Goal: Information Seeking & Learning: Learn about a topic

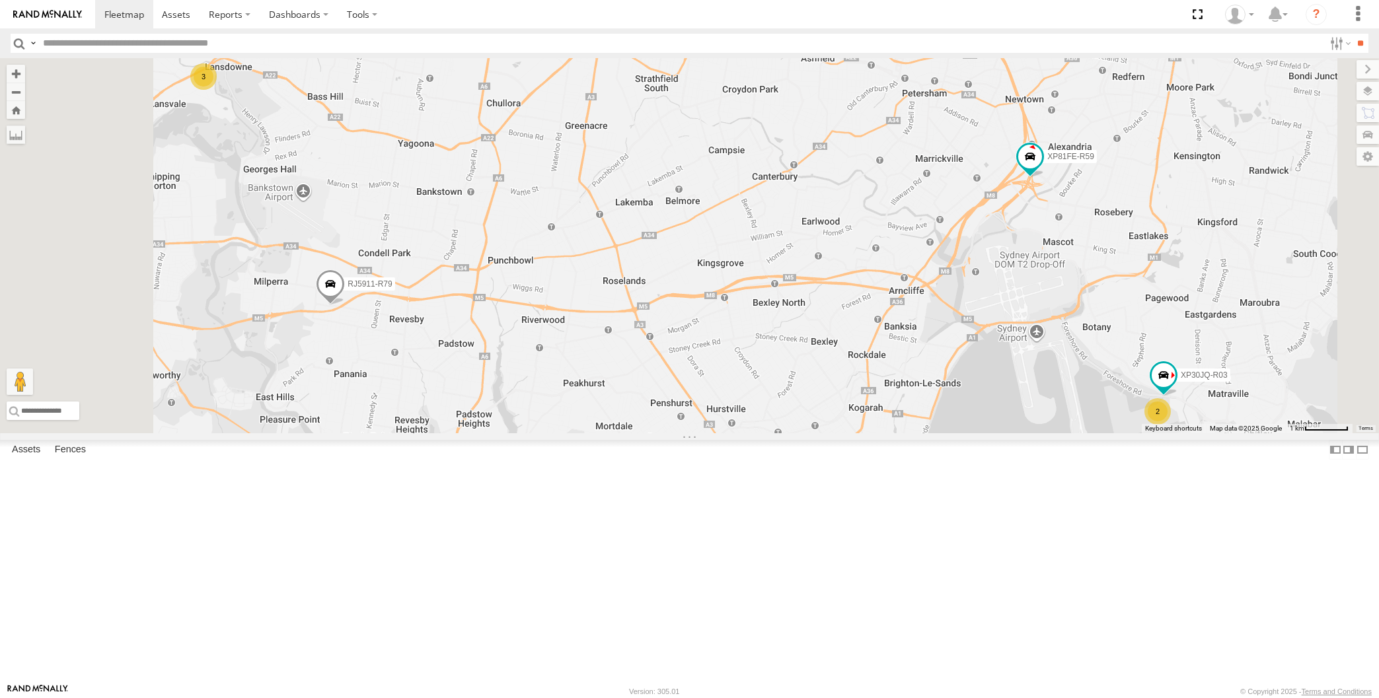
drag, startPoint x: 980, startPoint y: 588, endPoint x: 813, endPoint y: 535, distance: 174.7
click at [813, 433] on div "XP30JQ-R03 2 3 RJ5911-R79 XP81FE-R59" at bounding box center [689, 245] width 1379 height 375
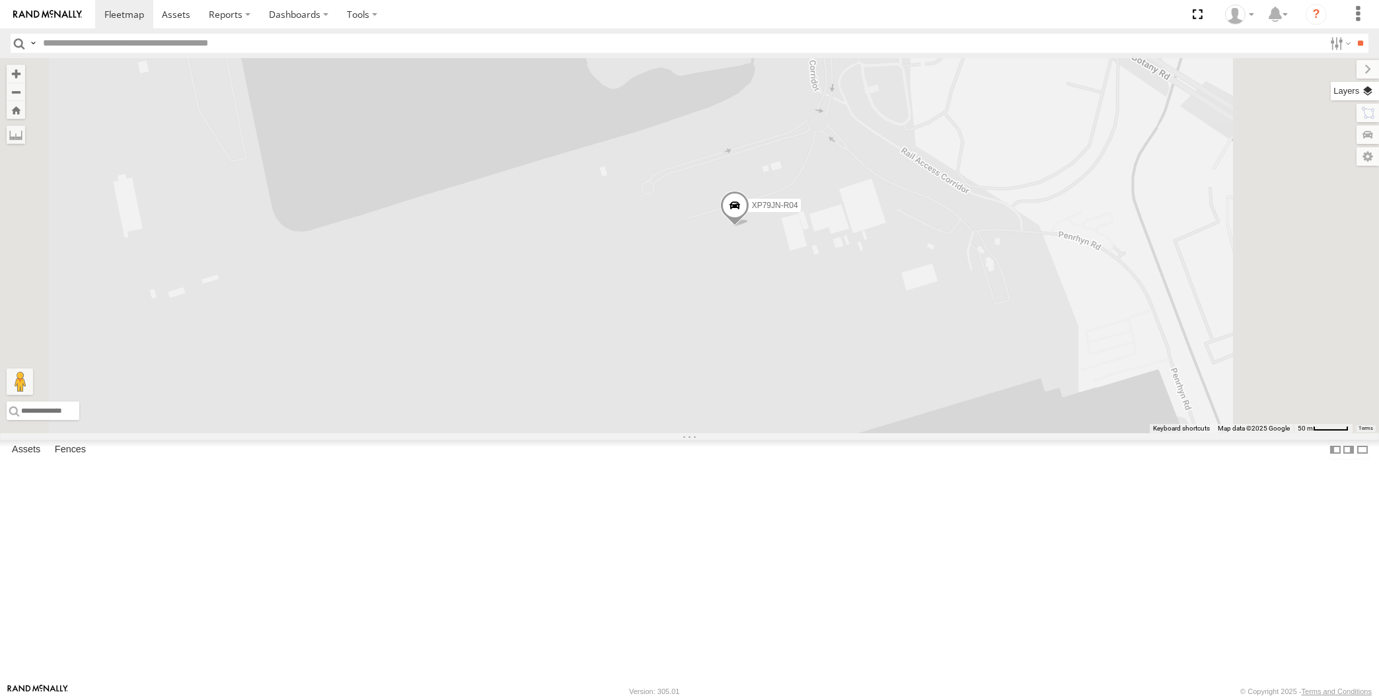
click at [1364, 90] on label at bounding box center [1355, 91] width 48 height 18
click at [0, 0] on span "Basemaps" at bounding box center [0, 0] width 0 height 0
click at [0, 0] on span "Satellite + Roadmap" at bounding box center [0, 0] width 0 height 0
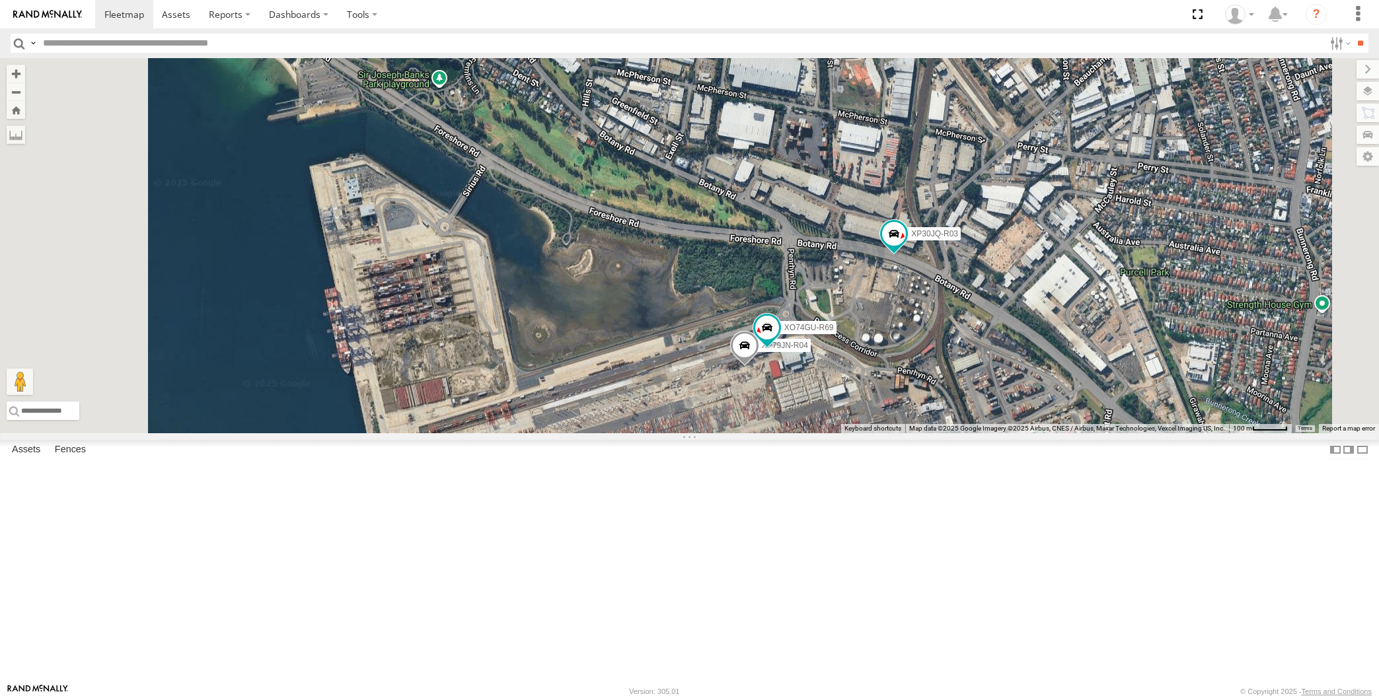
click at [1006, 433] on div "RJ5911-R79 XP81FE-R59 XP79JN-R04 XP30JQ-R03 XO74GU-R69" at bounding box center [689, 245] width 1379 height 375
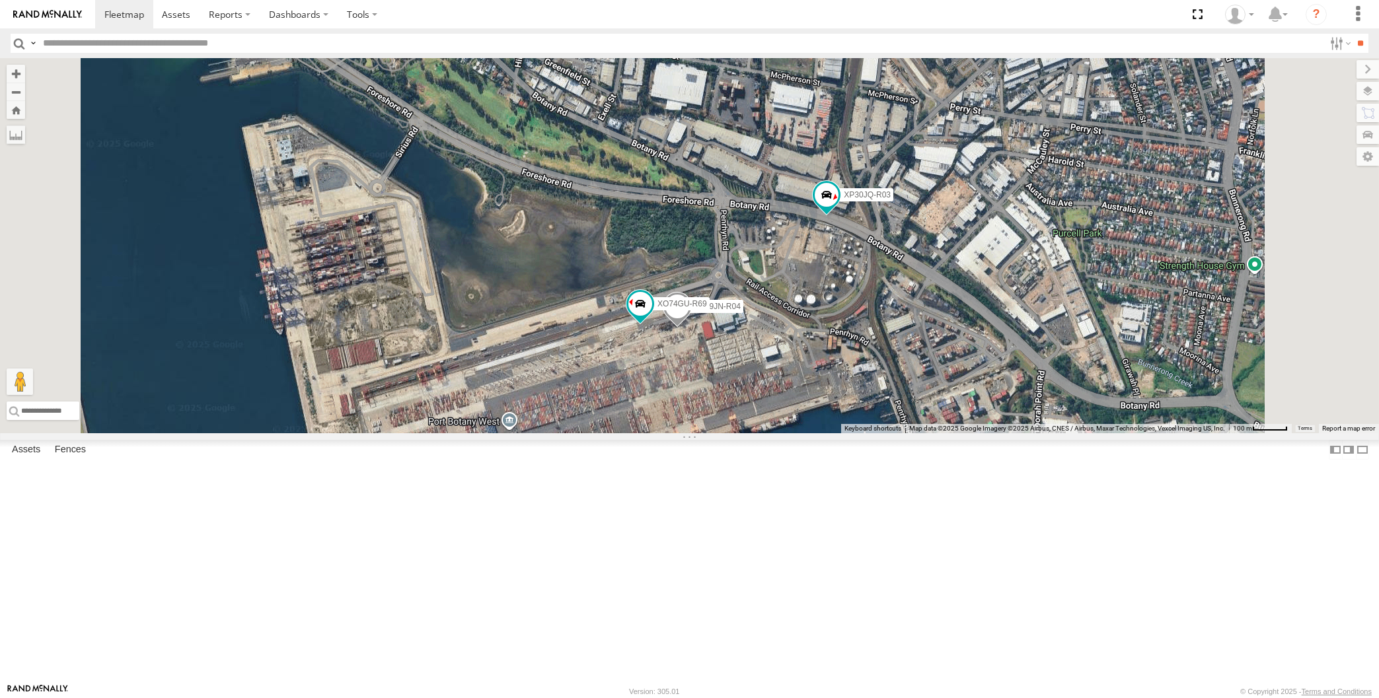
click at [1025, 424] on div "RJ5911-R79 XP81FE-R59 XP79JN-R04 XP30JQ-R03 XO74GU-R69" at bounding box center [689, 245] width 1379 height 375
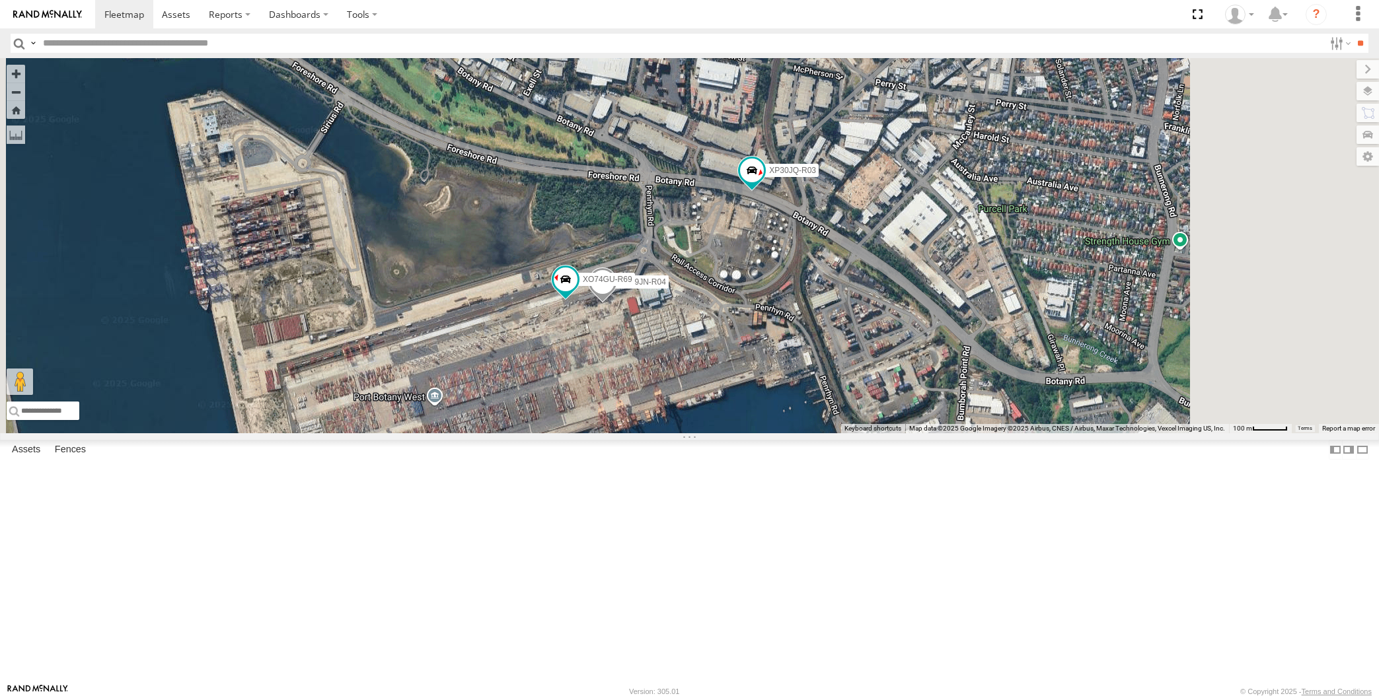
drag, startPoint x: 957, startPoint y: 422, endPoint x: 900, endPoint y: 398, distance: 61.6
click at [900, 400] on div "RJ5911-R79 XP81FE-R59 XP79JN-R04 XP30JQ-R03 XO74GU-R69" at bounding box center [689, 245] width 1379 height 375
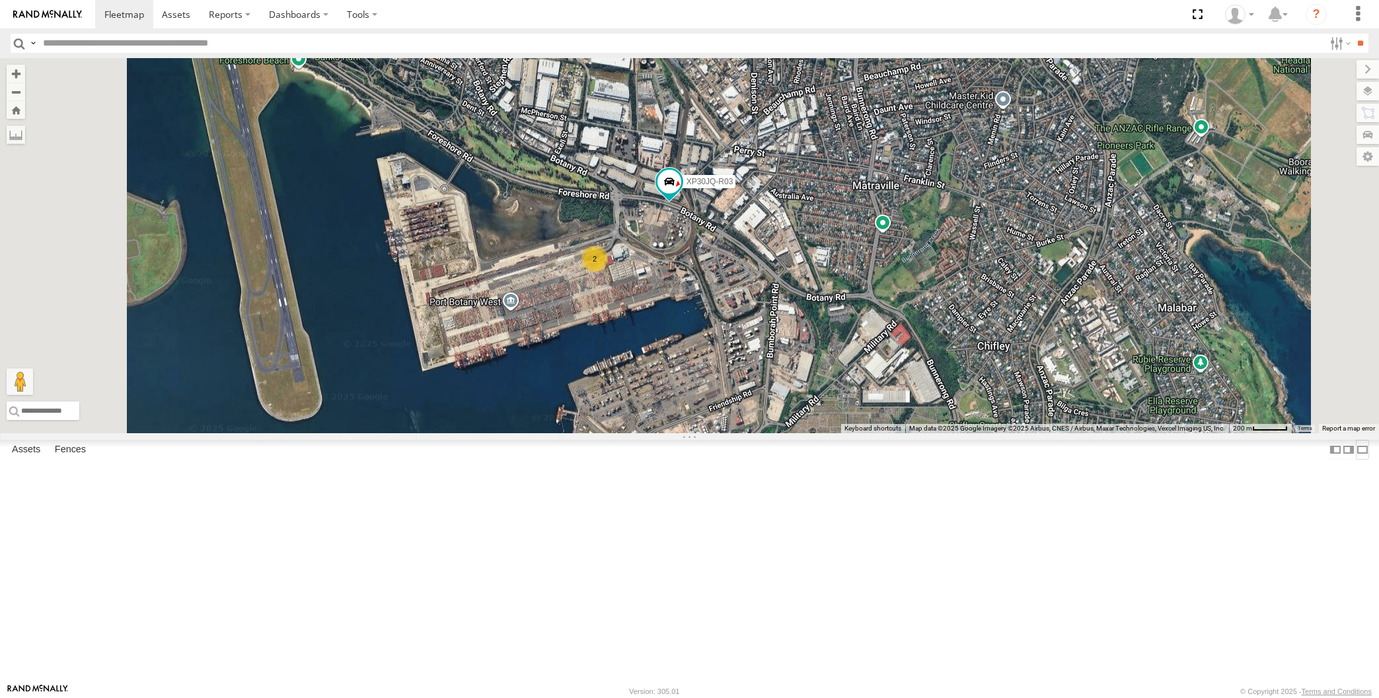
click at [1356, 459] on label at bounding box center [1362, 449] width 13 height 19
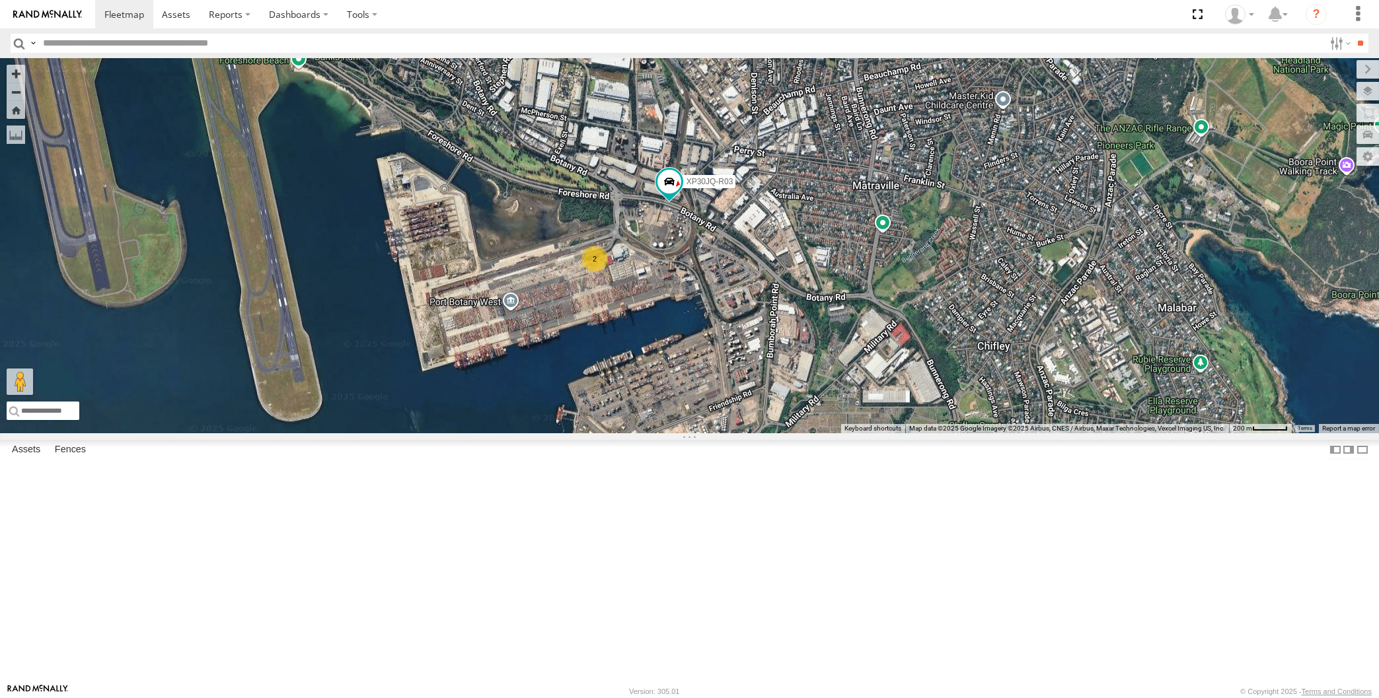
drag, startPoint x: 694, startPoint y: 492, endPoint x: 701, endPoint y: 477, distance: 16.0
click at [700, 433] on div "XP30JQ-R03 2" at bounding box center [689, 245] width 1379 height 375
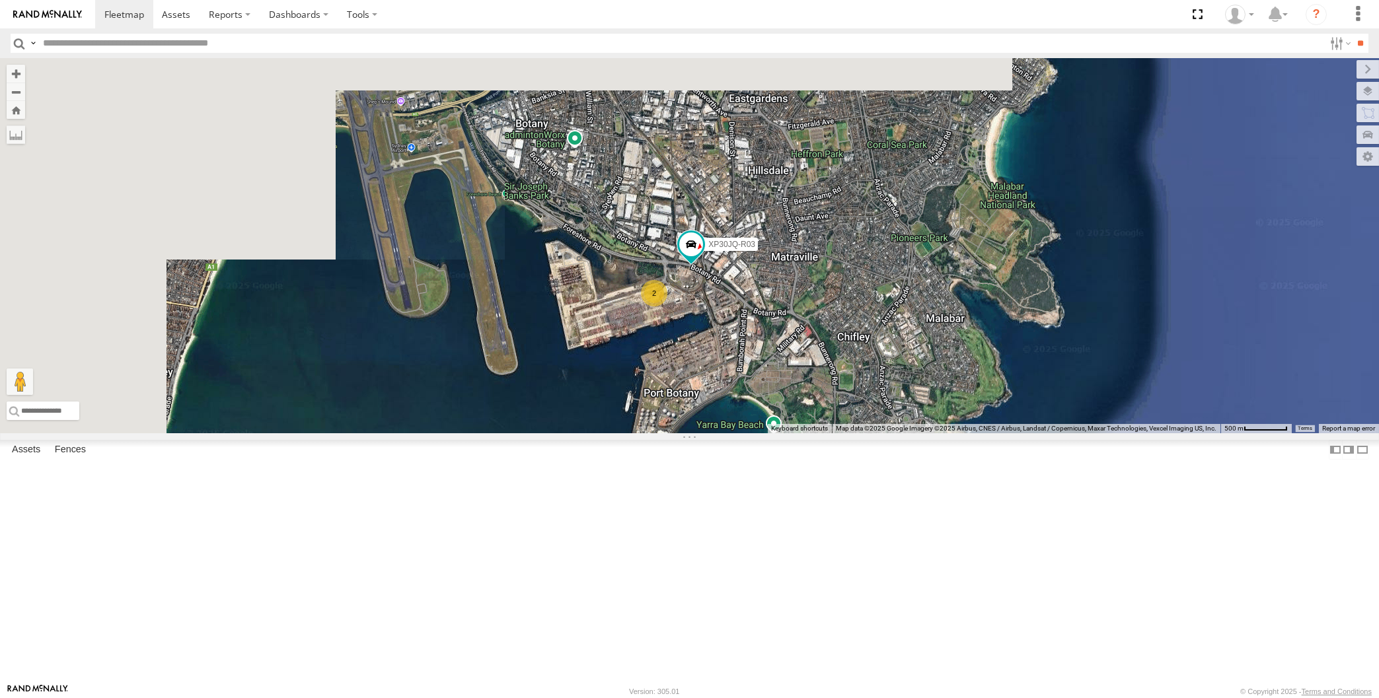
drag, startPoint x: 672, startPoint y: 485, endPoint x: 682, endPoint y: 482, distance: 10.4
click at [679, 433] on div "XP30JQ-R03 2" at bounding box center [689, 245] width 1379 height 375
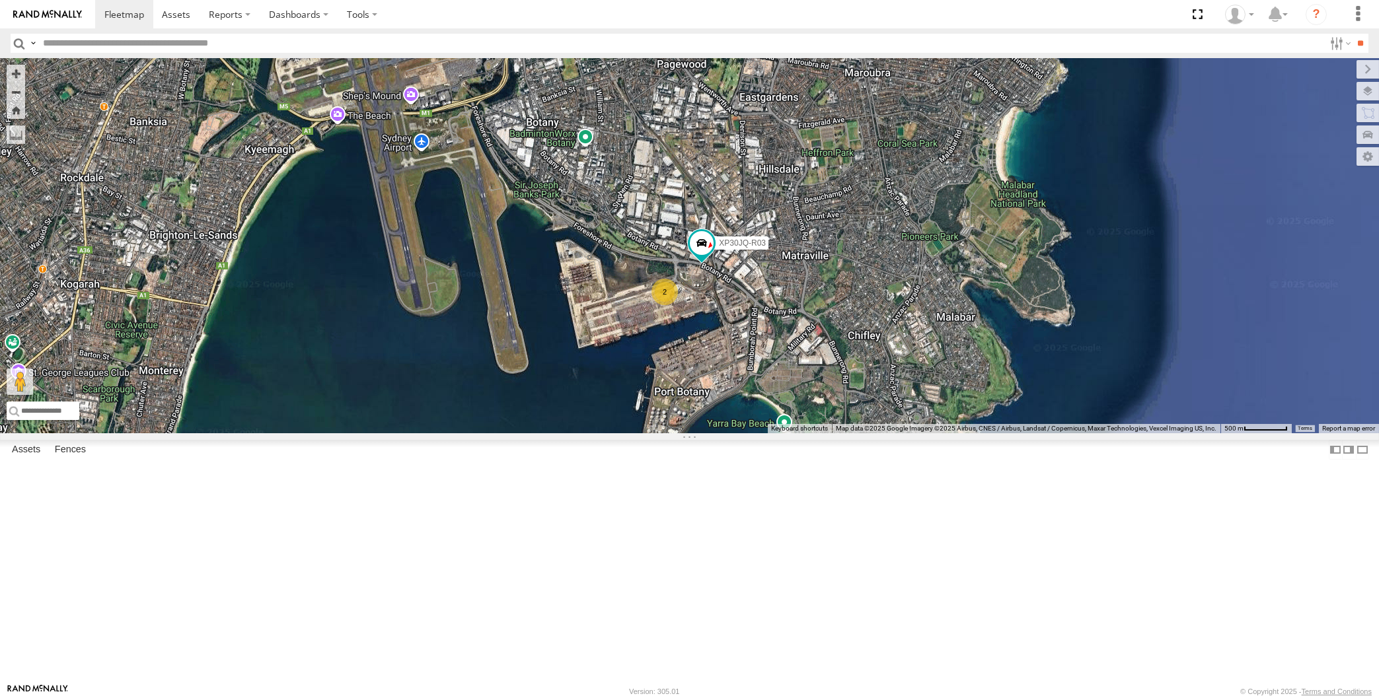
click at [668, 433] on div "XP30JQ-R03 2" at bounding box center [689, 245] width 1379 height 375
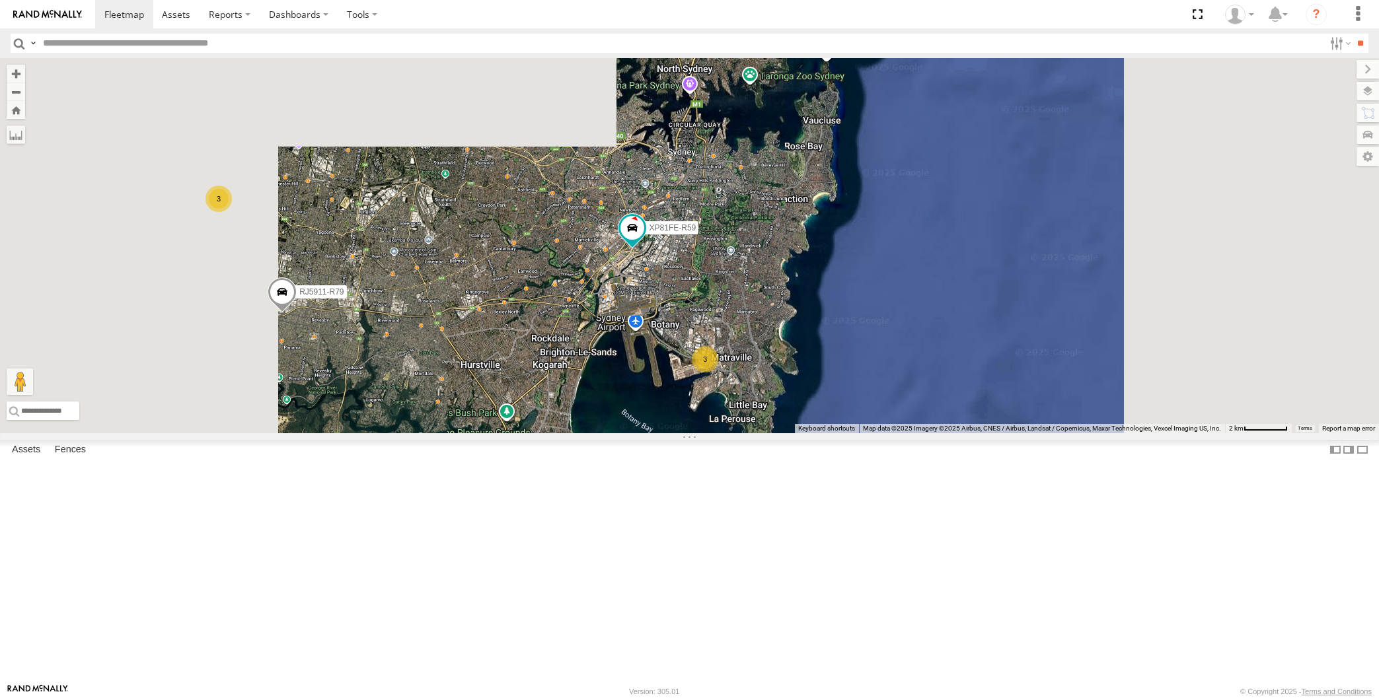
click at [607, 433] on div "XP81FE-R59 3 3 RJ5911-R79" at bounding box center [689, 245] width 1379 height 375
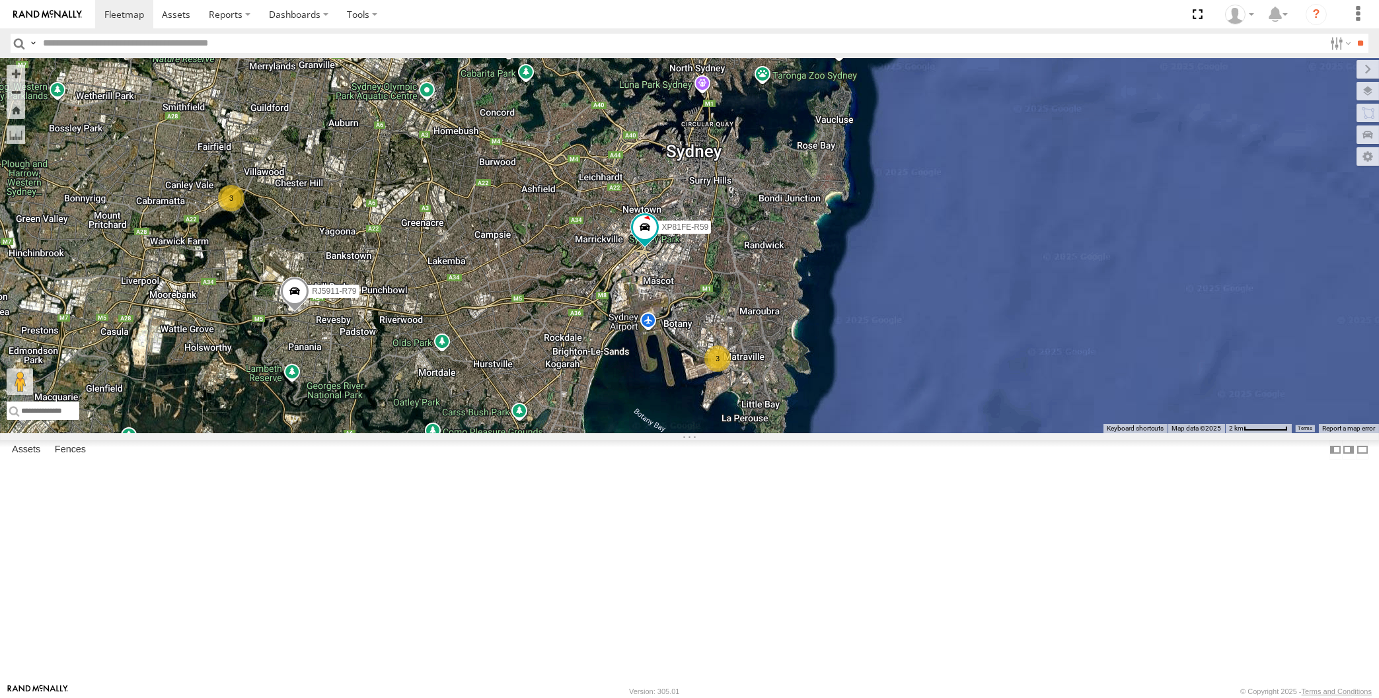
drag, startPoint x: 577, startPoint y: 504, endPoint x: 587, endPoint y: 505, distance: 9.3
click at [587, 433] on div "XP81FE-R59 3 3 RJ5911-R79" at bounding box center [689, 245] width 1379 height 375
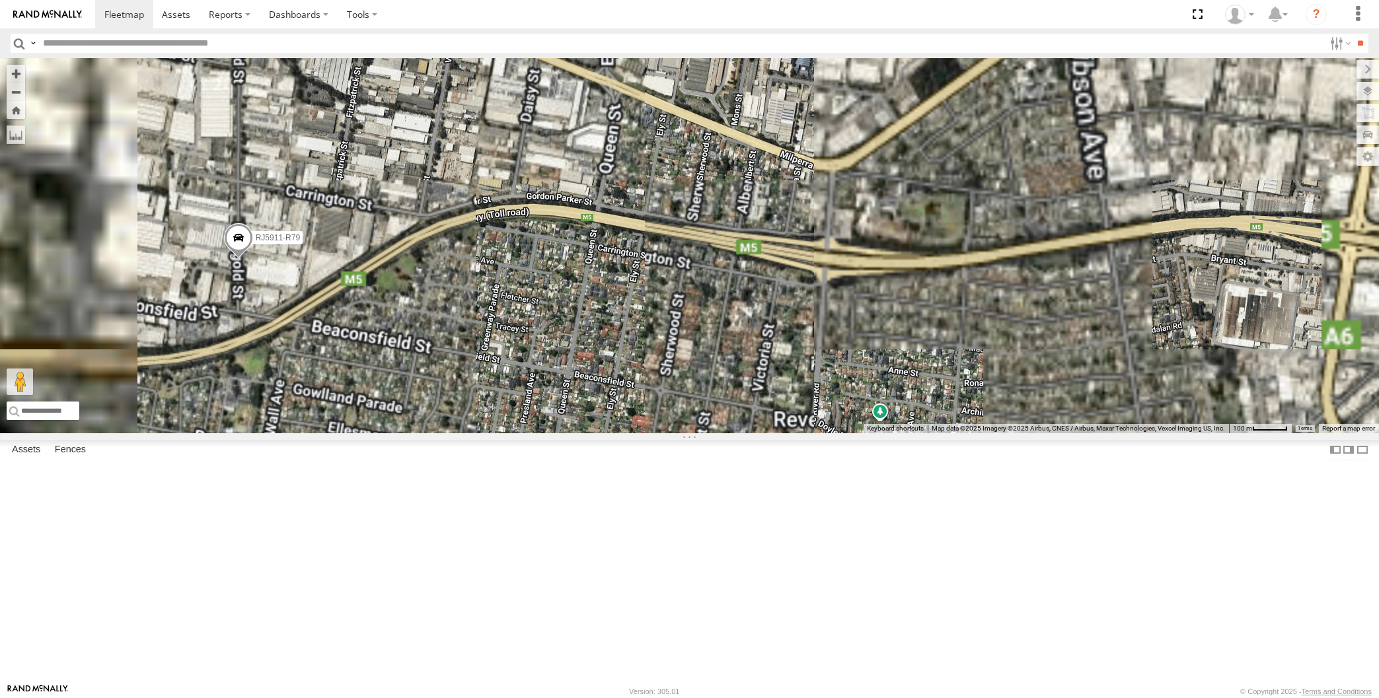
click at [232, 260] on span at bounding box center [237, 242] width 29 height 36
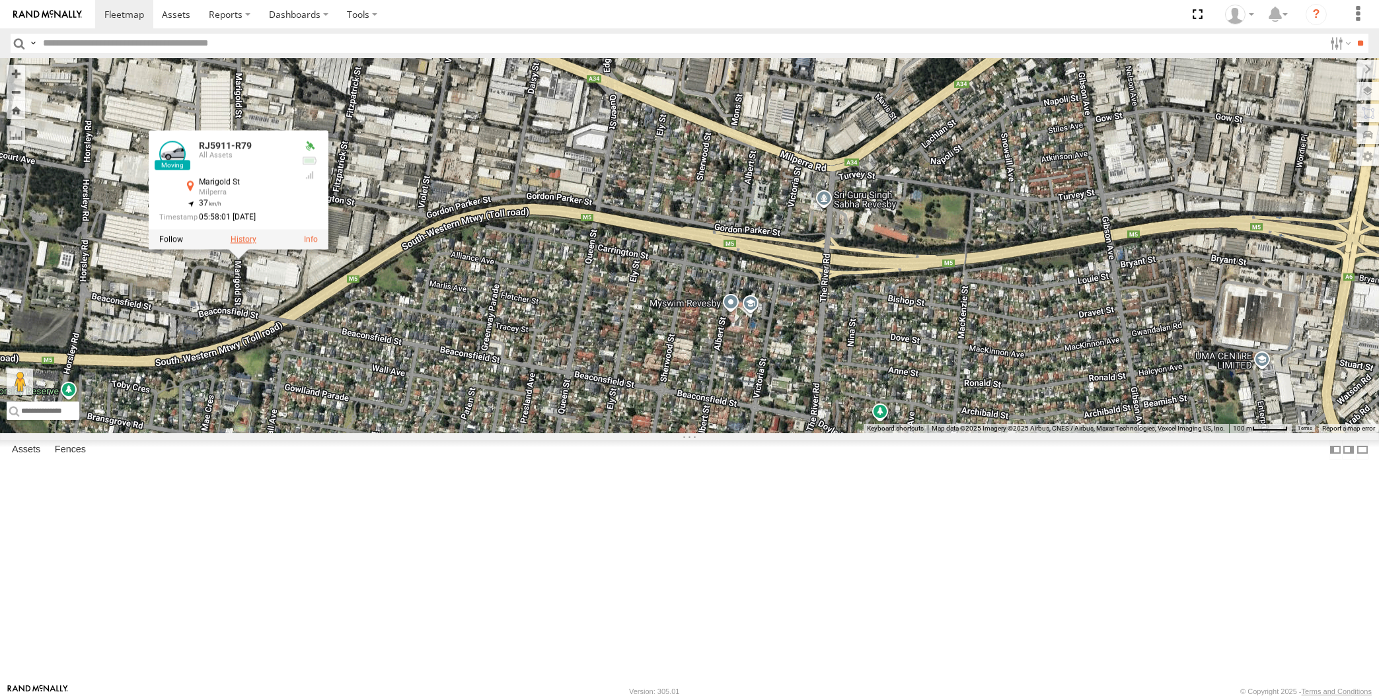
click at [242, 244] on label at bounding box center [243, 239] width 26 height 9
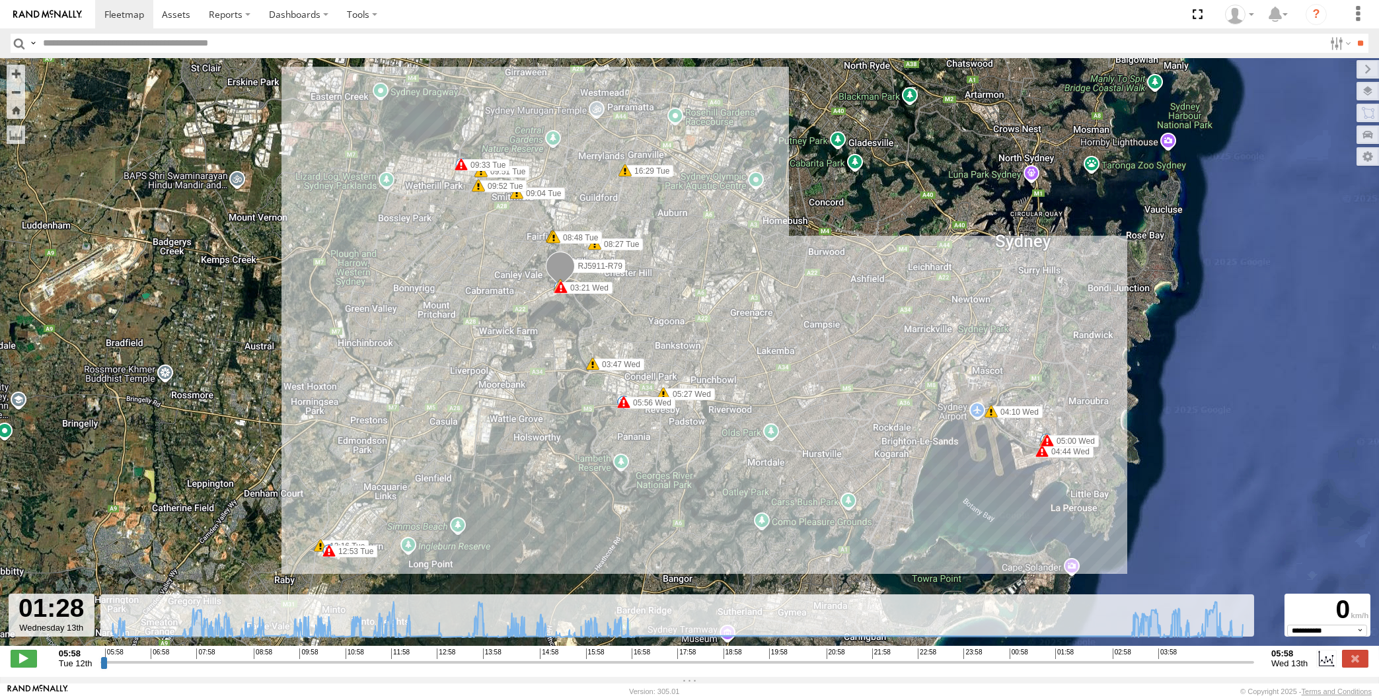
click at [1036, 665] on input "range" at bounding box center [677, 662] width 1154 height 13
click at [1045, 661] on input "range" at bounding box center [677, 662] width 1154 height 13
click at [1082, 664] on input "range" at bounding box center [677, 662] width 1154 height 13
click at [1097, 662] on input "range" at bounding box center [677, 662] width 1154 height 13
click at [1139, 662] on input "range" at bounding box center [677, 662] width 1154 height 13
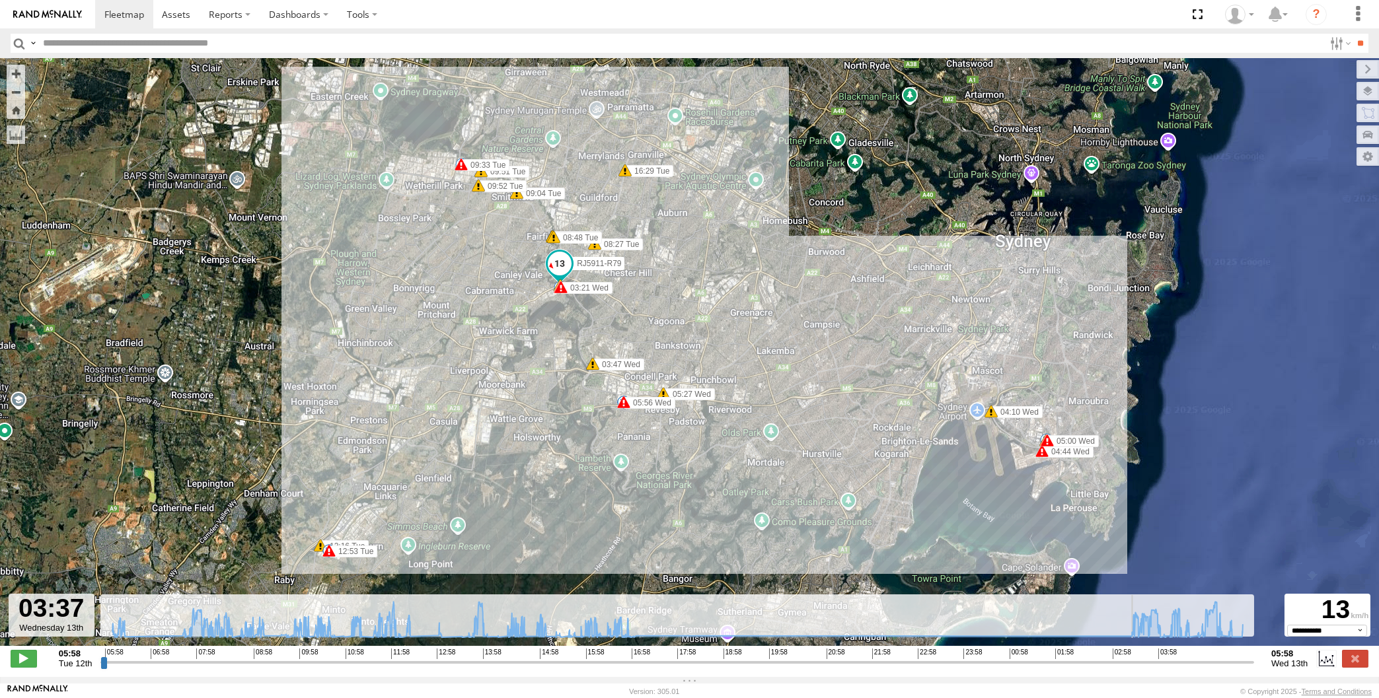
click at [1150, 659] on input "range" at bounding box center [677, 662] width 1154 height 13
click at [1162, 661] on input "range" at bounding box center [677, 662] width 1154 height 13
click at [1175, 662] on input "range" at bounding box center [677, 662] width 1154 height 13
click at [1193, 659] on input "range" at bounding box center [677, 662] width 1154 height 13
click at [1198, 658] on input "range" at bounding box center [677, 662] width 1154 height 13
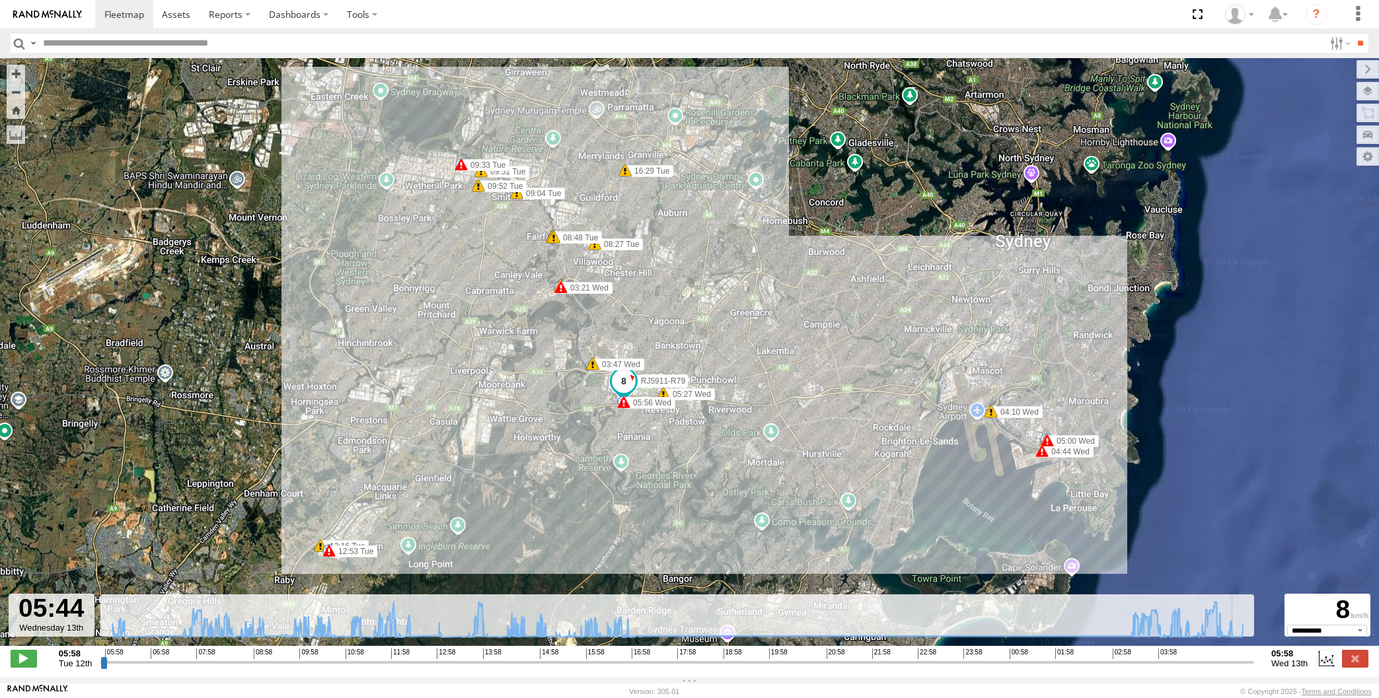
drag, startPoint x: 1200, startPoint y: 663, endPoint x: 1240, endPoint y: 663, distance: 40.3
click at [1240, 663] on input "range" at bounding box center [677, 662] width 1154 height 13
click at [1335, 71] on label at bounding box center [1357, 69] width 44 height 18
click at [1360, 662] on label at bounding box center [1355, 658] width 26 height 17
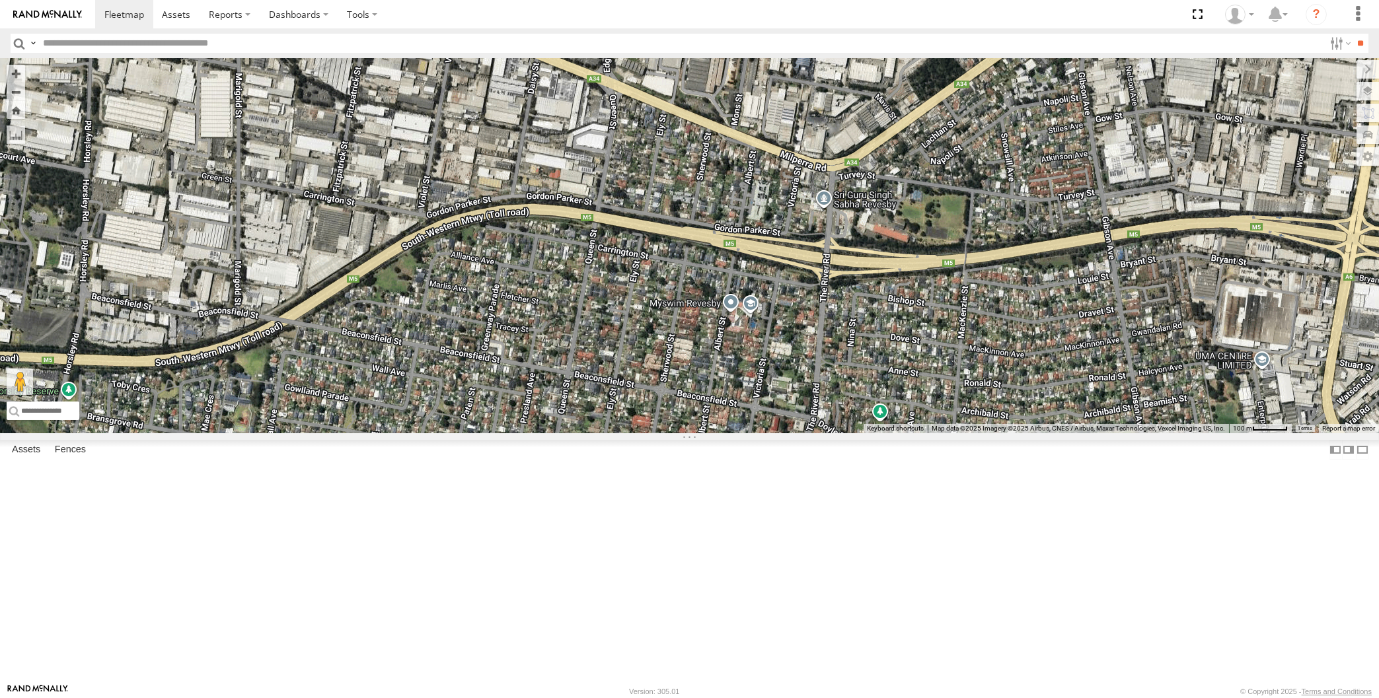
drag, startPoint x: 682, startPoint y: 413, endPoint x: 689, endPoint y: 457, distance: 44.8
click at [688, 433] on div at bounding box center [689, 245] width 1379 height 375
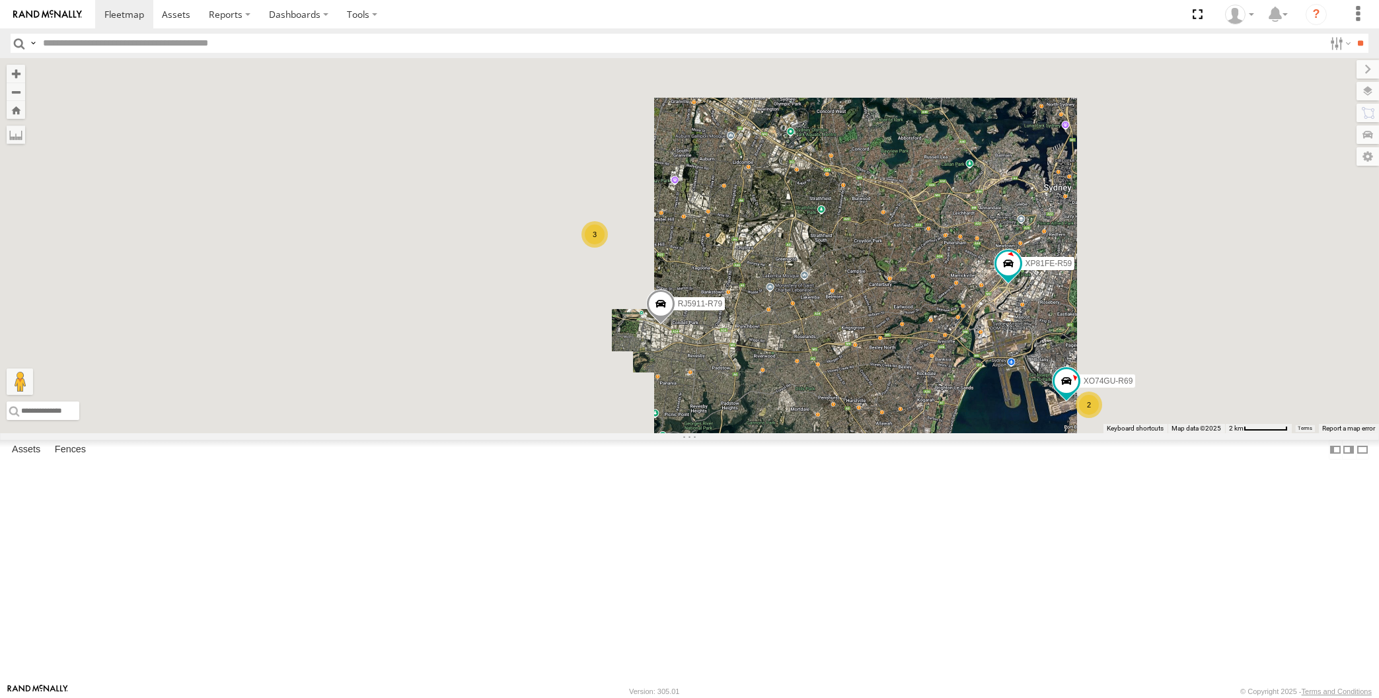
click at [786, 433] on div "RJ5911-R79 XP81FE-R59 XO74GU-R69 2 3" at bounding box center [689, 245] width 1379 height 375
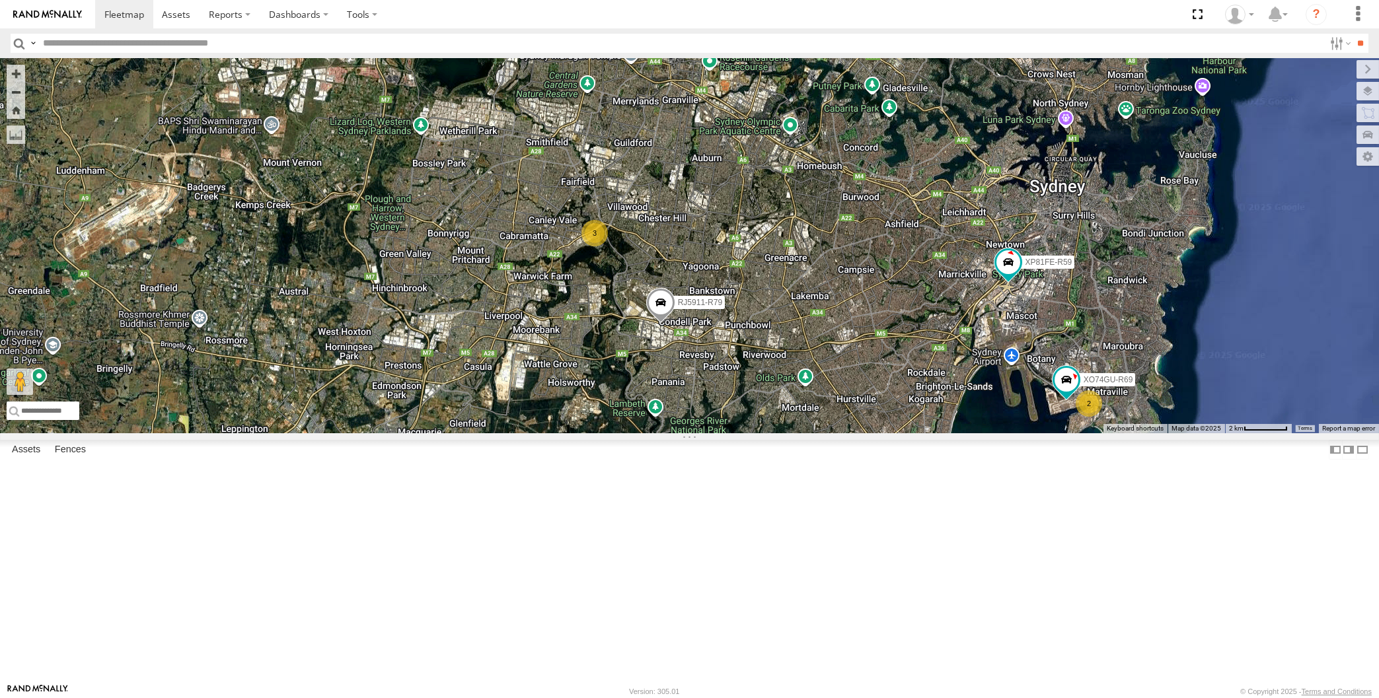
click at [854, 433] on div "RJ5911-R79 XP81FE-R59 XO74GU-R69 2 3" at bounding box center [689, 245] width 1379 height 375
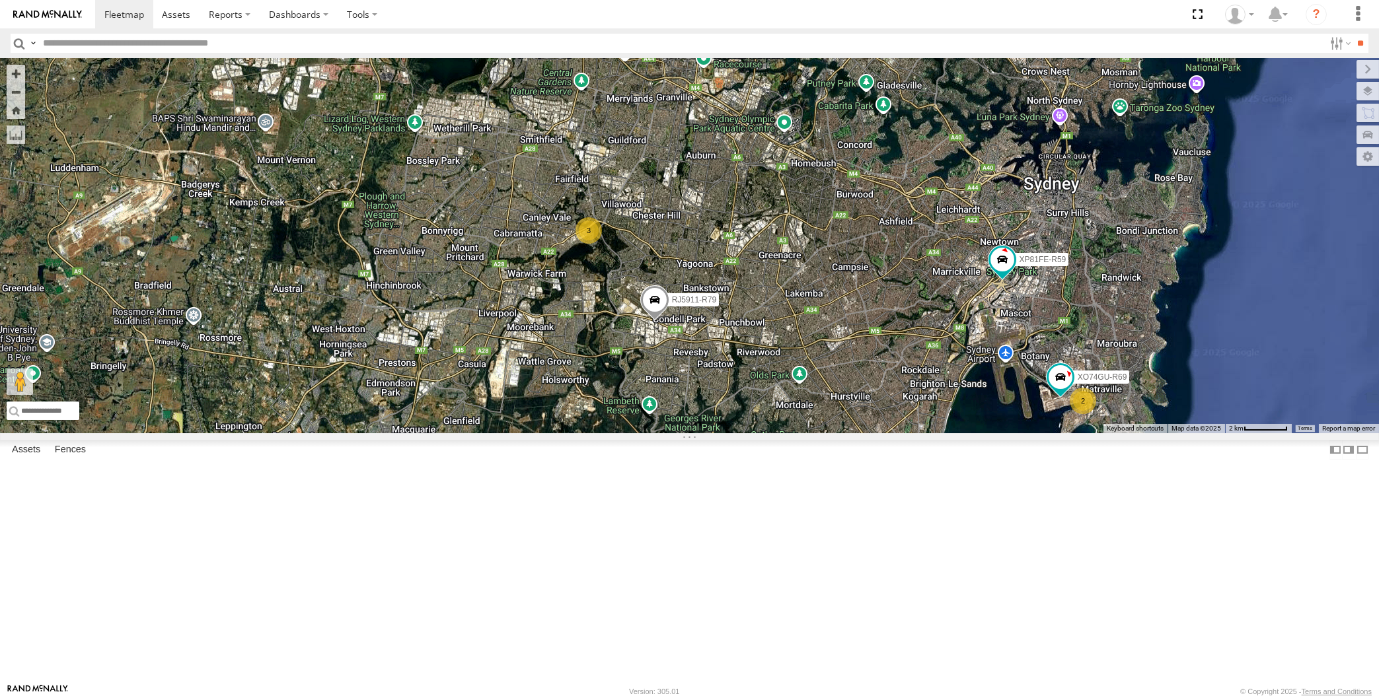
drag, startPoint x: 734, startPoint y: 505, endPoint x: 718, endPoint y: 505, distance: 15.9
click at [715, 433] on div "RJ5911-R79 XP81FE-R59 XO74GU-R69 2 3" at bounding box center [689, 245] width 1379 height 375
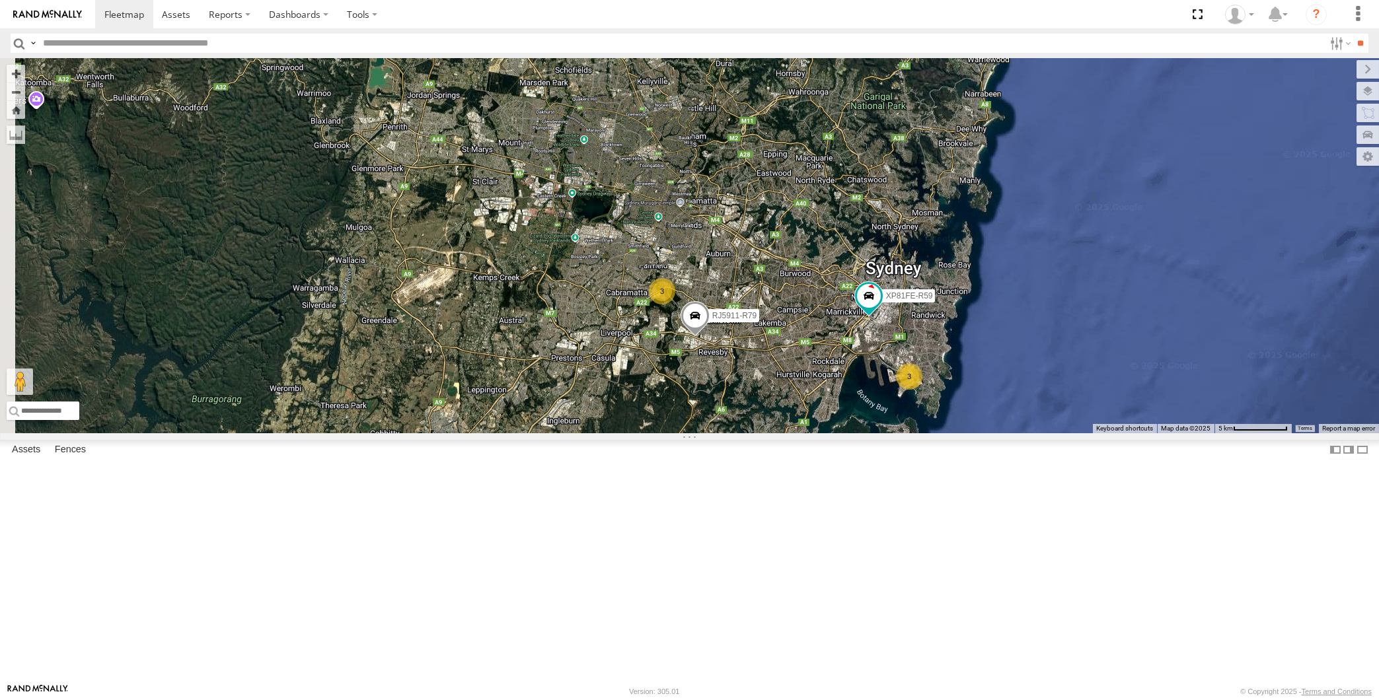
drag, startPoint x: 769, startPoint y: 501, endPoint x: 758, endPoint y: 488, distance: 17.3
click at [758, 433] on div "RJ5911-R79 XP81FE-R59 3 3" at bounding box center [689, 245] width 1379 height 375
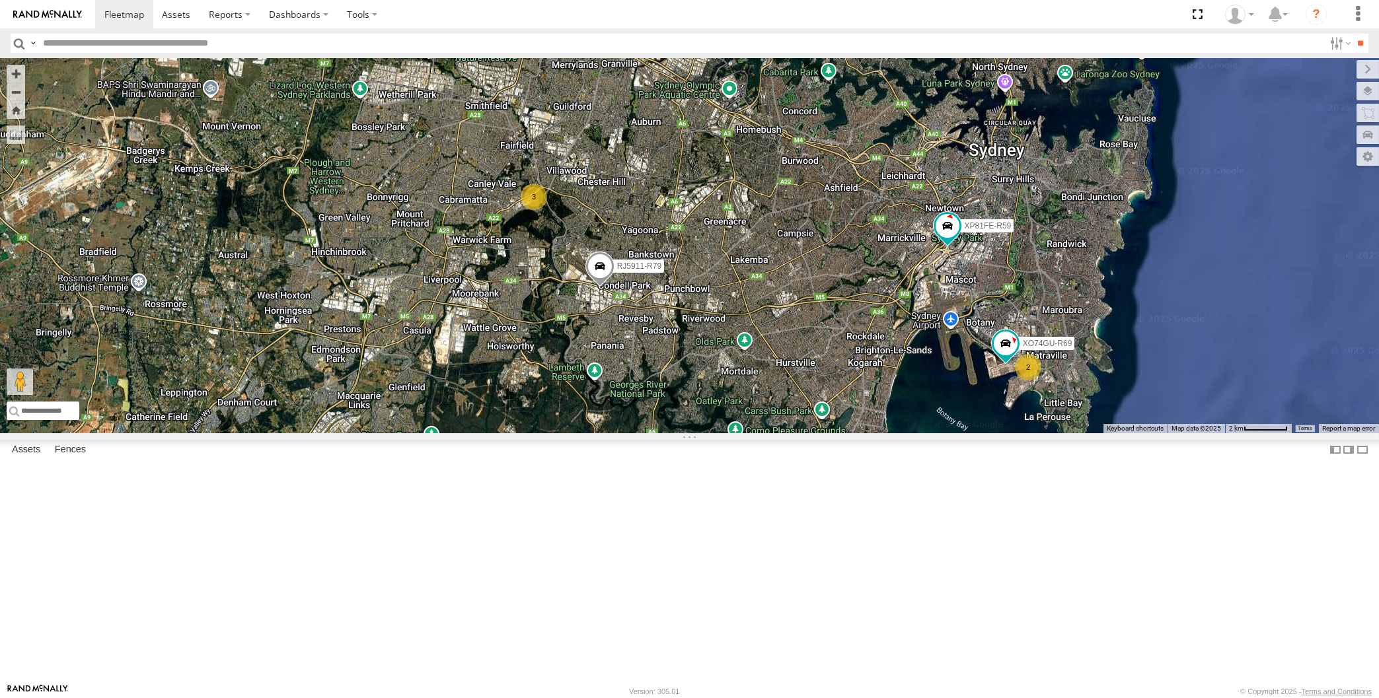
click at [794, 433] on div "RJ5911-R79 XP81FE-R59 2 3 XO74GU-R69" at bounding box center [689, 245] width 1379 height 375
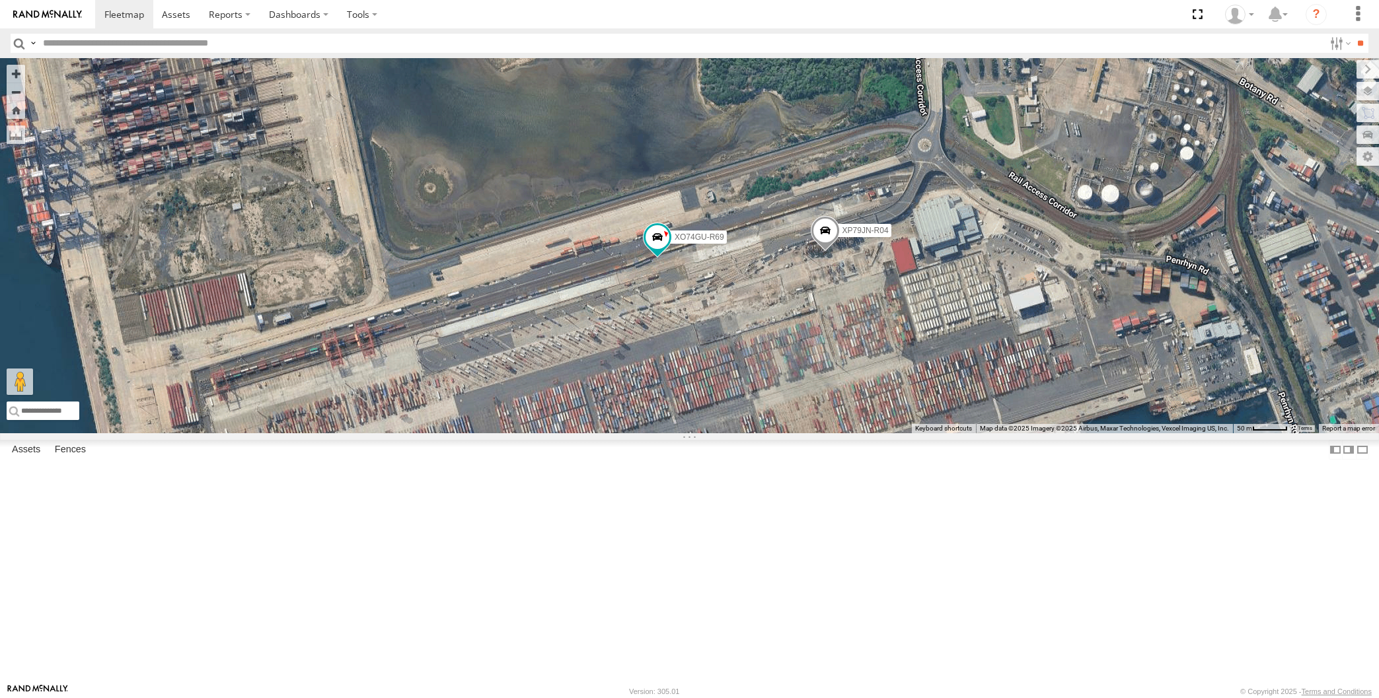
click at [822, 252] on span at bounding box center [824, 234] width 29 height 36
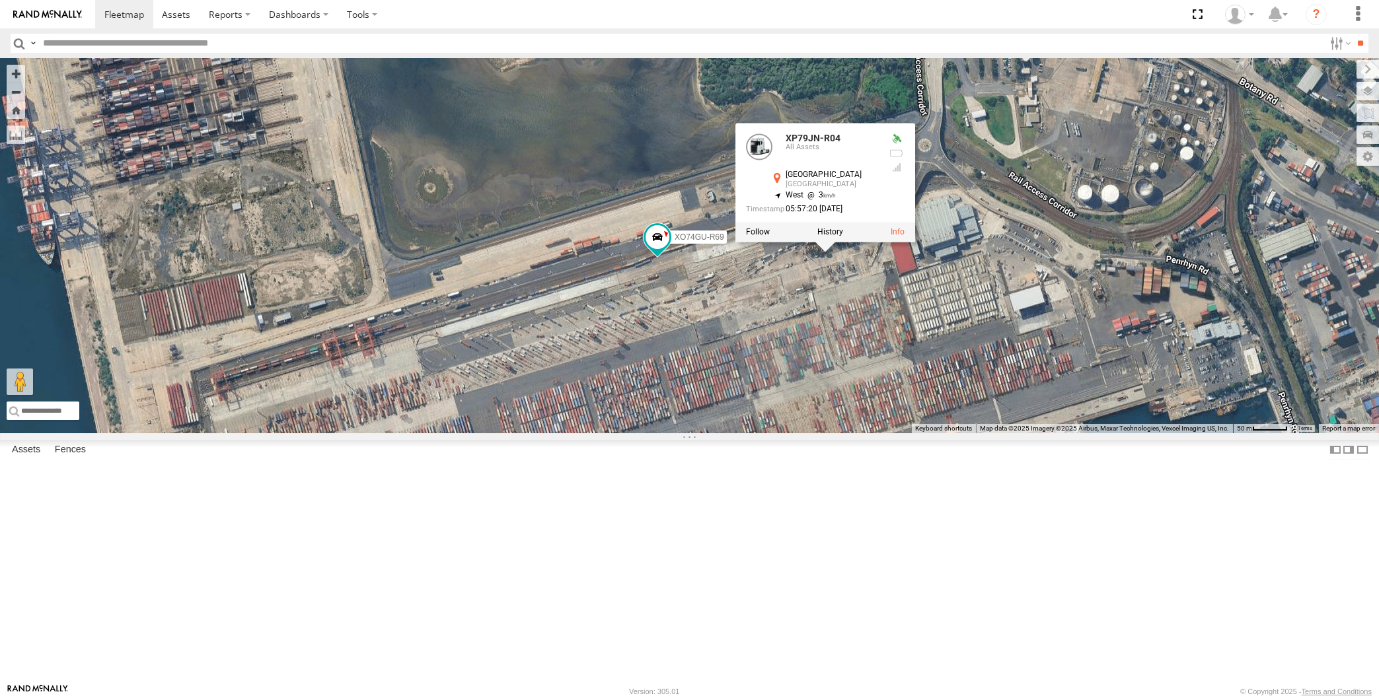
click at [838, 418] on div "RJ5911-R79 XP81FE-R59 XO74GU-R69 XP30JQ-R03 XP79JN-R04 XP79JN-R04 All Assets Sy…" at bounding box center [689, 245] width 1379 height 375
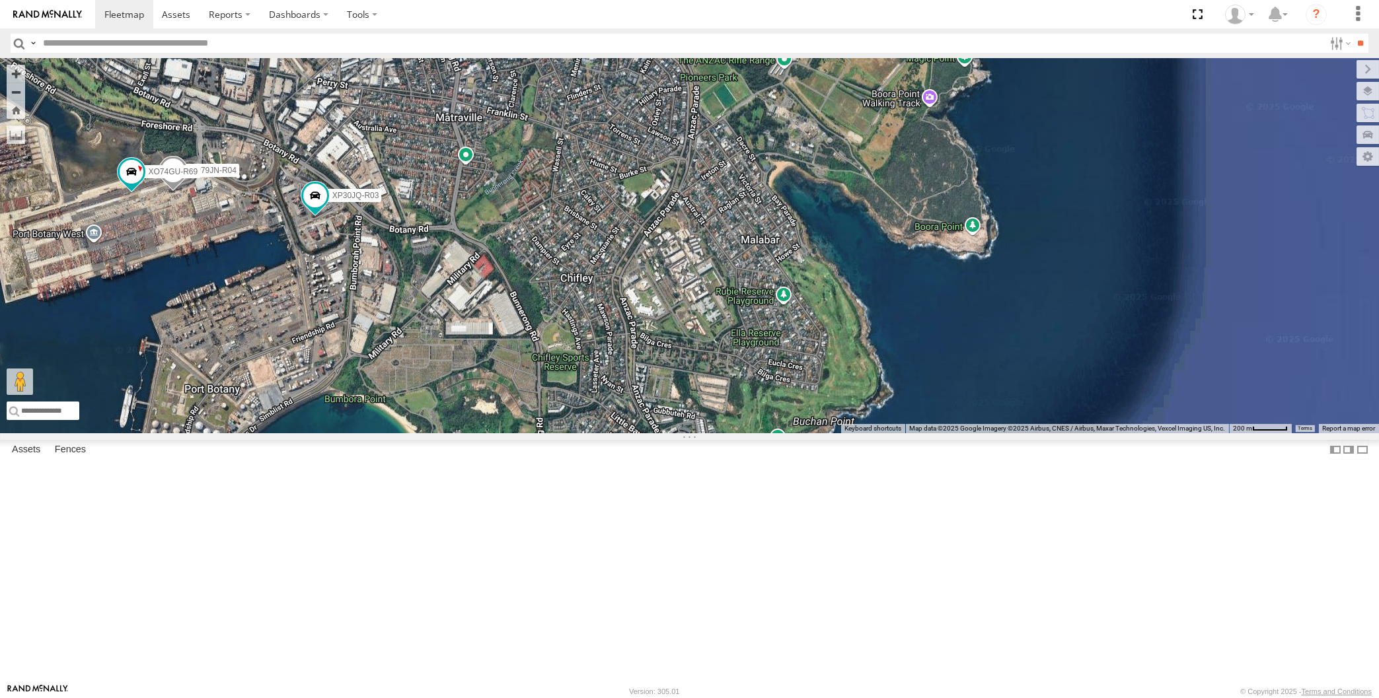
drag, startPoint x: 340, startPoint y: 368, endPoint x: 404, endPoint y: 385, distance: 66.2
click at [404, 385] on div "RJ5911-R79 XP81FE-R59 XP30JQ-R03 XP79JN-R04 XO74GU-R69" at bounding box center [689, 245] width 1379 height 375
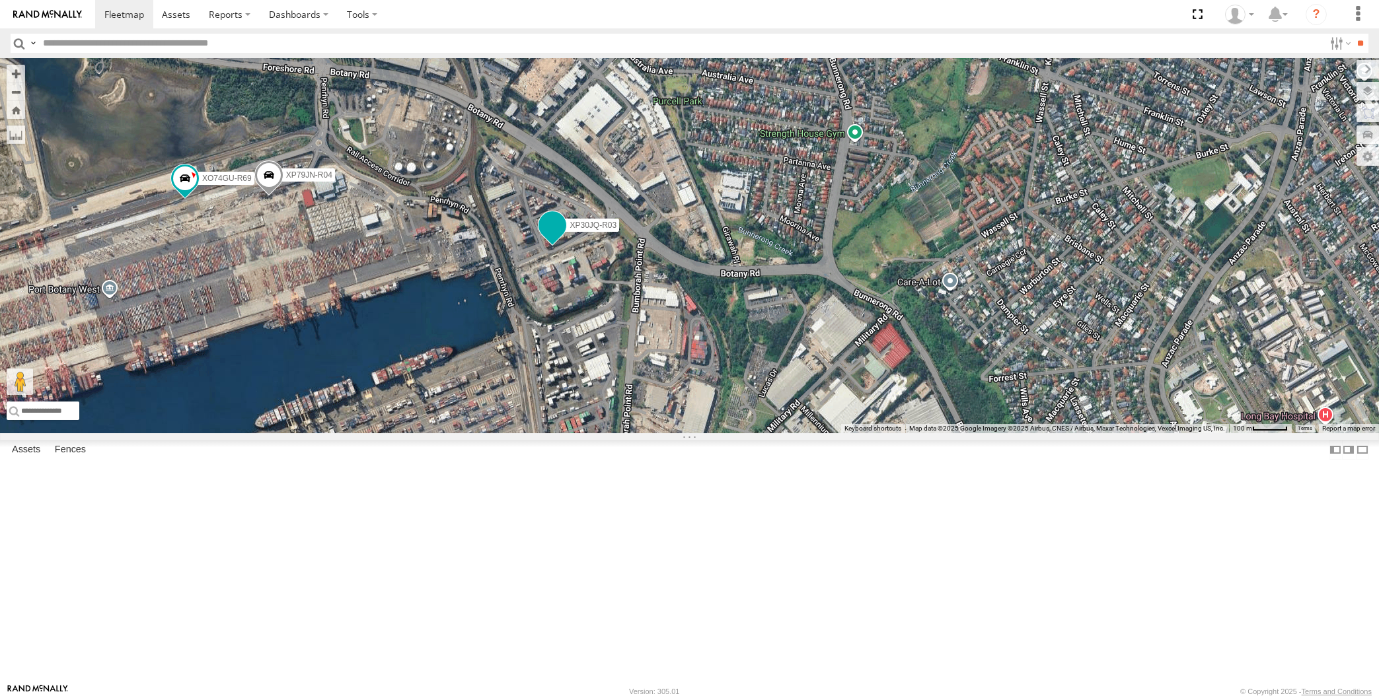
click at [554, 238] on span at bounding box center [552, 226] width 24 height 24
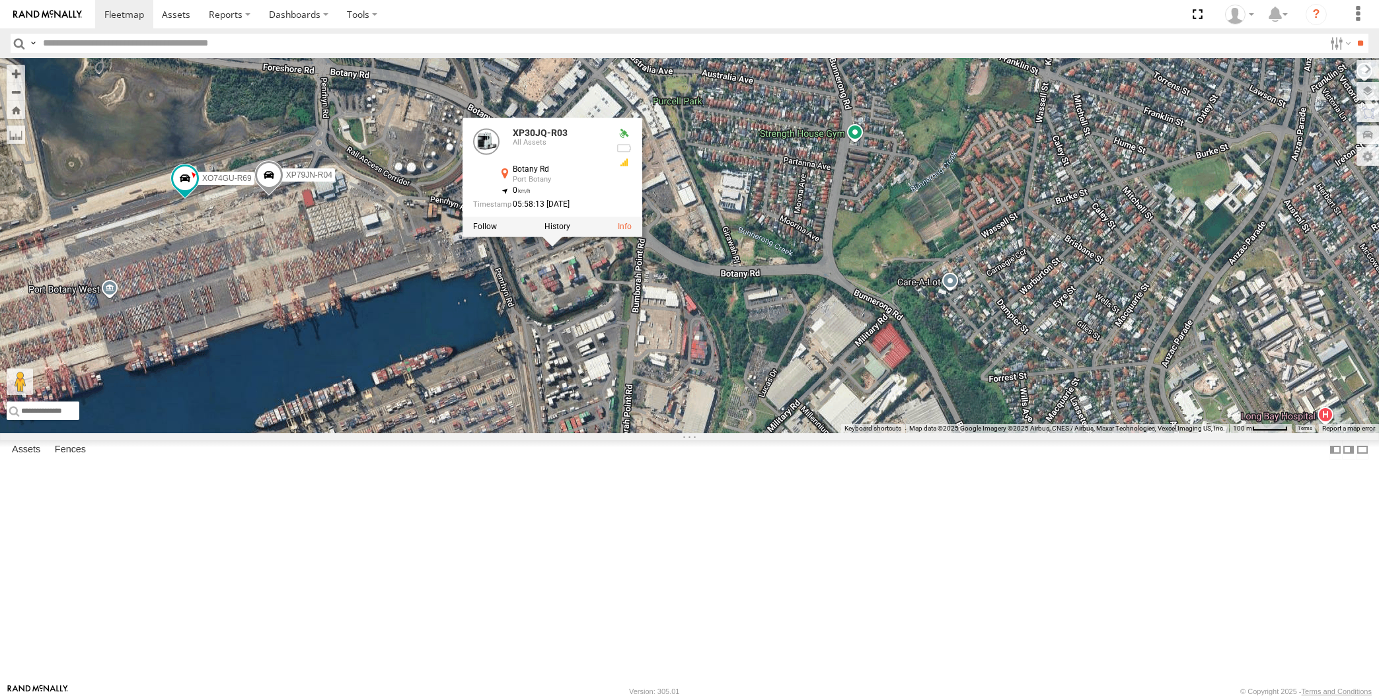
click at [580, 399] on div "RJ5911-R79 XP81FE-R59 XP30JQ-R03 XP79JN-R04 XO74GU-R69 XP30JQ-R03 All Assets Bo…" at bounding box center [689, 245] width 1379 height 375
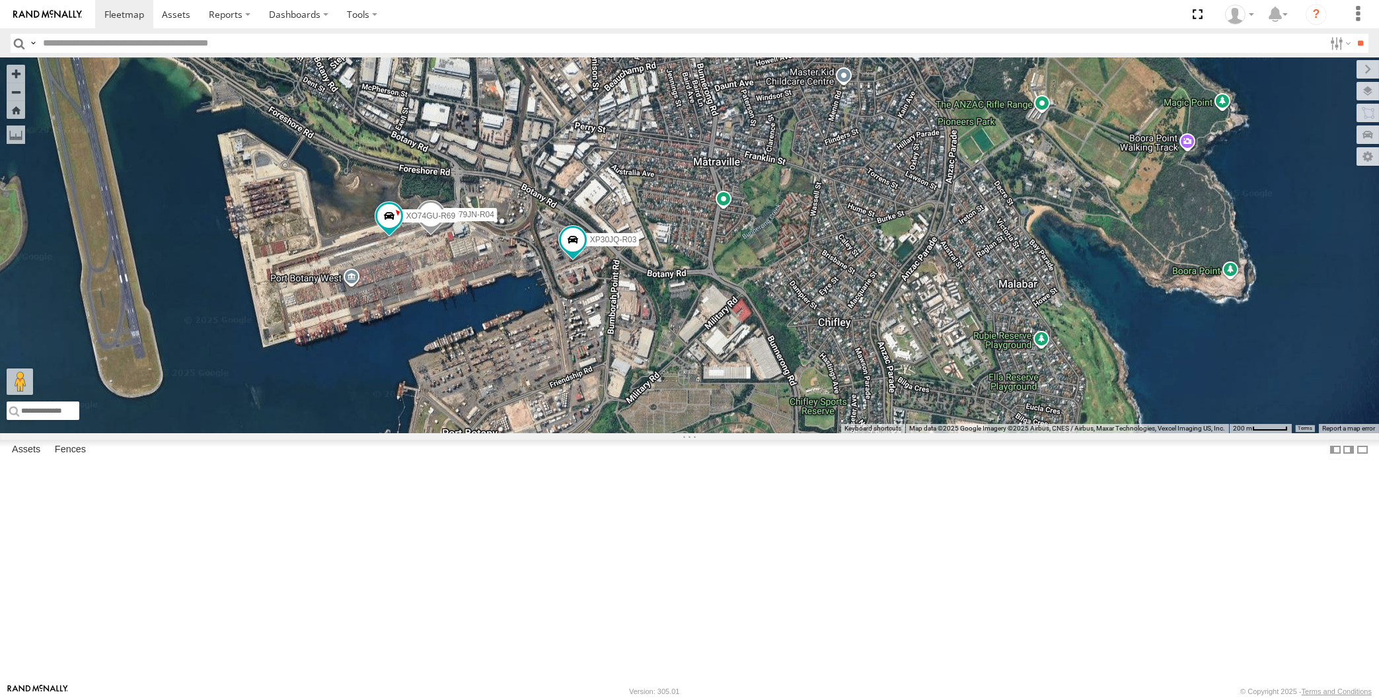
drag, startPoint x: 551, startPoint y: 462, endPoint x: 561, endPoint y: 460, distance: 10.0
click at [561, 433] on div "RJ5911-R79 XP81FE-R59 XP30JQ-R03 XP79JN-R04 XO74GU-R69" at bounding box center [689, 245] width 1379 height 375
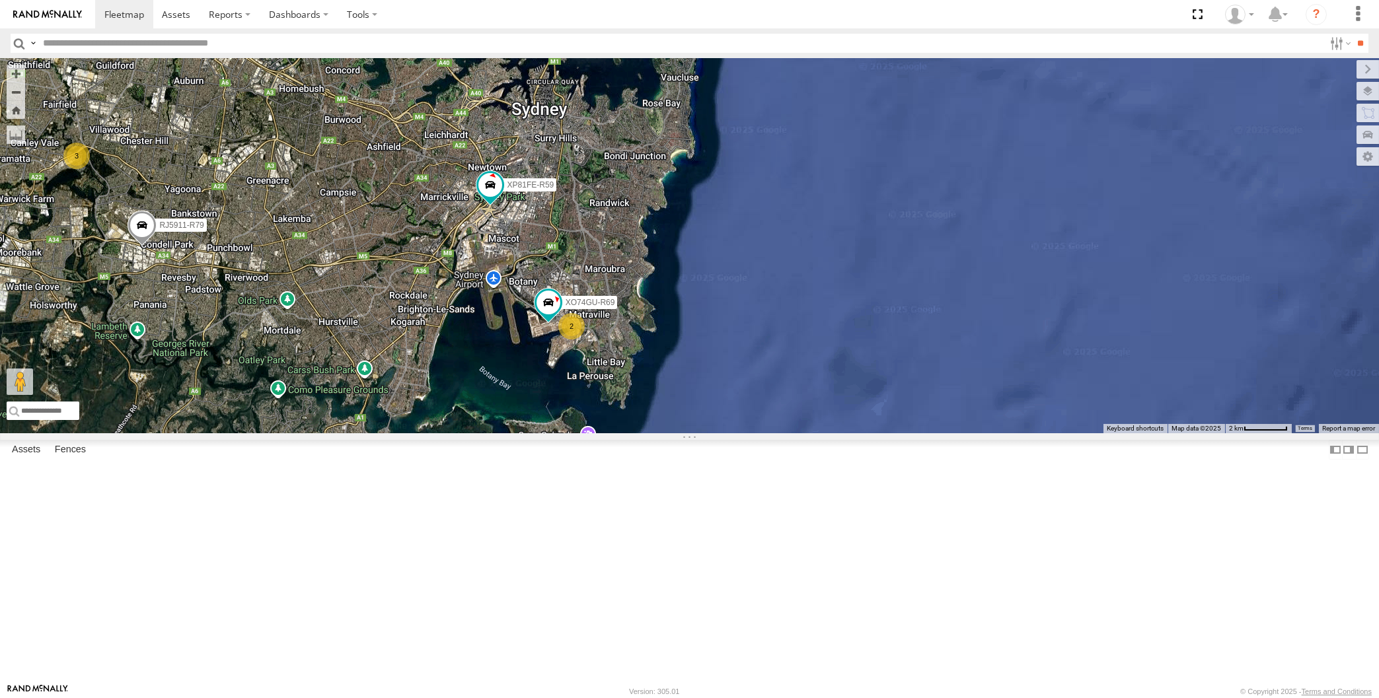
drag, startPoint x: 453, startPoint y: 466, endPoint x: 513, endPoint y: 472, distance: 60.4
click at [513, 433] on div "RJ5911-R79 XP81FE-R59 XO74GU-R69 2 3" at bounding box center [689, 245] width 1379 height 375
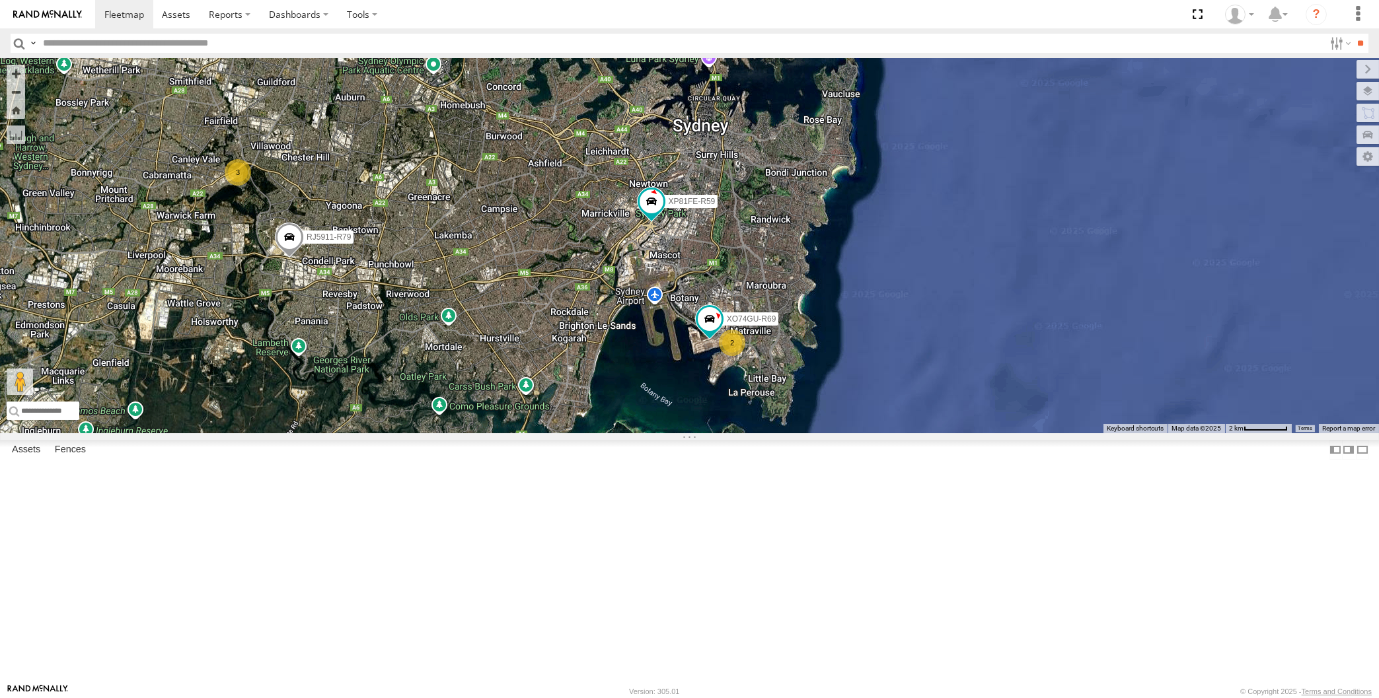
click at [293, 258] on span at bounding box center [289, 241] width 29 height 36
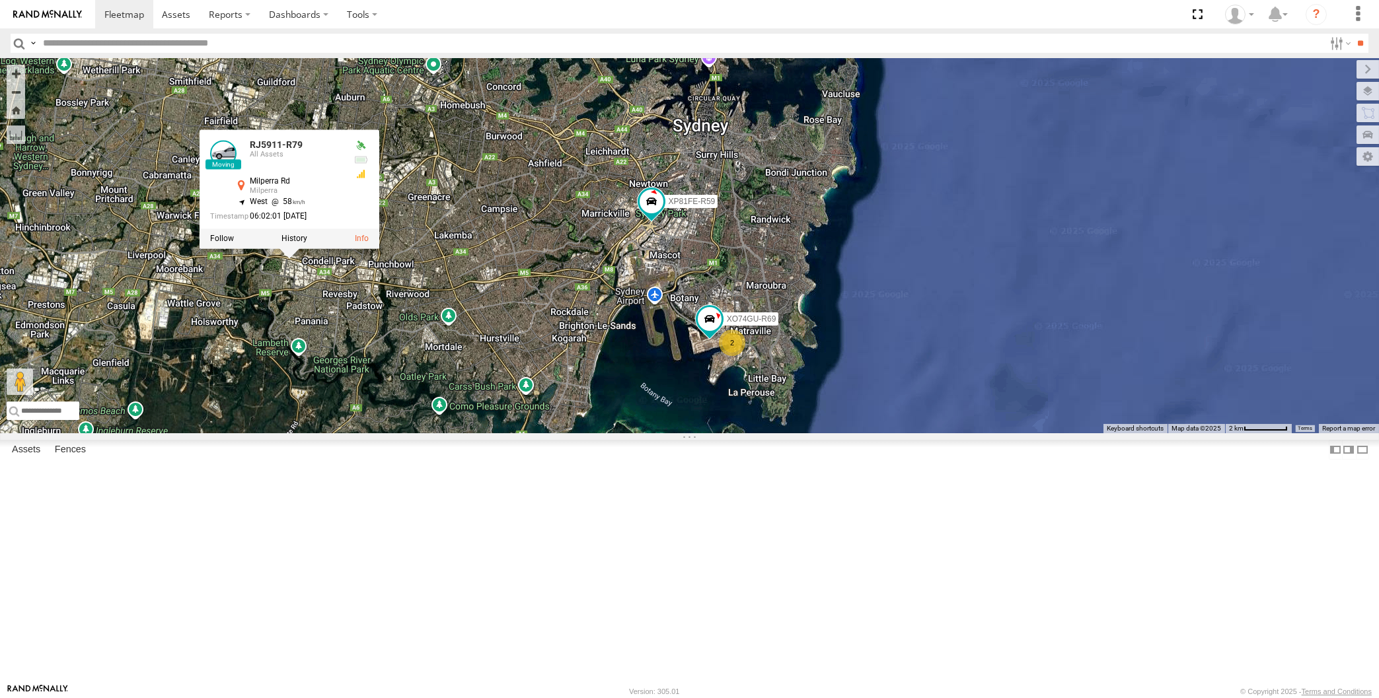
click at [390, 433] on div "RJ5911-R79 XP81FE-R59 XO74GU-R69 2 3 RJ5911-R79 All Assets Milperra Rd Milperra…" at bounding box center [689, 245] width 1379 height 375
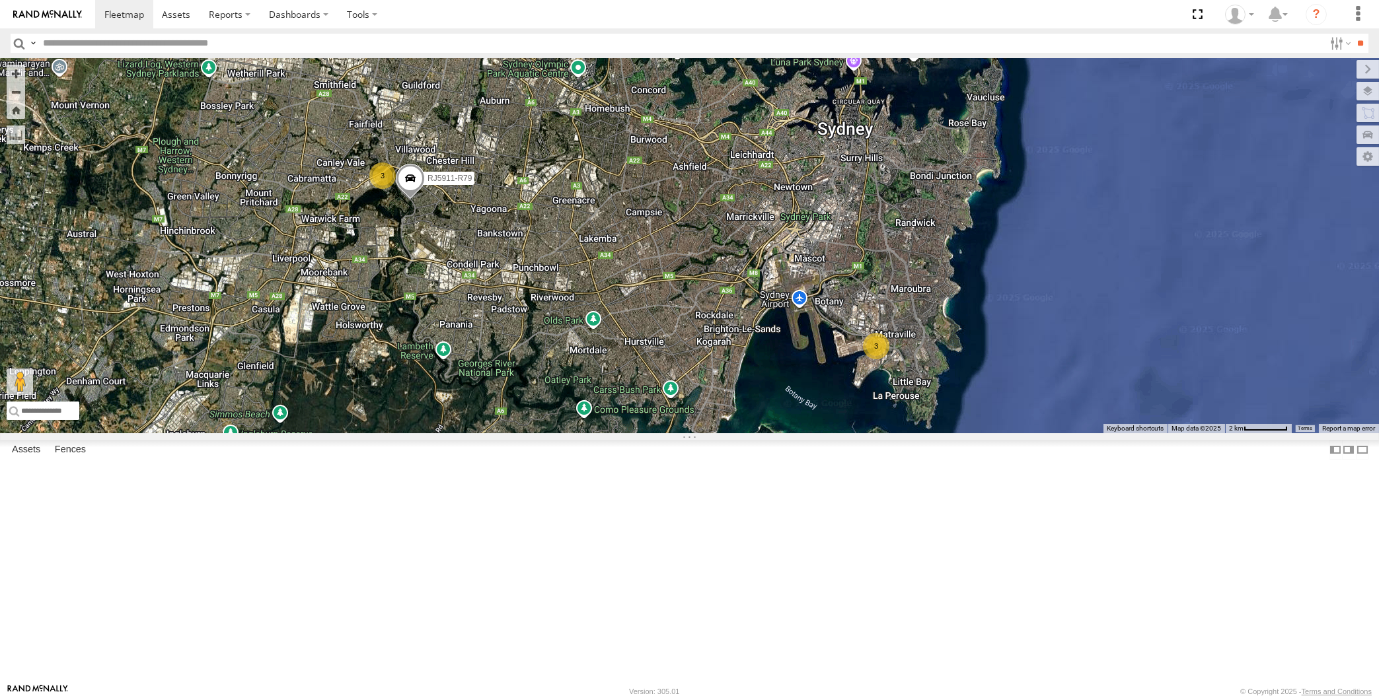
drag, startPoint x: 732, startPoint y: 525, endPoint x: 739, endPoint y: 527, distance: 7.5
click at [739, 433] on div "RJ5911-R79 XP81FE-R59 3 3" at bounding box center [689, 245] width 1379 height 375
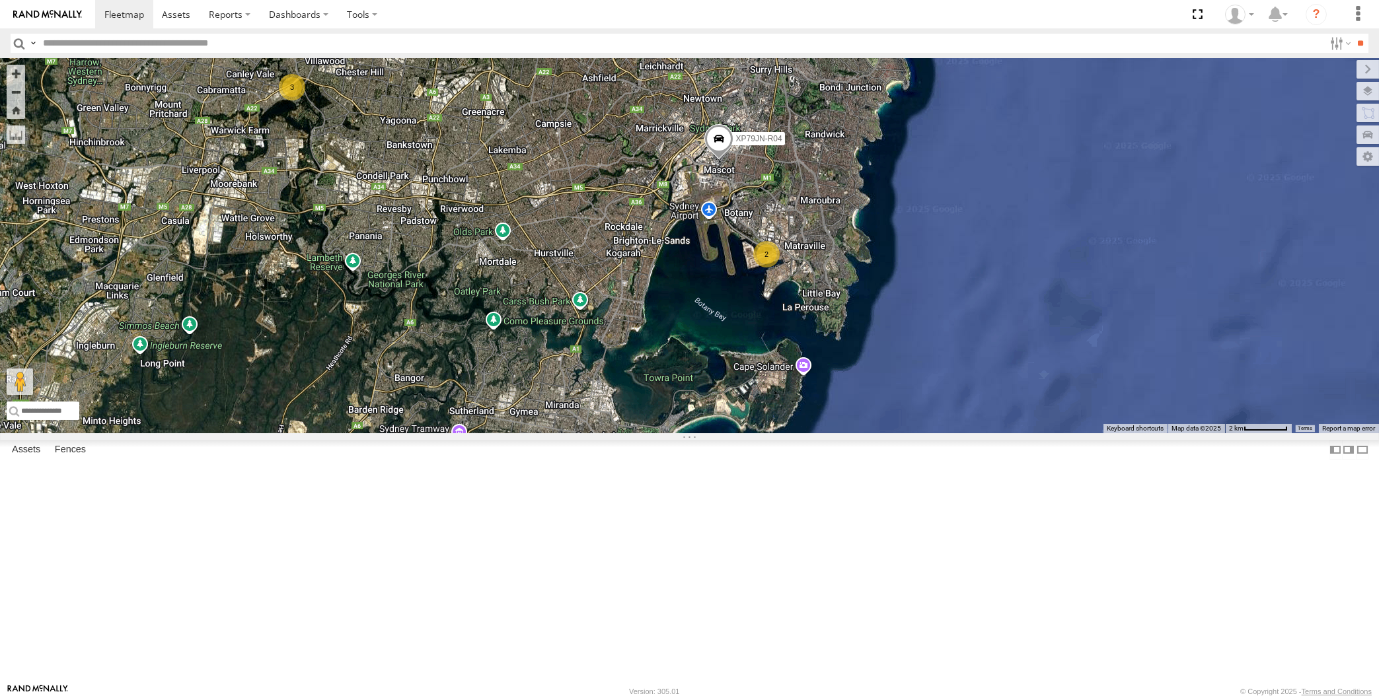
drag, startPoint x: 720, startPoint y: 463, endPoint x: 729, endPoint y: 482, distance: 21.0
click at [728, 433] on div "XP79JN-R04 2 3 2" at bounding box center [689, 245] width 1379 height 375
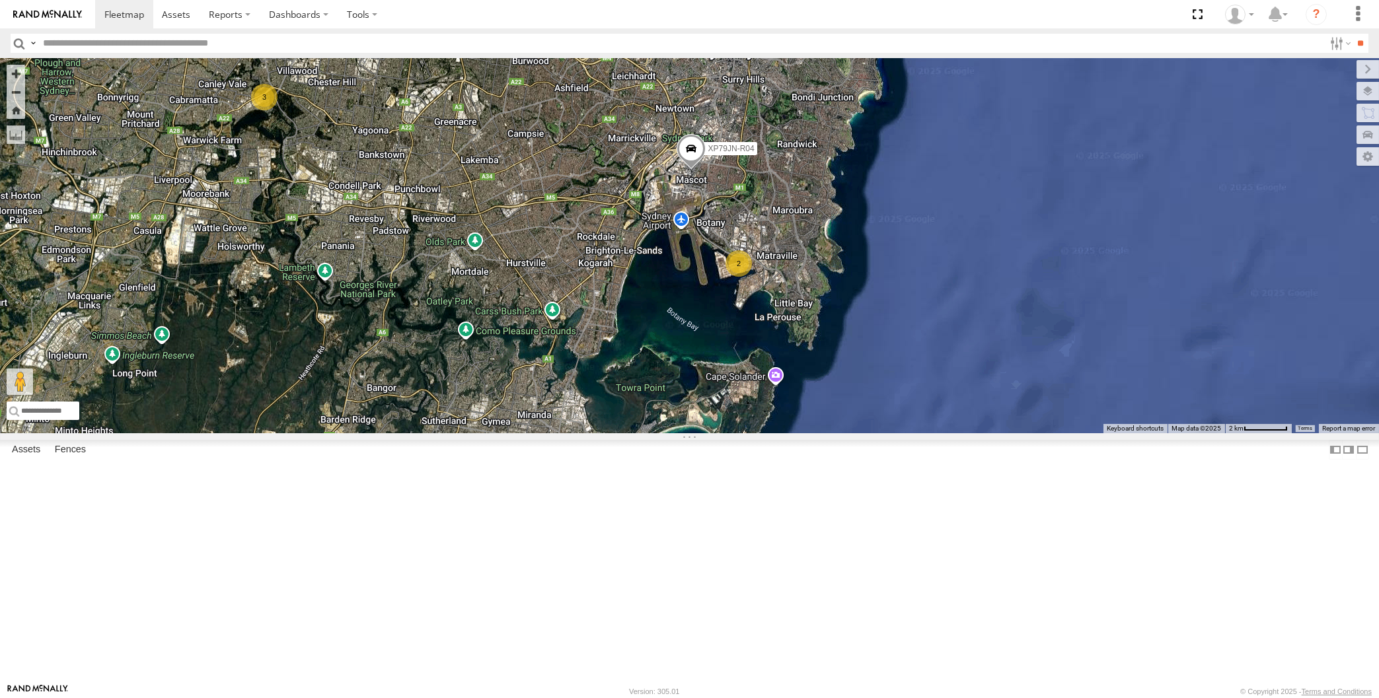
drag, startPoint x: 711, startPoint y: 465, endPoint x: 719, endPoint y: 465, distance: 7.9
click at [719, 433] on div "XP79JN-R04 2 3 2" at bounding box center [689, 245] width 1379 height 375
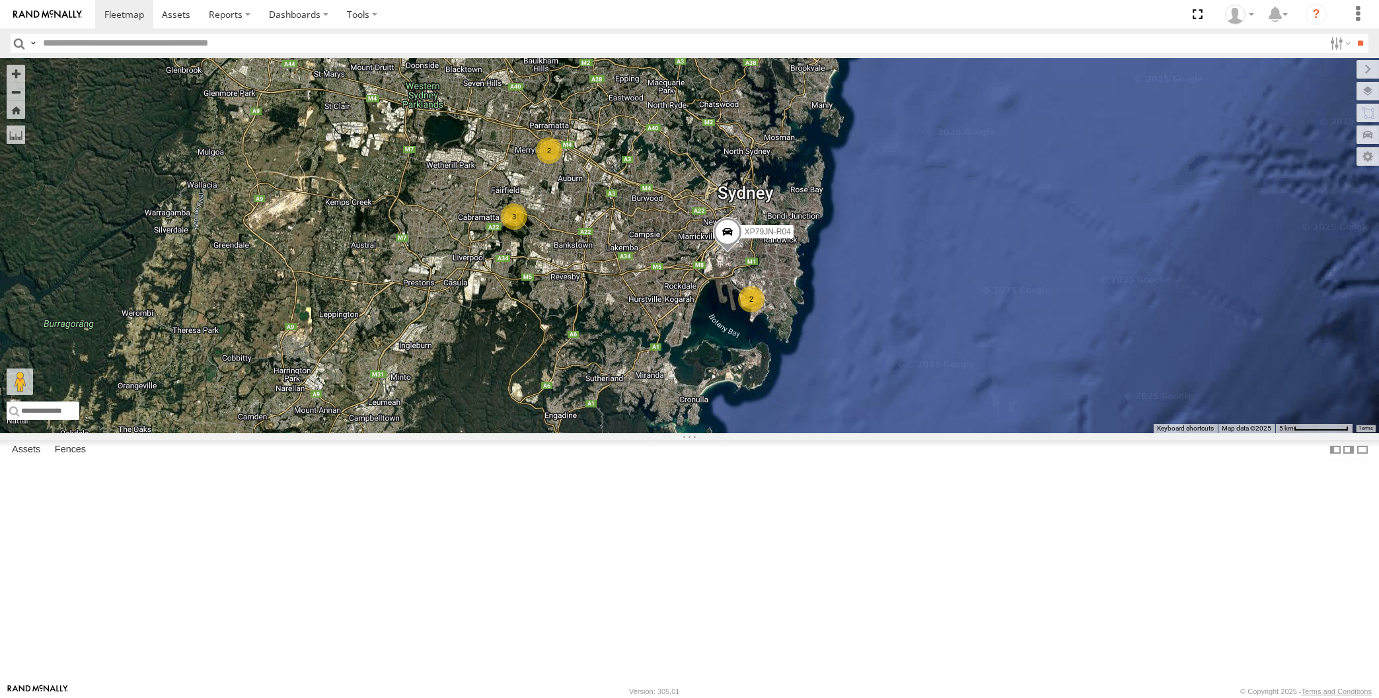
drag, startPoint x: 706, startPoint y: 444, endPoint x: 709, endPoint y: 482, distance: 38.5
click at [709, 433] on div "XP79JN-R04 2 3 2" at bounding box center [689, 245] width 1379 height 375
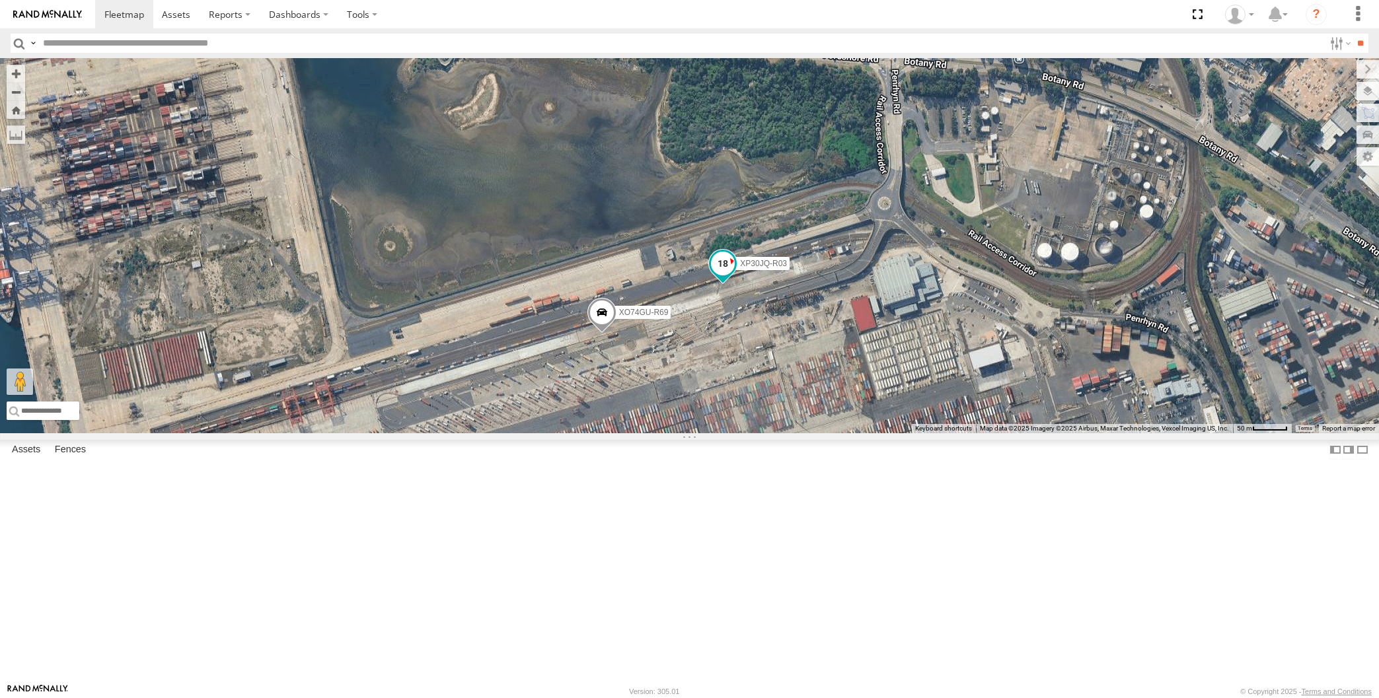
click at [722, 275] on span at bounding box center [723, 264] width 24 height 24
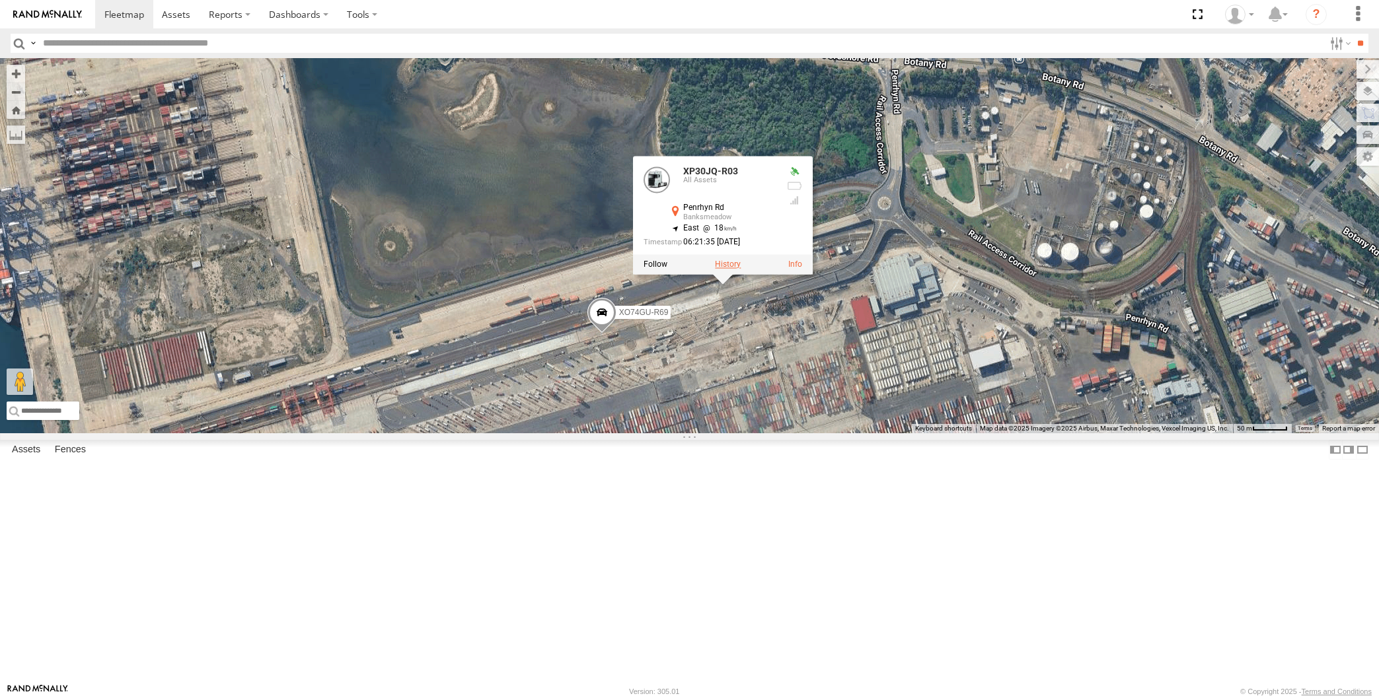
click at [725, 270] on label at bounding box center [728, 264] width 26 height 9
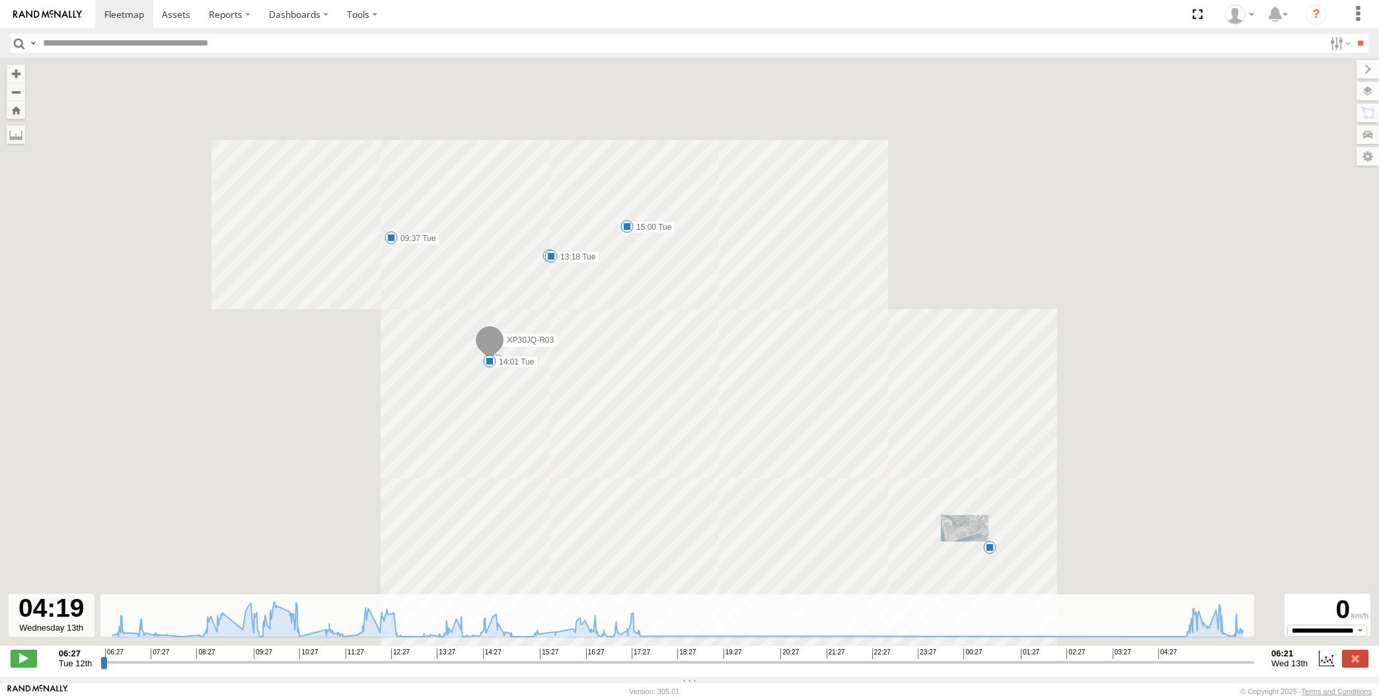
click at [1153, 667] on input "range" at bounding box center [677, 662] width 1154 height 13
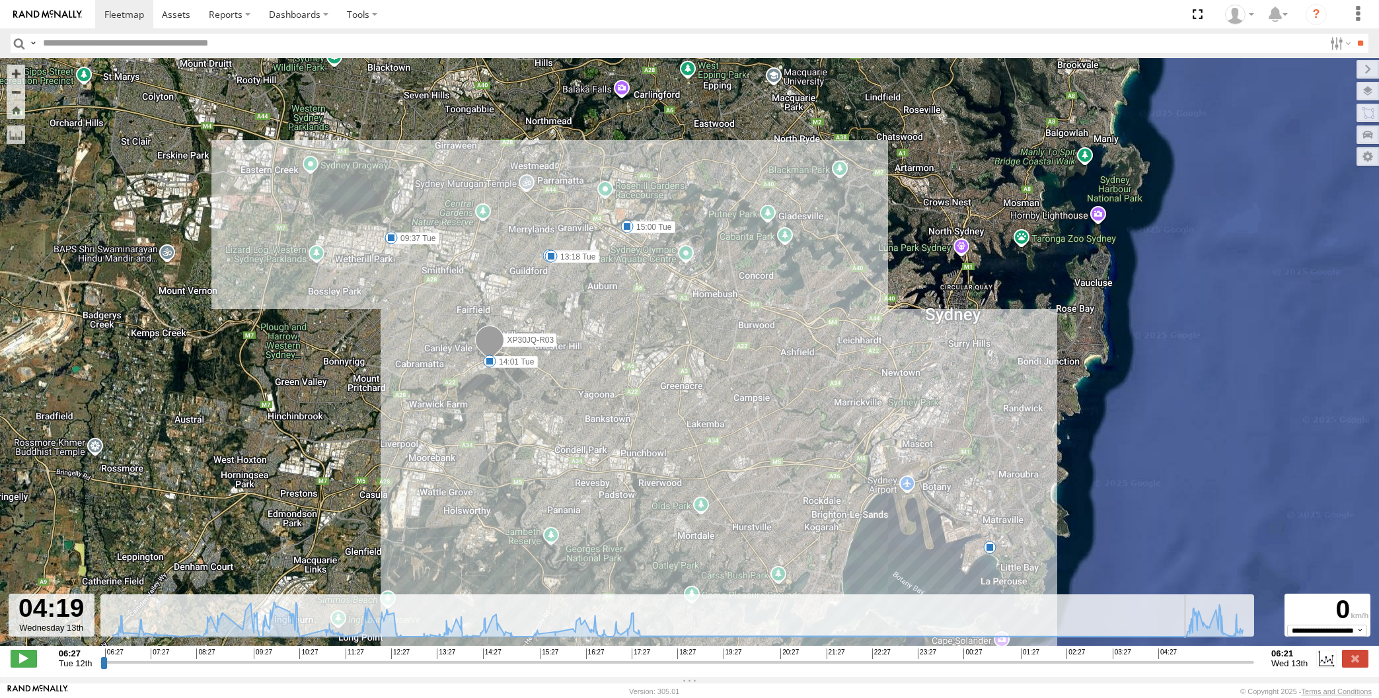
click at [1181, 660] on input "range" at bounding box center [677, 662] width 1154 height 13
click at [1189, 658] on input "range" at bounding box center [677, 662] width 1154 height 13
click at [1201, 657] on input "range" at bounding box center [677, 662] width 1154 height 13
drag, startPoint x: 1212, startPoint y: 658, endPoint x: 1221, endPoint y: 658, distance: 9.2
click at [1213, 658] on input "range" at bounding box center [677, 662] width 1154 height 13
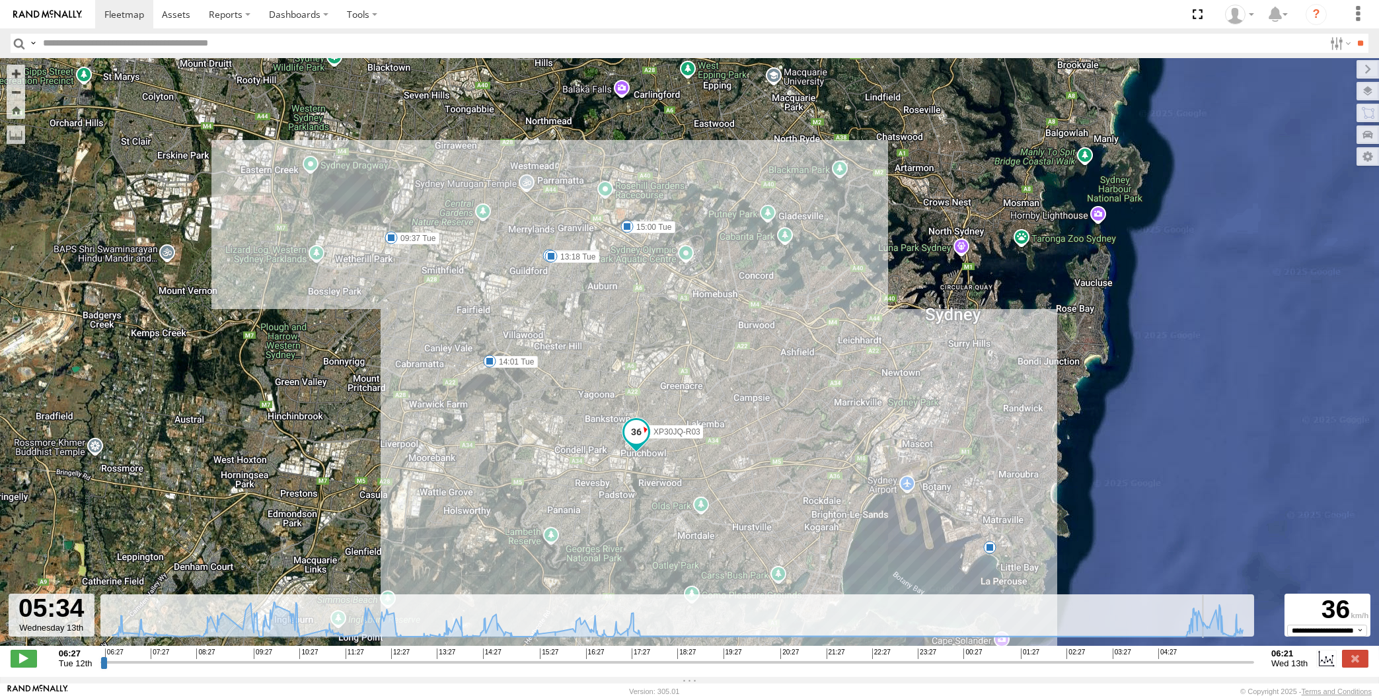
click at [1232, 658] on input "range" at bounding box center [677, 662] width 1154 height 13
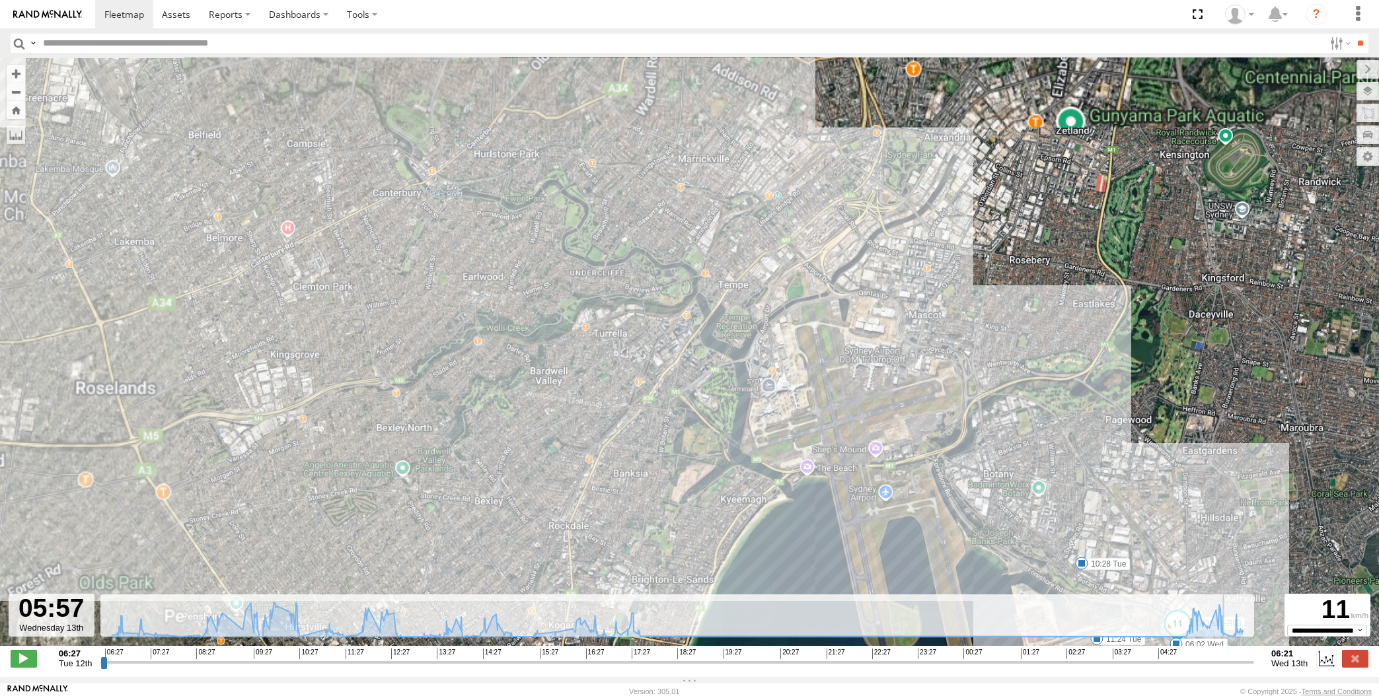
drag, startPoint x: 885, startPoint y: 406, endPoint x: 775, endPoint y: 272, distance: 174.2
click at [777, 274] on div "XP30JQ-R03 09:37 Tue 12:37 Tue 13:07 Tue 13:18 Tue 14:01 Tue 15:00 Tue 06:44 Tu…" at bounding box center [689, 359] width 1379 height 602
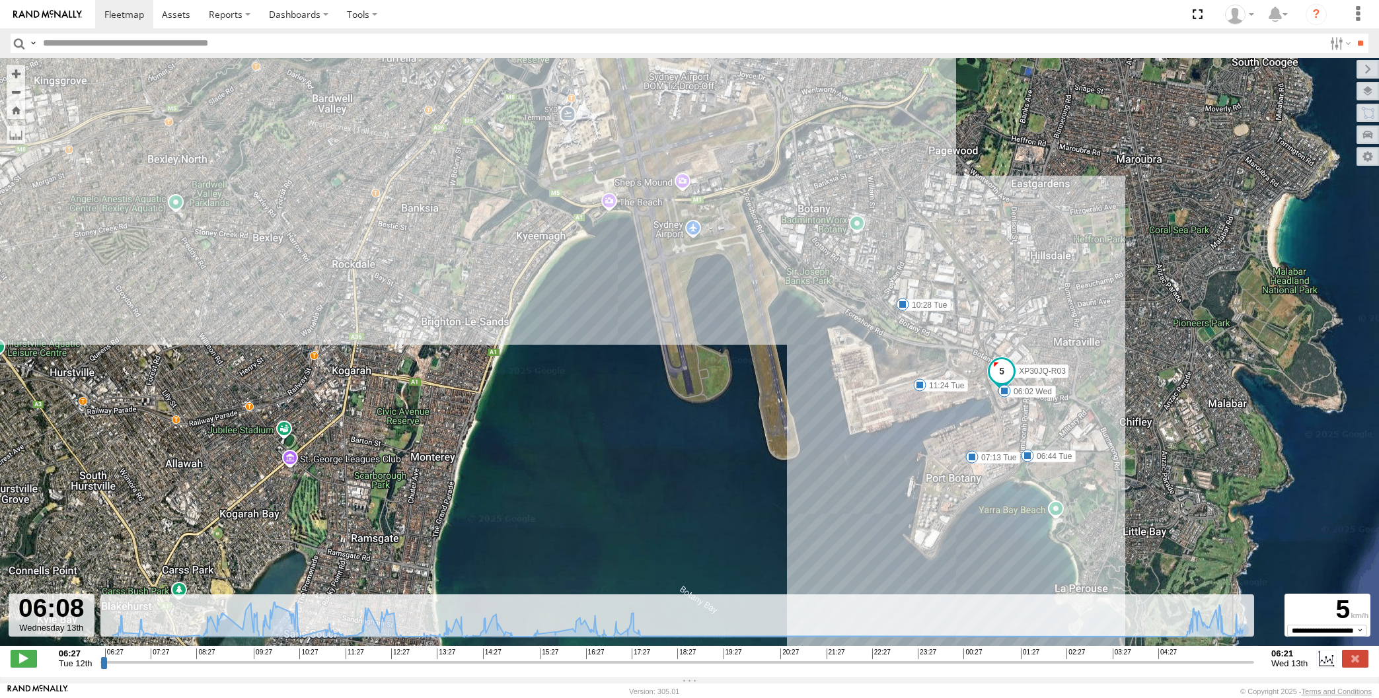
click at [1240, 665] on input "range" at bounding box center [677, 662] width 1154 height 13
click at [1245, 662] on input "range" at bounding box center [677, 662] width 1154 height 13
click at [1250, 662] on input "range" at bounding box center [677, 662] width 1154 height 13
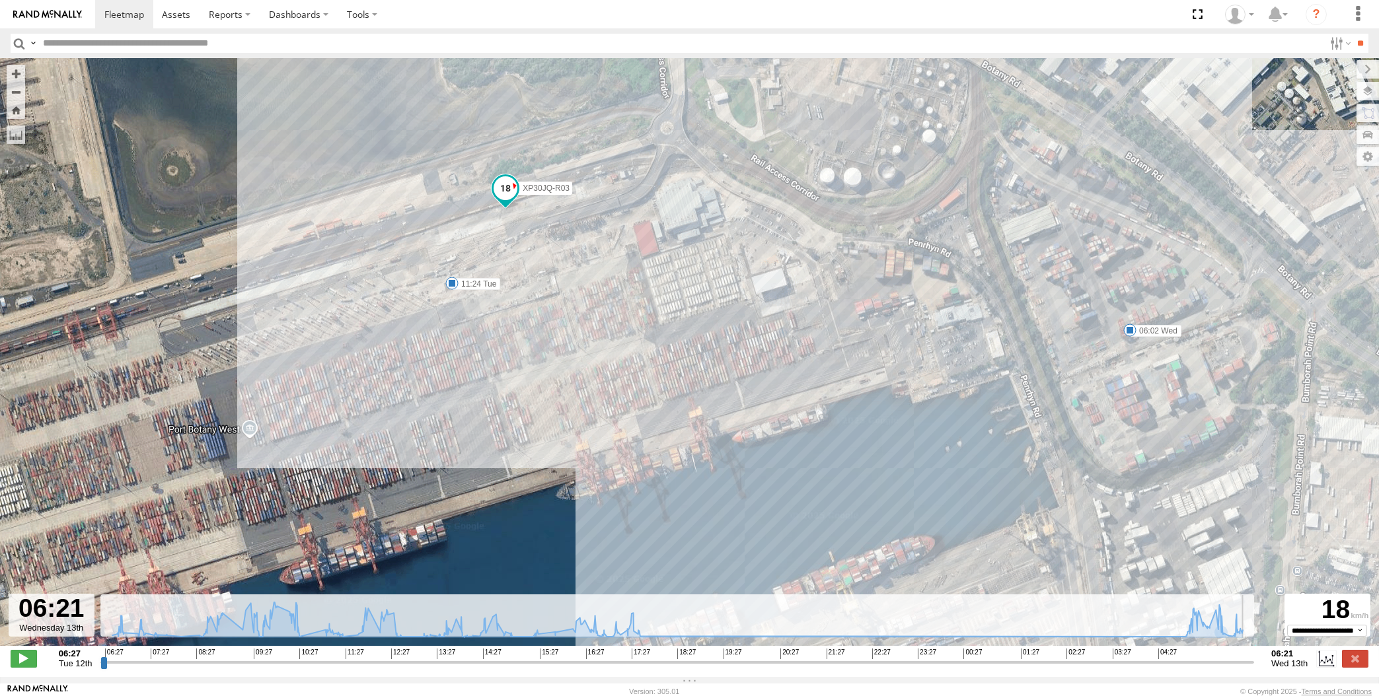
drag, startPoint x: 1251, startPoint y: 660, endPoint x: 1263, endPoint y: 657, distance: 12.8
click at [1254, 657] on input "range" at bounding box center [677, 662] width 1154 height 13
click at [1359, 656] on label at bounding box center [1355, 658] width 26 height 17
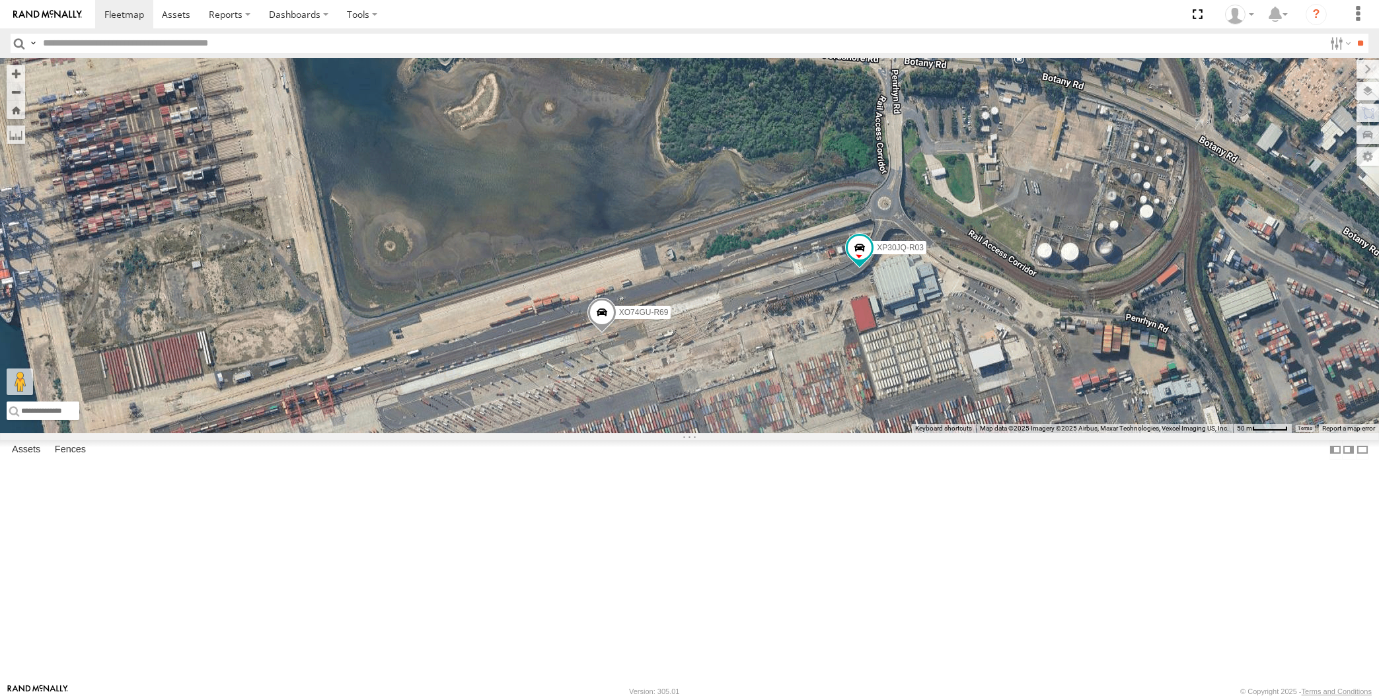
click at [606, 334] on span at bounding box center [601, 316] width 29 height 36
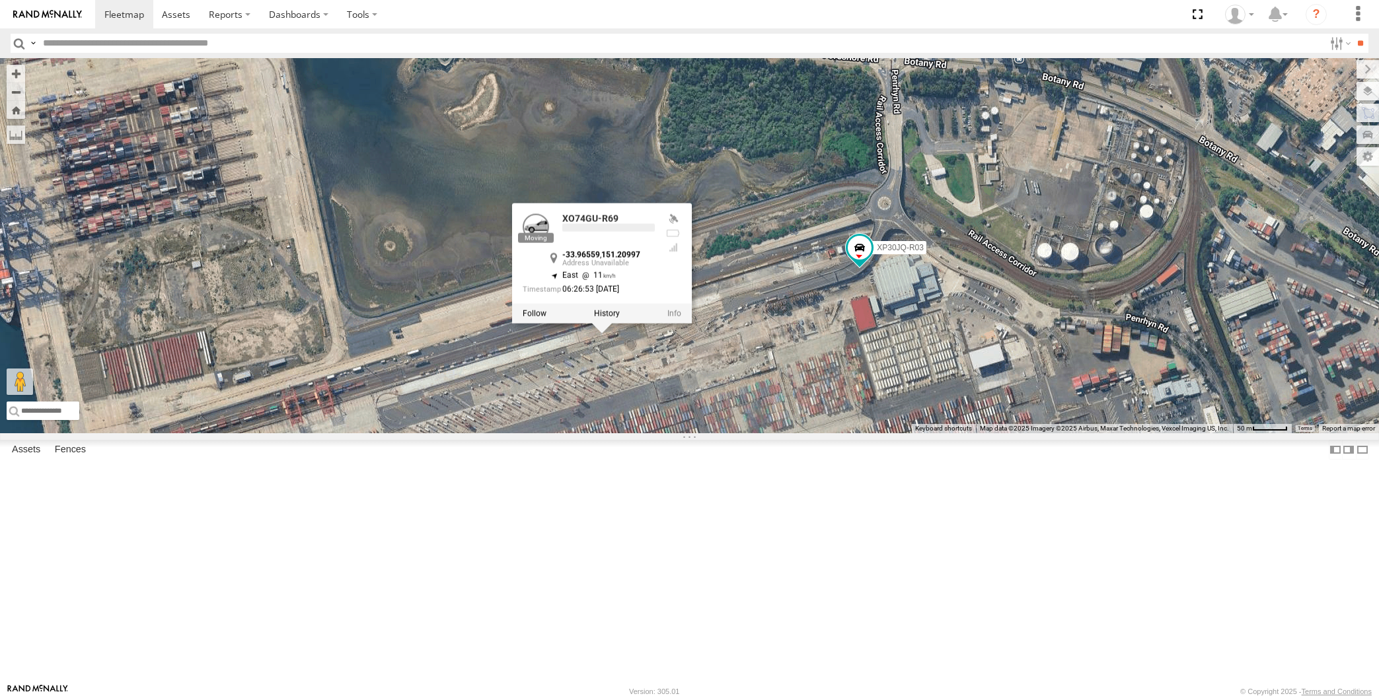
click at [684, 433] on div "XP30JQ-R03 XO74GU-R69 XO74GU-R69 -33.96559 , 151.20997 East 11 06:26:53 13/08/2…" at bounding box center [689, 245] width 1379 height 375
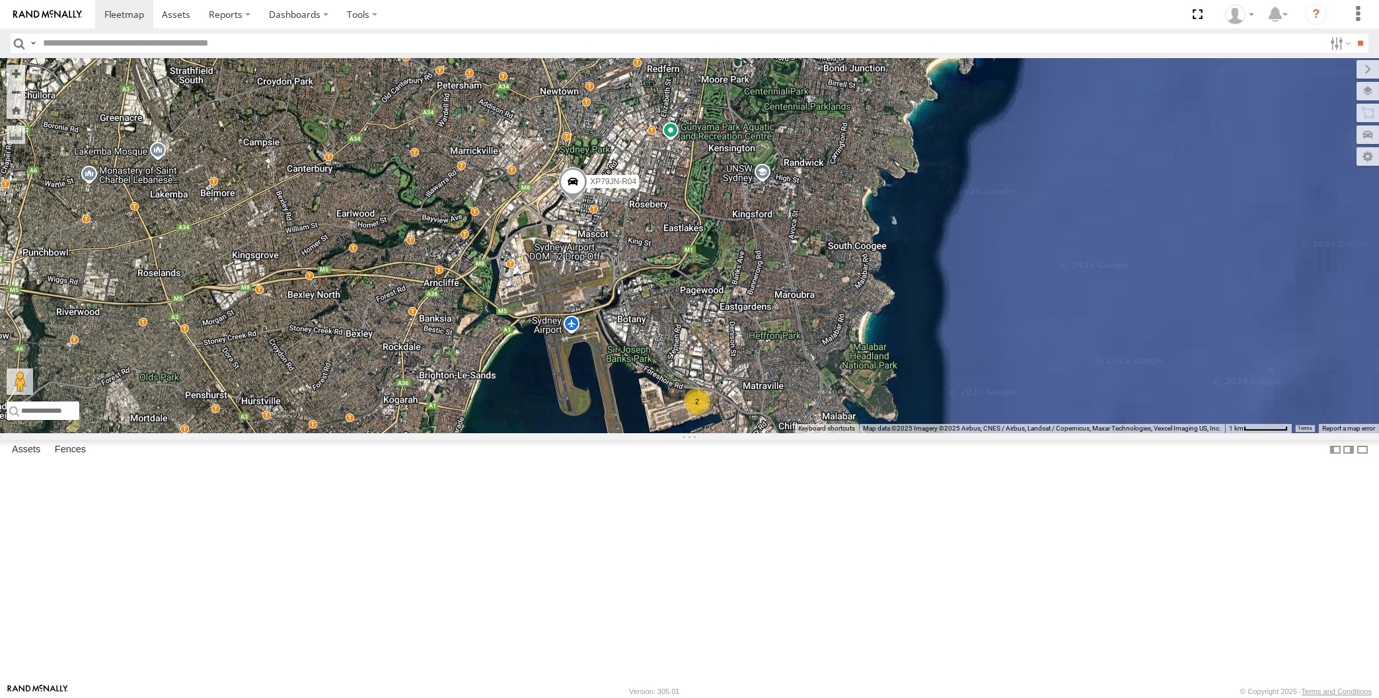
drag, startPoint x: 671, startPoint y: 577, endPoint x: 672, endPoint y: 556, distance: 21.2
click at [672, 433] on div "XP79JN-R04 2" at bounding box center [689, 245] width 1379 height 375
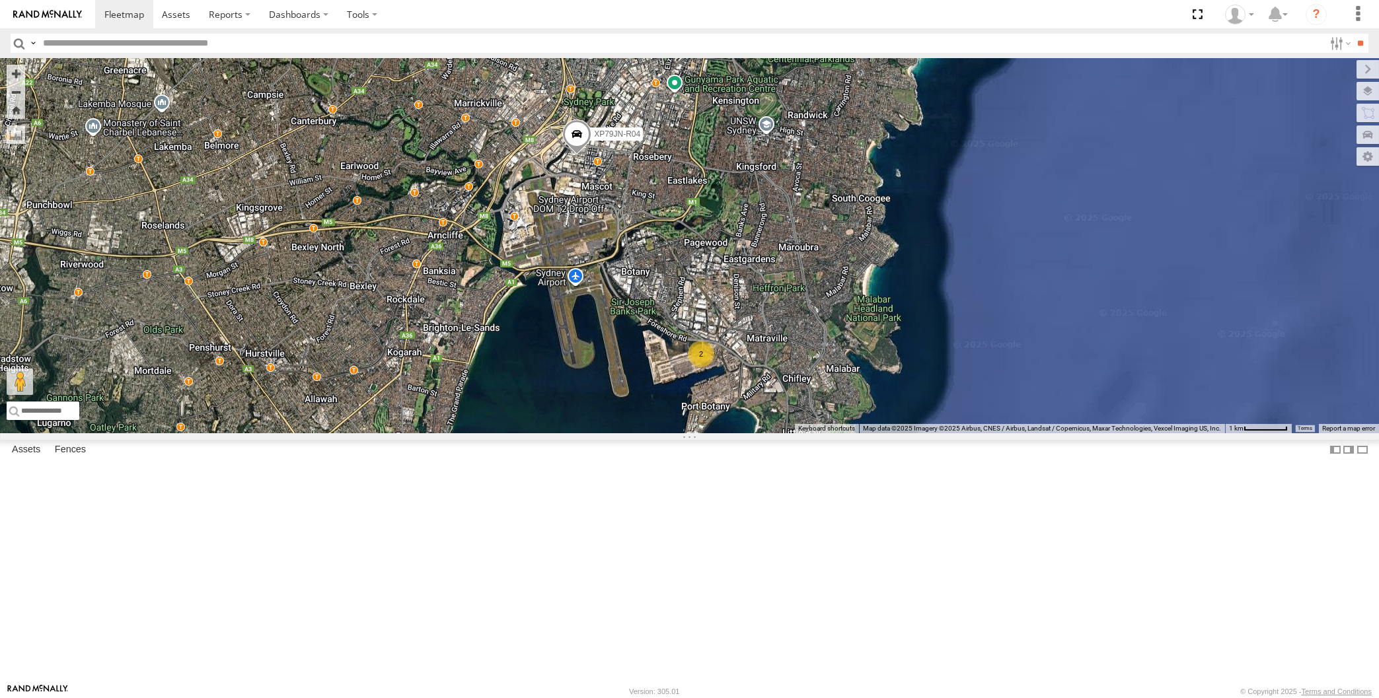
click at [677, 433] on div "XP79JN-R04 2" at bounding box center [689, 245] width 1379 height 375
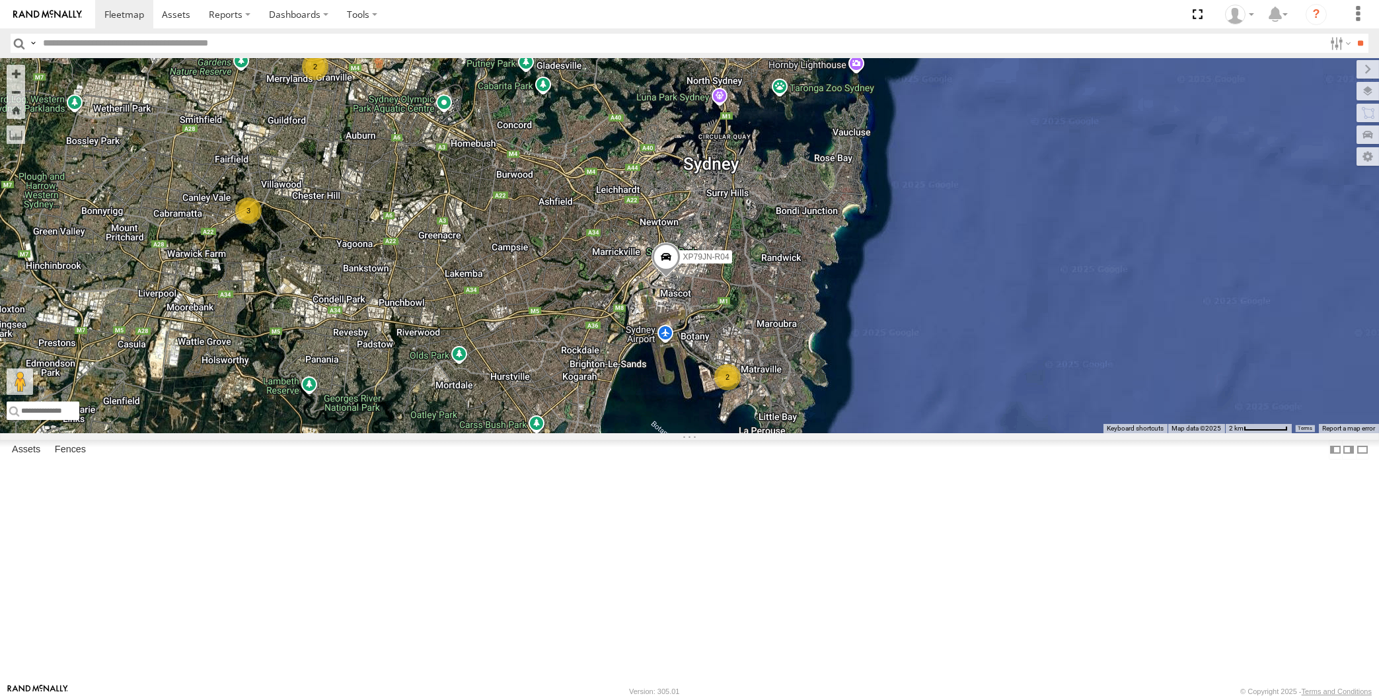
drag, startPoint x: 669, startPoint y: 532, endPoint x: 680, endPoint y: 532, distance: 11.9
click at [680, 433] on div "XP79JN-R04 2 3 2" at bounding box center [689, 245] width 1379 height 375
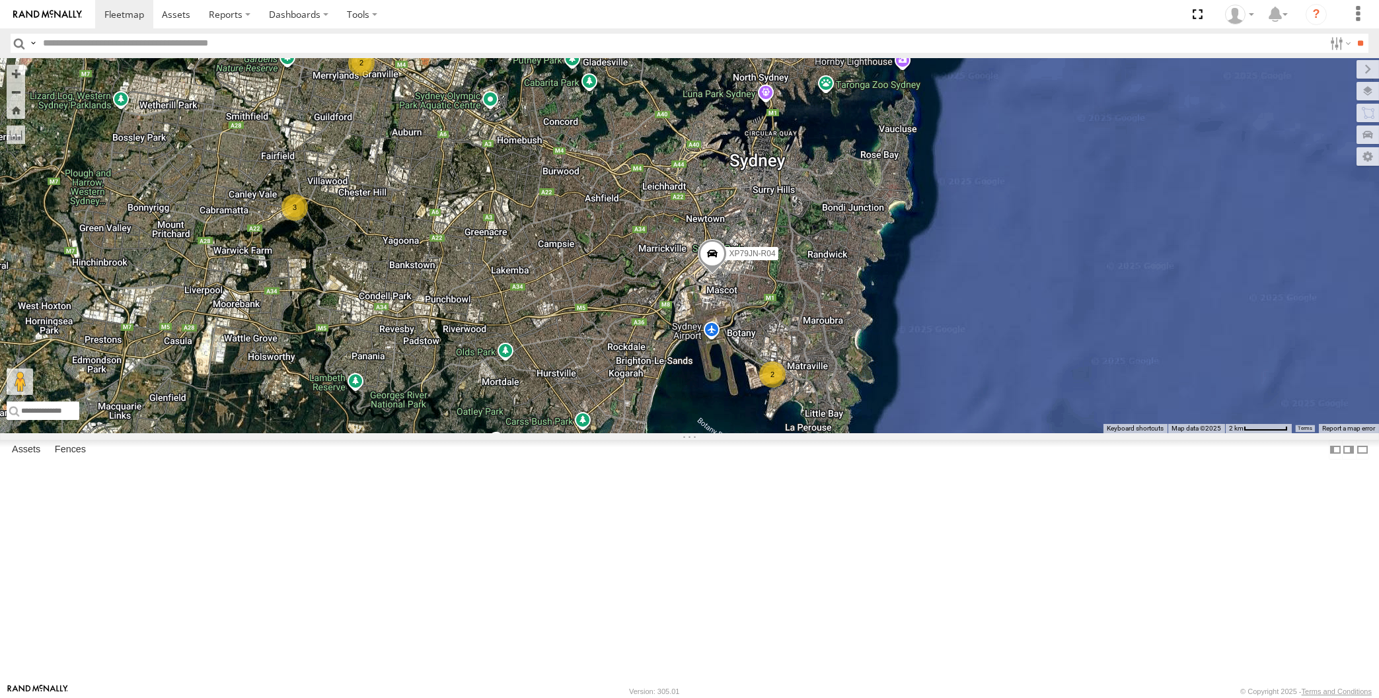
drag, startPoint x: 626, startPoint y: 555, endPoint x: 632, endPoint y: 560, distance: 8.0
click at [638, 433] on div "XP79JN-R04 2 3 2" at bounding box center [689, 245] width 1379 height 375
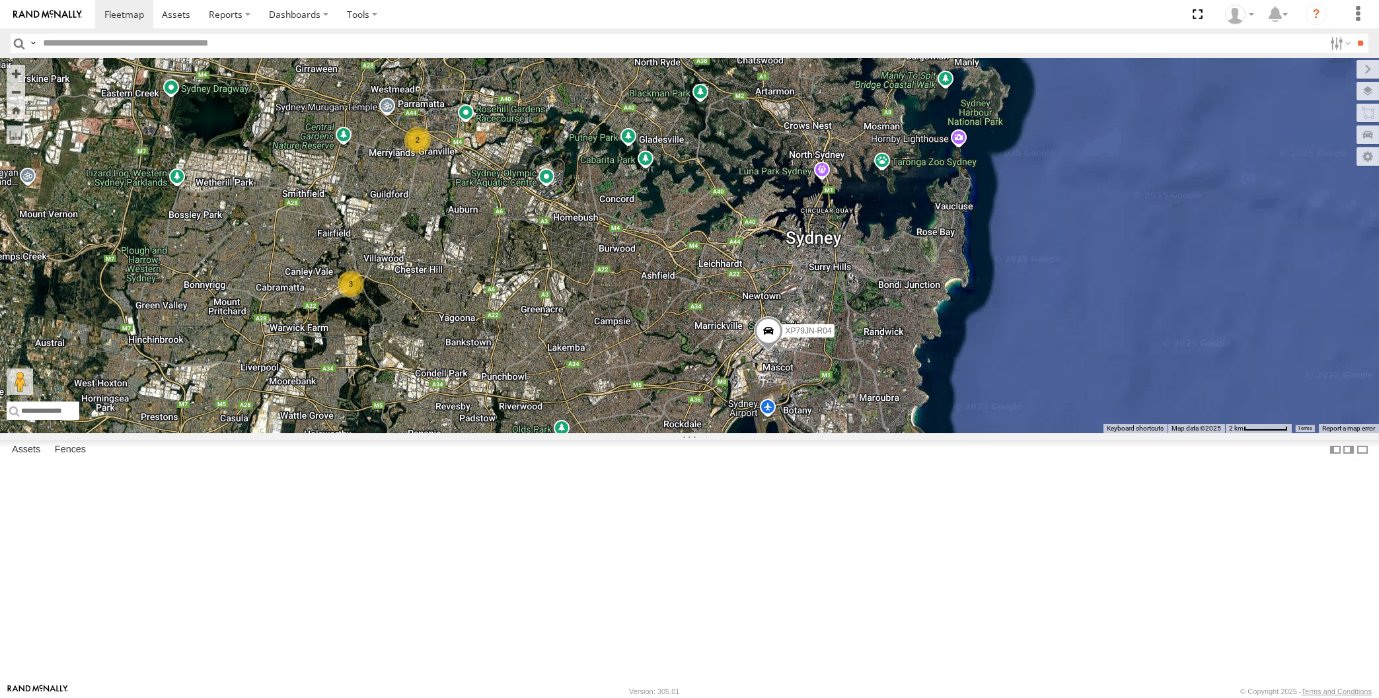
drag, startPoint x: 618, startPoint y: 515, endPoint x: 625, endPoint y: 491, distance: 24.9
click at [625, 433] on div "XP79JN-R04 2 3 2" at bounding box center [689, 245] width 1379 height 375
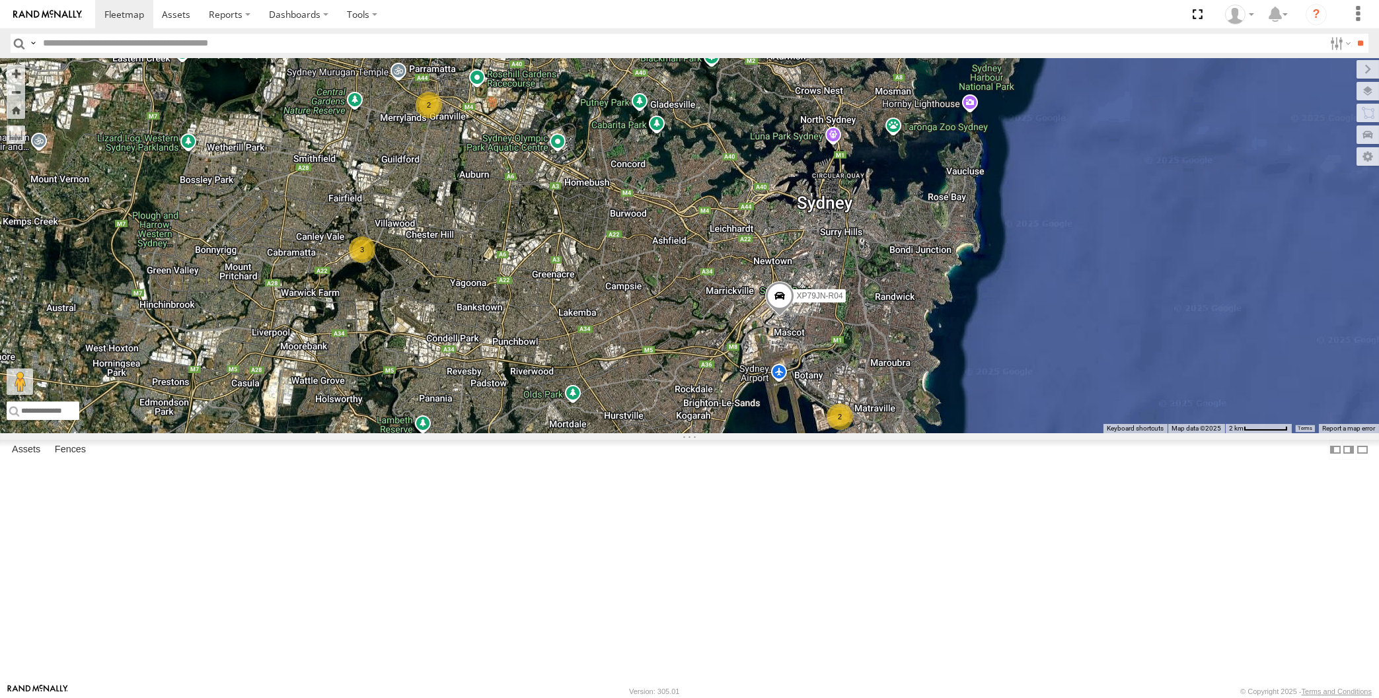
click at [247, 369] on div "XP79JN-R04 2 3 2" at bounding box center [689, 245] width 1379 height 375
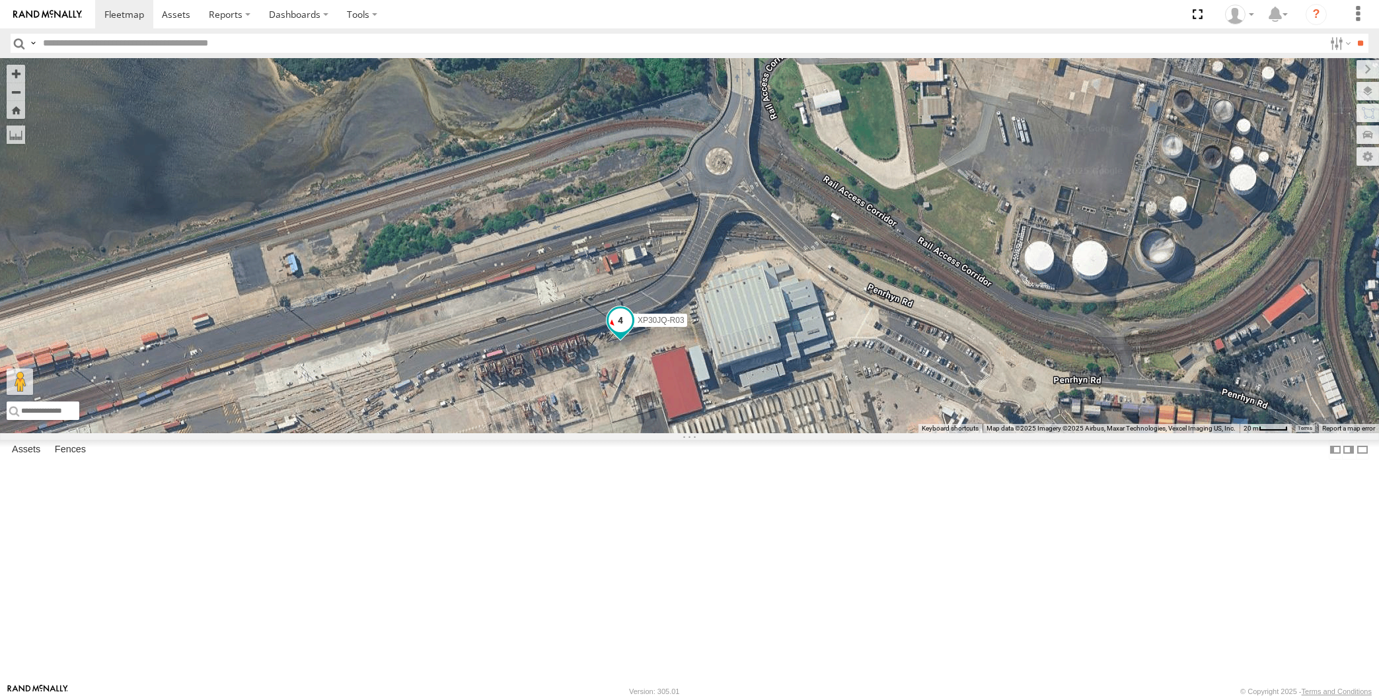
click at [612, 333] on span at bounding box center [620, 321] width 24 height 24
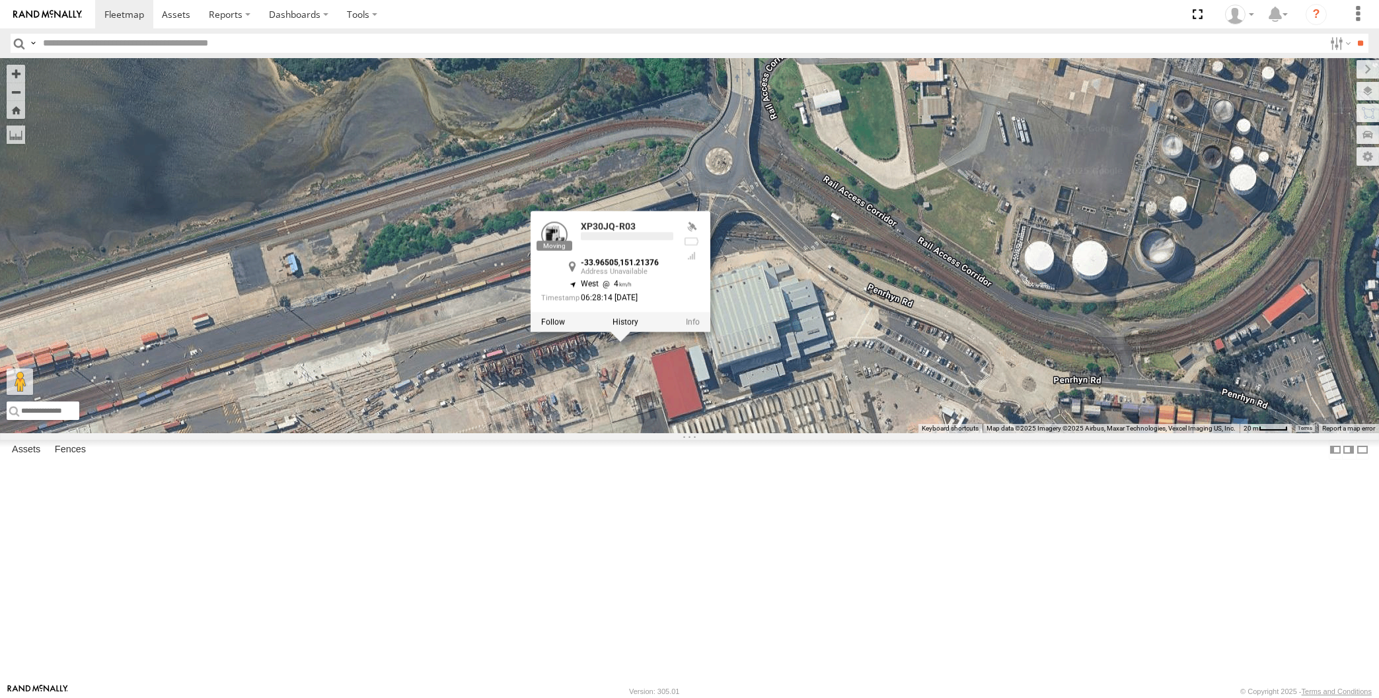
click at [688, 433] on div "XP79JN-R04 XP30JQ-R03 XO74GU-R69 XP30JQ-R03 -33.96505 , 151.21376 West 4 06:28:…" at bounding box center [689, 245] width 1379 height 375
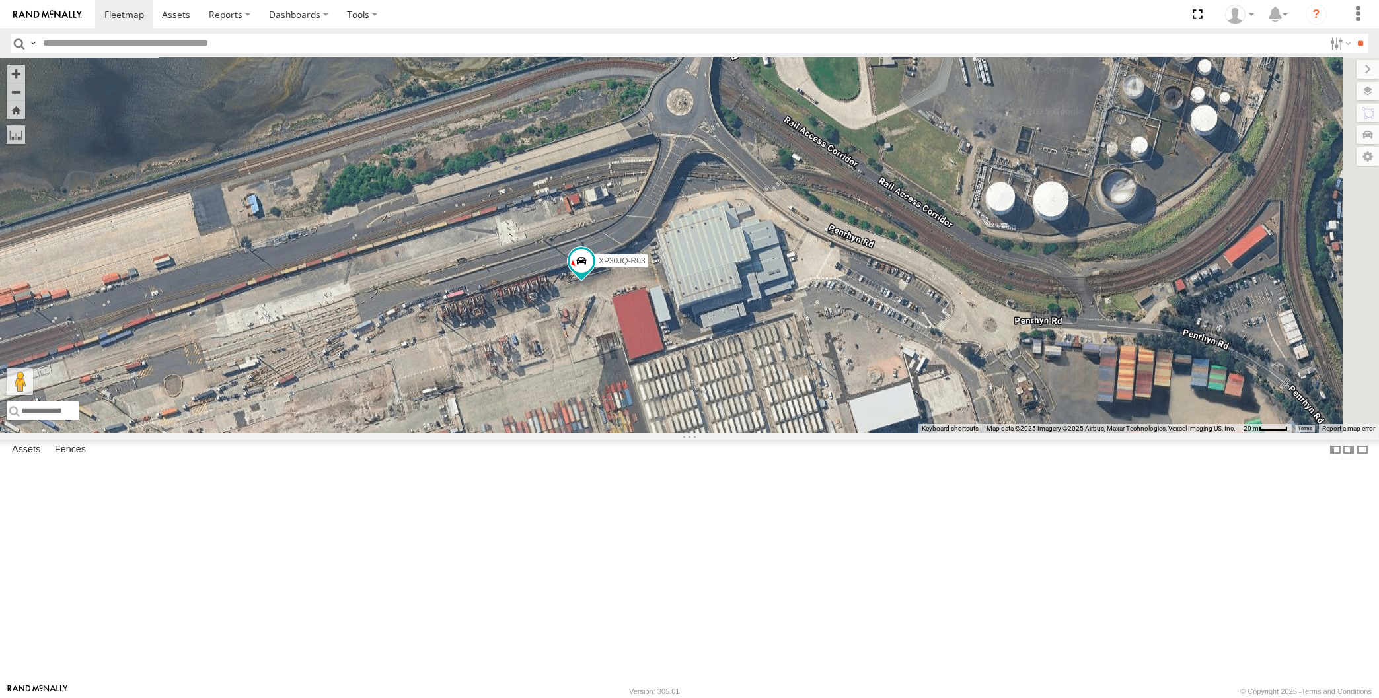
drag, startPoint x: 704, startPoint y: 567, endPoint x: 655, endPoint y: 473, distance: 105.8
click at [656, 433] on div "XP79JN-R04 XP30JQ-R03 XO74GU-R69" at bounding box center [689, 245] width 1379 height 375
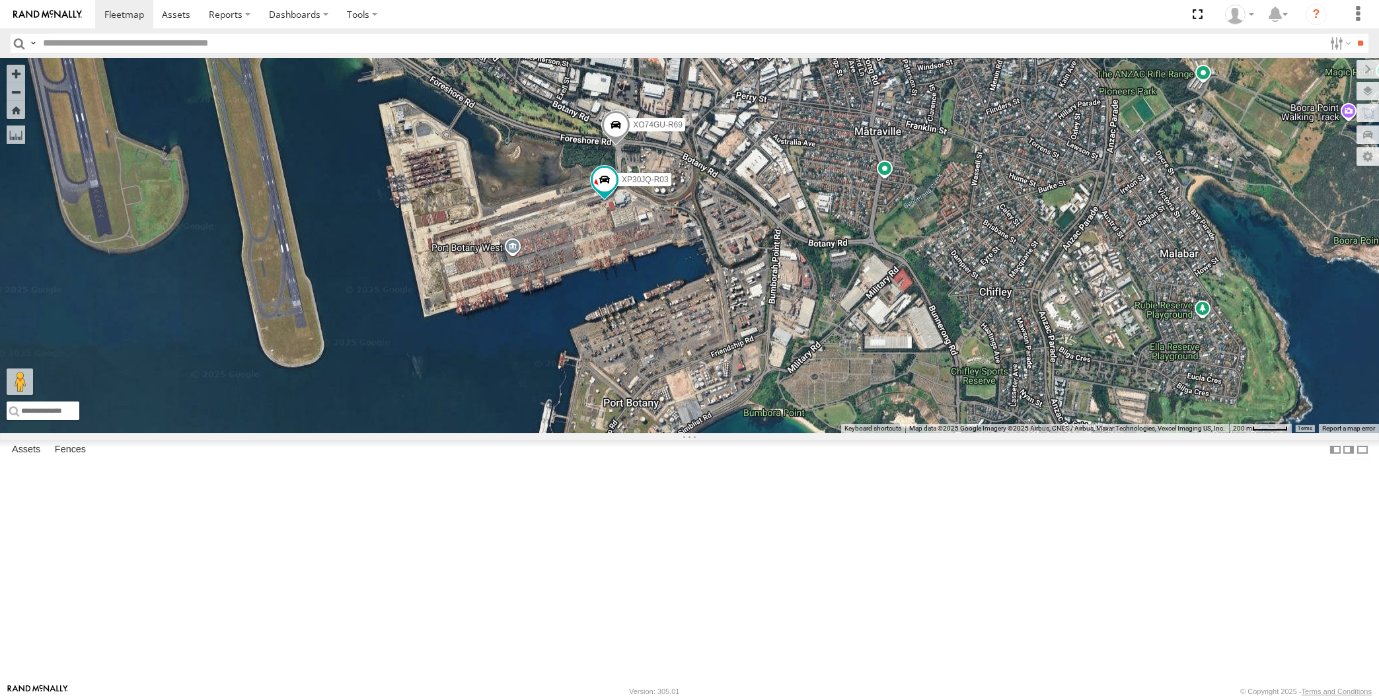
drag, startPoint x: 681, startPoint y: 416, endPoint x: 657, endPoint y: 406, distance: 25.5
click at [658, 407] on div "XP79JN-R04 XP30JQ-R03 XO74GU-R69" at bounding box center [689, 245] width 1379 height 375
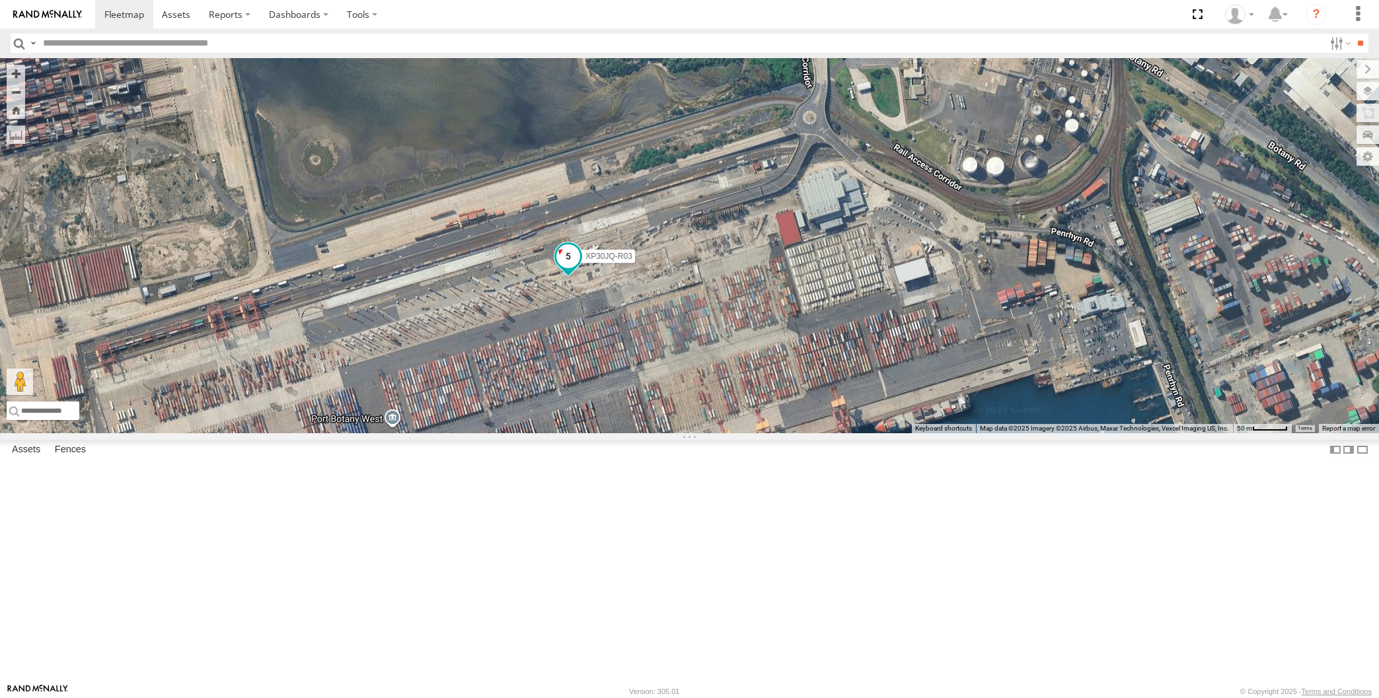
click at [565, 268] on span at bounding box center [568, 256] width 24 height 24
click at [570, 268] on span at bounding box center [568, 256] width 24 height 24
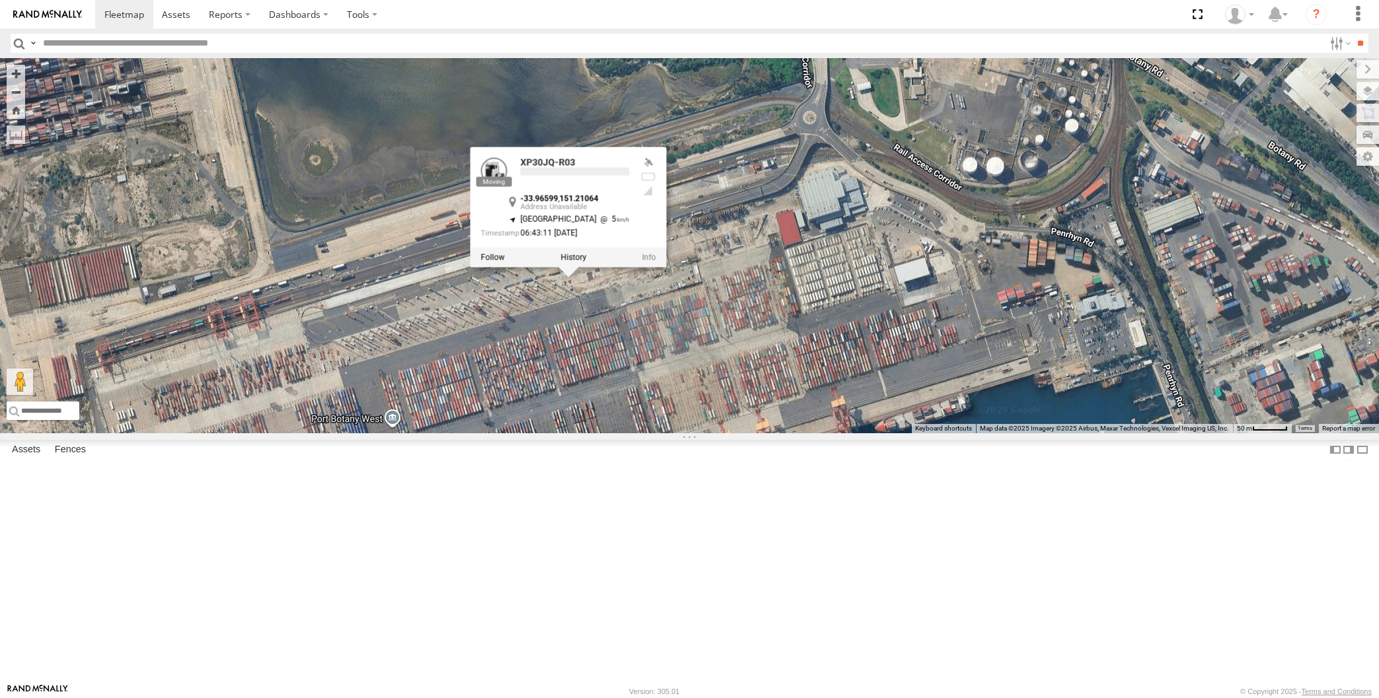
click at [575, 268] on div at bounding box center [568, 258] width 196 height 20
click at [568, 268] on div at bounding box center [568, 258] width 196 height 20
click at [569, 262] on label at bounding box center [573, 257] width 26 height 9
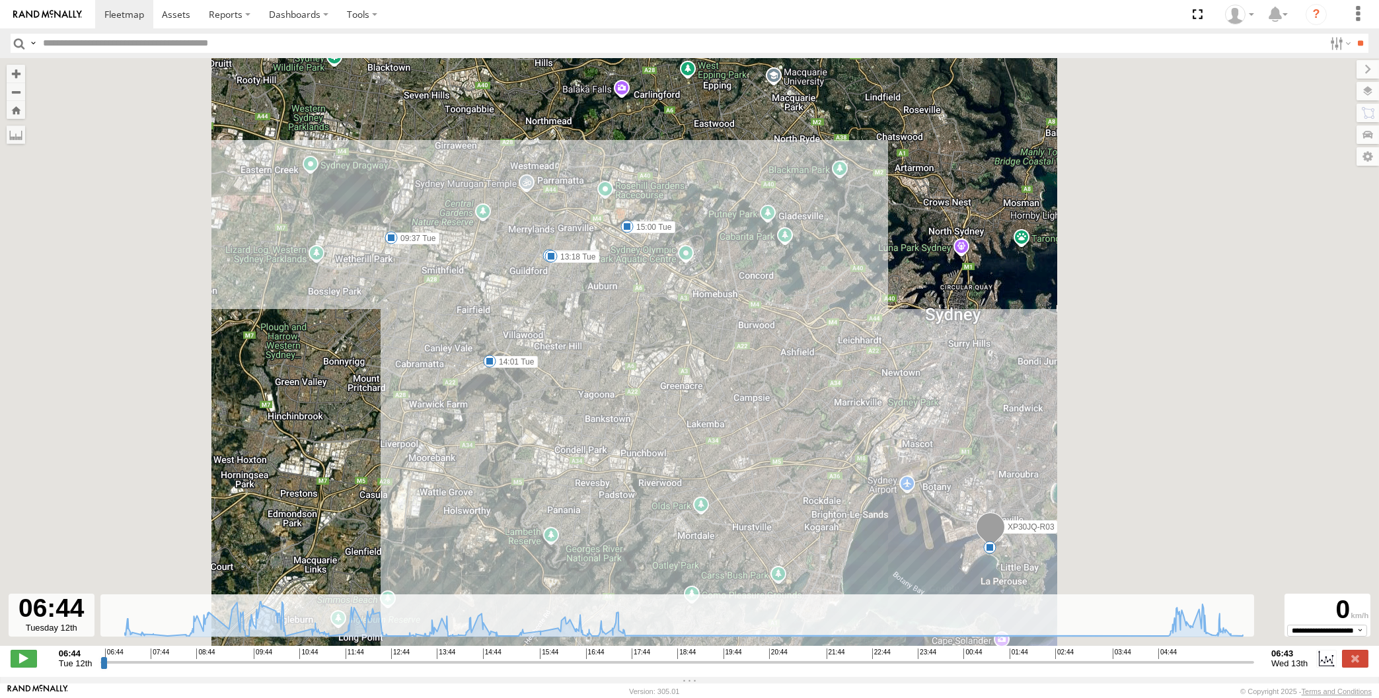
click at [1105, 661] on input "range" at bounding box center [677, 662] width 1154 height 13
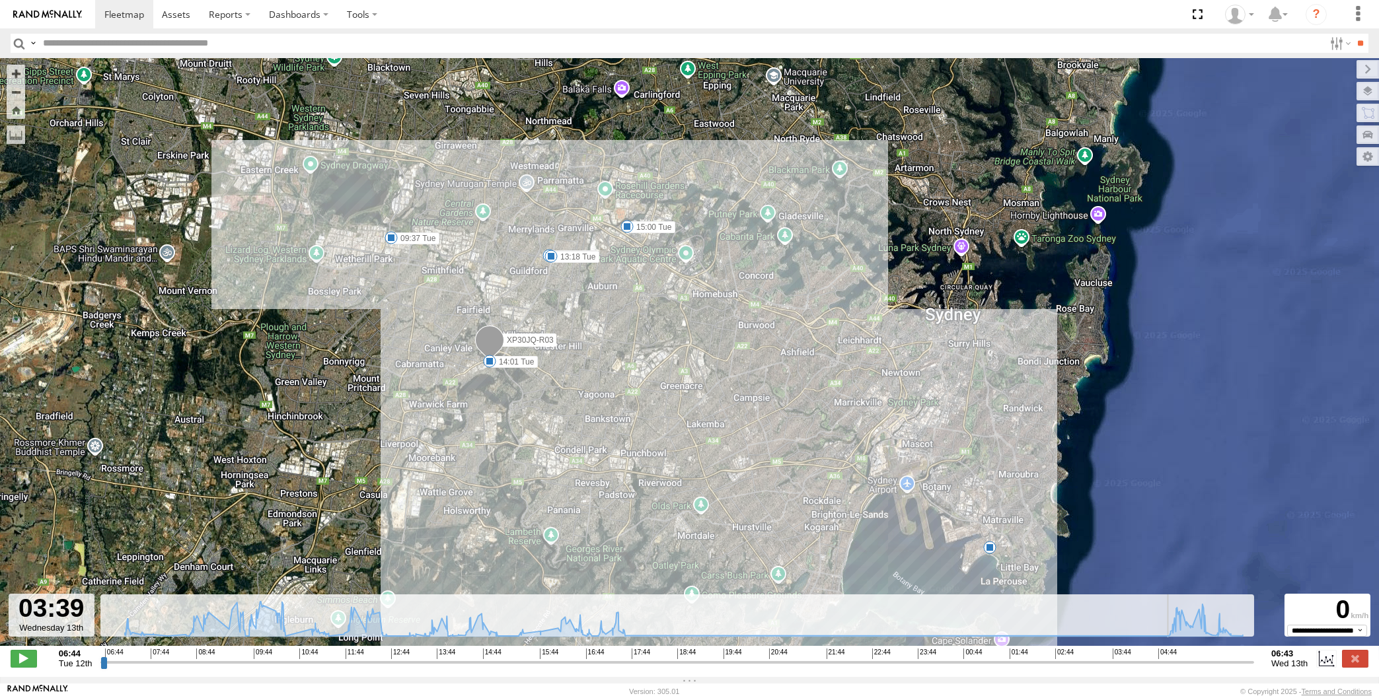
click at [1132, 657] on input "range" at bounding box center [677, 662] width 1154 height 13
click at [1158, 663] on input "range" at bounding box center [677, 662] width 1154 height 13
drag, startPoint x: 1188, startPoint y: 663, endPoint x: 1199, endPoint y: 663, distance: 11.2
click at [1190, 663] on input "range" at bounding box center [677, 662] width 1154 height 13
click at [1216, 663] on input "range" at bounding box center [677, 662] width 1154 height 13
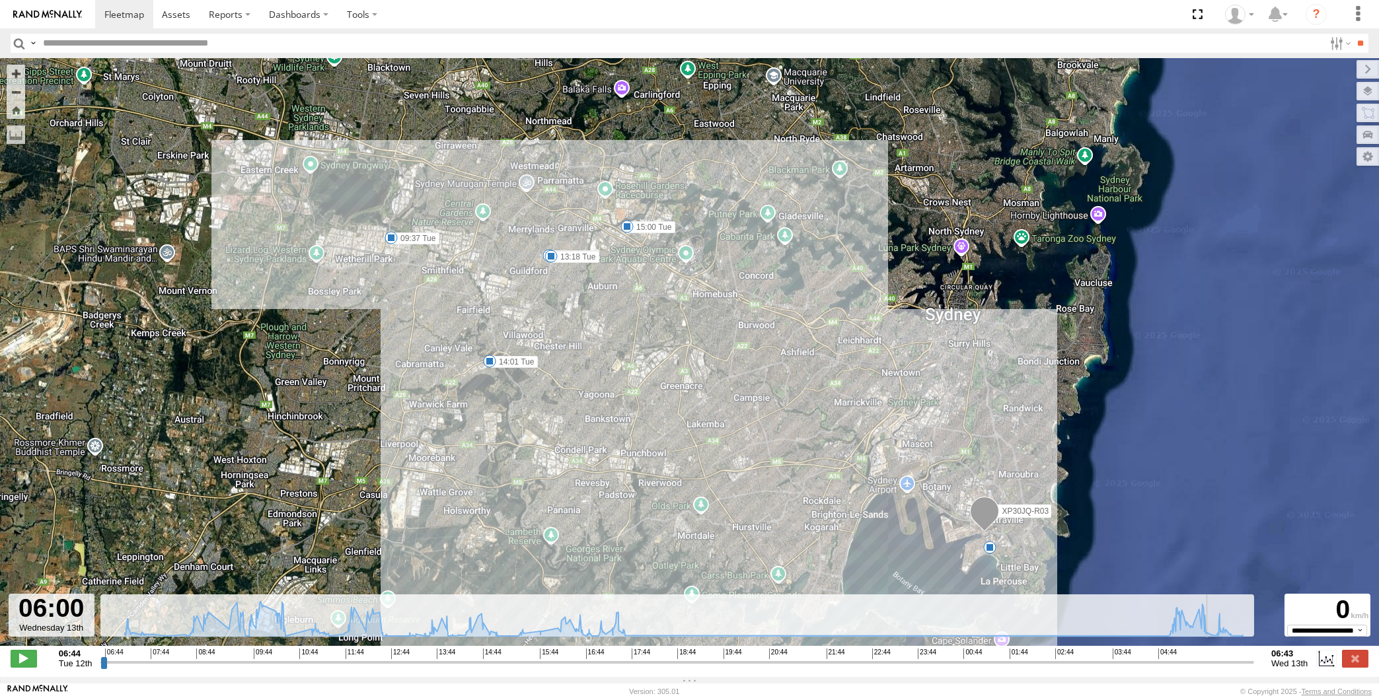
click at [1232, 663] on input "range" at bounding box center [677, 662] width 1154 height 13
click at [1237, 663] on input "range" at bounding box center [677, 662] width 1154 height 13
drag, startPoint x: 1235, startPoint y: 663, endPoint x: 1309, endPoint y: 662, distance: 73.3
type input "**********"
click at [1254, 665] on input "range" at bounding box center [677, 662] width 1154 height 13
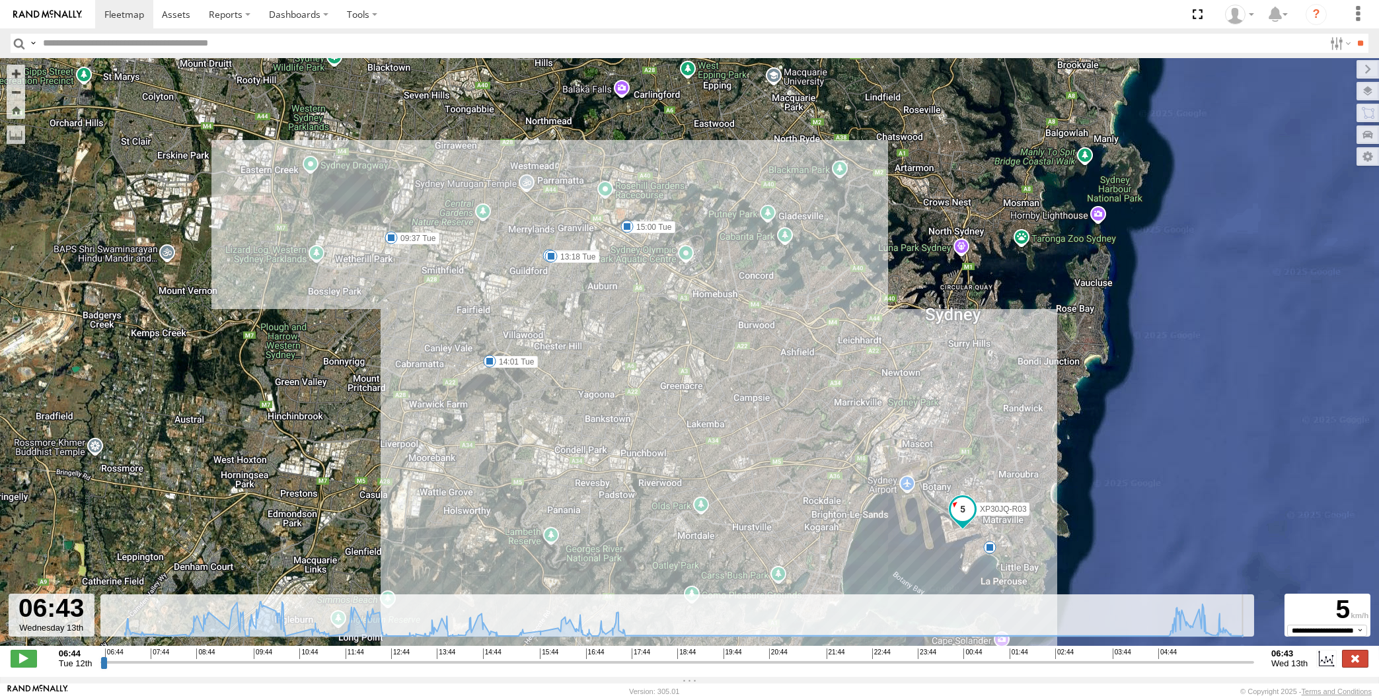
click at [1361, 656] on label at bounding box center [1355, 658] width 26 height 17
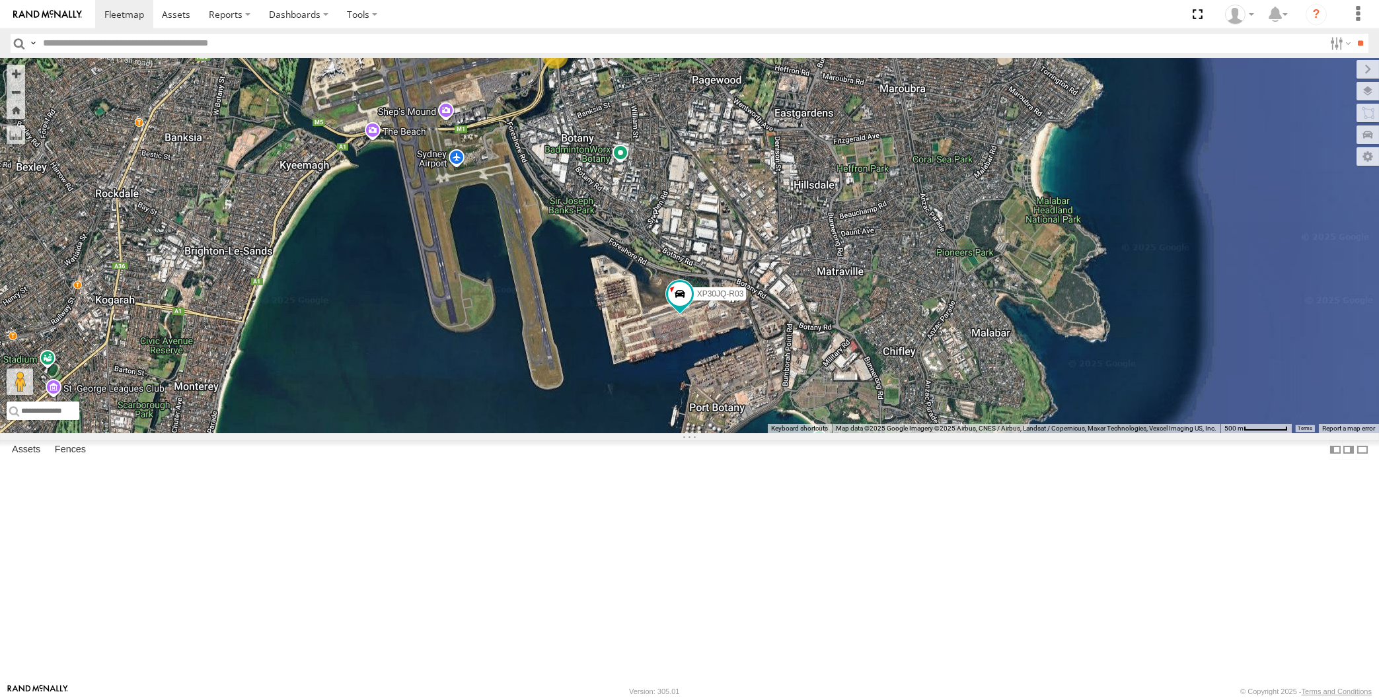
drag, startPoint x: 538, startPoint y: 453, endPoint x: 551, endPoint y: 481, distance: 31.1
click at [551, 433] on div "XP30JQ-R03 2" at bounding box center [689, 245] width 1379 height 375
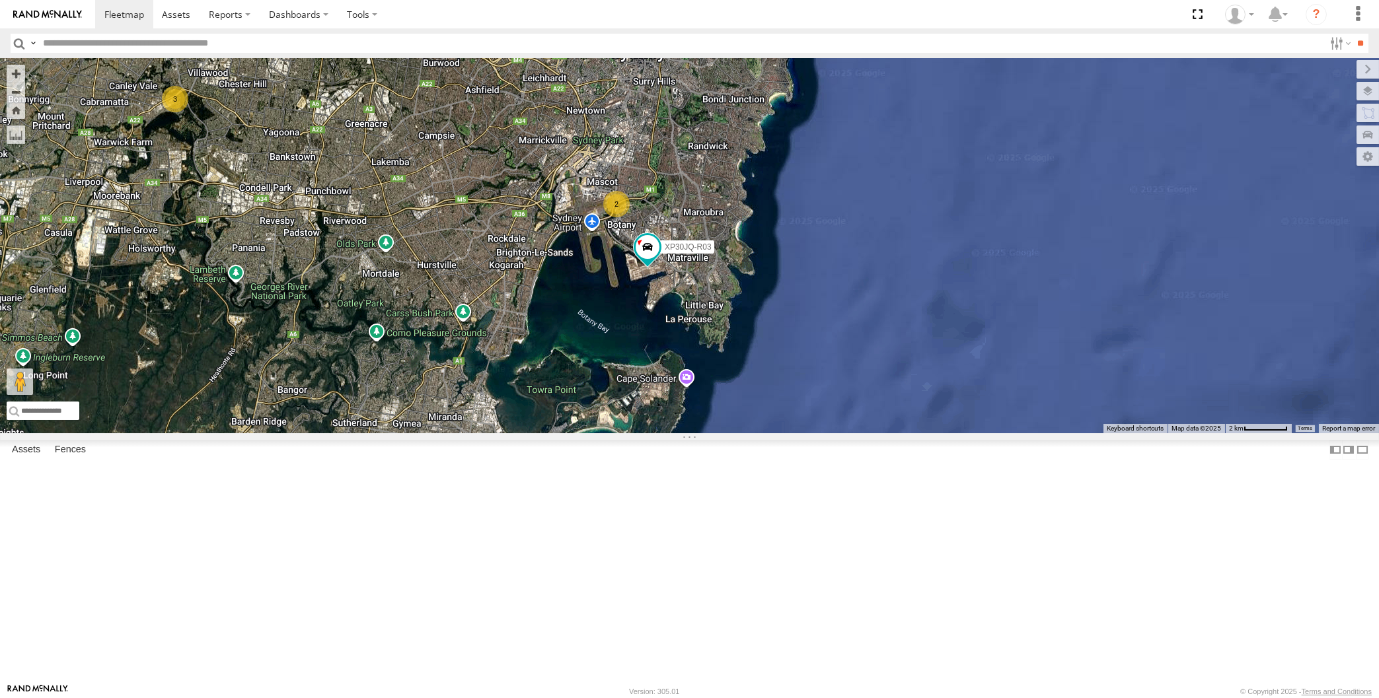
drag, startPoint x: 640, startPoint y: 472, endPoint x: 680, endPoint y: 462, distance: 42.1
click at [640, 433] on div "XP30JQ-R03 2 3 2" at bounding box center [689, 245] width 1379 height 375
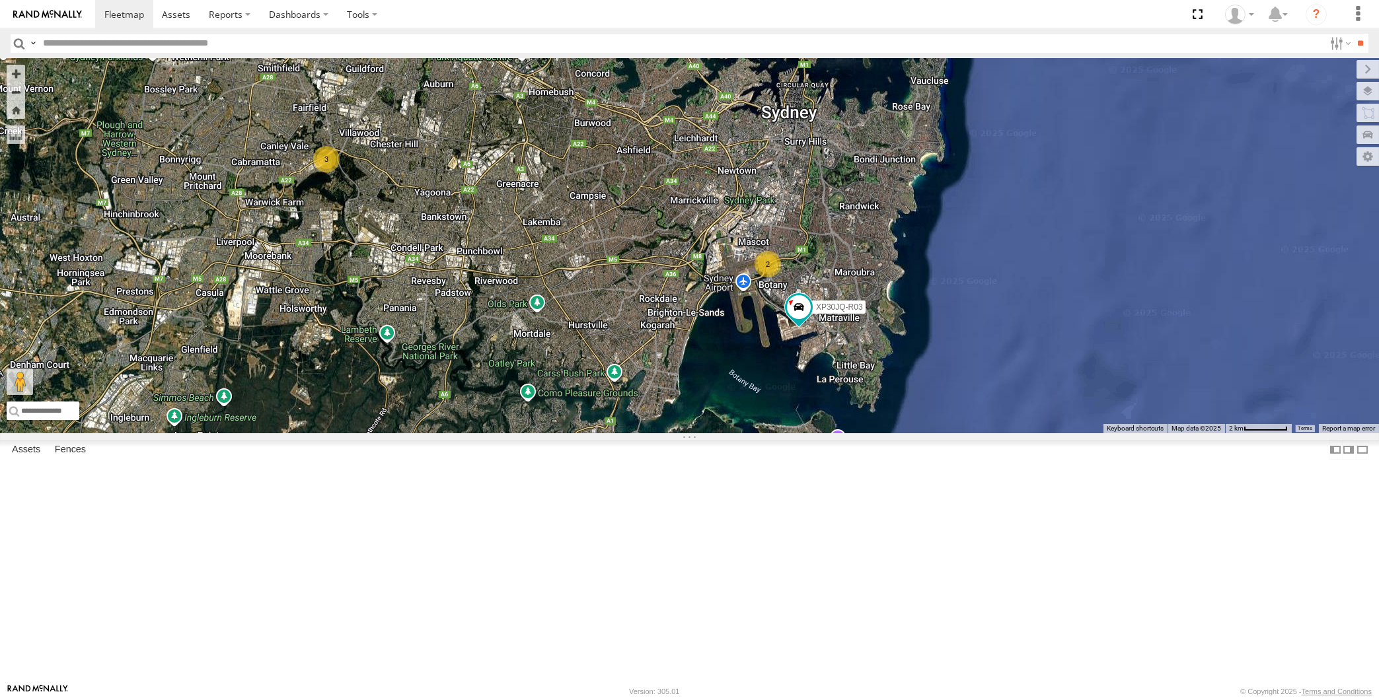
drag, startPoint x: 646, startPoint y: 474, endPoint x: 780, endPoint y: 497, distance: 136.2
click at [780, 433] on div "XP30JQ-R03 2 3 2" at bounding box center [689, 245] width 1379 height 375
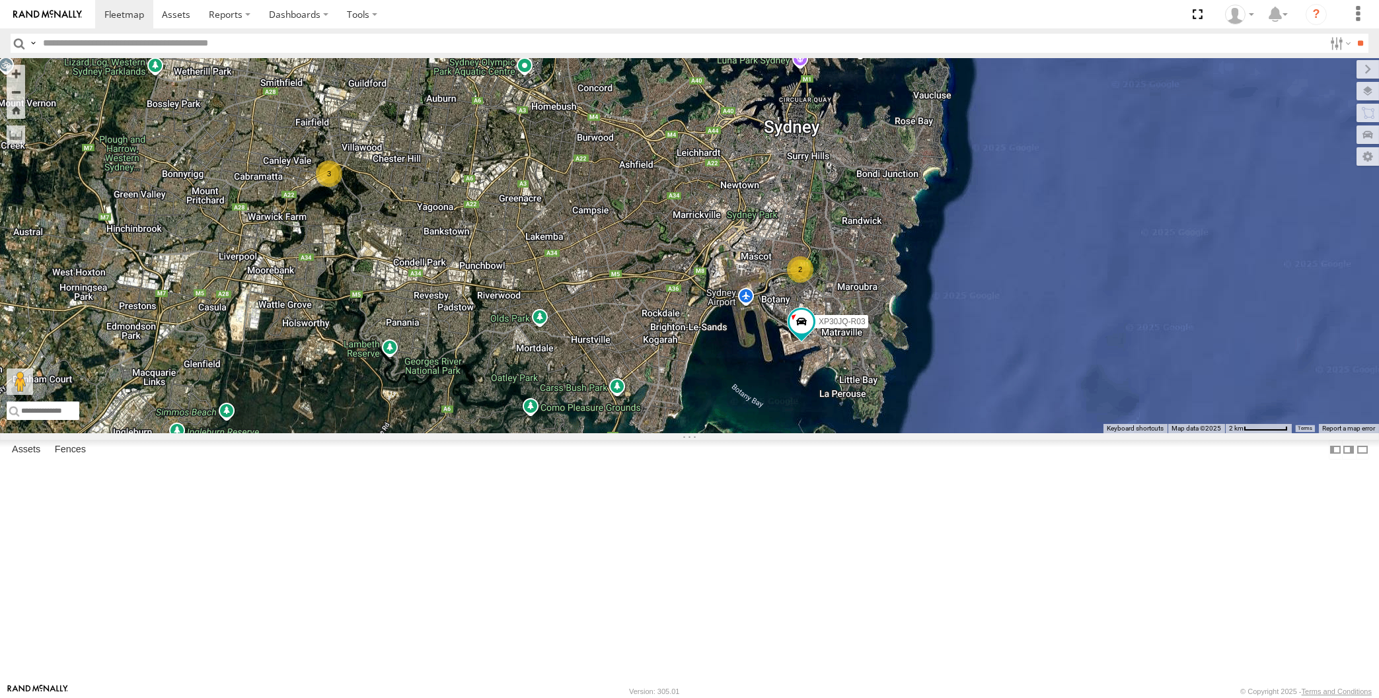
drag, startPoint x: 835, startPoint y: 506, endPoint x: 821, endPoint y: 492, distance: 20.1
click at [821, 433] on div "XP30JQ-R03 2 3 2" at bounding box center [689, 245] width 1379 height 375
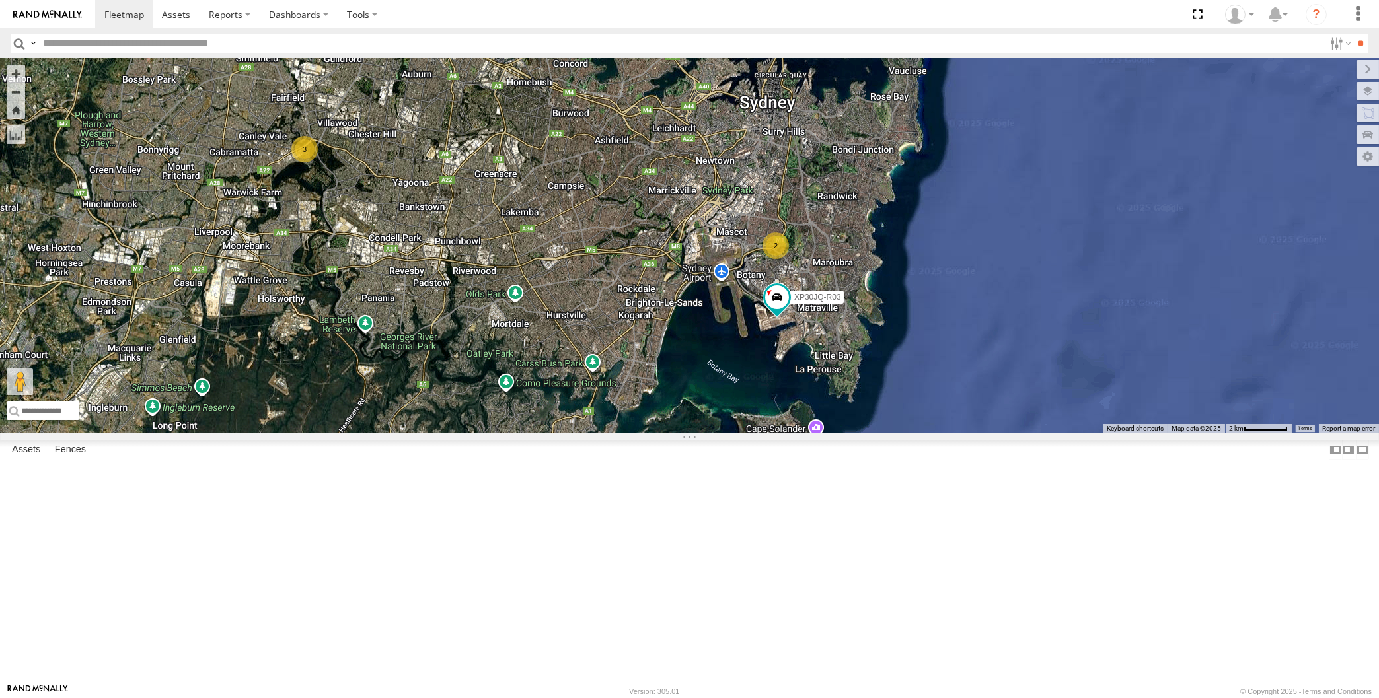
drag, startPoint x: 823, startPoint y: 495, endPoint x: 815, endPoint y: 490, distance: 9.4
click at [816, 433] on div "XP30JQ-R03 2 3 2" at bounding box center [689, 245] width 1379 height 375
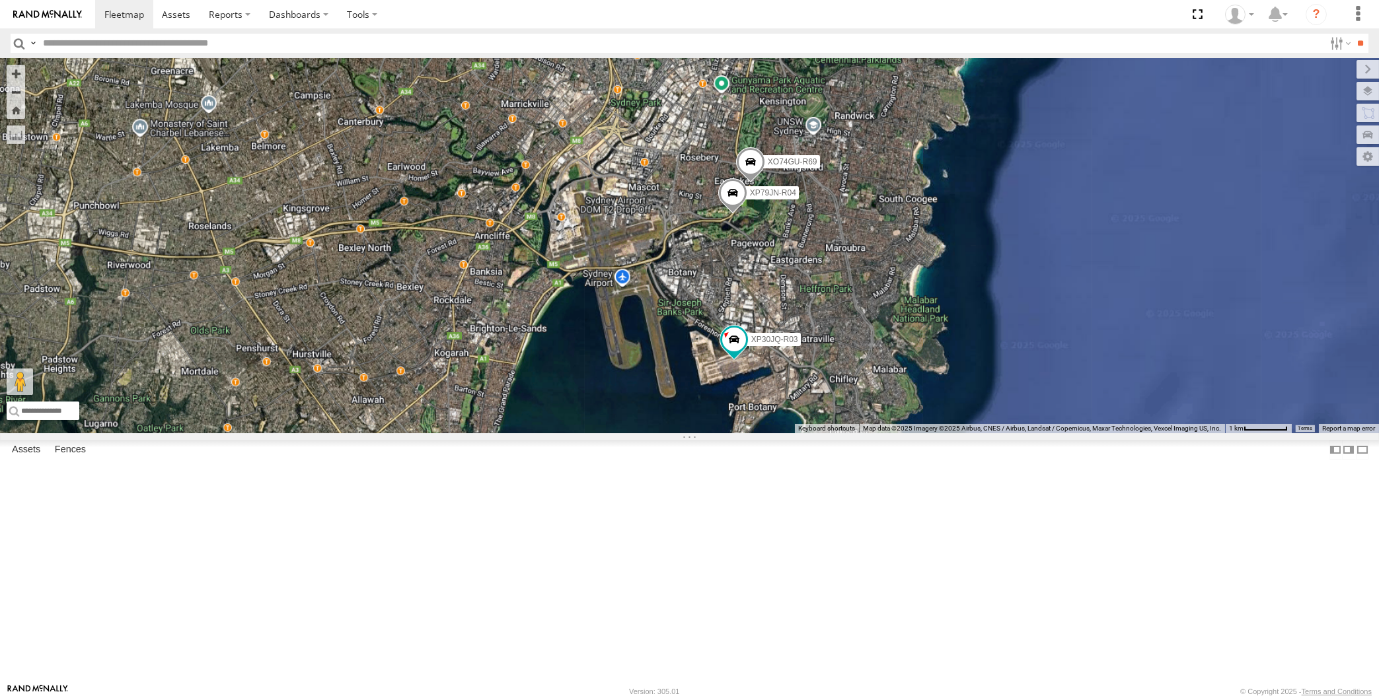
drag, startPoint x: 808, startPoint y: 488, endPoint x: 804, endPoint y: 480, distance: 9.5
click at [805, 433] on div "XP30JQ-R03 XP79JN-R04 XO74GU-R69" at bounding box center [689, 245] width 1379 height 375
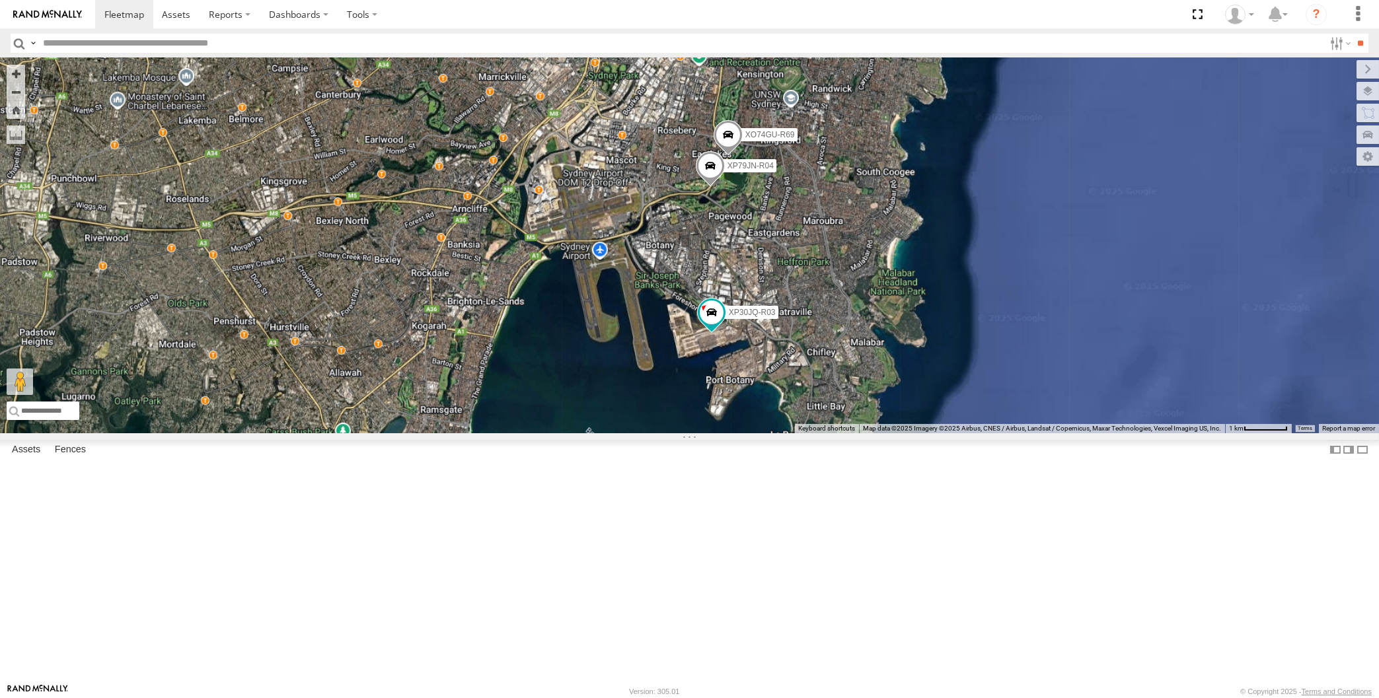
click at [344, 392] on div "XP30JQ-R03 XP79JN-R04 XO74GU-R69" at bounding box center [689, 245] width 1379 height 375
click at [640, 433] on div "XP30JQ-R03 XP79JN-R04 XO74GU-R69" at bounding box center [689, 245] width 1379 height 375
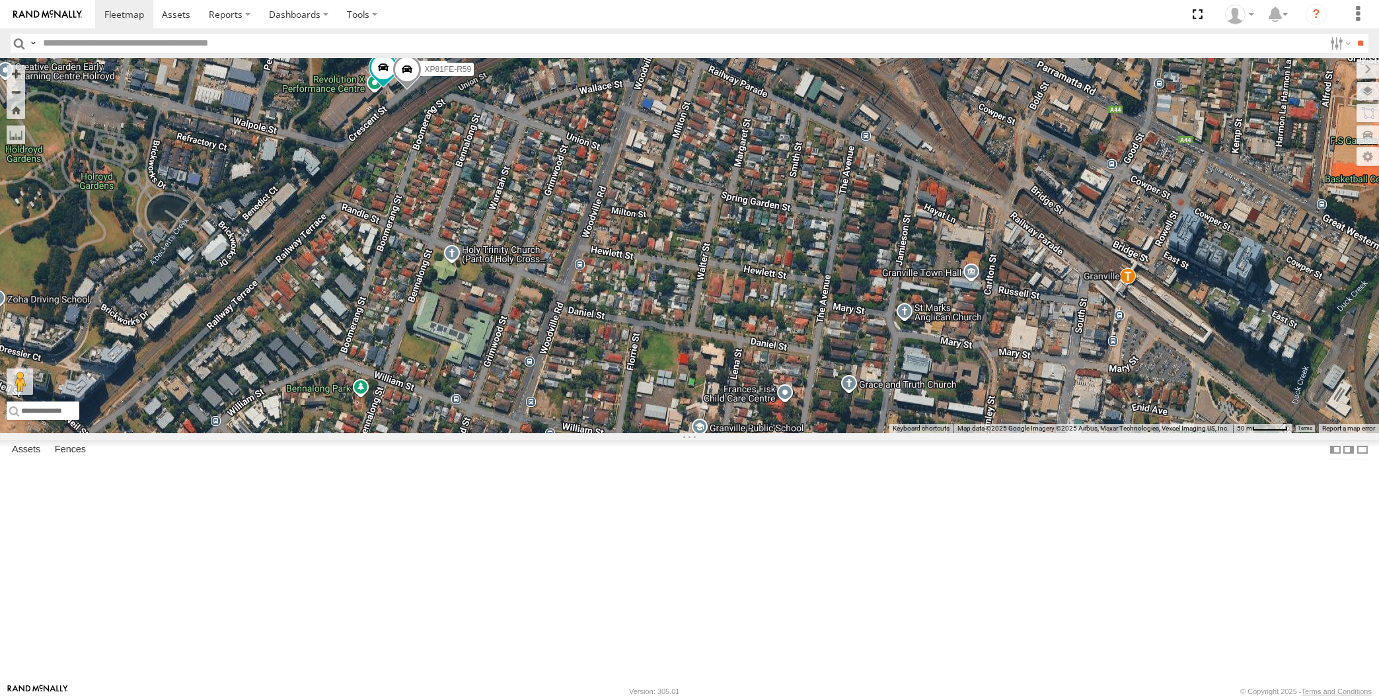
drag, startPoint x: 404, startPoint y: 255, endPoint x: 456, endPoint y: 252, distance: 52.3
click at [456, 253] on div "XP30JQ-R03 RJ5911-R79 XP81FE-R59" at bounding box center [689, 245] width 1379 height 375
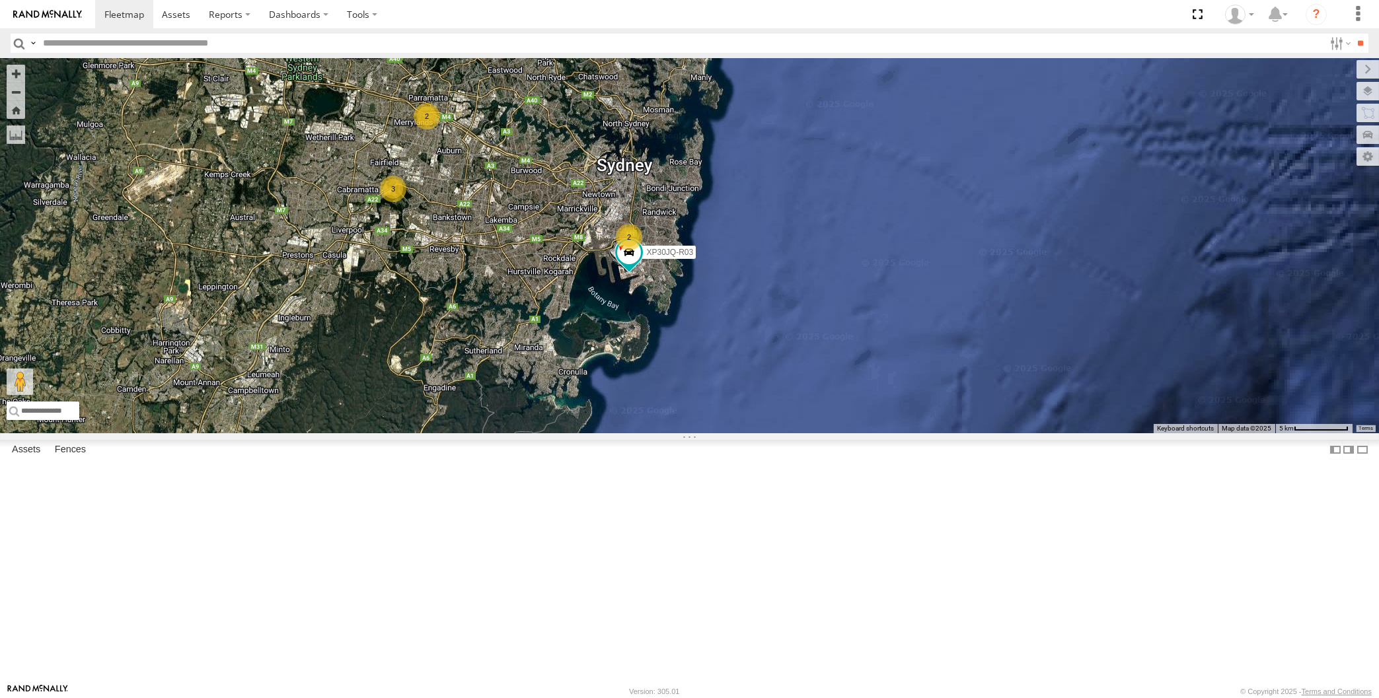
drag, startPoint x: 538, startPoint y: 400, endPoint x: 573, endPoint y: 426, distance: 43.9
click at [573, 425] on div "XP30JQ-R03 2 3 2" at bounding box center [689, 245] width 1379 height 375
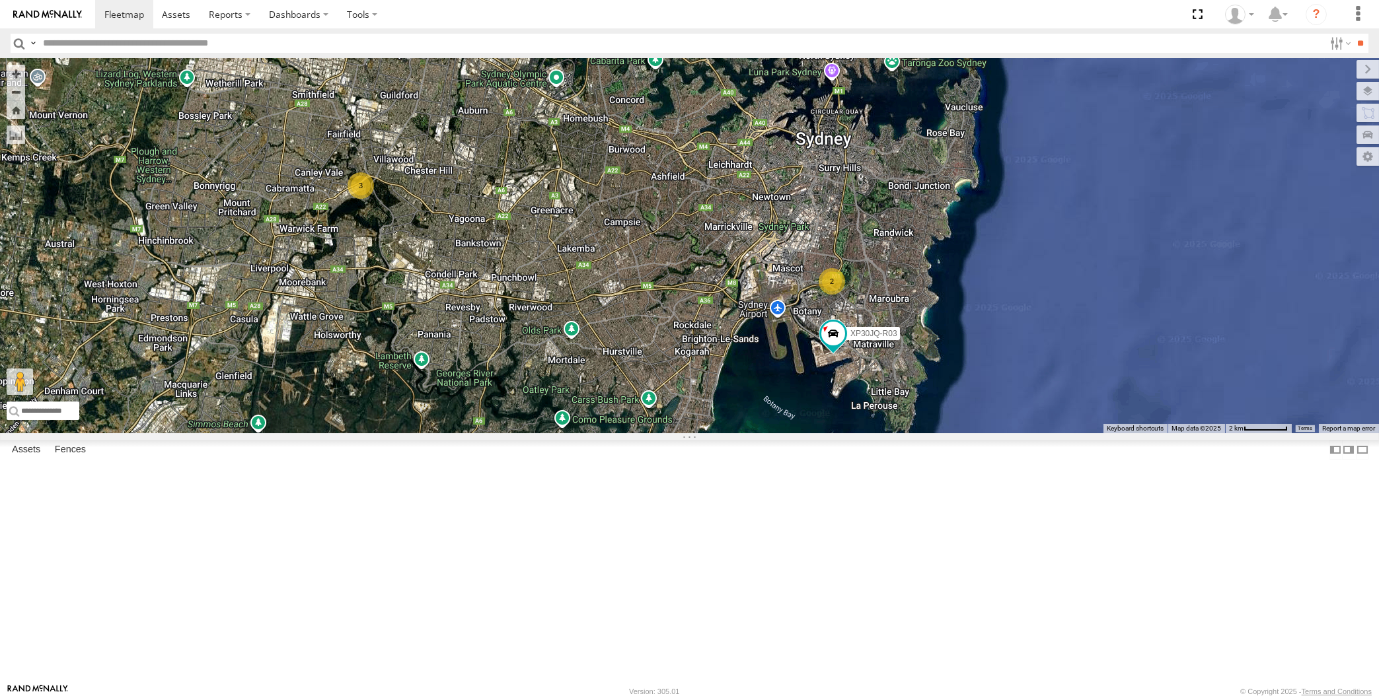
click at [752, 433] on div "XP30JQ-R03 2 3 2" at bounding box center [689, 245] width 1379 height 375
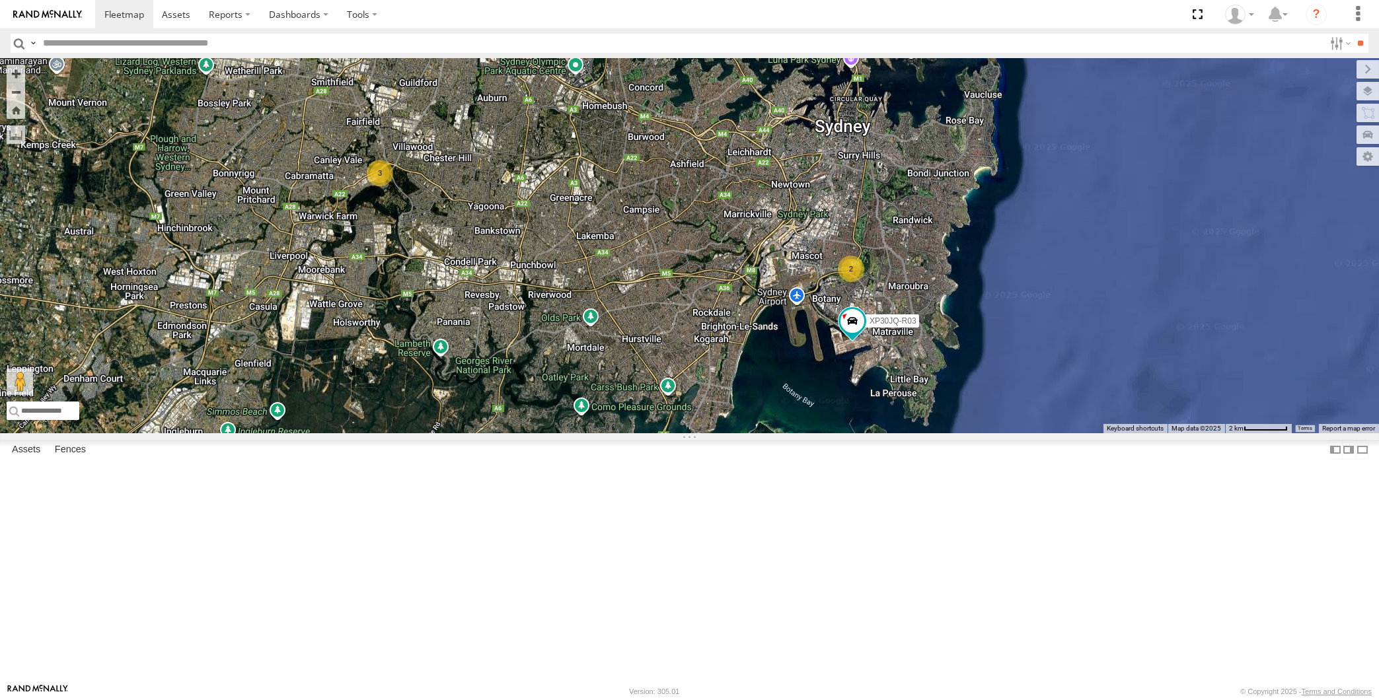
click at [888, 433] on div "XP30JQ-R03 2 3 2" at bounding box center [689, 245] width 1379 height 375
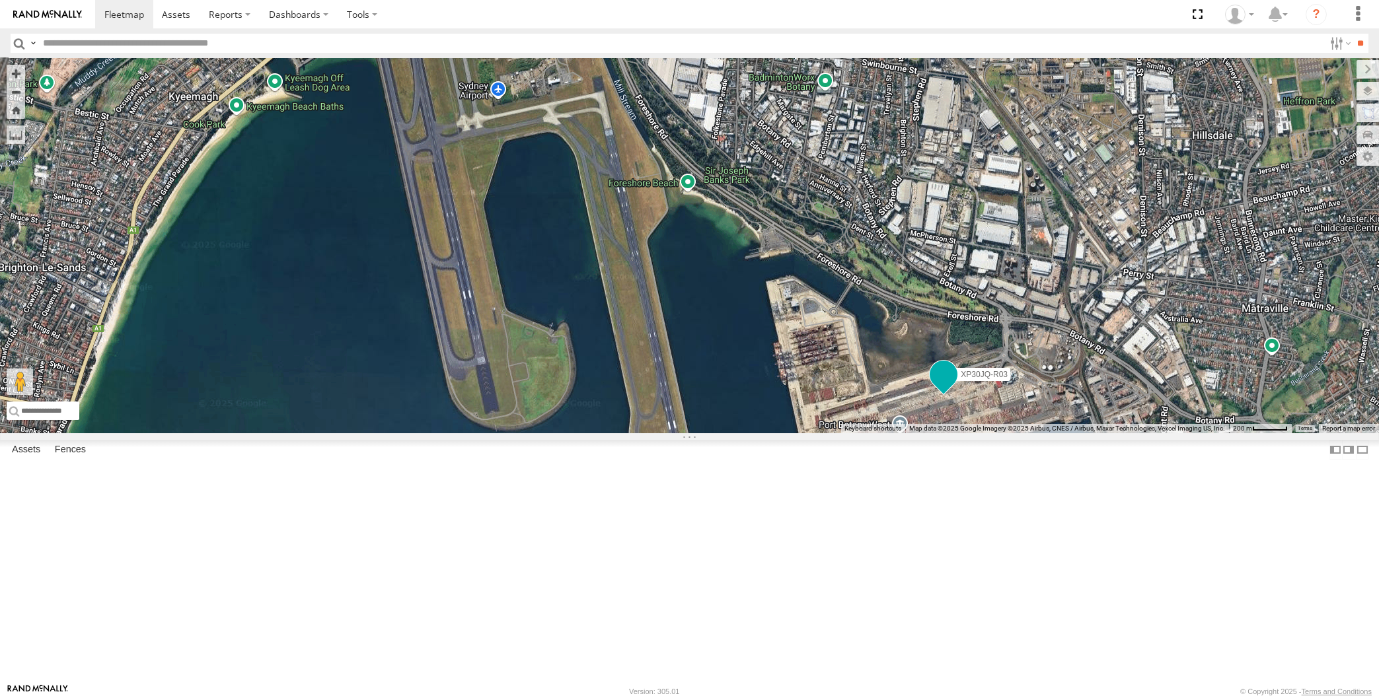
click at [943, 386] on span at bounding box center [944, 375] width 24 height 24
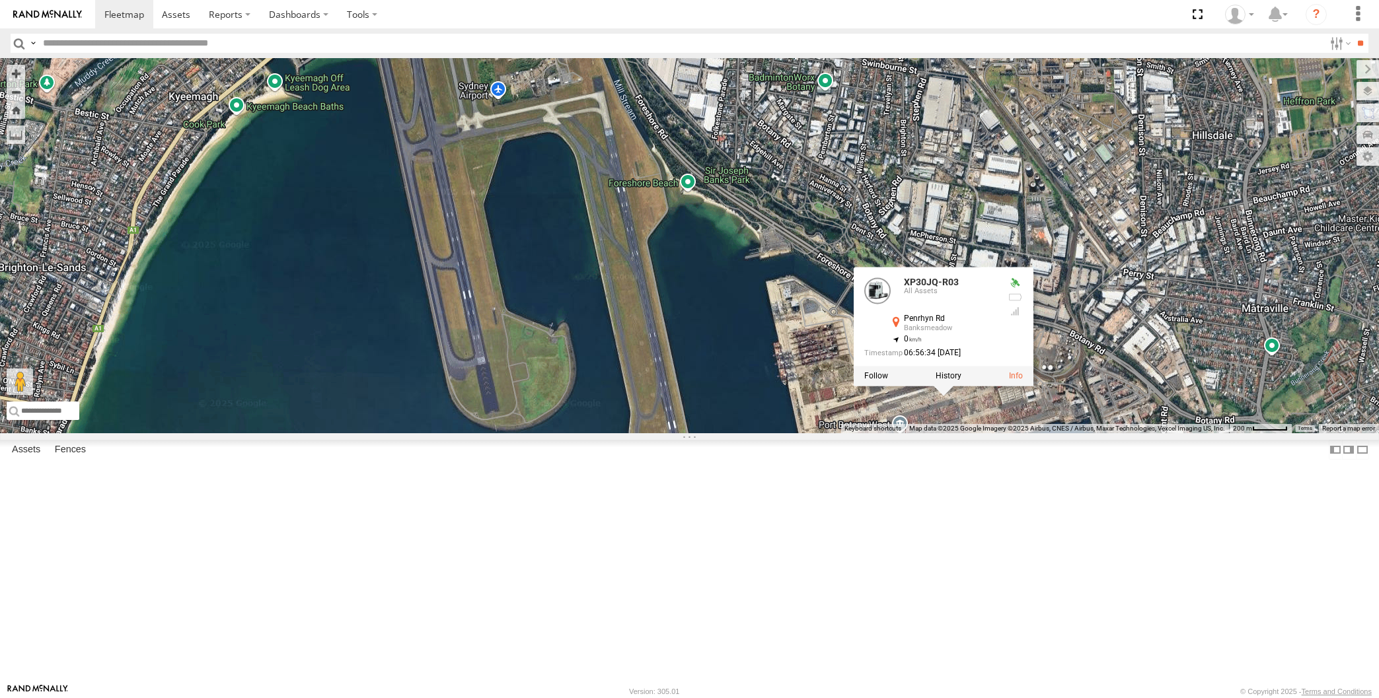
click at [964, 433] on div "XP30JQ-R03 XP30JQ-R03 All Assets Penrhyn Rd Banksmeadow -33.966 , 151.21064 0 0…" at bounding box center [689, 245] width 1379 height 375
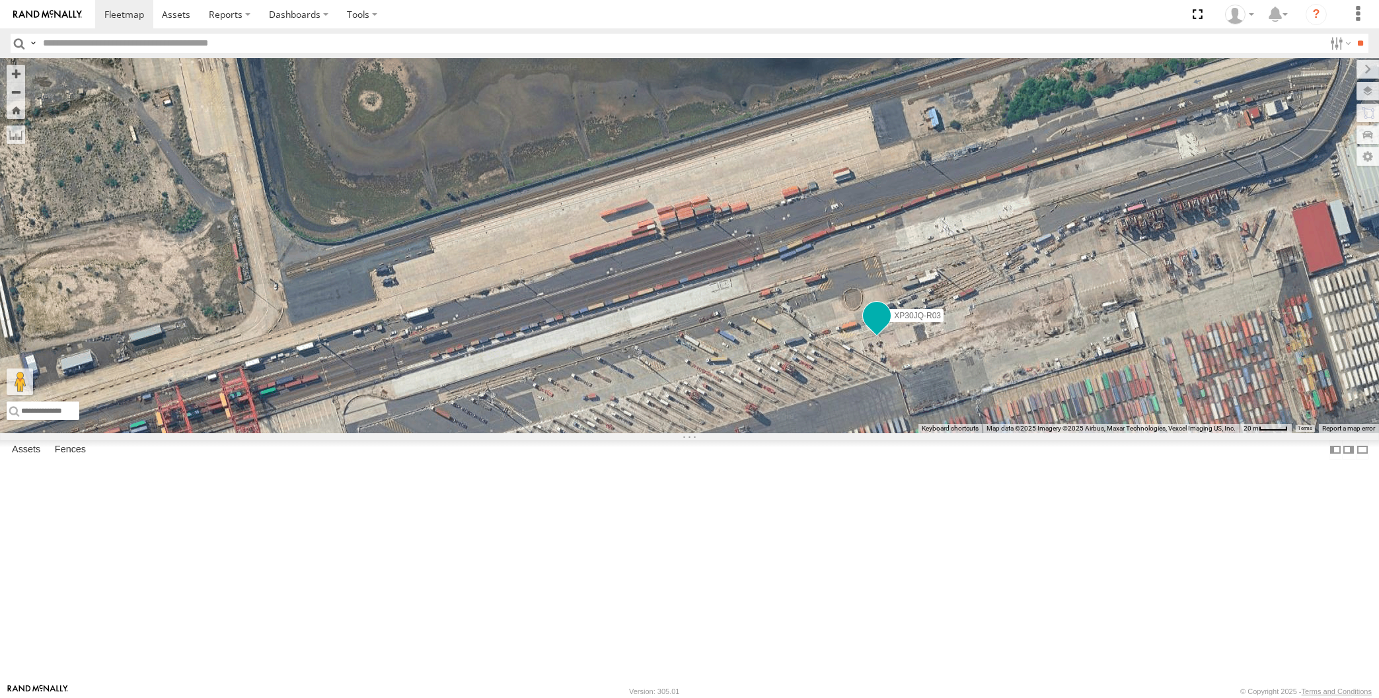
click at [877, 328] on span at bounding box center [877, 316] width 24 height 24
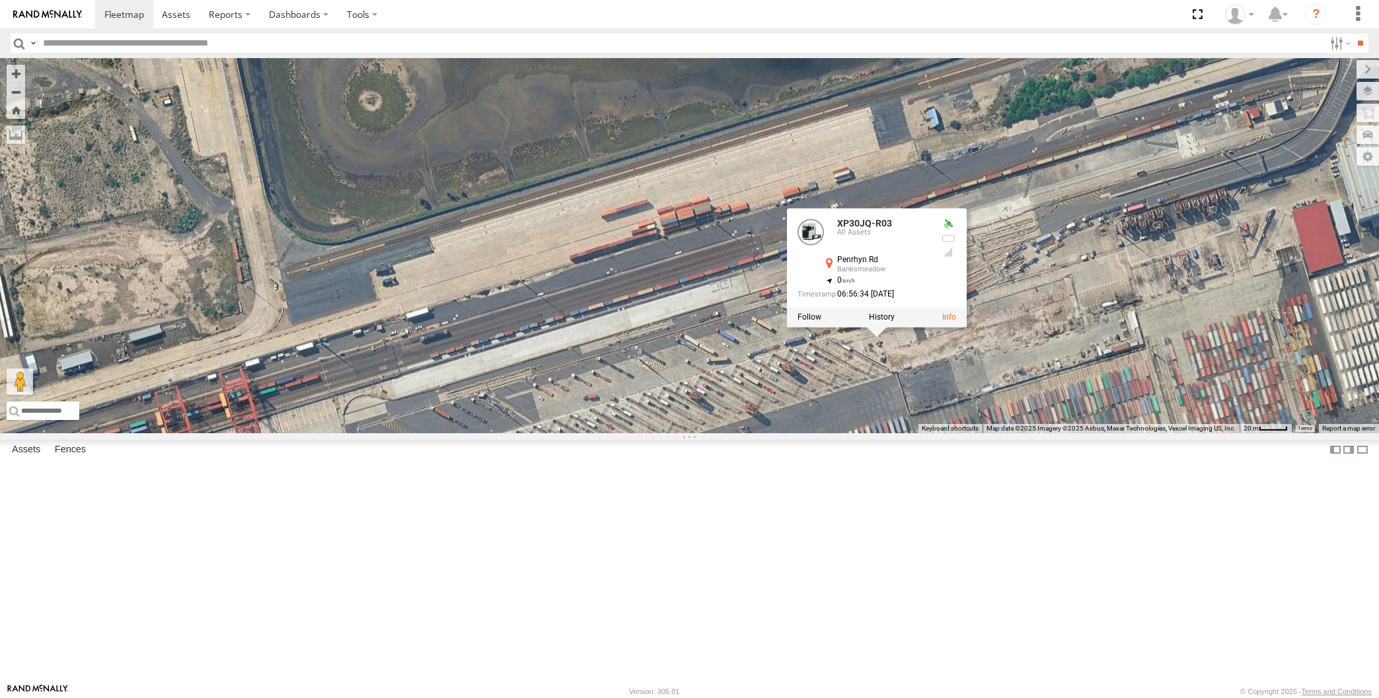
click at [929, 433] on div "XP30JQ-R03 XP30JQ-R03 All Assets Penrhyn Rd Banksmeadow -33.966 , 151.21064 0 0…" at bounding box center [689, 245] width 1379 height 375
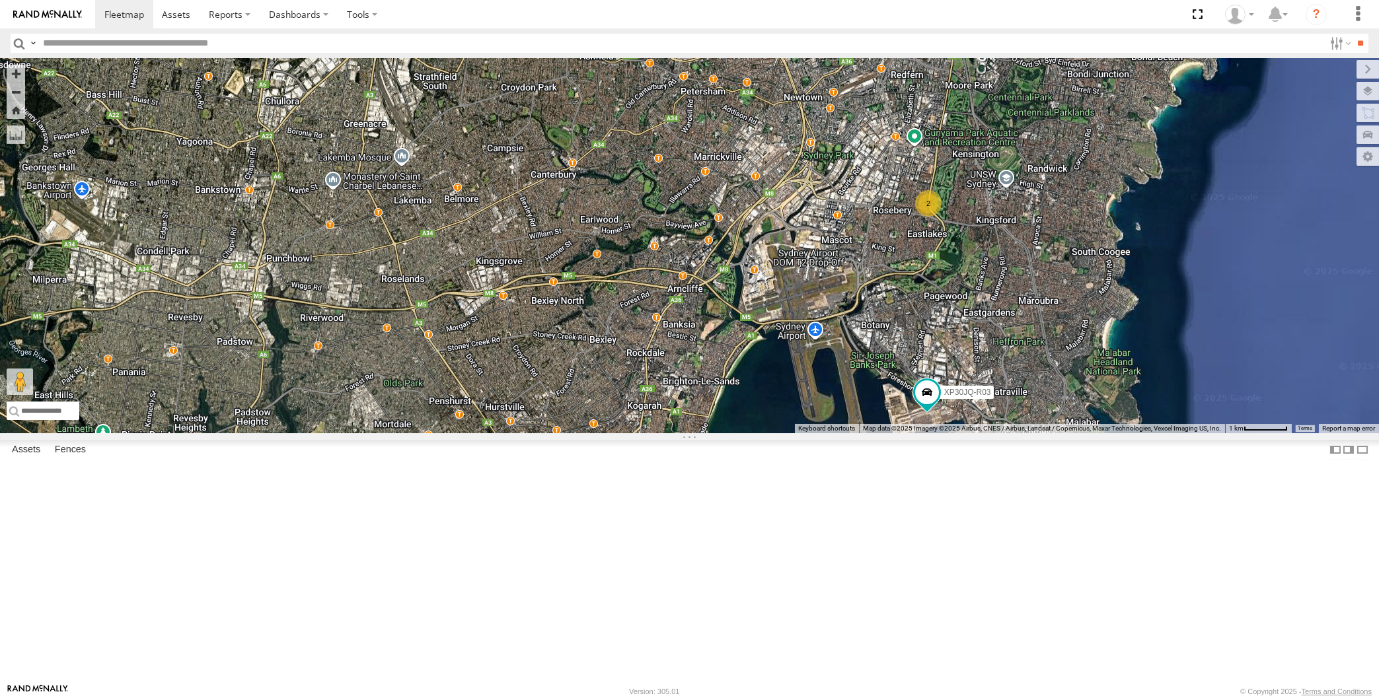
drag, startPoint x: 941, startPoint y: 555, endPoint x: 945, endPoint y: 541, distance: 14.3
click at [945, 433] on div "XP30JQ-R03 2 2" at bounding box center [689, 245] width 1379 height 375
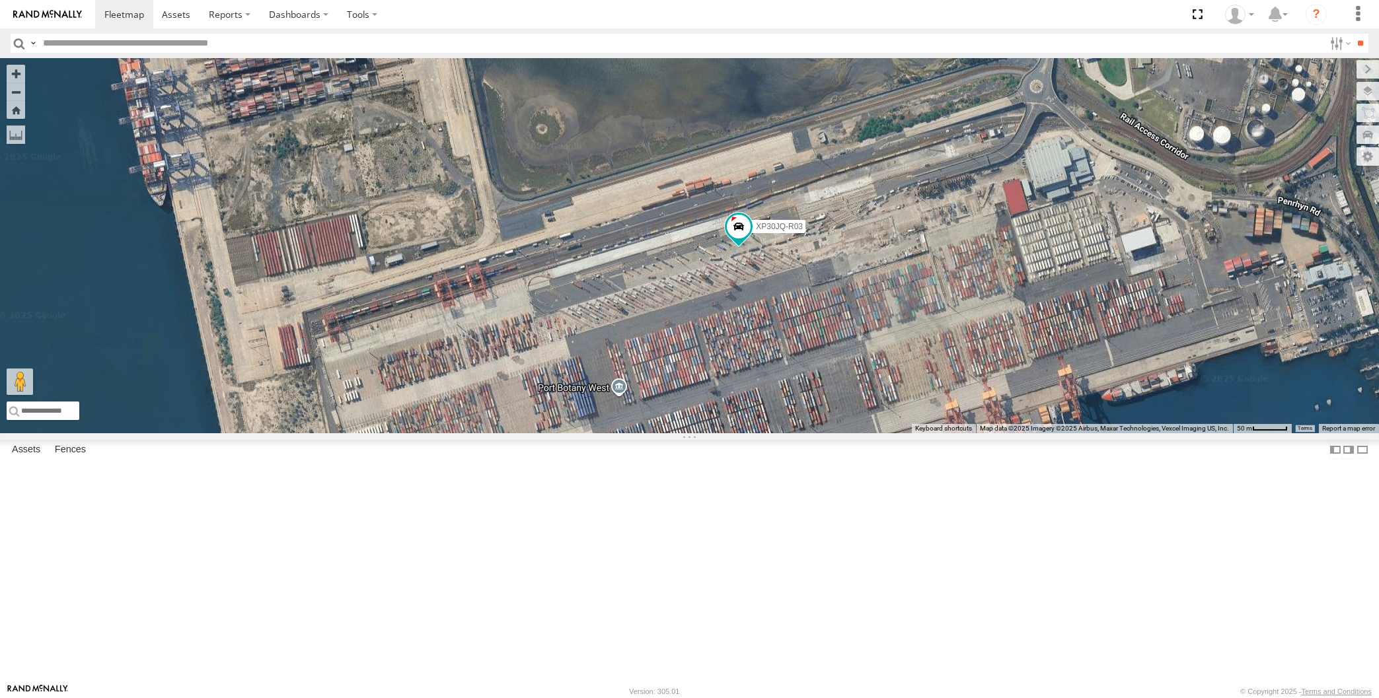
click at [918, 433] on div "XP30JQ-R03" at bounding box center [689, 245] width 1379 height 375
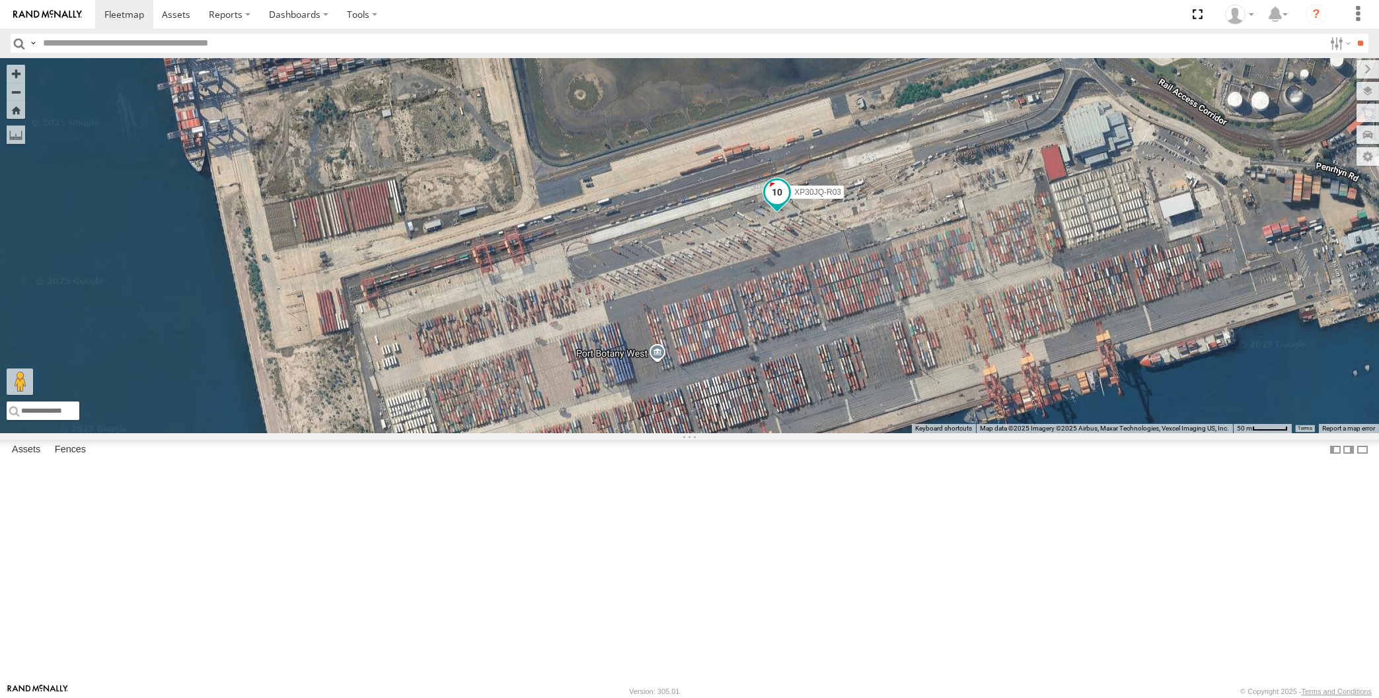
click at [766, 204] on span at bounding box center [777, 192] width 24 height 24
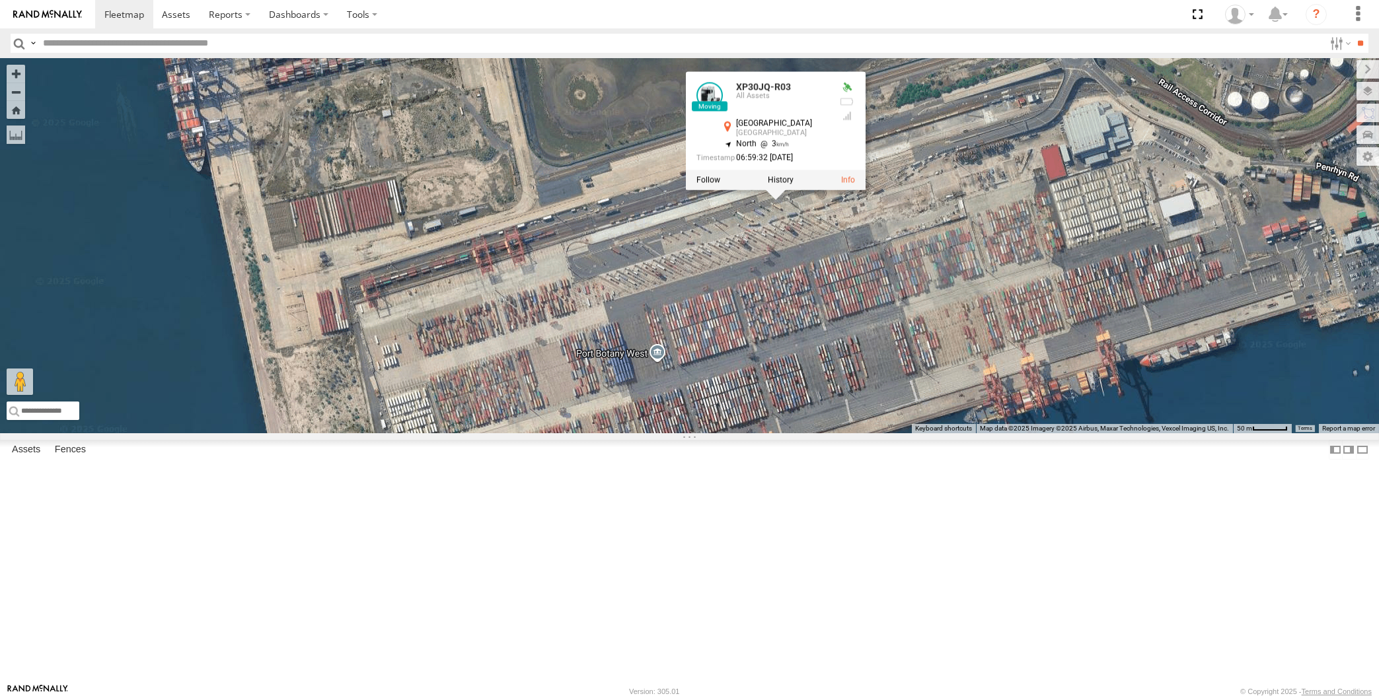
click at [774, 428] on div "XP30JQ-R03 XP30JQ-R03 All Assets Sydney Sydney -33.96583 , 151.2097 North 3 06:…" at bounding box center [689, 245] width 1379 height 375
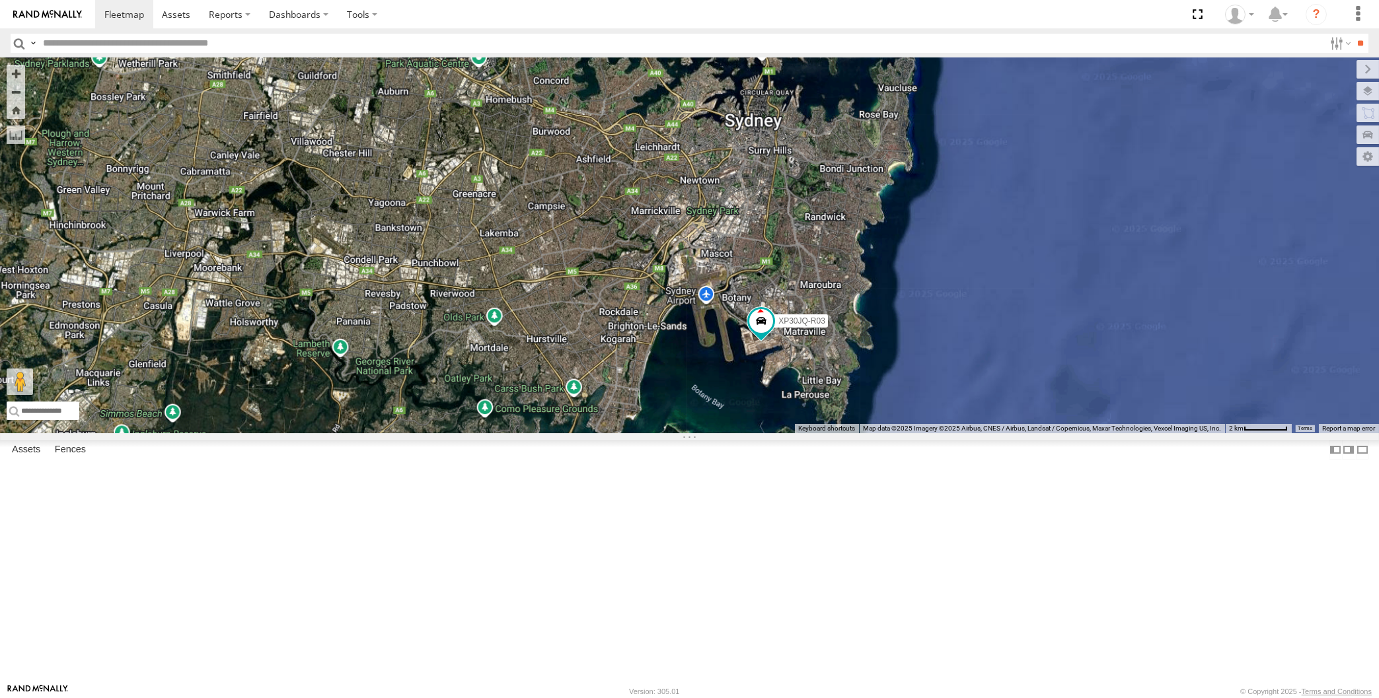
drag, startPoint x: 748, startPoint y: 497, endPoint x: 759, endPoint y: 494, distance: 11.7
click at [764, 433] on div "XP30JQ-R03" at bounding box center [689, 245] width 1379 height 375
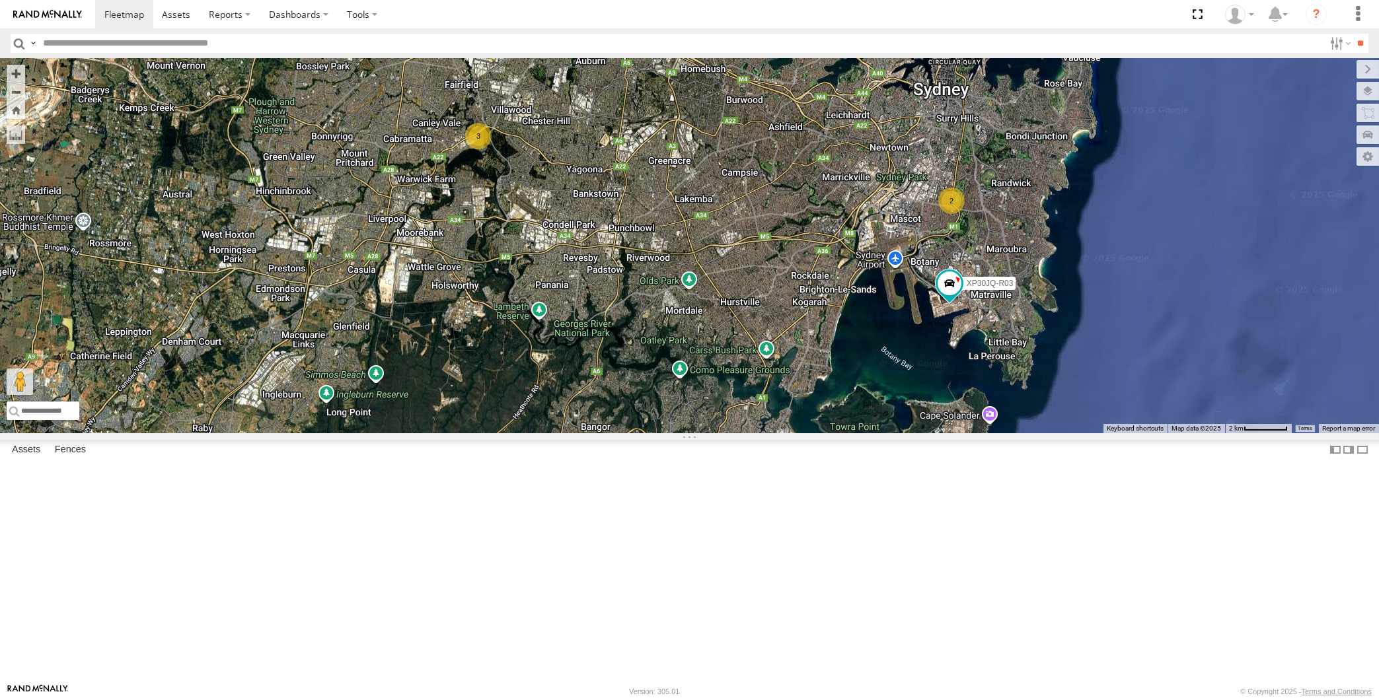
drag, startPoint x: 955, startPoint y: 521, endPoint x: 949, endPoint y: 517, distance: 7.1
click at [952, 433] on div "XP30JQ-R03 2 3 2" at bounding box center [689, 245] width 1379 height 375
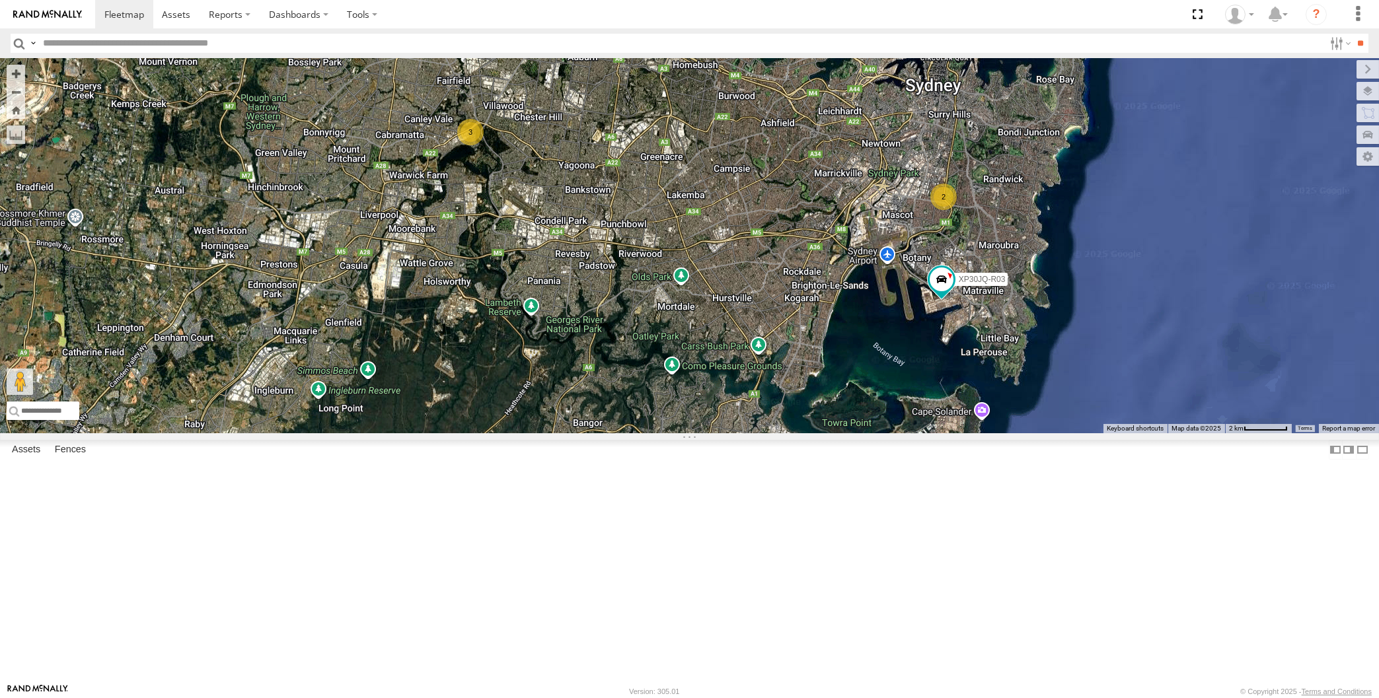
click at [353, 433] on div "XP30JQ-R03 2 3 2" at bounding box center [689, 245] width 1379 height 375
click at [896, 433] on div "XP30JQ-R03 RJ5911-R79 XP81FE-R59 2 3" at bounding box center [689, 245] width 1379 height 375
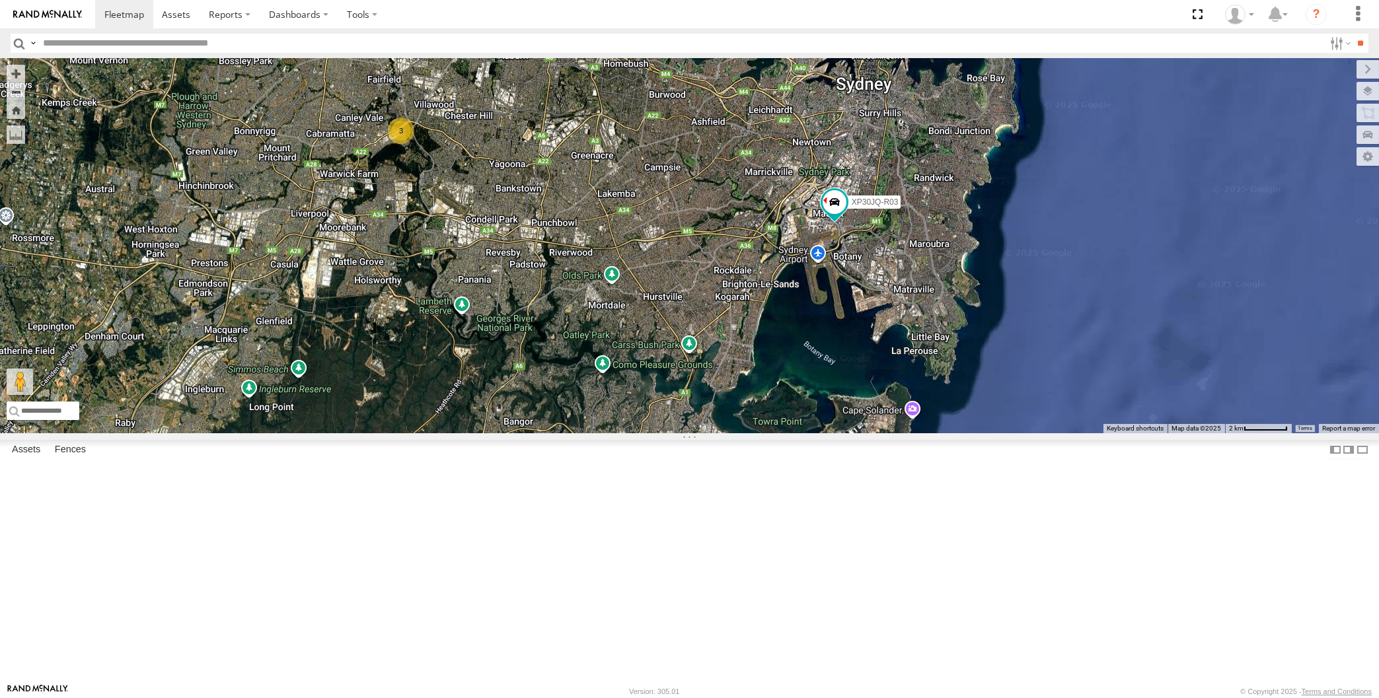
drag, startPoint x: 867, startPoint y: 479, endPoint x: 867, endPoint y: 492, distance: 13.2
click at [867, 433] on div "XP30JQ-R03 RJ5911-R79 XP81FE-R59 2 3" at bounding box center [689, 245] width 1379 height 375
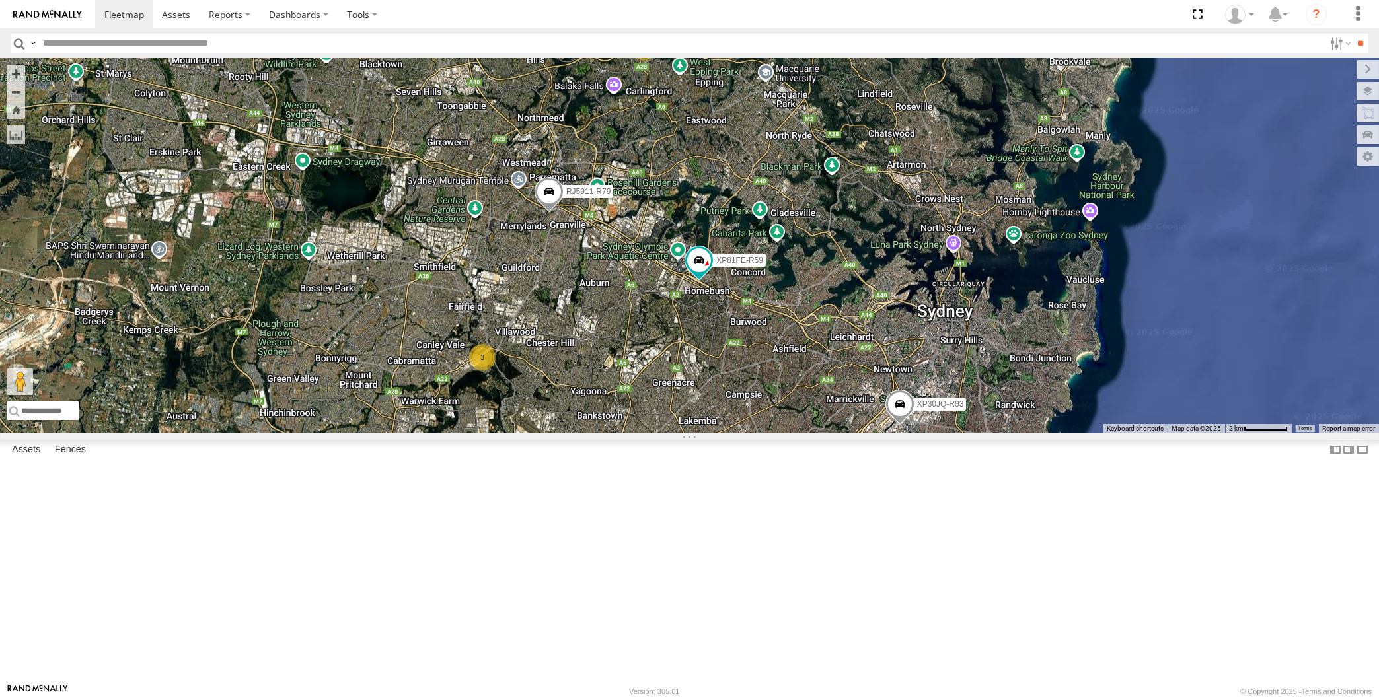
click at [949, 433] on div "XP30JQ-R03 2 3 RJ5911-R79 XP81FE-R59" at bounding box center [689, 245] width 1379 height 375
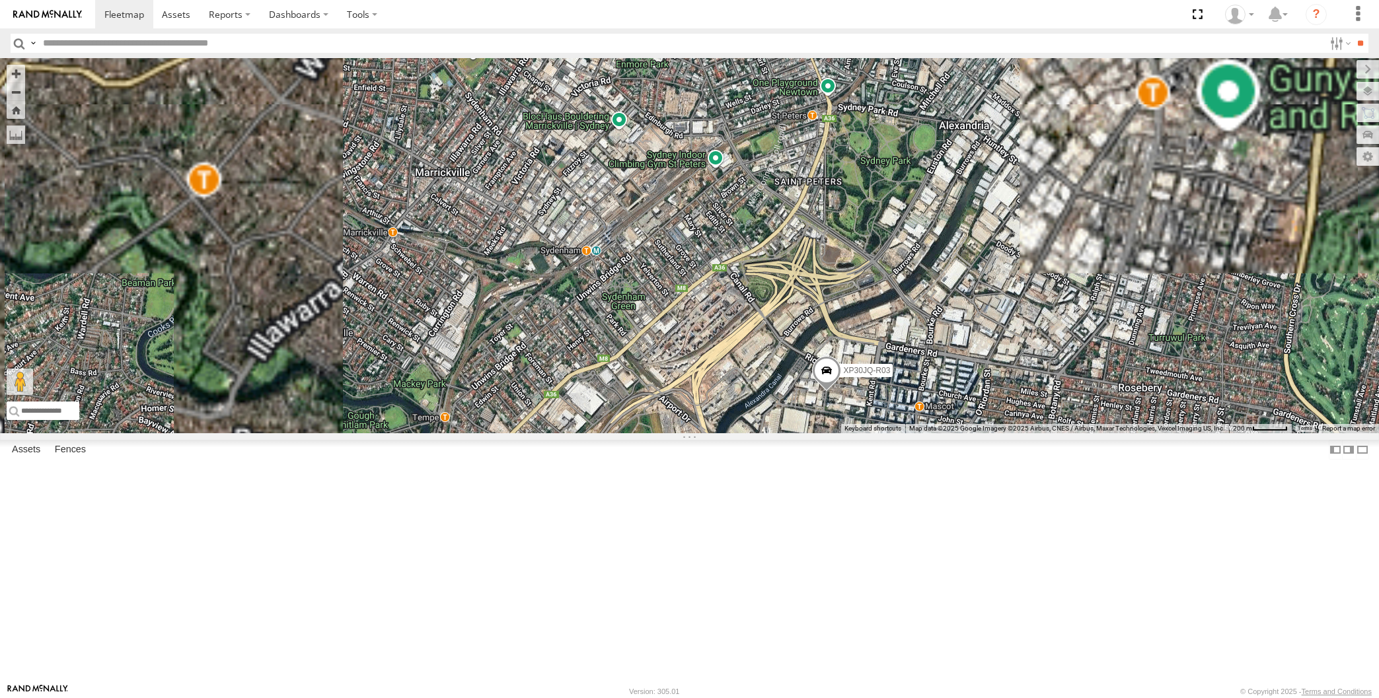
click at [830, 392] on span at bounding box center [825, 374] width 29 height 36
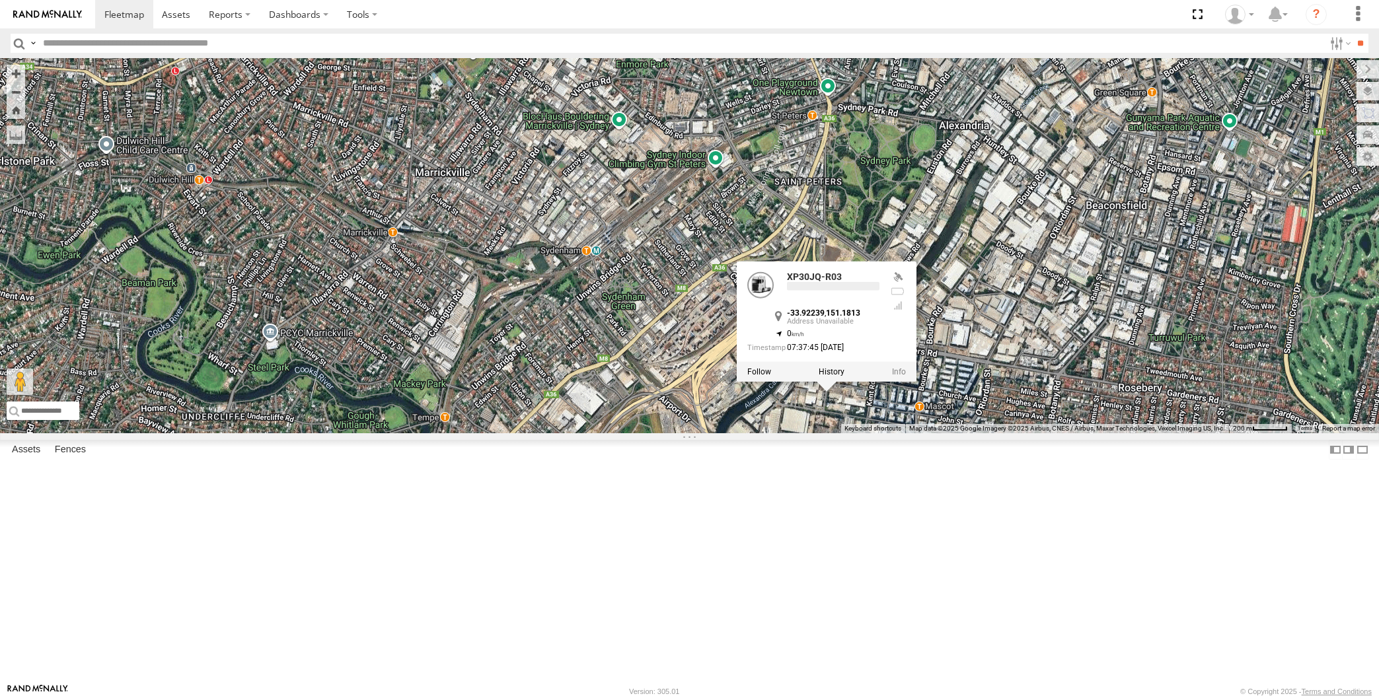
click at [863, 433] on div "XP30JQ-R03 RJ5911-R79 XP81FE-R59 XP30JQ-R03 -33.92239 , 151.1813 0 07:37:45 13/…" at bounding box center [689, 245] width 1379 height 375
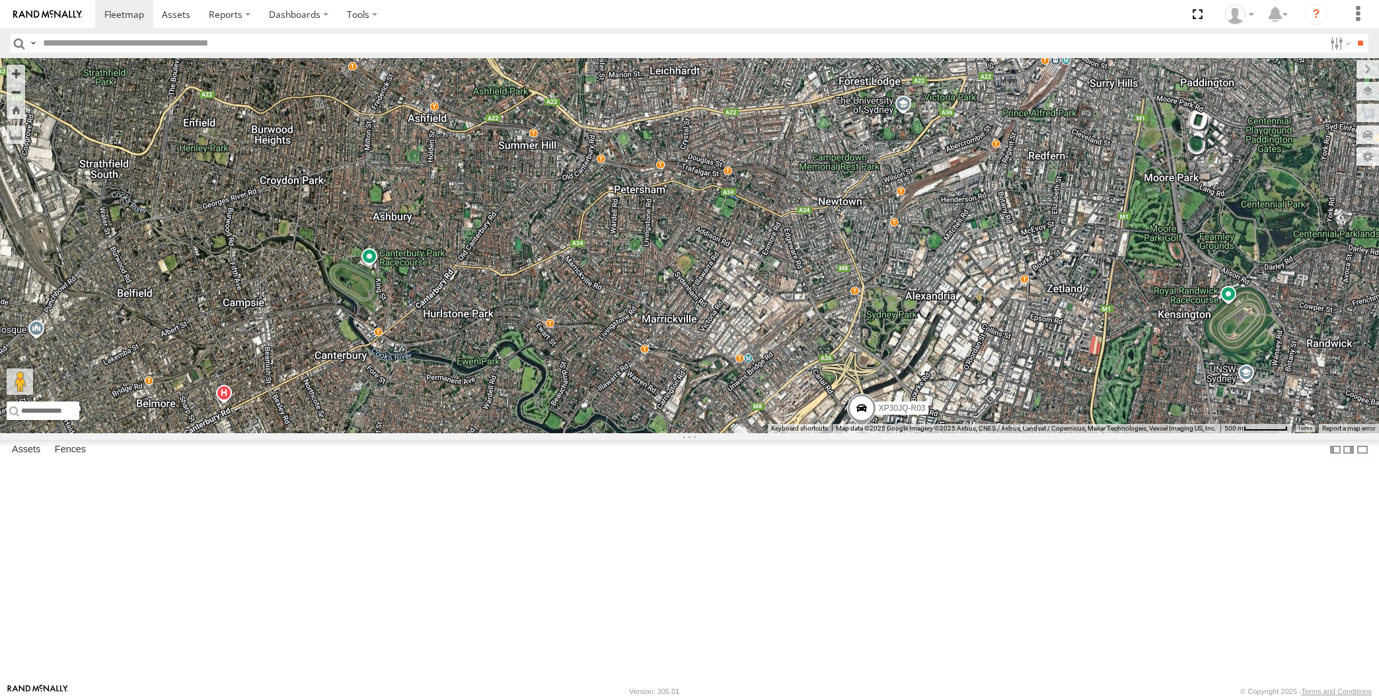
drag, startPoint x: 860, startPoint y: 599, endPoint x: 845, endPoint y: 573, distance: 30.5
click at [845, 433] on div "XP30JQ-R03 RJ5911-R79 XP81FE-R59" at bounding box center [689, 245] width 1379 height 375
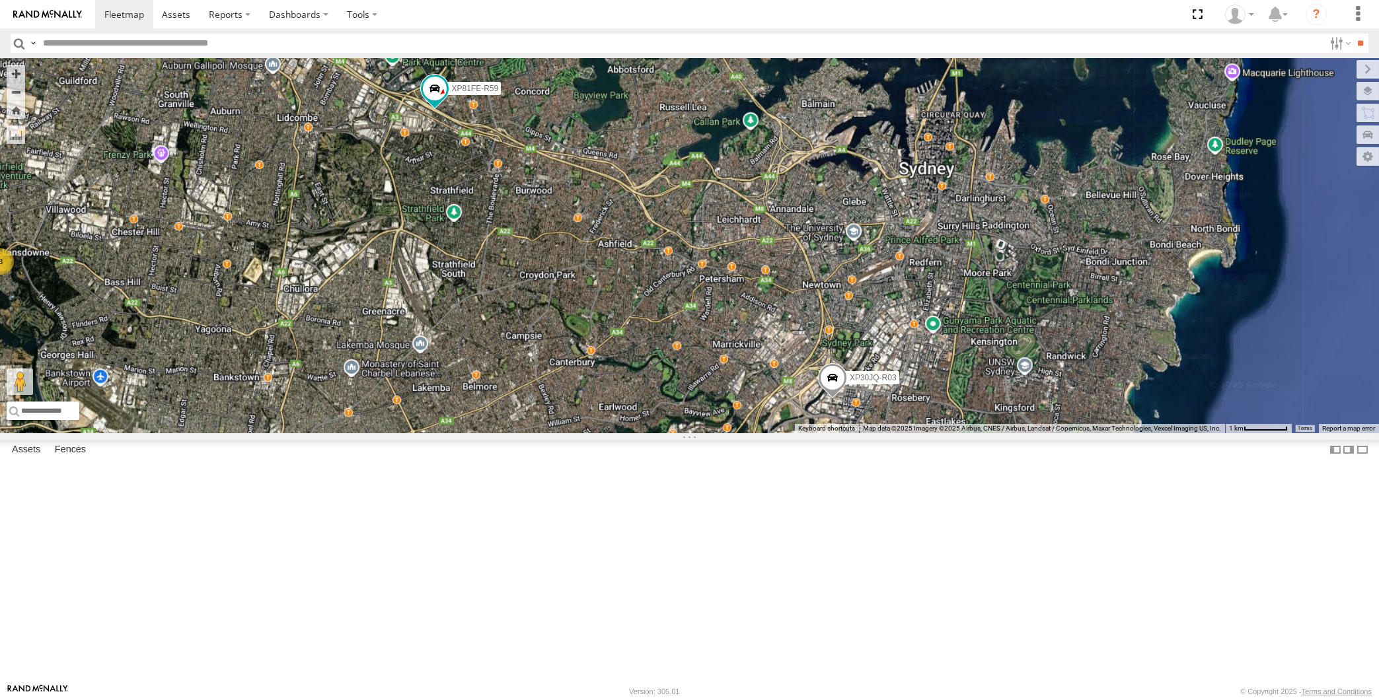
drag, startPoint x: 846, startPoint y: 597, endPoint x: 809, endPoint y: 573, distance: 43.6
click at [826, 433] on div "XP30JQ-R03 RJ5911-R79 XP81FE-R59 3" at bounding box center [689, 245] width 1379 height 375
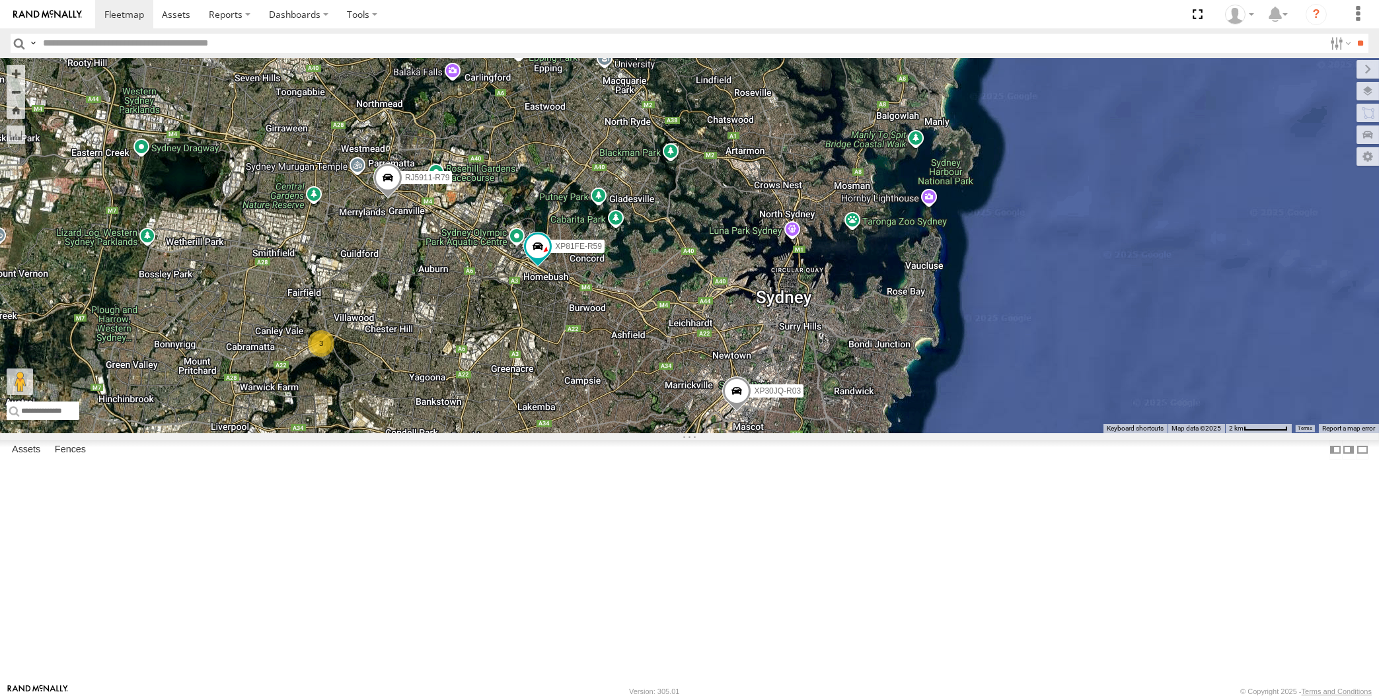
click at [653, 433] on div "XP30JQ-R03 RJ5911-R79 XP81FE-R59 3" at bounding box center [689, 245] width 1379 height 375
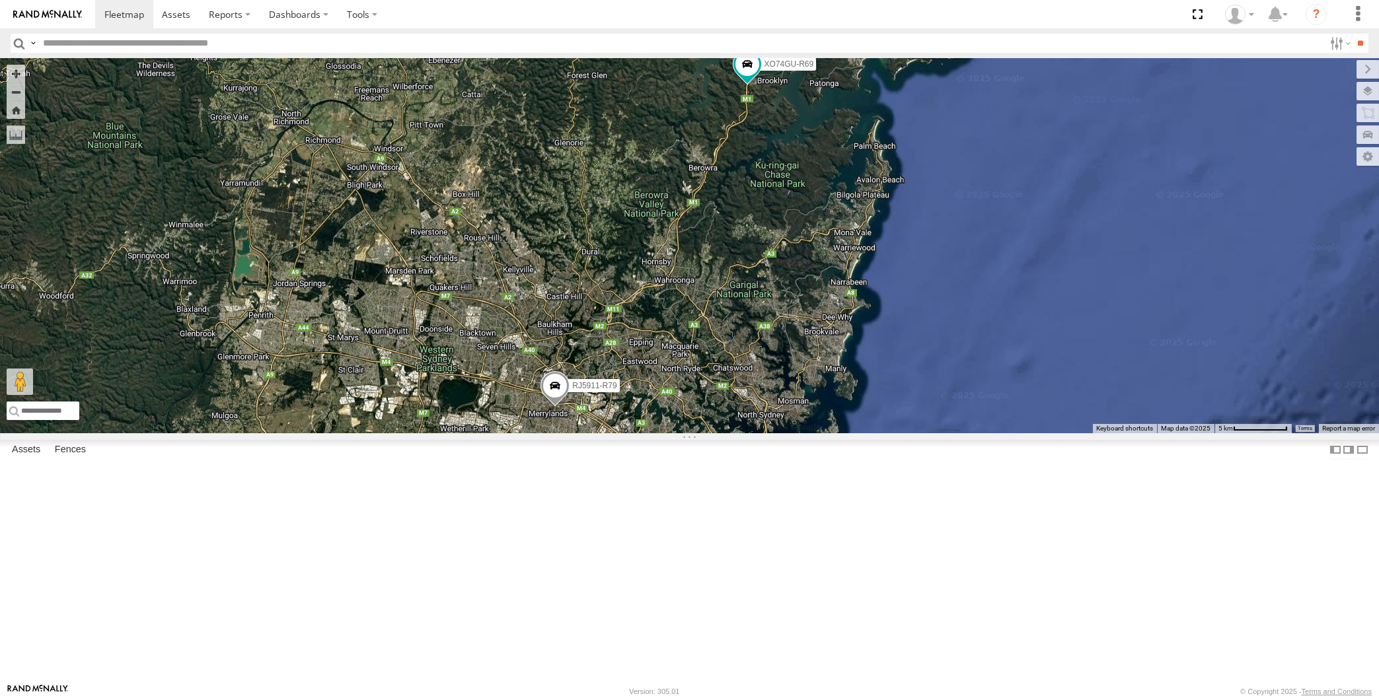
drag, startPoint x: 785, startPoint y: 314, endPoint x: 741, endPoint y: 394, distance: 91.1
click at [741, 394] on div "XP79JN-R04 RJ5911-R79 XO74GU-R69 2 3" at bounding box center [689, 245] width 1379 height 375
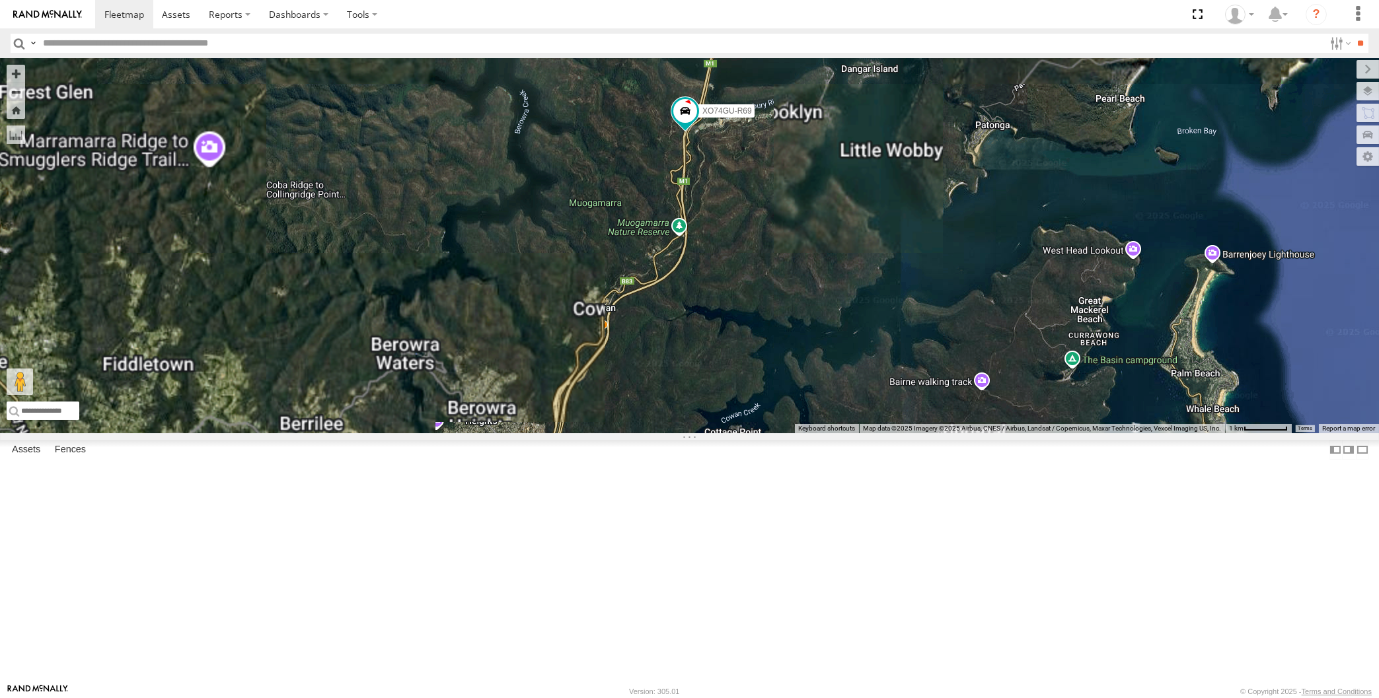
drag, startPoint x: 747, startPoint y: 226, endPoint x: 748, endPoint y: 316, distance: 89.9
click at [748, 315] on div "XP79JN-R04 RJ5911-R79 XO74GU-R69" at bounding box center [689, 245] width 1379 height 375
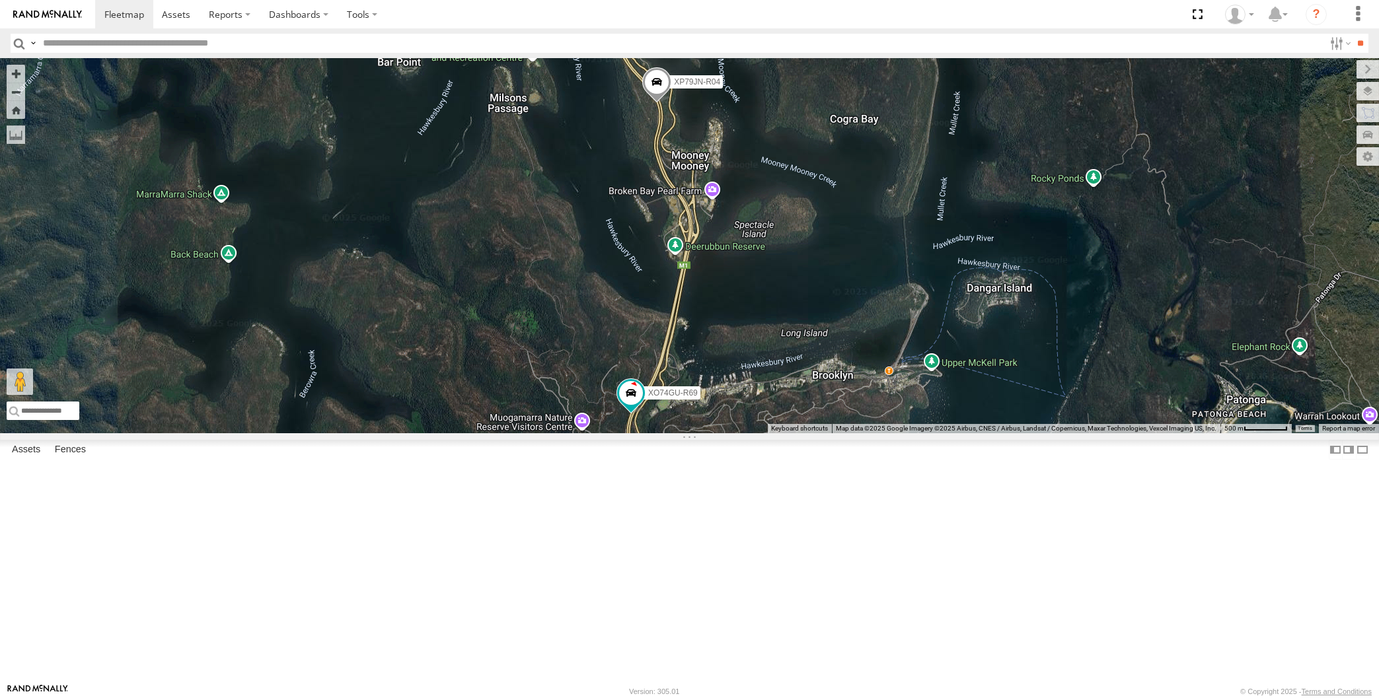
drag, startPoint x: 696, startPoint y: 556, endPoint x: 708, endPoint y: 538, distance: 21.1
click at [708, 433] on div "XP79JN-R04 RJ5911-R79 XO74GU-R69" at bounding box center [689, 245] width 1379 height 375
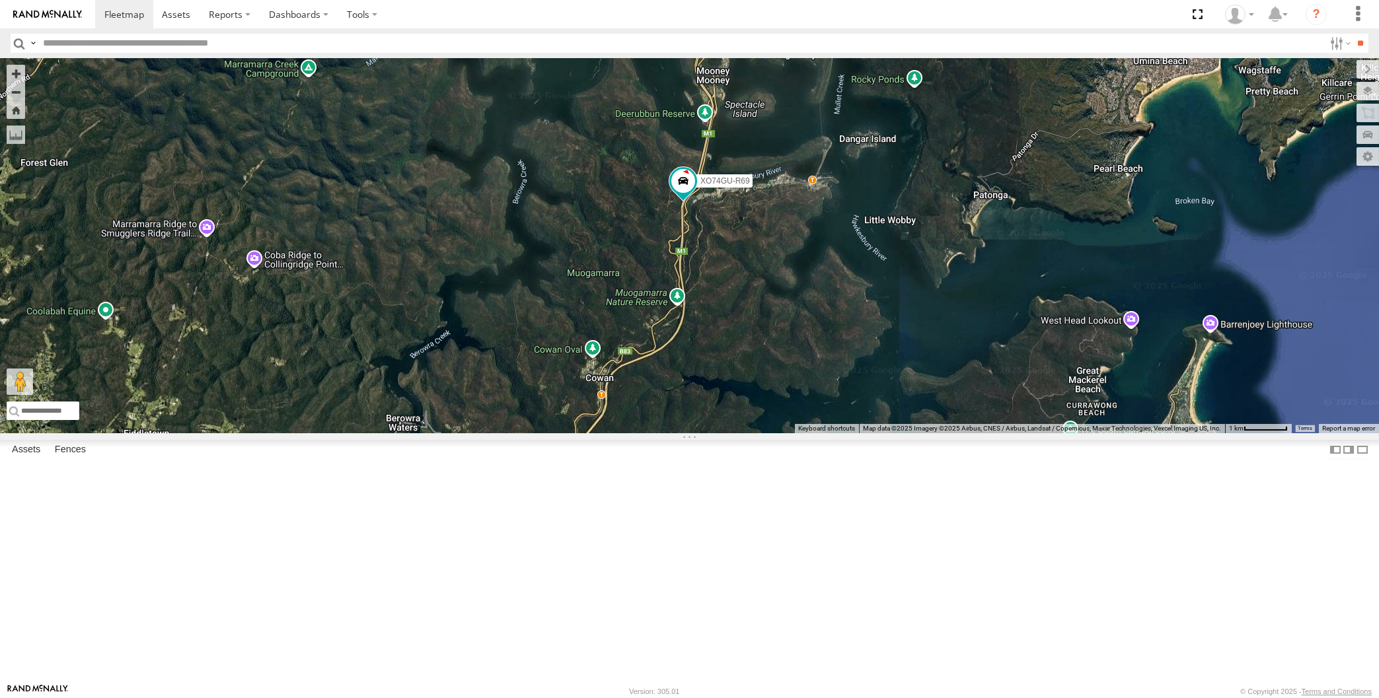
drag, startPoint x: 779, startPoint y: 449, endPoint x: 779, endPoint y: 400, distance: 48.9
click at [779, 425] on div "XP79JN-R04 RJ5911-R79 XO74GU-R69" at bounding box center [689, 245] width 1379 height 375
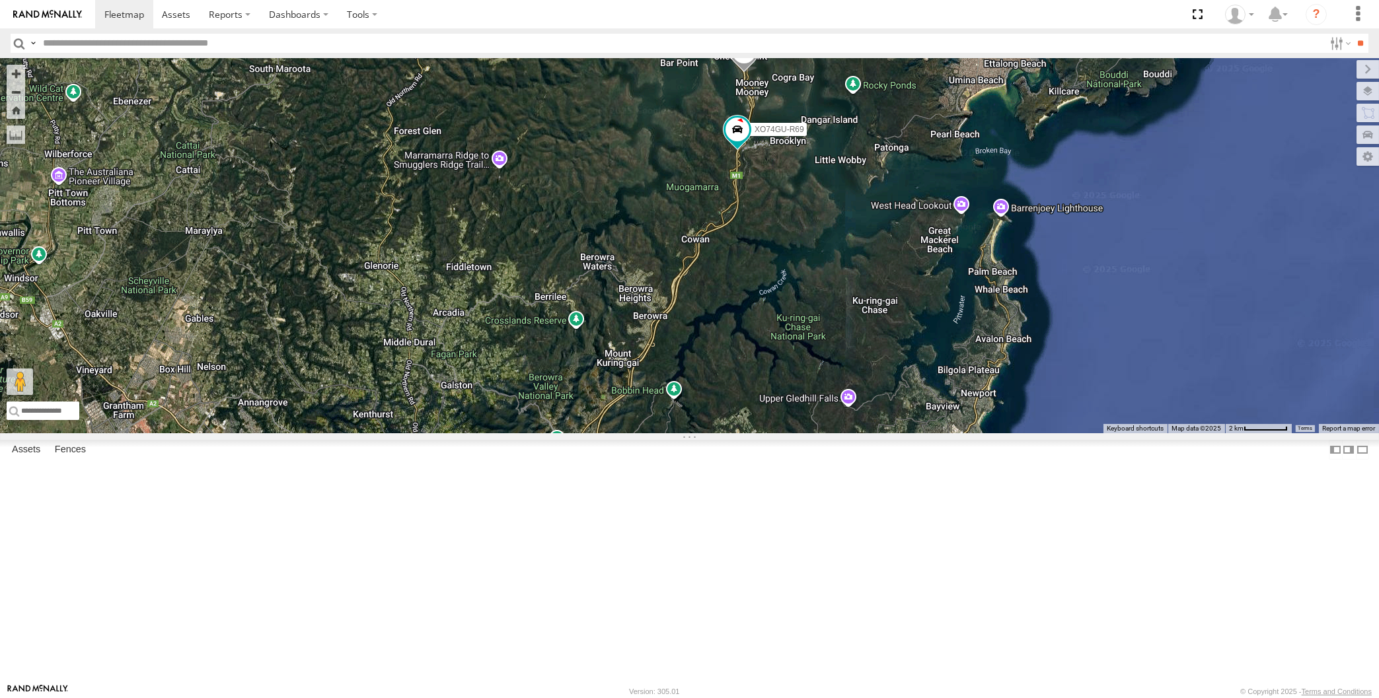
drag, startPoint x: 763, startPoint y: 474, endPoint x: 787, endPoint y: 386, distance: 91.0
click at [787, 391] on div "XP79JN-R04 RJ5911-R79 XO74GU-R69" at bounding box center [689, 245] width 1379 height 375
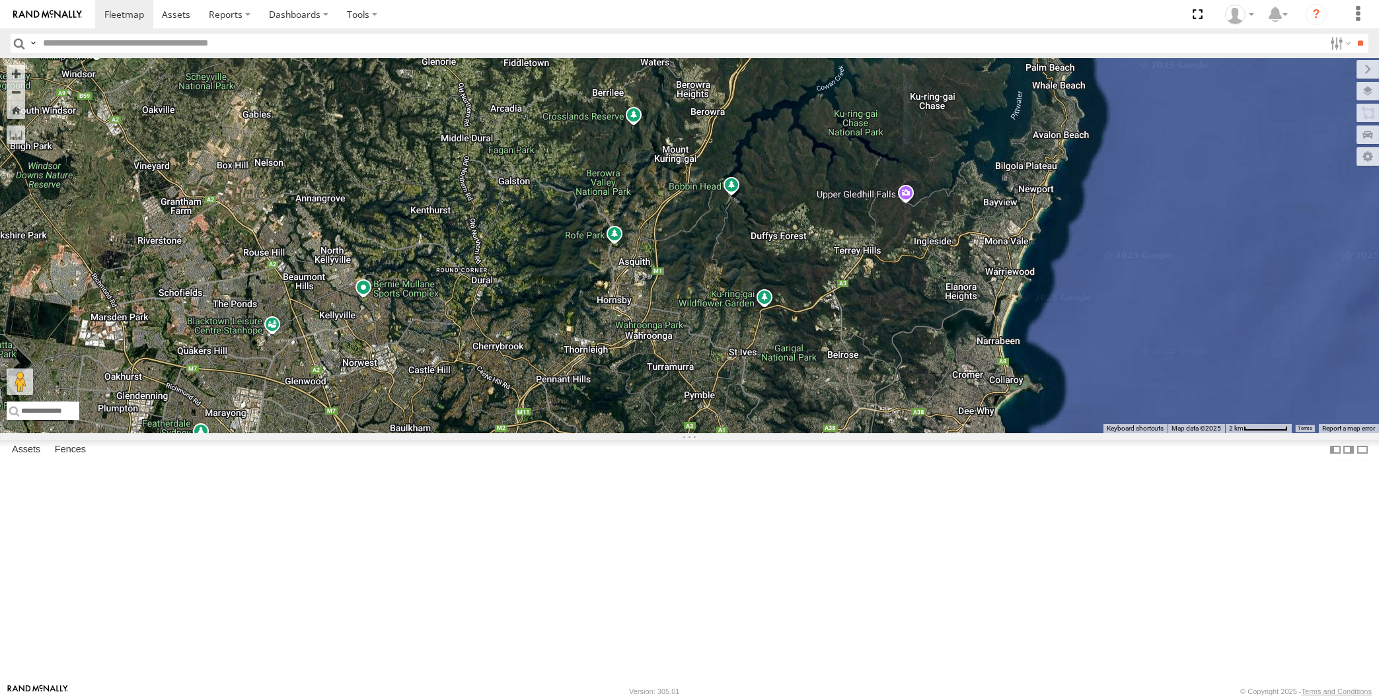
drag, startPoint x: 789, startPoint y: 386, endPoint x: 769, endPoint y: 498, distance: 114.0
click at [769, 433] on div "XP79JN-R04 RJ5911-R79 XO74GU-R69" at bounding box center [689, 245] width 1379 height 375
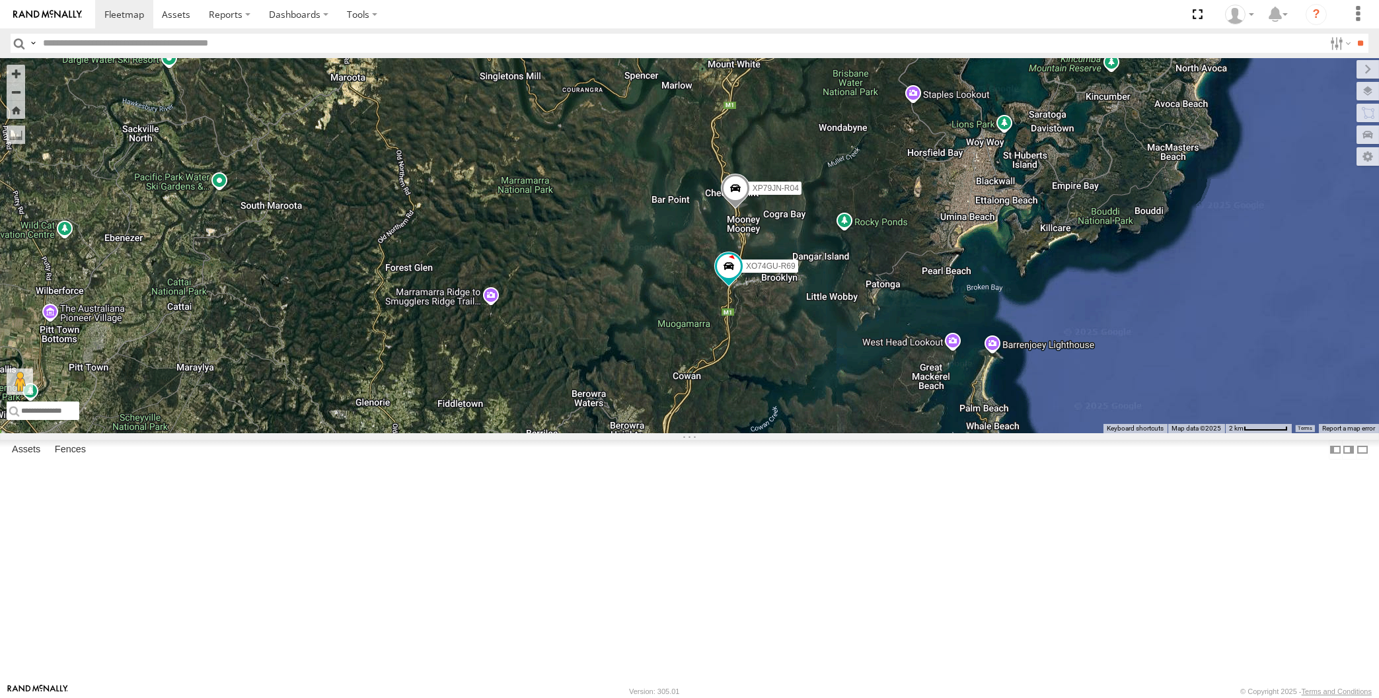
drag, startPoint x: 821, startPoint y: 338, endPoint x: 795, endPoint y: 495, distance: 159.9
click at [795, 433] on div "XP79JN-R04 RJ5911-R79 XO74GU-R69" at bounding box center [689, 245] width 1379 height 375
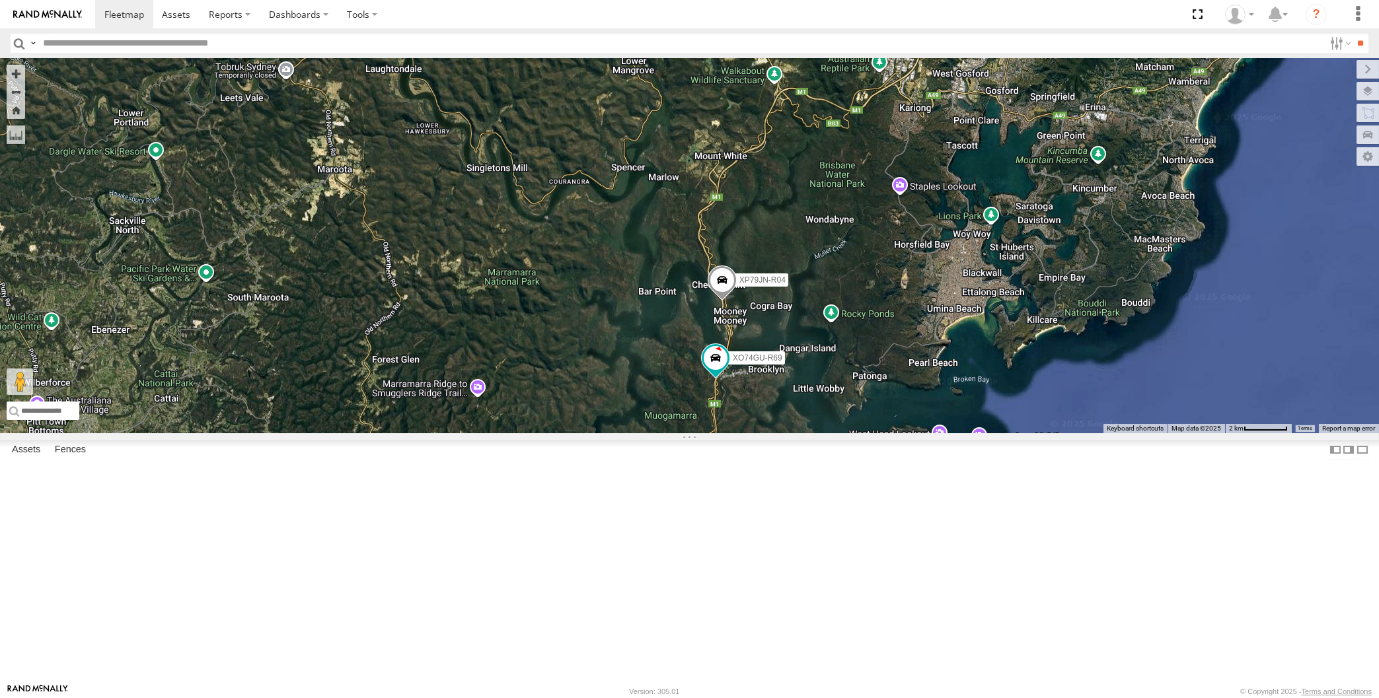
drag, startPoint x: 842, startPoint y: 316, endPoint x: 825, endPoint y: 440, distance: 124.8
click at [825, 433] on div "XP79JN-R04 RJ5911-R79 XO74GU-R69" at bounding box center [689, 245] width 1379 height 375
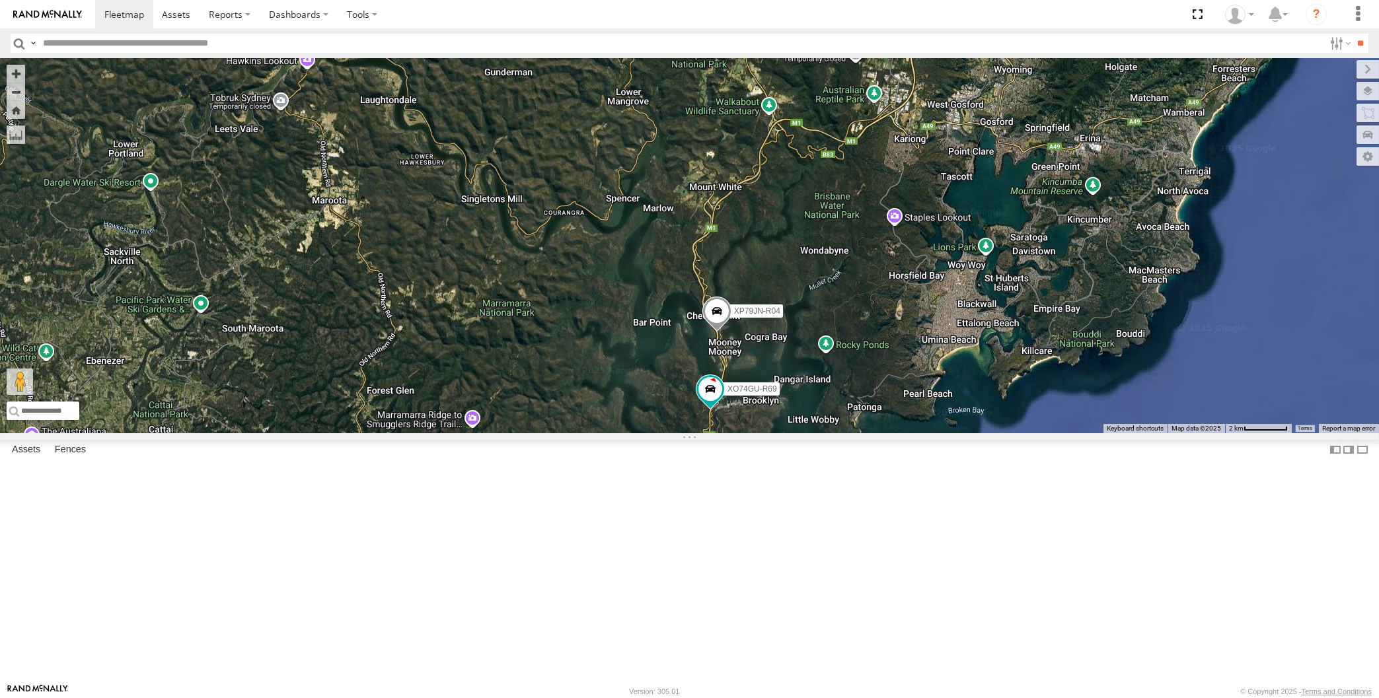
drag, startPoint x: 775, startPoint y: 342, endPoint x: 774, endPoint y: 375, distance: 33.1
click at [774, 375] on div "XP79JN-R04 RJ5911-R79 XO74GU-R69" at bounding box center [689, 245] width 1379 height 375
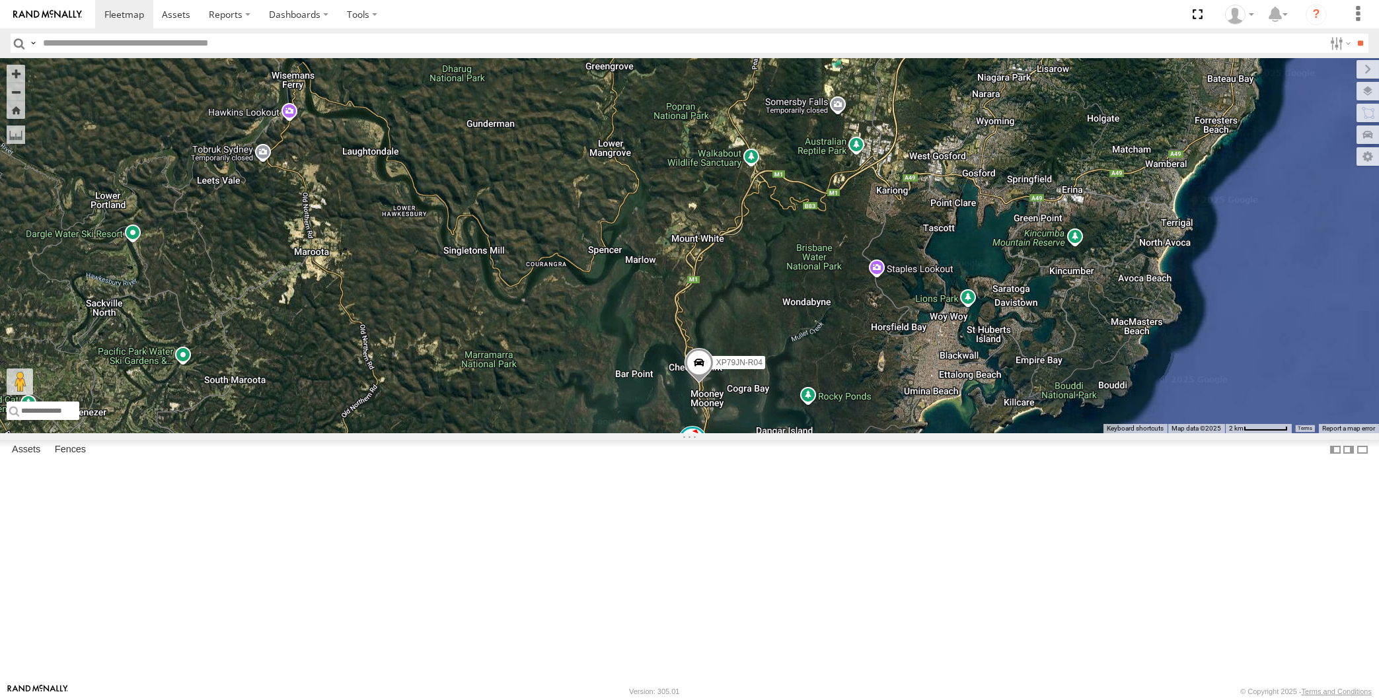
drag, startPoint x: 917, startPoint y: 388, endPoint x: 902, endPoint y: 355, distance: 37.0
click at [905, 364] on div "XP79JN-R04 RJ5911-R79 XO74GU-R69" at bounding box center [689, 245] width 1379 height 375
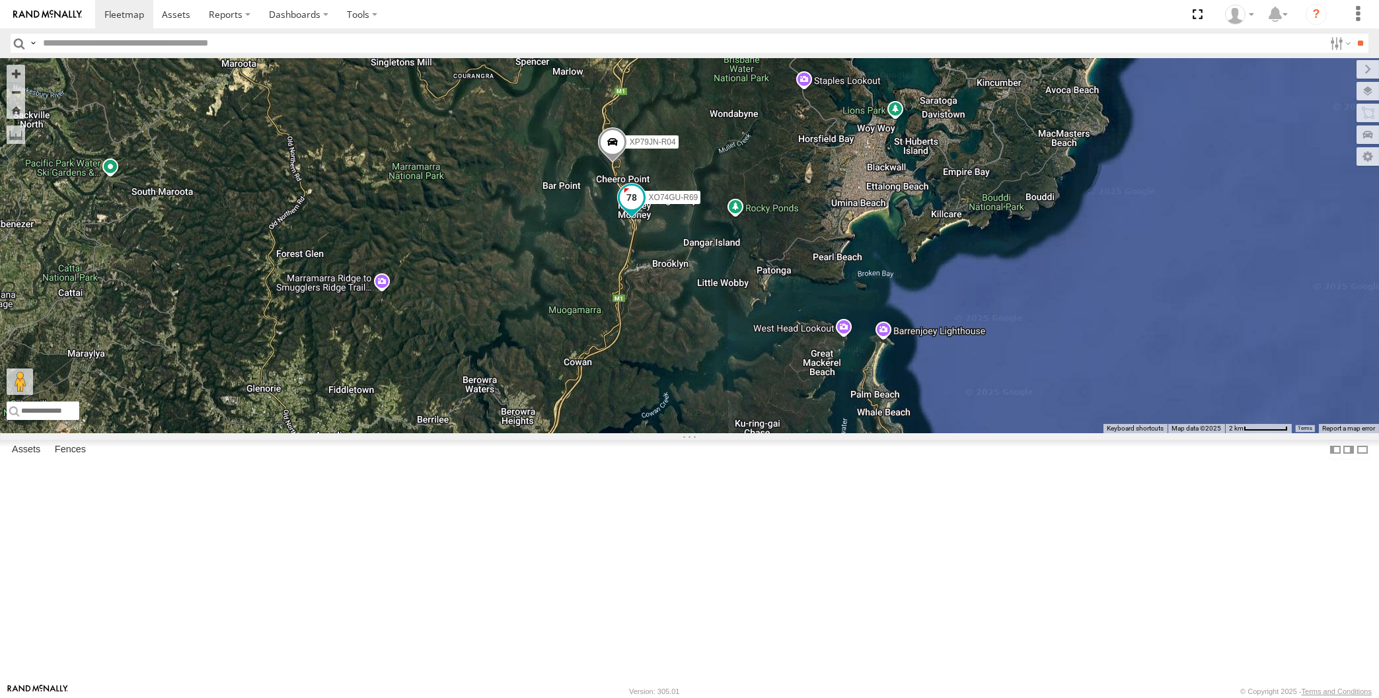
click at [638, 210] on span at bounding box center [631, 198] width 24 height 24
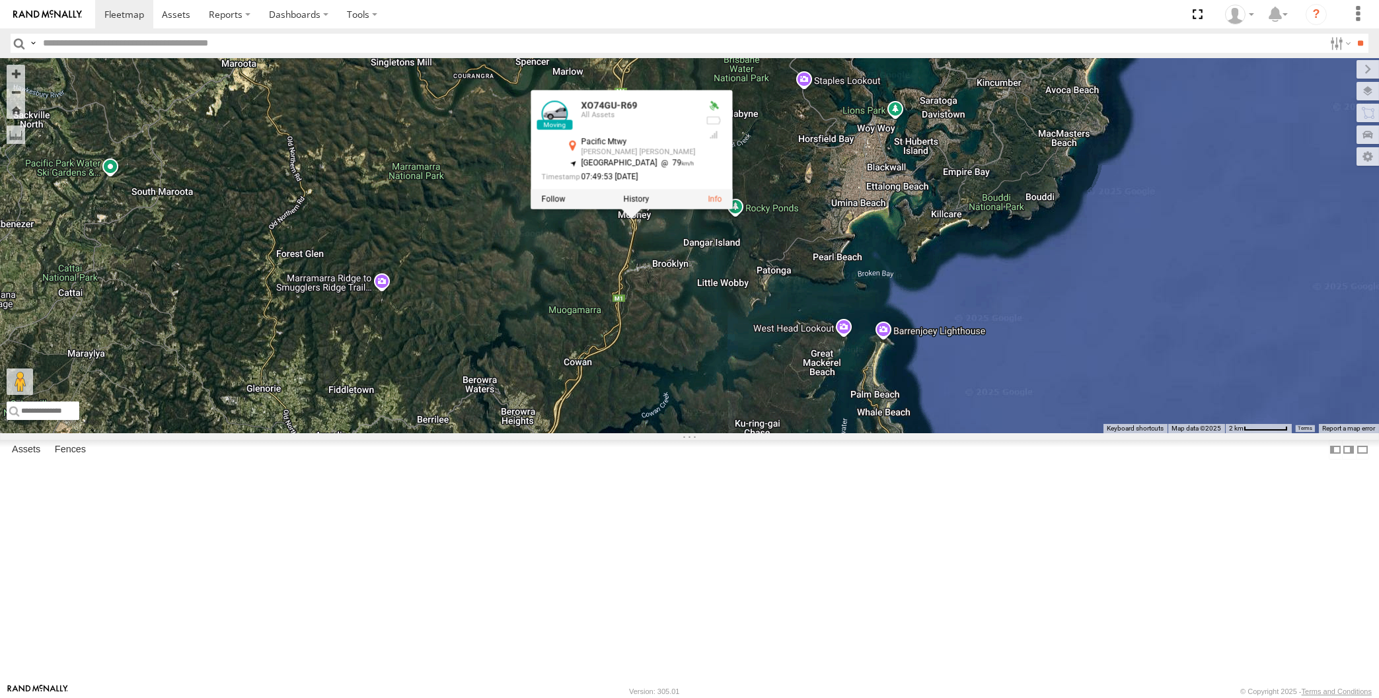
click at [709, 404] on div "XP79JN-R04 RJ5911-R79 XO74GU-R69 XO74GU-R69 All Assets Pacific Mtwy Mooney Moon…" at bounding box center [689, 245] width 1379 height 375
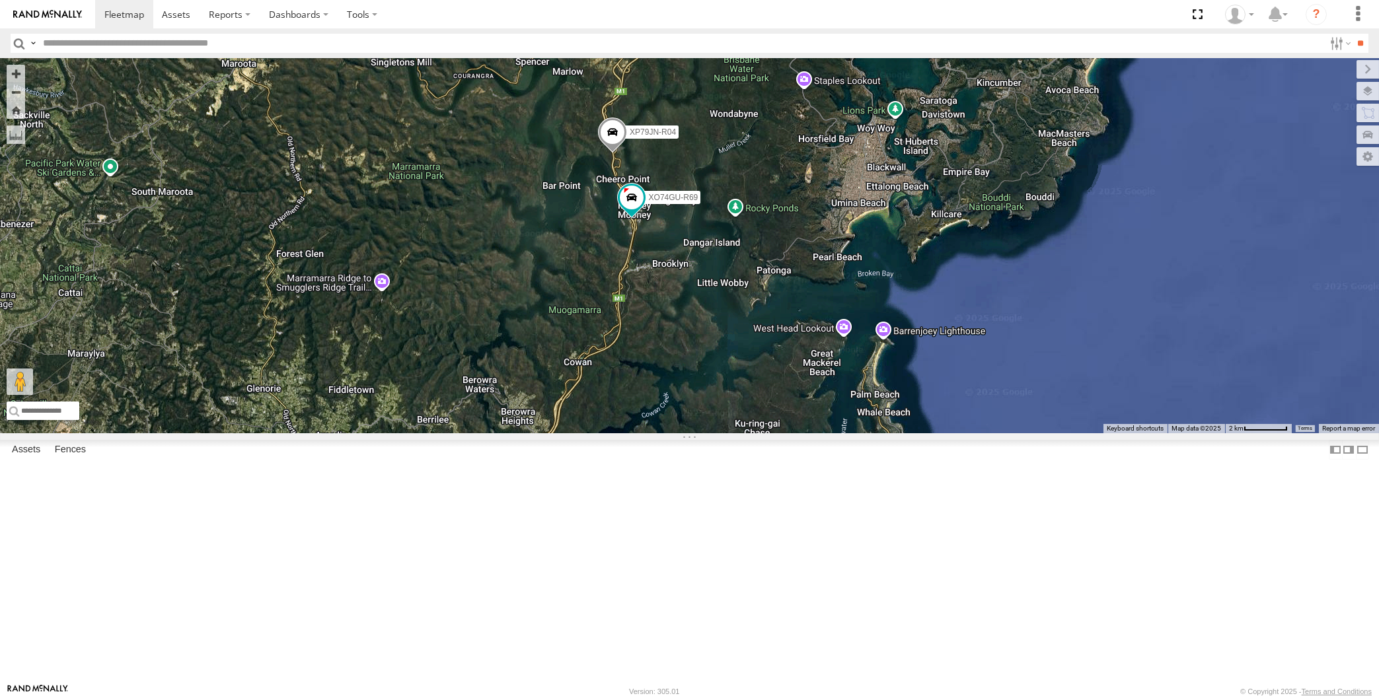
click at [601, 153] on span at bounding box center [612, 136] width 29 height 36
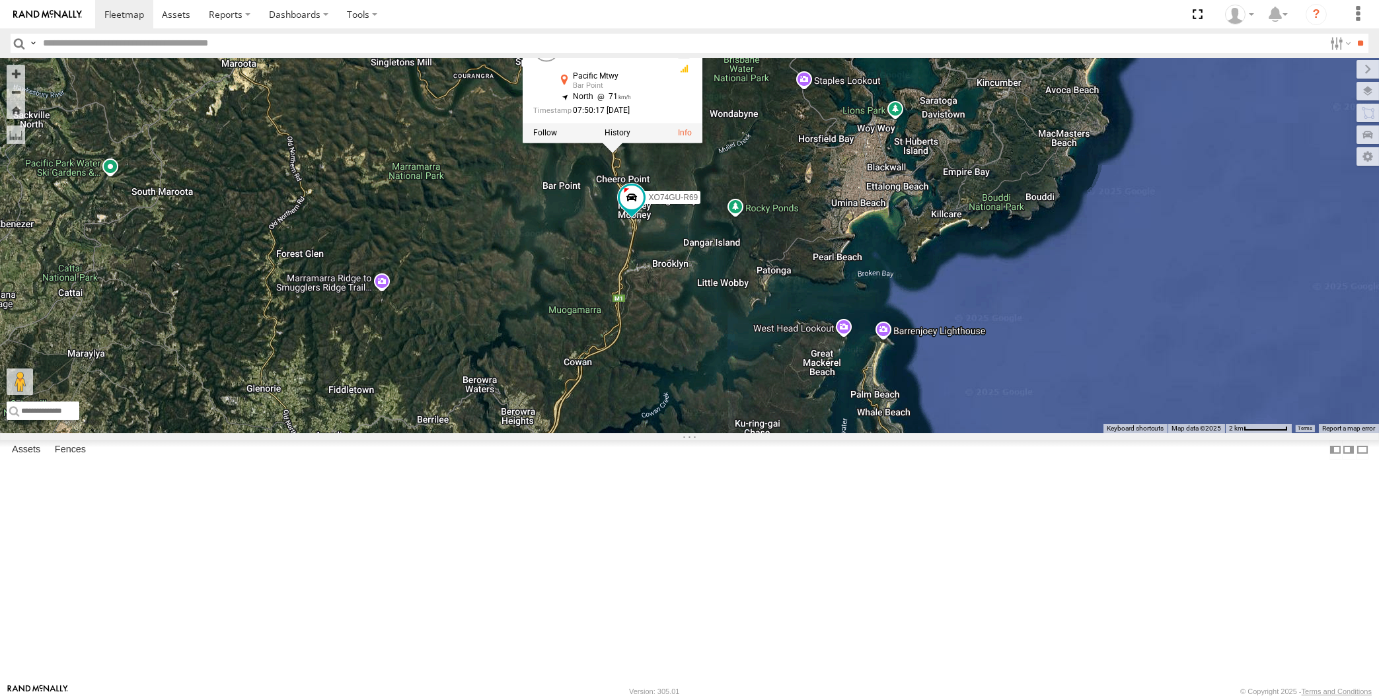
click at [712, 297] on div "XP79JN-R04 RJ5911-R79 XO74GU-R69 XP79JN-R04 All Assets Pacific Mtwy Bar Point -…" at bounding box center [689, 245] width 1379 height 375
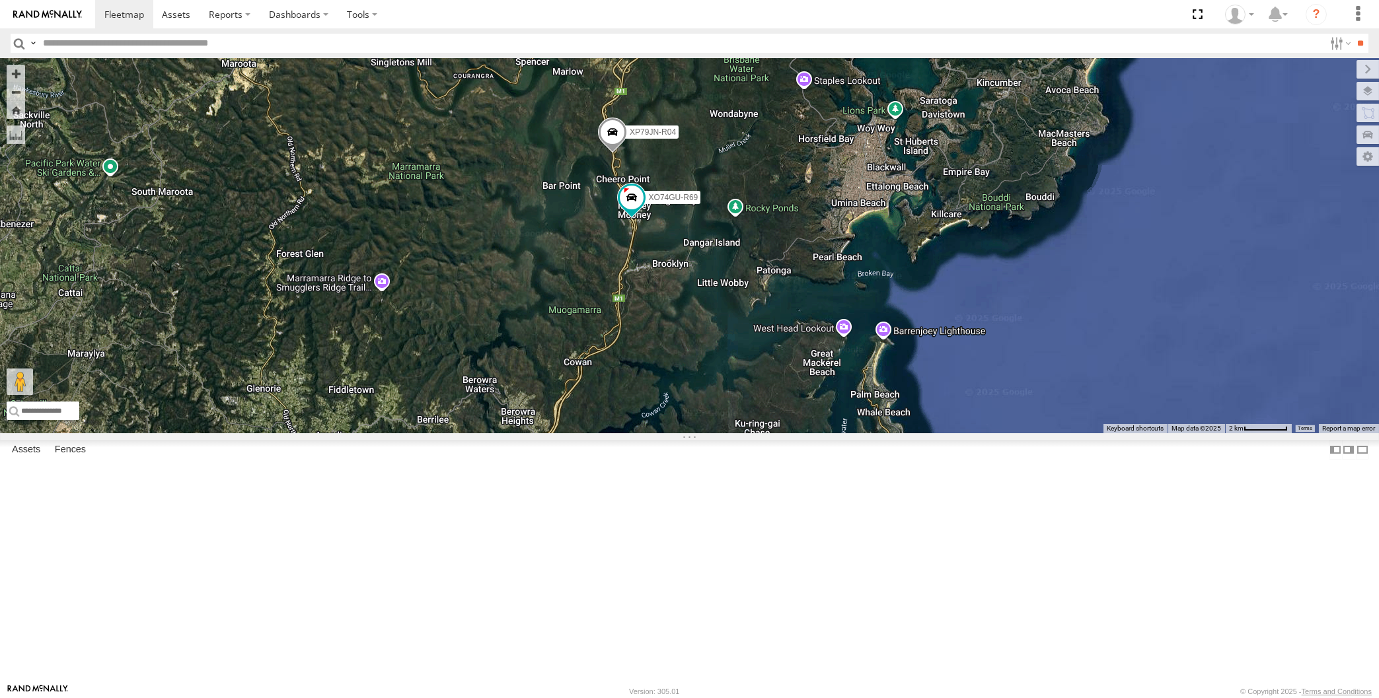
drag, startPoint x: 750, startPoint y: 562, endPoint x: 727, endPoint y: 536, distance: 35.1
click at [729, 433] on div "XP79JN-R04 RJ5911-R79 XO74GU-R69" at bounding box center [689, 245] width 1379 height 375
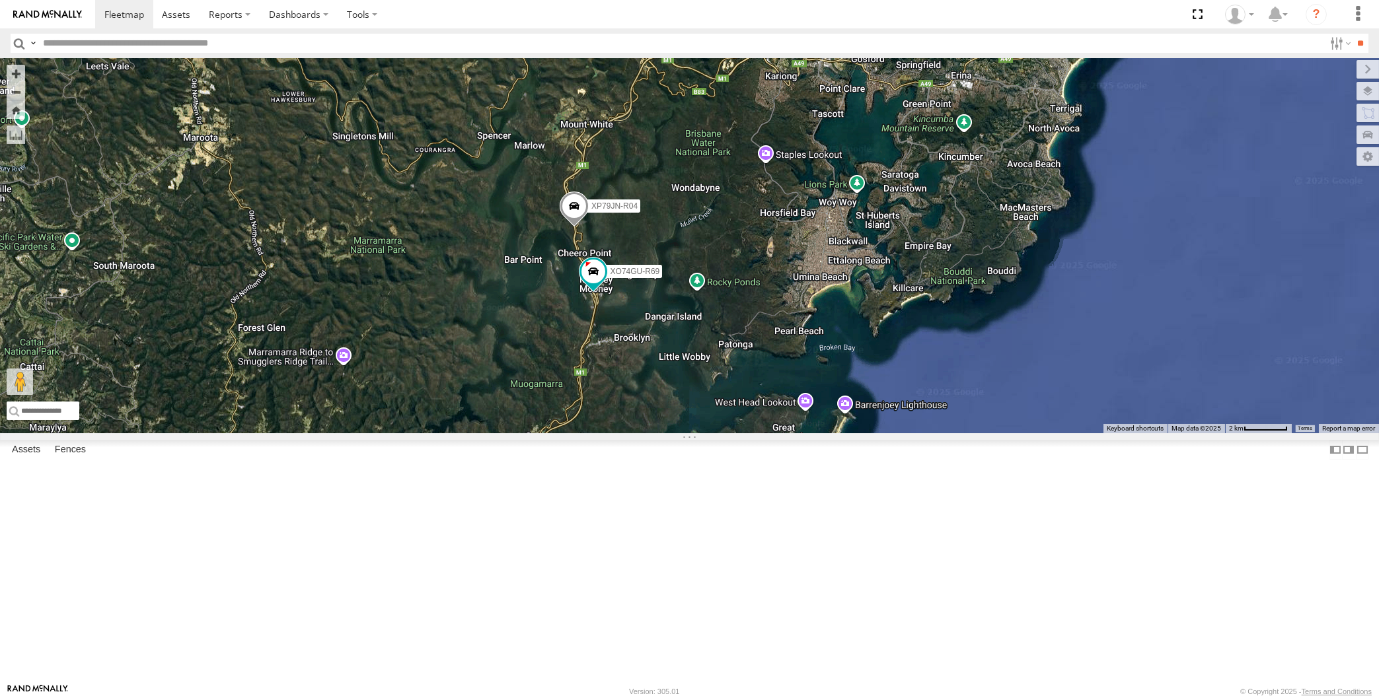
drag, startPoint x: 638, startPoint y: 215, endPoint x: 640, endPoint y: 335, distance: 120.3
click at [640, 335] on div "XP79JN-R04 RJ5911-R79 XO74GU-R69" at bounding box center [689, 245] width 1379 height 375
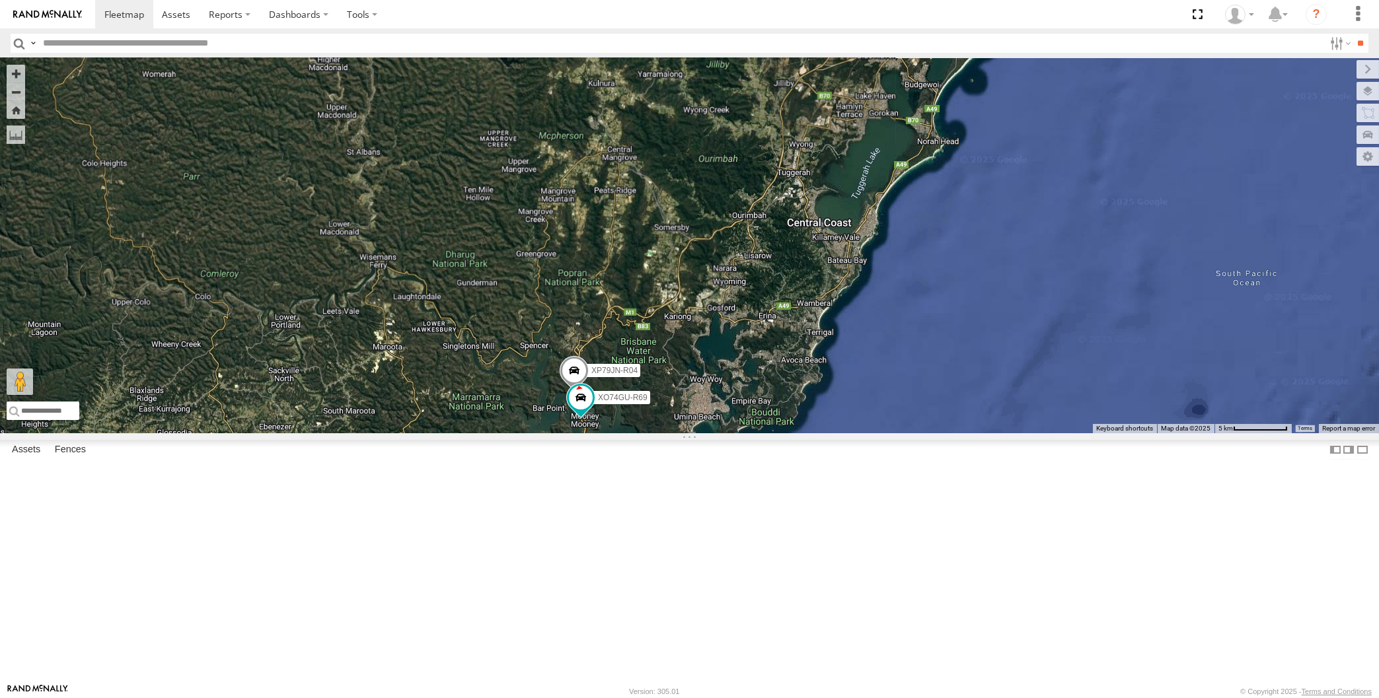
drag, startPoint x: 713, startPoint y: 544, endPoint x: 694, endPoint y: 467, distance: 79.5
click at [700, 433] on div "XP79JN-R04 RJ5911-R79 XO74GU-R69" at bounding box center [689, 245] width 1379 height 375
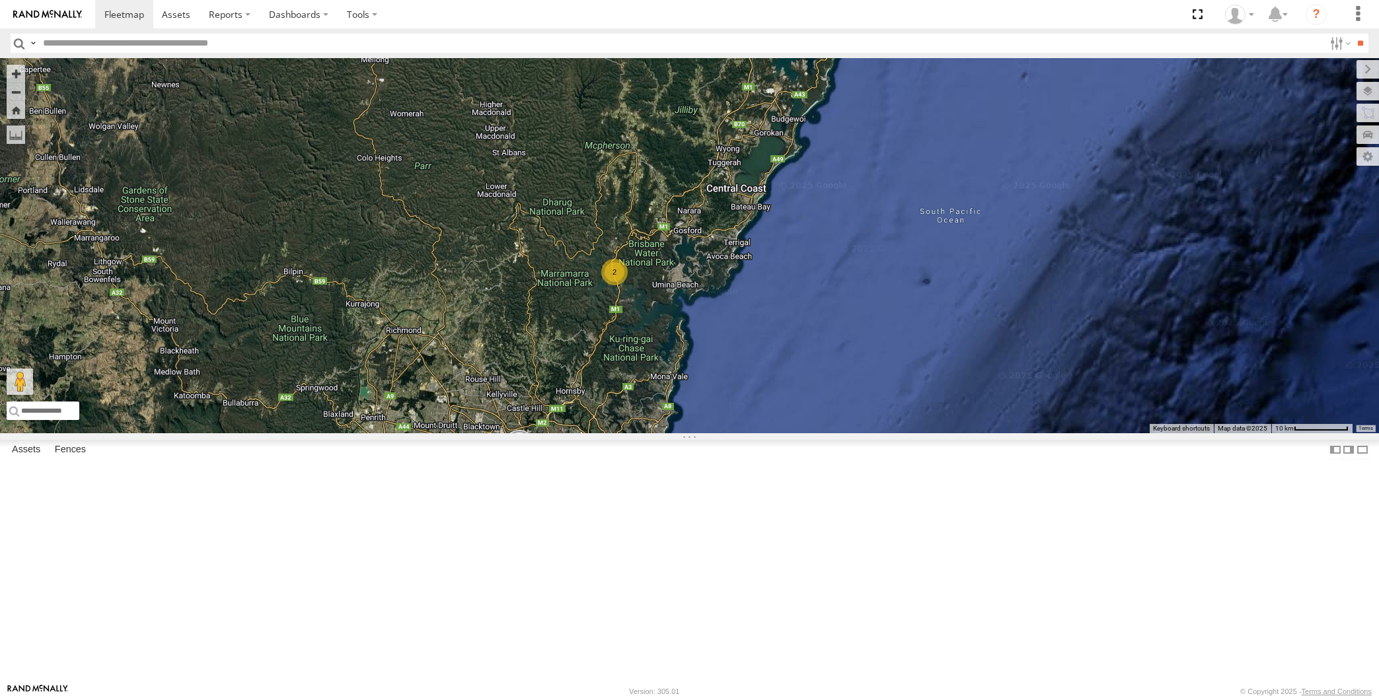
drag, startPoint x: 721, startPoint y: 538, endPoint x: 719, endPoint y: 514, distance: 23.8
click at [719, 433] on div "RJ5911-R79 2 2 3" at bounding box center [689, 245] width 1379 height 375
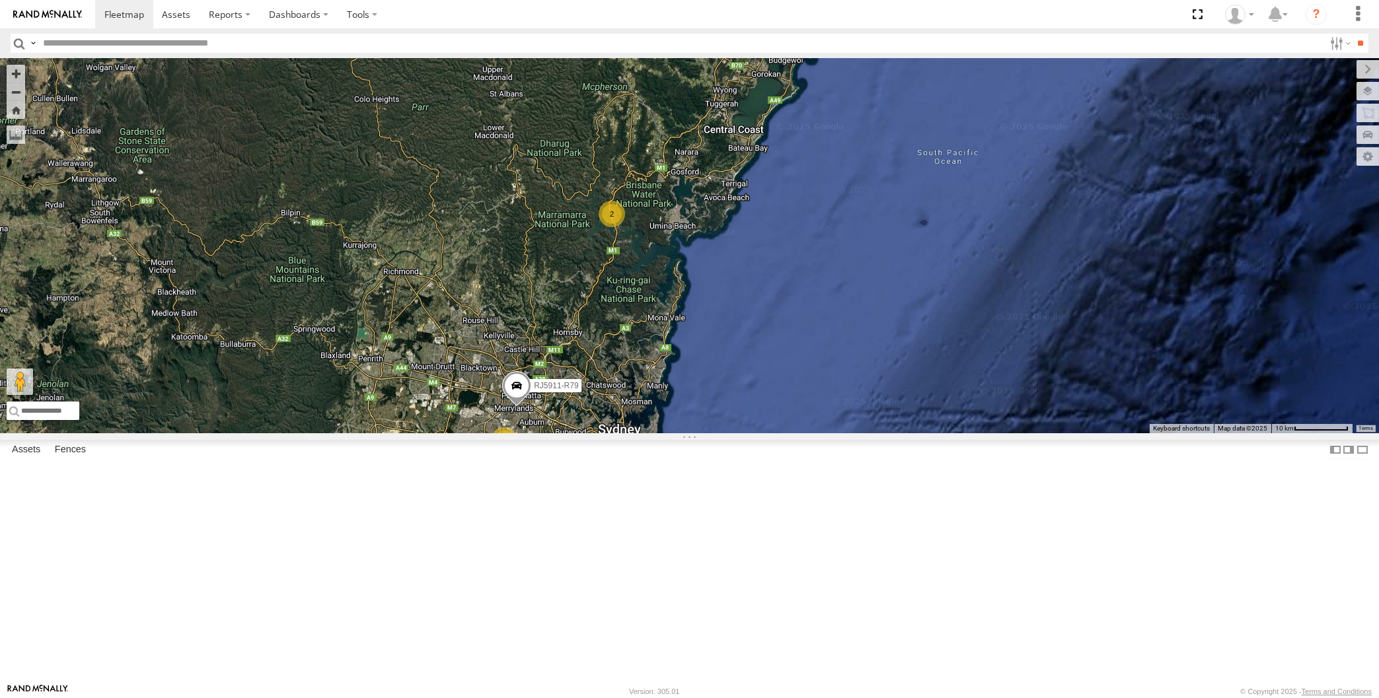
drag, startPoint x: 714, startPoint y: 508, endPoint x: 714, endPoint y: 499, distance: 9.3
click at [712, 433] on div "RJ5911-R79 2 2 3" at bounding box center [689, 245] width 1379 height 375
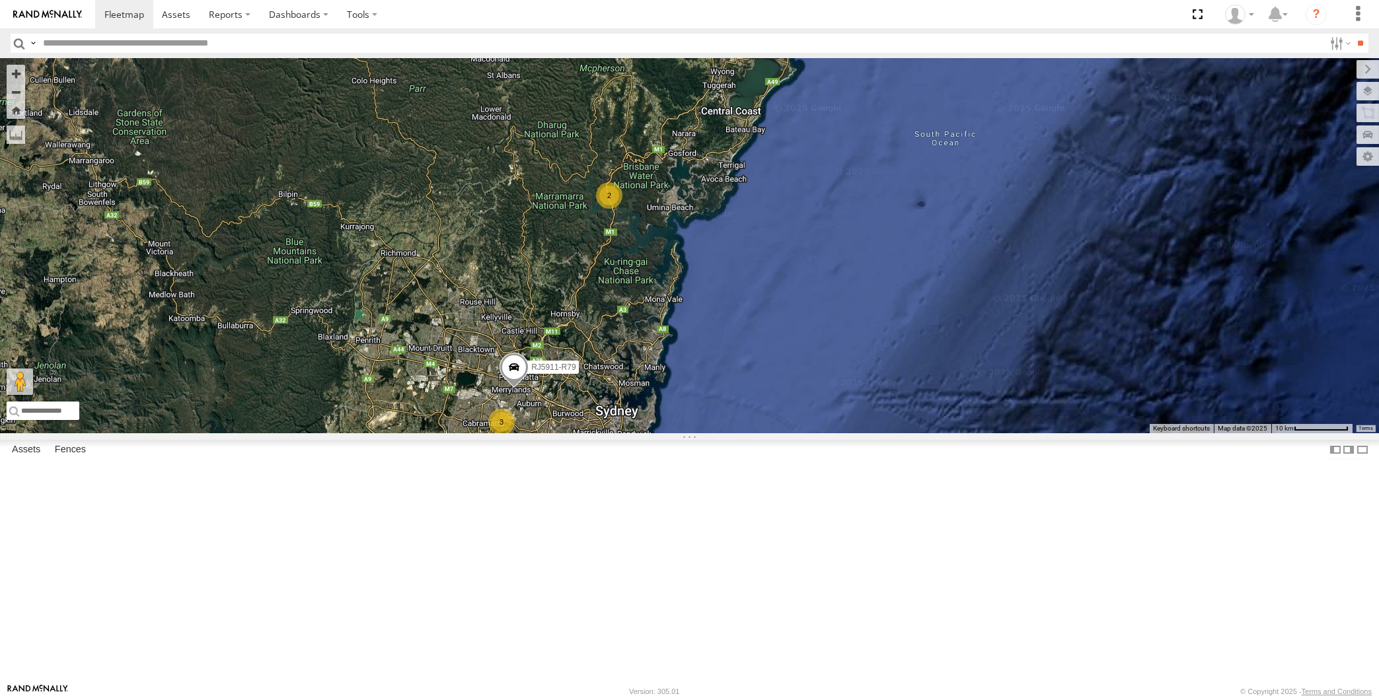
drag, startPoint x: 670, startPoint y: 475, endPoint x: 669, endPoint y: 468, distance: 6.6
click at [669, 433] on div "RJ5911-R79 2 2 3" at bounding box center [689, 245] width 1379 height 375
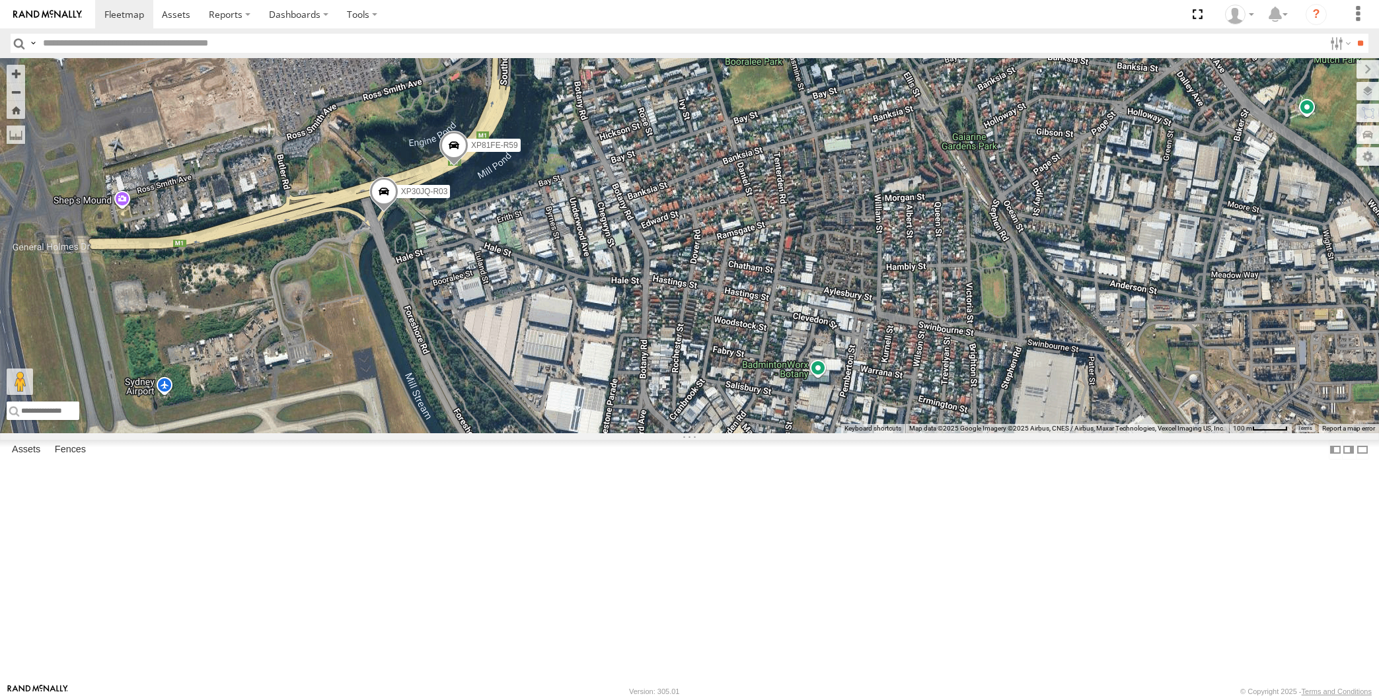
drag, startPoint x: 531, startPoint y: 531, endPoint x: 544, endPoint y: 489, distance: 43.5
click at [543, 433] on div "RJ5911-R79 XP30JQ-R03 XP81FE-R59" at bounding box center [689, 245] width 1379 height 375
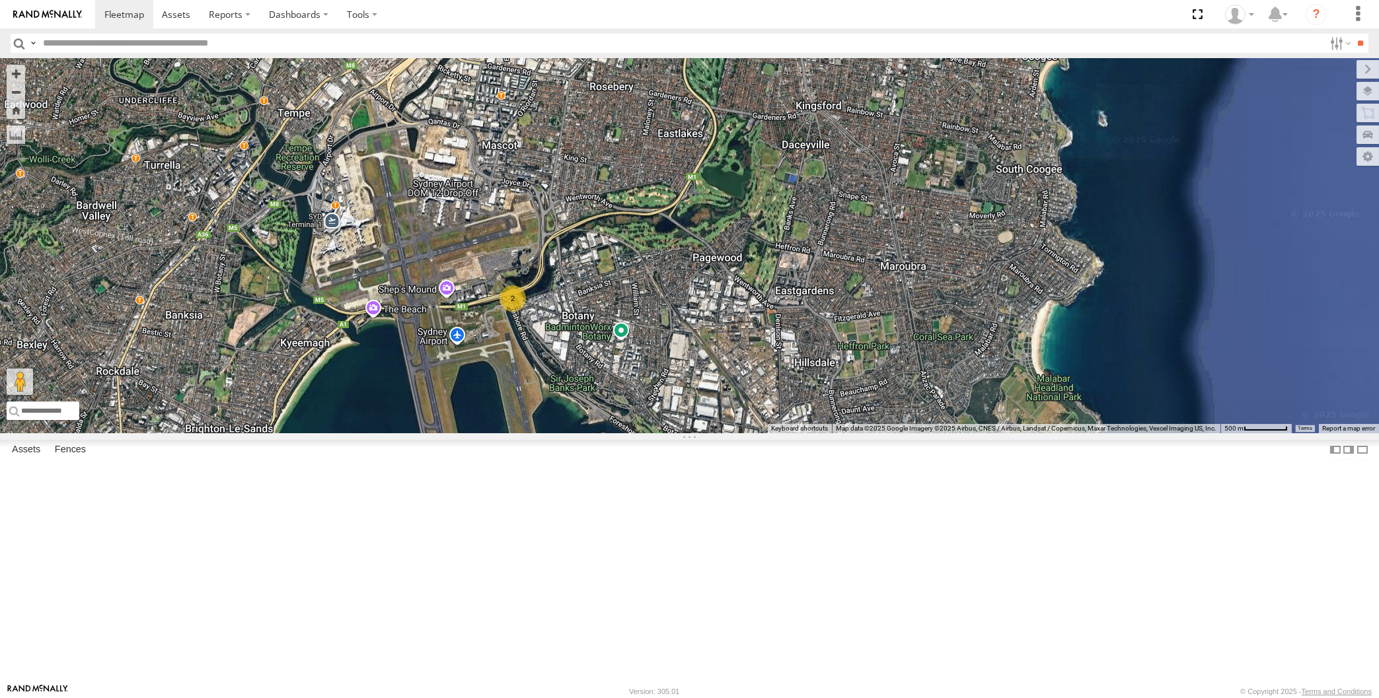
drag, startPoint x: 721, startPoint y: 501, endPoint x: 707, endPoint y: 480, distance: 25.3
click at [719, 433] on div "RJ5911-R79 2" at bounding box center [689, 245] width 1379 height 375
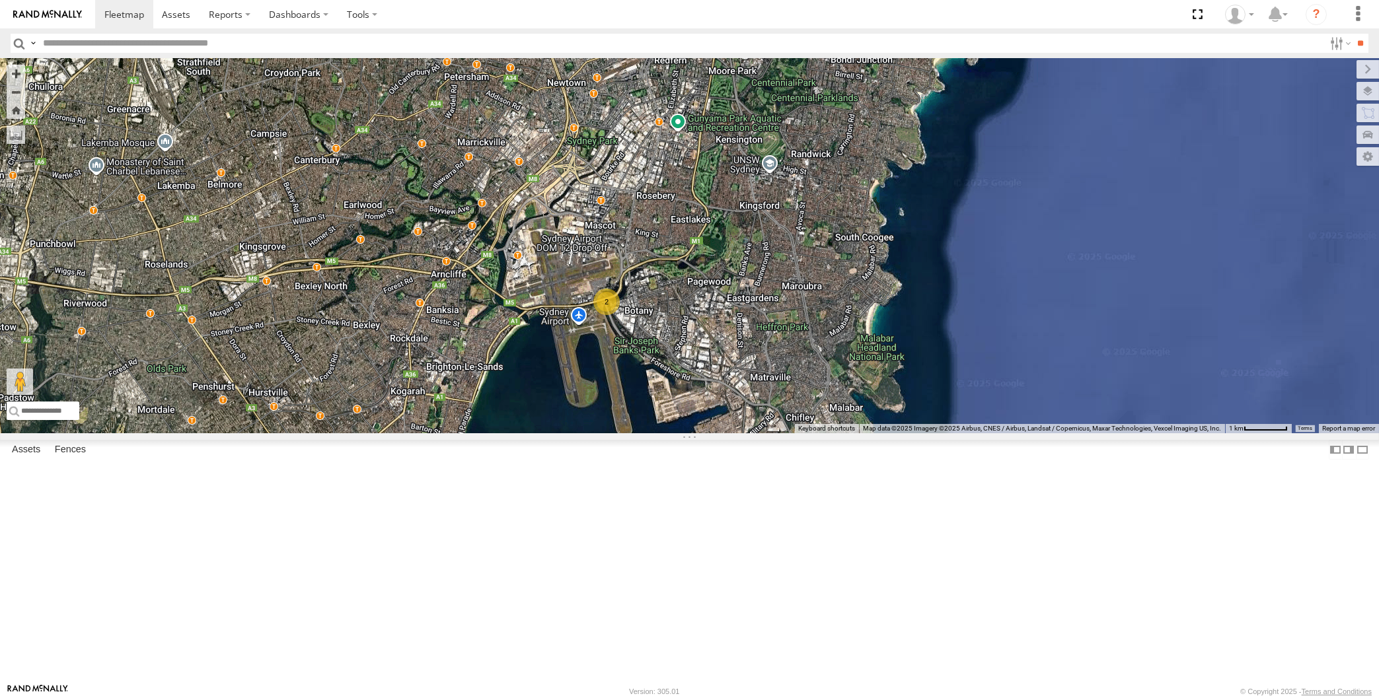
drag, startPoint x: 254, startPoint y: 314, endPoint x: 354, endPoint y: 361, distance: 110.5
click at [350, 359] on div "RJ5911-R79 2" at bounding box center [689, 245] width 1379 height 375
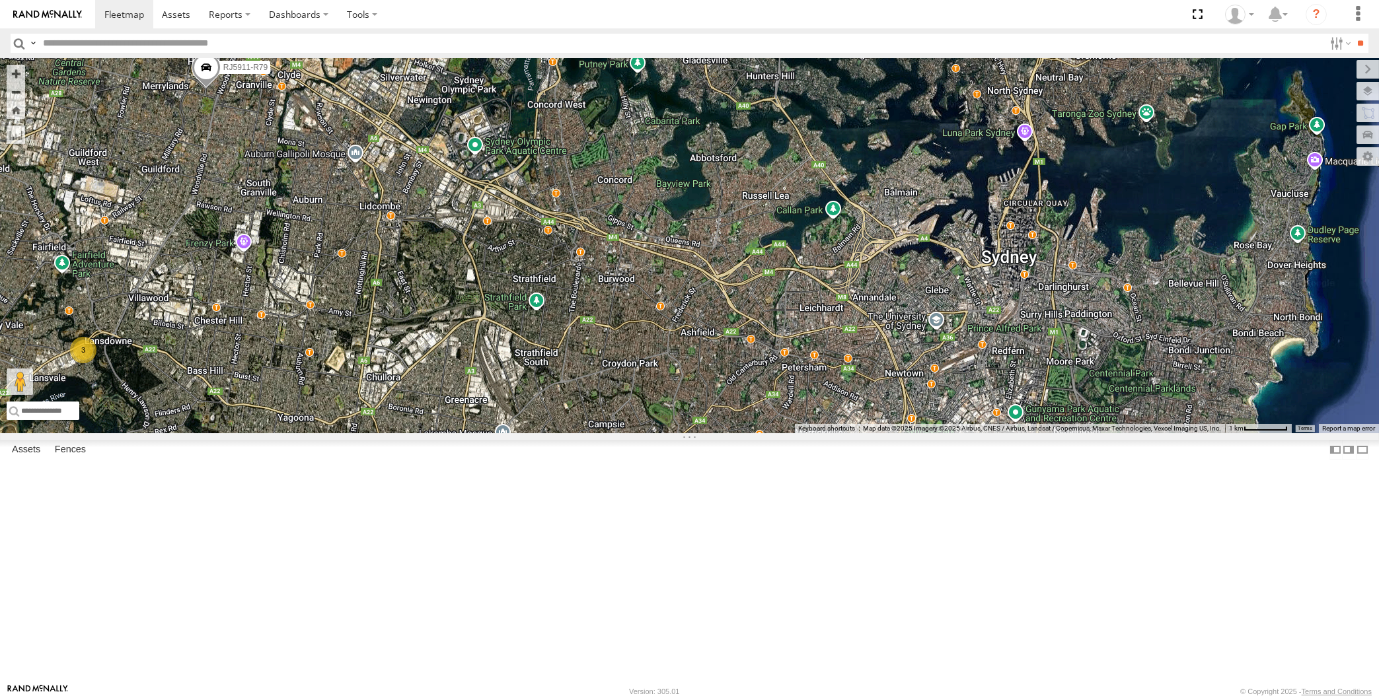
click at [211, 89] on span at bounding box center [205, 71] width 29 height 36
click at [278, 331] on div "RJ5911-R79 3 RJ5911-R79 All Assets Loftus St Merrylands -33.83633 , 150.99709 S…" at bounding box center [689, 245] width 1379 height 375
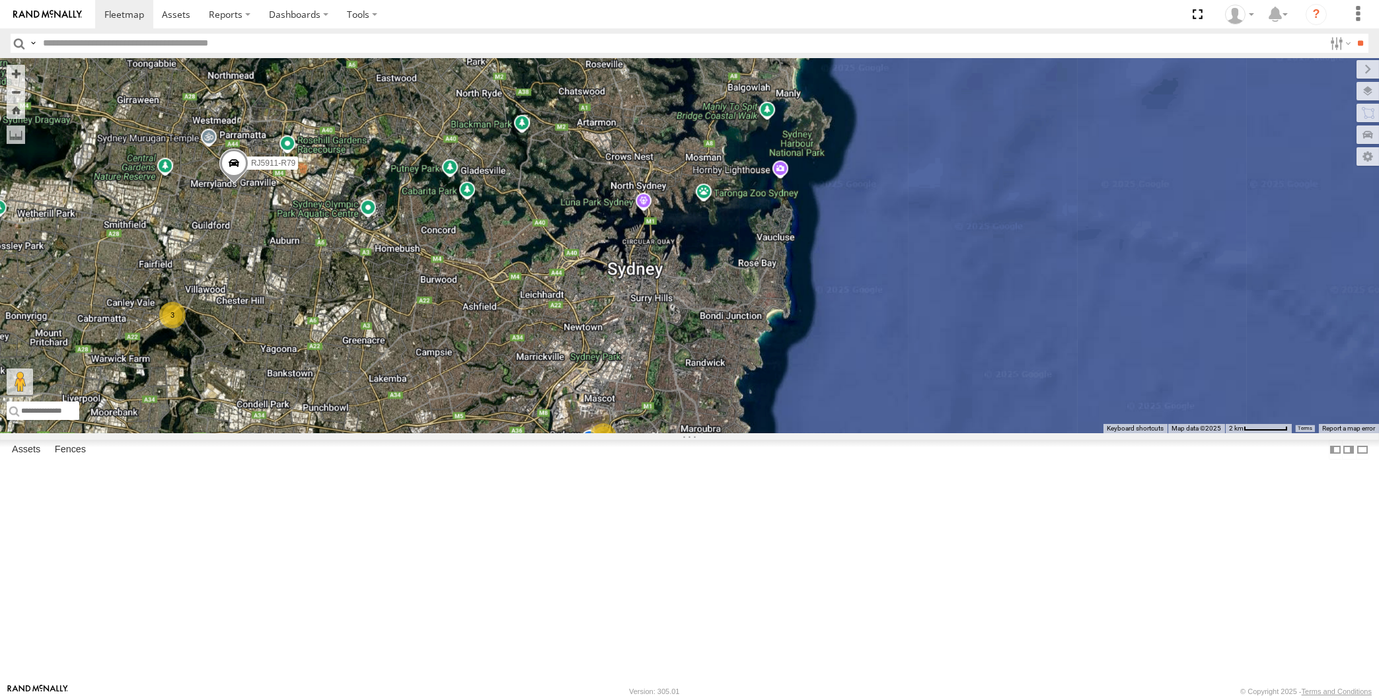
drag, startPoint x: 390, startPoint y: 591, endPoint x: 483, endPoint y: 569, distance: 95.5
click at [486, 433] on div "RJ5911-R79 2 3" at bounding box center [689, 245] width 1379 height 375
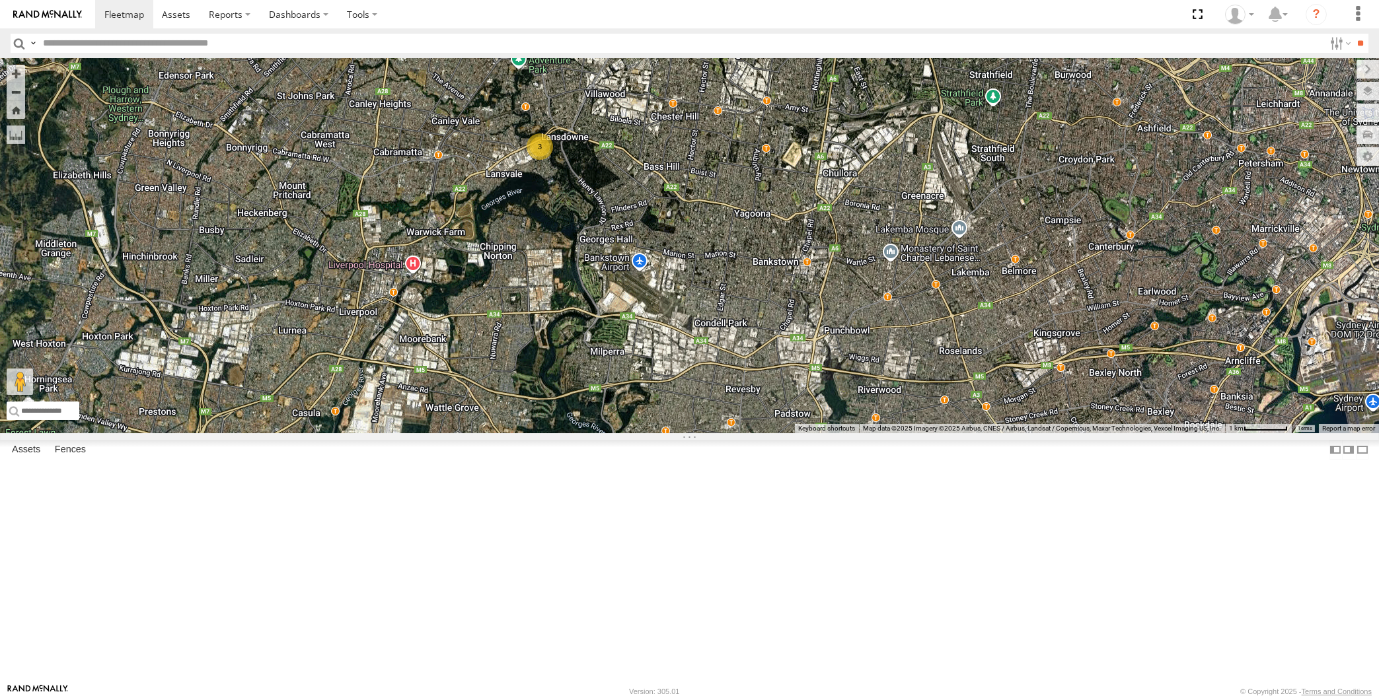
drag, startPoint x: 674, startPoint y: 302, endPoint x: 632, endPoint y: 401, distance: 107.5
click at [632, 401] on div "RJ5911-R79 3" at bounding box center [689, 245] width 1379 height 375
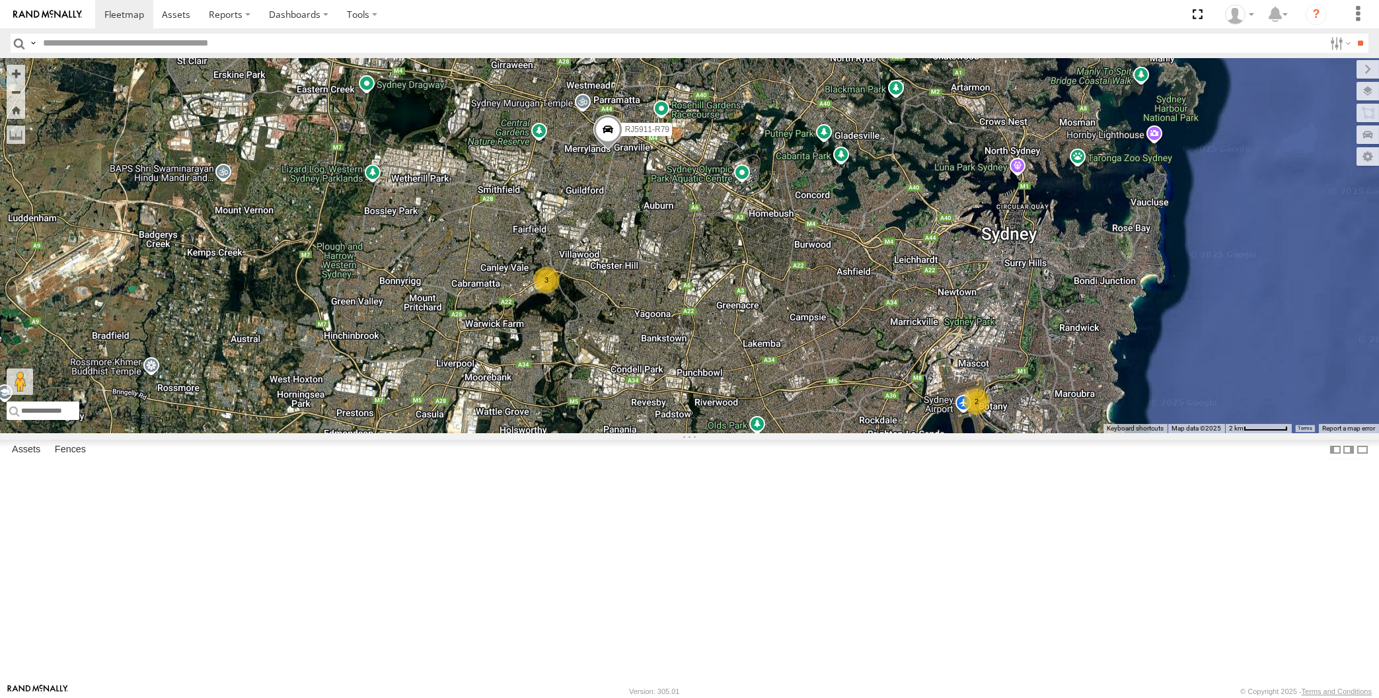
drag, startPoint x: 825, startPoint y: 533, endPoint x: 794, endPoint y: 507, distance: 39.8
click at [802, 433] on div "RJ5911-R79 2 3" at bounding box center [689, 245] width 1379 height 375
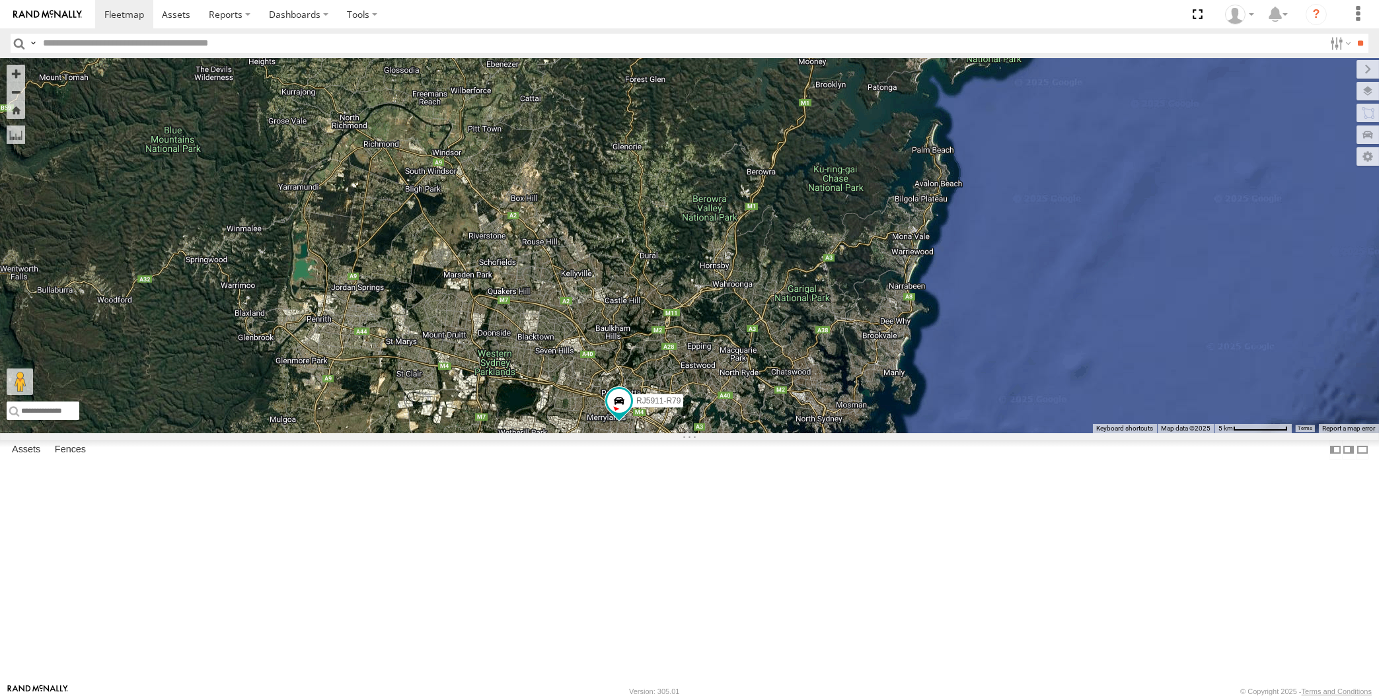
drag, startPoint x: 789, startPoint y: 223, endPoint x: 811, endPoint y: 244, distance: 30.8
click at [796, 268] on div "2 XP79JN-R04 3 RJ5911-R79 XO74GU-R69" at bounding box center [689, 245] width 1379 height 375
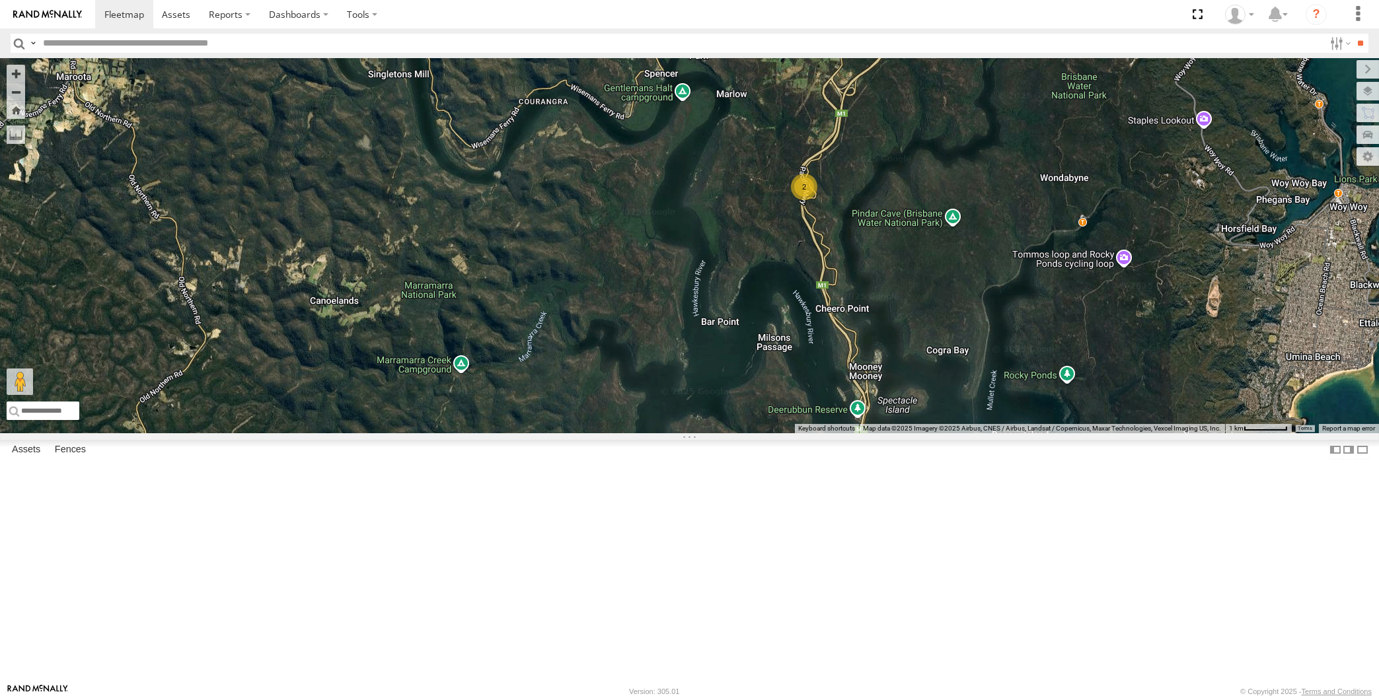
drag, startPoint x: 900, startPoint y: 335, endPoint x: 889, endPoint y: 378, distance: 44.2
click at [889, 378] on div "RJ5911-R79 2" at bounding box center [689, 245] width 1379 height 375
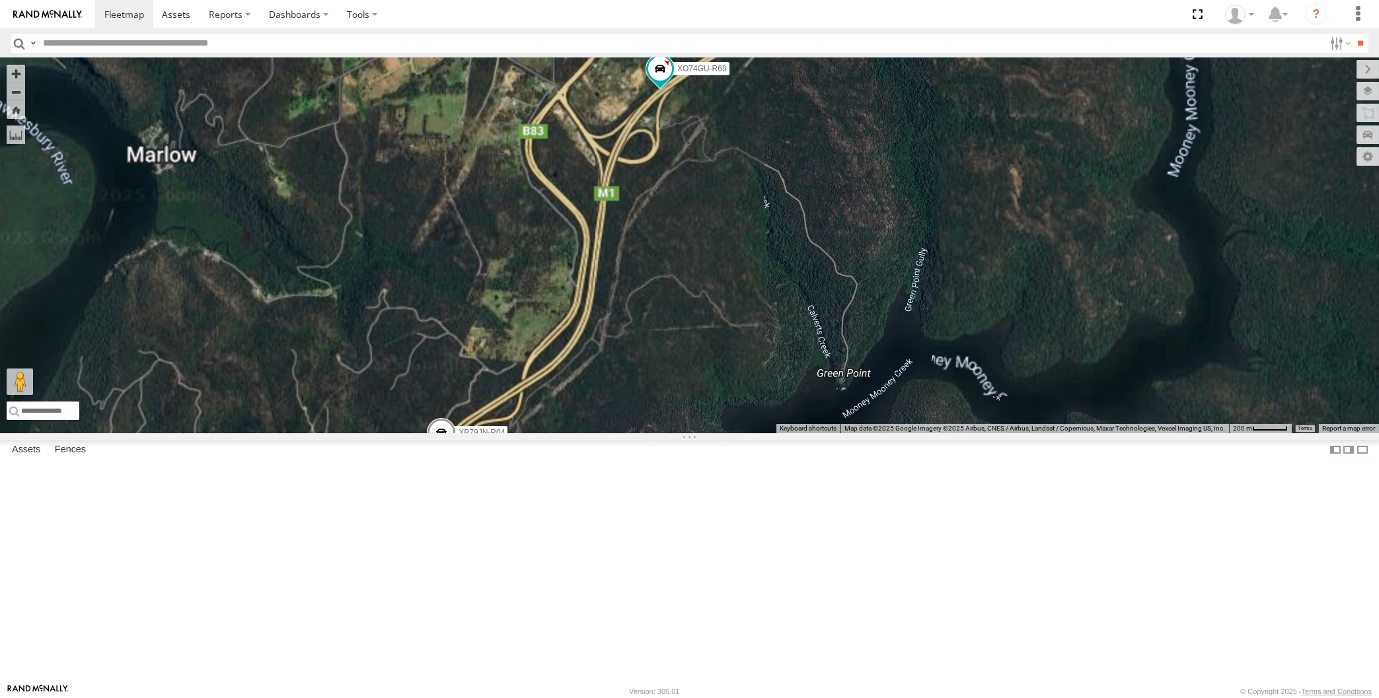
drag, startPoint x: 703, startPoint y: 181, endPoint x: 710, endPoint y: 322, distance: 140.9
click at [710, 322] on div "XP30JQ-R03 XP79JN-R04 RJ5911-R79 XP81FE-R59 XO74GU-R69" at bounding box center [689, 245] width 1379 height 375
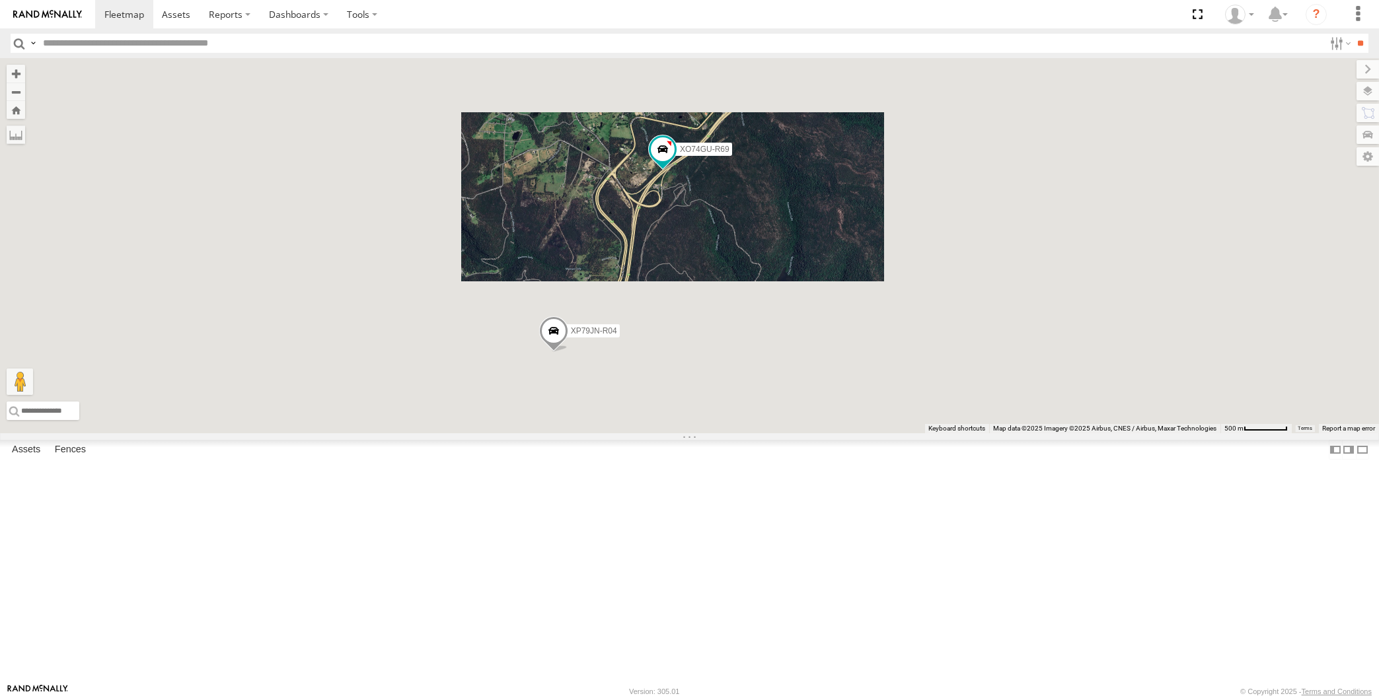
drag, startPoint x: 794, startPoint y: 295, endPoint x: 743, endPoint y: 347, distance: 73.3
click at [747, 346] on div "XP30JQ-R03 XP79JN-R04 RJ5911-R79 XP81FE-R59 XO74GU-R69" at bounding box center [689, 245] width 1379 height 375
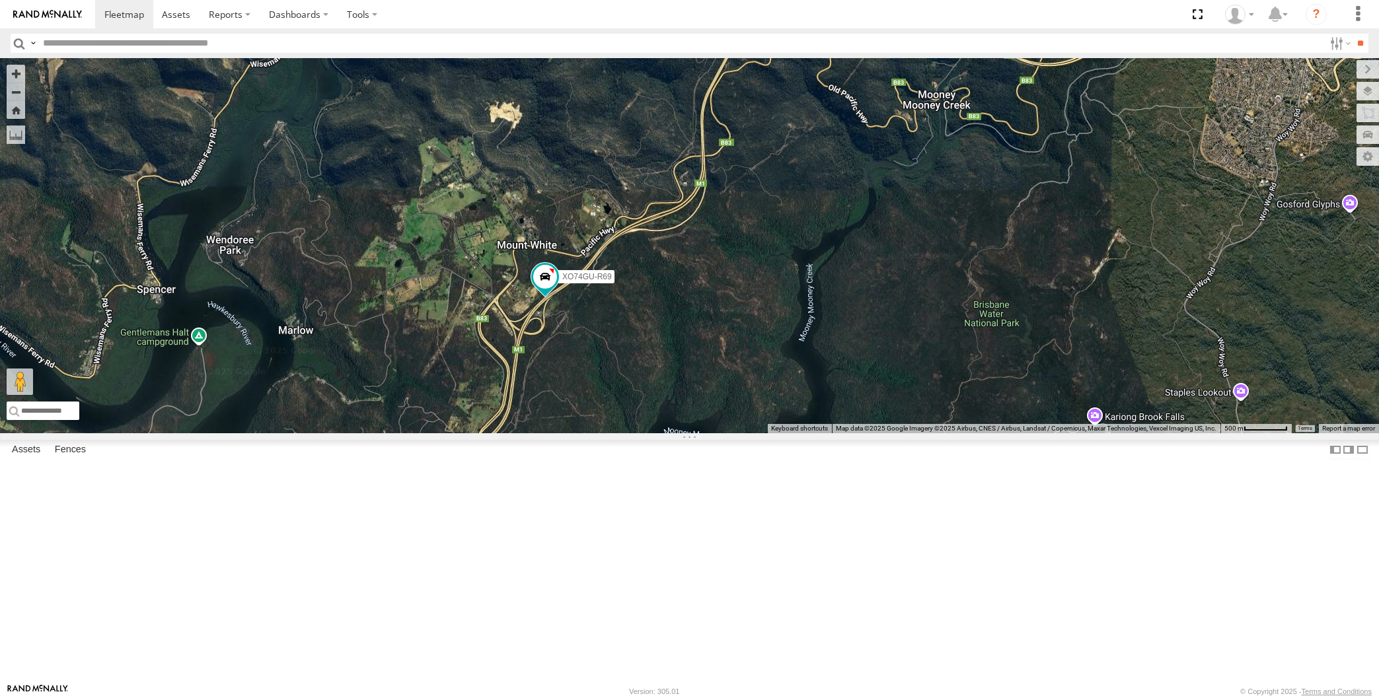
drag, startPoint x: 587, startPoint y: 473, endPoint x: 616, endPoint y: 412, distance: 67.1
click at [615, 417] on div "XP30JQ-R03 XP79JN-R04 RJ5911-R79 XP81FE-R59 XO74GU-R69" at bounding box center [689, 245] width 1379 height 375
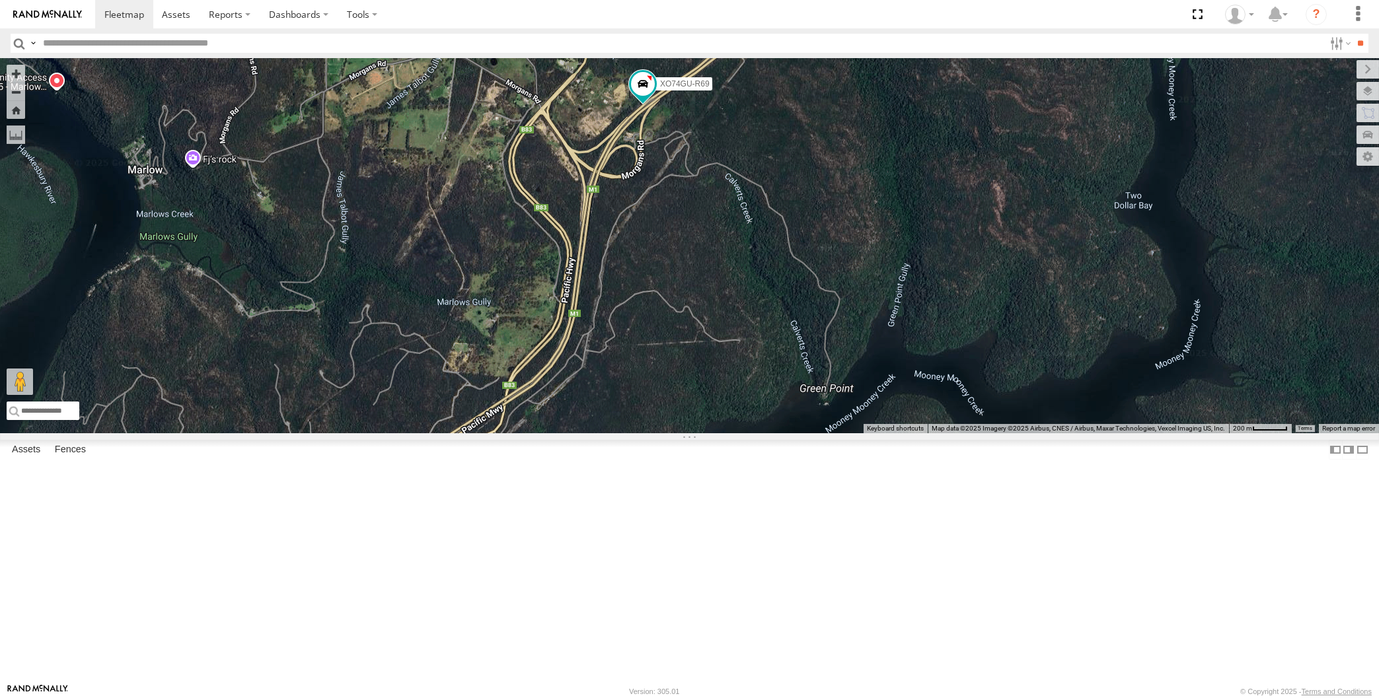
drag, startPoint x: 672, startPoint y: 318, endPoint x: 616, endPoint y: 476, distance: 167.0
click at [616, 433] on div "XP30JQ-R03 XP79JN-R04 RJ5911-R79 XP81FE-R59 XO74GU-R69" at bounding box center [689, 245] width 1379 height 375
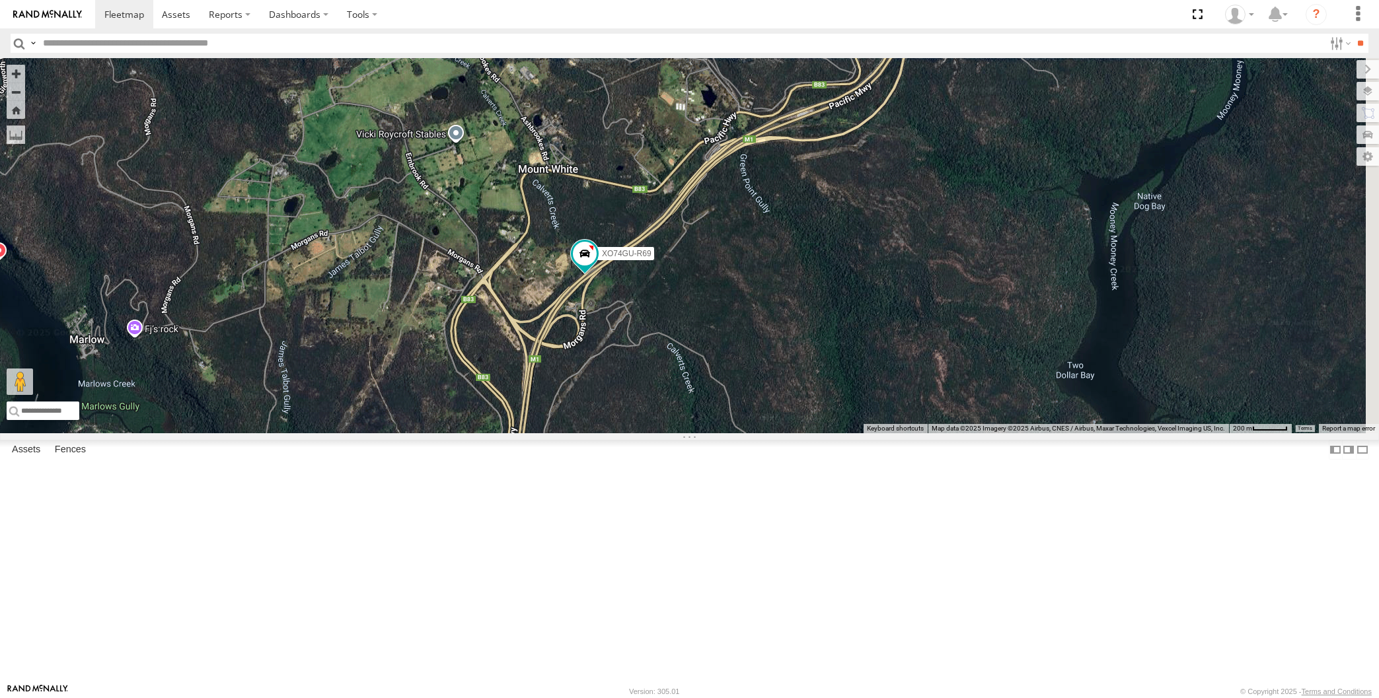
drag, startPoint x: 678, startPoint y: 411, endPoint x: 637, endPoint y: 518, distance: 114.8
click at [637, 433] on div "XP30JQ-R03 XP79JN-R04 RJ5911-R79 XP81FE-R59 XO74GU-R69" at bounding box center [689, 245] width 1379 height 375
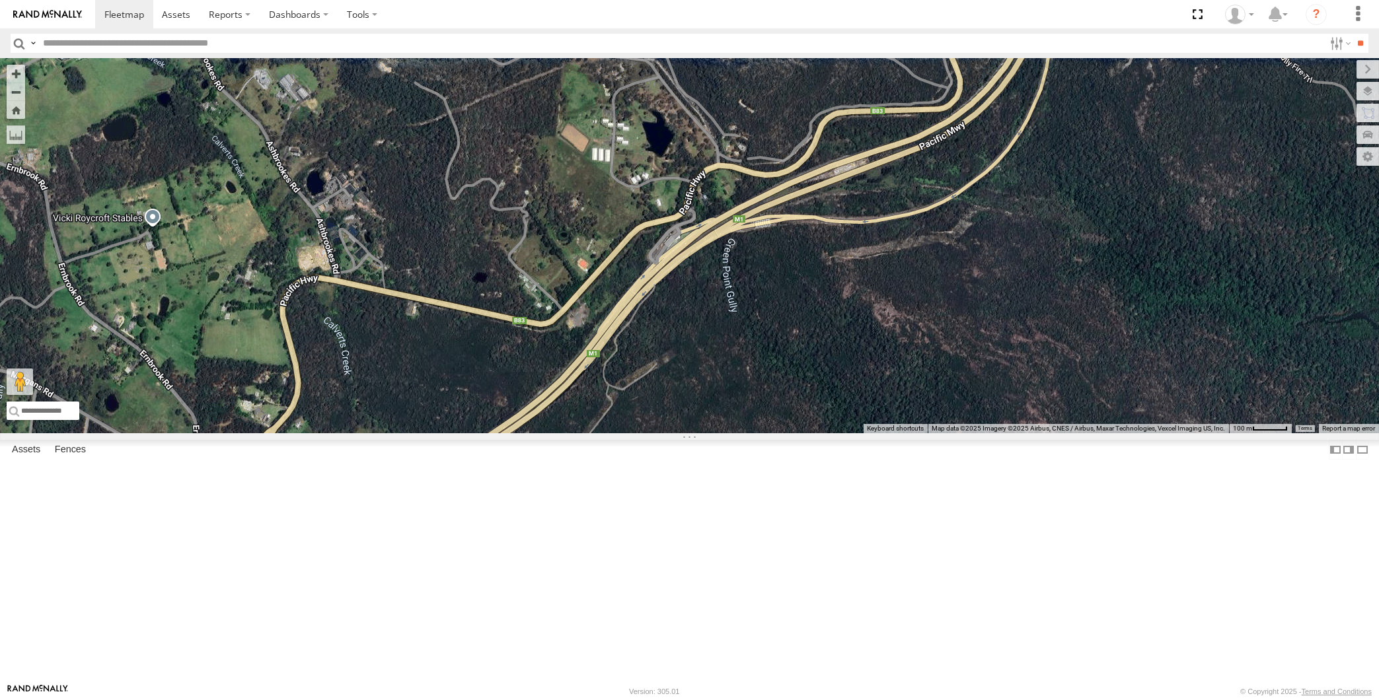
click at [729, 429] on div "XP30JQ-R03 XP79JN-R04 RJ5911-R79 XP81FE-R59 XO74GU-R69" at bounding box center [689, 245] width 1379 height 375
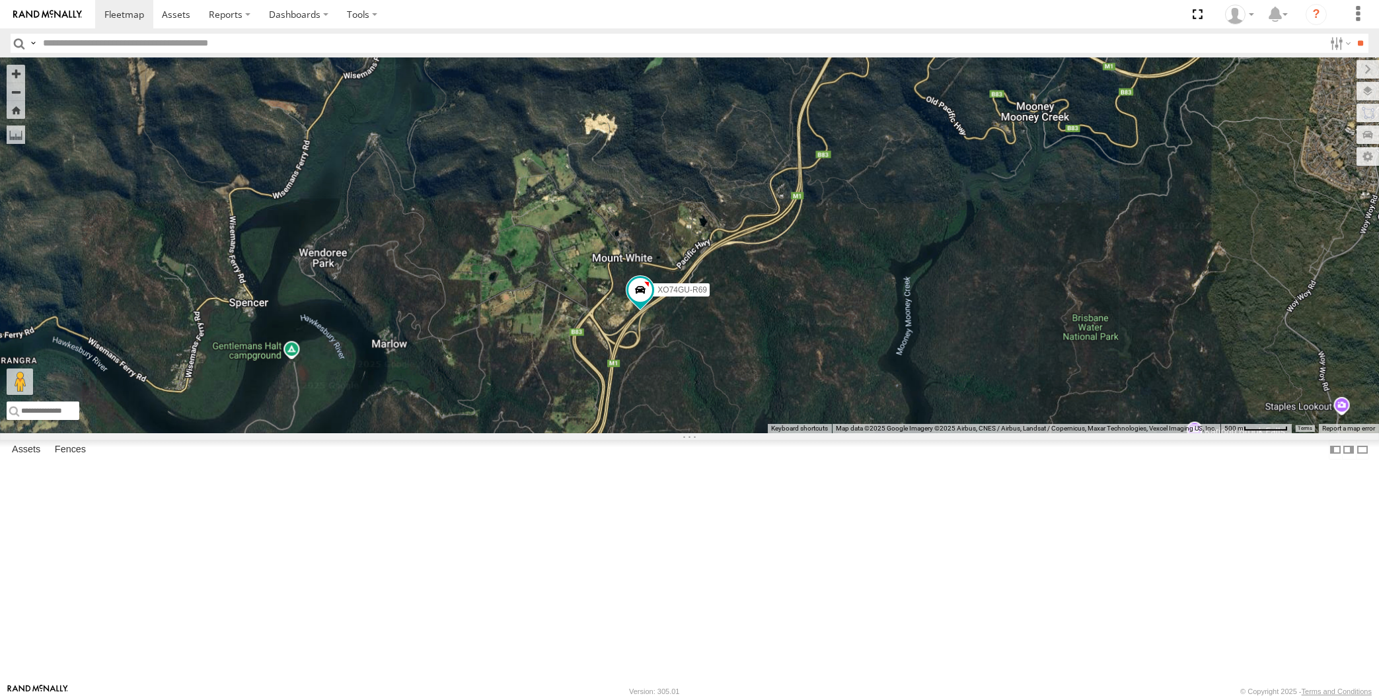
drag, startPoint x: 764, startPoint y: 487, endPoint x: 771, endPoint y: 432, distance: 55.2
click at [771, 433] on div "XP30JQ-R03 XP79JN-R04 RJ5911-R79 XP81FE-R59 XO74GU-R69" at bounding box center [689, 245] width 1379 height 375
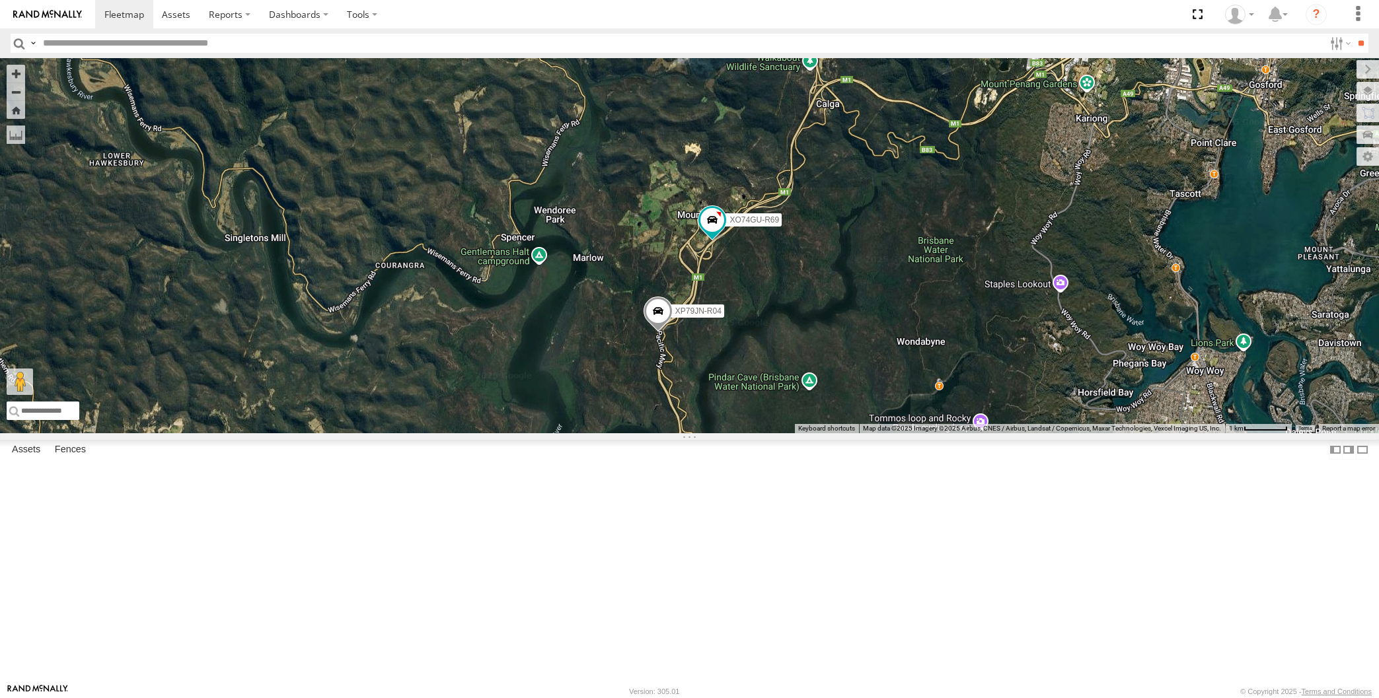
select select "**********"
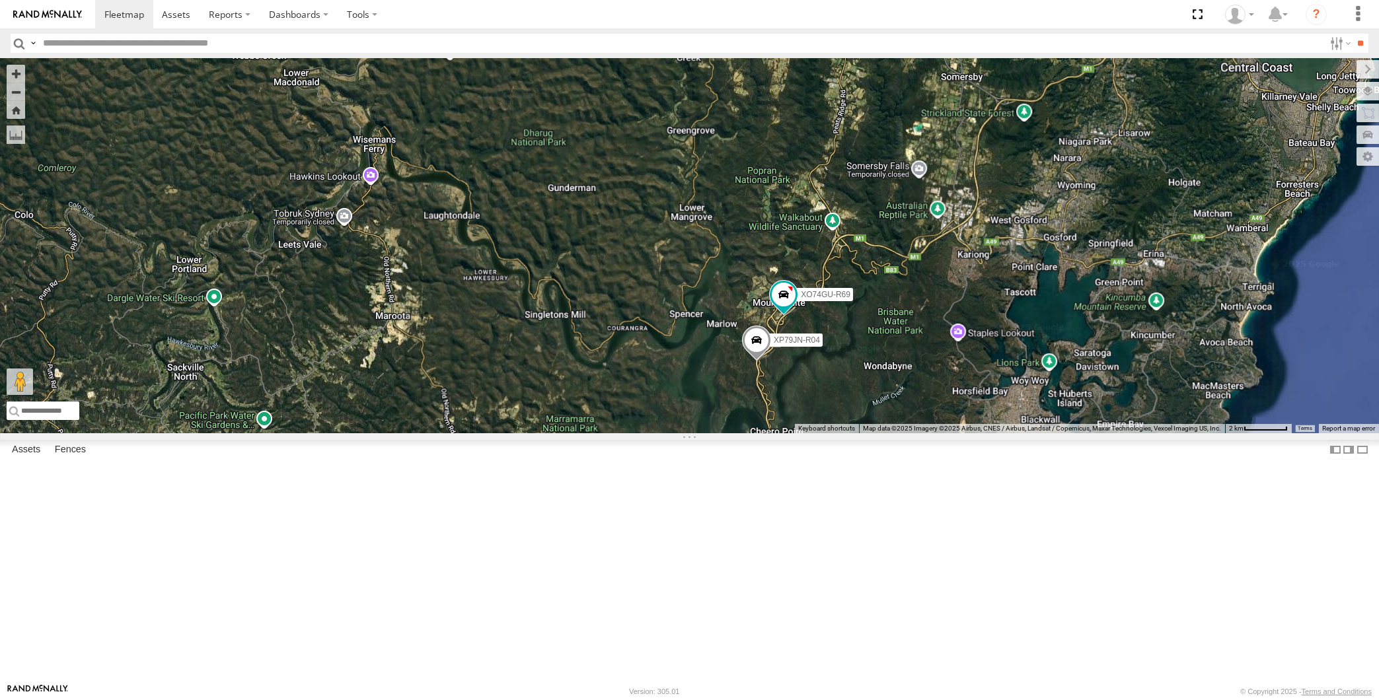
drag, startPoint x: 854, startPoint y: 539, endPoint x: 864, endPoint y: 371, distance: 168.8
click at [866, 385] on div "XP30JQ-R03 XP79JN-R04 RJ5911-R79 XP81FE-R59 XO74GU-R69" at bounding box center [689, 245] width 1379 height 375
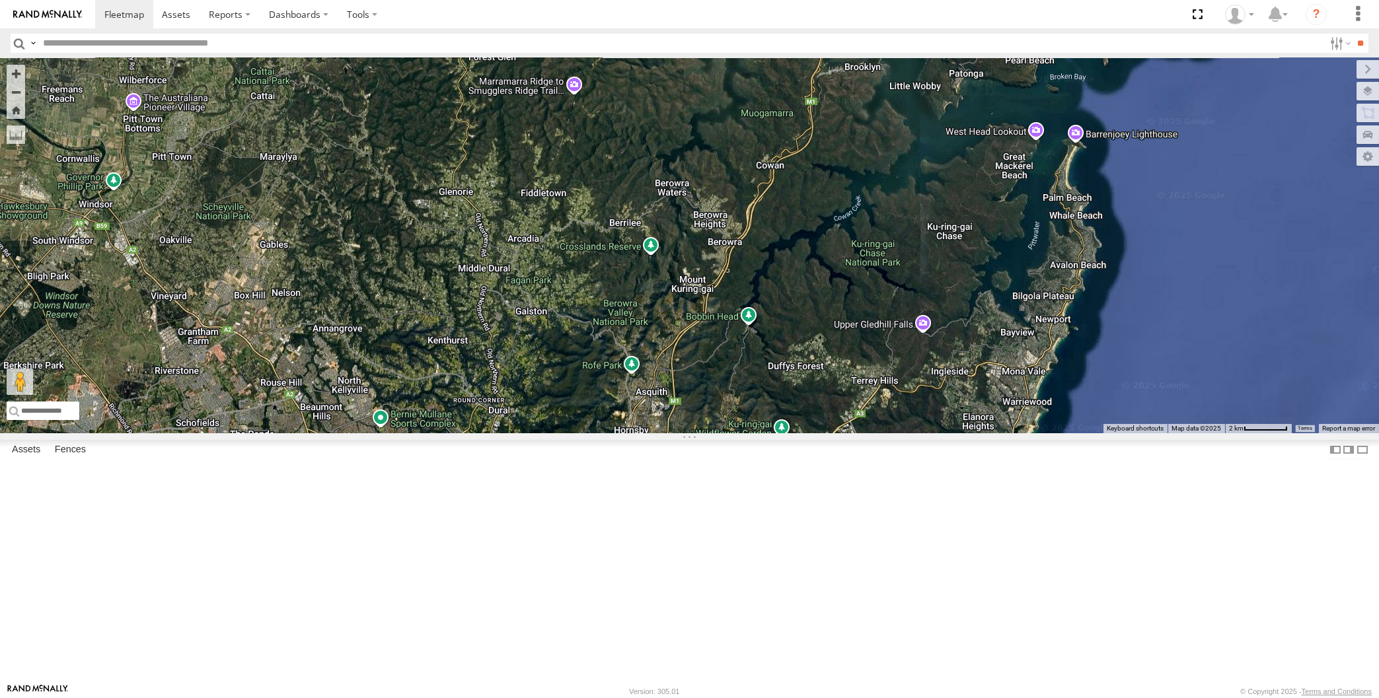
drag, startPoint x: 842, startPoint y: 460, endPoint x: 822, endPoint y: 328, distance: 133.7
click at [836, 365] on div "XP30JQ-R03 XP79JN-R04 RJ5911-R79 XP81FE-R59 XO74GU-R69" at bounding box center [689, 245] width 1379 height 375
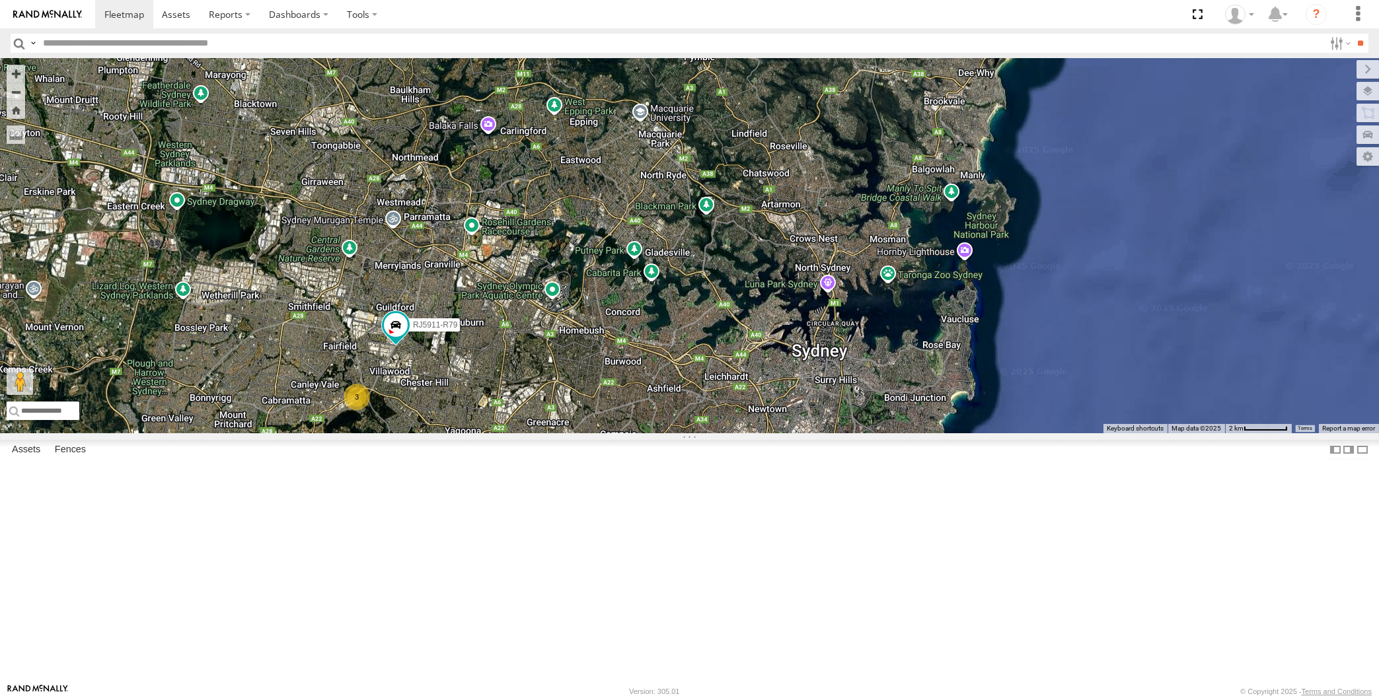
click at [713, 433] on div "XP30JQ-R03 XP79JN-R04 RJ5911-R79 XP81FE-R59 XO74GU-R69 3" at bounding box center [689, 245] width 1379 height 375
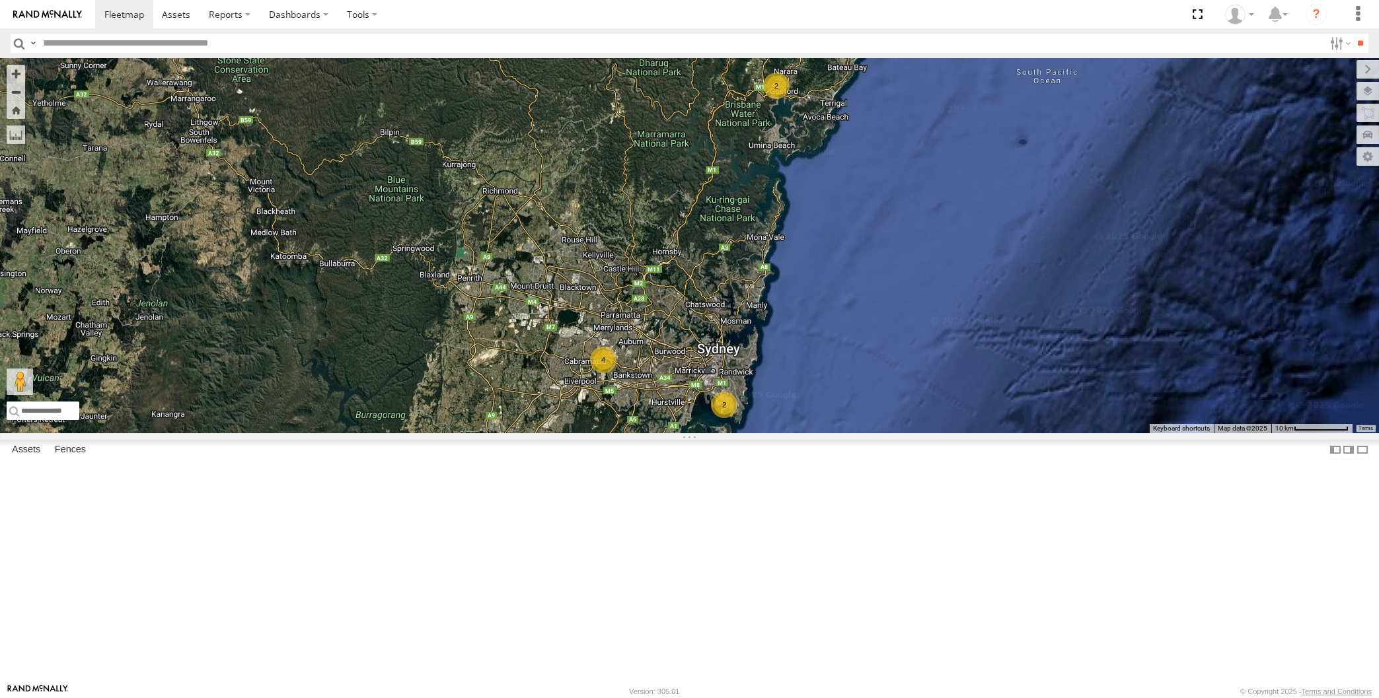
click at [353, 419] on div "2 2 4" at bounding box center [689, 245] width 1379 height 375
click at [791, 433] on div "2 2 4" at bounding box center [689, 245] width 1379 height 375
click at [851, 381] on div "2 XP79JN-R04 4 XO74GU-R69" at bounding box center [689, 245] width 1379 height 375
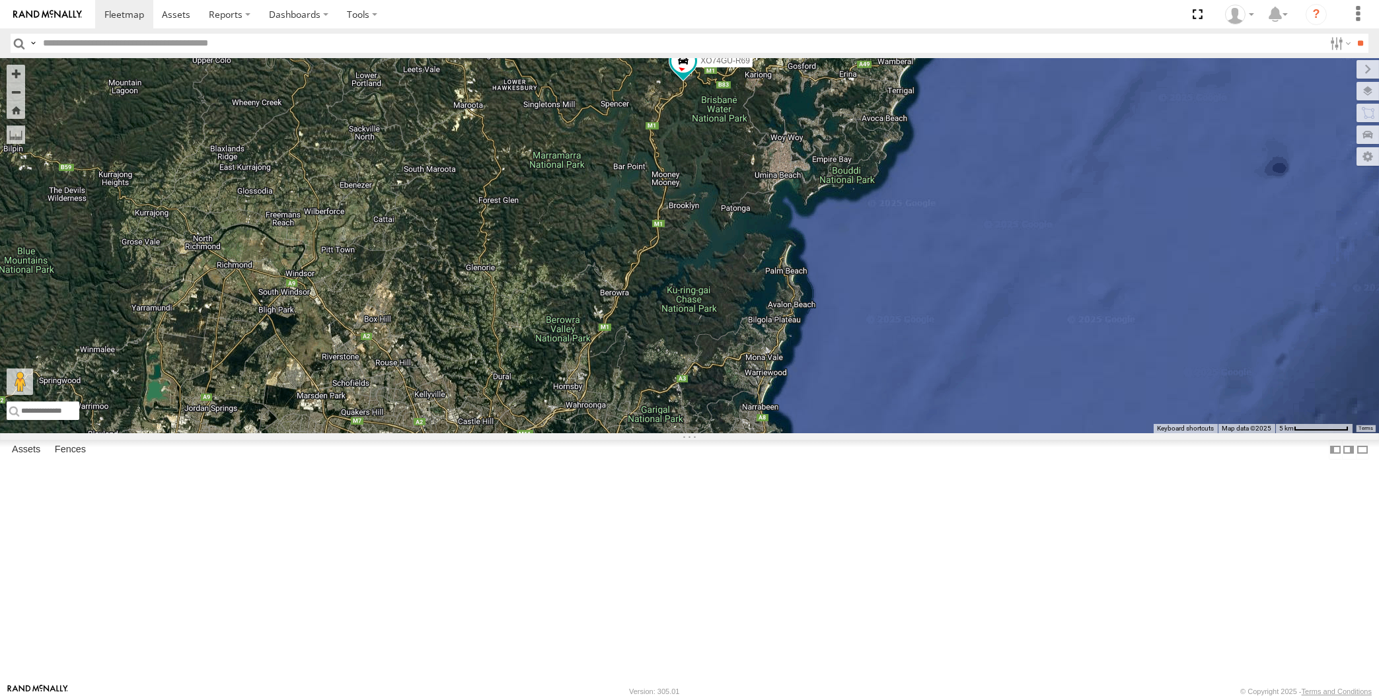
click at [790, 55] on span at bounding box center [786, 37] width 29 height 36
click at [772, 314] on div "XP79JN-R04 XO74GU-R69 XP79JN-R04 All Assets Dignity Cres West Gosford -33.41715…" at bounding box center [689, 245] width 1379 height 375
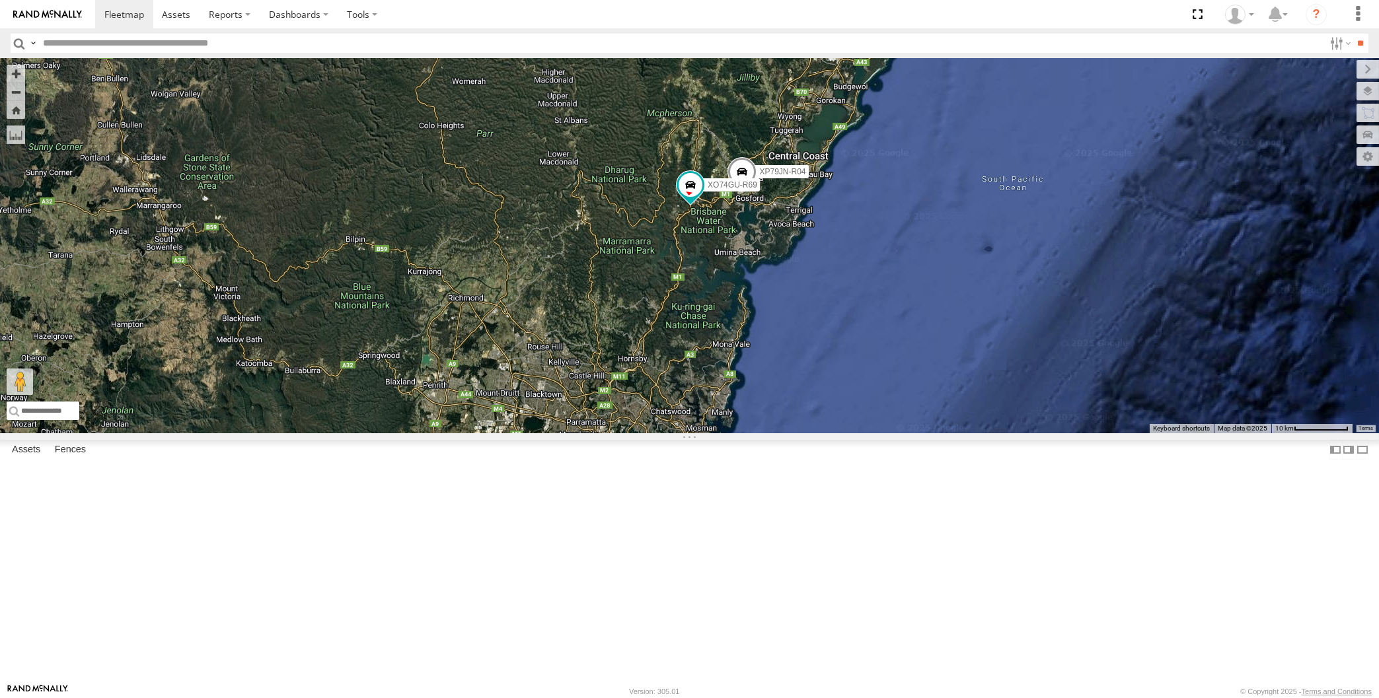
drag, startPoint x: 665, startPoint y: 542, endPoint x: 712, endPoint y: 440, distance: 112.0
click at [698, 433] on div "XP79JN-R04 XO74GU-R69 2 4" at bounding box center [689, 245] width 1379 height 375
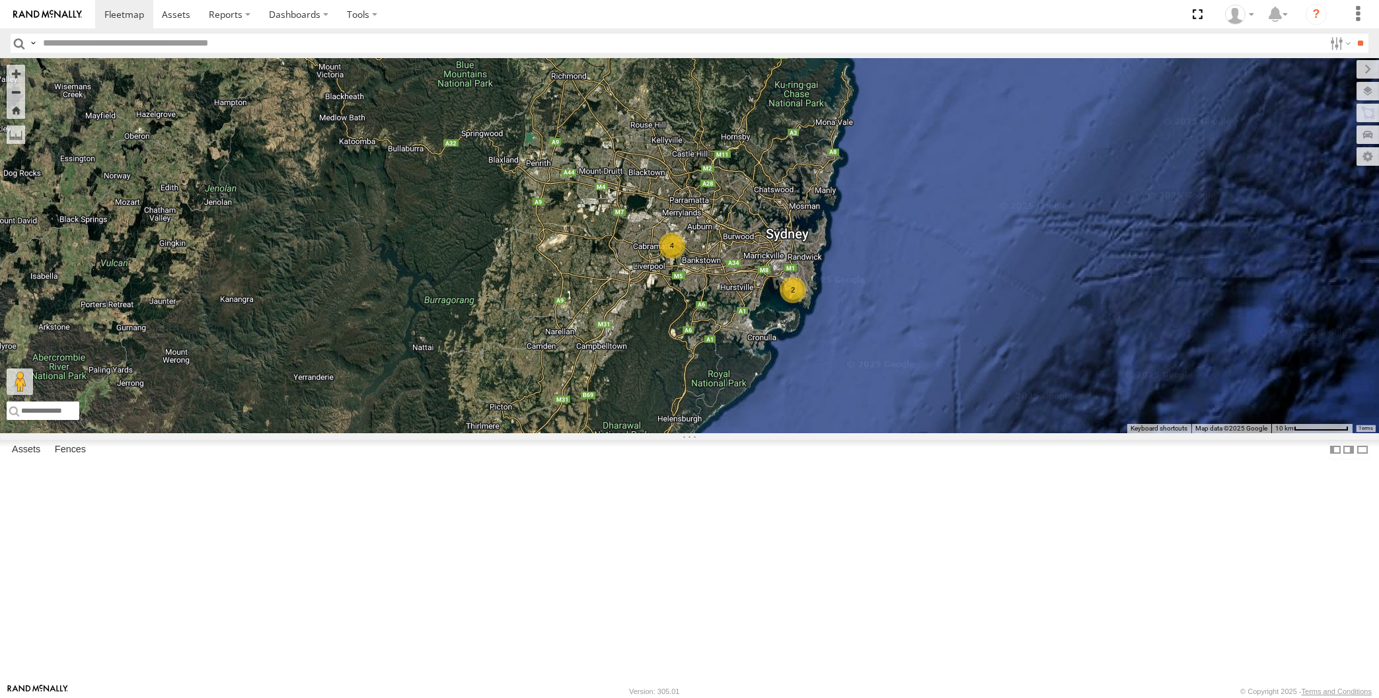
drag, startPoint x: 963, startPoint y: 381, endPoint x: 971, endPoint y: 372, distance: 12.6
click at [971, 372] on div "XP79JN-R04 XO74GU-R69 2 4" at bounding box center [689, 245] width 1379 height 375
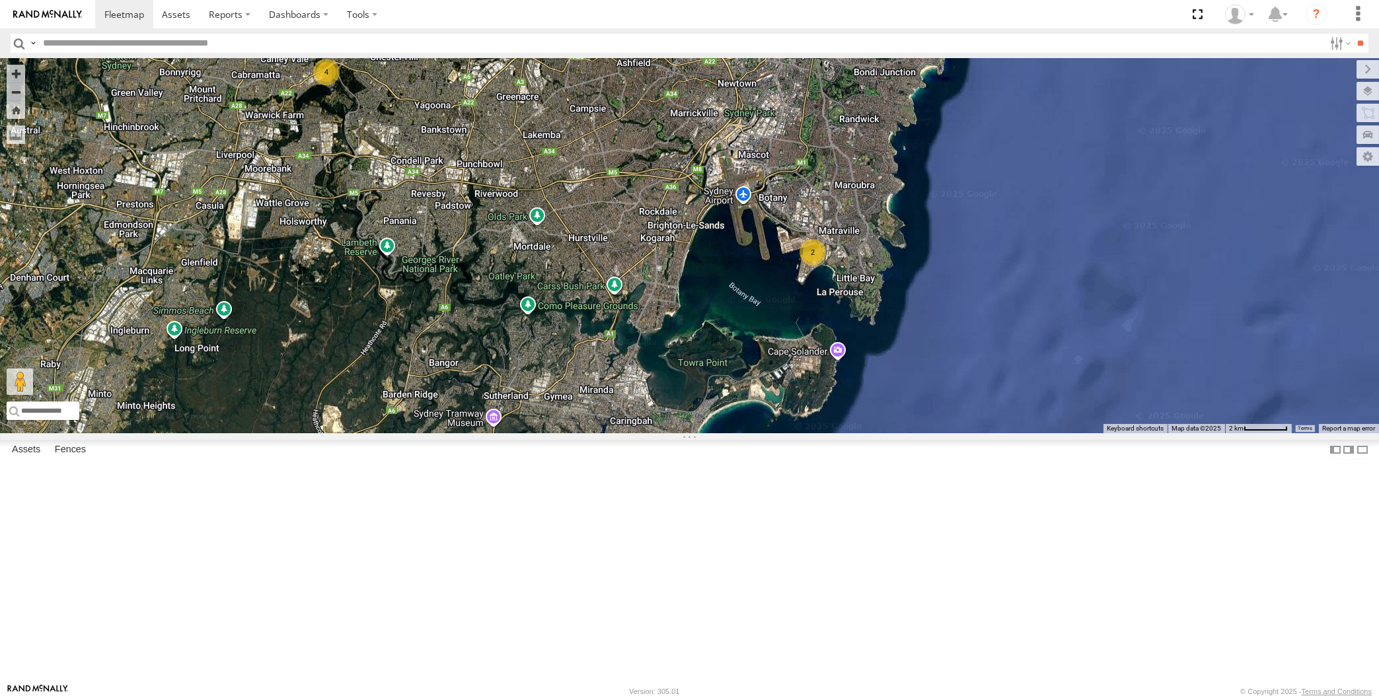
drag, startPoint x: 611, startPoint y: 396, endPoint x: 653, endPoint y: 453, distance: 70.4
click at [653, 433] on div "XP79JN-R04 XO74GU-R69 2 4" at bounding box center [689, 245] width 1379 height 375
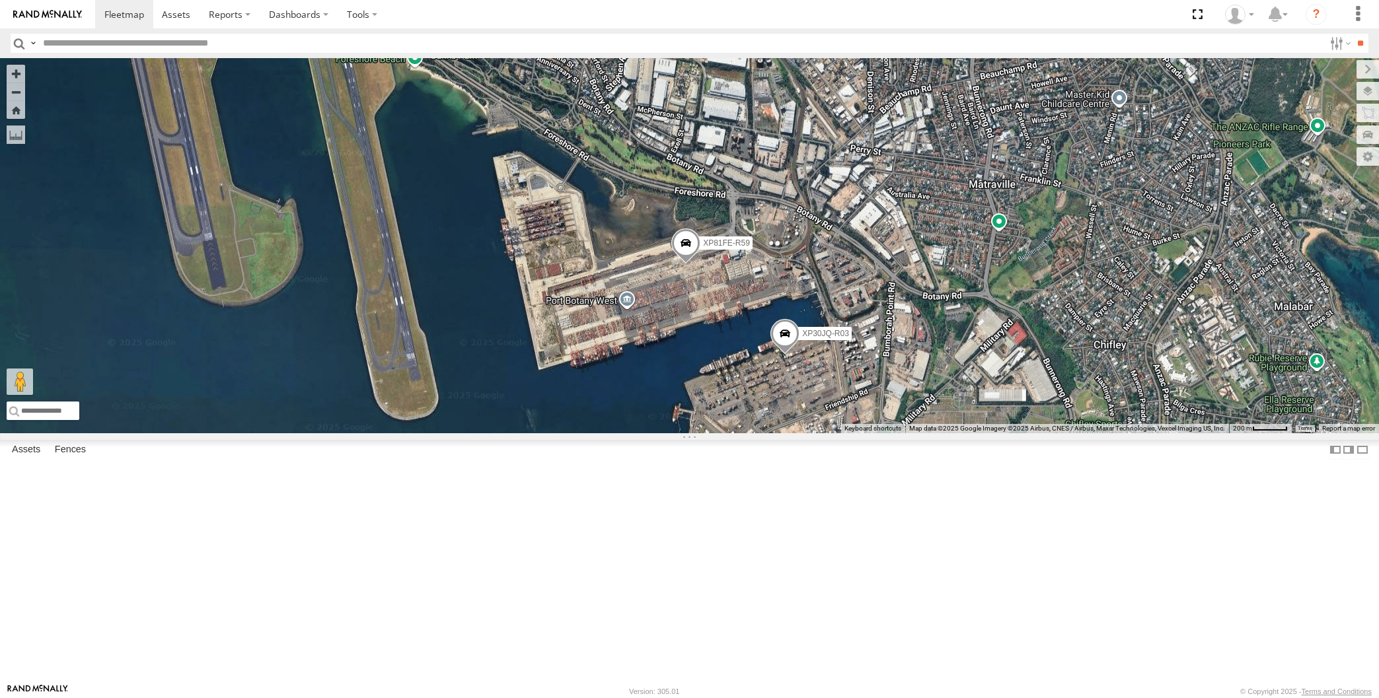
drag, startPoint x: 644, startPoint y: 475, endPoint x: 663, endPoint y: 476, distance: 18.5
click at [658, 433] on div "XP30JQ-R03 XP81FE-R59" at bounding box center [689, 245] width 1379 height 375
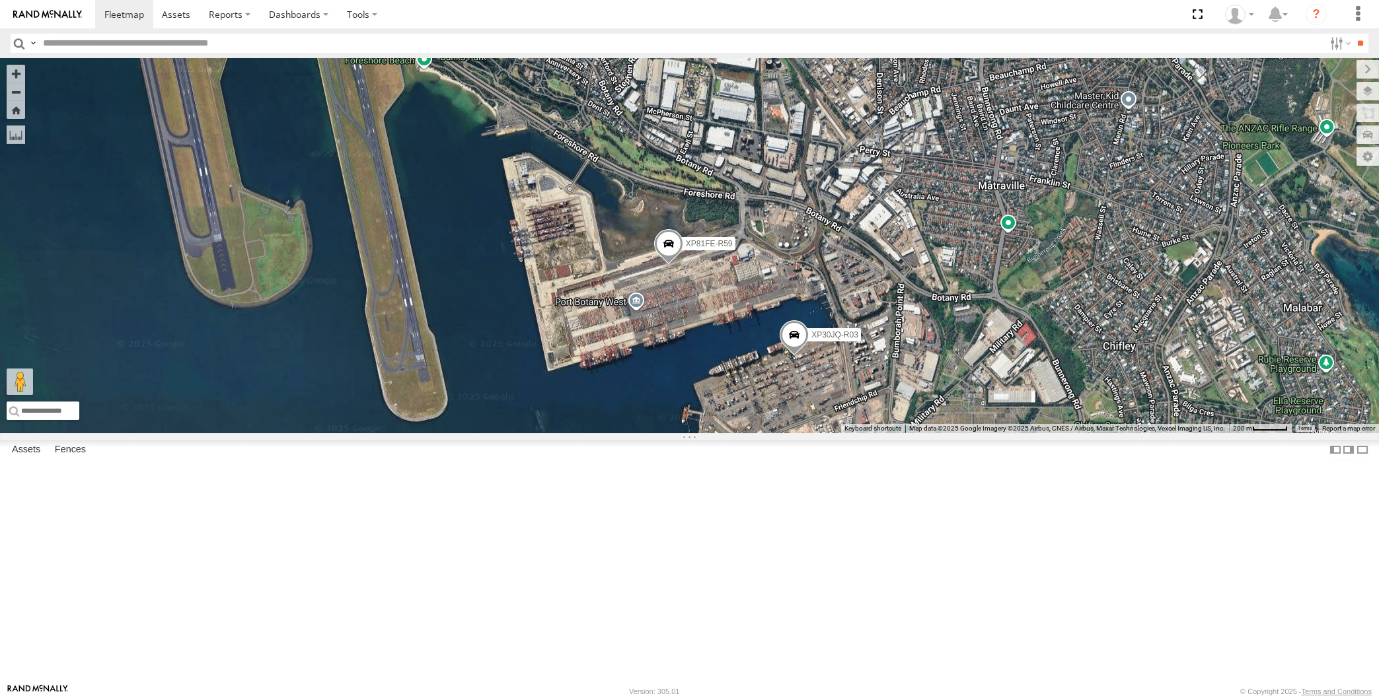
drag, startPoint x: 453, startPoint y: 538, endPoint x: 514, endPoint y: 540, distance: 60.8
click at [501, 433] on div "XP30JQ-R03 XP81FE-R59" at bounding box center [689, 245] width 1379 height 375
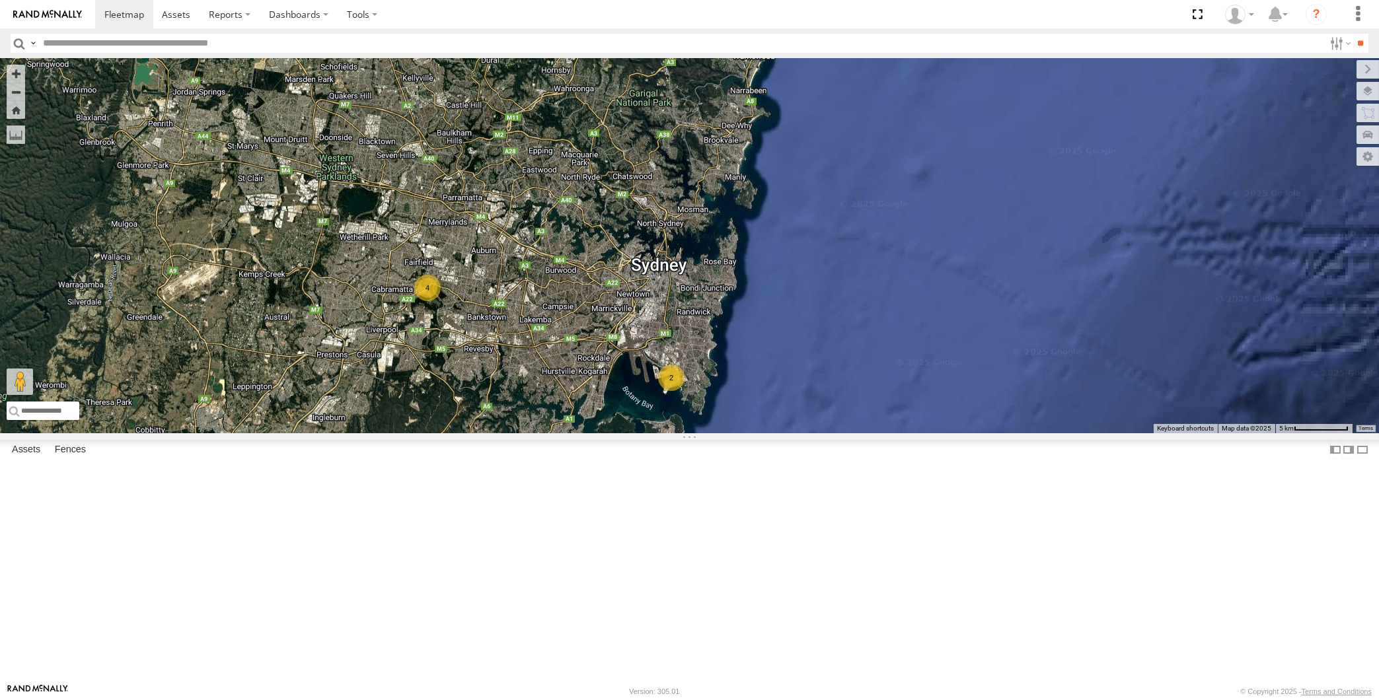
click at [682, 365] on div "2 4" at bounding box center [689, 245] width 1379 height 375
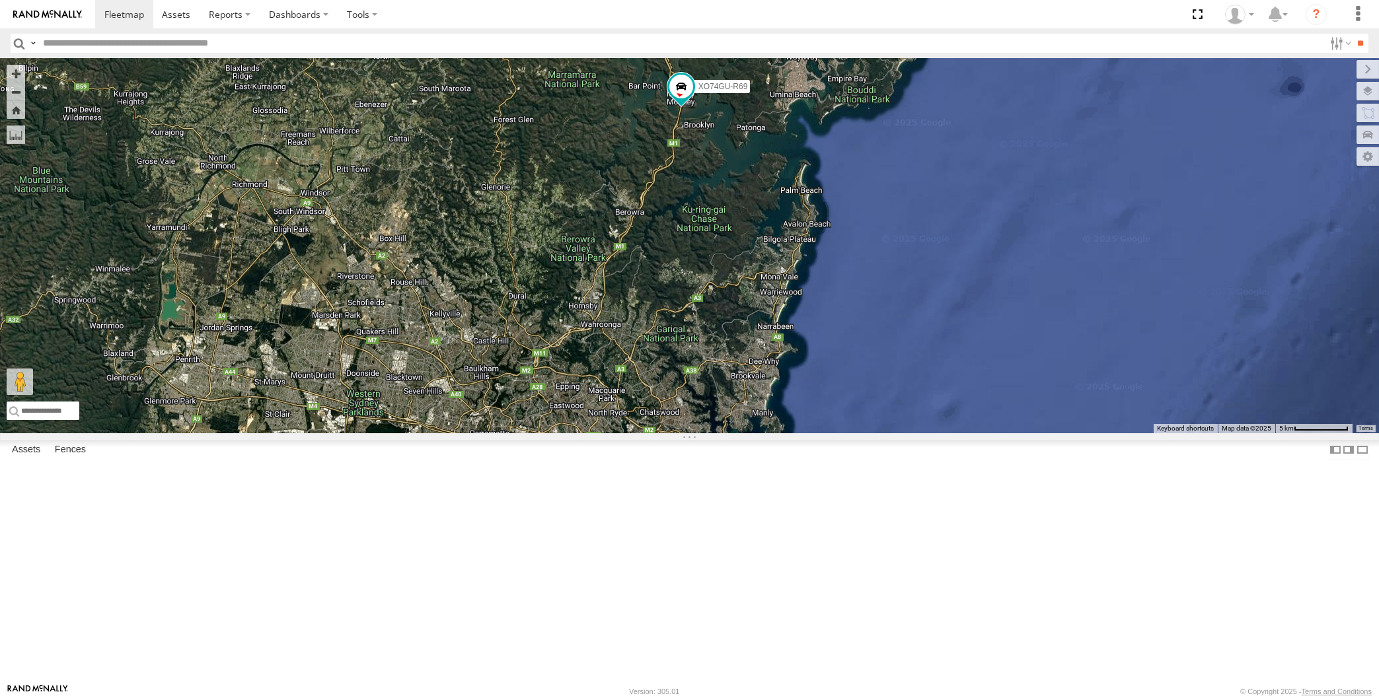
drag, startPoint x: 710, startPoint y: 441, endPoint x: 717, endPoint y: 360, distance: 81.5
click at [718, 362] on div "2 4 XP79JN-R04 XO74GU-R69" at bounding box center [689, 245] width 1379 height 375
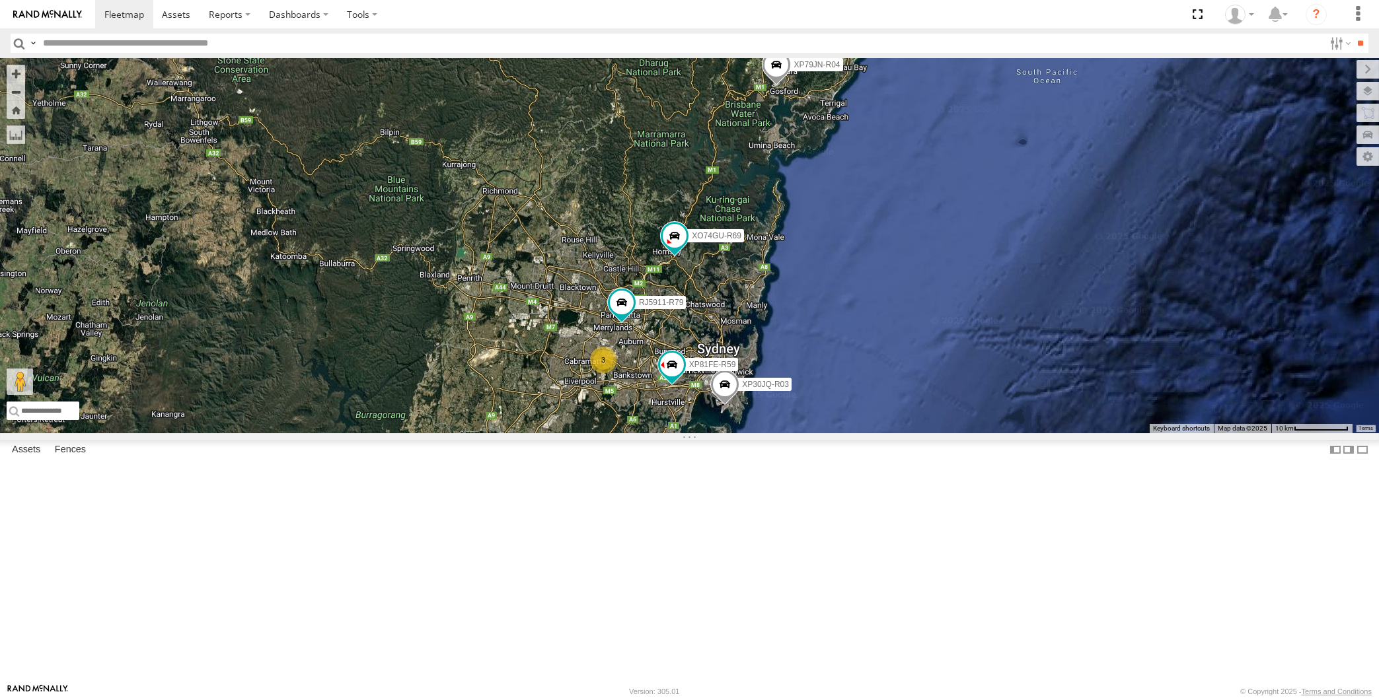
click at [778, 86] on span at bounding box center [776, 68] width 29 height 36
click at [780, 372] on div "XP30JQ-R03 XP79JN-R04 3 RJ5911-R79 XP81FE-R59 XO74GU-R69 XP79JN-R04 -33.41715 ,…" at bounding box center [689, 245] width 1379 height 375
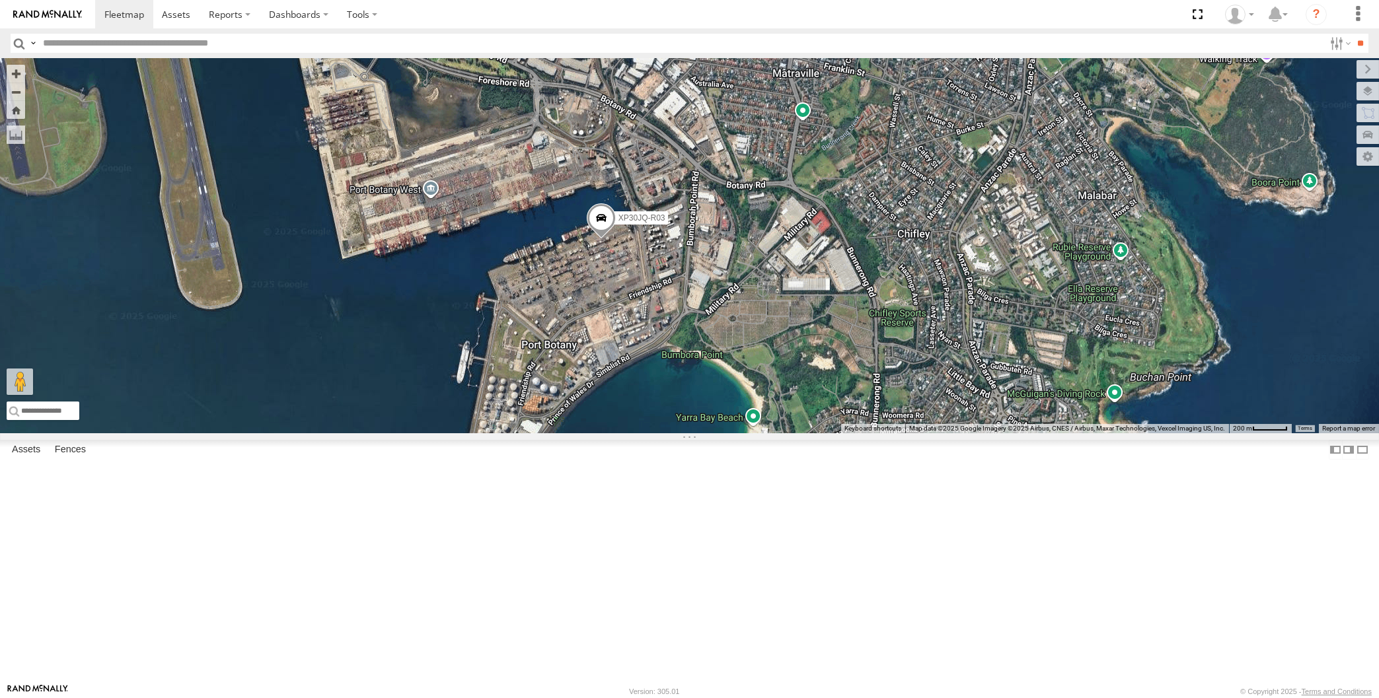
click at [599, 239] on span at bounding box center [600, 221] width 29 height 36
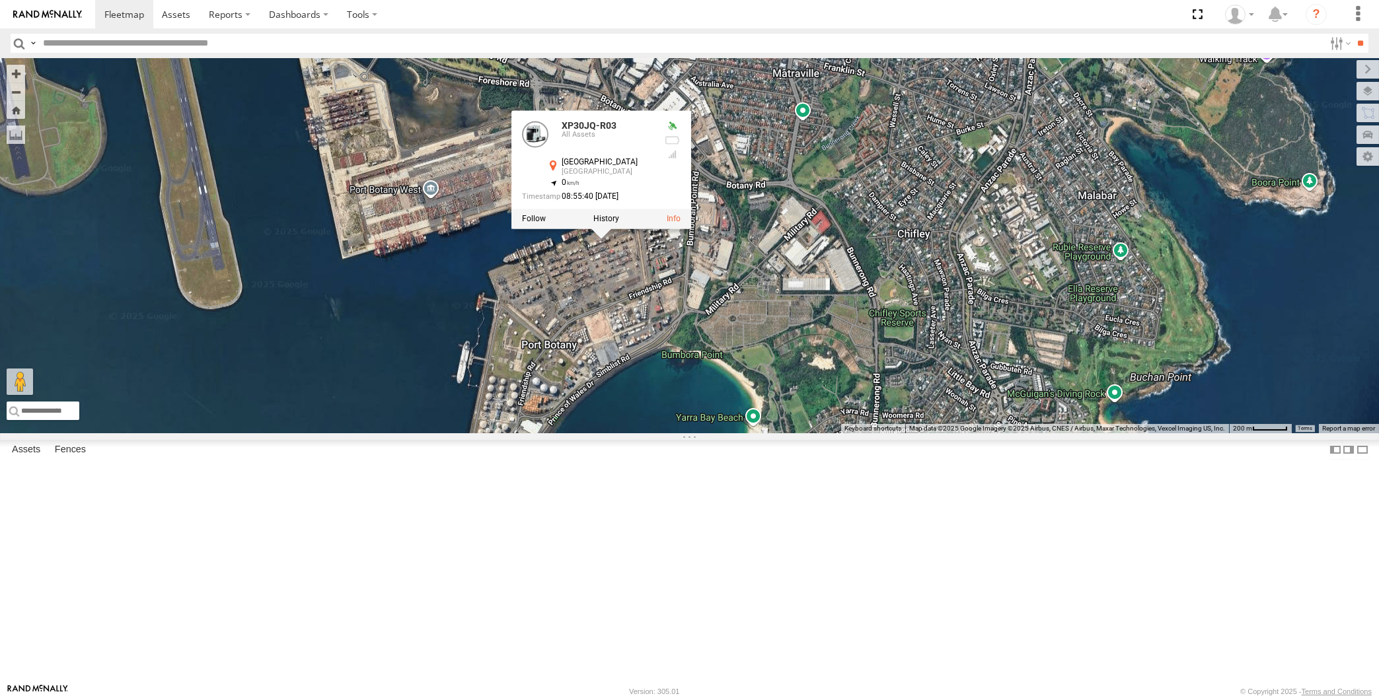
click at [748, 433] on div "XP30JQ-R03 XP79JN-R04 RJ5911-R79 XP81FE-R59 XO74GU-R69 XP30JQ-R03 All Assets Sy…" at bounding box center [689, 245] width 1379 height 375
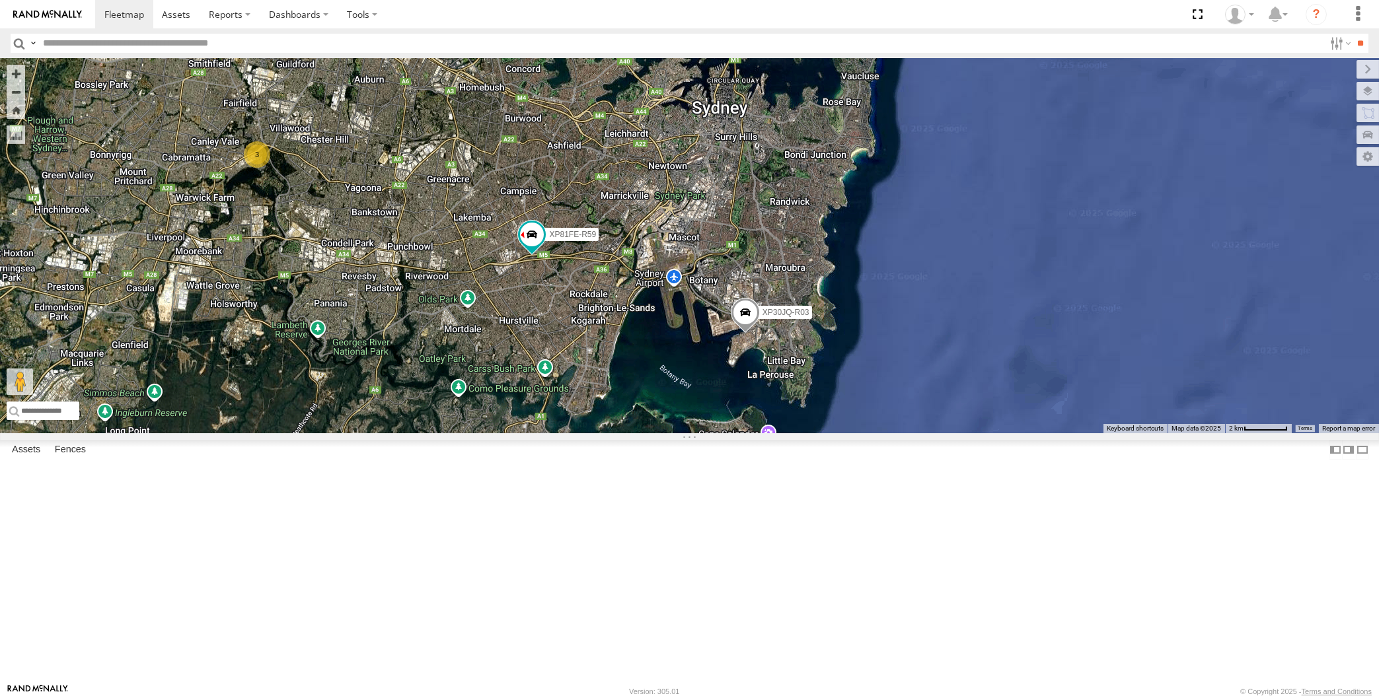
drag, startPoint x: 599, startPoint y: 463, endPoint x: 607, endPoint y: 460, distance: 9.2
click at [606, 433] on div "XP30JQ-R03 XP79JN-R04 RJ5911-R79 XP81FE-R59 XO74GU-R69 3" at bounding box center [689, 245] width 1379 height 375
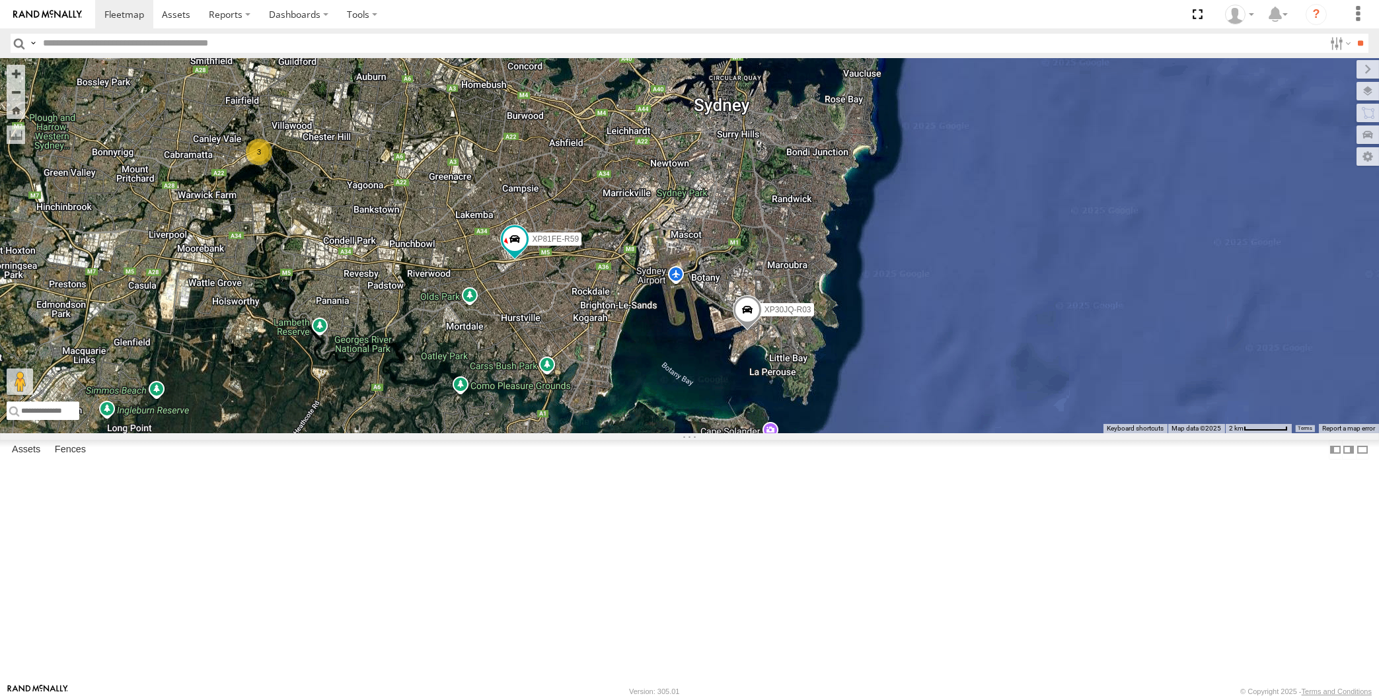
click at [860, 365] on div "XP30JQ-R03 XP79JN-R04 RJ5911-R79 XP81FE-R59 XO74GU-R69 3" at bounding box center [689, 245] width 1379 height 375
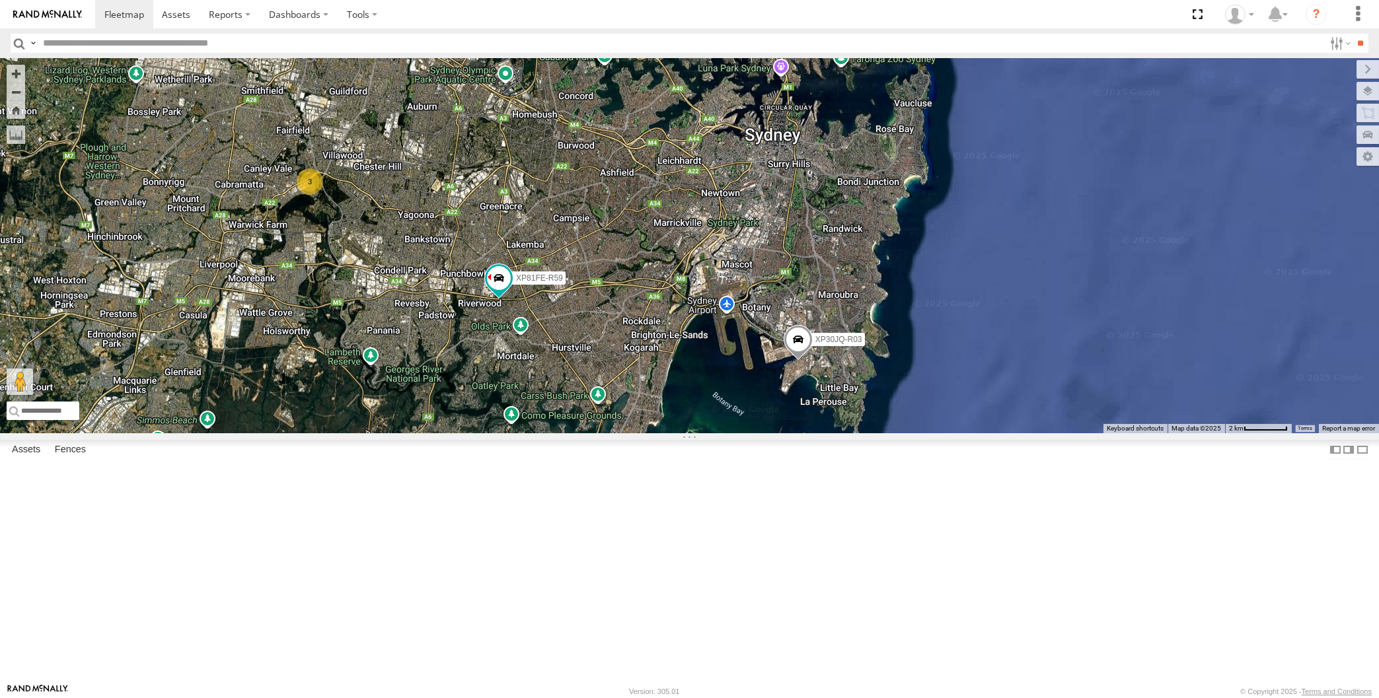
drag, startPoint x: 619, startPoint y: 502, endPoint x: 673, endPoint y: 533, distance: 61.9
click at [672, 433] on div "XP30JQ-R03 RJ5911-R79 XP81FE-R59 3" at bounding box center [689, 245] width 1379 height 375
click at [669, 433] on div "XP30JQ-R03 RJ5911-R79 XP81FE-R59 3" at bounding box center [689, 245] width 1379 height 375
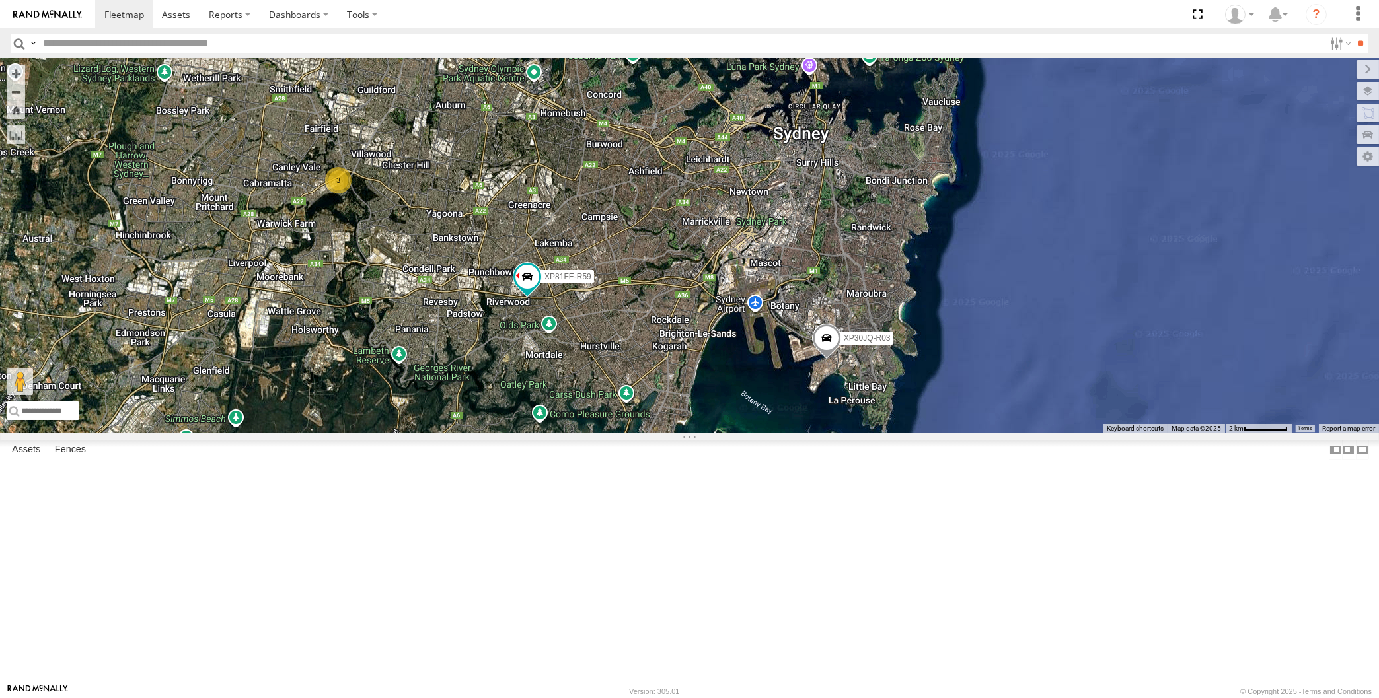
drag, startPoint x: 675, startPoint y: 507, endPoint x: 695, endPoint y: 519, distance: 23.7
click at [696, 433] on div "XP30JQ-R03 RJ5911-R79 XP81FE-R59 XO74GU-R69 3" at bounding box center [689, 245] width 1379 height 375
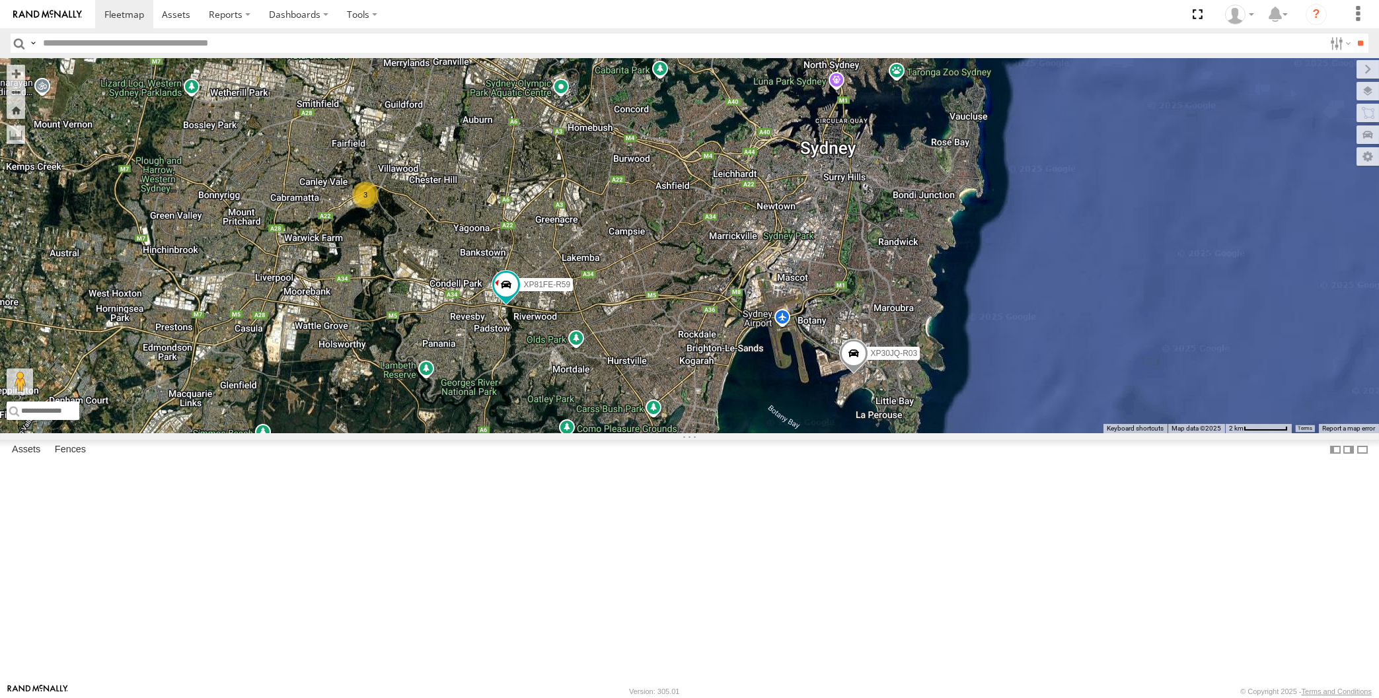
drag, startPoint x: 690, startPoint y: 521, endPoint x: 700, endPoint y: 521, distance: 10.6
click at [700, 433] on div "XP30JQ-R03 RJ5911-R79 XP81FE-R59 XO74GU-R69 3" at bounding box center [689, 245] width 1379 height 375
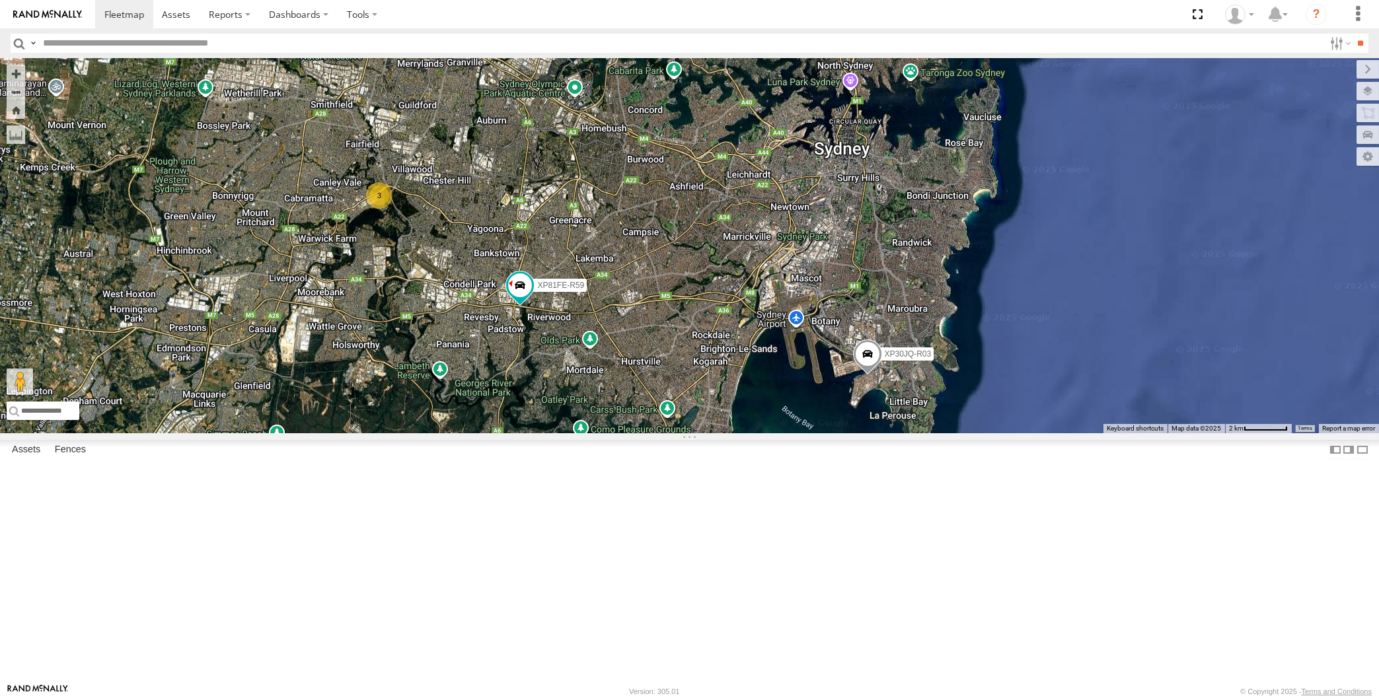
drag, startPoint x: 721, startPoint y: 488, endPoint x: 735, endPoint y: 493, distance: 14.6
click at [735, 433] on div "XP30JQ-R03 RJ5911-R79 XP81FE-R59 XO74GU-R69 3" at bounding box center [689, 245] width 1379 height 375
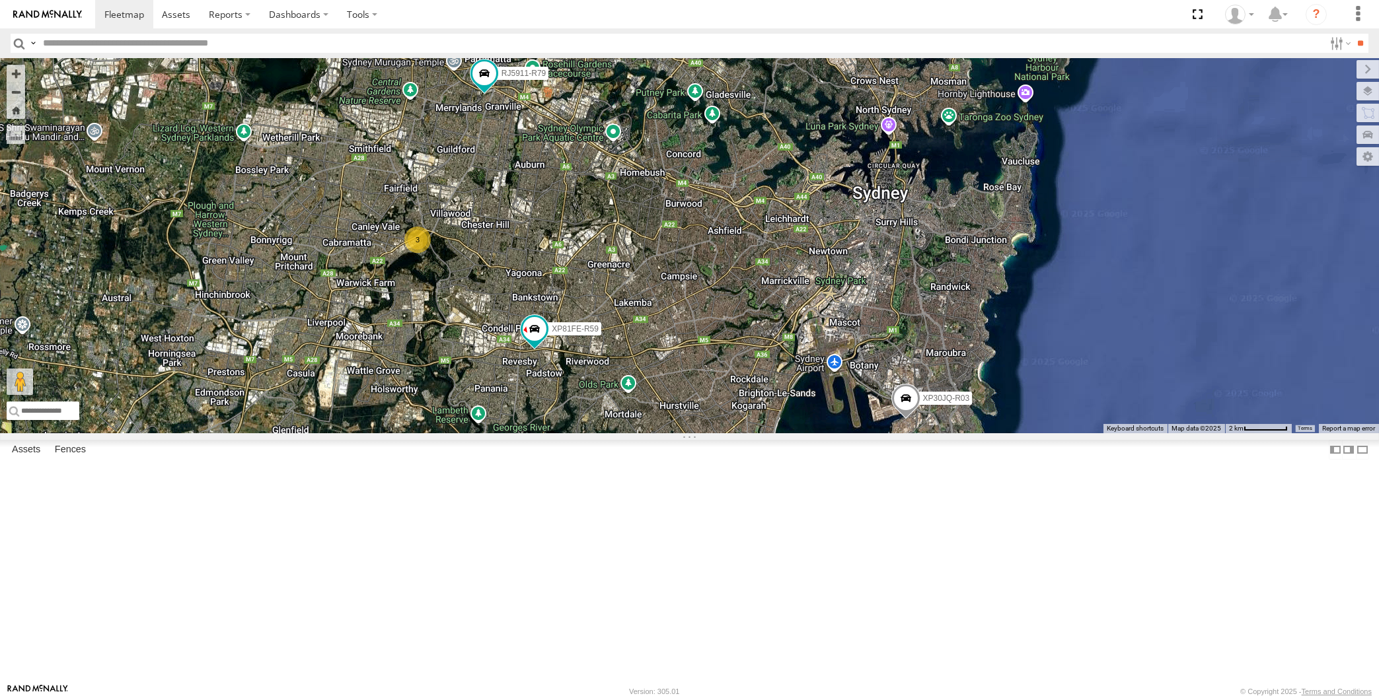
drag, startPoint x: 536, startPoint y: 276, endPoint x: 552, endPoint y: 314, distance: 41.5
click at [552, 314] on div "XP30JQ-R03 RJ5911-R79 XP81FE-R59 XO74GU-R69 3" at bounding box center [689, 245] width 1379 height 375
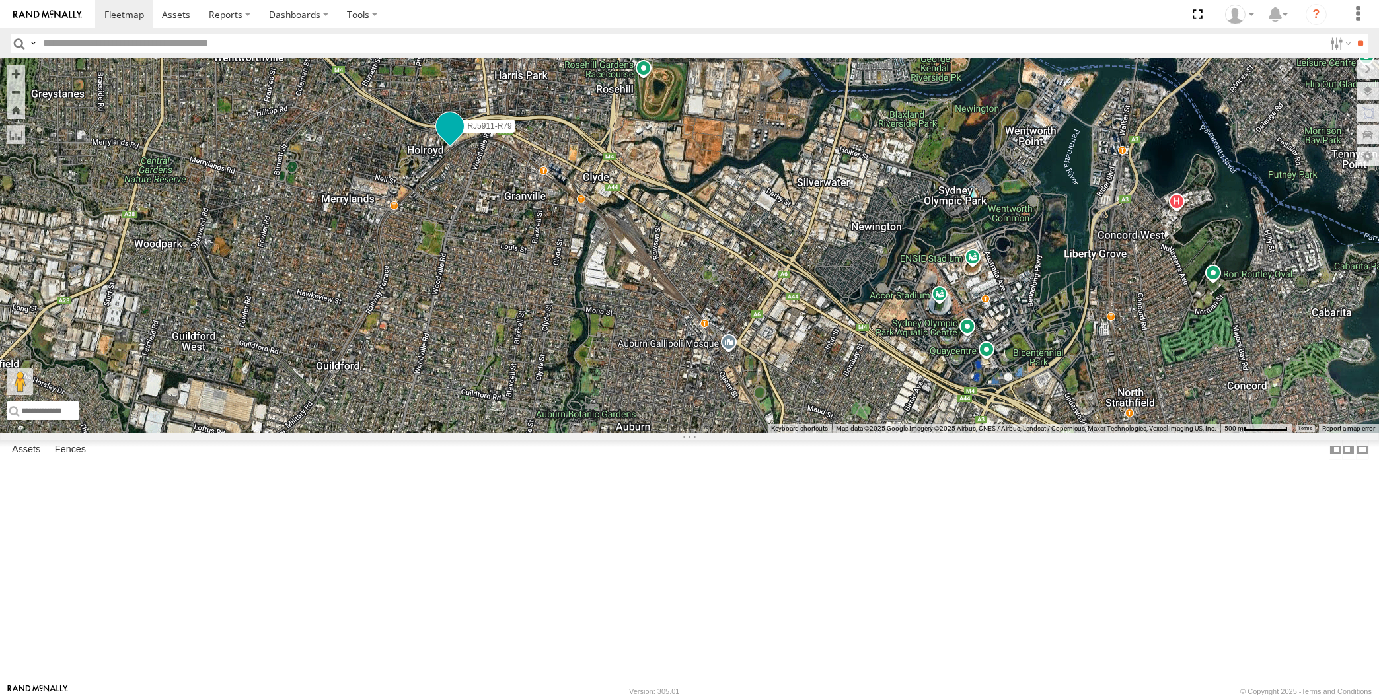
click at [454, 138] on span at bounding box center [450, 126] width 24 height 24
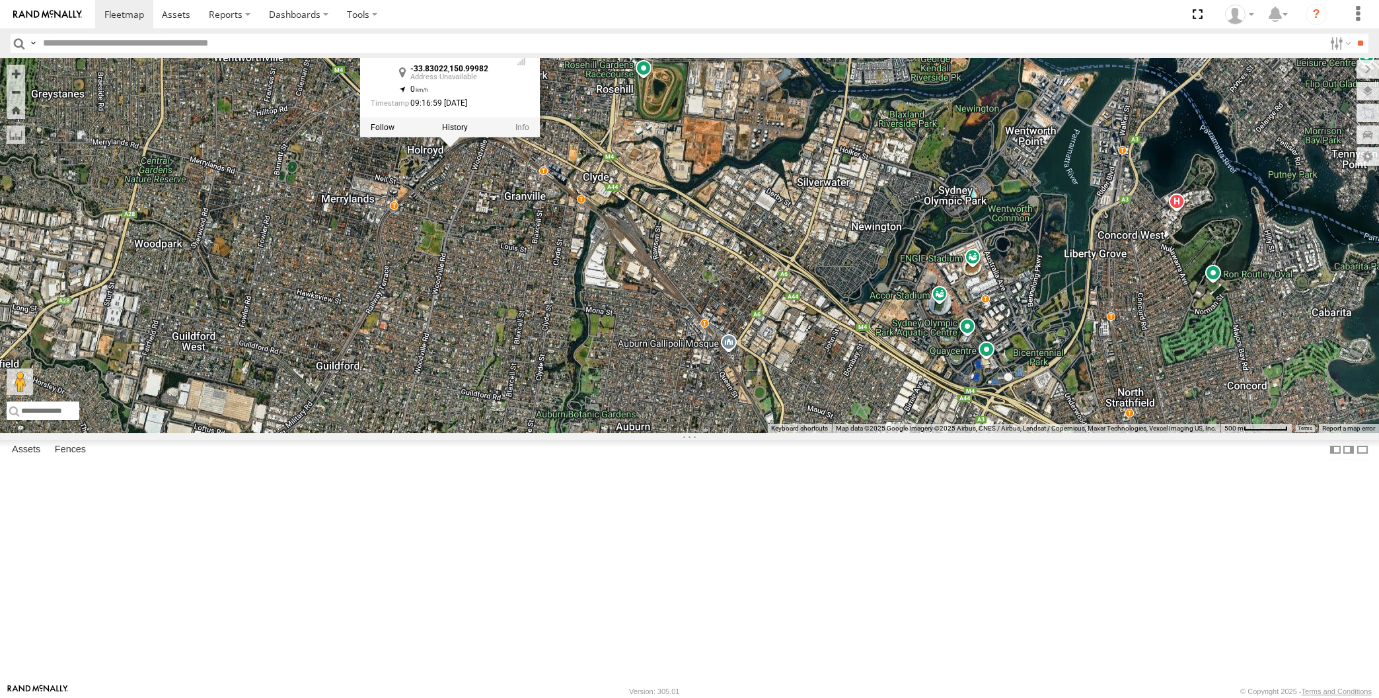
click at [538, 344] on div "XP30JQ-R03 RJ5911-R79 XP81FE-R59 XO74GU-R69 RJ5911-R79 -33.83022 , 150.99982 0 …" at bounding box center [689, 245] width 1379 height 375
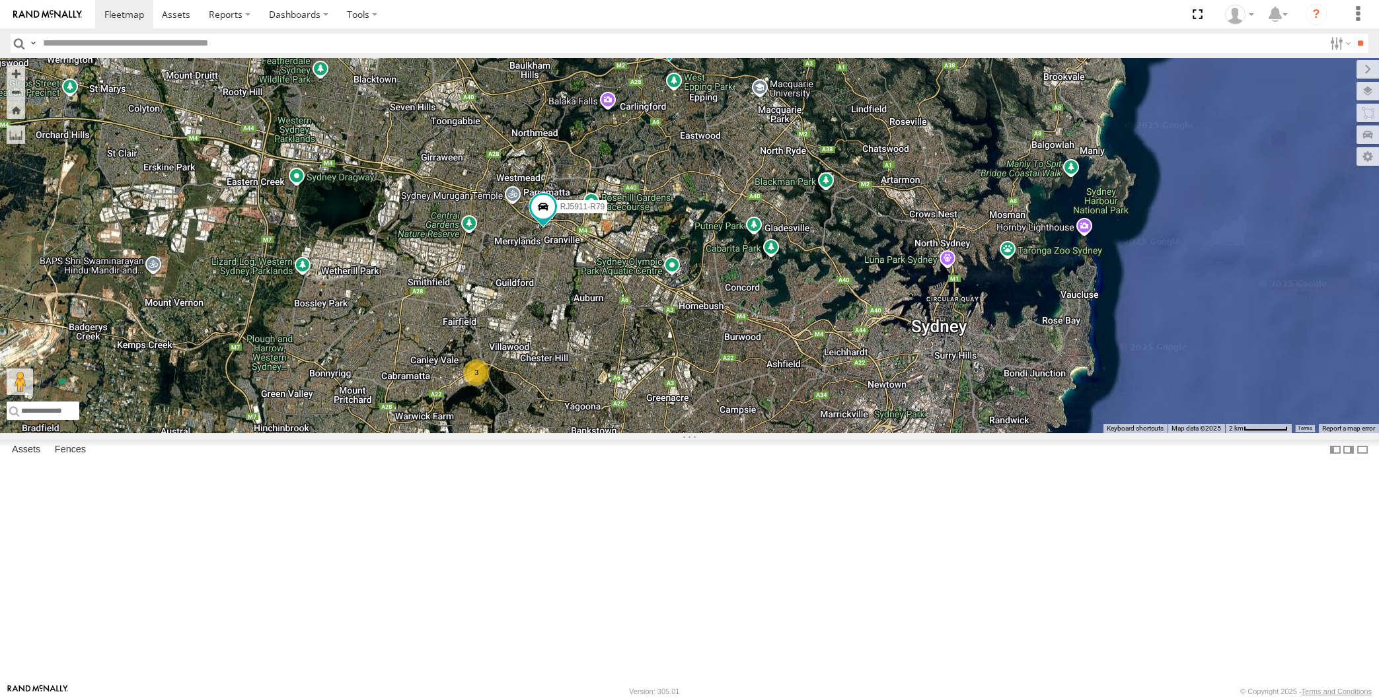
drag, startPoint x: 690, startPoint y: 504, endPoint x: 684, endPoint y: 492, distance: 13.9
click at [684, 433] on div "XP30JQ-R03 RJ5911-R79 XP81FE-R59 XO74GU-R69 3" at bounding box center [689, 245] width 1379 height 375
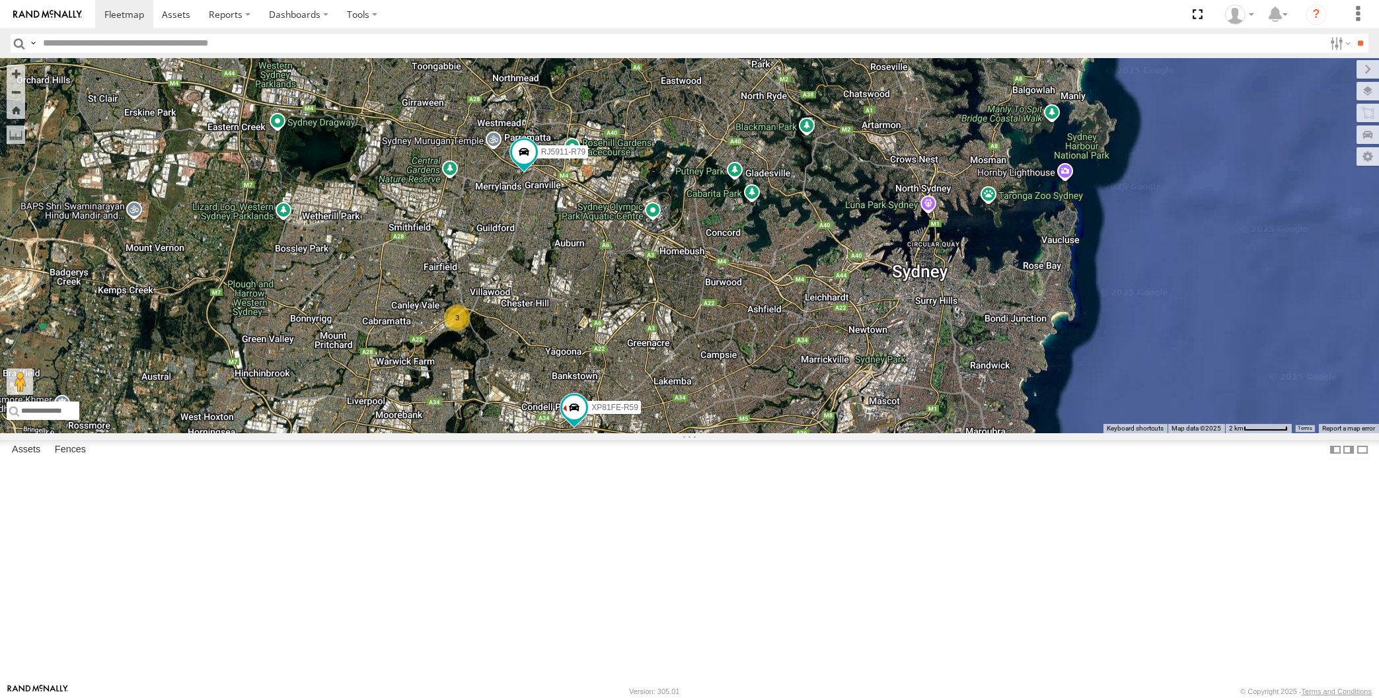
drag, startPoint x: 691, startPoint y: 480, endPoint x: 698, endPoint y: 460, distance: 21.1
click at [698, 433] on div "XP30JQ-R03 RJ5911-R79 XP81FE-R59 XO74GU-R69 3" at bounding box center [689, 245] width 1379 height 375
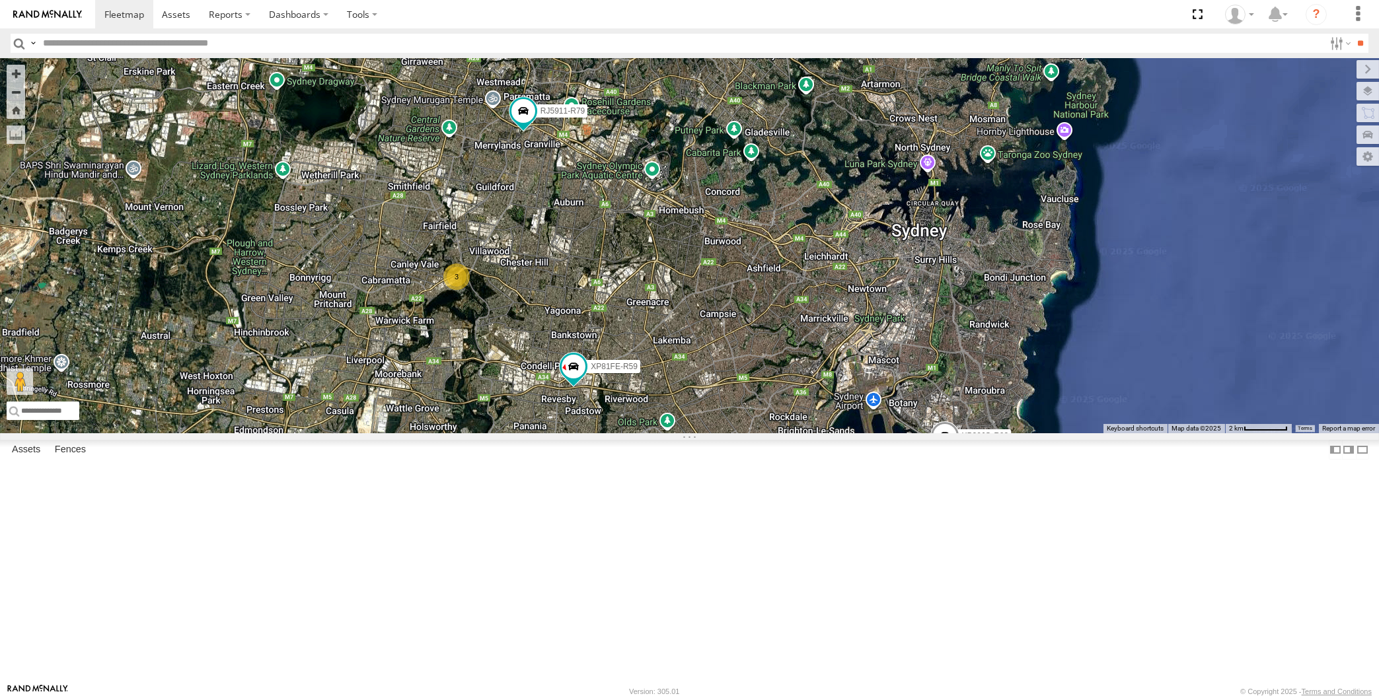
click at [811, 433] on div "XP30JQ-R03 RJ5911-R79 XP81FE-R59 XO74GU-R69 3" at bounding box center [689, 245] width 1379 height 375
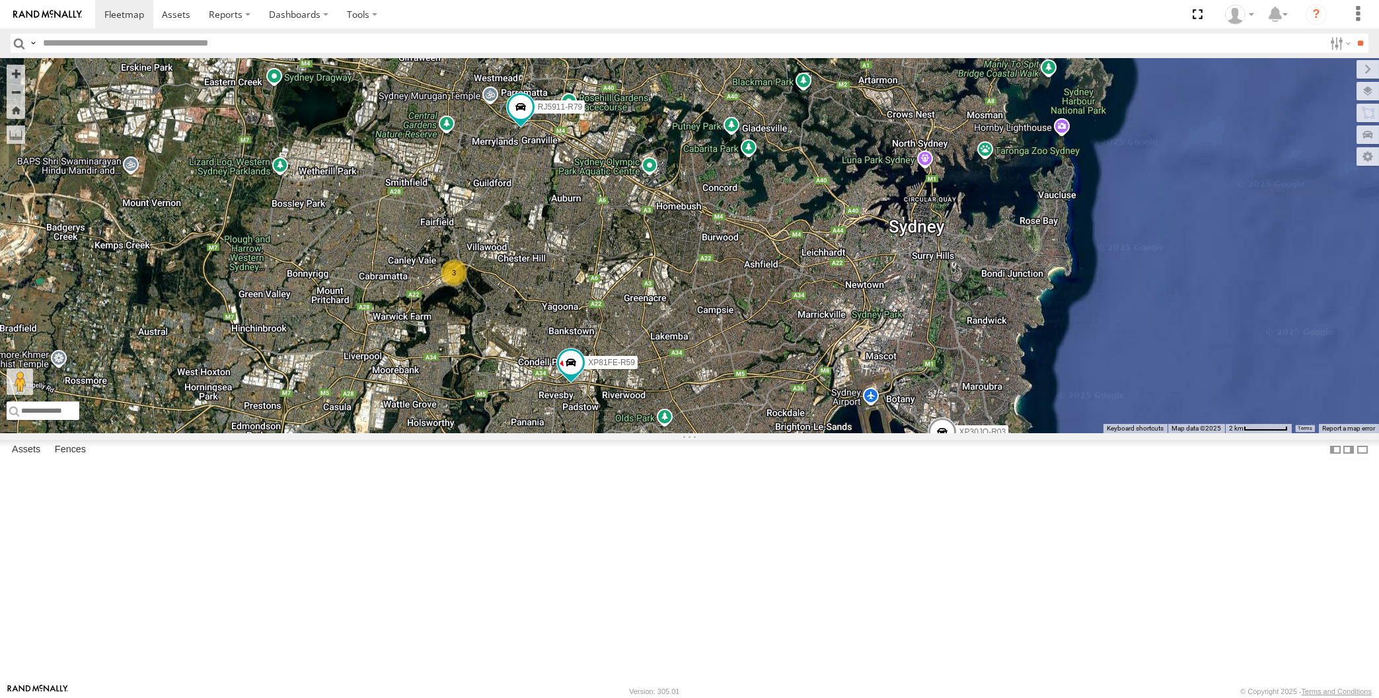
click at [932, 453] on span at bounding box center [941, 436] width 29 height 36
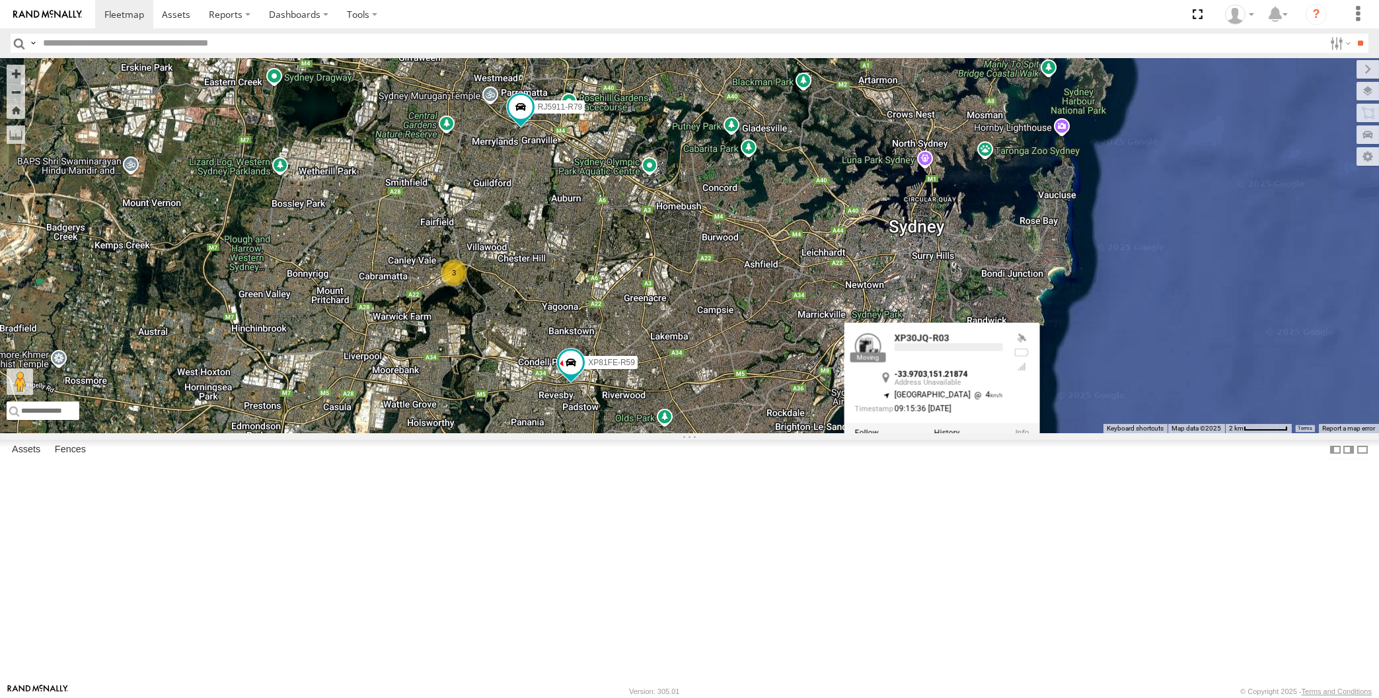
click at [984, 433] on div "XP30JQ-R03 RJ5911-R79 XP81FE-R59 XO74GU-R69 3 XP30JQ-R03 -33.9703 , 151.21874 N…" at bounding box center [689, 245] width 1379 height 375
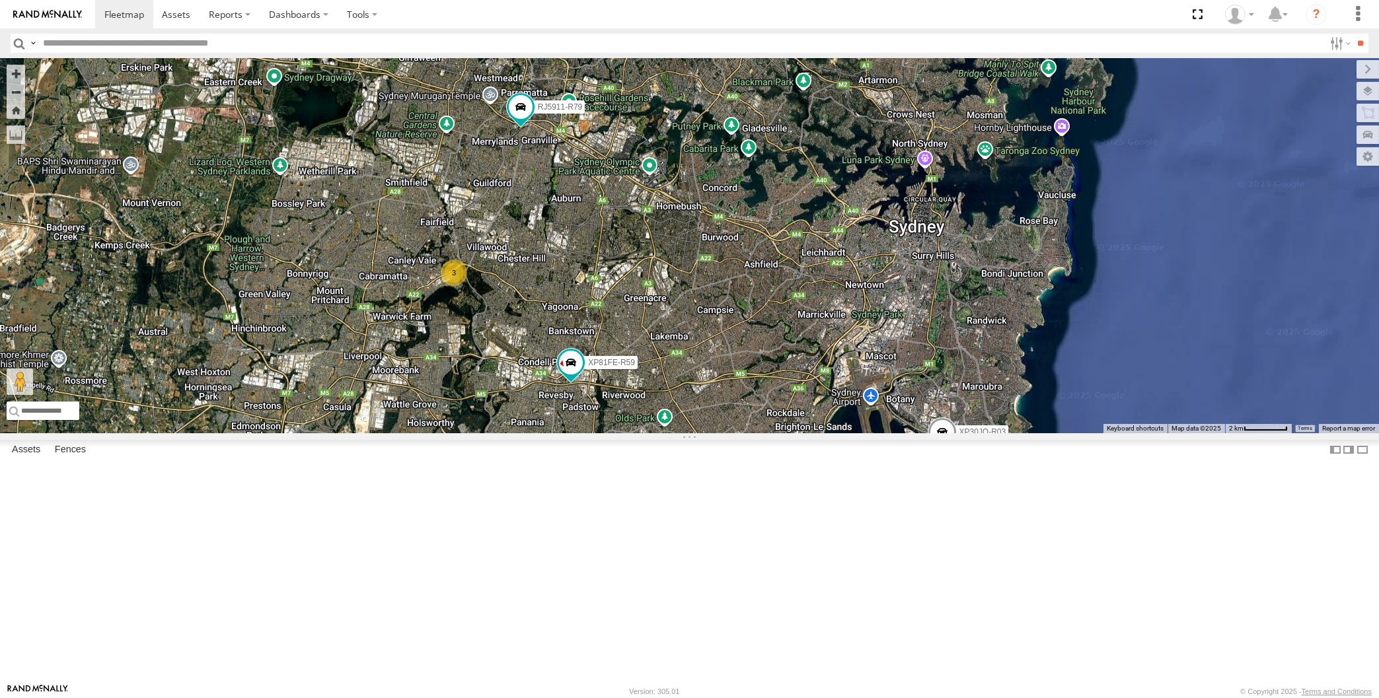
click at [932, 453] on span at bounding box center [941, 436] width 29 height 36
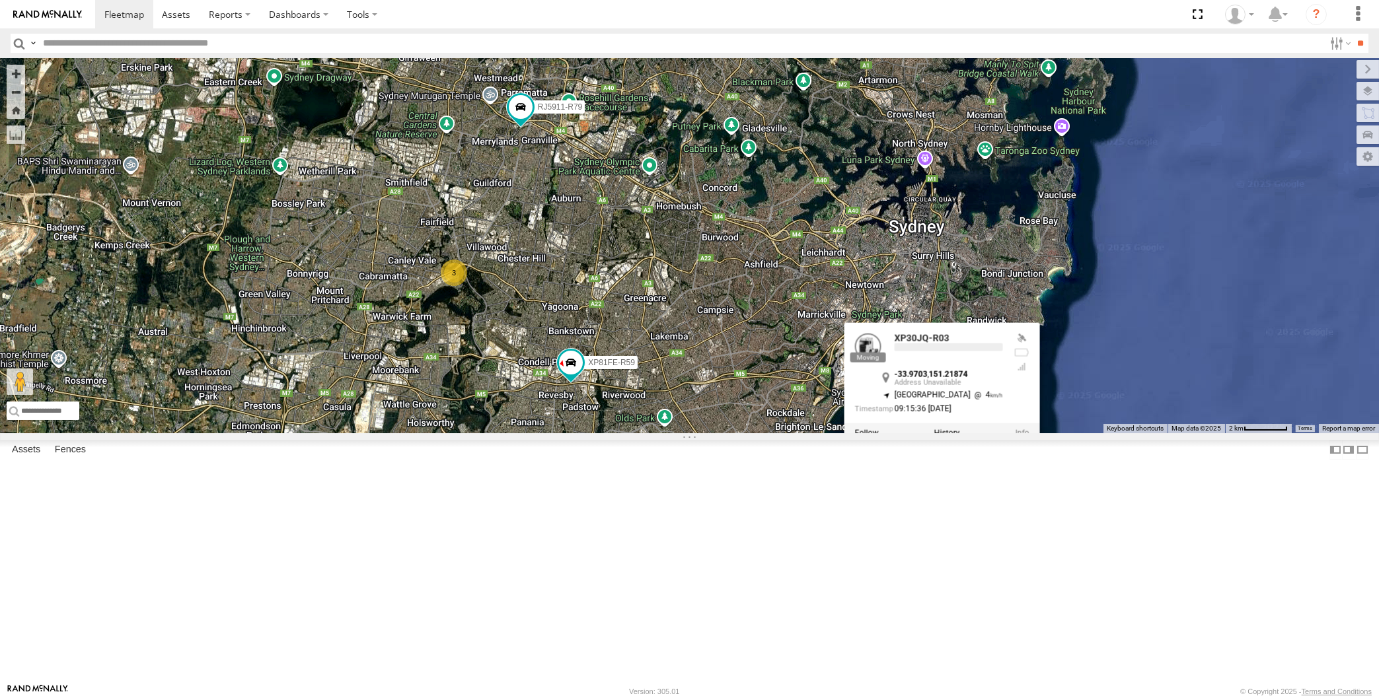
click at [974, 433] on div "XP30JQ-R03 RJ5911-R79 XP81FE-R59 XO74GU-R69 3 XP30JQ-R03 -33.9703 , 151.21874 N…" at bounding box center [689, 245] width 1379 height 375
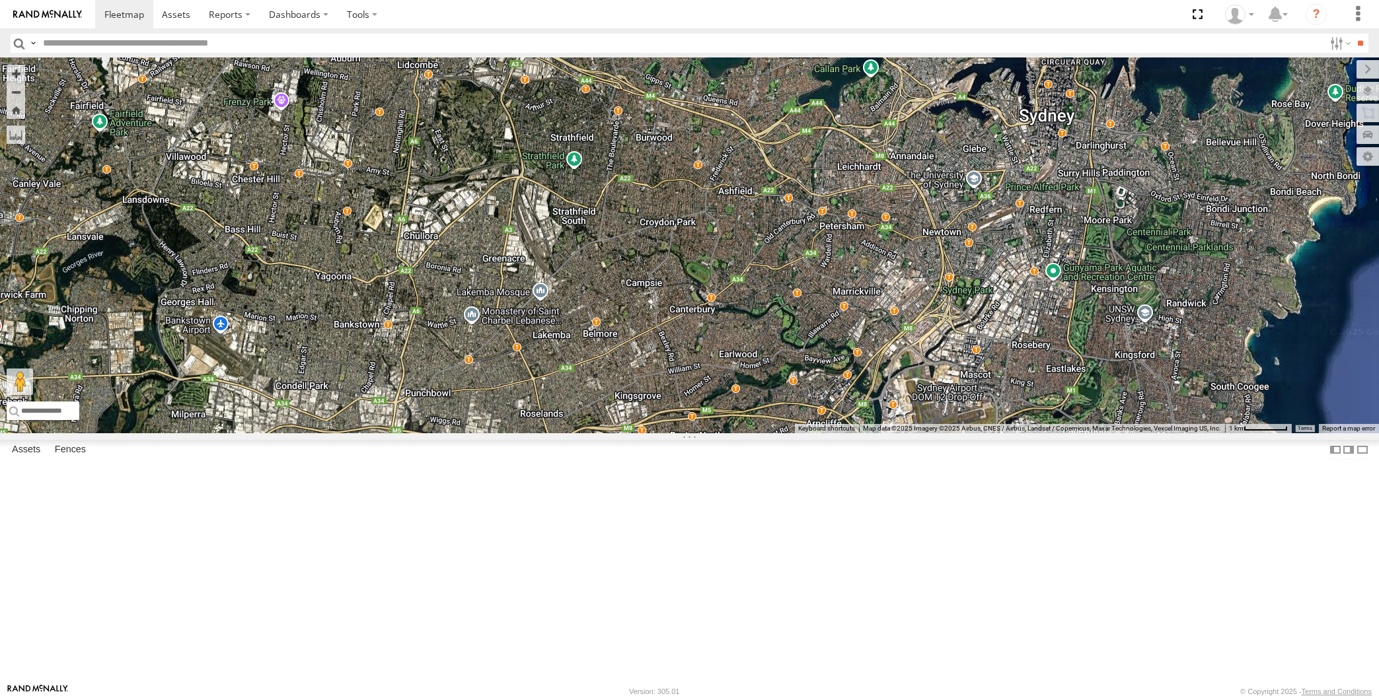
drag, startPoint x: 264, startPoint y: 248, endPoint x: 443, endPoint y: 379, distance: 222.1
click at [443, 379] on div "XP30JQ-R03" at bounding box center [689, 245] width 1379 height 375
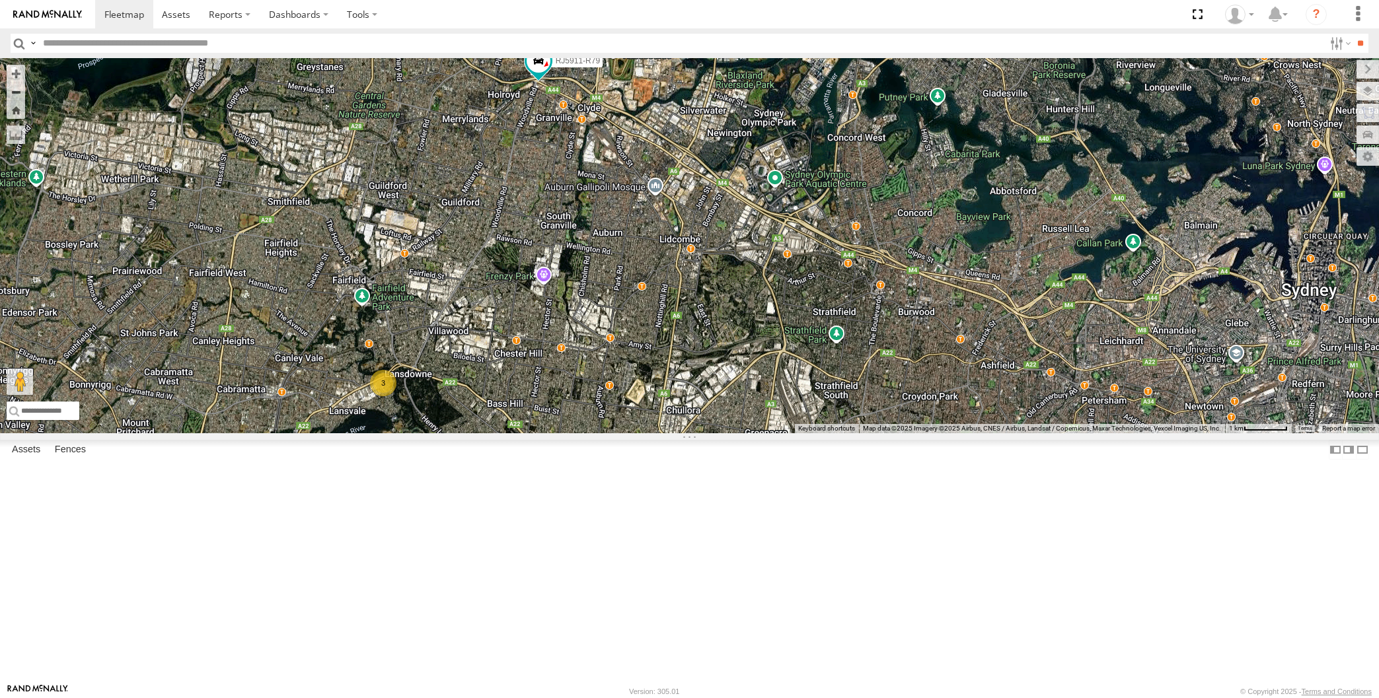
click at [406, 309] on div "XP30JQ-R03 3 RJ5911-R79 XO74GU-R69" at bounding box center [689, 245] width 1379 height 375
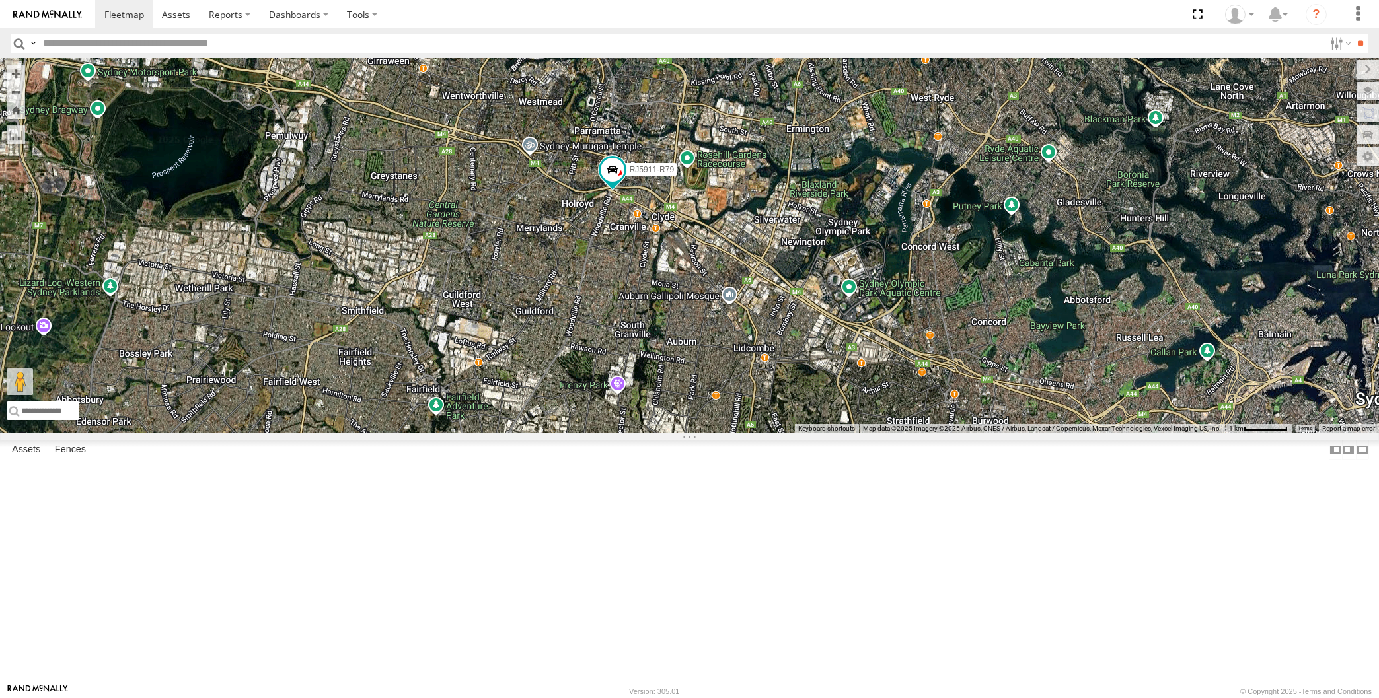
drag, startPoint x: 691, startPoint y: 418, endPoint x: 677, endPoint y: 359, distance: 60.4
click at [682, 365] on div "XP30JQ-R03 3 RJ5911-R79 XO74GU-R69" at bounding box center [689, 245] width 1379 height 375
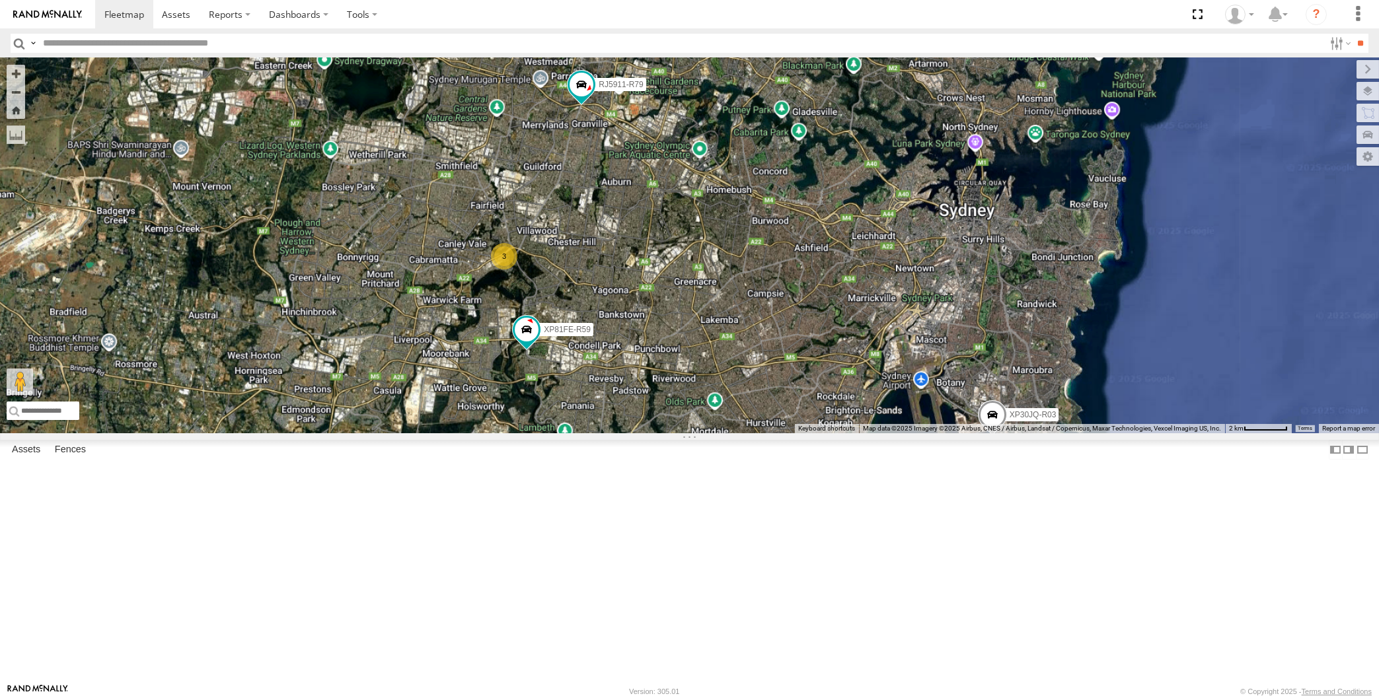
drag, startPoint x: 900, startPoint y: 443, endPoint x: 906, endPoint y: 437, distance: 8.9
click at [893, 429] on div "XP30JQ-R03 RJ5911-R79 XP81FE-R59 XO74GU-R69 3" at bounding box center [689, 245] width 1379 height 375
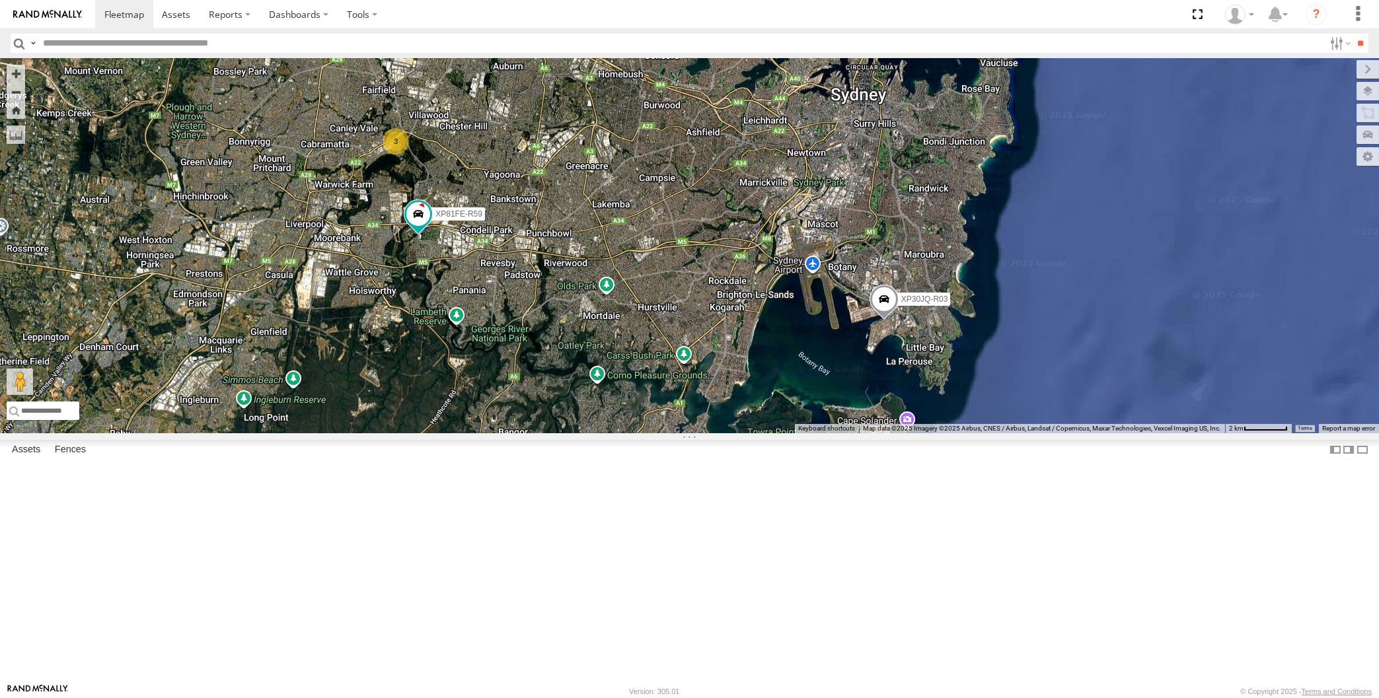
click at [874, 321] on span at bounding box center [883, 303] width 29 height 36
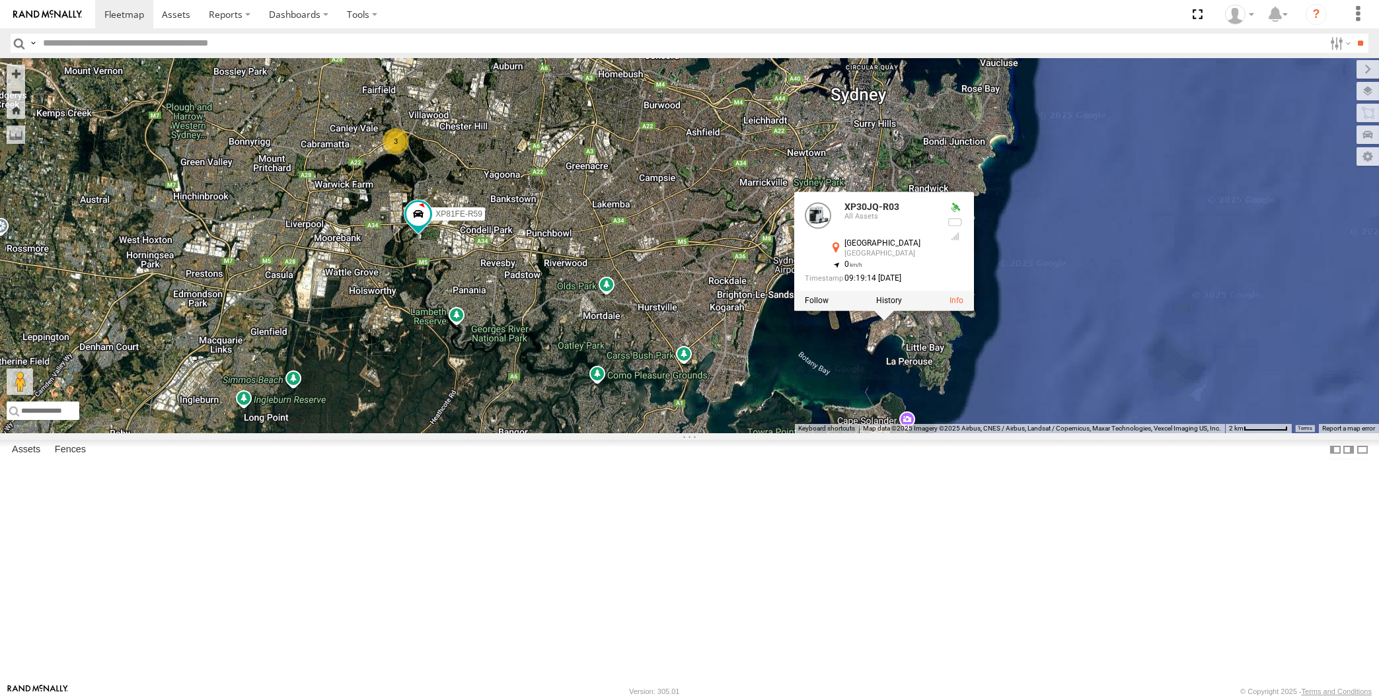
click at [791, 433] on div "XP30JQ-R03 RJ5911-R79 XP81FE-R59 XO74GU-R69 3 XP30JQ-R03 All Assets Sydney Sydn…" at bounding box center [689, 245] width 1379 height 375
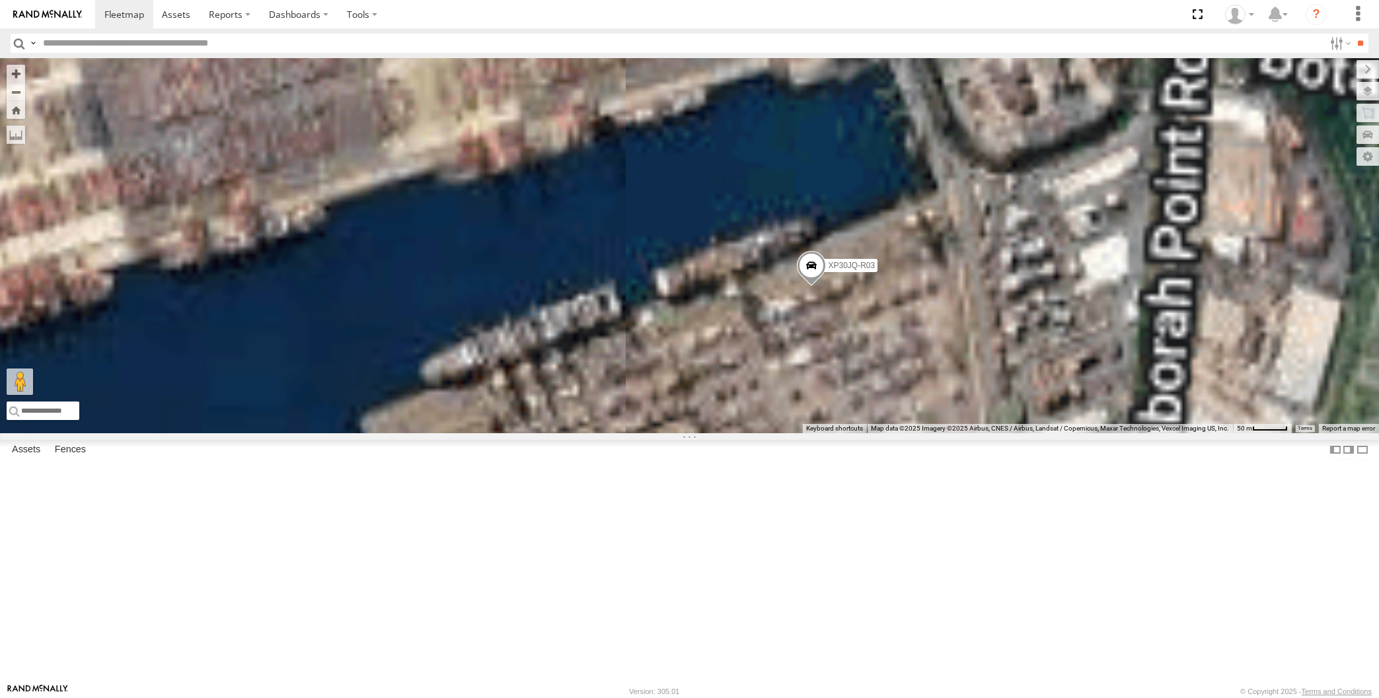
click at [807, 287] on span at bounding box center [810, 270] width 29 height 36
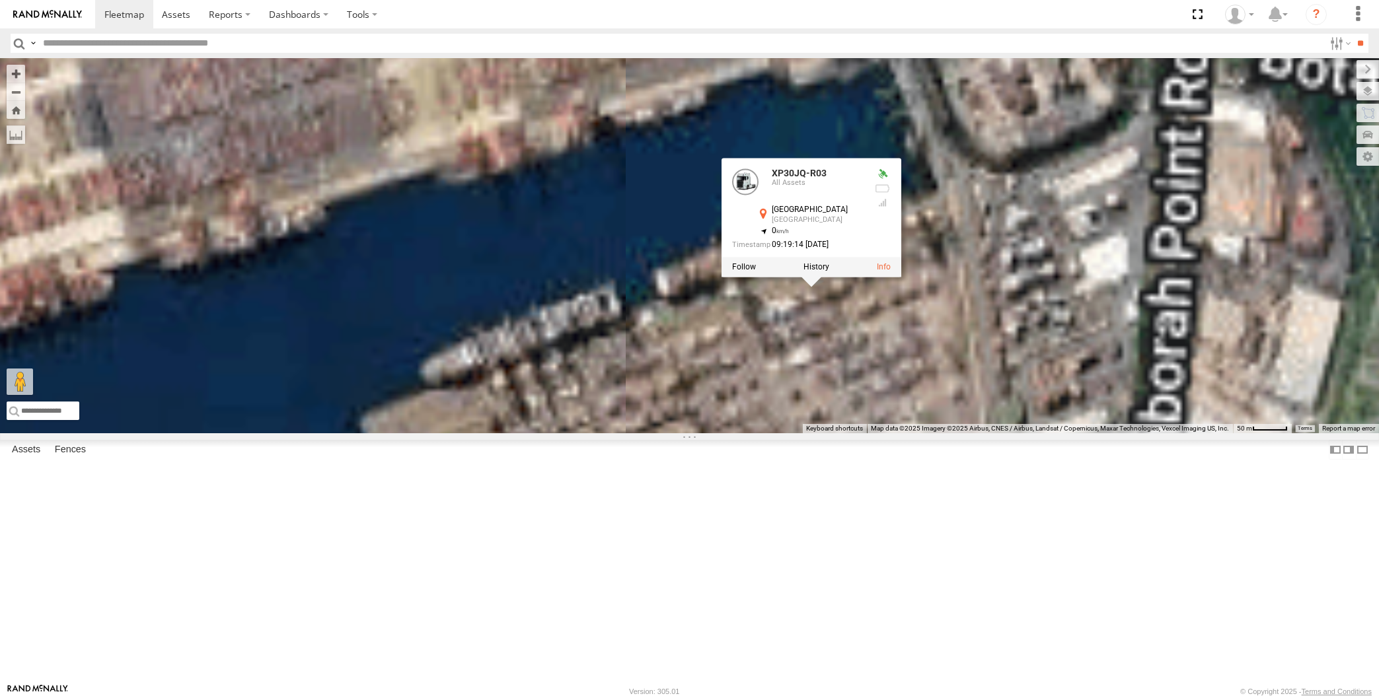
click at [858, 433] on div "XP30JQ-R03 RJ5911-R79 XP81FE-R59 XO74GU-R69 XP30JQ-R03 All Assets Sydney Sydney…" at bounding box center [689, 245] width 1379 height 375
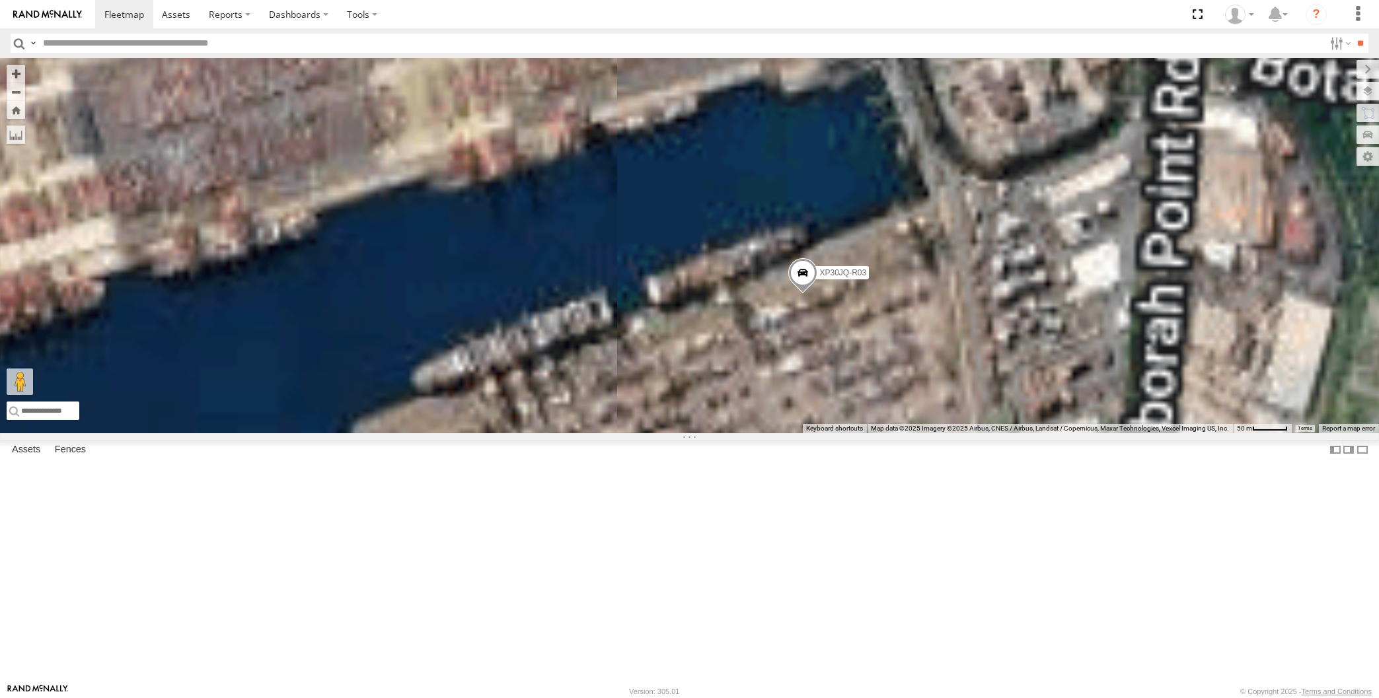
click at [804, 295] on span at bounding box center [802, 277] width 29 height 36
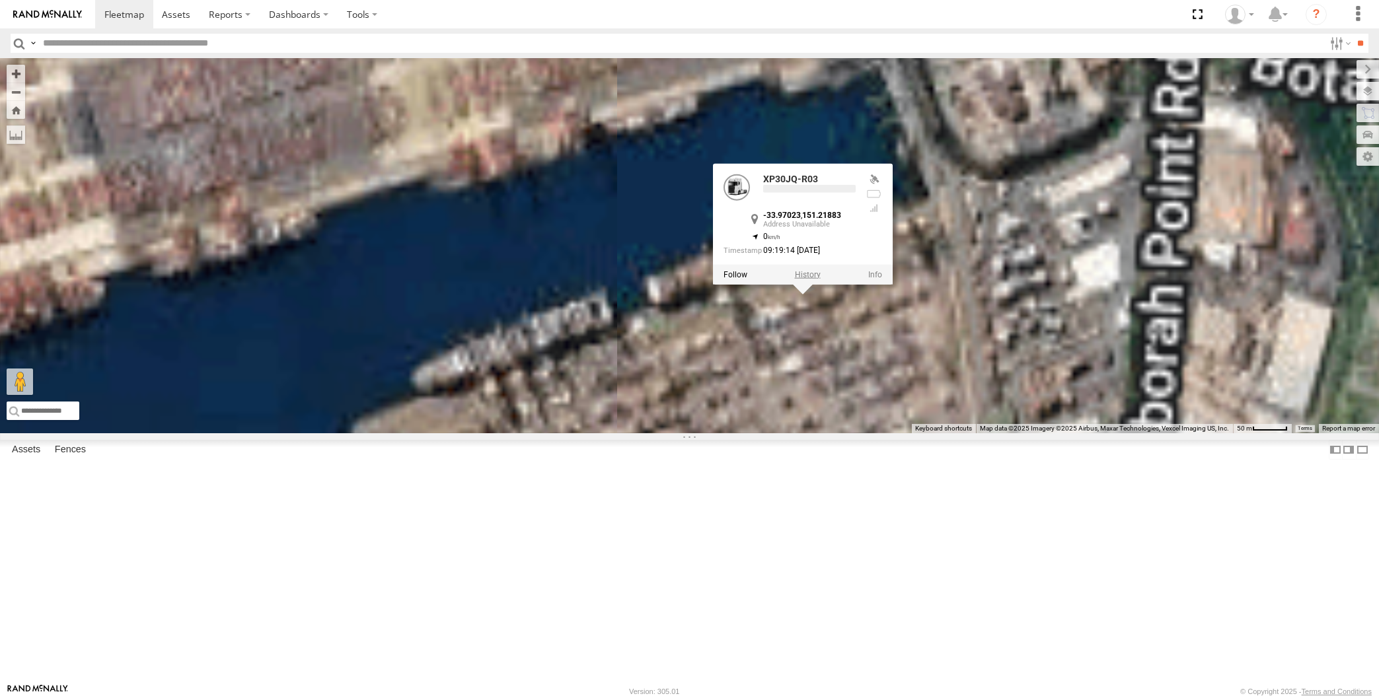
click at [803, 279] on label at bounding box center [807, 274] width 26 height 9
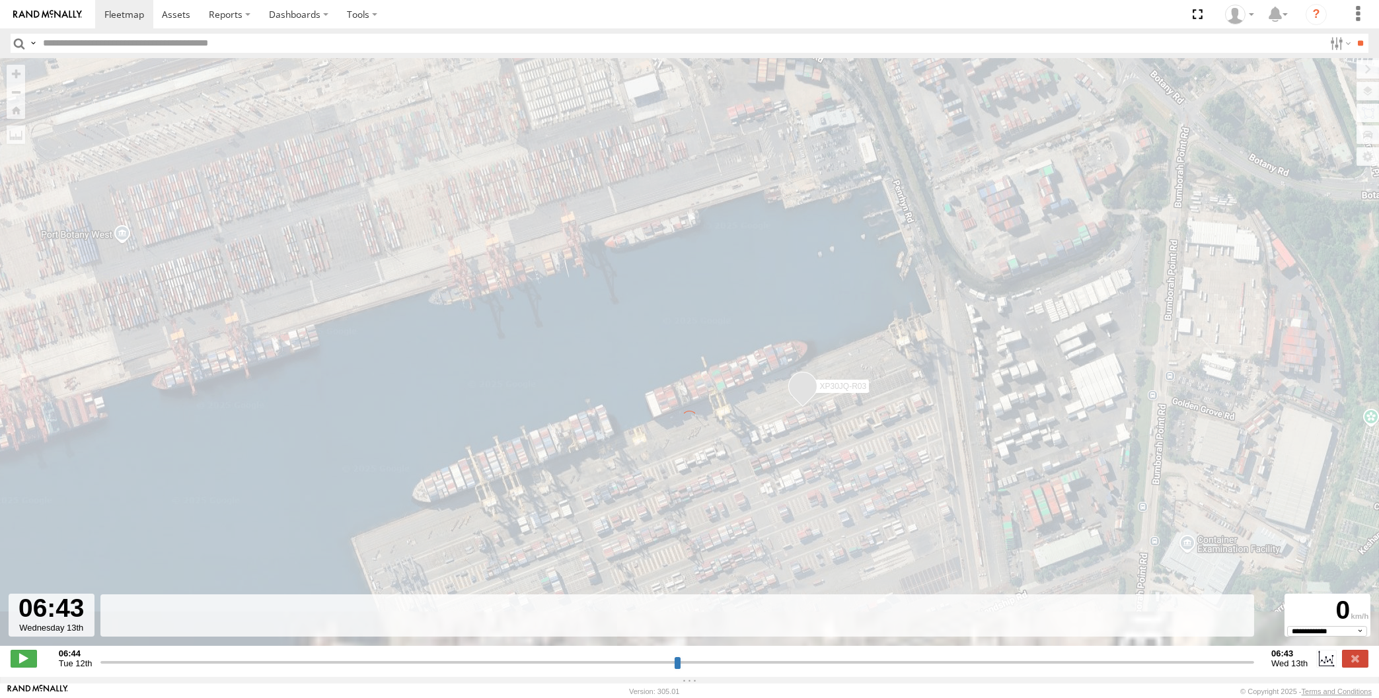
click at [974, 439] on div "← Move left → Move right ↑ Move up ↓ Move down + Zoom in - Zoom out Home Jump l…" at bounding box center [689, 359] width 1379 height 602
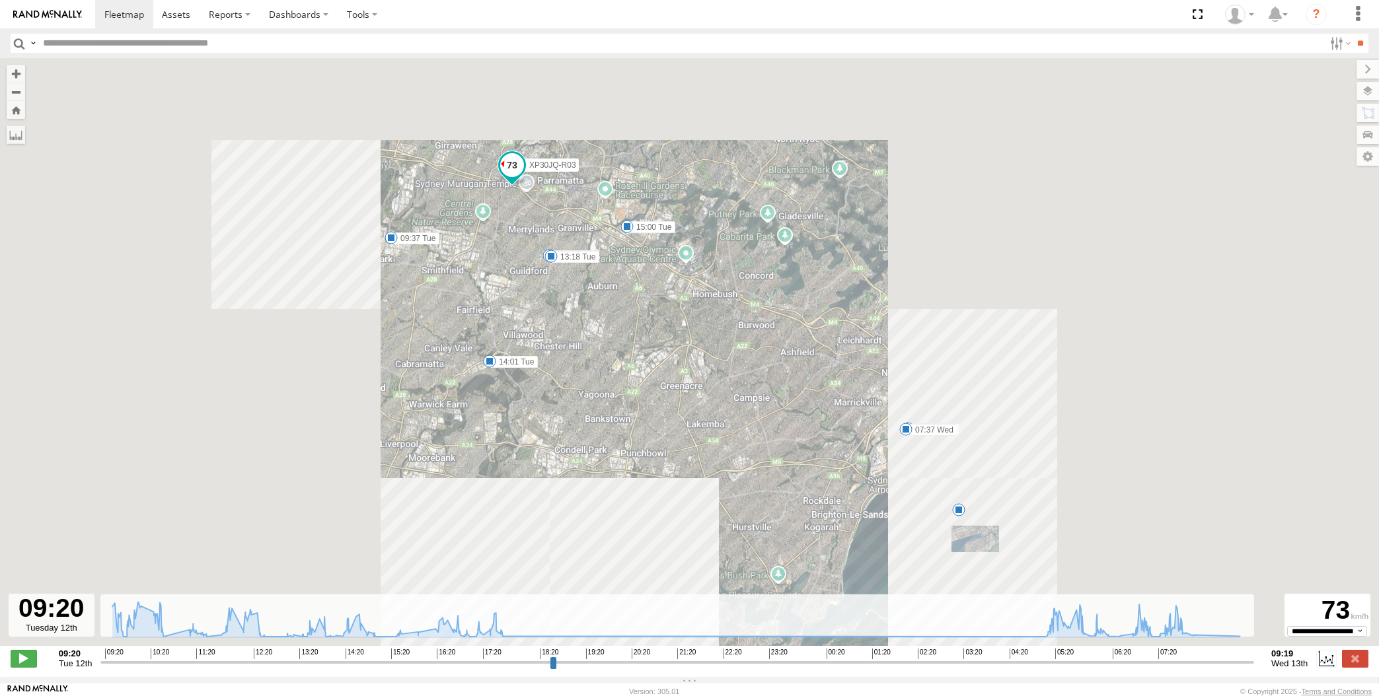
click at [1089, 666] on input "range" at bounding box center [677, 662] width 1154 height 13
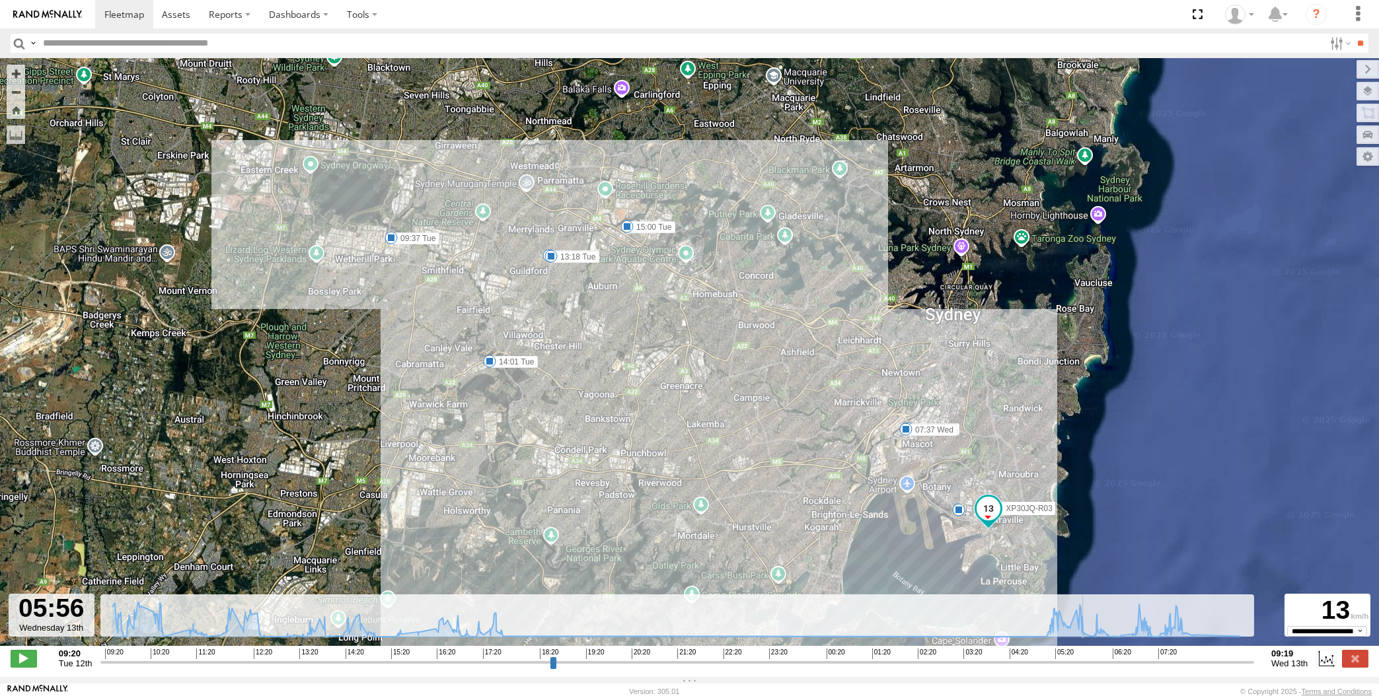
click at [1123, 663] on input "range" at bounding box center [677, 662] width 1154 height 13
click at [1148, 661] on input "range" at bounding box center [677, 662] width 1154 height 13
click at [1165, 661] on input "range" at bounding box center [677, 662] width 1154 height 13
click at [1184, 664] on input "range" at bounding box center [677, 662] width 1154 height 13
click at [1203, 665] on input "range" at bounding box center [677, 662] width 1154 height 13
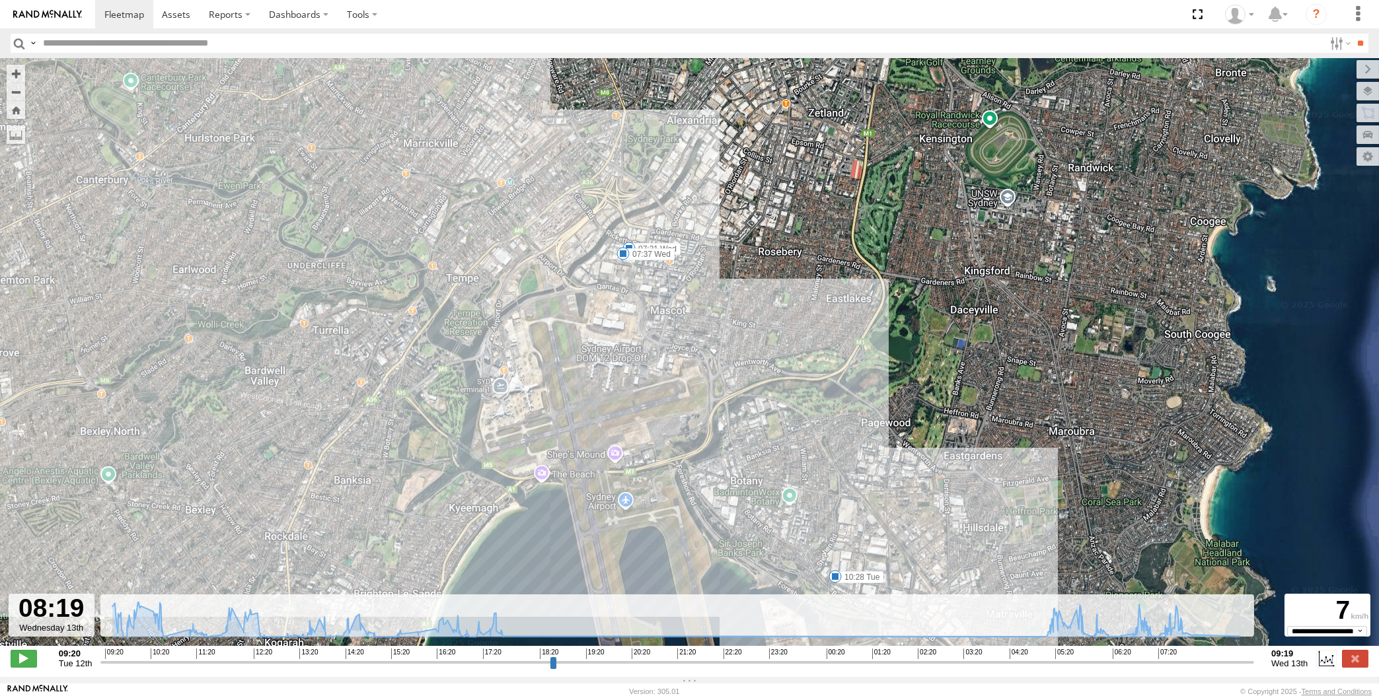
drag, startPoint x: 992, startPoint y: 488, endPoint x: 992, endPoint y: 335, distance: 153.3
click at [992, 335] on div "XP30JQ-R03 09:37 Tue 12:37 Tue 13:07 Tue 13:18 Tue 14:01 Tue 15:00 Tue 07:31 We…" at bounding box center [689, 359] width 1379 height 602
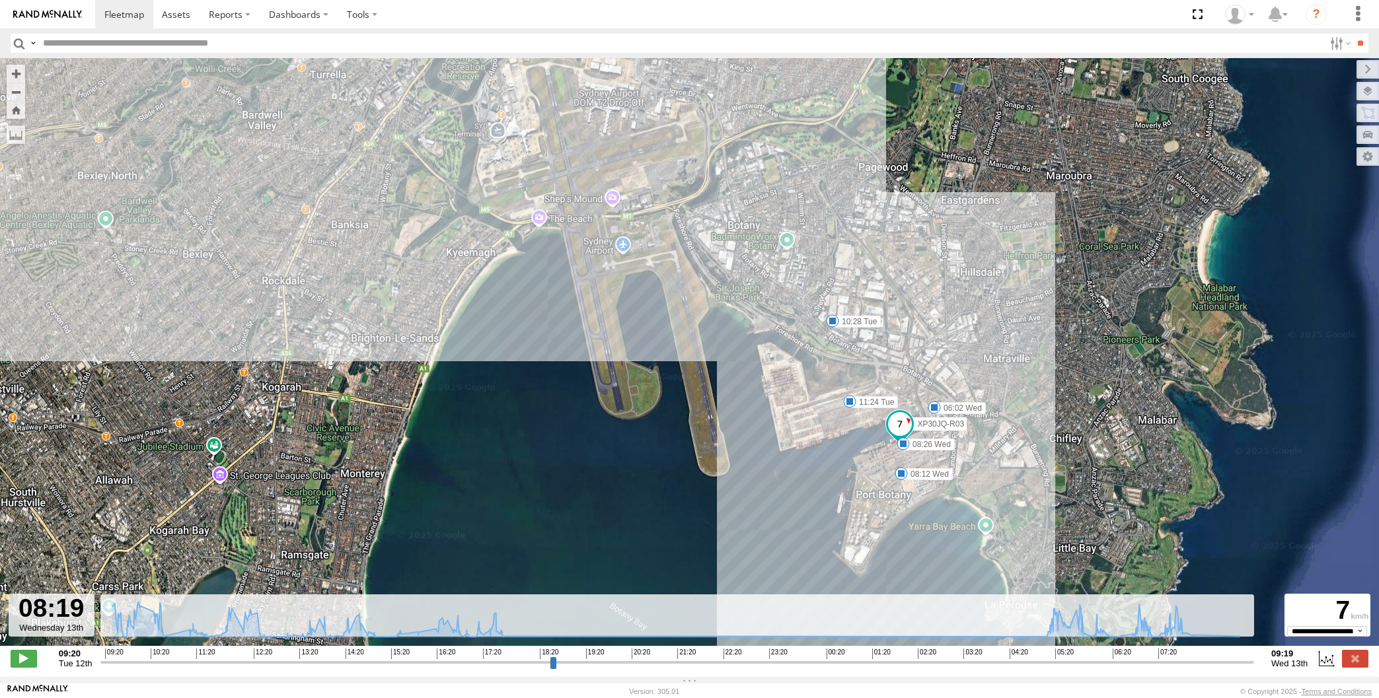
click at [1194, 663] on input "range" at bounding box center [677, 662] width 1154 height 13
click at [1200, 663] on input "range" at bounding box center [677, 662] width 1154 height 13
click at [1212, 662] on input "range" at bounding box center [677, 662] width 1154 height 13
click at [1226, 662] on input "range" at bounding box center [677, 662] width 1154 height 13
click at [1239, 662] on input "range" at bounding box center [677, 662] width 1154 height 13
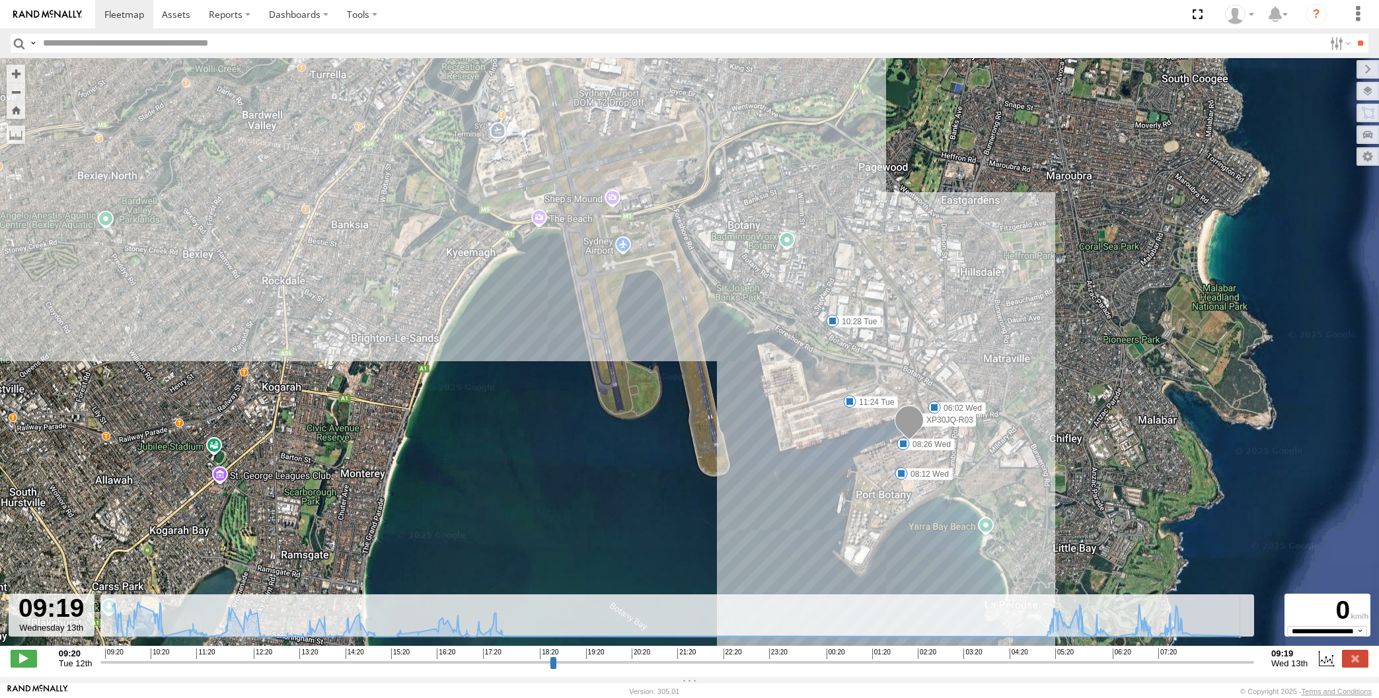
click at [1252, 663] on input "range" at bounding box center [677, 662] width 1154 height 13
drag, startPoint x: 1263, startPoint y: 665, endPoint x: 1276, endPoint y: 666, distance: 13.3
click at [1263, 665] on div "09:20 Tue 12th Created with Highcharts 6.0.7 Highcharts.com 09:20 10:20 11:20 1…" at bounding box center [690, 659] width 1358 height 20
drag, startPoint x: 1247, startPoint y: 662, endPoint x: 1303, endPoint y: 657, distance: 56.4
click at [1254, 660] on input "range" at bounding box center [677, 662] width 1154 height 13
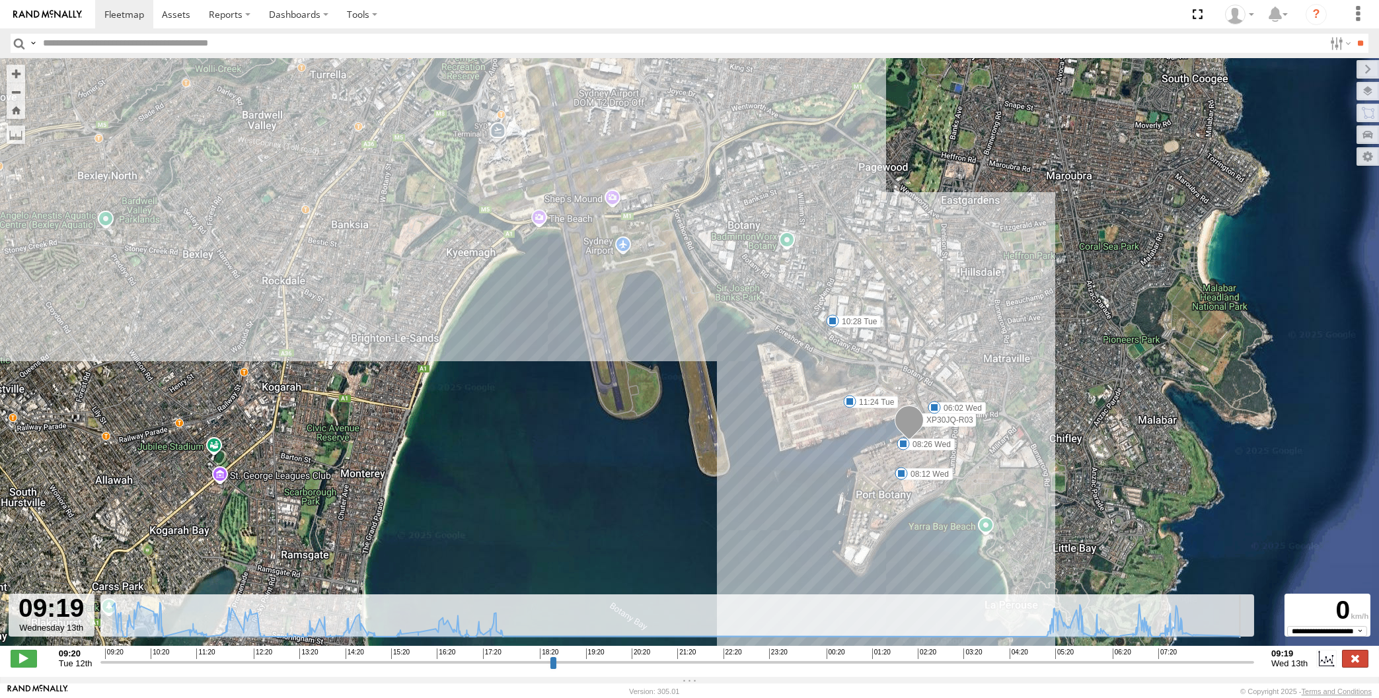
click at [1348, 657] on label at bounding box center [1355, 658] width 26 height 17
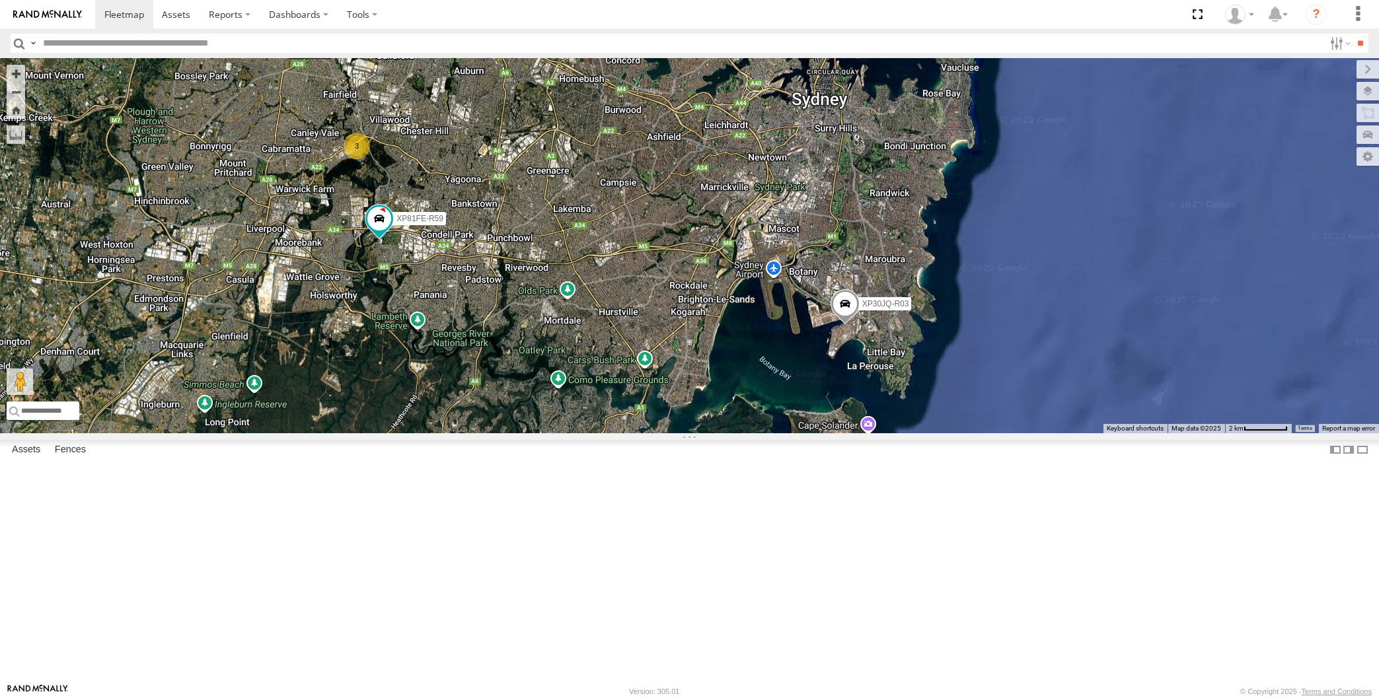
drag, startPoint x: 688, startPoint y: 474, endPoint x: 729, endPoint y: 521, distance: 62.3
click at [729, 433] on div "XP30JQ-R03 3 RJ5911-R79 XP81FE-R59" at bounding box center [689, 245] width 1379 height 375
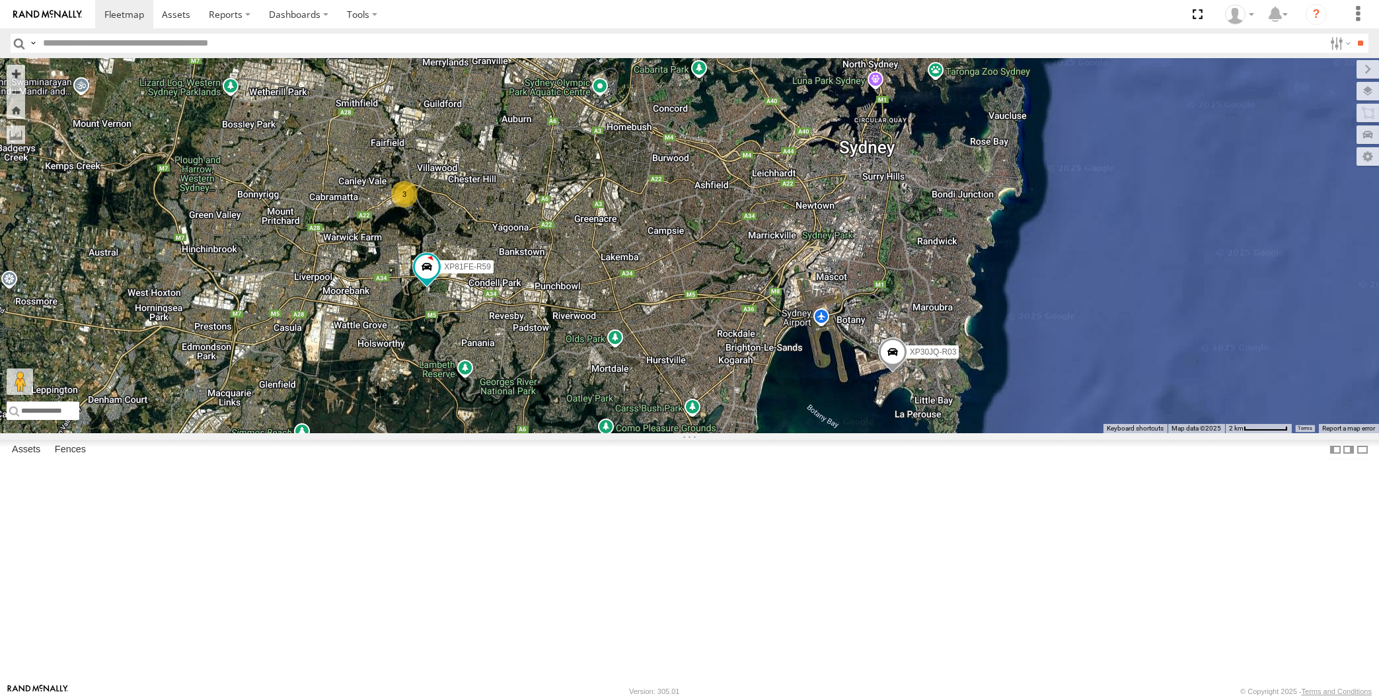
click at [731, 433] on div "XP30JQ-R03 3 RJ5911-R79 XP81FE-R59 XO74GU-R69" at bounding box center [689, 245] width 1379 height 375
click at [377, 358] on div "XP30JQ-R03 3 RJ5911-R79 XP81FE-R59 XO74GU-R69" at bounding box center [689, 245] width 1379 height 375
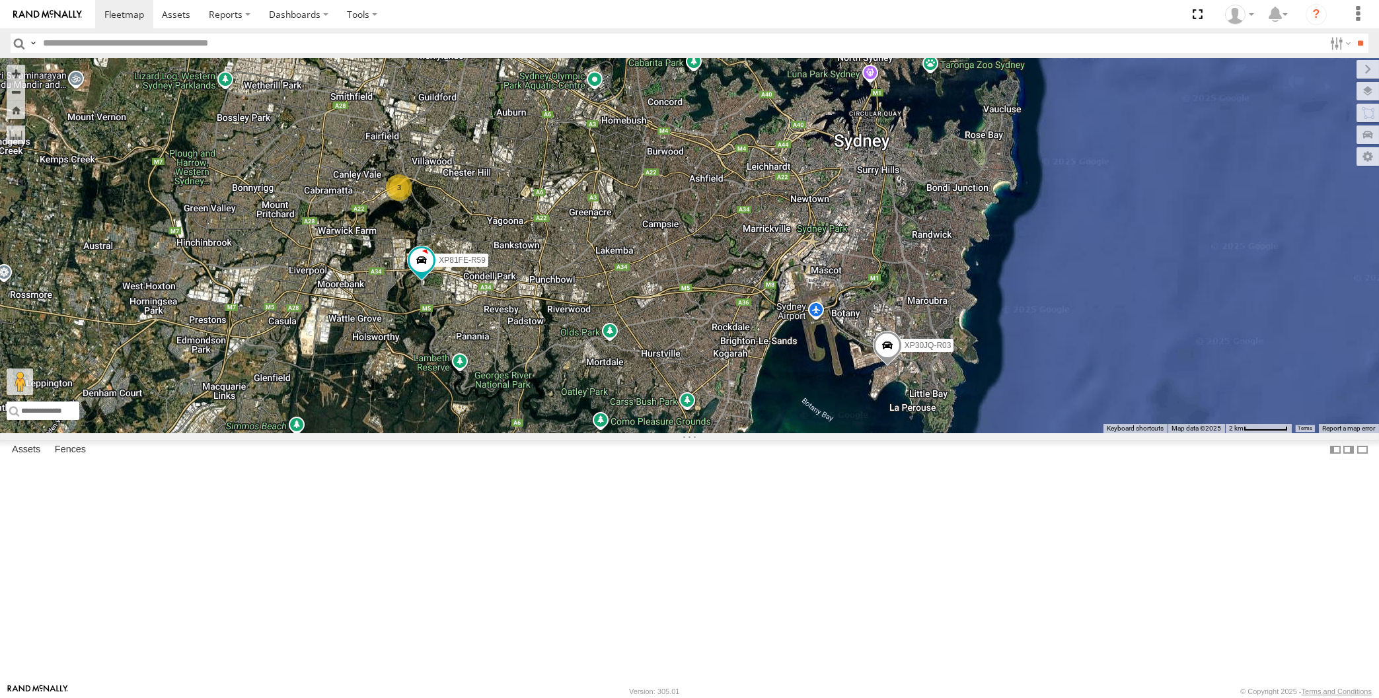
drag, startPoint x: 537, startPoint y: 466, endPoint x: 531, endPoint y: 472, distance: 8.4
click at [531, 433] on div "XP30JQ-R03 3 RJ5911-R79 XP81FE-R59 XO74GU-R69" at bounding box center [689, 245] width 1379 height 375
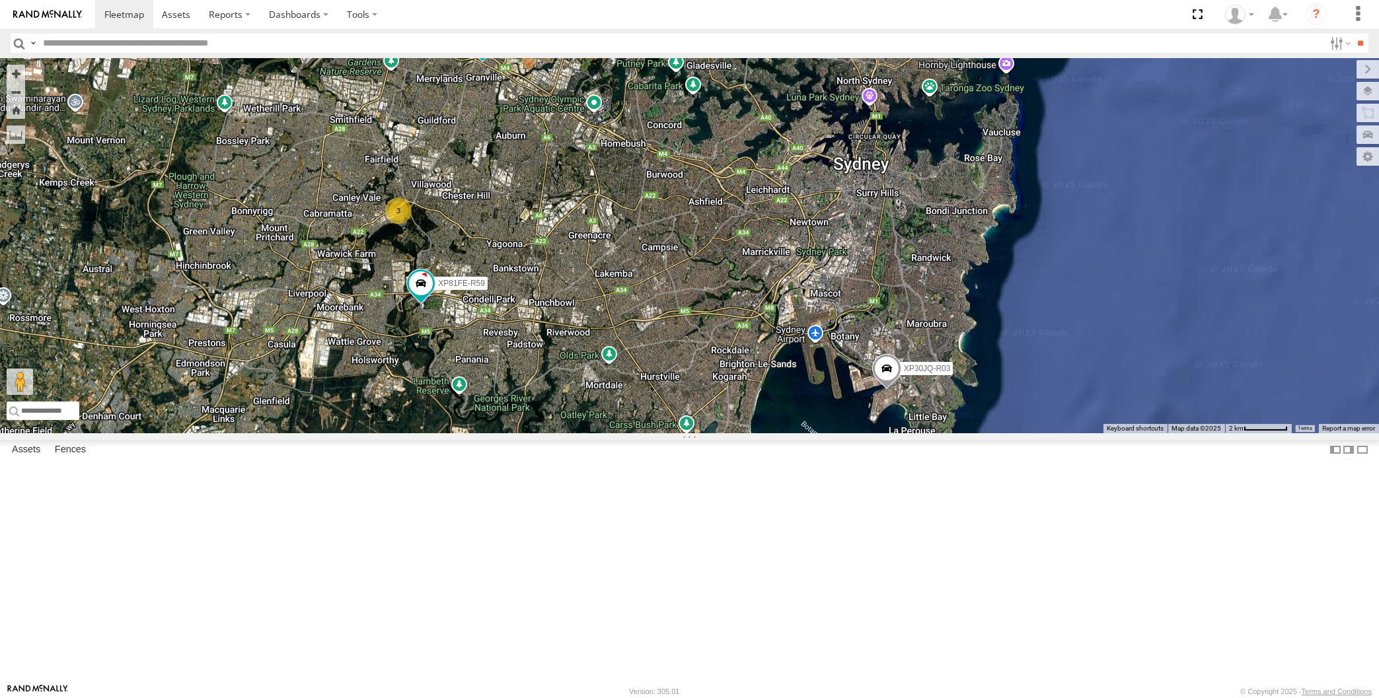
click at [883, 390] on span at bounding box center [885, 373] width 29 height 36
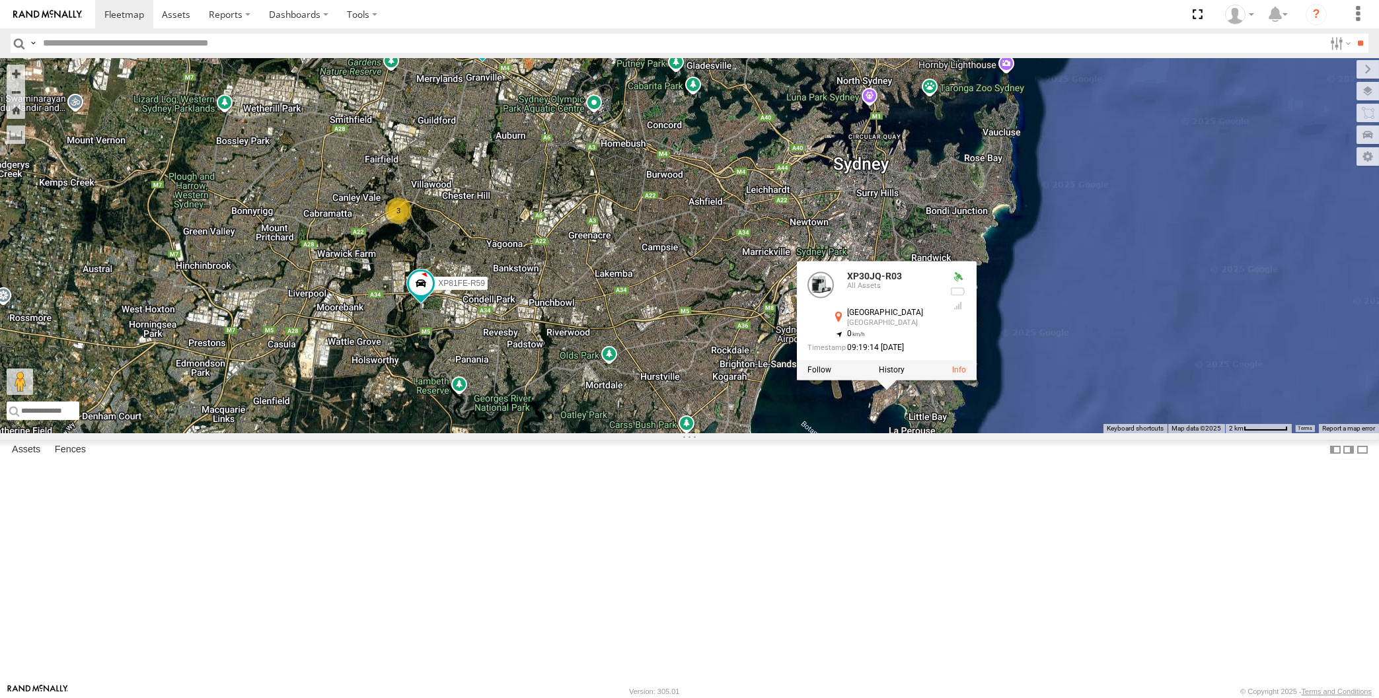
click at [805, 433] on div "XP30JQ-R03 3 RJ5911-R79 XP81FE-R59 XO74GU-R69 XP30JQ-R03 All Assets Sydney Sydn…" at bounding box center [689, 245] width 1379 height 375
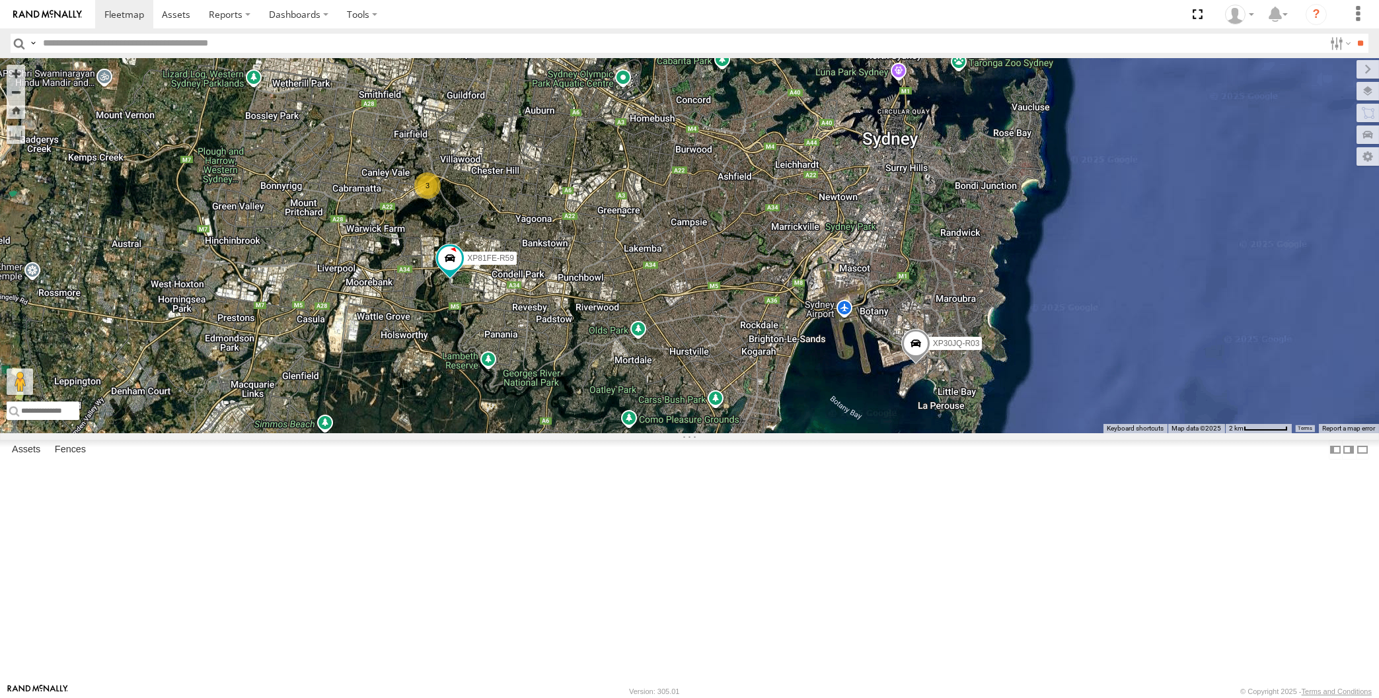
drag, startPoint x: 883, startPoint y: 263, endPoint x: 884, endPoint y: 285, distance: 21.8
click at [884, 285] on div "XP30JQ-R03 RJ5911-R79 XP81FE-R59 XO74GU-R69 3" at bounding box center [689, 245] width 1379 height 375
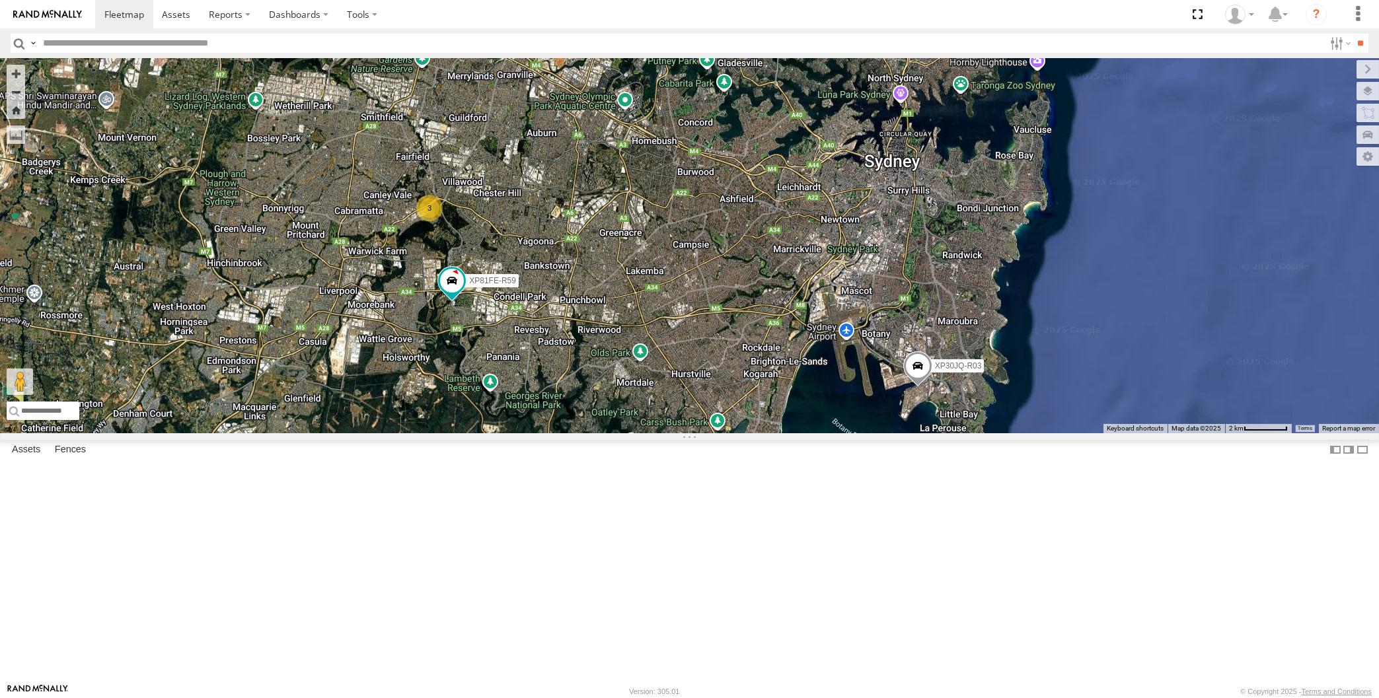
drag, startPoint x: 1075, startPoint y: 614, endPoint x: 1081, endPoint y: 594, distance: 20.9
click at [1076, 433] on div "XP30JQ-R03 RJ5911-R79 XP81FE-R59 XO74GU-R69 3" at bounding box center [689, 245] width 1379 height 375
drag, startPoint x: 881, startPoint y: 303, endPoint x: 883, endPoint y: 285, distance: 18.5
click at [883, 287] on div "XP30JQ-R03 RJ5911-R79 XP81FE-R59 XO74GU-R69 3" at bounding box center [689, 245] width 1379 height 375
drag, startPoint x: 817, startPoint y: 412, endPoint x: 835, endPoint y: 410, distance: 18.0
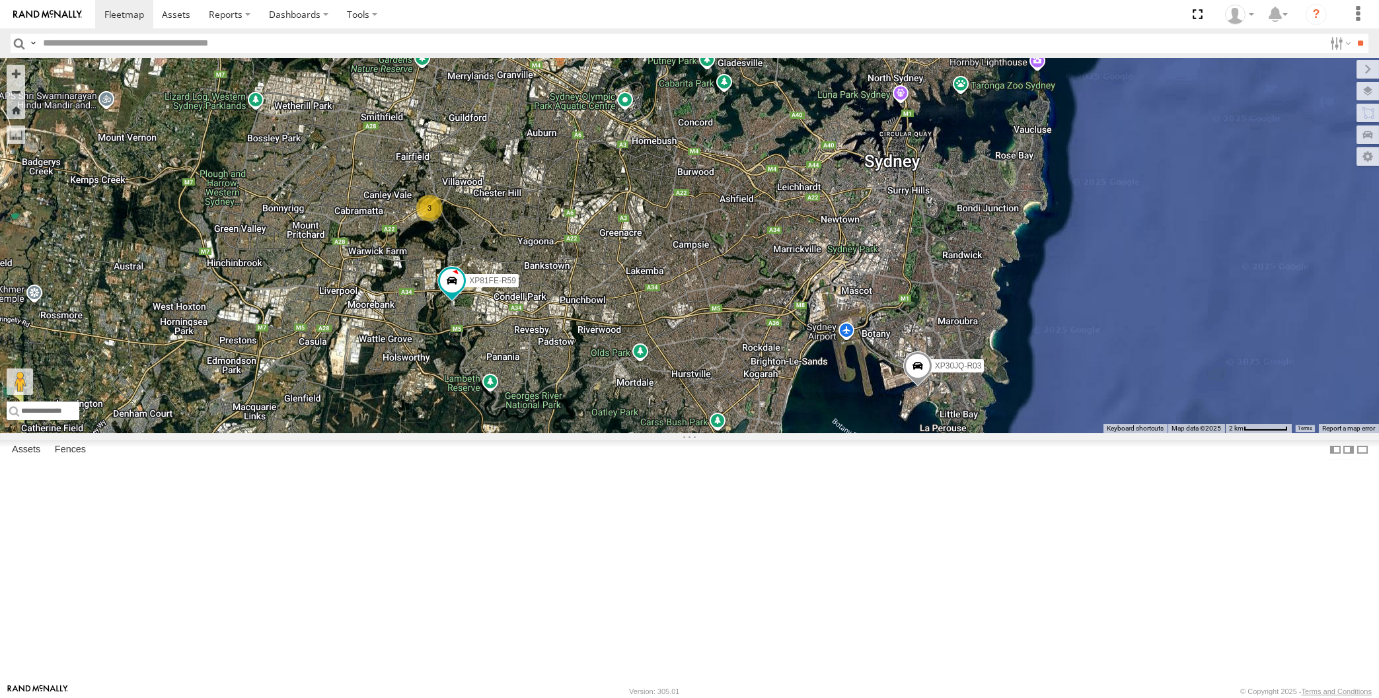
click at [834, 410] on div "XP30JQ-R03 RJ5911-R79 XP81FE-R59 XO74GU-R69 3" at bounding box center [689, 245] width 1379 height 375
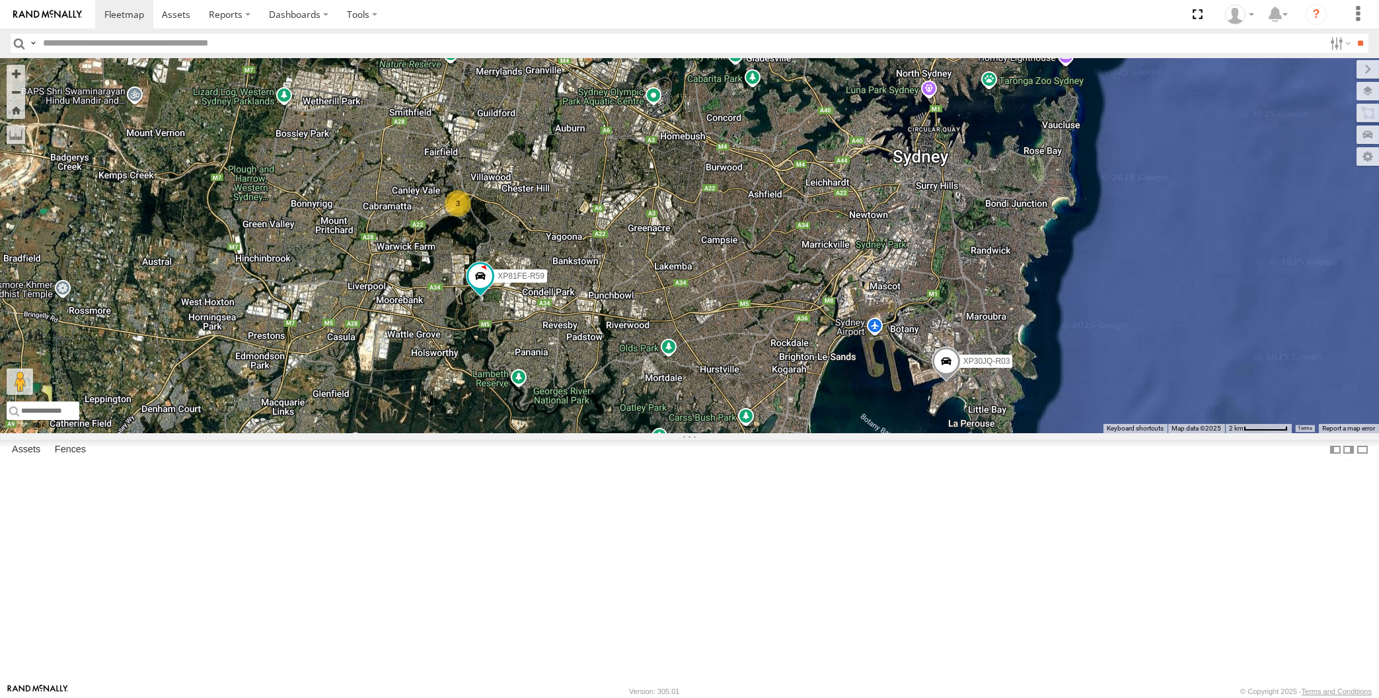
click at [616, 282] on div "XP30JQ-R03 RJ5911-R79 XP81FE-R59 XO74GU-R69 3" at bounding box center [689, 245] width 1379 height 375
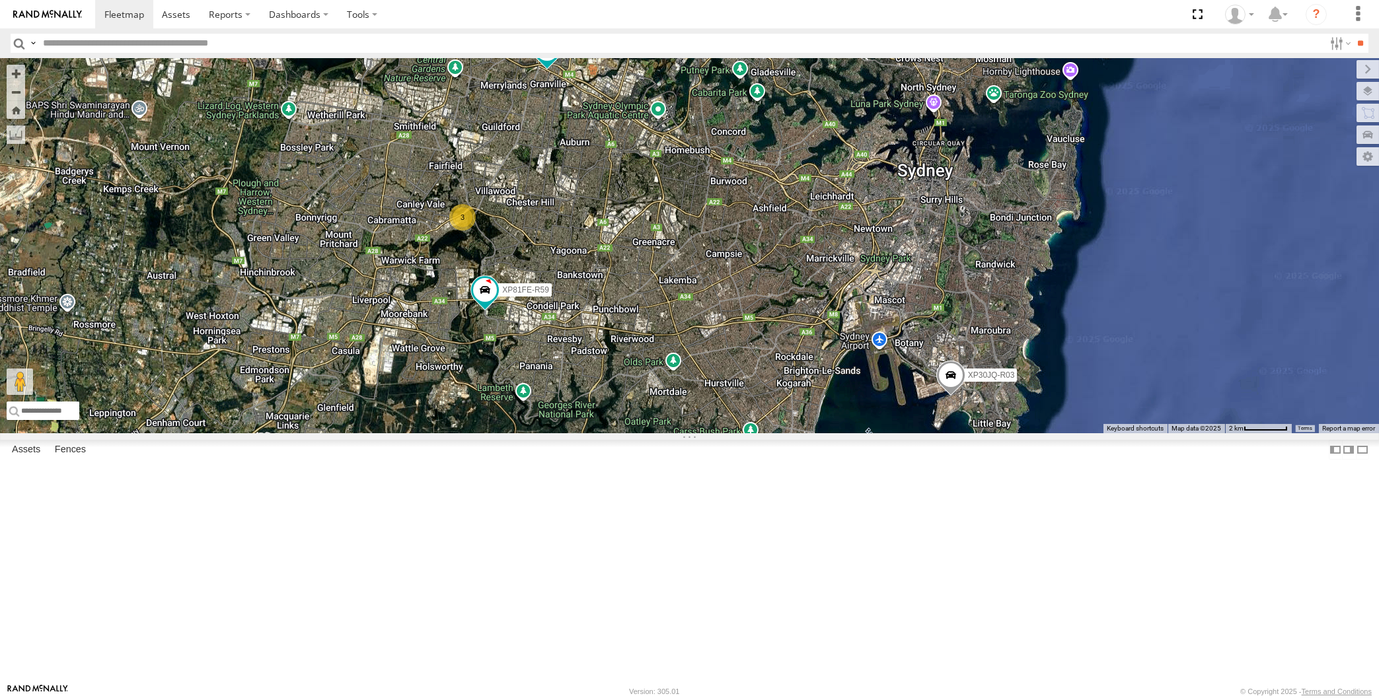
drag, startPoint x: 645, startPoint y: 267, endPoint x: 647, endPoint y: 260, distance: 7.4
click at [647, 260] on div "XP30JQ-R03 RJ5911-R79 XP81FE-R59 XO74GU-R69 3" at bounding box center [689, 245] width 1379 height 375
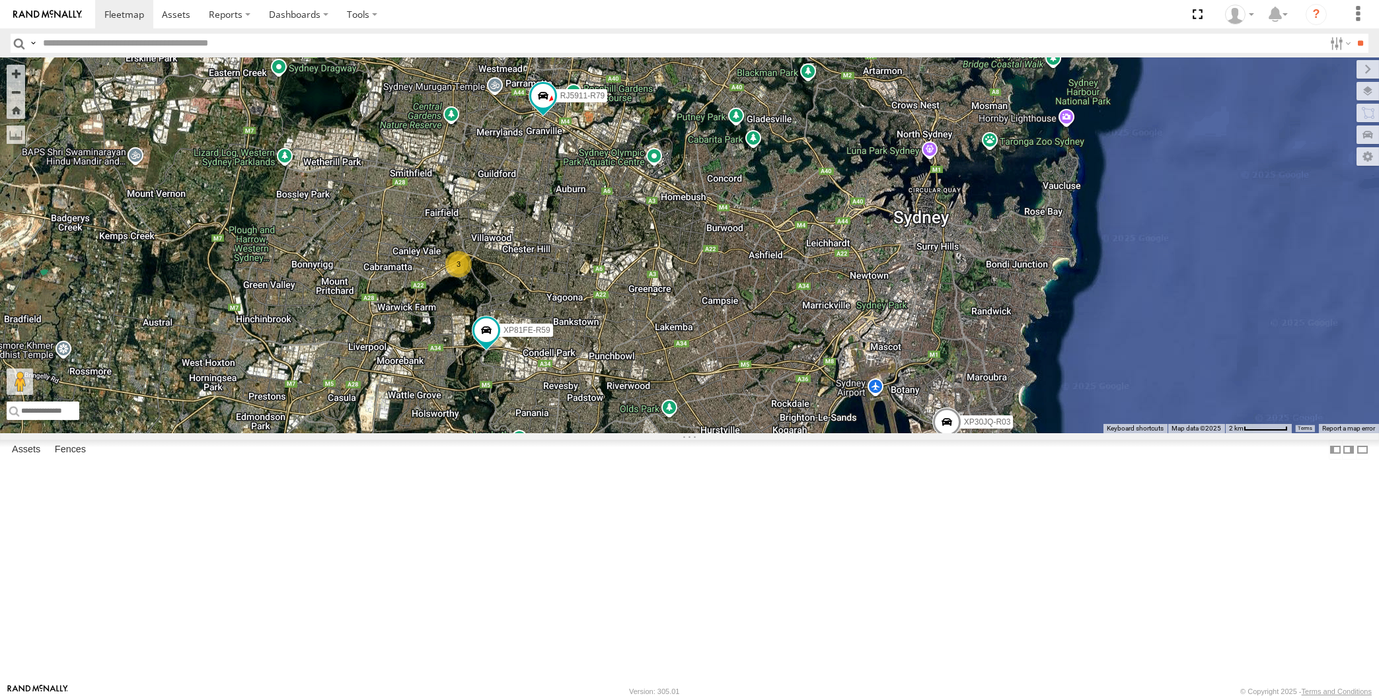
drag, startPoint x: 763, startPoint y: 285, endPoint x: 747, endPoint y: 375, distance: 91.2
click at [726, 381] on div "XP30JQ-R03 RJ5911-R79 XP81FE-R59 XO74GU-R69 3" at bounding box center [689, 245] width 1379 height 375
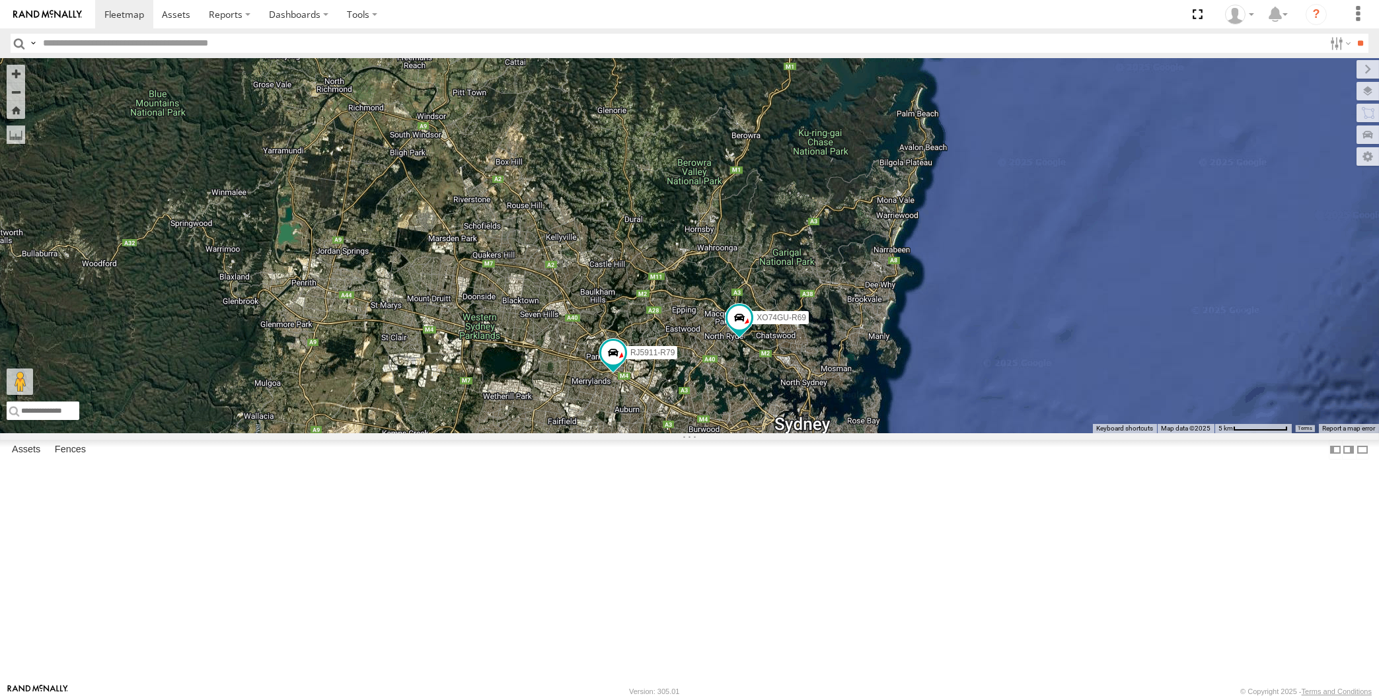
drag, startPoint x: 854, startPoint y: 260, endPoint x: 795, endPoint y: 379, distance: 132.7
click at [795, 379] on div "XP30JQ-R03 RJ5911-R79 XP81FE-R59 XO74GU-R69 3" at bounding box center [689, 245] width 1379 height 375
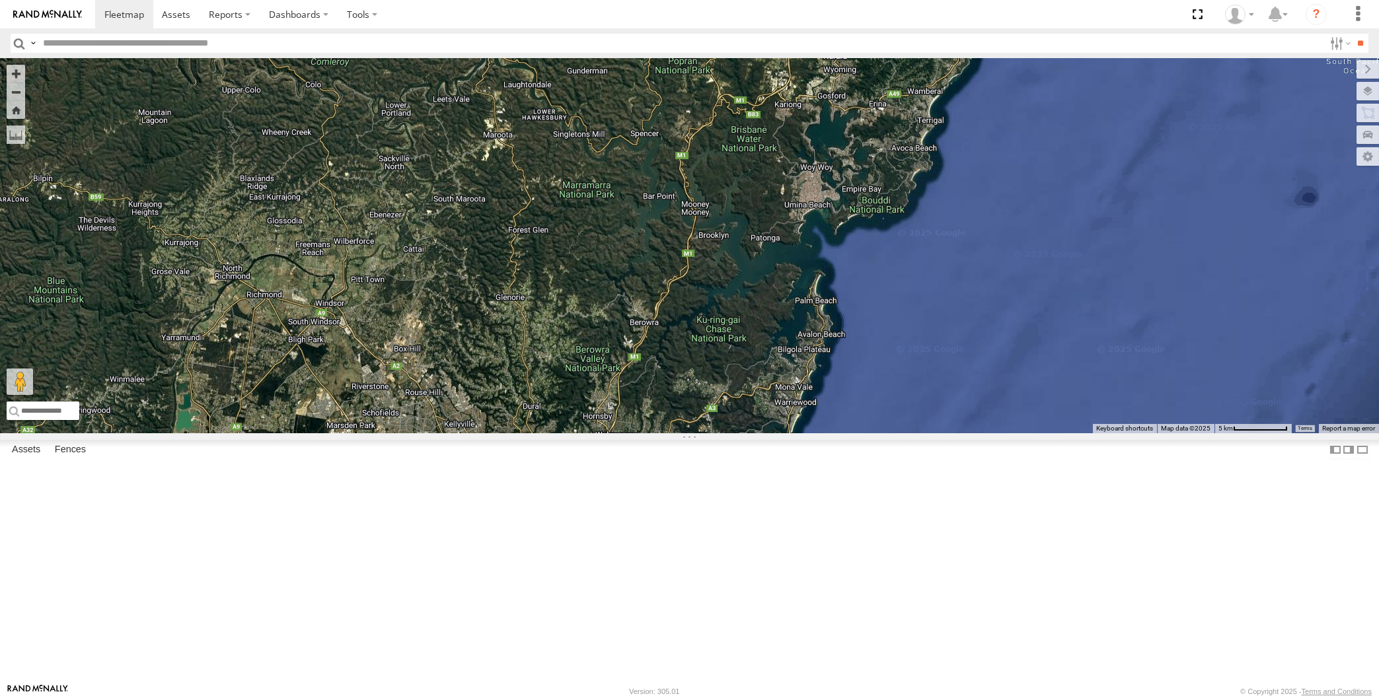
drag, startPoint x: 866, startPoint y: 268, endPoint x: 828, endPoint y: 359, distance: 98.9
click at [828, 358] on div "XP30JQ-R03 RJ5911-R79 XP81FE-R59 XO74GU-R69 3" at bounding box center [689, 245] width 1379 height 375
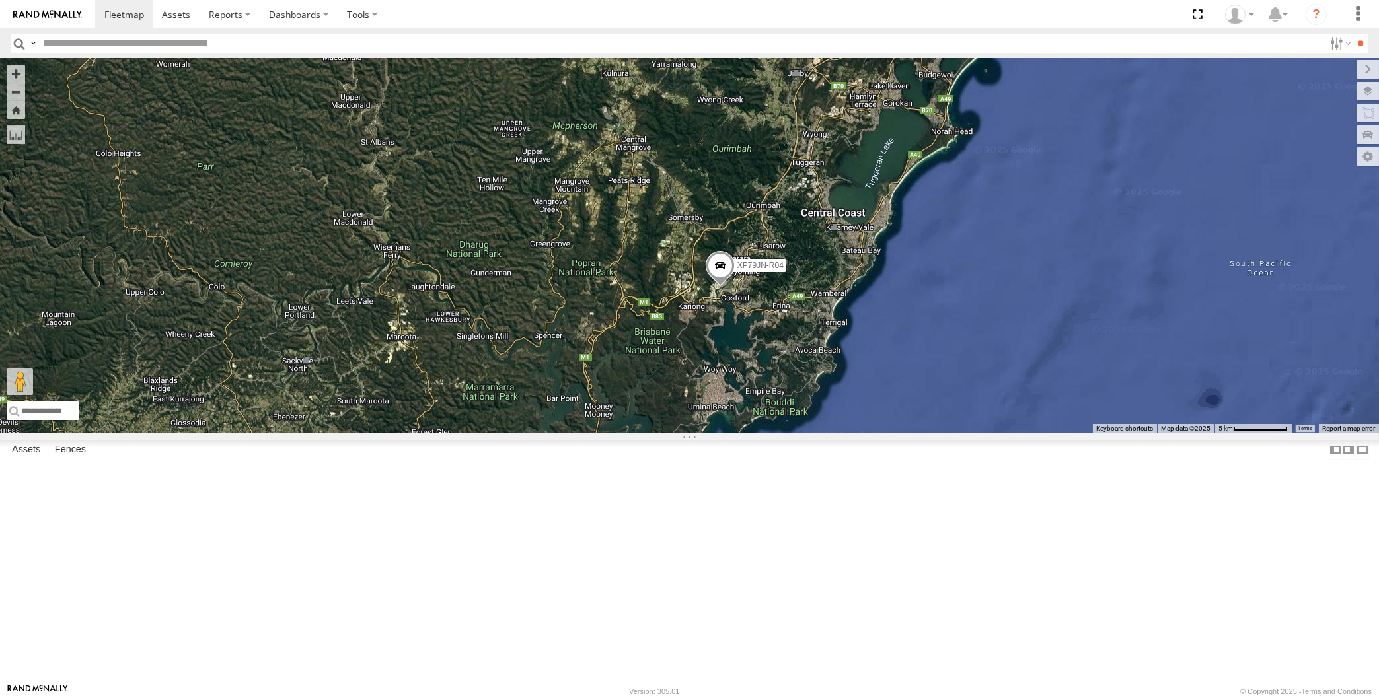
drag, startPoint x: 900, startPoint y: 303, endPoint x: 861, endPoint y: 383, distance: 89.2
click at [862, 380] on div "XP30JQ-R03 RJ5911-R79 XP81FE-R59 XO74GU-R69 3 XP79JN-R04" at bounding box center [689, 245] width 1379 height 375
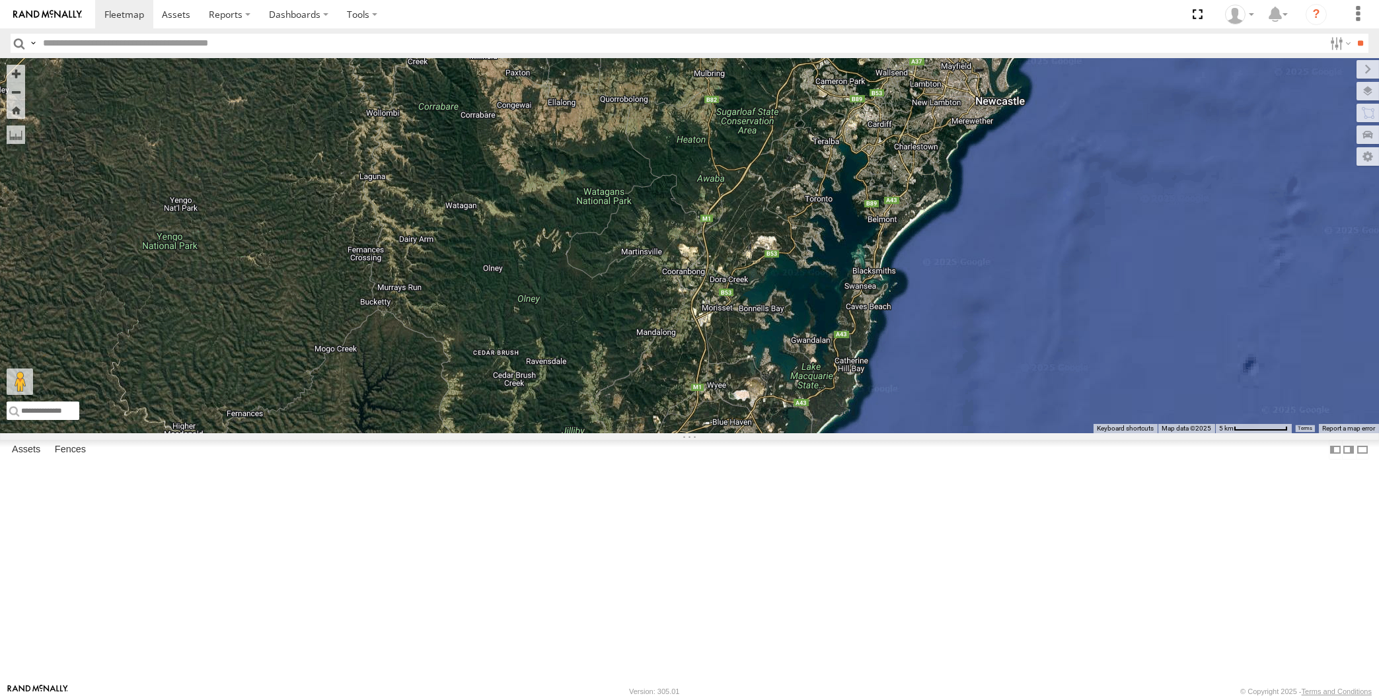
drag, startPoint x: 884, startPoint y: 386, endPoint x: 953, endPoint y: 286, distance: 122.1
click at [953, 286] on div "XP30JQ-R03 RJ5911-R79 XP81FE-R59 XO74GU-R69 3 XP79JN-R04" at bounding box center [689, 245] width 1379 height 375
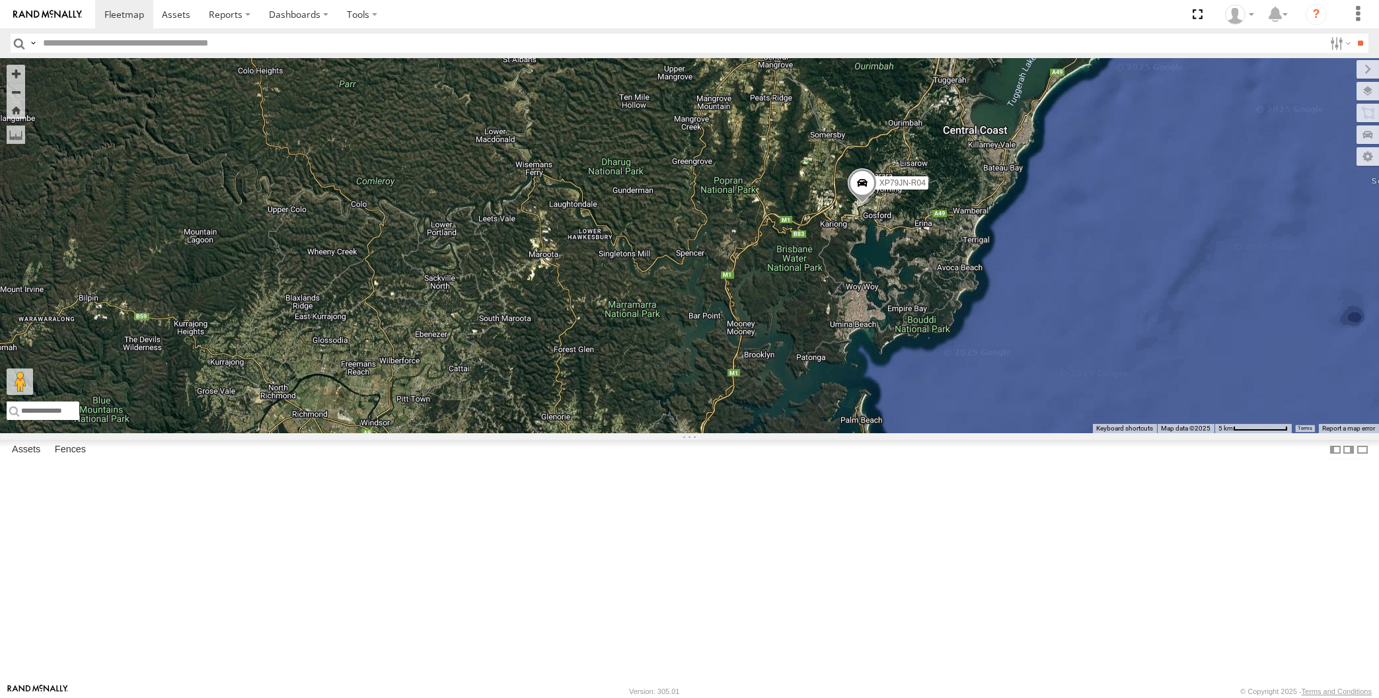
click at [864, 204] on span at bounding box center [861, 186] width 29 height 36
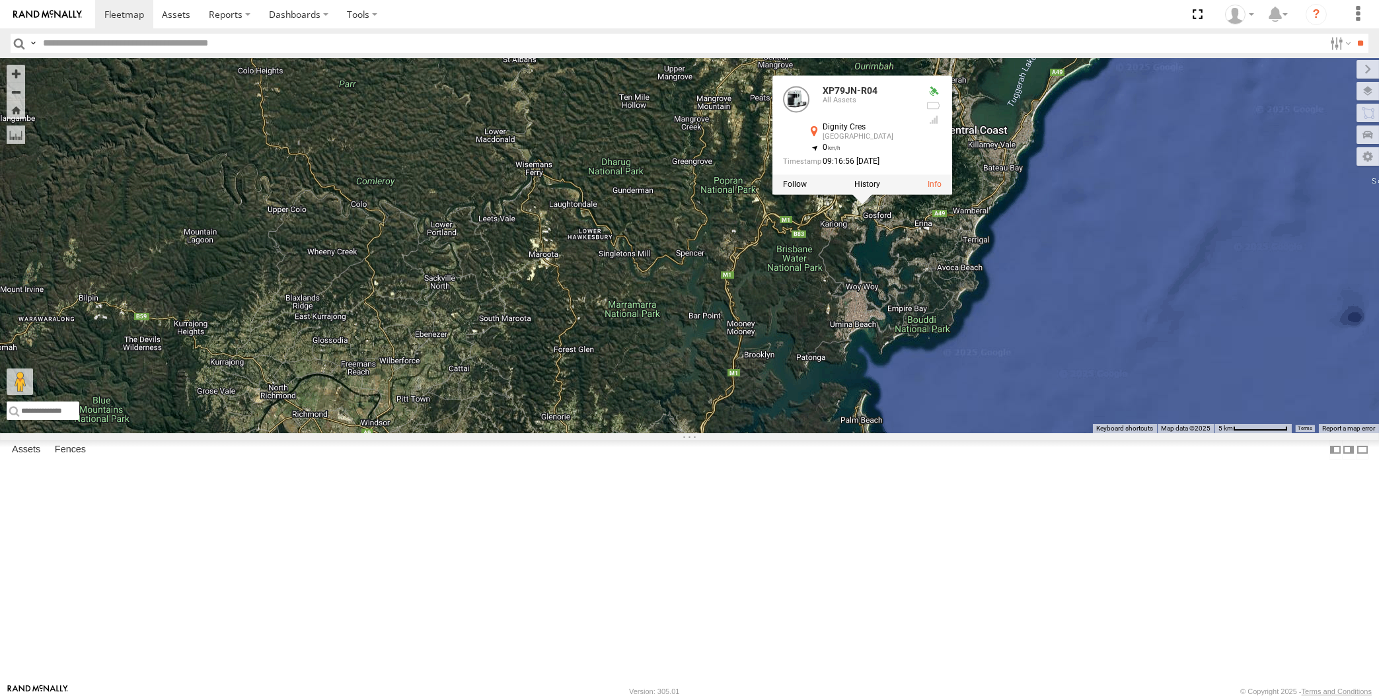
click at [873, 346] on div "XP30JQ-R03 RJ5911-R79 XP81FE-R59 XO74GU-R69 3 XP79JN-R04 XP79JN-R04 All Assets …" at bounding box center [689, 245] width 1379 height 375
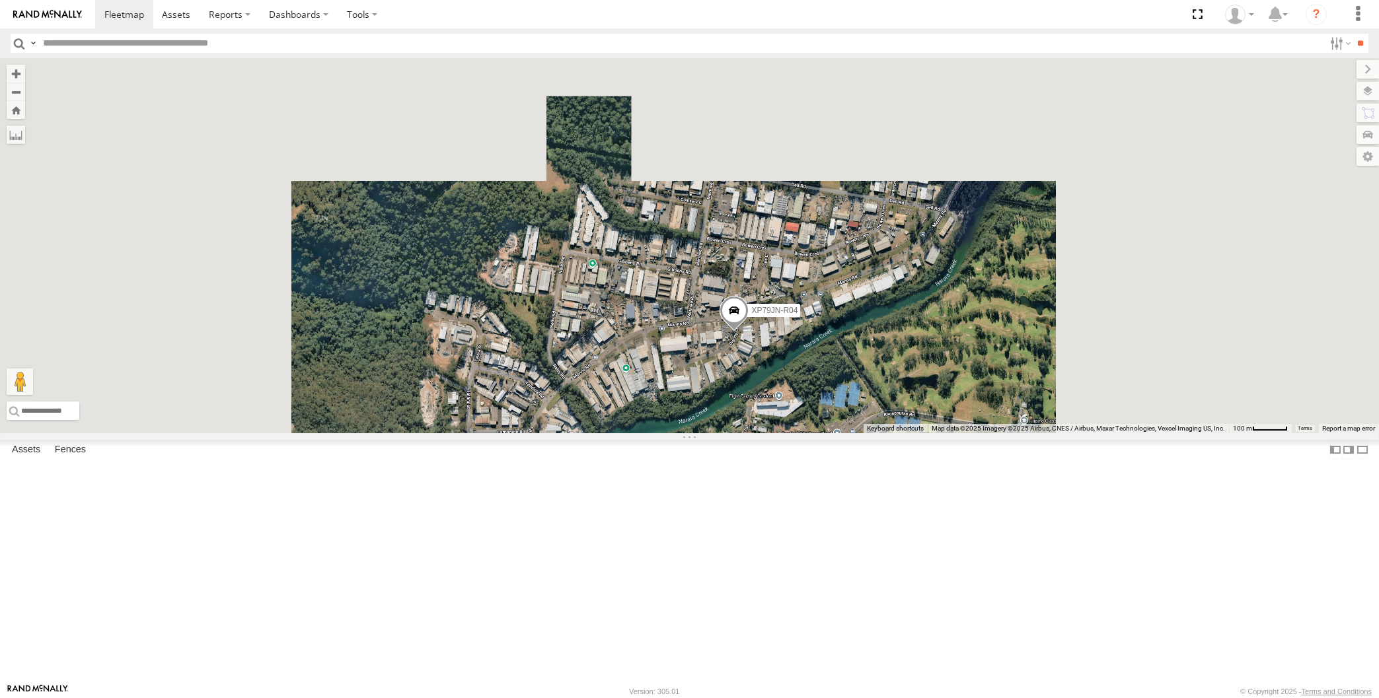
drag, startPoint x: 824, startPoint y: 576, endPoint x: 840, endPoint y: 531, distance: 47.9
click at [840, 433] on div "XP30JQ-R03 RJ5911-R79 XP81FE-R59 XO74GU-R69 XP79JN-R04" at bounding box center [689, 245] width 1379 height 375
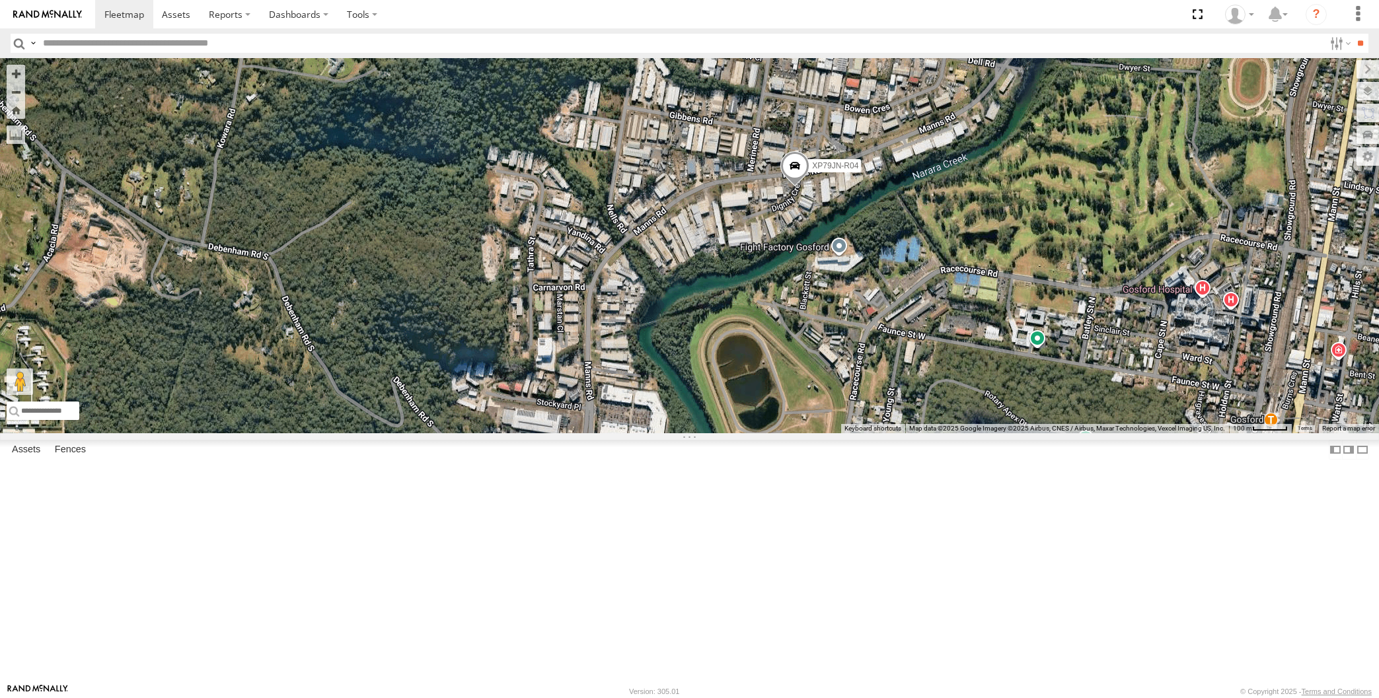
drag, startPoint x: 940, startPoint y: 593, endPoint x: 953, endPoint y: 587, distance: 14.8
click at [953, 433] on div "XP30JQ-R03 RJ5911-R79 XP81FE-R59 XO74GU-R69 XP79JN-R04" at bounding box center [689, 245] width 1379 height 375
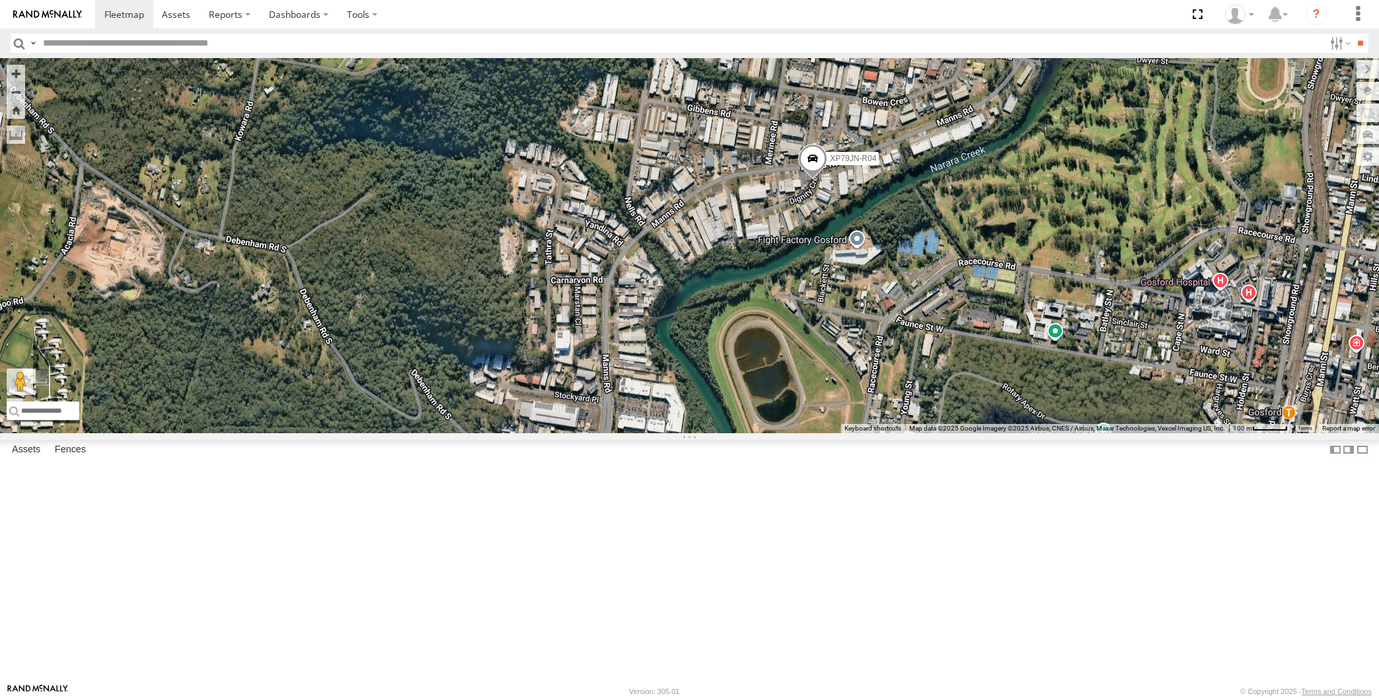
drag, startPoint x: 839, startPoint y: 497, endPoint x: 834, endPoint y: 488, distance: 10.3
click at [837, 433] on div "XP30JQ-R03 RJ5911-R79 XP81FE-R59 XO74GU-R69 XP79JN-R04" at bounding box center [689, 245] width 1379 height 375
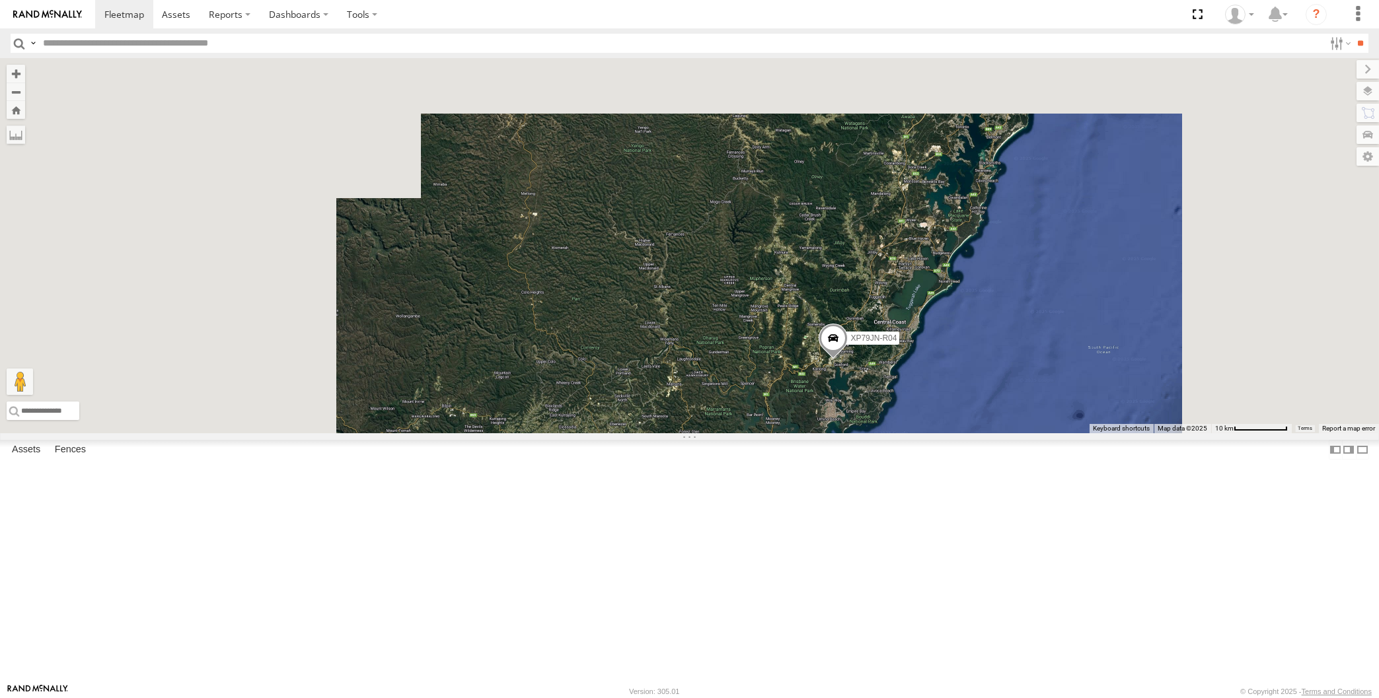
drag, startPoint x: 828, startPoint y: 577, endPoint x: 838, endPoint y: 454, distance: 123.3
click at [837, 433] on div "XP30JQ-R03 RJ5911-R79 XP81FE-R59 XO74GU-R69 XP79JN-R04" at bounding box center [689, 245] width 1379 height 375
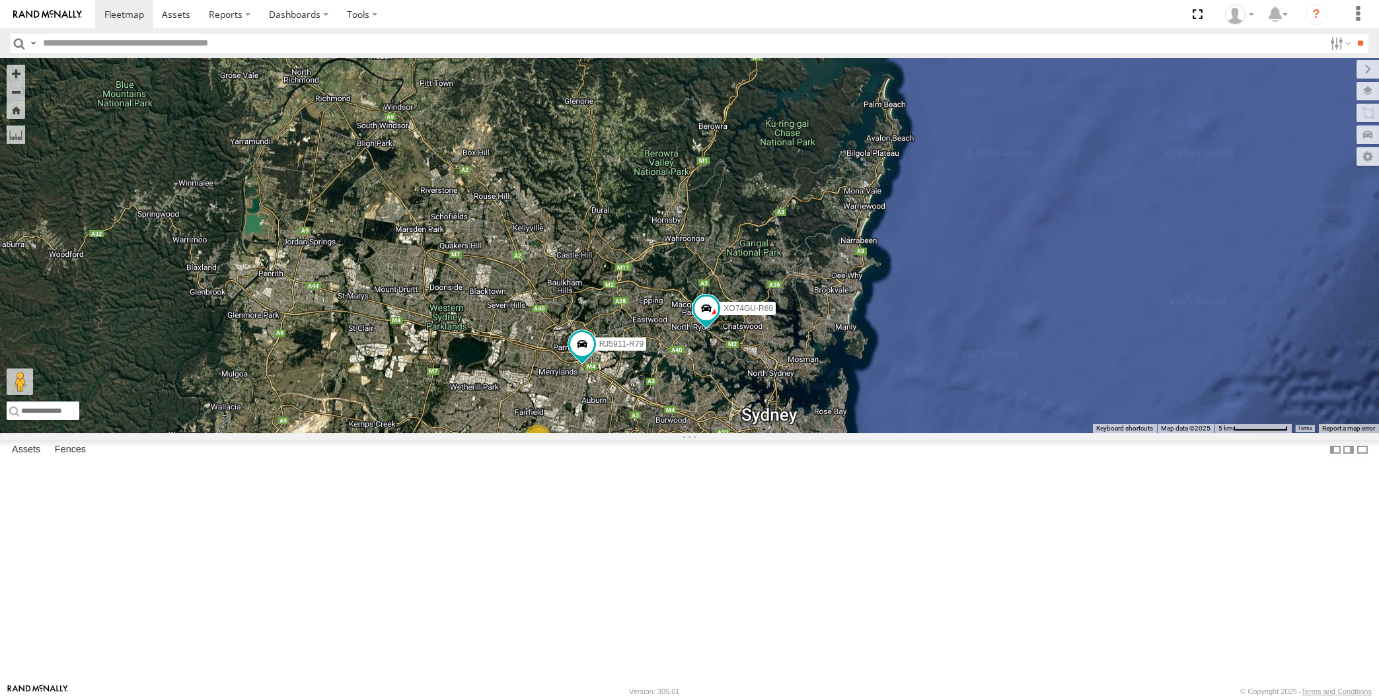
drag, startPoint x: 858, startPoint y: 549, endPoint x: 861, endPoint y: 534, distance: 15.6
click at [860, 433] on div "XP30JQ-R03 RJ5911-R79 XP81FE-R59 XO74GU-R69 XP79JN-R04 3" at bounding box center [689, 245] width 1379 height 375
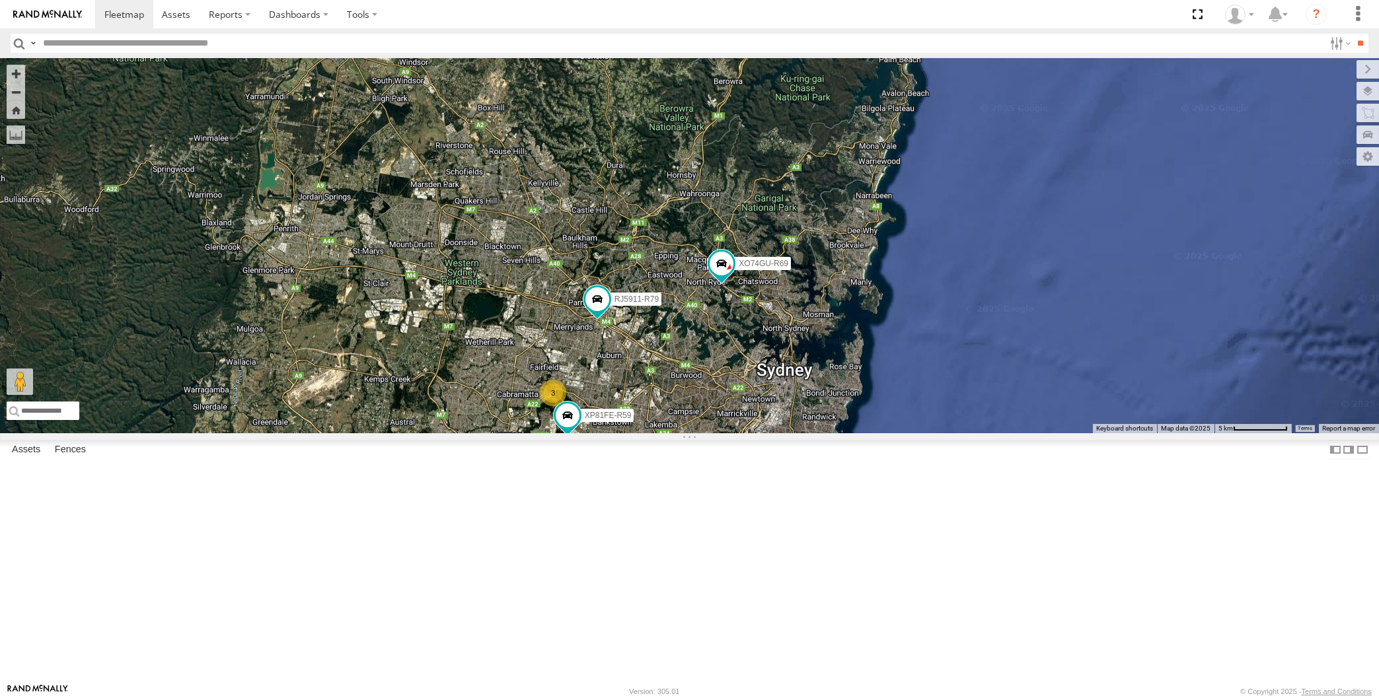
drag, startPoint x: 863, startPoint y: 536, endPoint x: 865, endPoint y: 505, distance: 31.8
click at [865, 433] on div "XP30JQ-R03 RJ5911-R79 XP81FE-R59 XO74GU-R69 XP79JN-R04 3" at bounding box center [689, 245] width 1379 height 375
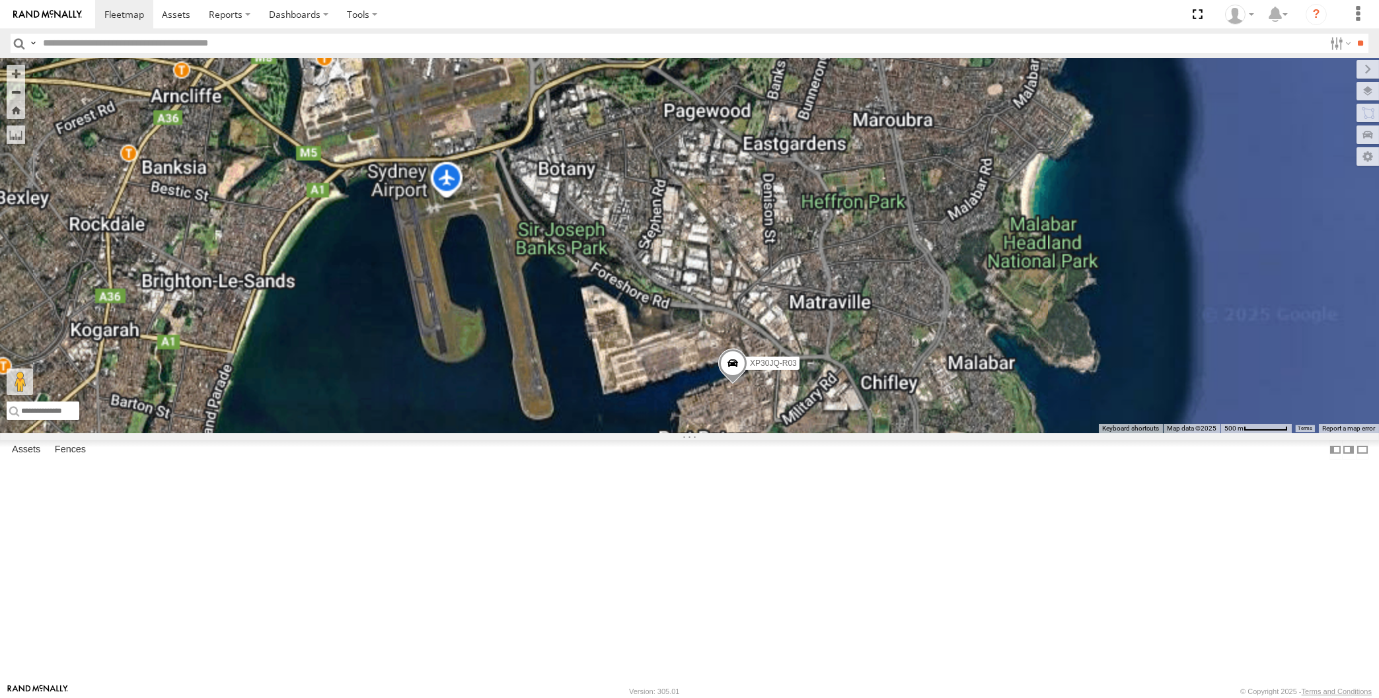
click at [731, 385] on span at bounding box center [732, 367] width 29 height 36
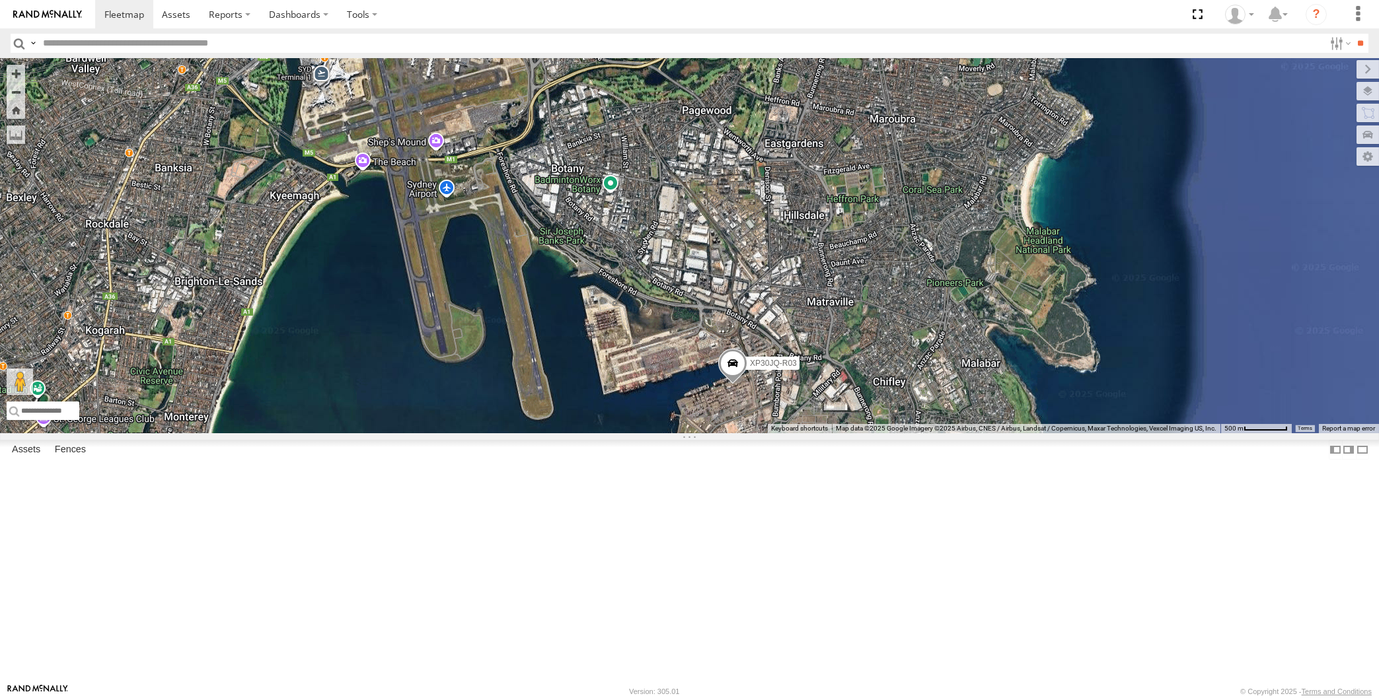
click at [177, 316] on div "XP30JQ-R03" at bounding box center [689, 245] width 1379 height 375
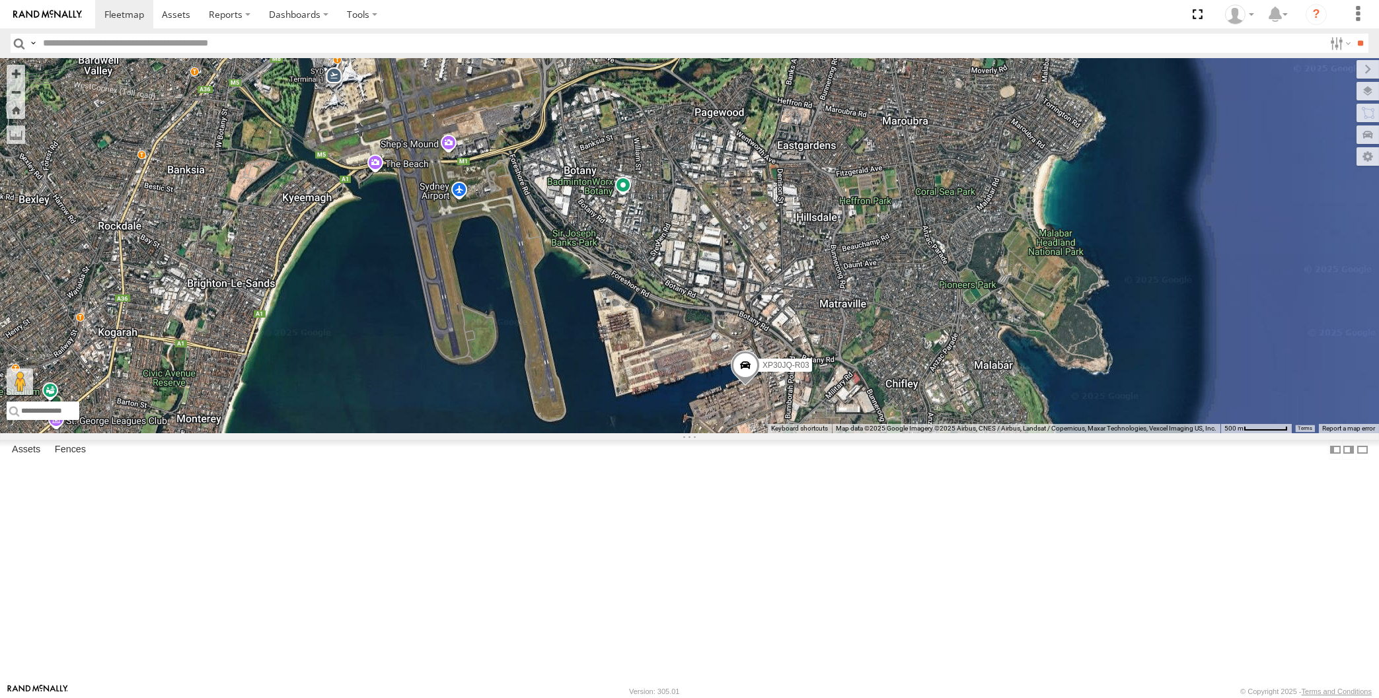
drag, startPoint x: 419, startPoint y: 425, endPoint x: 463, endPoint y: 429, distance: 44.4
click at [456, 426] on div "XP30JQ-R03" at bounding box center [689, 245] width 1379 height 375
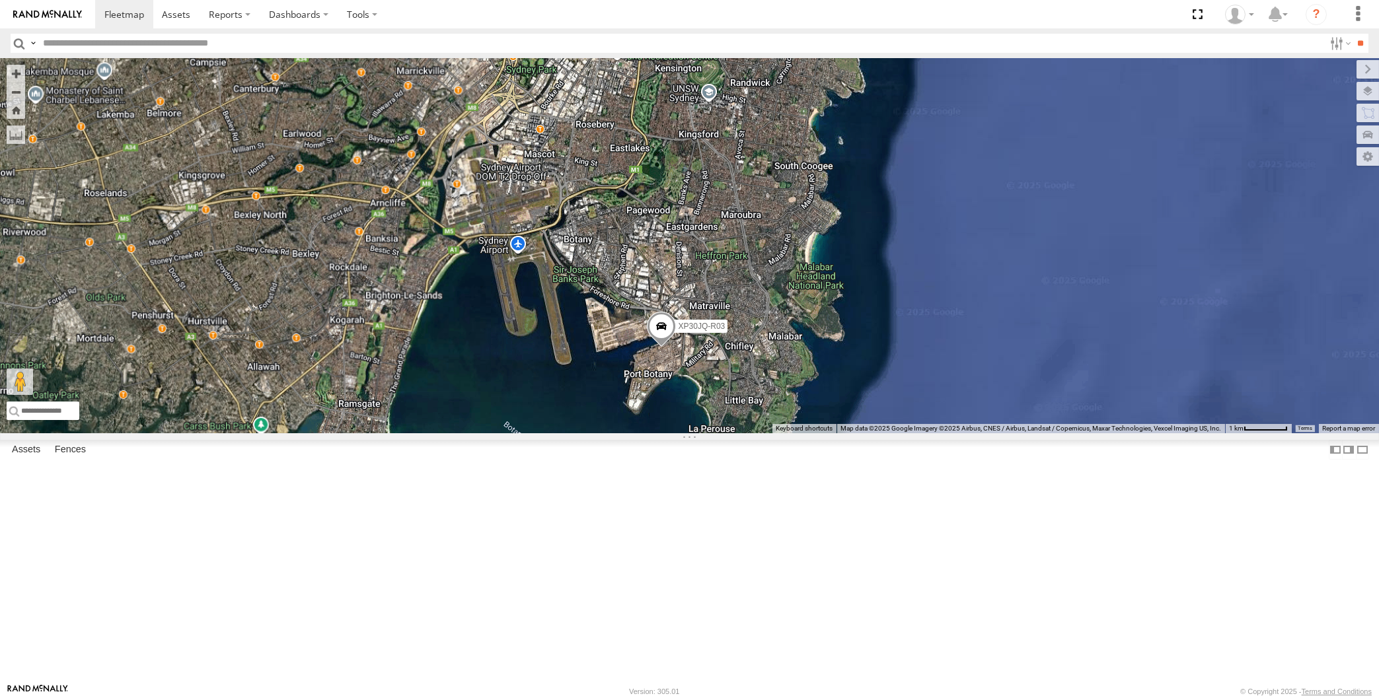
drag, startPoint x: 460, startPoint y: 447, endPoint x: 592, endPoint y: 449, distance: 131.5
click at [573, 433] on div "XP30JQ-R03" at bounding box center [689, 245] width 1379 height 375
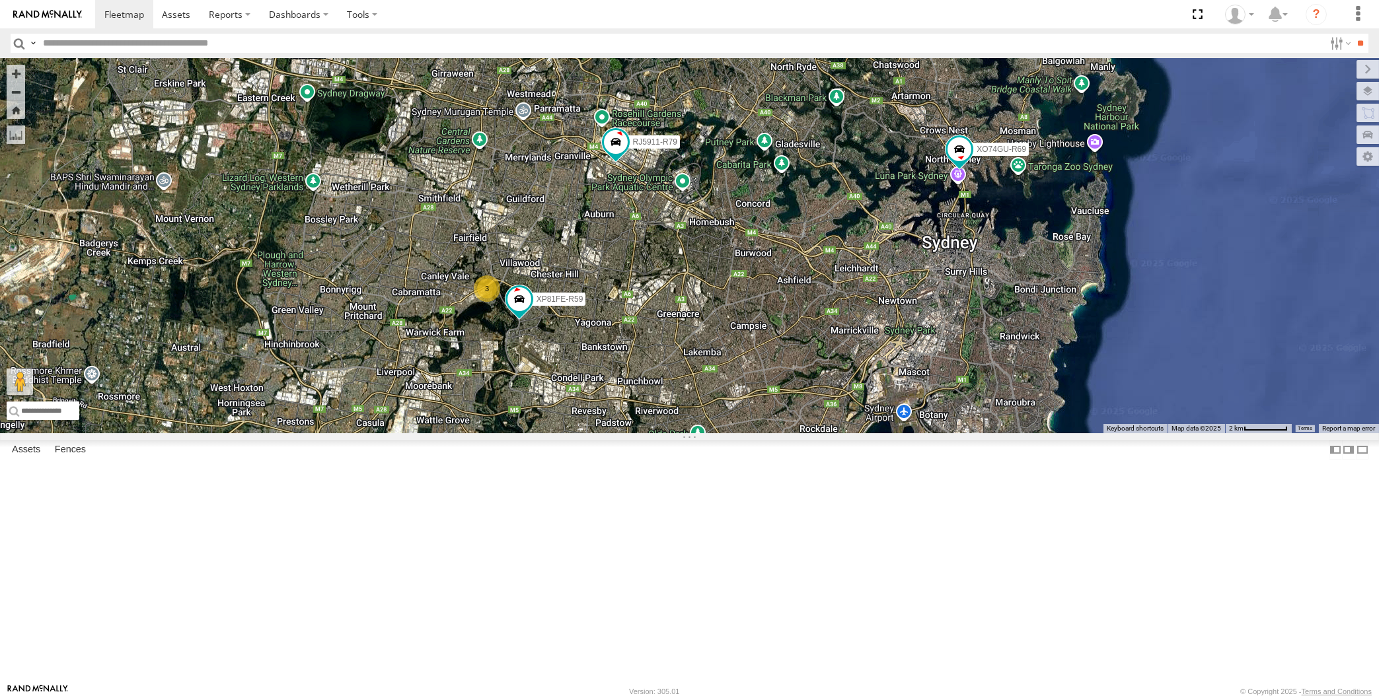
drag, startPoint x: 852, startPoint y: 576, endPoint x: 848, endPoint y: 568, distance: 8.9
click at [848, 433] on div "XP30JQ-R03 XP79JN-R04 RJ5911-R79 XO74GU-R69 3 XP81FE-R59" at bounding box center [689, 245] width 1379 height 375
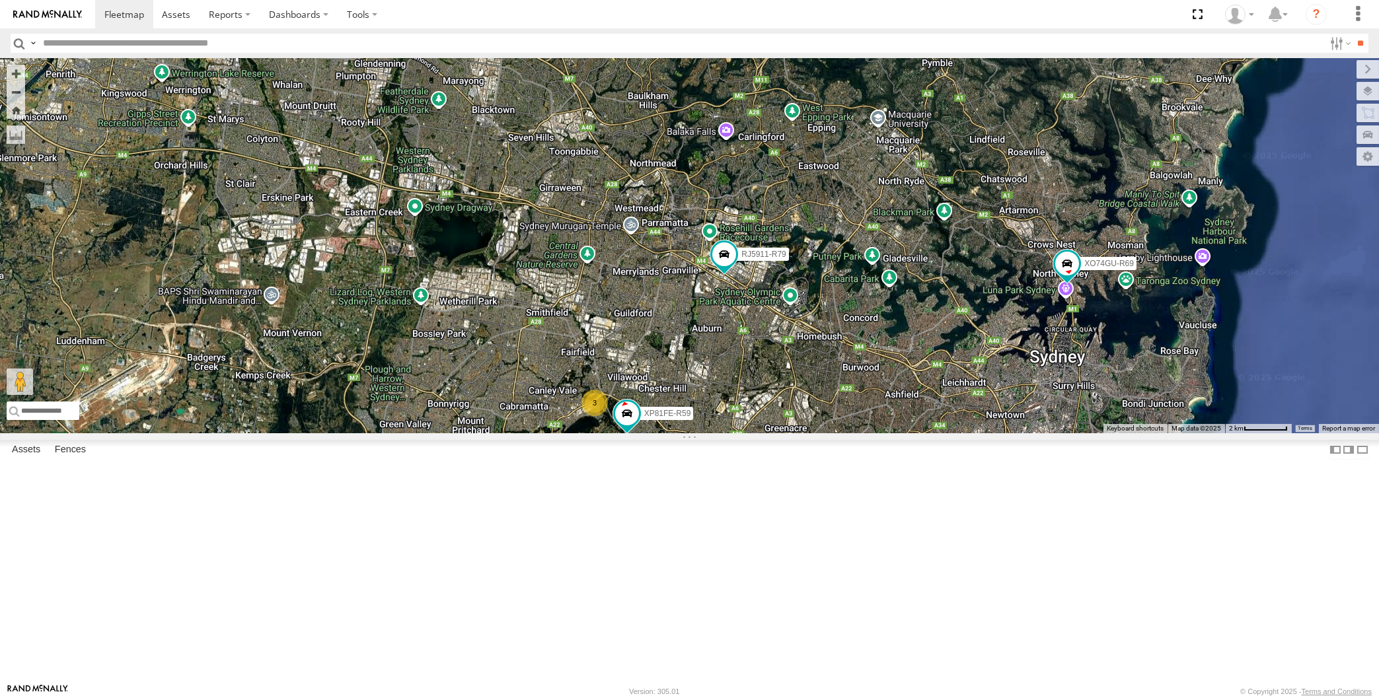
drag, startPoint x: 967, startPoint y: 535, endPoint x: 972, endPoint y: 511, distance: 25.0
click at [972, 433] on div "XP30JQ-R03 XP79JN-R04 RJ5911-R79 XO74GU-R69 3 XP81FE-R59" at bounding box center [689, 245] width 1379 height 375
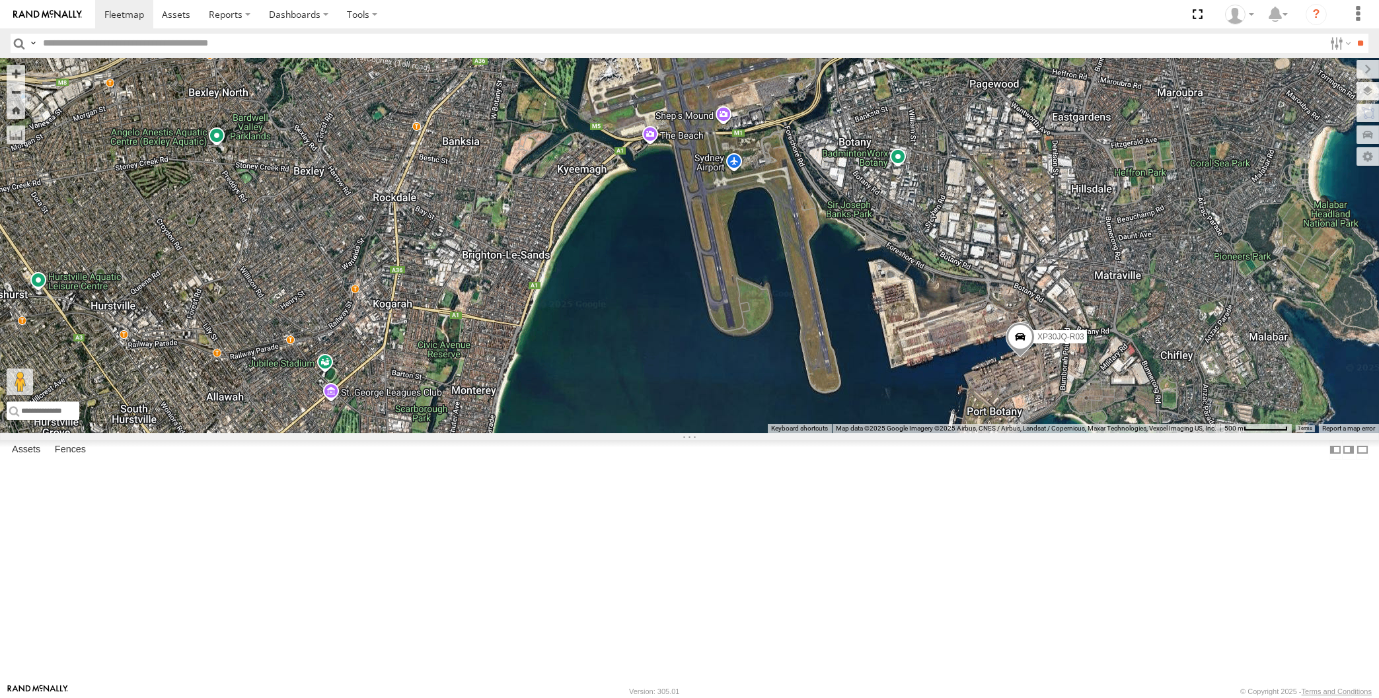
click at [1021, 359] on span at bounding box center [1020, 341] width 29 height 36
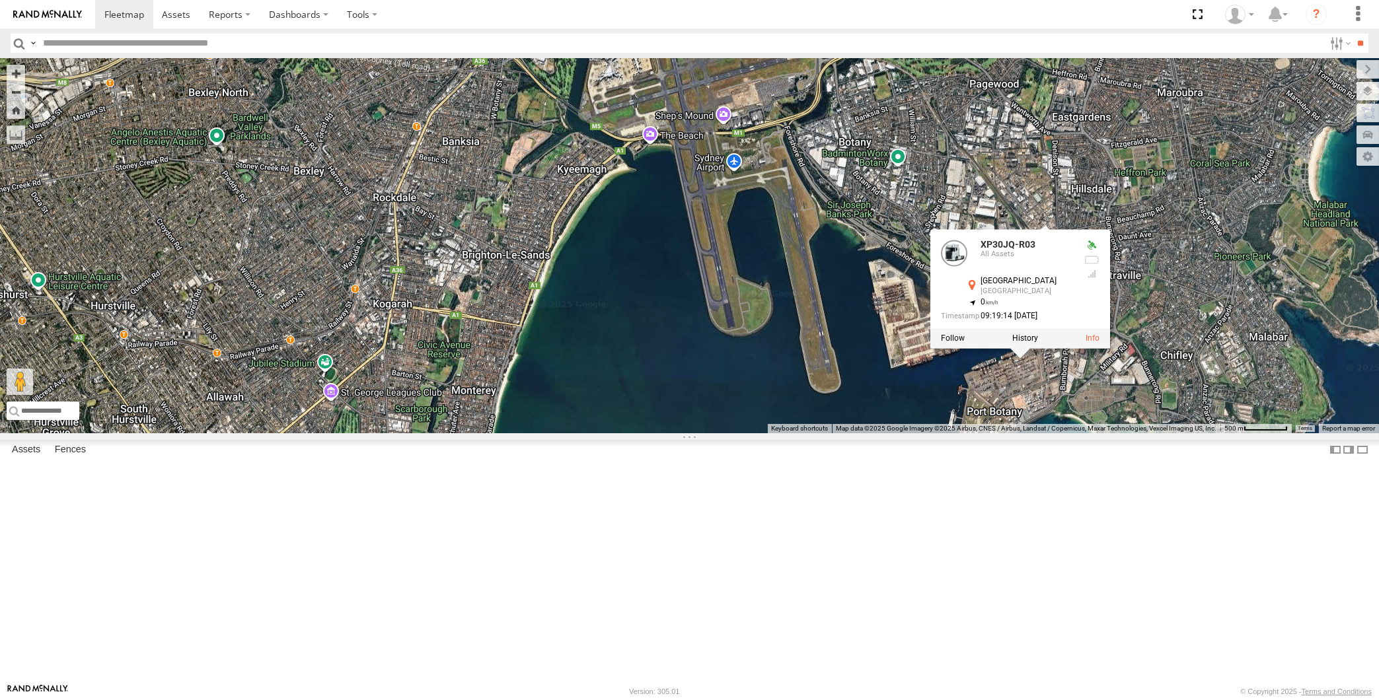
click at [1009, 433] on div "XP30JQ-R03 XP79JN-R04 RJ5911-R79 XO74GU-R69 XP30JQ-R03 All Assets Sydney Sydney…" at bounding box center [689, 245] width 1379 height 375
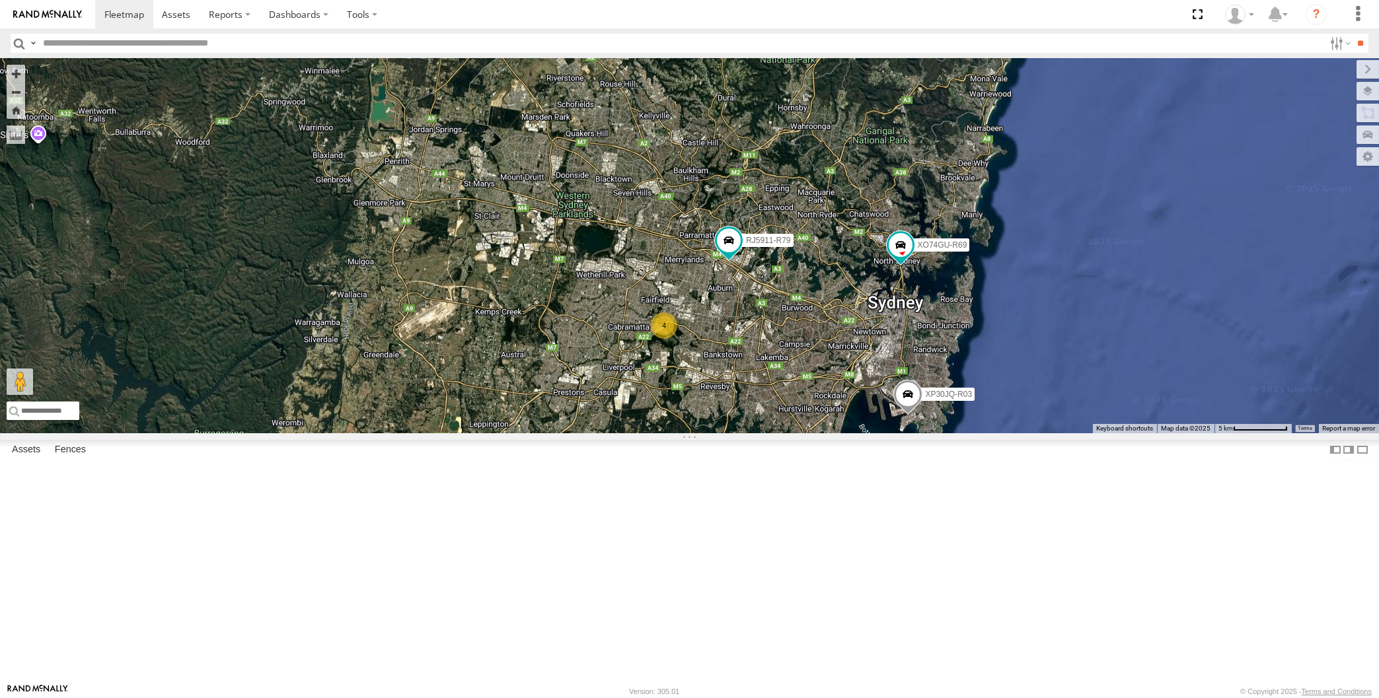
drag, startPoint x: 875, startPoint y: 593, endPoint x: 880, endPoint y: 599, distance: 7.5
click at [878, 433] on div "XP30JQ-R03 XP79JN-R04 RJ5911-R79 XO74GU-R69 4" at bounding box center [689, 245] width 1379 height 375
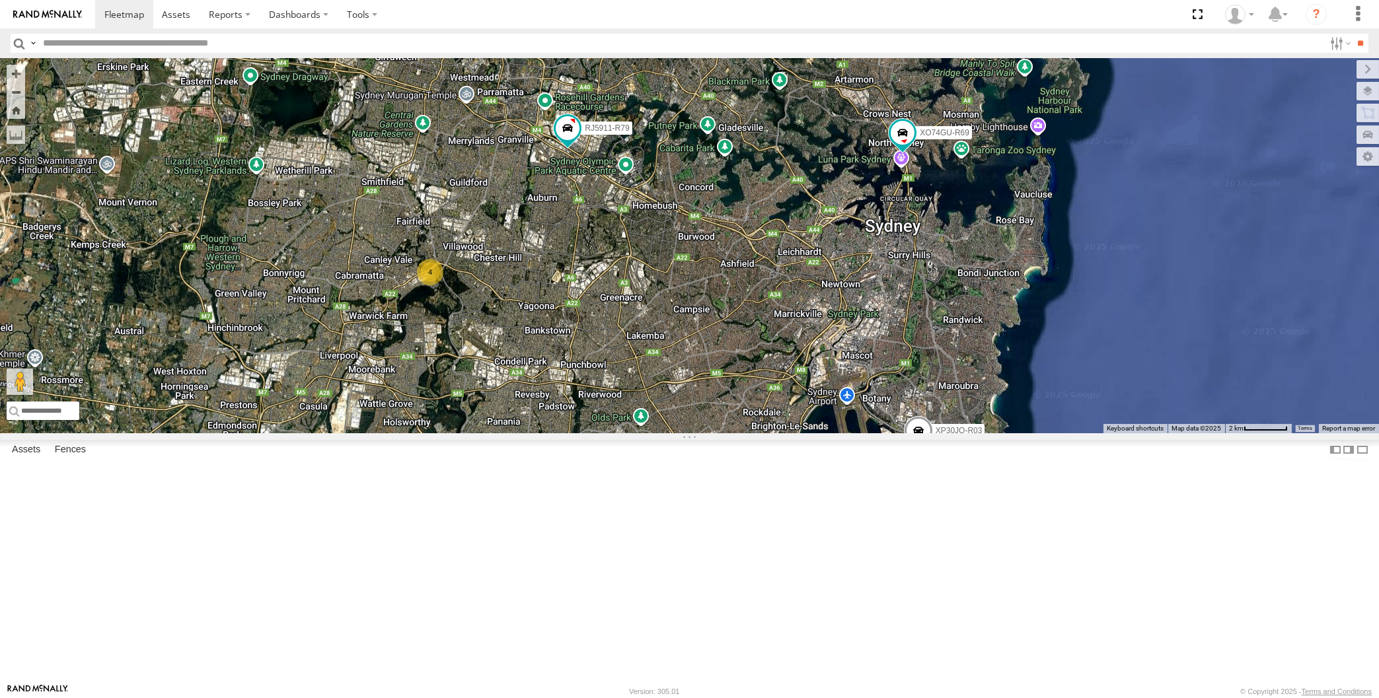
drag, startPoint x: 816, startPoint y: 507, endPoint x: 782, endPoint y: 489, distance: 39.0
click at [790, 433] on div "XP30JQ-R03 XP79JN-R04 RJ5911-R79 XO74GU-R69 4" at bounding box center [689, 245] width 1379 height 375
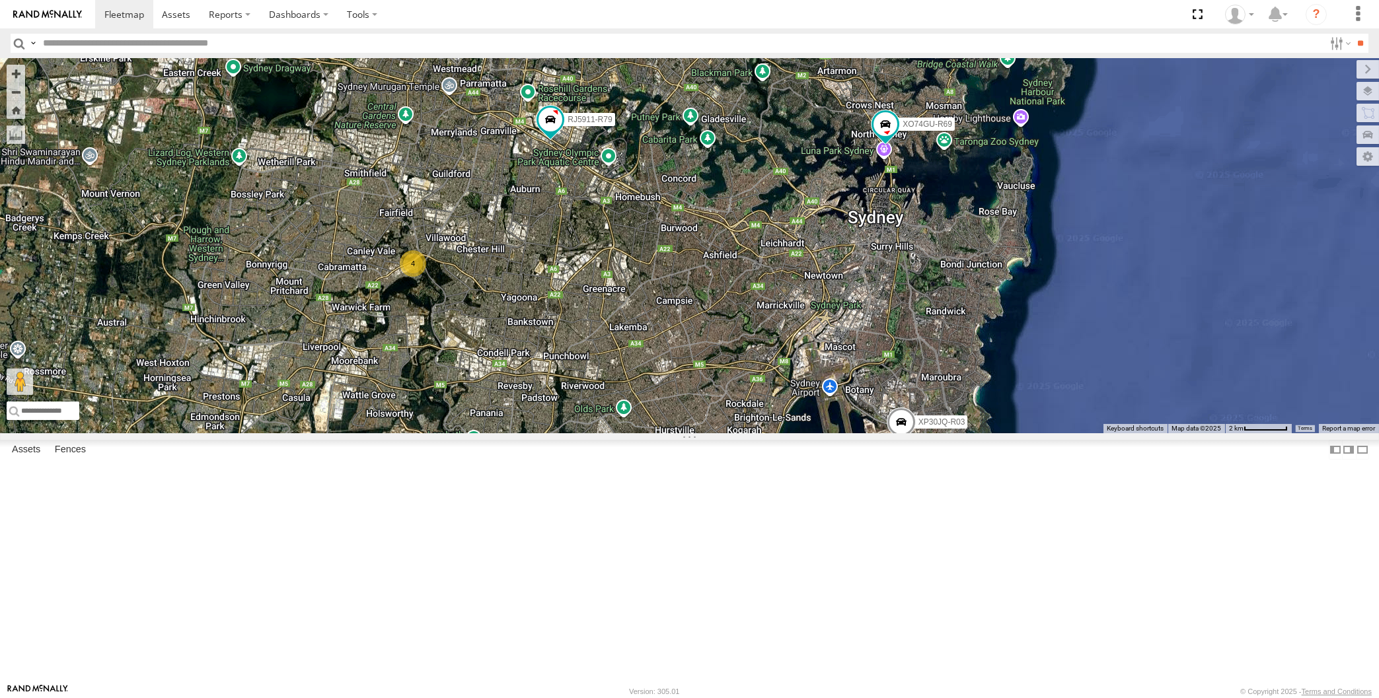
drag, startPoint x: 782, startPoint y: 489, endPoint x: 766, endPoint y: 484, distance: 15.9
click at [768, 433] on div "XP30JQ-R03 XP79JN-R04 RJ5911-R79 XO74GU-R69 4" at bounding box center [689, 245] width 1379 height 375
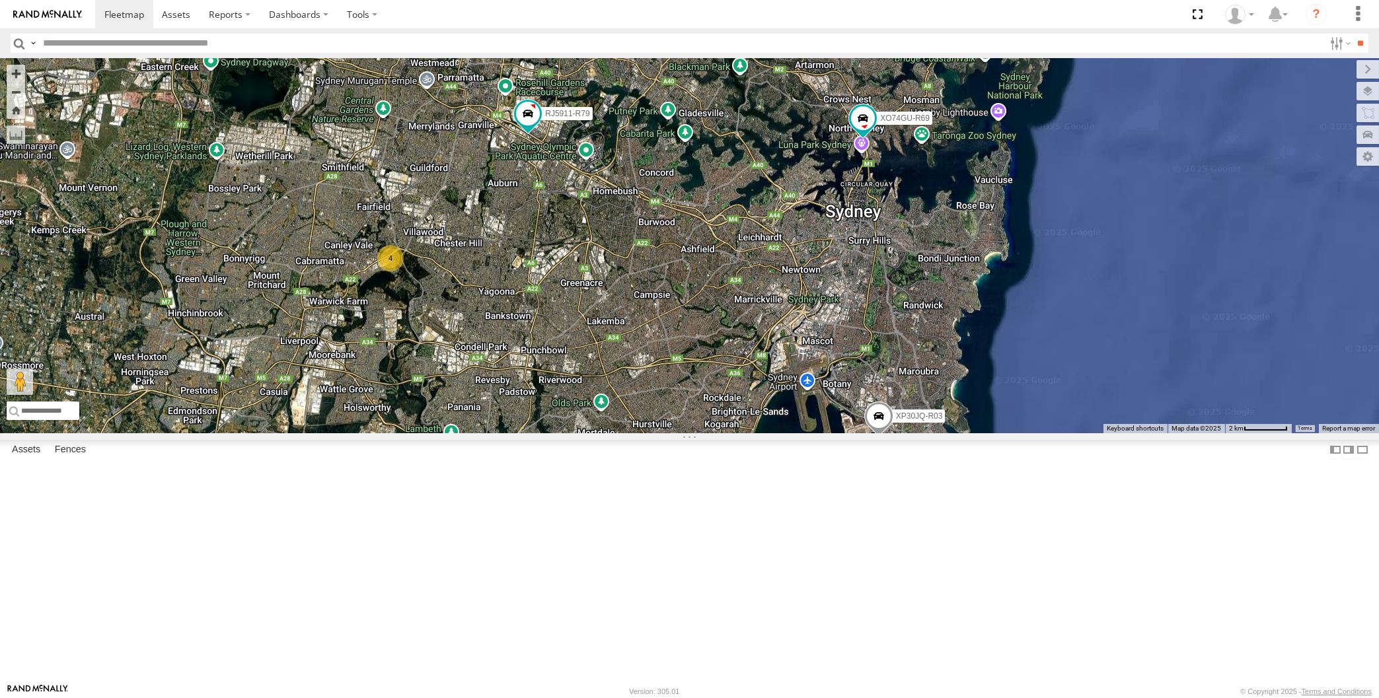
click at [771, 433] on div "XP30JQ-R03 XP79JN-R04 RJ5911-R79 XO74GU-R69 4" at bounding box center [689, 245] width 1379 height 375
drag, startPoint x: 831, startPoint y: 544, endPoint x: 817, endPoint y: 534, distance: 17.0
click at [817, 433] on div "XP30JQ-R03 XP79JN-R04 RJ5911-R79 XO74GU-R69 4" at bounding box center [689, 245] width 1379 height 375
drag, startPoint x: 764, startPoint y: 546, endPoint x: 760, endPoint y: 523, distance: 23.6
click at [760, 433] on div "XP30JQ-R03 XP79JN-R04 RJ5911-R79 XO74GU-R69 4" at bounding box center [689, 245] width 1379 height 375
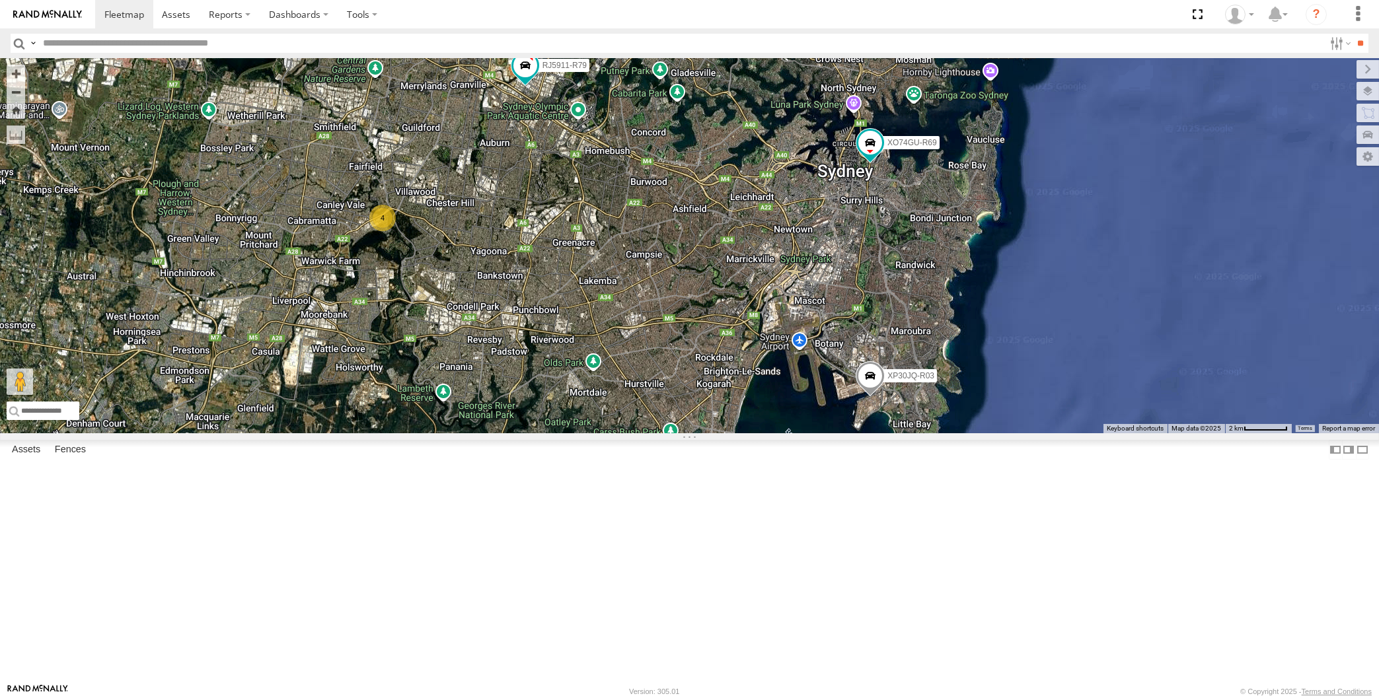
click at [324, 368] on div "XP30JQ-R03 XP79JN-R04 RJ5911-R79 XO74GU-R69 4" at bounding box center [689, 245] width 1379 height 375
click at [688, 433] on div "XP30JQ-R03 XP79JN-R04 RJ5911-R79 XO74GU-R69 4" at bounding box center [689, 245] width 1379 height 375
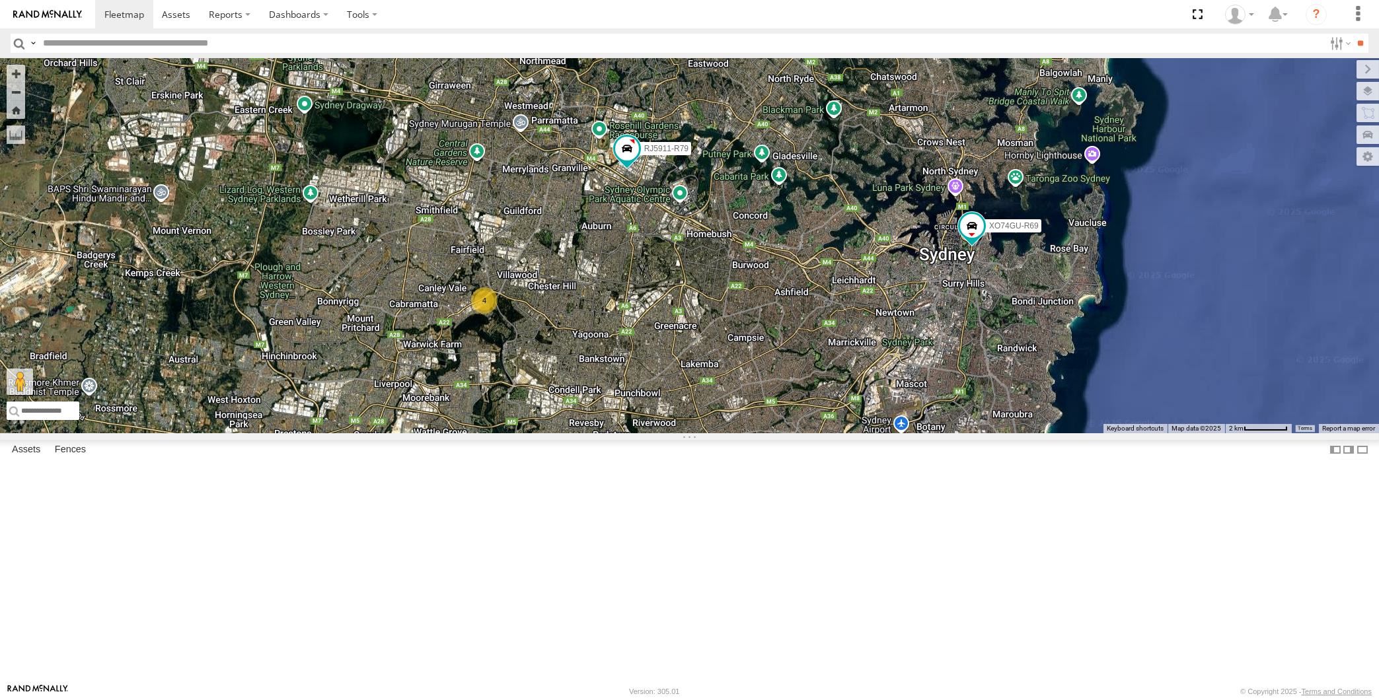
drag, startPoint x: 718, startPoint y: 550, endPoint x: 679, endPoint y: 481, distance: 79.6
click at [686, 433] on div "XP30JQ-R03 XP79JN-R04 RJ5911-R79 XO74GU-R69 4" at bounding box center [689, 245] width 1379 height 375
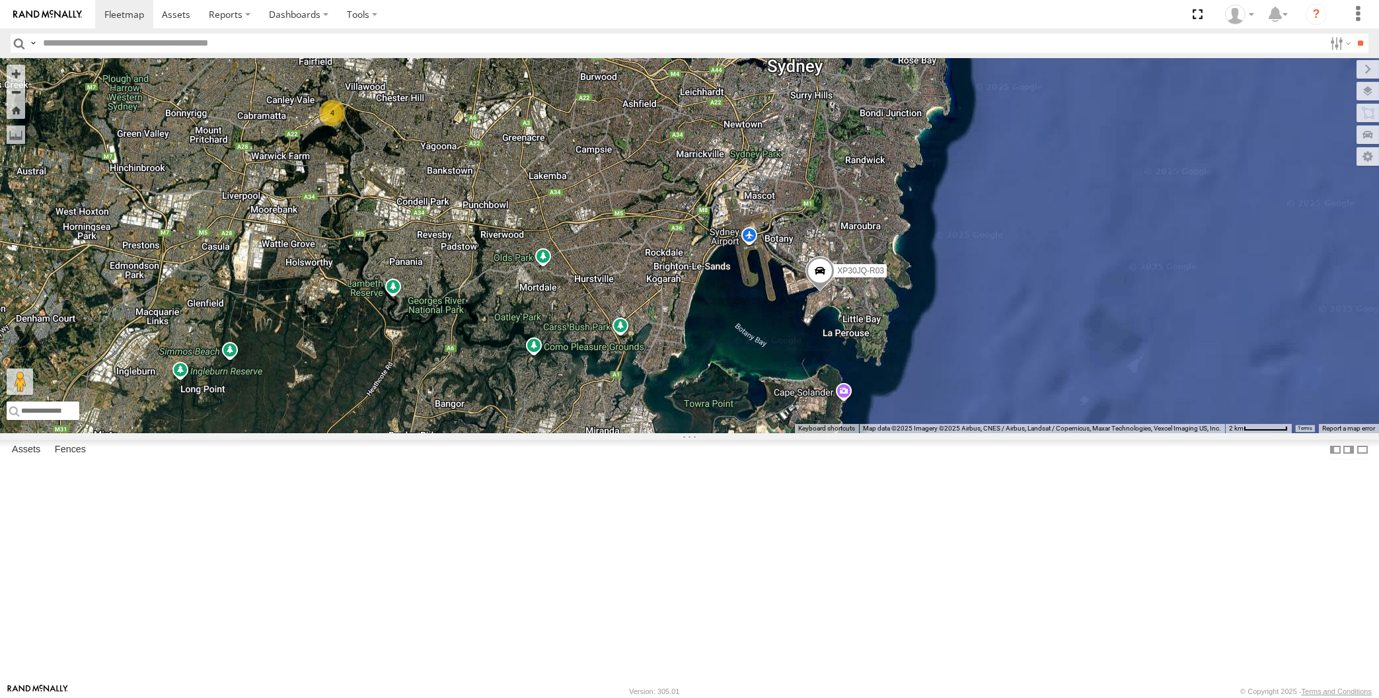
click at [661, 433] on div "XP30JQ-R03 XP79JN-R04 RJ5911-R79 XO74GU-R69 4" at bounding box center [689, 245] width 1379 height 375
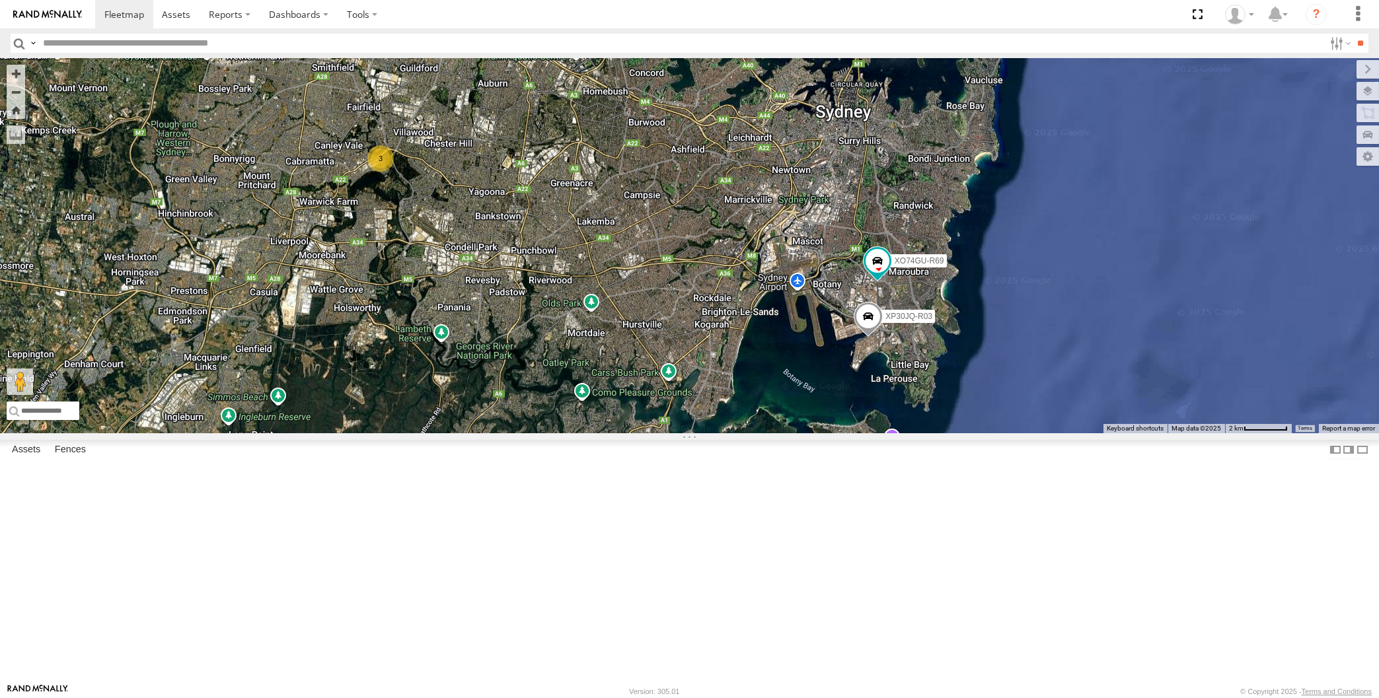
click at [749, 406] on div "XP30JQ-R03 RJ5911-R79 XP81FE-R59 XO74GU-R69 3" at bounding box center [689, 245] width 1379 height 375
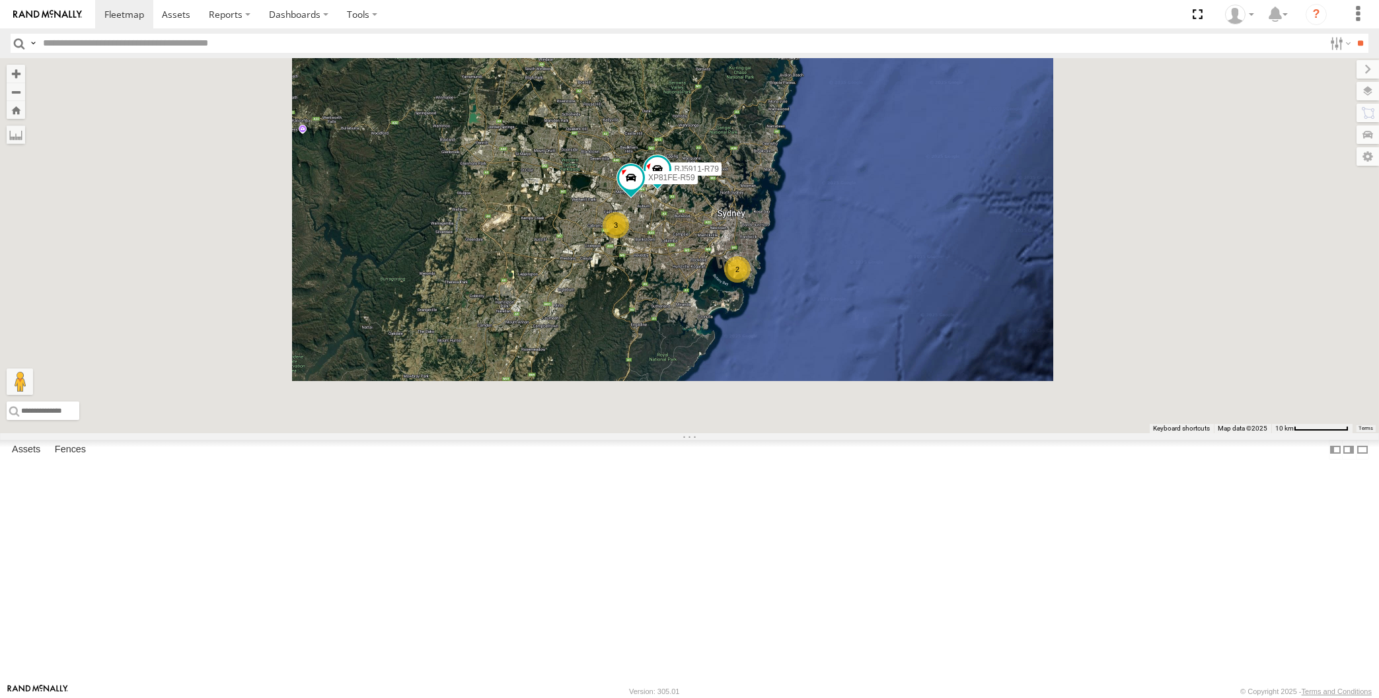
drag, startPoint x: 762, startPoint y: 262, endPoint x: 745, endPoint y: 330, distance: 70.2
click at [745, 330] on div "RJ5911-R79 XP81FE-R59 2 XP79JN-R04 3" at bounding box center [689, 245] width 1379 height 375
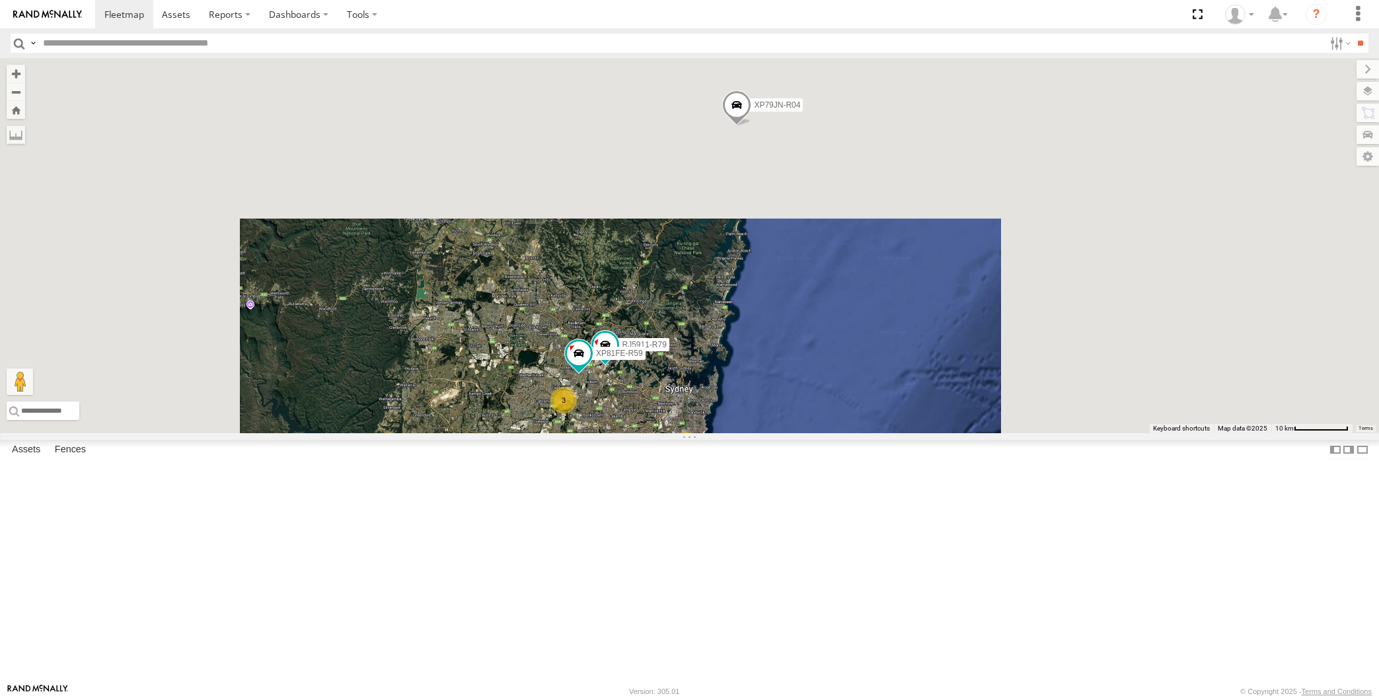
drag, startPoint x: 720, startPoint y: 406, endPoint x: 723, endPoint y: 396, distance: 10.4
click at [723, 397] on div "RJ5911-R79 XP81FE-R59 2 XP79JN-R04 3" at bounding box center [689, 245] width 1379 height 375
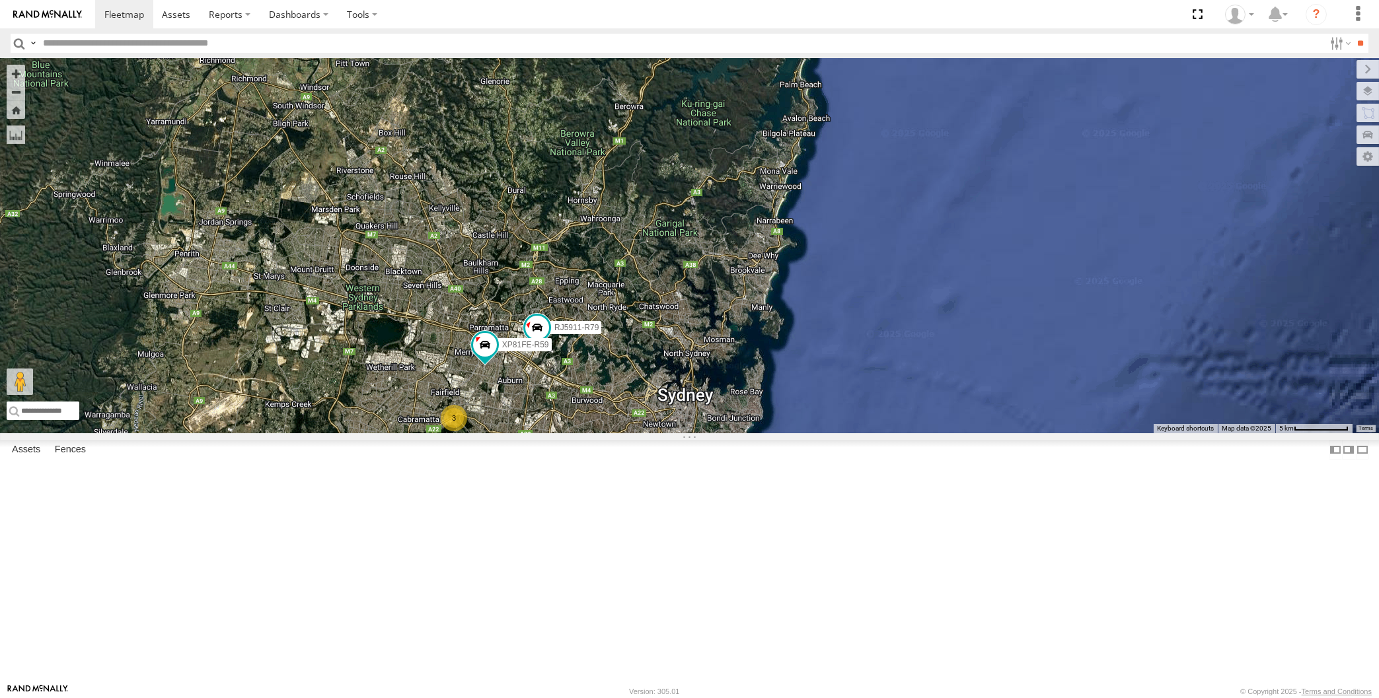
drag, startPoint x: 664, startPoint y: 551, endPoint x: 687, endPoint y: 503, distance: 52.9
click at [687, 433] on div "RJ5911-R79 XP81FE-R59 XP79JN-R04 XP30JQ-R03 3 XO74GU-R69" at bounding box center [689, 245] width 1379 height 375
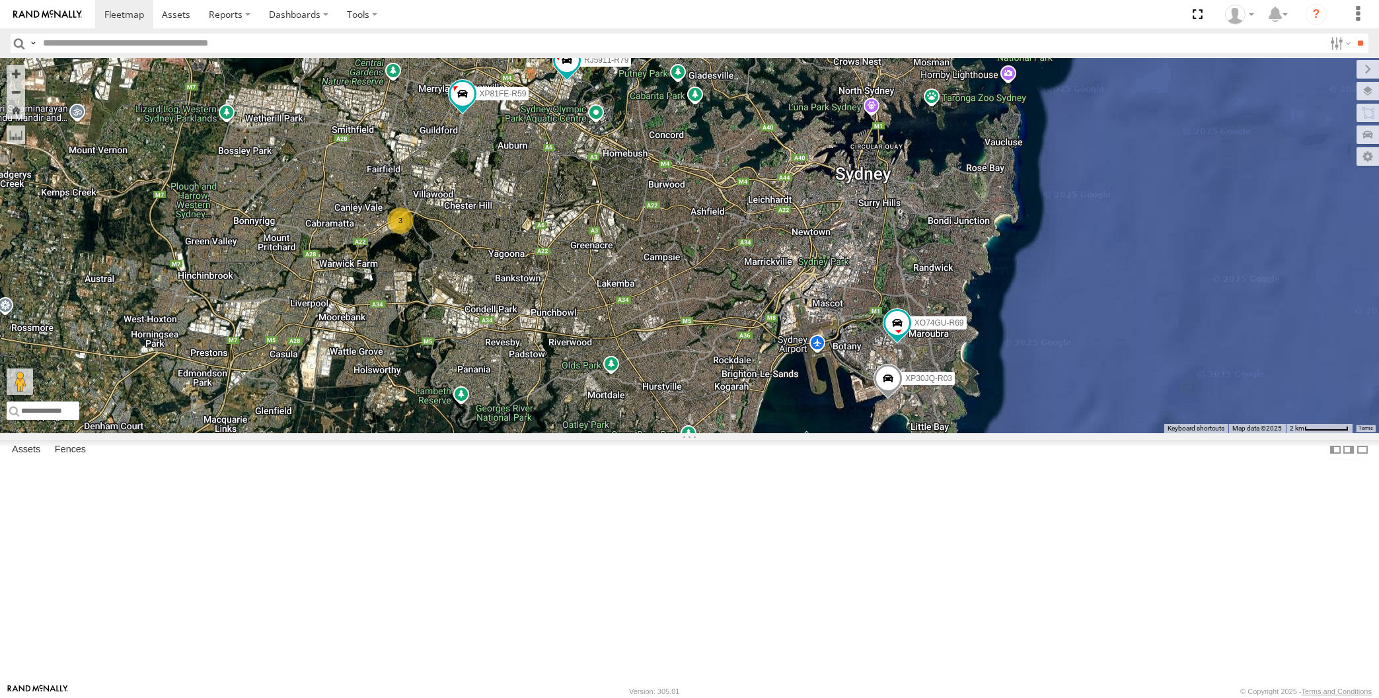
drag, startPoint x: 696, startPoint y: 444, endPoint x: 702, endPoint y: 462, distance: 18.8
click at [702, 433] on div "RJ5911-R79 XP81FE-R59 XP79JN-R04 XP30JQ-R03 XO74GU-R69 3" at bounding box center [689, 245] width 1379 height 375
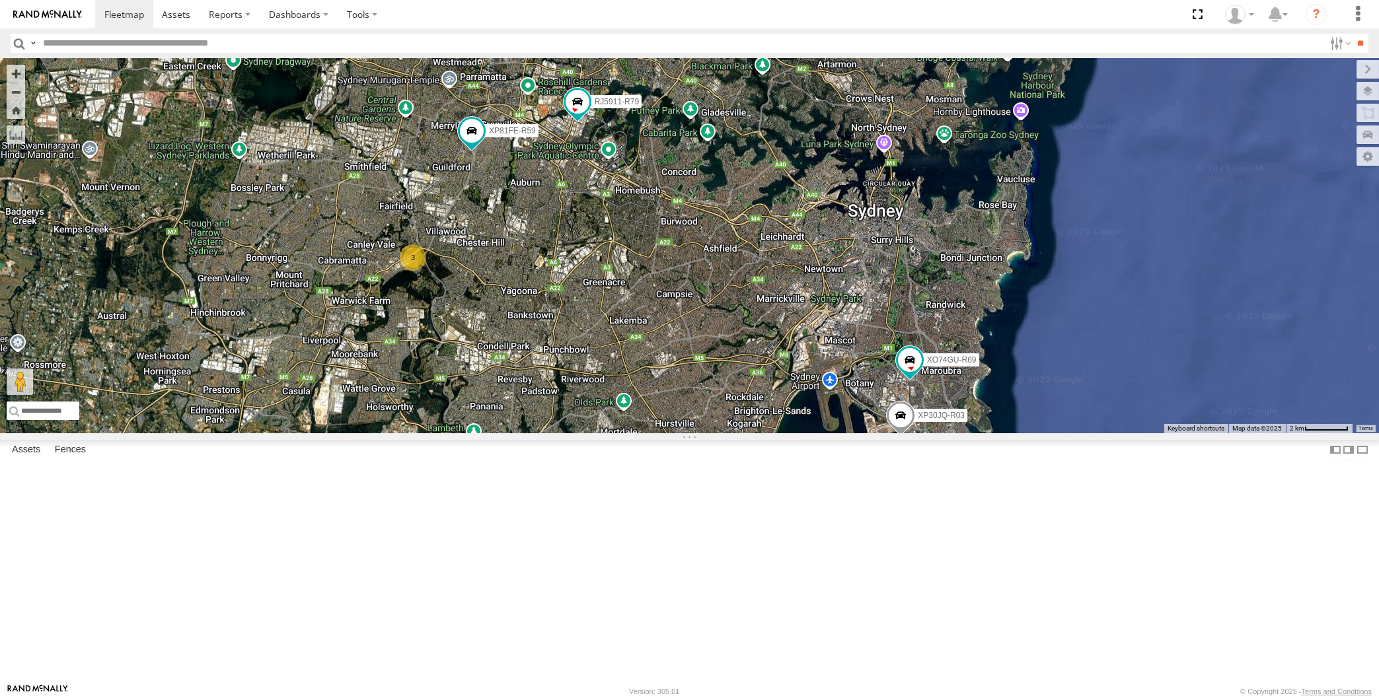
click at [908, 437] on span at bounding box center [900, 419] width 29 height 36
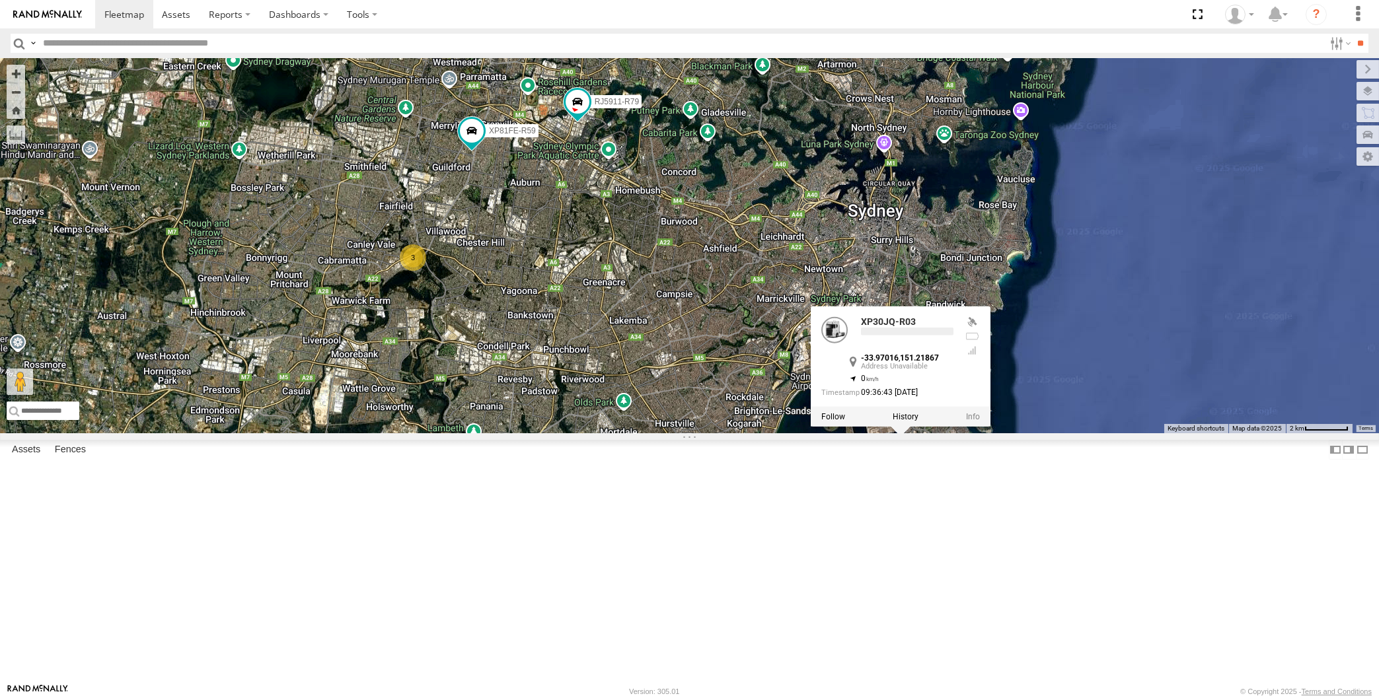
click at [775, 433] on div "XP30JQ-R03 RJ5911-R79 XP81FE-R59 XO74GU-R69 3 XP30JQ-R03 -33.97016 , 151.21867 …" at bounding box center [689, 245] width 1379 height 375
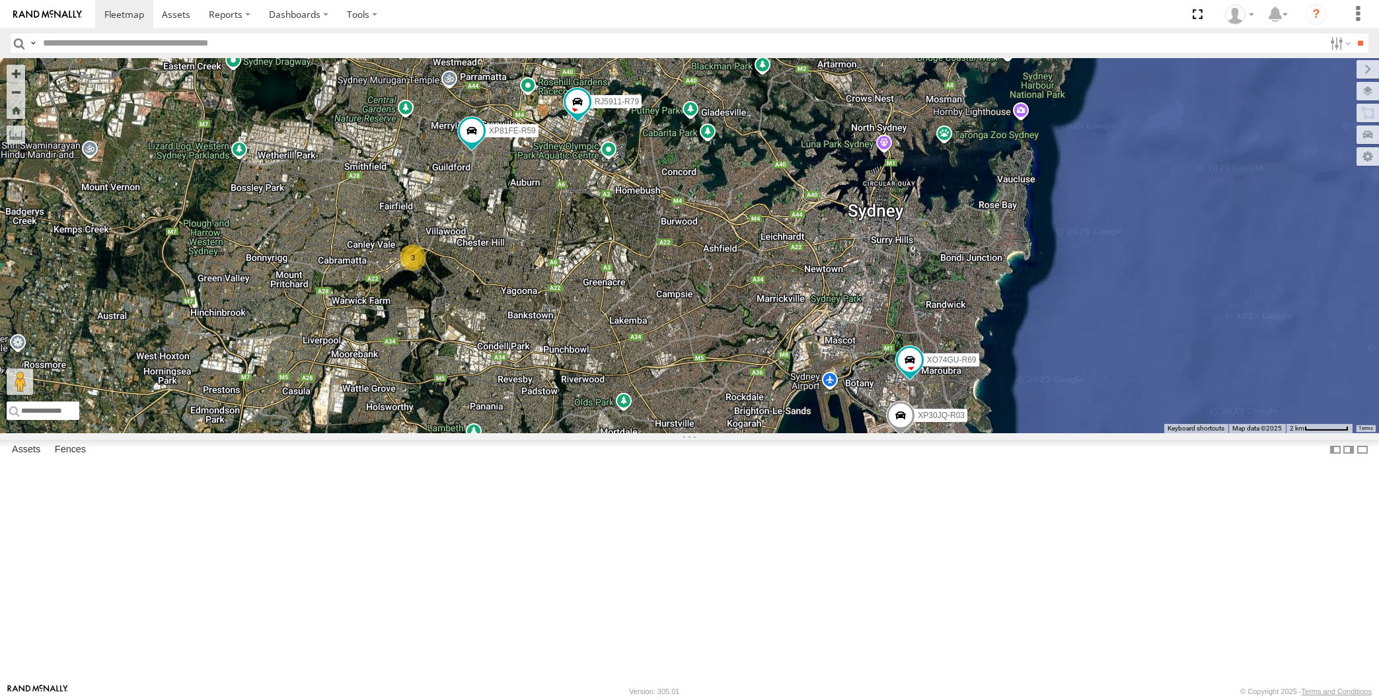
click at [542, 367] on div "XP30JQ-R03 RJ5911-R79 XP81FE-R59 XO74GU-R69 3" at bounding box center [689, 245] width 1379 height 375
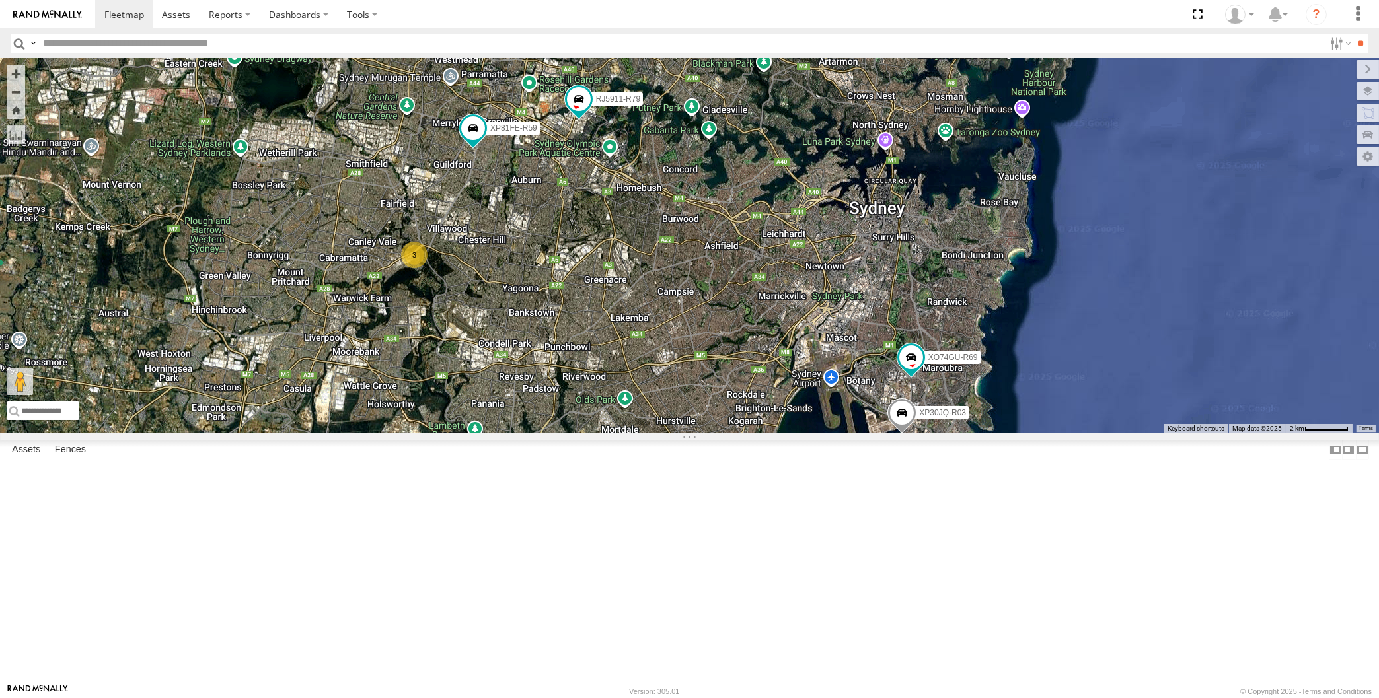
click at [618, 404] on div "XP30JQ-R03 RJ5911-R79 XP81FE-R59 XO74GU-R69 3" at bounding box center [689, 245] width 1379 height 375
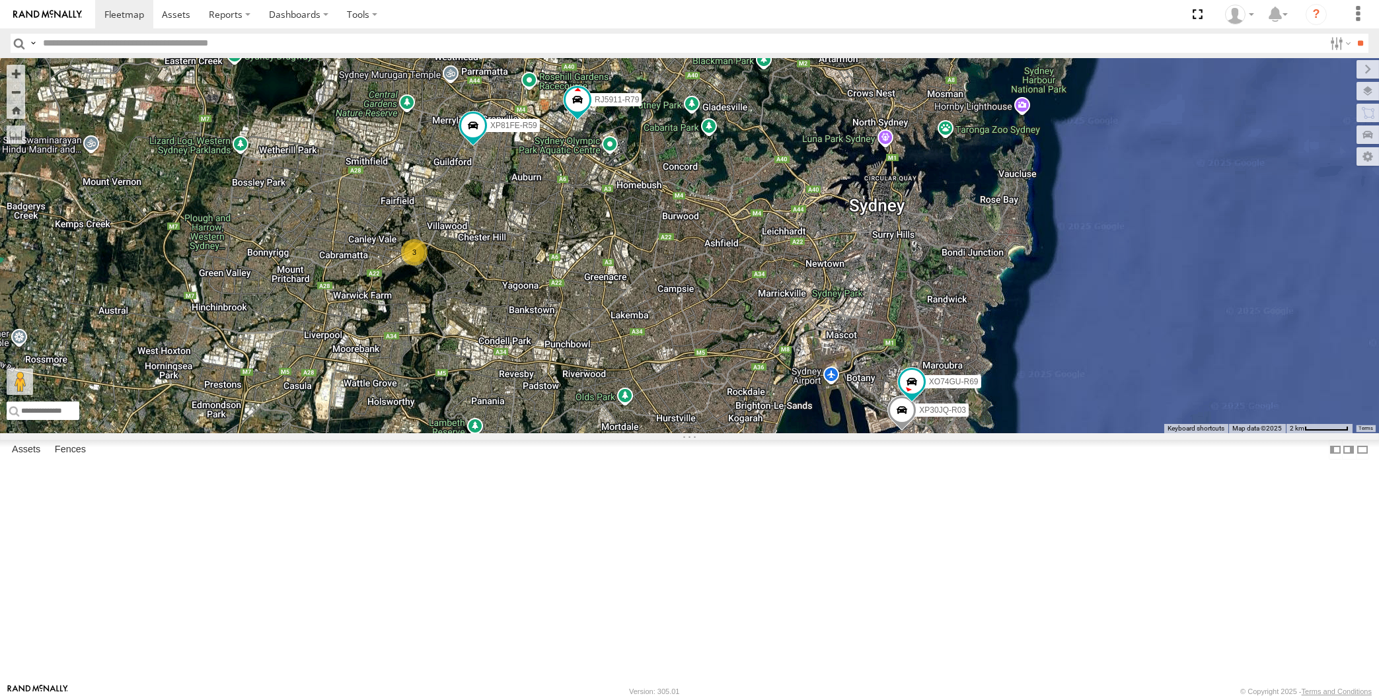
drag, startPoint x: 1018, startPoint y: 306, endPoint x: 988, endPoint y: 367, distance: 68.3
click at [988, 367] on div "XP30JQ-R03 RJ5911-R79 XP81FE-R59 XO74GU-R69 3" at bounding box center [689, 245] width 1379 height 375
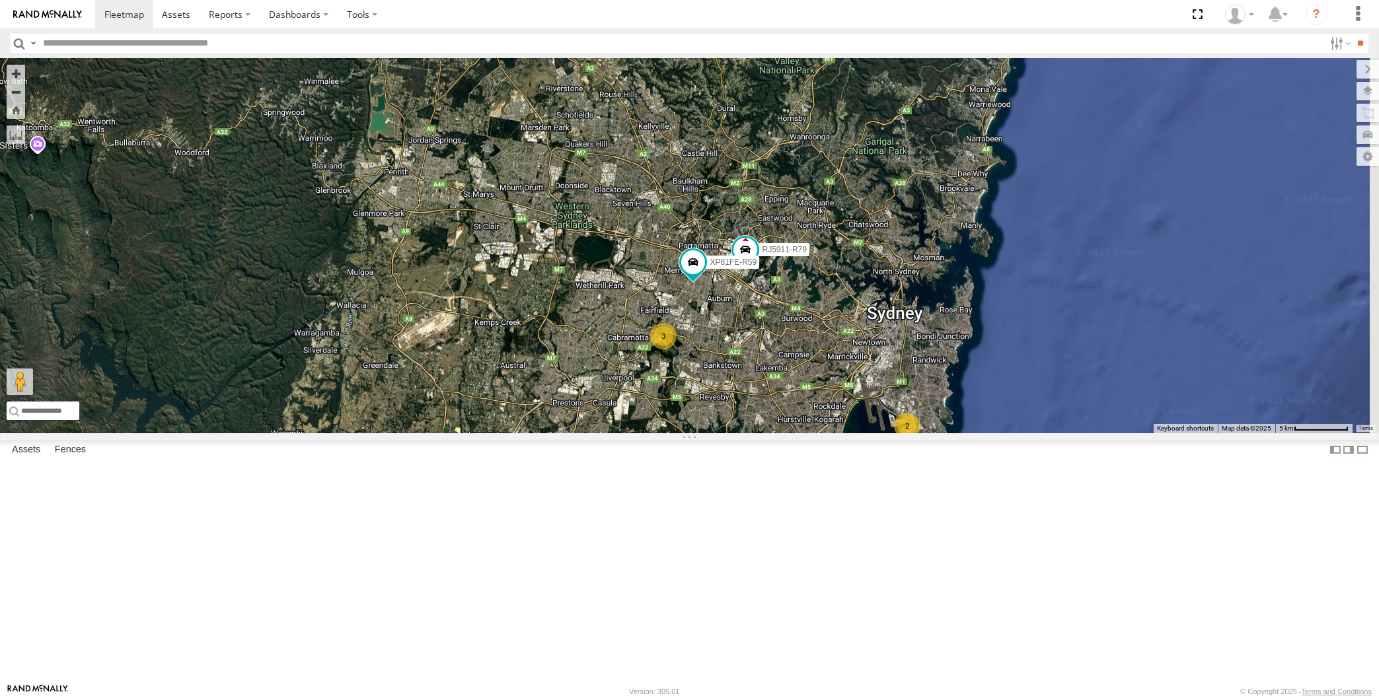
drag, startPoint x: 891, startPoint y: 286, endPoint x: 770, endPoint y: 505, distance: 250.2
click at [756, 433] on div "RJ5911-R79 XP81FE-R59 2 3" at bounding box center [689, 245] width 1379 height 375
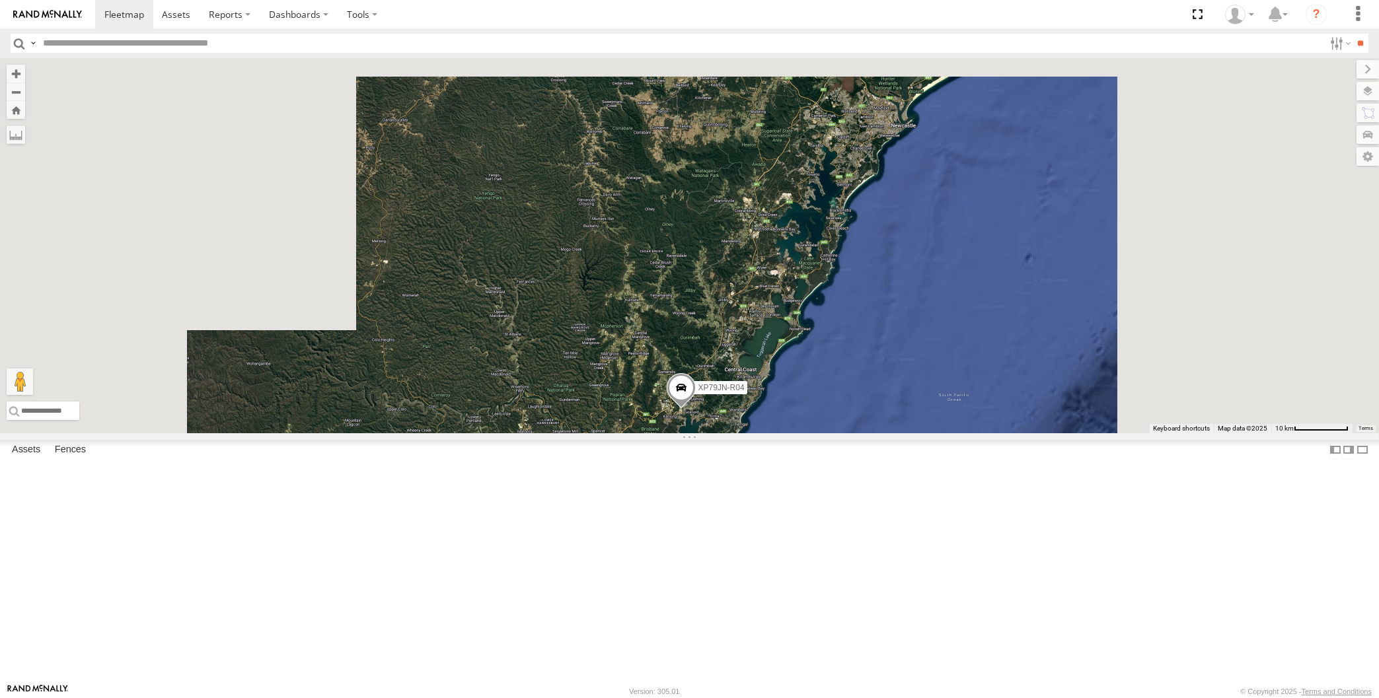
drag, startPoint x: 783, startPoint y: 504, endPoint x: 791, endPoint y: 469, distance: 36.1
click at [791, 433] on div "RJ5911-R79 XP81FE-R59 XP79JN-R04" at bounding box center [689, 245] width 1379 height 375
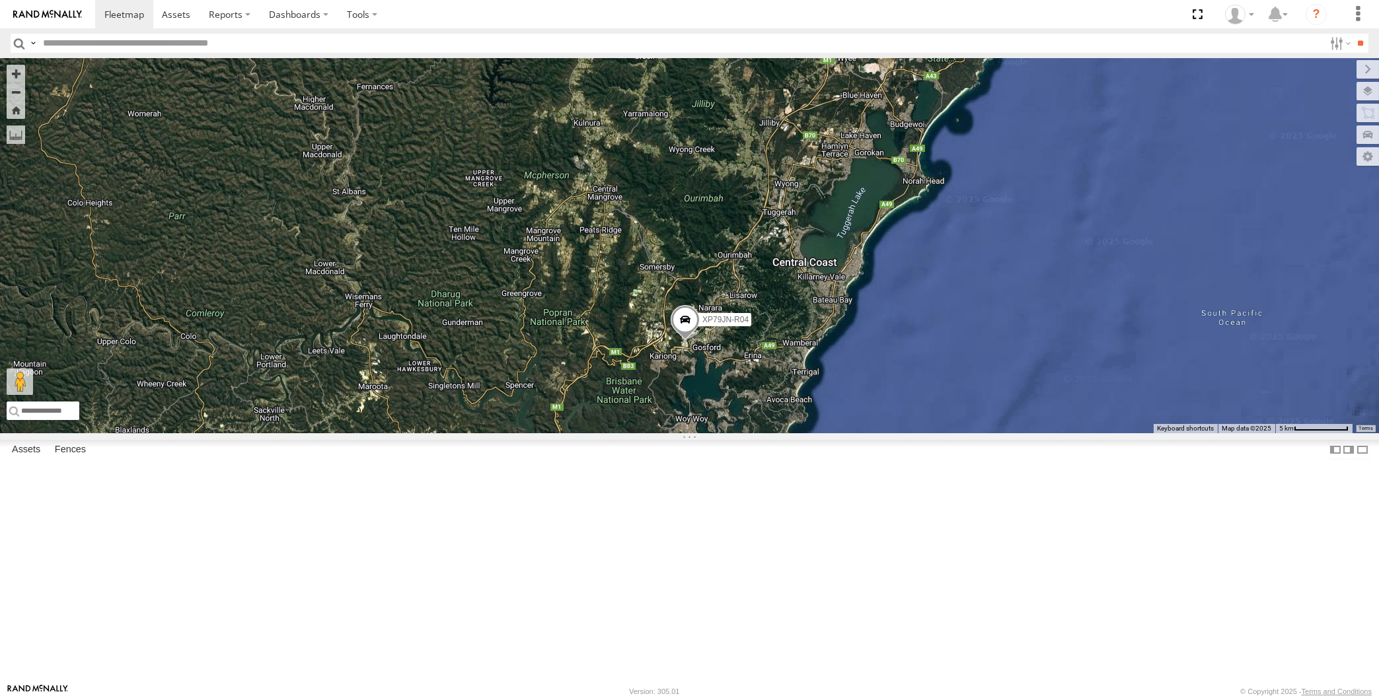
click at [676, 341] on span at bounding box center [685, 323] width 29 height 36
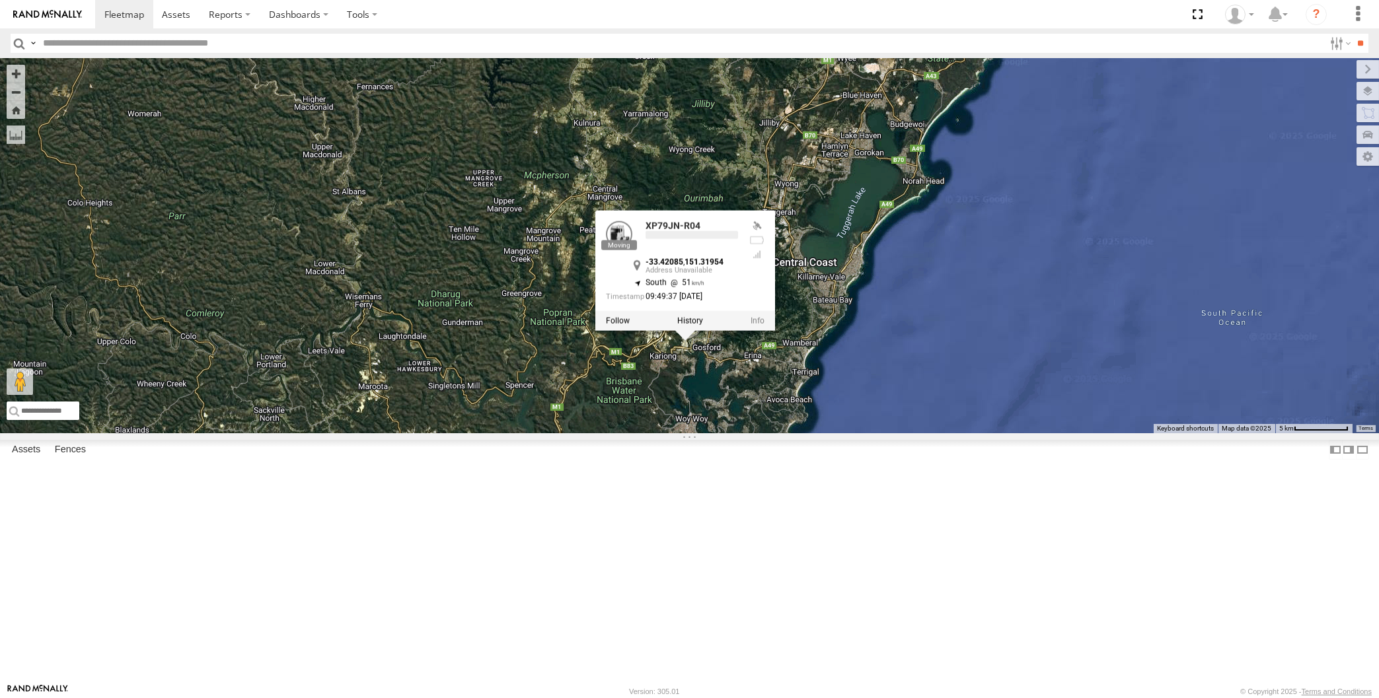
click at [708, 433] on div "RJ5911-R79 XP81FE-R59 XP79JN-R04 XP79JN-R04 -33.42085 , 151.31954 South 51 09:4…" at bounding box center [689, 245] width 1379 height 375
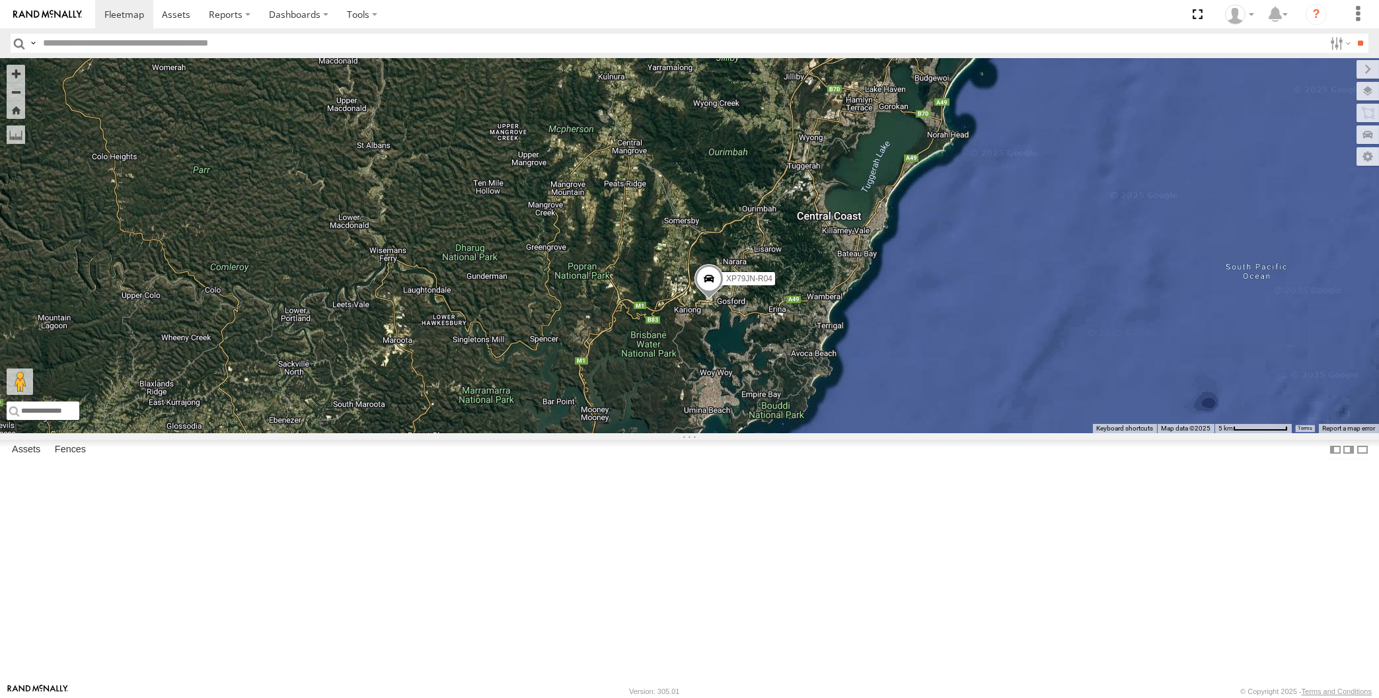
drag, startPoint x: 836, startPoint y: 385, endPoint x: 879, endPoint y: 283, distance: 110.2
click at [874, 299] on div "RJ5911-R79 XP81FE-R59 XP79JN-R04" at bounding box center [689, 245] width 1379 height 375
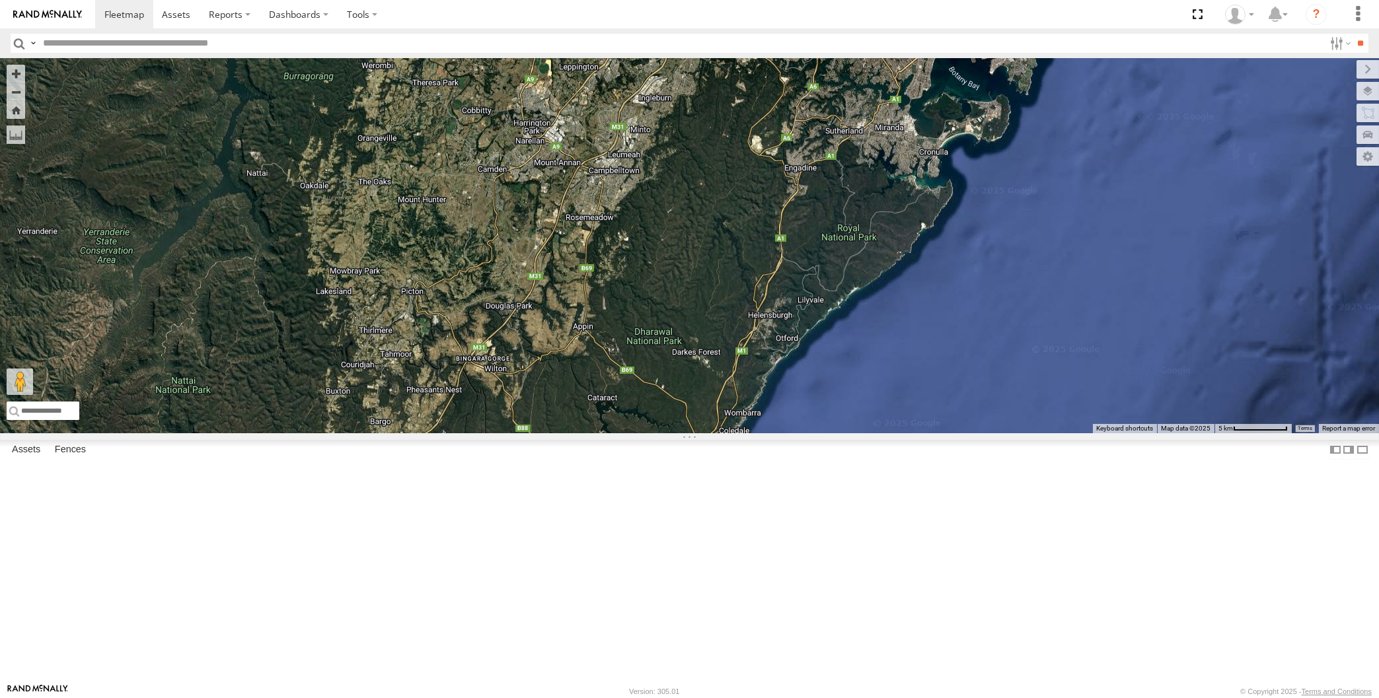
drag, startPoint x: 820, startPoint y: 386, endPoint x: 795, endPoint y: 418, distance: 40.0
click at [801, 413] on div "RJ5911-R79 XP81FE-R59 XP79JN-R04" at bounding box center [689, 245] width 1379 height 375
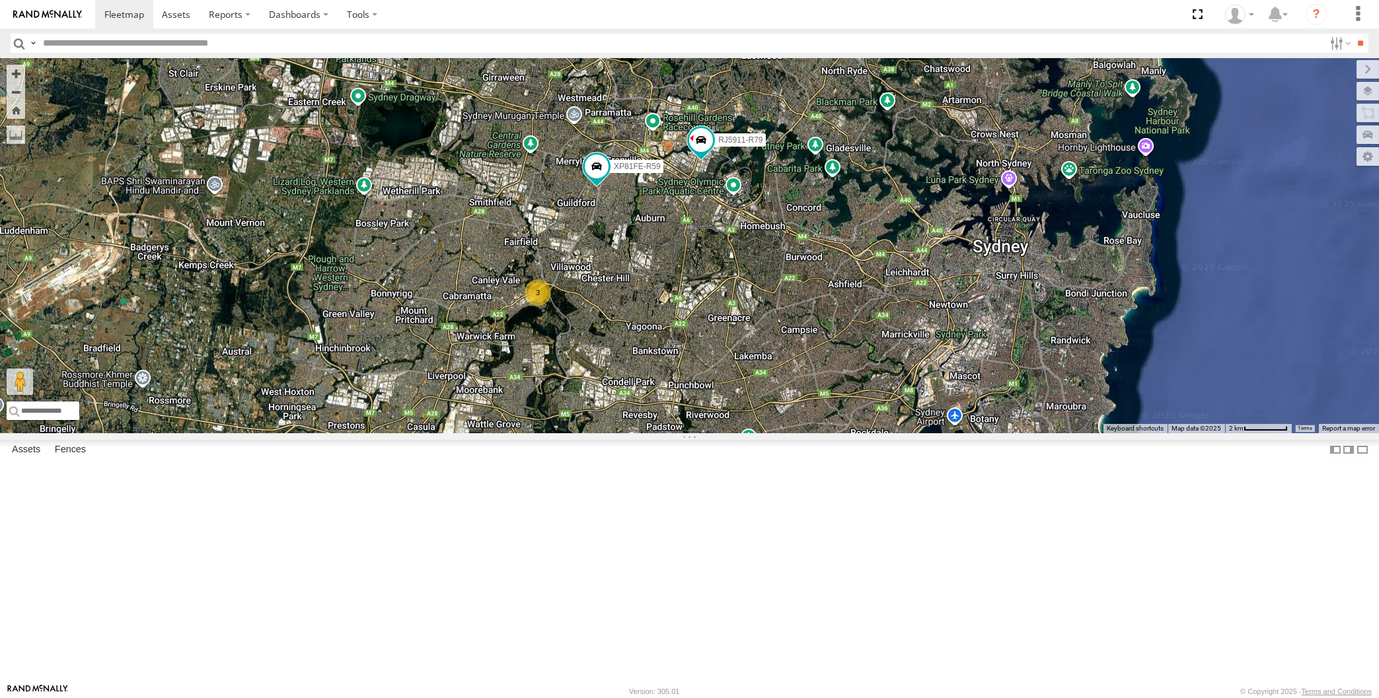
drag, startPoint x: 697, startPoint y: 431, endPoint x: 676, endPoint y: 447, distance: 26.4
click at [687, 433] on div "RJ5911-R79 XP81FE-R59 XP79JN-R04 2 3" at bounding box center [689, 245] width 1379 height 375
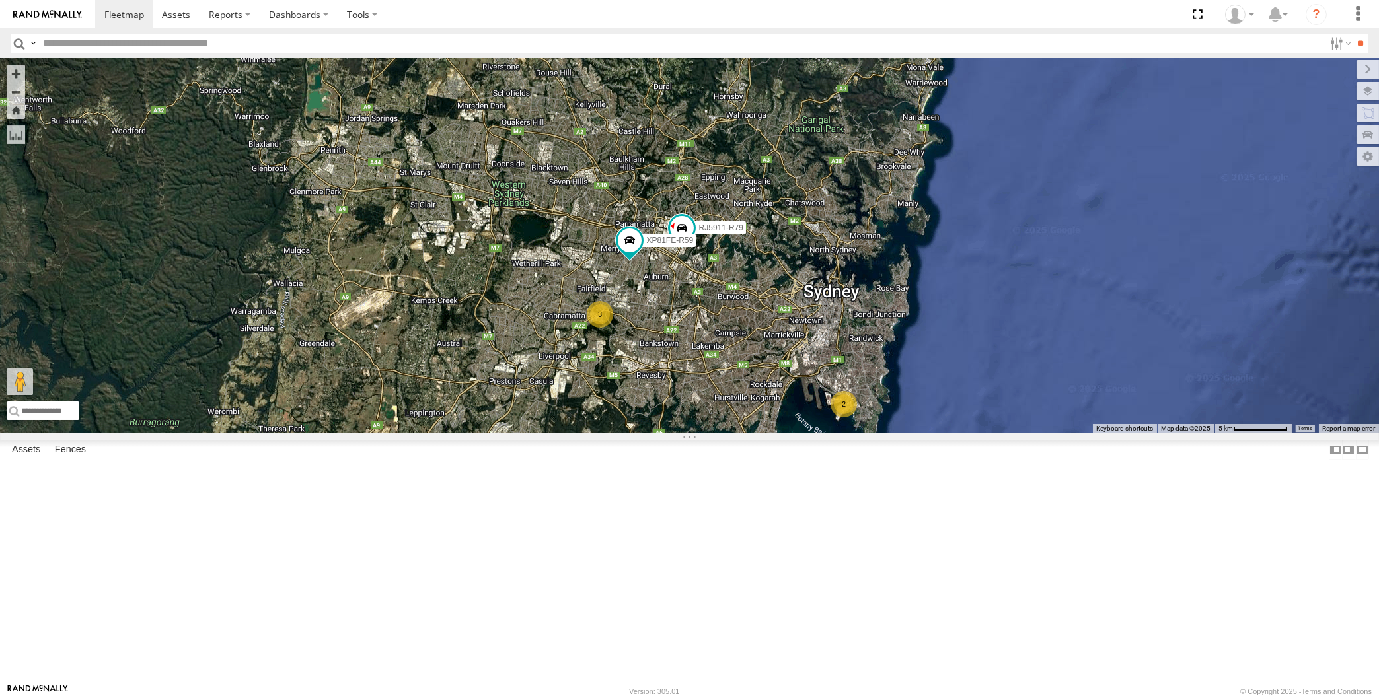
drag, startPoint x: 812, startPoint y: 501, endPoint x: 749, endPoint y: 517, distance: 65.5
click at [758, 433] on div "RJ5911-R79 XP81FE-R59 XP79JN-R04 2 3" at bounding box center [689, 245] width 1379 height 375
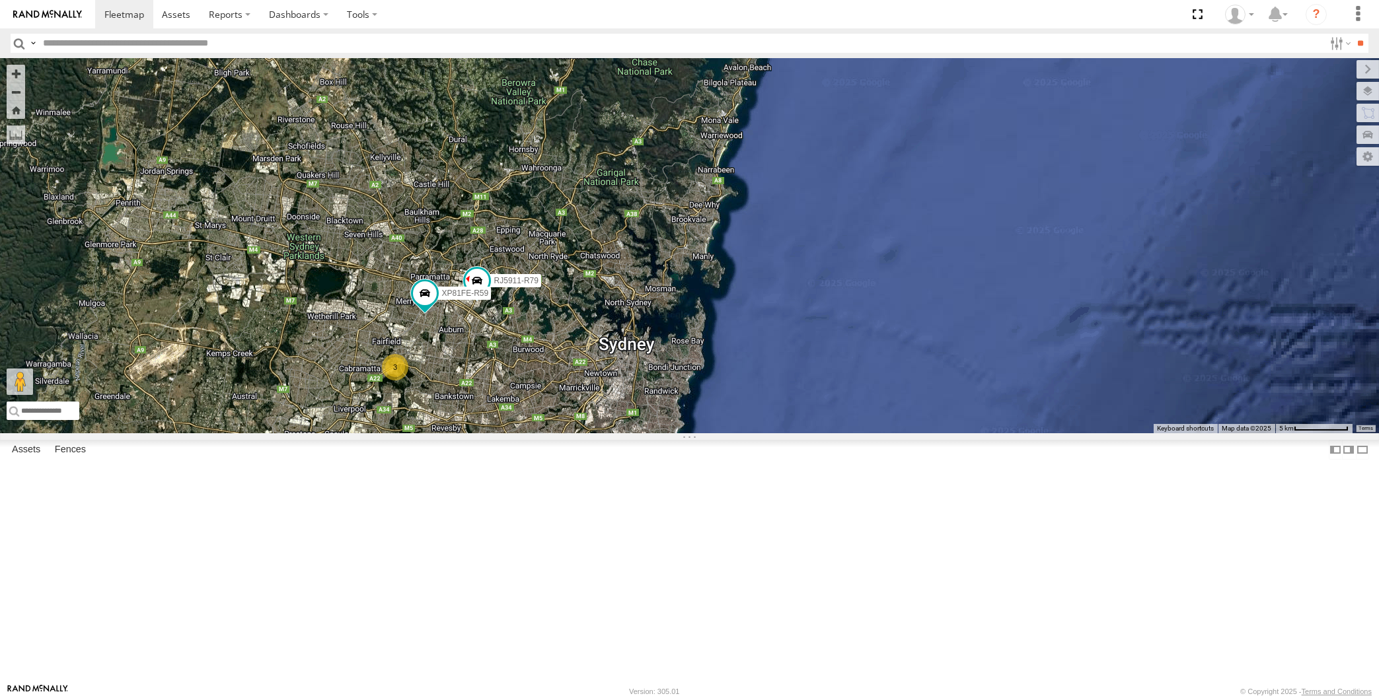
click at [574, 433] on div "RJ5911-R79 XP81FE-R59 XP79JN-R04 2 3" at bounding box center [689, 245] width 1379 height 375
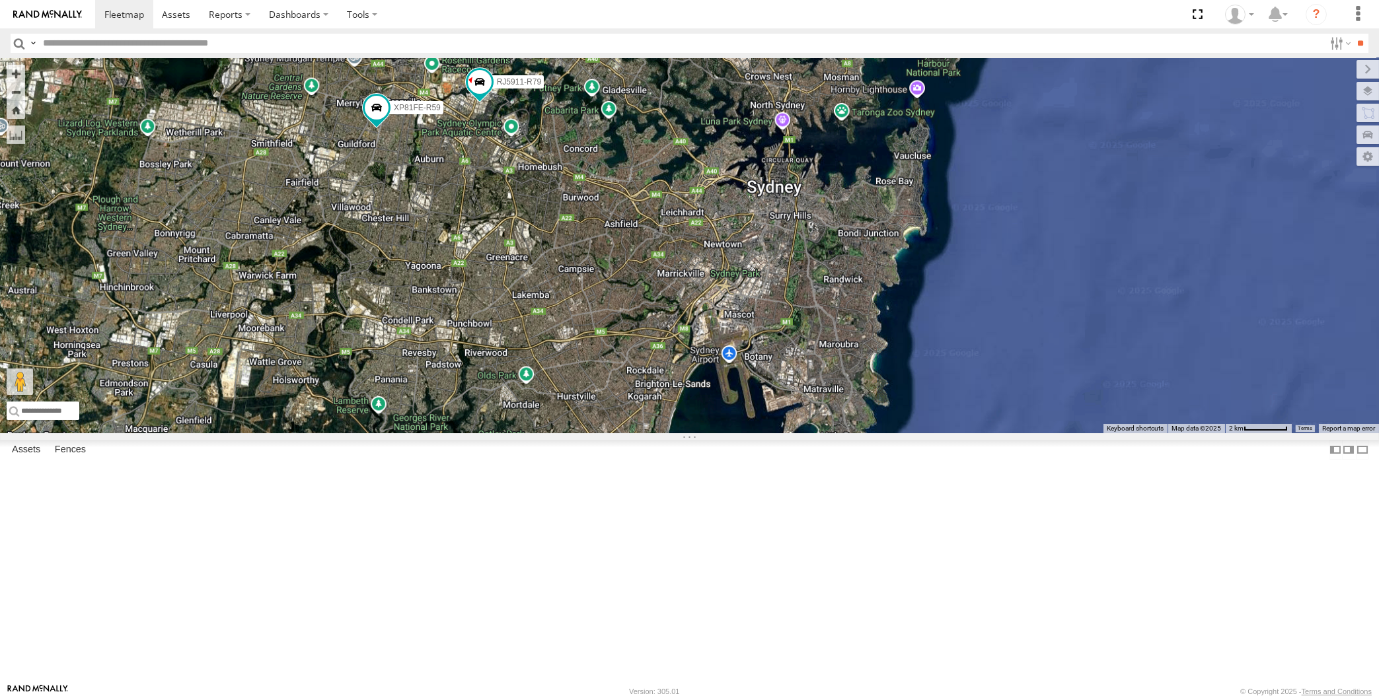
drag, startPoint x: 624, startPoint y: 499, endPoint x: 650, endPoint y: 488, distance: 28.7
click at [650, 433] on div "RJ5911-R79 XP81FE-R59 XP79JN-R04" at bounding box center [689, 245] width 1379 height 375
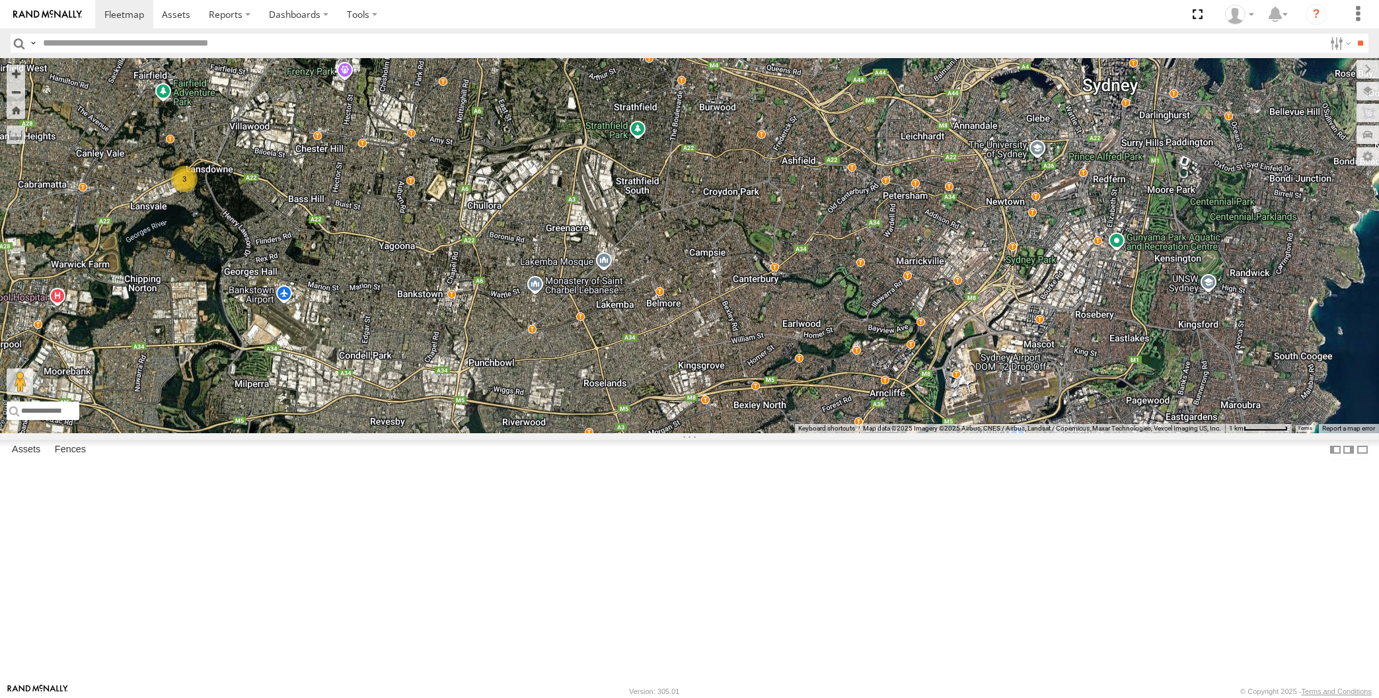
drag, startPoint x: 665, startPoint y: 495, endPoint x: 663, endPoint y: 524, distance: 29.1
click at [664, 433] on div "XP79JN-R04 RJ5911-R79 XP81FE-R59 XP30JQ-R03 3 XO74GU-R69" at bounding box center [689, 245] width 1379 height 375
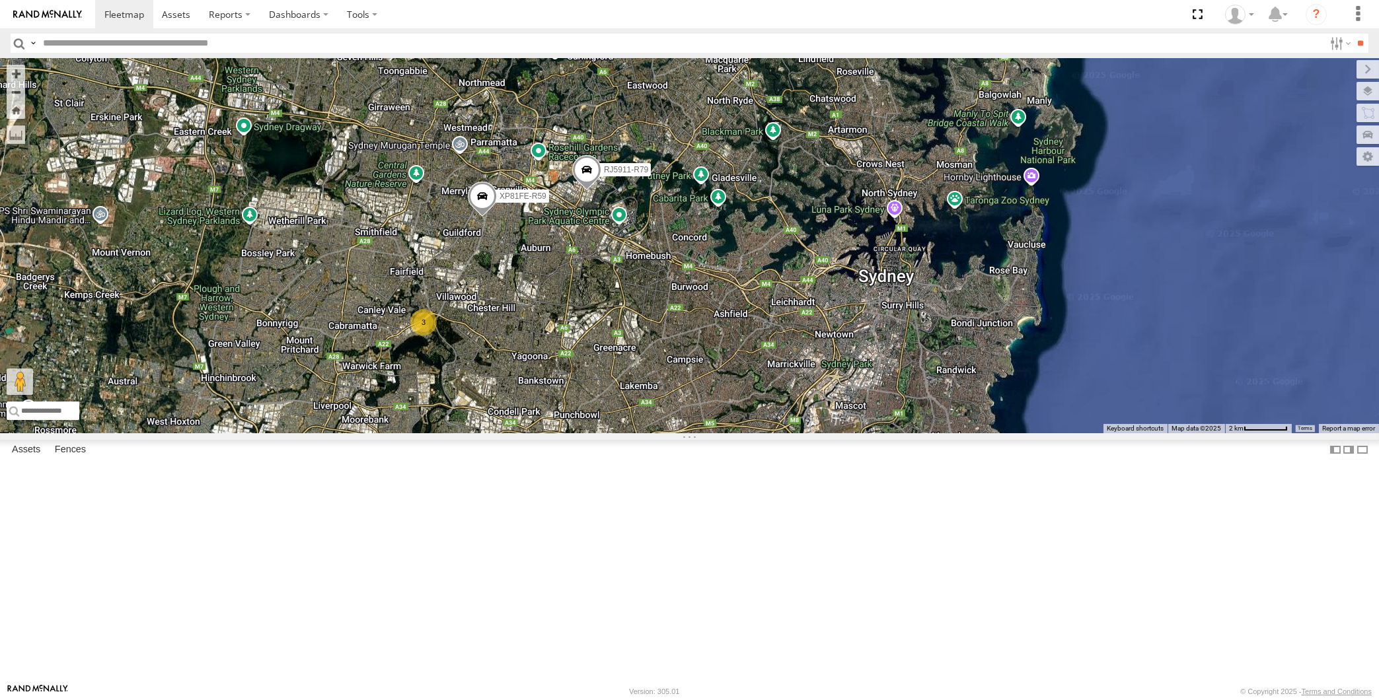
drag, startPoint x: 659, startPoint y: 510, endPoint x: 627, endPoint y: 460, distance: 59.2
click at [655, 433] on div "XP79JN-R04 RJ5911-R79 XP81FE-R59 2 3" at bounding box center [689, 245] width 1379 height 375
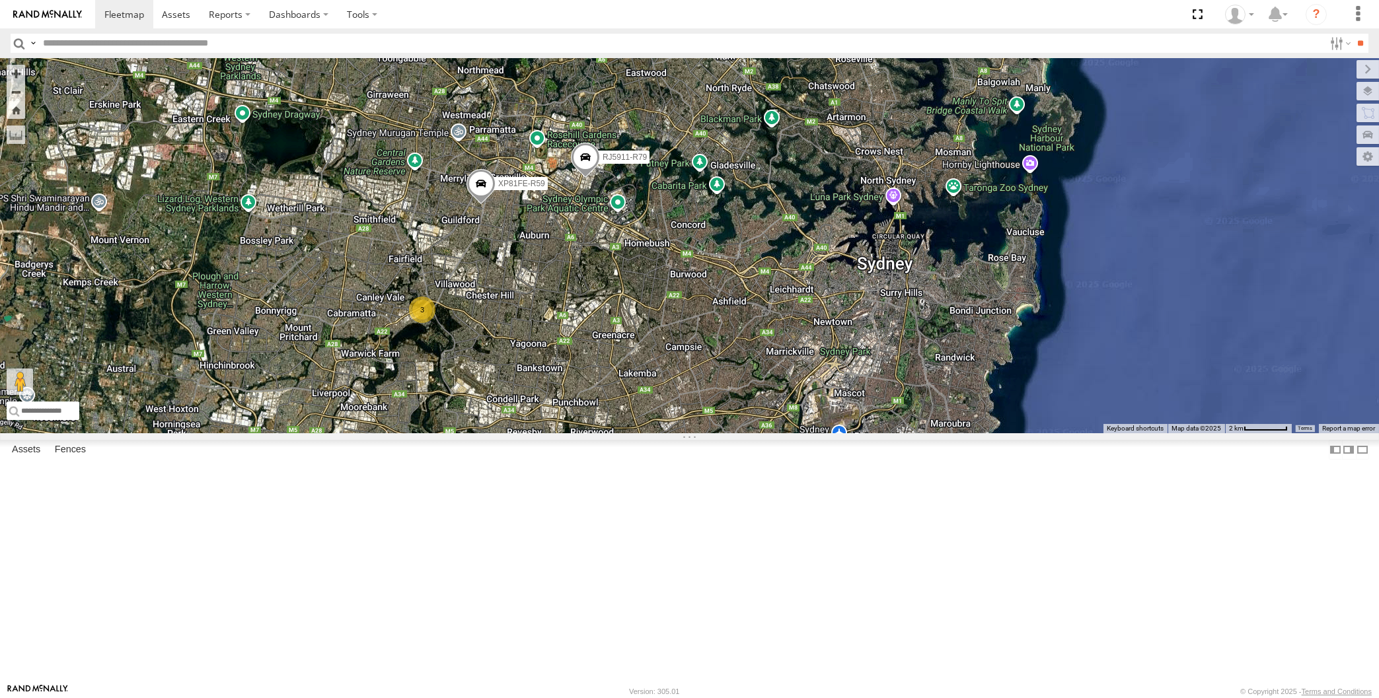
click at [377, 368] on div "XP79JN-R04 RJ5911-R79 XP81FE-R59 2 3" at bounding box center [689, 245] width 1379 height 375
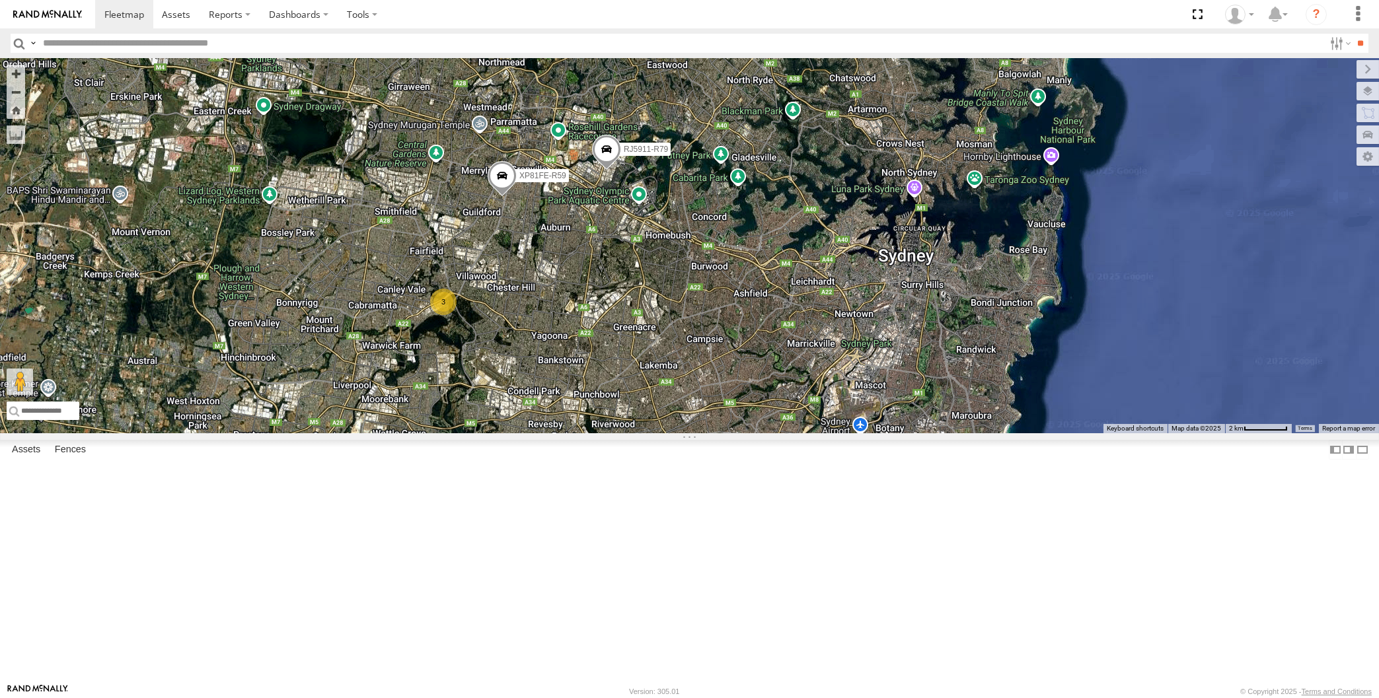
drag, startPoint x: 708, startPoint y: 475, endPoint x: 731, endPoint y: 467, distance: 23.8
click at [731, 433] on div "XP79JN-R04 RJ5911-R79 XP81FE-R59 2 3" at bounding box center [689, 245] width 1379 height 375
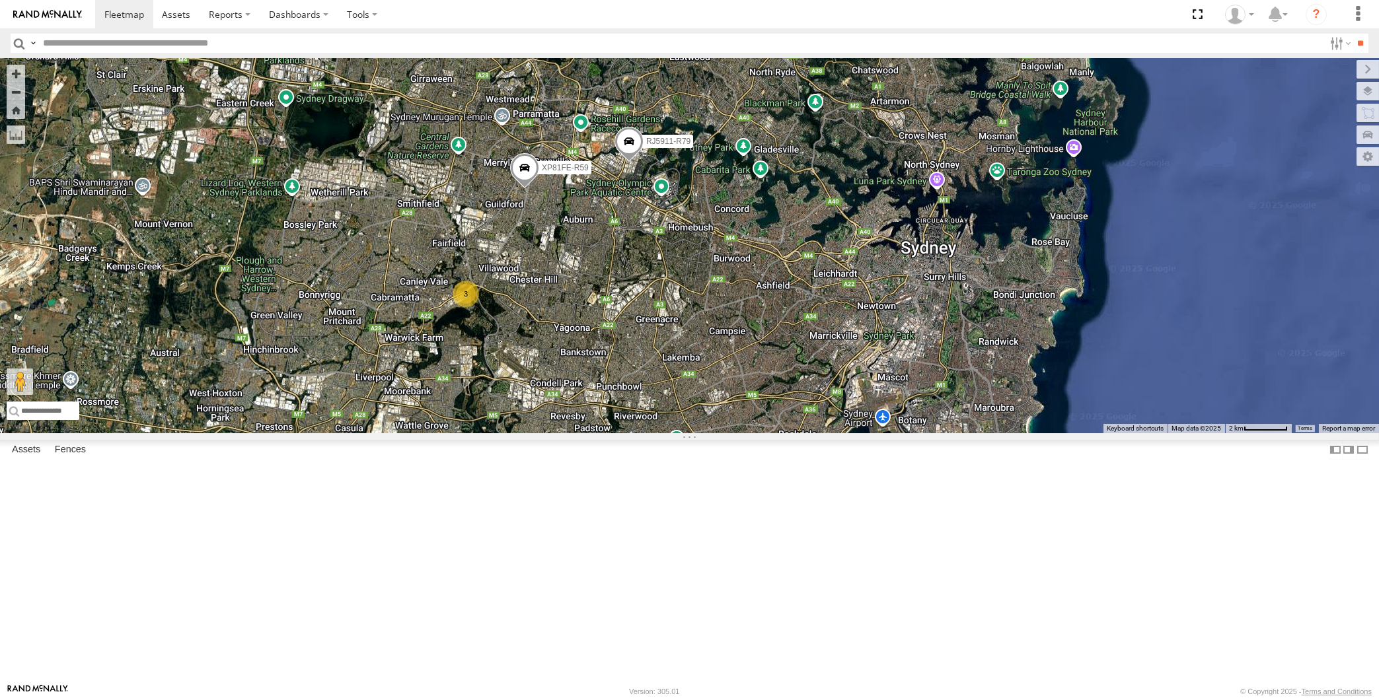
drag, startPoint x: 695, startPoint y: 525, endPoint x: 696, endPoint y: 507, distance: 17.2
click at [695, 433] on div "XP79JN-R04 RJ5911-R79 XP81FE-R59 2 3" at bounding box center [689, 245] width 1379 height 375
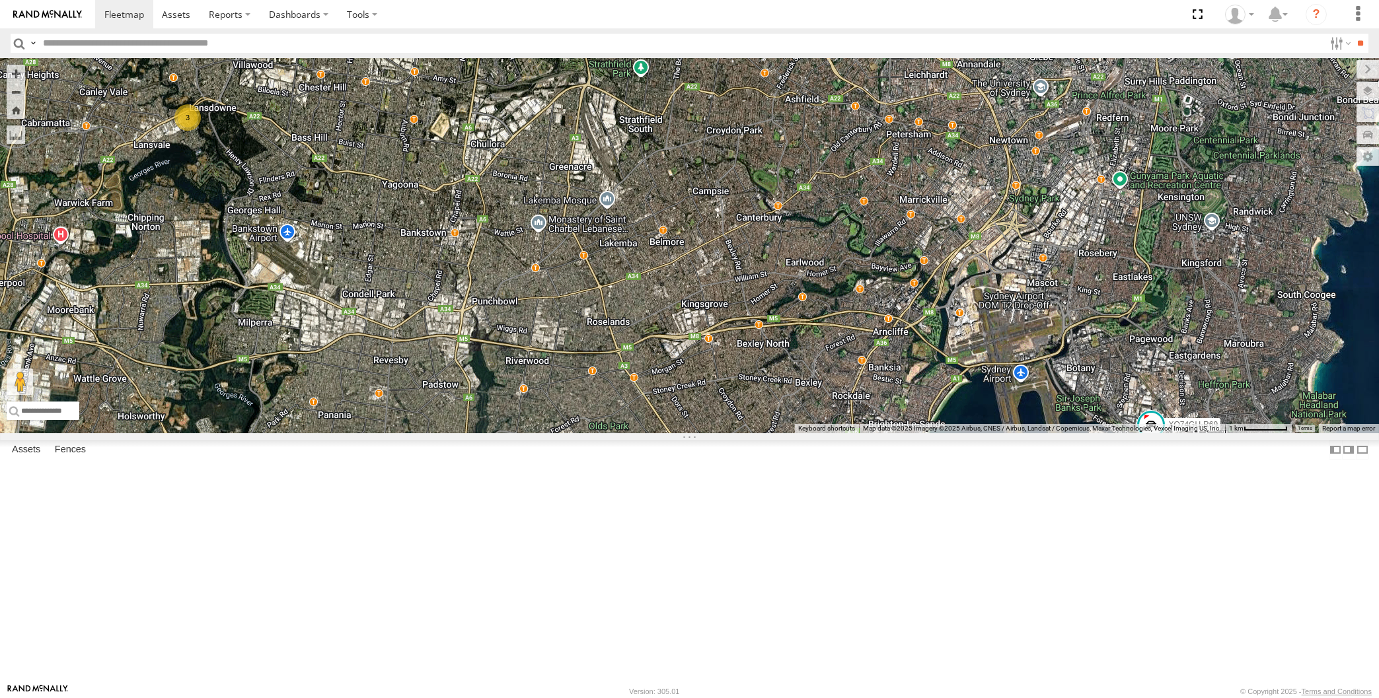
click at [747, 433] on div "XP79JN-R04 RJ5911-R79 XP81FE-R59 XP30JQ-R03 3 XO74GU-R69" at bounding box center [689, 245] width 1379 height 375
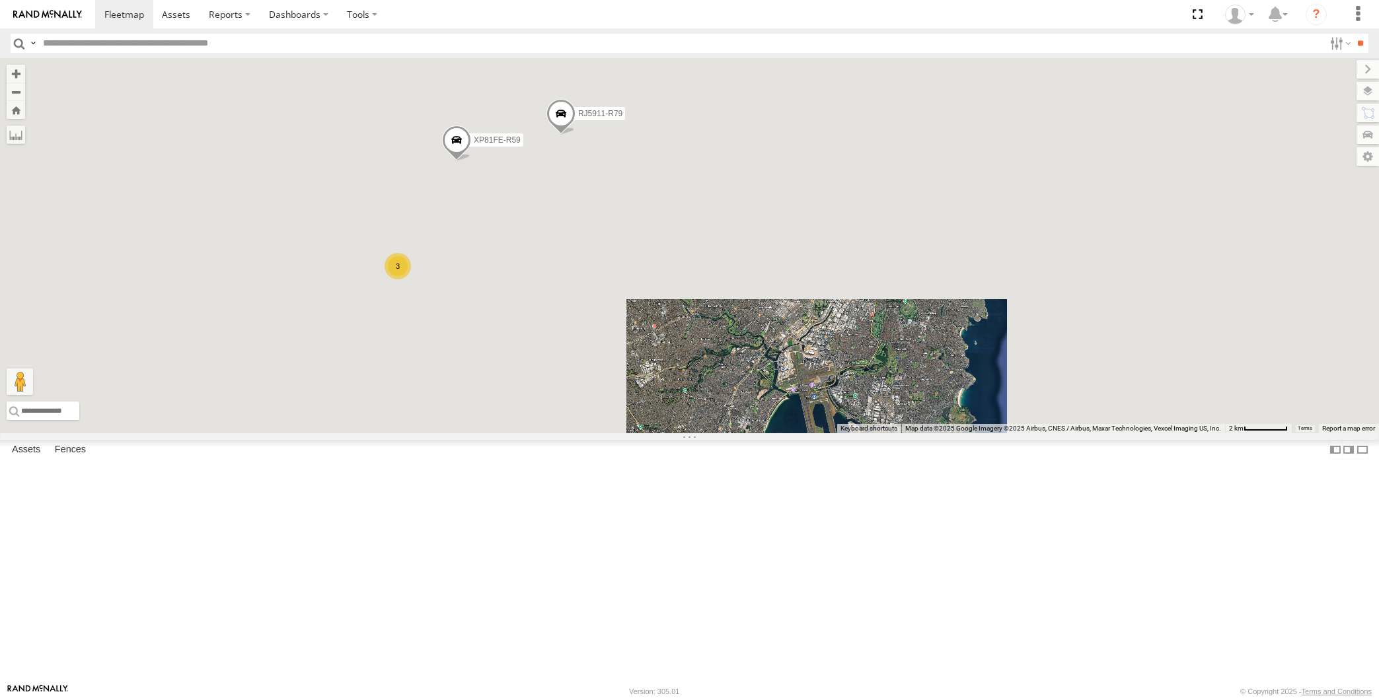
drag, startPoint x: 672, startPoint y: 562, endPoint x: 728, endPoint y: 550, distance: 57.5
click at [722, 433] on div "2 3 RJ5911-R79 XP81FE-R59" at bounding box center [689, 245] width 1379 height 375
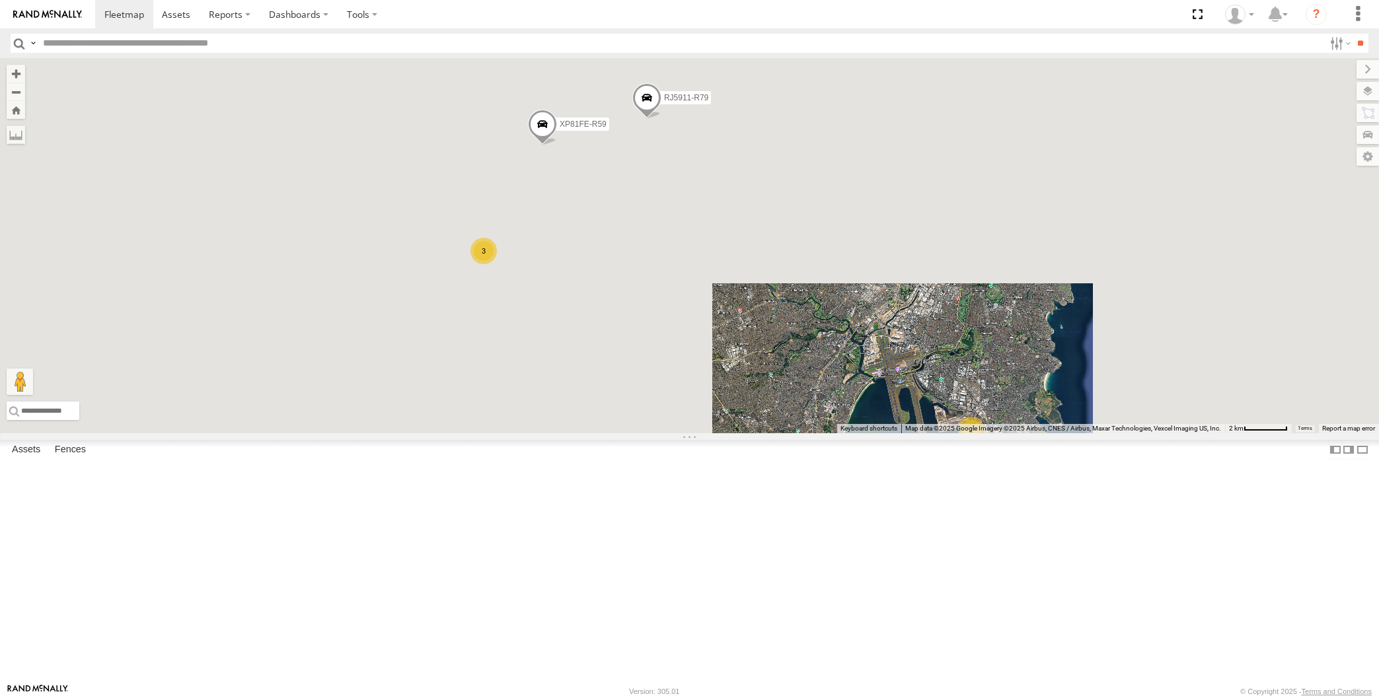
click at [714, 433] on div "2 3 RJ5911-R79 XP81FE-R59" at bounding box center [689, 245] width 1379 height 375
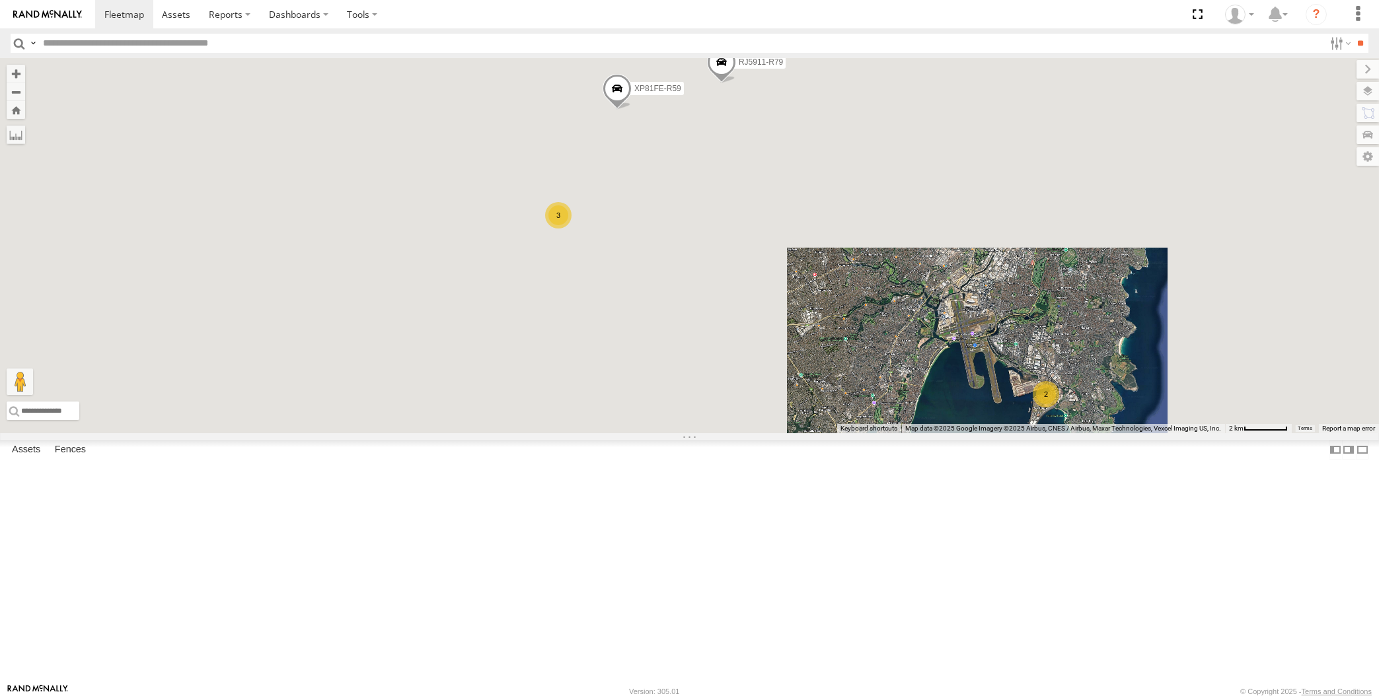
drag, startPoint x: 843, startPoint y: 460, endPoint x: 846, endPoint y: 453, distance: 7.4
click at [842, 433] on div "2 3 RJ5911-R79 XP81FE-R59" at bounding box center [689, 245] width 1379 height 375
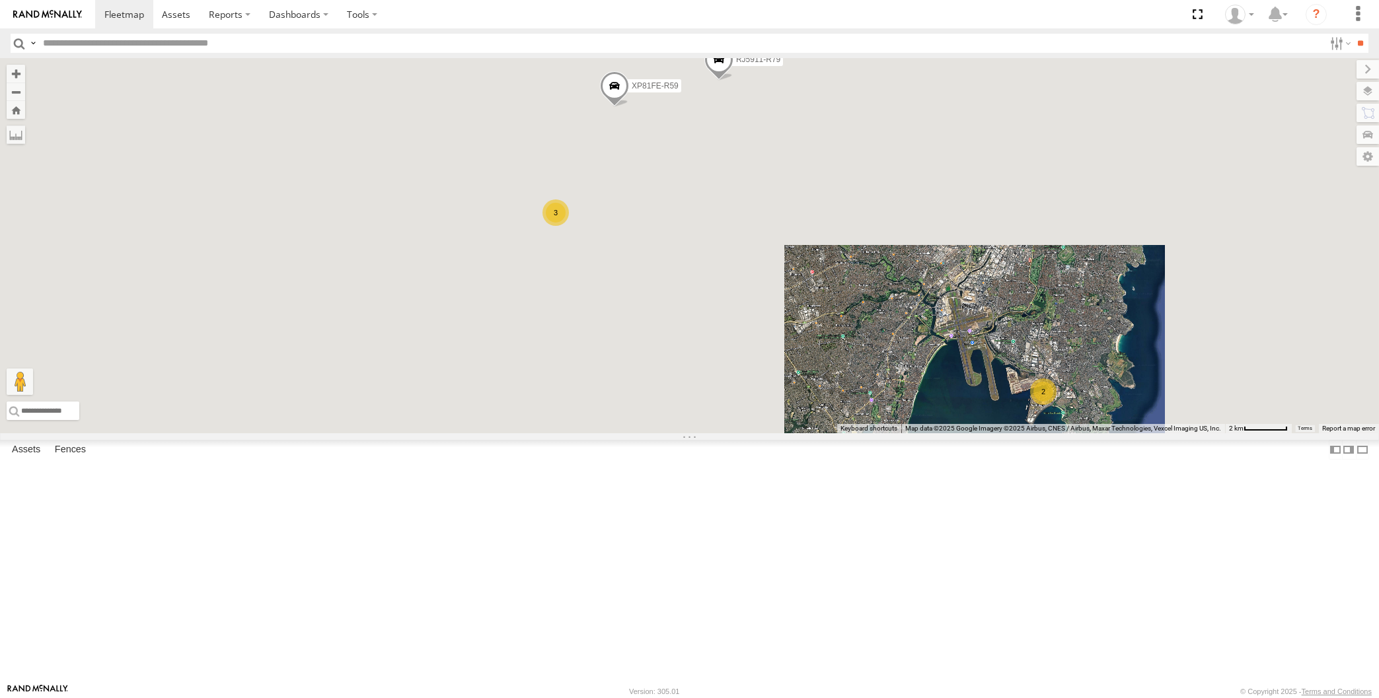
click at [307, 235] on div "2 3 RJ5911-R79 XP81FE-R59" at bounding box center [689, 245] width 1379 height 375
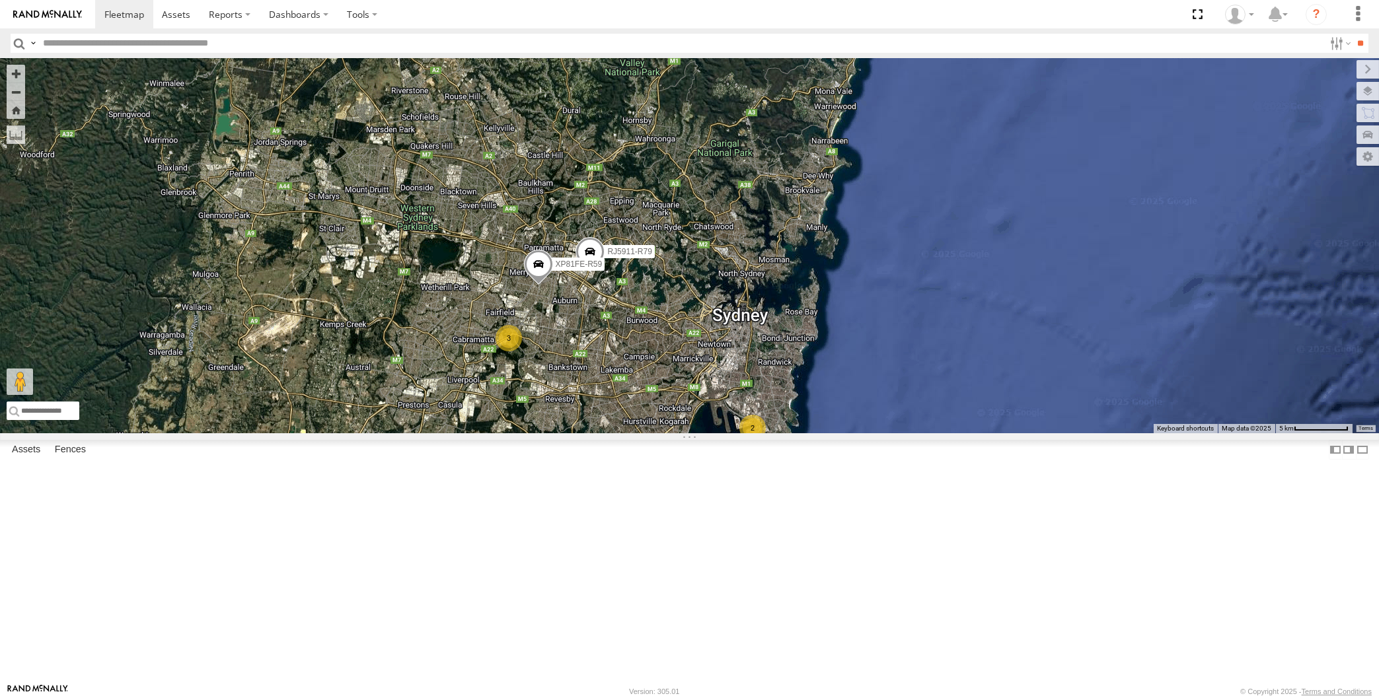
drag, startPoint x: 631, startPoint y: 491, endPoint x: 640, endPoint y: 453, distance: 39.4
click at [640, 433] on div "XP79JN-R04 RJ5911-R79 XP81FE-R59 2 3" at bounding box center [689, 245] width 1379 height 375
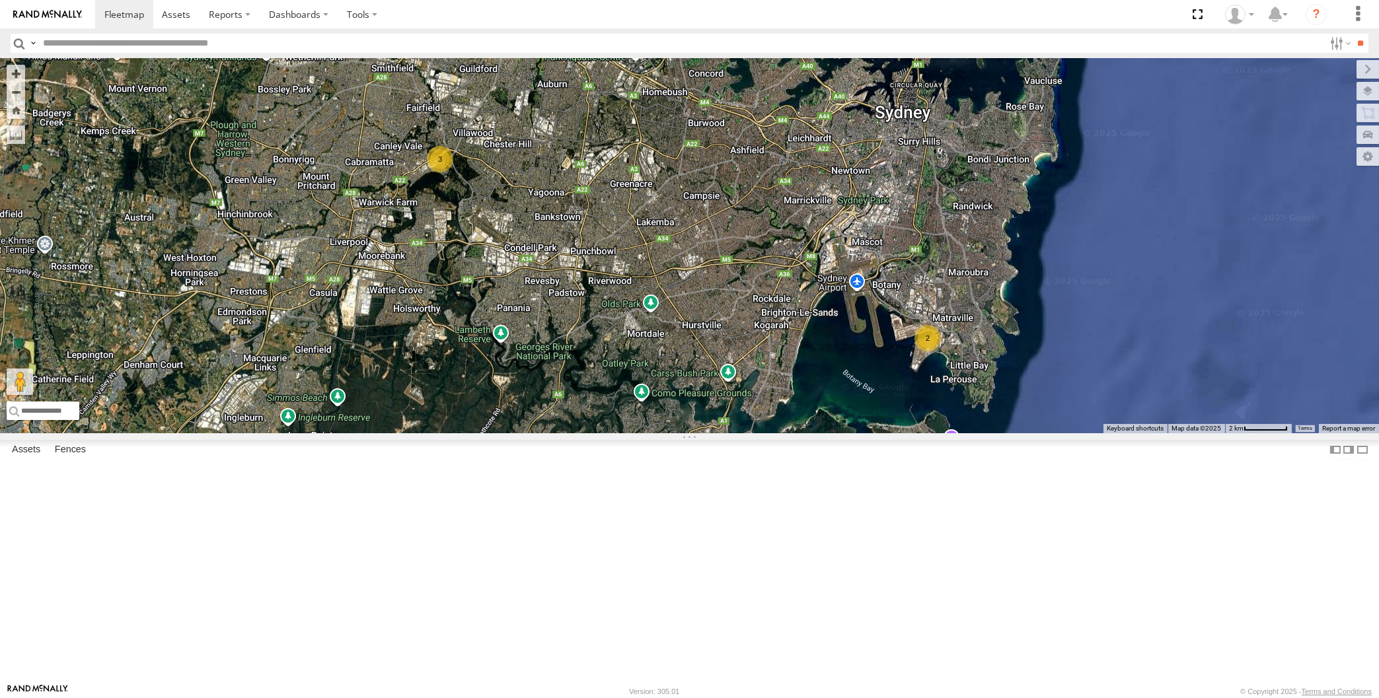
drag, startPoint x: 640, startPoint y: 422, endPoint x: 639, endPoint y: 428, distance: 6.7
click at [639, 428] on div "XP79JN-R04 RJ5911-R79 XP81FE-R59 2 3" at bounding box center [689, 245] width 1379 height 375
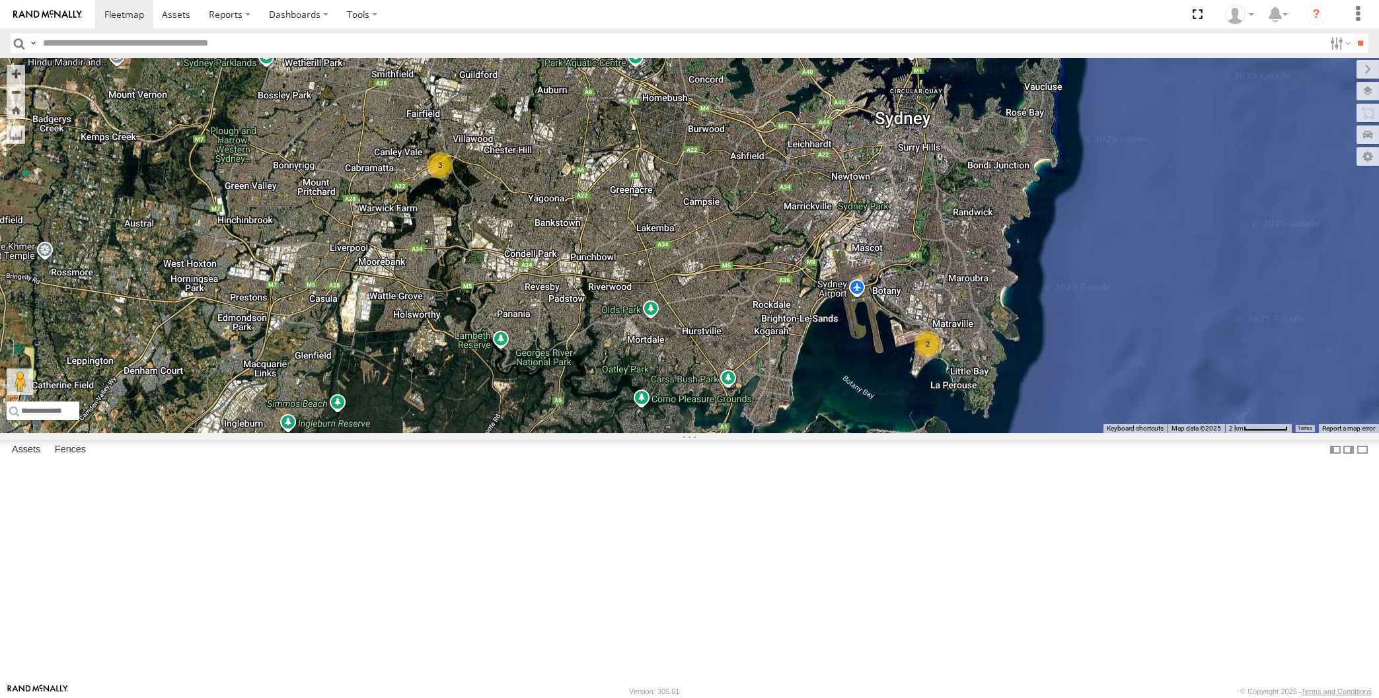
click at [323, 351] on div "XP79JN-R04 RJ5911-R79 XP81FE-R59 2 3" at bounding box center [689, 245] width 1379 height 375
drag, startPoint x: 745, startPoint y: 476, endPoint x: 909, endPoint y: 504, distance: 166.2
click at [738, 433] on div "XP79JN-R04 RJ5911-R79 XP81FE-R59 2 3" at bounding box center [689, 245] width 1379 height 375
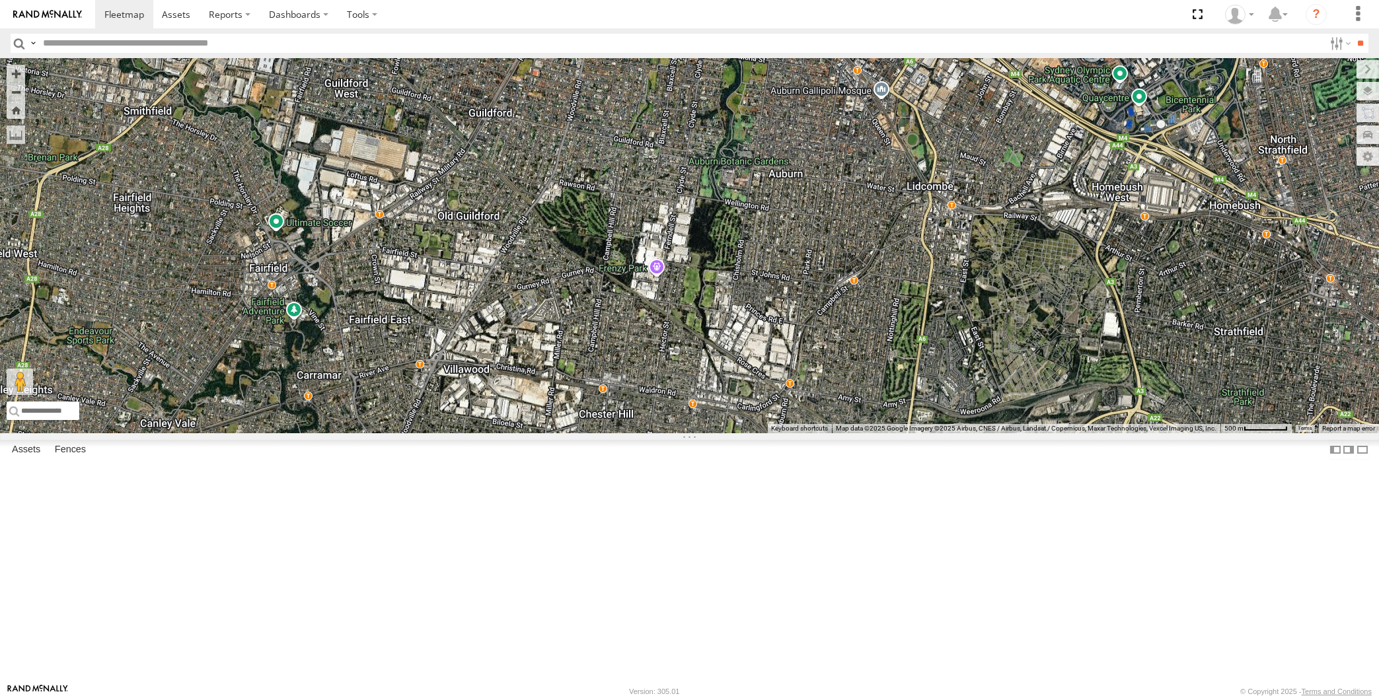
click at [586, 57] on span at bounding box center [579, 40] width 29 height 36
click at [616, 297] on div "XP79JN-R04 RJ5911-R79 XP81FE-R59 3 XP81FE-R59 -33.84777 , 150.99685 0 10:05:28 …" at bounding box center [689, 245] width 1379 height 375
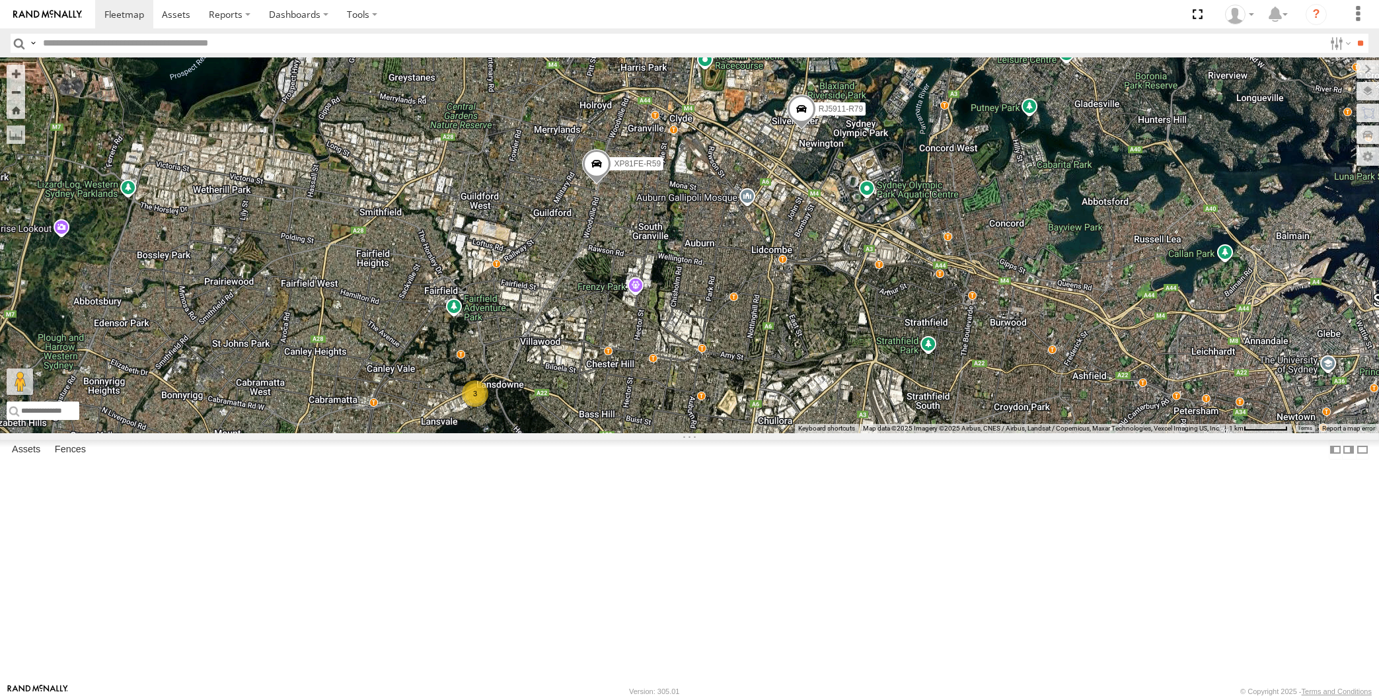
drag, startPoint x: 659, startPoint y: 549, endPoint x: 654, endPoint y: 538, distance: 11.5
click at [657, 433] on div "XP79JN-R04 RJ5911-R79 XP81FE-R59 3" at bounding box center [689, 245] width 1379 height 375
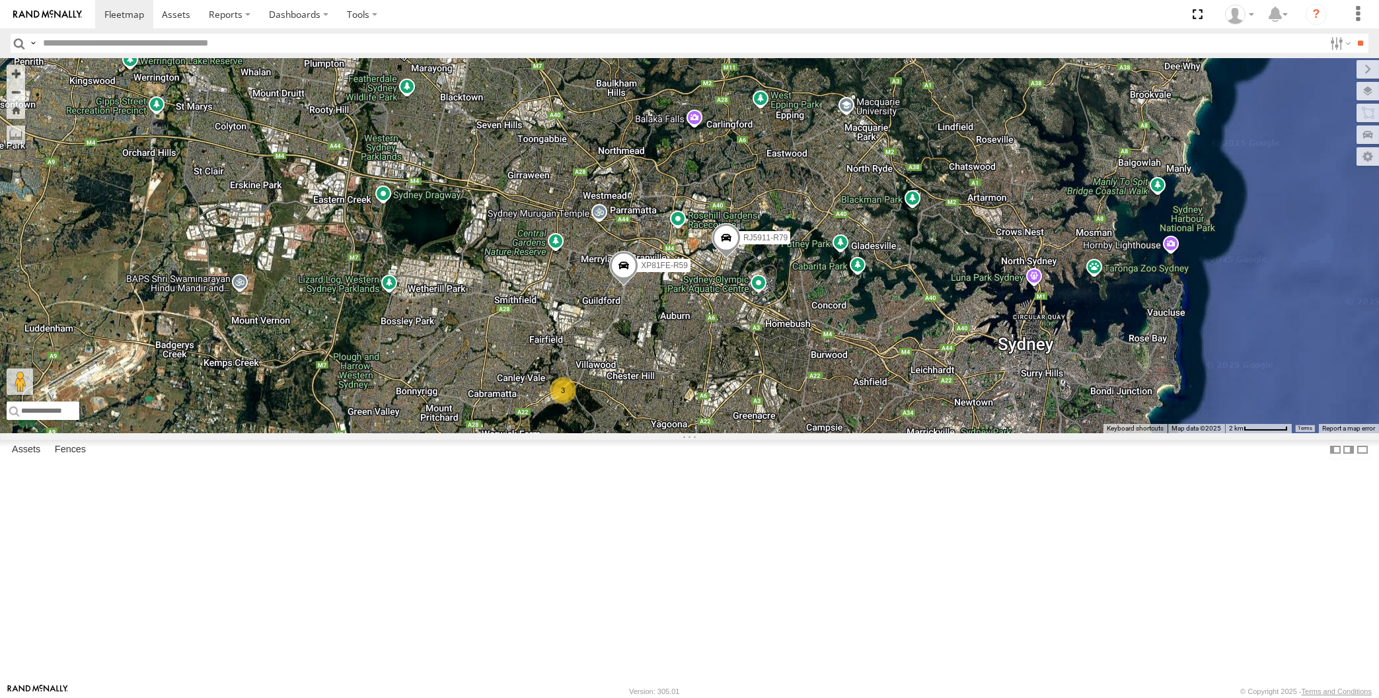
drag, startPoint x: 875, startPoint y: 577, endPoint x: 879, endPoint y: 537, distance: 39.8
click at [879, 433] on div "XP79JN-R04 RJ5911-R79 XP81FE-R59 2 3" at bounding box center [689, 245] width 1379 height 375
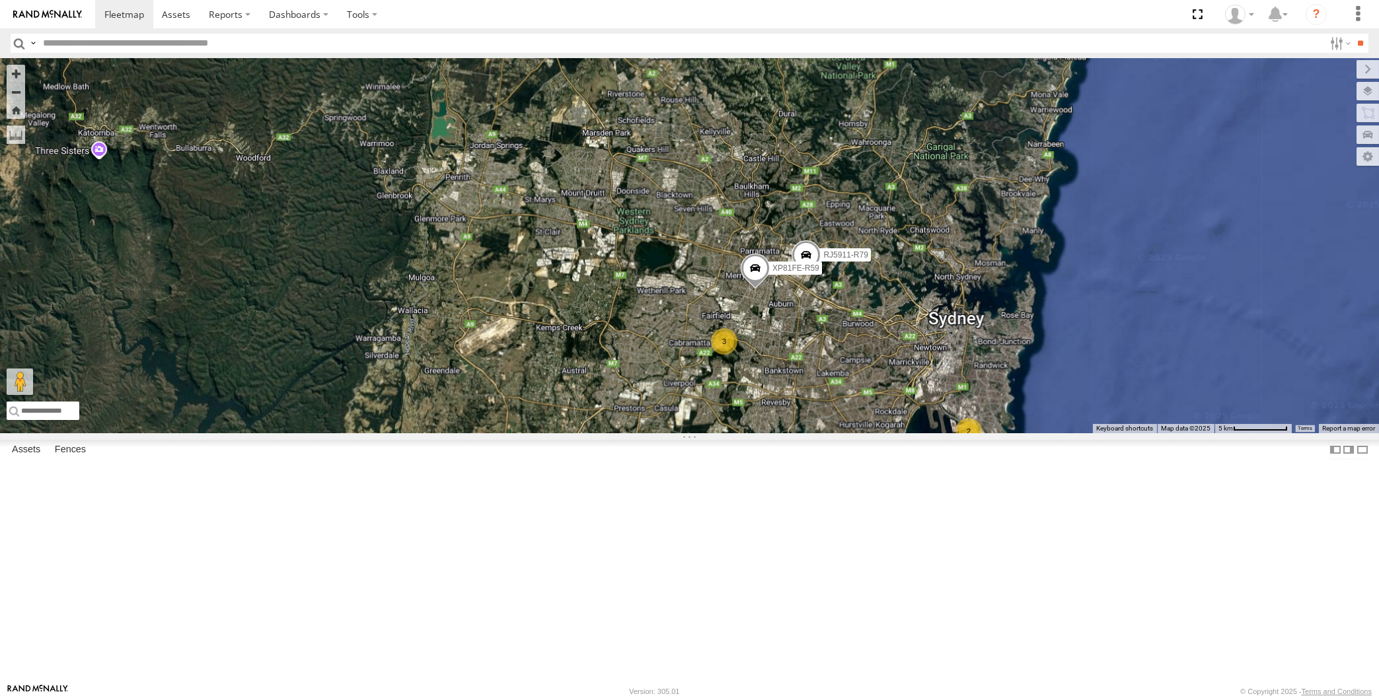
drag, startPoint x: 861, startPoint y: 541, endPoint x: 843, endPoint y: 530, distance: 21.6
click at [846, 433] on div "XP79JN-R04 RJ5911-R79 XP81FE-R59 2 3" at bounding box center [689, 245] width 1379 height 375
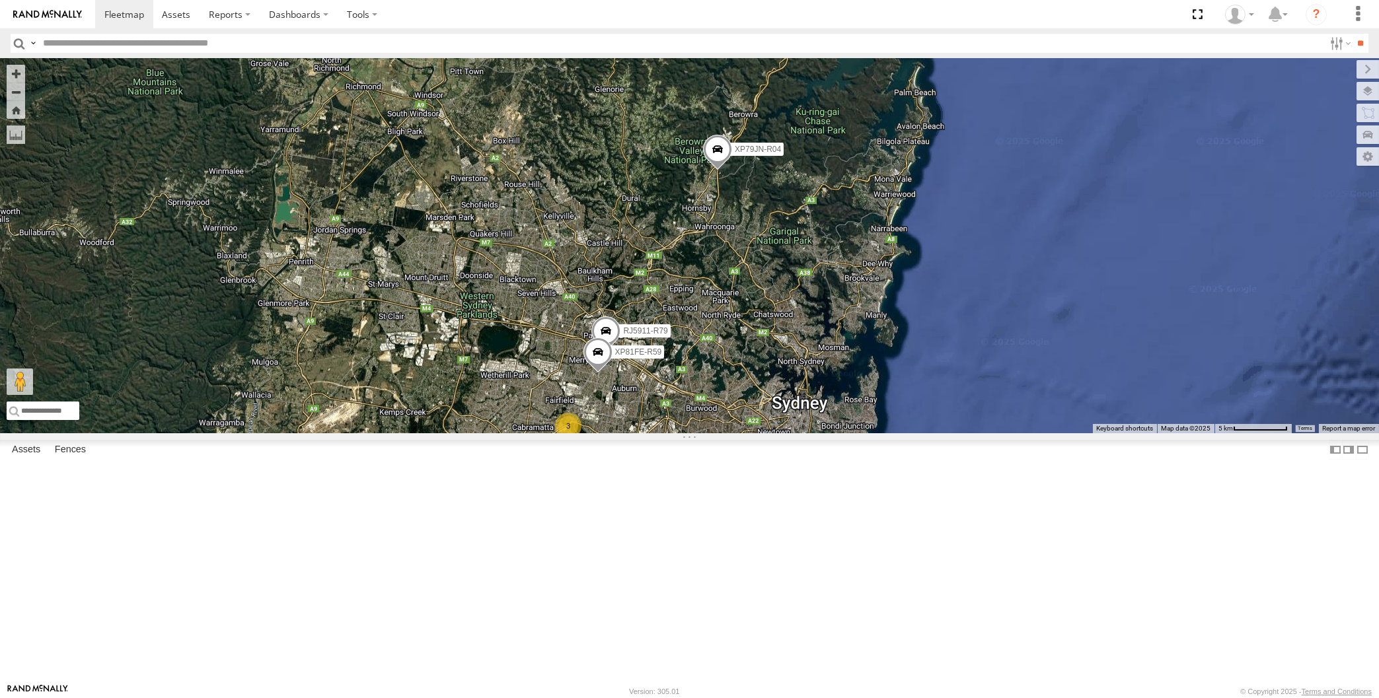
drag, startPoint x: 630, startPoint y: 532, endPoint x: 632, endPoint y: 519, distance: 14.0
click at [634, 433] on div "XP79JN-R04 XP30JQ-R03 3 RJ5911-R79 XP81FE-R59 XO74GU-R69" at bounding box center [689, 245] width 1379 height 375
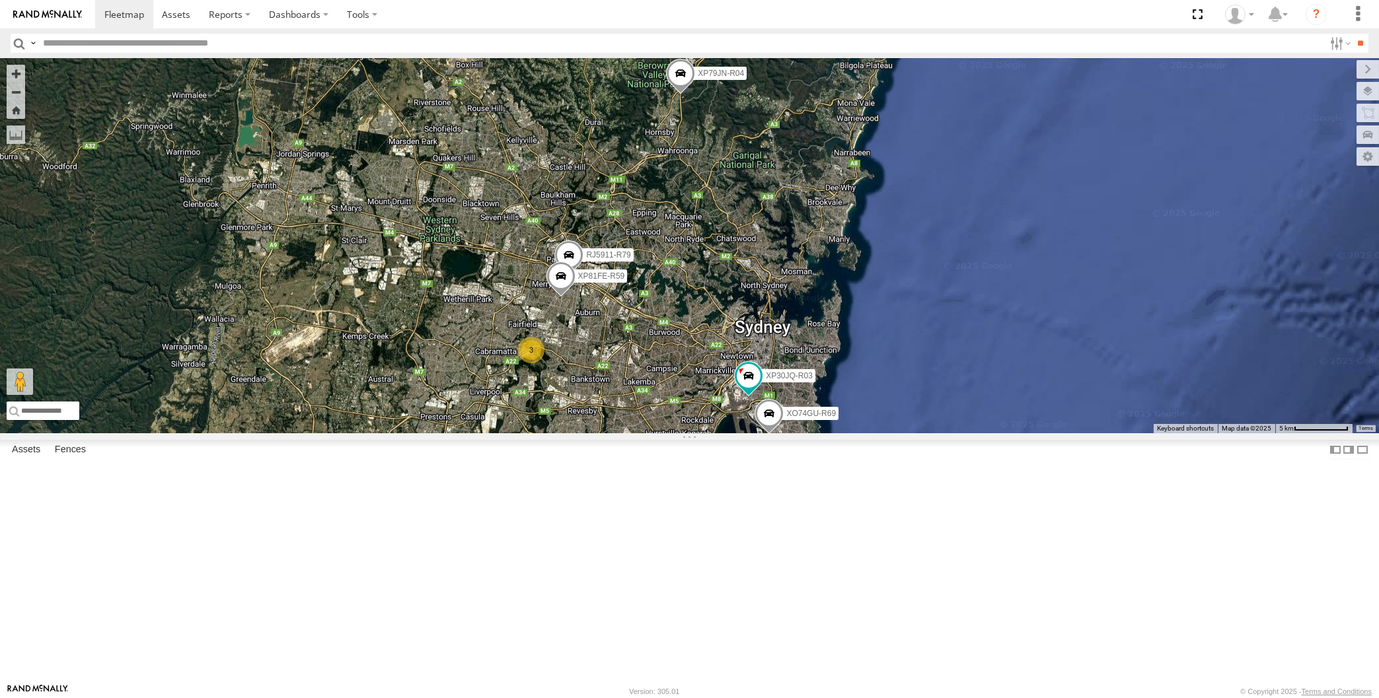
drag, startPoint x: 652, startPoint y: 467, endPoint x: 636, endPoint y: 449, distance: 24.4
click at [647, 433] on div "XP79JN-R04 XP30JQ-R03 RJ5911-R79 XP81FE-R59 XO74GU-R69 3" at bounding box center [689, 245] width 1379 height 375
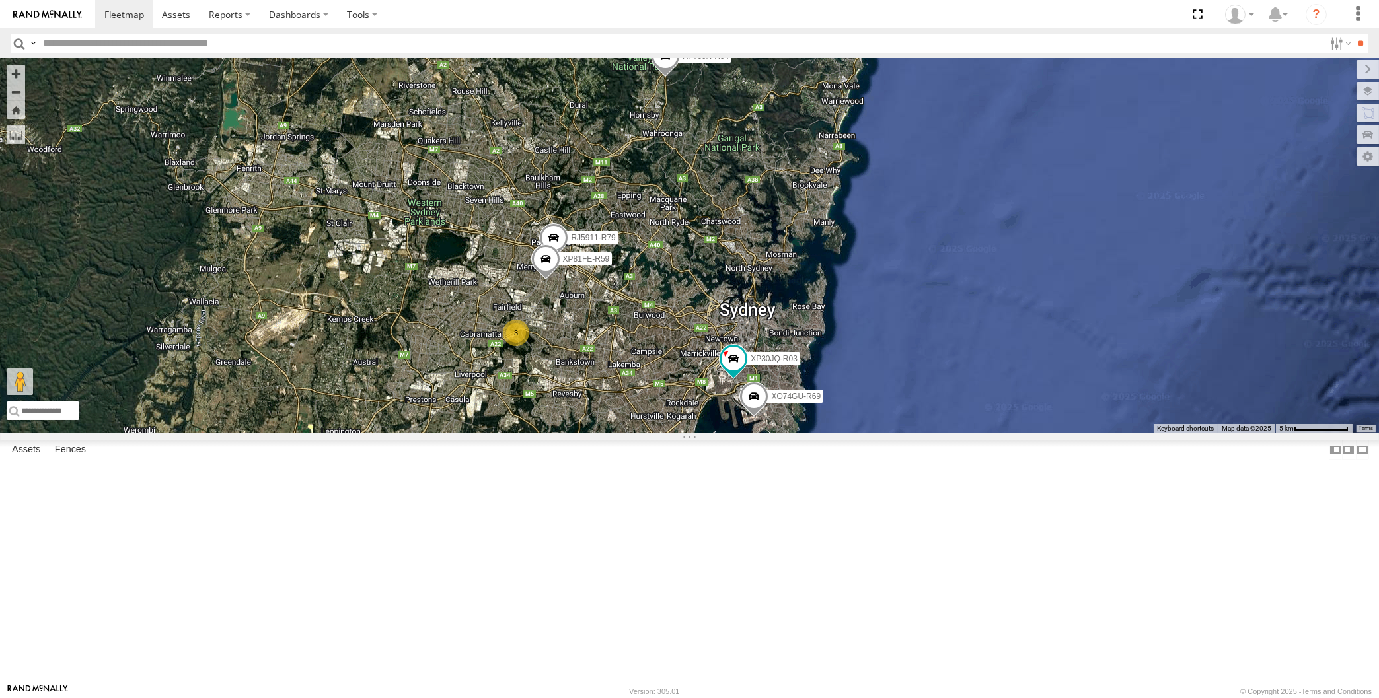
drag, startPoint x: 763, startPoint y: 596, endPoint x: 751, endPoint y: 567, distance: 31.7
click at [763, 433] on div "XP79JN-R04 XP30JQ-R03 RJ5911-R79 XP81FE-R59 XO74GU-R69 3" at bounding box center [689, 245] width 1379 height 375
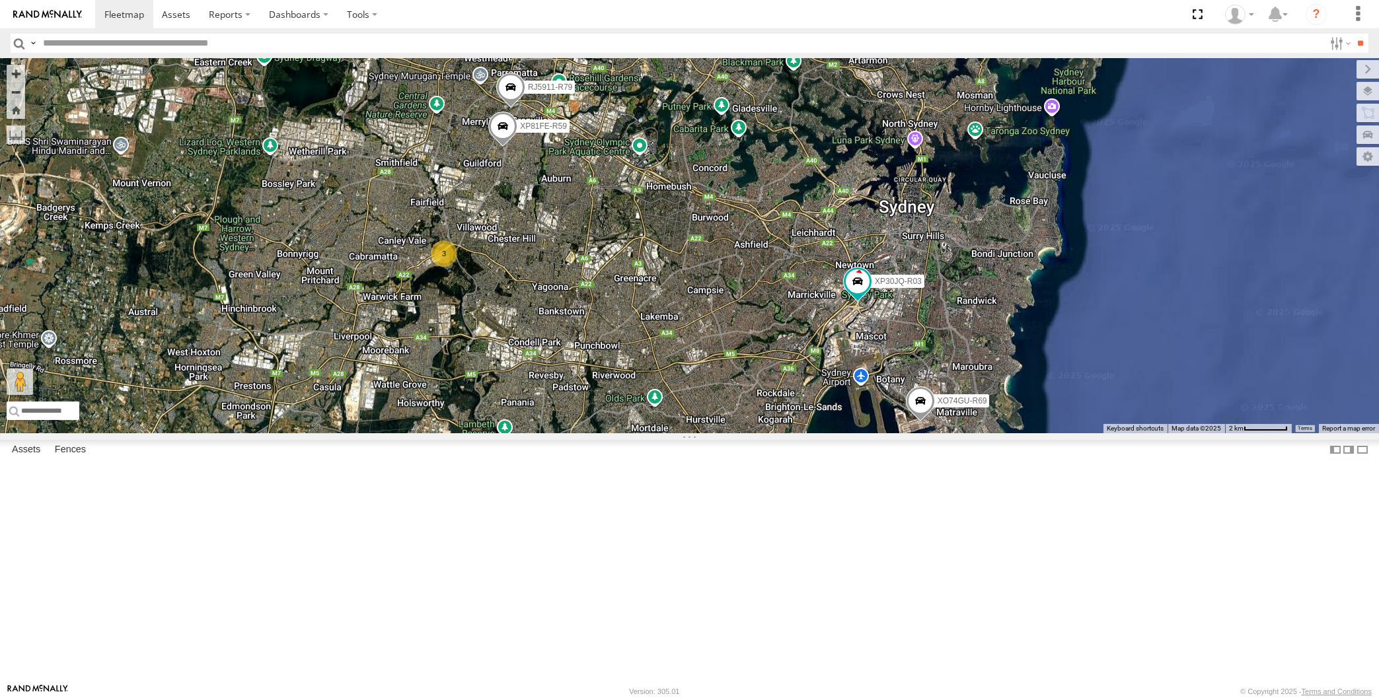
click at [582, 318] on div "XP30JQ-R03 XP79JN-R04 XO74GU-R69 3 RJ5911-R79 XP81FE-R59" at bounding box center [689, 245] width 1379 height 375
click at [501, 148] on span at bounding box center [502, 130] width 29 height 36
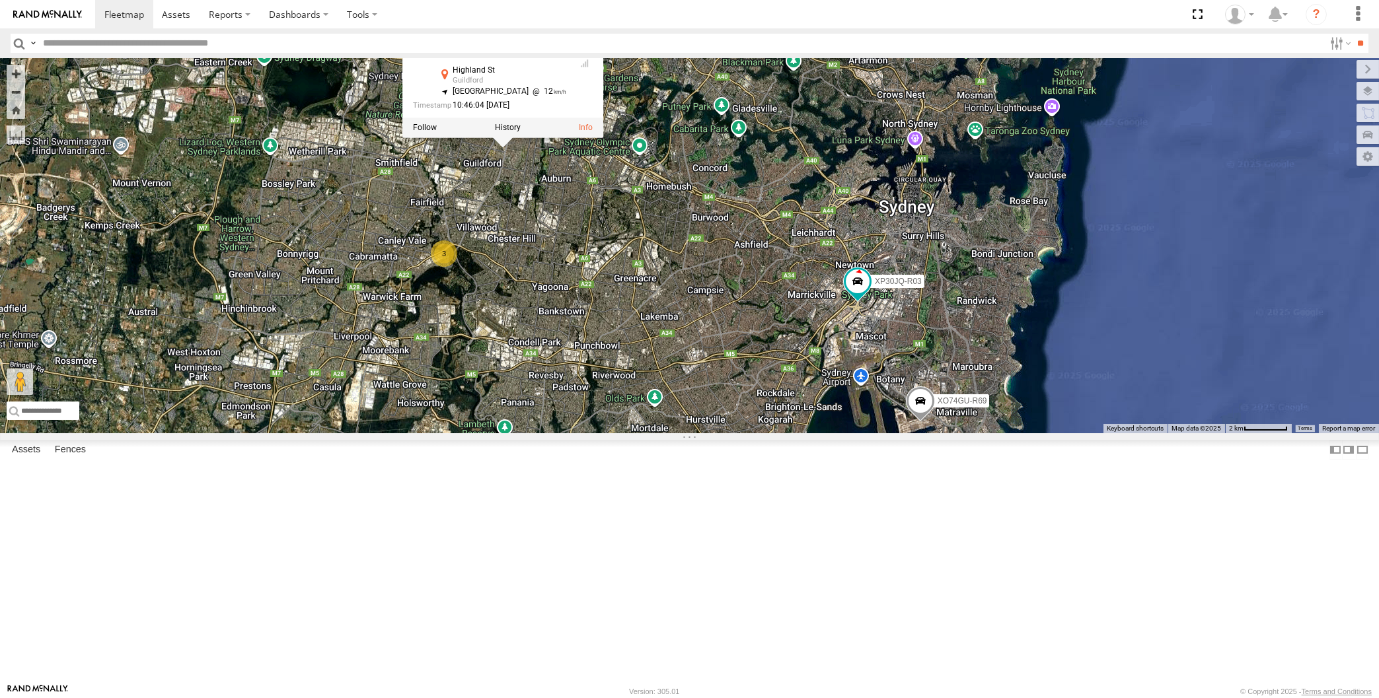
click at [606, 341] on div "XP30JQ-R03 XP79JN-R04 XO74GU-R69 3 RJ5911-R79 XP81FE-R59 XP81FE-R59 All Assets …" at bounding box center [689, 245] width 1379 height 375
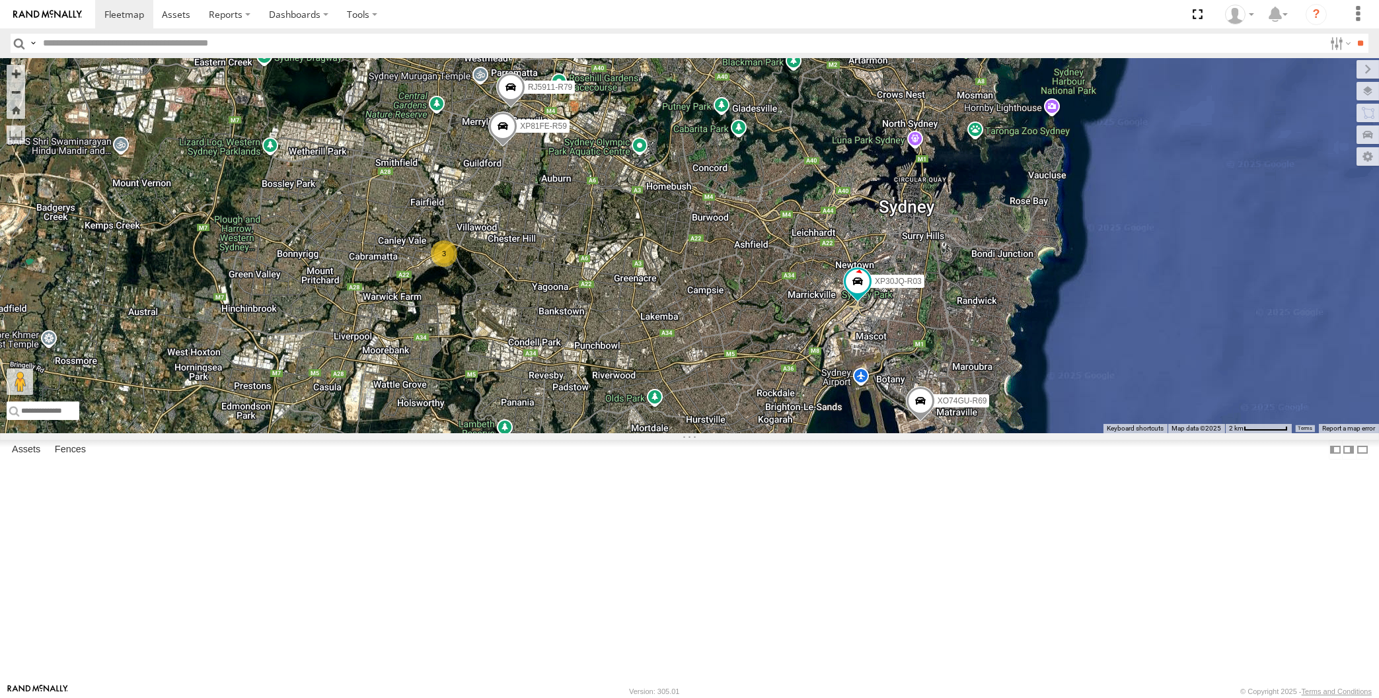
click at [590, 381] on div "XP30JQ-R03 XP79JN-R04 XO74GU-R69 3 RJ5911-R79 XP81FE-R59" at bounding box center [689, 245] width 1379 height 375
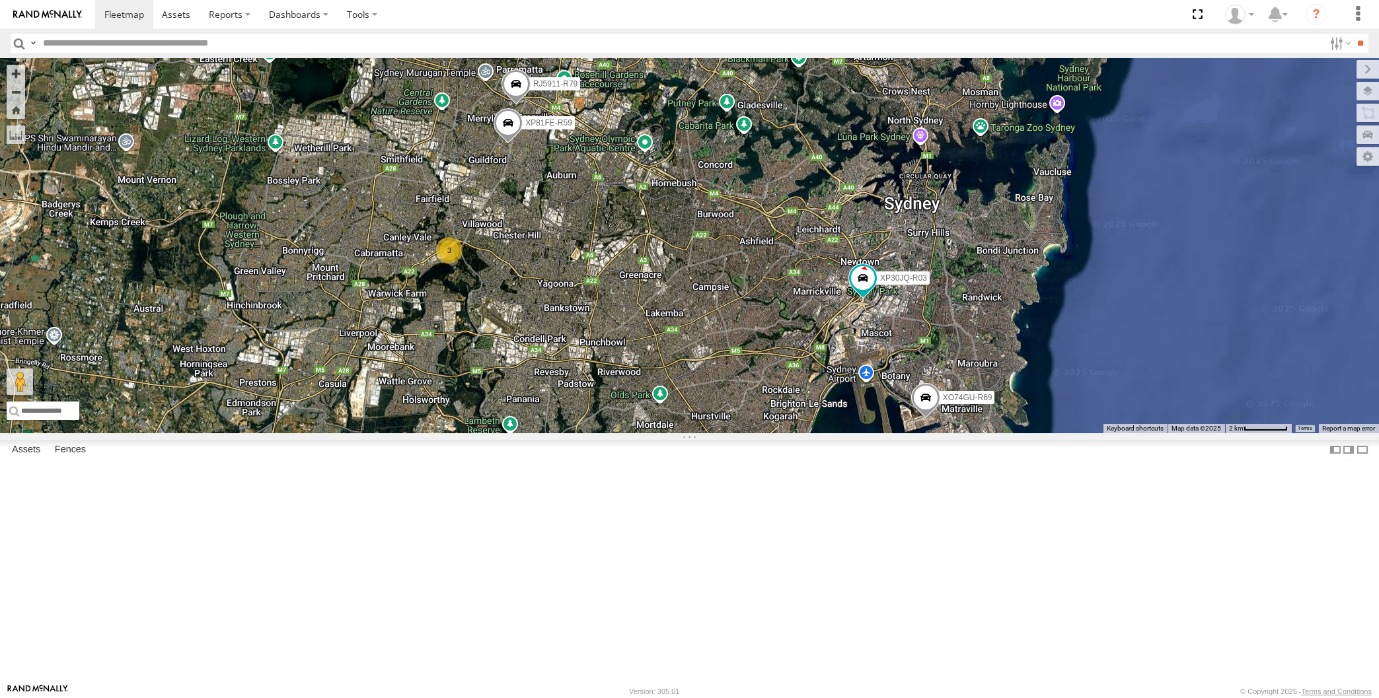
click at [506, 145] on span at bounding box center [508, 127] width 29 height 36
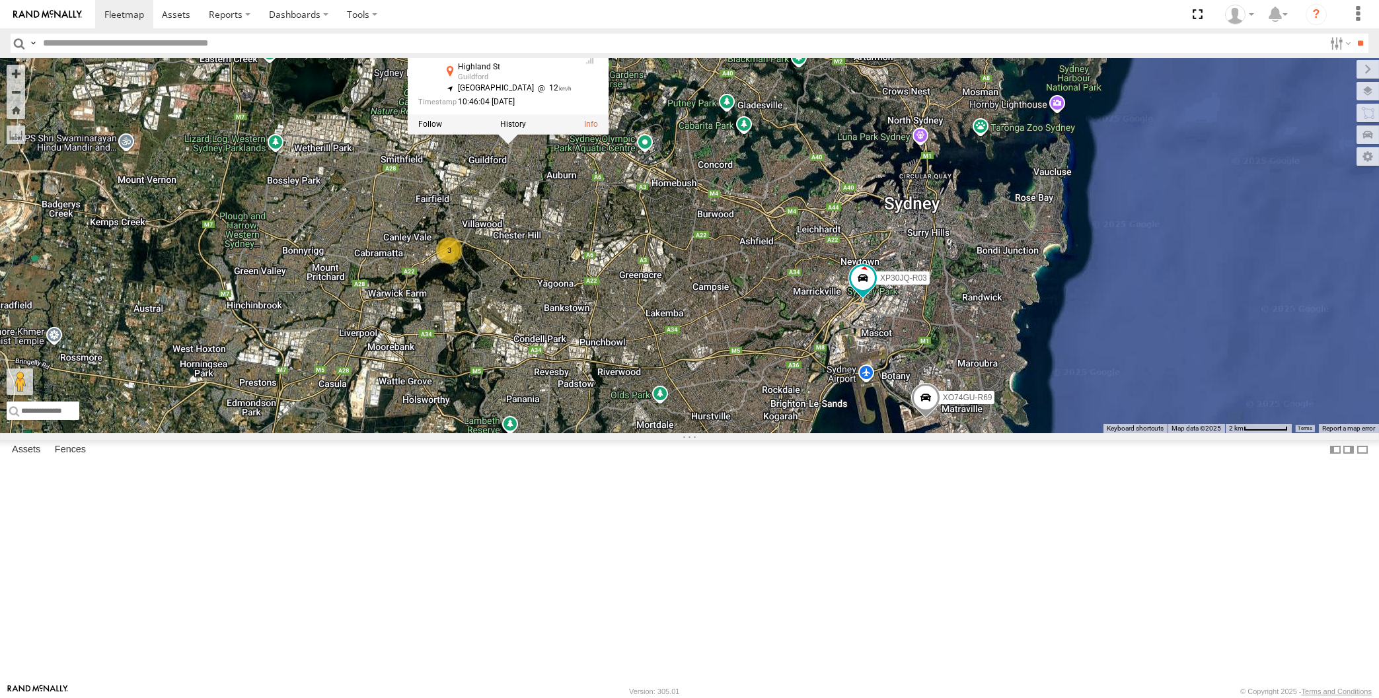
click at [525, 302] on div "XP30JQ-R03 XP79JN-R04 XO74GU-R69 3 RJ5911-R79 XP81FE-R59 XP81FE-R59 All Assets …" at bounding box center [689, 245] width 1379 height 375
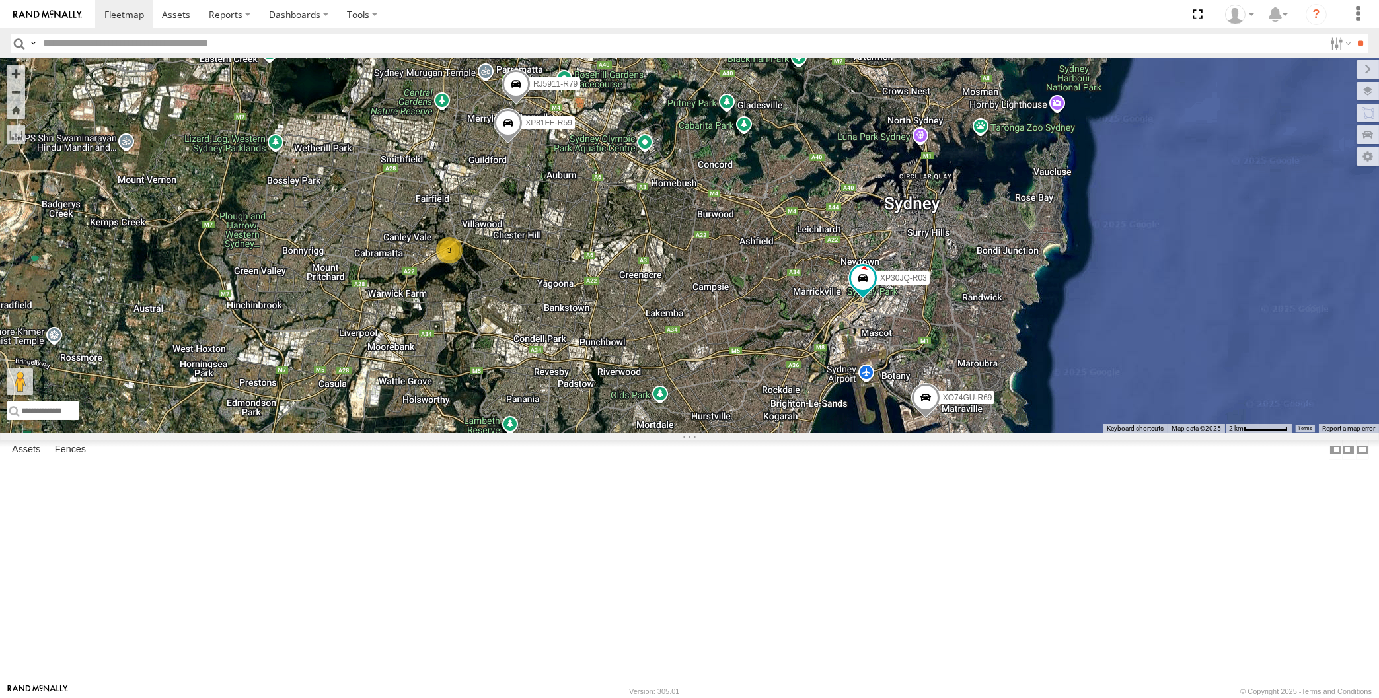
click at [521, 105] on span at bounding box center [515, 87] width 29 height 36
click at [568, 310] on div "XP30JQ-R03 XP79JN-R04 XO74GU-R69 3 RJ5911-R79 XP81FE-R59 RJ5911-R79 All Assets …" at bounding box center [689, 245] width 1379 height 375
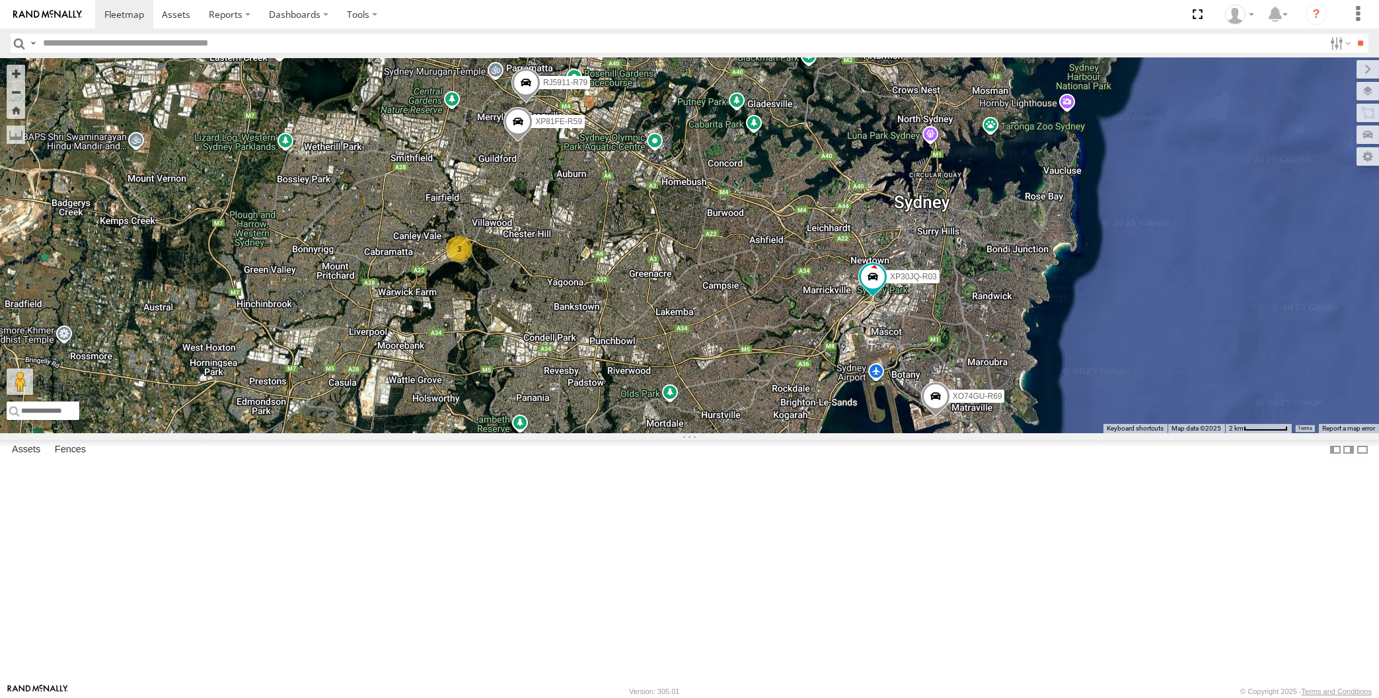
drag, startPoint x: 804, startPoint y: 537, endPoint x: 831, endPoint y: 527, distance: 29.1
click at [833, 433] on div "XP30JQ-R03 XP79JN-R04 XO74GU-R69 3 RJ5911-R79 XP81FE-R59" at bounding box center [689, 245] width 1379 height 375
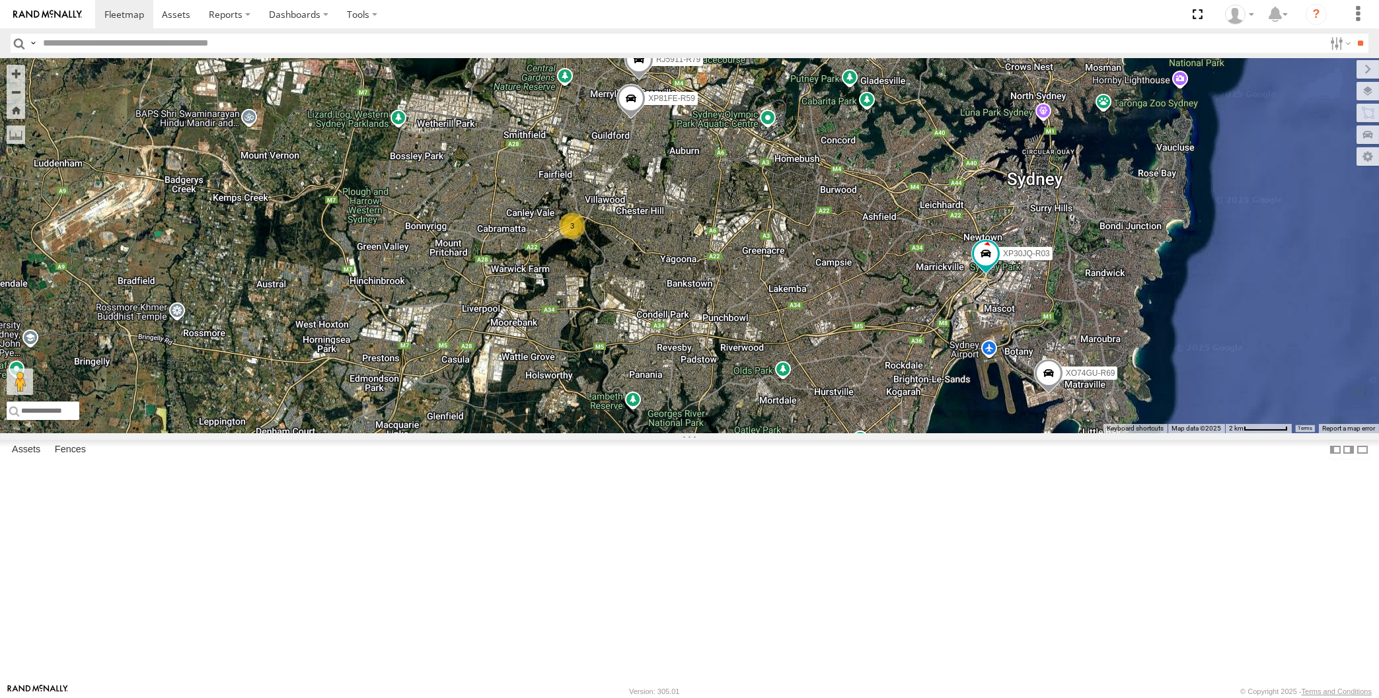
click at [729, 433] on div "XP30JQ-R03 XP79JN-R04 XO74GU-R69 3 RJ5911-R79 XP81FE-R59" at bounding box center [689, 245] width 1379 height 375
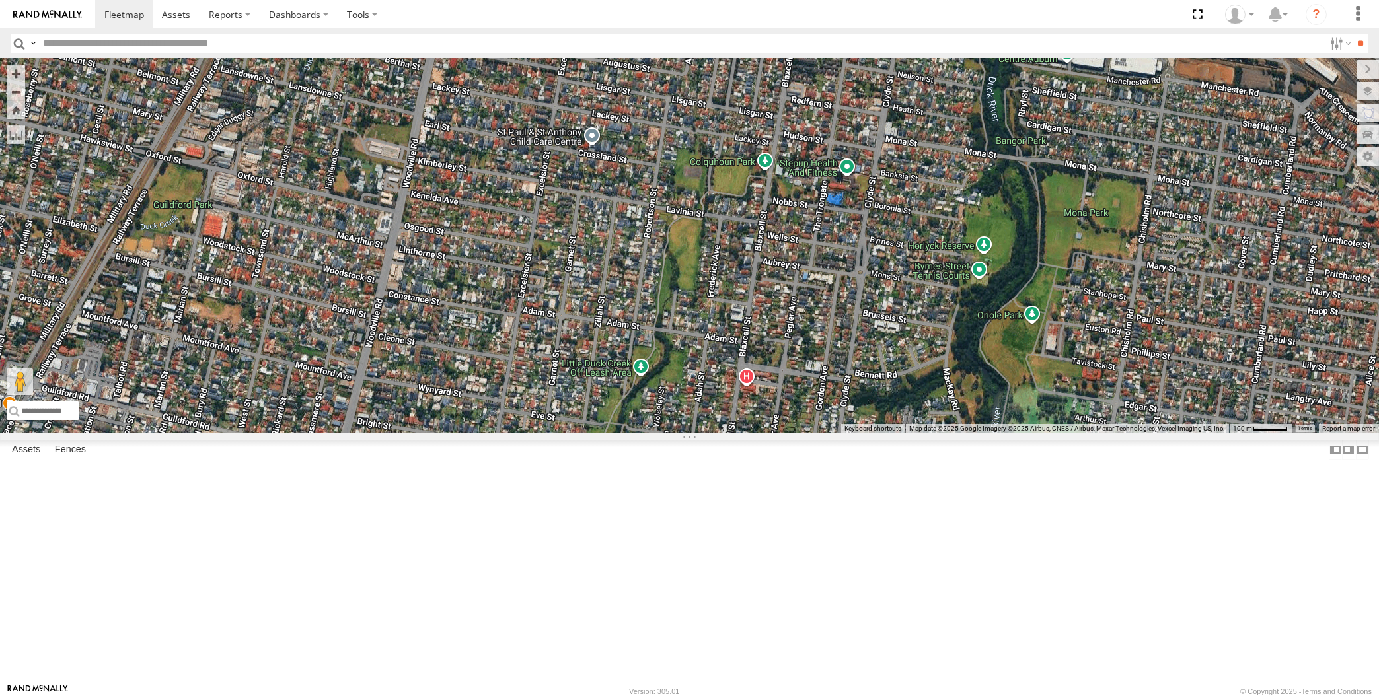
drag, startPoint x: 478, startPoint y: 232, endPoint x: 489, endPoint y: 253, distance: 23.6
click at [490, 252] on div "XP30JQ-R03 XP79JN-R04 RJ5911-R79 XP81FE-R59 XO74GU-R69" at bounding box center [689, 245] width 1379 height 375
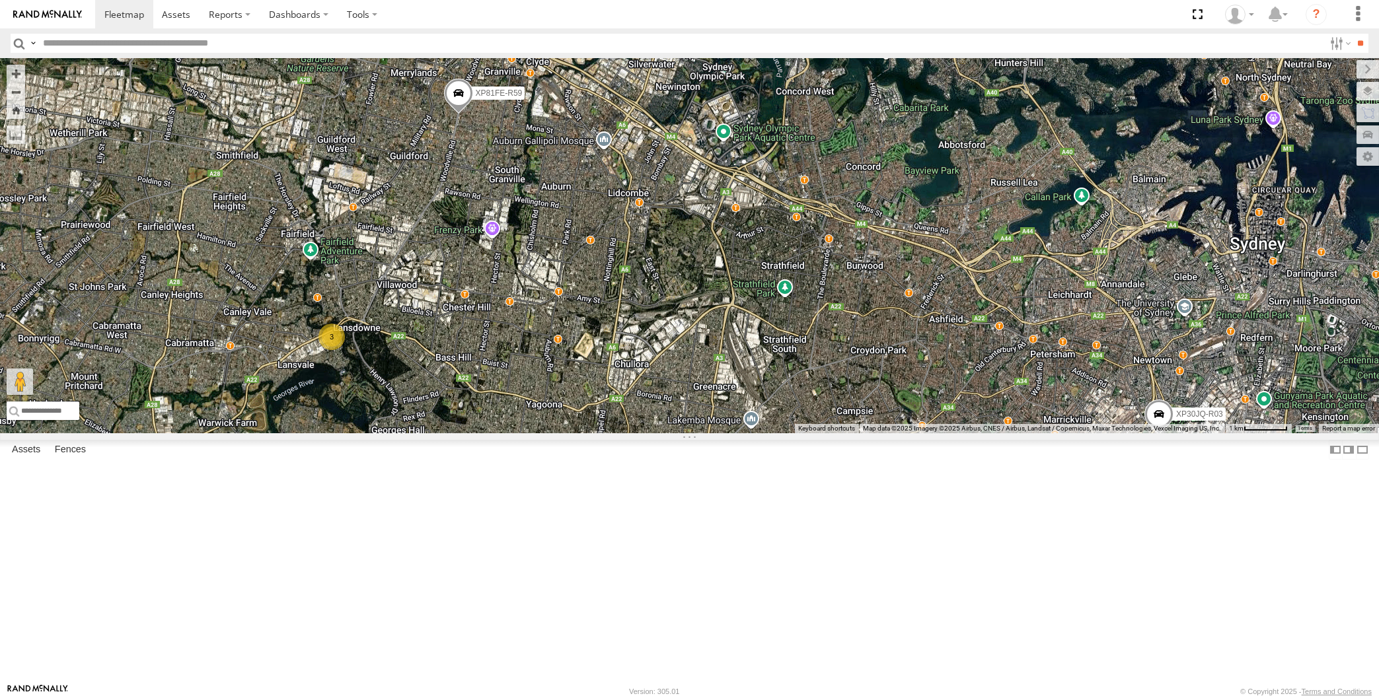
drag, startPoint x: 612, startPoint y: 373, endPoint x: 577, endPoint y: 305, distance: 75.9
click at [598, 339] on div "XP30JQ-R03 XP79JN-R04 RJ5911-R79 XP81FE-R59 XO74GU-R69 3" at bounding box center [689, 245] width 1379 height 375
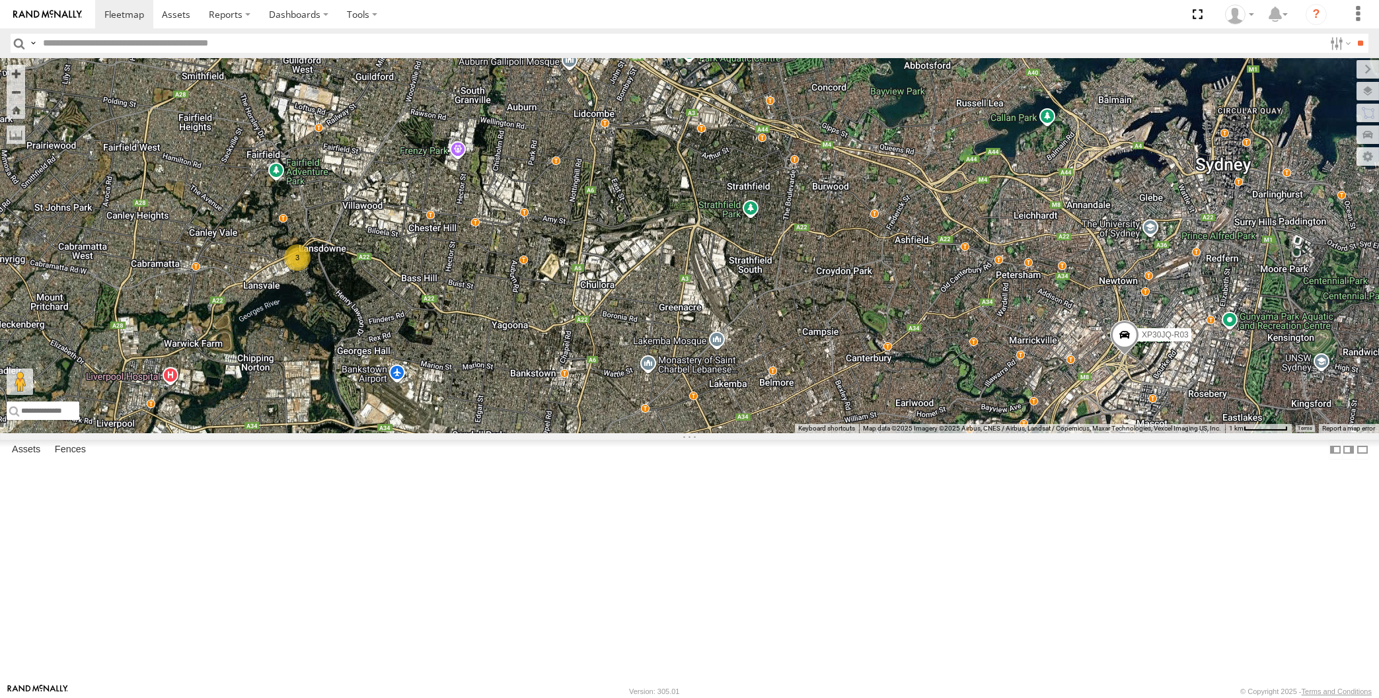
drag, startPoint x: 683, startPoint y: 342, endPoint x: 679, endPoint y: 334, distance: 9.5
click at [681, 337] on div "XP30JQ-R03 XP79JN-R04 RJ5911-R79 XP81FE-R59 XO74GU-R69 3" at bounding box center [689, 245] width 1379 height 375
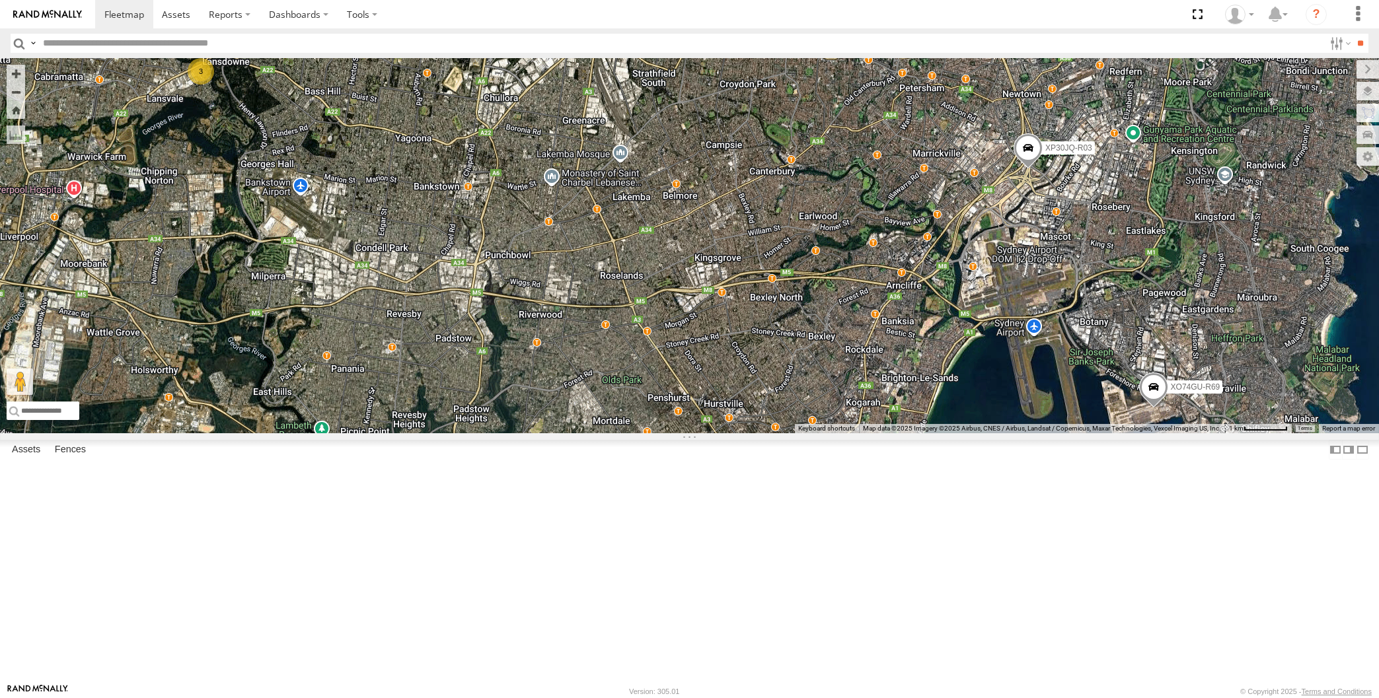
drag, startPoint x: 956, startPoint y: 482, endPoint x: 942, endPoint y: 468, distance: 19.6
click at [948, 433] on div "XP30JQ-R03 XP79JN-R04 RJ5911-R79 XP81FE-R59 XO74GU-R69 3" at bounding box center [689, 245] width 1379 height 375
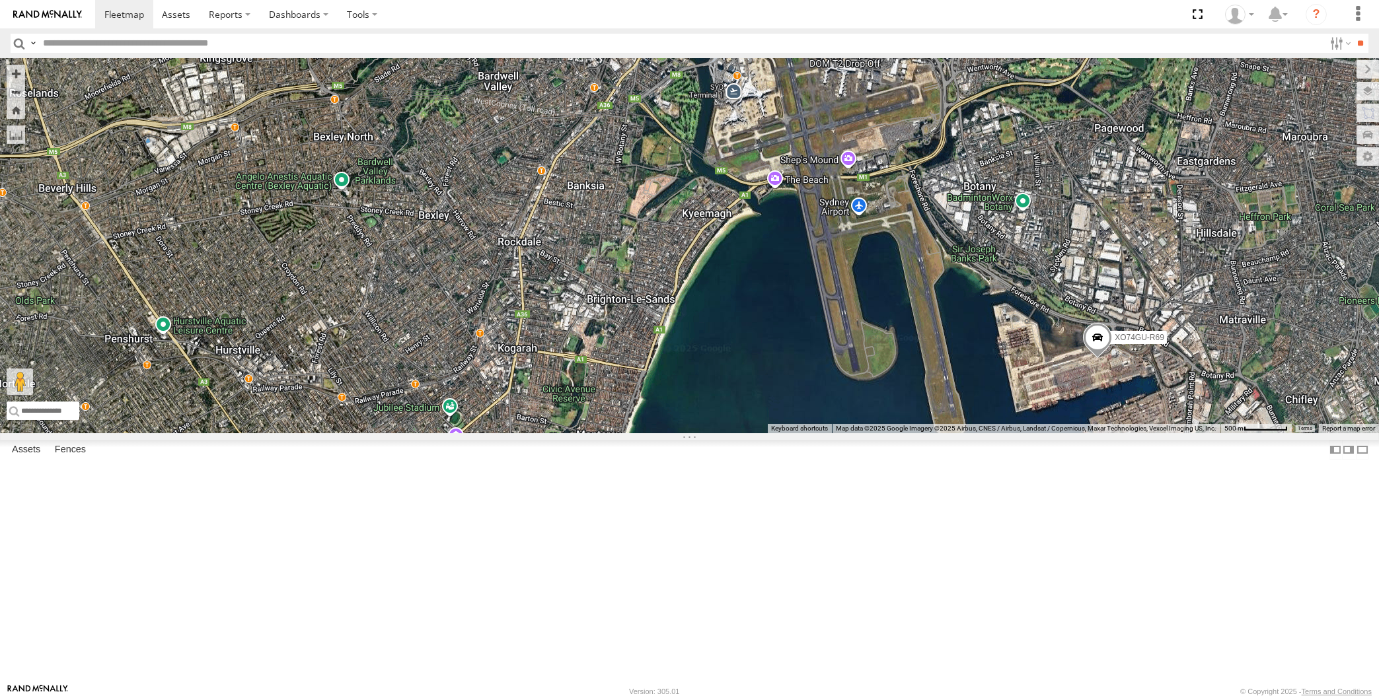
click at [1102, 359] on span at bounding box center [1097, 342] width 29 height 36
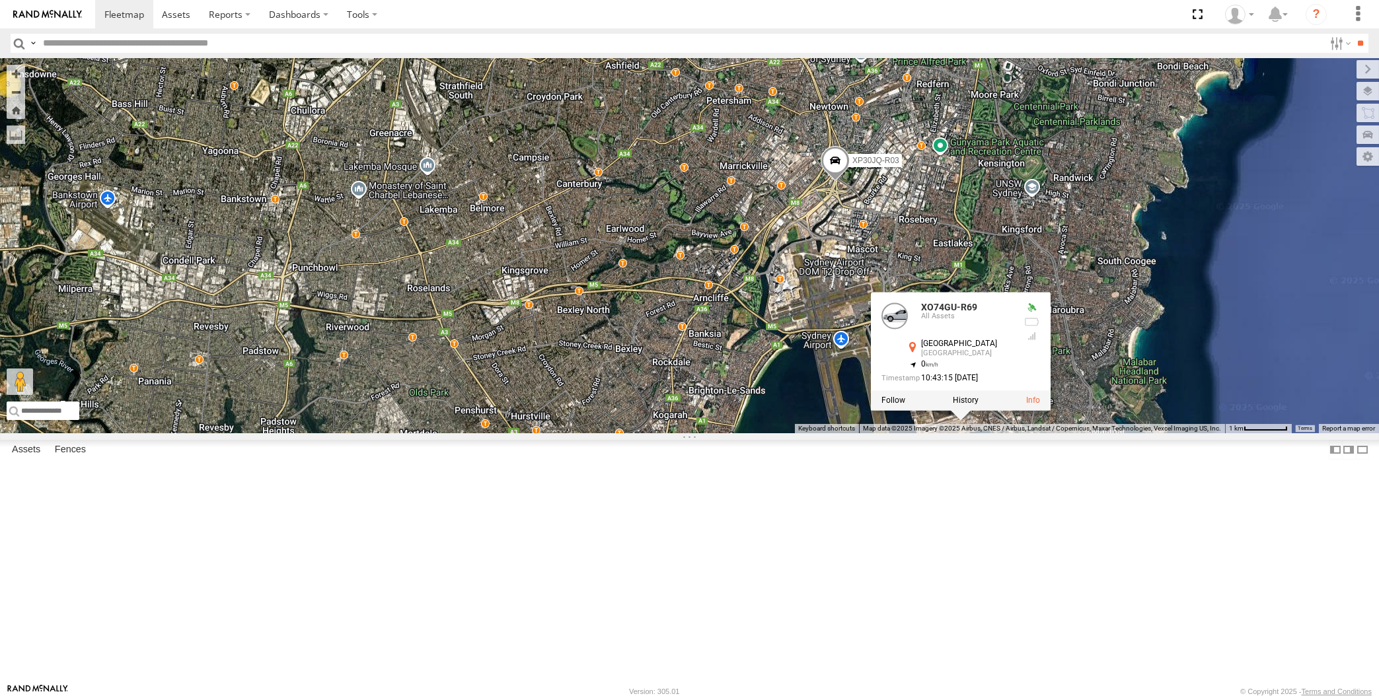
drag, startPoint x: 799, startPoint y: 585, endPoint x: 809, endPoint y: 580, distance: 11.8
click at [808, 433] on div "XP30JQ-R03 XP79JN-R04 RJ5911-R79 XP81FE-R59 XO74GU-R69 XO74GU-R69 All Assets Sy…" at bounding box center [689, 245] width 1379 height 375
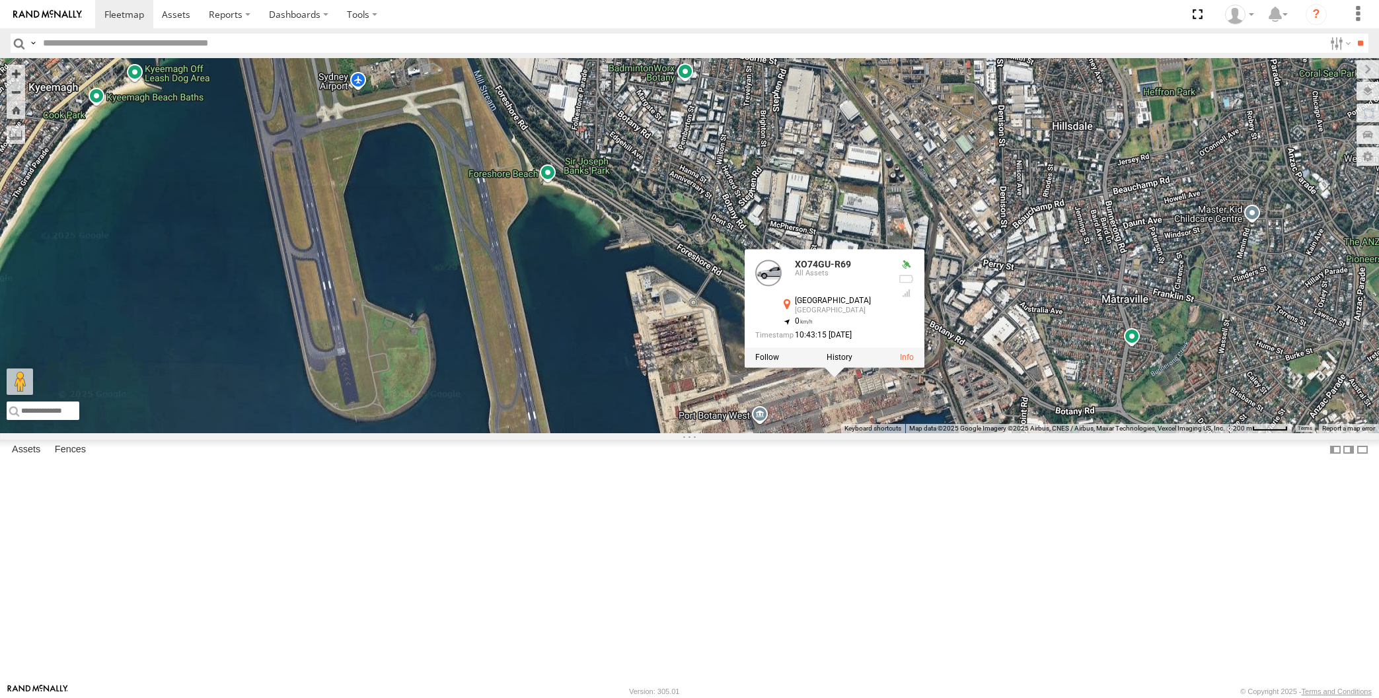
click at [918, 433] on div "XP30JQ-R03 XP79JN-R04 RJ5911-R79 XP81FE-R59 XO74GU-R69 XO74GU-R69 All Assets Sy…" at bounding box center [689, 245] width 1379 height 375
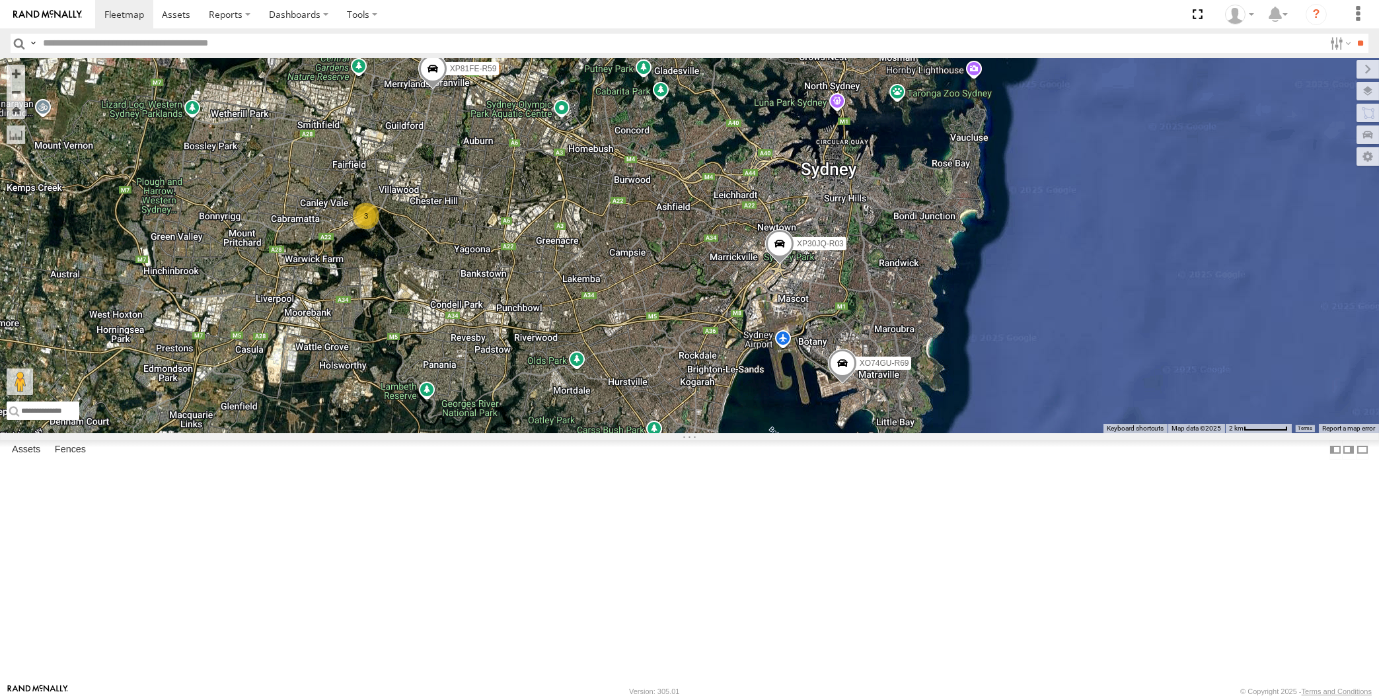
click at [635, 288] on div "XP30JQ-R03 XP79JN-R04 RJ5911-R79 XP81FE-R59 XO74GU-R69 3" at bounding box center [689, 245] width 1379 height 375
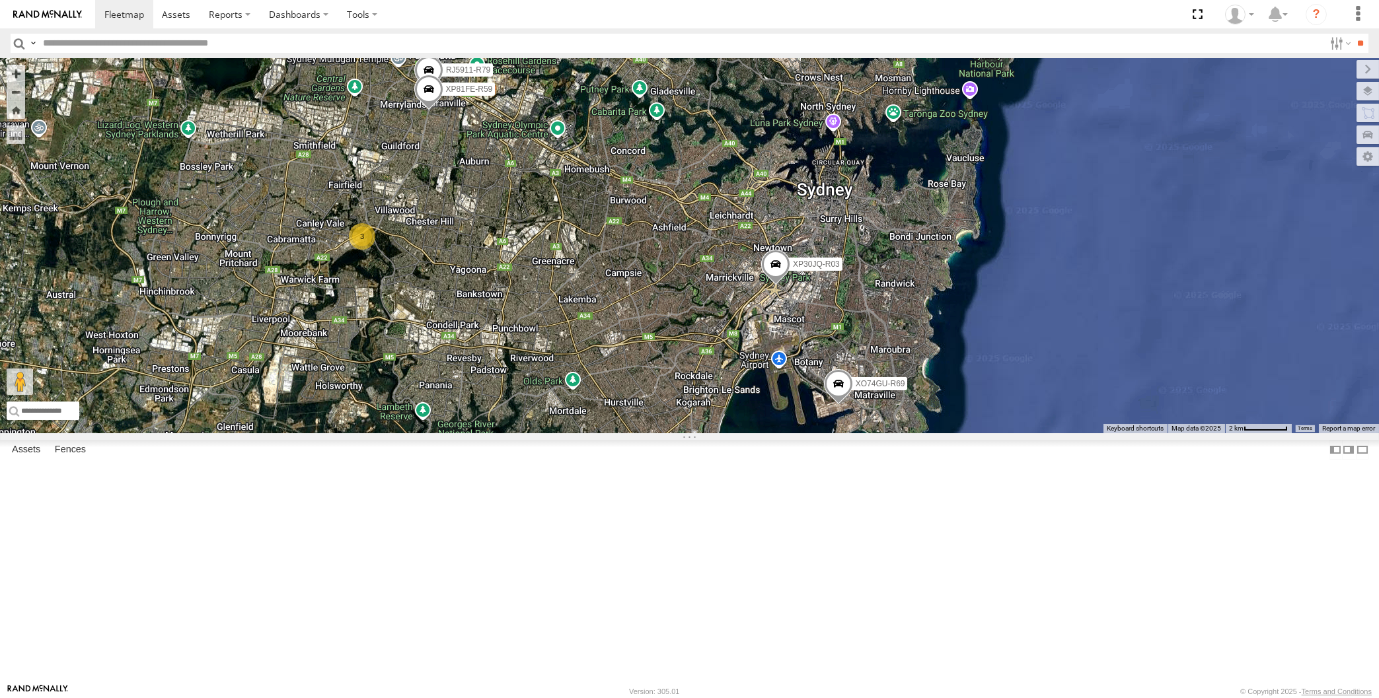
drag, startPoint x: 543, startPoint y: 180, endPoint x: 539, endPoint y: 163, distance: 17.6
click at [543, 188] on div "XP30JQ-R03 XP79JN-R04 RJ5911-R79 XP81FE-R59 XO74GU-R69 3" at bounding box center [689, 245] width 1379 height 375
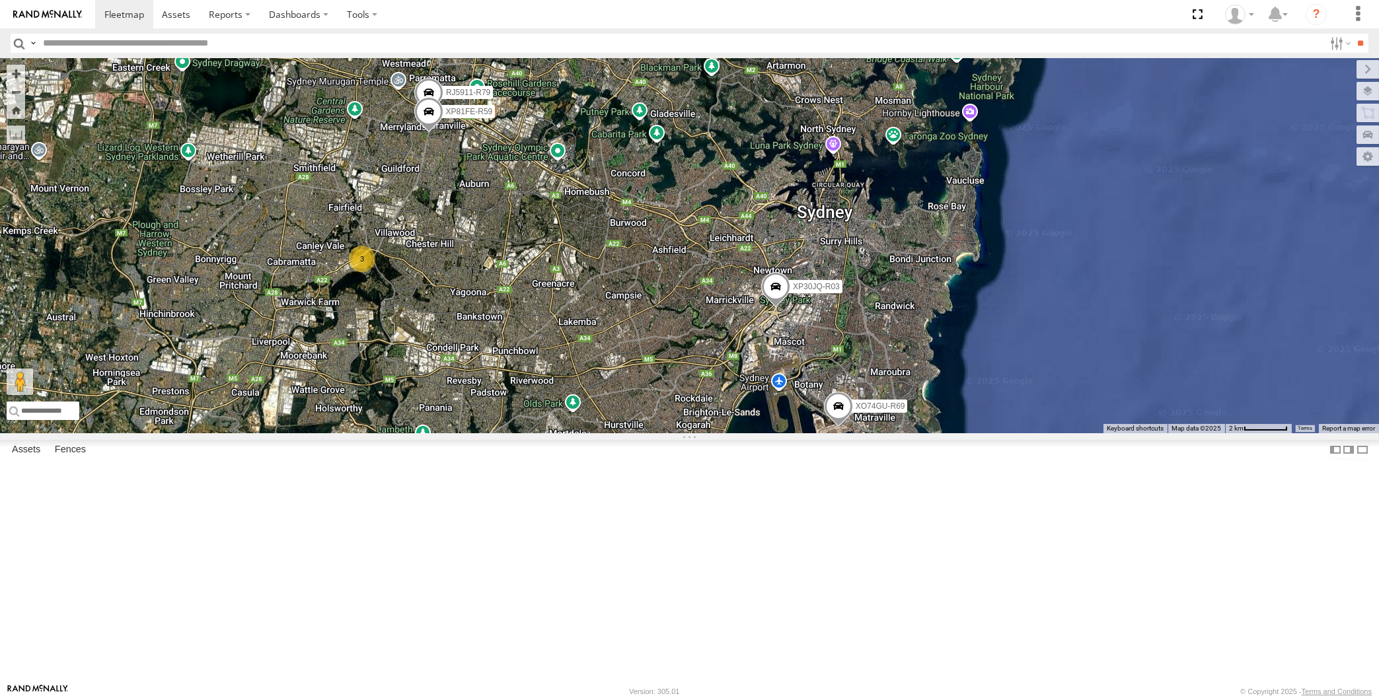
click at [581, 266] on div "XP30JQ-R03 XP79JN-R04 RJ5911-R79 XP81FE-R59 XO74GU-R69 3 XP79JN-R04 All Assets …" at bounding box center [689, 245] width 1379 height 375
drag, startPoint x: 599, startPoint y: 349, endPoint x: 620, endPoint y: 342, distance: 22.6
click at [618, 342] on div "XP30JQ-R03 XP79JN-R04 RJ5911-R79 XP81FE-R59 XO74GU-R69 3" at bounding box center [689, 245] width 1379 height 375
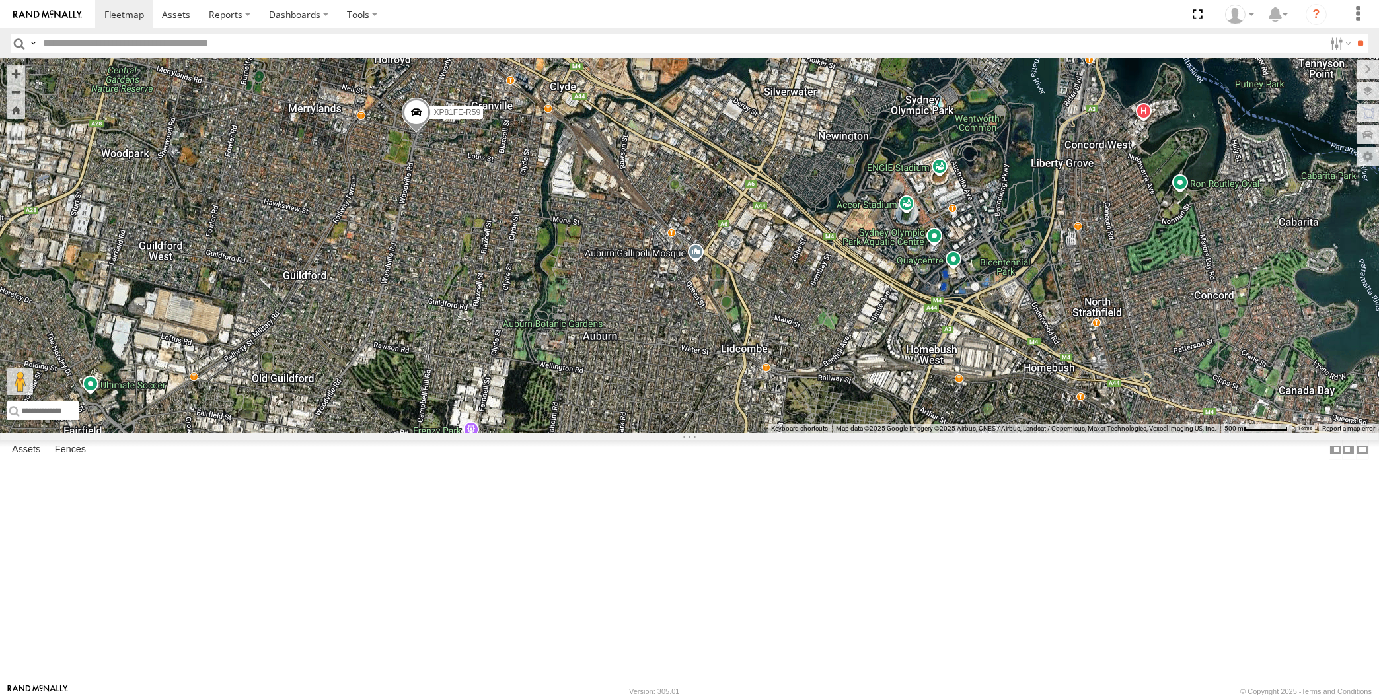
click at [414, 56] on span at bounding box center [416, 38] width 29 height 36
click at [527, 229] on div "XP30JQ-R03 XP79JN-R04 RJ5911-R79 XP81FE-R59 XO74GU-R69 RJ5911-R79 All Assets Cr…" at bounding box center [689, 245] width 1379 height 375
drag, startPoint x: 708, startPoint y: 457, endPoint x: 704, endPoint y: 431, distance: 25.5
click at [710, 433] on div "XP30JQ-R03 XP79JN-R04 RJ5911-R79 XP81FE-R59 XO74GU-R69" at bounding box center [689, 245] width 1379 height 375
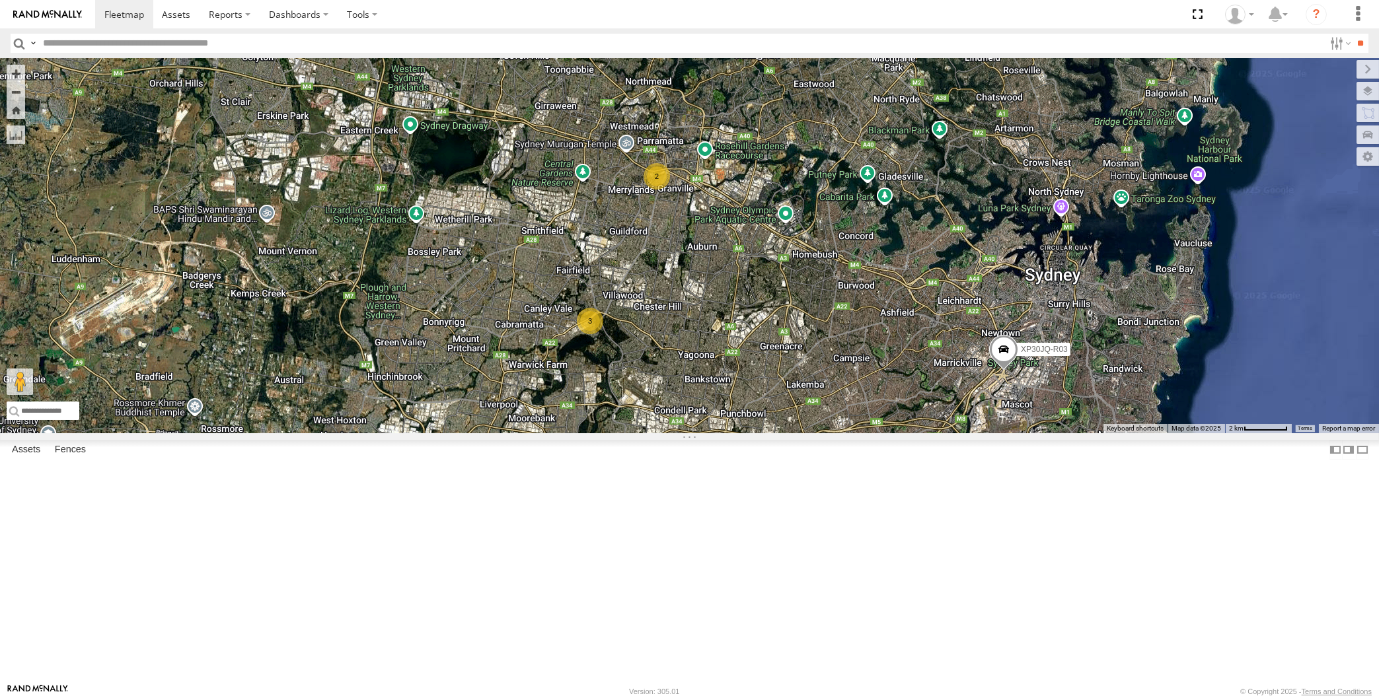
drag, startPoint x: 676, startPoint y: 517, endPoint x: 674, endPoint y: 498, distance: 18.6
click at [674, 433] on div "XP30JQ-R03 XP79JN-R04 XO74GU-R69 3 2" at bounding box center [689, 245] width 1379 height 375
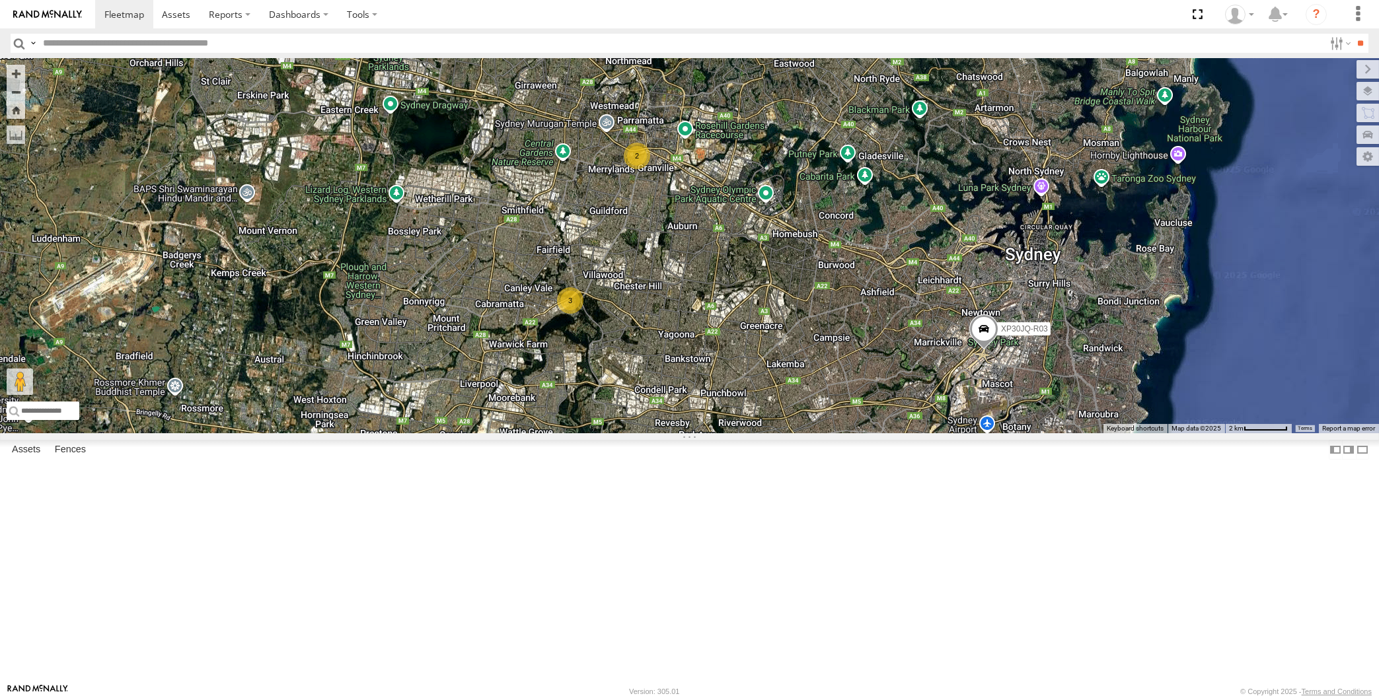
drag, startPoint x: 727, startPoint y: 479, endPoint x: 720, endPoint y: 476, distance: 7.7
click at [723, 433] on div "XP30JQ-R03 XP79JN-R04 XO74GU-R69 3 2" at bounding box center [689, 245] width 1379 height 375
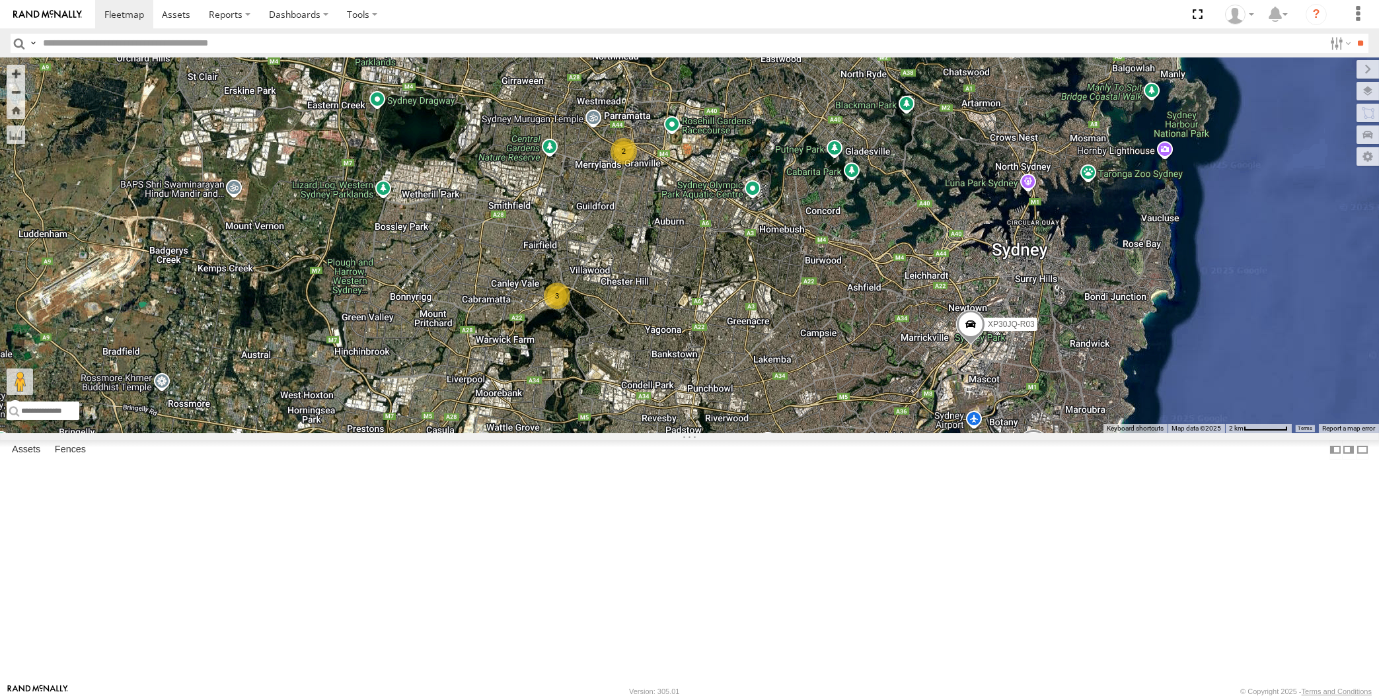
drag, startPoint x: 747, startPoint y: 600, endPoint x: 739, endPoint y: 568, distance: 33.3
click at [748, 433] on div "XP30JQ-R03 XP79JN-R04 XO74GU-R69 3 2" at bounding box center [689, 245] width 1379 height 375
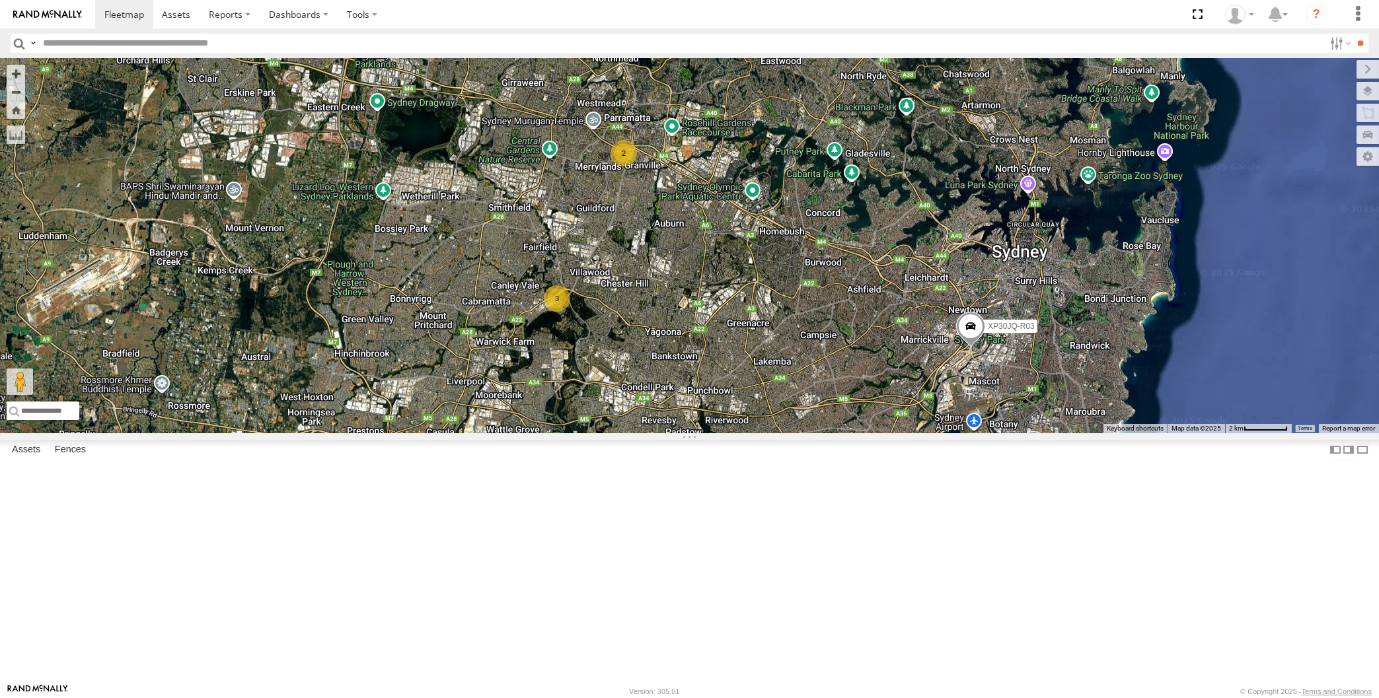
drag, startPoint x: 747, startPoint y: 145, endPoint x: 744, endPoint y: 207, distance: 62.8
click at [744, 207] on div "XP30JQ-R03 XP79JN-R04 XO74GU-R69 3 2" at bounding box center [689, 245] width 1379 height 375
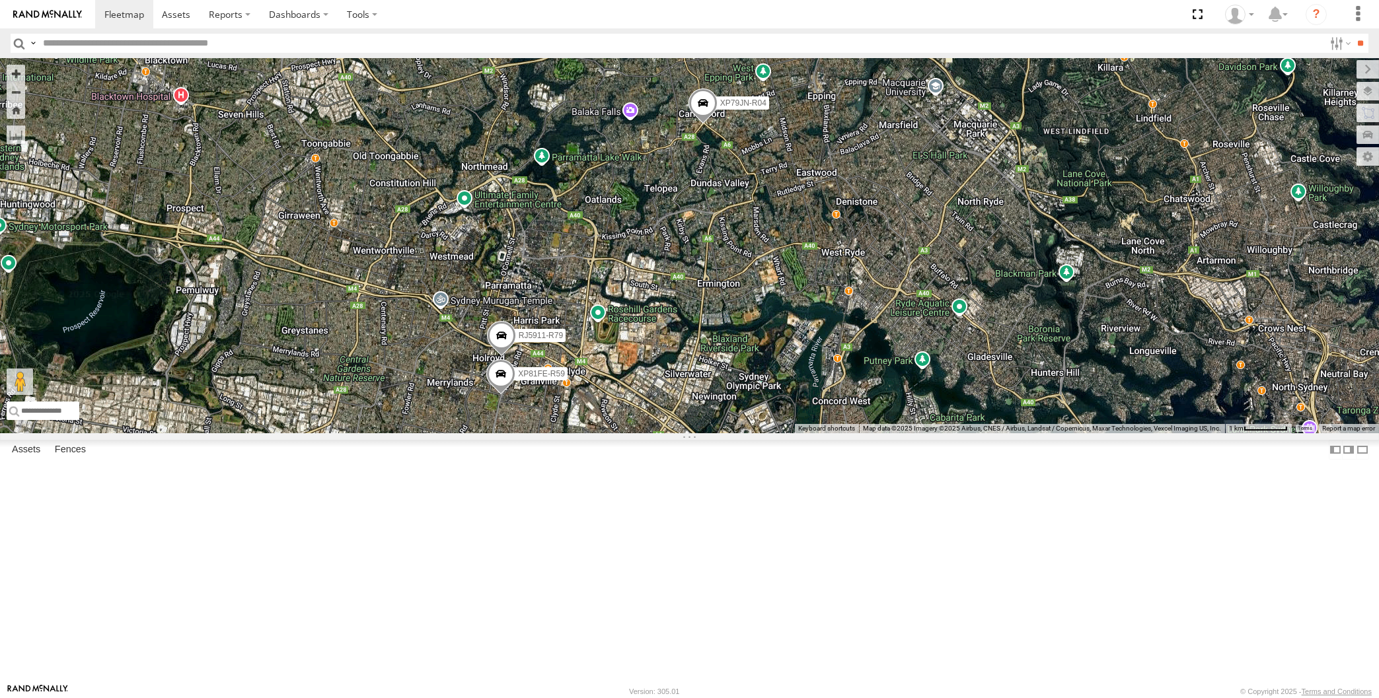
click at [700, 124] on span at bounding box center [702, 107] width 29 height 36
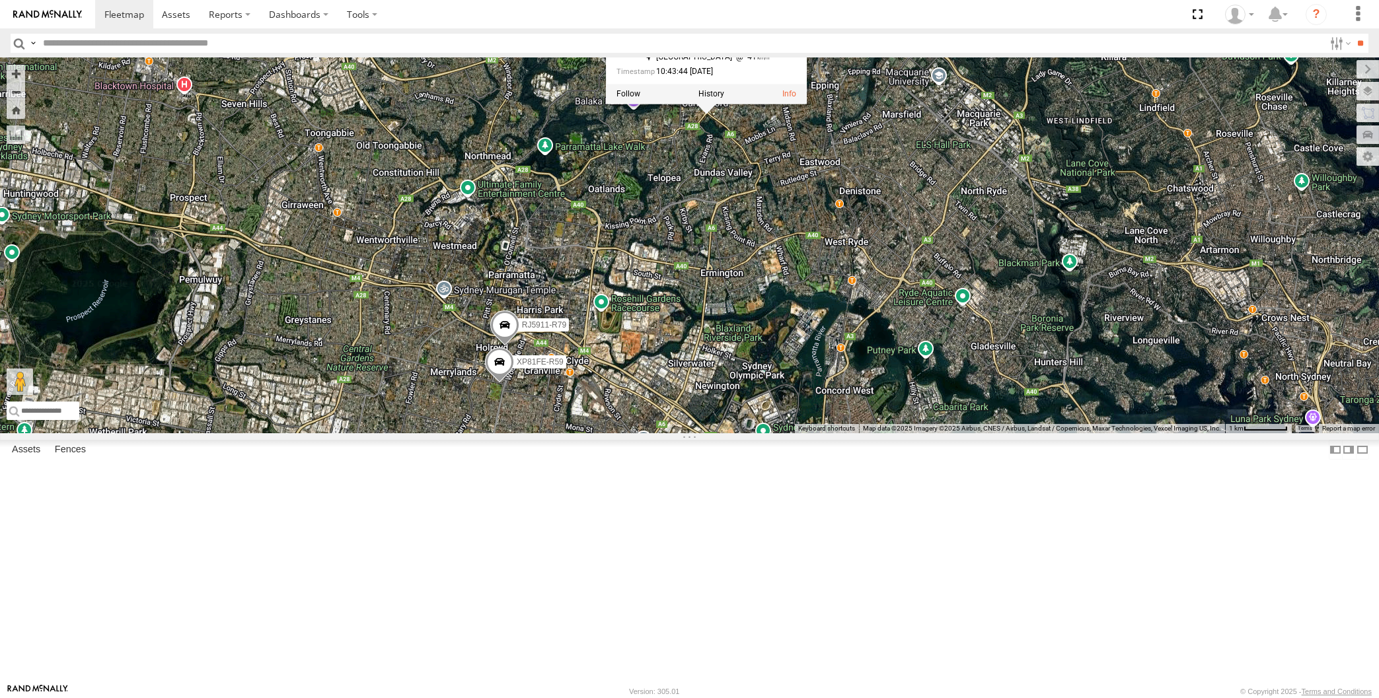
drag, startPoint x: 786, startPoint y: 361, endPoint x: 789, endPoint y: 333, distance: 28.0
click at [789, 336] on div "XP30JQ-R03 XP79JN-R04 XO74GU-R69 RJ5911-R79 XP81FE-R59 XP79JN-R04 All Assets Ma…" at bounding box center [689, 245] width 1379 height 375
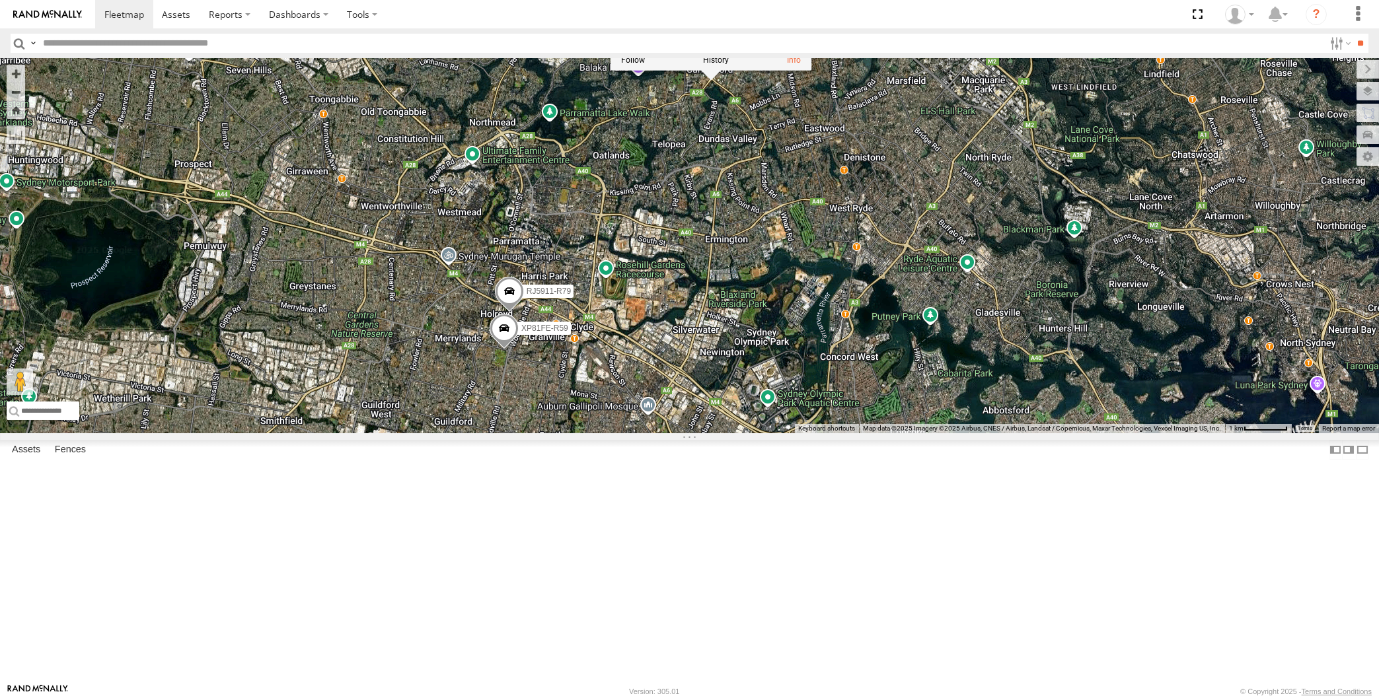
click at [688, 433] on div "XP30JQ-R03 XP79JN-R04 XO74GU-R69 RJ5911-R79 XP81FE-R59 XP79JN-R04 All Assets Ma…" at bounding box center [689, 245] width 1379 height 375
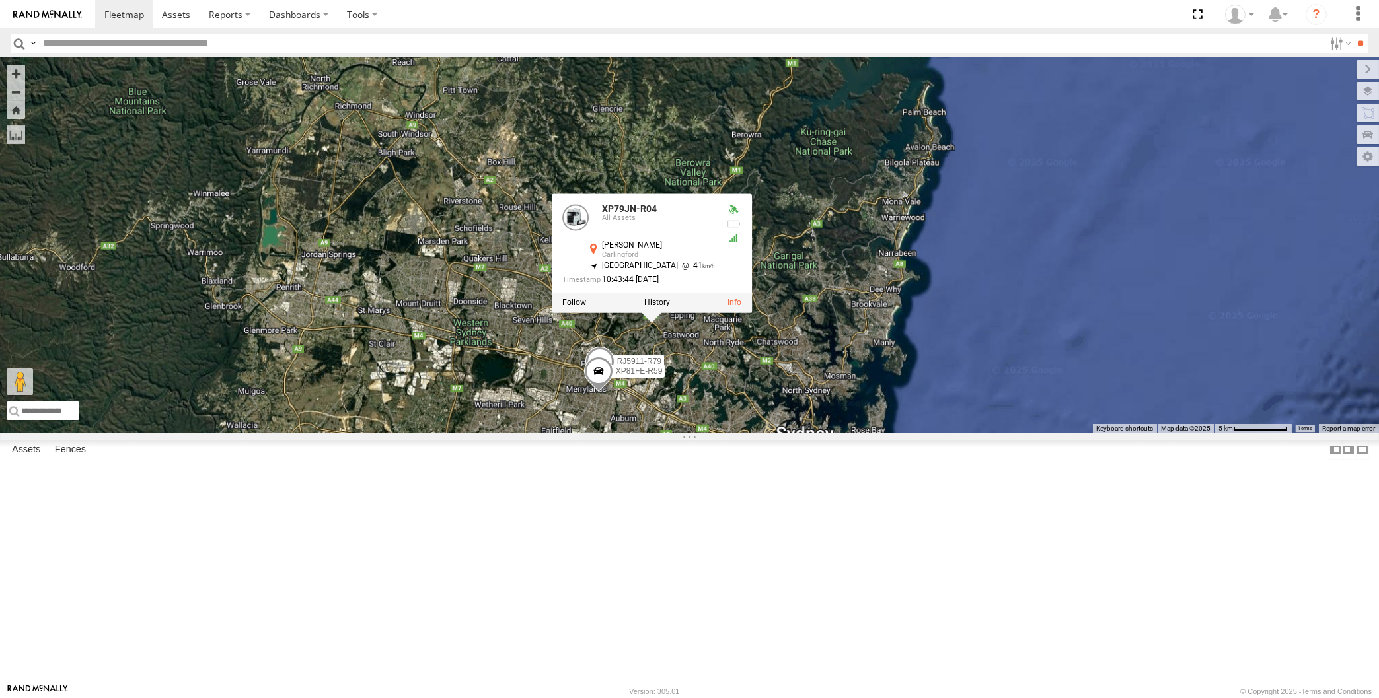
drag, startPoint x: 651, startPoint y: 560, endPoint x: 621, endPoint y: 512, distance: 56.7
click at [645, 433] on div "XP30JQ-R03 XP79JN-R04 XO74GU-R69 RJ5911-R79 XP81FE-R59 XP79JN-R04 All Assets Ma…" at bounding box center [689, 245] width 1379 height 375
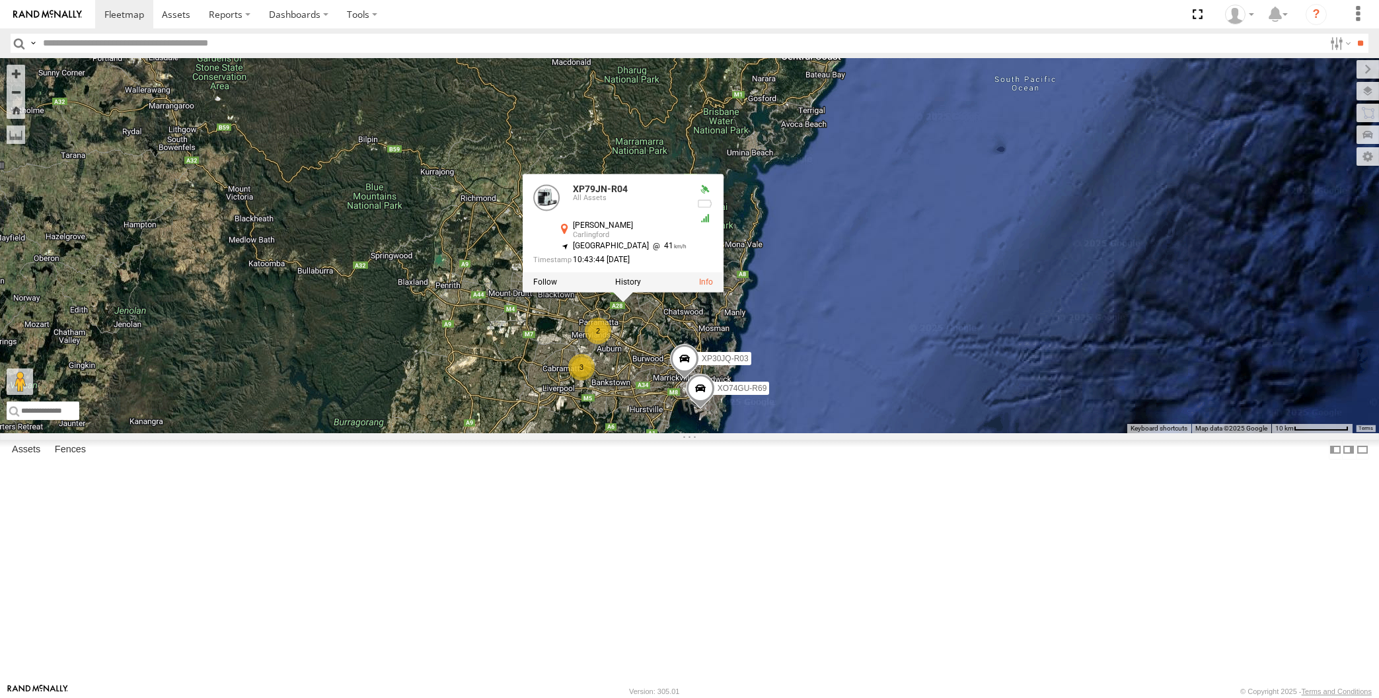
drag, startPoint x: 682, startPoint y: 530, endPoint x: 673, endPoint y: 519, distance: 15.0
click at [682, 433] on div "XP30JQ-R03 XP79JN-R04 XO74GU-R69 XP79JN-R04 All Assets Marsden Rd Carlingford -…" at bounding box center [689, 245] width 1379 height 375
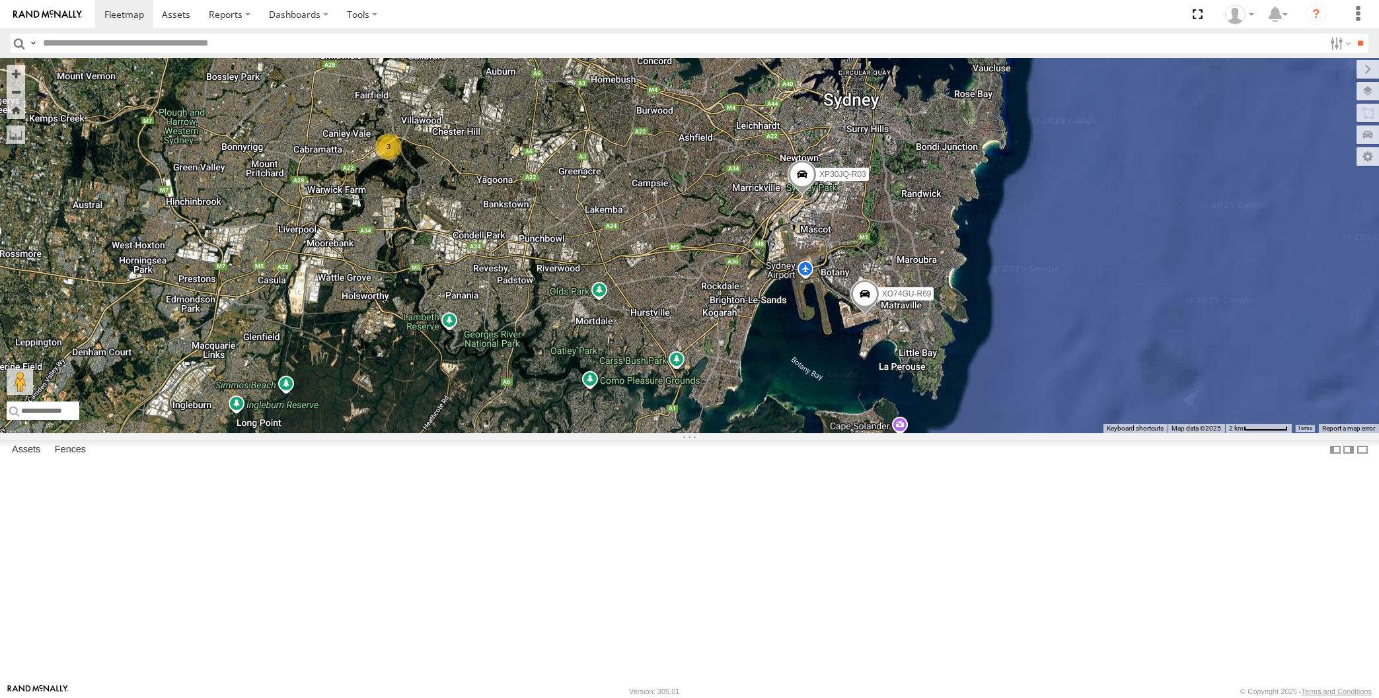
drag, startPoint x: 473, startPoint y: 416, endPoint x: 497, endPoint y: 418, distance: 23.8
click at [497, 418] on div "XP30JQ-R03 XP79JN-R04 XO74GU-R69 XP79JN-R04 All Assets Marsden Rd Carlingford -…" at bounding box center [689, 245] width 1379 height 375
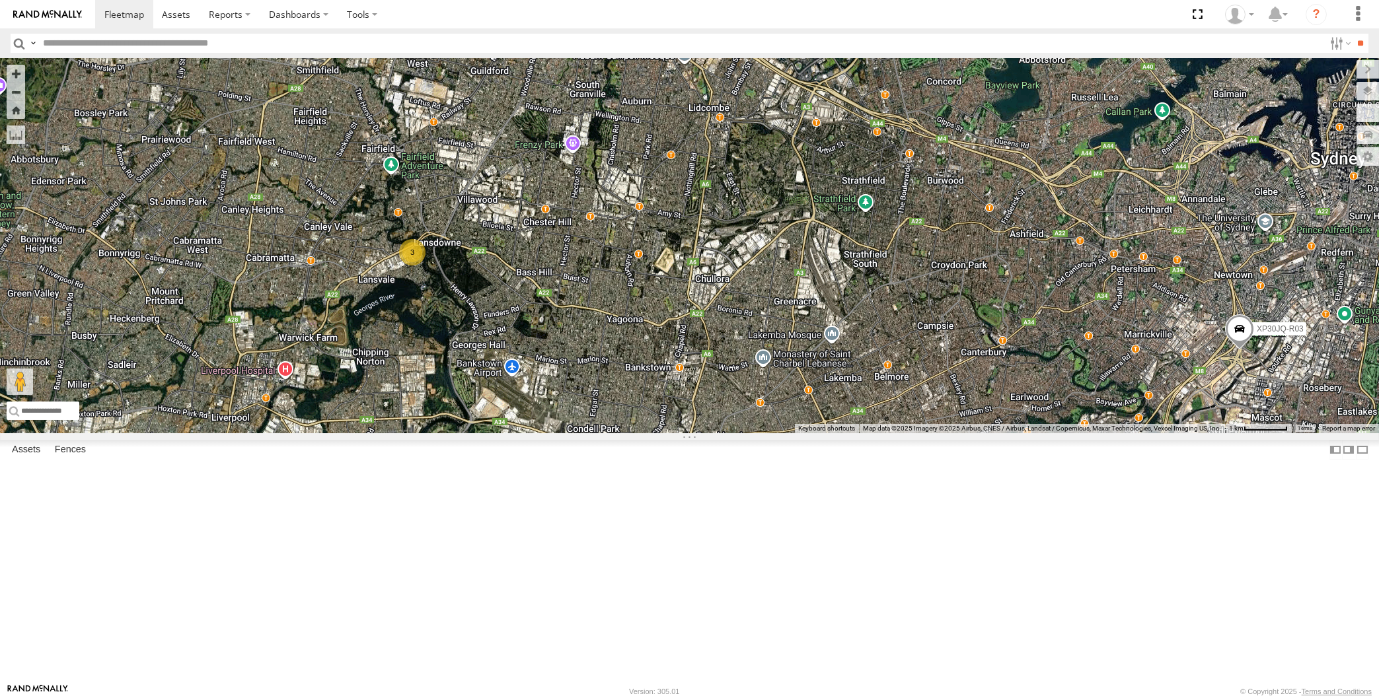
drag, startPoint x: 544, startPoint y: 391, endPoint x: 548, endPoint y: 400, distance: 9.5
click at [548, 400] on div "XP30JQ-R03 XP79JN-R04 RJ5911-R79 XP81FE-R59 XO74GU-R69 3" at bounding box center [689, 245] width 1379 height 375
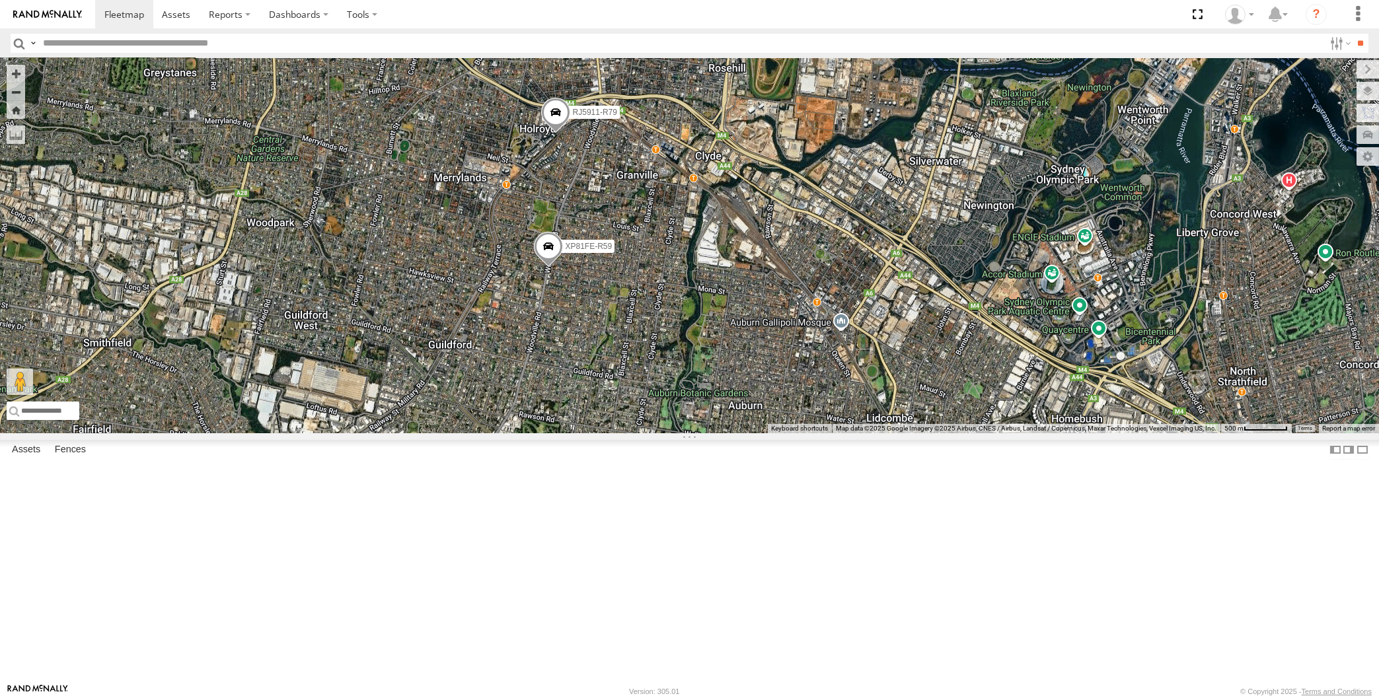
click at [556, 133] on span at bounding box center [554, 116] width 29 height 36
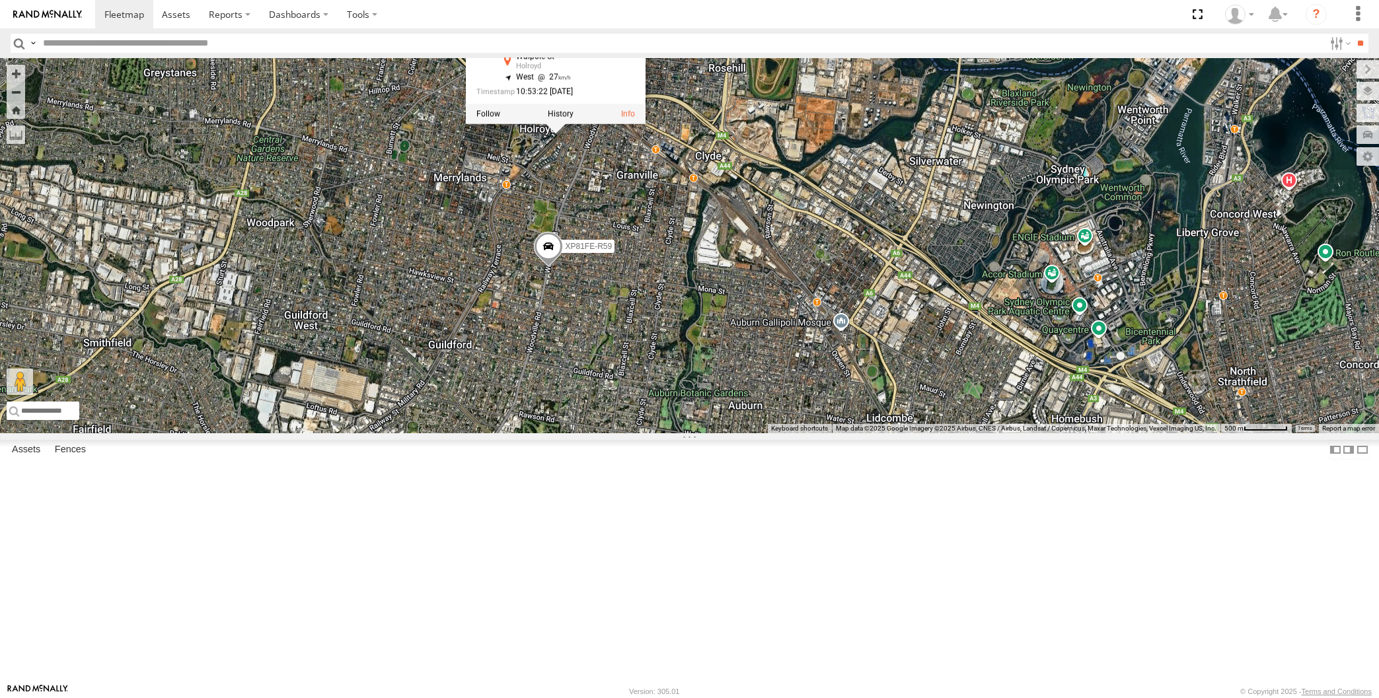
click at [585, 289] on div "XP30JQ-R03 XP79JN-R04 RJ5911-R79 XP81FE-R59 XO74GU-R69 RJ5911-R79 All Assets Wa…" at bounding box center [689, 245] width 1379 height 375
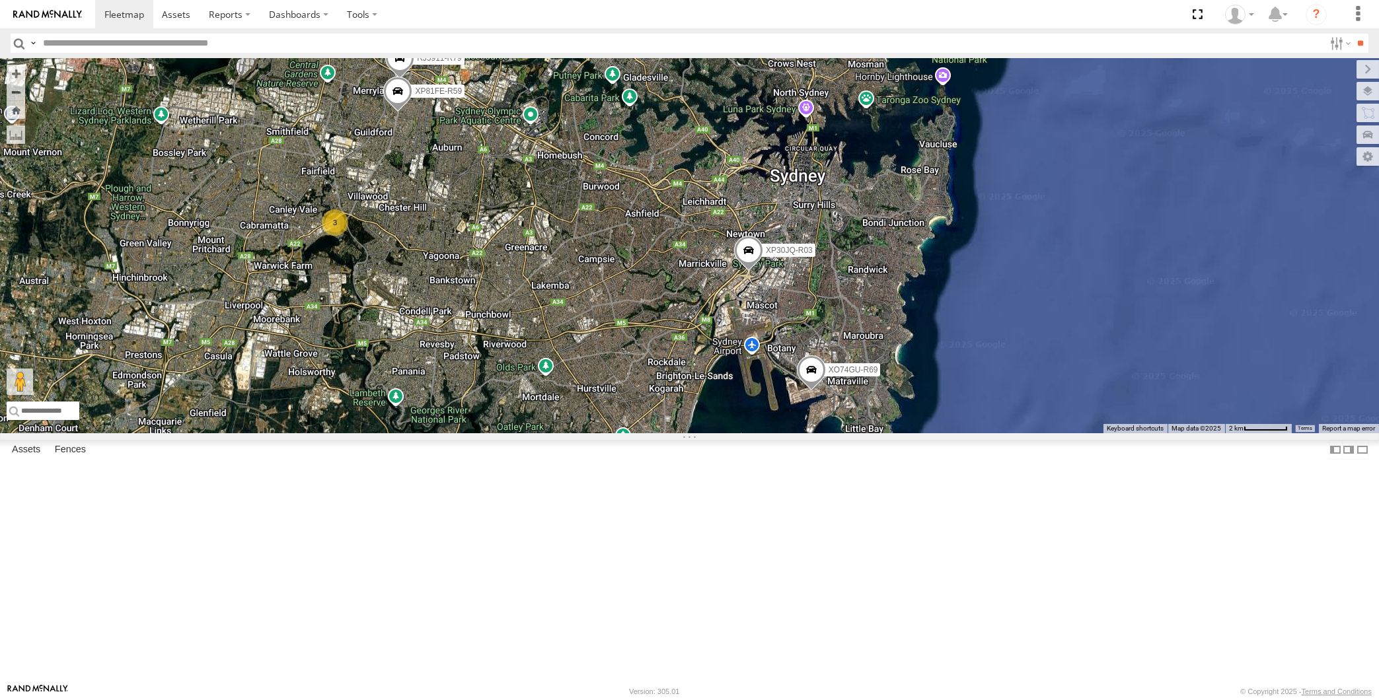
click at [519, 425] on div "XP30JQ-R03 XP79JN-R04 XO74GU-R69 RJ5911-R79 XP81FE-R59 3" at bounding box center [689, 245] width 1379 height 375
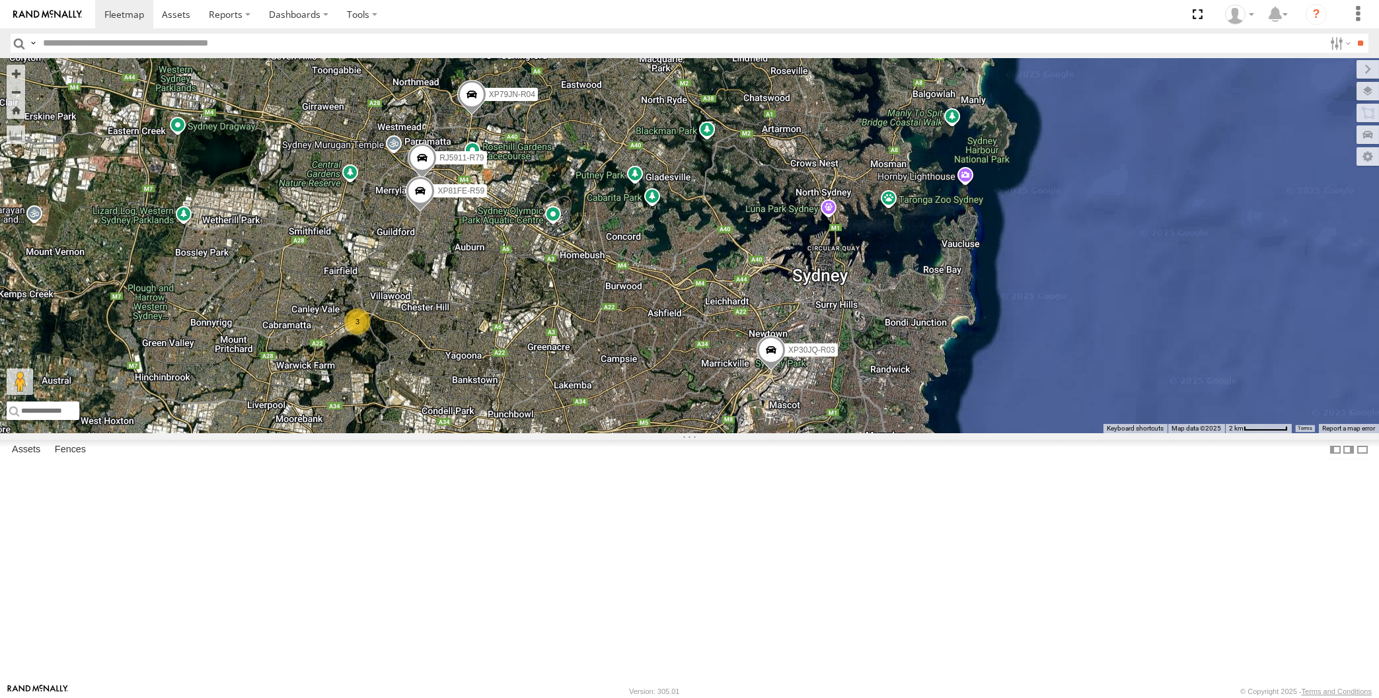
click at [474, 116] on span at bounding box center [471, 98] width 29 height 36
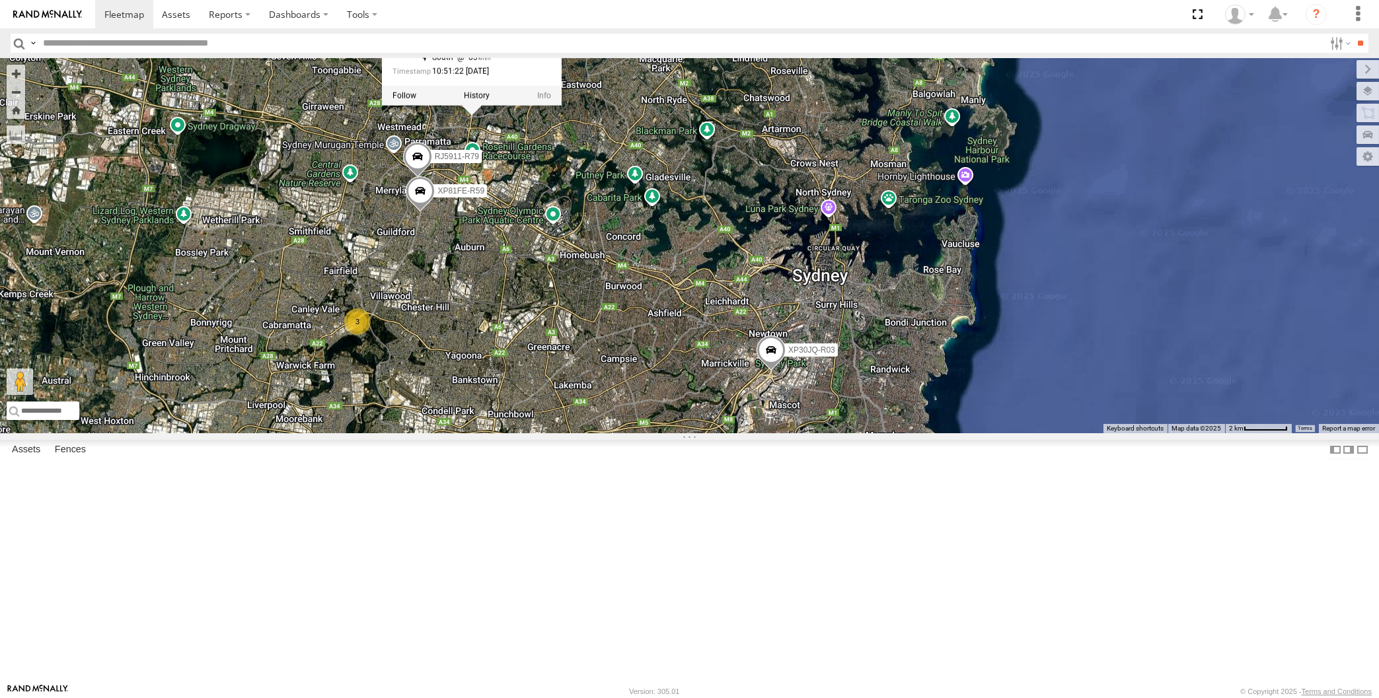
click at [529, 296] on div "XP30JQ-R03 XP79JN-R04 XO74GU-R69 RJ5911-R79 XP81FE-R59 3 XP79JN-R04 -33.80356 ,…" at bounding box center [689, 245] width 1379 height 375
click at [741, 433] on div "XP30JQ-R03 XP79JN-R04 XO74GU-R69 RJ5911-R79 XP81FE-R59 3" at bounding box center [689, 245] width 1379 height 375
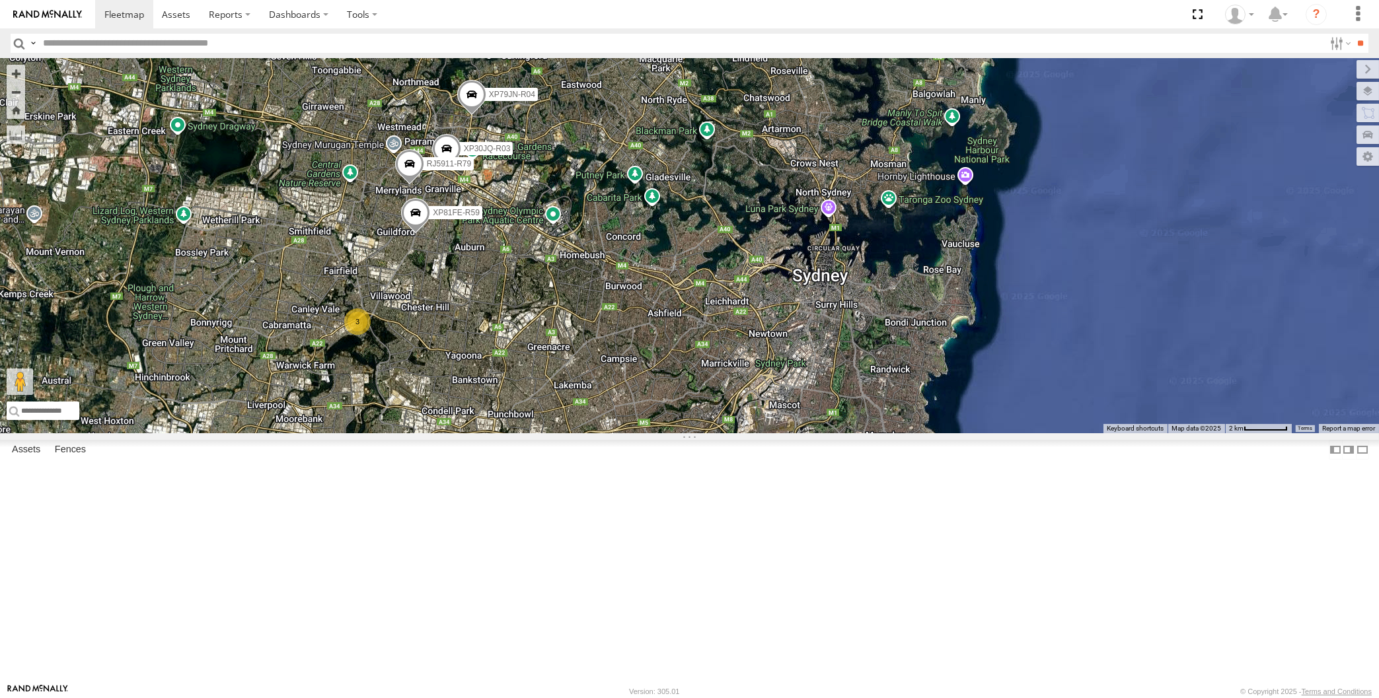
click at [754, 433] on div "XP30JQ-R03 XP79JN-R04 XO74GU-R69 RJ5911-R79 XP81FE-R59 3" at bounding box center [689, 245] width 1379 height 375
click at [757, 433] on div "XP30JQ-R03 XP79JN-R04 XO74GU-R69 RJ5911-R79 XP81FE-R59 3" at bounding box center [689, 245] width 1379 height 375
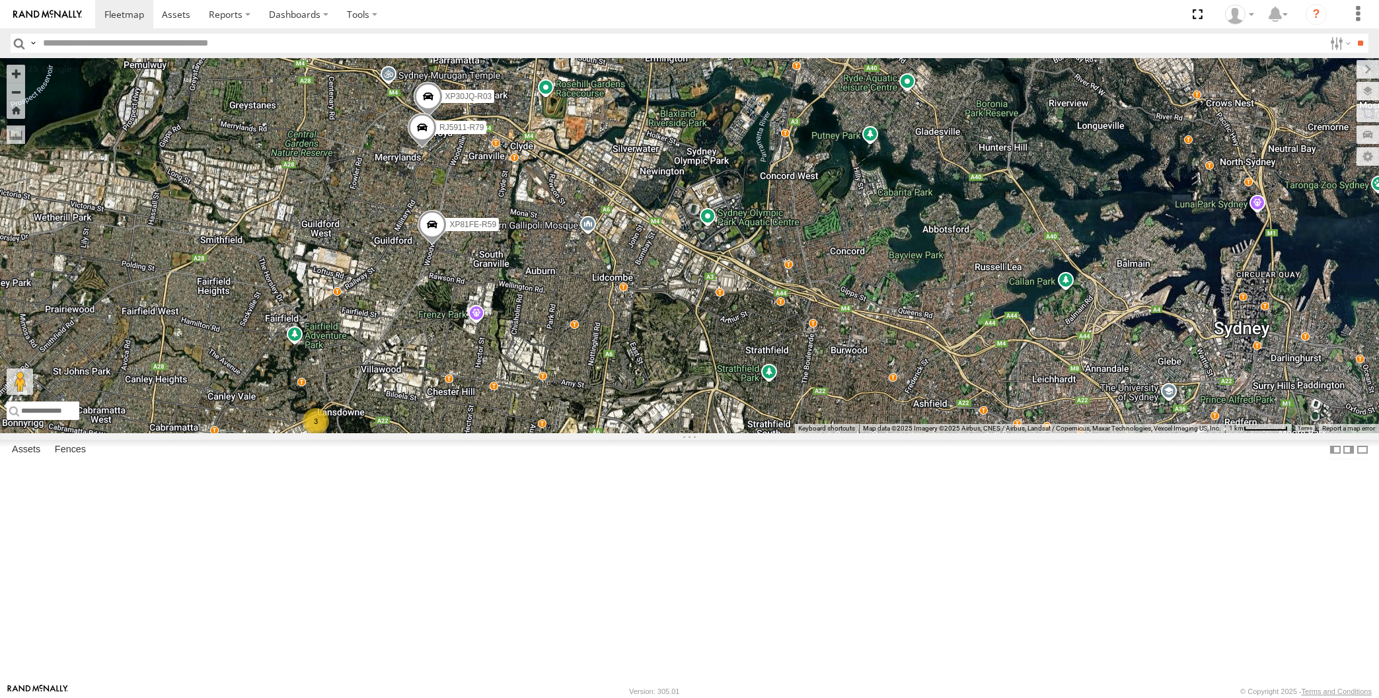
drag, startPoint x: 564, startPoint y: 540, endPoint x: 560, endPoint y: 505, distance: 35.2
click at [562, 433] on div "XP30JQ-R03 XP79JN-R04 XO74GU-R69 RJ5911-R79 XP81FE-R59 3" at bounding box center [689, 245] width 1379 height 375
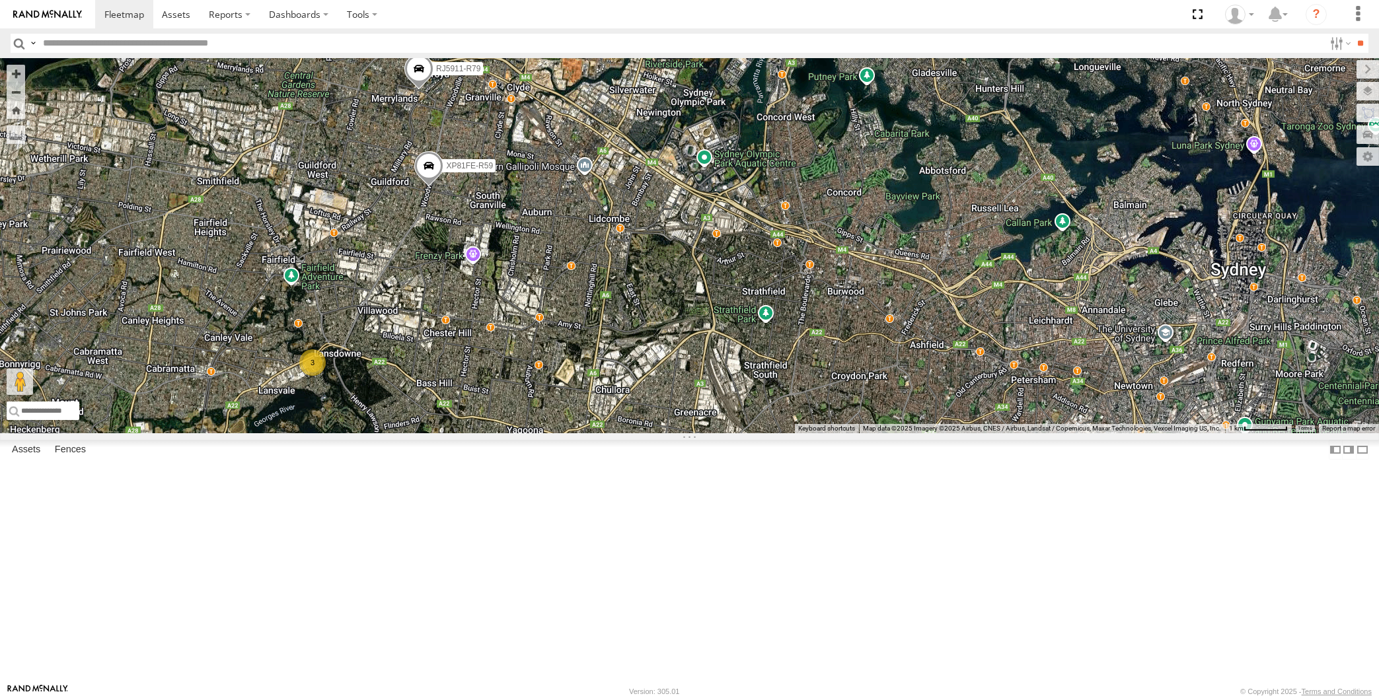
drag, startPoint x: 579, startPoint y: 529, endPoint x: 567, endPoint y: 513, distance: 19.7
click at [574, 433] on div "XP30JQ-R03 XP79JN-R04 XO74GU-R69 RJ5911-R79 XP81FE-R59 3" at bounding box center [689, 245] width 1379 height 375
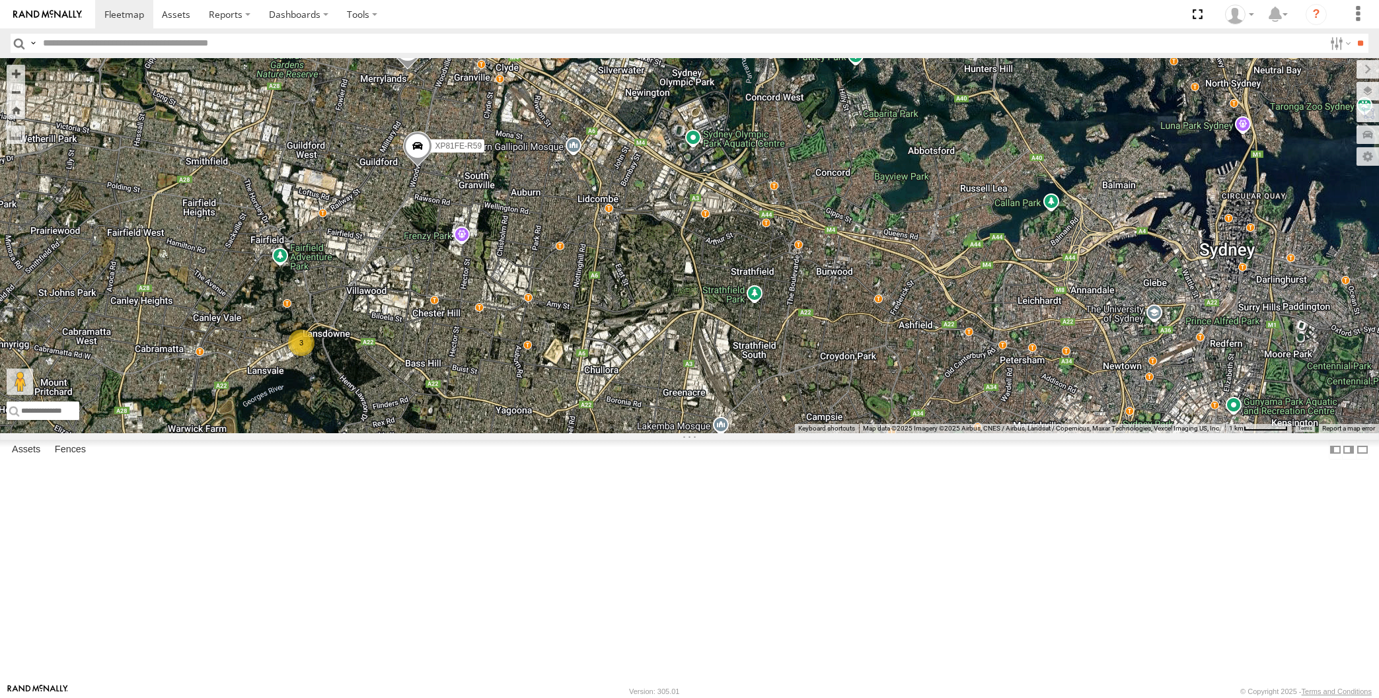
click at [544, 433] on div "XP30JQ-R03 XP79JN-R04 XO74GU-R69 RJ5911-R79 XP81FE-R59 3" at bounding box center [689, 245] width 1379 height 375
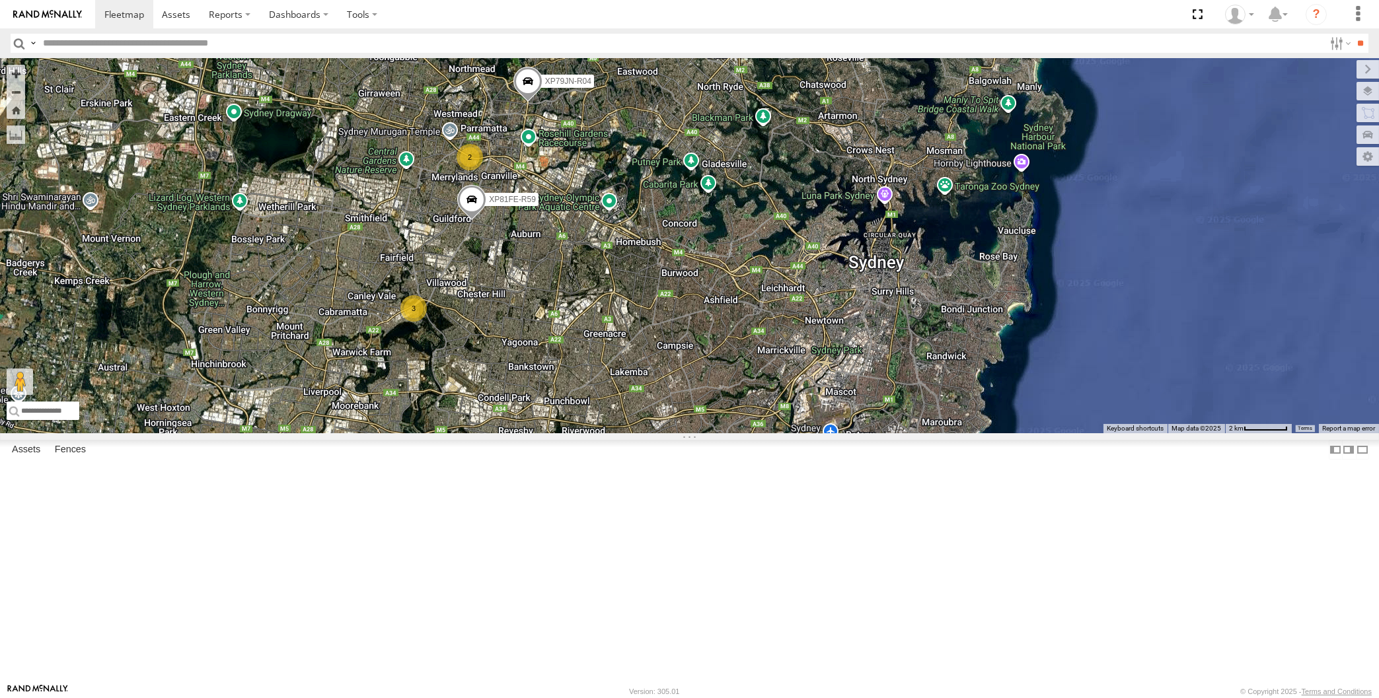
click at [613, 433] on div "XP79JN-R04 XO74GU-R69 XP81FE-R59 2 3" at bounding box center [689, 245] width 1379 height 375
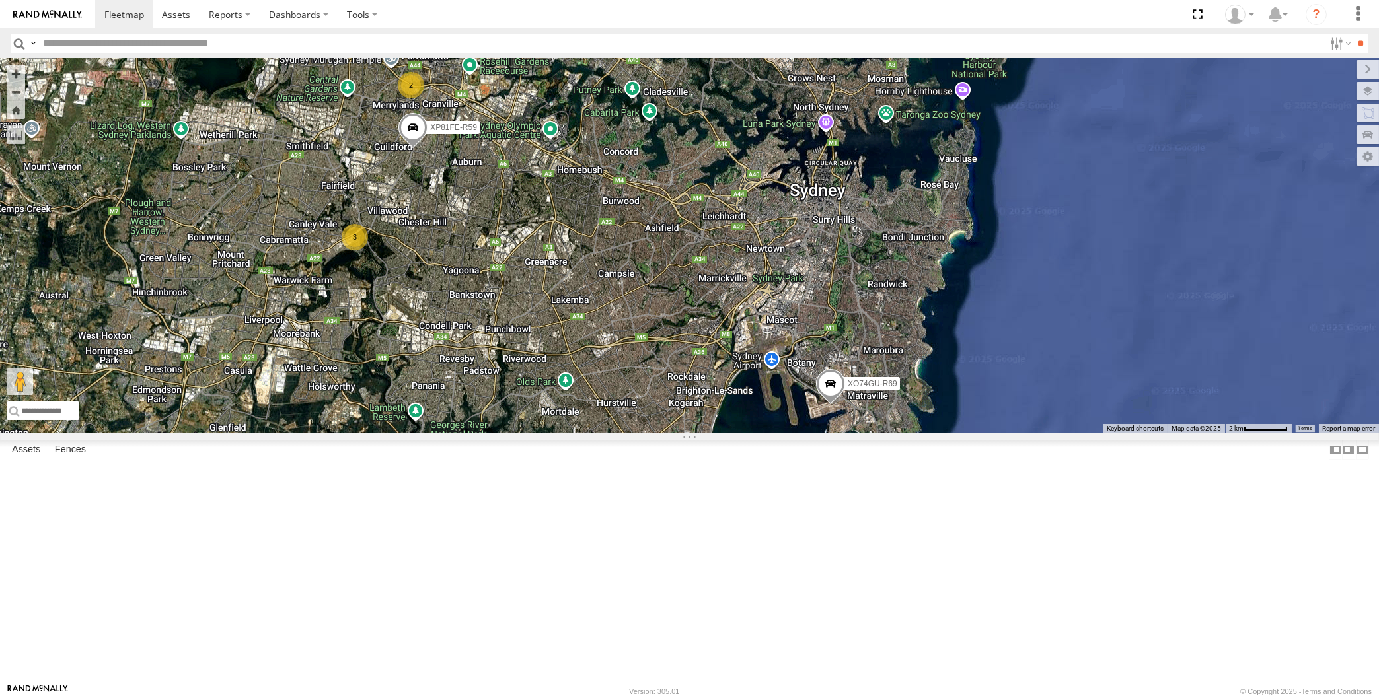
click at [609, 433] on div "XP79JN-R04 XO74GU-R69 XP81FE-R59 2 3" at bounding box center [689, 245] width 1379 height 375
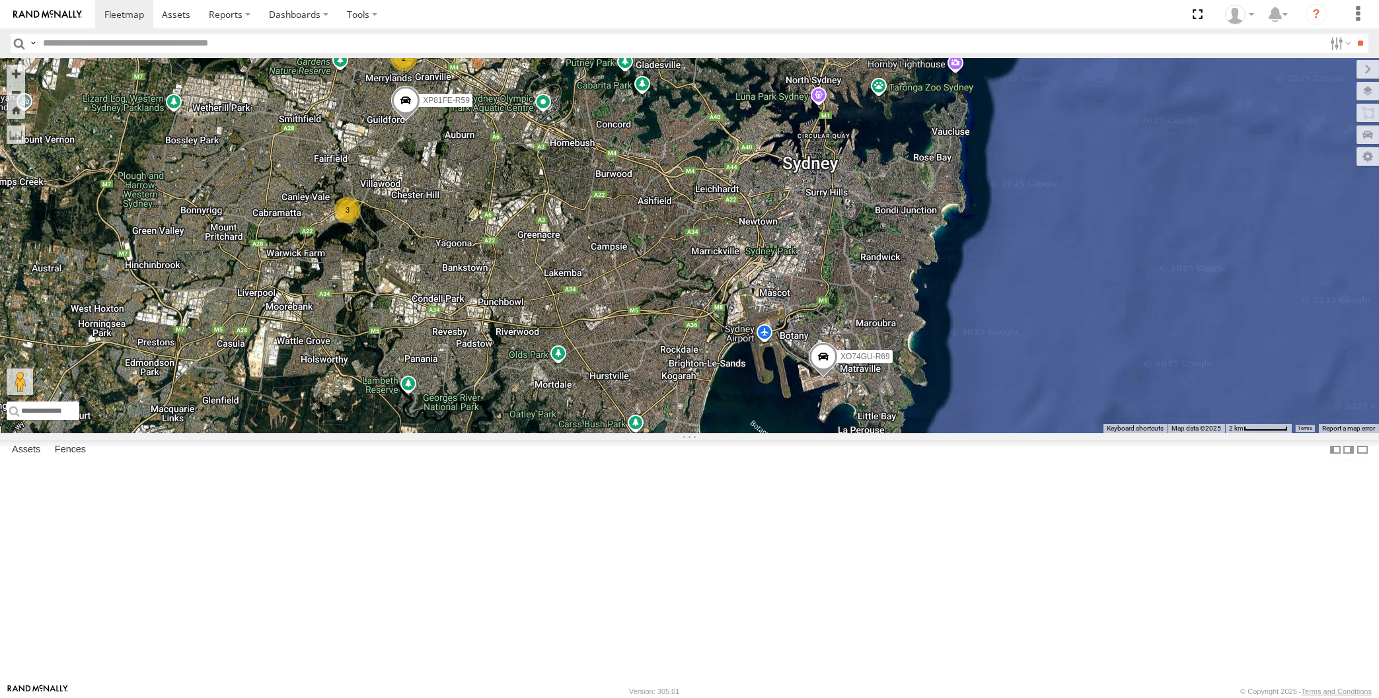
click at [401, 122] on span at bounding box center [405, 105] width 29 height 36
click at [562, 396] on div "XP79JN-R04 XO74GU-R69 XP81FE-R59 2 3 XP81FE-R59 -33.85483 , 150.99547 South 38 …" at bounding box center [689, 245] width 1379 height 375
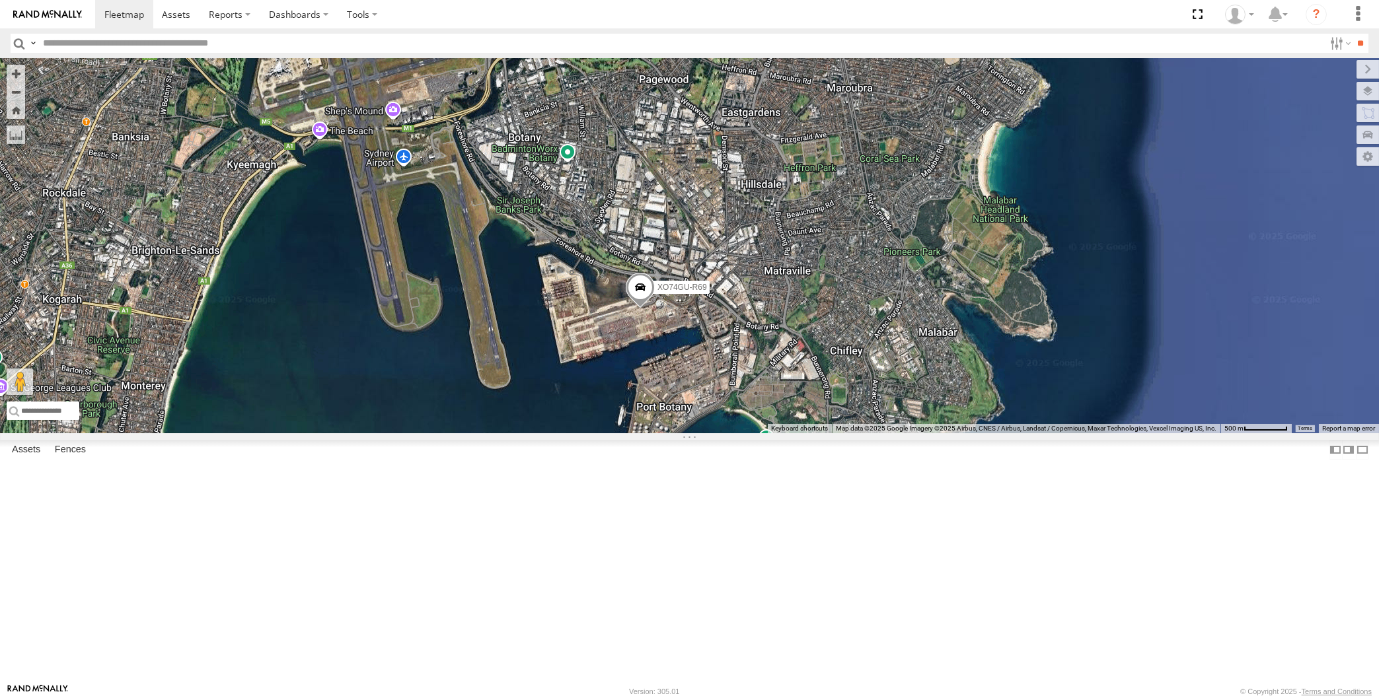
click at [637, 309] on span at bounding box center [639, 292] width 29 height 36
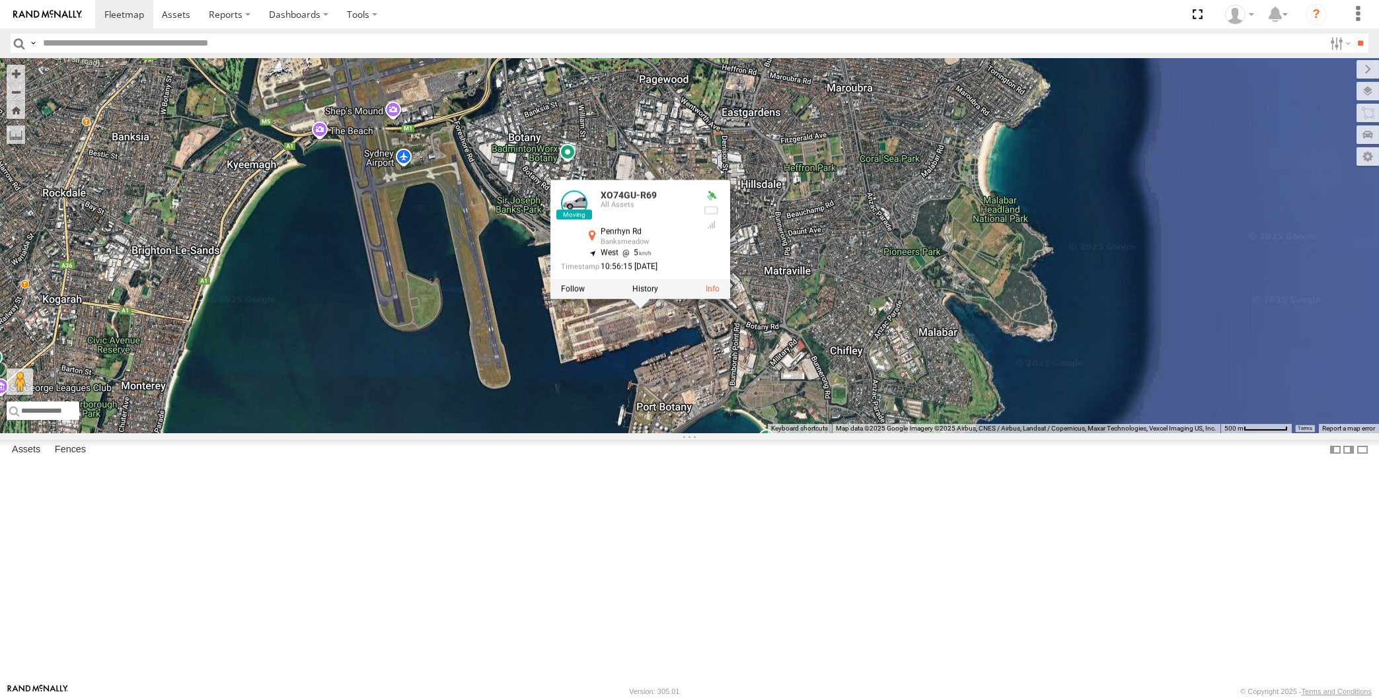
click at [654, 433] on div "XP79JN-R04 XO74GU-R69 XP81FE-R59 XO74GU-R69 All Assets Penrhyn Rd Banksmeadow -…" at bounding box center [689, 245] width 1379 height 375
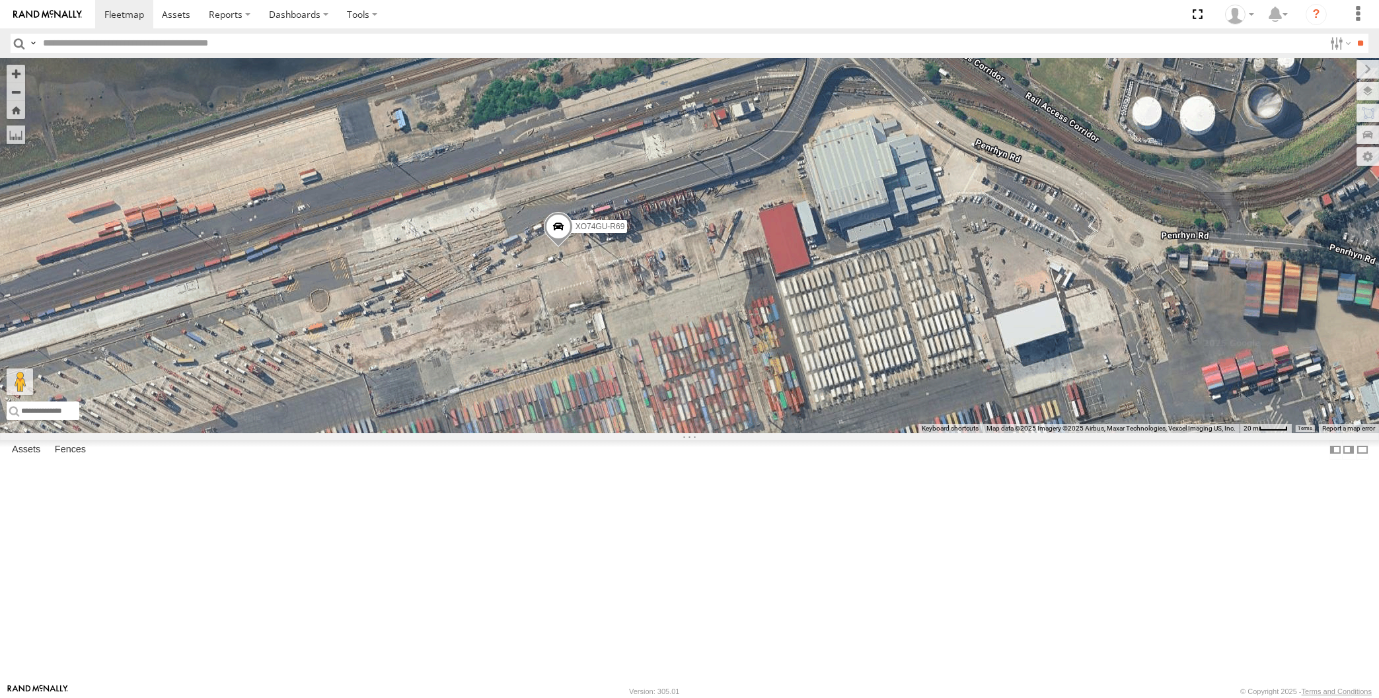
click at [558, 248] on span at bounding box center [557, 230] width 29 height 36
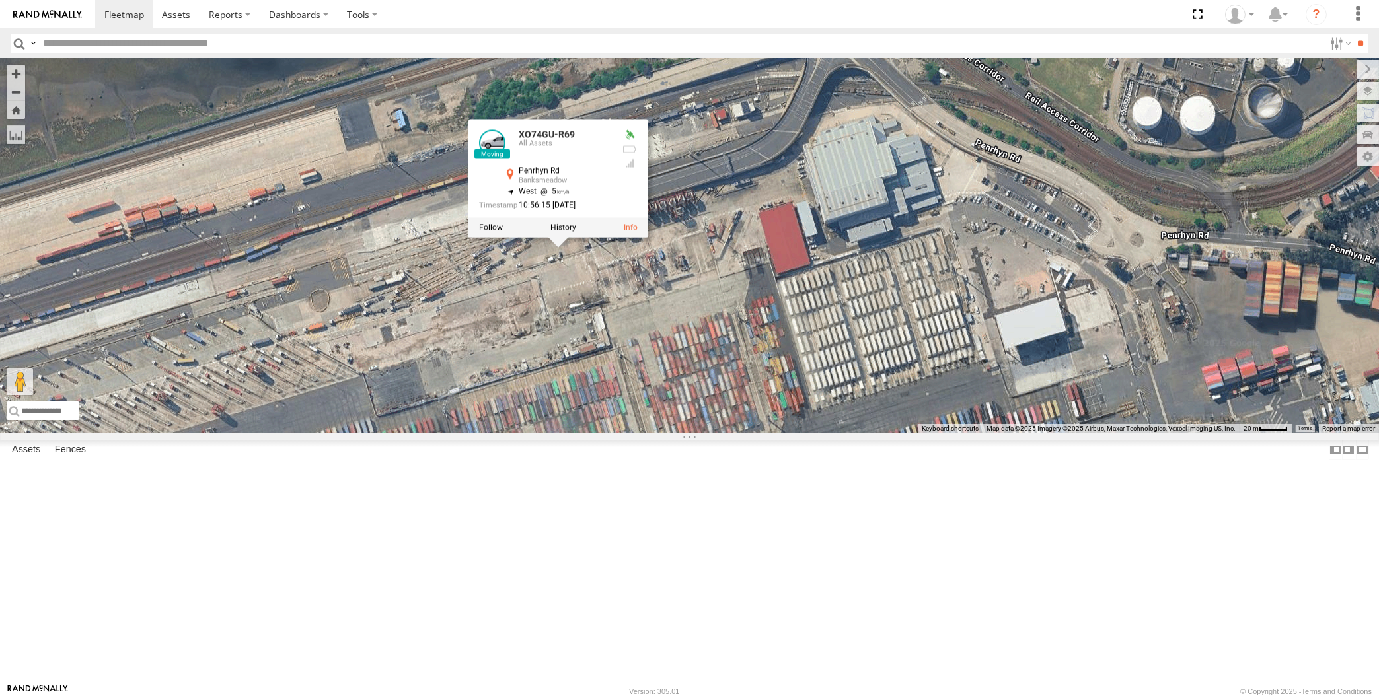
click at [565, 238] on div at bounding box center [558, 228] width 180 height 20
click at [565, 233] on label at bounding box center [563, 227] width 26 height 9
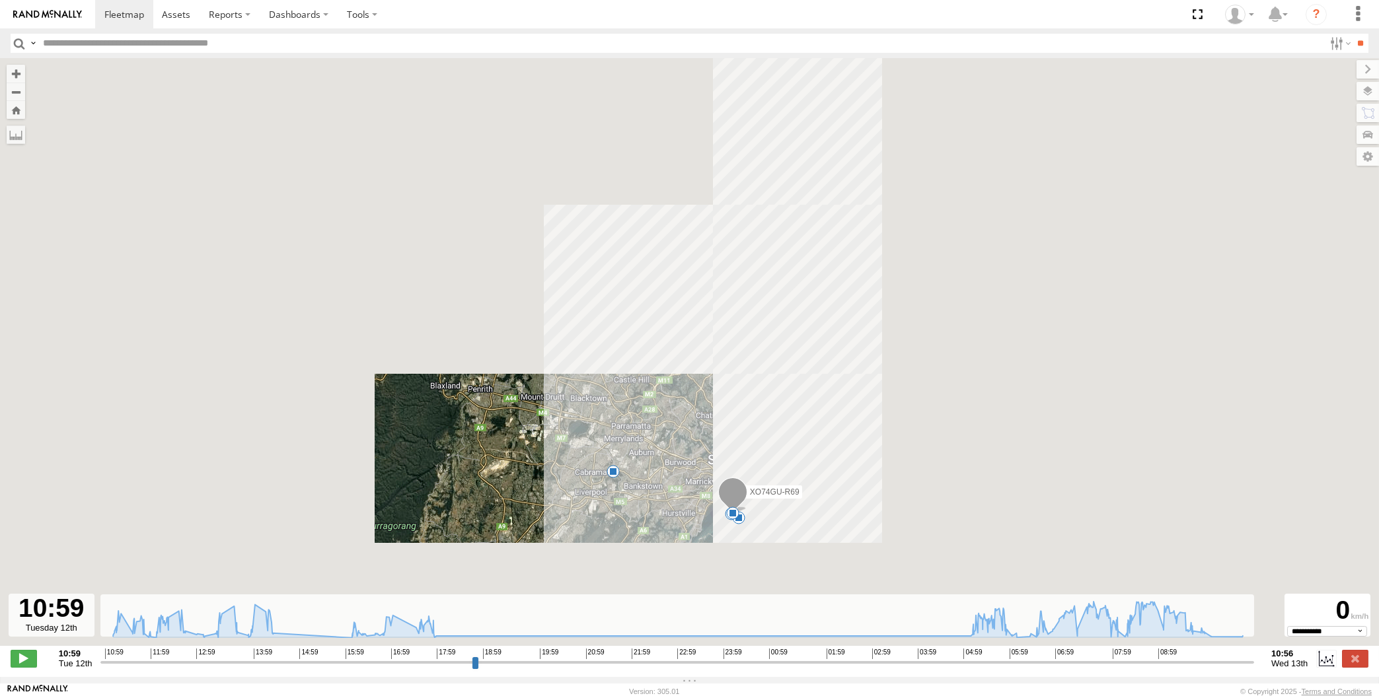
click at [1157, 669] on input "range" at bounding box center [677, 662] width 1154 height 13
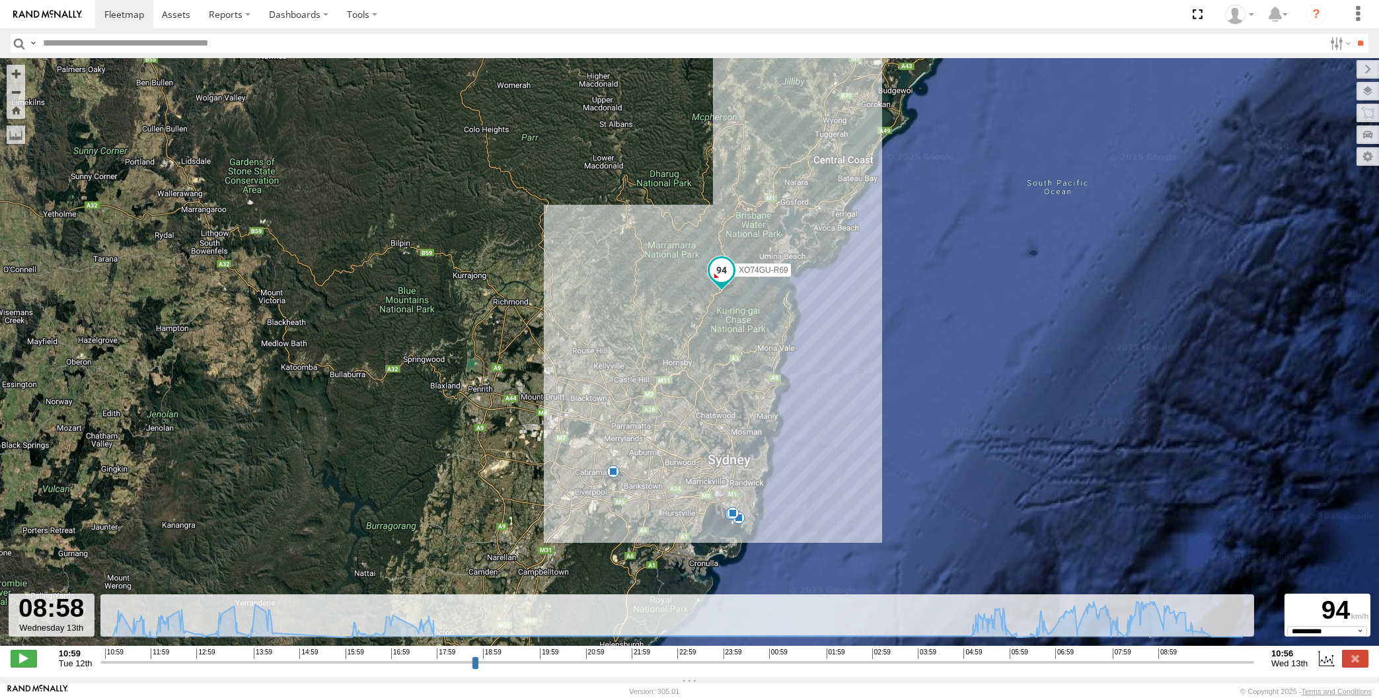
click at [1170, 663] on input "range" at bounding box center [677, 662] width 1154 height 13
click at [1194, 660] on input "range" at bounding box center [677, 662] width 1154 height 13
type input "**********"
click at [1216, 660] on input "range" at bounding box center [677, 662] width 1154 height 13
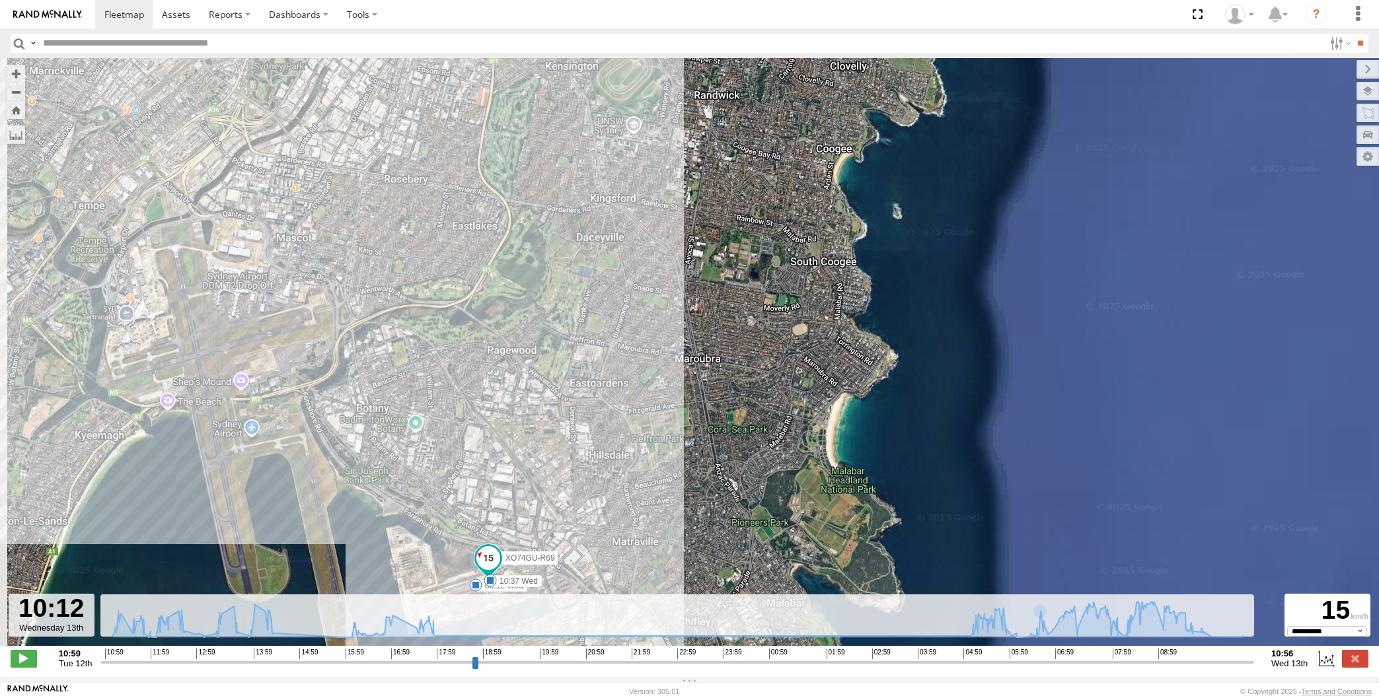
drag, startPoint x: 523, startPoint y: 517, endPoint x: 573, endPoint y: 480, distance: 62.4
click at [568, 484] on div "XO74GU-R69 14:43 Tue 18:12 Tue 06:12 Wed 10:37 Wed" at bounding box center [689, 359] width 1379 height 602
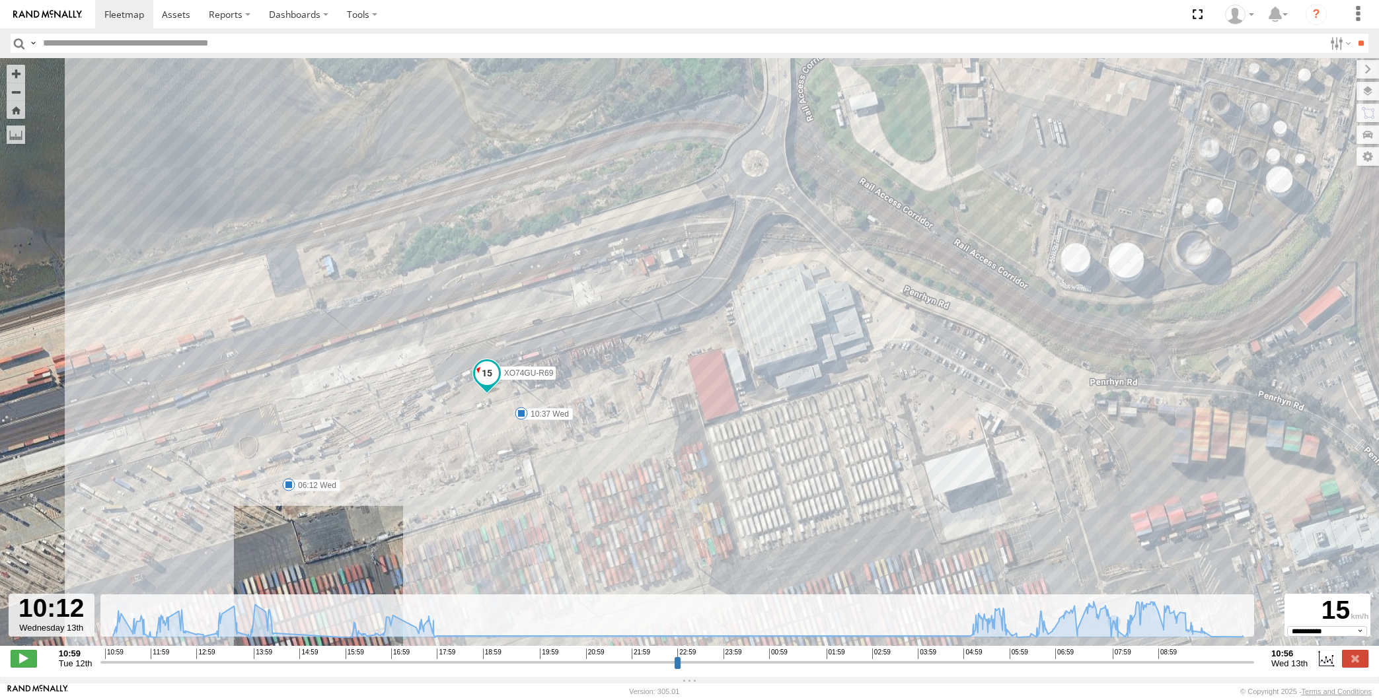
select select "**********"
click at [1224, 663] on input "range" at bounding box center [677, 662] width 1154 height 13
click at [1231, 663] on input "range" at bounding box center [677, 662] width 1154 height 13
click at [1241, 663] on input "range" at bounding box center [677, 662] width 1154 height 13
click at [1253, 664] on input "range" at bounding box center [677, 662] width 1154 height 13
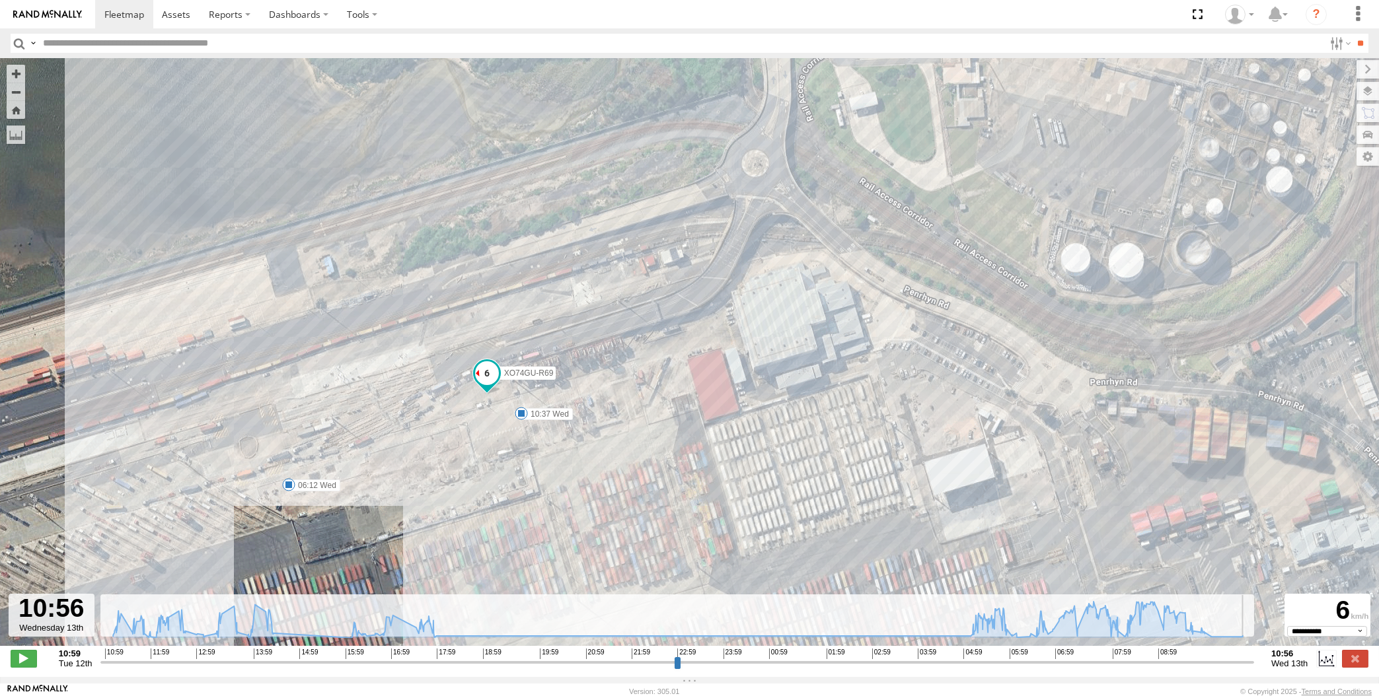
click at [1263, 665] on div "10:59 Tue 12th Created with Highcharts 6.0.7 Highcharts.com 10:59 11:59 12:59 1…" at bounding box center [690, 659] width 1358 height 20
drag, startPoint x: 1253, startPoint y: 665, endPoint x: 1263, endPoint y: 664, distance: 10.6
click at [1254, 664] on input "range" at bounding box center [677, 662] width 1154 height 13
click at [1359, 657] on label at bounding box center [1355, 658] width 26 height 17
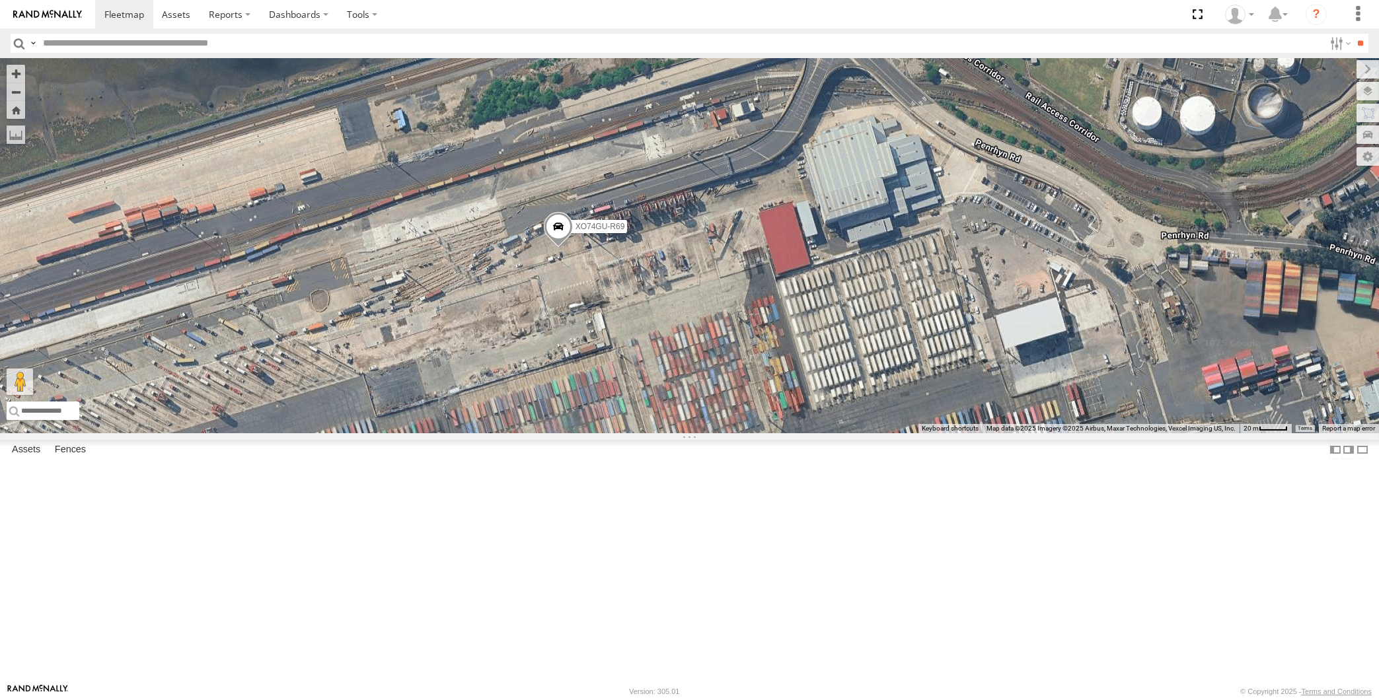
click at [778, 433] on div "XO74GU-R69" at bounding box center [689, 245] width 1379 height 375
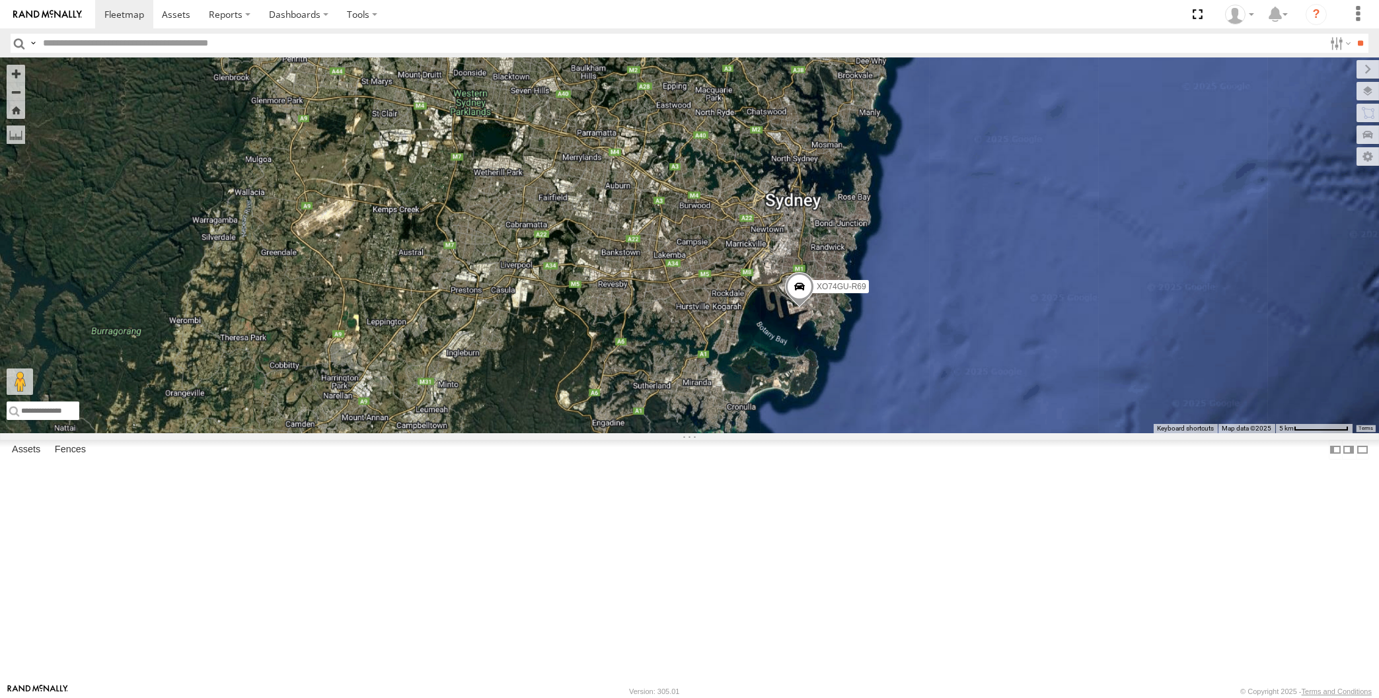
drag, startPoint x: 671, startPoint y: 462, endPoint x: 681, endPoint y: 451, distance: 15.4
click at [675, 433] on div "XO74GU-R69" at bounding box center [689, 245] width 1379 height 375
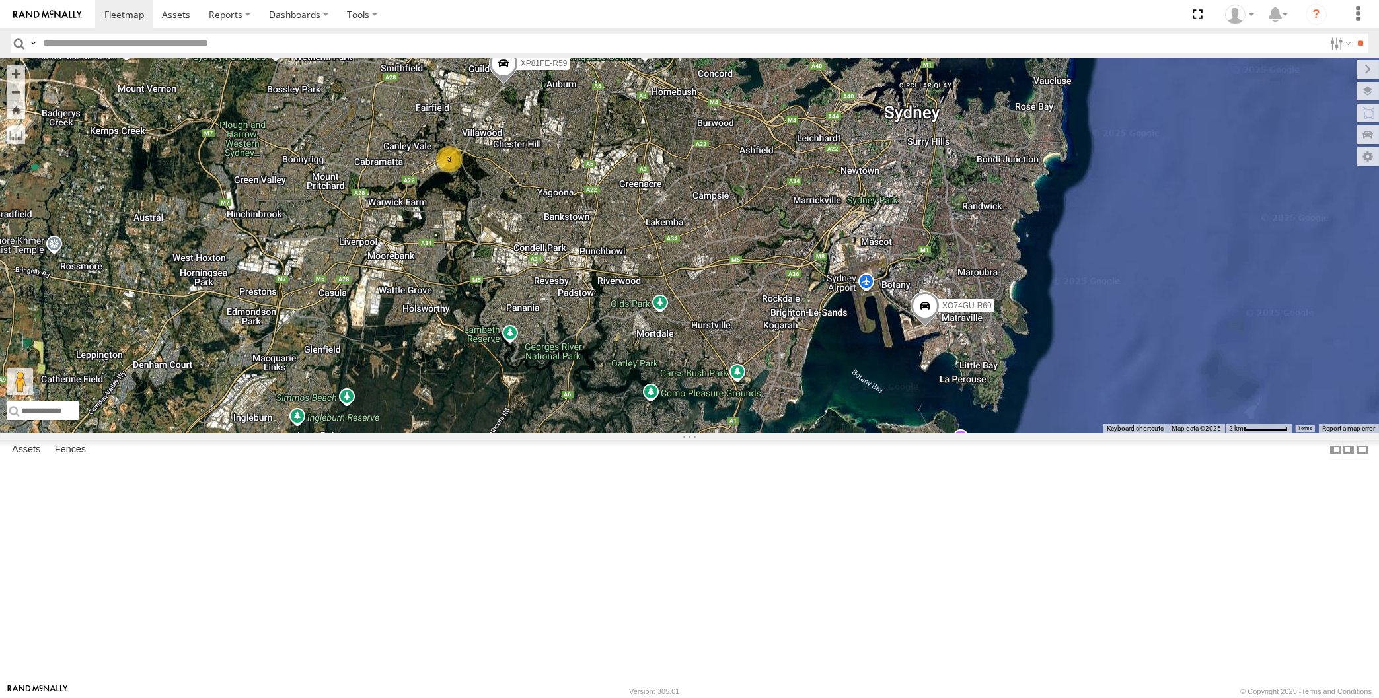
drag, startPoint x: 691, startPoint y: 361, endPoint x: 687, endPoint y: 425, distance: 63.5
click at [687, 425] on div "XO74GU-R69 XP79JN-R04 XP81FE-R59 XP30JQ-R03 3 RJ5911-R79" at bounding box center [689, 245] width 1379 height 375
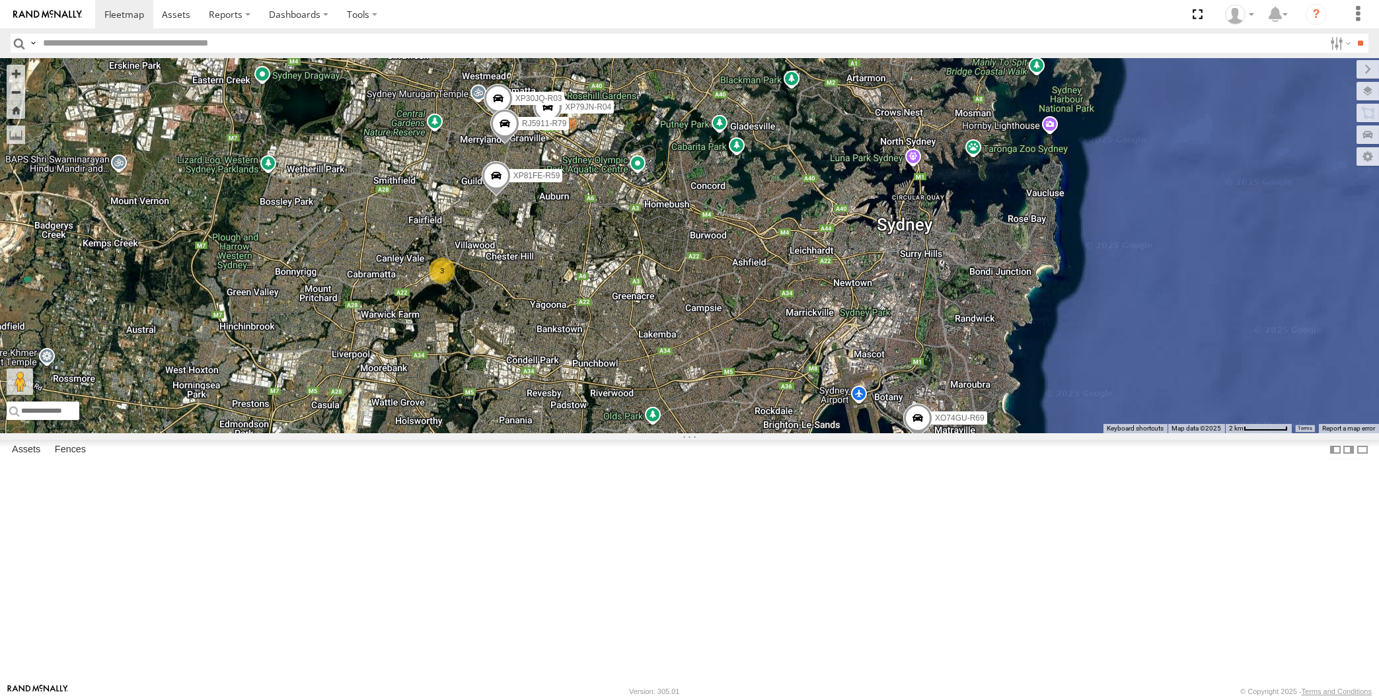
click at [489, 428] on div "XO74GU-R69 XP79JN-R04 XP81FE-R59 XP30JQ-R03 3 RJ5911-R79" at bounding box center [689, 245] width 1379 height 375
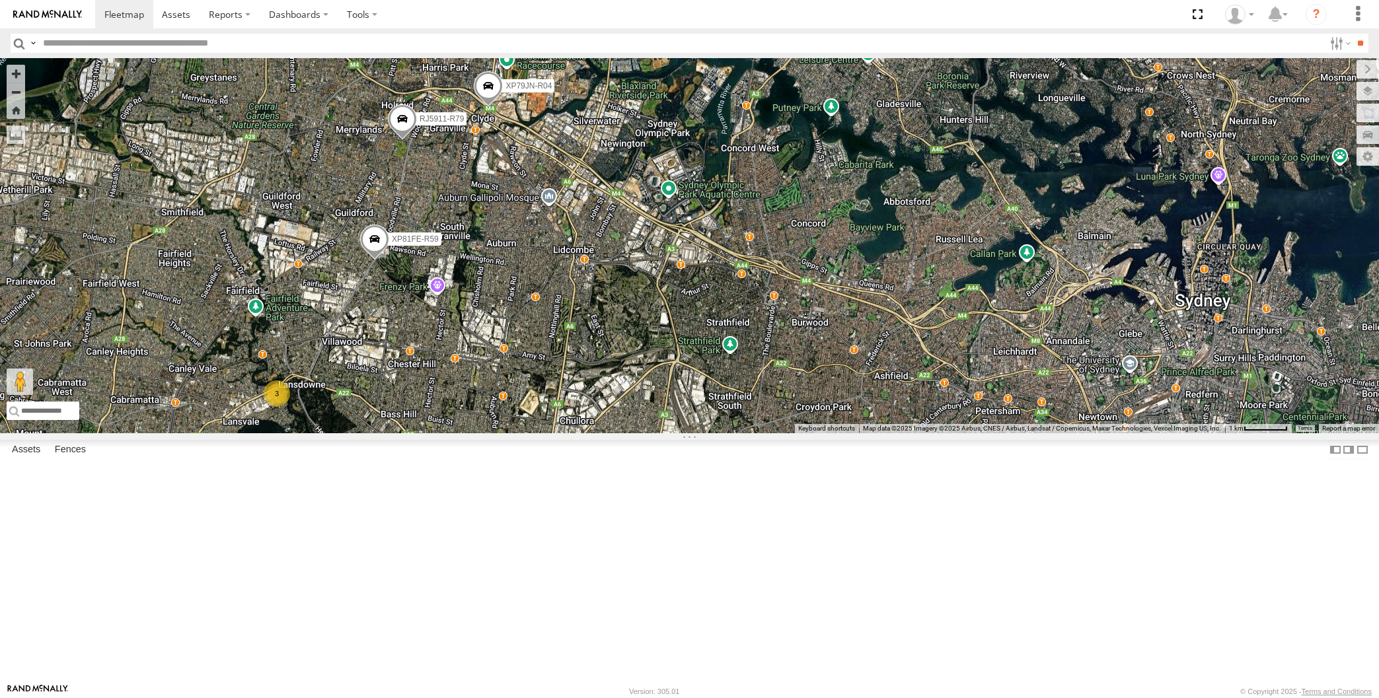
click at [378, 260] on span at bounding box center [374, 243] width 29 height 36
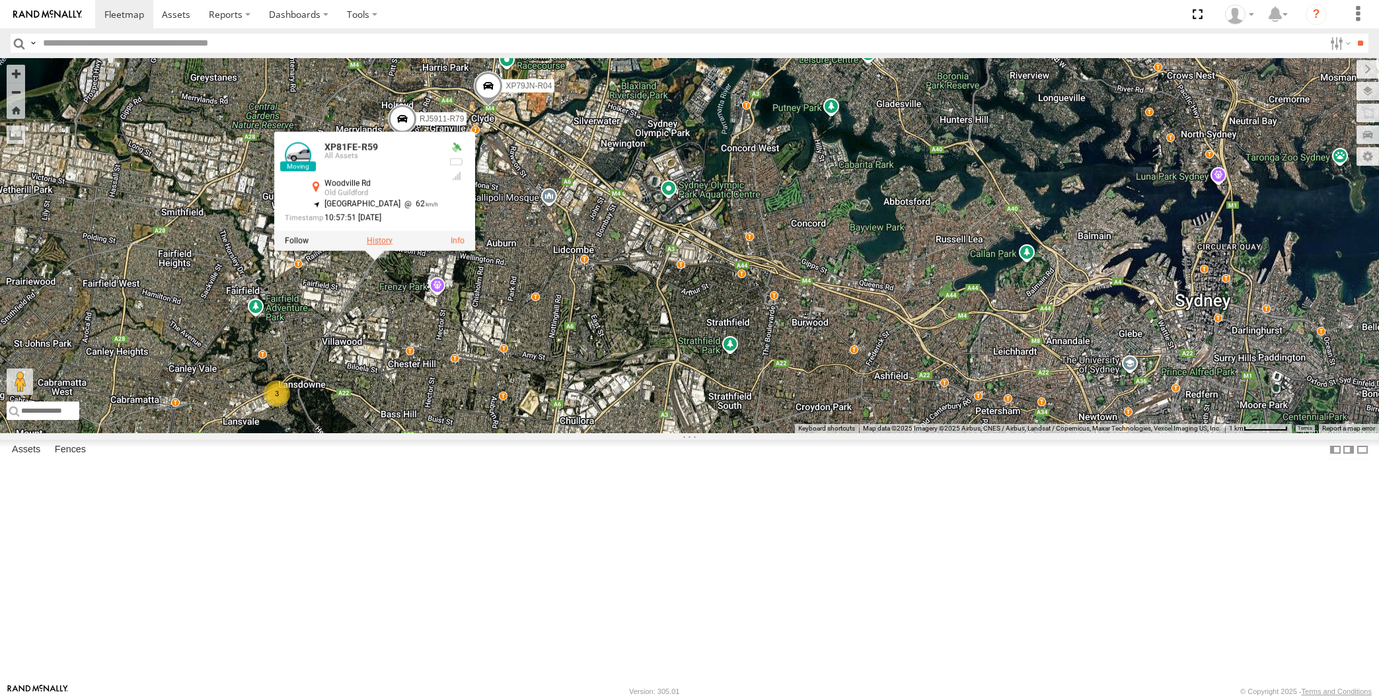
click at [384, 245] on label at bounding box center [380, 240] width 26 height 9
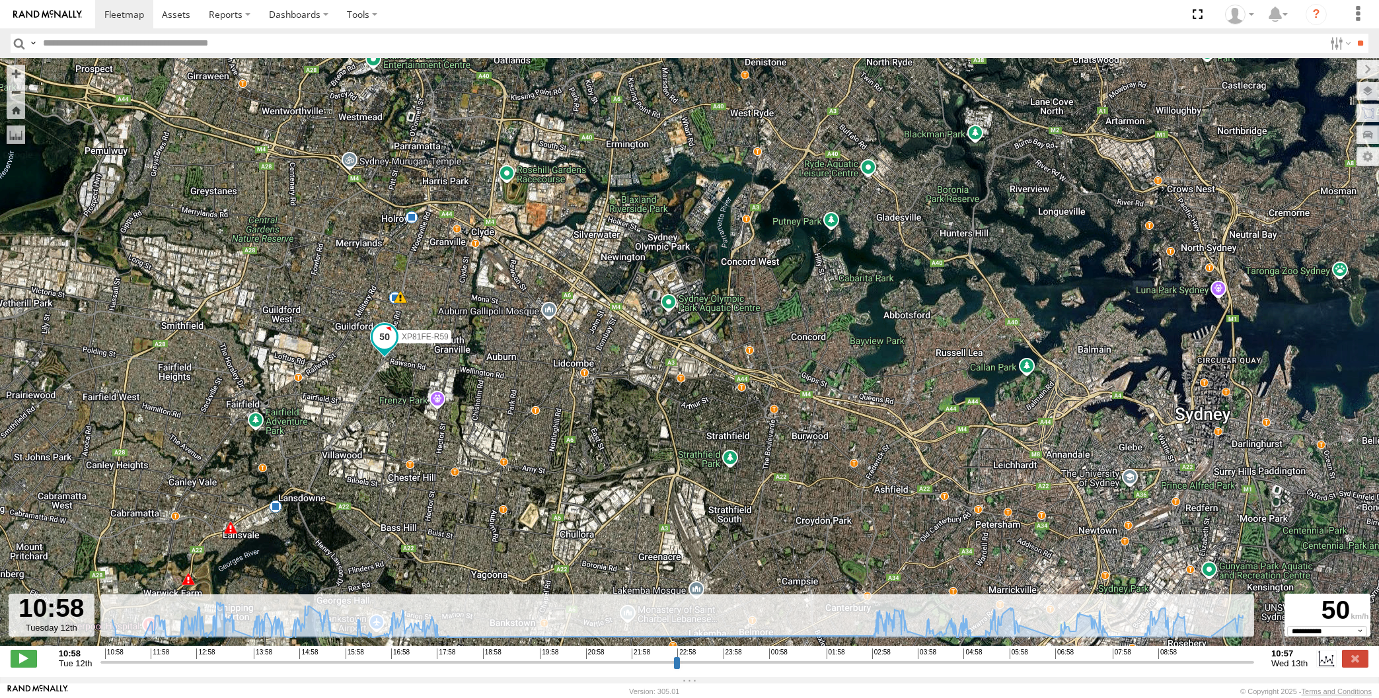
click at [1177, 657] on input "range" at bounding box center [677, 662] width 1154 height 13
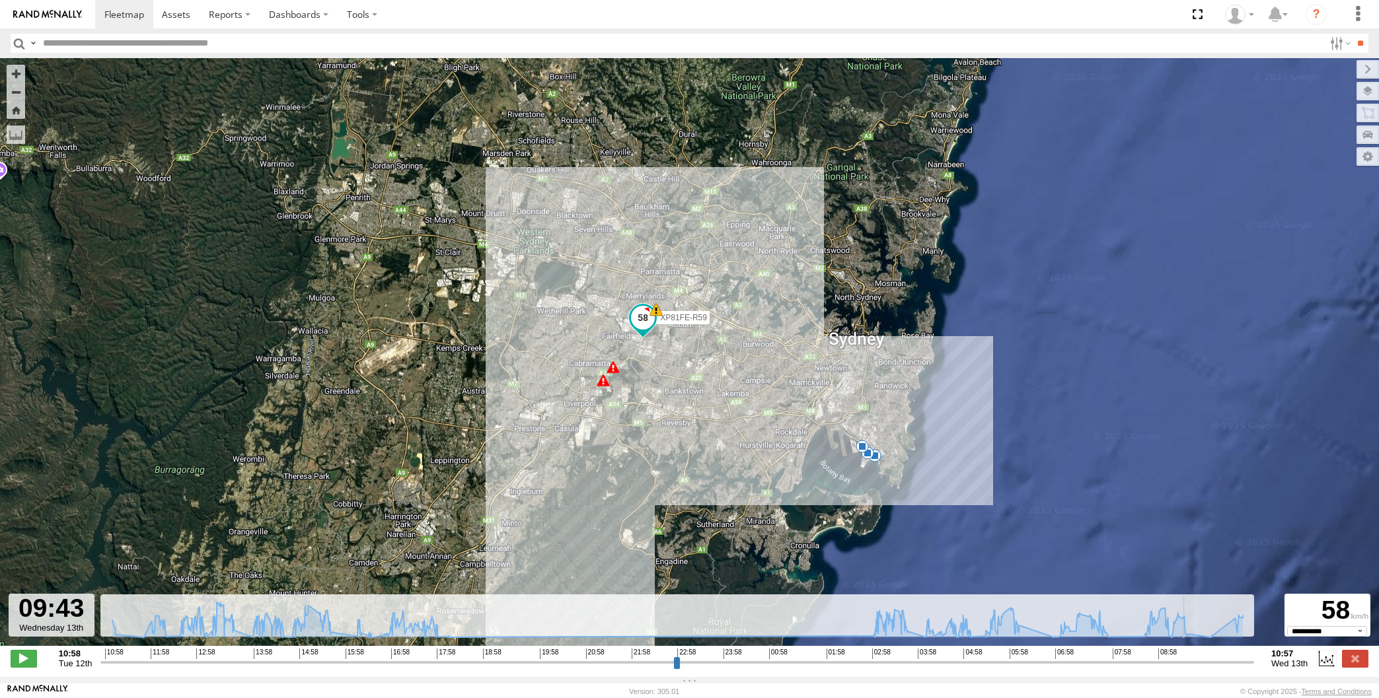
click at [1191, 662] on input "range" at bounding box center [677, 662] width 1154 height 13
click at [1208, 661] on input "range" at bounding box center [677, 662] width 1154 height 13
click at [1222, 663] on input "range" at bounding box center [677, 662] width 1154 height 13
click at [1235, 663] on input "range" at bounding box center [677, 662] width 1154 height 13
click at [1243, 666] on input "range" at bounding box center [677, 662] width 1154 height 13
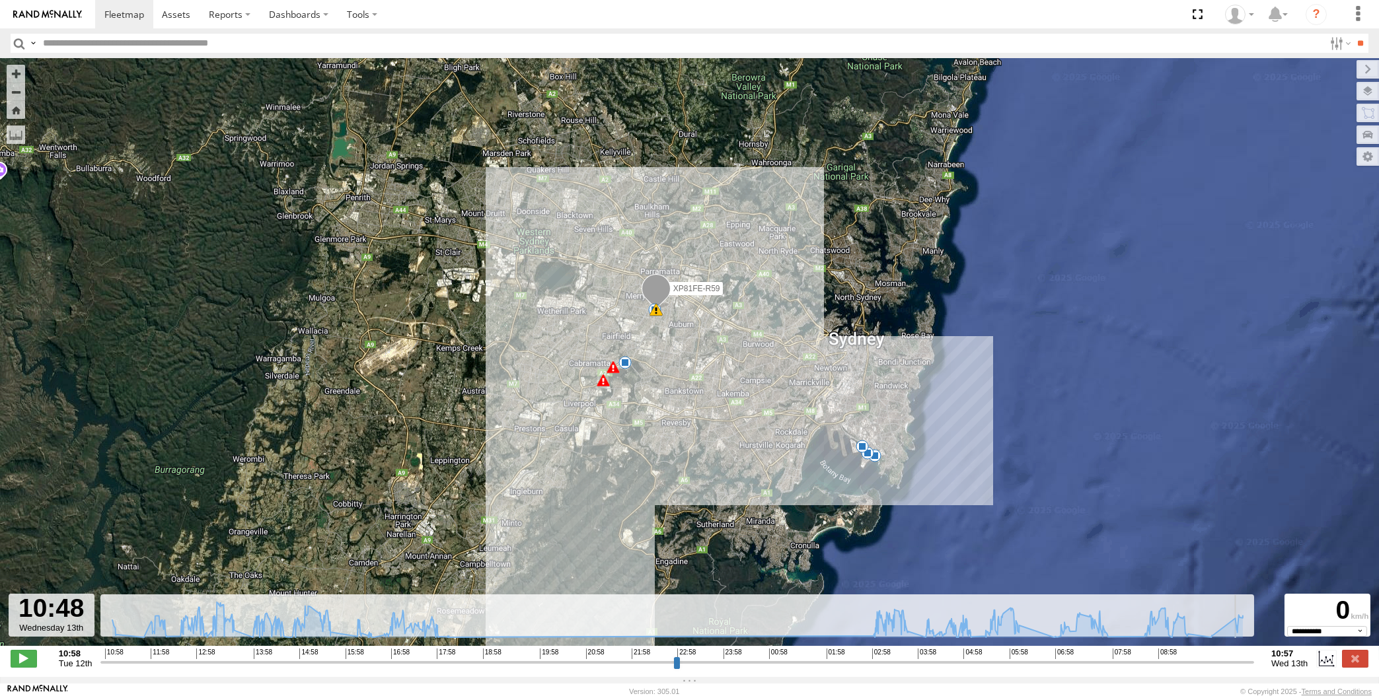
click at [1251, 666] on input "range" at bounding box center [677, 662] width 1154 height 13
click at [1366, 660] on label at bounding box center [1355, 658] width 26 height 17
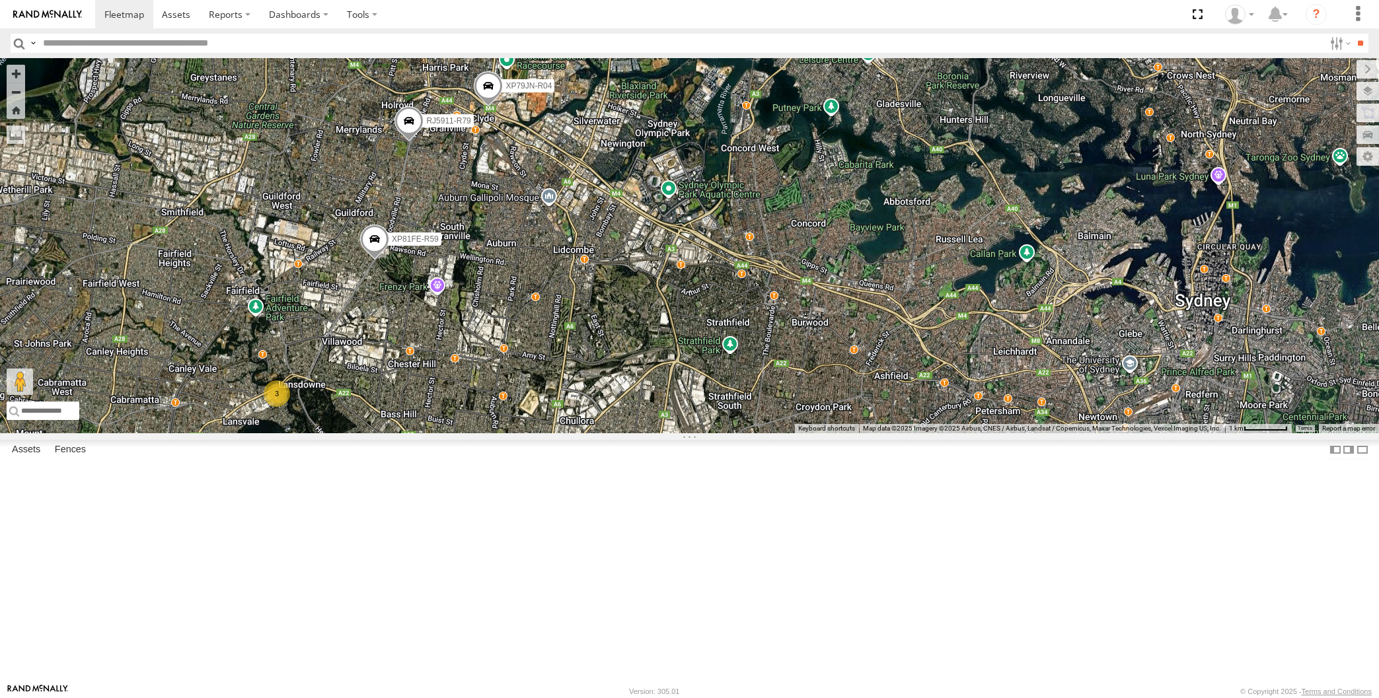
click at [539, 433] on div "XP30JQ-R03 XP79JN-R04 RJ5911-R79 XP81FE-R59 3" at bounding box center [689, 245] width 1379 height 375
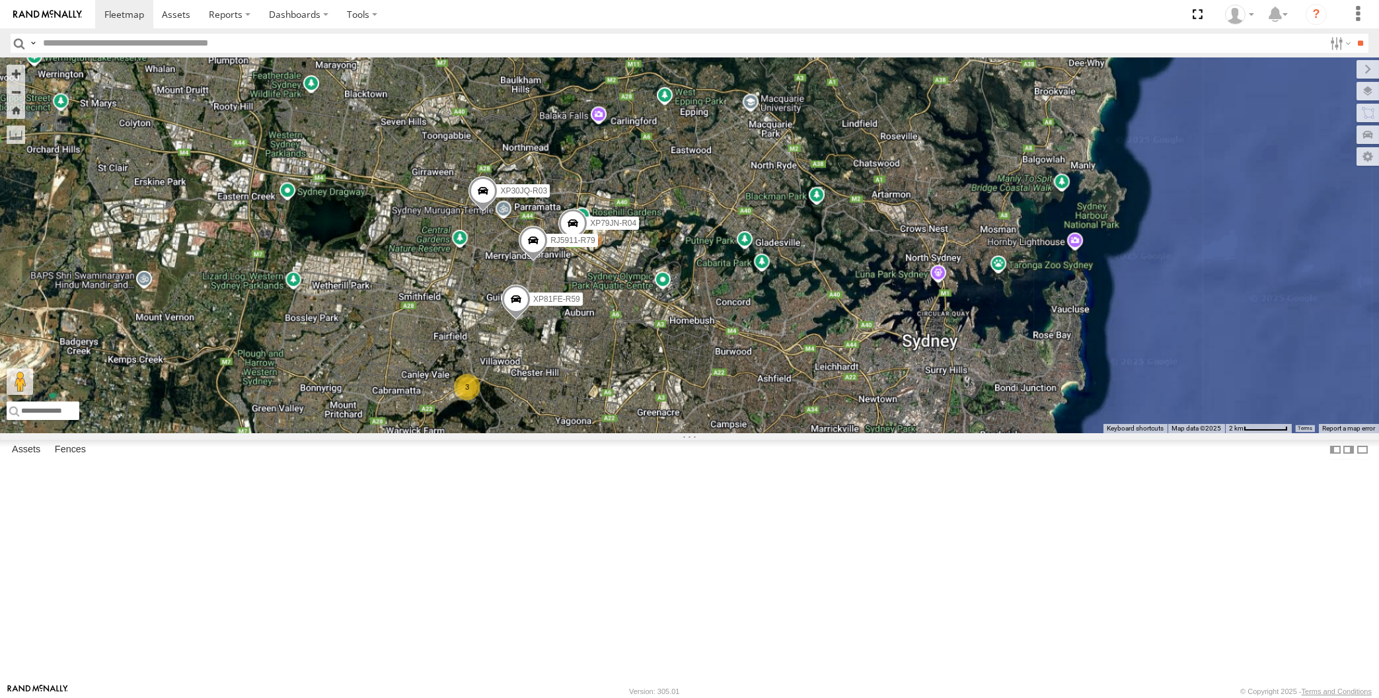
drag, startPoint x: 698, startPoint y: 586, endPoint x: 703, endPoint y: 513, distance: 73.5
click at [704, 433] on div "XP30JQ-R03 XP79JN-R04 RJ5911-R79 XP81FE-R59 XO74GU-R69 3" at bounding box center [689, 245] width 1379 height 375
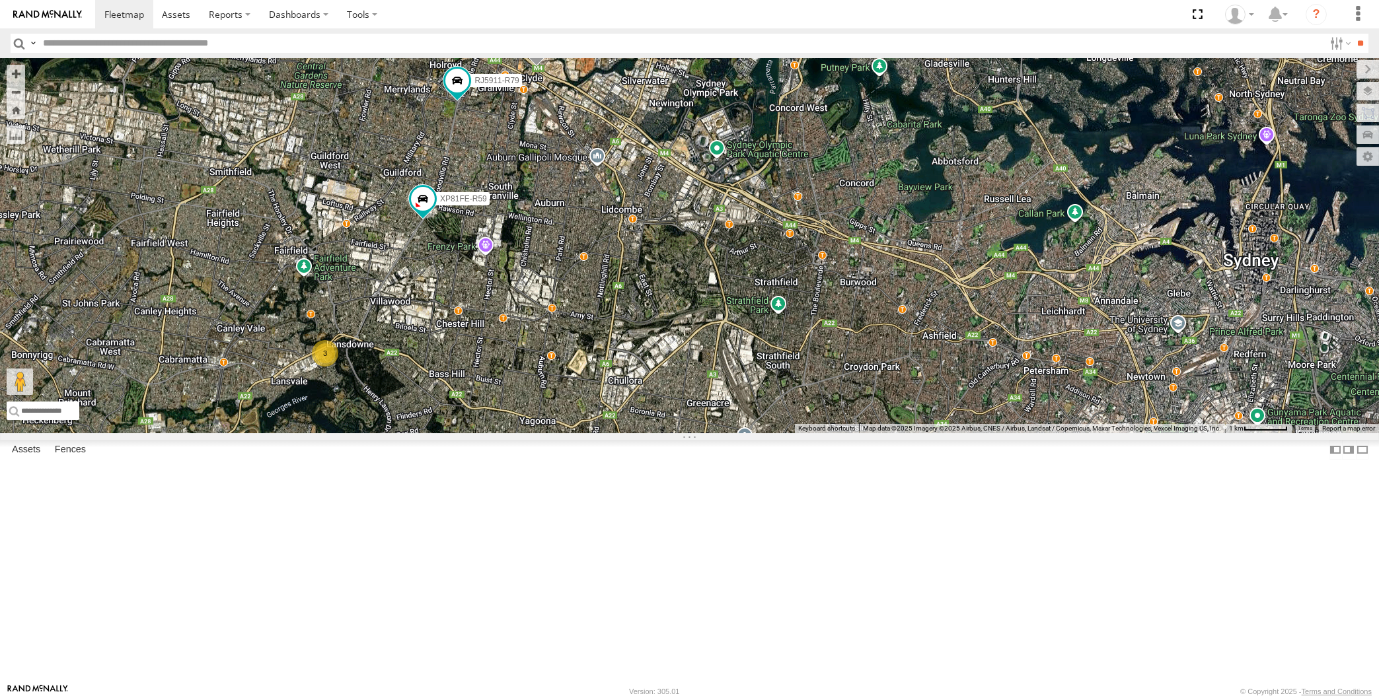
click at [536, 67] on span at bounding box center [536, 50] width 29 height 36
click at [569, 274] on div "XP30JQ-R03 XP79JN-R04 RJ5911-R79 XP81FE-R59 XO74GU-R69 3 XP79JN-R04 -33.83098 ,…" at bounding box center [689, 245] width 1379 height 375
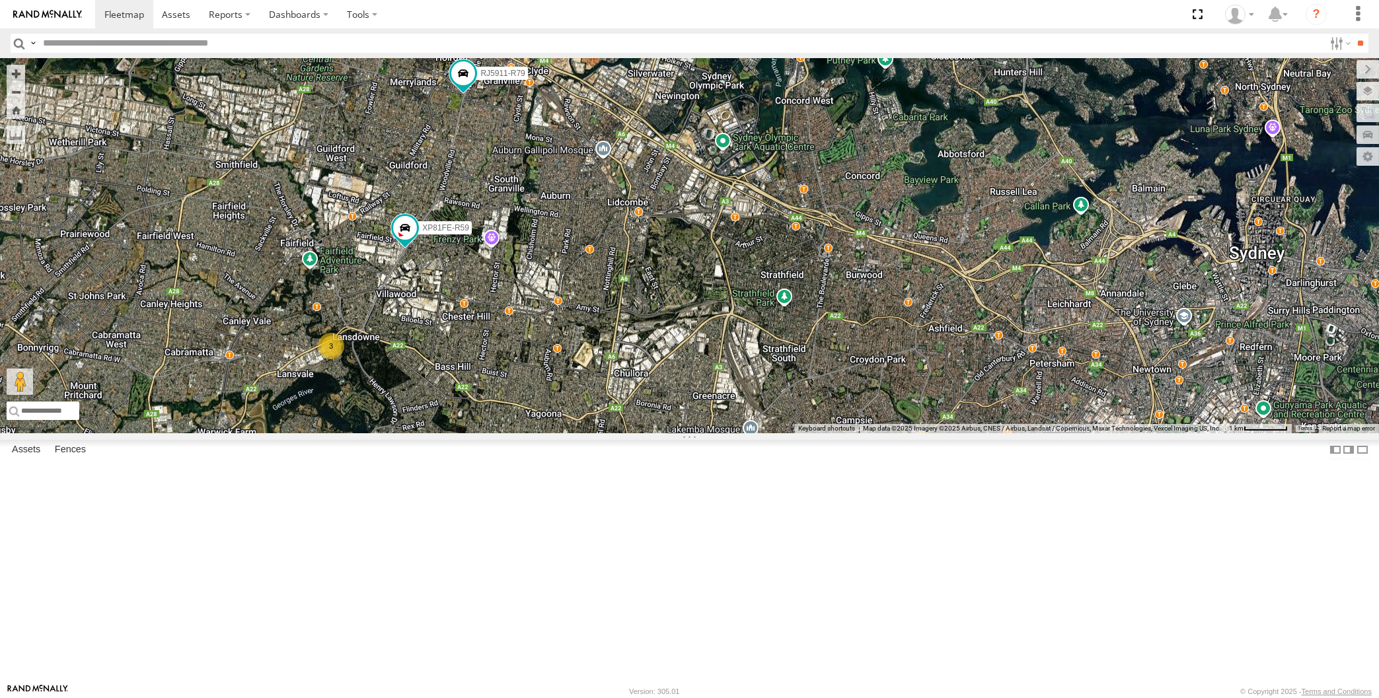
drag, startPoint x: 455, startPoint y: 466, endPoint x: 473, endPoint y: 447, distance: 26.2
click at [468, 433] on div "XP30JQ-R03 XP79JN-R04 RJ5911-R79 XP81FE-R59 XO74GU-R69 3" at bounding box center [689, 245] width 1379 height 375
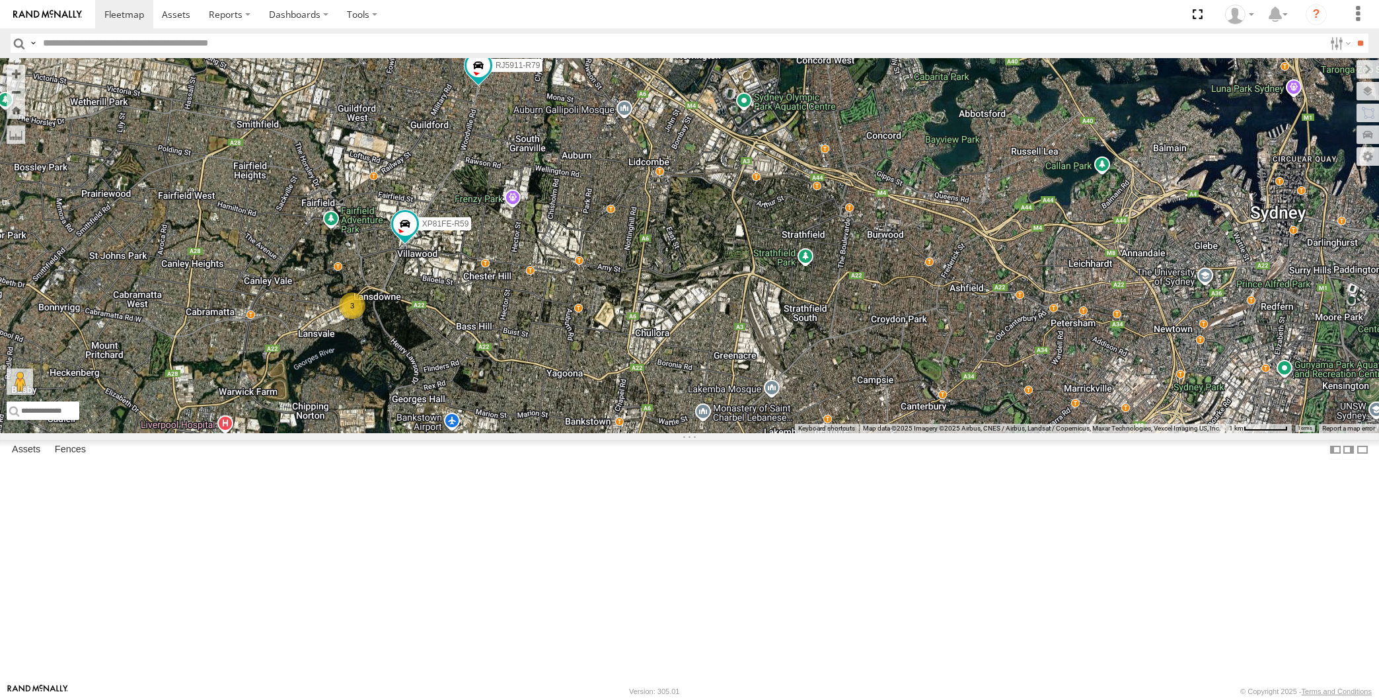
drag, startPoint x: 790, startPoint y: 443, endPoint x: 769, endPoint y: 340, distance: 105.2
click at [796, 412] on div "XP30JQ-R03 XP79JN-R04 RJ5911-R79 XP81FE-R59 XO74GU-R69 3" at bounding box center [689, 245] width 1379 height 375
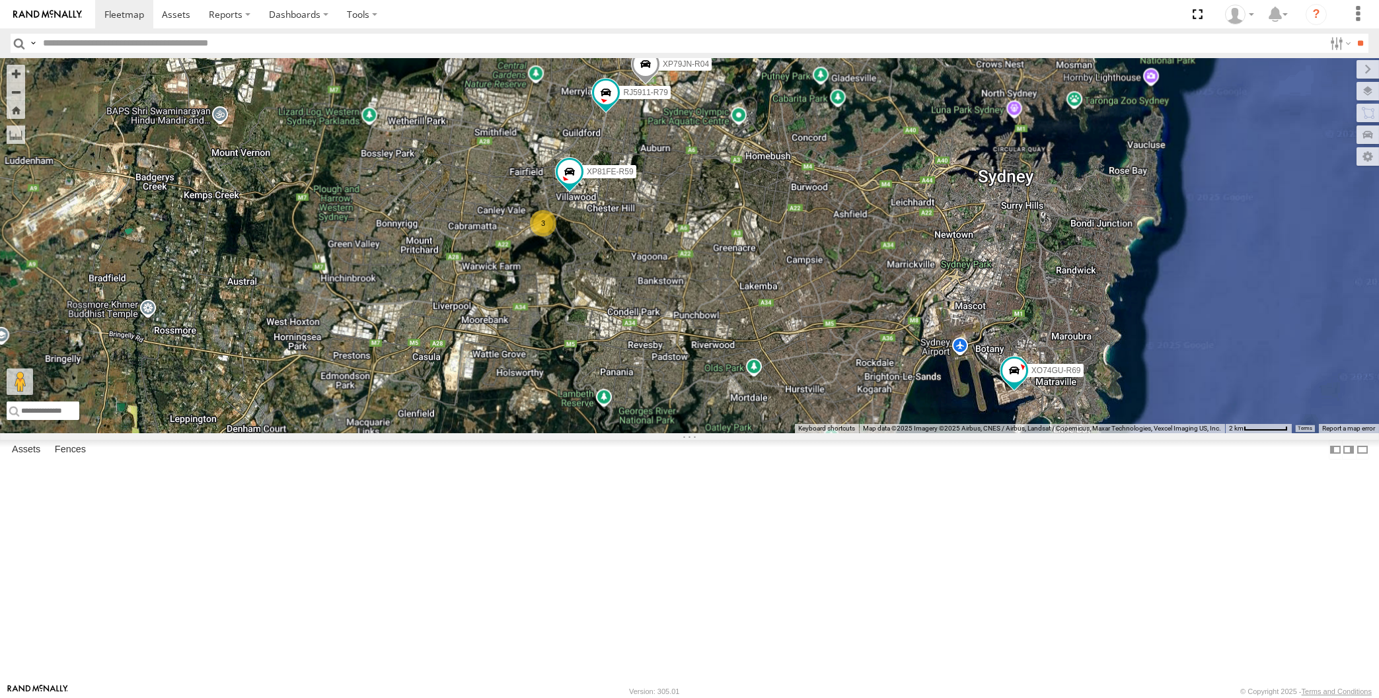
drag, startPoint x: 736, startPoint y: 470, endPoint x: 692, endPoint y: 455, distance: 46.6
click at [714, 433] on div "XP30JQ-R03 XP79JN-R04 RJ5911-R79 XP81FE-R59 XO74GU-R69 3" at bounding box center [689, 245] width 1379 height 375
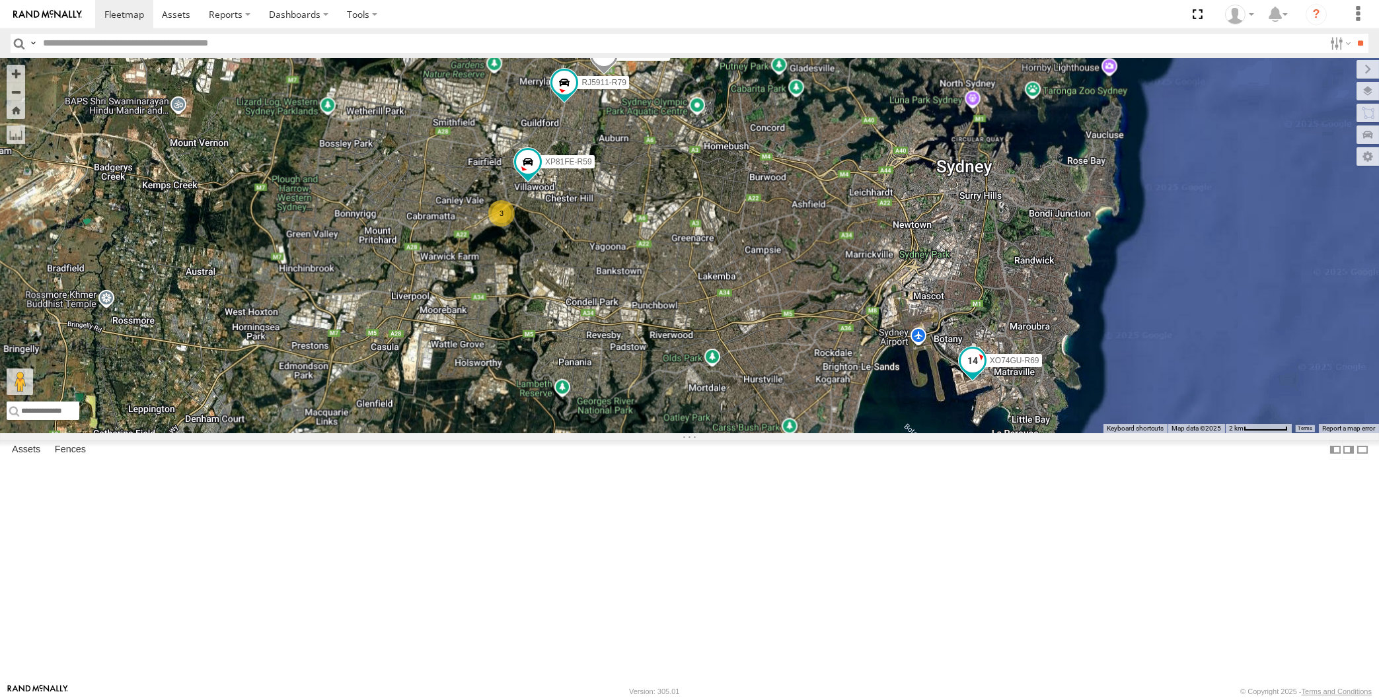
click at [971, 373] on span at bounding box center [972, 361] width 24 height 24
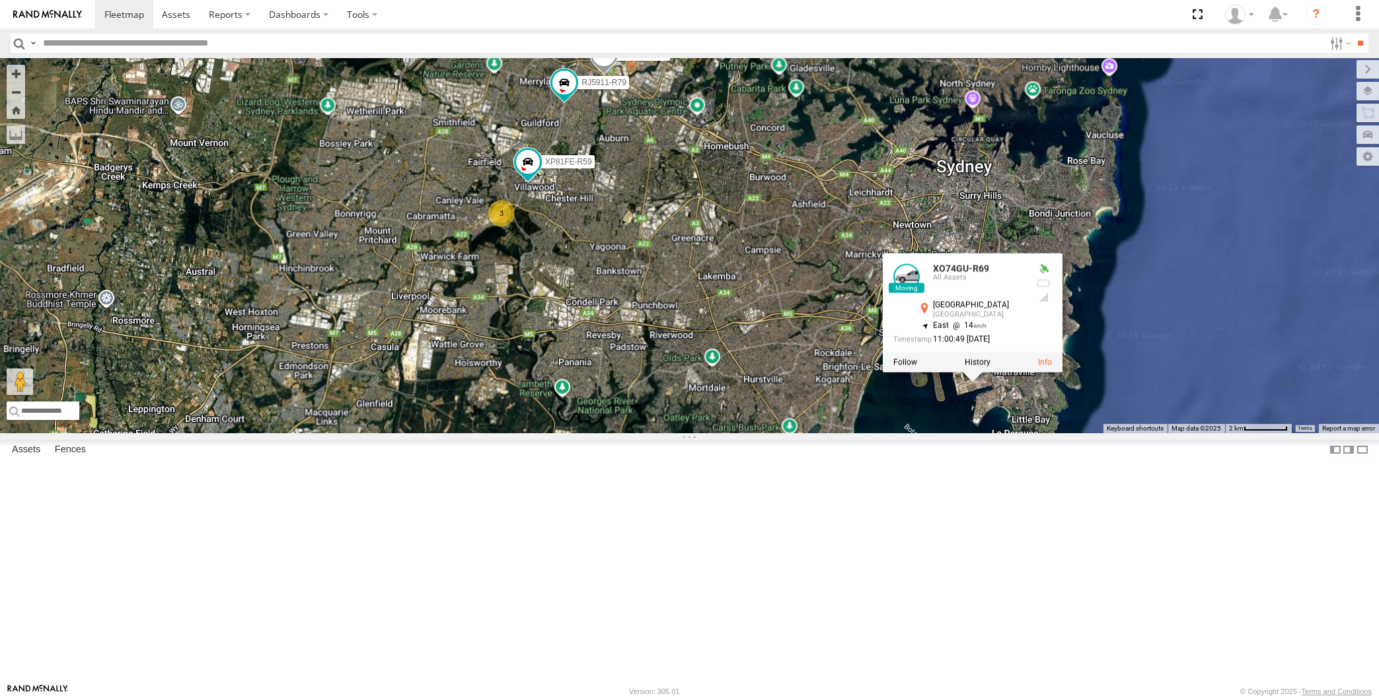
drag, startPoint x: 916, startPoint y: 561, endPoint x: 927, endPoint y: 552, distance: 14.0
click at [924, 433] on div "XP30JQ-R03 XP79JN-R04 RJ5911-R79 XP81FE-R59 XO74GU-R69 3 XO74GU-R69 All Assets …" at bounding box center [689, 245] width 1379 height 375
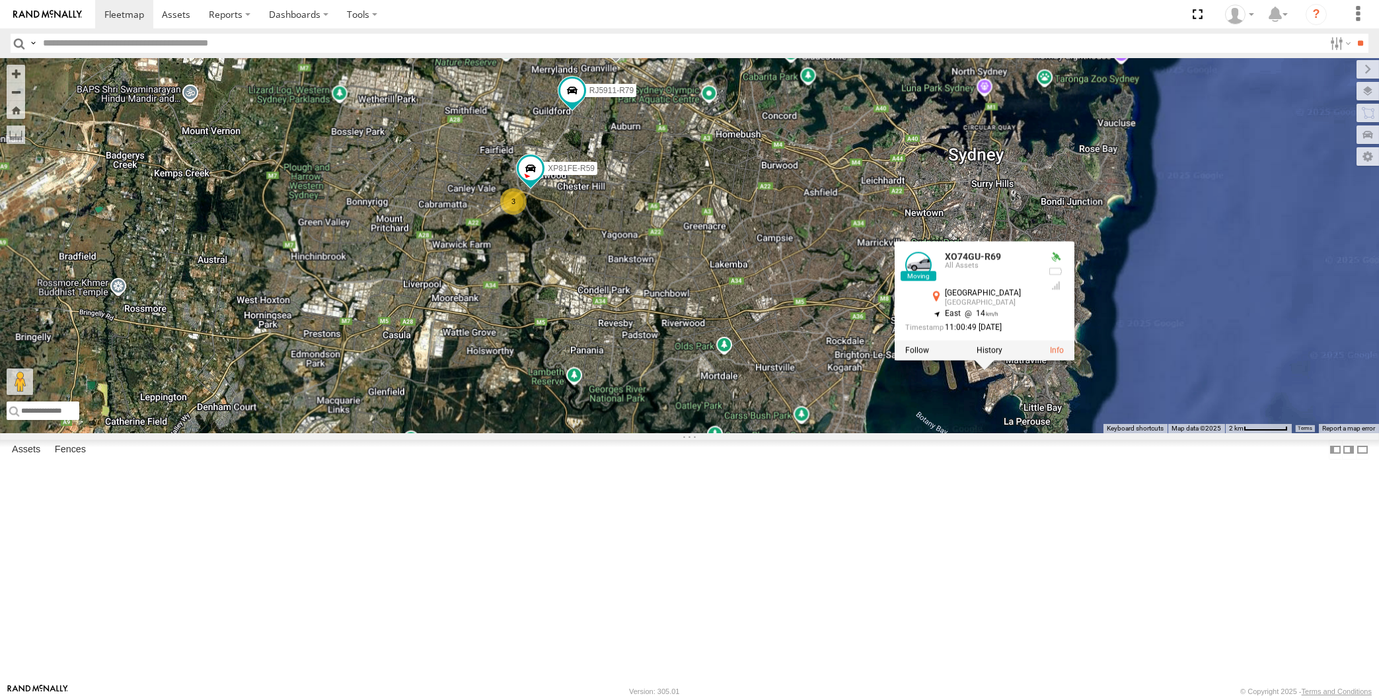
click at [1071, 433] on div "XP30JQ-R03 XP79JN-R04 RJ5911-R79 XP81FE-R59 XO74GU-R69 3 XO74GU-R69 All Assets …" at bounding box center [689, 245] width 1379 height 375
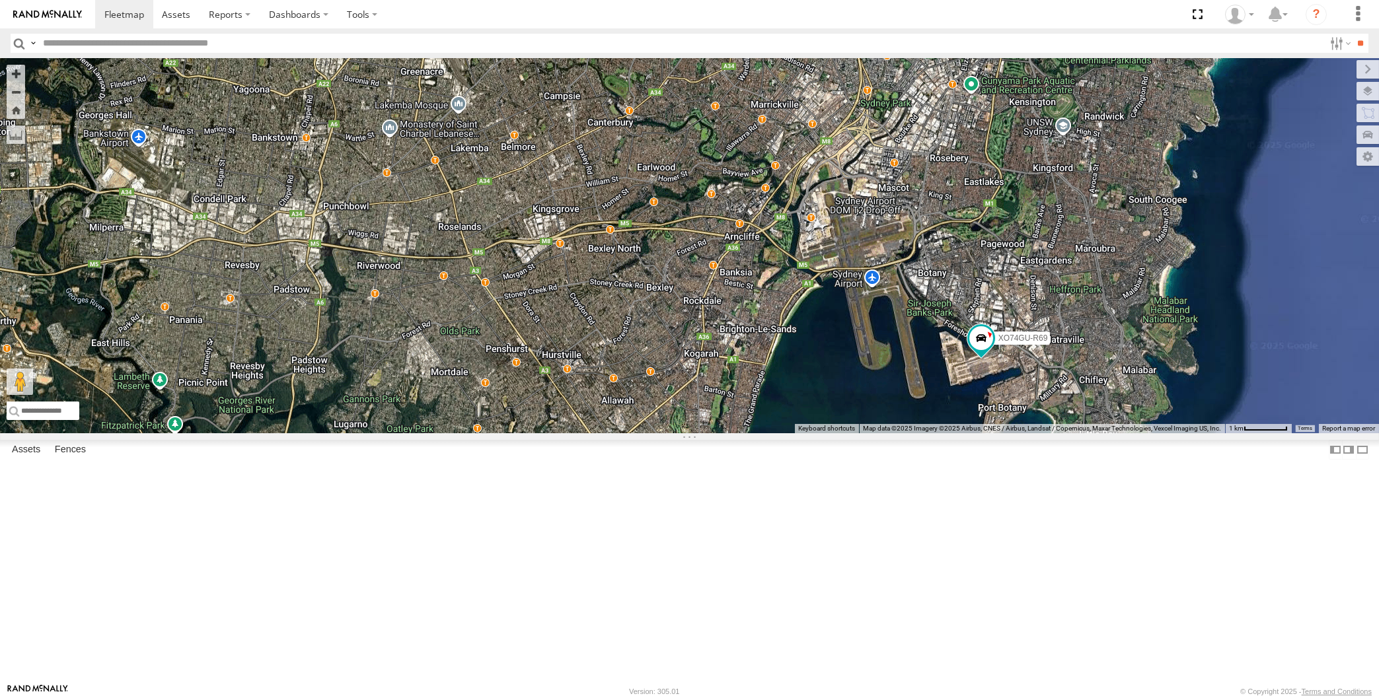
click at [813, 433] on div "XP30JQ-R03 XP79JN-R04 RJ5911-R79 XP81FE-R59 XO74GU-R69 3" at bounding box center [689, 245] width 1379 height 375
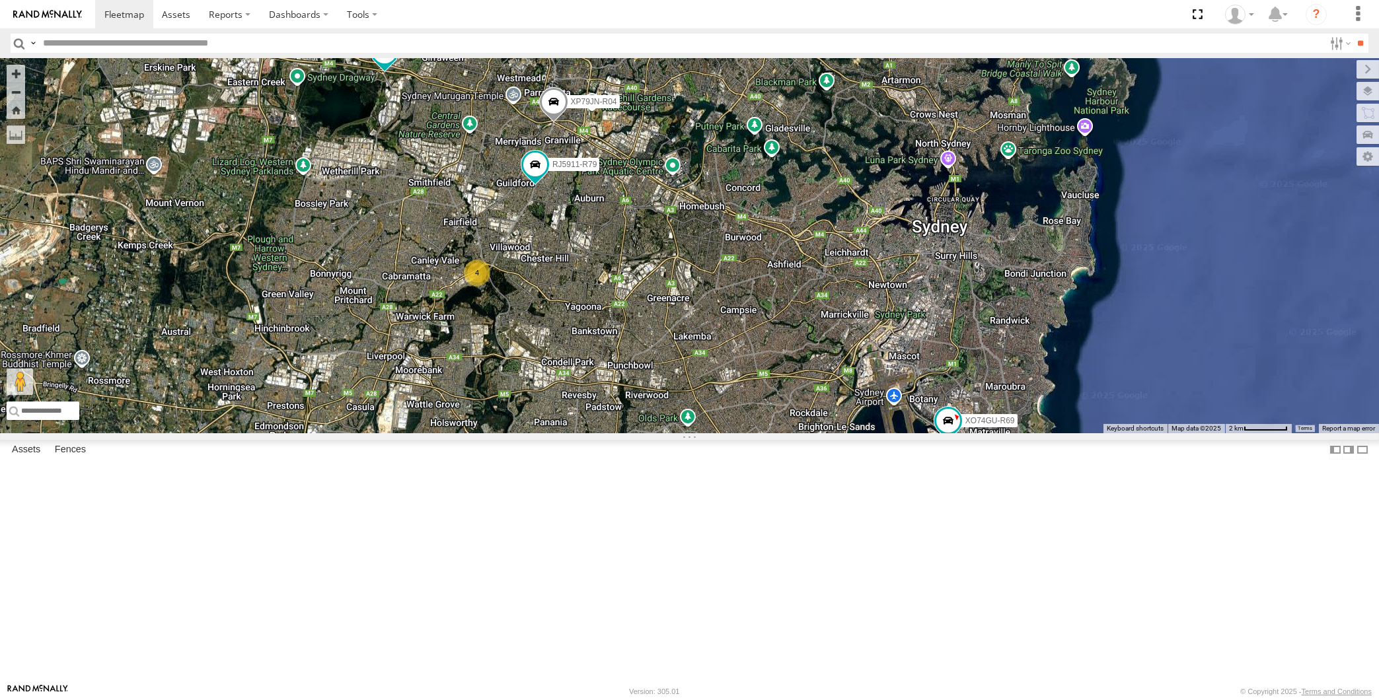
drag, startPoint x: 608, startPoint y: 502, endPoint x: 605, endPoint y: 487, distance: 15.7
click at [606, 433] on div "XP30JQ-R03 XP79JN-R04 RJ5911-R79 XO74GU-R69 4" at bounding box center [689, 245] width 1379 height 375
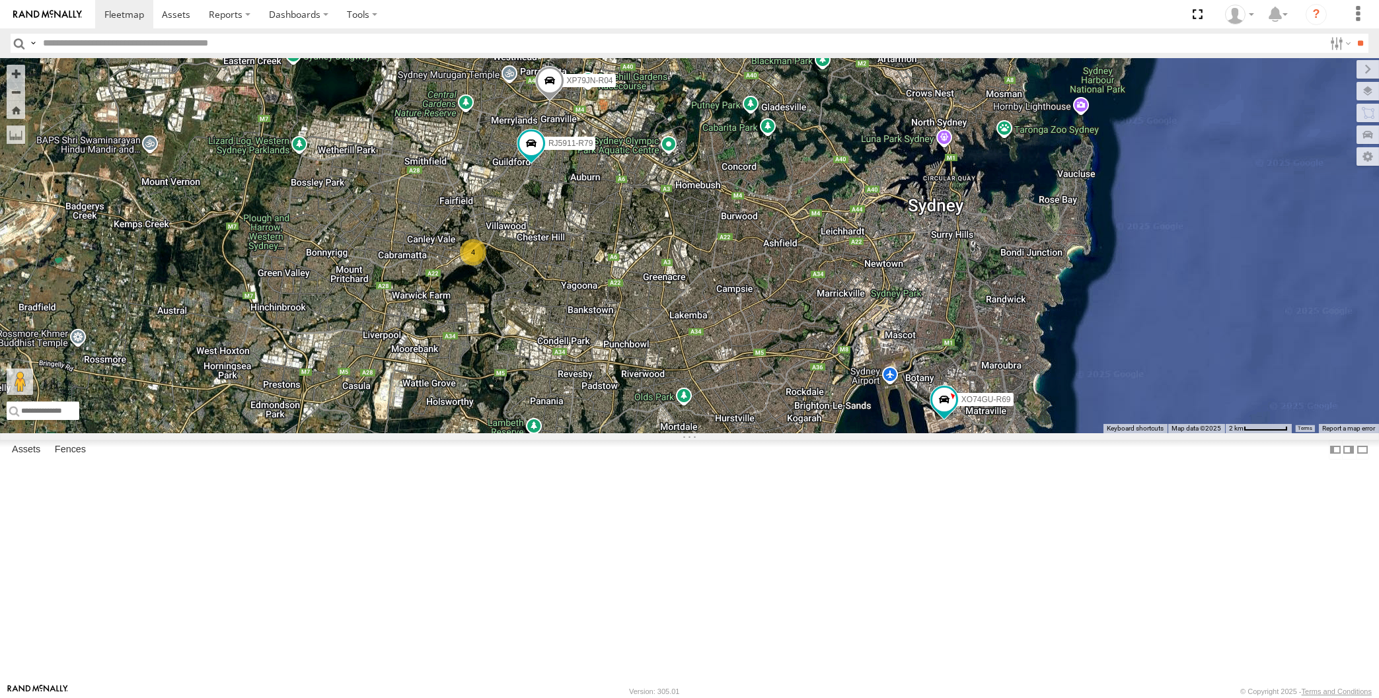
drag, startPoint x: 654, startPoint y: 515, endPoint x: 646, endPoint y: 501, distance: 15.4
click at [653, 433] on div "XP30JQ-R03 XP79JN-R04 RJ5911-R79 XO74GU-R69 4" at bounding box center [689, 245] width 1379 height 375
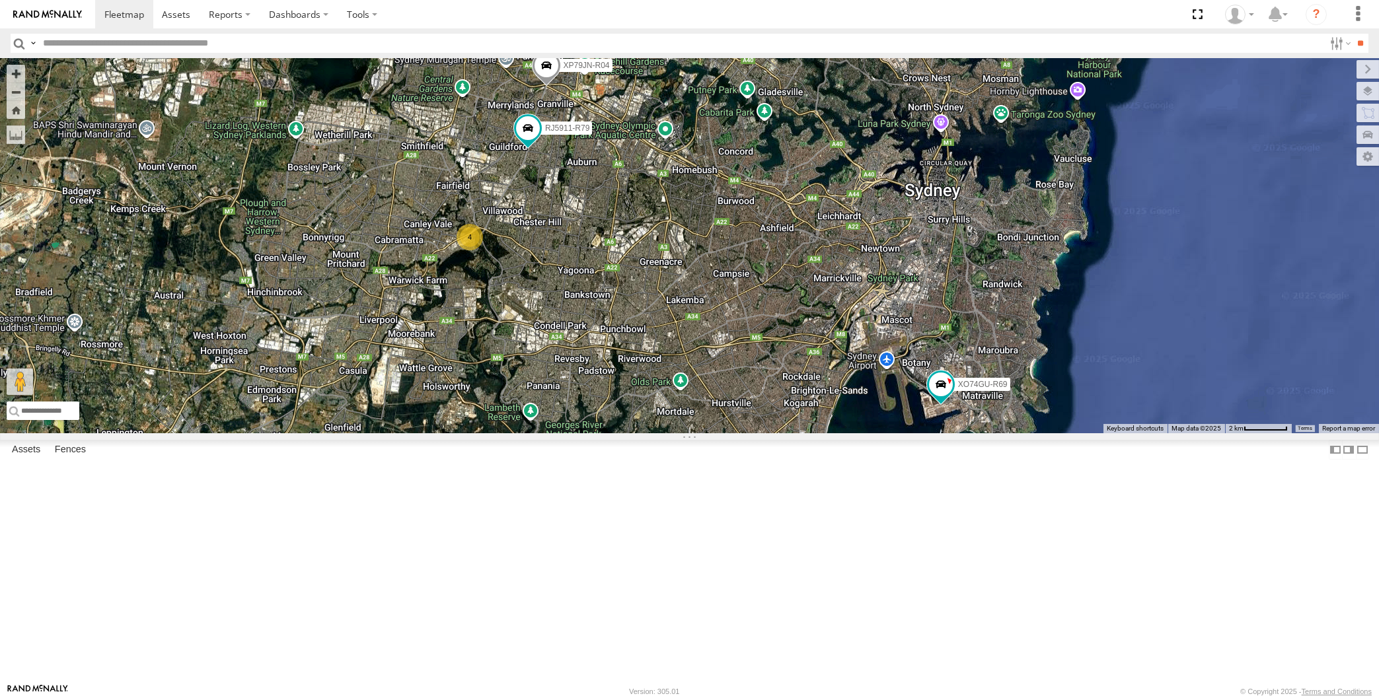
drag, startPoint x: 726, startPoint y: 492, endPoint x: 732, endPoint y: 466, distance: 26.4
click at [731, 433] on div "XP30JQ-R03 XP79JN-R04 RJ5911-R79 XO74GU-R69 4" at bounding box center [689, 245] width 1379 height 375
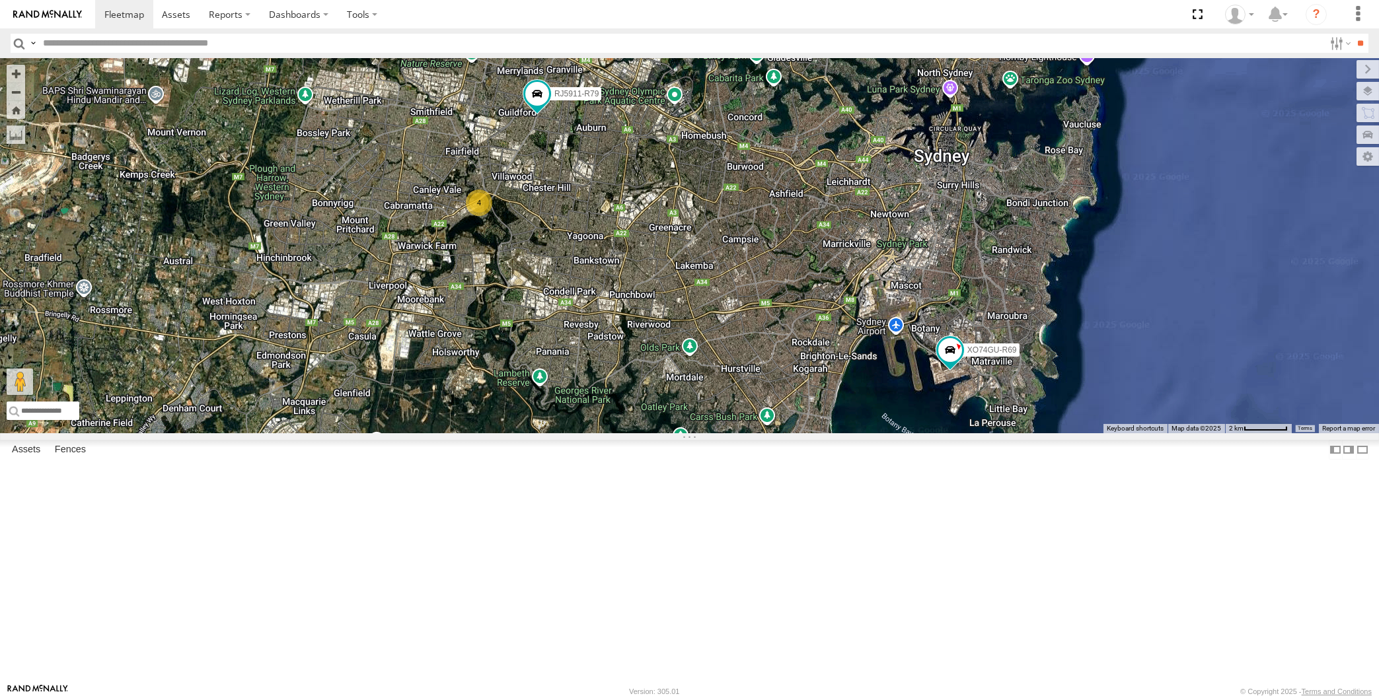
drag, startPoint x: 789, startPoint y: 574, endPoint x: 787, endPoint y: 561, distance: 13.4
click at [789, 433] on div "XP30JQ-R03 XP79JN-R04 RJ5911-R79 XO74GU-R69 4" at bounding box center [689, 245] width 1379 height 375
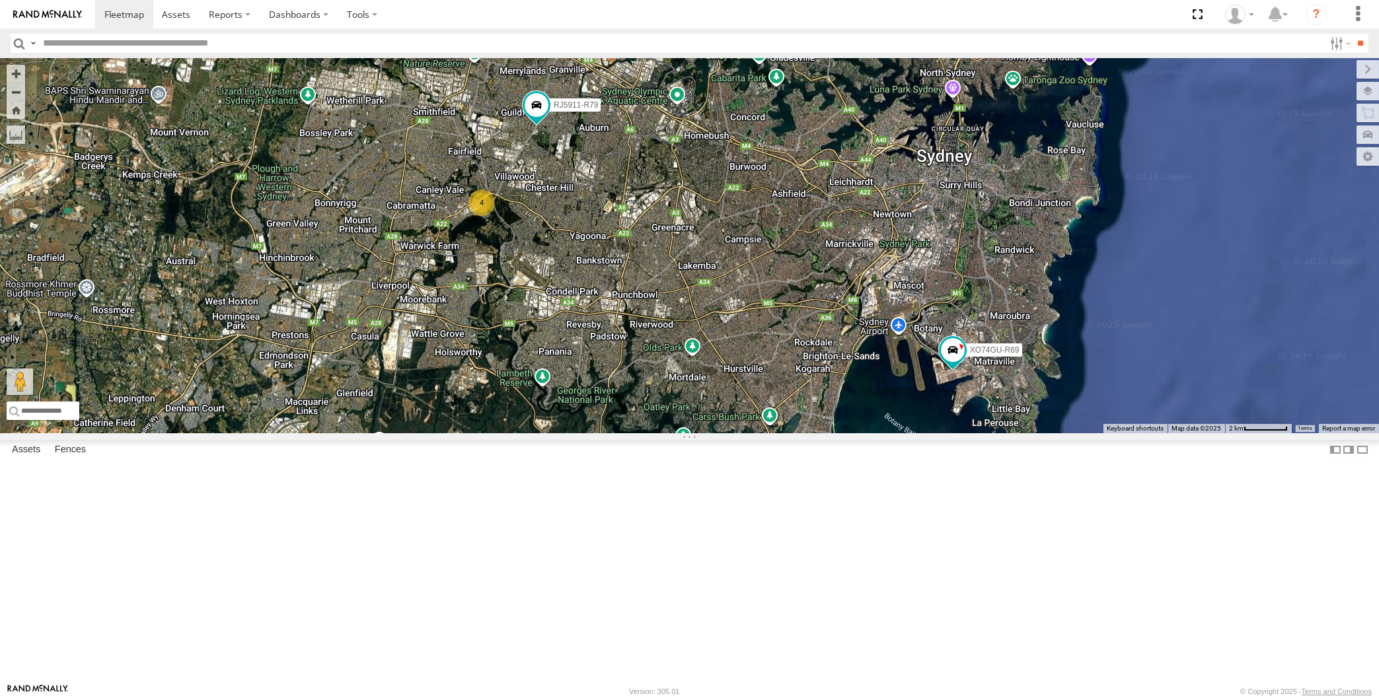
click at [346, 309] on div "XP30JQ-R03 XP79JN-R04 RJ5911-R79 XO74GU-R69 4" at bounding box center [689, 245] width 1379 height 375
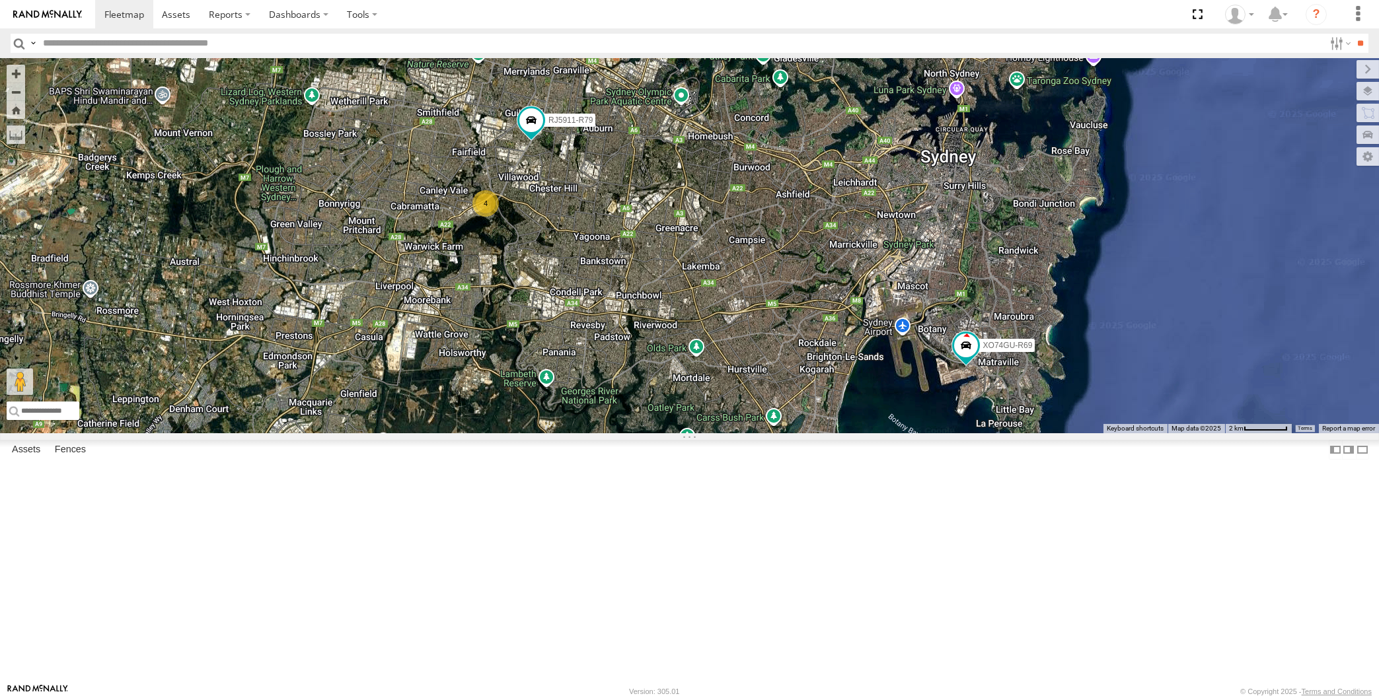
drag, startPoint x: 630, startPoint y: 400, endPoint x: 639, endPoint y: 401, distance: 9.3
click at [639, 401] on div "XP30JQ-R03 XP79JN-R04 RJ5911-R79 XO74GU-R69 4" at bounding box center [689, 245] width 1379 height 375
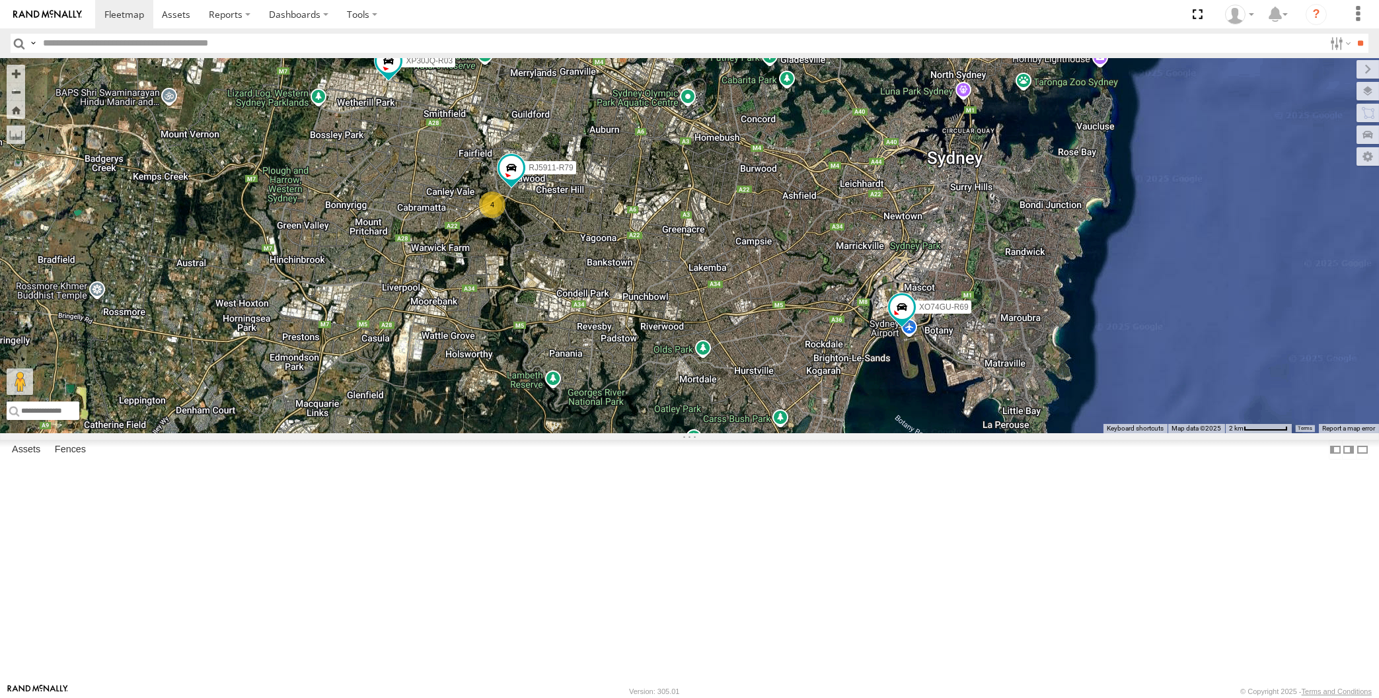
drag, startPoint x: 654, startPoint y: 343, endPoint x: 662, endPoint y: 323, distance: 21.3
click at [661, 324] on div "XP30JQ-R03 XP79JN-R04 RJ5911-R79 XO74GU-R69 4" at bounding box center [689, 245] width 1379 height 375
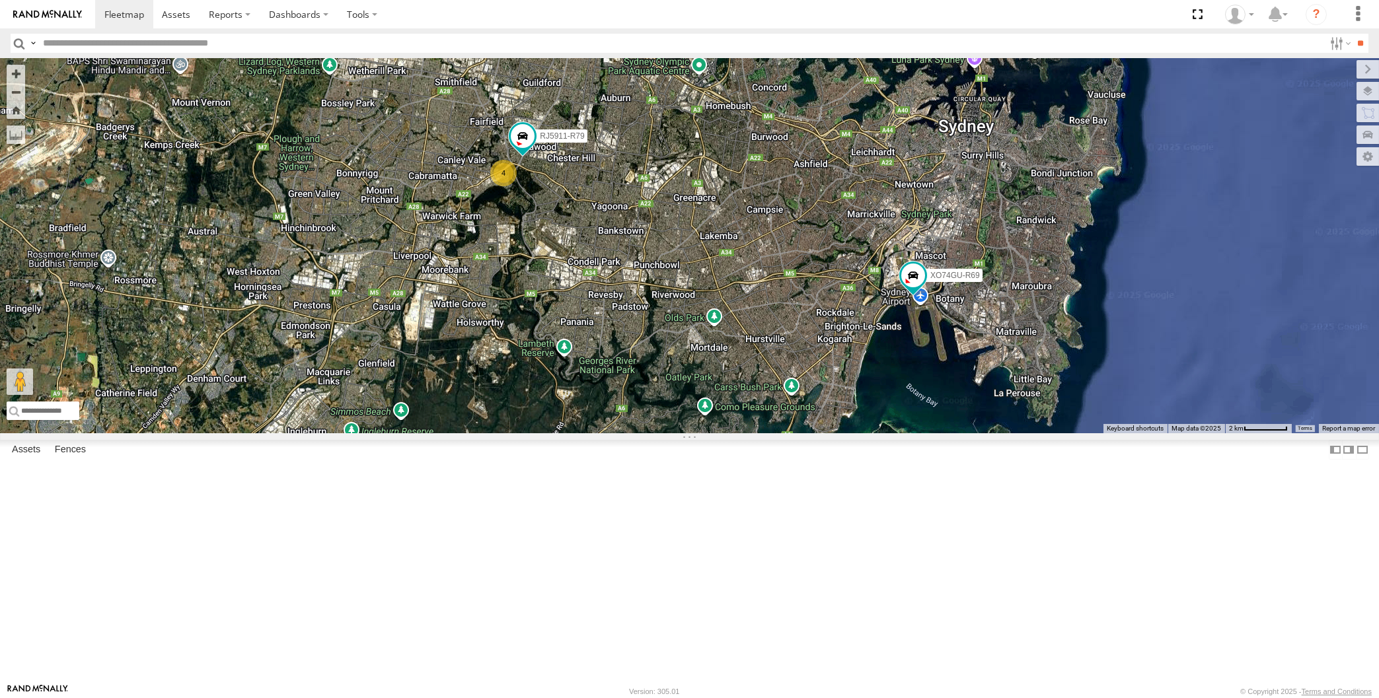
click at [658, 379] on div "XP30JQ-R03 XP79JN-R04 RJ5911-R79 XO74GU-R69 4" at bounding box center [689, 245] width 1379 height 375
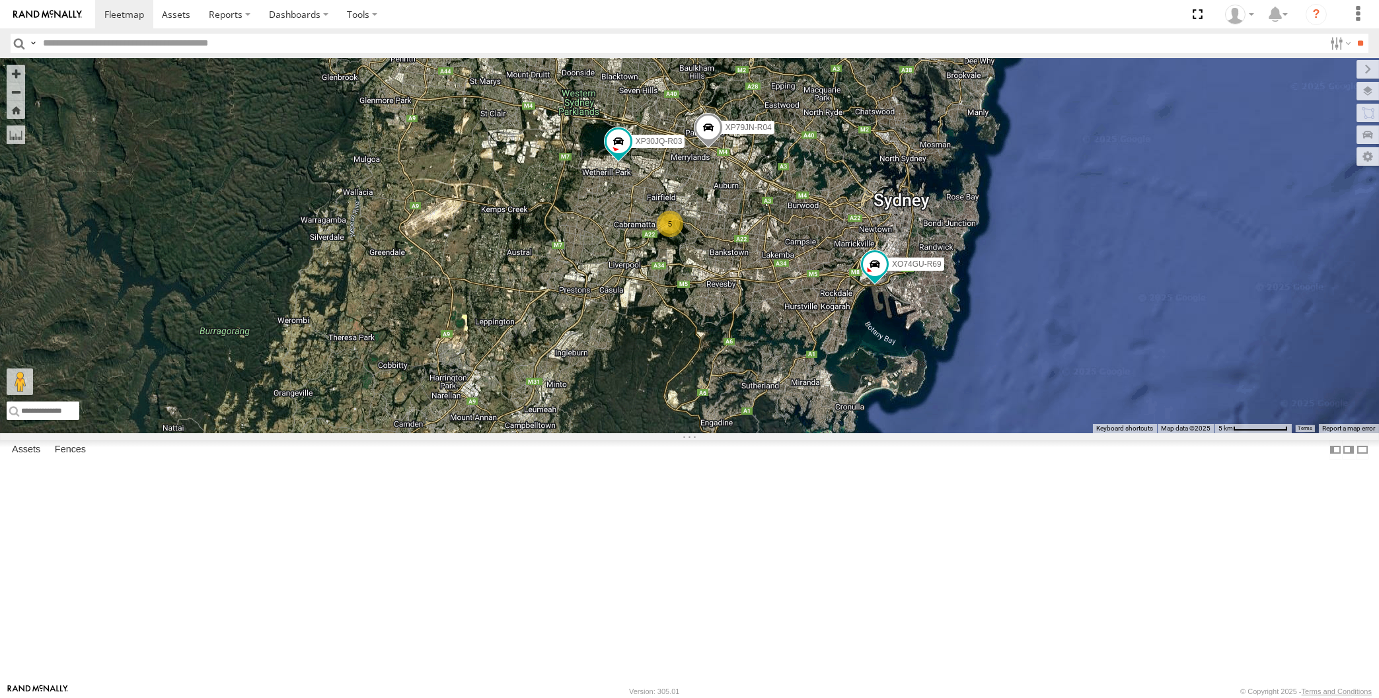
drag, startPoint x: 839, startPoint y: 467, endPoint x: 855, endPoint y: 450, distance: 23.4
click at [855, 433] on div "XP30JQ-R03 XP79JN-R04 XO74GU-R69 5" at bounding box center [689, 245] width 1379 height 375
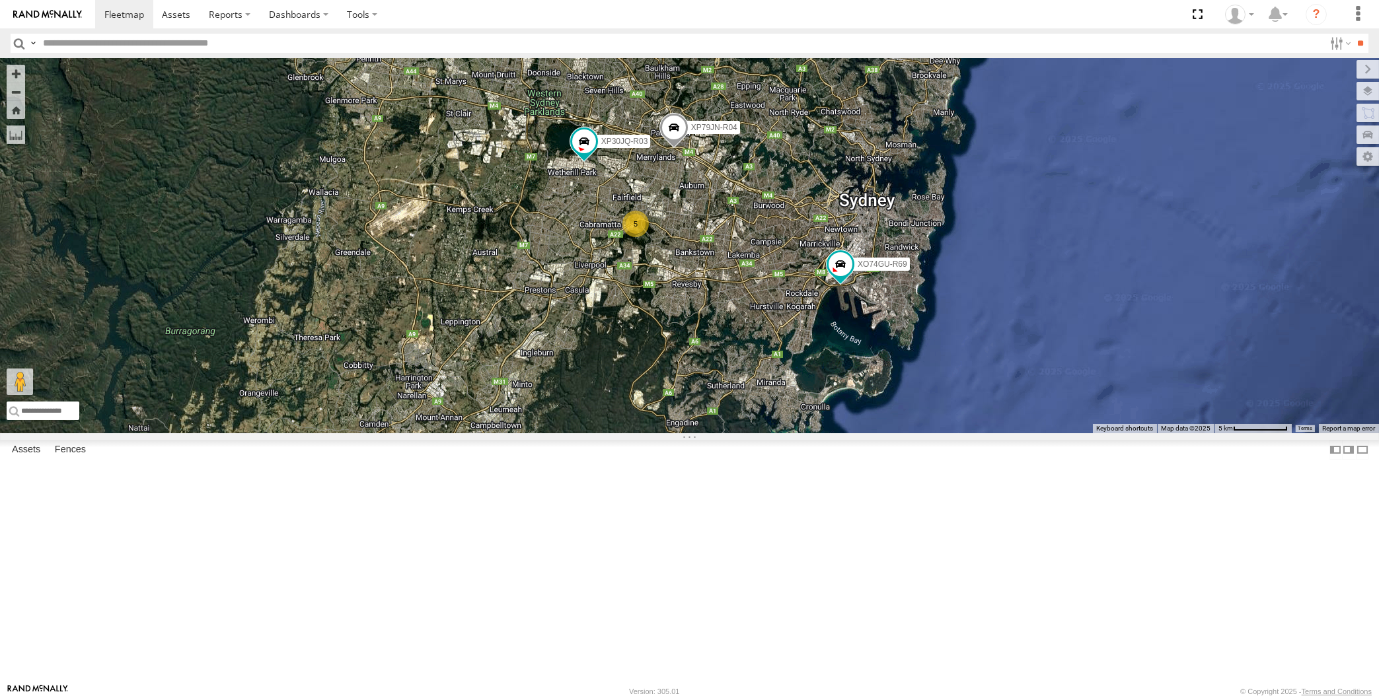
drag, startPoint x: 856, startPoint y: 451, endPoint x: 780, endPoint y: 497, distance: 89.2
click at [780, 433] on div "XP30JQ-R03 XP79JN-R04 XO74GU-R69 5" at bounding box center [689, 245] width 1379 height 375
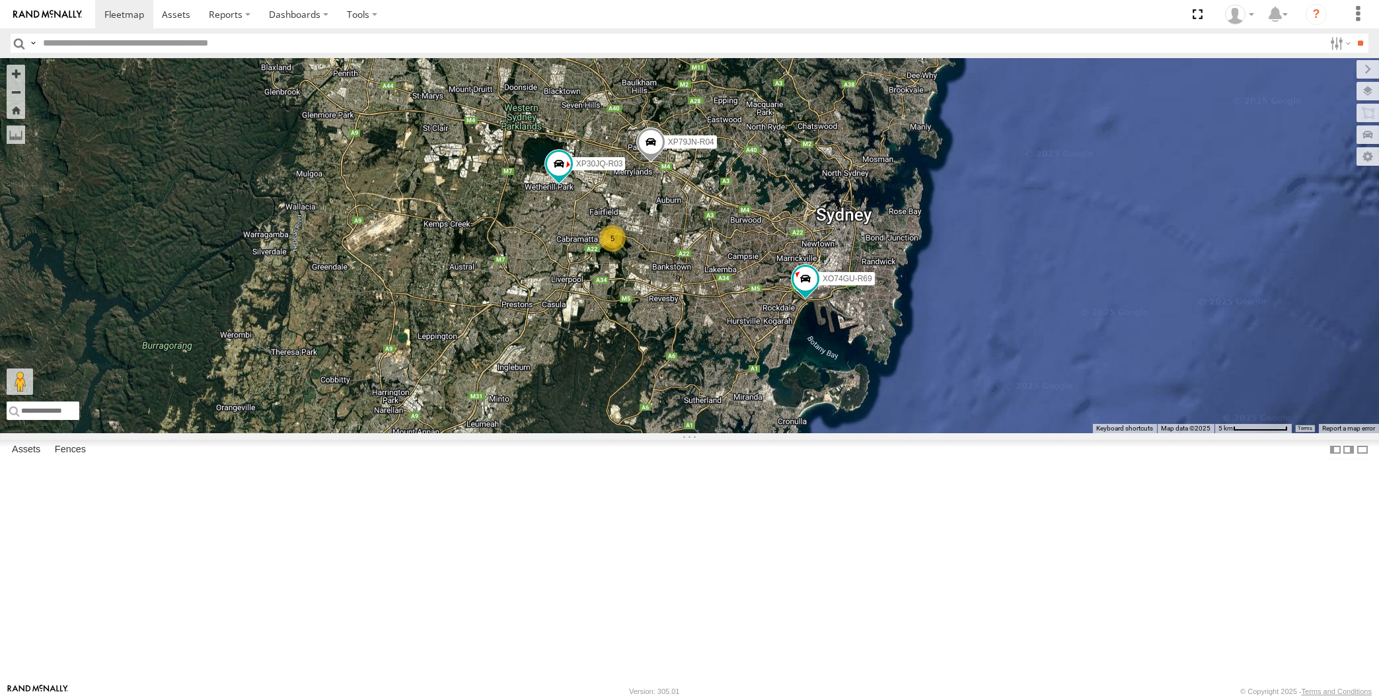
click at [270, 433] on div "XP30JQ-R03 XP79JN-R04 XO74GU-R69 5" at bounding box center [689, 245] width 1379 height 375
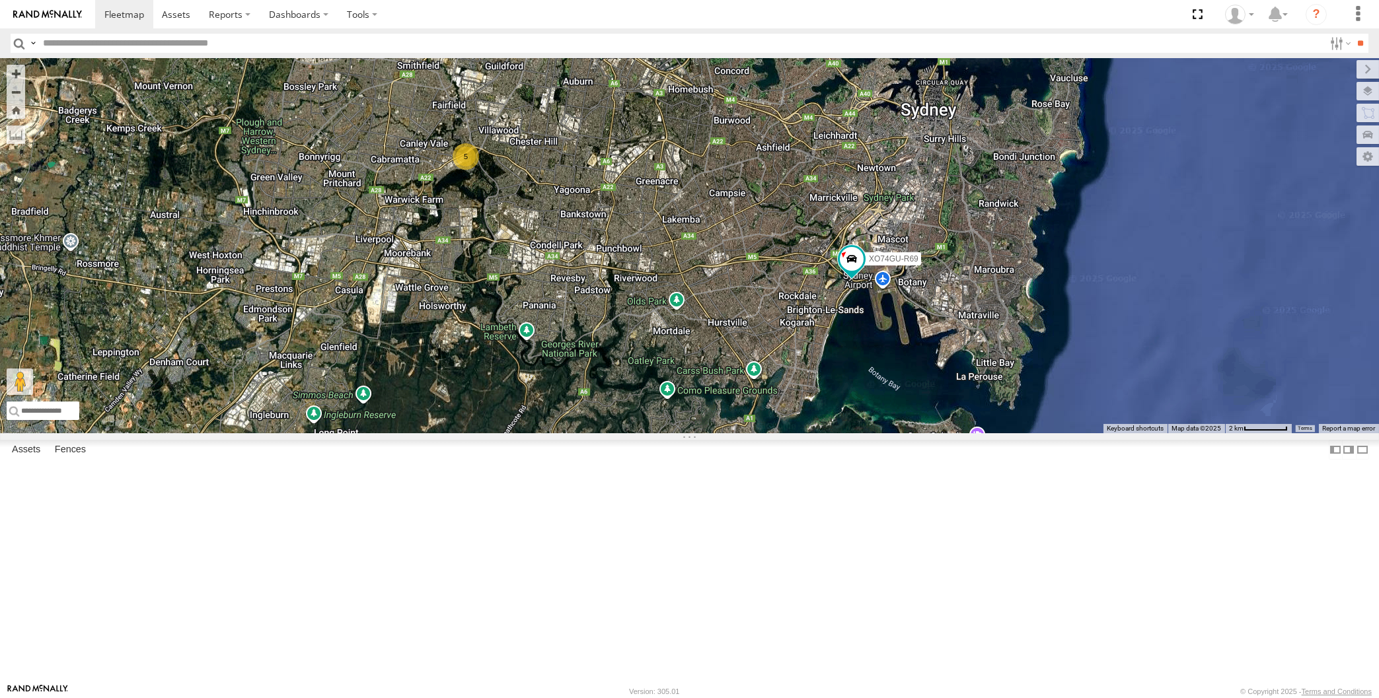
drag, startPoint x: 737, startPoint y: 441, endPoint x: 746, endPoint y: 459, distance: 19.8
click at [746, 433] on div "XP30JQ-R03 XP79JN-R04 XO74GU-R69 5" at bounding box center [689, 245] width 1379 height 375
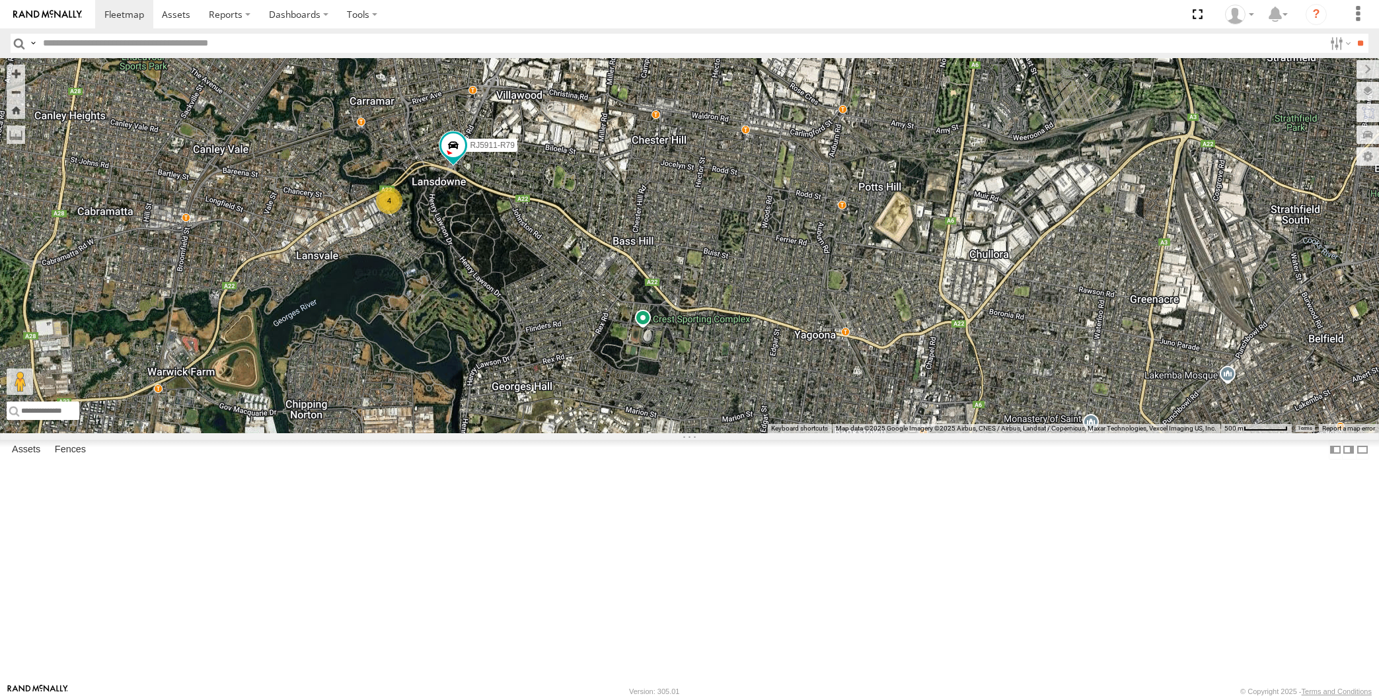
click at [507, 366] on div "XP30JQ-R03 XP79JN-R04 XO74GU-R69 RJ5911-R79 4" at bounding box center [689, 245] width 1379 height 375
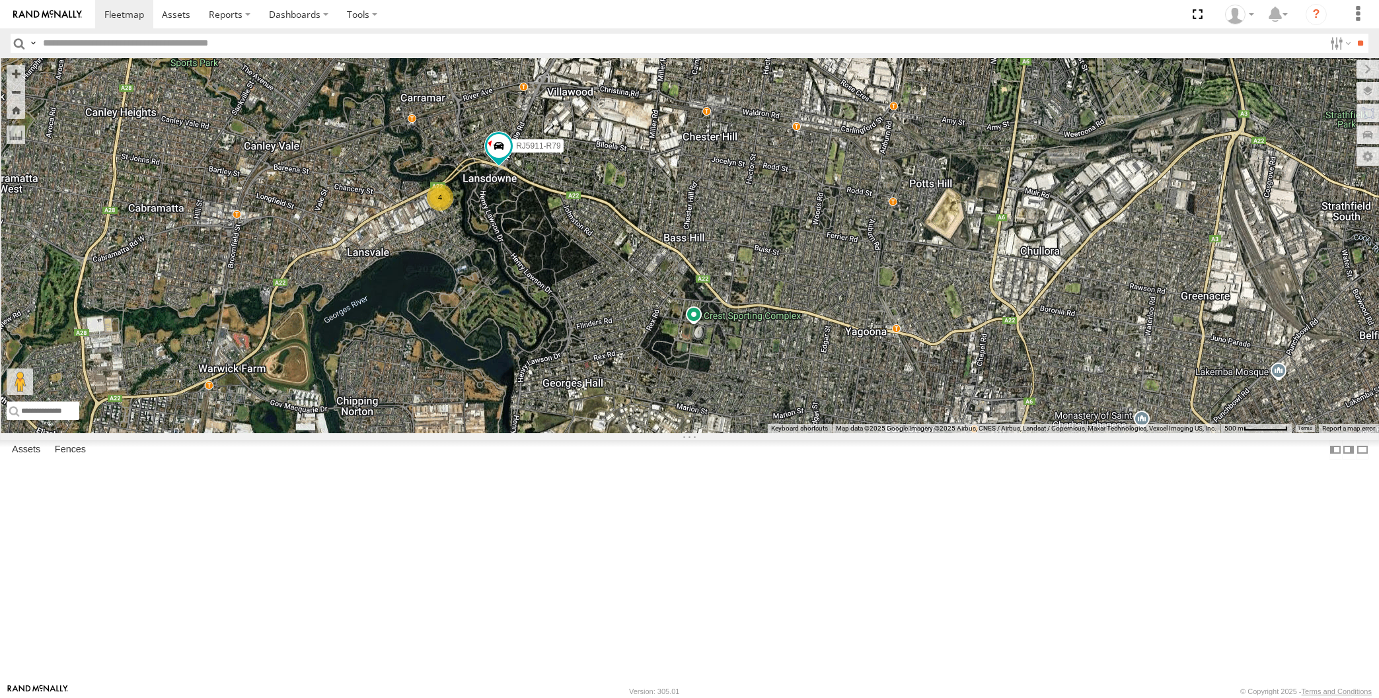
click at [642, 433] on div "XP30JQ-R03 XP79JN-R04 XO74GU-R69 RJ5911-R79 4" at bounding box center [689, 245] width 1379 height 375
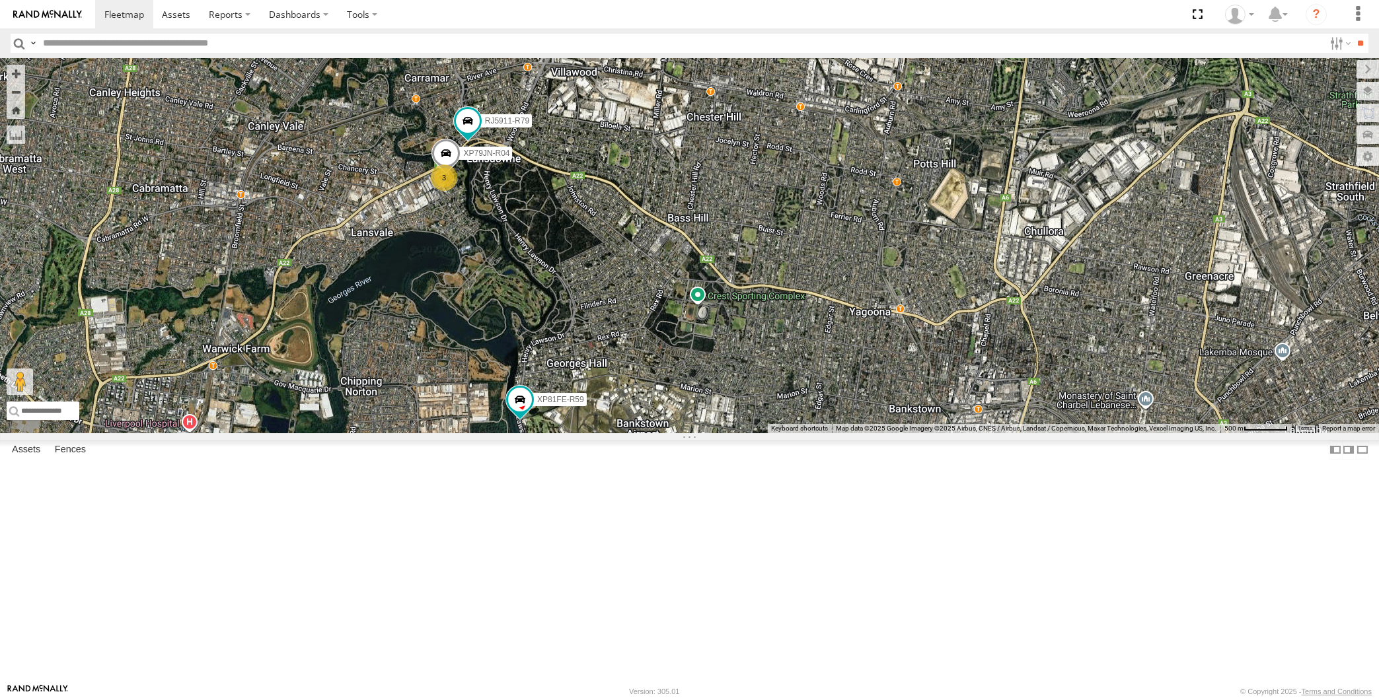
drag, startPoint x: 591, startPoint y: 457, endPoint x: 586, endPoint y: 450, distance: 8.1
click at [587, 433] on div "XP79JN-R04 RJ5911-R79 XP81FE-R59 XO74GU-R69 3" at bounding box center [689, 245] width 1379 height 375
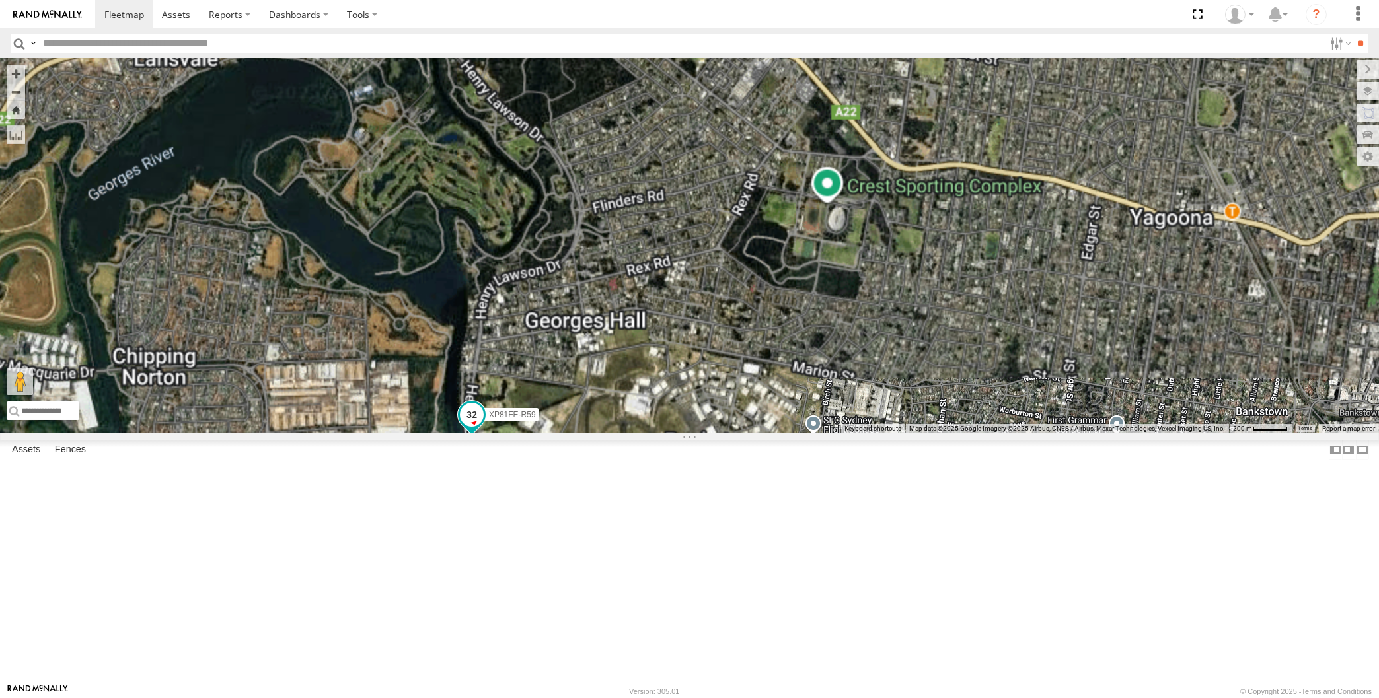
click at [474, 427] on span at bounding box center [471, 415] width 24 height 24
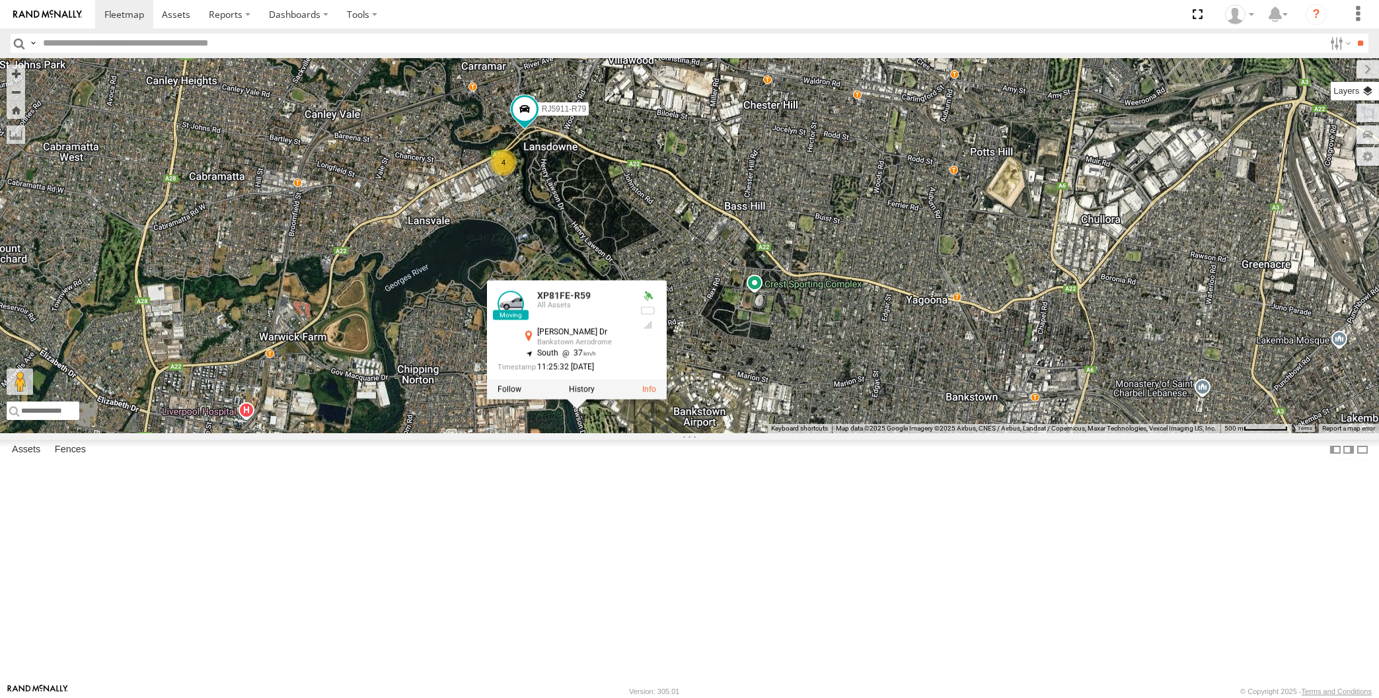
click at [1368, 91] on label at bounding box center [1355, 91] width 48 height 18
click at [0, 0] on span "Overlays" at bounding box center [0, 0] width 0 height 0
click at [0, 0] on span "Traffic" at bounding box center [0, 0] width 0 height 0
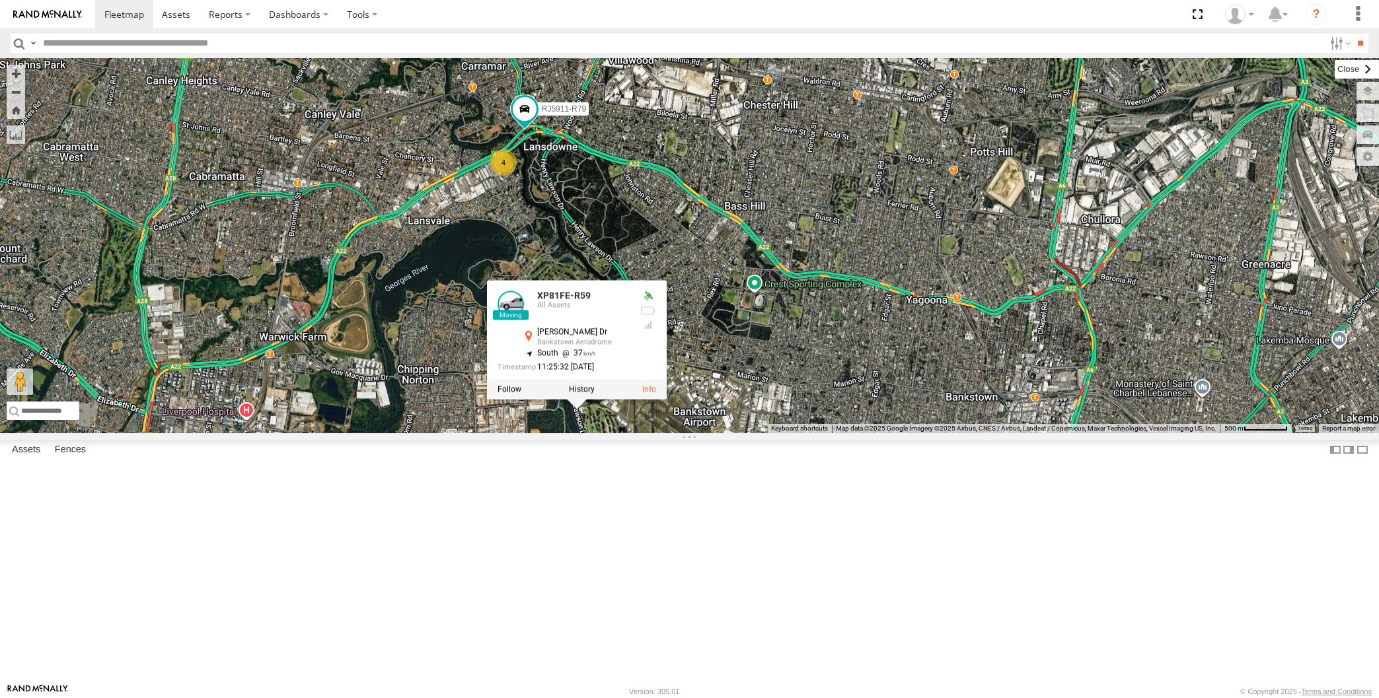
click at [1335, 77] on label at bounding box center [1357, 69] width 44 height 18
click at [841, 433] on div "RJ5911-R79 XP81FE-R59 XO74GU-R69 XP81FE-R59 All Assets Henry Lawson Dr Bankstow…" at bounding box center [689, 245] width 1379 height 375
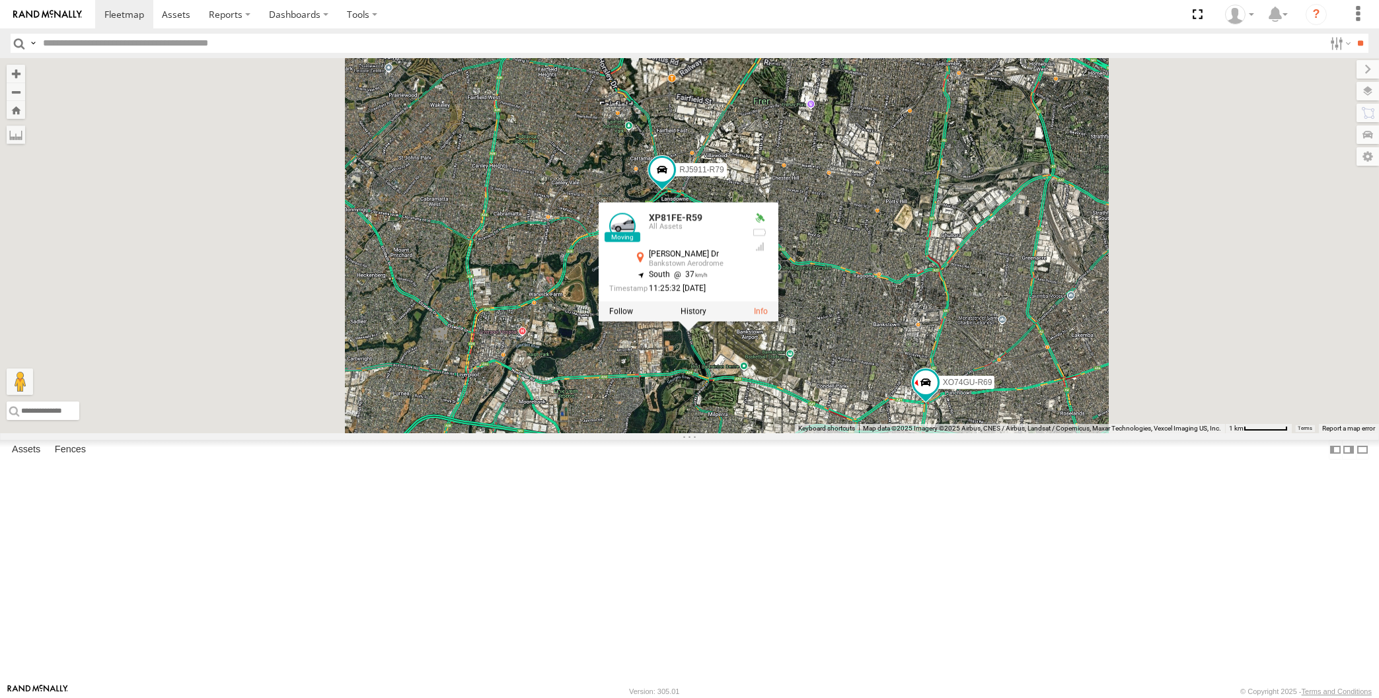
drag, startPoint x: 855, startPoint y: 509, endPoint x: 821, endPoint y: 470, distance: 52.5
click at [836, 433] on div "RJ5911-R79 XP81FE-R59 XO74GU-R69 XP81FE-R59 All Assets Henry Lawson Dr Bankstow…" at bounding box center [689, 245] width 1379 height 375
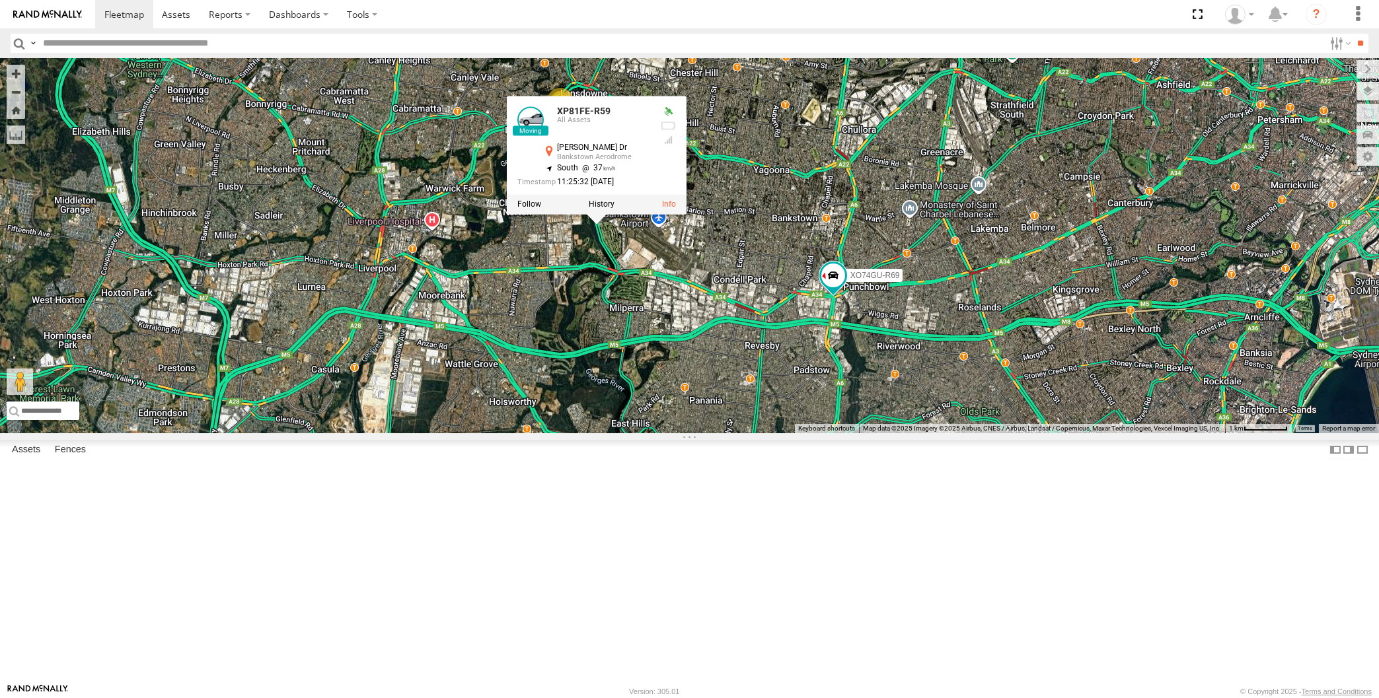
drag, startPoint x: 814, startPoint y: 526, endPoint x: 803, endPoint y: 510, distance: 19.1
click at [807, 433] on div "XP81FE-R59 XO74GU-R69 XP81FE-R59 All Assets Henry Lawson Dr Bankstown Aerodrome…" at bounding box center [689, 245] width 1379 height 375
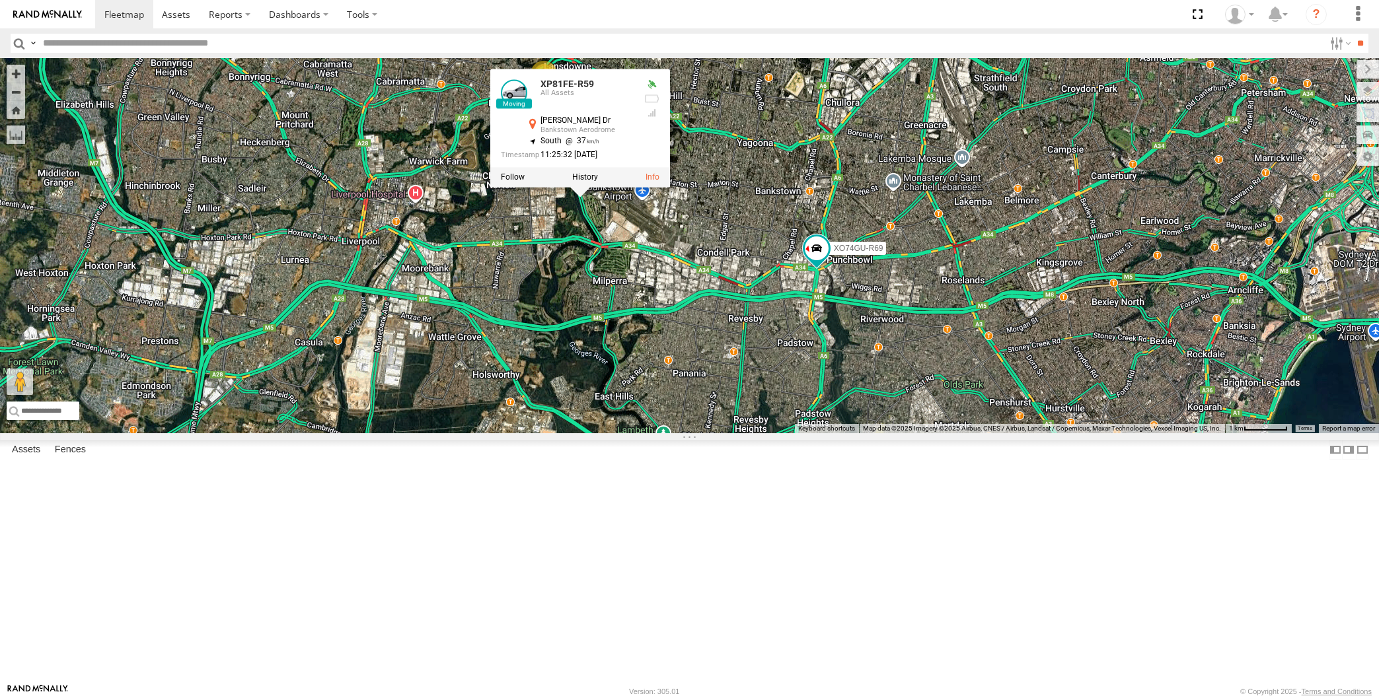
click at [802, 433] on div "XP81FE-R59 XO74GU-R69 XP81FE-R59 All Assets Henry Lawson Dr Bankstown Aerodrome…" at bounding box center [689, 245] width 1379 height 375
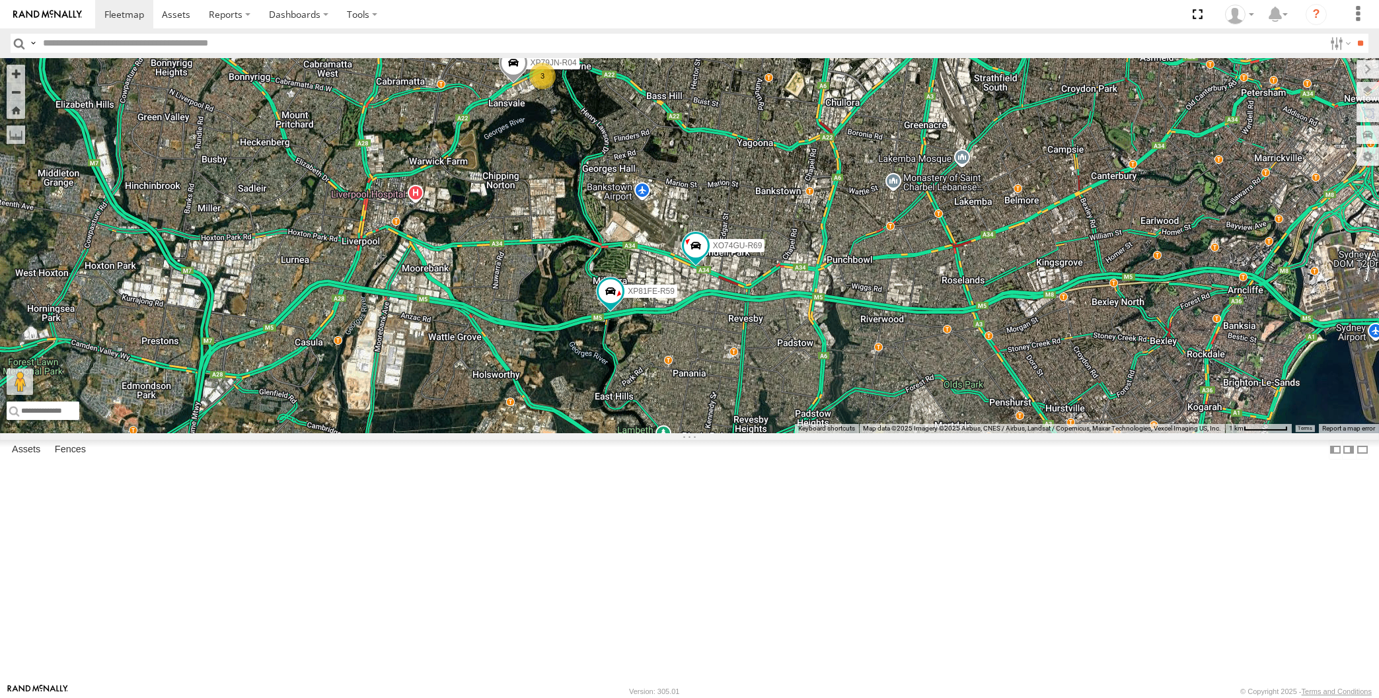
drag, startPoint x: 582, startPoint y: 603, endPoint x: 569, endPoint y: 571, distance: 34.4
click at [575, 433] on div "XP79JN-R04 XP81FE-R59 XO74GU-R69 3" at bounding box center [689, 245] width 1379 height 375
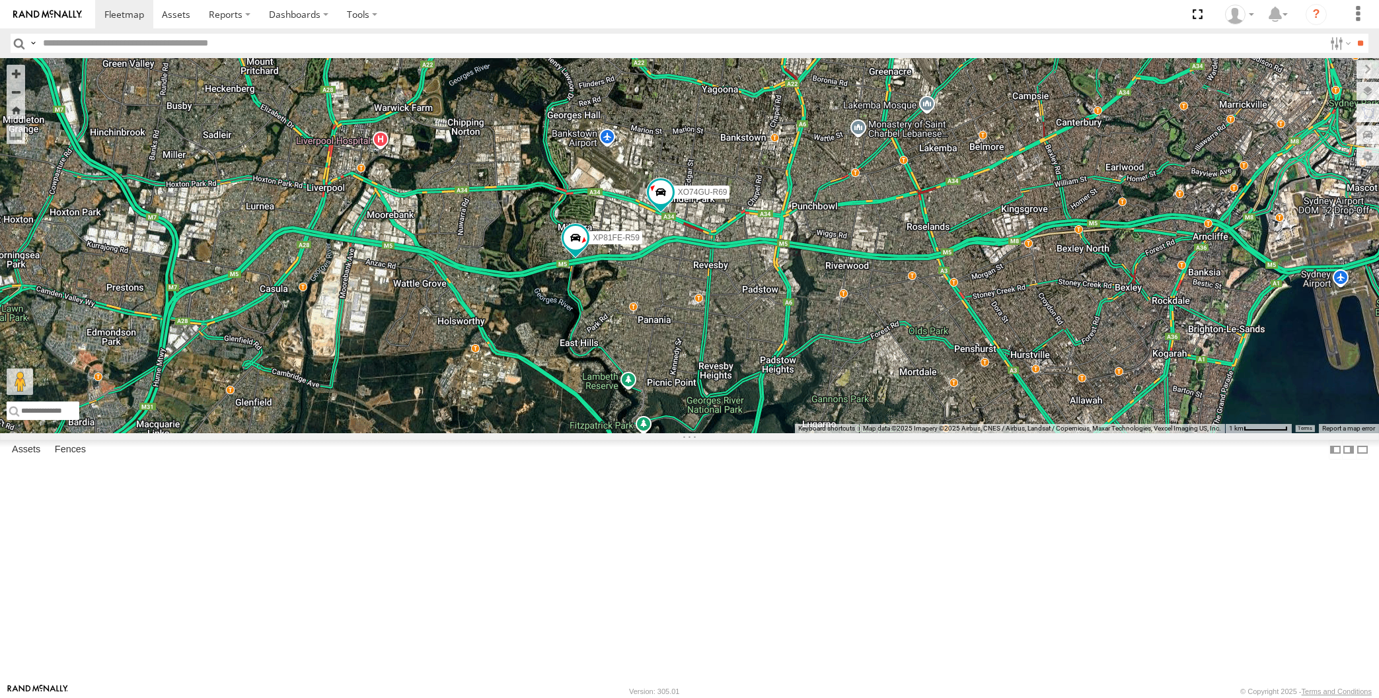
click at [809, 433] on div "XP79JN-R04 XP81FE-R59 XO74GU-R69 3" at bounding box center [689, 245] width 1379 height 375
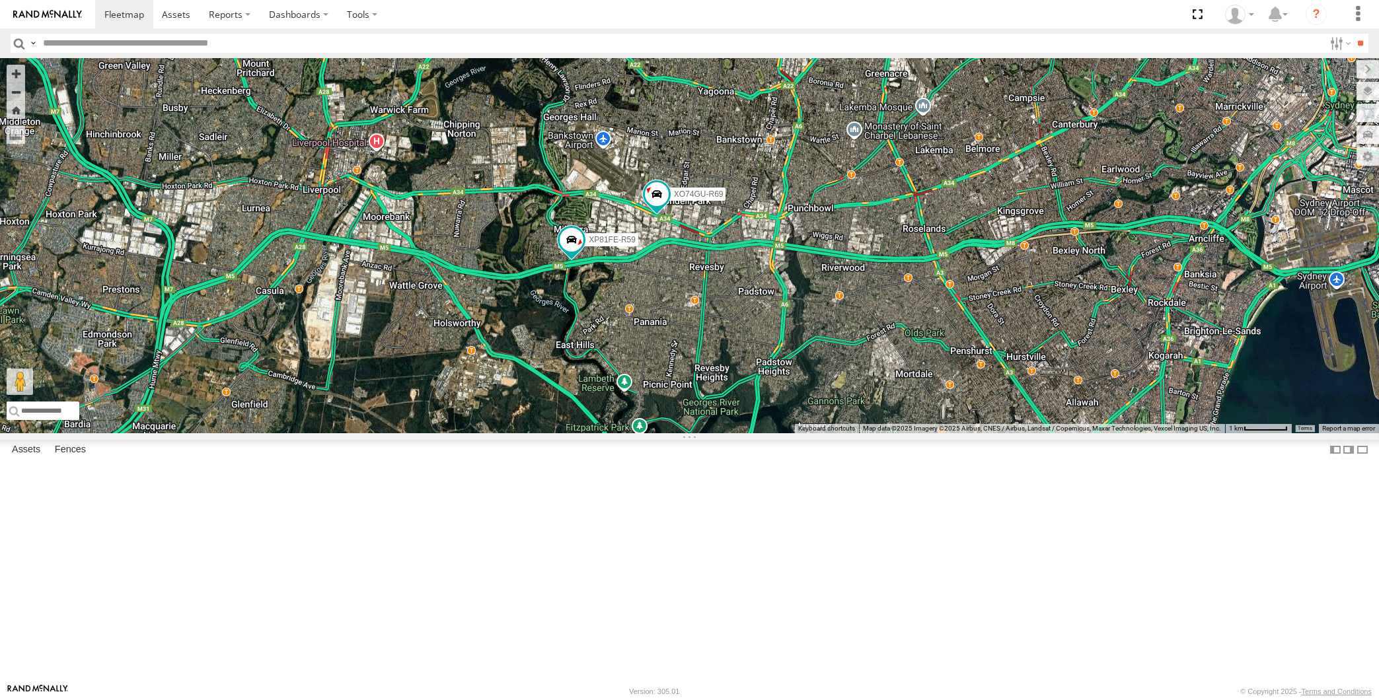
drag, startPoint x: 856, startPoint y: 480, endPoint x: 823, endPoint y: 474, distance: 33.7
click at [844, 433] on div "XP79JN-R04 XP81FE-R59 XO74GU-R69 3" at bounding box center [689, 245] width 1379 height 375
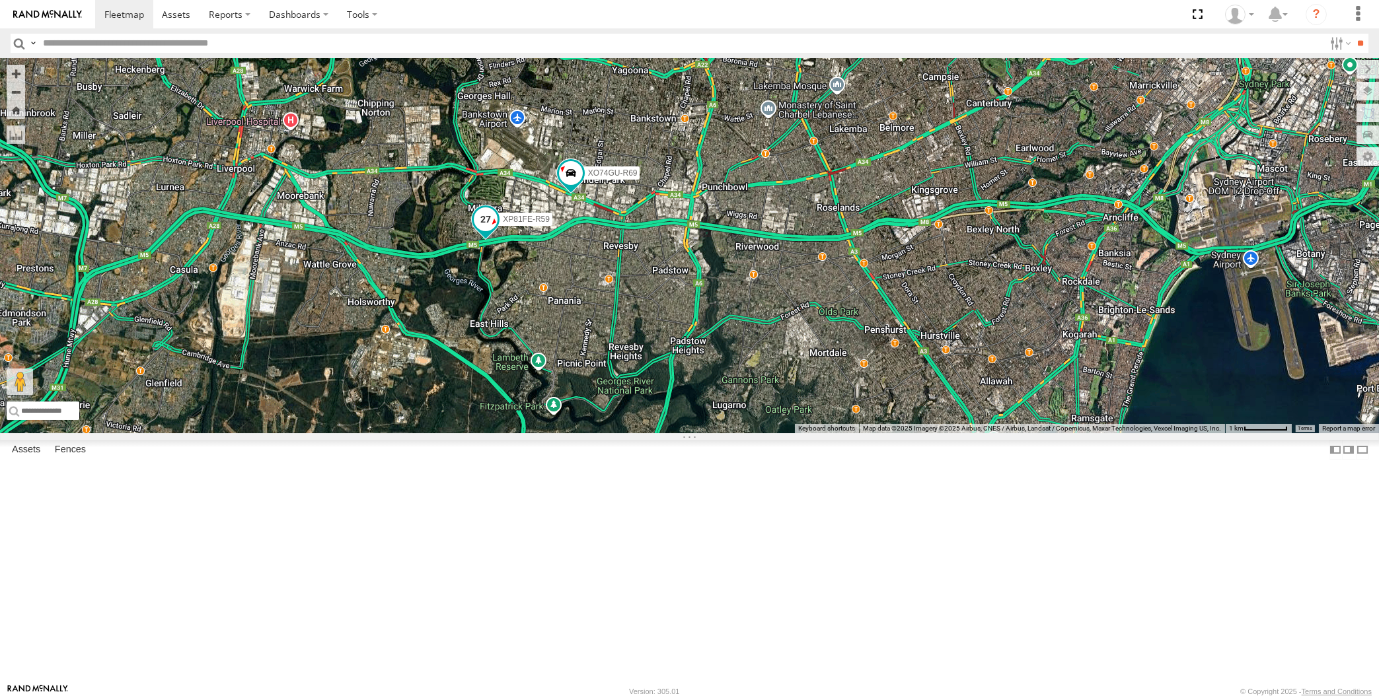
click at [487, 231] on span at bounding box center [486, 219] width 24 height 24
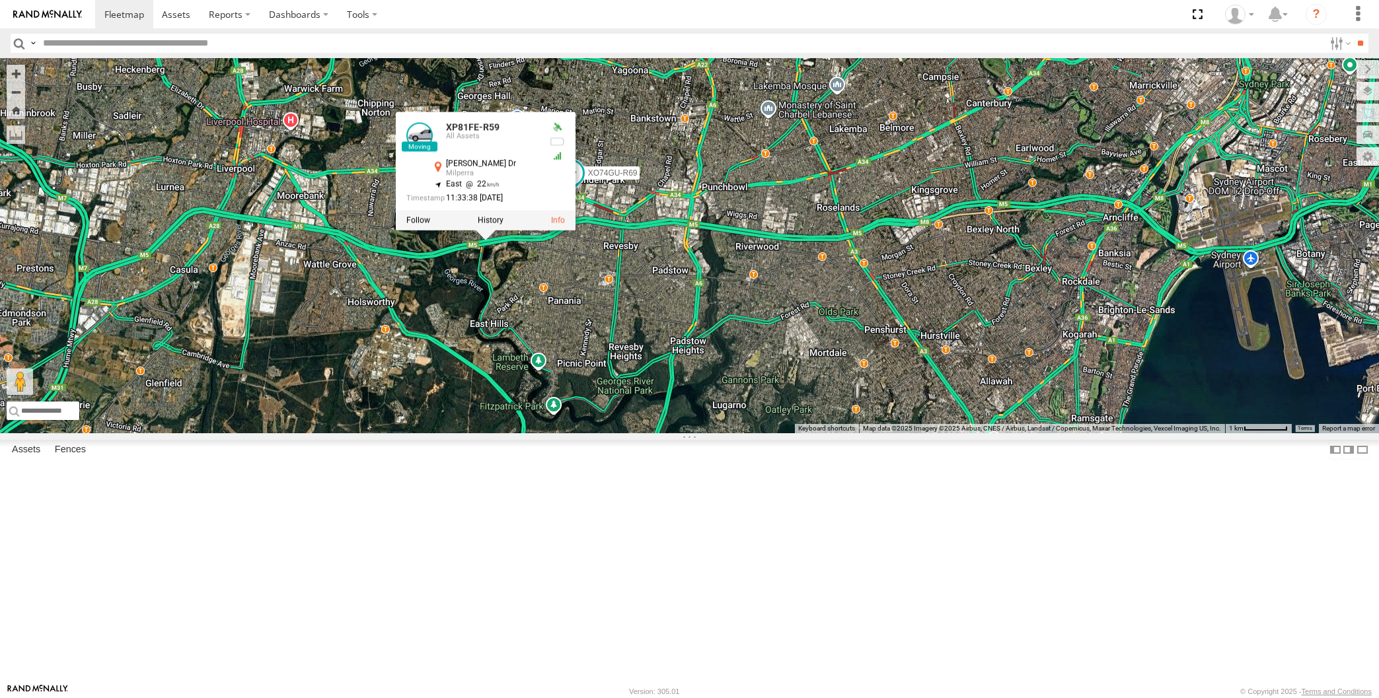
click at [674, 433] on div "XP79JN-R04 XP81FE-R59 XO74GU-R69 3 XP81FE-R59 All Assets Henry Lawson Dr Milper…" at bounding box center [689, 245] width 1379 height 375
drag, startPoint x: 787, startPoint y: 465, endPoint x: 735, endPoint y: 453, distance: 53.7
click at [757, 433] on div "XP79JN-R04 XP81FE-R59 XO74GU-R69 3 XP81FE-R59 All Assets Henry Lawson Dr Milper…" at bounding box center [689, 245] width 1379 height 375
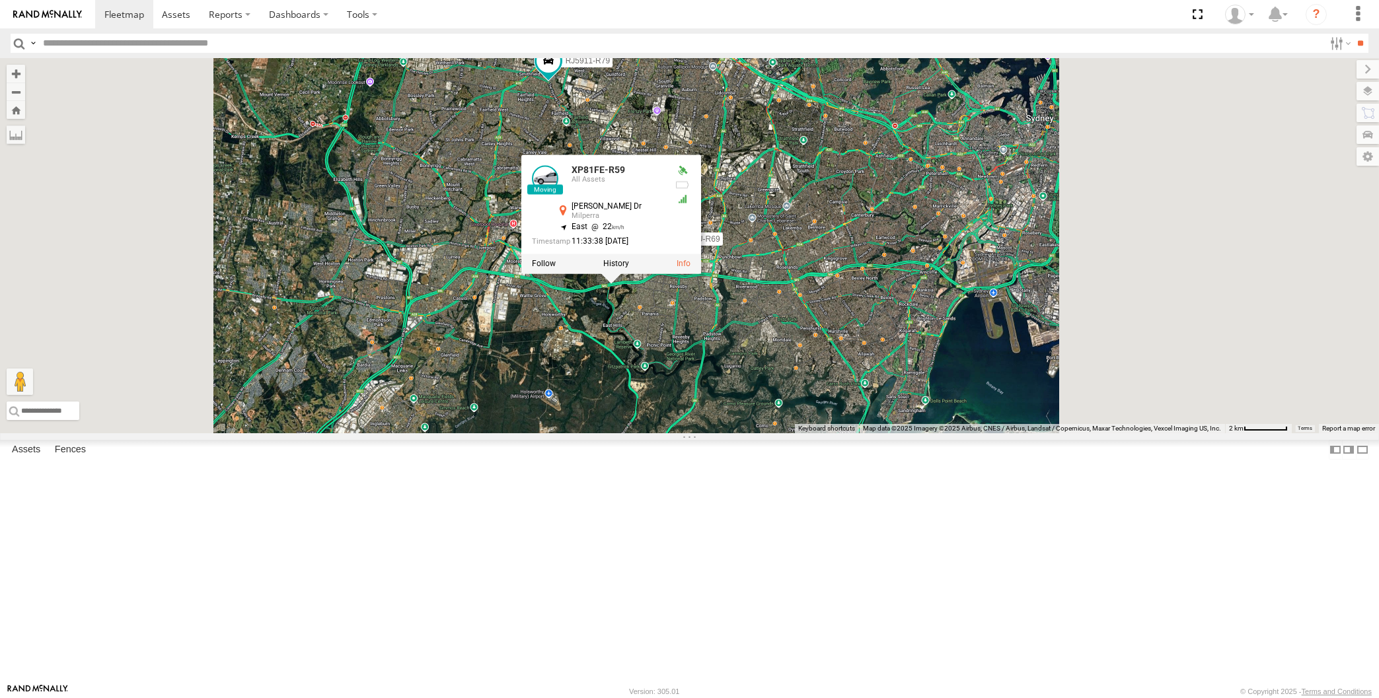
click at [808, 433] on div "RJ5911-R79 XP81FE-R59 XO74GU-R69 XP81FE-R59 All Assets Henry Lawson Dr Milperra…" at bounding box center [689, 245] width 1379 height 375
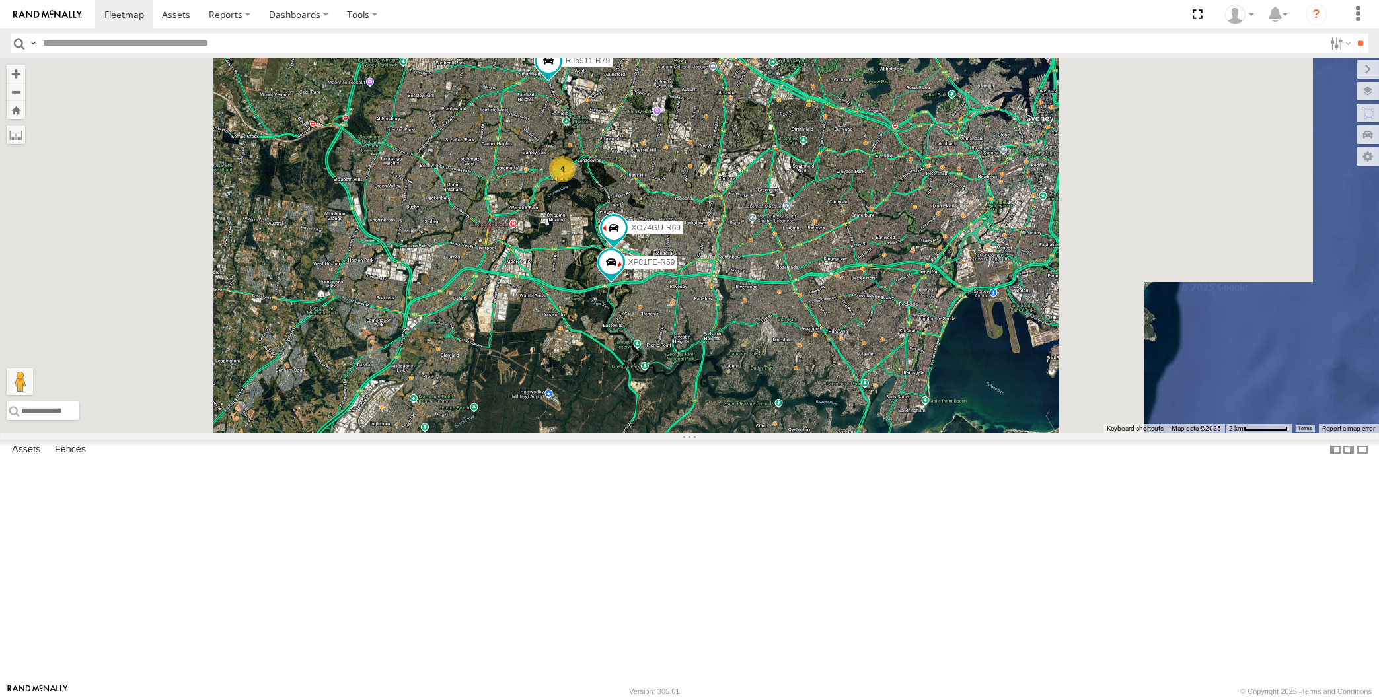
drag, startPoint x: 828, startPoint y: 499, endPoint x: 809, endPoint y: 483, distance: 24.8
click at [821, 433] on div "RJ5911-R79 XP81FE-R59 XO74GU-R69 XP30JQ-R03 4" at bounding box center [689, 245] width 1379 height 375
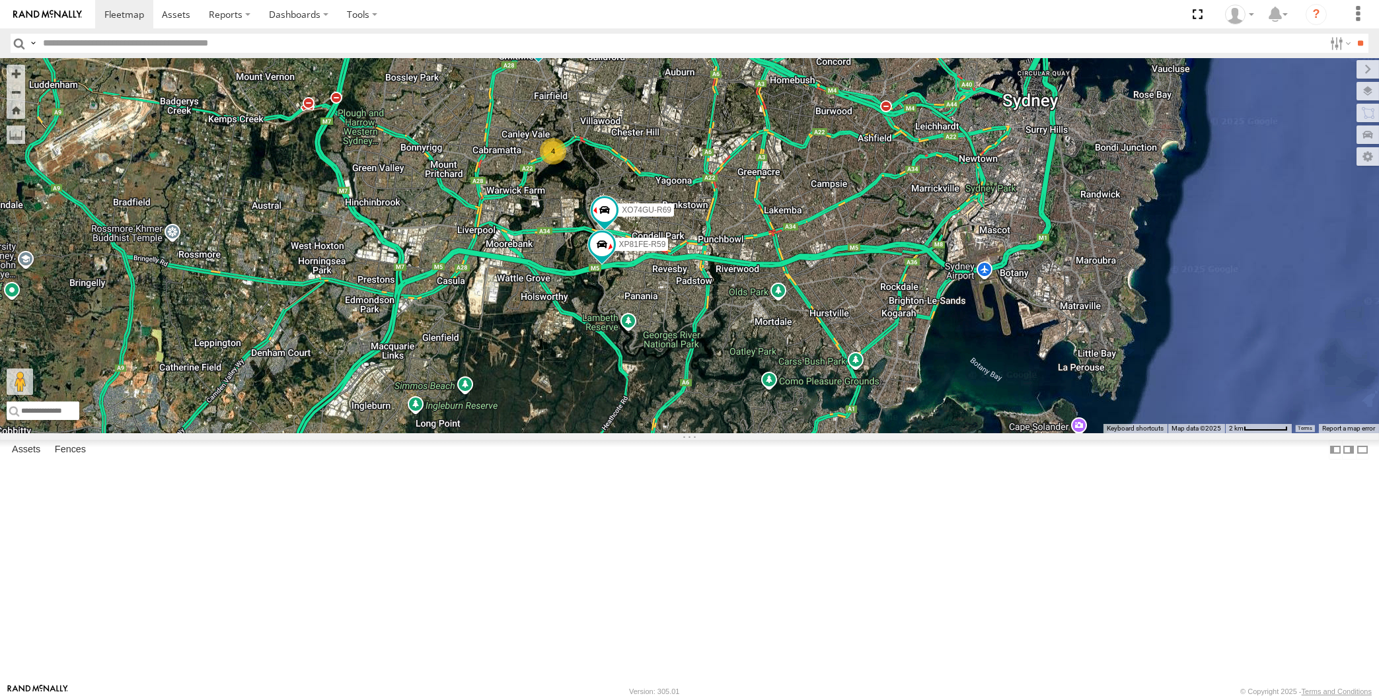
drag, startPoint x: 723, startPoint y: 310, endPoint x: 714, endPoint y: 315, distance: 10.7
click at [714, 315] on div "RJ5911-R79 XP81FE-R59 XO74GU-R69 XP30JQ-R03 4" at bounding box center [689, 245] width 1379 height 375
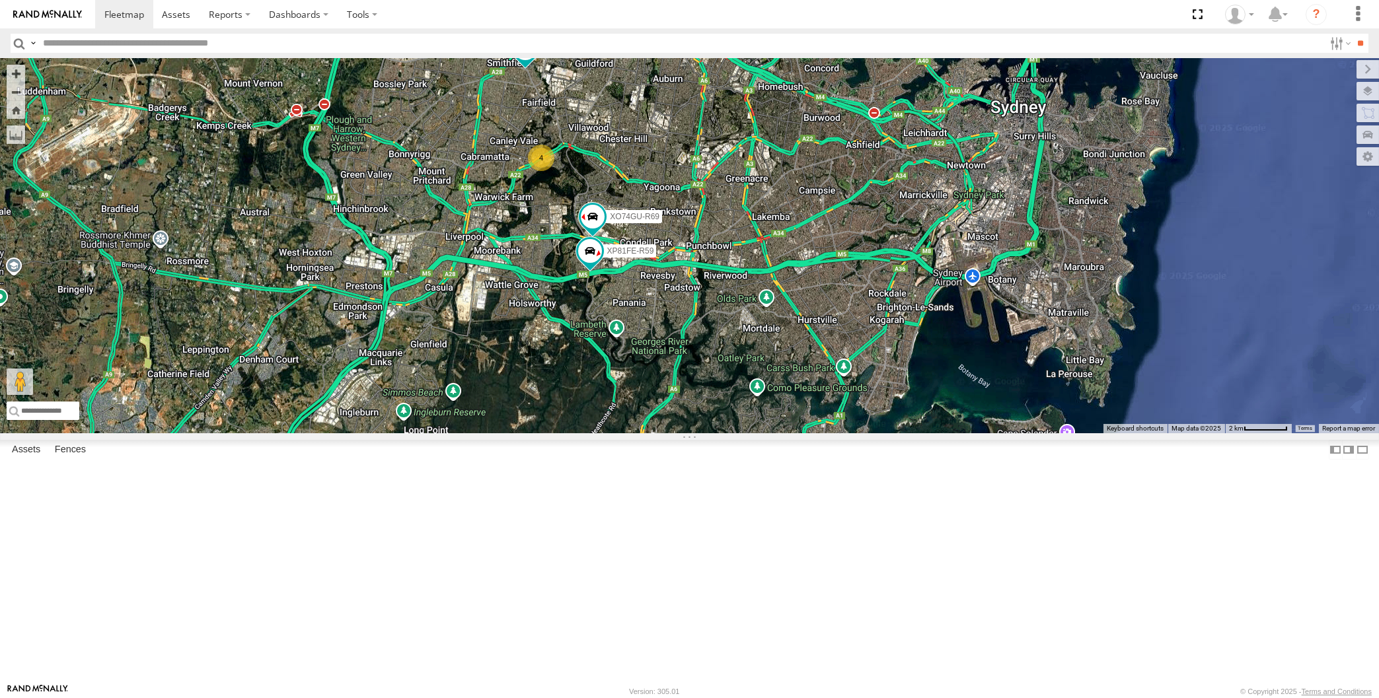
drag, startPoint x: 651, startPoint y: 246, endPoint x: 653, endPoint y: 279, distance: 33.7
click at [653, 279] on div "RJ5911-R79 XP81FE-R59 XO74GU-R69 XP30JQ-R03 4" at bounding box center [689, 245] width 1379 height 375
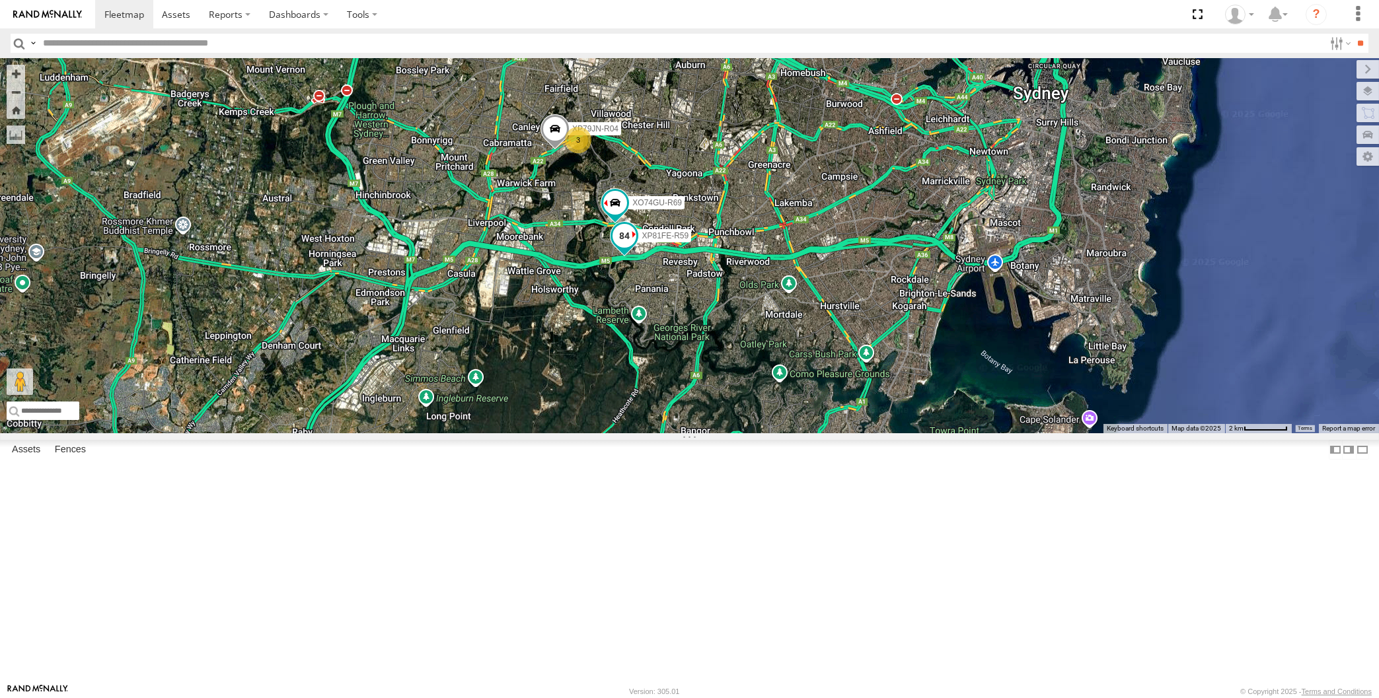
click at [625, 248] on span at bounding box center [624, 237] width 24 height 24
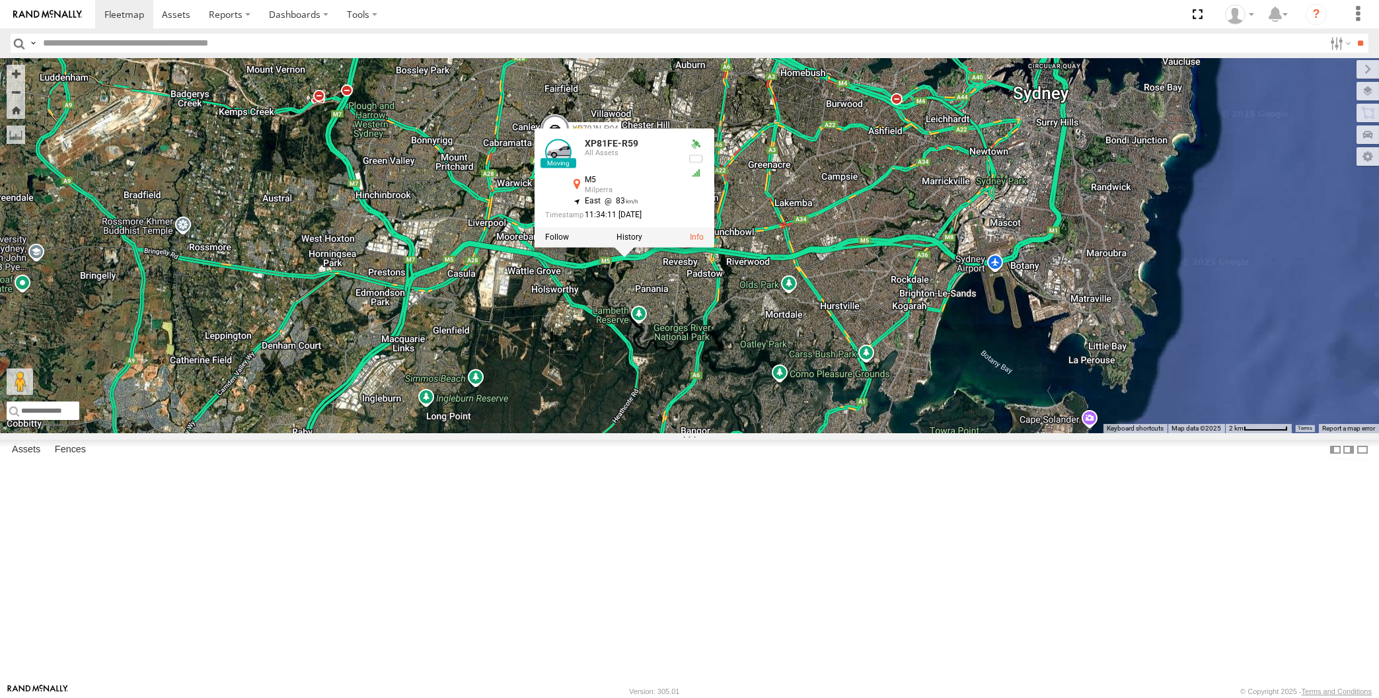
click at [754, 426] on div "RJ5911-R79 XP30JQ-R03 XP79JN-R04 XP81FE-R59 XO74GU-R69 3 XP81FE-R59 All Assets …" at bounding box center [689, 245] width 1379 height 375
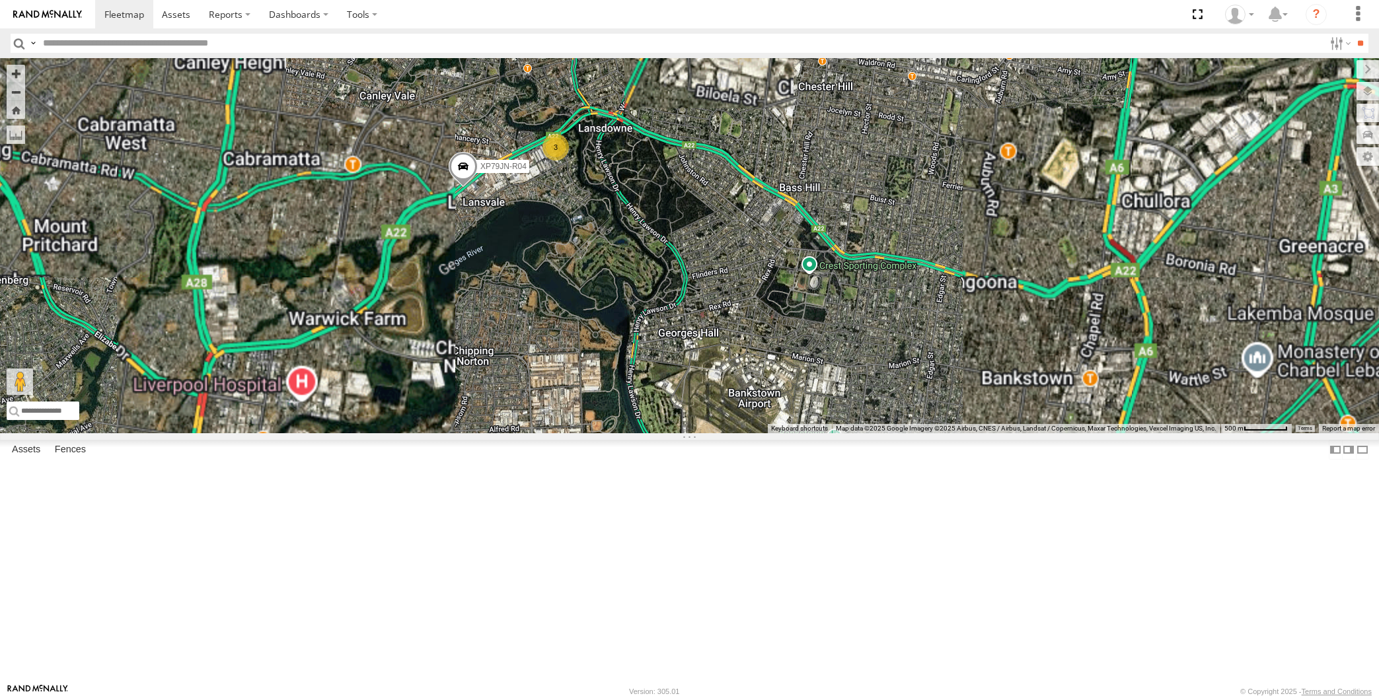
click at [460, 188] on span at bounding box center [462, 170] width 29 height 36
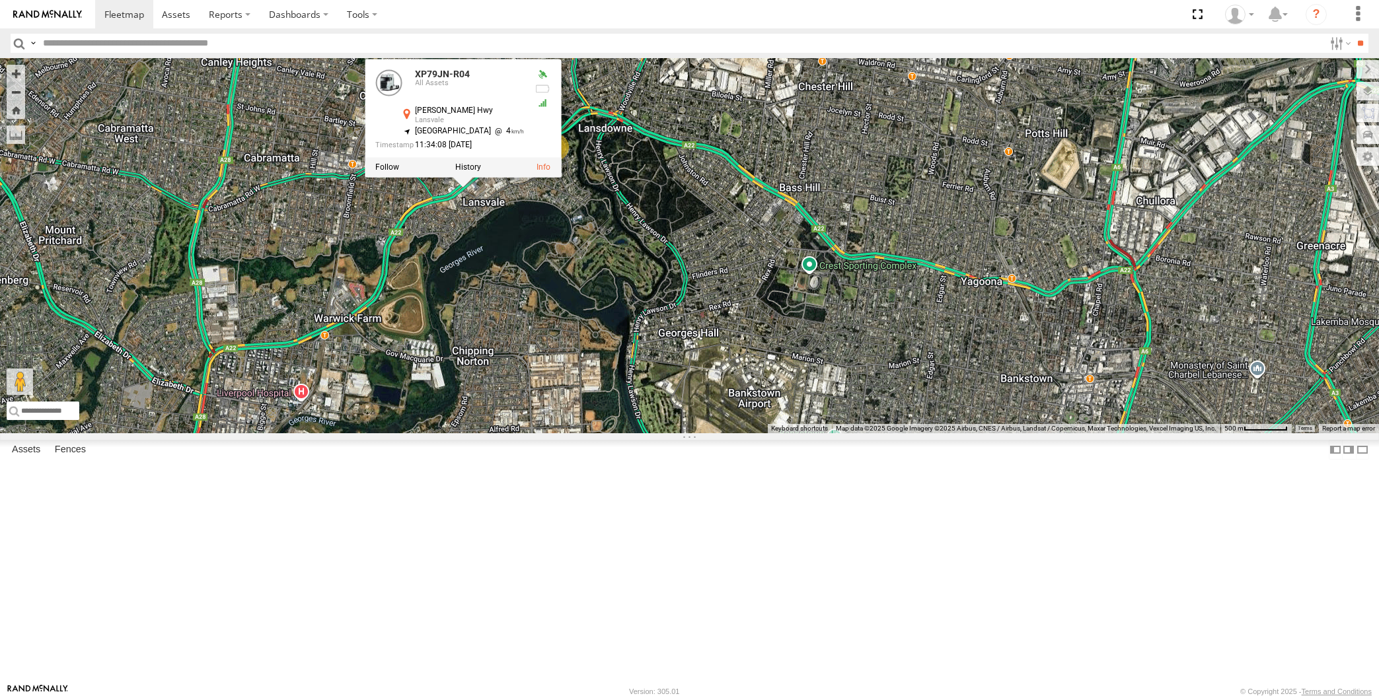
click at [511, 369] on div "RJ5911-R79 XP30JQ-R03 XP79JN-R04 XP81FE-R59 XO74GU-R69 3 XP79JN-R04 All Assets …" at bounding box center [689, 245] width 1379 height 375
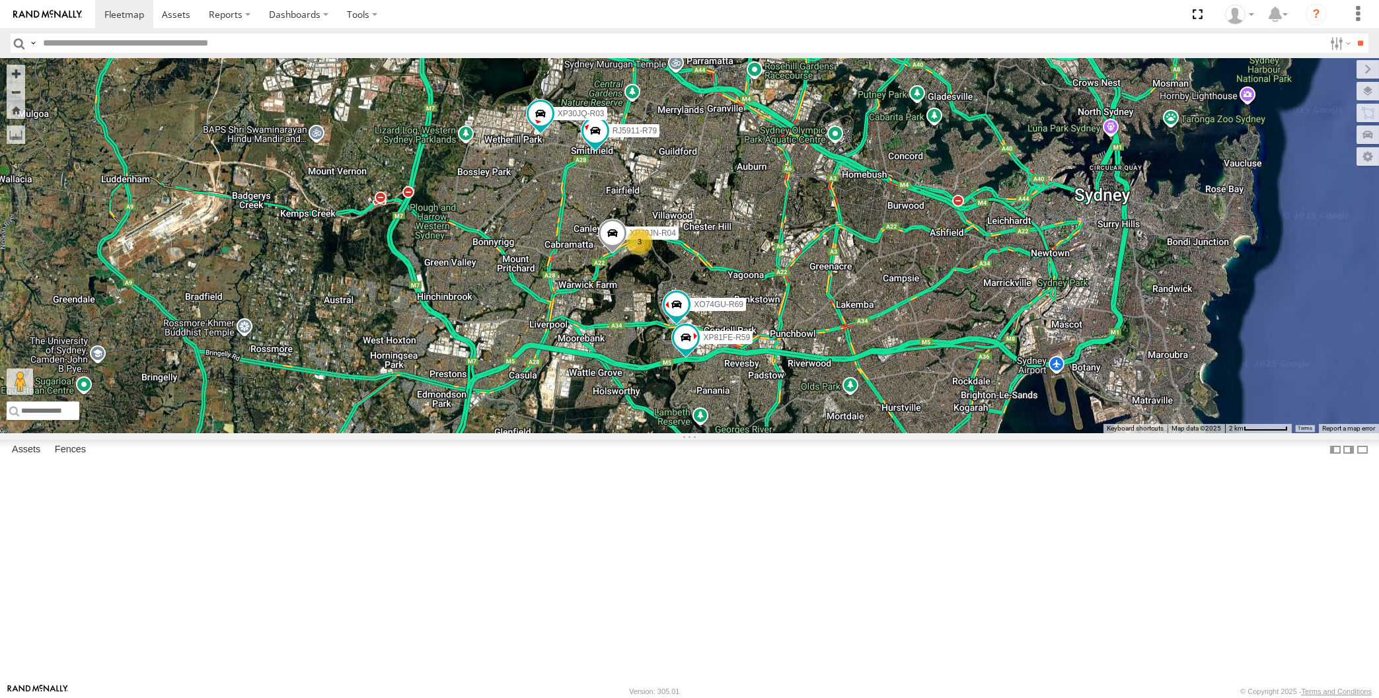
click at [258, 433] on div "RJ5911-R79 XP30JQ-R03 XP79JN-R04 XP81FE-R59 XO74GU-R69 3" at bounding box center [689, 245] width 1379 height 375
click at [849, 369] on div "RJ5911-R79 XP30JQ-R03 XP79JN-R04 XP81FE-R59 XO74GU-R69 3" at bounding box center [689, 245] width 1379 height 375
click at [704, 347] on span at bounding box center [710, 335] width 24 height 24
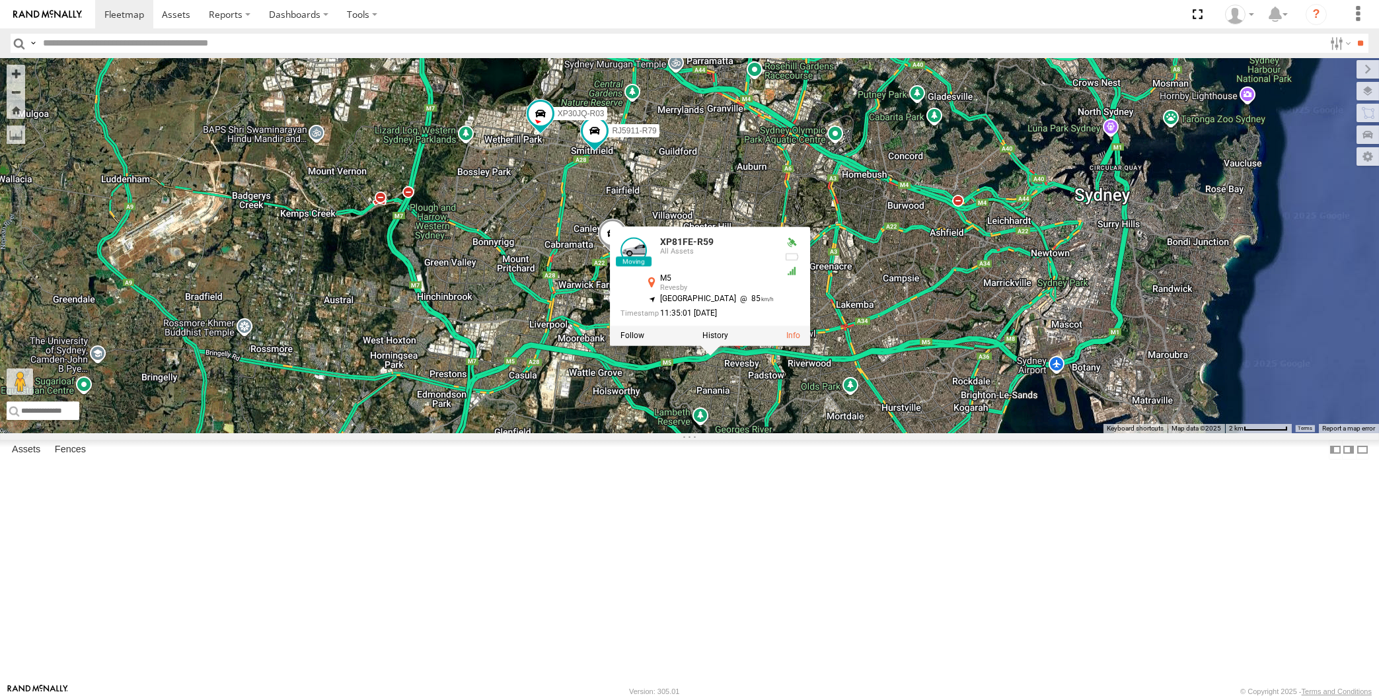
click at [747, 433] on div "RJ5911-R79 XP30JQ-R03 XP79JN-R04 XP81FE-R59 XO74GU-R69 3 XP81FE-R59 All Assets …" at bounding box center [689, 245] width 1379 height 375
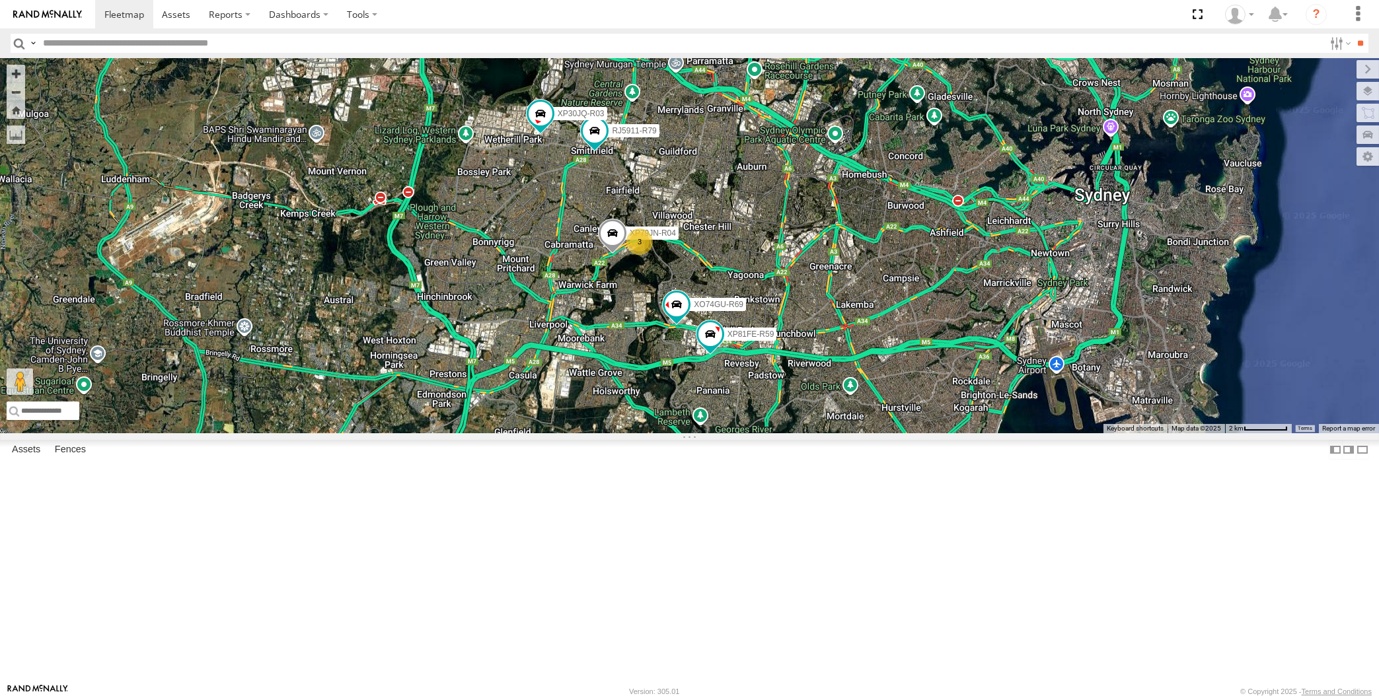
click at [760, 433] on div "RJ5911-R79 XP30JQ-R03 XP79JN-R04 XP81FE-R59 XO74GU-R69 3" at bounding box center [689, 245] width 1379 height 375
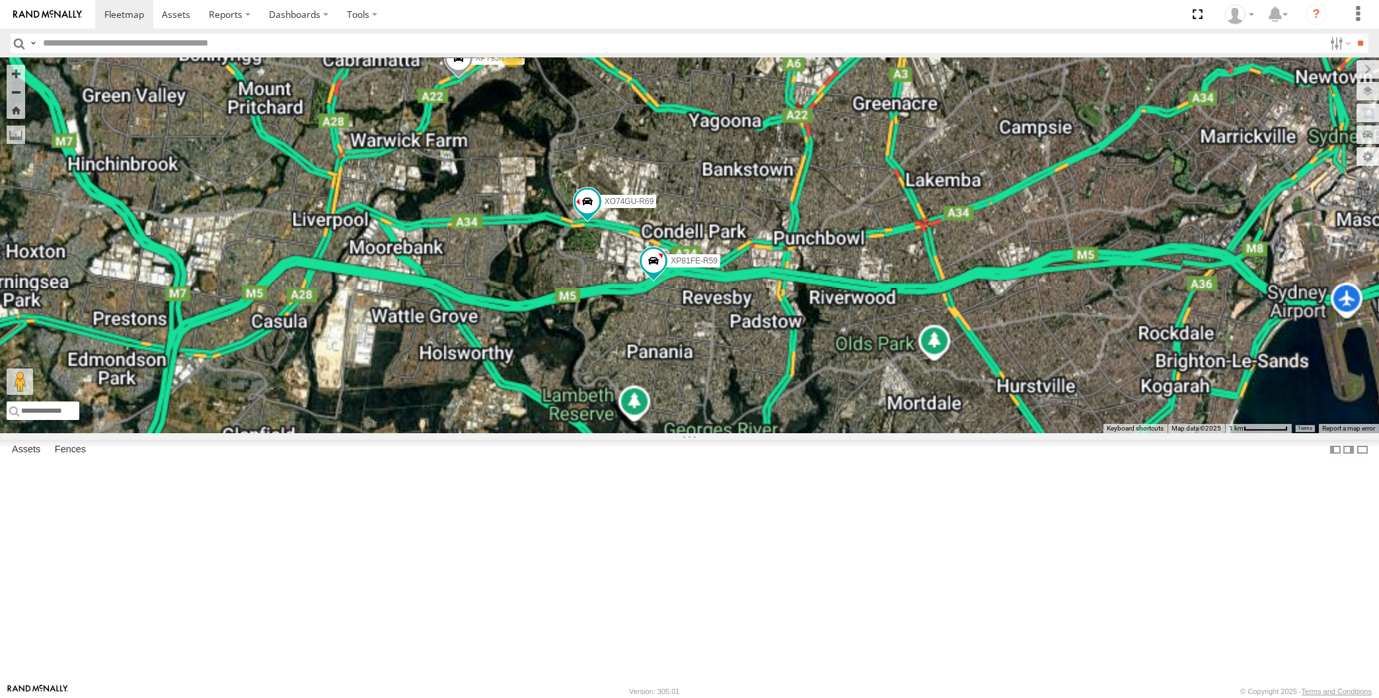
drag, startPoint x: 789, startPoint y: 550, endPoint x: 810, endPoint y: 542, distance: 21.7
click at [805, 433] on div "RJ5911-R79 XP30JQ-R03 XP79JN-R04 XP81FE-R59 XO74GU-R69 3" at bounding box center [689, 245] width 1379 height 375
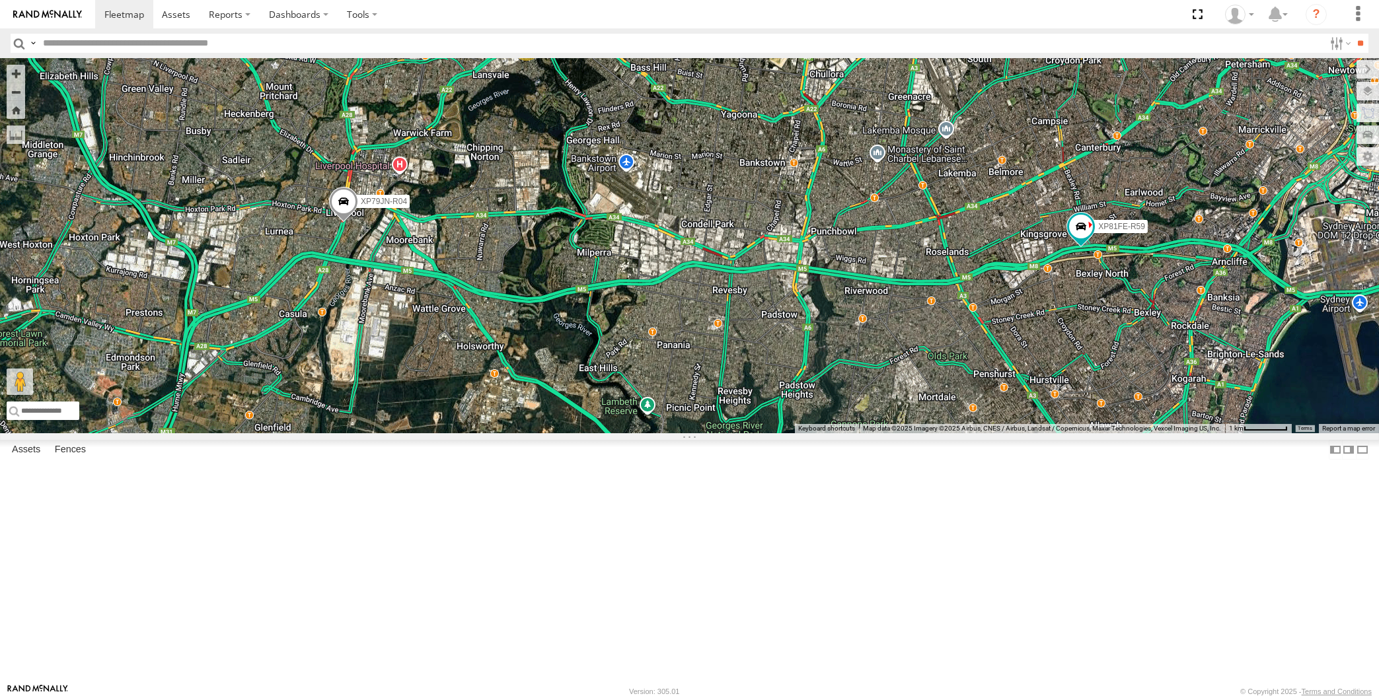
drag, startPoint x: 895, startPoint y: 449, endPoint x: 889, endPoint y: 457, distance: 9.9
click at [891, 433] on div "XP79JN-R04 XP81FE-R59 XO74GU-R69 3" at bounding box center [689, 245] width 1379 height 375
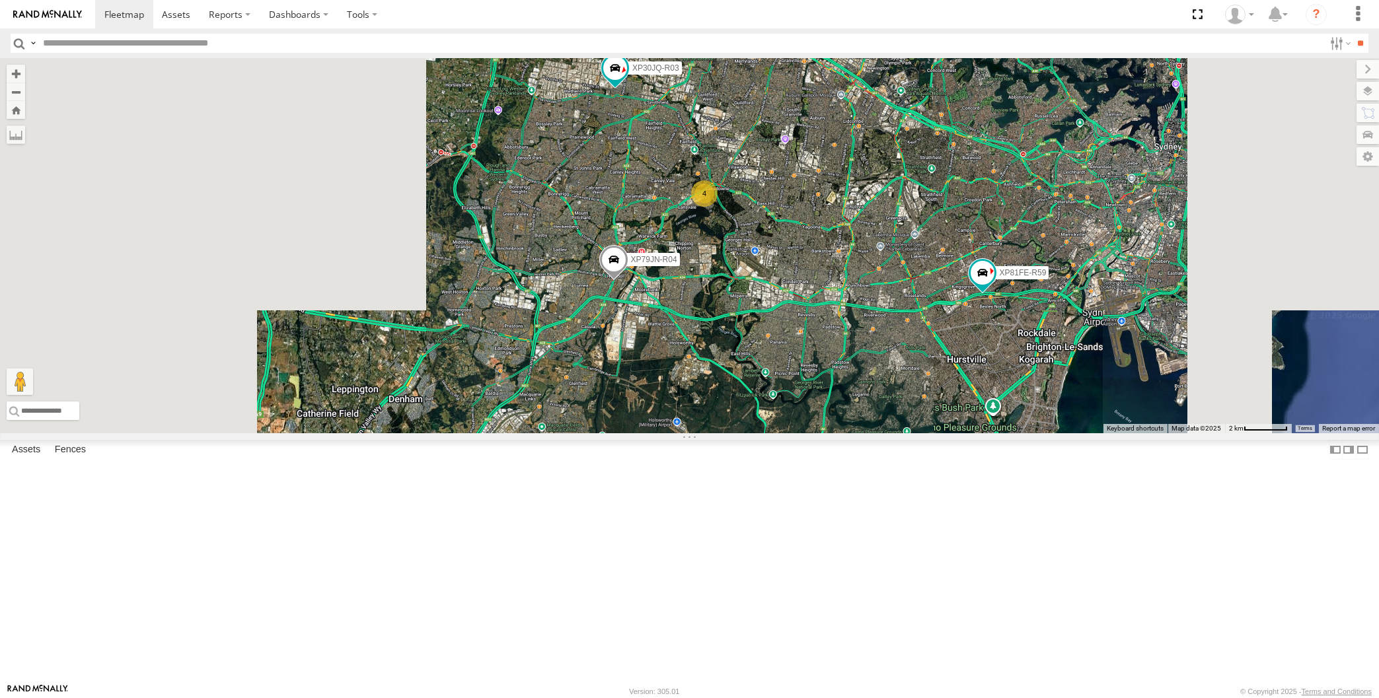
drag, startPoint x: 881, startPoint y: 429, endPoint x: 875, endPoint y: 445, distance: 16.9
click at [877, 433] on div "XP79JN-R04 XP81FE-R59 XP30JQ-R03 4 RJ5911-R79" at bounding box center [689, 245] width 1379 height 375
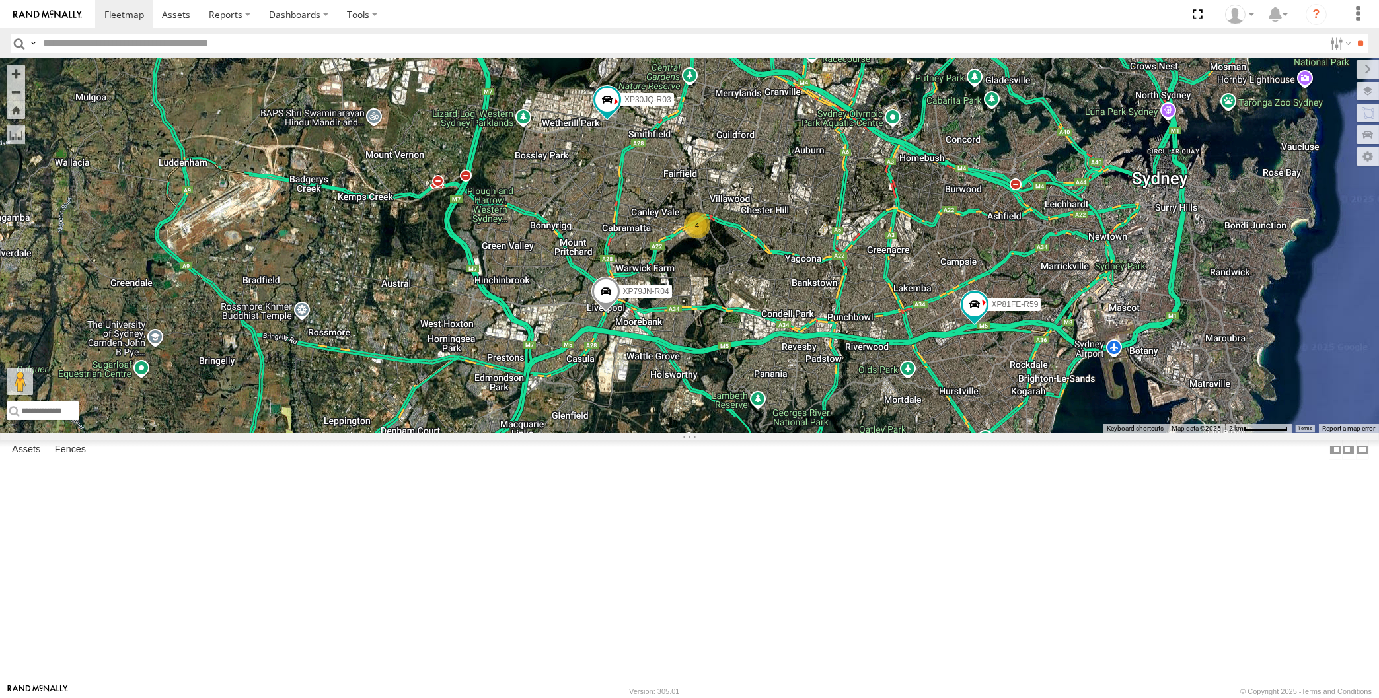
drag, startPoint x: 884, startPoint y: 476, endPoint x: 873, endPoint y: 480, distance: 12.1
click at [878, 433] on div "XP79JN-R04 XP81FE-R59 XP30JQ-R03 4 RJ5911-R79" at bounding box center [689, 245] width 1379 height 375
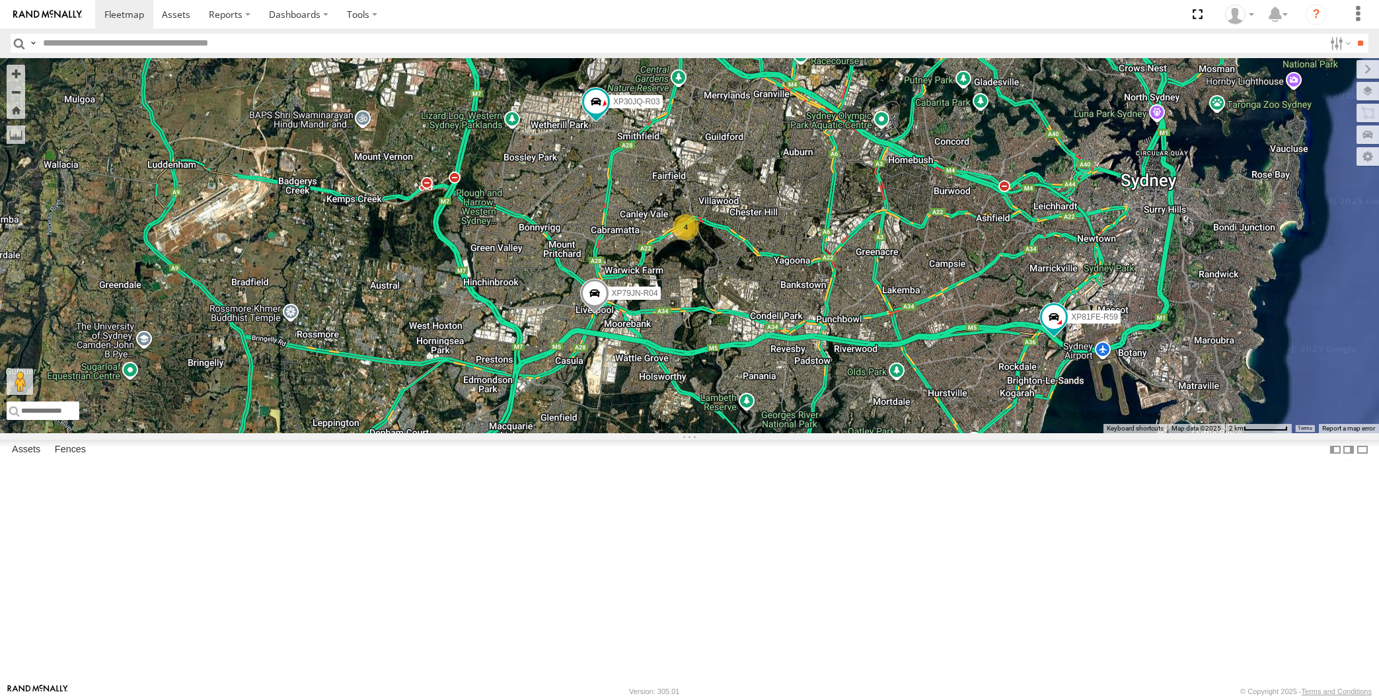
click at [1038, 433] on div "XP79JN-R04 XP81FE-R59 XP30JQ-R03 4 RJ5911-R79" at bounding box center [689, 245] width 1379 height 375
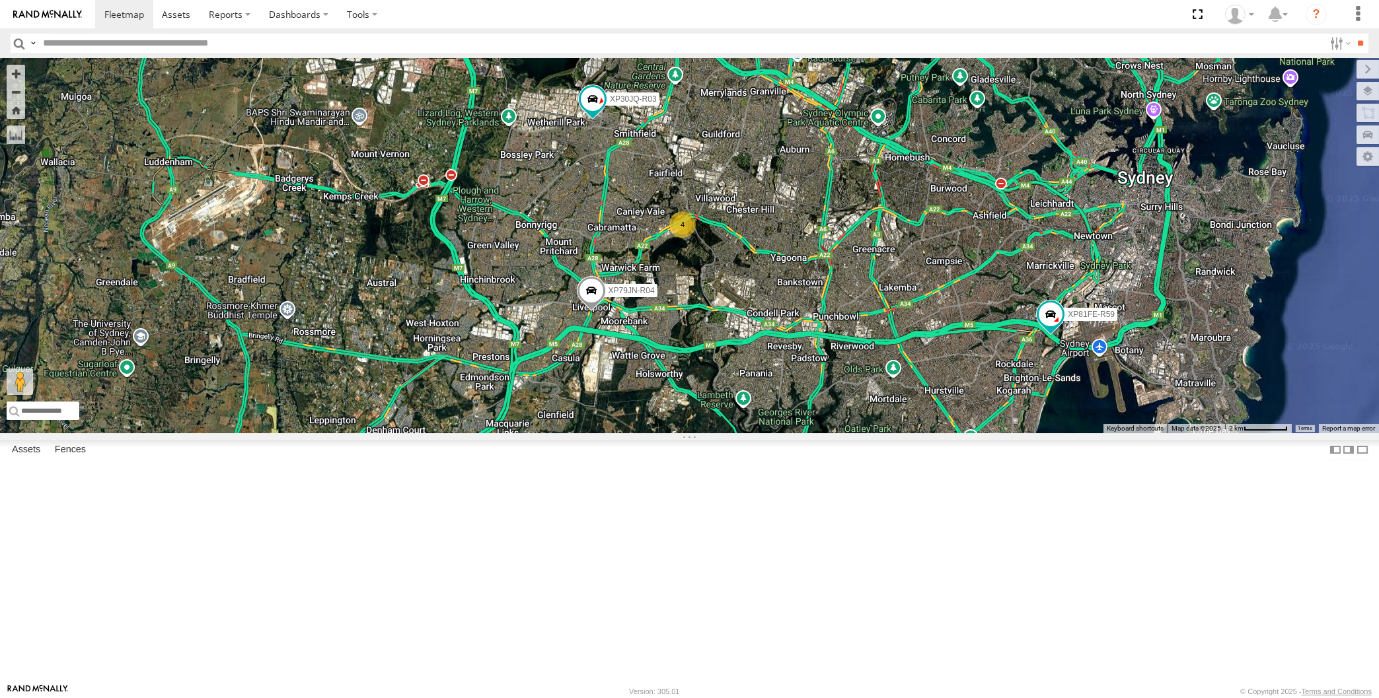
click at [998, 433] on div "XP79JN-R04 XP81FE-R59 XP30JQ-R03 4 RJ5911-R79" at bounding box center [689, 245] width 1379 height 375
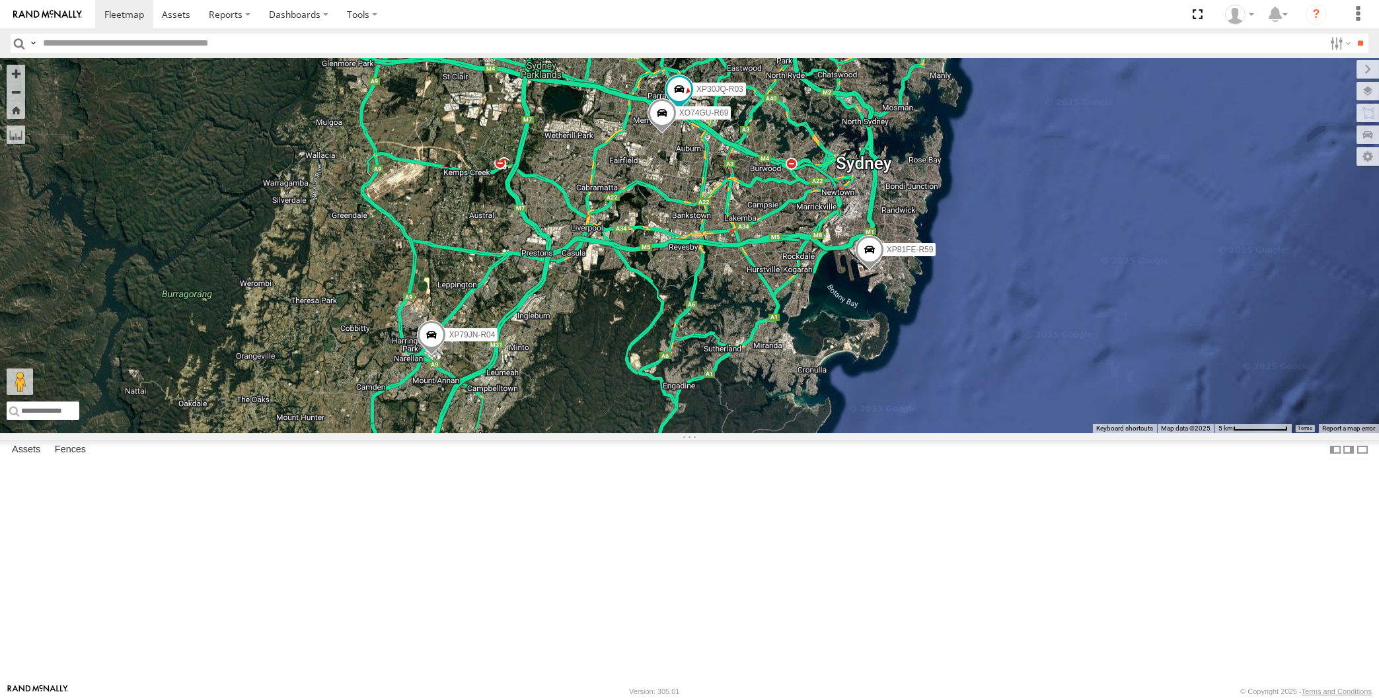
click at [550, 240] on div "XP30JQ-R03 XP79JN-R04 RJ5911-R79 XP81FE-R59 XO74GU-R69" at bounding box center [689, 245] width 1379 height 375
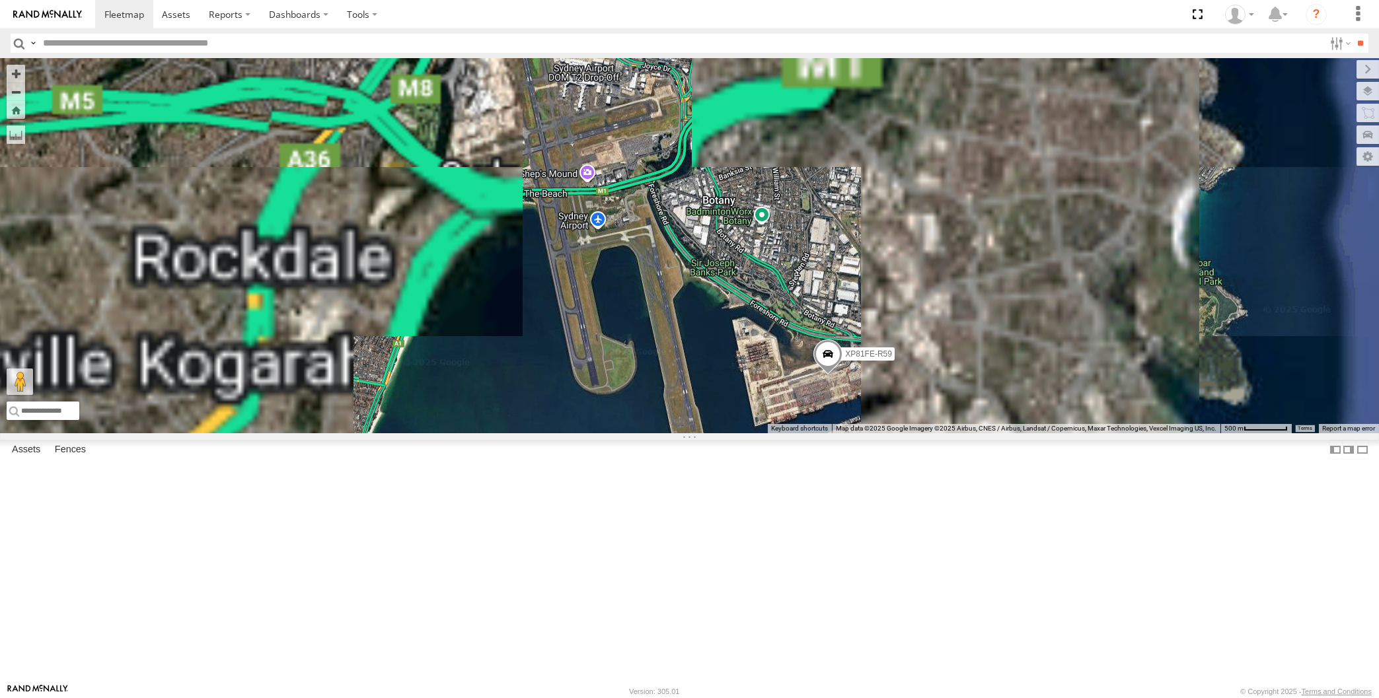
click at [828, 375] on span at bounding box center [827, 358] width 29 height 36
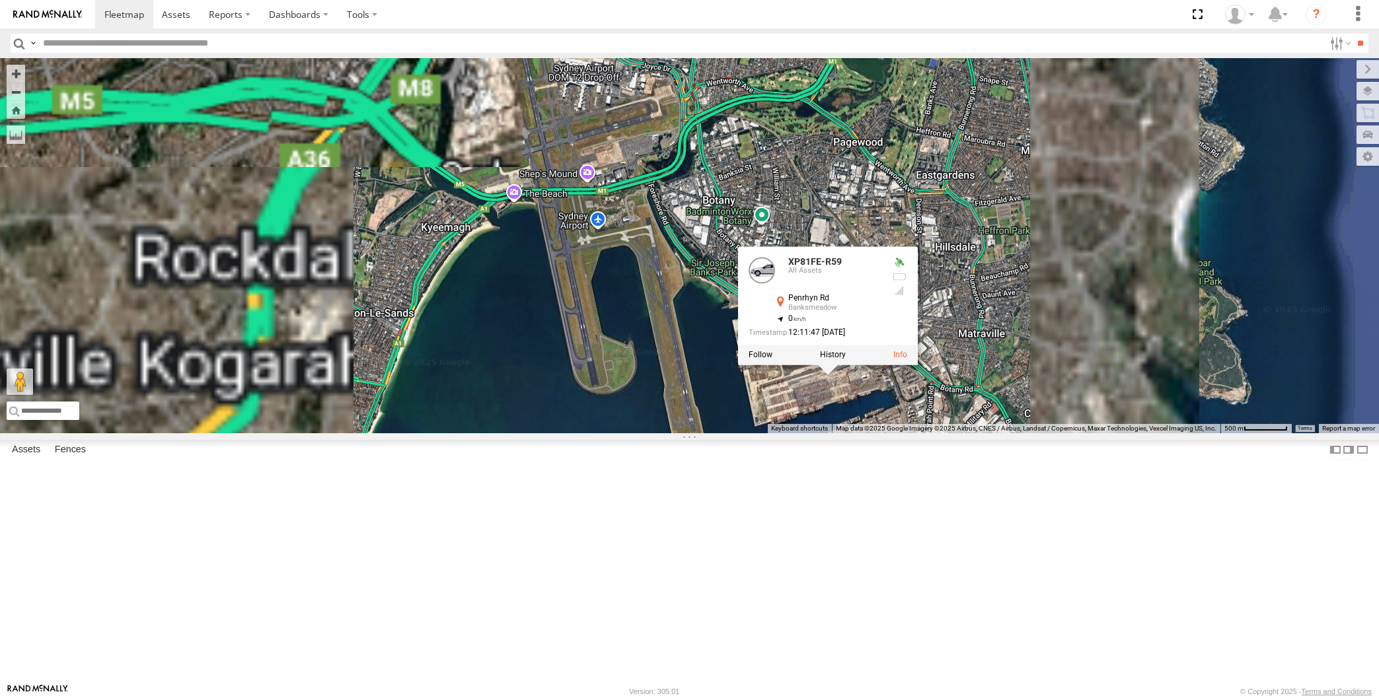
click at [871, 433] on div "XP30JQ-R03 XP79JN-R04 RJ5911-R79 XP81FE-R59 XO74GU-R69 XP81FE-R59 All Assets Pe…" at bounding box center [689, 245] width 1379 height 375
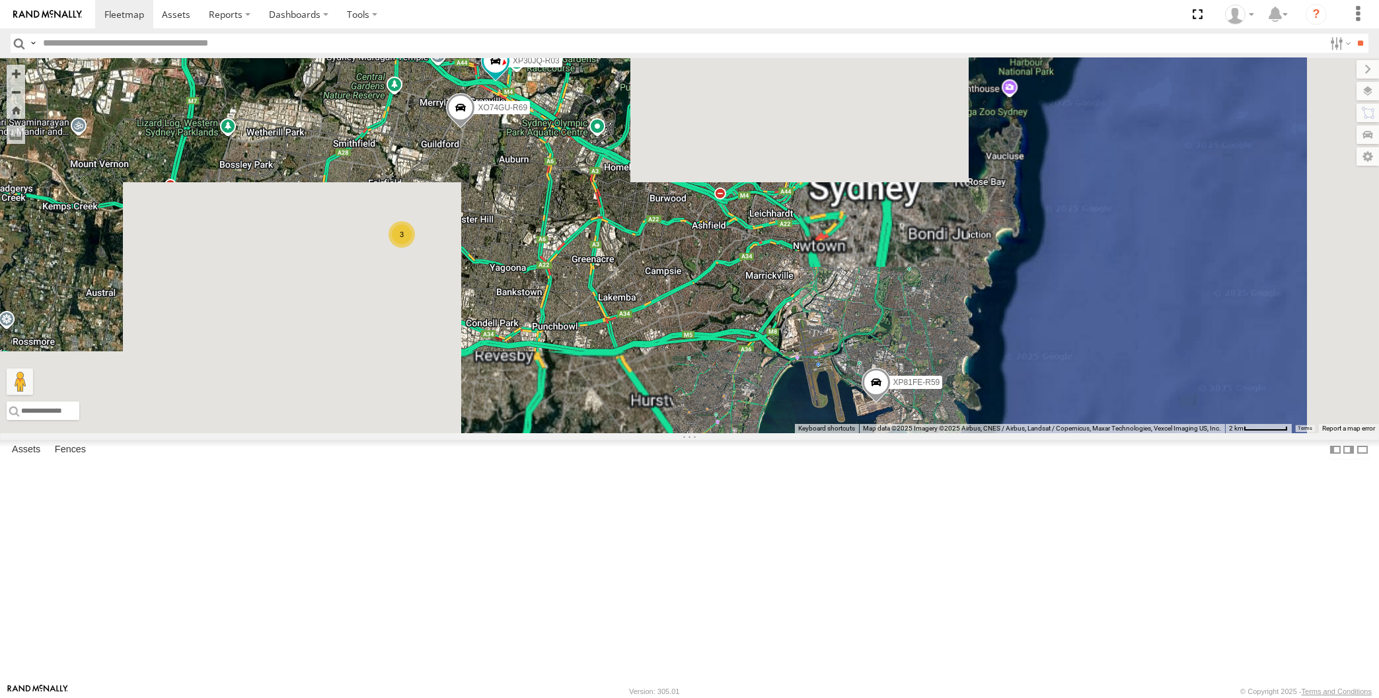
drag, startPoint x: 472, startPoint y: 519, endPoint x: 480, endPoint y: 517, distance: 8.4
click at [480, 433] on div "XP30JQ-R03 XP79JN-R04 RJ5911-R79 XP81FE-R59 XO74GU-R69 3" at bounding box center [689, 245] width 1379 height 375
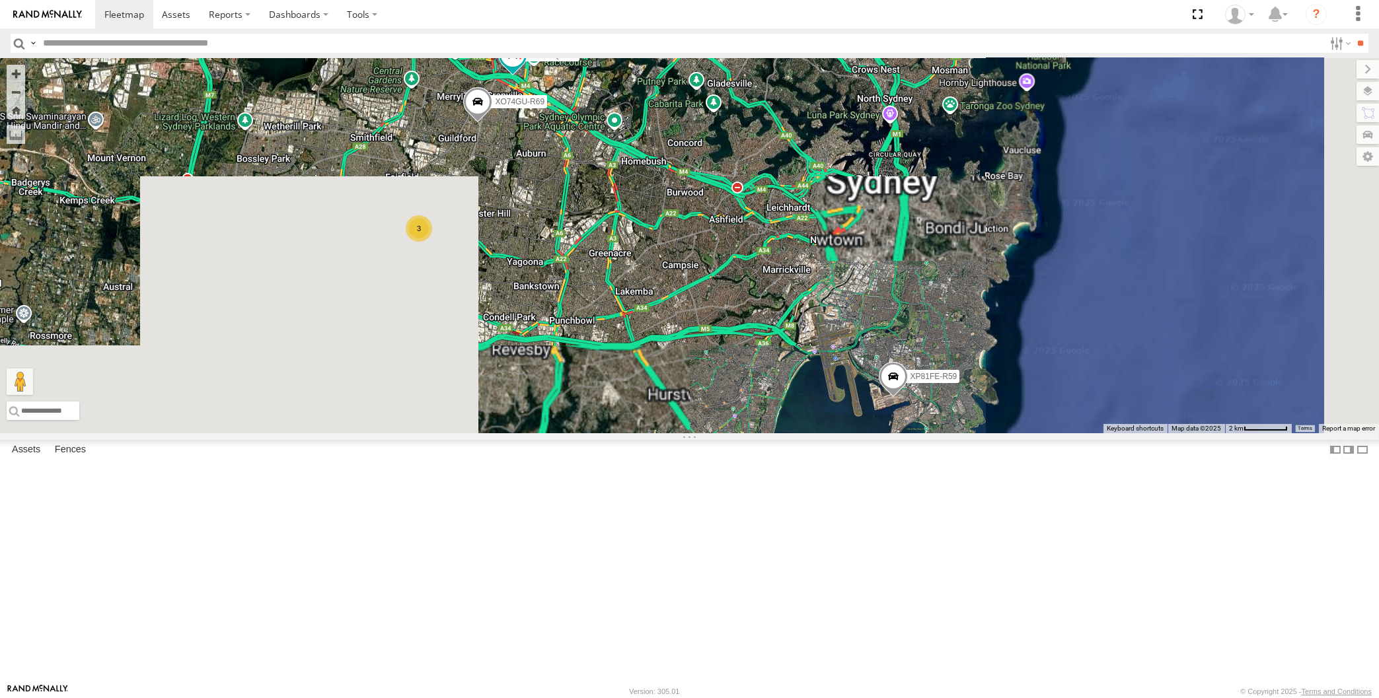
click at [569, 433] on div "XP30JQ-R03 XP79JN-R04 RJ5911-R79 XP81FE-R59 XO74GU-R69 3" at bounding box center [689, 245] width 1379 height 375
click at [628, 433] on div "XP30JQ-R03 XP79JN-R04 RJ5911-R79 XP81FE-R59 XO74GU-R69 3" at bounding box center [689, 245] width 1379 height 375
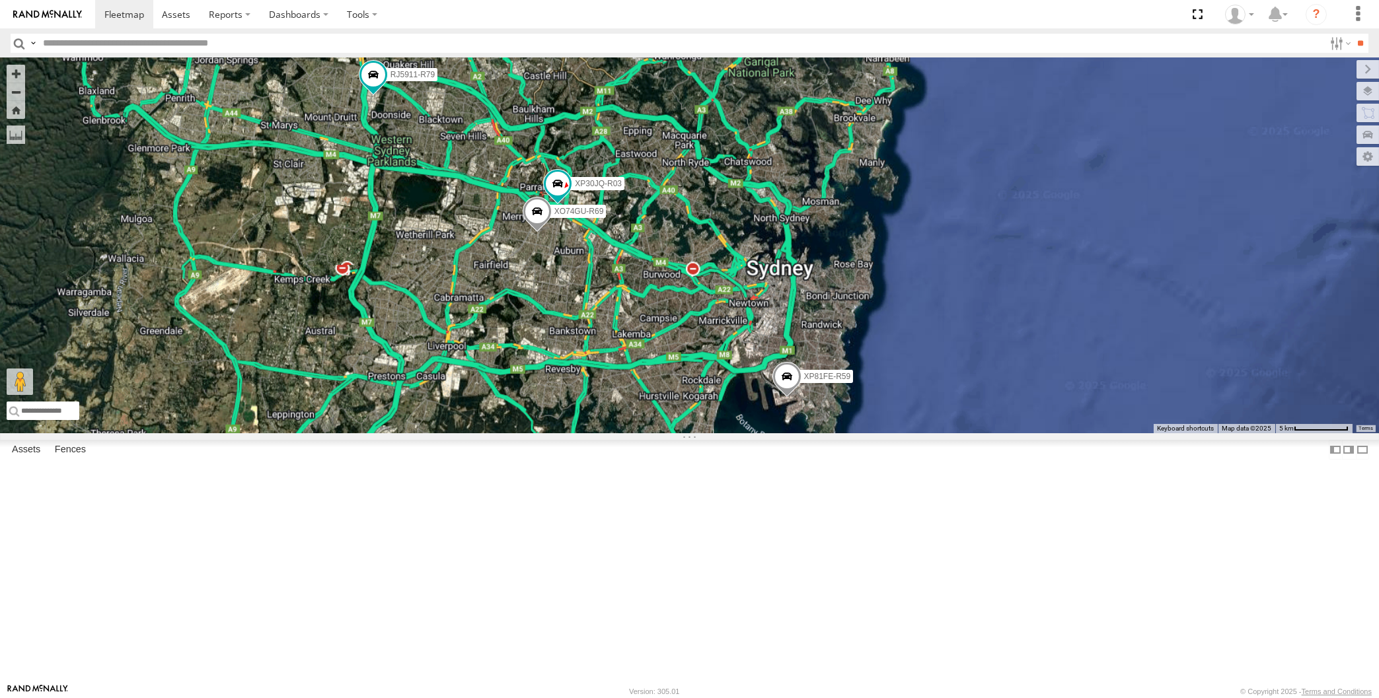
click at [647, 433] on div "XP30JQ-R03 XP79JN-R04 RJ5911-R79 XP81FE-R59 XO74GU-R69" at bounding box center [689, 245] width 1379 height 375
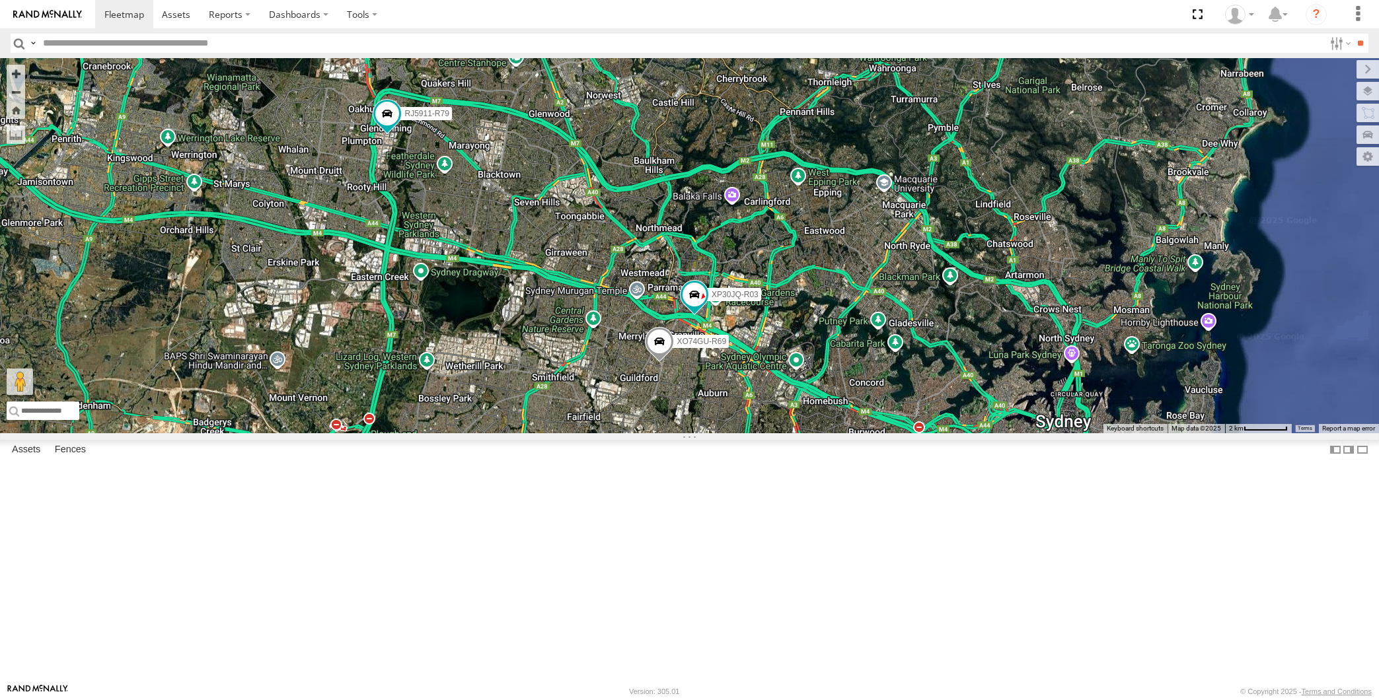
click at [534, 371] on div "XP30JQ-R03 XP79JN-R04 RJ5911-R79 XP81FE-R59 XO74GU-R69 3" at bounding box center [689, 245] width 1379 height 375
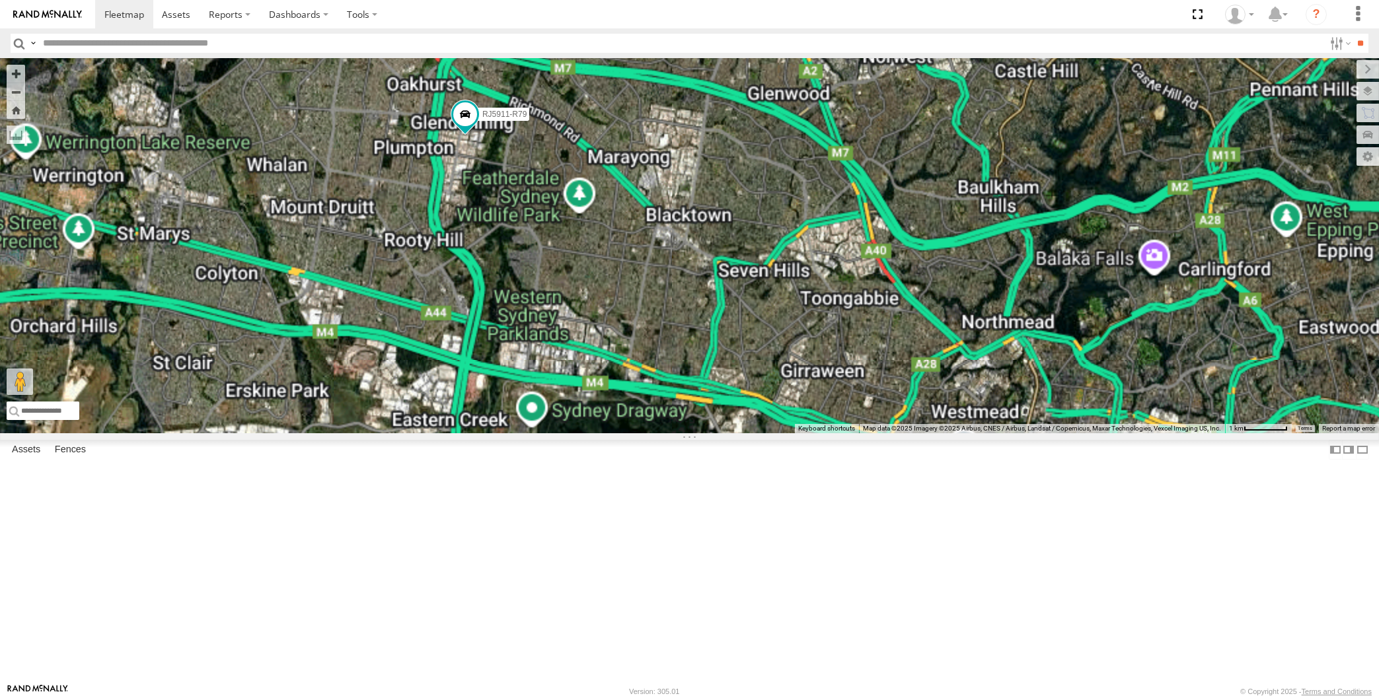
drag, startPoint x: 484, startPoint y: 292, endPoint x: 494, endPoint y: 299, distance: 11.8
click at [493, 299] on div "XP30JQ-R03 XP79JN-R04 RJ5911-R79 XP81FE-R59 XO74GU-R69" at bounding box center [689, 245] width 1379 height 375
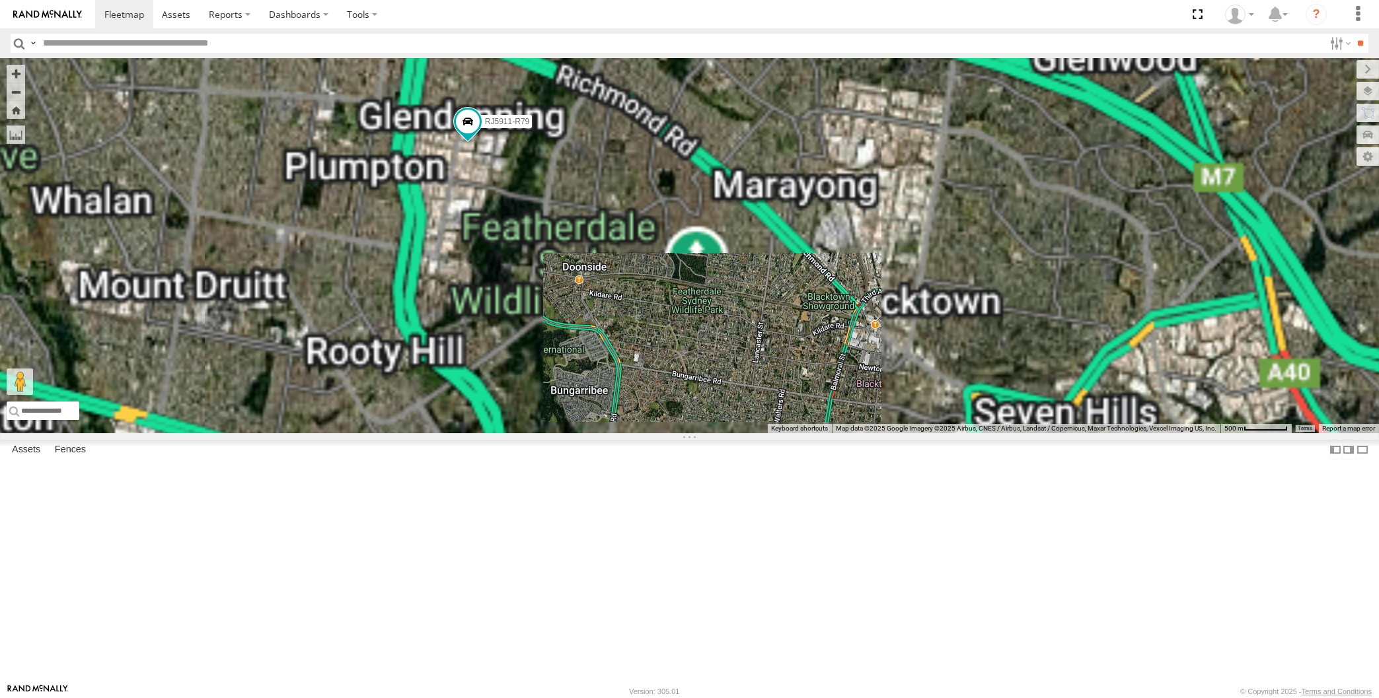
drag, startPoint x: 503, startPoint y: 297, endPoint x: 513, endPoint y: 301, distance: 10.3
click at [509, 299] on div "XP30JQ-R03 XP79JN-R04 RJ5911-R79 XP81FE-R59 XO74GU-R69" at bounding box center [689, 245] width 1379 height 375
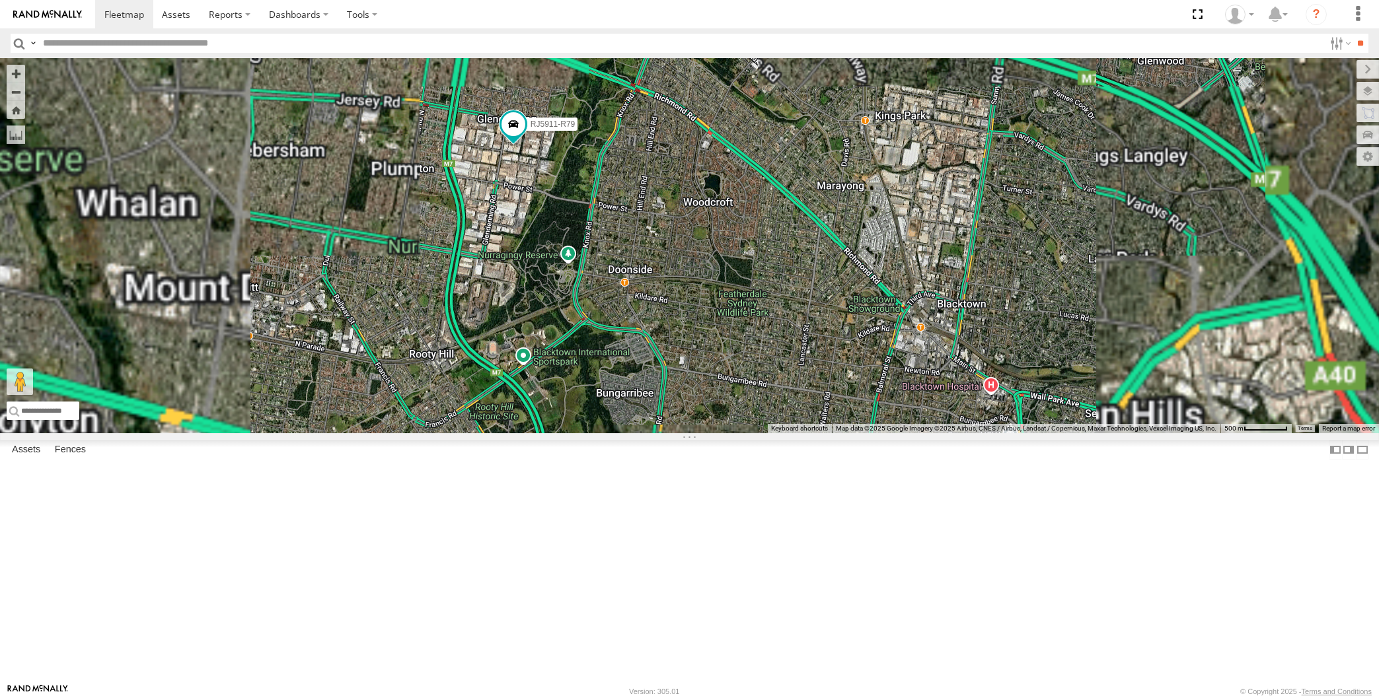
drag, startPoint x: 511, startPoint y: 291, endPoint x: 549, endPoint y: 299, distance: 39.0
click at [546, 304] on div "XP30JQ-R03 XP79JN-R04 RJ5911-R79 XP81FE-R59 XO74GU-R69" at bounding box center [689, 245] width 1379 height 375
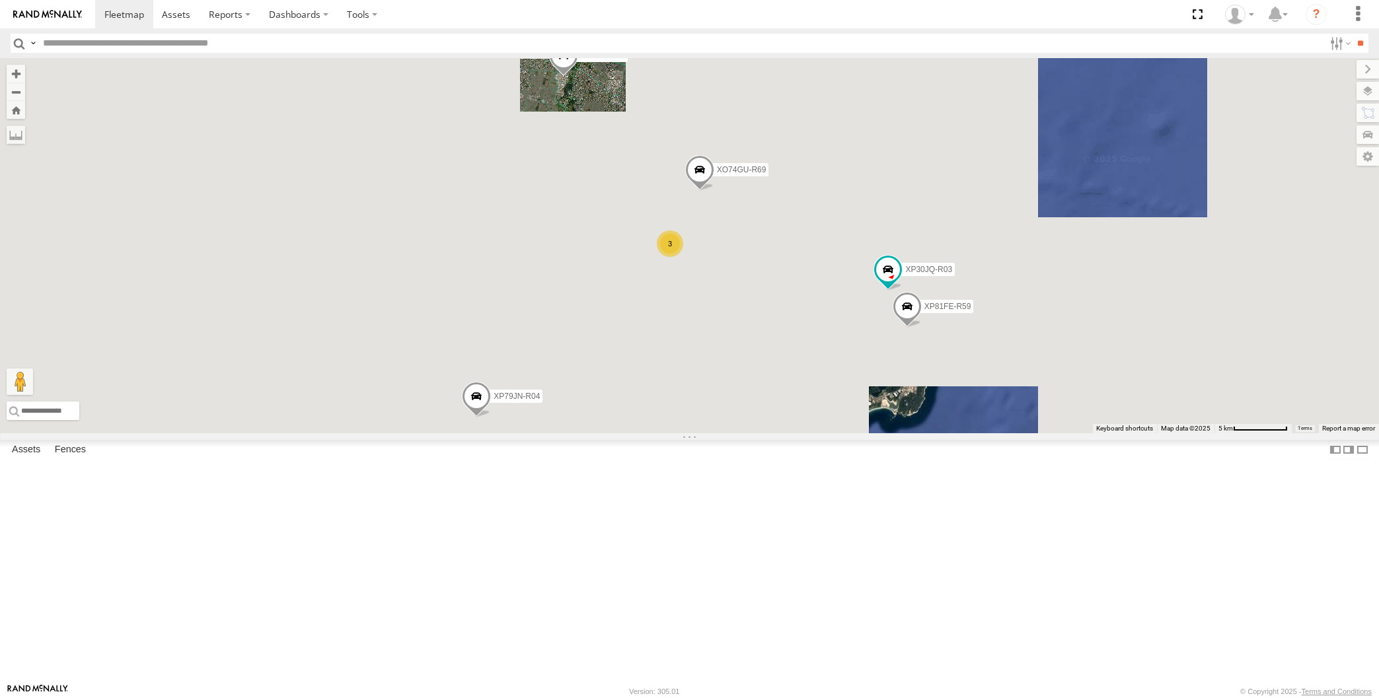
drag, startPoint x: 700, startPoint y: 531, endPoint x: 727, endPoint y: 457, distance: 78.6
click at [727, 433] on div "XP30JQ-R03 XP79JN-R04 3 RJ5911-R79 XP81FE-R59 XO74GU-R69" at bounding box center [689, 245] width 1379 height 375
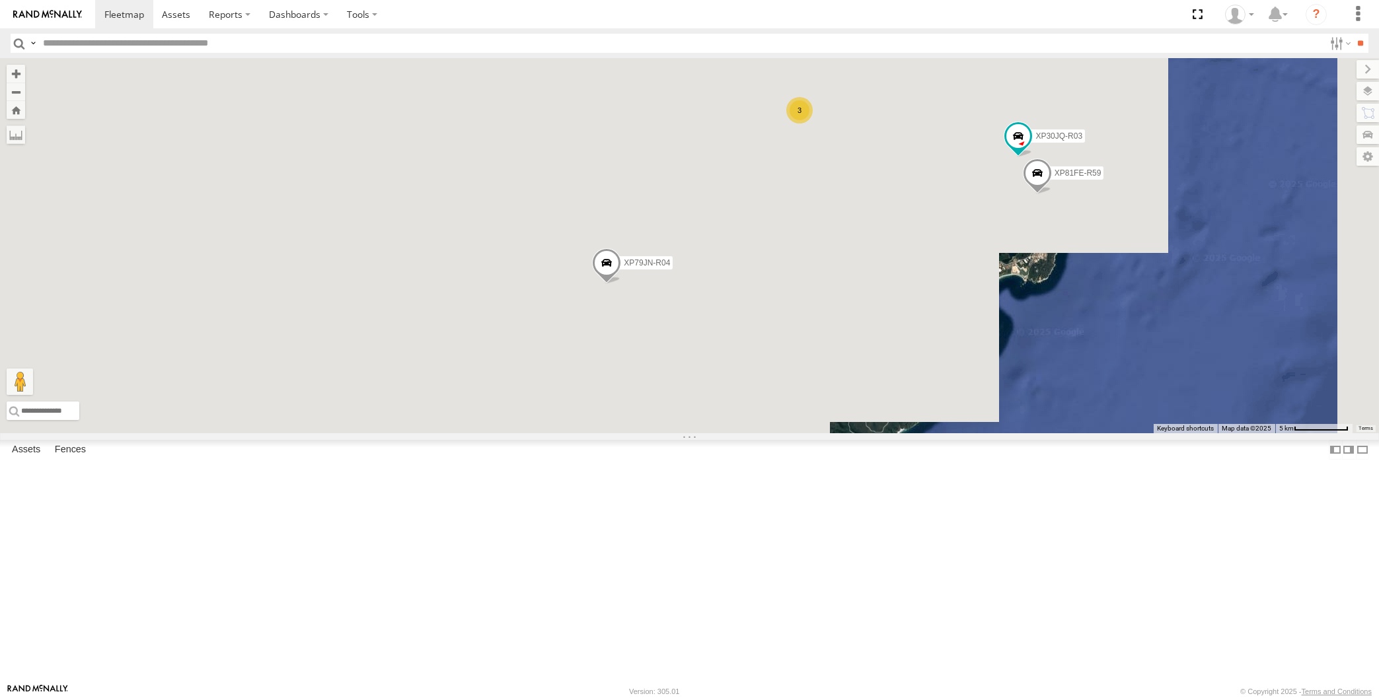
click at [655, 433] on div "XP79JN-R04 RJ5911-R79 XO74GU-R69 XP30JQ-R03 3 XP81FE-R59" at bounding box center [689, 245] width 1379 height 375
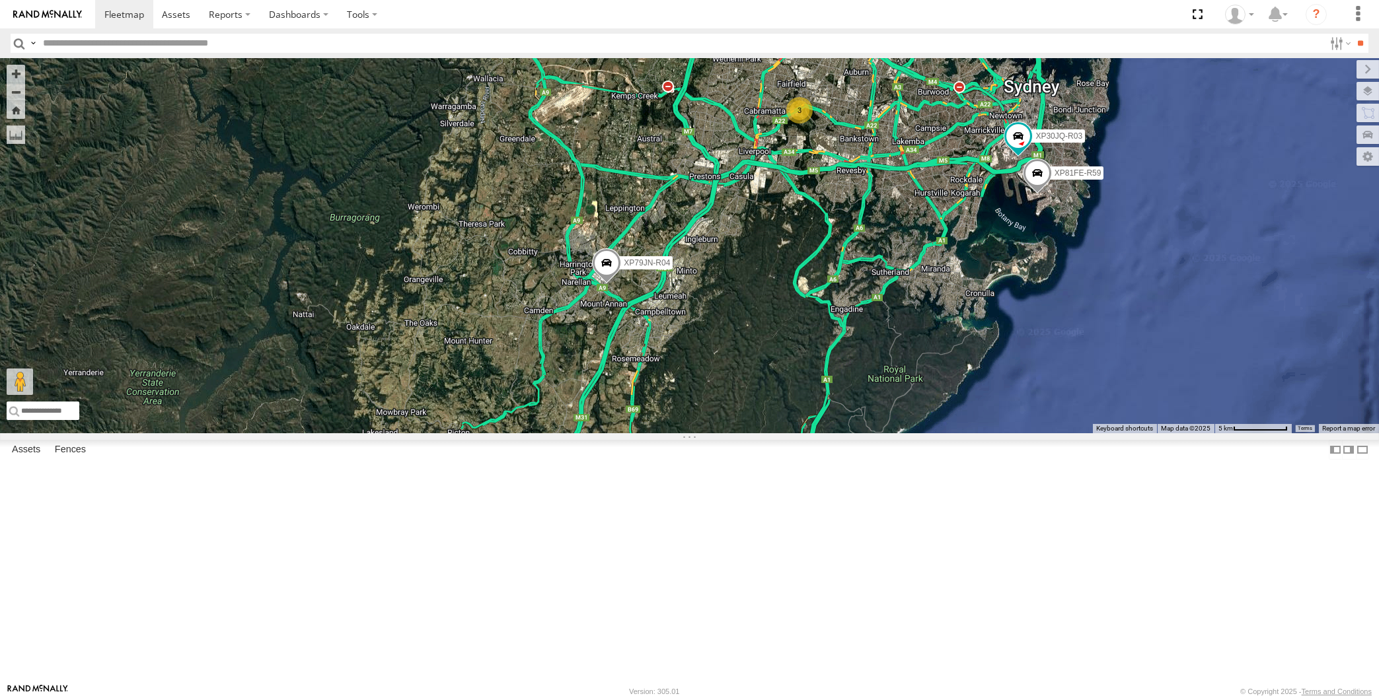
drag, startPoint x: 664, startPoint y: 437, endPoint x: 645, endPoint y: 425, distance: 22.5
click at [658, 431] on div "XP79JN-R04 RJ5911-R79 XO74GU-R69 XP30JQ-R03 3 XP81FE-R59" at bounding box center [689, 245] width 1379 height 375
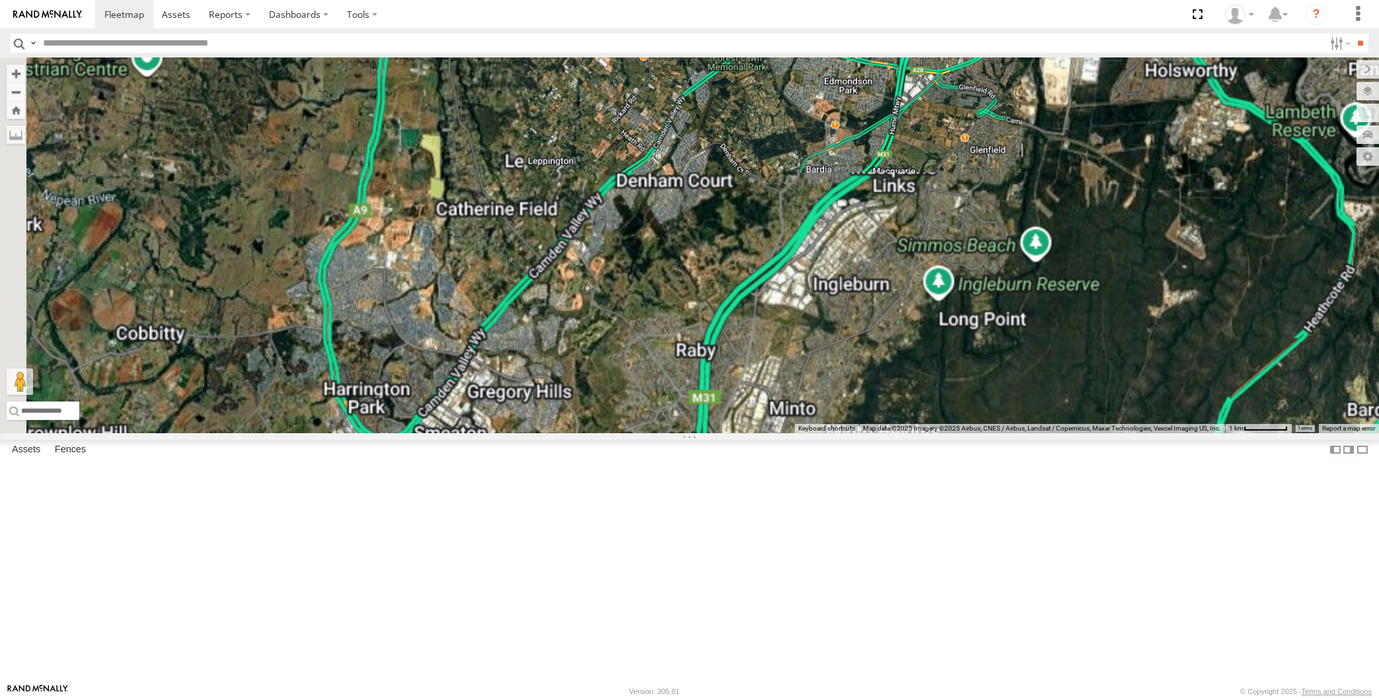
drag, startPoint x: 470, startPoint y: 531, endPoint x: 509, endPoint y: 455, distance: 85.1
click at [507, 433] on div "XP79JN-R04 RJ5911-R79 XO74GU-R69 XP30JQ-R03 XP81FE-R59" at bounding box center [689, 245] width 1379 height 375
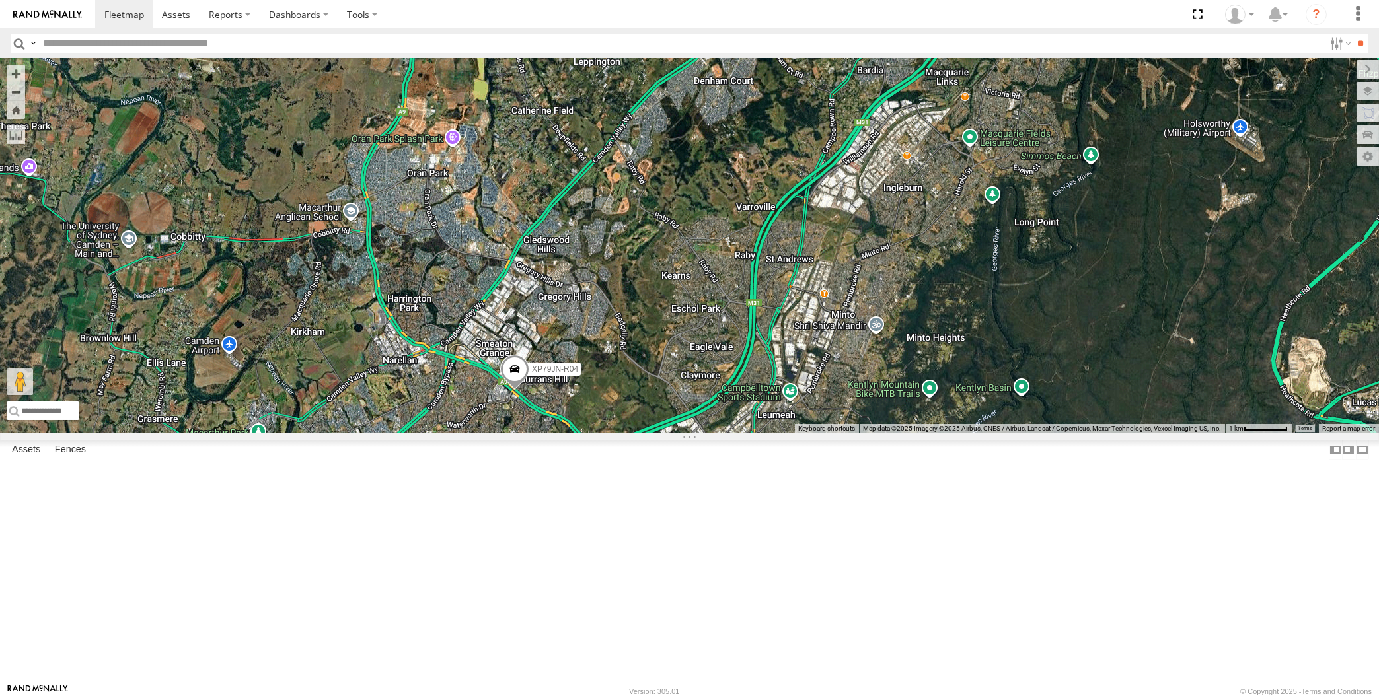
click at [517, 391] on span at bounding box center [514, 373] width 29 height 36
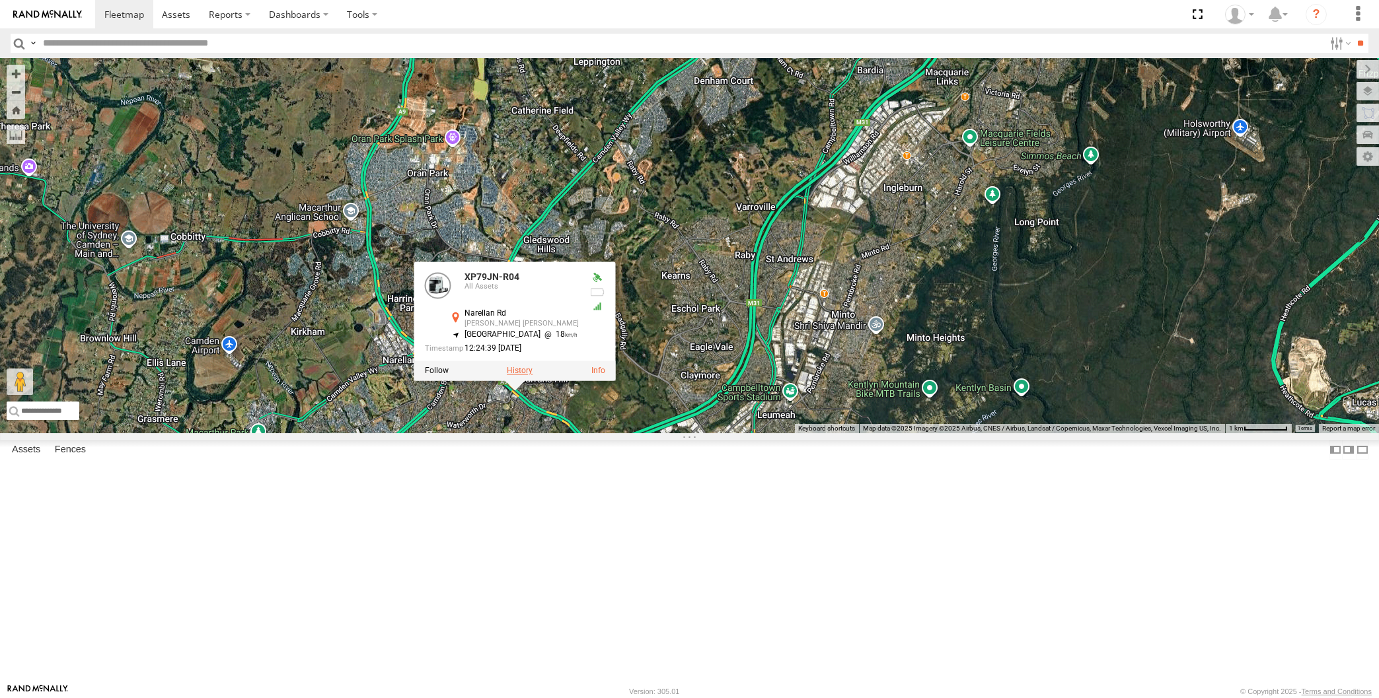
click at [511, 376] on label at bounding box center [520, 371] width 26 height 9
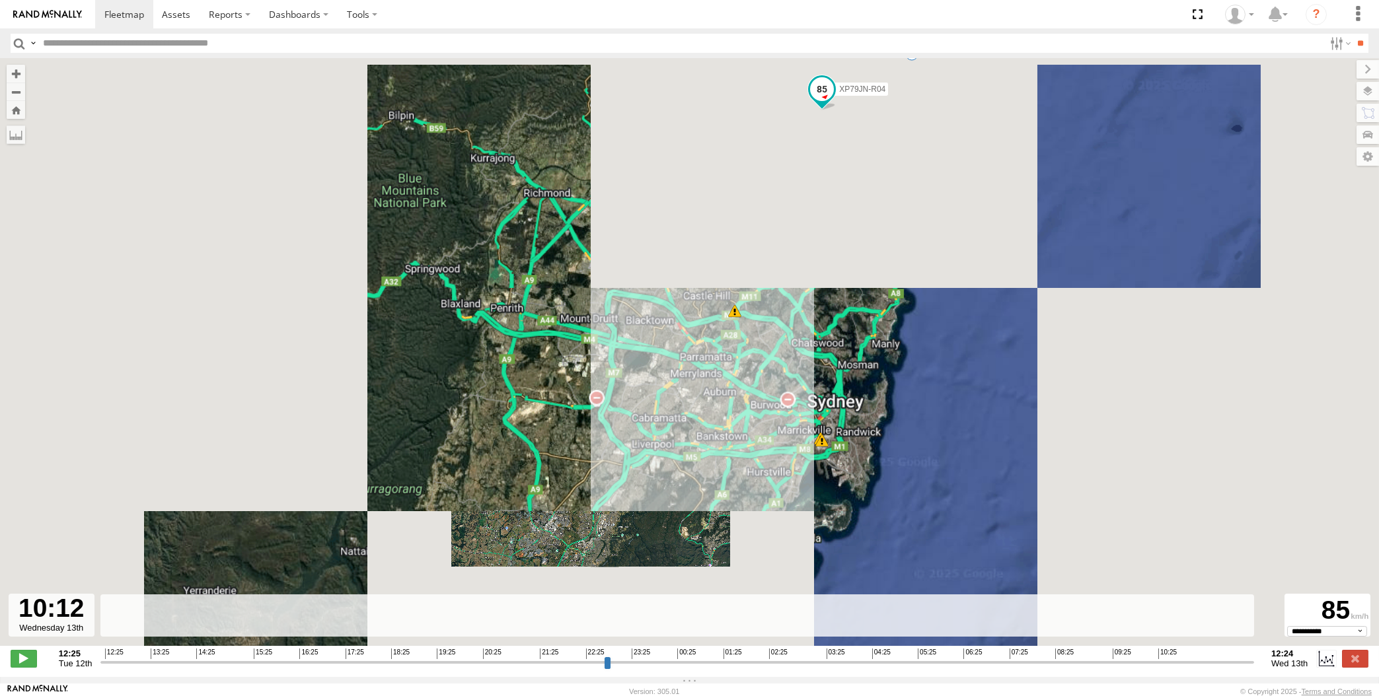
click at [1146, 664] on input "range" at bounding box center [677, 662] width 1154 height 13
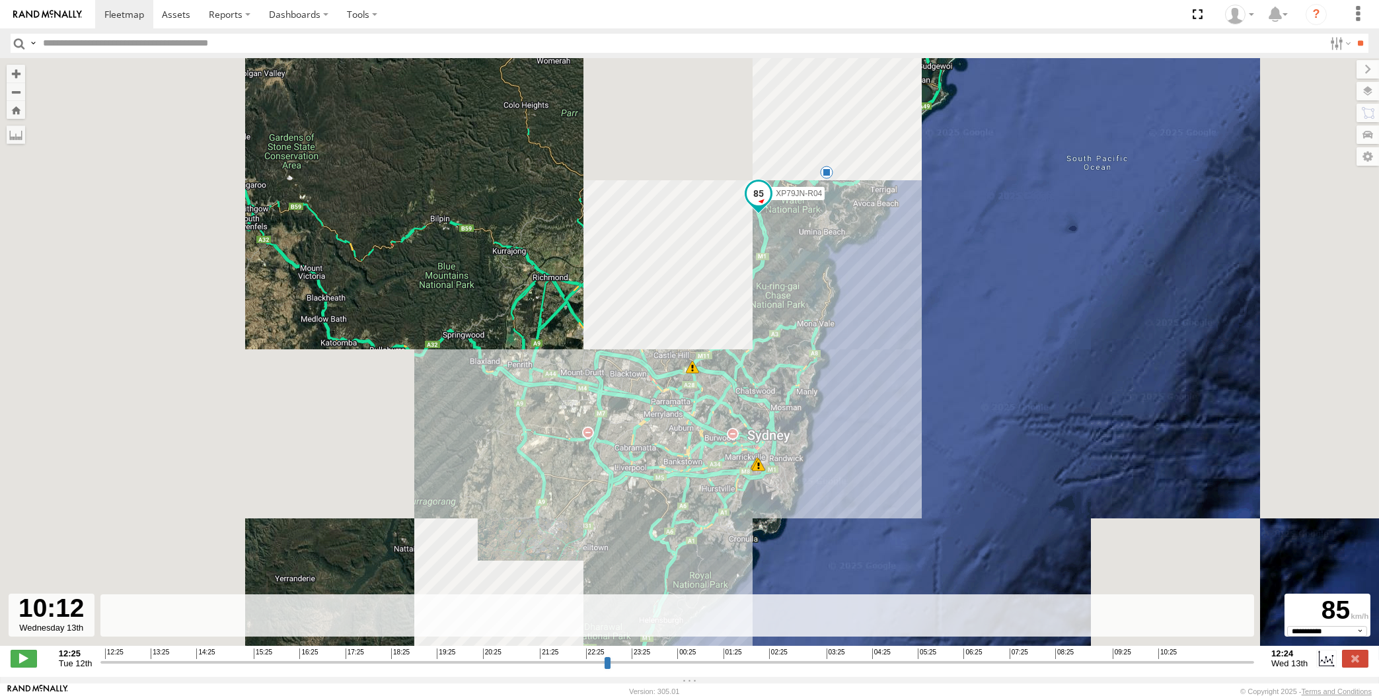
click at [1158, 662] on input "range" at bounding box center [677, 662] width 1154 height 13
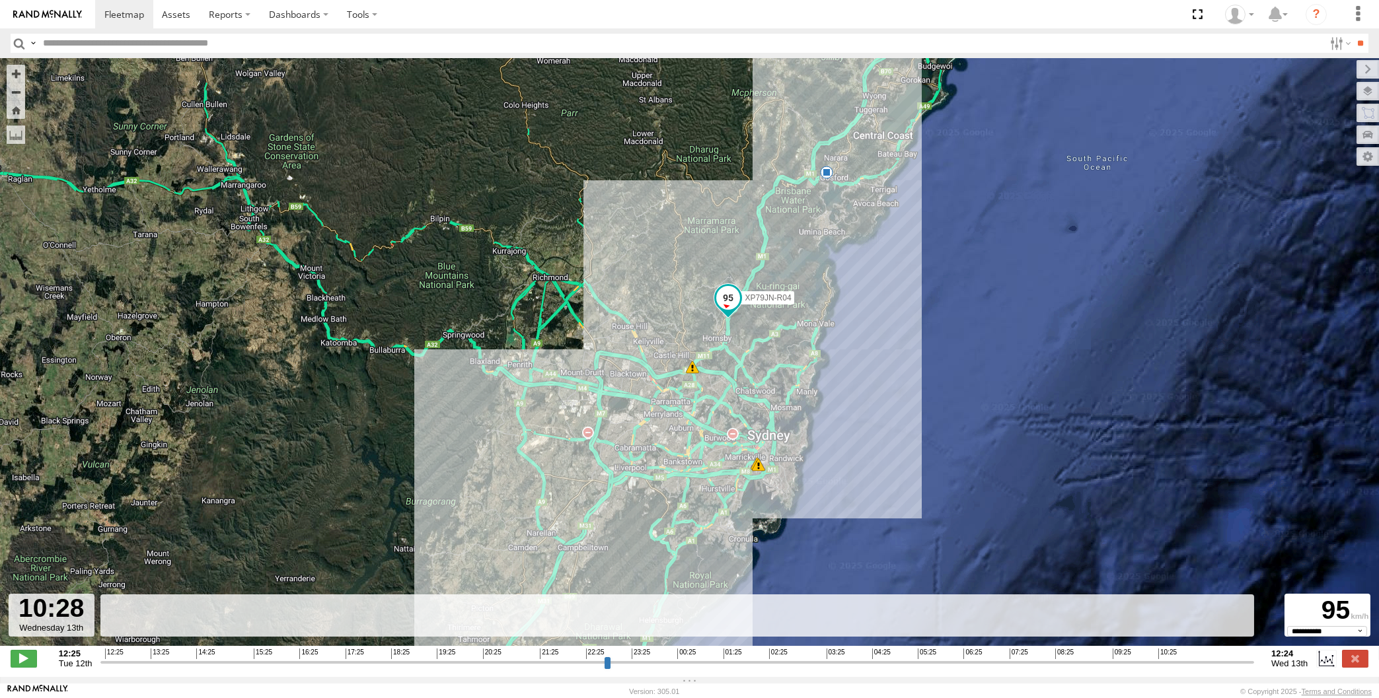
drag, startPoint x: 1169, startPoint y: 662, endPoint x: 1189, endPoint y: 661, distance: 20.5
click at [1170, 662] on input "range" at bounding box center [677, 662] width 1154 height 13
click at [1191, 661] on input "range" at bounding box center [677, 662] width 1154 height 13
click at [1216, 663] on input "range" at bounding box center [677, 662] width 1154 height 13
click at [1231, 663] on input "range" at bounding box center [677, 662] width 1154 height 13
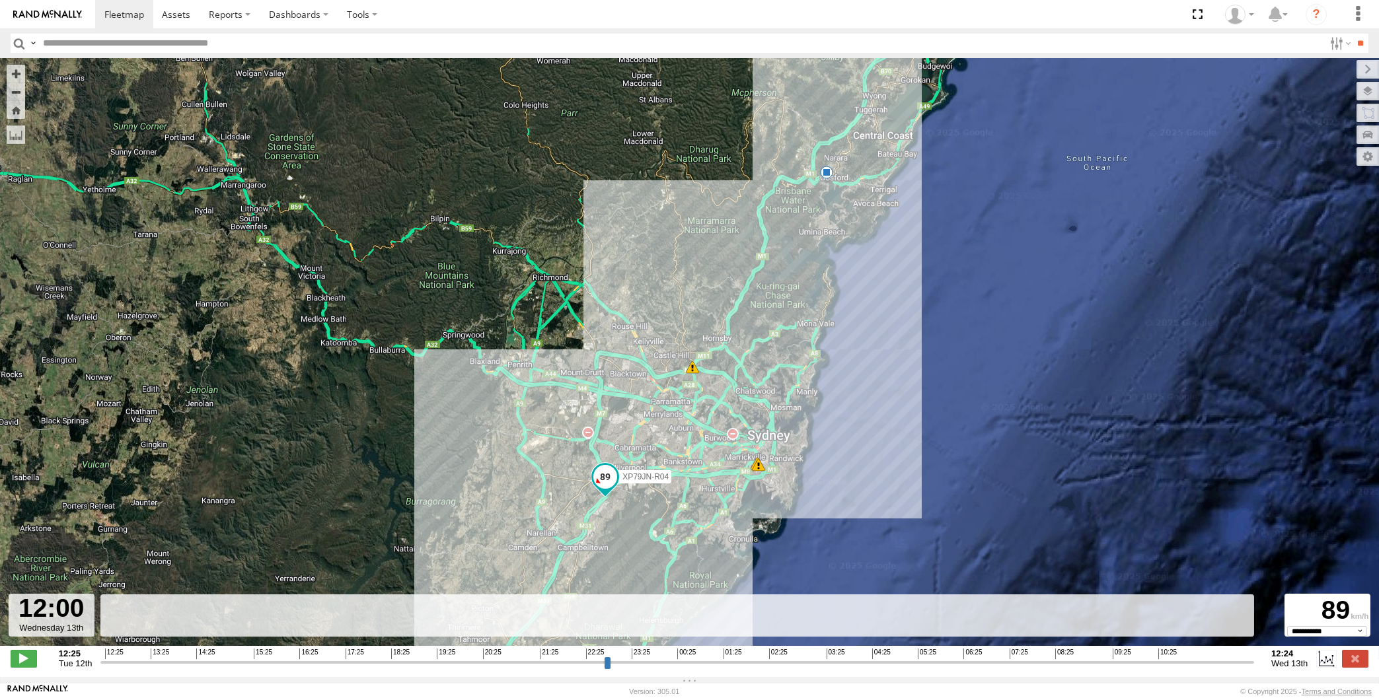
click at [1246, 666] on input "range" at bounding box center [677, 662] width 1154 height 13
click at [1263, 668] on div "12:25 Tue 12th Created with Highcharts 6.0.7 Highcharts.com 12:25 13:25 14:25 1…" at bounding box center [690, 659] width 1358 height 20
click at [1250, 662] on input "range" at bounding box center [677, 662] width 1154 height 13
click at [1254, 661] on input "range" at bounding box center [677, 662] width 1154 height 13
click at [1358, 659] on label at bounding box center [1355, 658] width 26 height 17
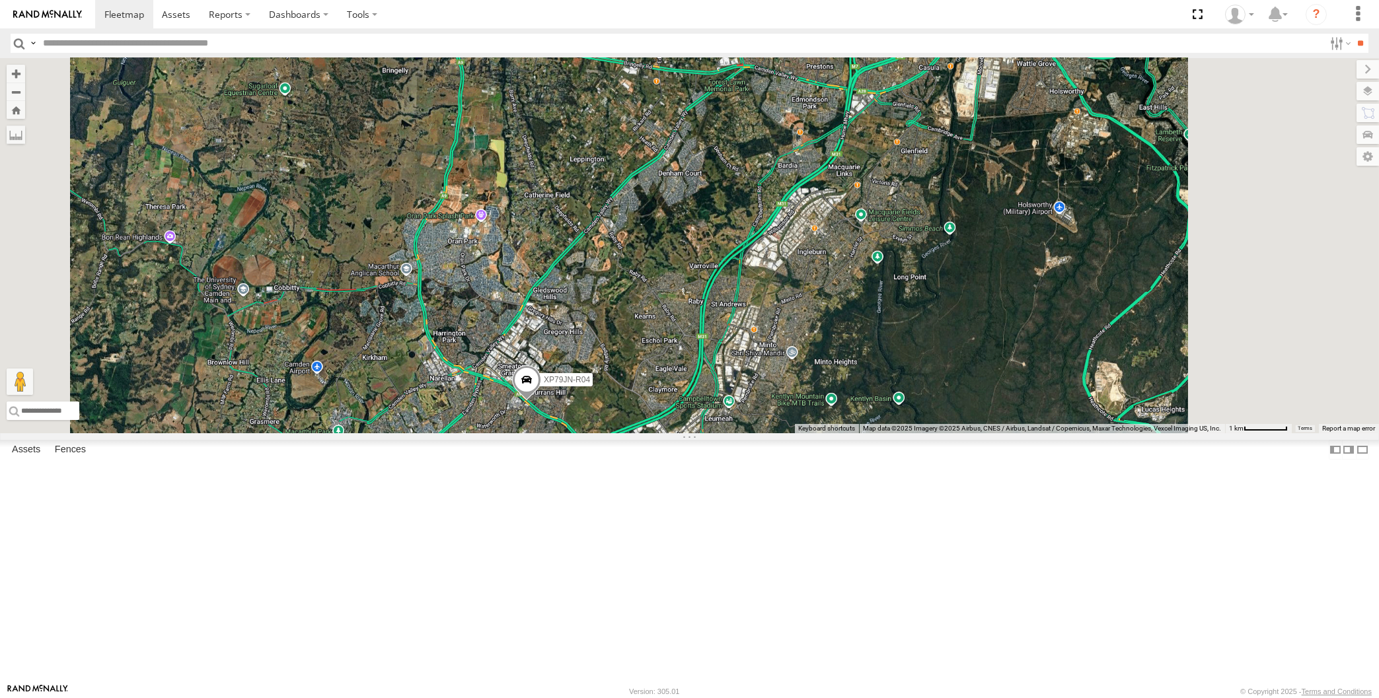
drag, startPoint x: 1037, startPoint y: 492, endPoint x: 1027, endPoint y: 480, distance: 15.5
click at [1029, 433] on div "XP79JN-R04" at bounding box center [689, 245] width 1379 height 375
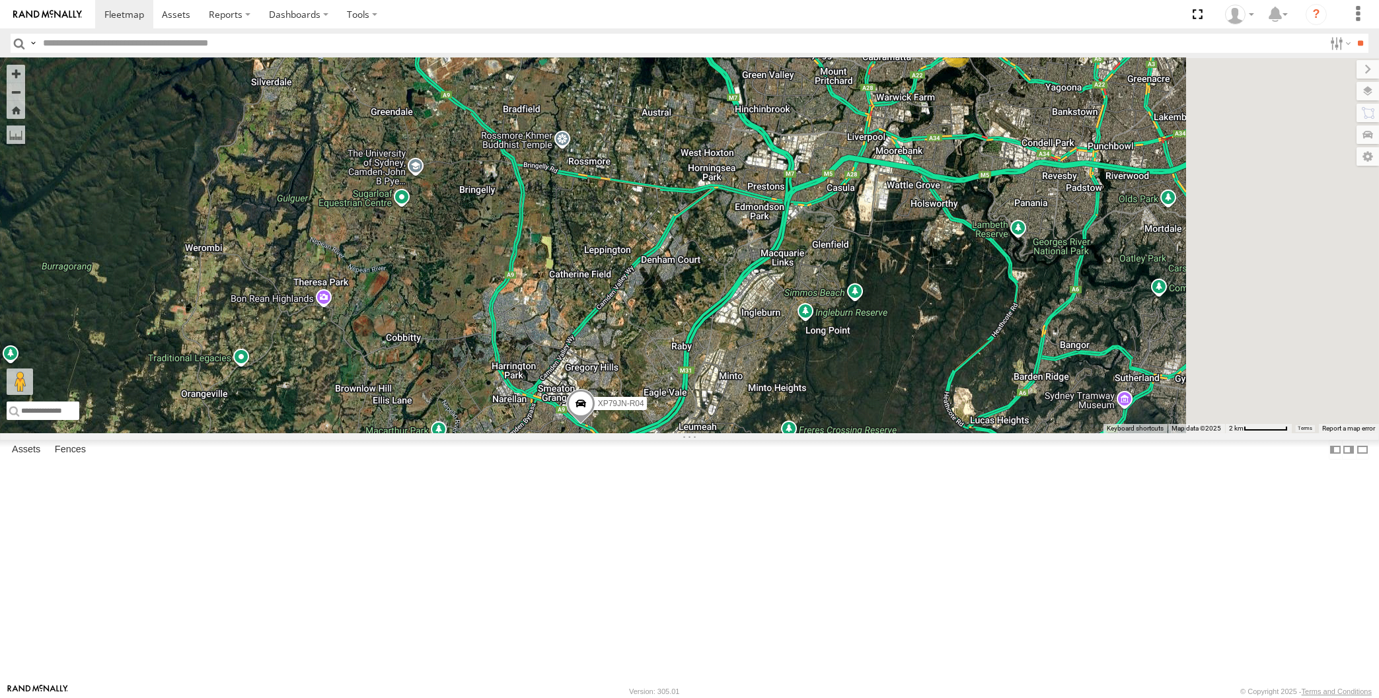
drag, startPoint x: 1190, startPoint y: 412, endPoint x: 654, endPoint y: 602, distance: 568.6
click at [654, 433] on div "XP79JN-R04 3" at bounding box center [689, 245] width 1379 height 375
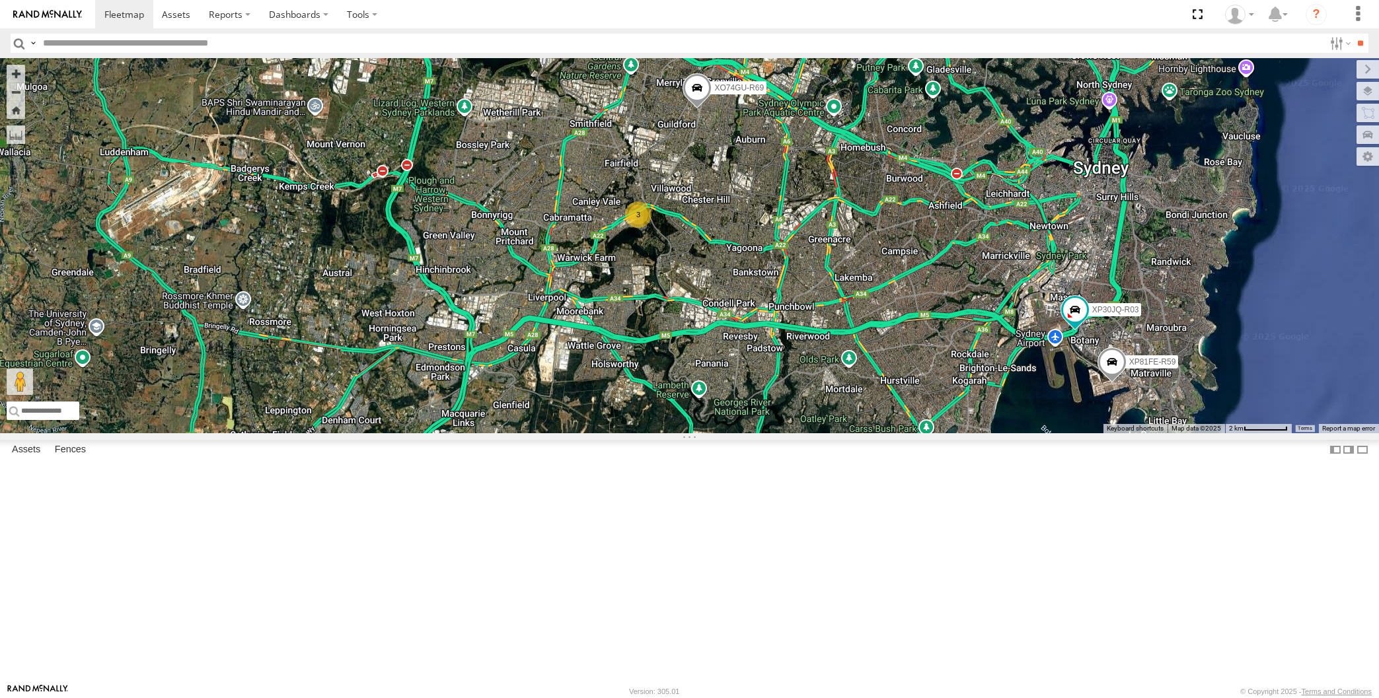
drag, startPoint x: 1107, startPoint y: 536, endPoint x: 1098, endPoint y: 532, distance: 10.1
click at [1105, 433] on div "XP79JN-R04 XO74GU-R69 3 XP30JQ-R03 XP81FE-R59" at bounding box center [689, 245] width 1379 height 375
drag, startPoint x: 757, startPoint y: 563, endPoint x: 754, endPoint y: 569, distance: 7.4
click at [755, 433] on div "XP79JN-R04 XO74GU-R69 3 XP30JQ-R03 XP81FE-R59" at bounding box center [689, 245] width 1379 height 375
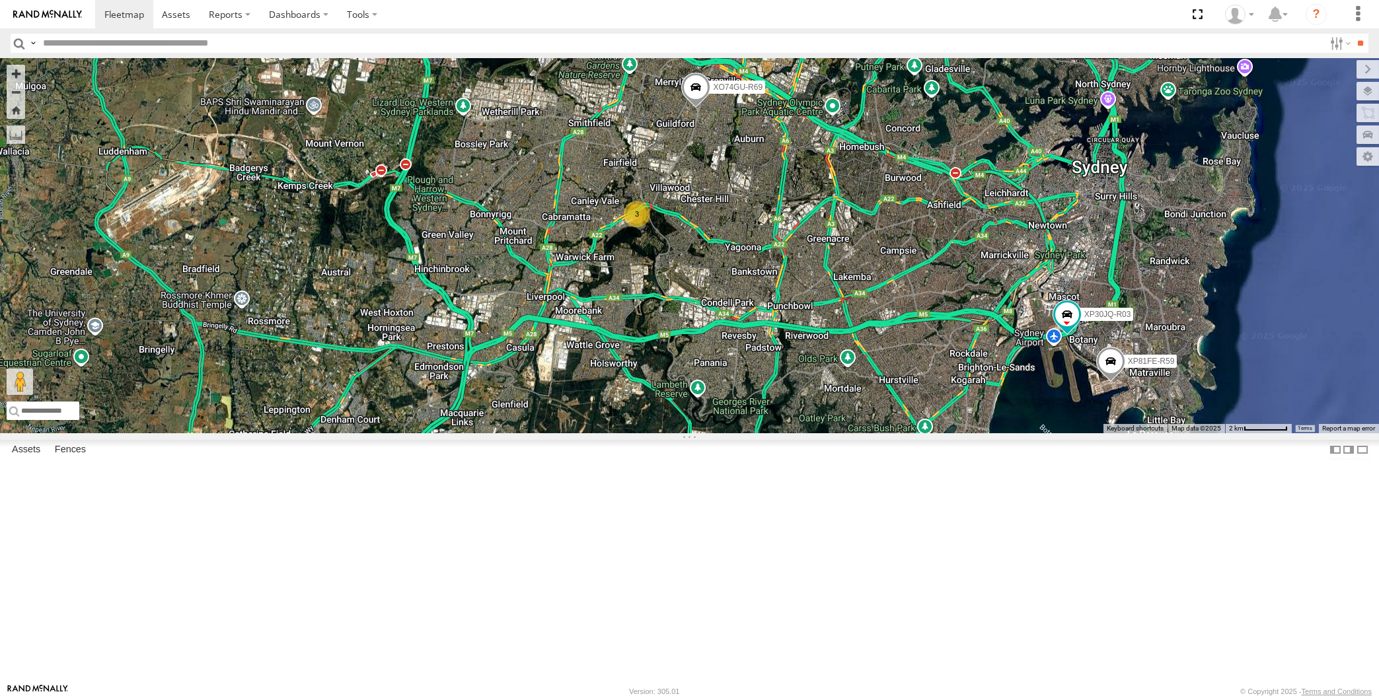
drag, startPoint x: 934, startPoint y: 497, endPoint x: 926, endPoint y: 474, distance: 23.8
click at [934, 433] on div "XP79JN-R04 XO74GU-R69 3 XP30JQ-R03 XP81FE-R59" at bounding box center [689, 245] width 1379 height 375
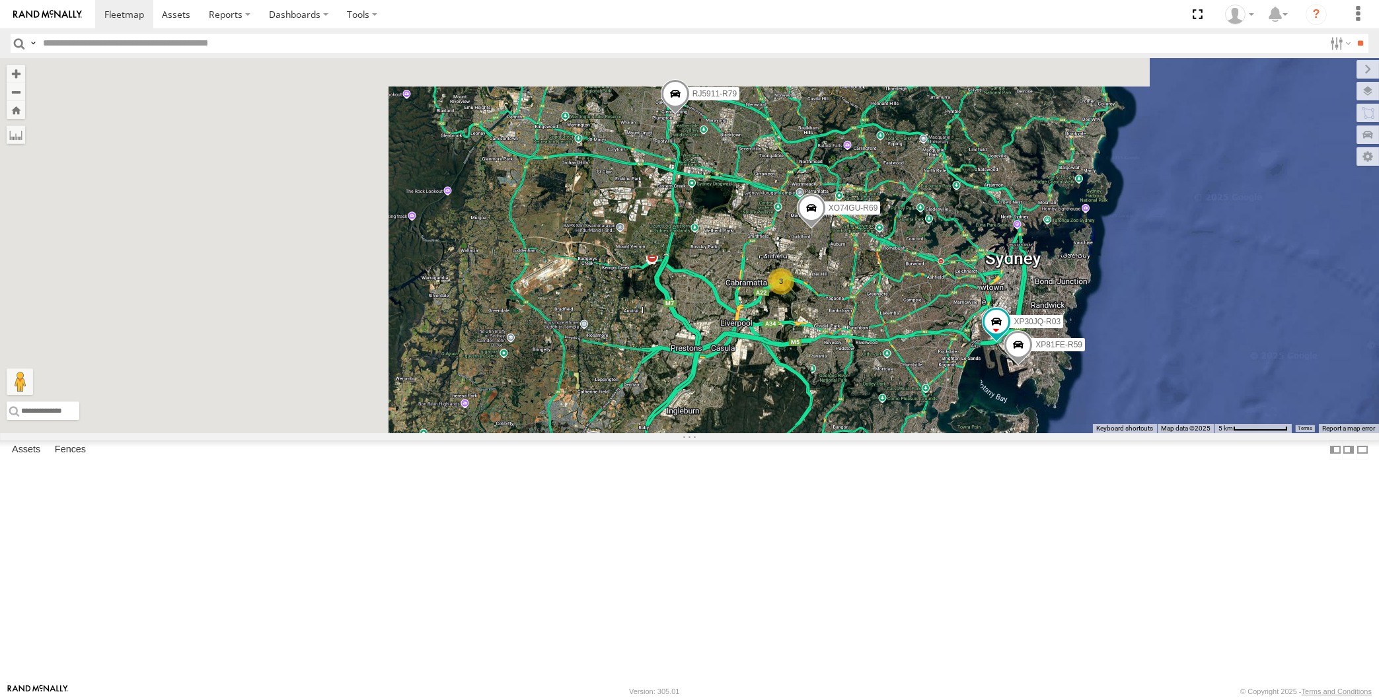
click at [591, 467] on span at bounding box center [592, 449] width 29 height 36
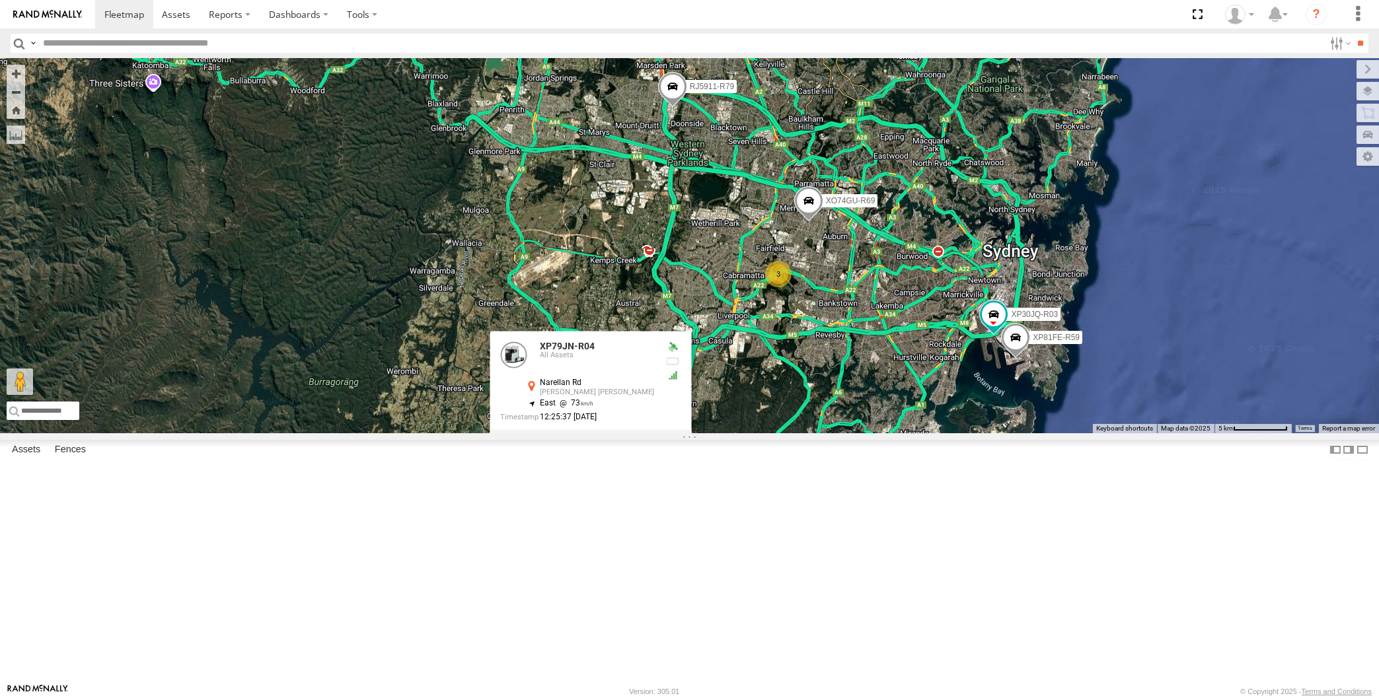
drag, startPoint x: 786, startPoint y: 562, endPoint x: 760, endPoint y: 515, distance: 54.4
click at [766, 433] on div "XP79JN-R04 RJ5911-R79 XO74GU-R69 XP30JQ-R03 XP81FE-R59 3 XP79JN-R04 All Assets …" at bounding box center [689, 245] width 1379 height 375
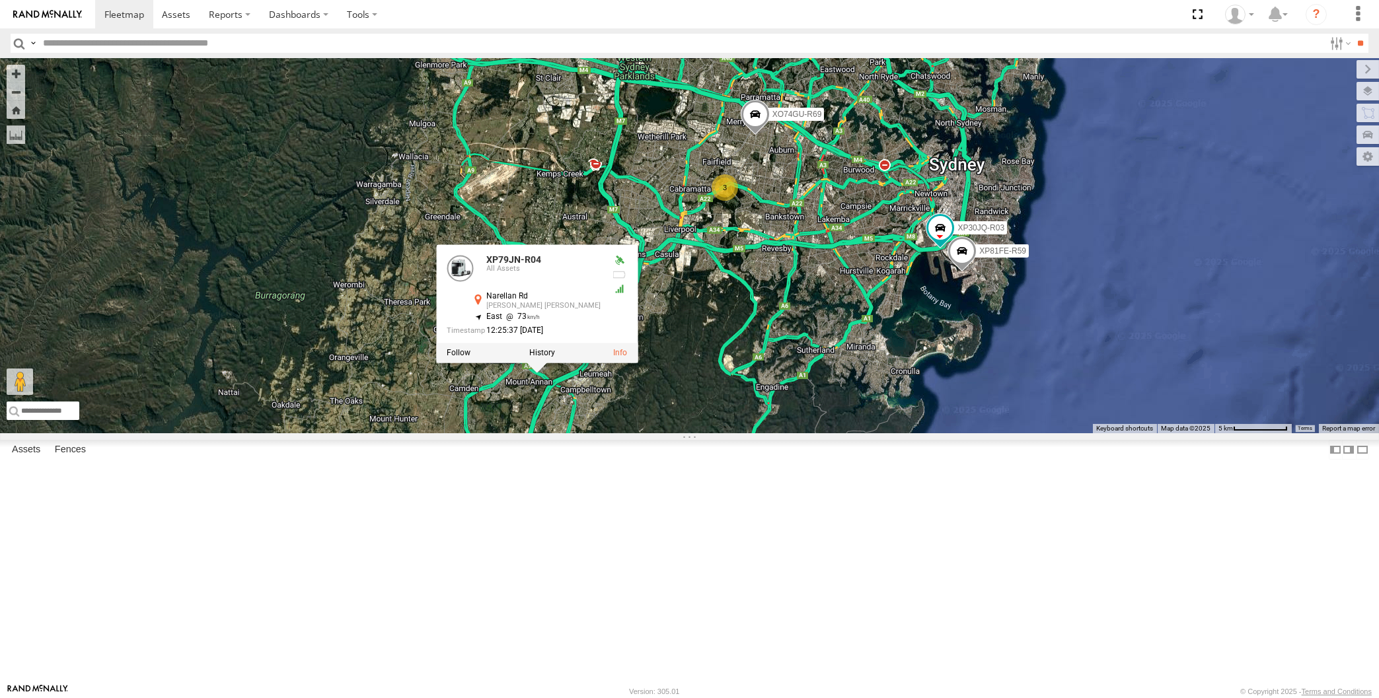
click at [745, 433] on div "XP79JN-R04 RJ5911-R79 XO74GU-R69 XP30JQ-R03 XP81FE-R59 3 XP79JN-R04 All Assets …" at bounding box center [689, 245] width 1379 height 375
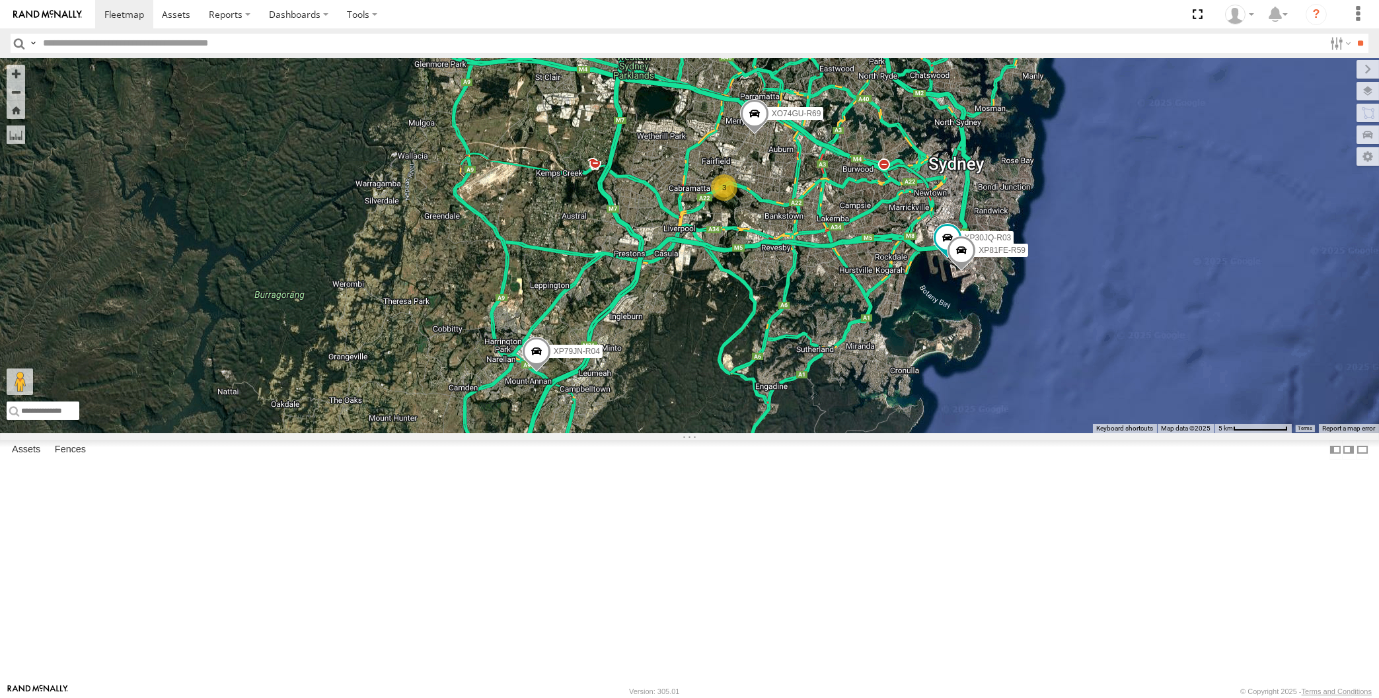
click at [539, 373] on span at bounding box center [535, 355] width 29 height 36
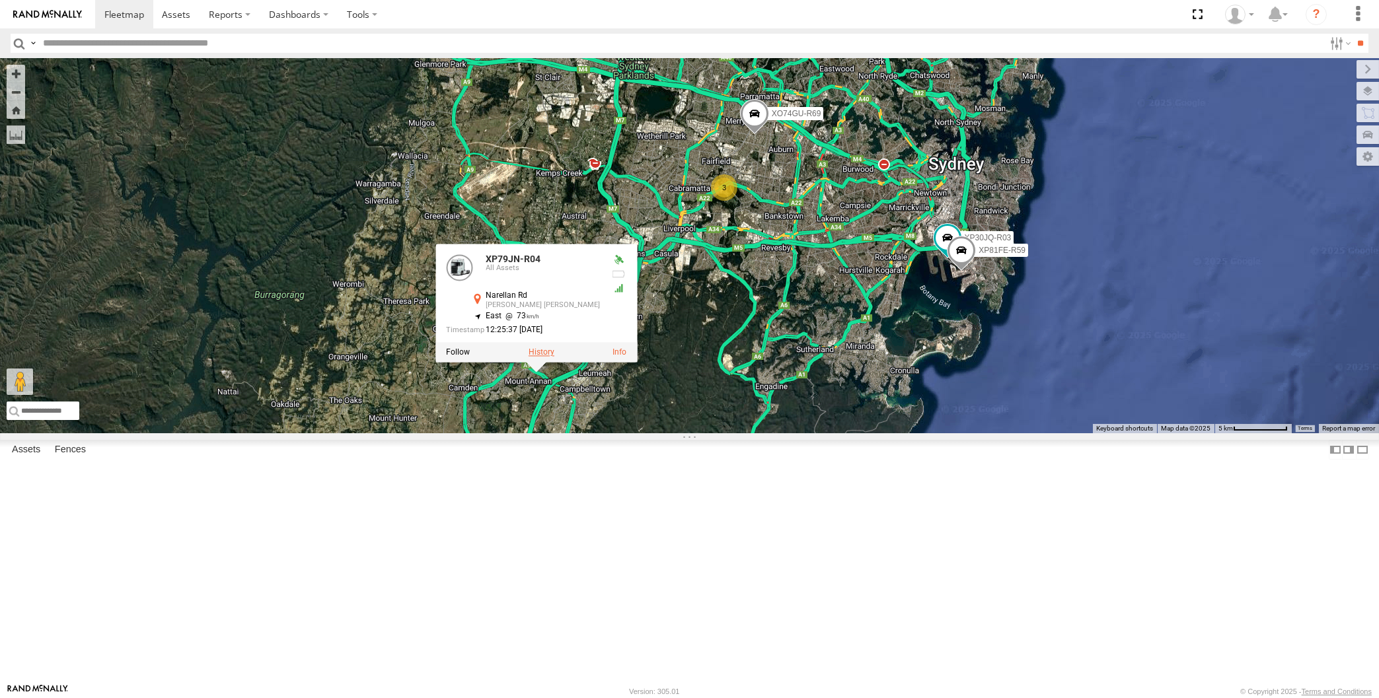
click at [543, 357] on label at bounding box center [541, 352] width 26 height 9
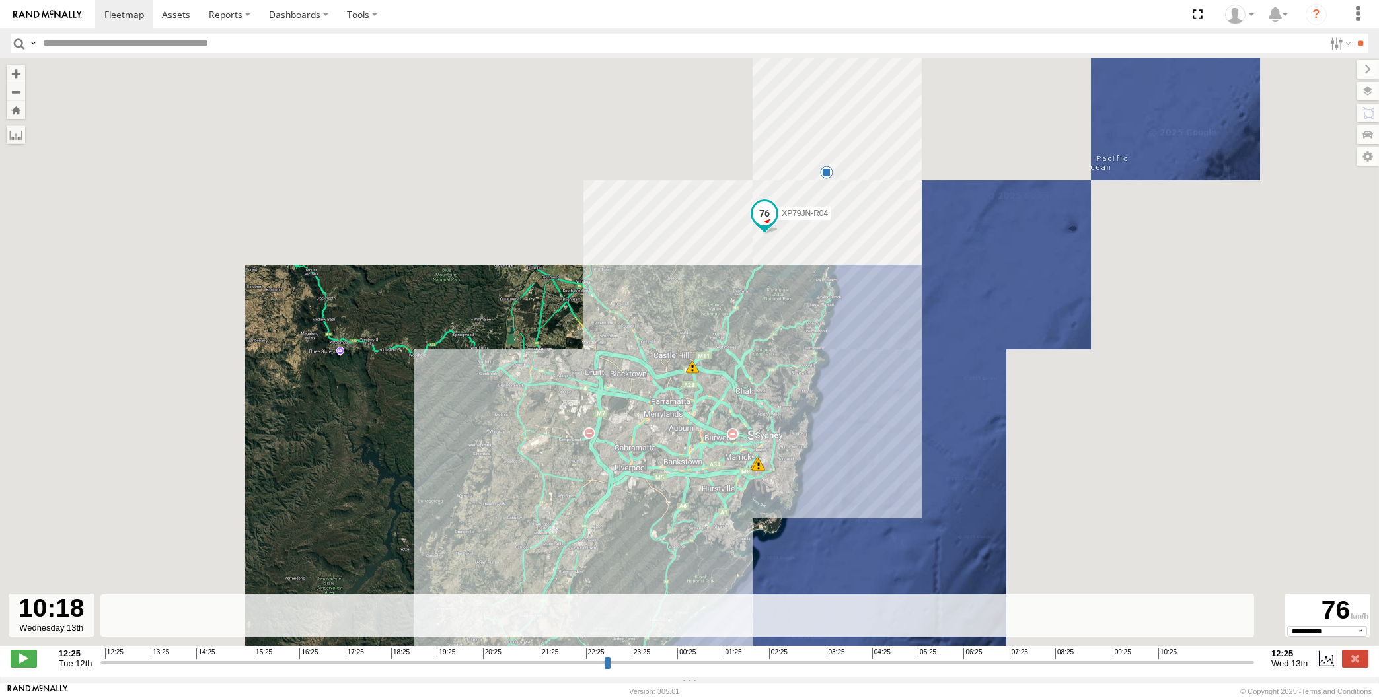
click at [1150, 660] on input "range" at bounding box center [677, 662] width 1154 height 13
click at [1170, 659] on input "range" at bounding box center [677, 662] width 1154 height 13
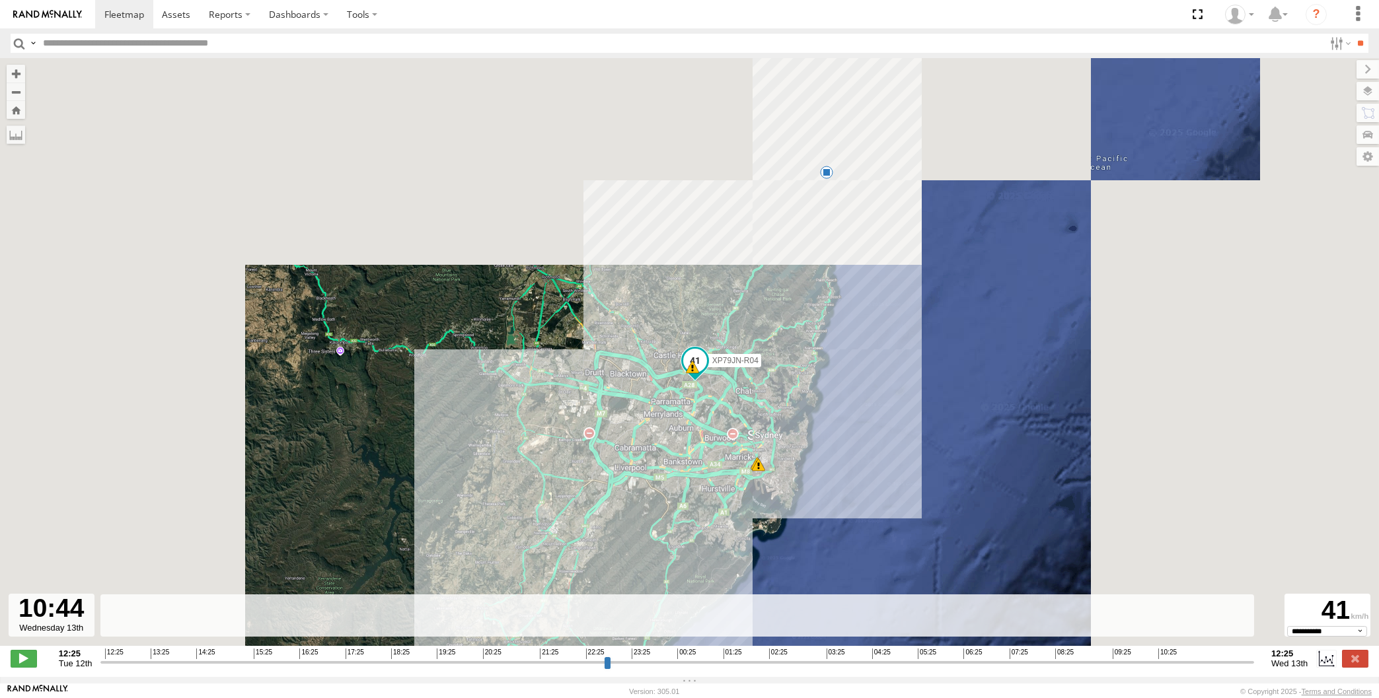
click at [1182, 661] on input "range" at bounding box center [677, 662] width 1154 height 13
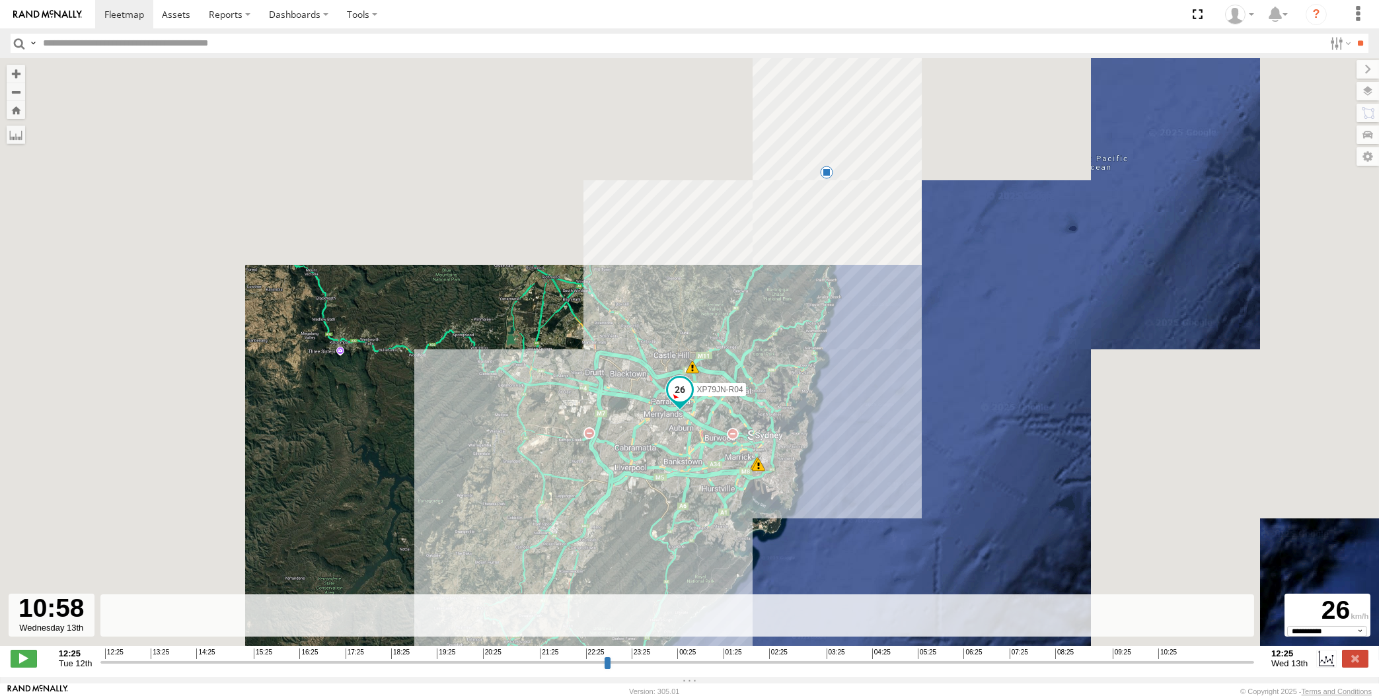
click at [1199, 662] on input "range" at bounding box center [677, 662] width 1154 height 13
drag, startPoint x: 1214, startPoint y: 663, endPoint x: 1226, endPoint y: 663, distance: 11.2
click at [1215, 663] on input "range" at bounding box center [677, 662] width 1154 height 13
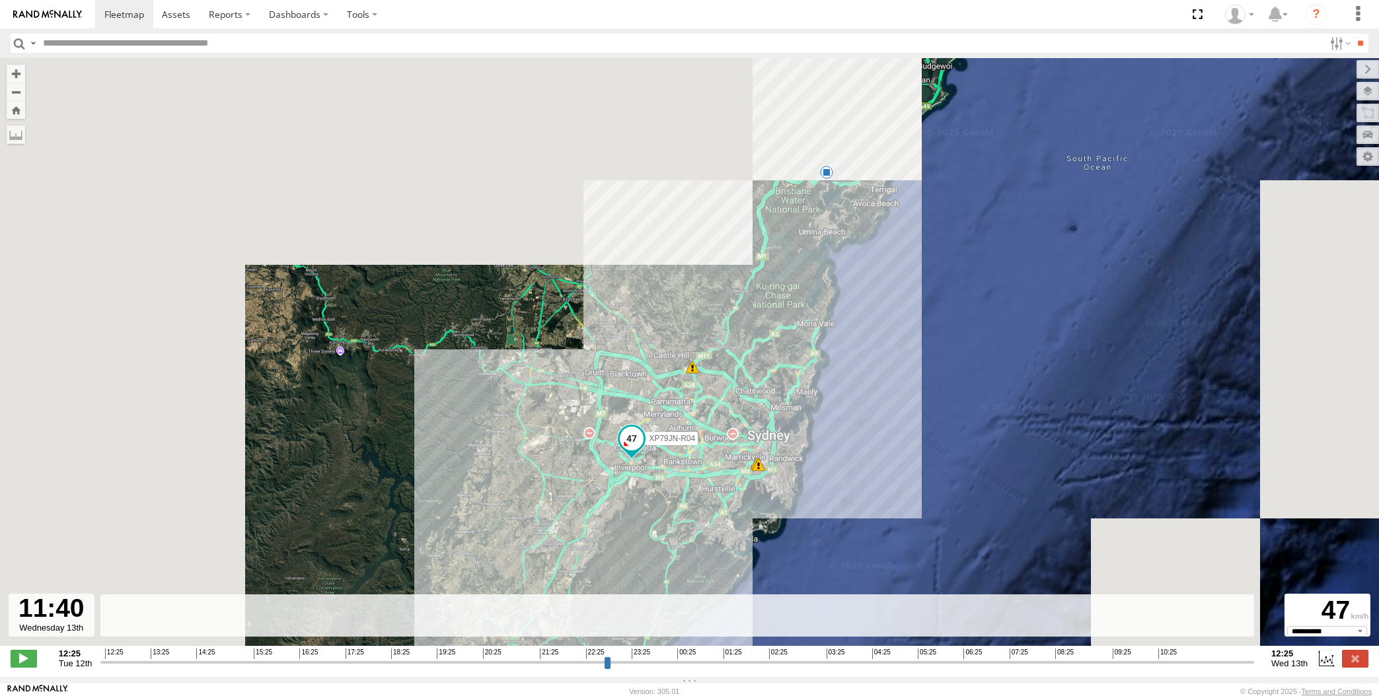
click at [1232, 663] on input "range" at bounding box center [677, 662] width 1154 height 13
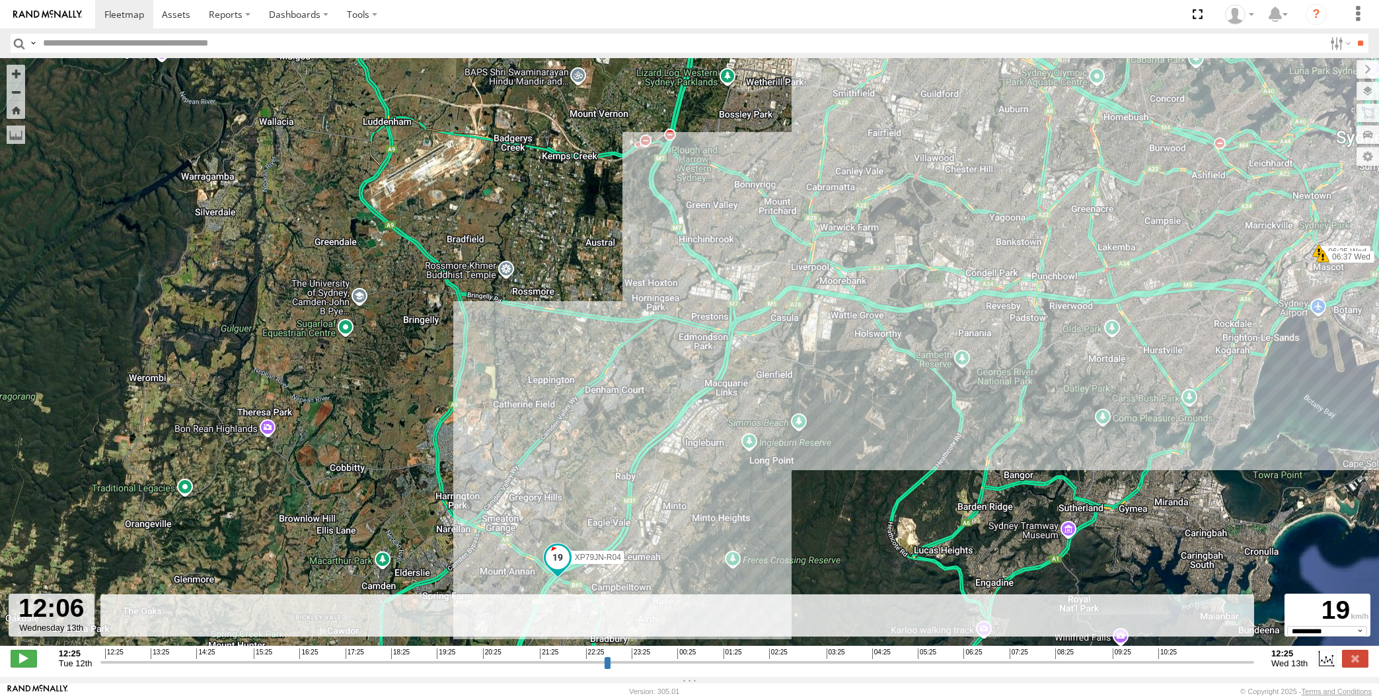
click at [1235, 662] on input "range" at bounding box center [677, 662] width 1154 height 13
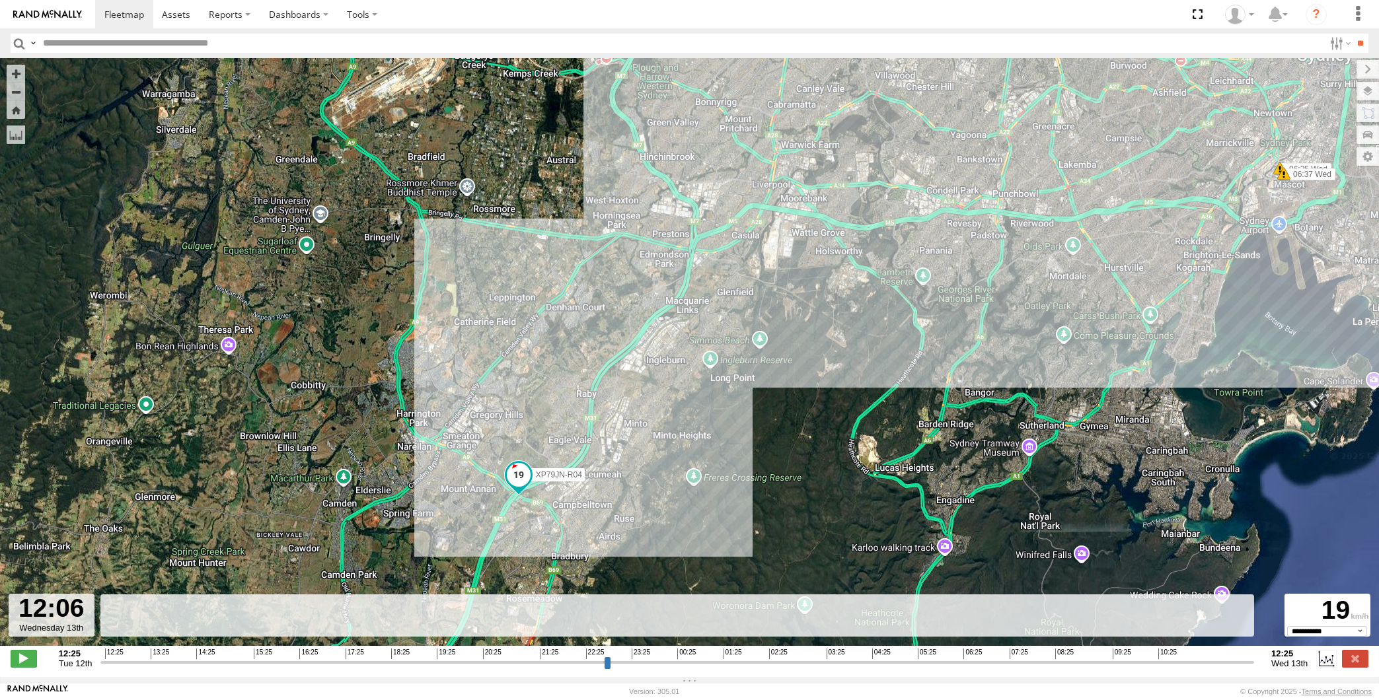
drag, startPoint x: 1077, startPoint y: 509, endPoint x: 1060, endPoint y: 472, distance: 41.4
click at [1060, 472] on div "XP79JN-R04 06:25 Wed 06:37 Wed 07:31 Wed 09:16 Wed" at bounding box center [689, 359] width 1379 height 602
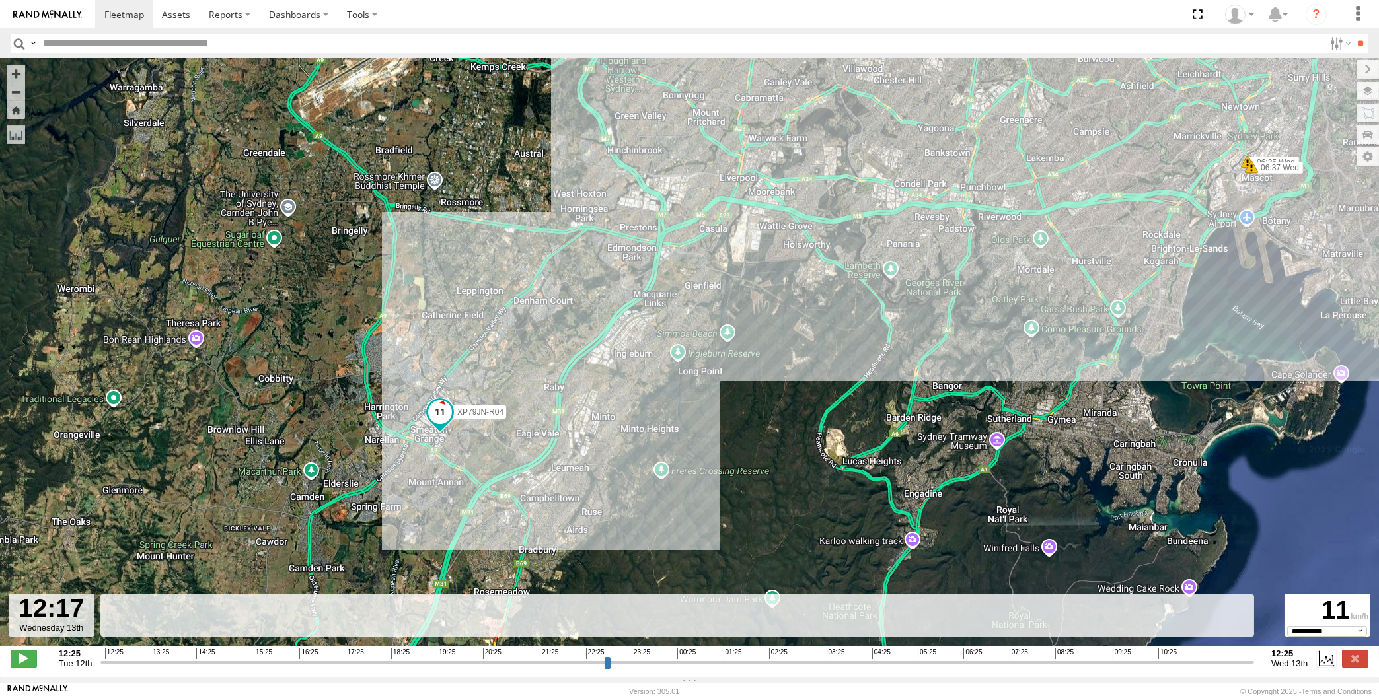
click at [1245, 663] on input "range" at bounding box center [677, 662] width 1154 height 13
click at [1253, 662] on input "range" at bounding box center [677, 662] width 1154 height 13
click at [1266, 660] on div "12:25 Tue 12th Created with Highcharts 6.0.7 Highcharts.com 12:25 13:25 14:25 1…" at bounding box center [690, 659] width 1358 height 20
click at [1243, 663] on input "range" at bounding box center [677, 662] width 1154 height 13
click at [1234, 663] on input "range" at bounding box center [677, 662] width 1154 height 13
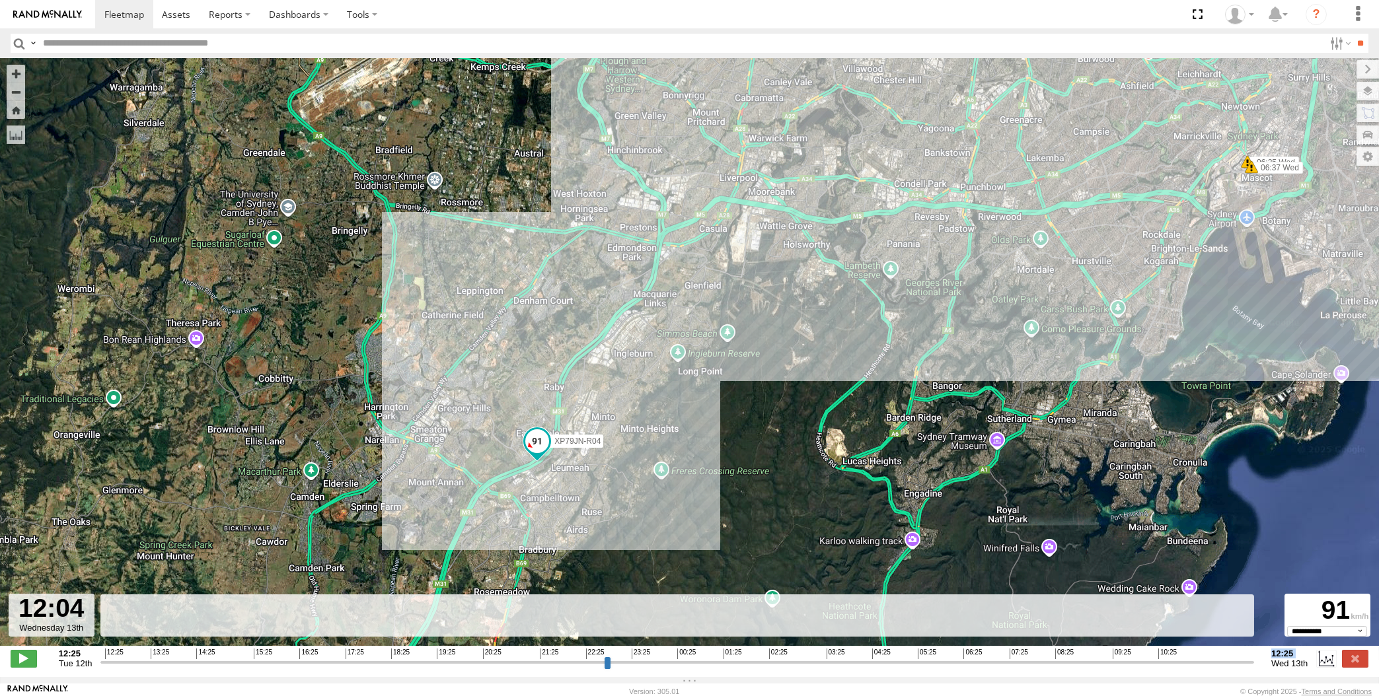
click at [1224, 662] on input "range" at bounding box center [677, 662] width 1154 height 13
click at [1226, 661] on input "range" at bounding box center [677, 662] width 1154 height 13
click at [1232, 661] on input "range" at bounding box center [677, 662] width 1154 height 13
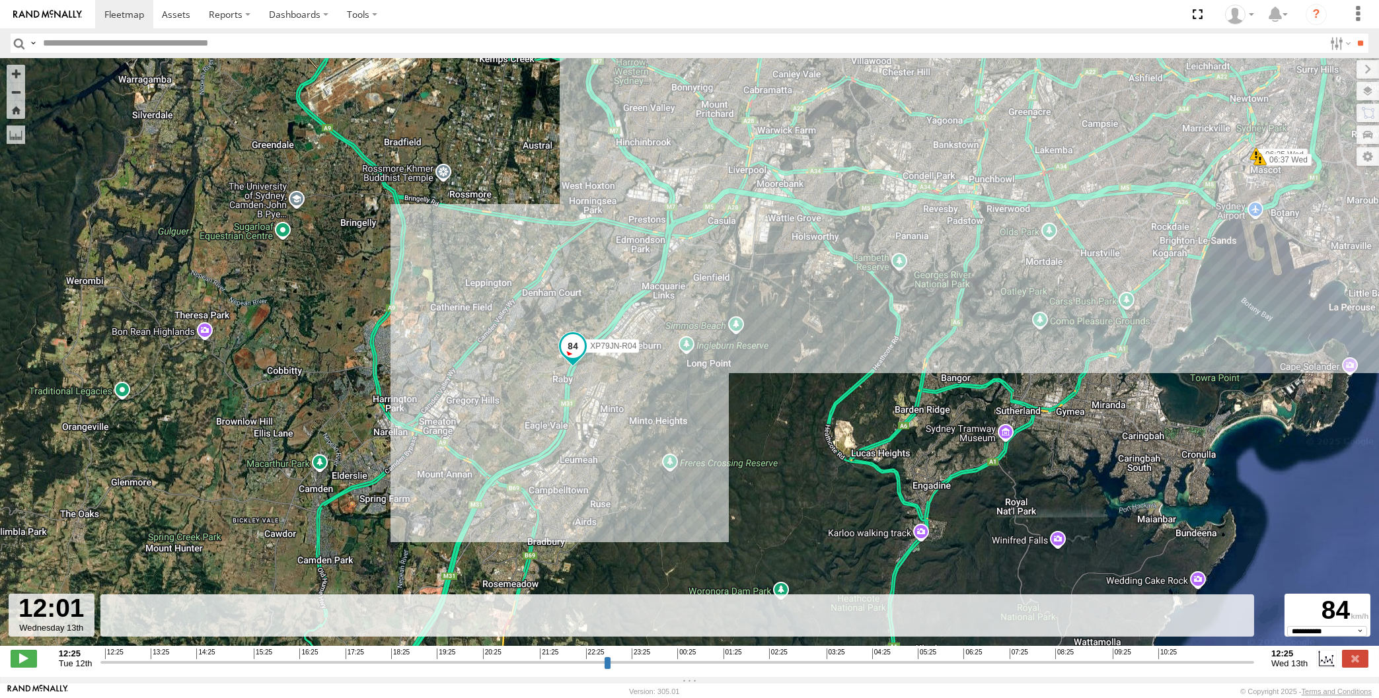
drag, startPoint x: 782, startPoint y: 484, endPoint x: 790, endPoint y: 469, distance: 17.1
click at [790, 469] on div "XP79JN-R04 06:25 Wed 06:37 Wed 07:31 Wed 09:16 Wed" at bounding box center [689, 359] width 1379 height 602
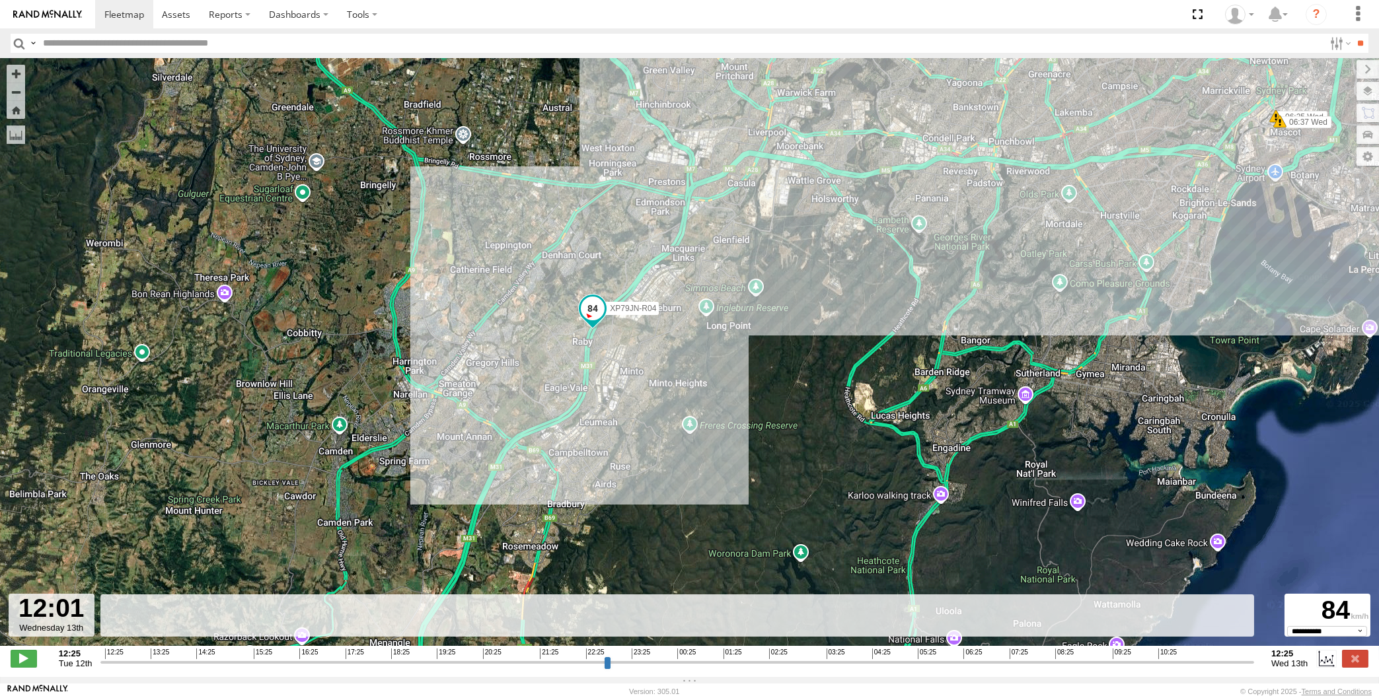
click at [1221, 663] on input "range" at bounding box center [677, 662] width 1154 height 13
click at [1235, 663] on input "range" at bounding box center [677, 662] width 1154 height 13
click at [1246, 665] on input "range" at bounding box center [677, 662] width 1154 height 13
click at [1255, 663] on div "12:25 Tue 12th Created with Highcharts 6.0.7 Highcharts.com 12:25 13:25 14:25 1…" at bounding box center [690, 659] width 1358 height 20
click at [1253, 663] on input "range" at bounding box center [677, 662] width 1154 height 13
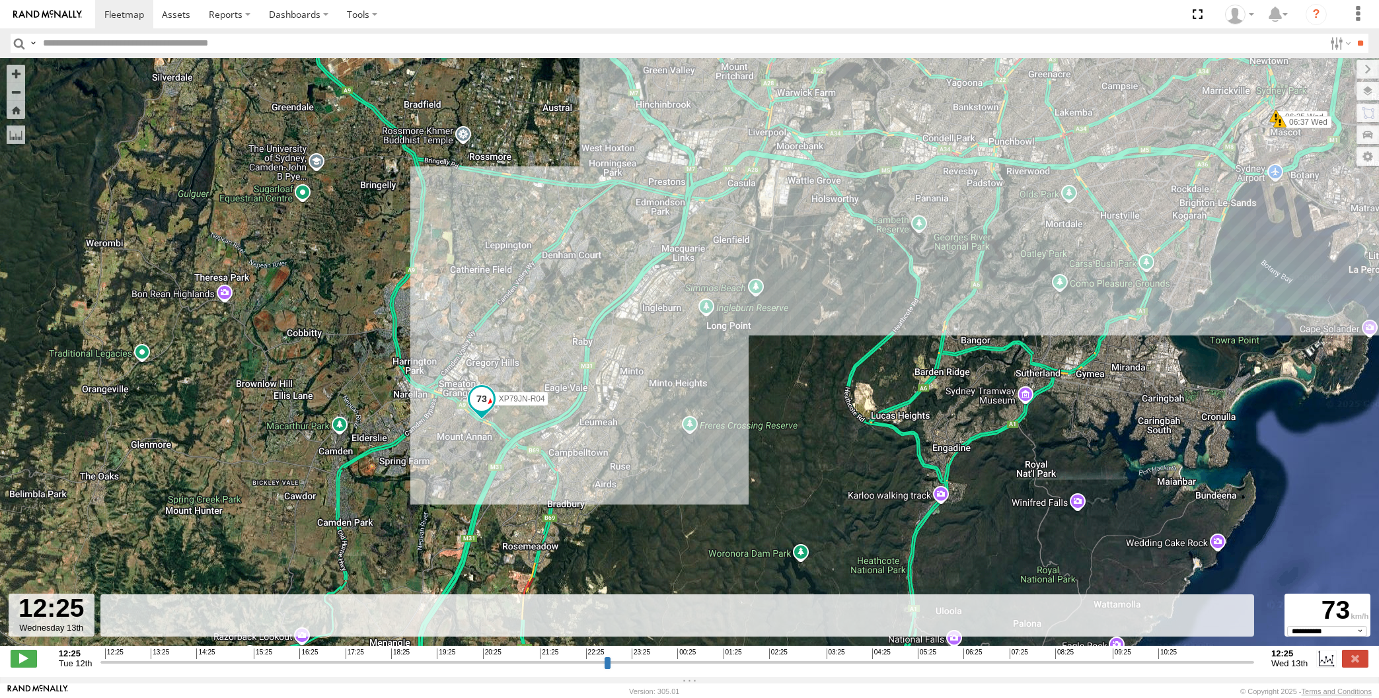
drag, startPoint x: 1247, startPoint y: 663, endPoint x: 1256, endPoint y: 663, distance: 8.6
click at [1254, 663] on input "range" at bounding box center [677, 662] width 1154 height 13
click at [990, 462] on div "XP79JN-R04 06:25 Wed 06:37 Wed 07:31 Wed 09:16 Wed" at bounding box center [689, 359] width 1379 height 602
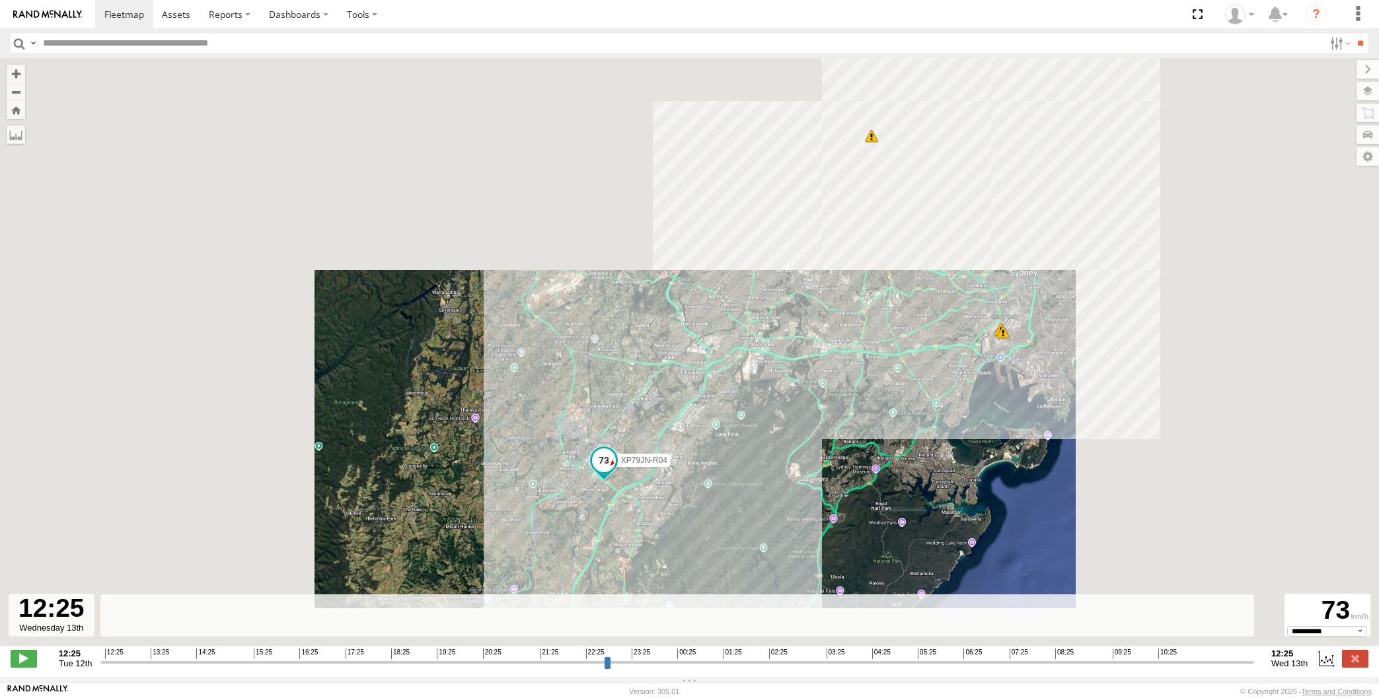
drag, startPoint x: 995, startPoint y: 412, endPoint x: 953, endPoint y: 449, distance: 55.8
click at [953, 449] on div "XP79JN-R04 06:25 Wed 06:37 Wed 07:31 Wed 09:16 Wed" at bounding box center [689, 359] width 1379 height 602
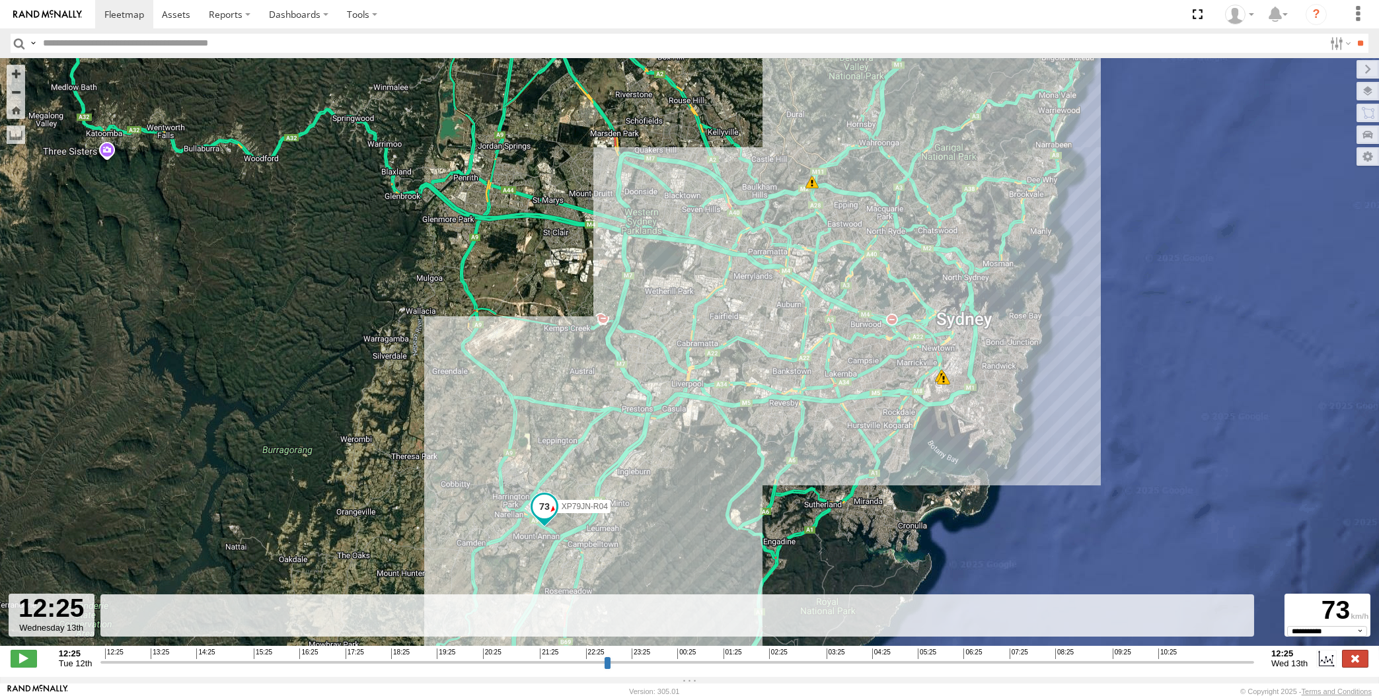
click at [1360, 663] on label at bounding box center [1355, 658] width 26 height 17
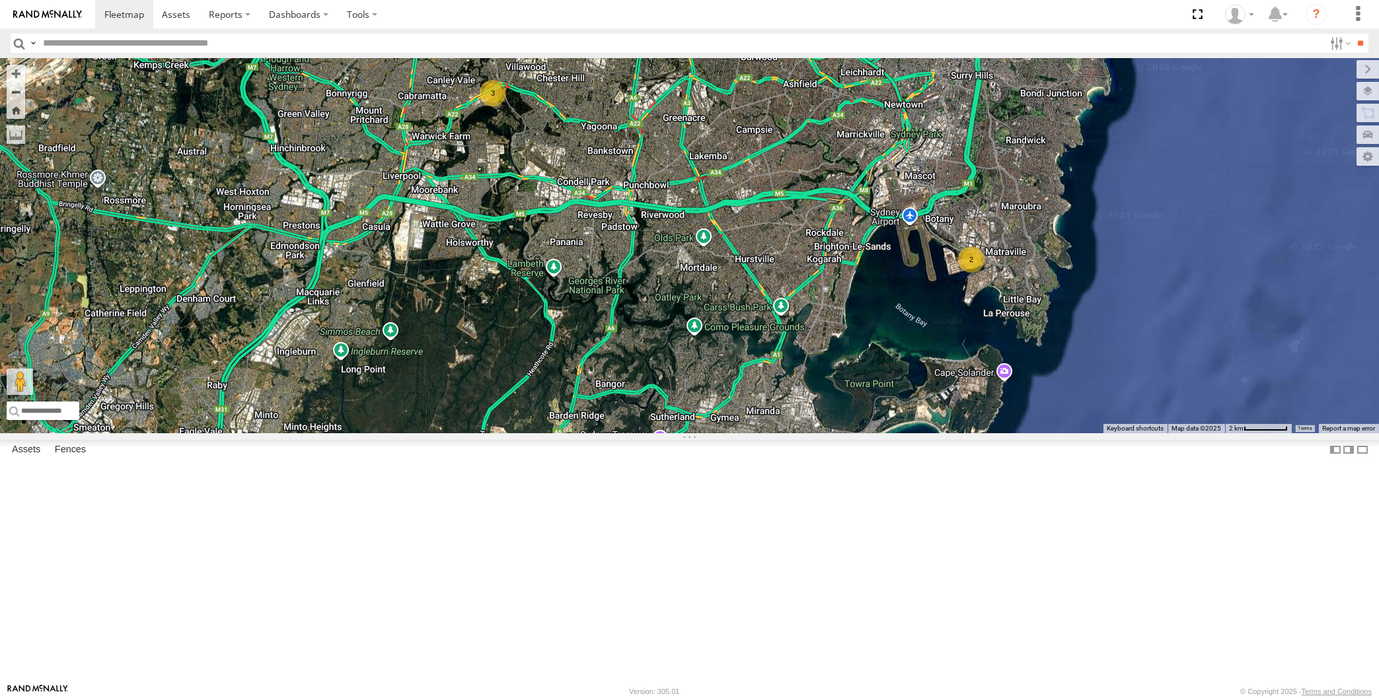
drag, startPoint x: 846, startPoint y: 465, endPoint x: 851, endPoint y: 497, distance: 32.1
click at [853, 433] on div "XP79JN-R04 XO74GU-R69 2 3" at bounding box center [689, 245] width 1379 height 375
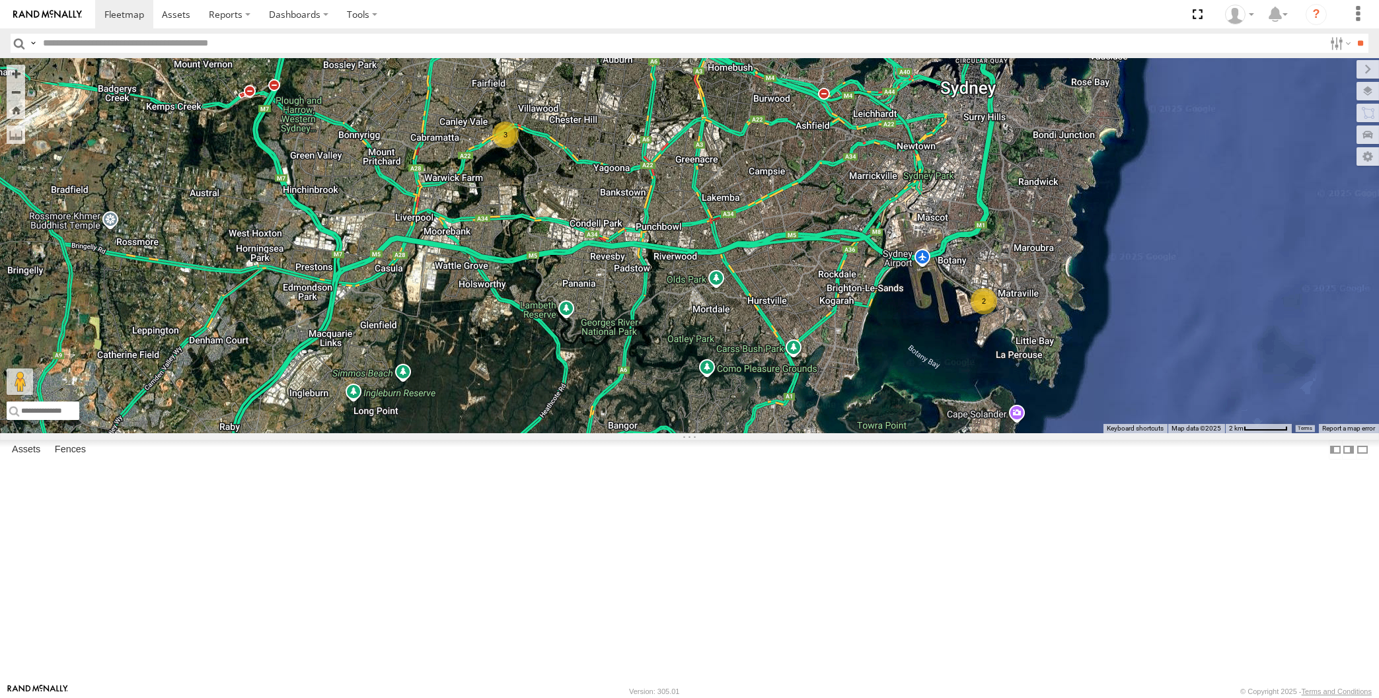
click at [556, 433] on div "XP79JN-R04 XO74GU-R69 2 3" at bounding box center [689, 245] width 1379 height 375
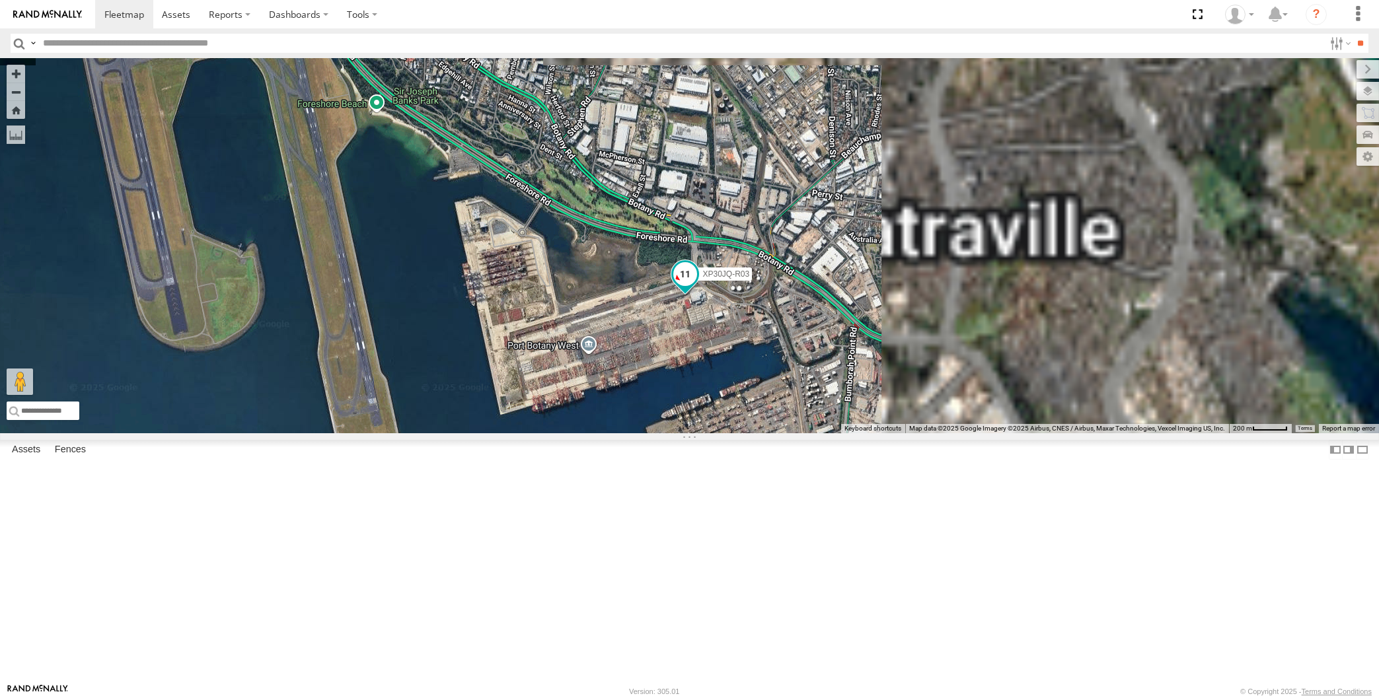
click at [686, 287] on span at bounding box center [685, 275] width 24 height 24
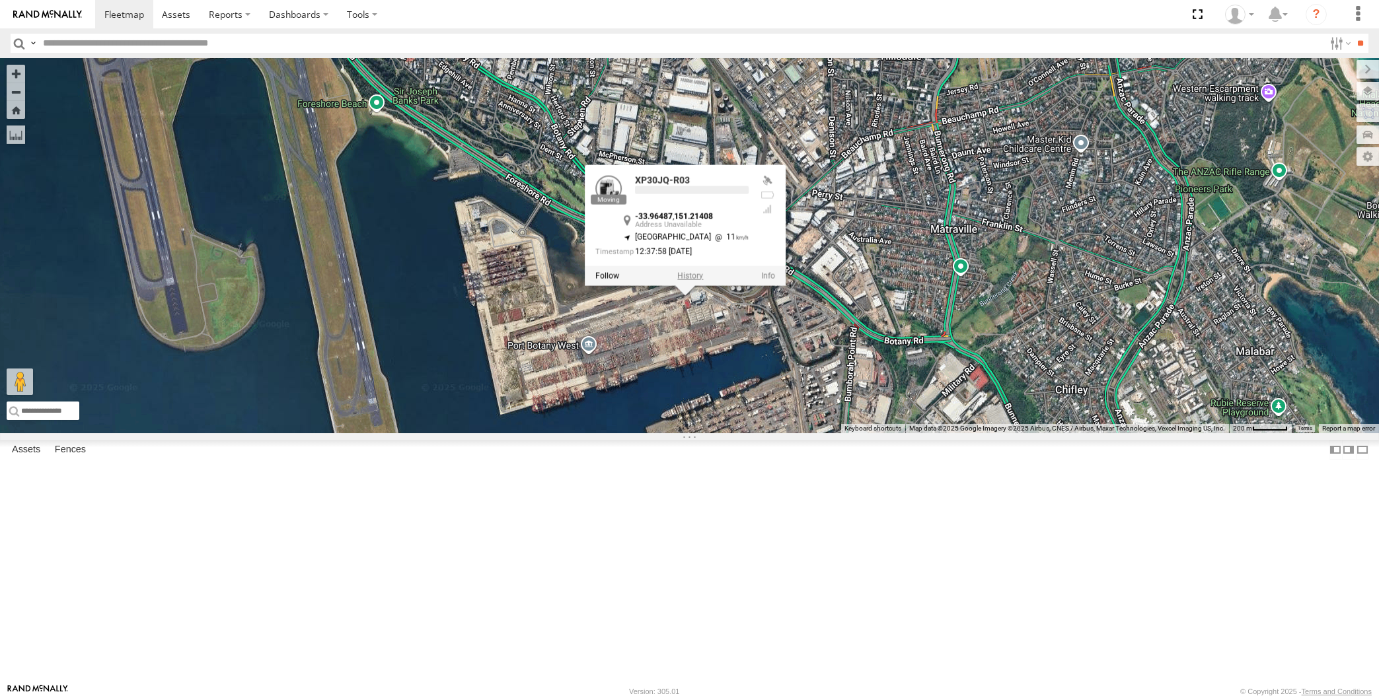
click at [688, 281] on label at bounding box center [690, 276] width 26 height 9
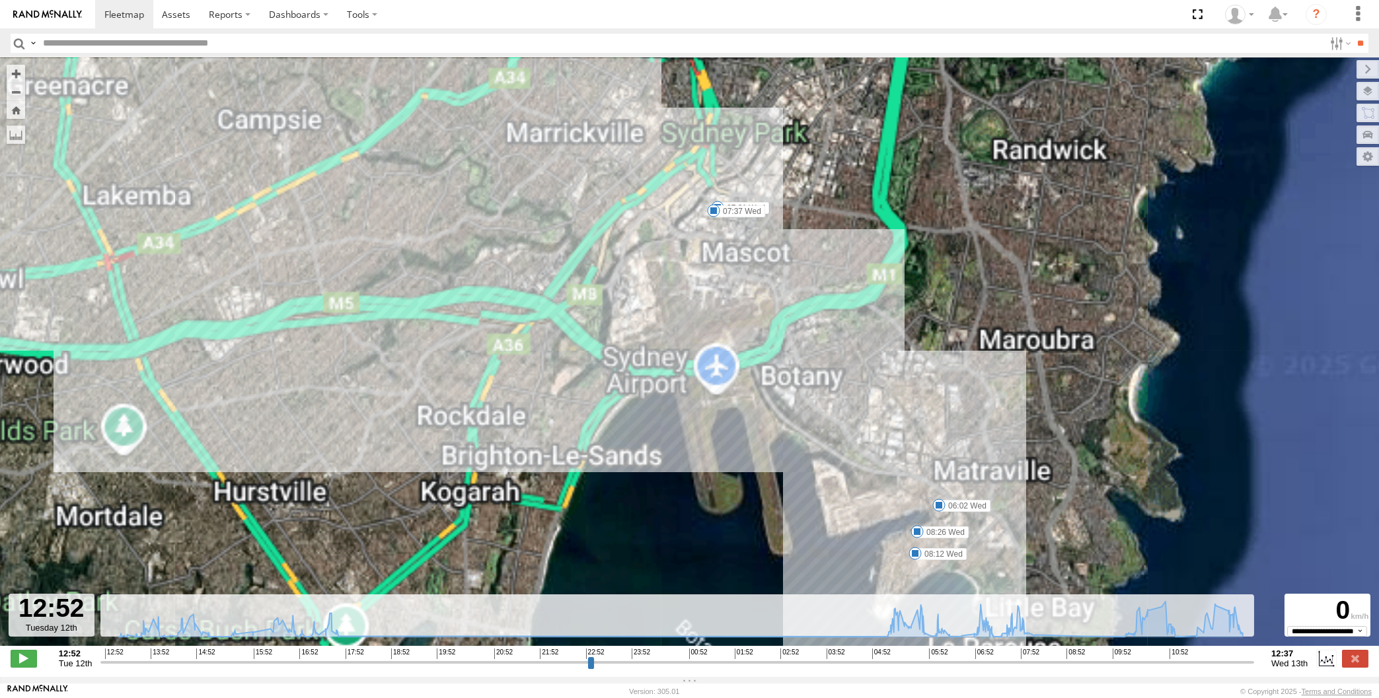
click at [1065, 660] on input "range" at bounding box center [677, 662] width 1154 height 13
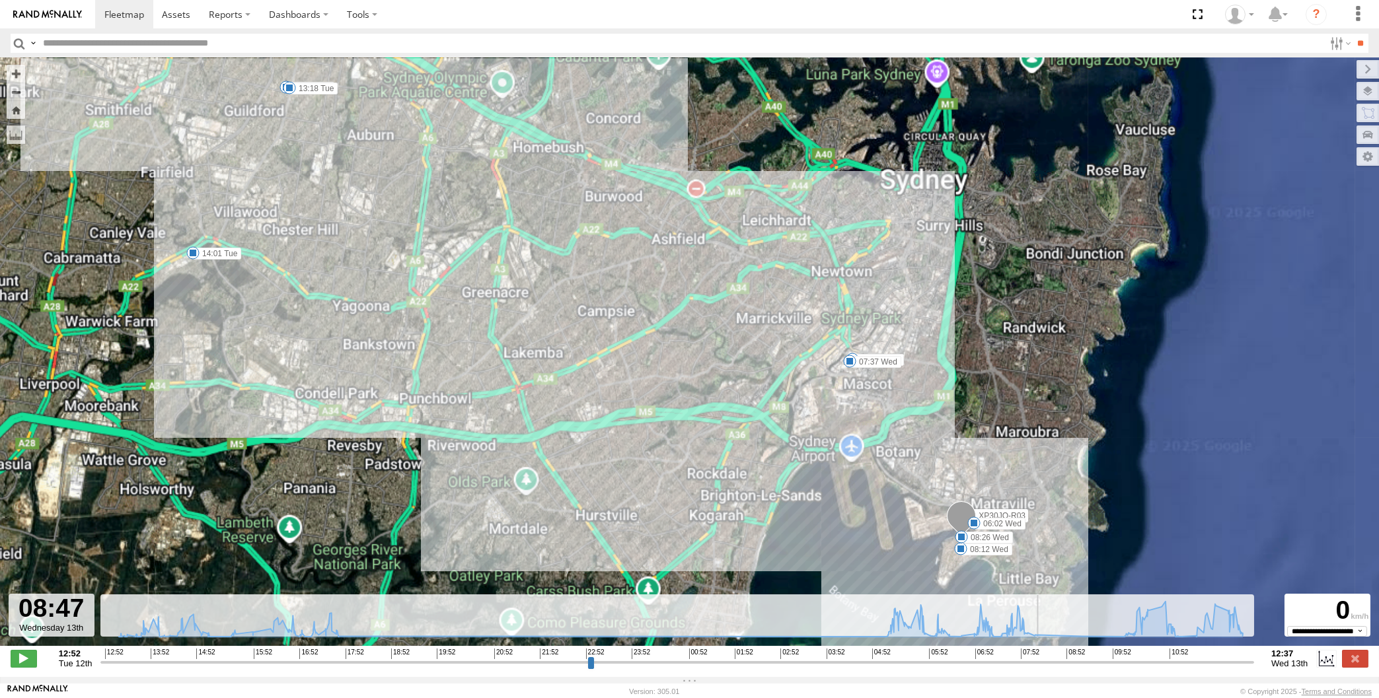
click at [1099, 660] on input "range" at bounding box center [677, 662] width 1154 height 13
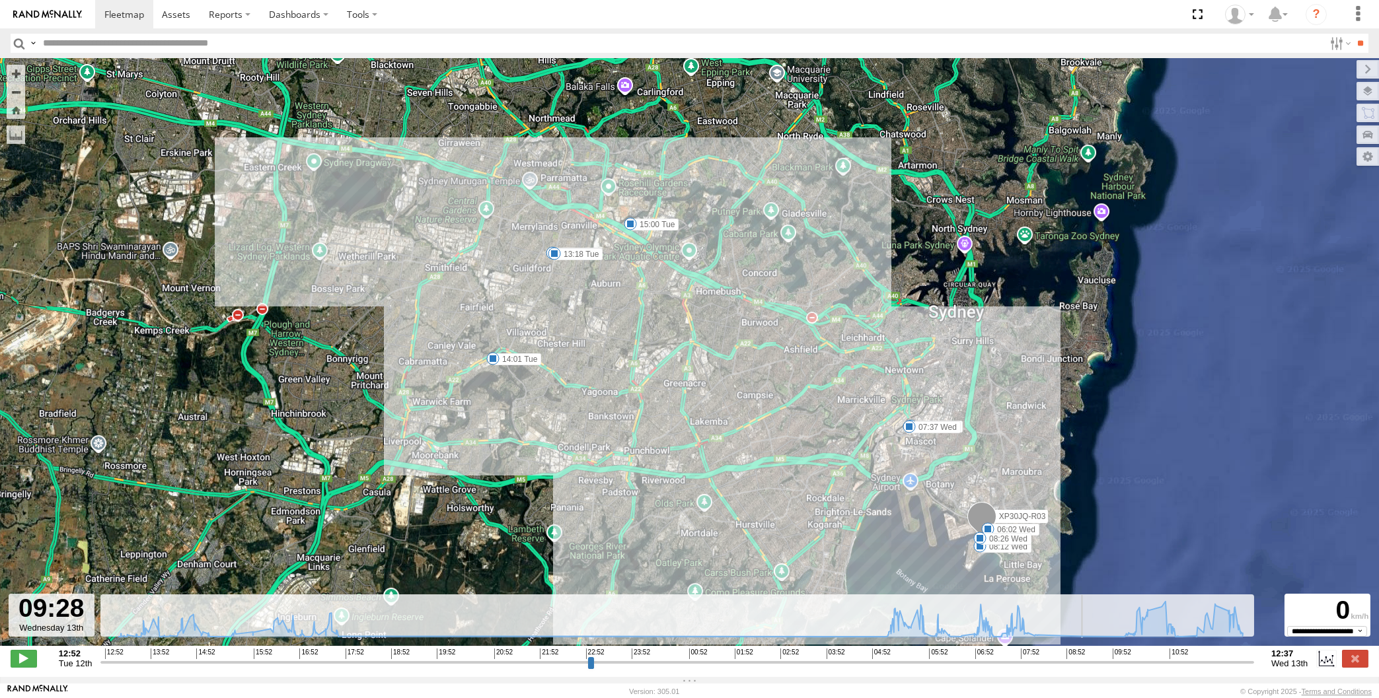
click at [1124, 660] on input "range" at bounding box center [677, 662] width 1154 height 13
click at [1155, 662] on input "range" at bounding box center [677, 662] width 1154 height 13
click at [1171, 659] on input "range" at bounding box center [677, 662] width 1154 height 13
click at [1176, 659] on input "range" at bounding box center [677, 662] width 1154 height 13
click at [1196, 659] on input "range" at bounding box center [677, 662] width 1154 height 13
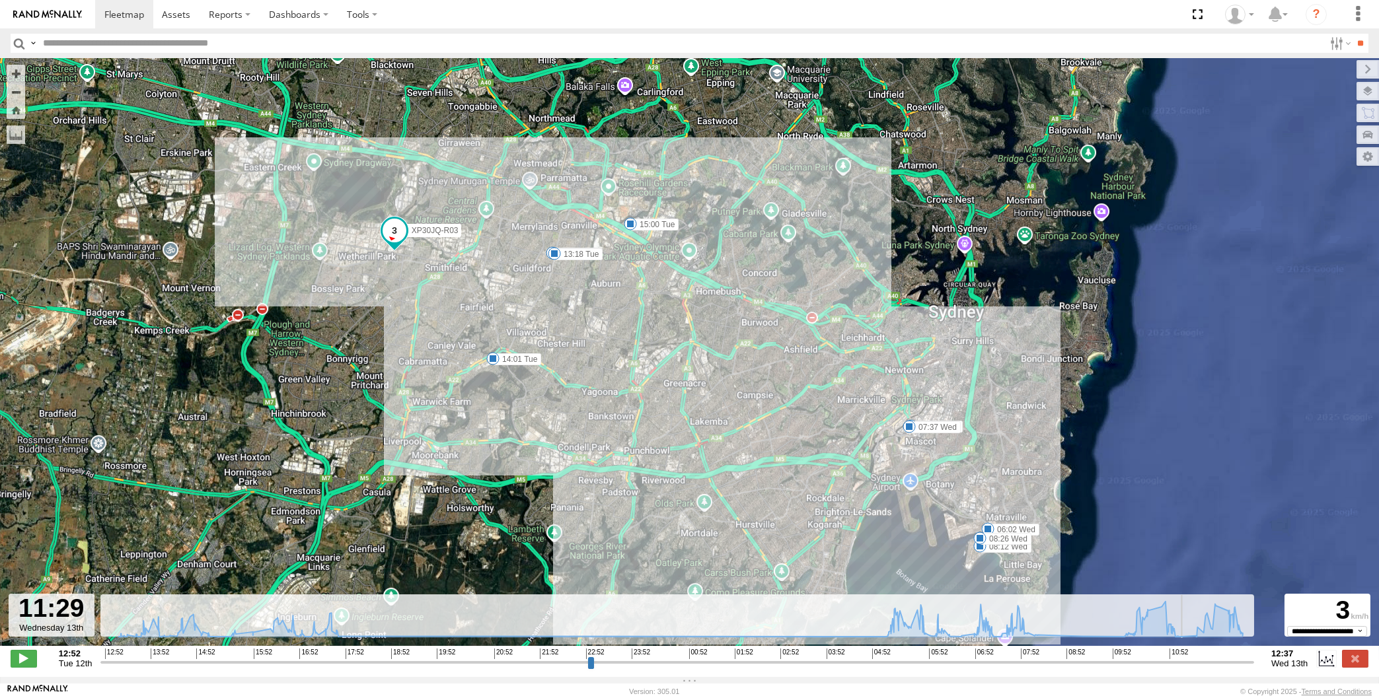
click at [1216, 659] on input "range" at bounding box center [677, 662] width 1154 height 13
click at [1235, 659] on input "range" at bounding box center [677, 662] width 1154 height 13
click at [1254, 661] on input "range" at bounding box center [677, 662] width 1154 height 13
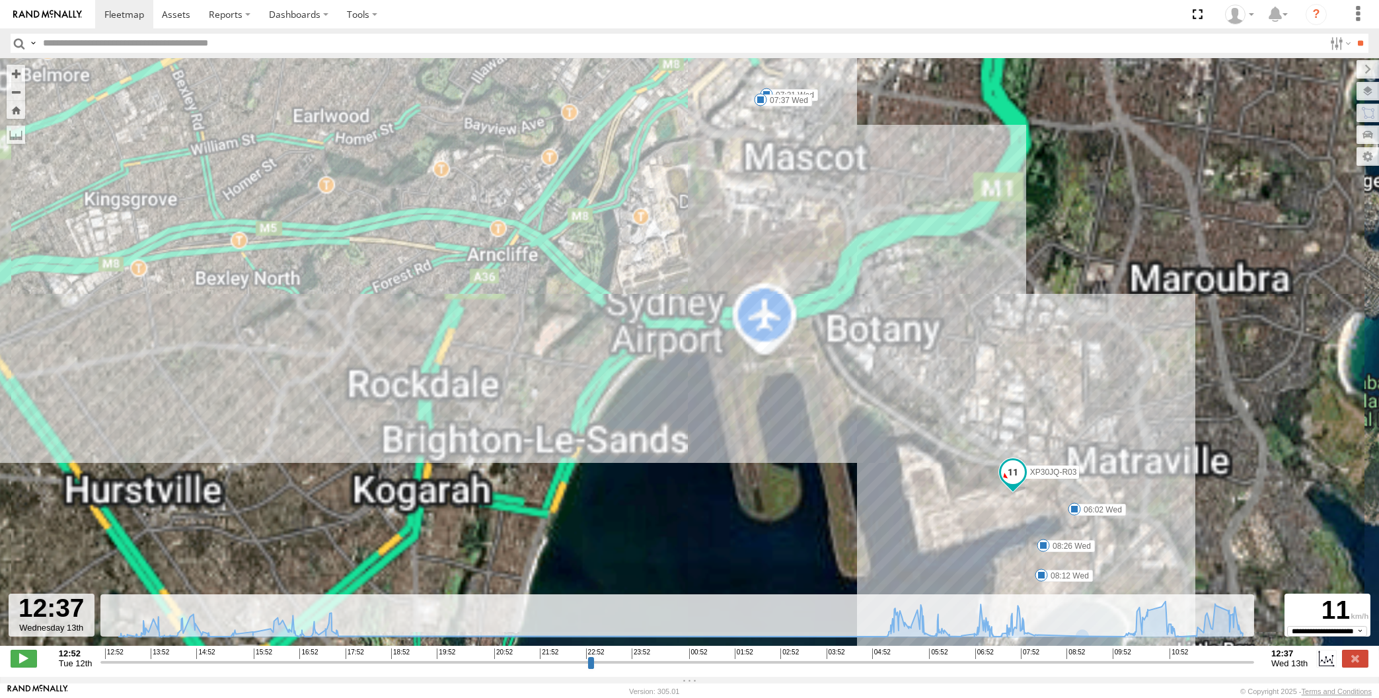
drag, startPoint x: 1006, startPoint y: 513, endPoint x: 994, endPoint y: 505, distance: 14.3
click at [995, 505] on div "XP30JQ-R03 13:07 Tue 13:18 Tue 14:01 Tue 15:00 Tue 06:02 Wed 07:31 Wed 07:37 We…" at bounding box center [689, 359] width 1379 height 602
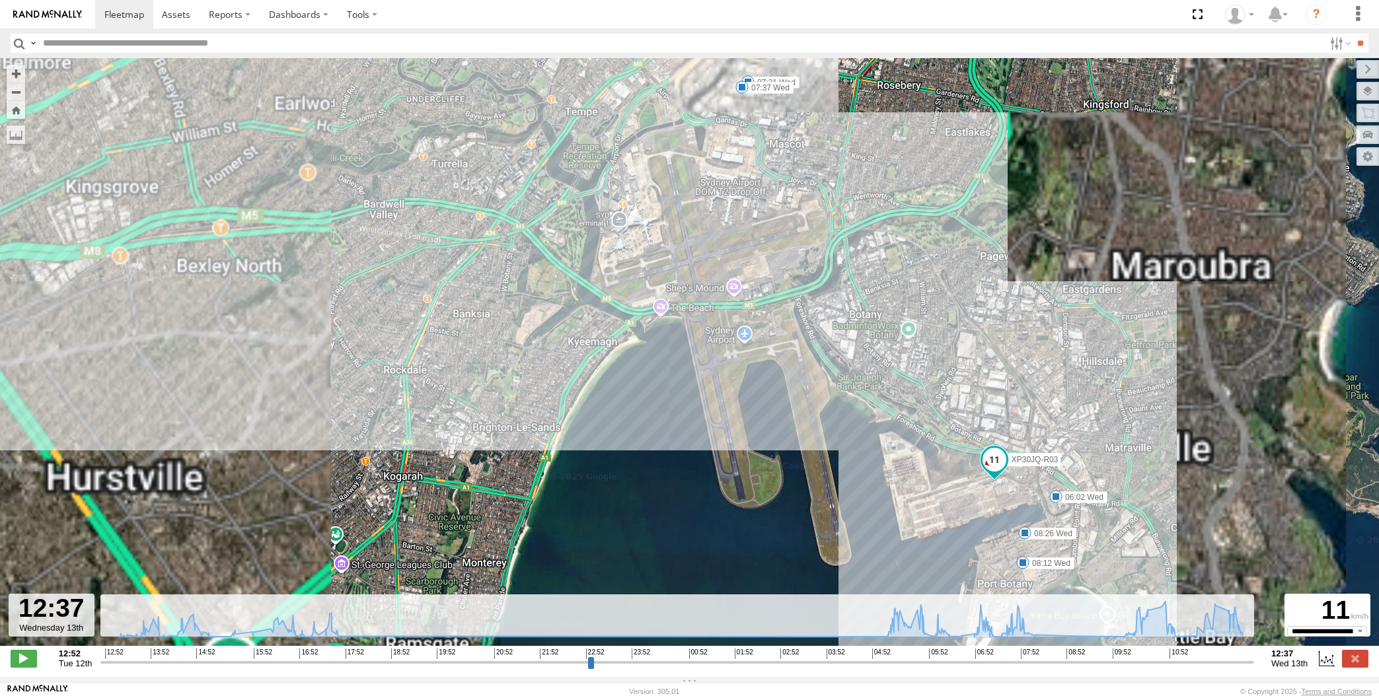
click at [1239, 663] on input "range" at bounding box center [677, 662] width 1154 height 13
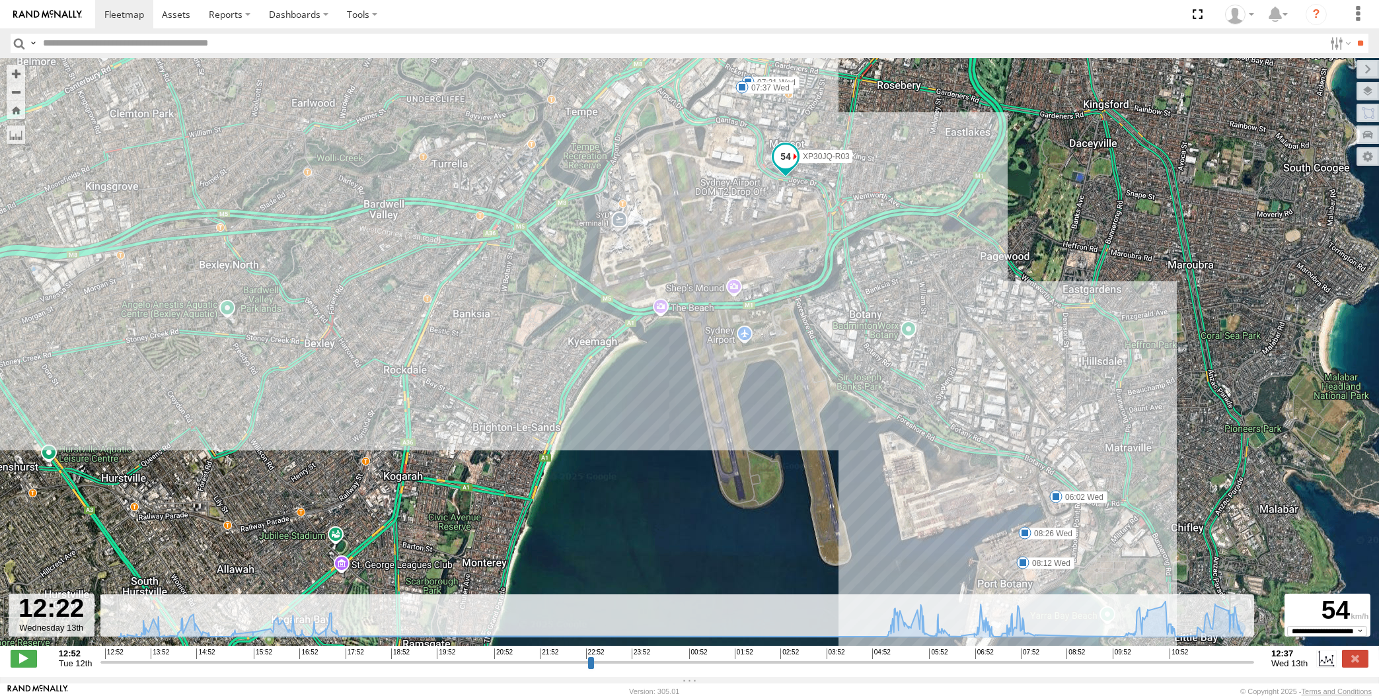
click at [1253, 663] on input "range" at bounding box center [677, 662] width 1154 height 13
drag, startPoint x: 1262, startPoint y: 663, endPoint x: 1273, endPoint y: 662, distance: 11.3
click at [1267, 662] on div "12:52 Tue 12th Created with Highcharts 6.0.7 Highcharts.com 12:52 13:52 14:52 1…" at bounding box center [690, 659] width 1358 height 20
click at [1362, 659] on label at bounding box center [1355, 658] width 26 height 17
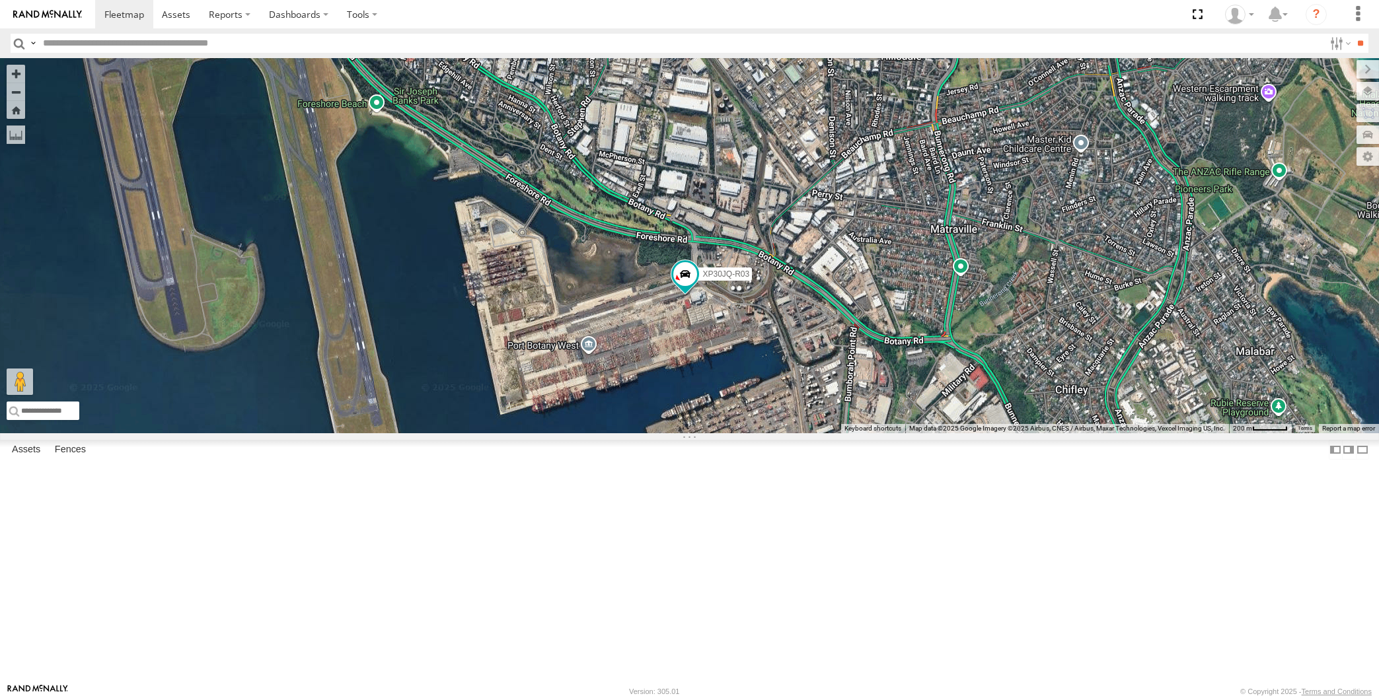
click at [804, 433] on div "XP30JQ-R03" at bounding box center [689, 245] width 1379 height 375
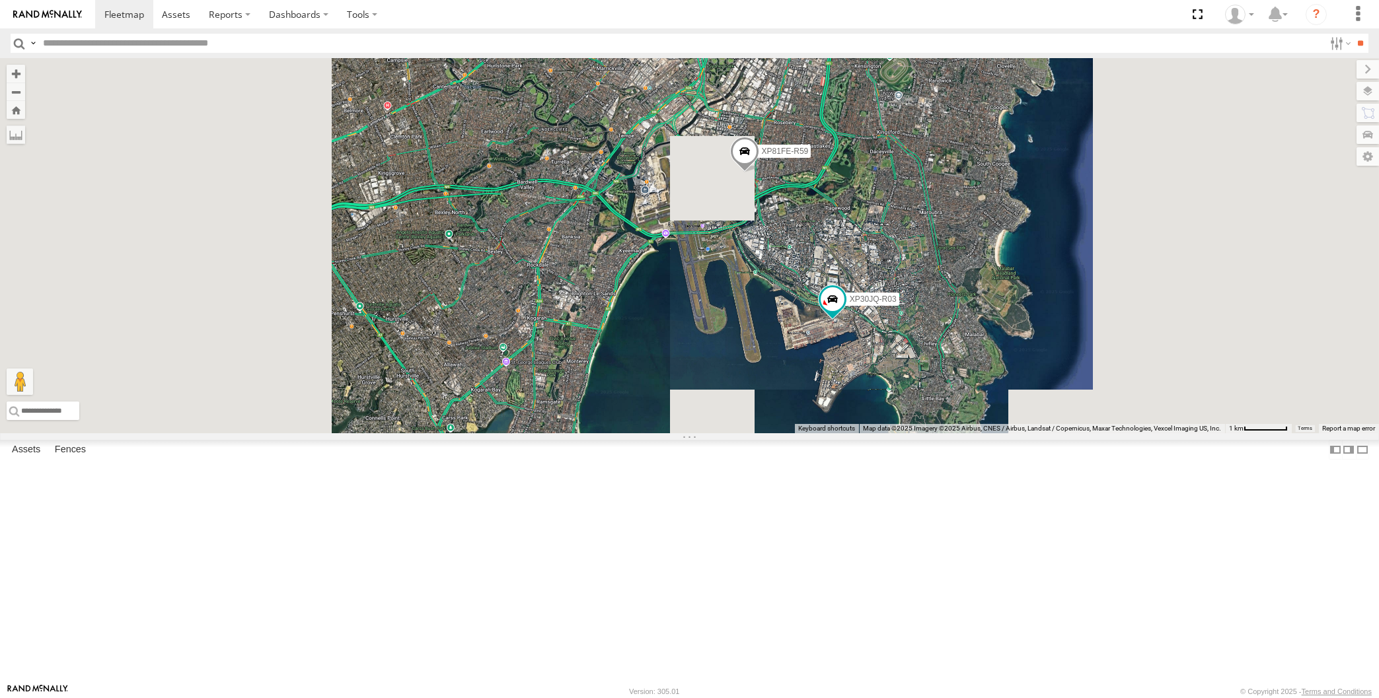
drag, startPoint x: 752, startPoint y: 472, endPoint x: 780, endPoint y: 488, distance: 32.5
click at [777, 433] on div "XP30JQ-R03 XP81FE-R59" at bounding box center [689, 245] width 1379 height 375
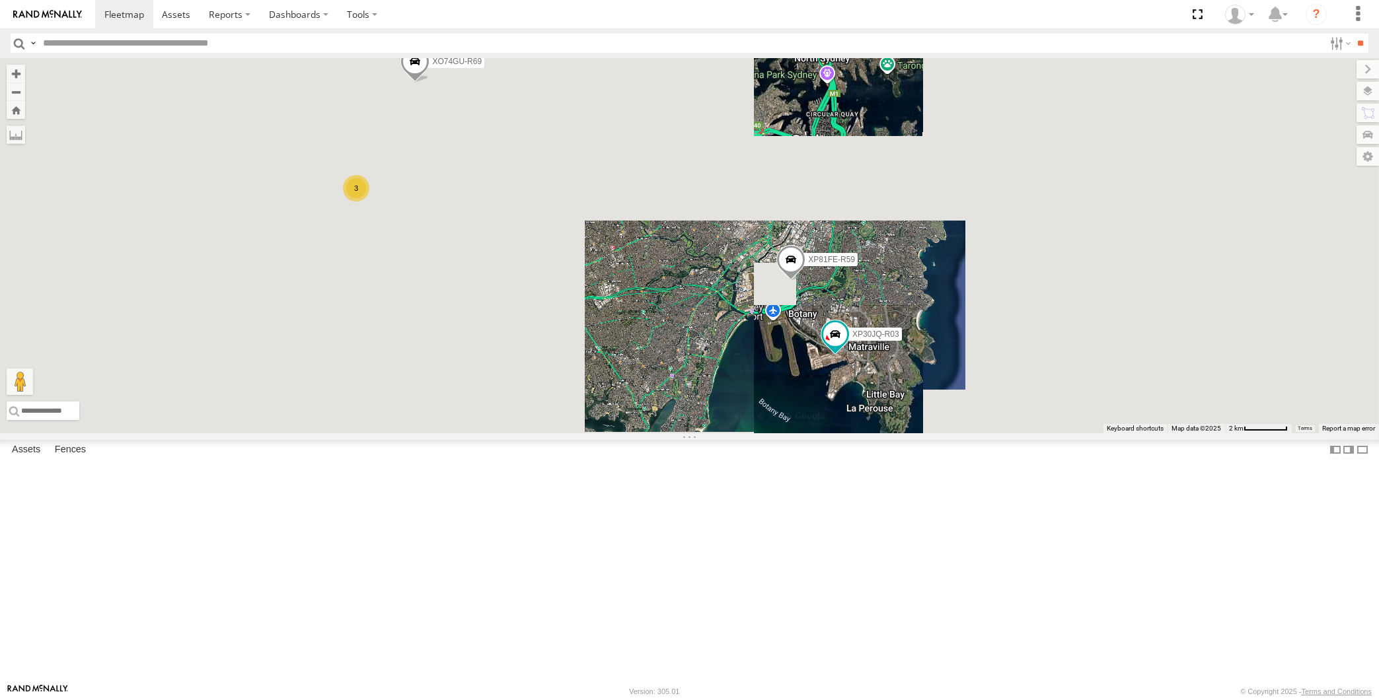
drag, startPoint x: 731, startPoint y: 501, endPoint x: 799, endPoint y: 507, distance: 67.7
click at [798, 433] on div "XP30JQ-R03 XP81FE-R59 3 XO74GU-R69" at bounding box center [689, 245] width 1379 height 375
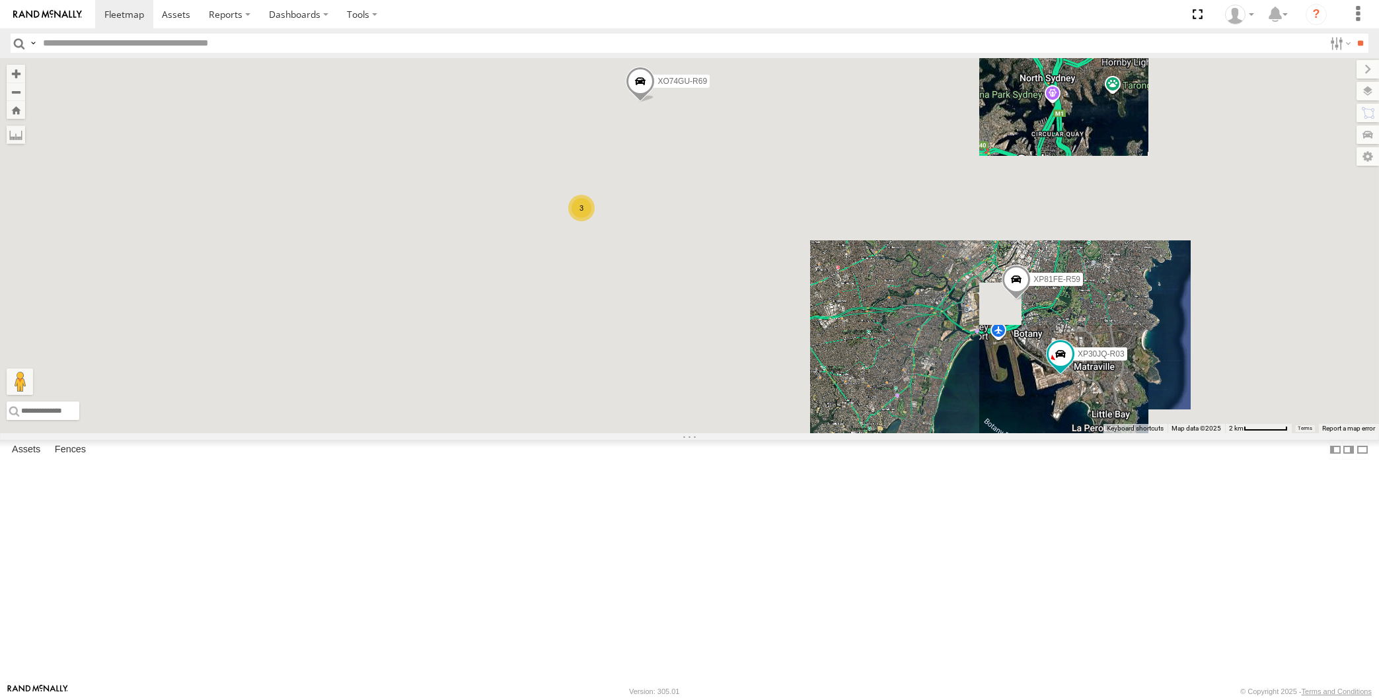
click at [847, 433] on div "XP30JQ-R03 XP81FE-R59 3 XO74GU-R69" at bounding box center [689, 245] width 1379 height 375
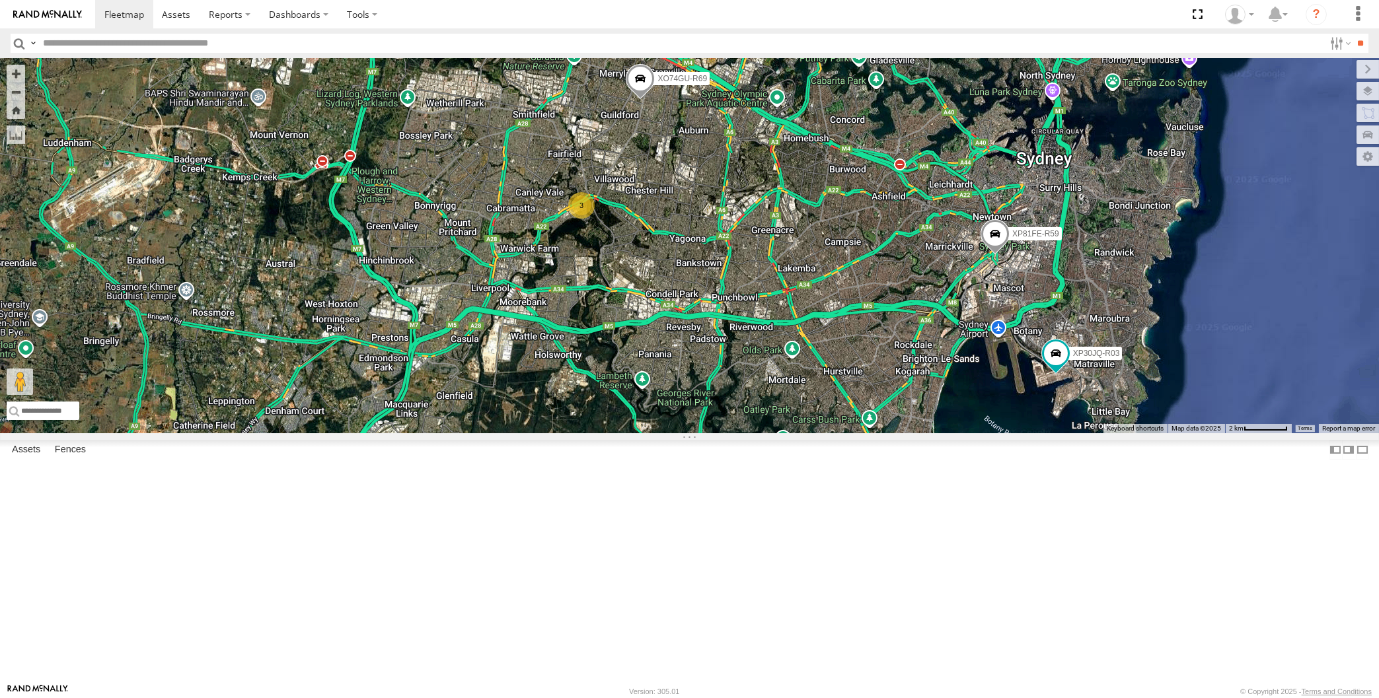
drag, startPoint x: 472, startPoint y: 567, endPoint x: 488, endPoint y: 464, distance: 104.3
click at [488, 433] on div "XP30JQ-R03 XP81FE-R59 XO74GU-R69 3" at bounding box center [689, 245] width 1379 height 375
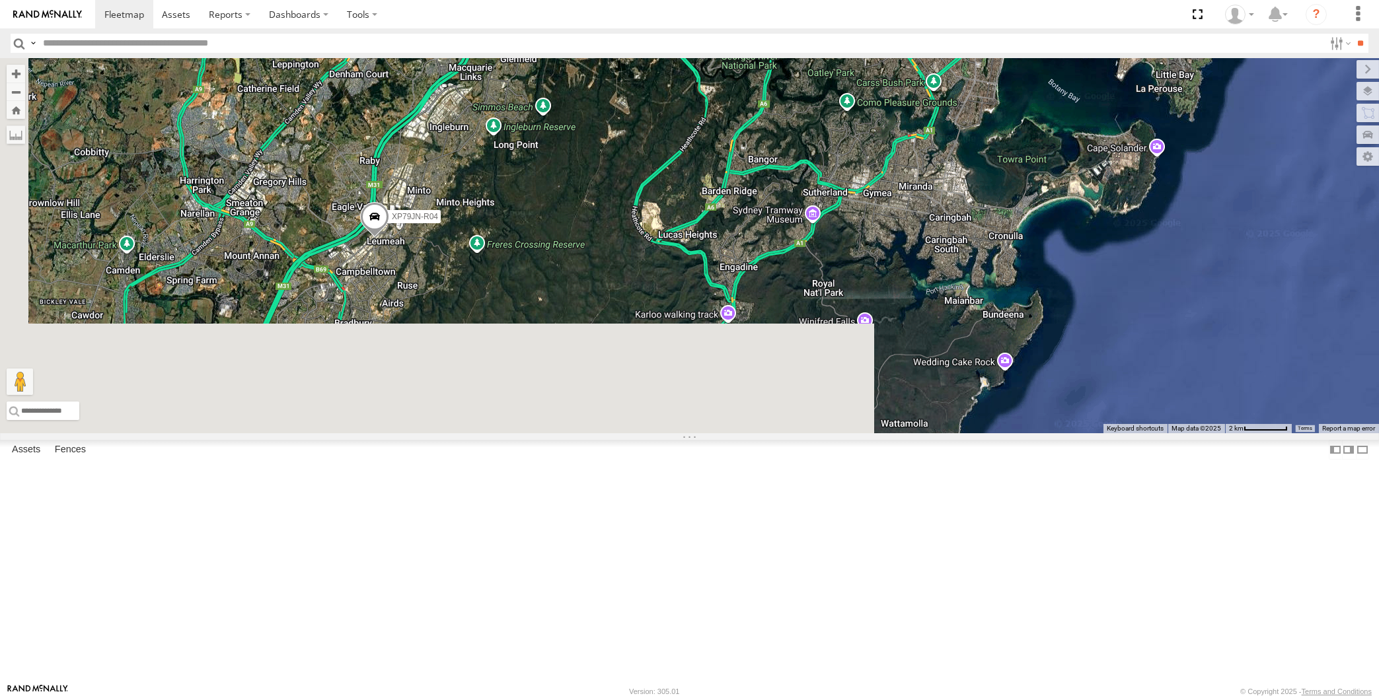
click at [375, 238] on span at bounding box center [374, 221] width 29 height 36
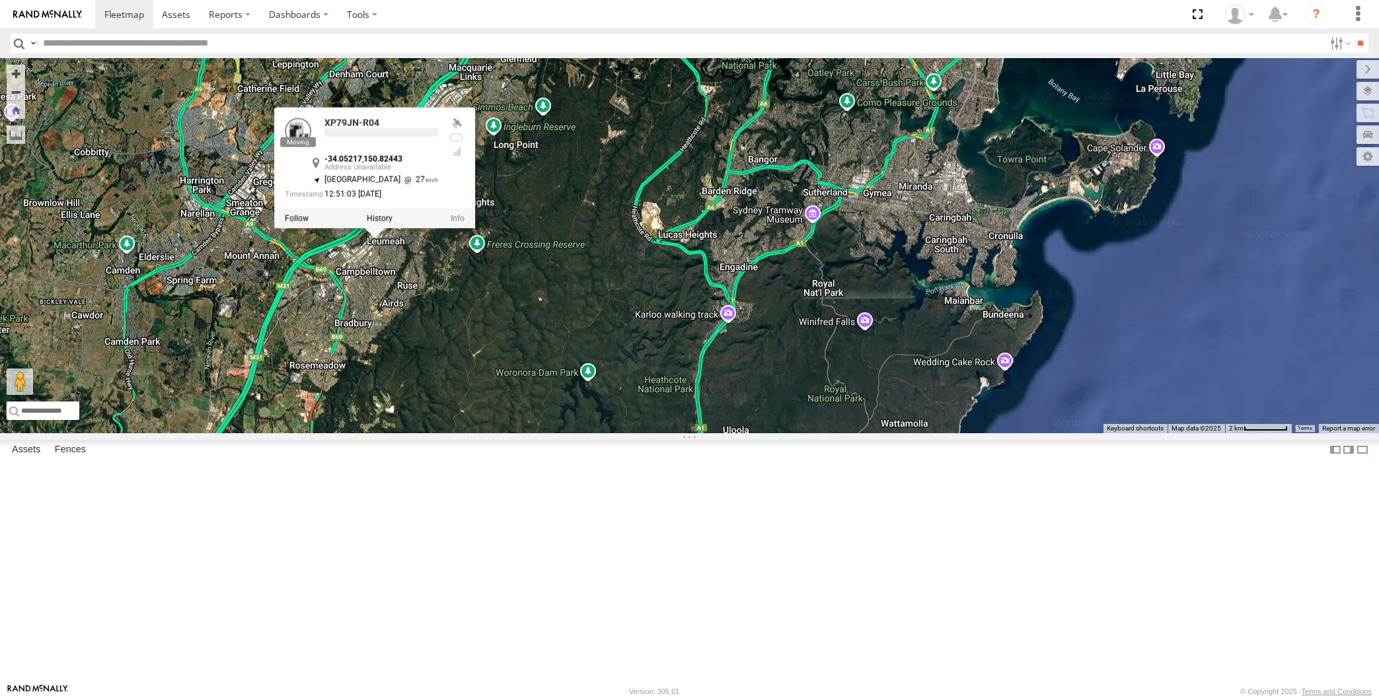
click at [417, 402] on div "XP30JQ-R03 XP81FE-R59 XO74GU-R69 3 XP79JN-R04 XP79JN-R04 -34.05217 , 150.82443 …" at bounding box center [689, 245] width 1379 height 375
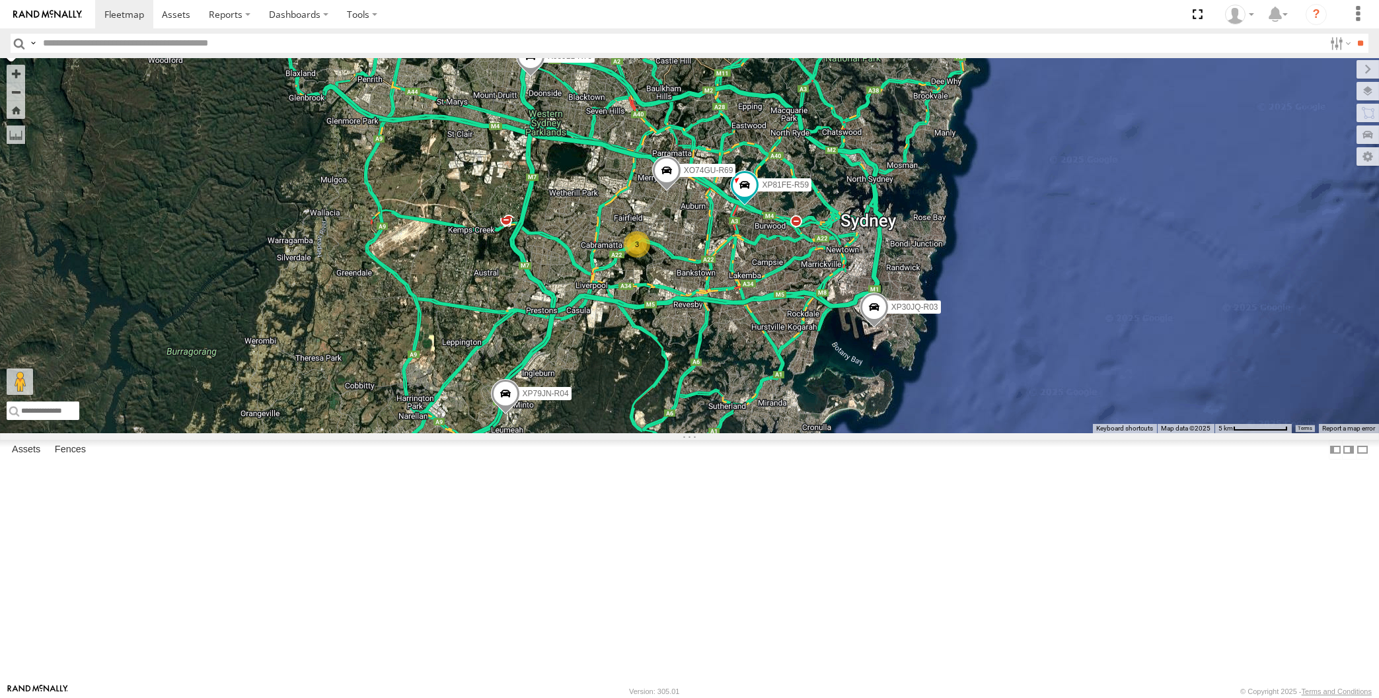
click at [247, 277] on div "XP30JQ-R03 XP79JN-R04 3 RJ5911-R79 XP81FE-R59 XO74GU-R69" at bounding box center [689, 245] width 1379 height 375
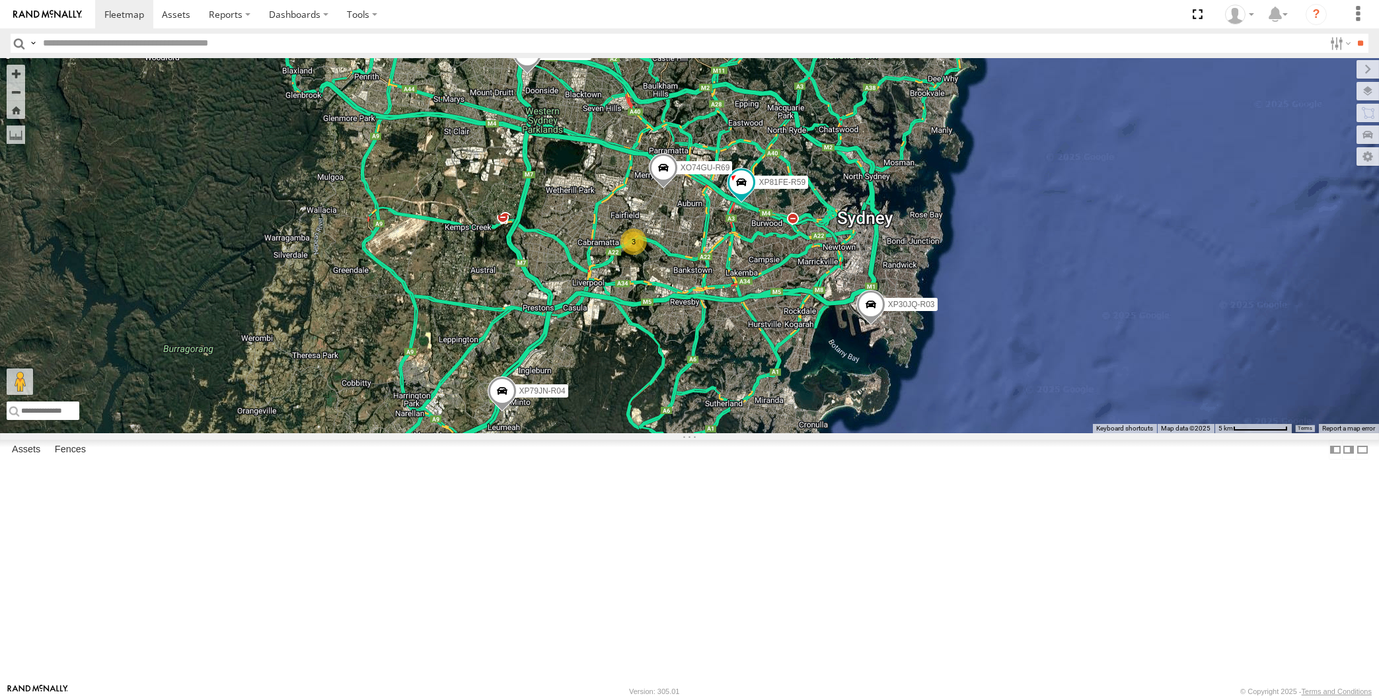
drag, startPoint x: 739, startPoint y: 523, endPoint x: 754, endPoint y: 497, distance: 30.2
click at [708, 433] on div "XP30JQ-R03 XP79JN-R04 3 RJ5911-R79 XP81FE-R59 XO74GU-R69" at bounding box center [689, 245] width 1379 height 375
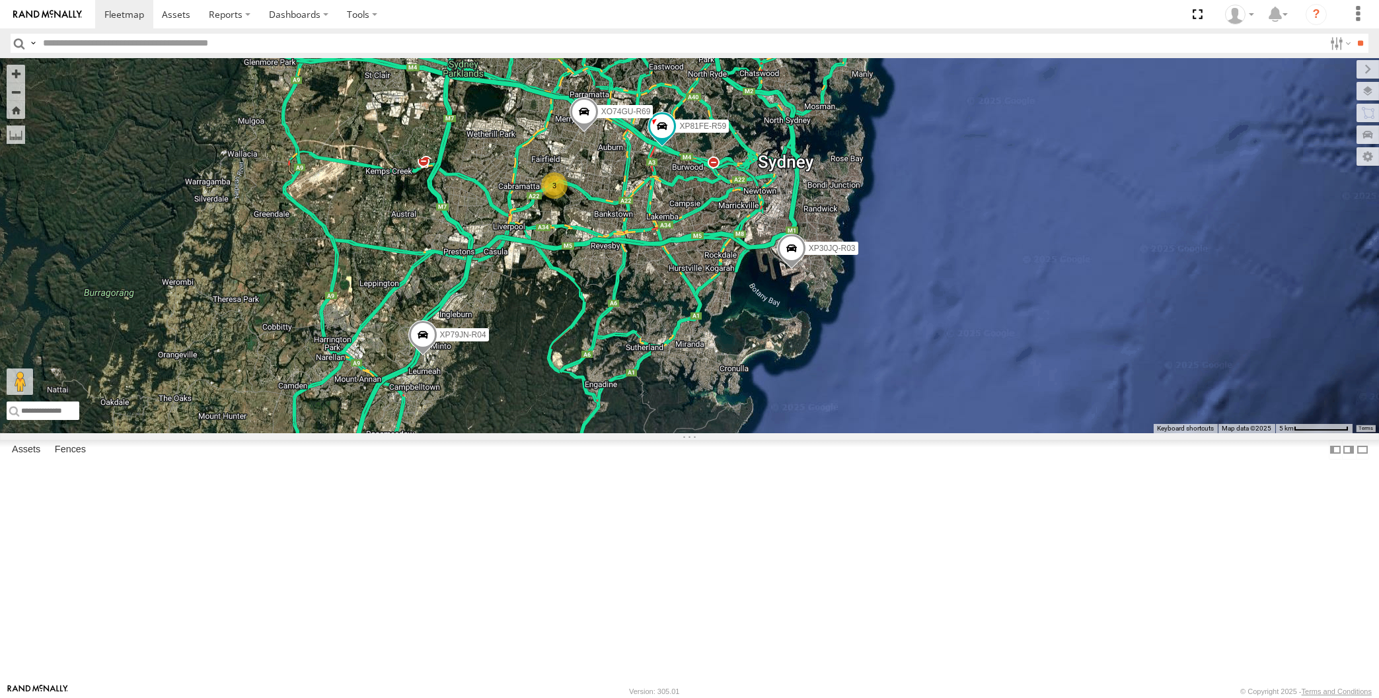
click at [992, 326] on div "XP30JQ-R03 XP79JN-R04 3 RJ5911-R79 XP81FE-R59 XO74GU-R69" at bounding box center [689, 245] width 1379 height 375
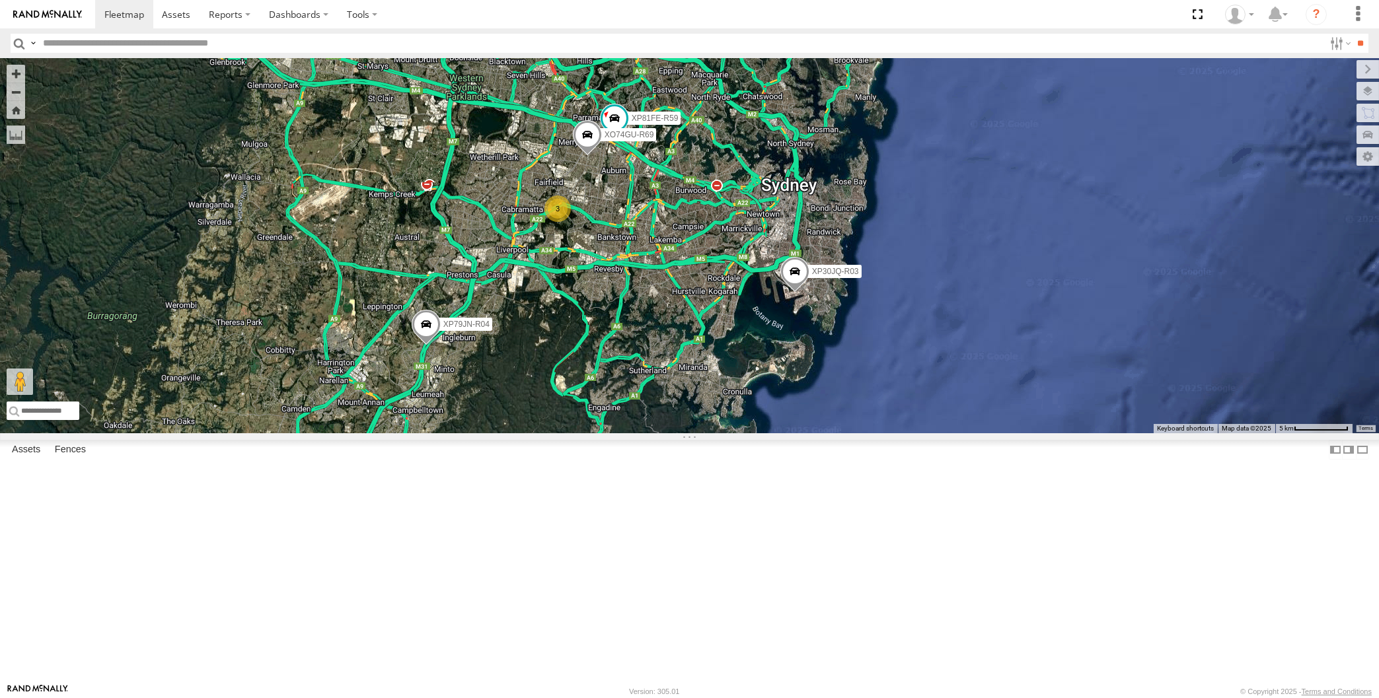
drag, startPoint x: 602, startPoint y: 339, endPoint x: 599, endPoint y: 409, distance: 70.1
click at [599, 409] on div "XP30JQ-R03 XP79JN-R04 3 RJ5911-R79 XP81FE-R59 XO74GU-R69" at bounding box center [689, 245] width 1379 height 375
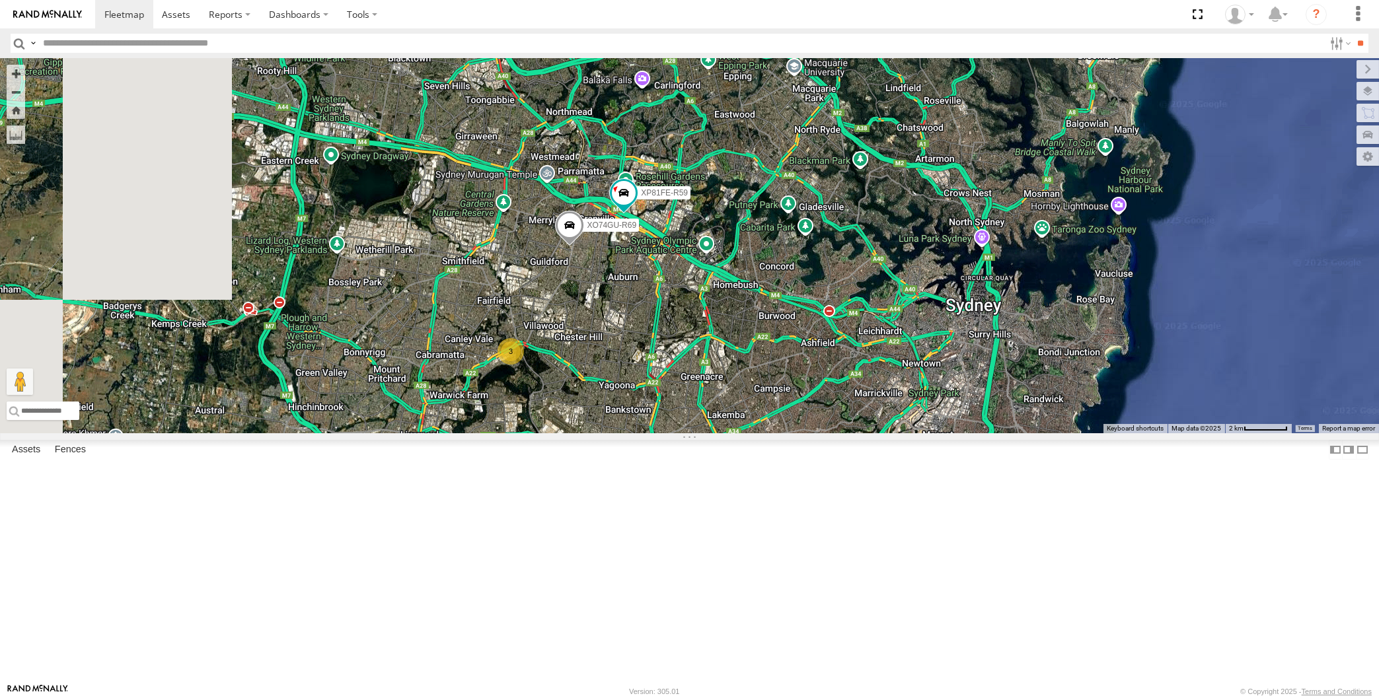
drag, startPoint x: 599, startPoint y: 435, endPoint x: 626, endPoint y: 468, distance: 41.8
click at [626, 433] on div "XP30JQ-R03 XP79JN-R04 RJ5911-R79 XP81FE-R59 XO74GU-R69 3" at bounding box center [689, 245] width 1379 height 375
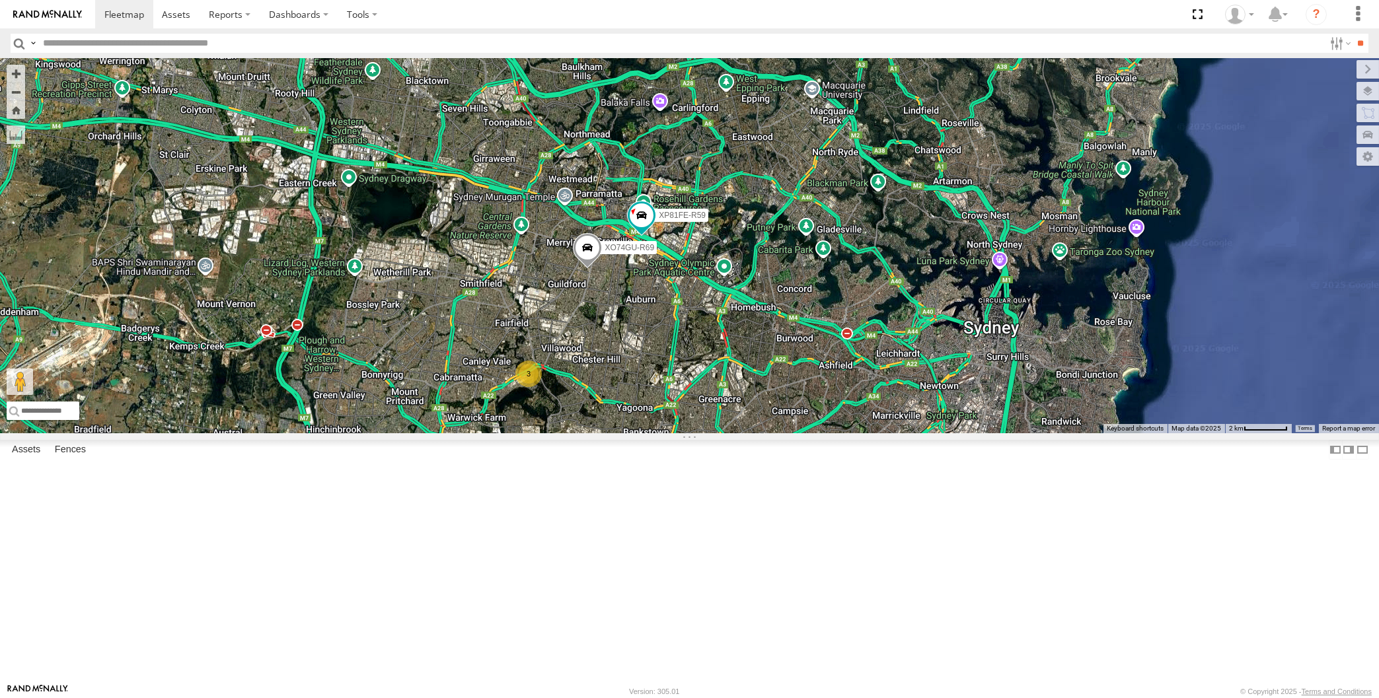
drag, startPoint x: 497, startPoint y: 388, endPoint x: 512, endPoint y: 408, distance: 25.5
click at [512, 408] on div "XP30JQ-R03 XP79JN-R04 RJ5911-R79 XP81FE-R59 XO74GU-R69 3" at bounding box center [689, 245] width 1379 height 375
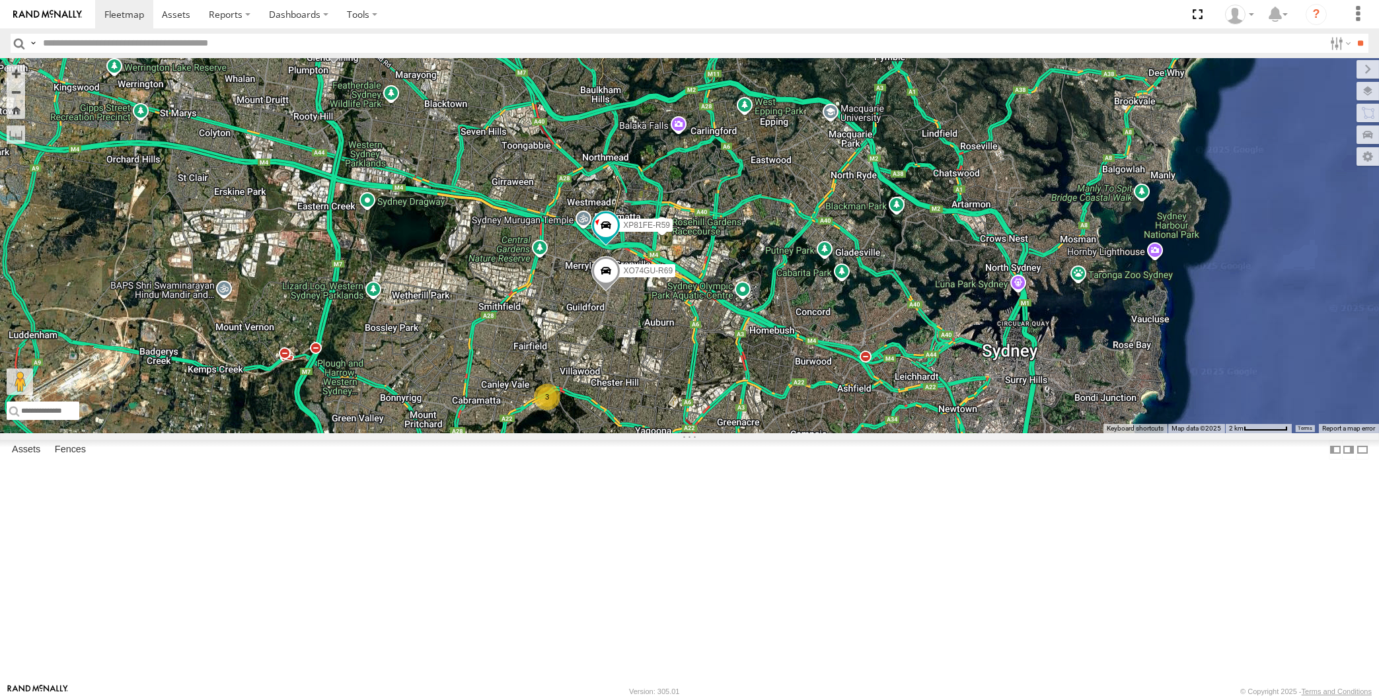
drag, startPoint x: 506, startPoint y: 457, endPoint x: 574, endPoint y: 343, distance: 132.5
click at [563, 367] on div "RJ5911-R79 XP81FE-R59 XO74GU-R69 3" at bounding box center [689, 245] width 1379 height 375
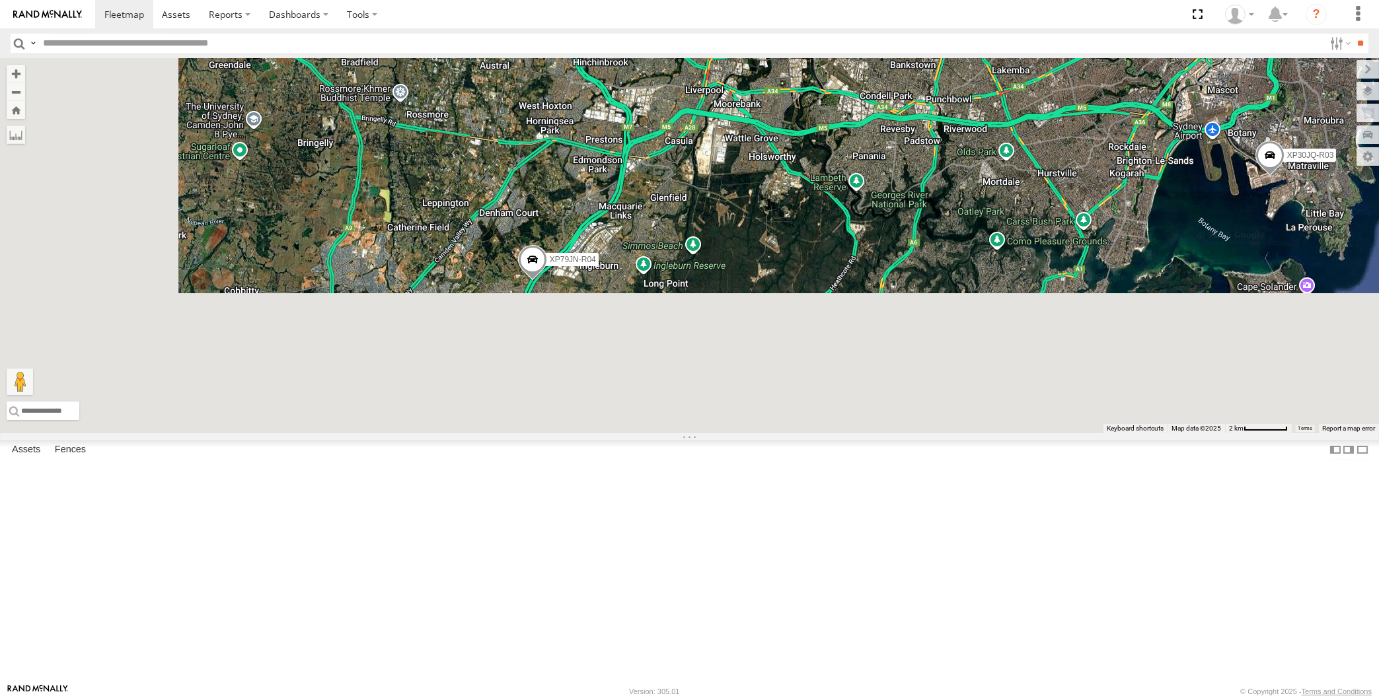
drag, startPoint x: 801, startPoint y: 430, endPoint x: 780, endPoint y: 416, distance: 25.1
click at [789, 421] on div "XP30JQ-R03 RJ5911-R79 XP81FE-R59 XO74GU-R69 3 XP79JN-R04" at bounding box center [689, 245] width 1379 height 375
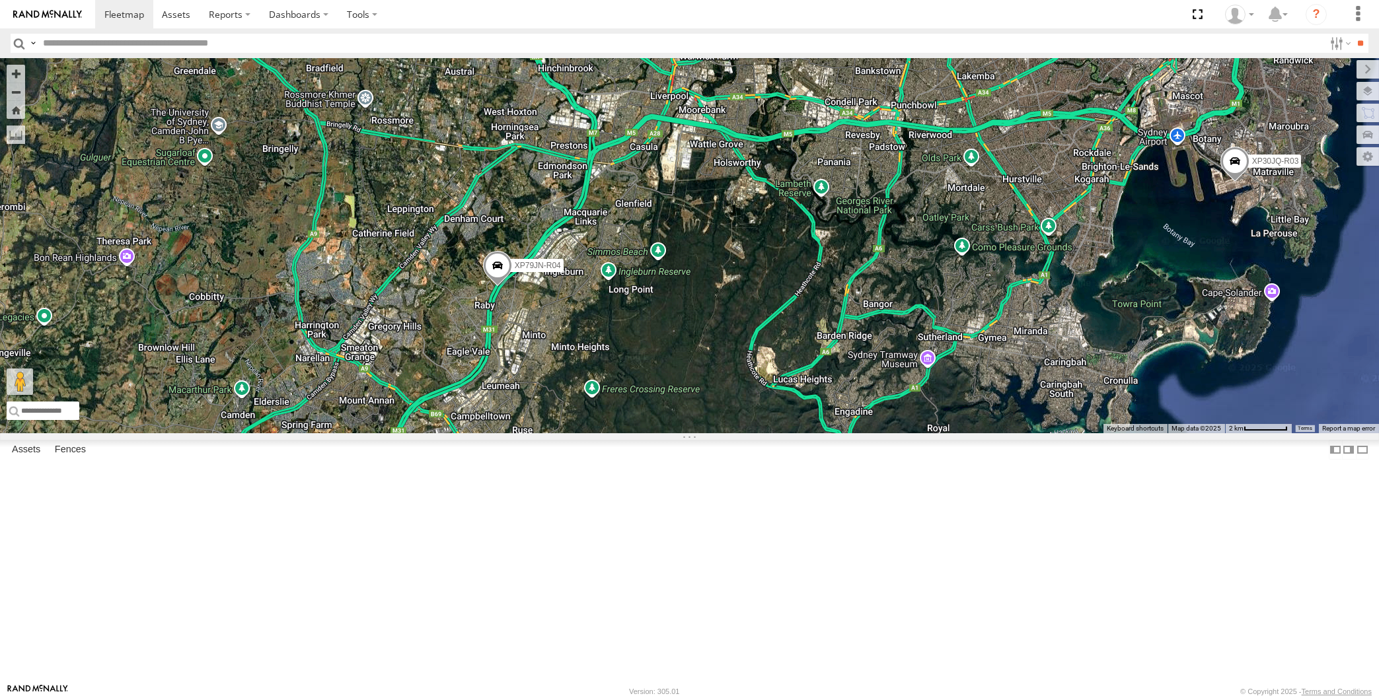
drag, startPoint x: 1243, startPoint y: 417, endPoint x: 1216, endPoint y: 448, distance: 41.6
click at [1223, 433] on div "XP30JQ-R03 RJ5911-R79 XP81FE-R59 XO74GU-R69 3 XP79JN-R04" at bounding box center [689, 245] width 1379 height 375
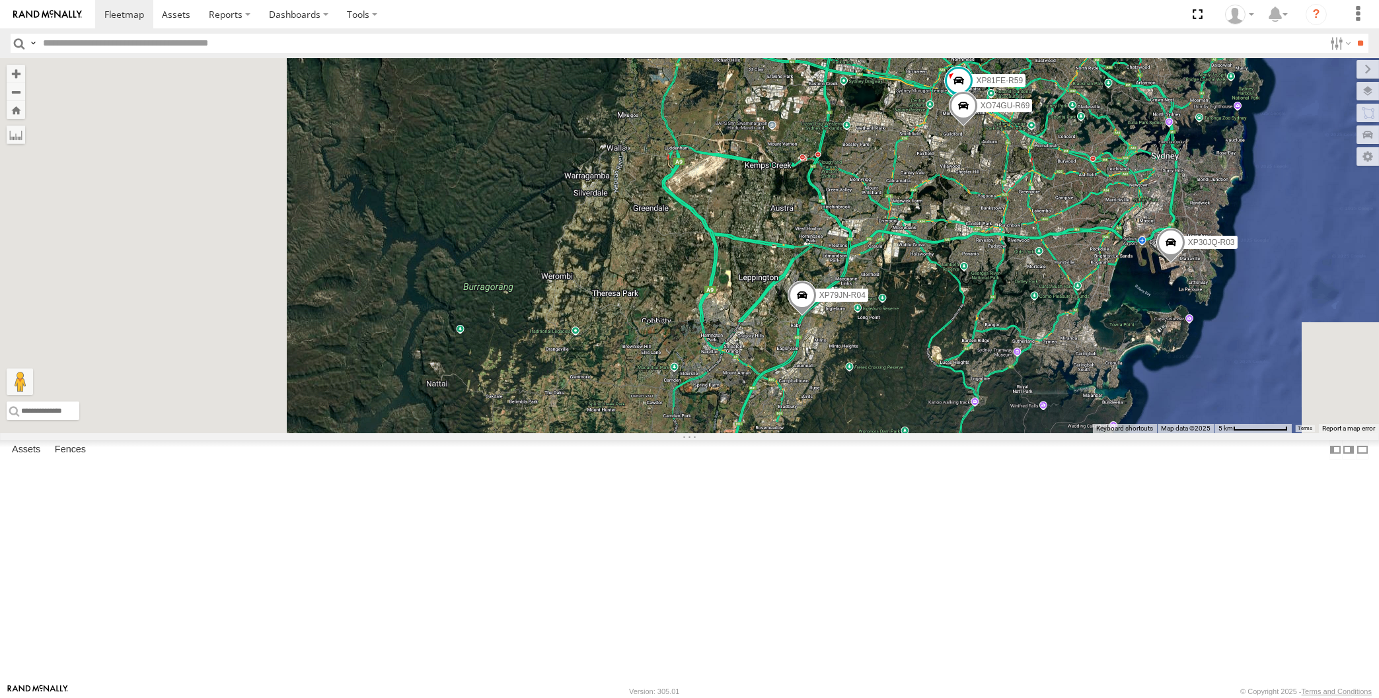
drag, startPoint x: 1111, startPoint y: 448, endPoint x: 1104, endPoint y: 450, distance: 6.9
click at [1107, 433] on div "XP30JQ-R03 RJ5911-R79 XP81FE-R59 XO74GU-R69 XP79JN-R04" at bounding box center [689, 245] width 1379 height 375
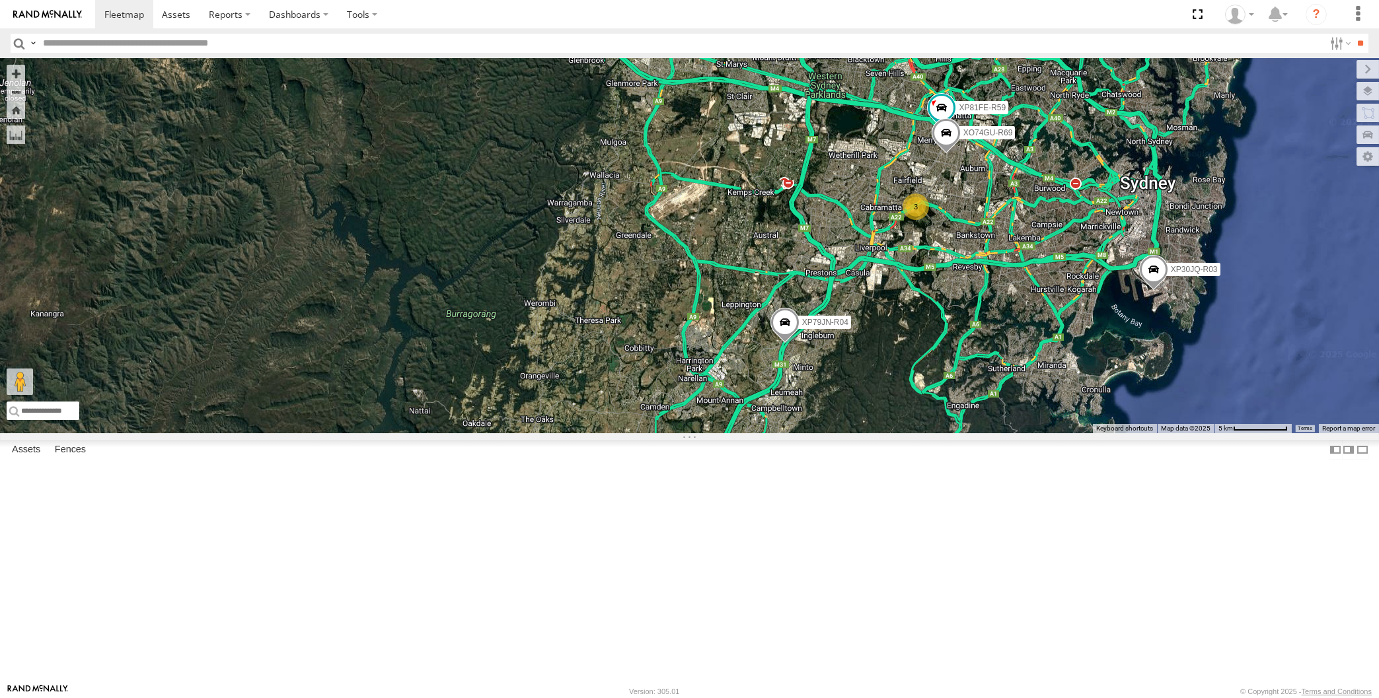
drag, startPoint x: 971, startPoint y: 338, endPoint x: 961, endPoint y: 362, distance: 26.4
click at [961, 362] on div "XP30JQ-R03 RJ5911-R79 XP81FE-R59 XO74GU-R69 XP79JN-R04 3" at bounding box center [689, 245] width 1379 height 375
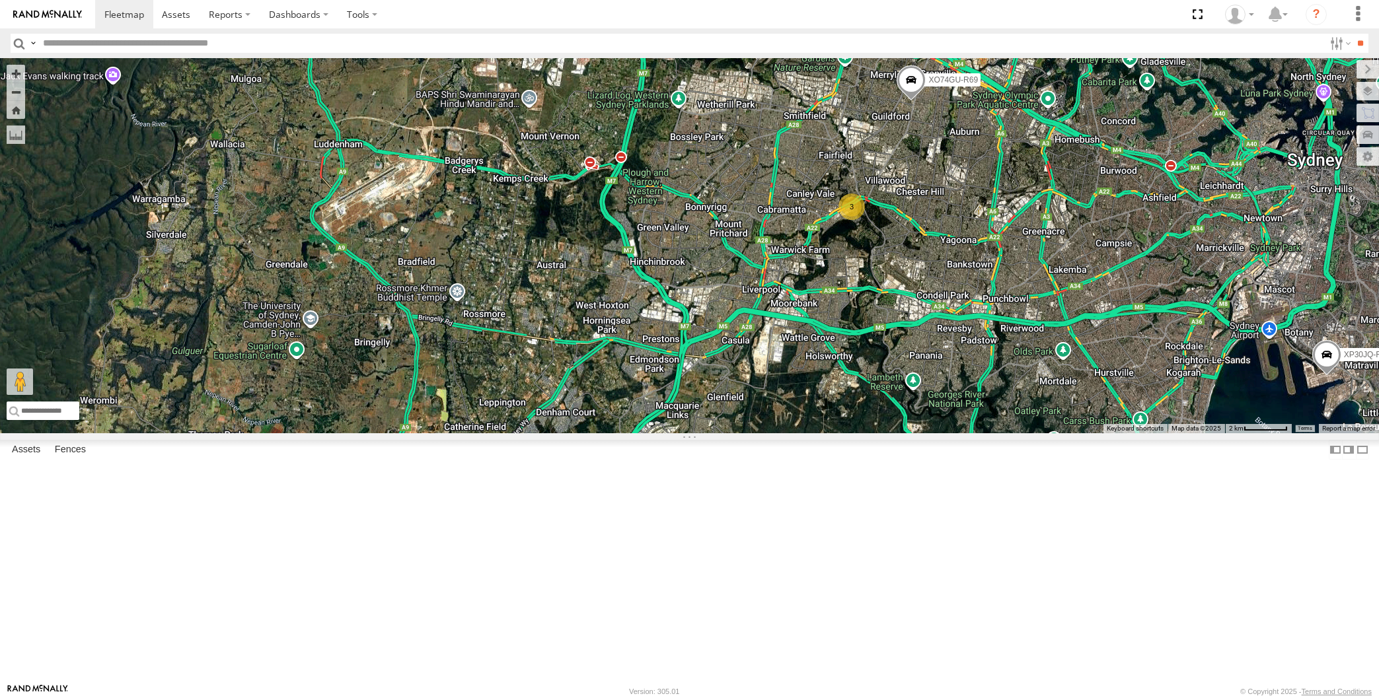
drag, startPoint x: 965, startPoint y: 404, endPoint x: 960, endPoint y: 413, distance: 10.1
click at [963, 410] on div "XP30JQ-R03 RJ5911-R79 XP81FE-R59 XO74GU-R69 XP79JN-R04 3" at bounding box center [689, 245] width 1379 height 375
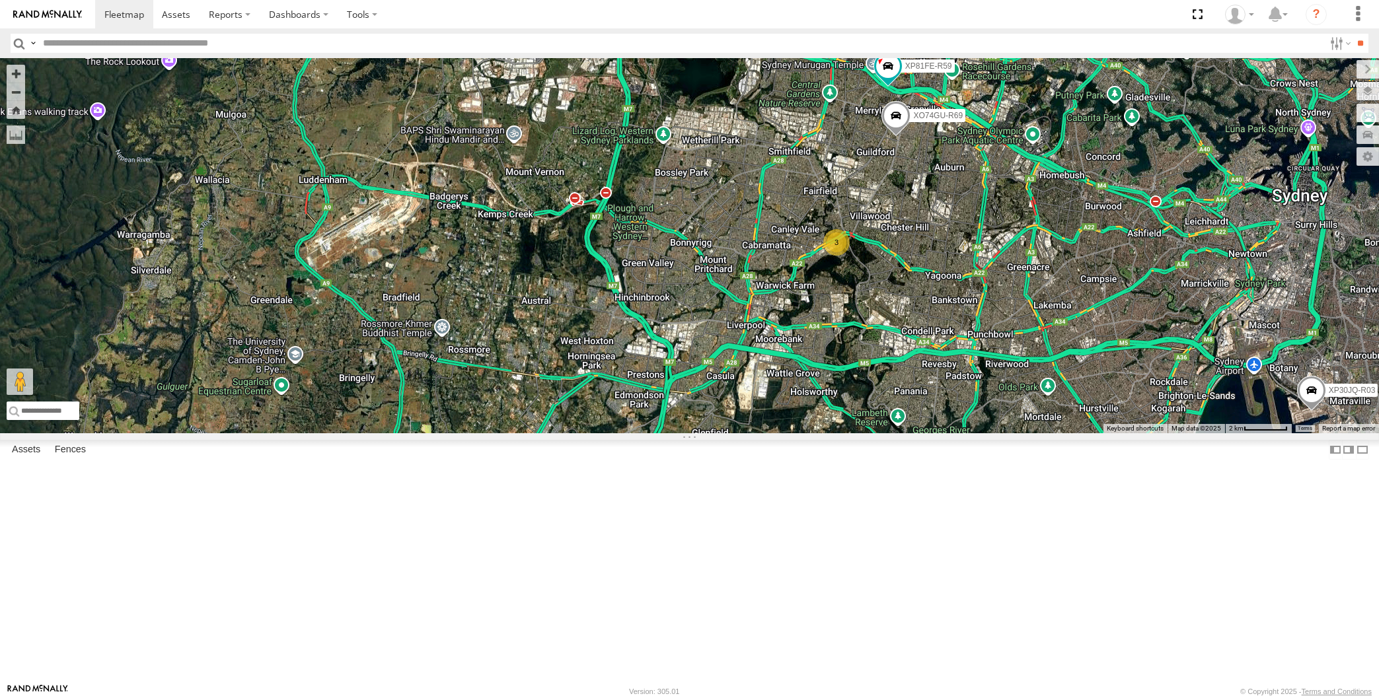
click at [980, 433] on div "XP30JQ-R03 RJ5911-R79 XP81FE-R59 XO74GU-R69 XP79JN-R04 3" at bounding box center [689, 245] width 1379 height 375
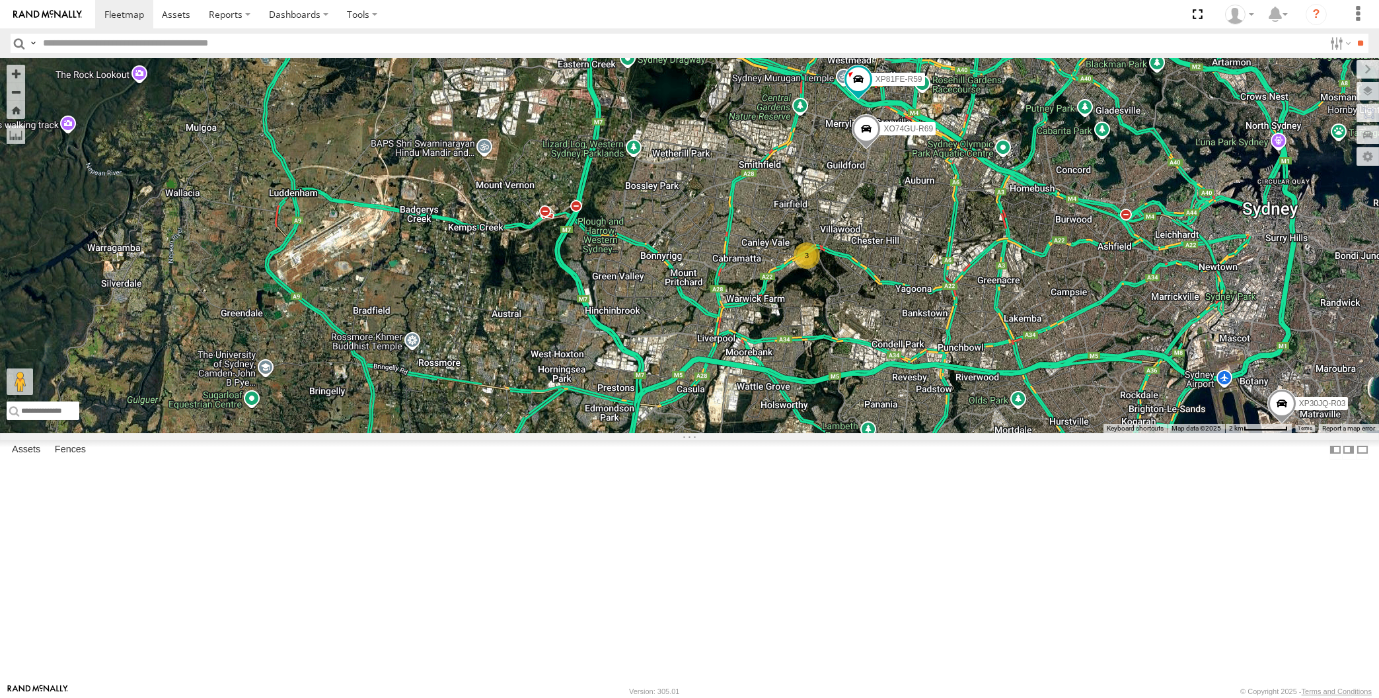
drag, startPoint x: 998, startPoint y: 461, endPoint x: 932, endPoint y: 491, distance: 71.8
click at [949, 433] on div "XP30JQ-R03 RJ5911-R79 XP81FE-R59 XO74GU-R69 XP79JN-R04 3" at bounding box center [689, 245] width 1379 height 375
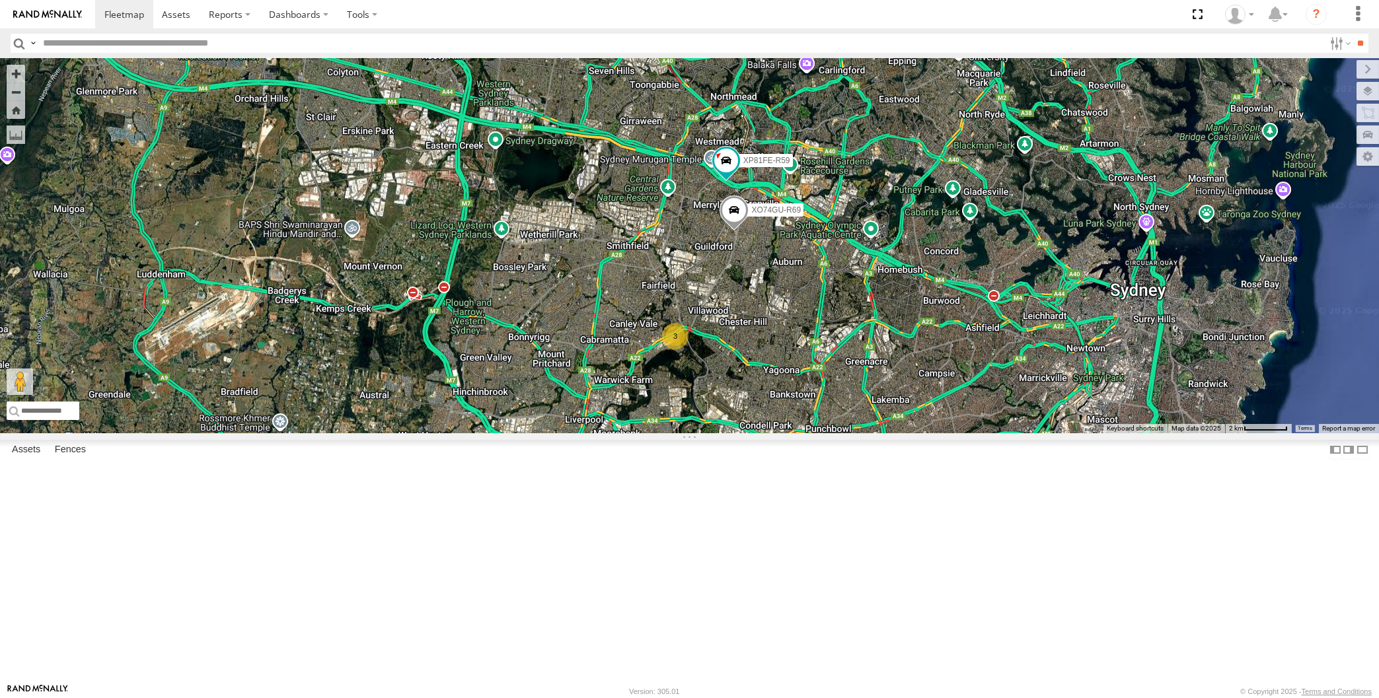
drag, startPoint x: 867, startPoint y: 499, endPoint x: 861, endPoint y: 494, distance: 8.0
click at [865, 433] on div "XP30JQ-R03 RJ5911-R79 XP81FE-R59 XO74GU-R69 XP79JN-R04 3" at bounding box center [689, 245] width 1379 height 375
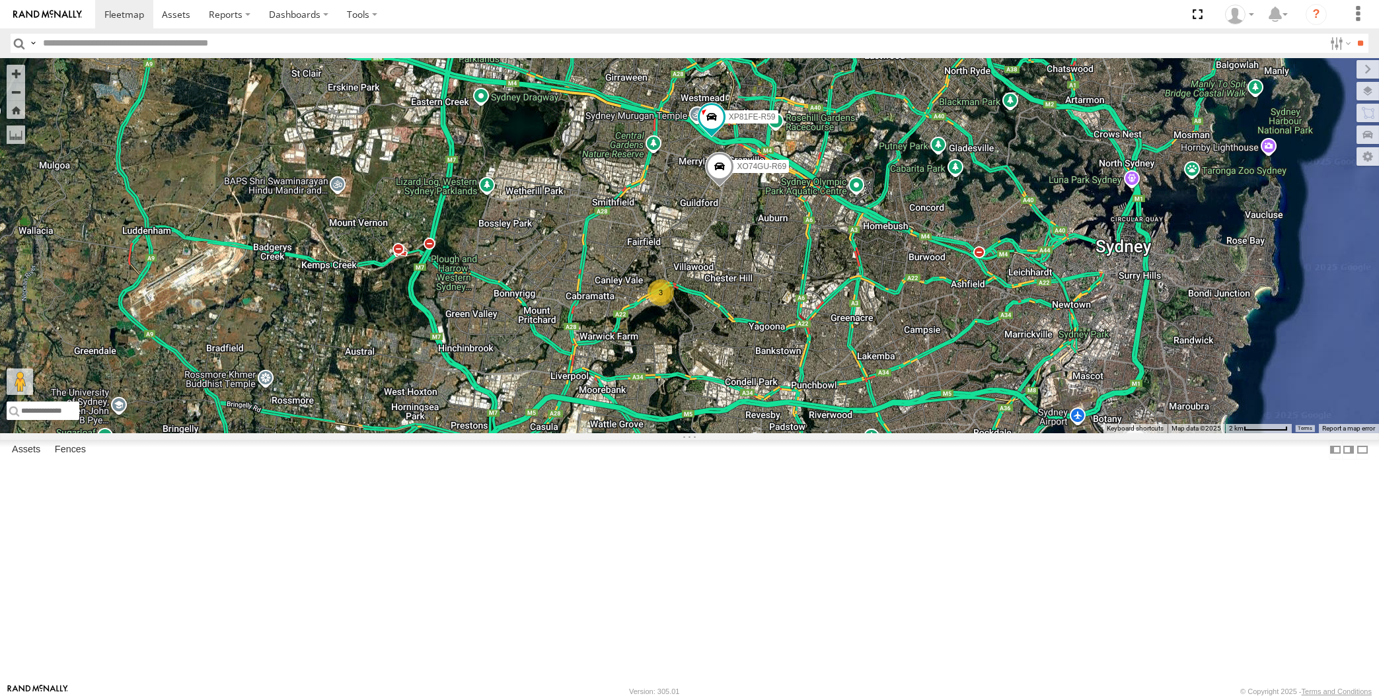
drag, startPoint x: 867, startPoint y: 507, endPoint x: 865, endPoint y: 539, distance: 31.8
click at [865, 433] on div "XP30JQ-R03 RJ5911-R79 XP81FE-R59 XO74GU-R69 XP79JN-R04 3" at bounding box center [689, 245] width 1379 height 375
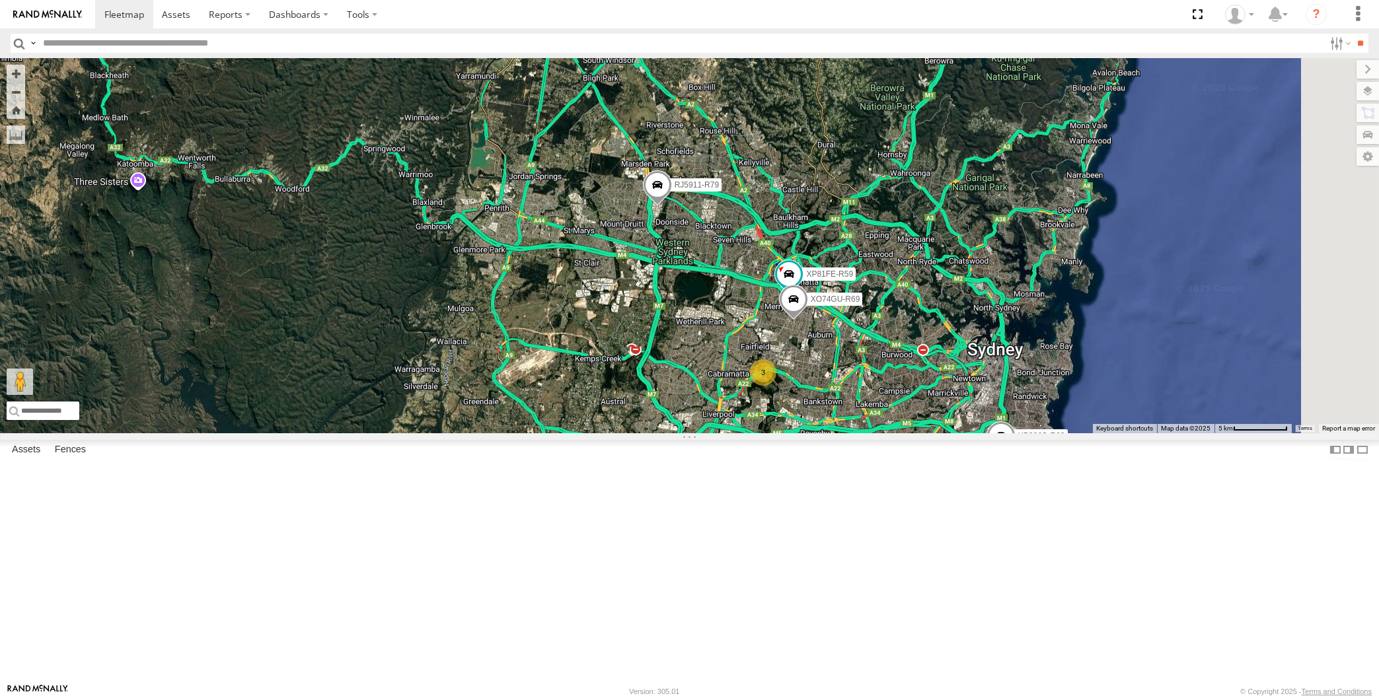
click at [873, 433] on div "XP30JQ-R03 RJ5911-R79 XP81FE-R59 XO74GU-R69 XP79JN-R04 3" at bounding box center [689, 245] width 1379 height 375
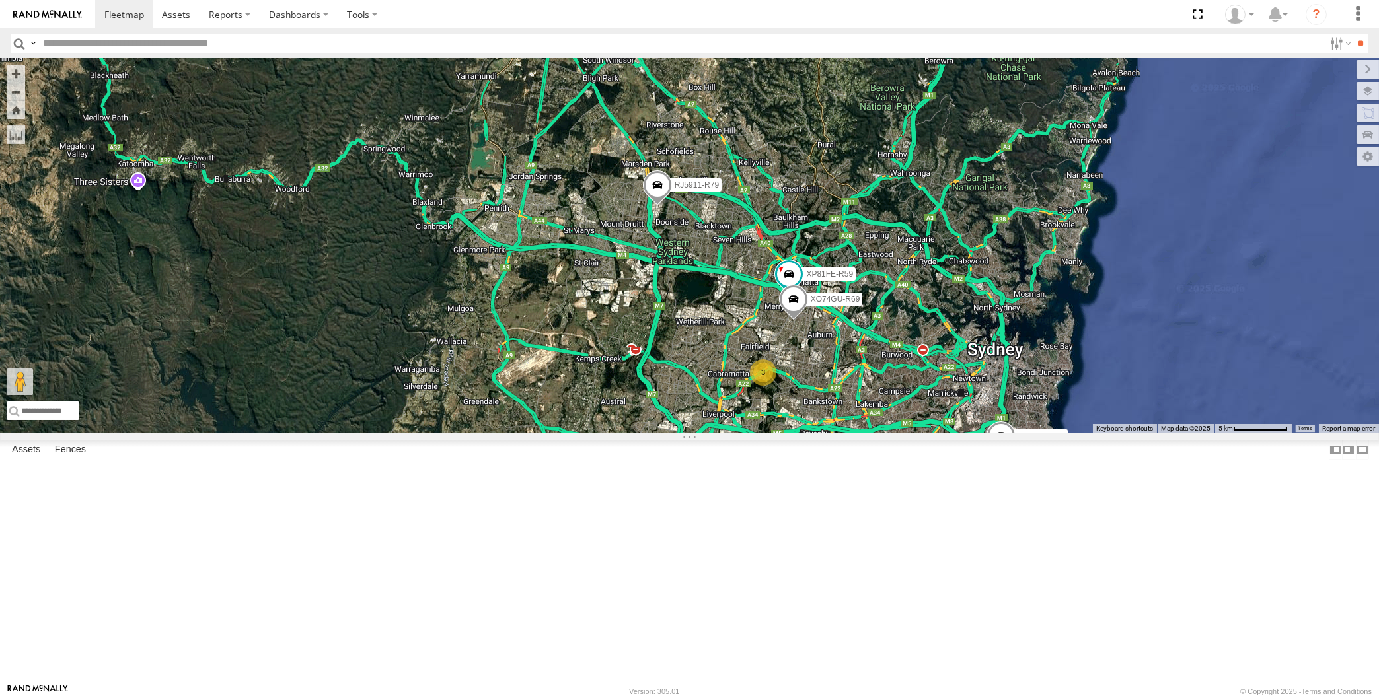
drag, startPoint x: 906, startPoint y: 609, endPoint x: 886, endPoint y: 596, distance: 24.4
click at [889, 433] on div "XP30JQ-R03 RJ5911-R79 XP81FE-R59 XO74GU-R69 XP79JN-R04 3" at bounding box center [689, 245] width 1379 height 375
drag, startPoint x: 823, startPoint y: 546, endPoint x: 813, endPoint y: 541, distance: 11.2
click at [813, 433] on div "XP30JQ-R03 RJ5911-R79 XP81FE-R59 XO74GU-R69 XP79JN-R04 3" at bounding box center [689, 245] width 1379 height 375
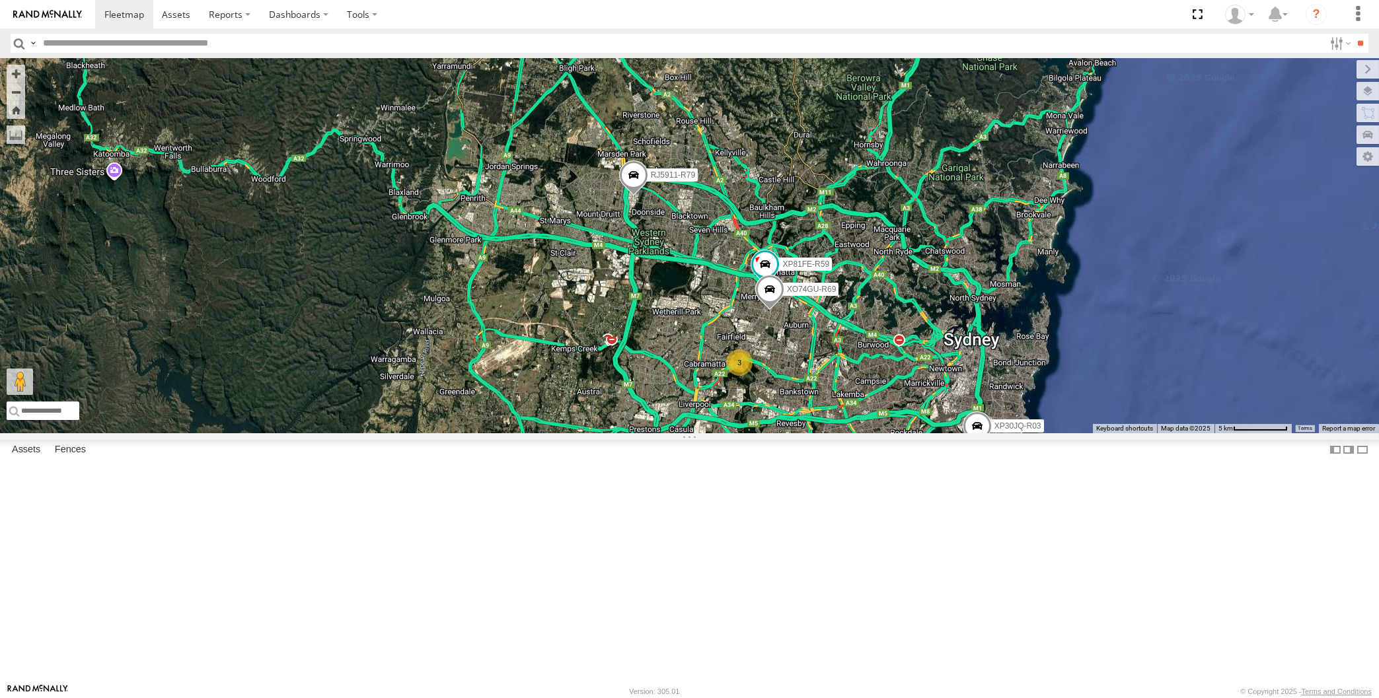
drag, startPoint x: 835, startPoint y: 557, endPoint x: 727, endPoint y: 521, distance: 113.7
click at [731, 433] on div "XP30JQ-R03 RJ5911-R79 XP81FE-R59 XO74GU-R69 XP79JN-R04 3" at bounding box center [689, 245] width 1379 height 375
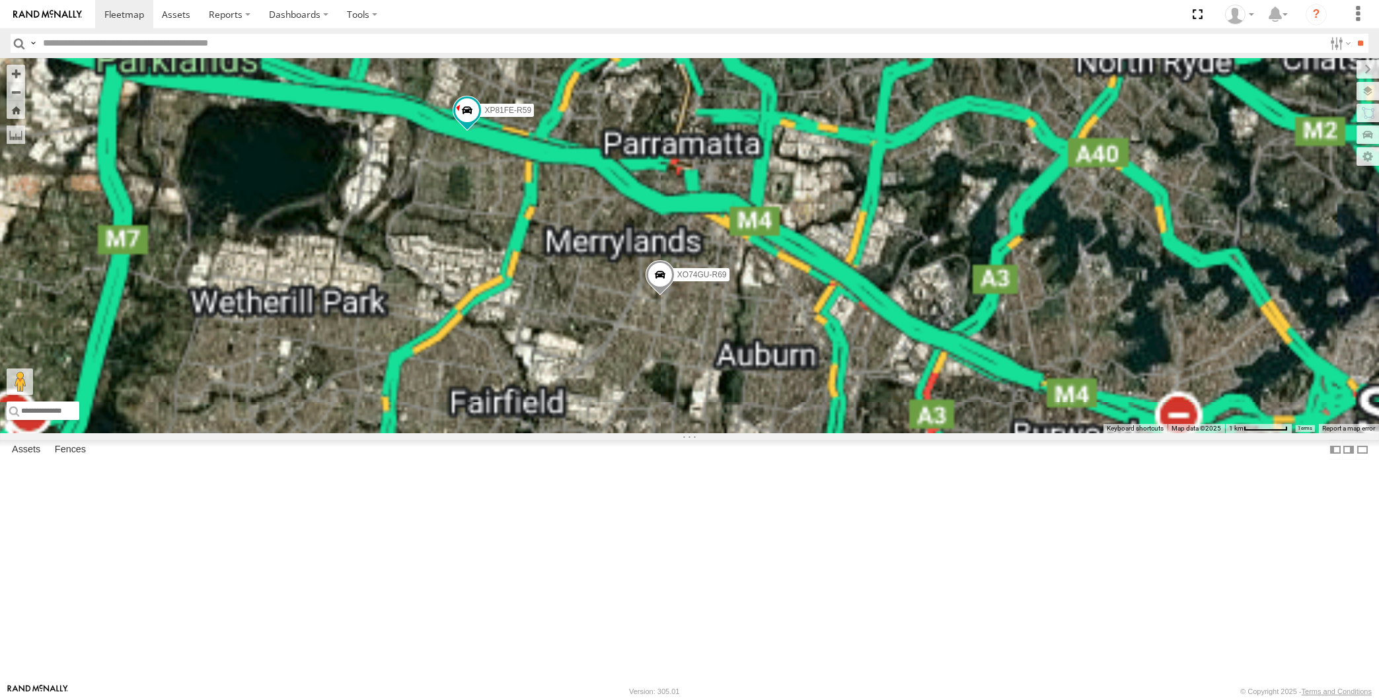
drag, startPoint x: 671, startPoint y: 465, endPoint x: 642, endPoint y: 390, distance: 79.9
click at [651, 402] on div "XP30JQ-R03 RJ5911-R79 XP81FE-R59 XO74GU-R69 XP79JN-R04 3" at bounding box center [689, 245] width 1379 height 375
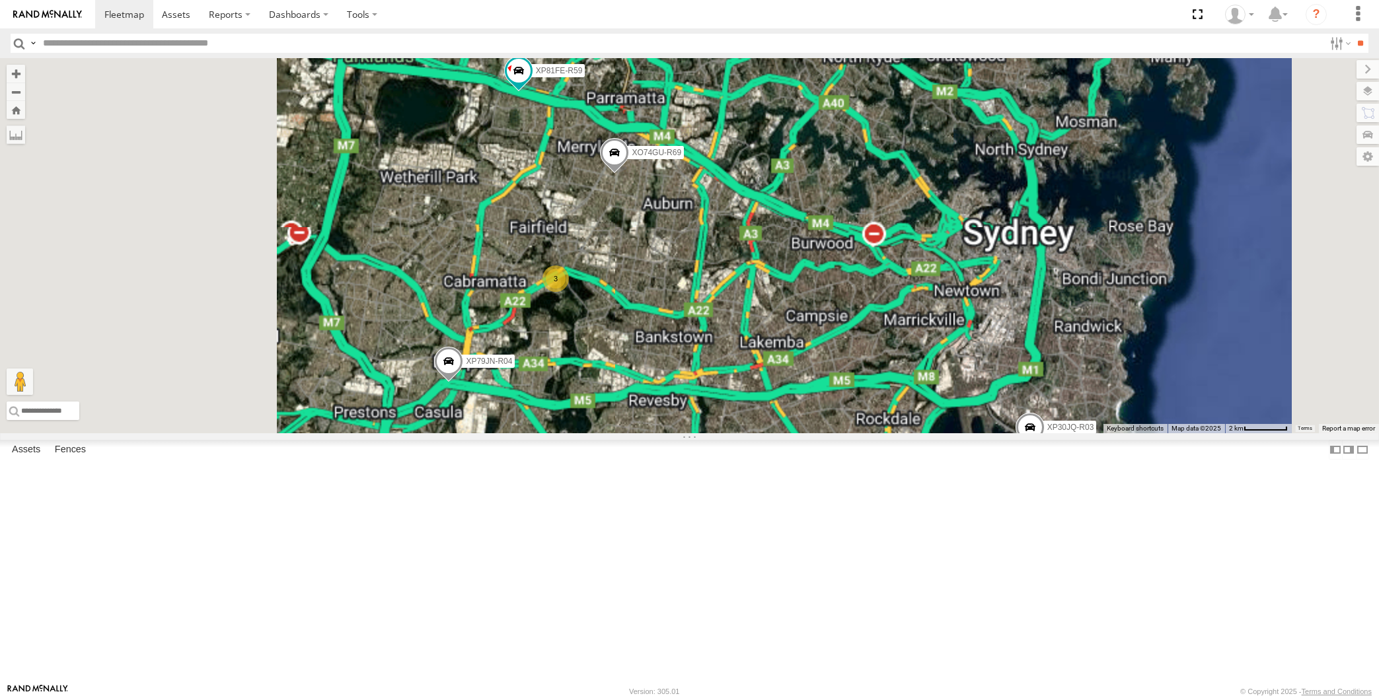
click at [694, 433] on div "XP30JQ-R03 RJ5911-R79 XP81FE-R59 XO74GU-R69 XP79JN-R04 3" at bounding box center [689, 245] width 1379 height 375
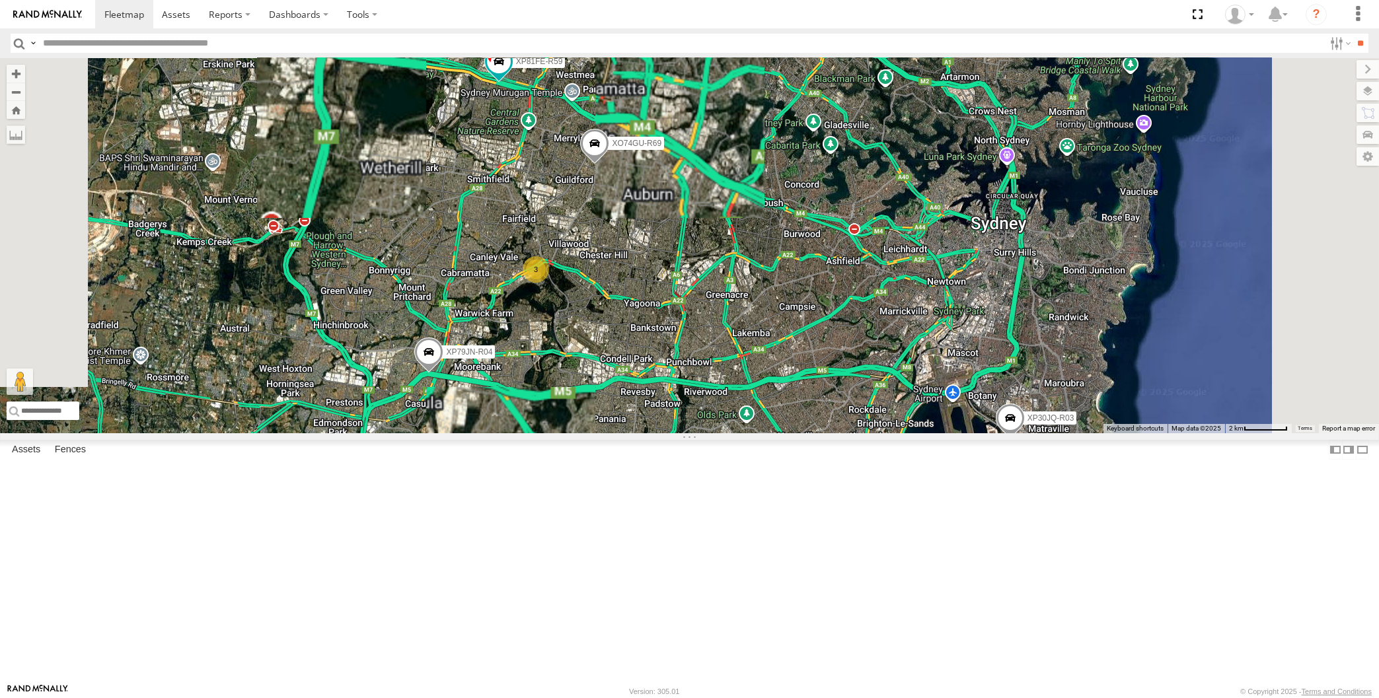
drag, startPoint x: 805, startPoint y: 540, endPoint x: 790, endPoint y: 535, distance: 15.3
click at [796, 433] on div "XP30JQ-R03 RJ5911-R79 XP81FE-R59 XO74GU-R69 XP79JN-R04 3" at bounding box center [689, 245] width 1379 height 375
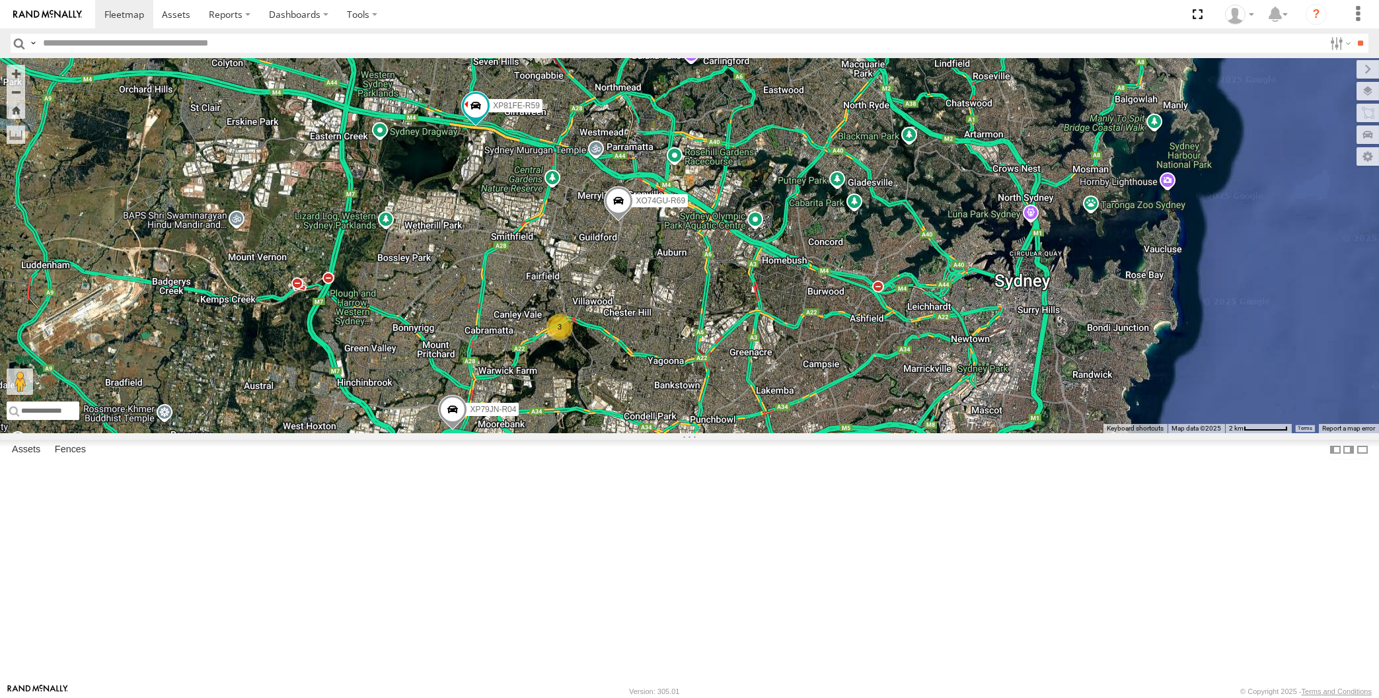
click at [24, 175] on div "XP30JQ-R03 XP79JN-R04 3 RJ5911-R79 XP81FE-R59 XO74GU-R69" at bounding box center [689, 245] width 1379 height 375
drag, startPoint x: 722, startPoint y: 497, endPoint x: 726, endPoint y: 485, distance: 12.5
click at [719, 433] on div "XP30JQ-R03 XP79JN-R04 3 RJ5911-R79 XP81FE-R59 XO74GU-R69" at bounding box center [689, 245] width 1379 height 375
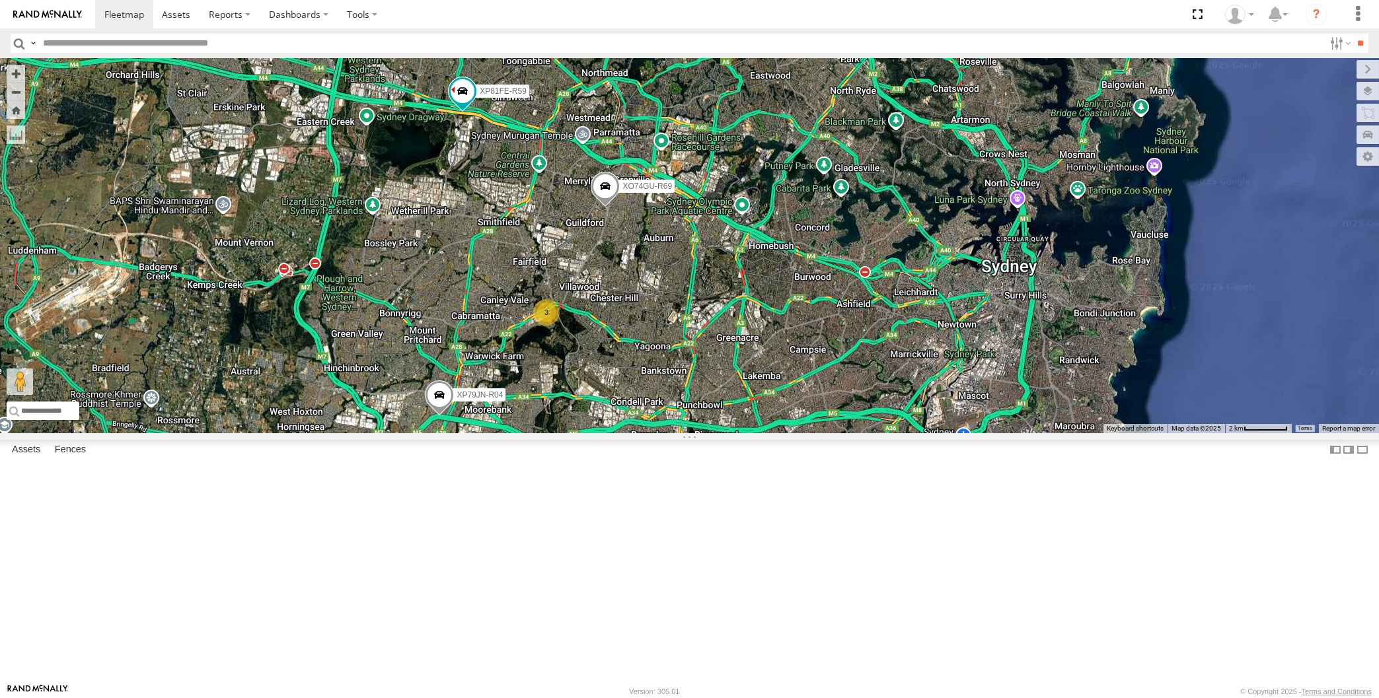
drag, startPoint x: 751, startPoint y: 478, endPoint x: 727, endPoint y: 461, distance: 28.8
click at [727, 433] on div "XP30JQ-R03 XP79JN-R04 3 RJ5911-R79 XP81FE-R59 XO74GU-R69" at bounding box center [689, 245] width 1379 height 375
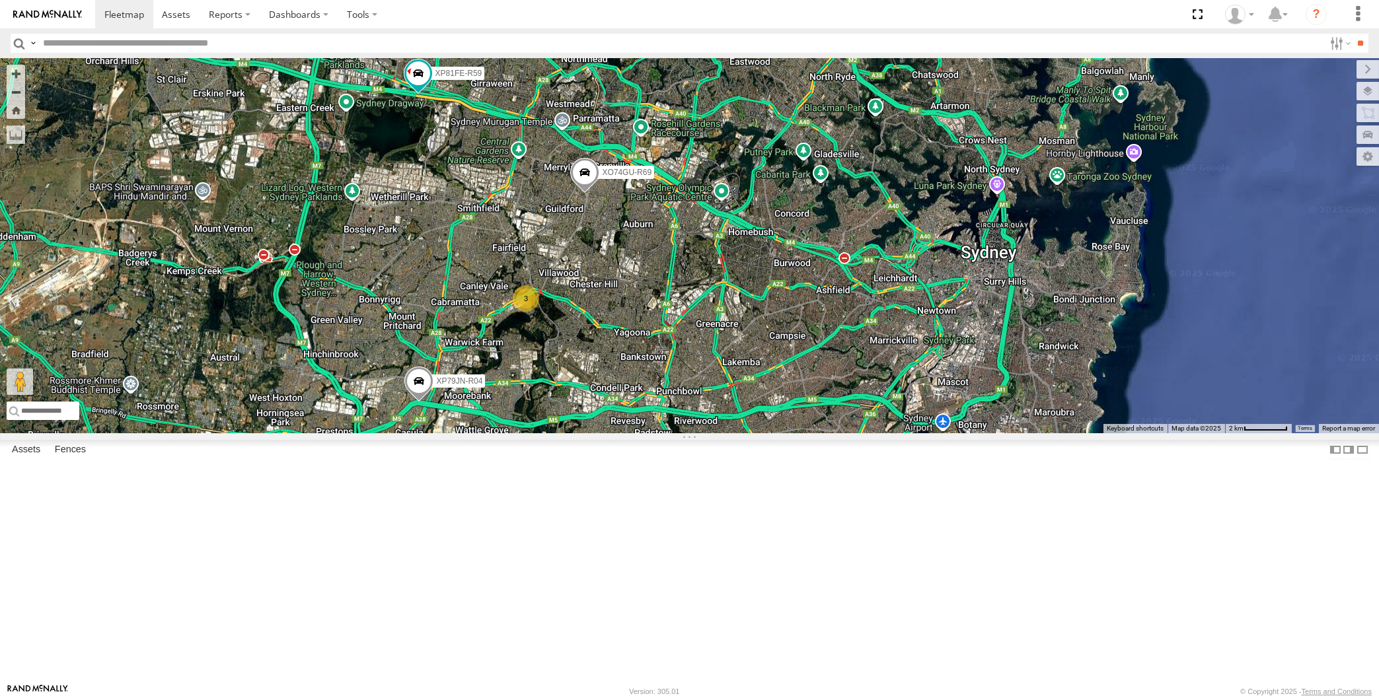
click at [675, 433] on div "XP30JQ-R03 XP79JN-R04 3 RJ5911-R79 XP81FE-R59 XO74GU-R69" at bounding box center [689, 245] width 1379 height 375
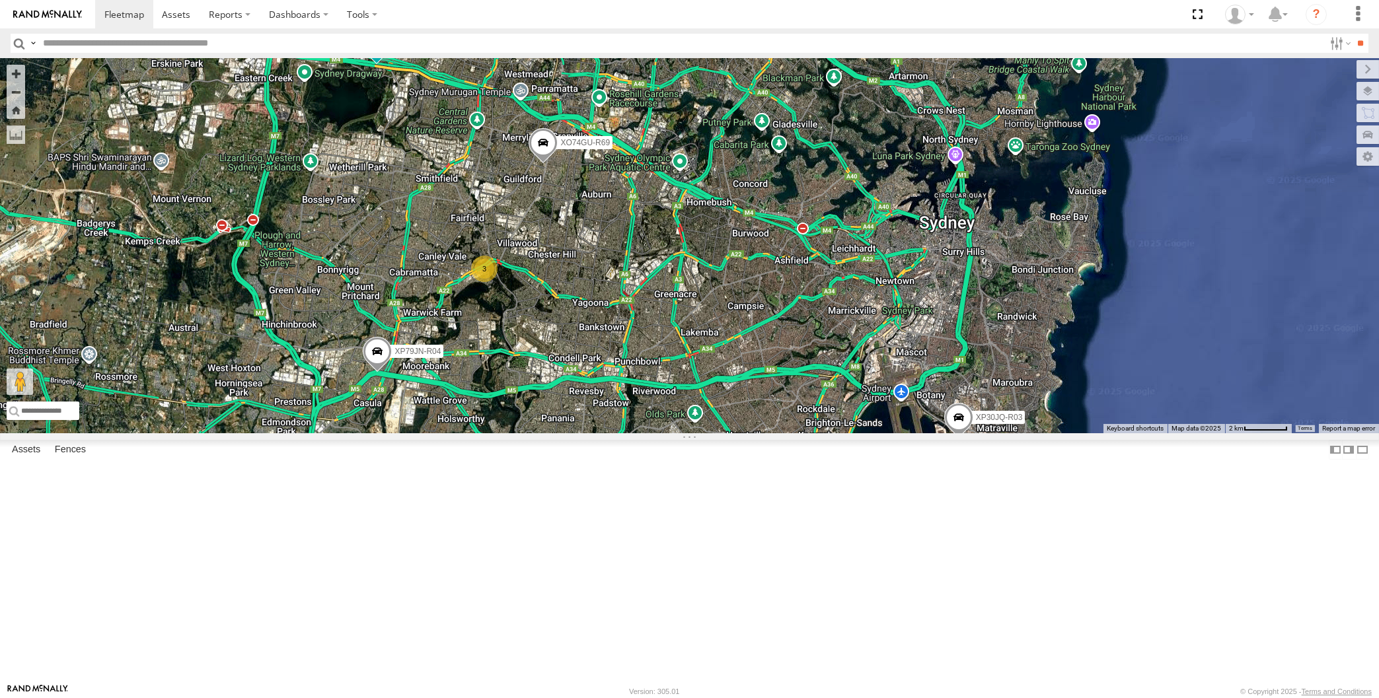
click at [652, 433] on div "XP30JQ-R03 XP79JN-R04 3 RJ5911-R79 XP81FE-R59 XO74GU-R69" at bounding box center [689, 245] width 1379 height 375
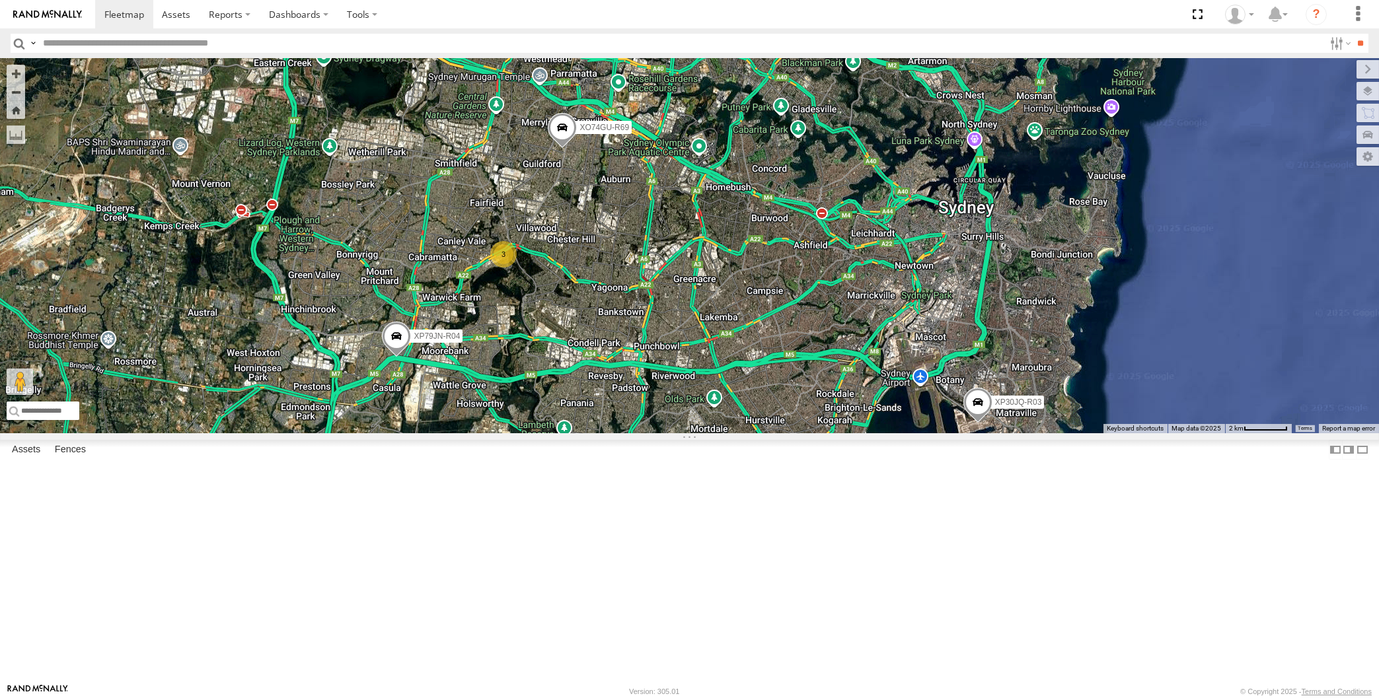
drag, startPoint x: 653, startPoint y: 577, endPoint x: 663, endPoint y: 579, distance: 9.5
click at [661, 433] on div "XP30JQ-R03 XP79JN-R04 3 RJ5911-R79 XP81FE-R59 XO74GU-R69" at bounding box center [689, 245] width 1379 height 375
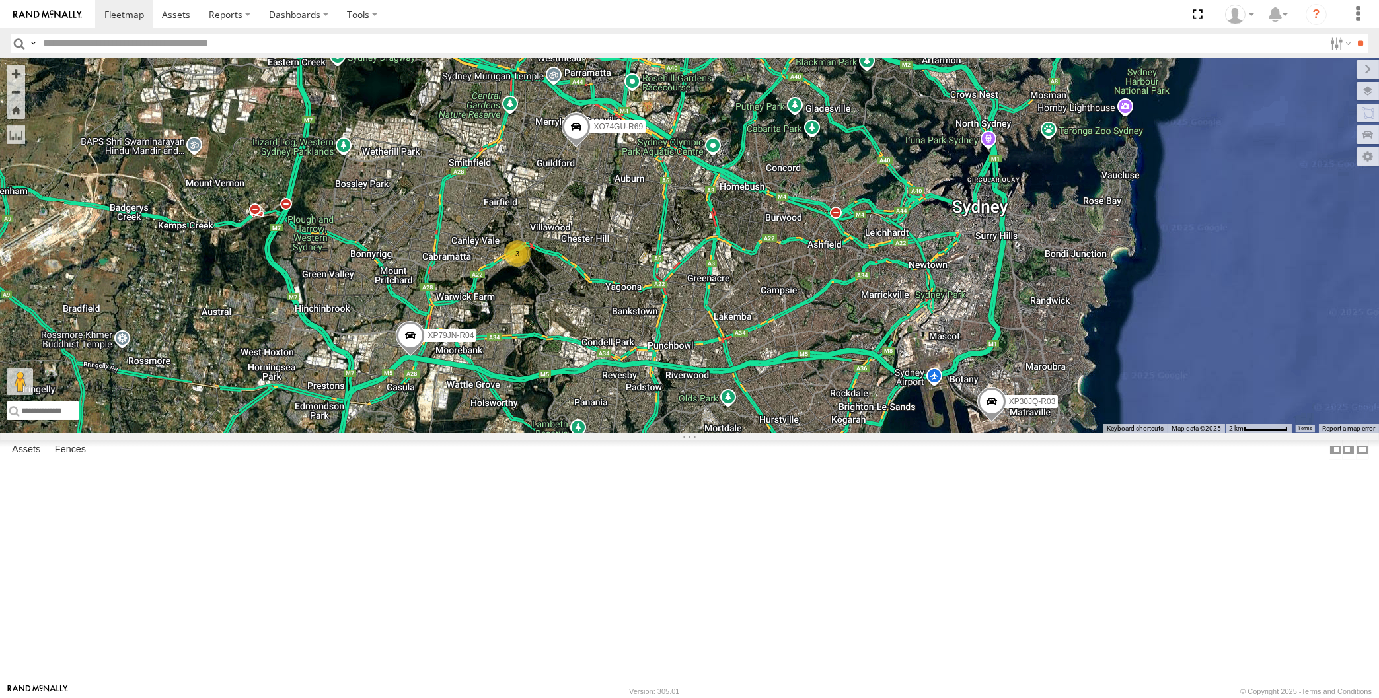
click at [675, 433] on div "XP30JQ-R03 XP79JN-R04 3 RJ5911-R79 XP81FE-R59 XO74GU-R69" at bounding box center [689, 245] width 1379 height 375
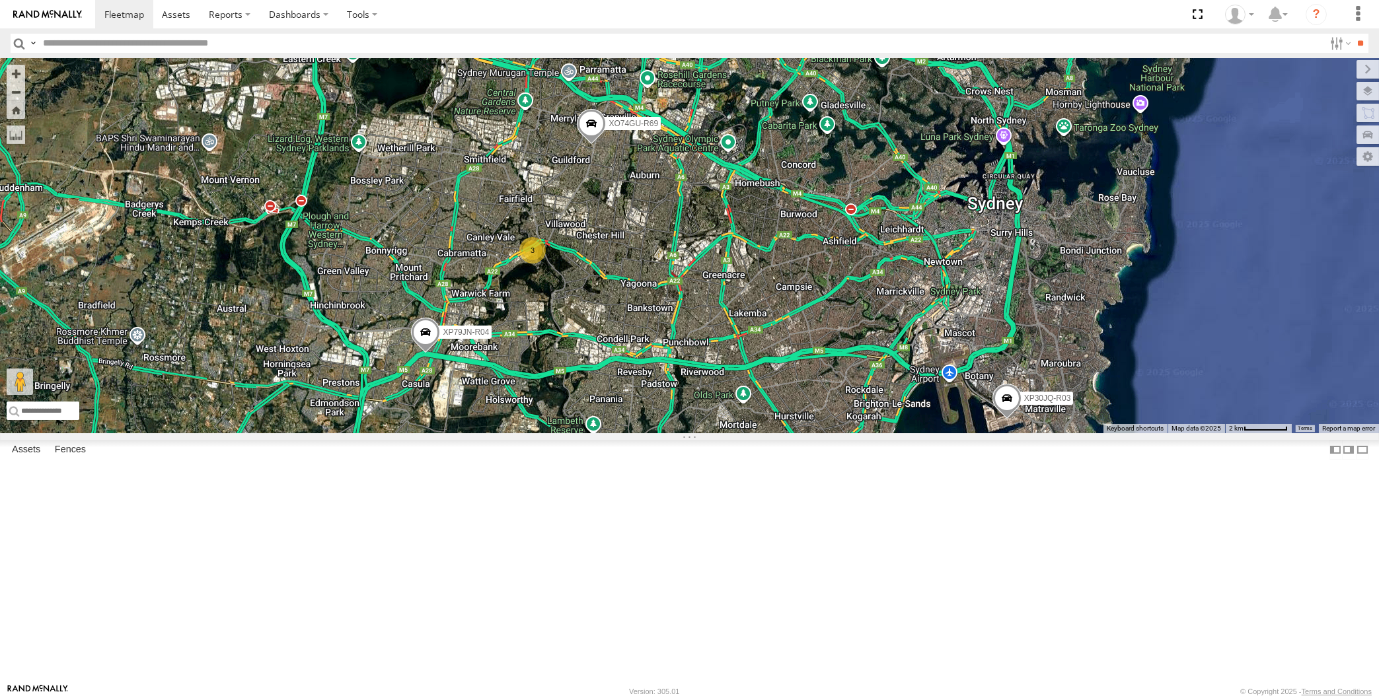
drag, startPoint x: 535, startPoint y: 283, endPoint x: 602, endPoint y: 390, distance: 125.6
click at [602, 390] on div "XP30JQ-R03 XP79JN-R04 3 RJ5911-R79 XP81FE-R59 XO74GU-R69" at bounding box center [689, 245] width 1379 height 375
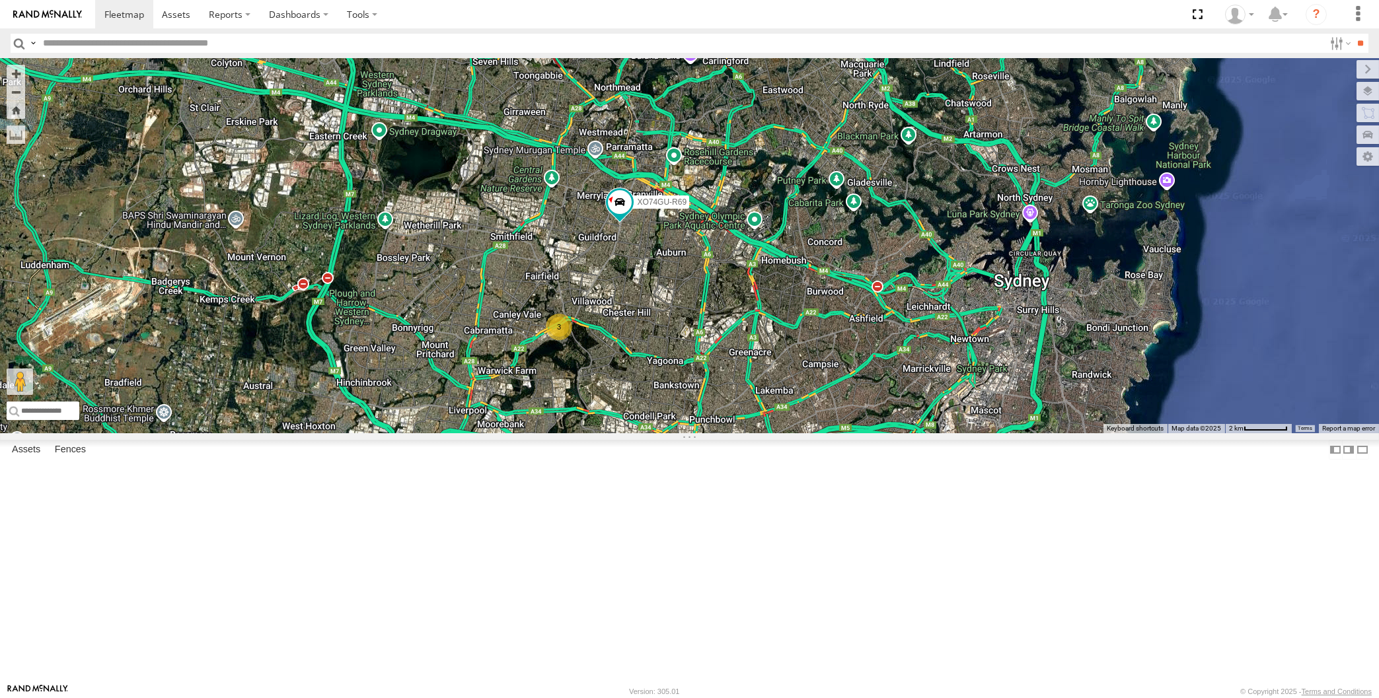
drag, startPoint x: 758, startPoint y: 474, endPoint x: 754, endPoint y: 488, distance: 14.3
click at [754, 433] on div "XO74GU-R69 2 3 2" at bounding box center [689, 245] width 1379 height 375
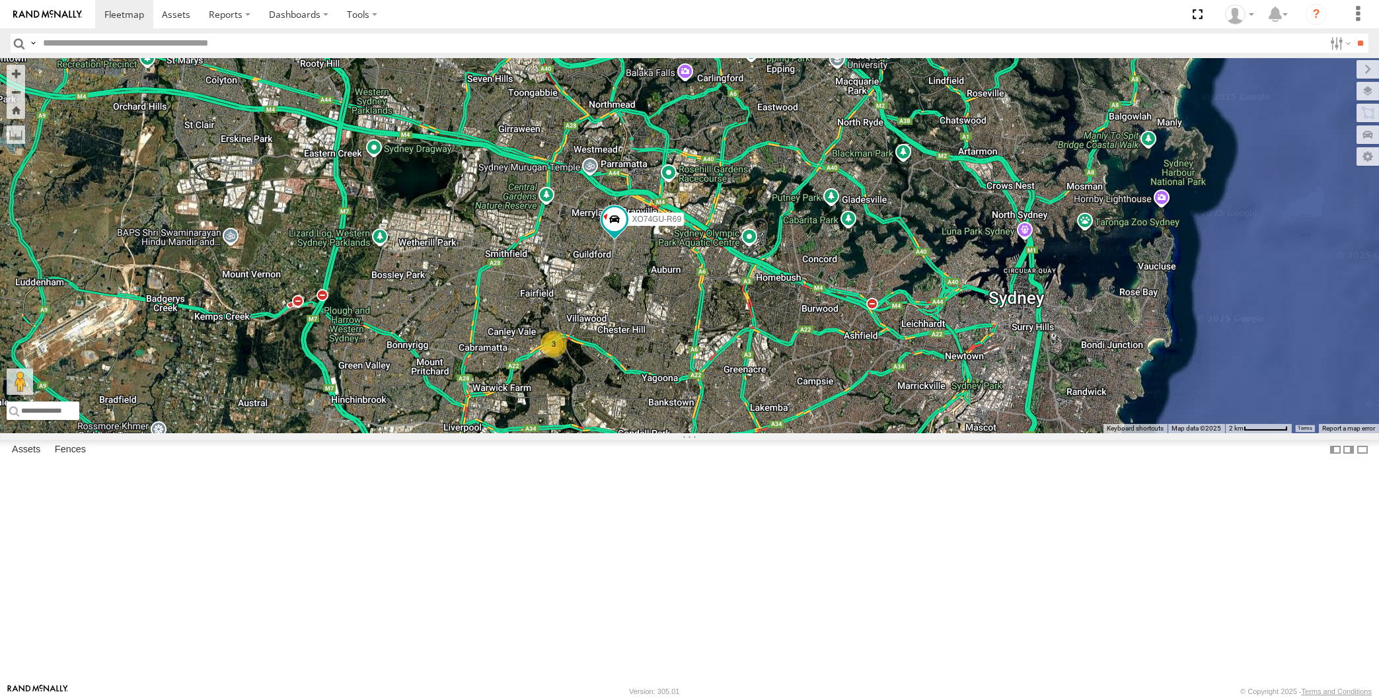
drag, startPoint x: 801, startPoint y: 495, endPoint x: 798, endPoint y: 482, distance: 13.6
click at [801, 433] on div "XO74GU-R69 2 3 2" at bounding box center [689, 245] width 1379 height 375
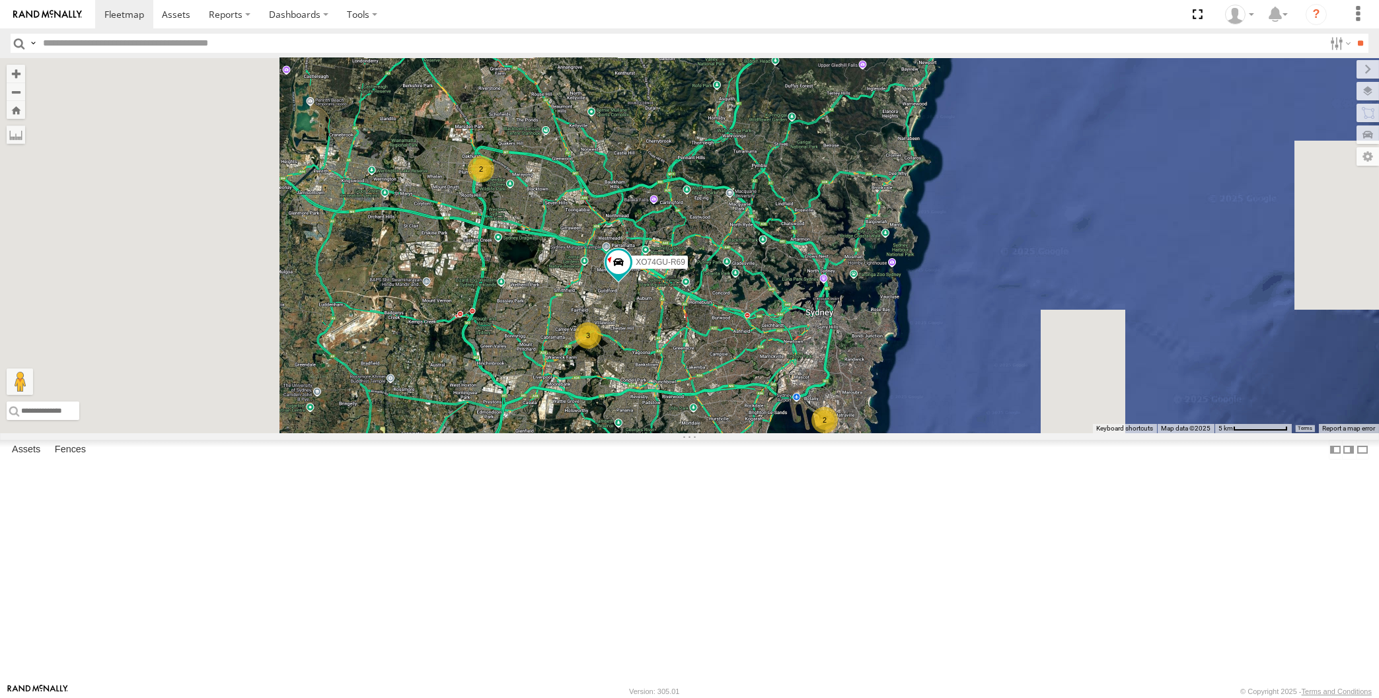
click at [645, 433] on div "XO74GU-R69 2 3 2" at bounding box center [689, 245] width 1379 height 375
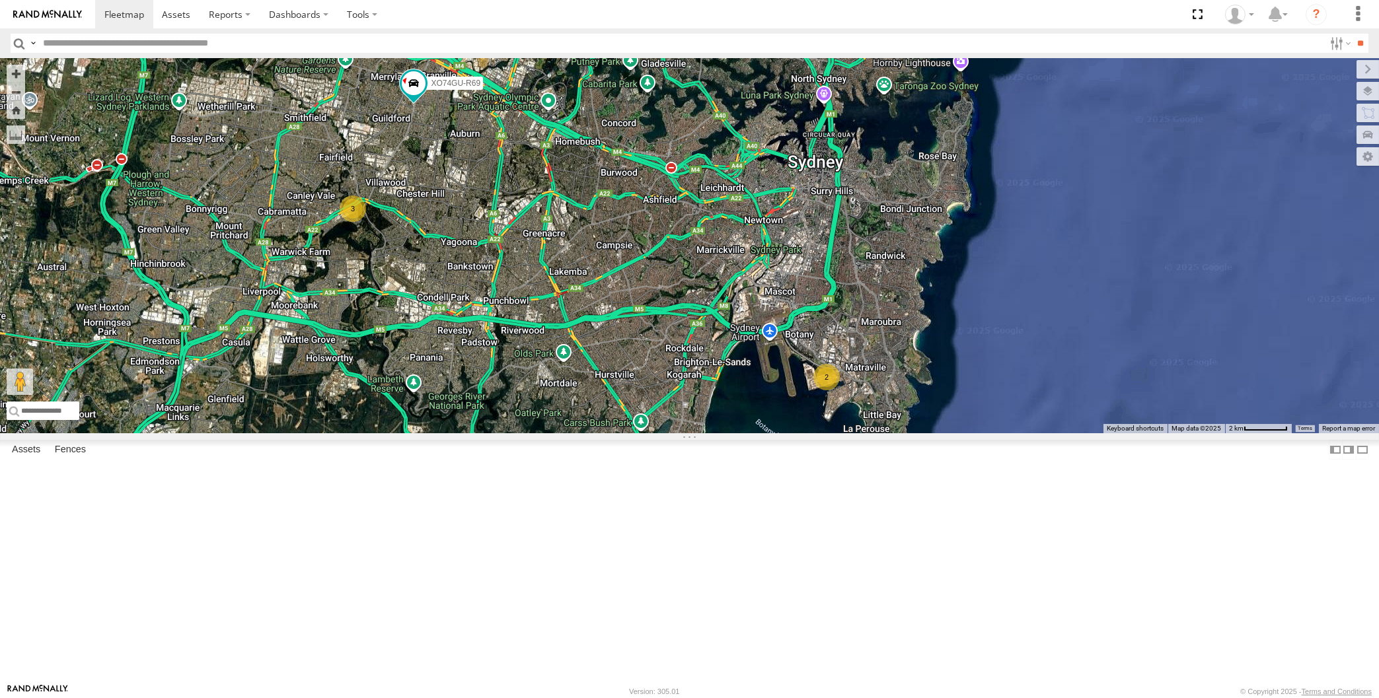
drag, startPoint x: 708, startPoint y: 640, endPoint x: 719, endPoint y: 640, distance: 11.2
click at [720, 433] on div "XO74GU-R69 2 3" at bounding box center [689, 245] width 1379 height 375
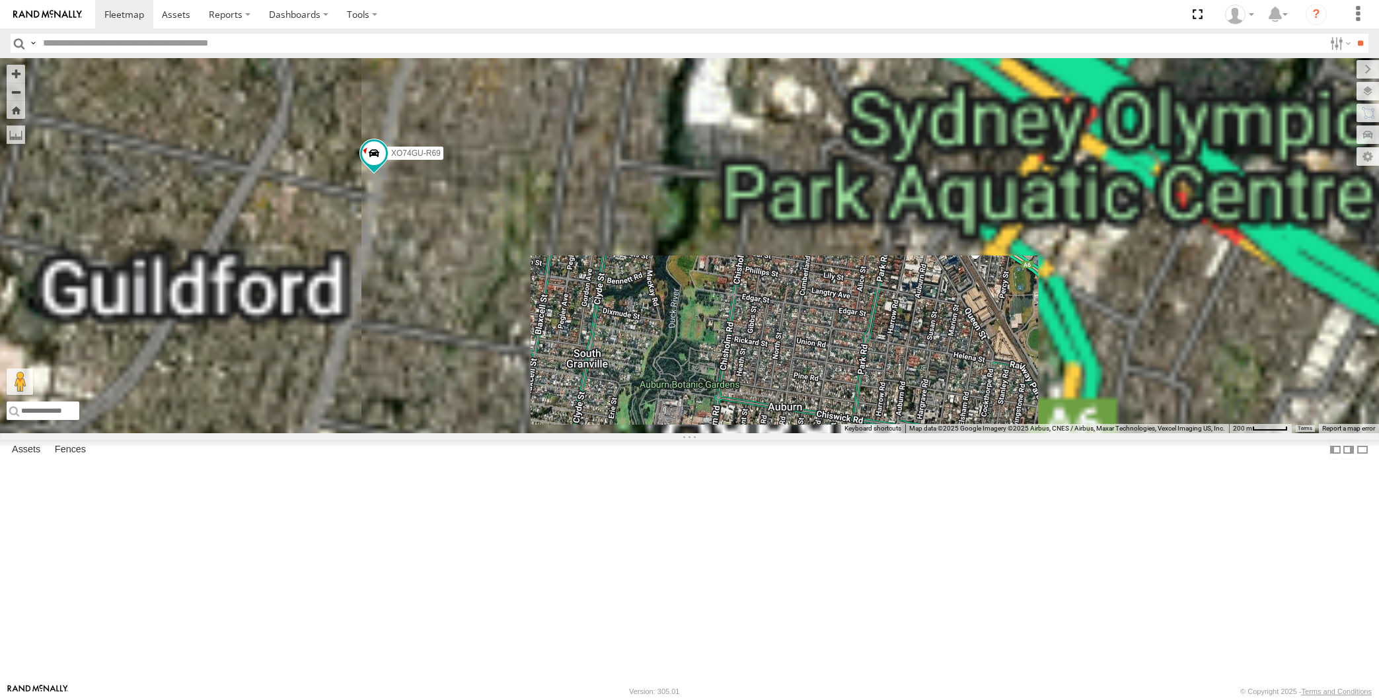
drag, startPoint x: 387, startPoint y: 328, endPoint x: 417, endPoint y: 325, distance: 29.9
click at [417, 325] on div "XO74GU-R69" at bounding box center [689, 245] width 1379 height 375
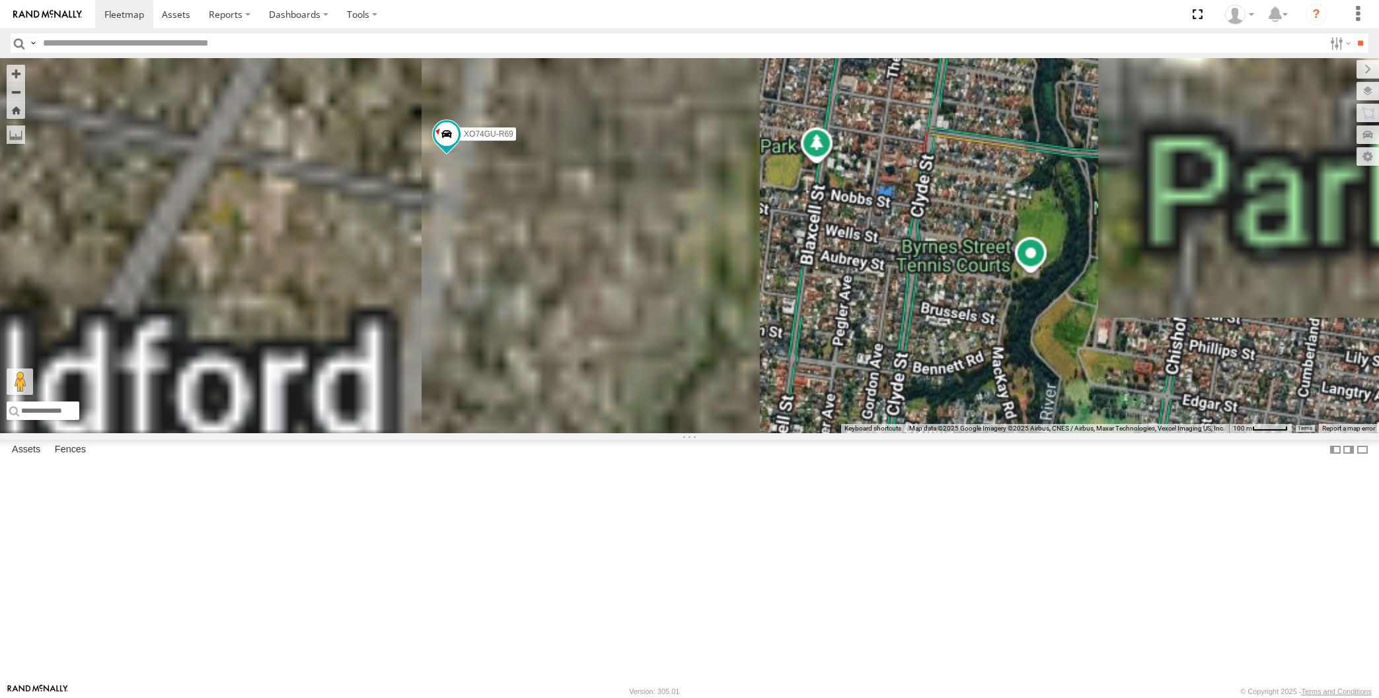
click at [459, 290] on div "XO74GU-R69" at bounding box center [689, 245] width 1379 height 375
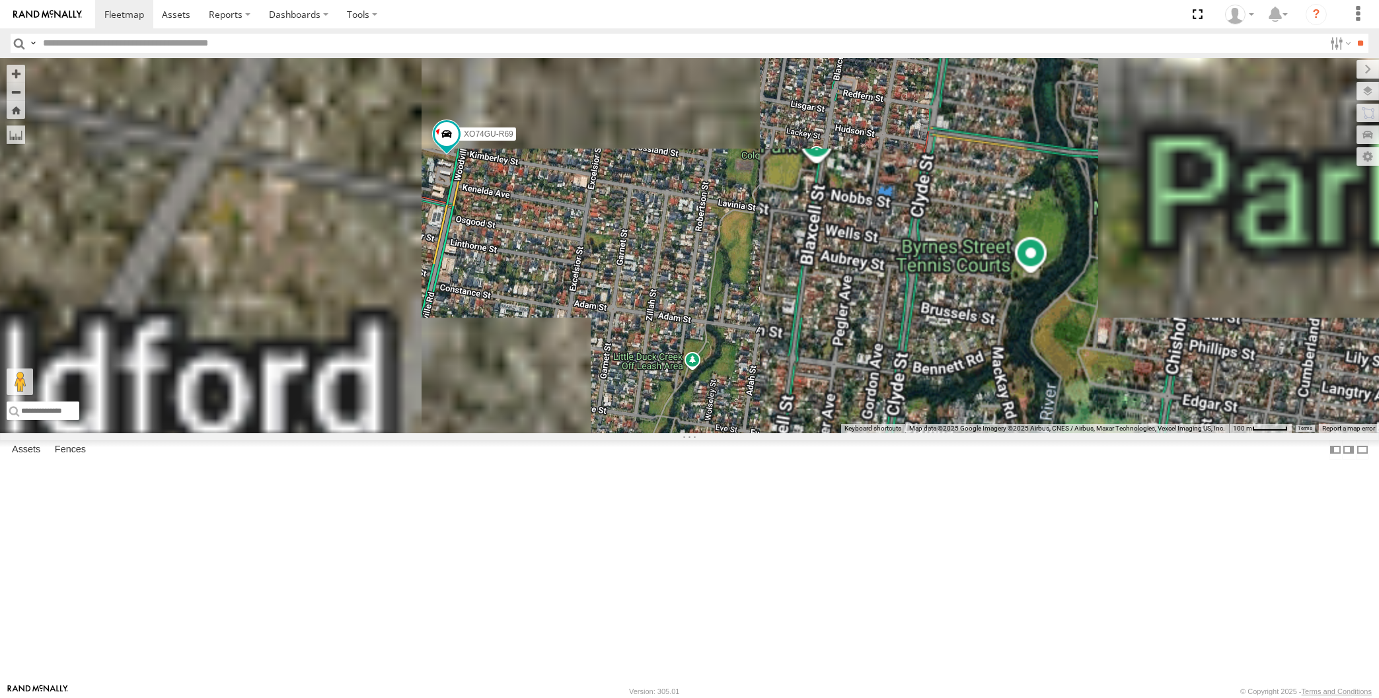
click at [582, 365] on div "XO74GU-R69" at bounding box center [689, 245] width 1379 height 375
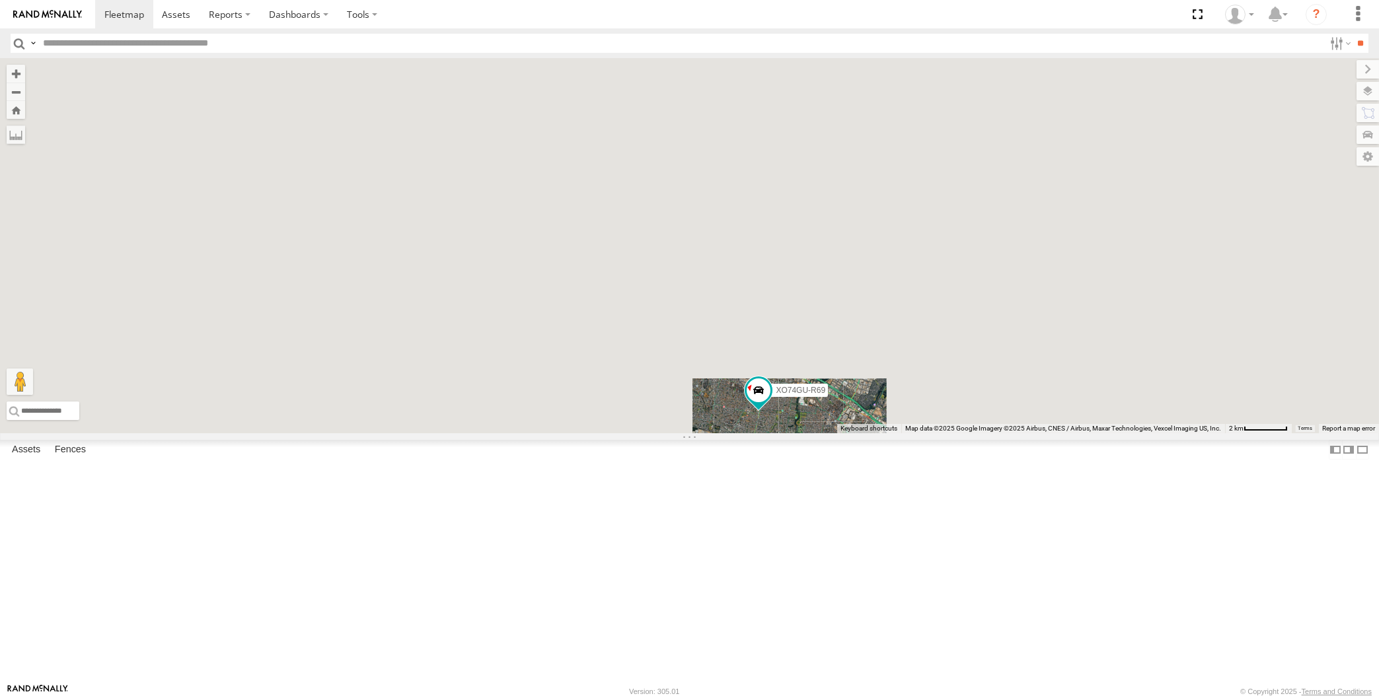
drag, startPoint x: 877, startPoint y: 589, endPoint x: 888, endPoint y: 541, distance: 49.5
click at [888, 433] on div "XO74GU-R69" at bounding box center [689, 245] width 1379 height 375
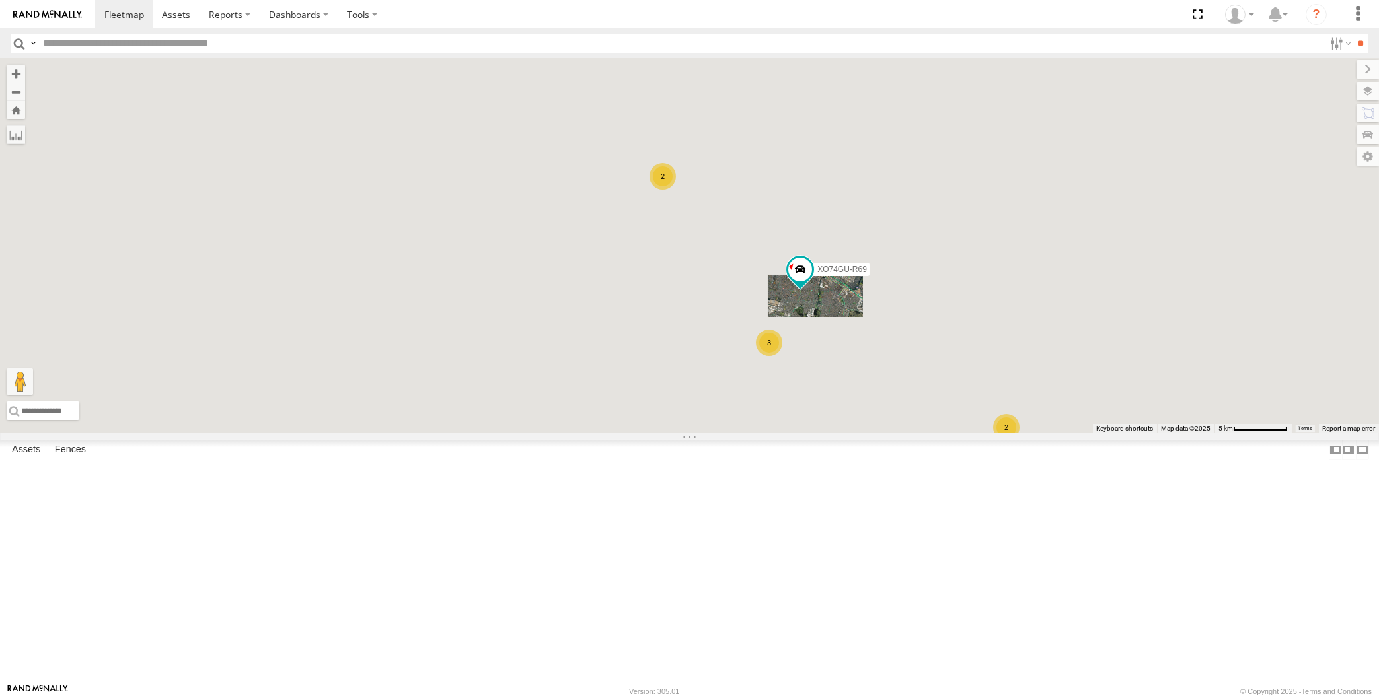
drag, startPoint x: 952, startPoint y: 554, endPoint x: 888, endPoint y: 515, distance: 75.0
click at [908, 433] on div "XO74GU-R69 2 3 2" at bounding box center [689, 245] width 1379 height 375
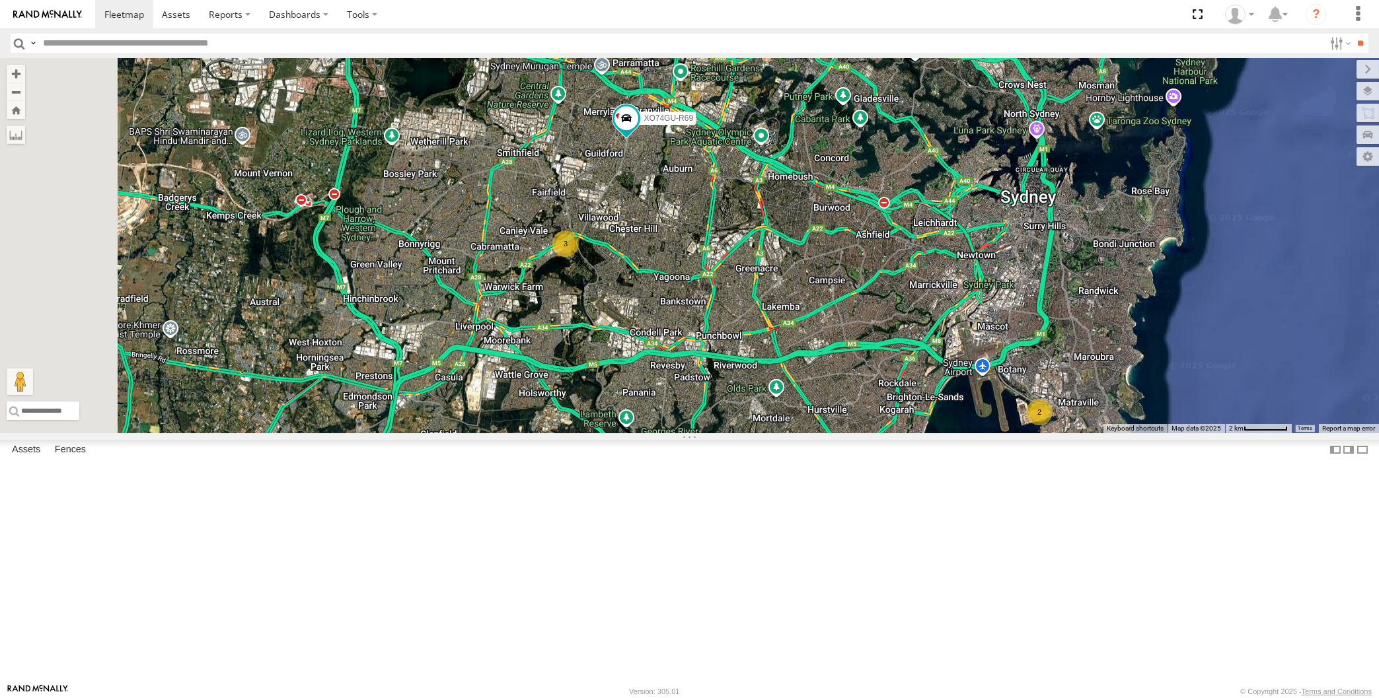
drag, startPoint x: 856, startPoint y: 513, endPoint x: 842, endPoint y: 546, distance: 35.8
click at [842, 433] on div "XO74GU-R69 2 3" at bounding box center [689, 245] width 1379 height 375
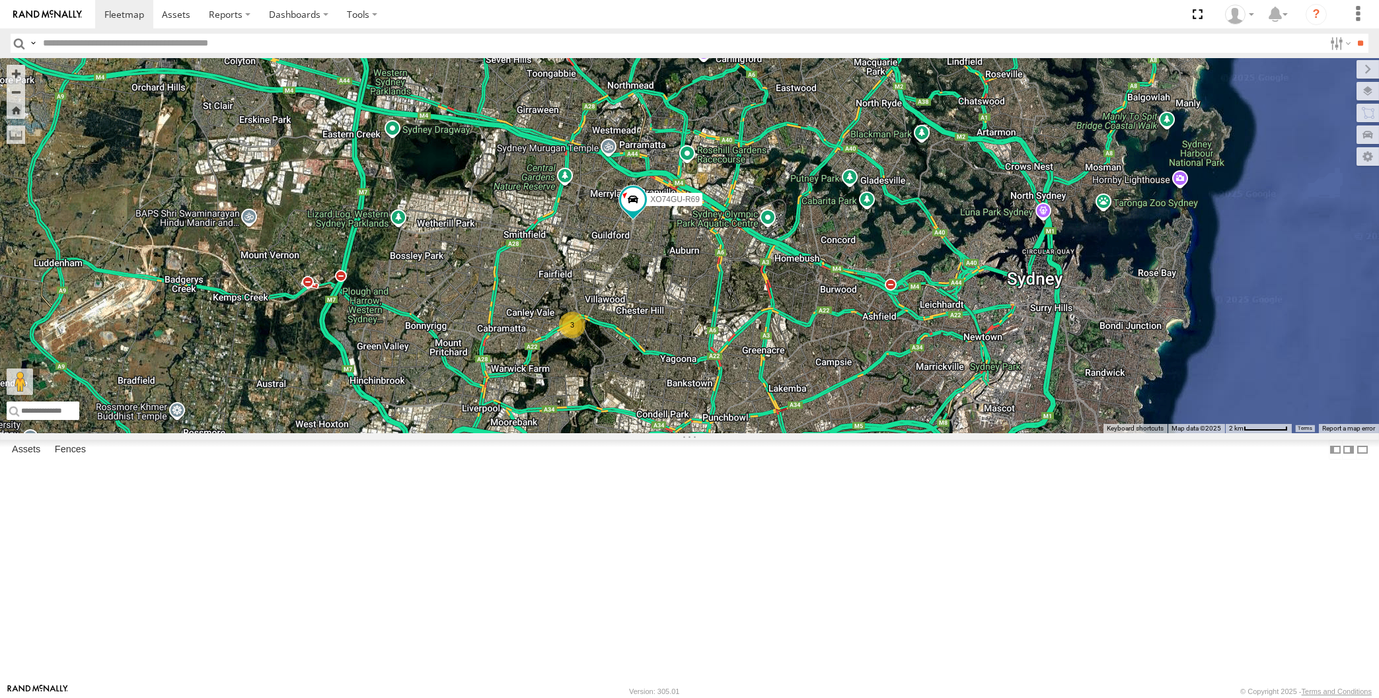
drag, startPoint x: 793, startPoint y: 591, endPoint x: 810, endPoint y: 587, distance: 17.6
click at [810, 433] on div "2 3 2 XO74GU-R69" at bounding box center [689, 245] width 1379 height 375
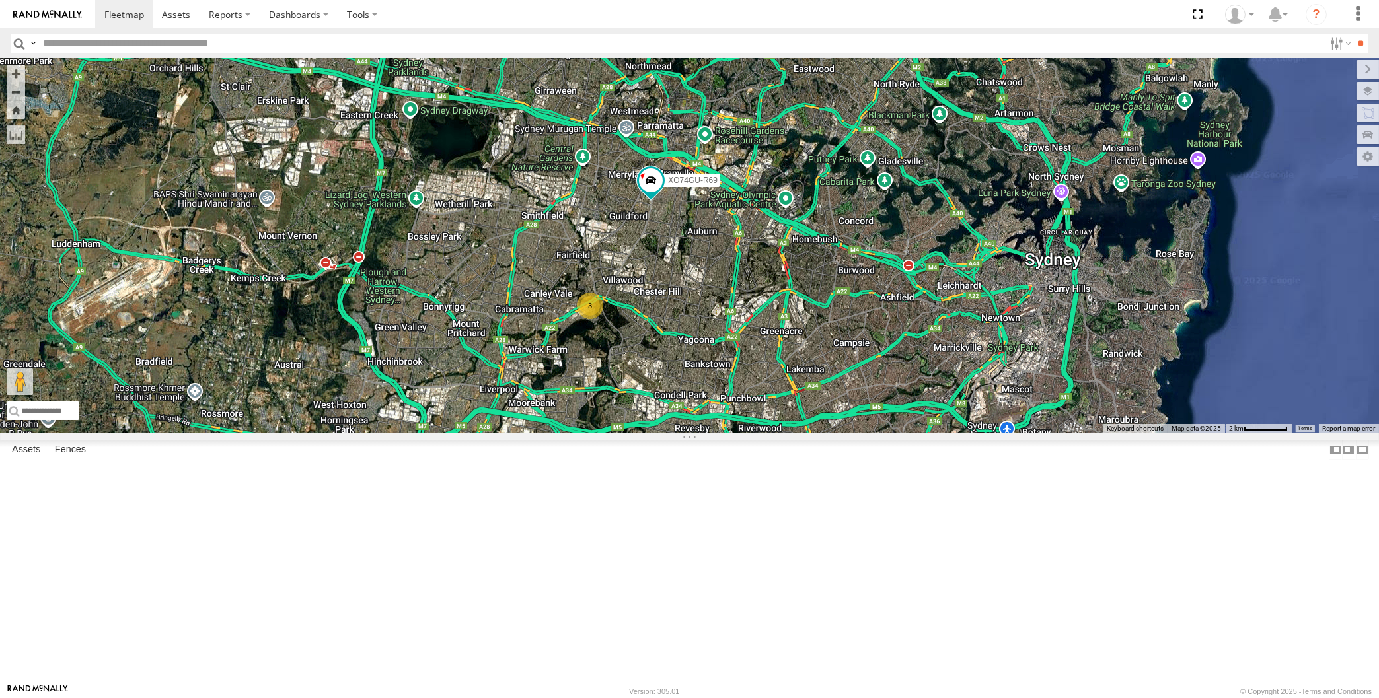
drag, startPoint x: 879, startPoint y: 608, endPoint x: 889, endPoint y: 594, distance: 17.6
click at [889, 433] on div "2 3 2 XO74GU-R69" at bounding box center [689, 245] width 1379 height 375
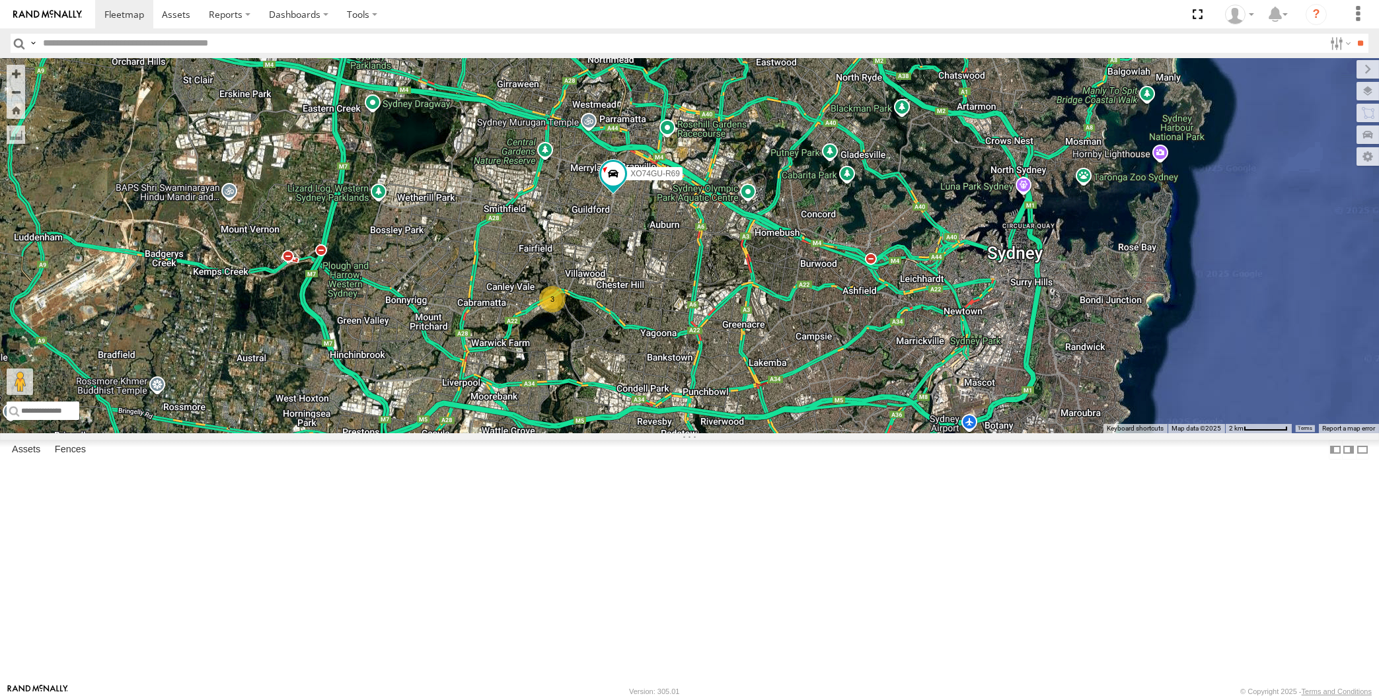
drag, startPoint x: 635, startPoint y: 361, endPoint x: 643, endPoint y: 354, distance: 10.8
click at [641, 356] on div "XO74GU-R69 2 3 2" at bounding box center [689, 245] width 1379 height 375
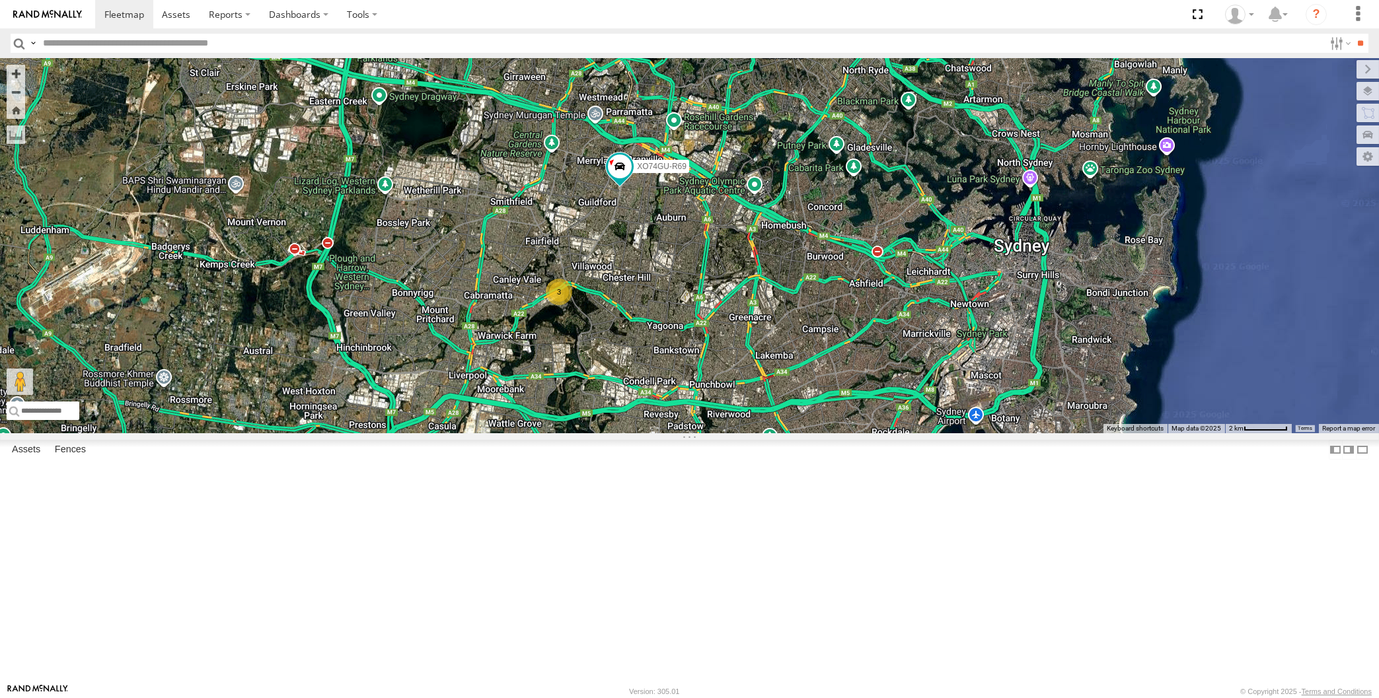
drag, startPoint x: 796, startPoint y: 564, endPoint x: 784, endPoint y: 555, distance: 14.7
click at [783, 433] on div "XO74GU-R69 2 3 2" at bounding box center [689, 245] width 1379 height 375
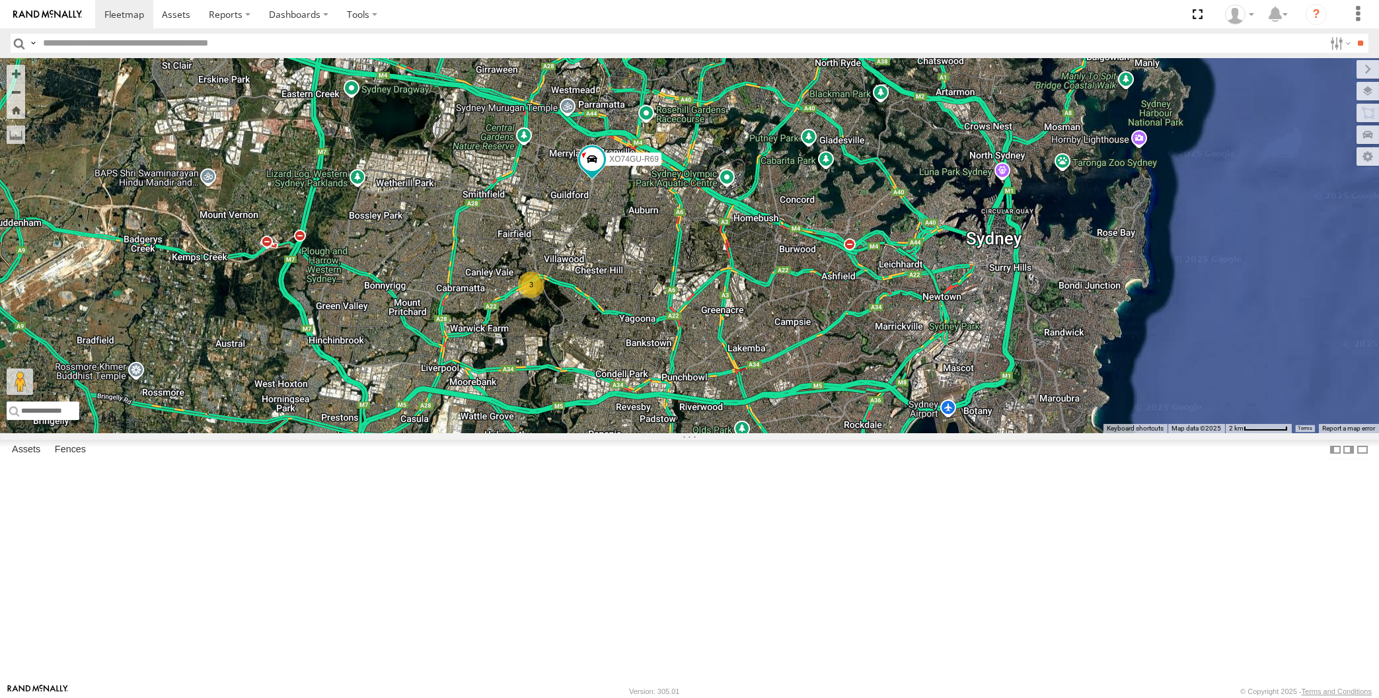
drag, startPoint x: 632, startPoint y: 406, endPoint x: 634, endPoint y: 416, distance: 10.1
click at [634, 416] on div "XO74GU-R69 2 3 2" at bounding box center [689, 245] width 1379 height 375
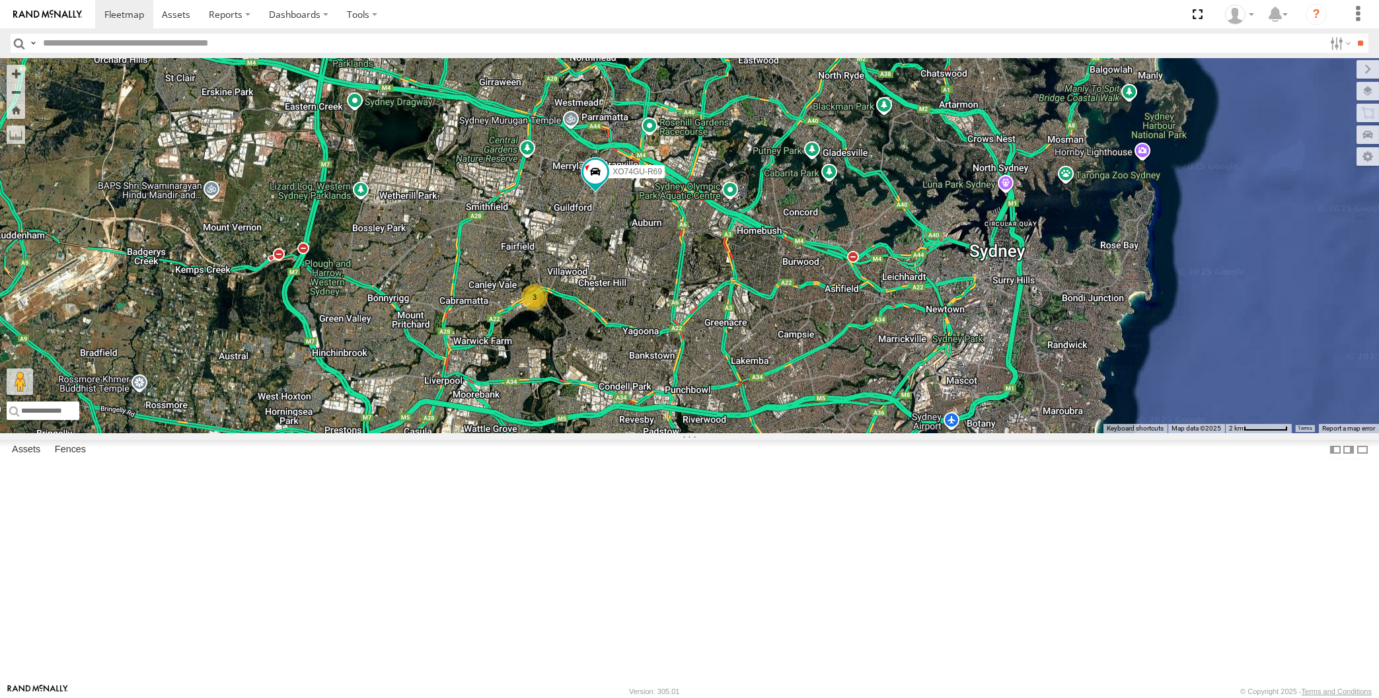
drag, startPoint x: 778, startPoint y: 502, endPoint x: 765, endPoint y: 475, distance: 29.9
click at [766, 433] on div "XO74GU-R69 2 3 2" at bounding box center [689, 245] width 1379 height 375
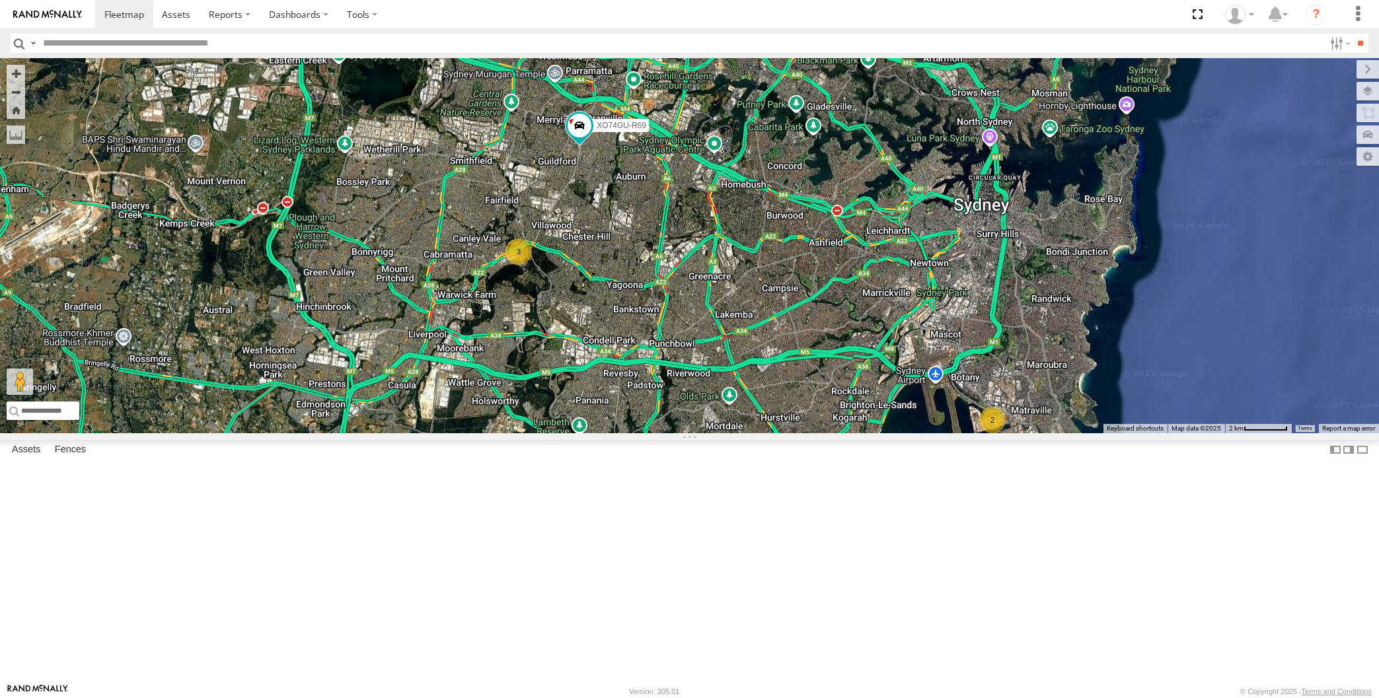
click at [756, 433] on div "XO74GU-R69 2 3 2" at bounding box center [689, 245] width 1379 height 375
drag, startPoint x: 597, startPoint y: 472, endPoint x: 597, endPoint y: 479, distance: 7.3
click at [597, 433] on div "XO74GU-R69 2 3 2" at bounding box center [689, 245] width 1379 height 375
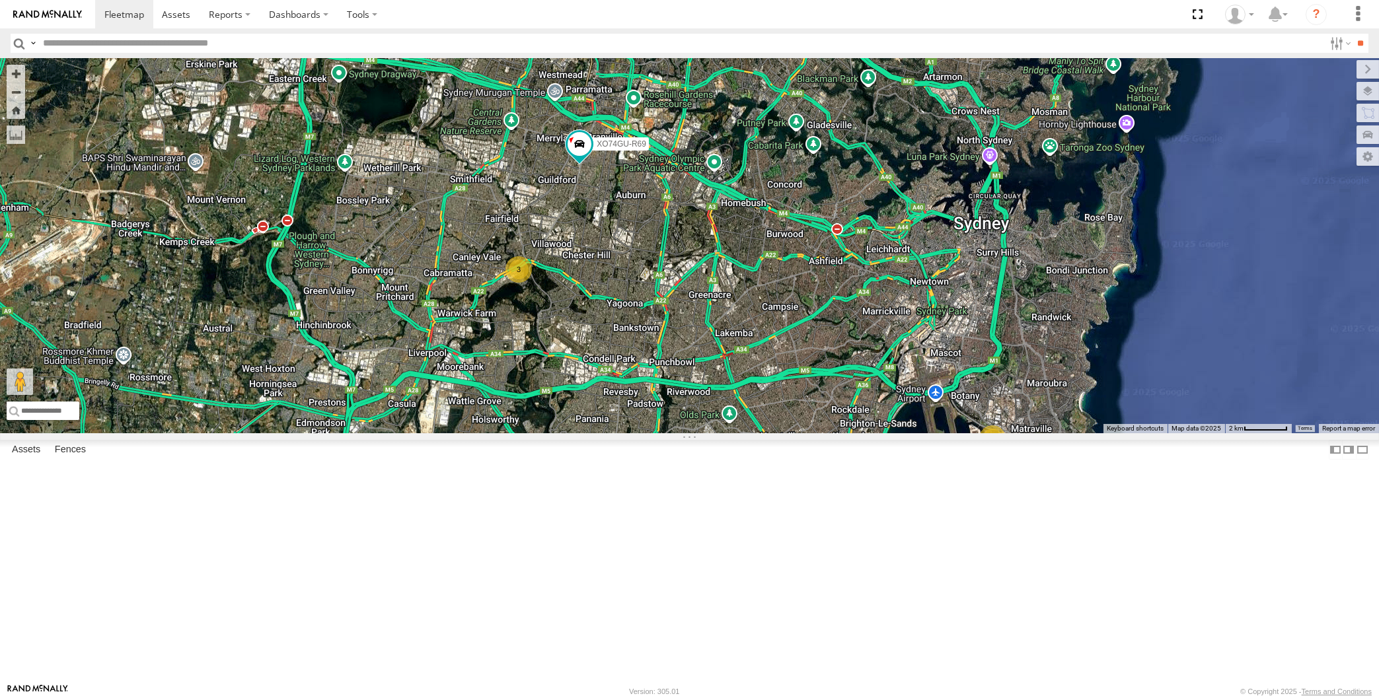
click at [669, 433] on div "XO74GU-R69 2 3 2" at bounding box center [689, 245] width 1379 height 375
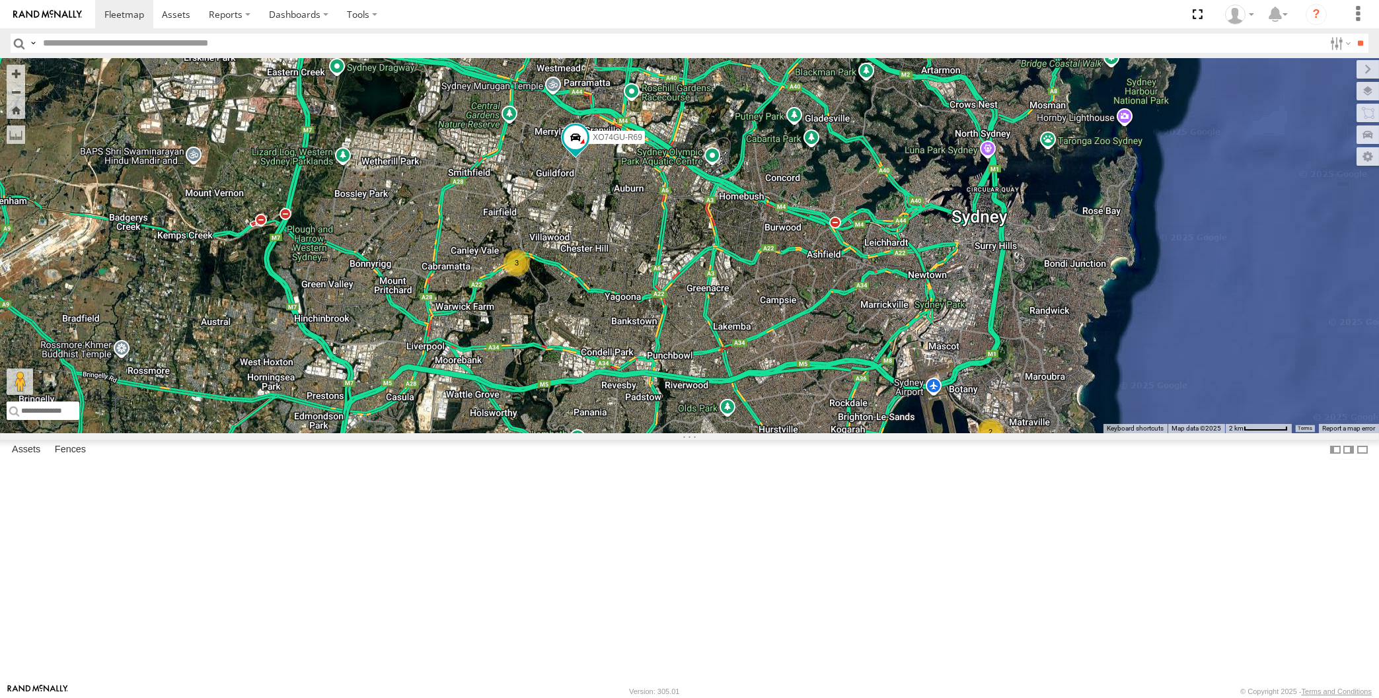
click at [830, 433] on div "XO74GU-R69 2 3 2" at bounding box center [689, 245] width 1379 height 375
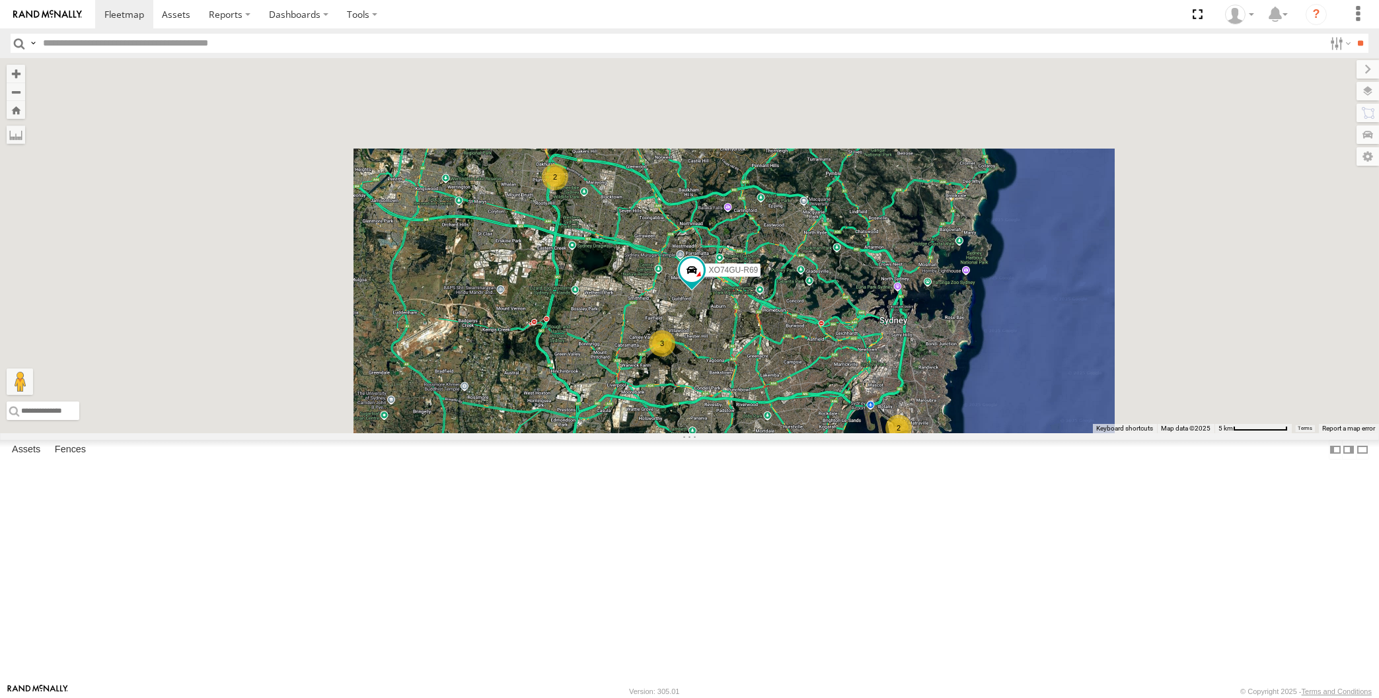
drag, startPoint x: 834, startPoint y: 558, endPoint x: 760, endPoint y: 535, distance: 76.7
click at [760, 433] on div "XO74GU-R69 2 3 2" at bounding box center [689, 245] width 1379 height 375
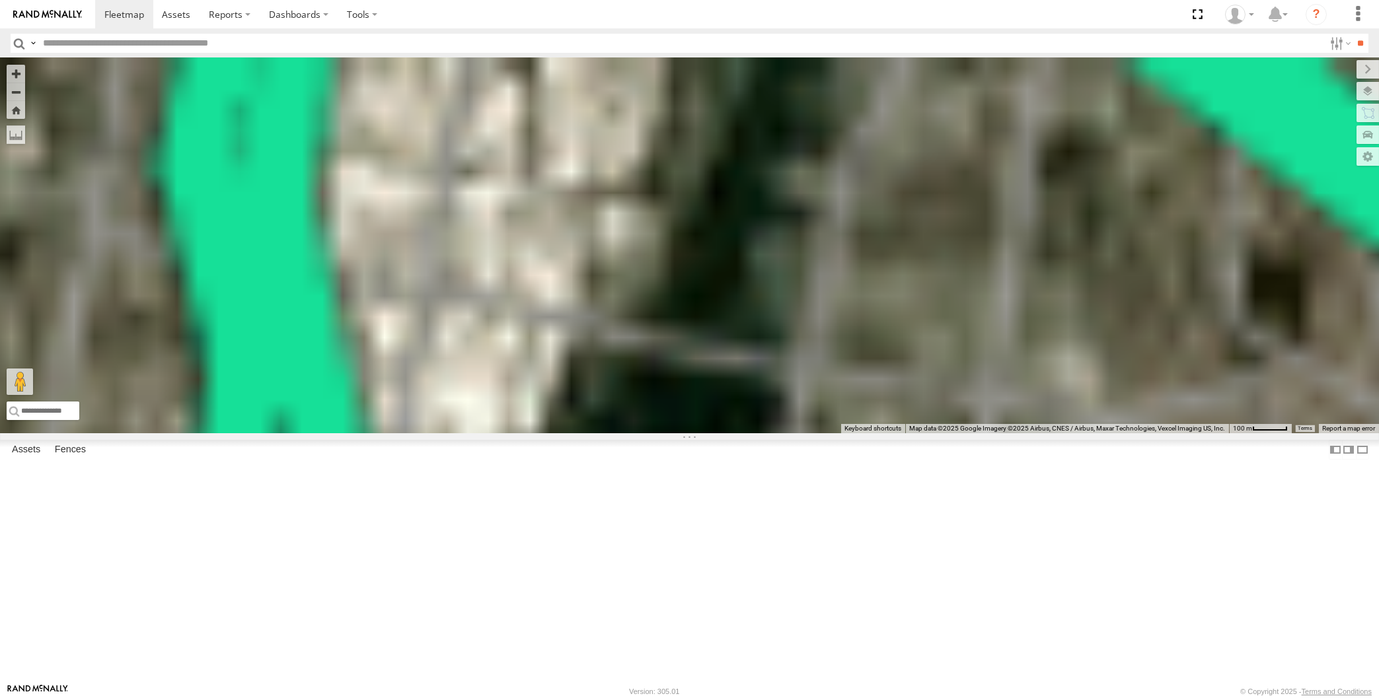
drag, startPoint x: 436, startPoint y: 130, endPoint x: 539, endPoint y: 363, distance: 254.4
click at [537, 360] on div "XO74GU-R69" at bounding box center [689, 245] width 1379 height 375
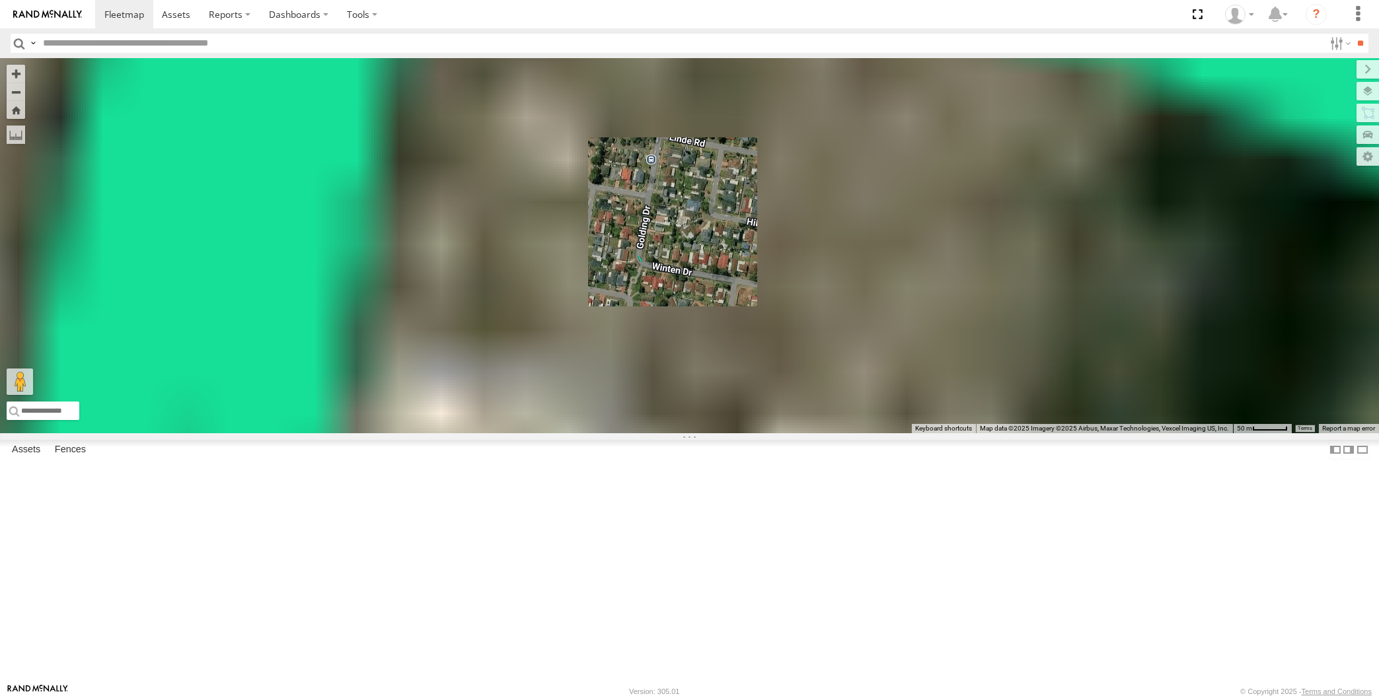
drag, startPoint x: 681, startPoint y: 495, endPoint x: 671, endPoint y: 408, distance: 87.2
click at [673, 416] on div "XO74GU-R69" at bounding box center [689, 245] width 1379 height 375
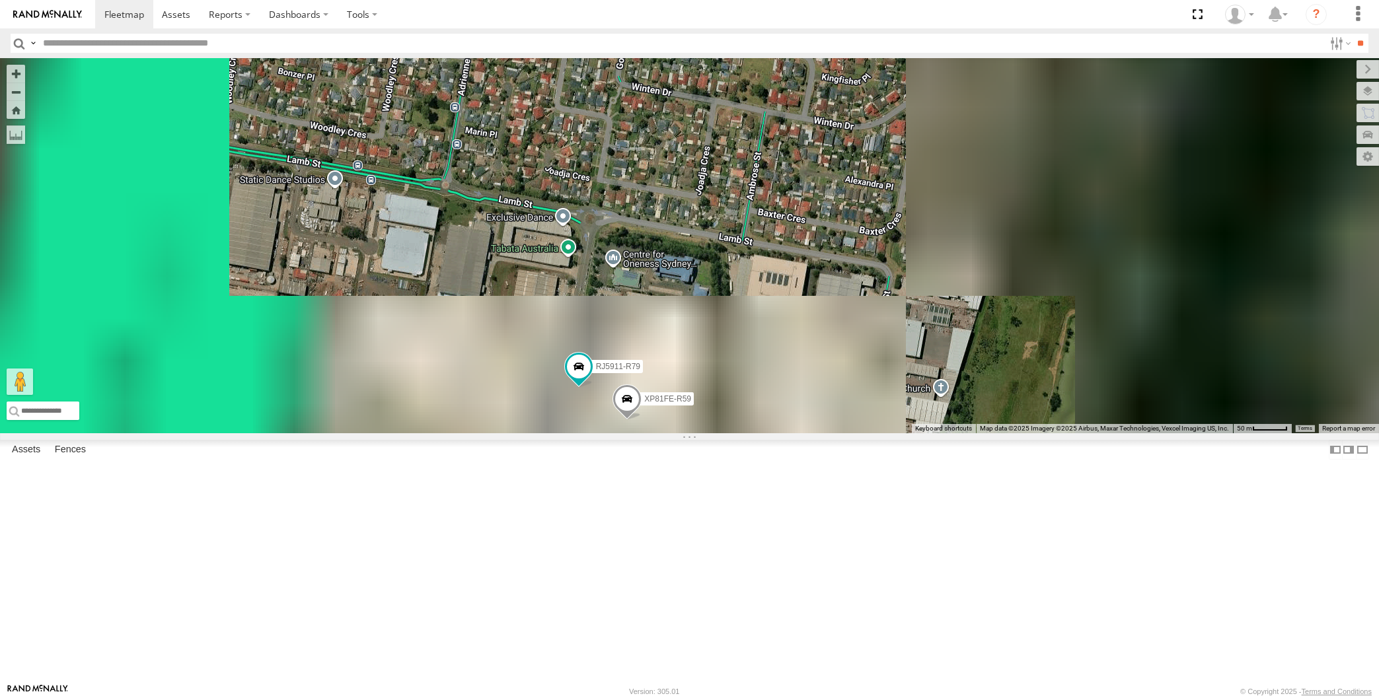
click at [628, 421] on span at bounding box center [626, 403] width 29 height 36
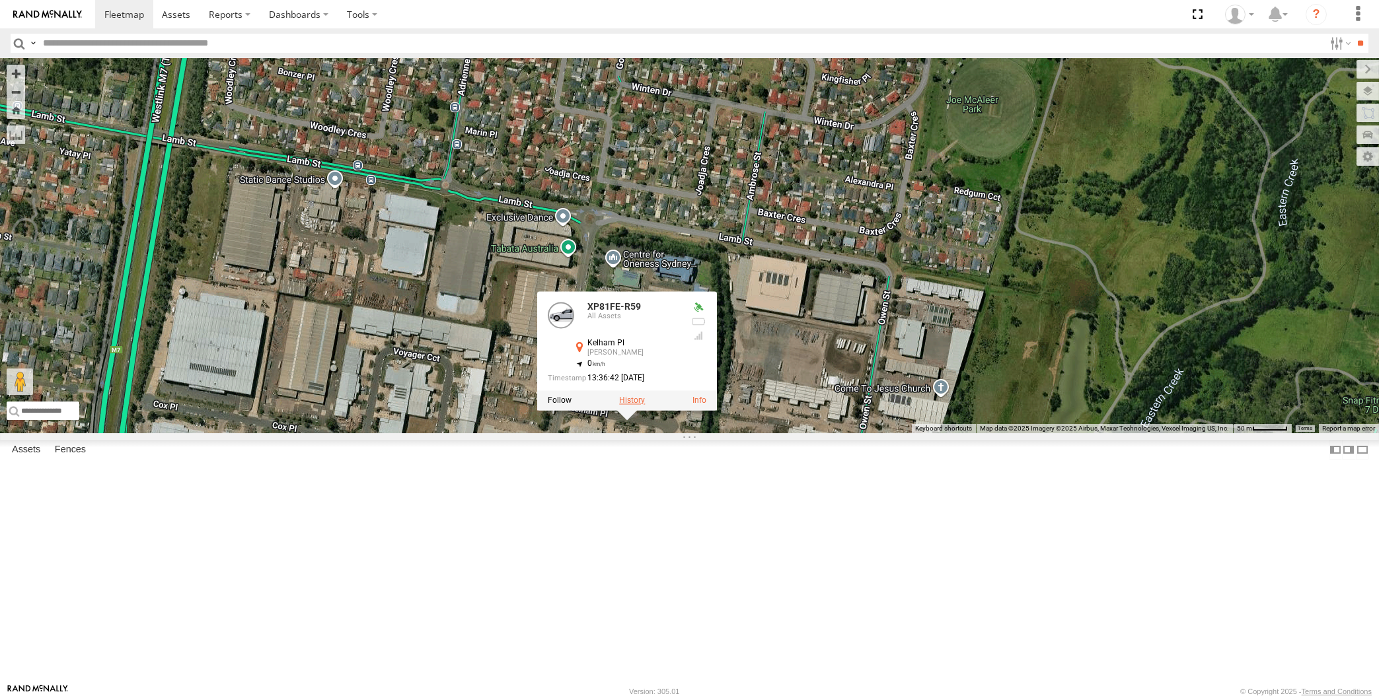
click at [632, 406] on label at bounding box center [632, 400] width 26 height 9
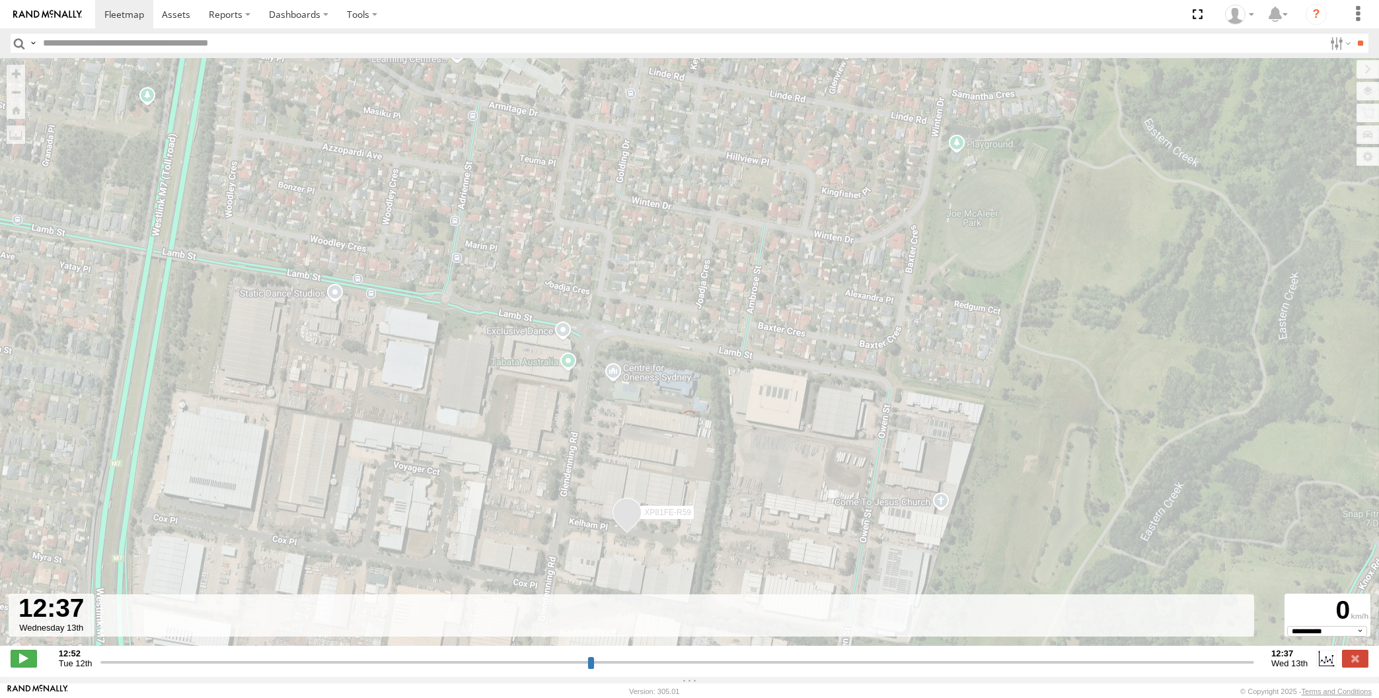
drag, startPoint x: 1062, startPoint y: 474, endPoint x: 826, endPoint y: 330, distance: 276.1
click at [894, 365] on div "← Move left → Move right ↑ Move up ↓ Move down + Zoom in - Zoom out Home Jump l…" at bounding box center [689, 359] width 1379 height 602
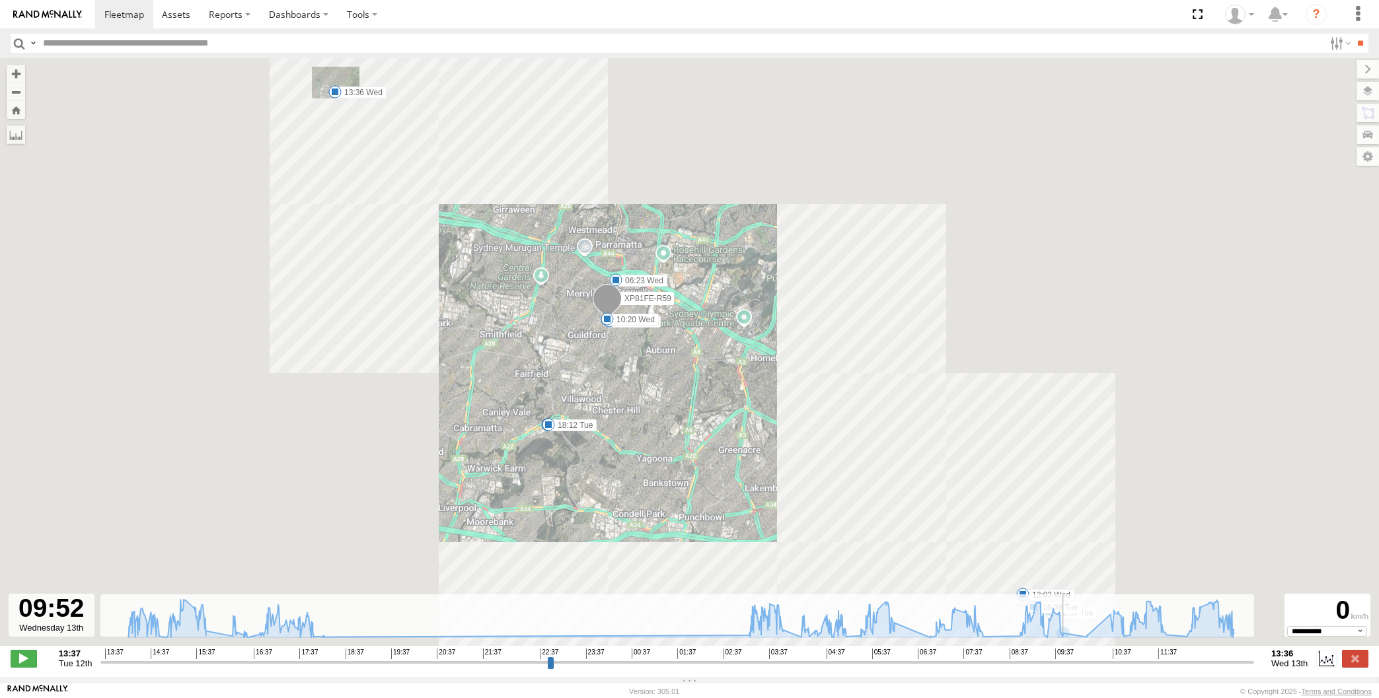
click at [1072, 661] on input "range" at bounding box center [677, 662] width 1154 height 13
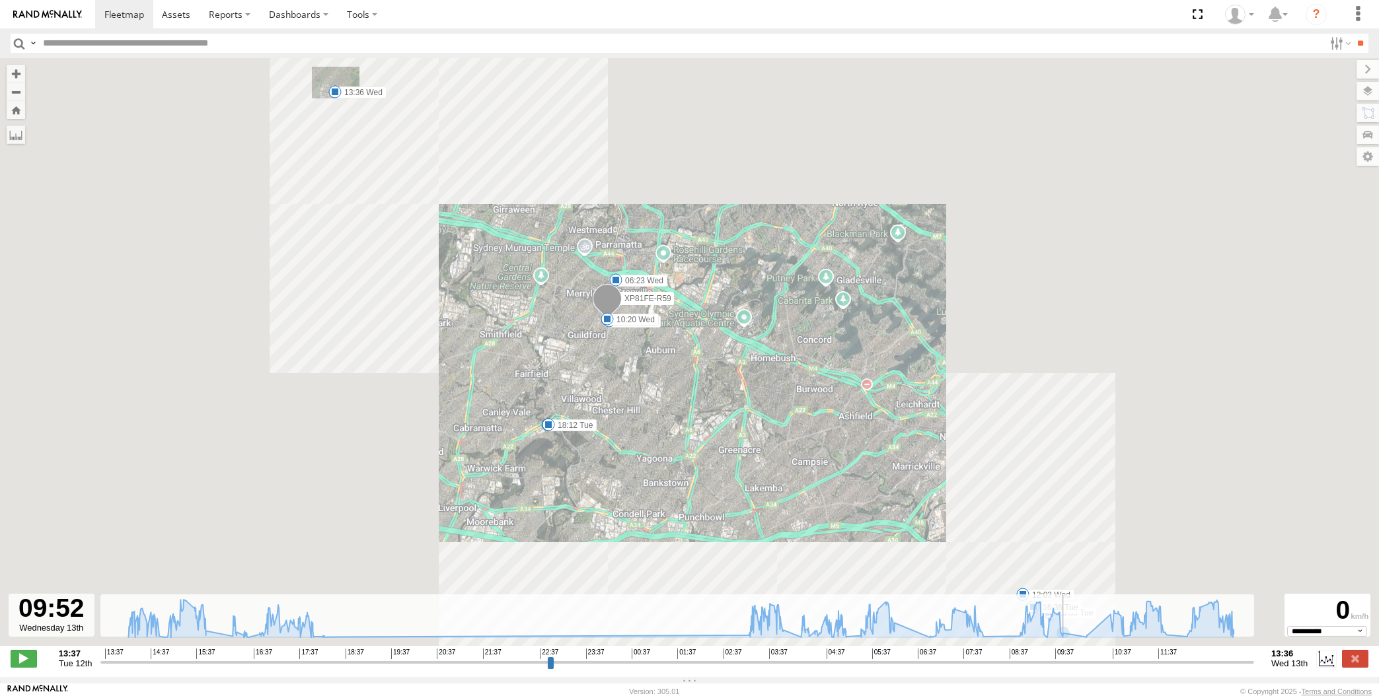
click at [1097, 665] on input "range" at bounding box center [677, 662] width 1154 height 13
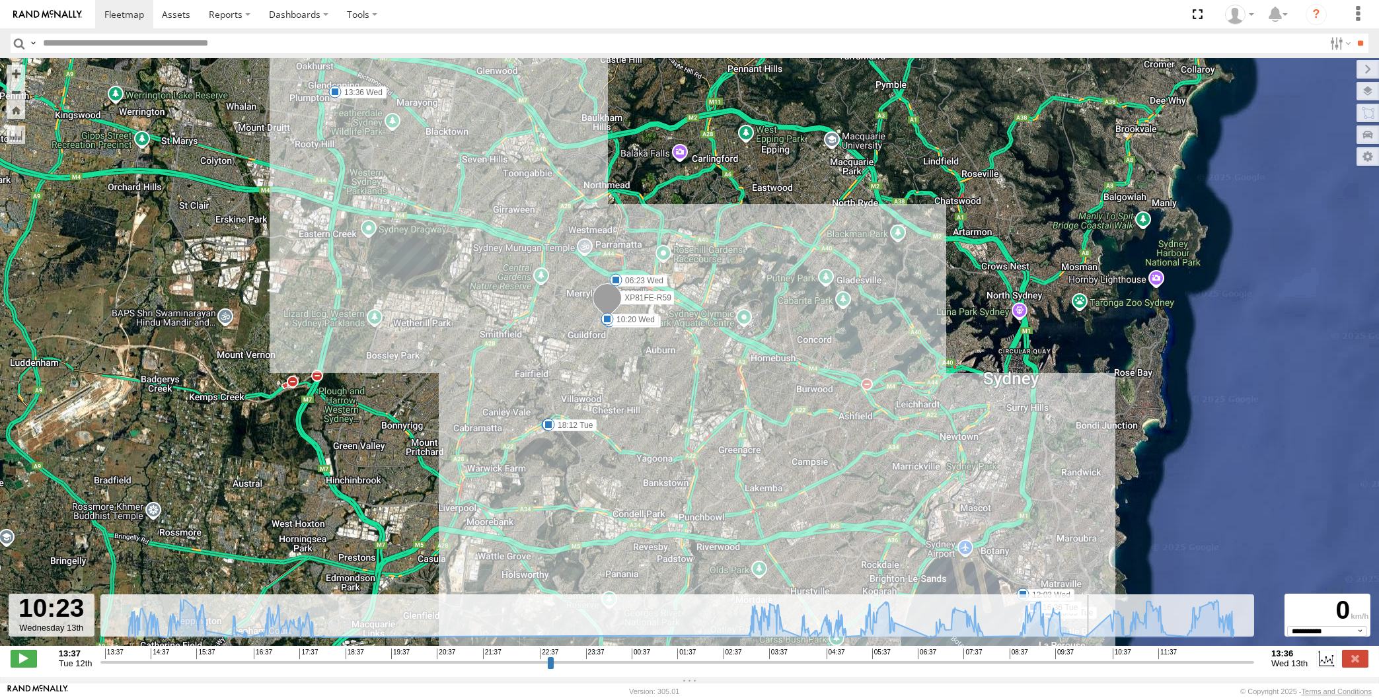
click at [1138, 660] on input "range" at bounding box center [677, 662] width 1154 height 13
click at [1159, 663] on input "range" at bounding box center [677, 662] width 1154 height 13
click at [1179, 663] on input "range" at bounding box center [677, 662] width 1154 height 13
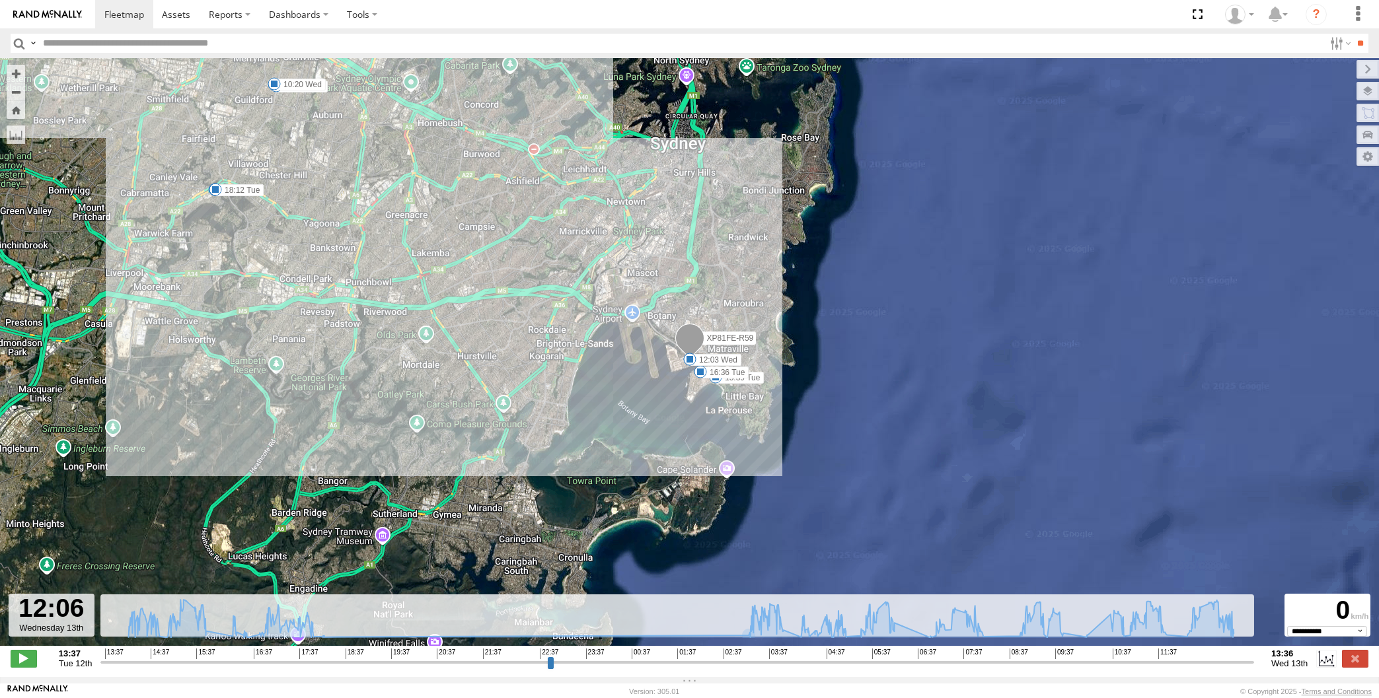
click at [904, 664] on input "range" at bounding box center [677, 662] width 1154 height 13
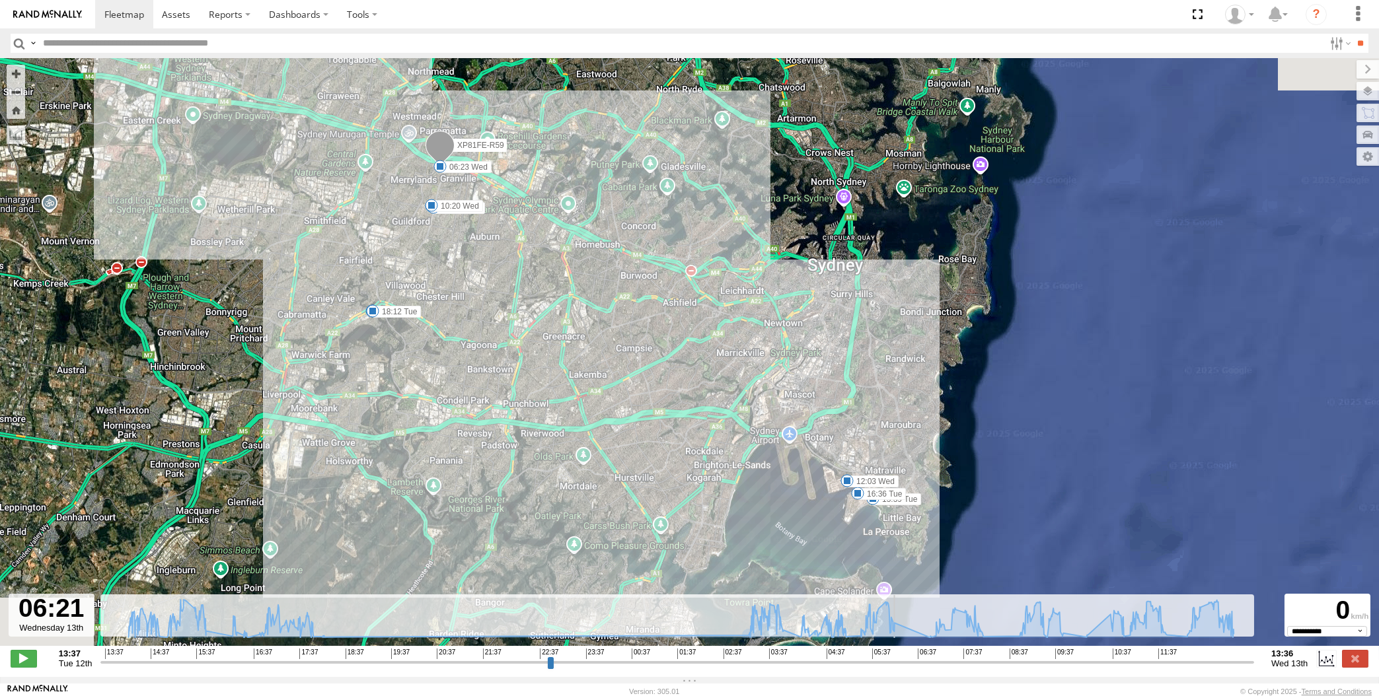
click at [963, 661] on input "range" at bounding box center [677, 662] width 1154 height 13
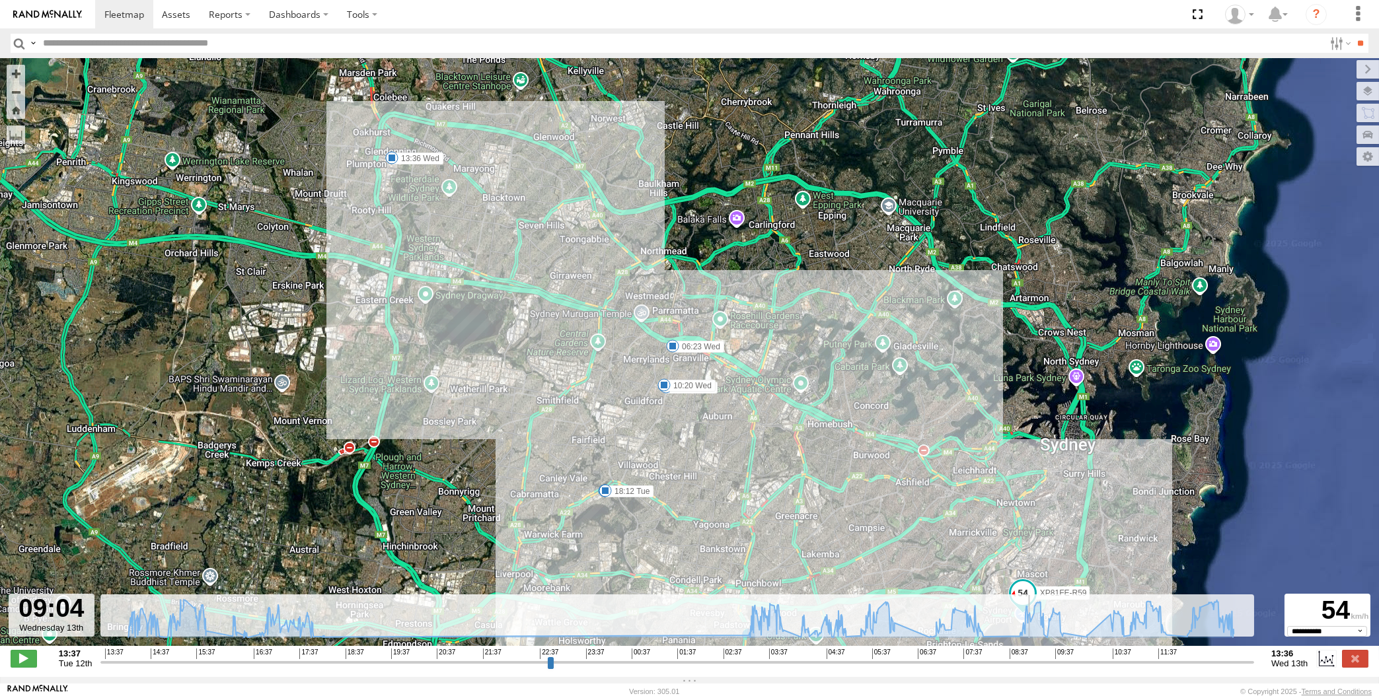
click at [1035, 661] on input "range" at bounding box center [677, 662] width 1154 height 13
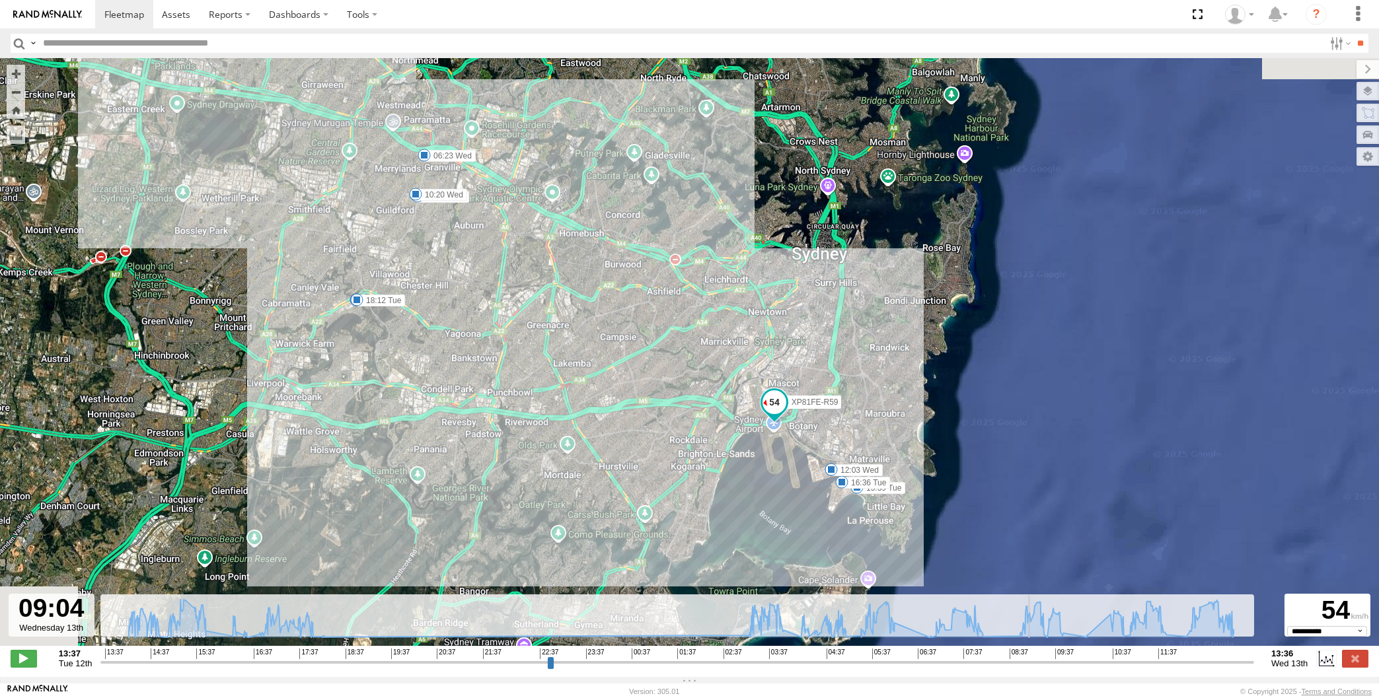
click at [1075, 662] on input "range" at bounding box center [677, 662] width 1154 height 13
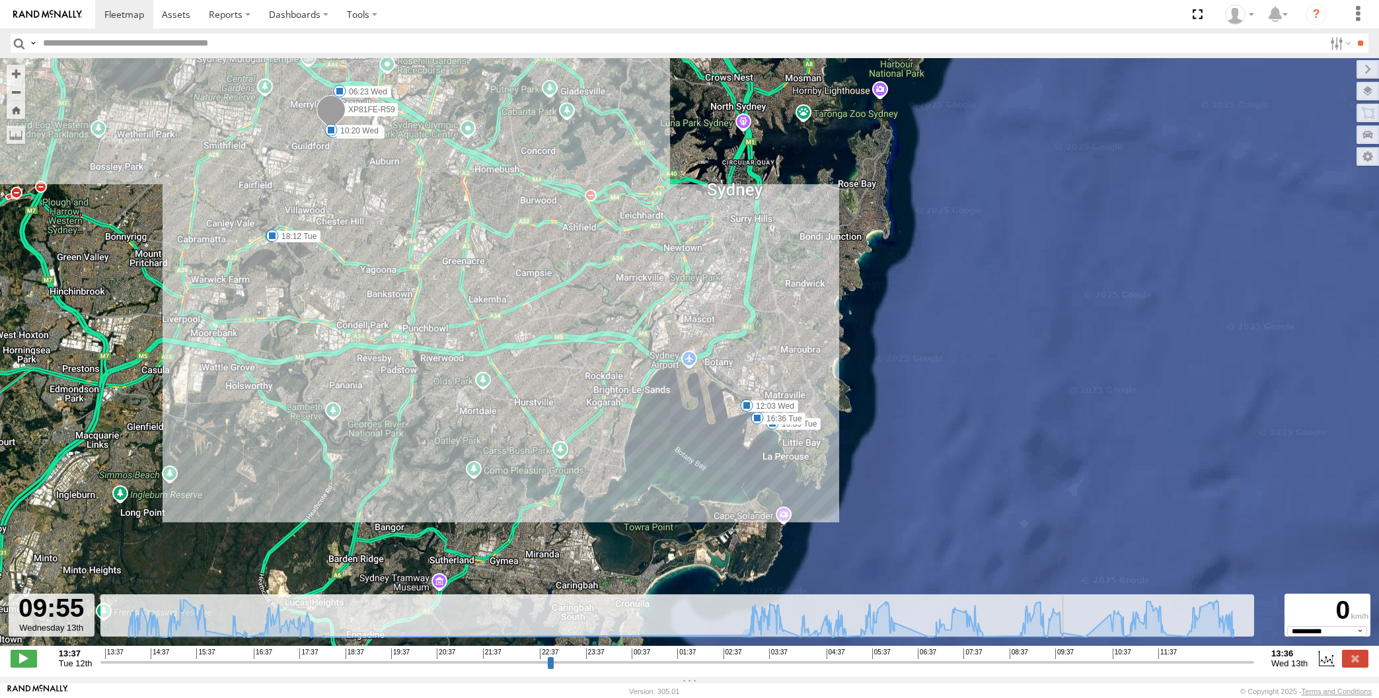
click at [1098, 662] on input "range" at bounding box center [677, 662] width 1154 height 13
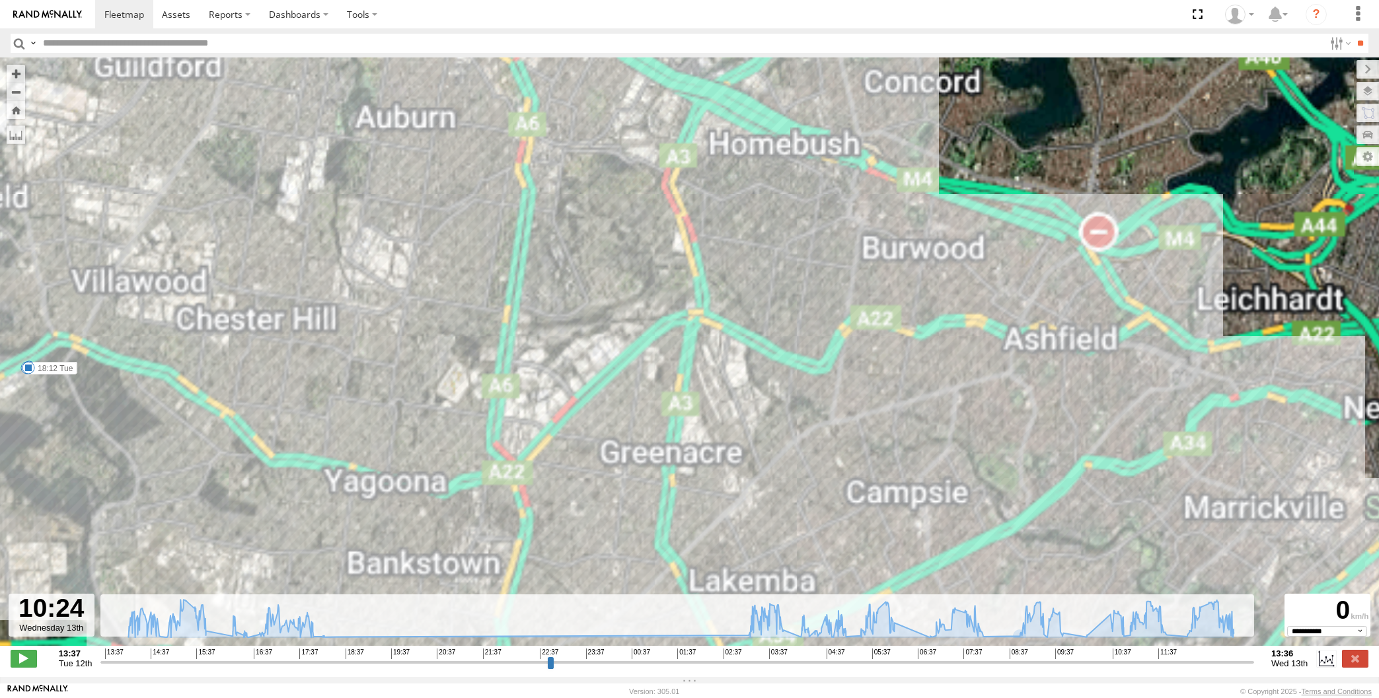
drag, startPoint x: 322, startPoint y: 139, endPoint x: 439, endPoint y: 309, distance: 206.2
click at [432, 302] on div "XP81FE-R59 13:37 Tue 15:39 Tue 16:36 Tue 17:58 Tue 18:02 Tue 18:12 Tue 06:23 We…" at bounding box center [689, 359] width 1379 height 602
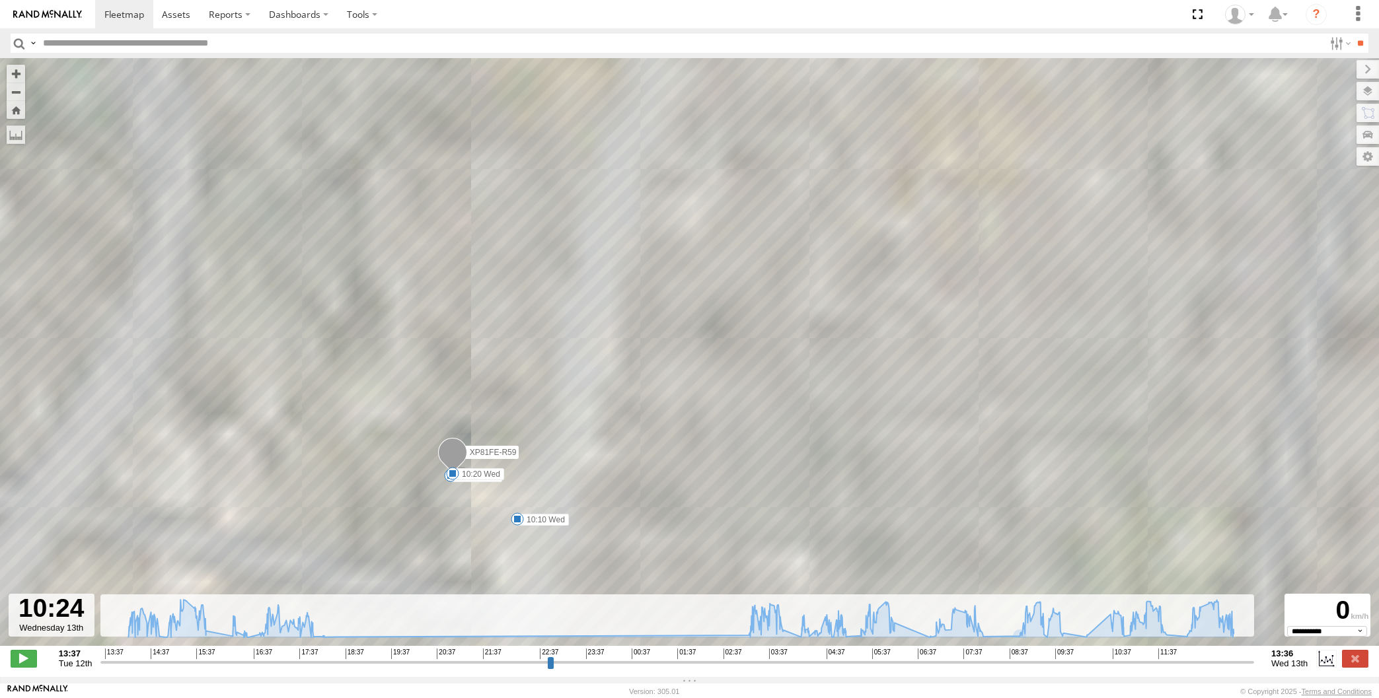
drag, startPoint x: 568, startPoint y: 459, endPoint x: 569, endPoint y: 431, distance: 27.8
click at [569, 434] on div "XP81FE-R59 13:37 Tue 15:39 Tue 16:36 Tue 17:58 Tue 18:02 Tue 18:12 Tue 06:23 We…" at bounding box center [689, 359] width 1379 height 602
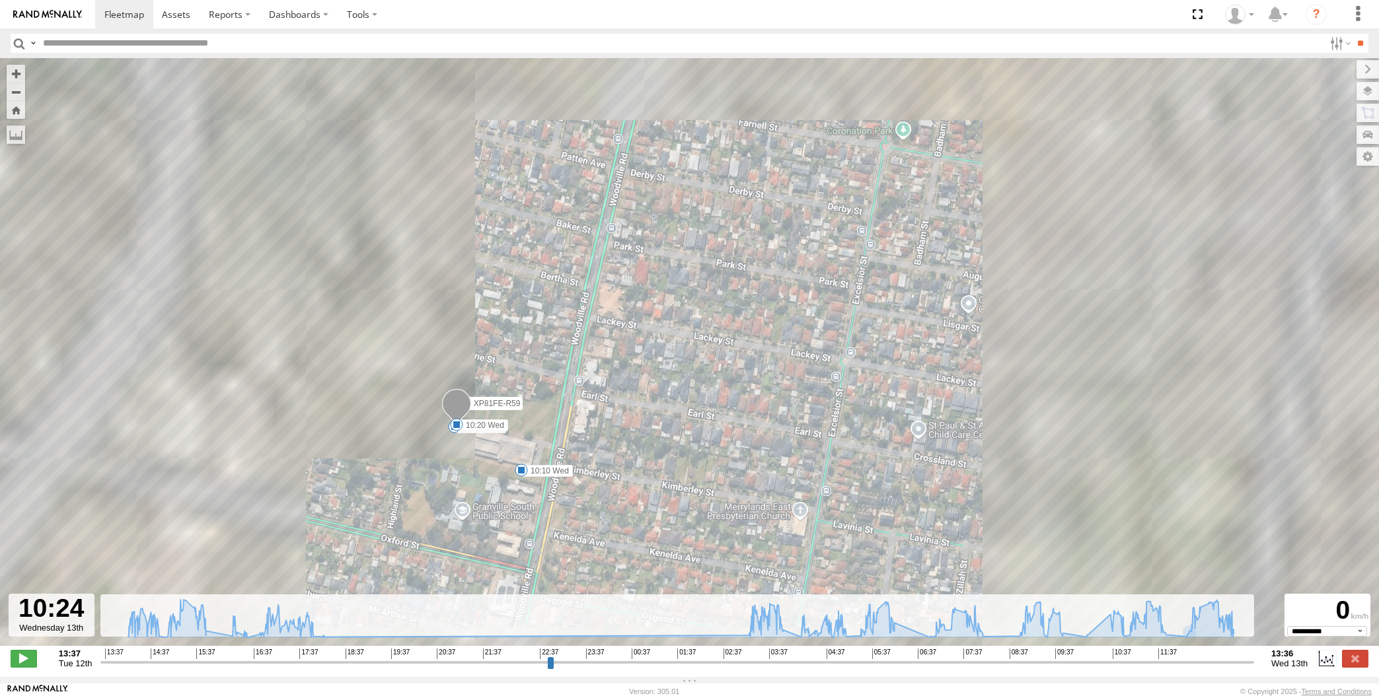
click at [1076, 663] on input "range" at bounding box center [677, 662] width 1154 height 13
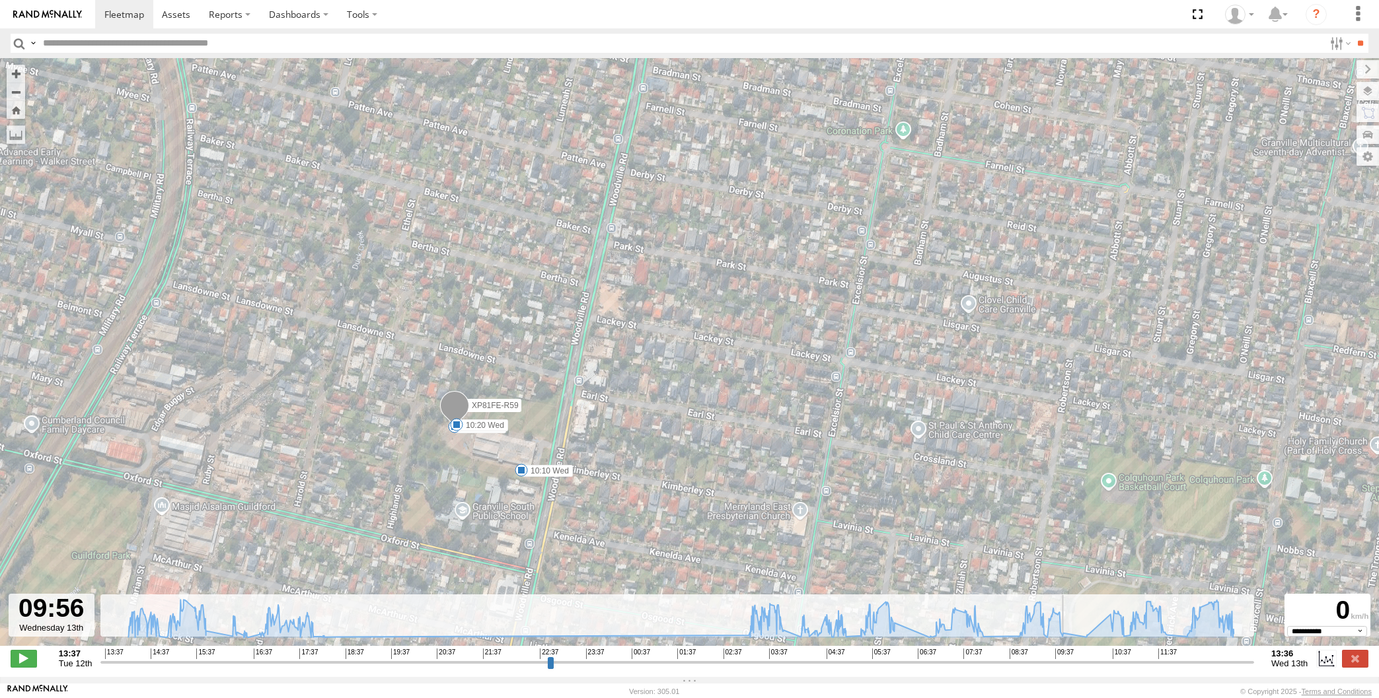
click at [1068, 661] on input "range" at bounding box center [677, 662] width 1154 height 13
click at [1070, 662] on input "range" at bounding box center [677, 662] width 1154 height 13
click at [1076, 662] on input "range" at bounding box center [677, 662] width 1154 height 13
click at [1082, 662] on input "range" at bounding box center [677, 662] width 1154 height 13
click at [1088, 662] on input "range" at bounding box center [677, 662] width 1154 height 13
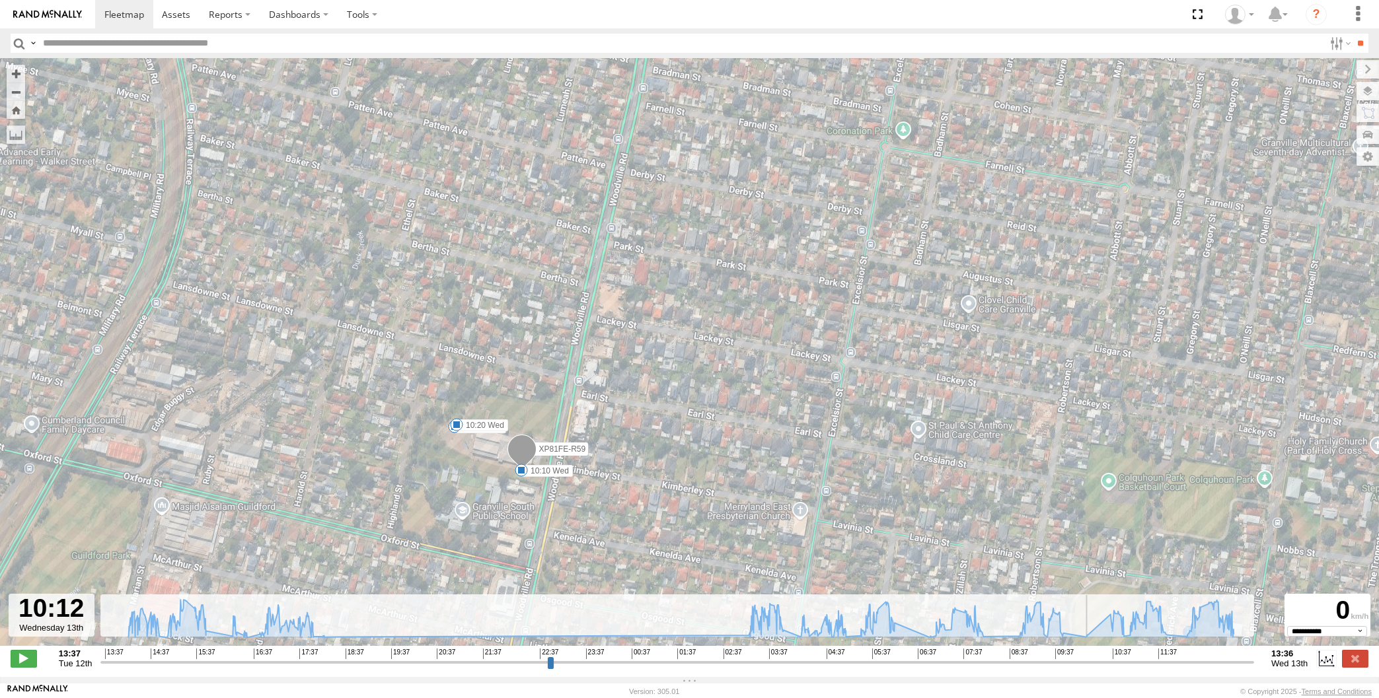
click at [1095, 661] on input "range" at bounding box center [677, 662] width 1154 height 13
click at [1111, 660] on input "range" at bounding box center [677, 662] width 1154 height 13
click at [1120, 660] on input "range" at bounding box center [677, 662] width 1154 height 13
click at [1114, 659] on input "range" at bounding box center [677, 662] width 1154 height 13
click at [1103, 663] on input "range" at bounding box center [677, 662] width 1154 height 13
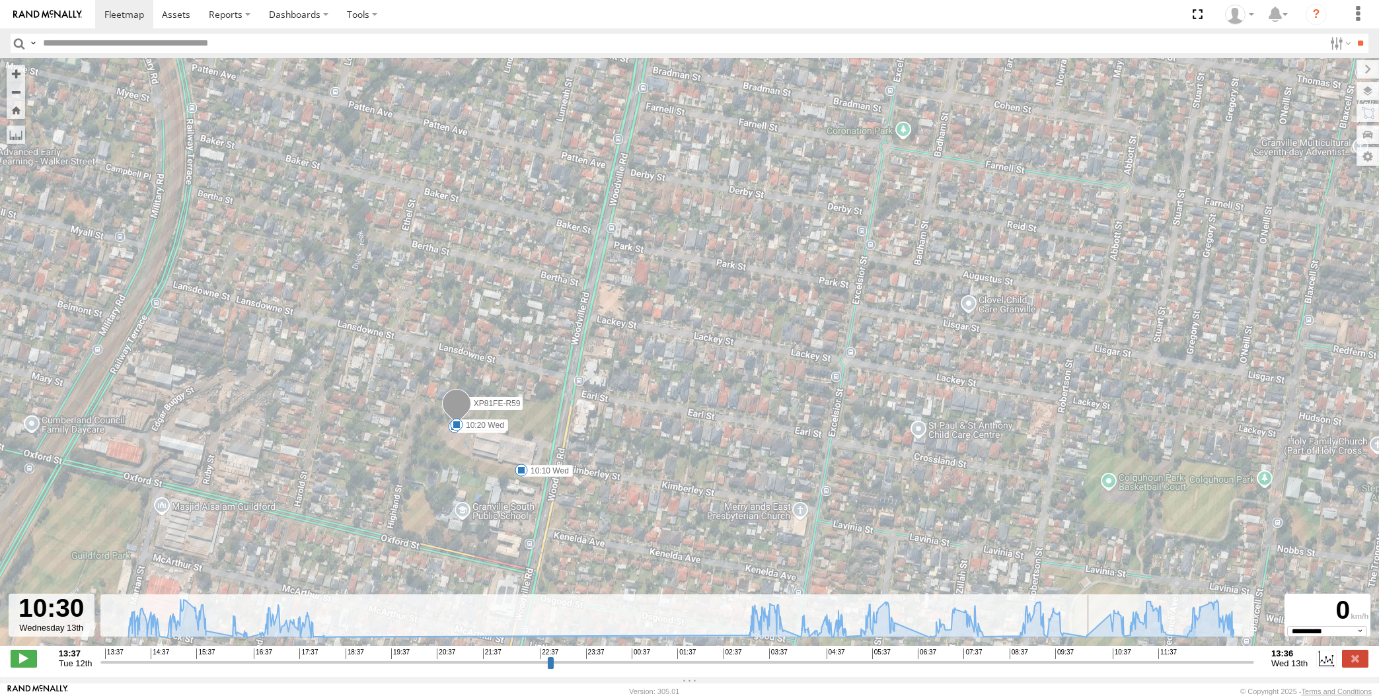
type input "**********"
click at [1093, 664] on input "range" at bounding box center [677, 662] width 1154 height 13
click at [1354, 659] on label at bounding box center [1355, 658] width 26 height 17
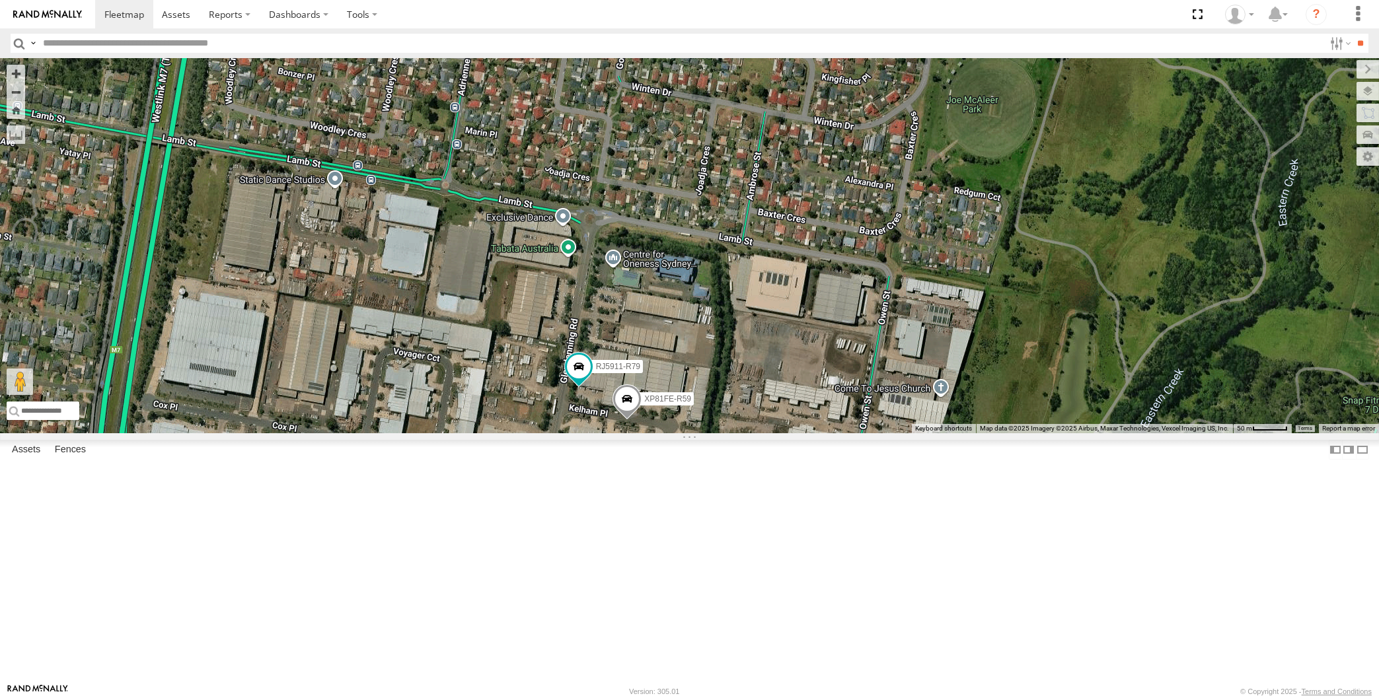
drag, startPoint x: 810, startPoint y: 569, endPoint x: 801, endPoint y: 534, distance: 36.1
click at [809, 433] on div "RJ5911-R79 XP81FE-R59" at bounding box center [689, 245] width 1379 height 375
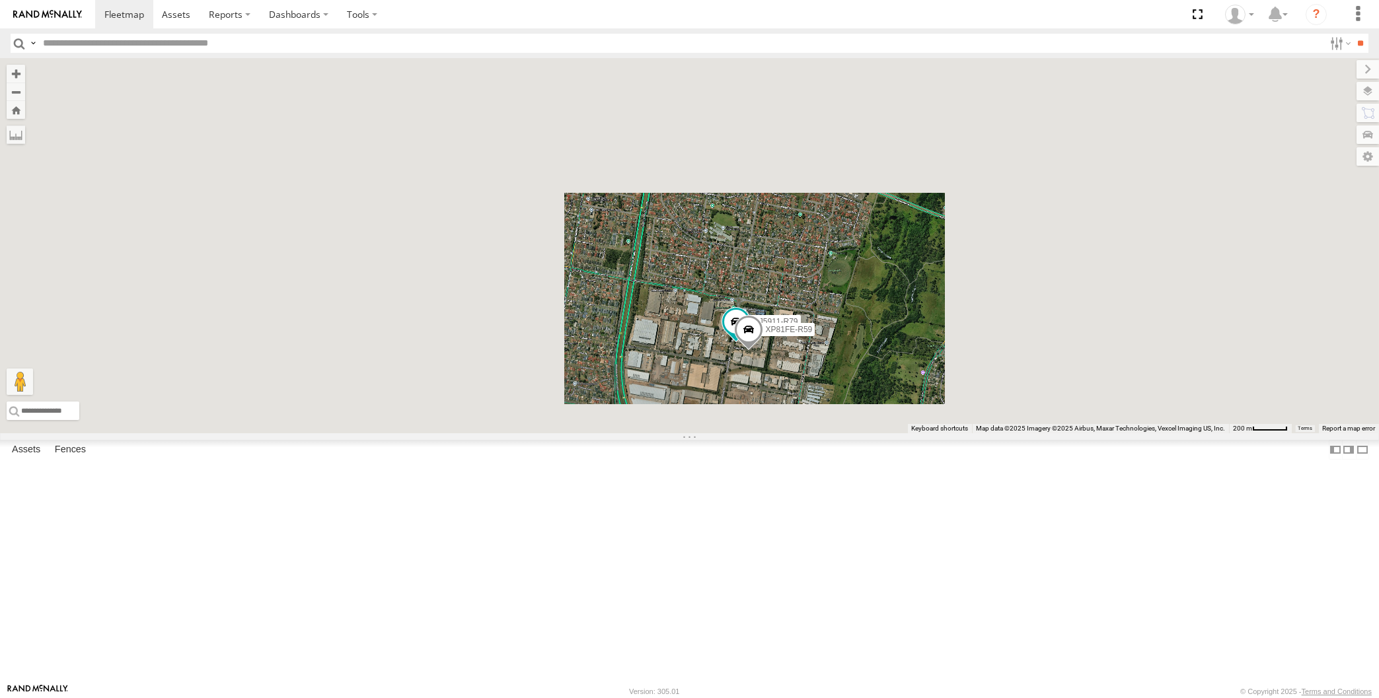
drag, startPoint x: 786, startPoint y: 505, endPoint x: 789, endPoint y: 490, distance: 16.1
click at [789, 433] on div "RJ5911-R79 XP81FE-R59" at bounding box center [689, 245] width 1379 height 375
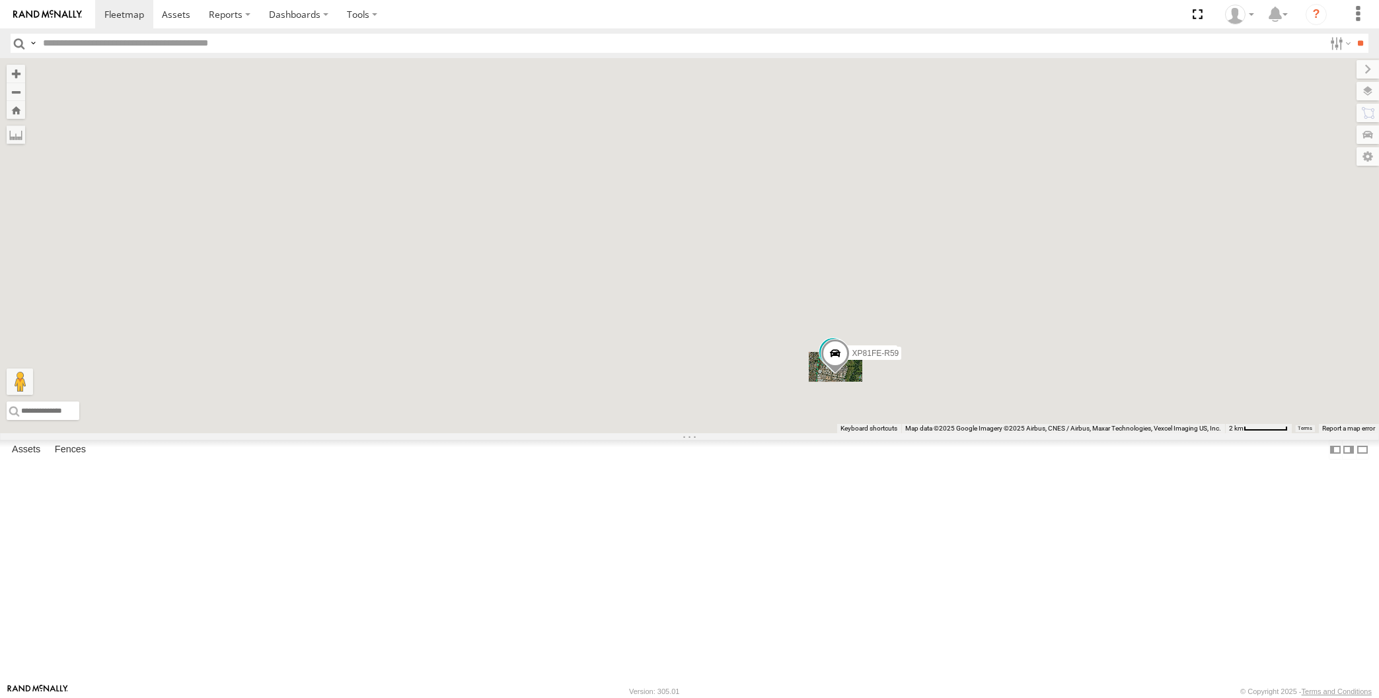
click at [849, 433] on div "RJ5911-R79 XP81FE-R59" at bounding box center [689, 245] width 1379 height 375
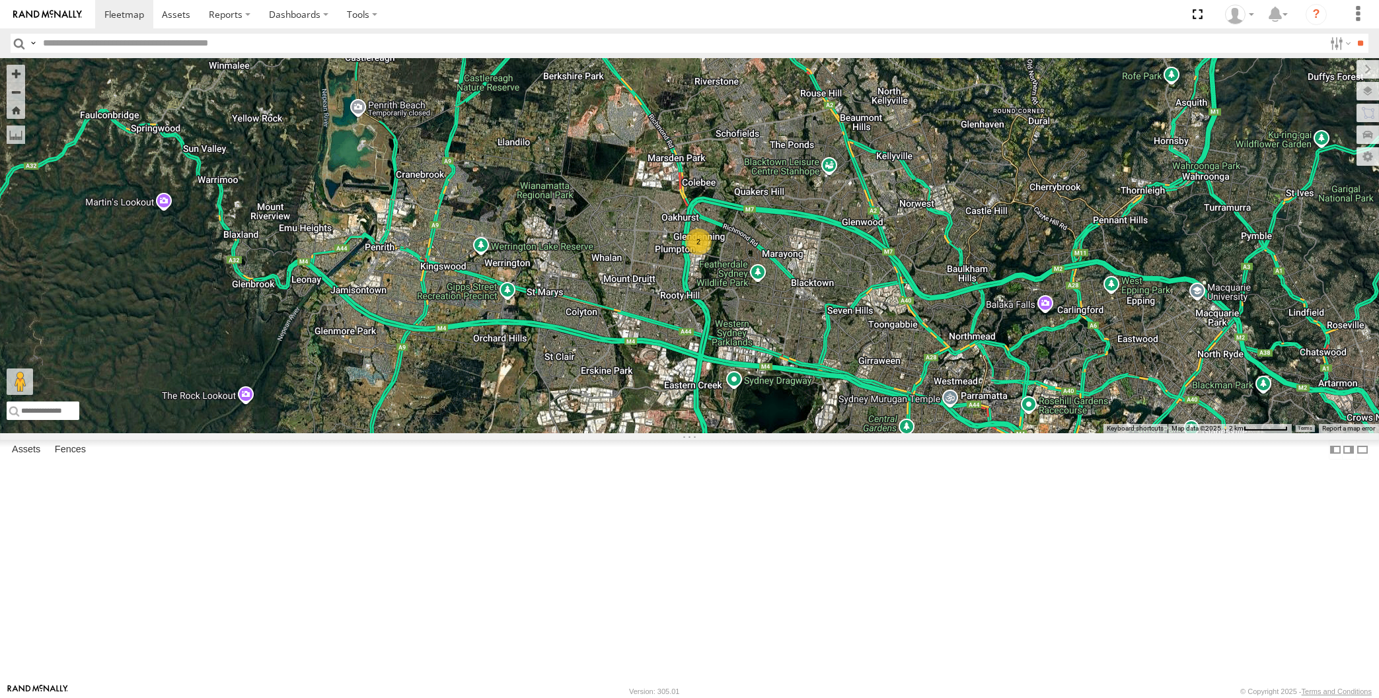
drag, startPoint x: 1049, startPoint y: 499, endPoint x: 992, endPoint y: 410, distance: 106.3
click at [1000, 422] on div "XO74GU-R69 2" at bounding box center [689, 245] width 1379 height 375
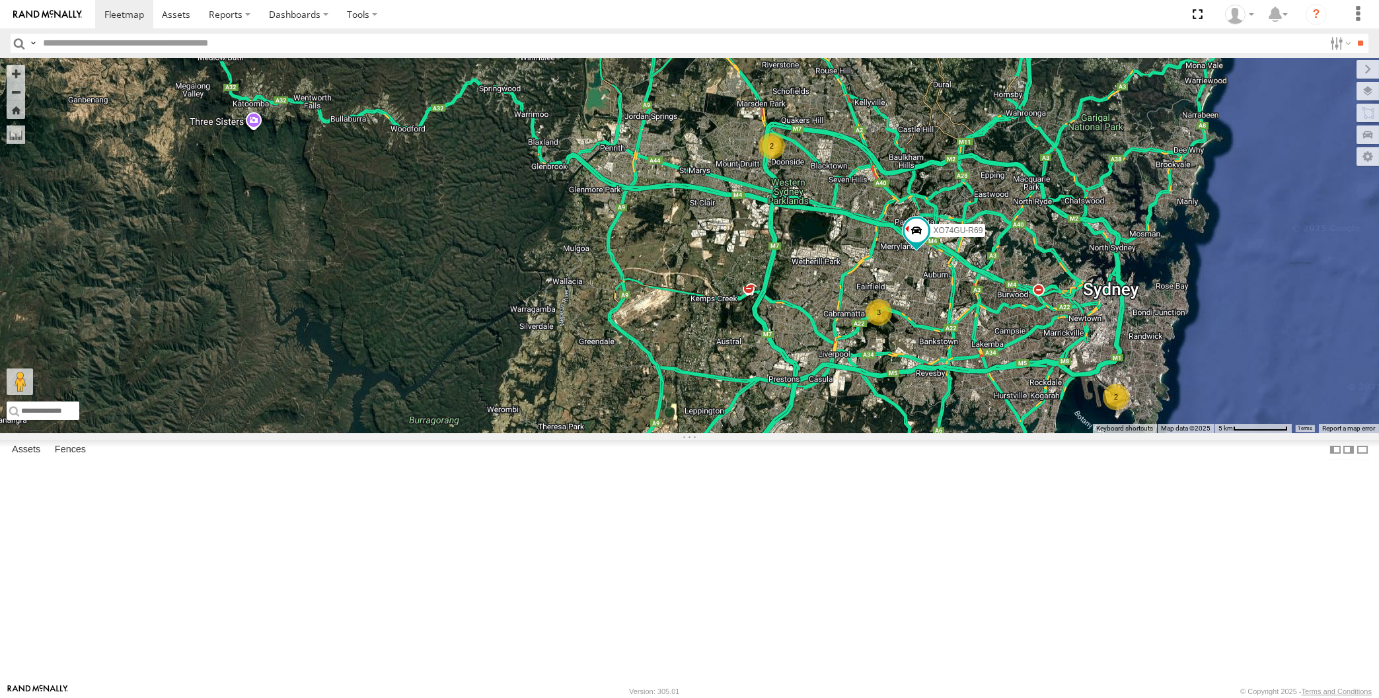
drag, startPoint x: 991, startPoint y: 505, endPoint x: 932, endPoint y: 511, distance: 59.0
click at [932, 433] on div "XO74GU-R69 2 3 2" at bounding box center [689, 245] width 1379 height 375
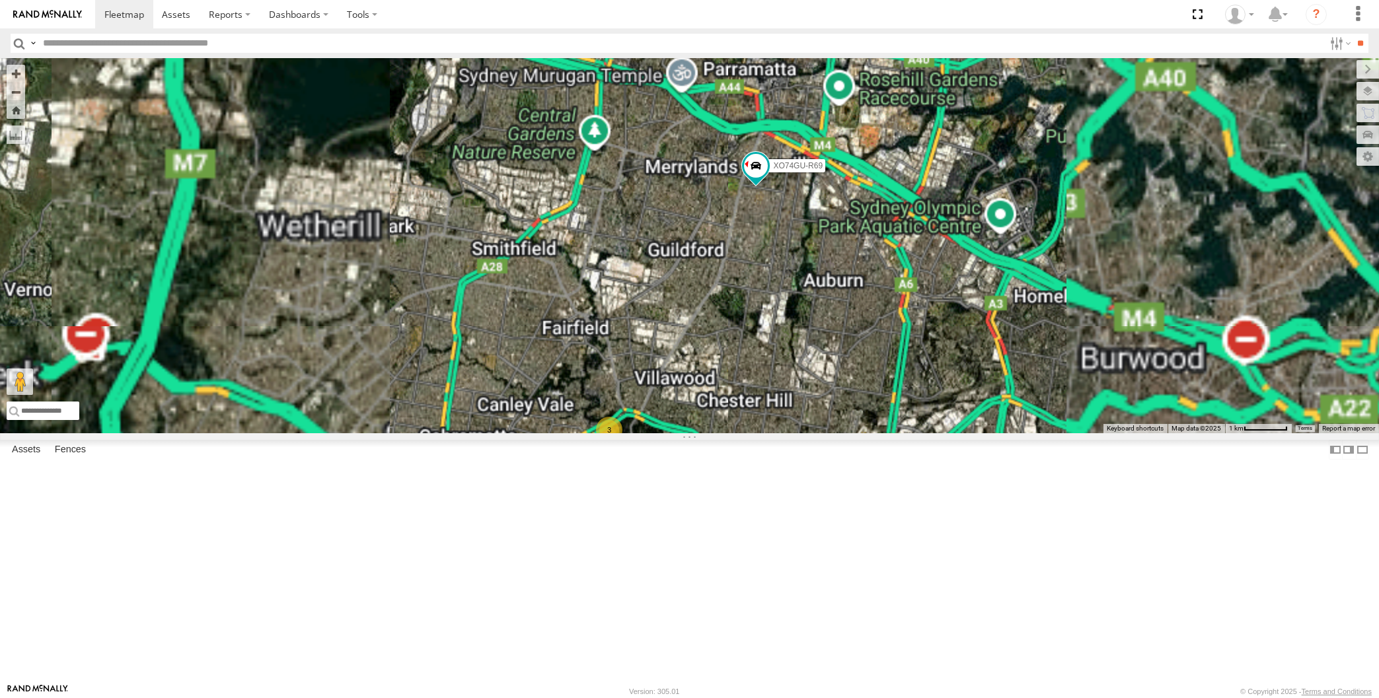
drag, startPoint x: 881, startPoint y: 470, endPoint x: 844, endPoint y: 432, distance: 53.3
click at [849, 433] on div "XO74GU-R69 3" at bounding box center [689, 245] width 1379 height 375
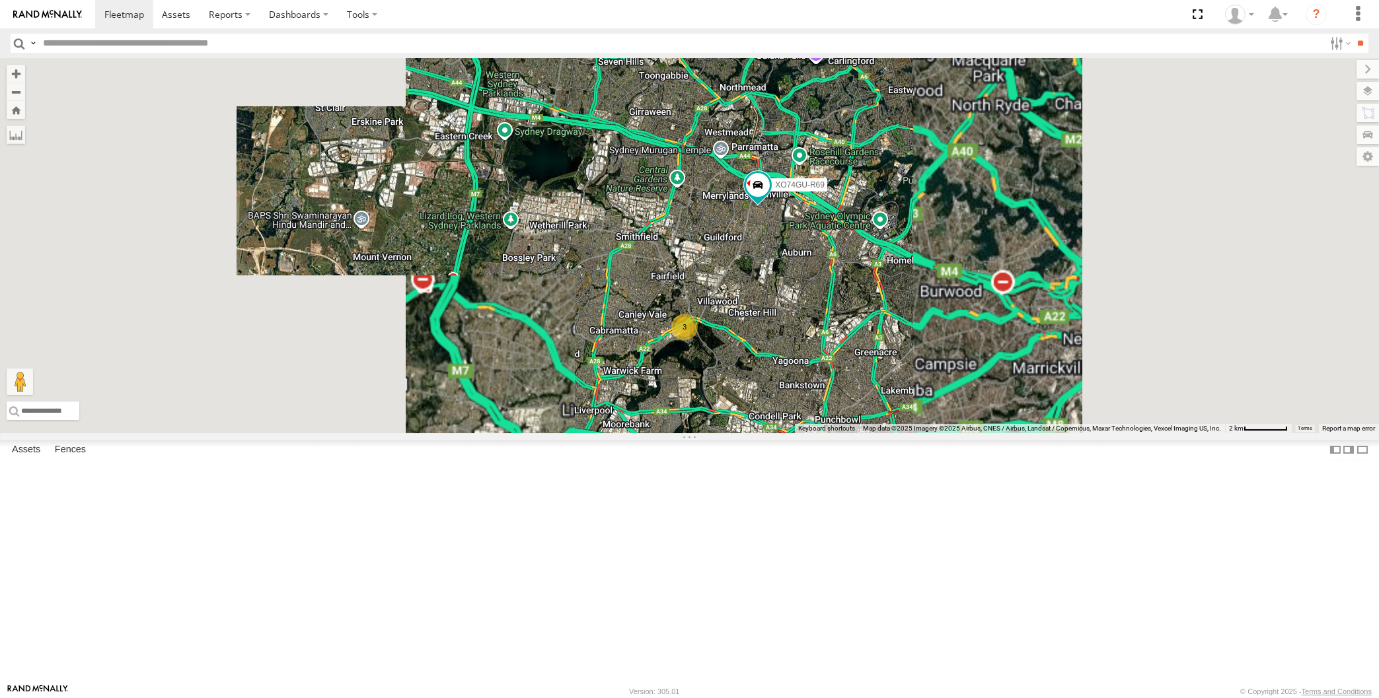
drag, startPoint x: 884, startPoint y: 546, endPoint x: 821, endPoint y: 501, distance: 77.7
click at [822, 433] on div "XO74GU-R69 2 3 2" at bounding box center [689, 245] width 1379 height 375
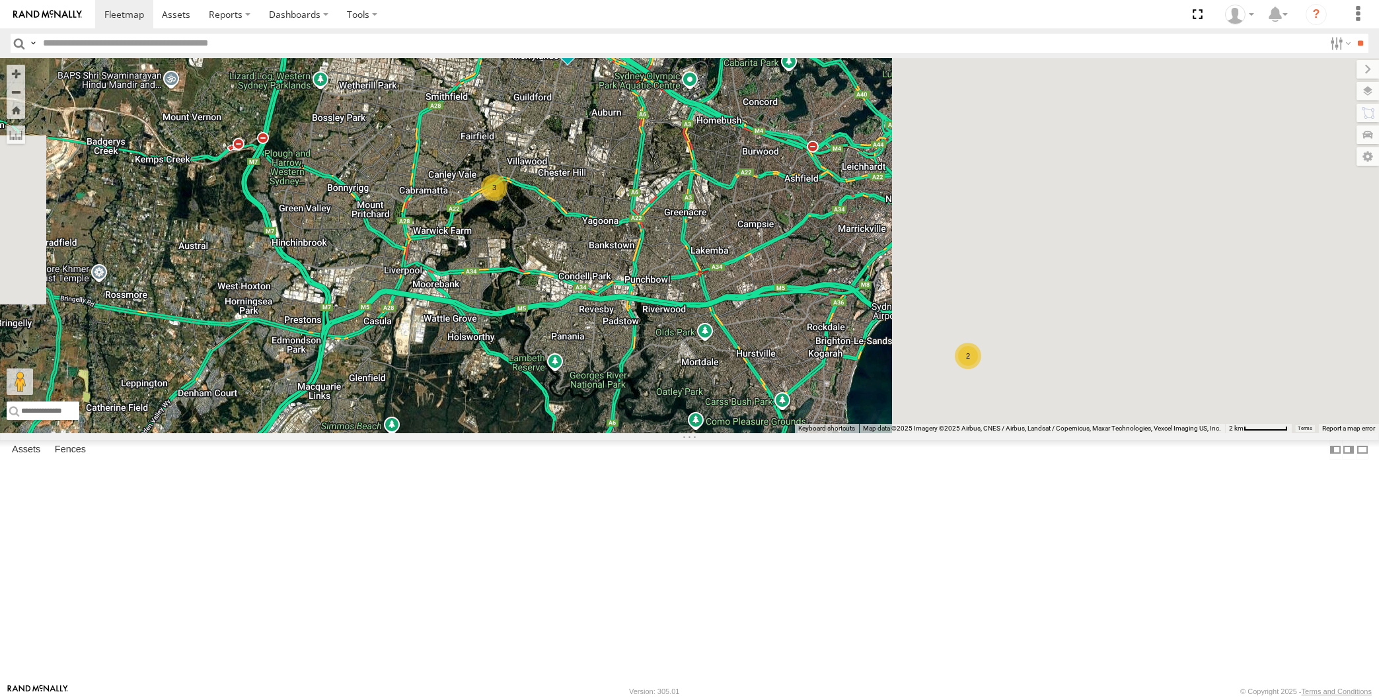
click at [737, 433] on div "XO74GU-R69 2 3 2" at bounding box center [689, 245] width 1379 height 375
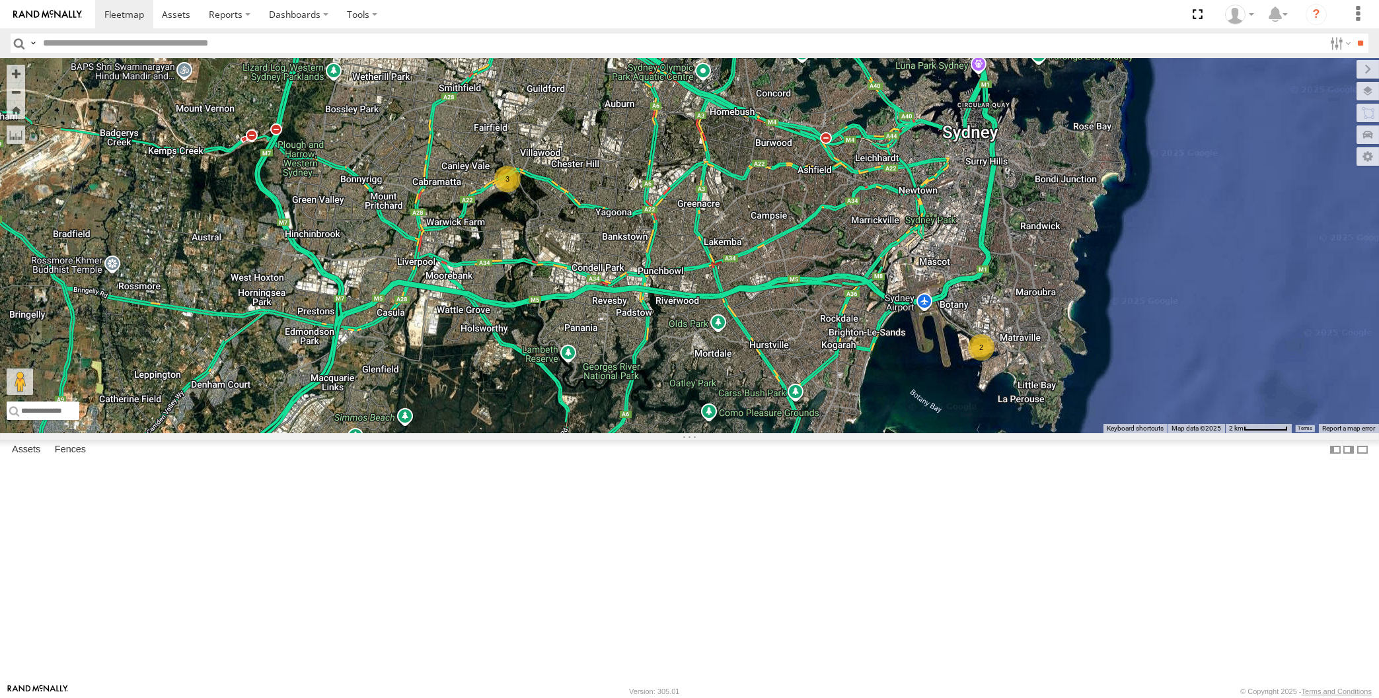
click at [348, 433] on div "XO74GU-R69 2 3 2" at bounding box center [689, 245] width 1379 height 375
click at [664, 433] on div "XO74GU-R69 2 3 2" at bounding box center [689, 245] width 1379 height 375
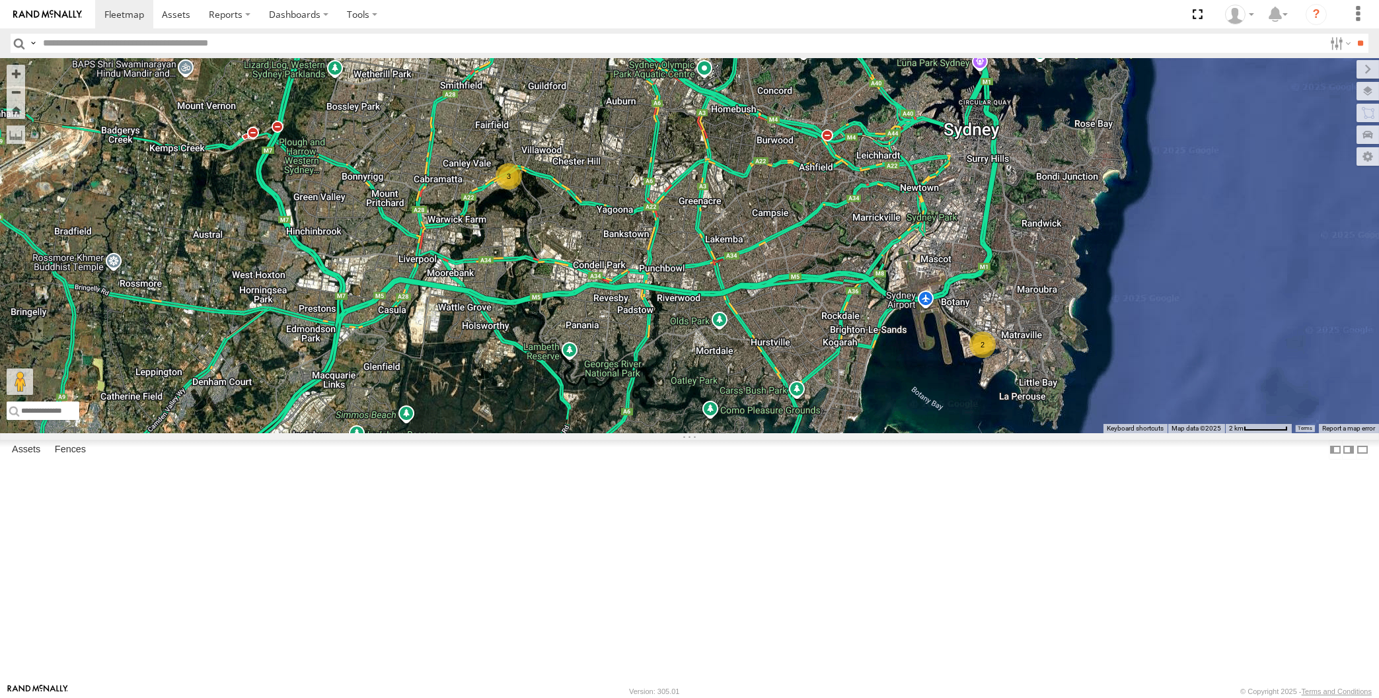
drag, startPoint x: 725, startPoint y: 568, endPoint x: 745, endPoint y: 520, distance: 51.5
click at [745, 433] on div "XO74GU-R69 2 3" at bounding box center [689, 245] width 1379 height 375
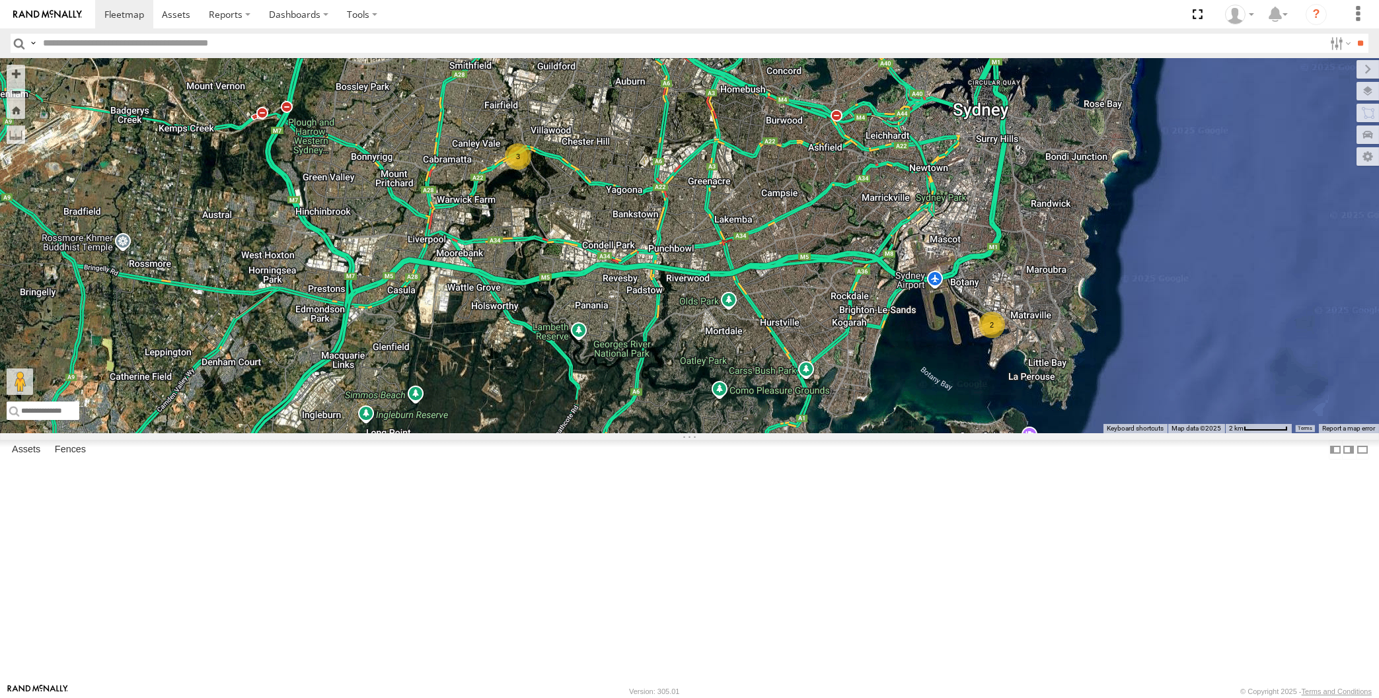
drag, startPoint x: 891, startPoint y: 510, endPoint x: 879, endPoint y: 545, distance: 37.0
click at [879, 433] on div "XO74GU-R69 2 3" at bounding box center [689, 245] width 1379 height 375
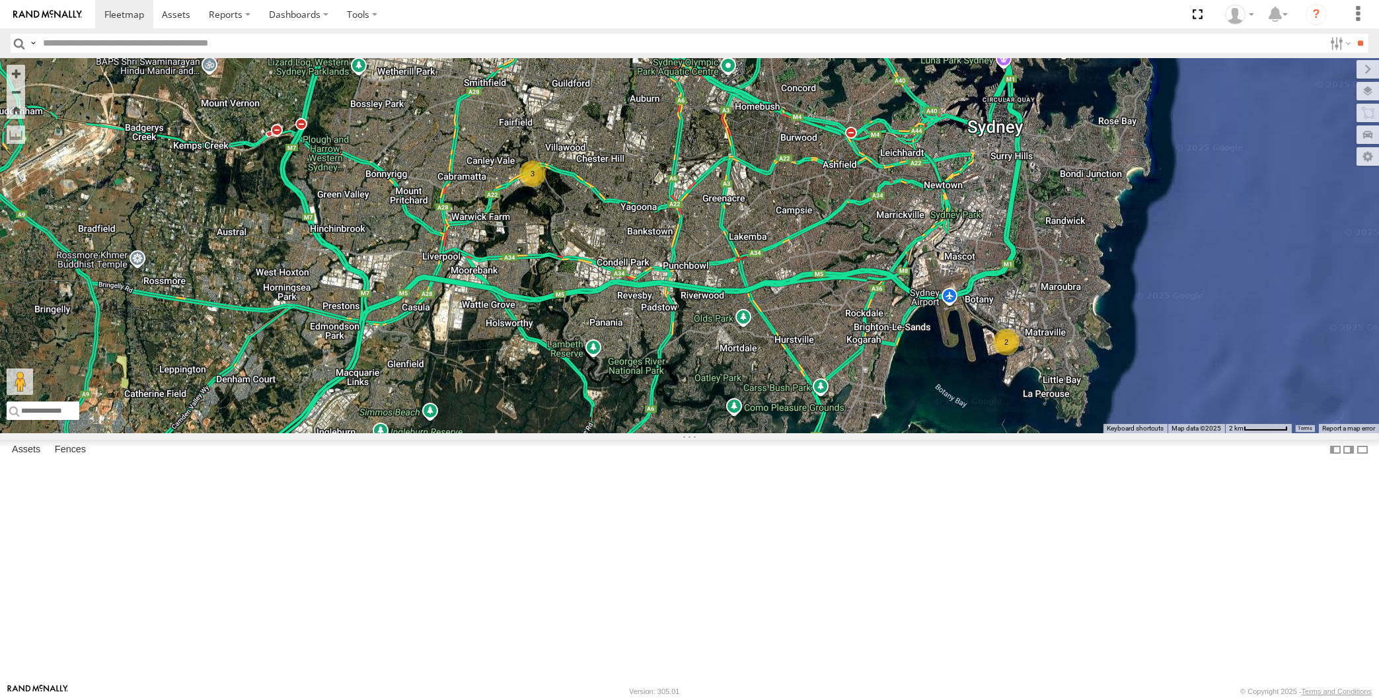
drag, startPoint x: 861, startPoint y: 542, endPoint x: 873, endPoint y: 595, distance: 54.0
click at [873, 433] on div "XO74GU-R69 2 3" at bounding box center [689, 245] width 1379 height 375
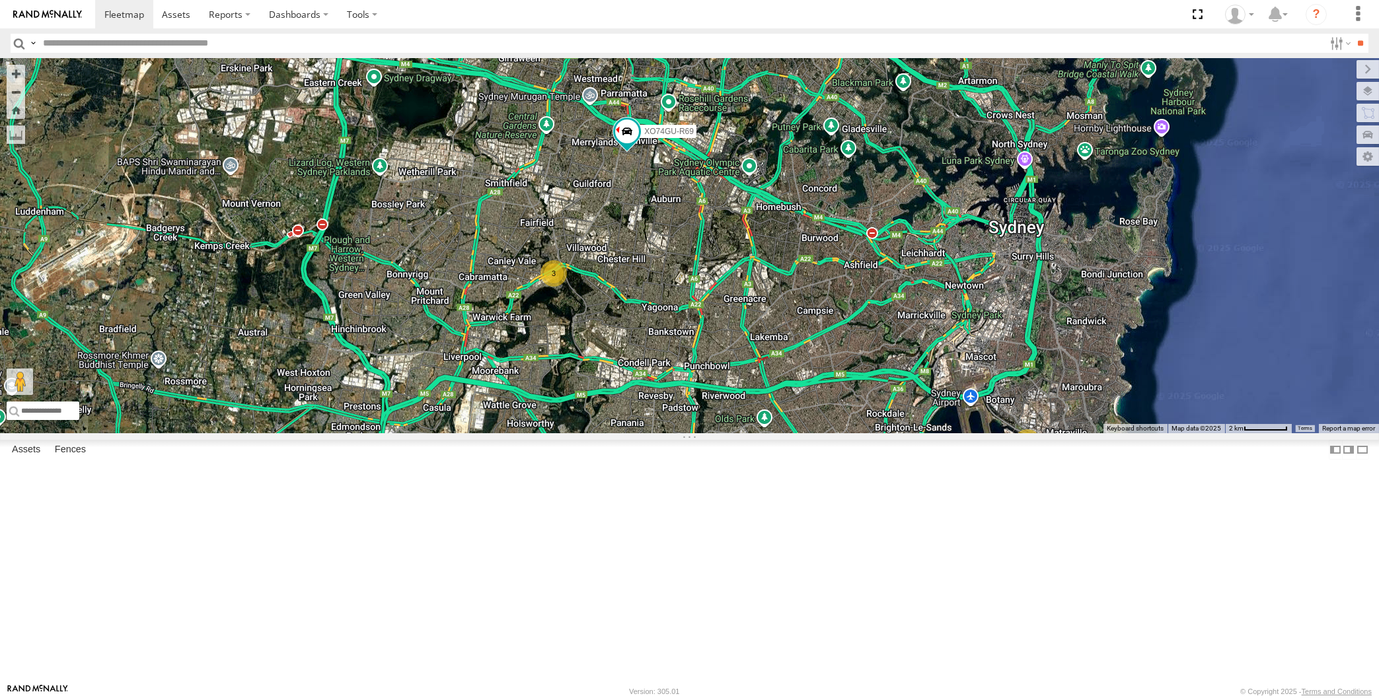
drag, startPoint x: 834, startPoint y: 562, endPoint x: 844, endPoint y: 582, distance: 22.5
click at [844, 433] on div "XO74GU-R69 2 3 2" at bounding box center [689, 245] width 1379 height 375
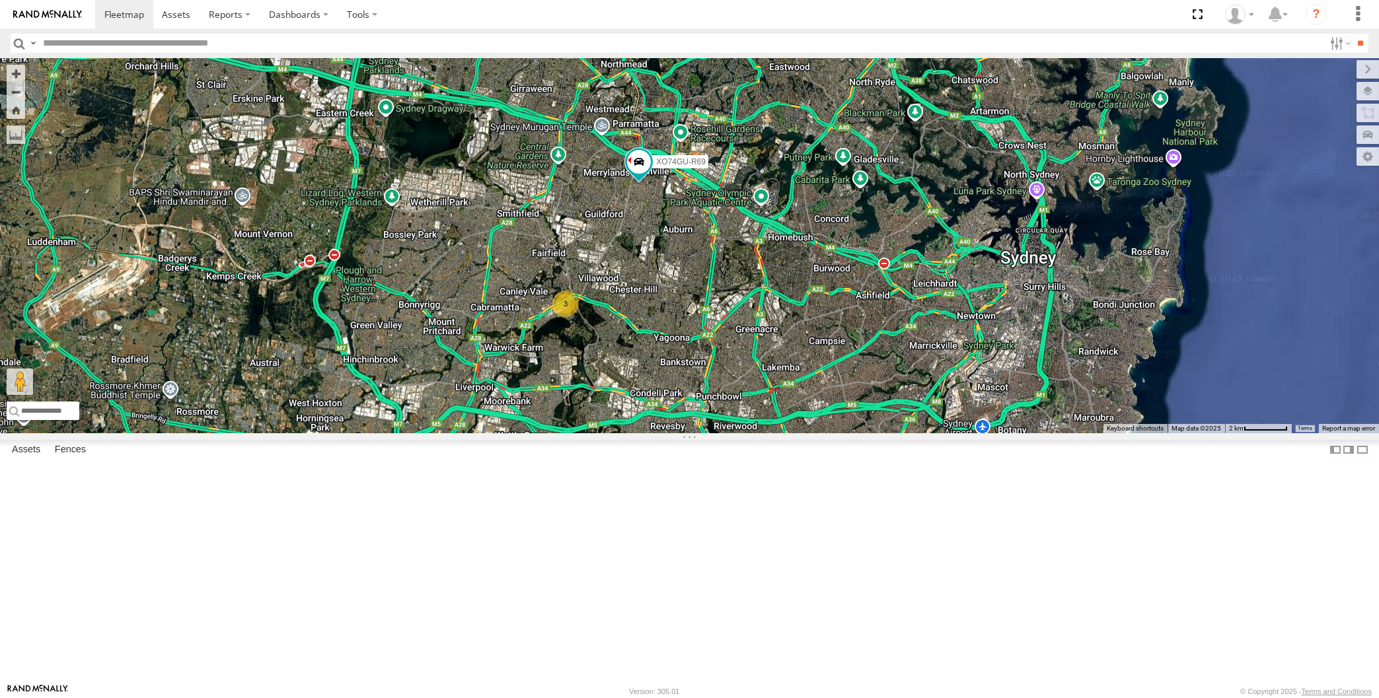
click at [302, 328] on div "XO74GU-R69 2 3 2" at bounding box center [689, 245] width 1379 height 375
drag, startPoint x: 752, startPoint y: 470, endPoint x: 741, endPoint y: 453, distance: 20.5
click at [741, 433] on div "XO74GU-R69 2 3 2" at bounding box center [689, 245] width 1379 height 375
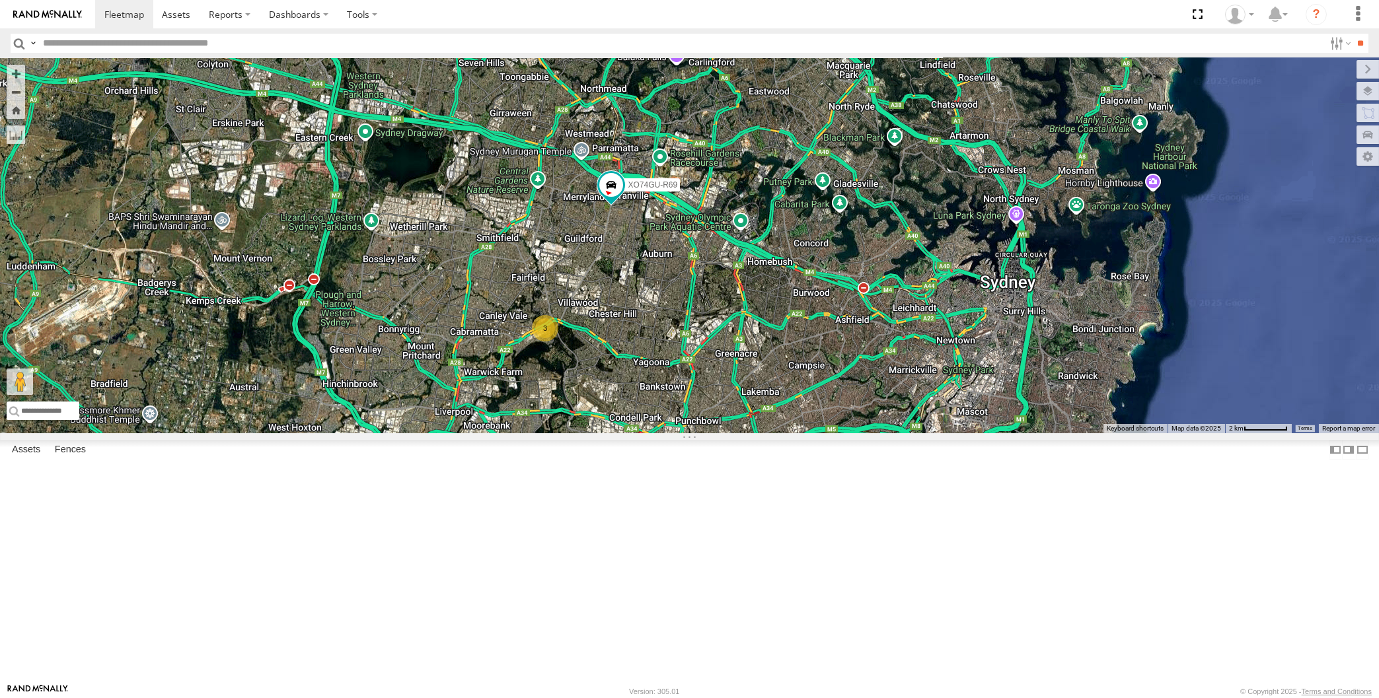
drag, startPoint x: 663, startPoint y: 488, endPoint x: 665, endPoint y: 516, distance: 28.5
click at [665, 433] on div "XO74GU-R69 2 3 2" at bounding box center [689, 245] width 1379 height 375
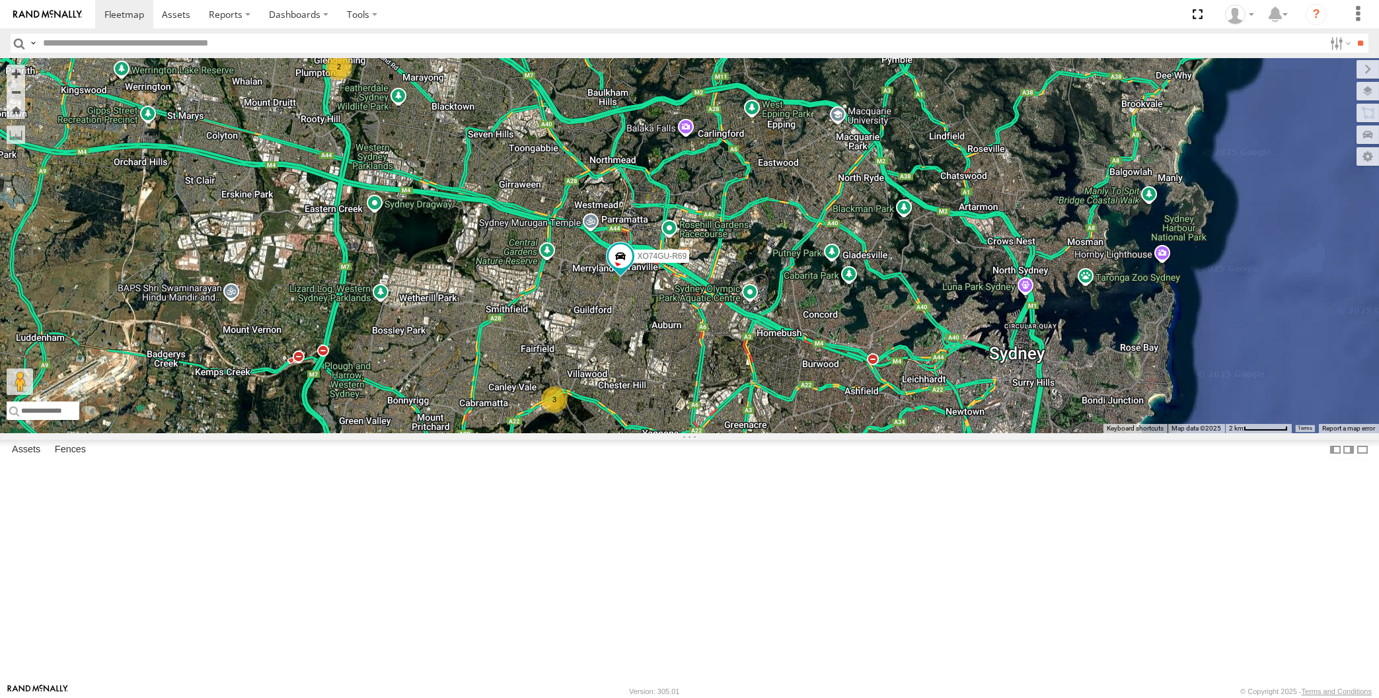
drag, startPoint x: 745, startPoint y: 513, endPoint x: 698, endPoint y: 470, distance: 63.6
click at [700, 433] on div "XO74GU-R69 2 3 2" at bounding box center [689, 245] width 1379 height 375
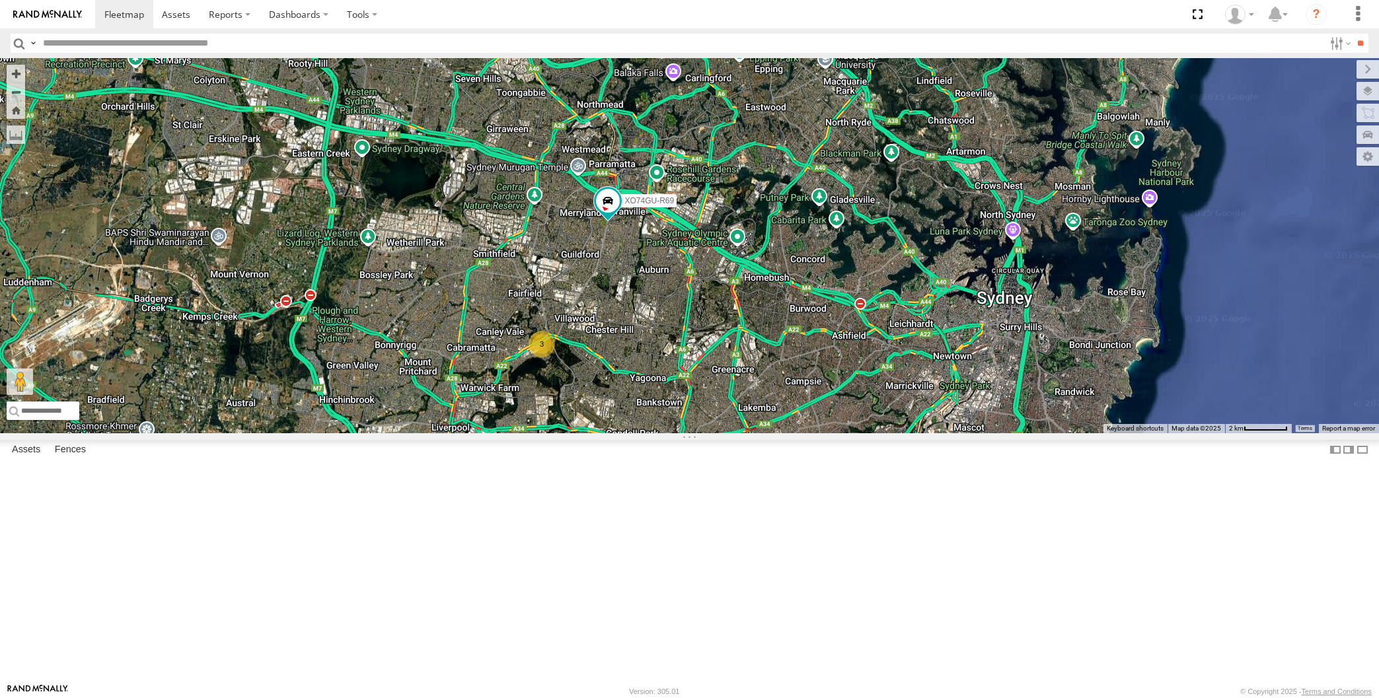
drag, startPoint x: 792, startPoint y: 514, endPoint x: 817, endPoint y: 494, distance: 31.9
click at [817, 433] on div "XO74GU-R69 2 3 2" at bounding box center [689, 245] width 1379 height 375
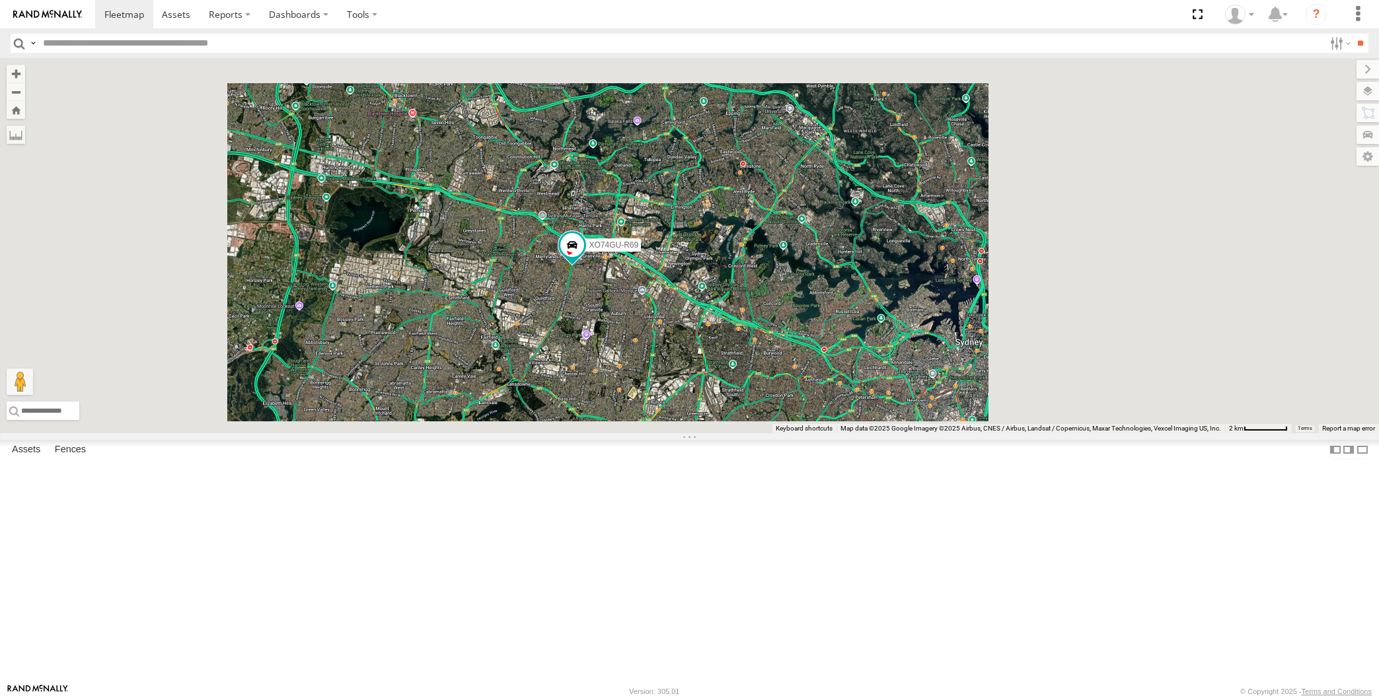
drag, startPoint x: 672, startPoint y: 407, endPoint x: 662, endPoint y: 400, distance: 12.3
click at [667, 399] on div "XO74GU-R69" at bounding box center [689, 245] width 1379 height 375
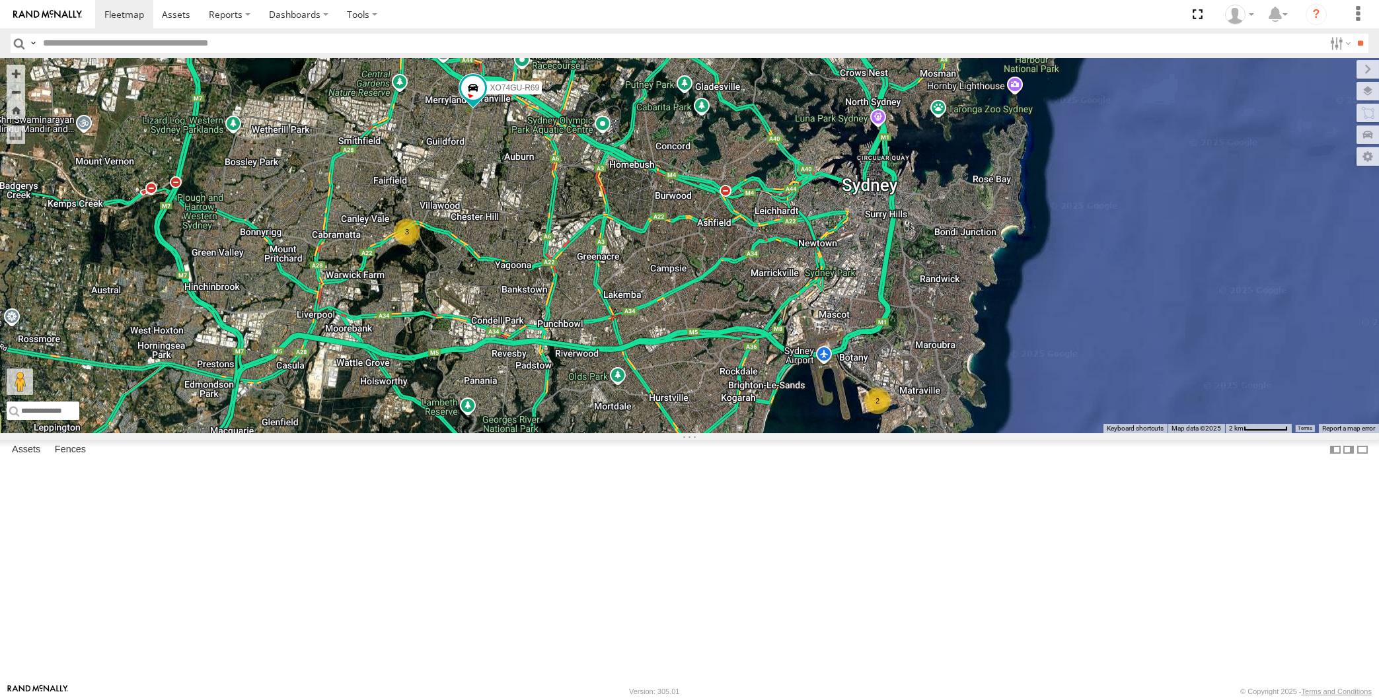
click at [690, 409] on div "XO74GU-R69 2 3 2" at bounding box center [689, 245] width 1379 height 375
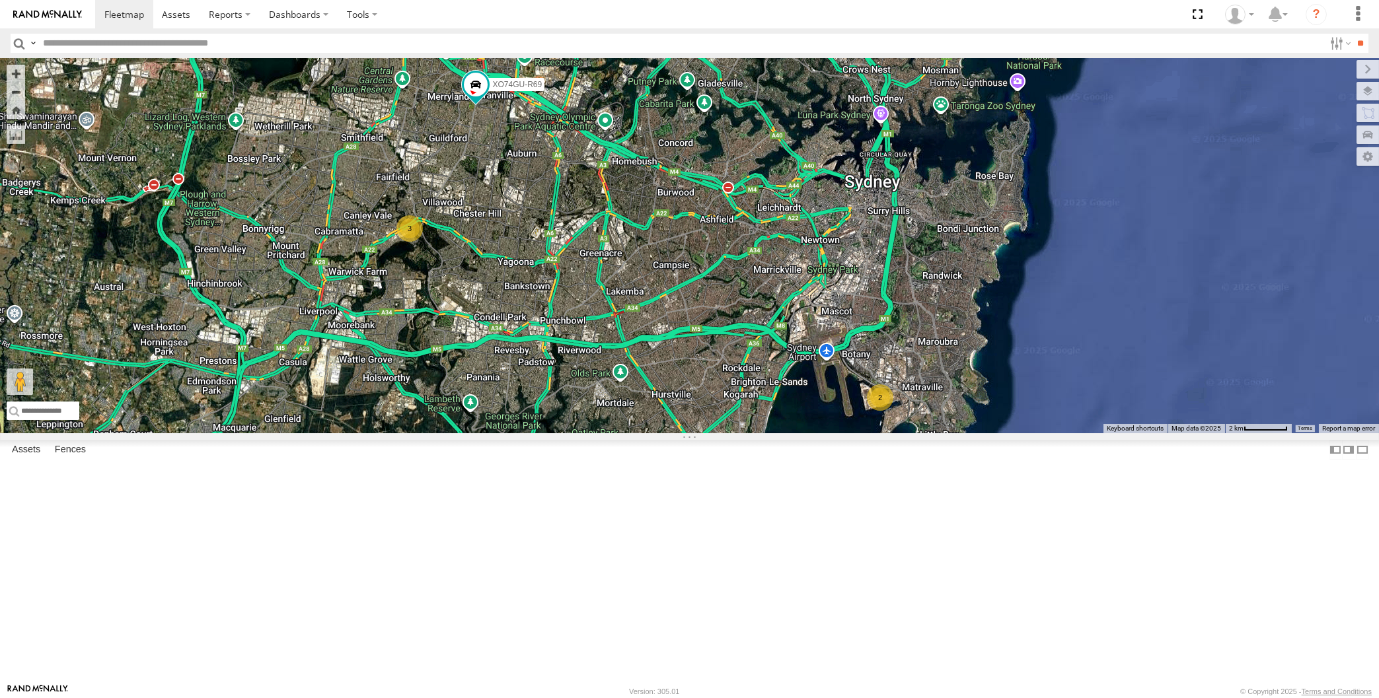
click at [680, 433] on div "XO74GU-R69 2 3 2" at bounding box center [689, 245] width 1379 height 375
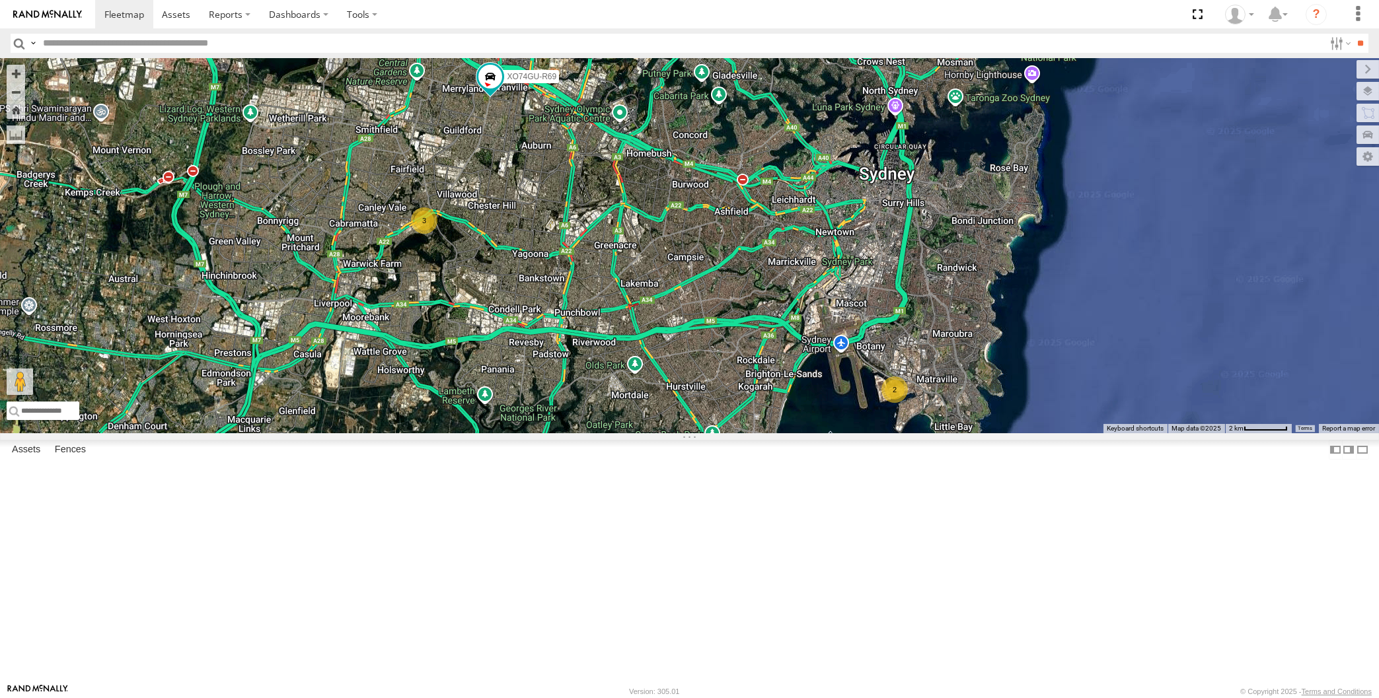
drag, startPoint x: 680, startPoint y: 468, endPoint x: 703, endPoint y: 494, distance: 34.2
click at [700, 433] on div "XO74GU-R69 2 3 2" at bounding box center [689, 245] width 1379 height 375
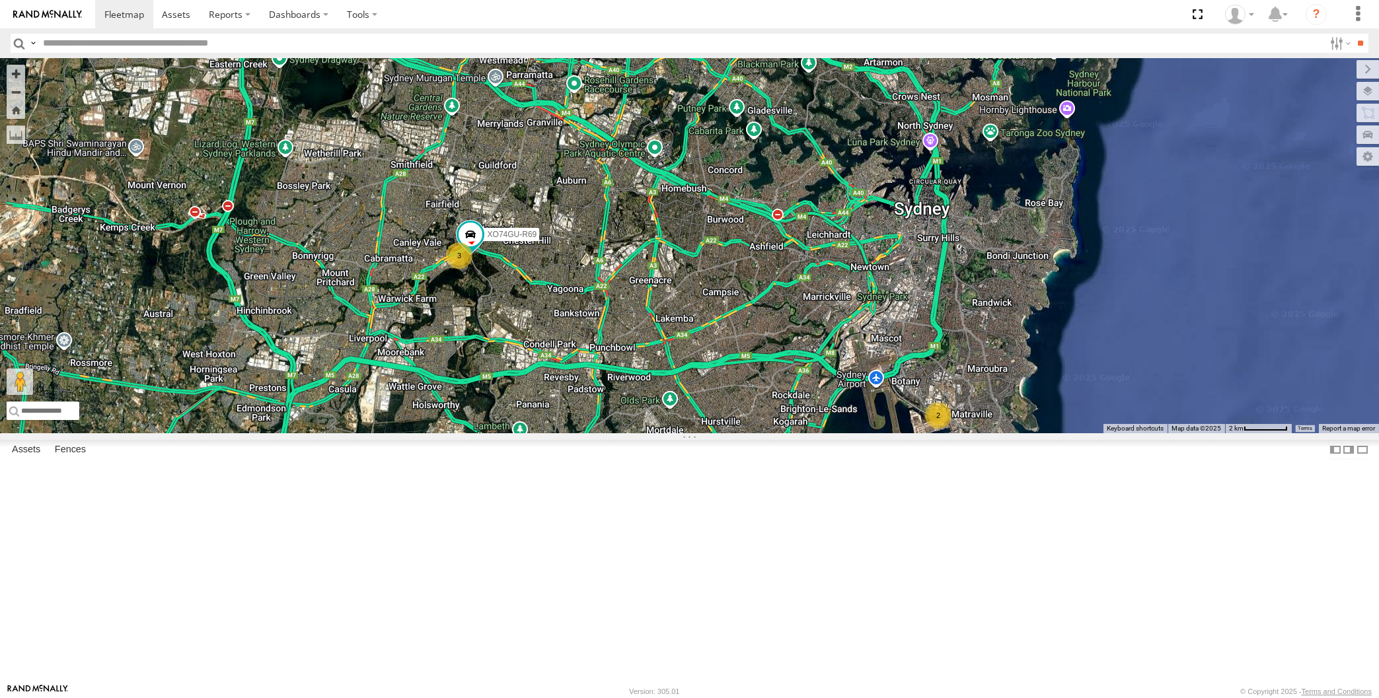
click at [318, 150] on div "RJ5911-R79 XP81FE-R59 XO74GU-R69 2 3" at bounding box center [689, 245] width 1379 height 375
drag, startPoint x: 630, startPoint y: 388, endPoint x: 645, endPoint y: 419, distance: 34.6
click at [644, 419] on div "RJ5911-R79 XP81FE-R59 XO74GU-R69 2 3" at bounding box center [689, 245] width 1379 height 375
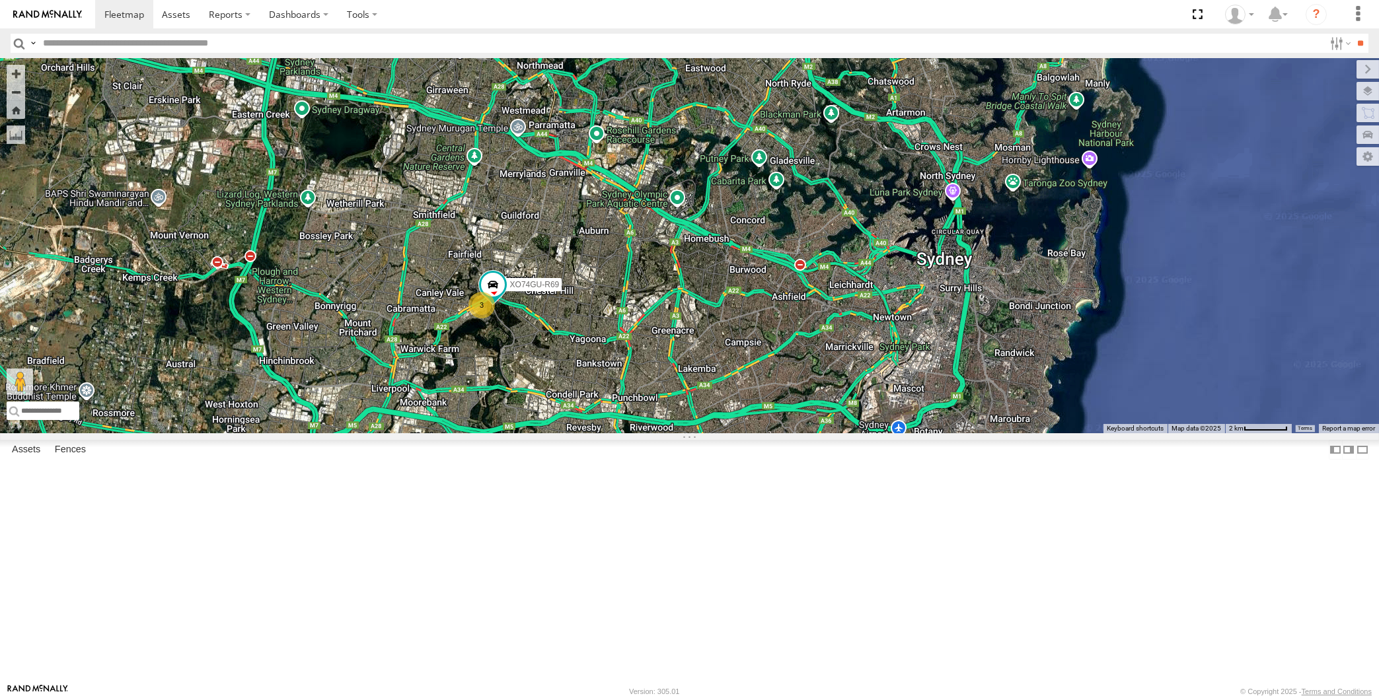
click at [260, 59] on span at bounding box center [266, 41] width 29 height 36
click at [347, 229] on div "RJ5911-R79 XP81FE-R59 XO74GU-R69 2 3 XP81FE-R59 All Assets Rooty Hill Rd Easter…" at bounding box center [689, 245] width 1379 height 375
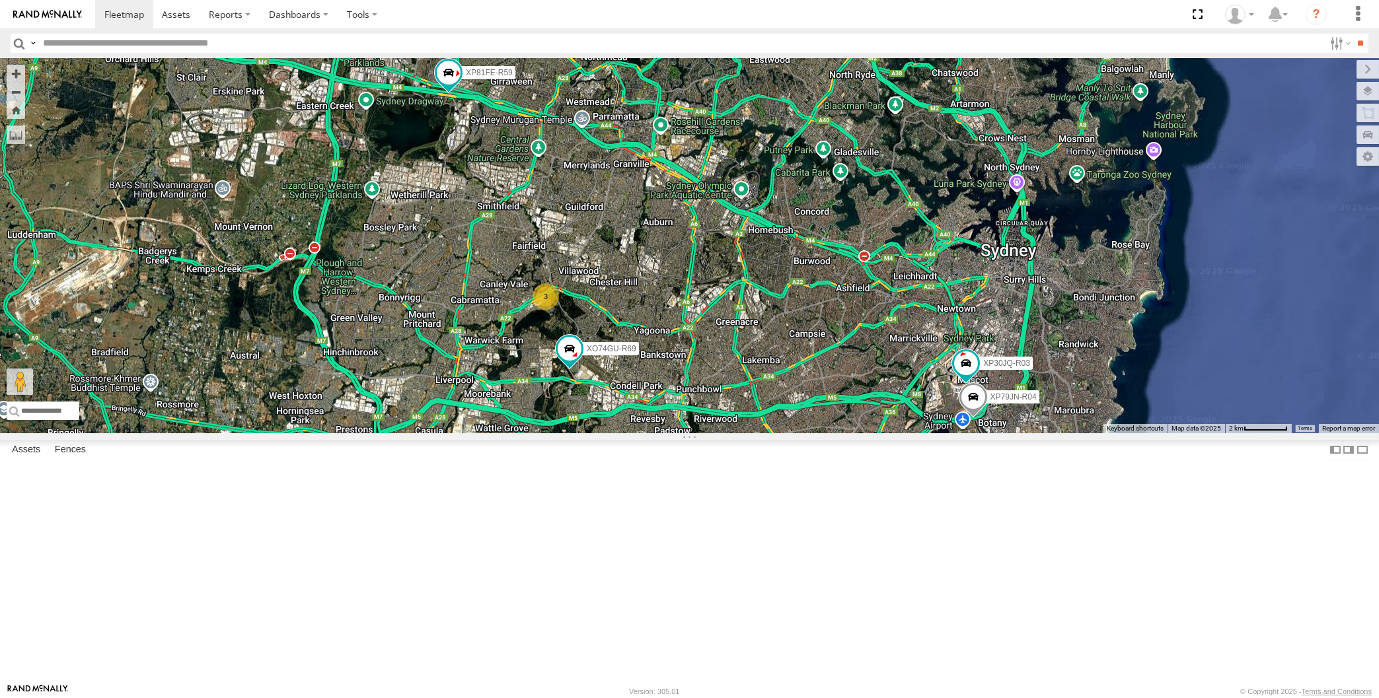
drag, startPoint x: 739, startPoint y: 594, endPoint x: 726, endPoint y: 566, distance: 31.1
click at [726, 433] on div "XP30JQ-R03 XP79JN-R04 3 RJ5911-R79 XP81FE-R59 XO74GU-R69" at bounding box center [689, 245] width 1379 height 375
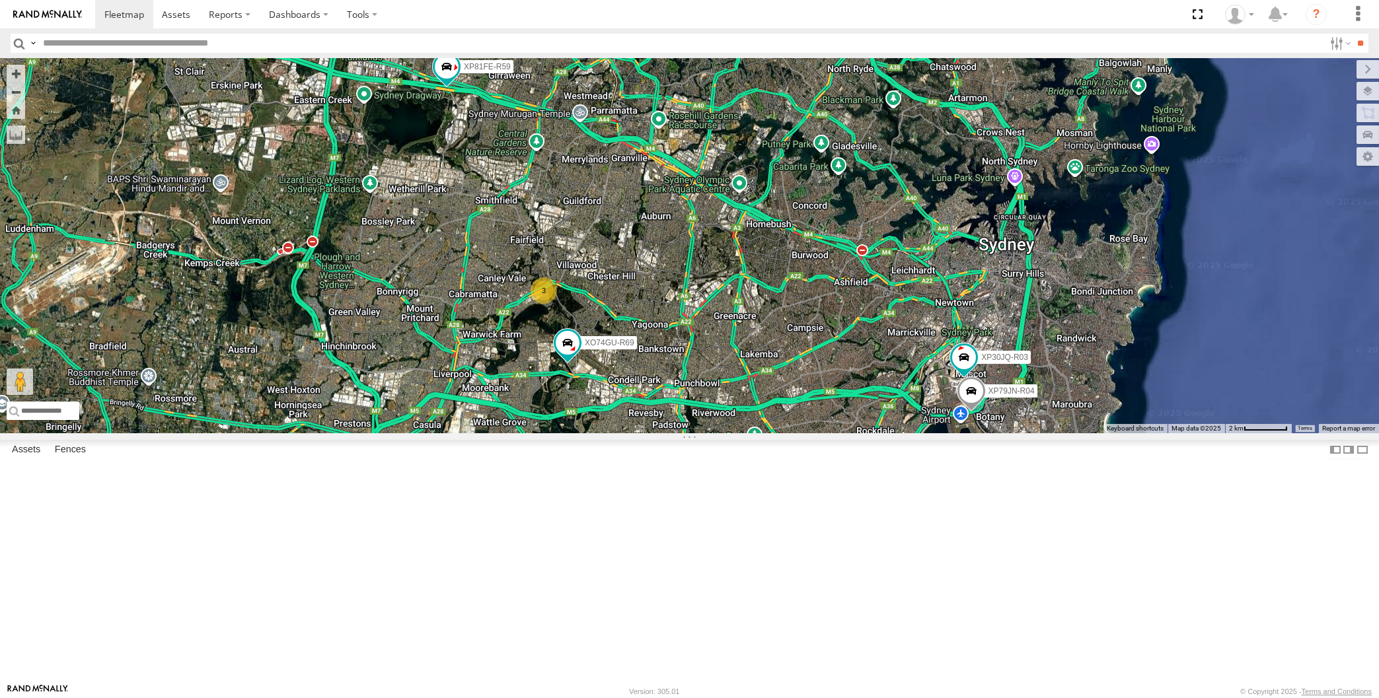
click at [830, 433] on div "XP30JQ-R03 XP79JN-R04 3 RJ5911-R79 XP81FE-R59 XO74GU-R69" at bounding box center [689, 245] width 1379 height 375
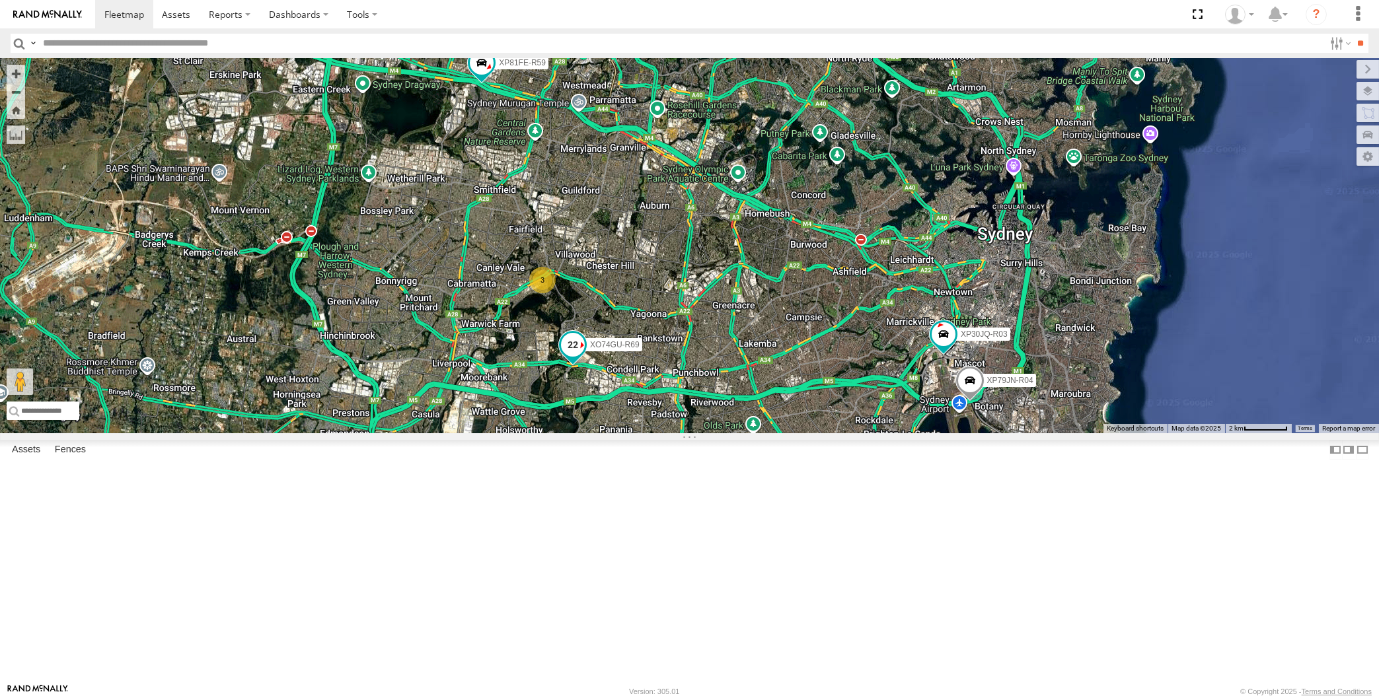
drag, startPoint x: 624, startPoint y: 474, endPoint x: 645, endPoint y: 458, distance: 27.0
click at [641, 351] on label "XO74GU-R69" at bounding box center [610, 344] width 63 height 13
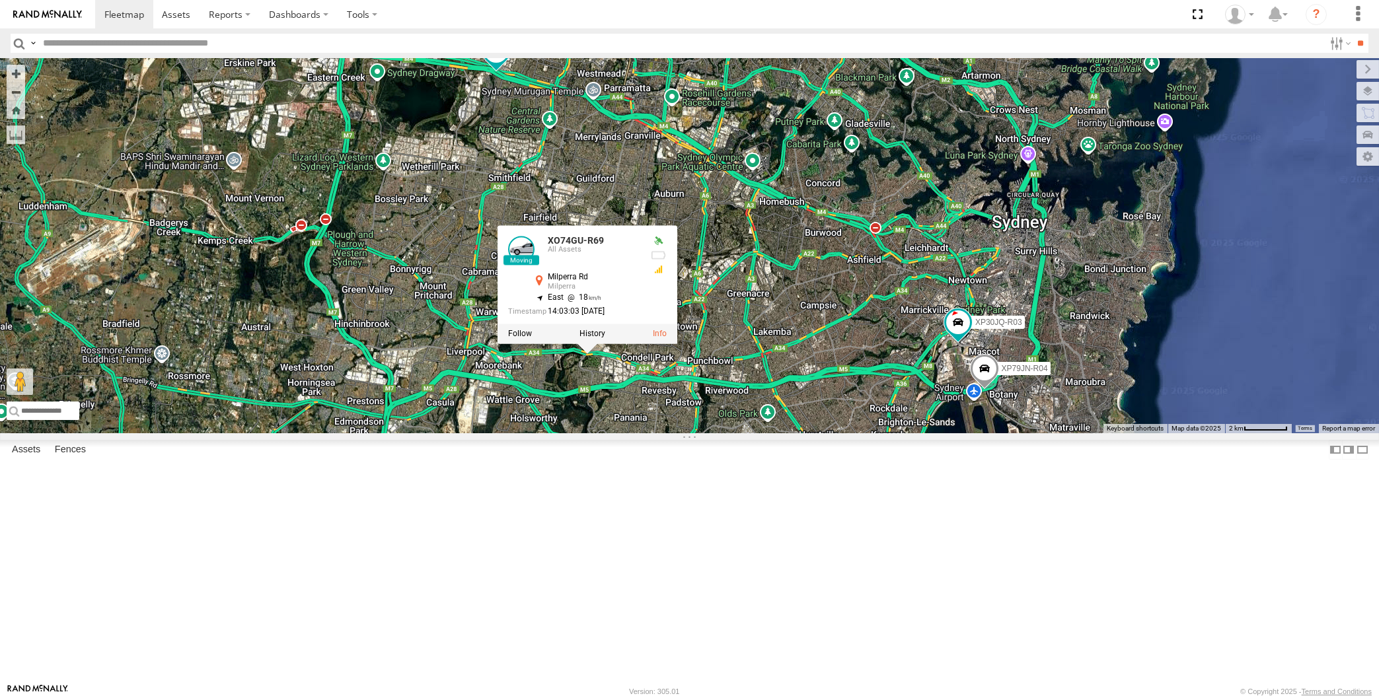
click at [741, 433] on div "XP30JQ-R03 XP79JN-R04 RJ5911-R79 XP81FE-R59 XO74GU-R69 3 XO74GU-R69 All Assets …" at bounding box center [689, 245] width 1379 height 375
click at [666, 433] on div "XP30JQ-R03 XP79JN-R04 RJ5911-R79 XP81FE-R59 XO74GU-R69 3 XO74GU-R69 All Assets …" at bounding box center [689, 245] width 1379 height 375
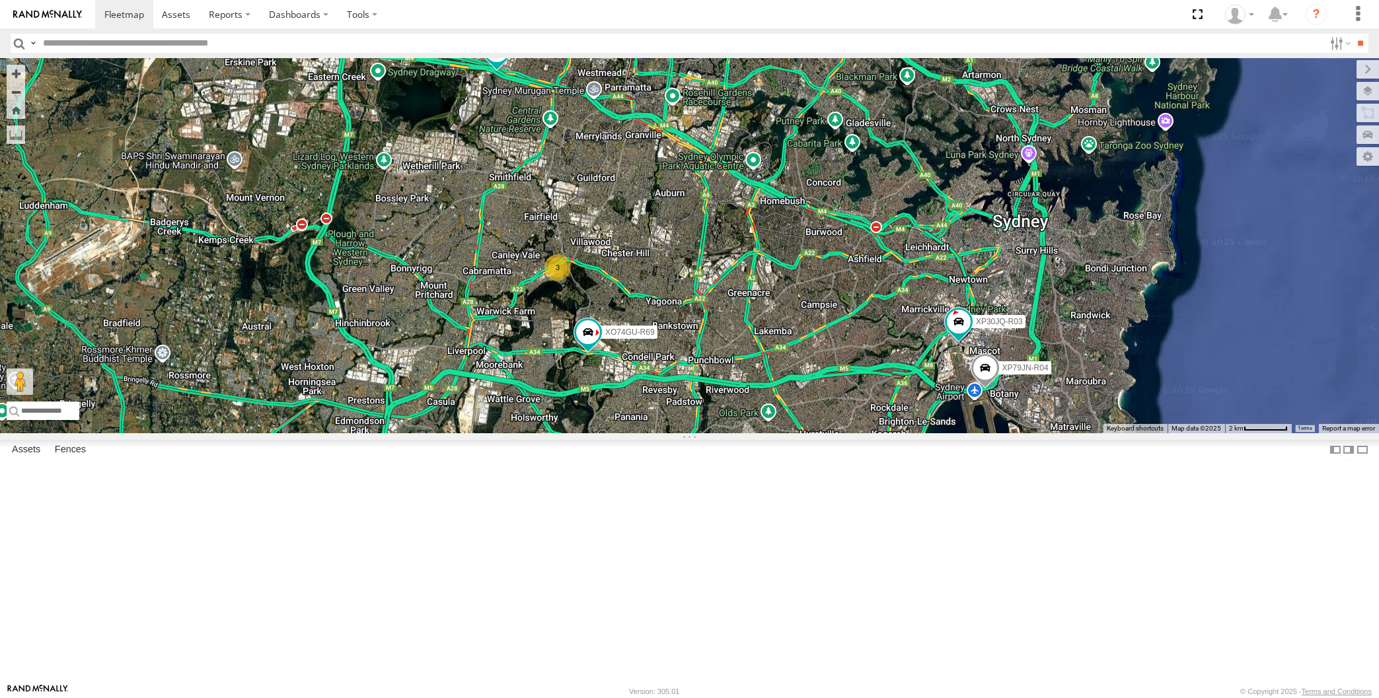
drag, startPoint x: 729, startPoint y: 568, endPoint x: 727, endPoint y: 555, distance: 13.3
click at [727, 433] on div "XP30JQ-R03 XP79JN-R04 RJ5911-R79 XP81FE-R59 XO74GU-R69 3" at bounding box center [689, 245] width 1379 height 375
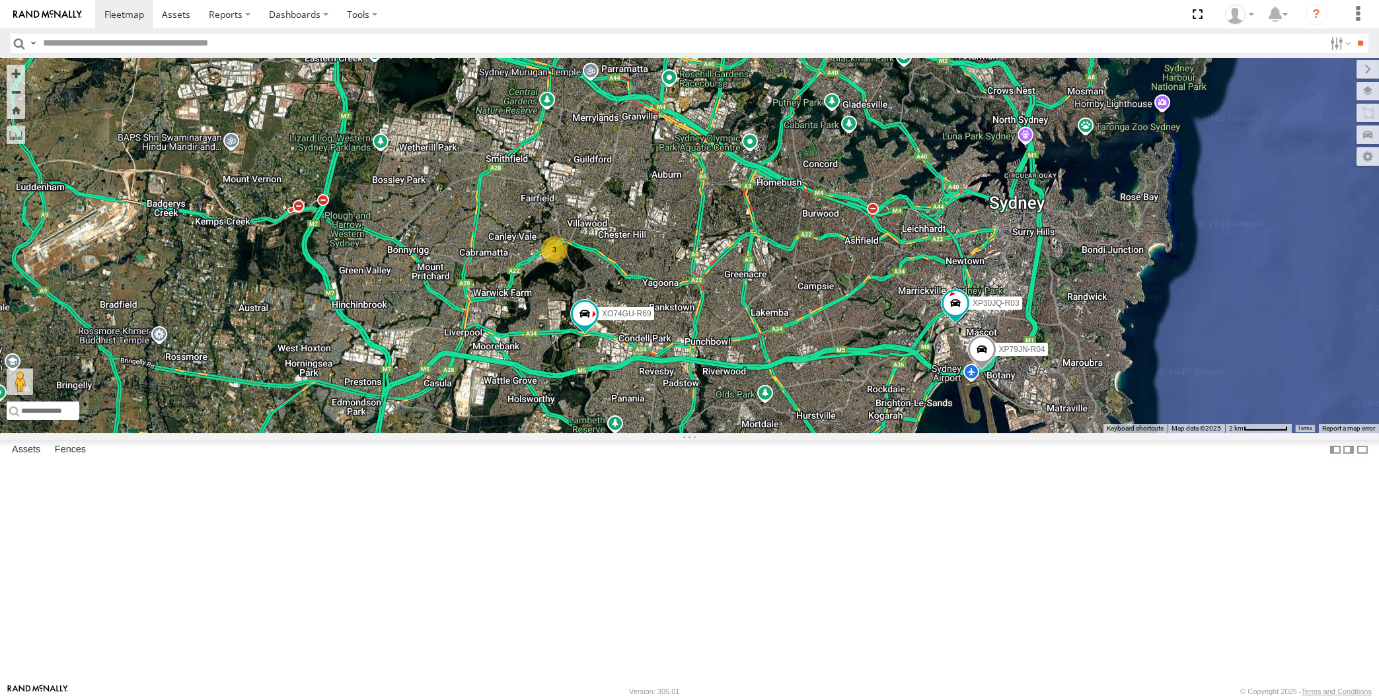
drag, startPoint x: 810, startPoint y: 563, endPoint x: 802, endPoint y: 559, distance: 8.9
click at [808, 433] on div "XP30JQ-R03 XP79JN-R04 RJ5911-R79 XP81FE-R59 XO74GU-R69 3" at bounding box center [689, 245] width 1379 height 375
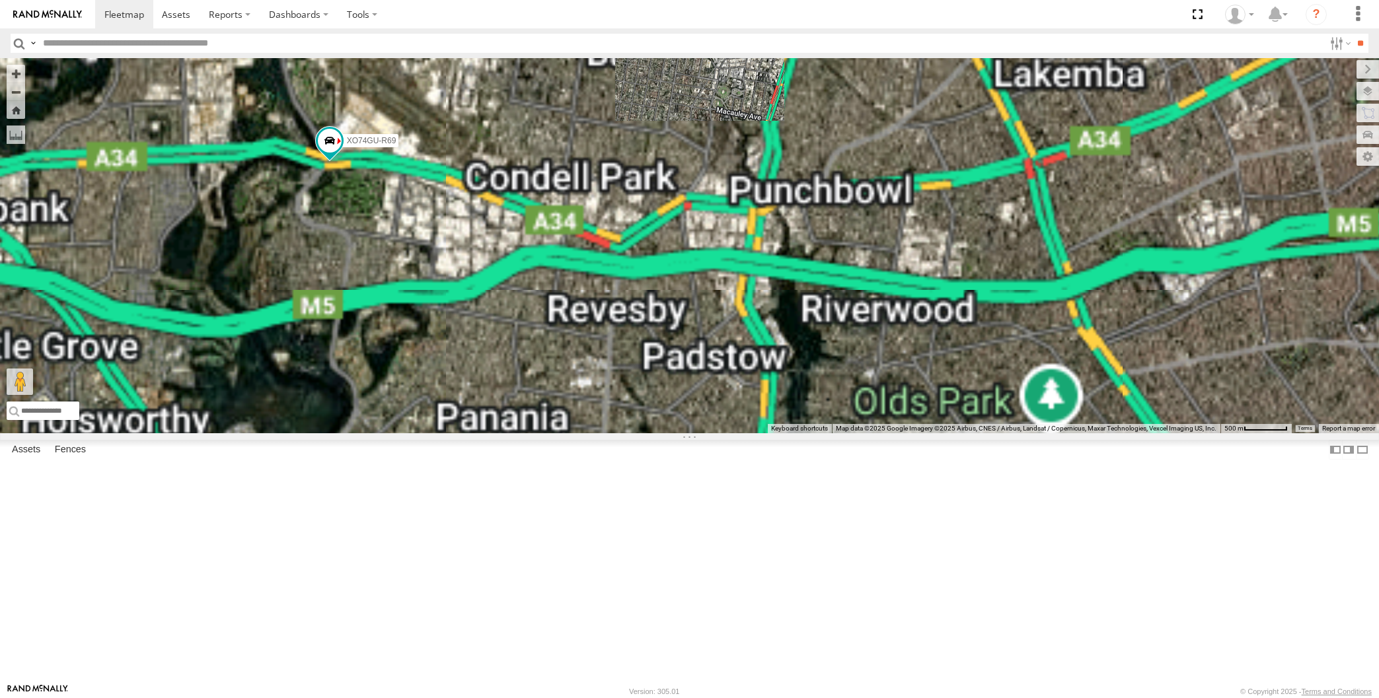
click at [608, 433] on div "XP30JQ-R03 XP79JN-R04 RJ5911-R79 XP81FE-R59 XO74GU-R69" at bounding box center [689, 245] width 1379 height 375
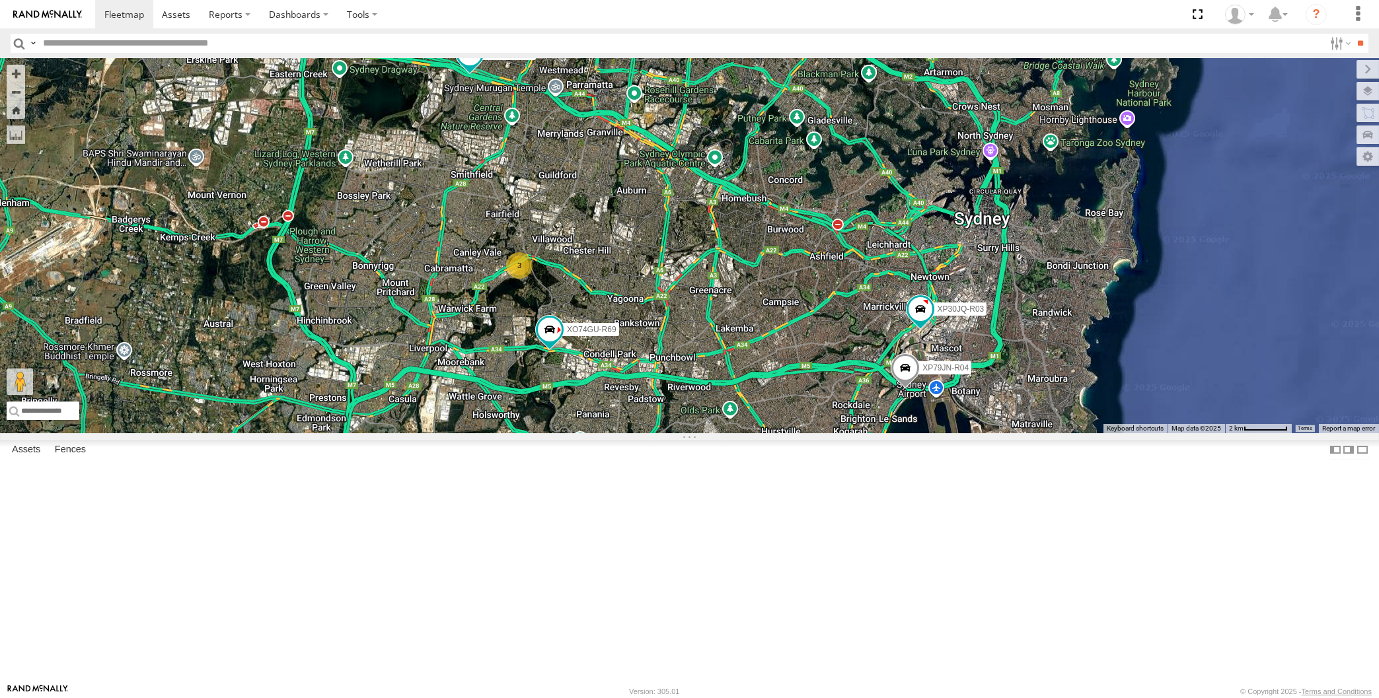
drag, startPoint x: 790, startPoint y: 506, endPoint x: 790, endPoint y: 558, distance: 51.5
click at [790, 433] on div "XP30JQ-R03 XP79JN-R04 RJ5911-R79 XP81FE-R59 XO74GU-R69 3" at bounding box center [689, 245] width 1379 height 375
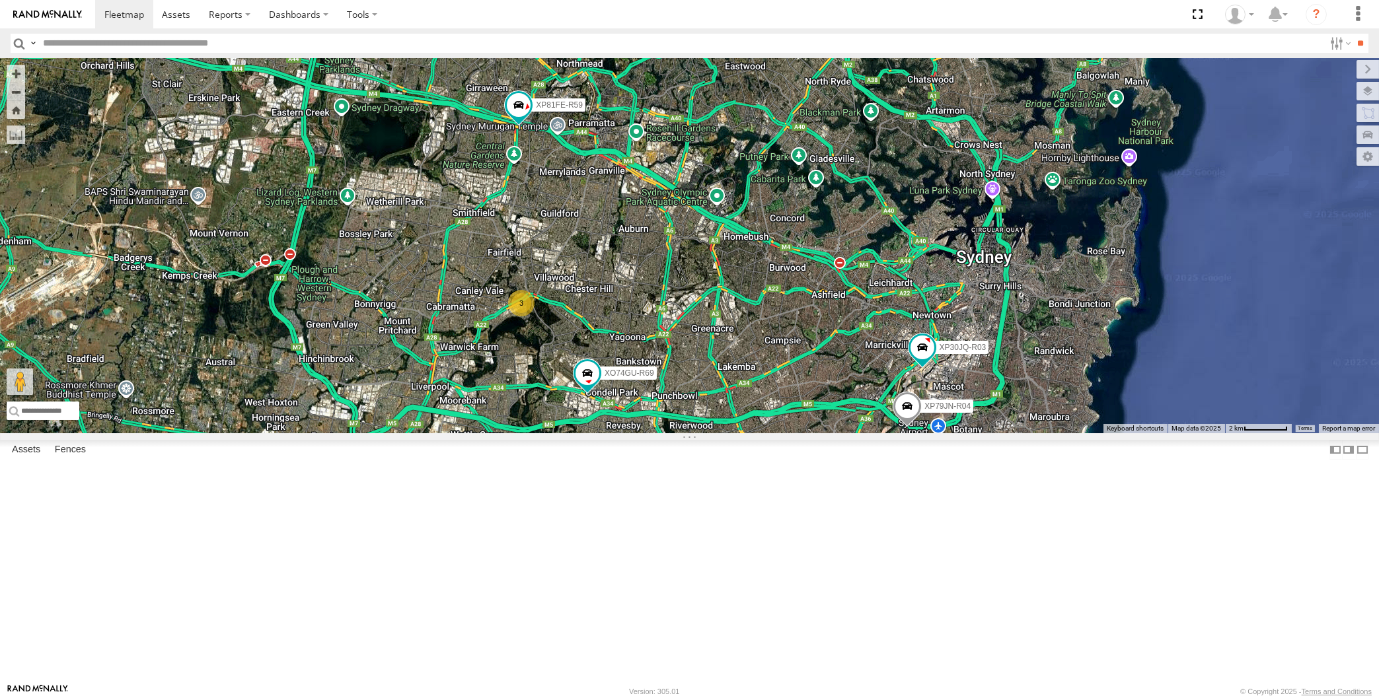
drag, startPoint x: 854, startPoint y: 548, endPoint x: 854, endPoint y: 590, distance: 41.6
click at [854, 433] on div "XP30JQ-R03 XP79JN-R04 RJ5911-R79 XP81FE-R59 XO74GU-R69 3" at bounding box center [689, 245] width 1379 height 375
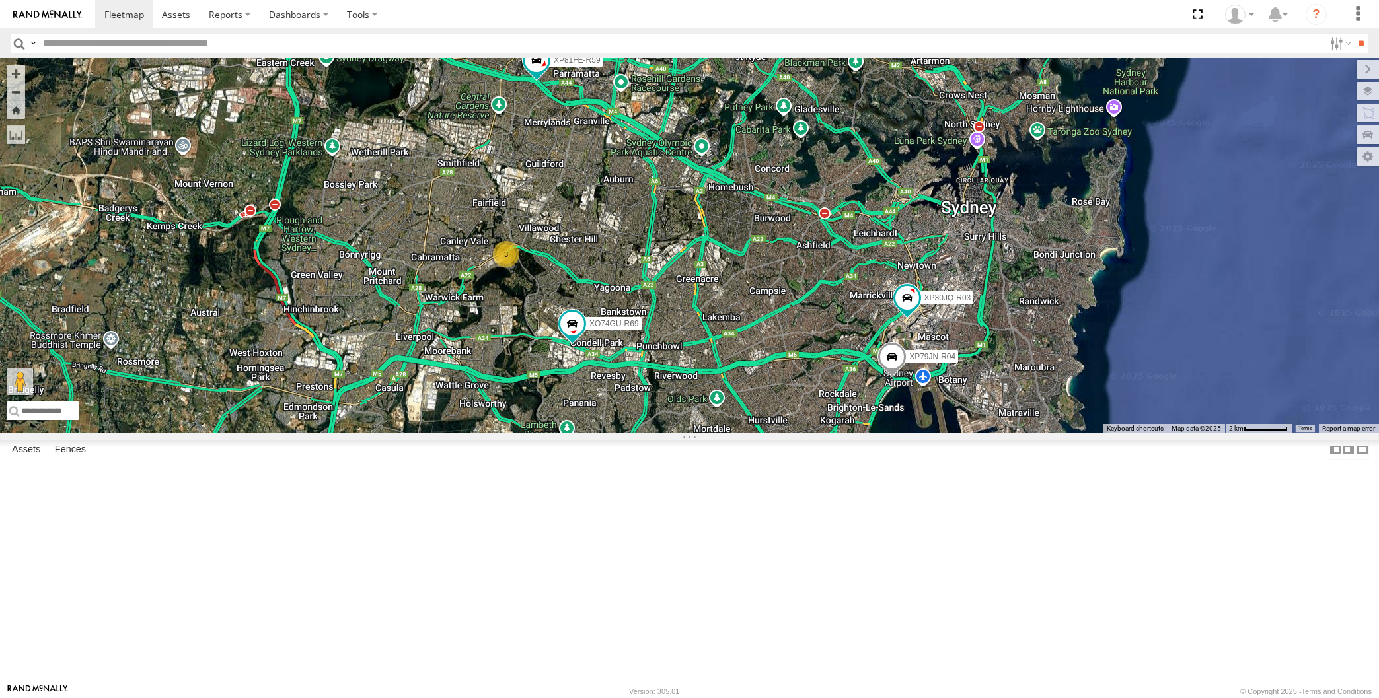
select select "**********"
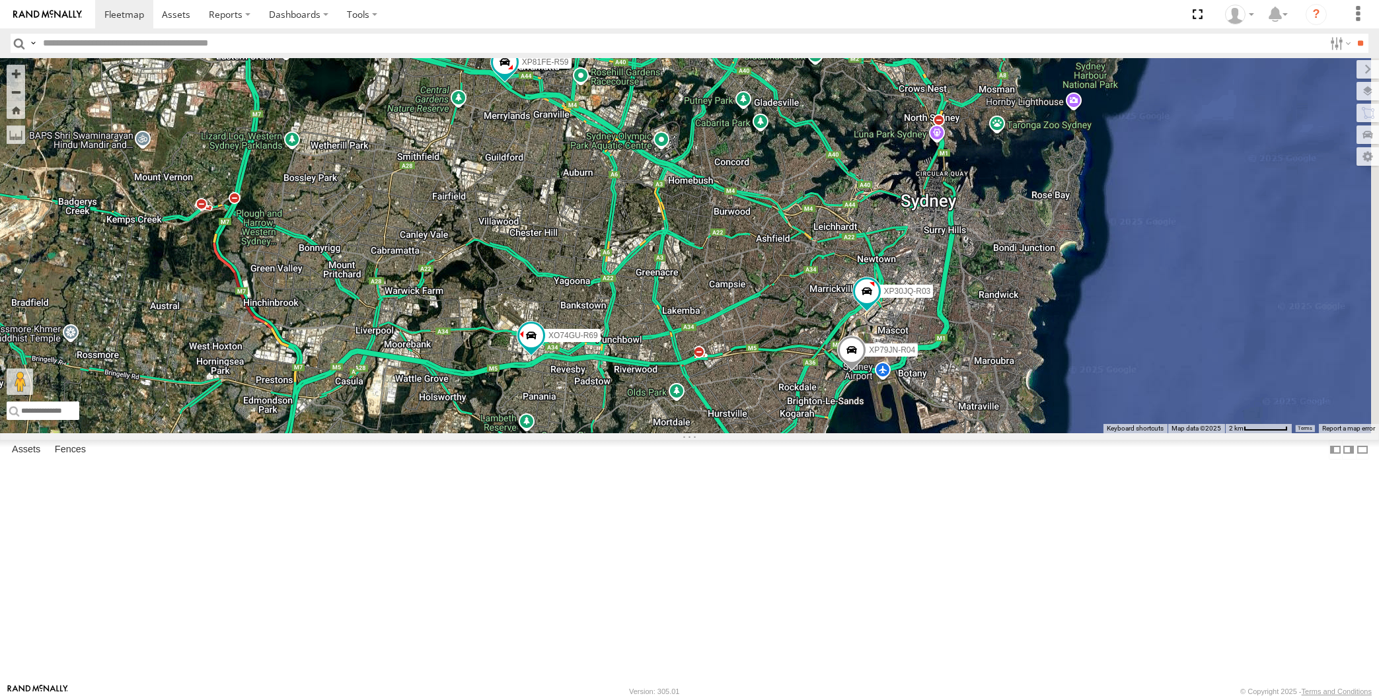
click at [641, 433] on div "XP30JQ-R03 XP79JN-R04 RJ5911-R79 XP81FE-R59 XO74GU-R69" at bounding box center [689, 245] width 1379 height 375
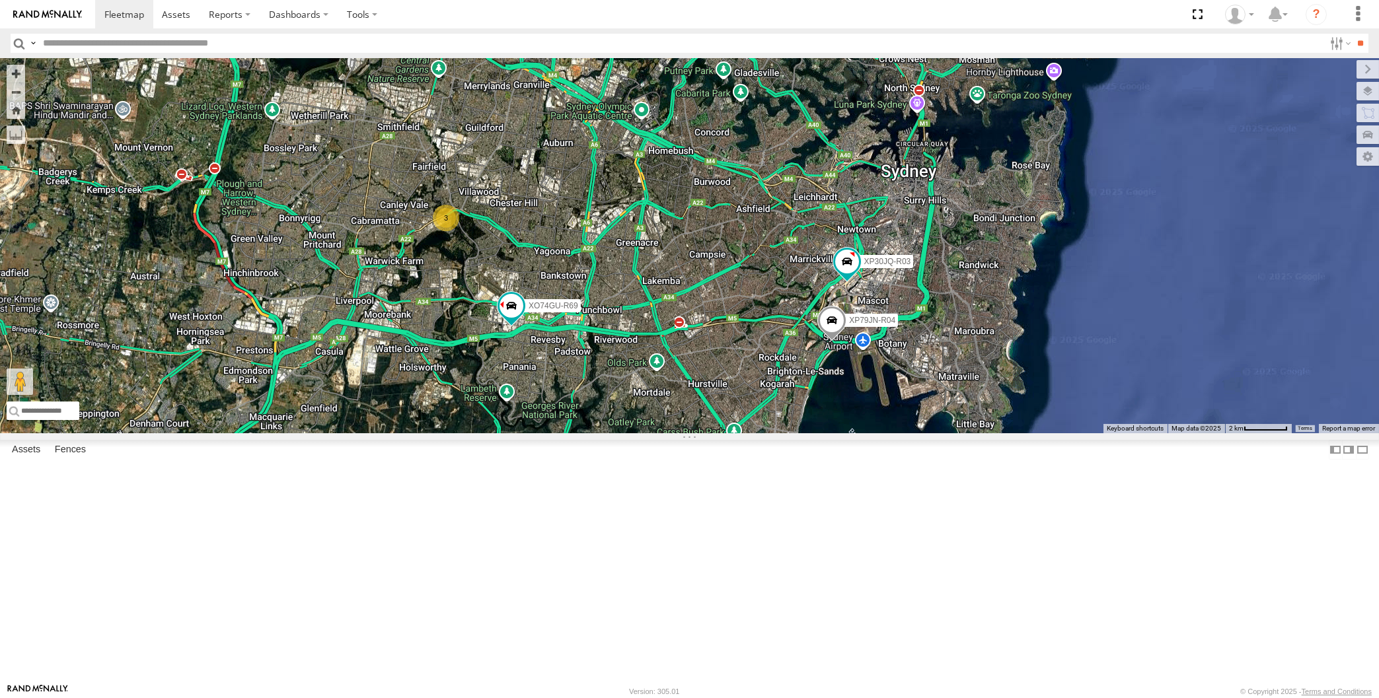
drag, startPoint x: 801, startPoint y: 539, endPoint x: 788, endPoint y: 515, distance: 27.8
click at [791, 433] on div "XP30JQ-R03 XP79JN-R04 RJ5911-R79 XP81FE-R59 XO74GU-R69 3" at bounding box center [689, 245] width 1379 height 375
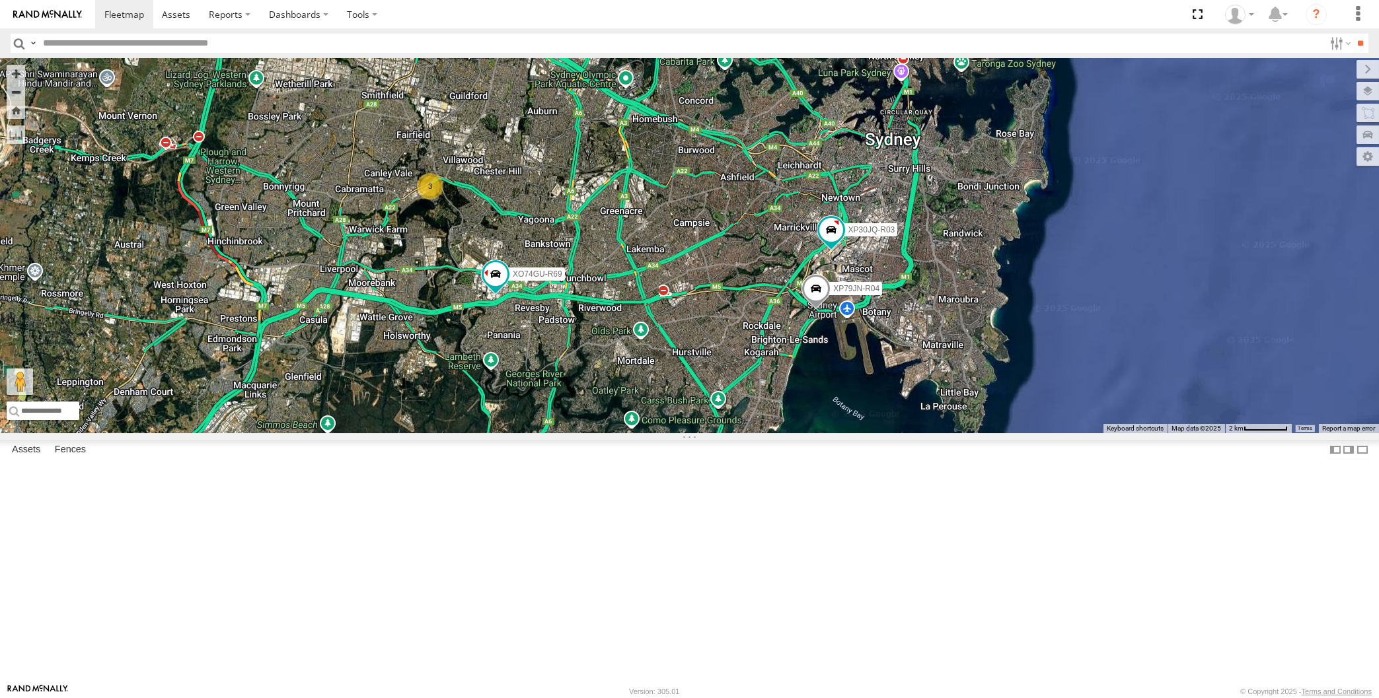
click at [694, 321] on div "XP30JQ-R03 XP79JN-R04 RJ5911-R79 XP81FE-R59 XO74GU-R69 3" at bounding box center [689, 245] width 1379 height 375
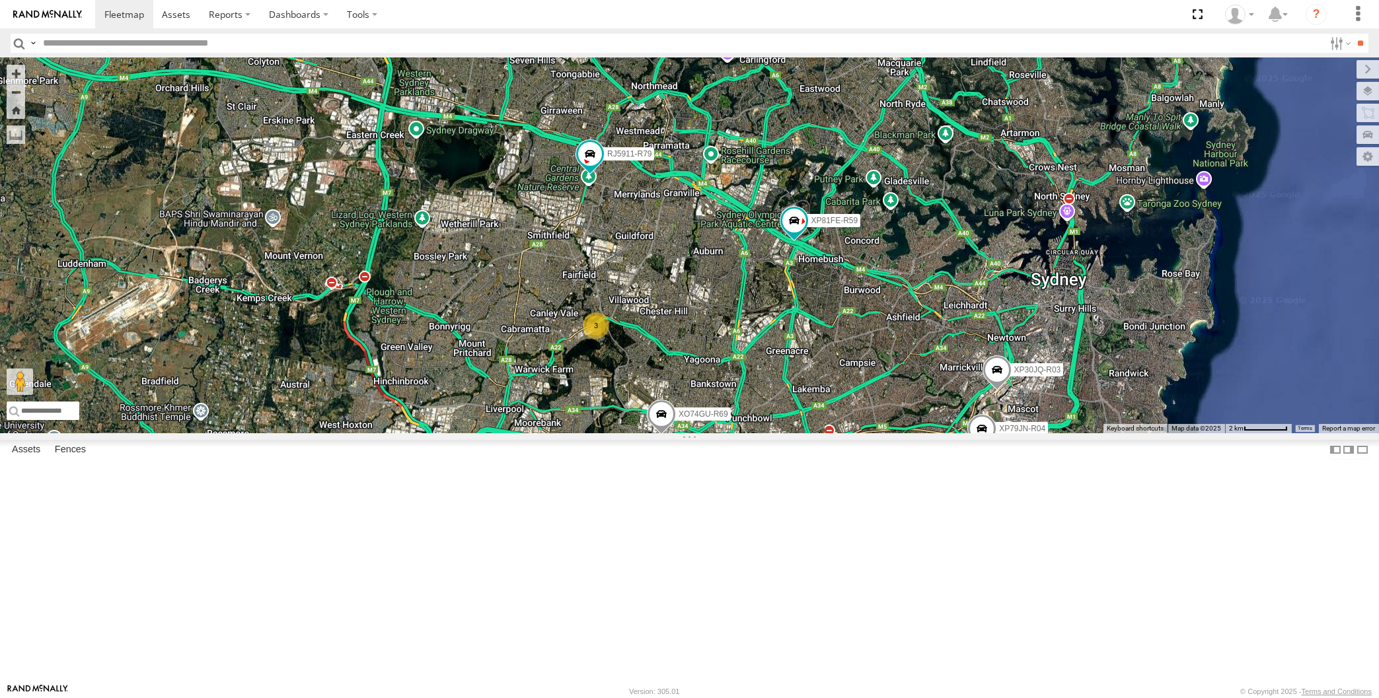
drag, startPoint x: 751, startPoint y: 527, endPoint x: 747, endPoint y: 521, distance: 7.1
click at [748, 433] on div "XP30JQ-R03 XP79JN-R04 3 RJ5911-R79 XP81FE-R59 XO74GU-R69" at bounding box center [689, 245] width 1379 height 375
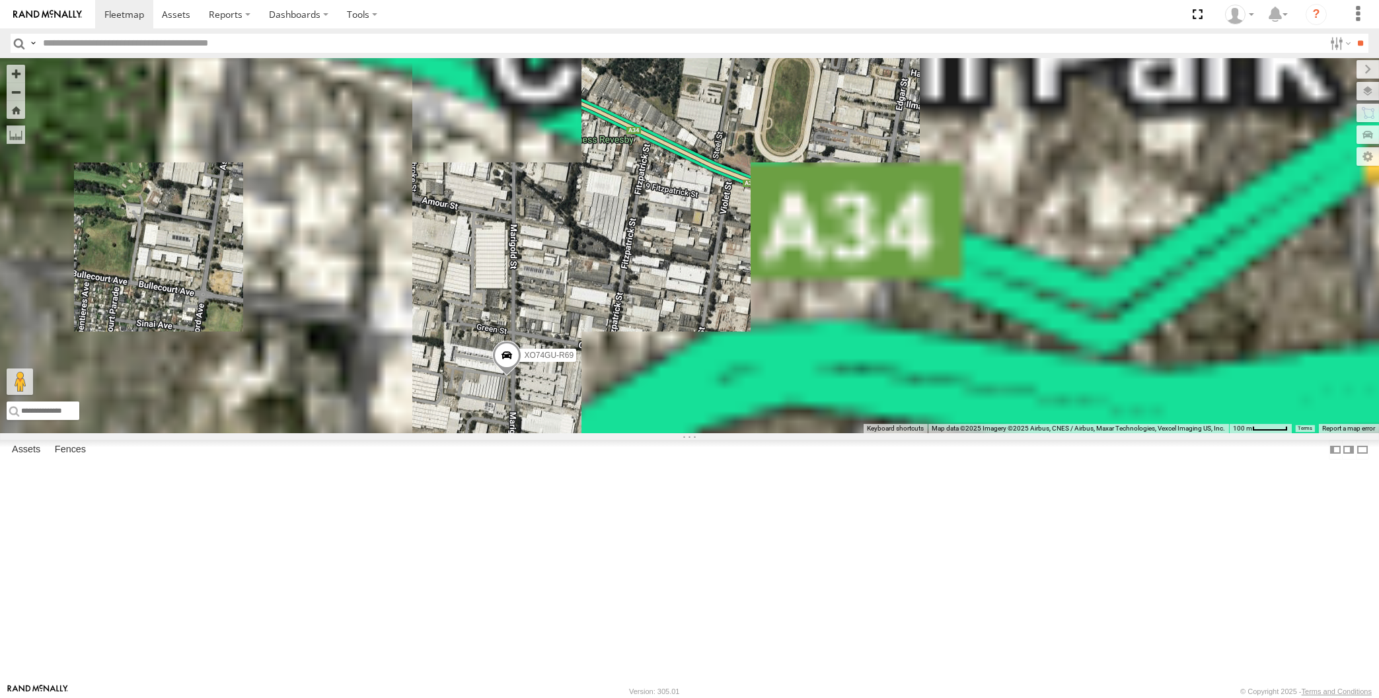
click at [507, 377] on span at bounding box center [506, 360] width 29 height 36
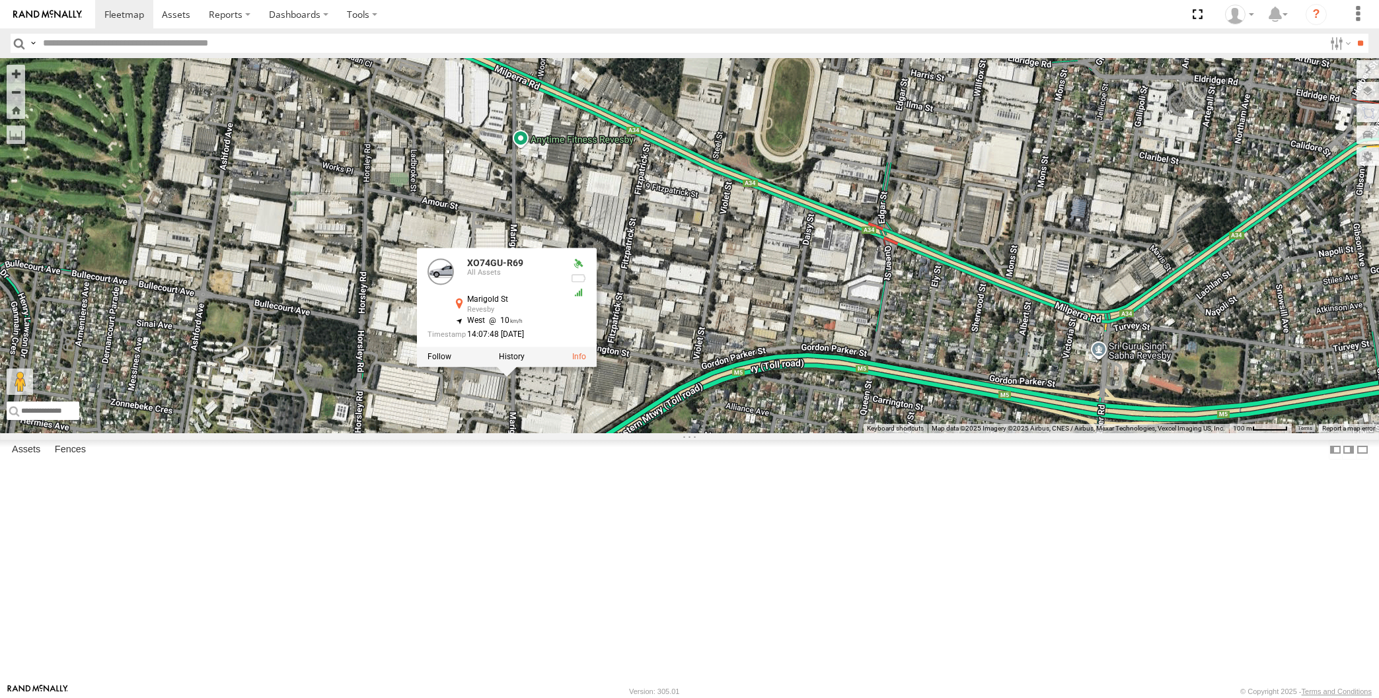
click at [559, 433] on div "XP30JQ-R03 XP79JN-R04 RJ5911-R79 XP81FE-R59 XO74GU-R69 XO74GU-R69 All Assets Ma…" at bounding box center [689, 245] width 1379 height 375
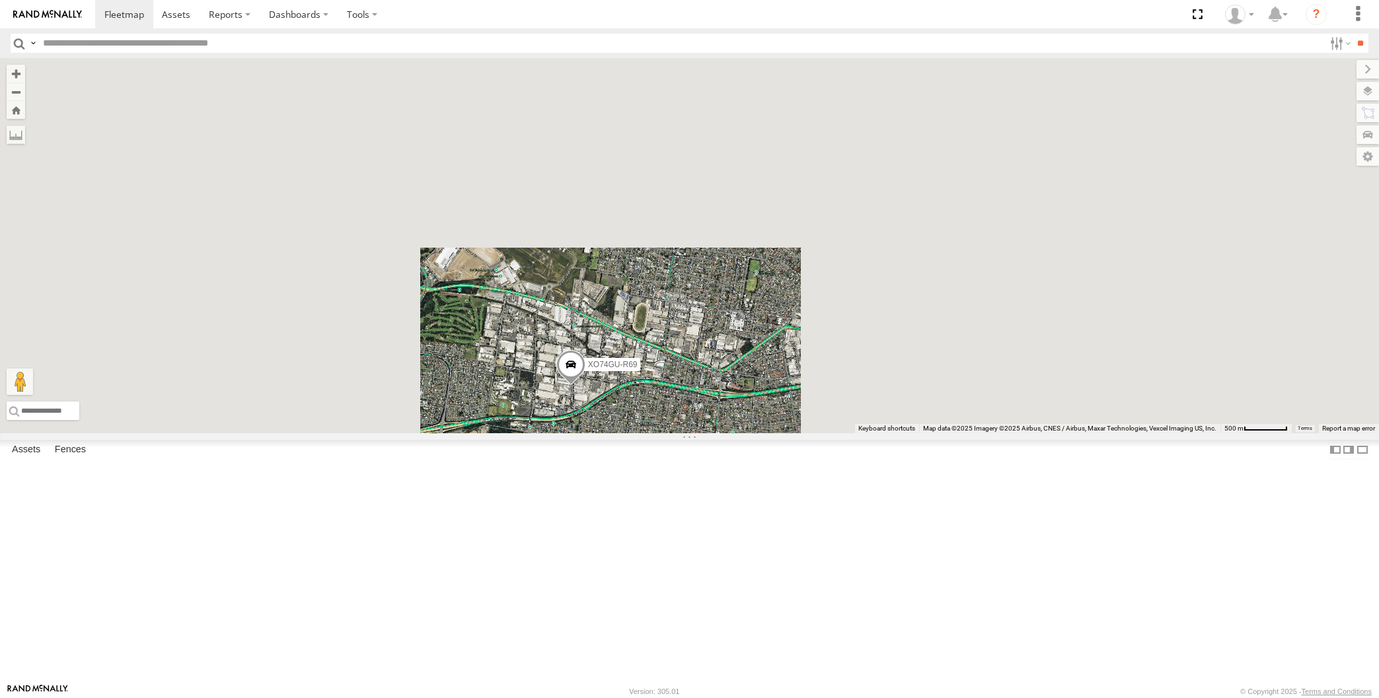
drag, startPoint x: 680, startPoint y: 562, endPoint x: 674, endPoint y: 524, distance: 38.9
click at [678, 433] on div "XP30JQ-R03 XP79JN-R04 RJ5911-R79 XP81FE-R59 XO74GU-R69 3" at bounding box center [689, 245] width 1379 height 375
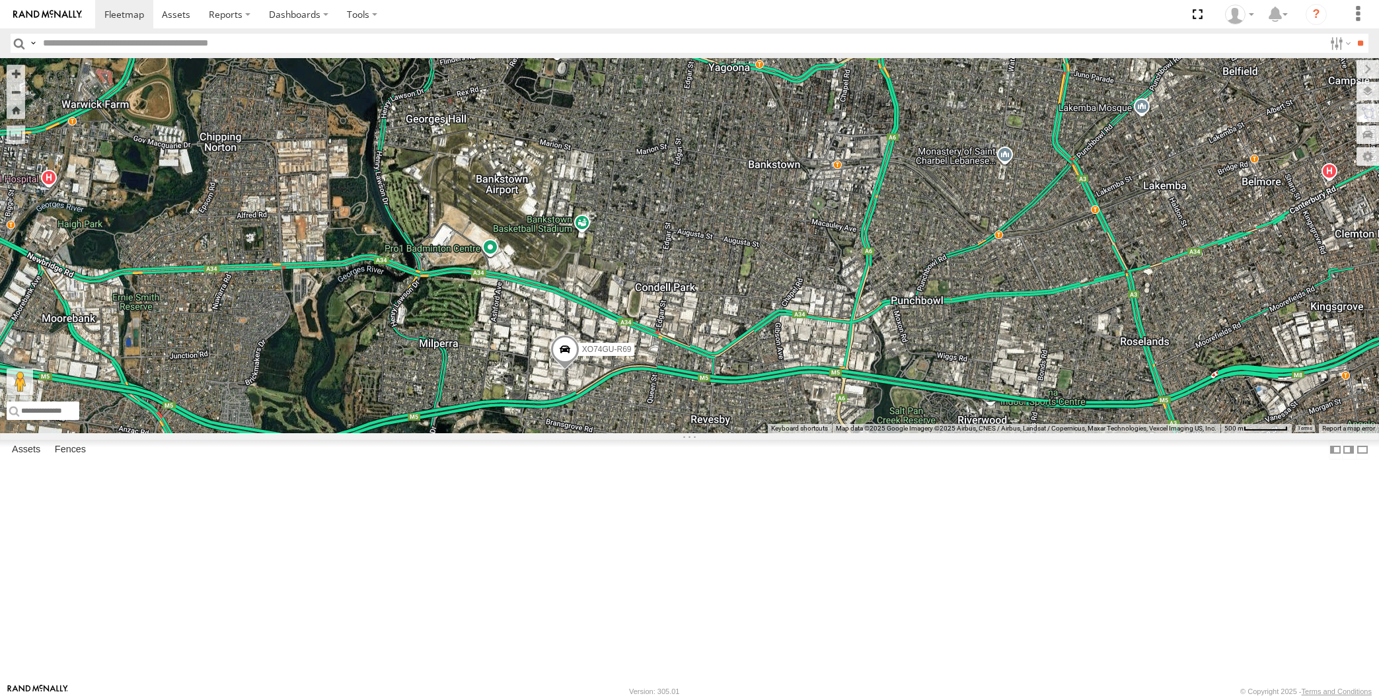
drag, startPoint x: 686, startPoint y: 356, endPoint x: 675, endPoint y: 373, distance: 20.0
click at [686, 357] on div "XP30JQ-R03 XP79JN-R04 RJ5911-R79 XP81FE-R59 XO74GU-R69 3" at bounding box center [689, 245] width 1379 height 375
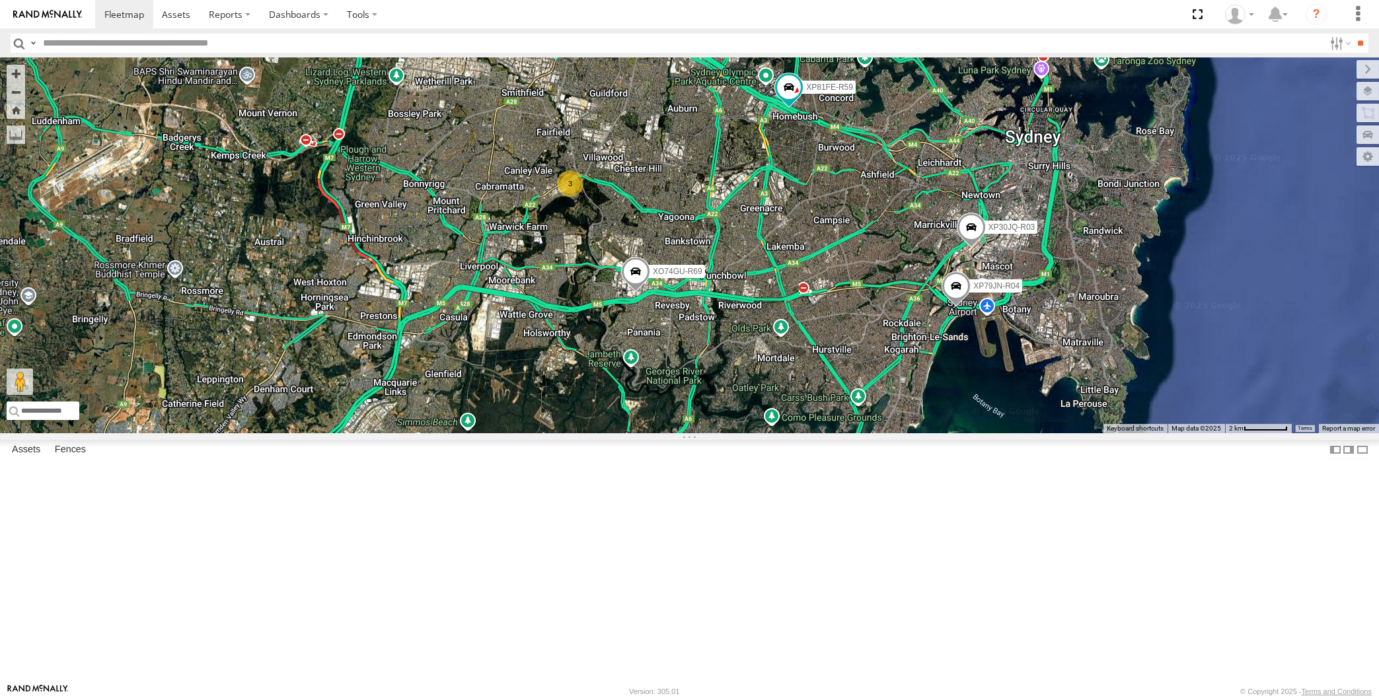
drag, startPoint x: 763, startPoint y: 480, endPoint x: 753, endPoint y: 482, distance: 10.1
click at [751, 433] on div "XP30JQ-R03 XP79JN-R04 RJ5911-R79 XP81FE-R59 XO74GU-R69 3" at bounding box center [689, 245] width 1379 height 375
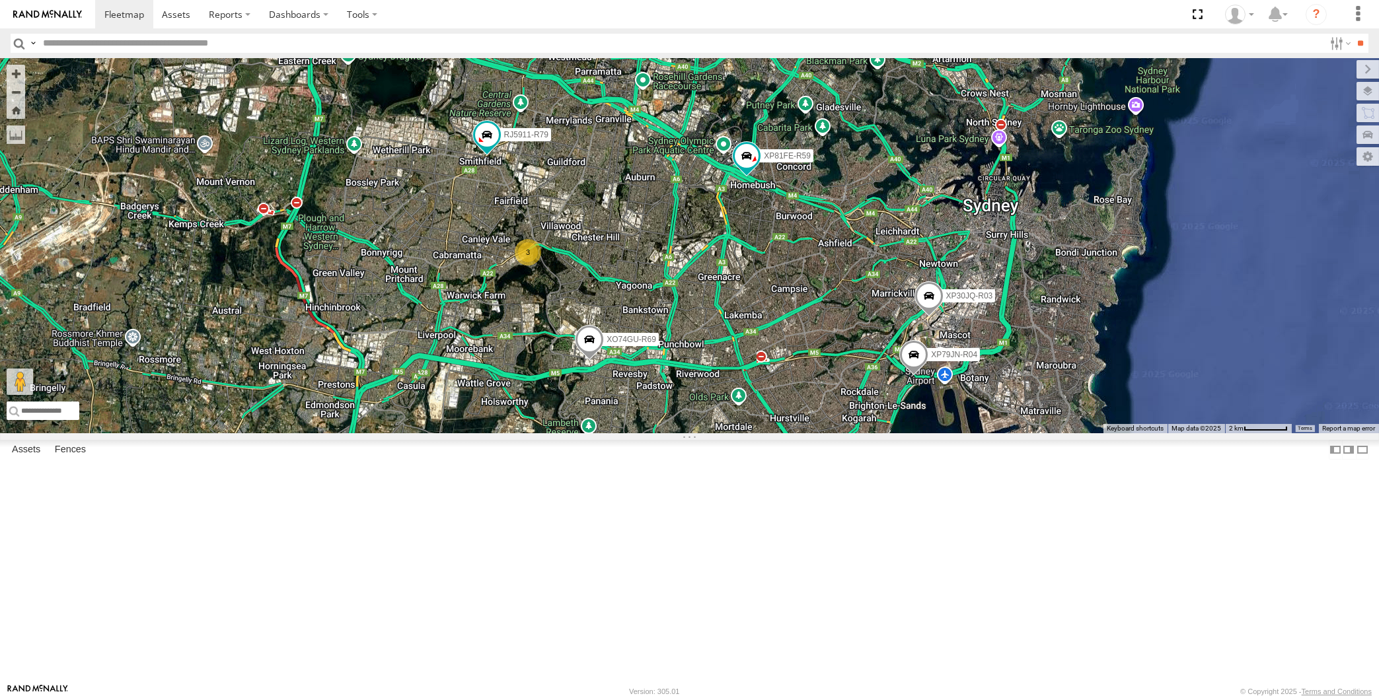
drag, startPoint x: 641, startPoint y: 343, endPoint x: 651, endPoint y: 380, distance: 38.5
click at [651, 380] on div "XP30JQ-R03 XP79JN-R04 RJ5911-R79 XP81FE-R59 XO74GU-R69 3" at bounding box center [689, 245] width 1379 height 375
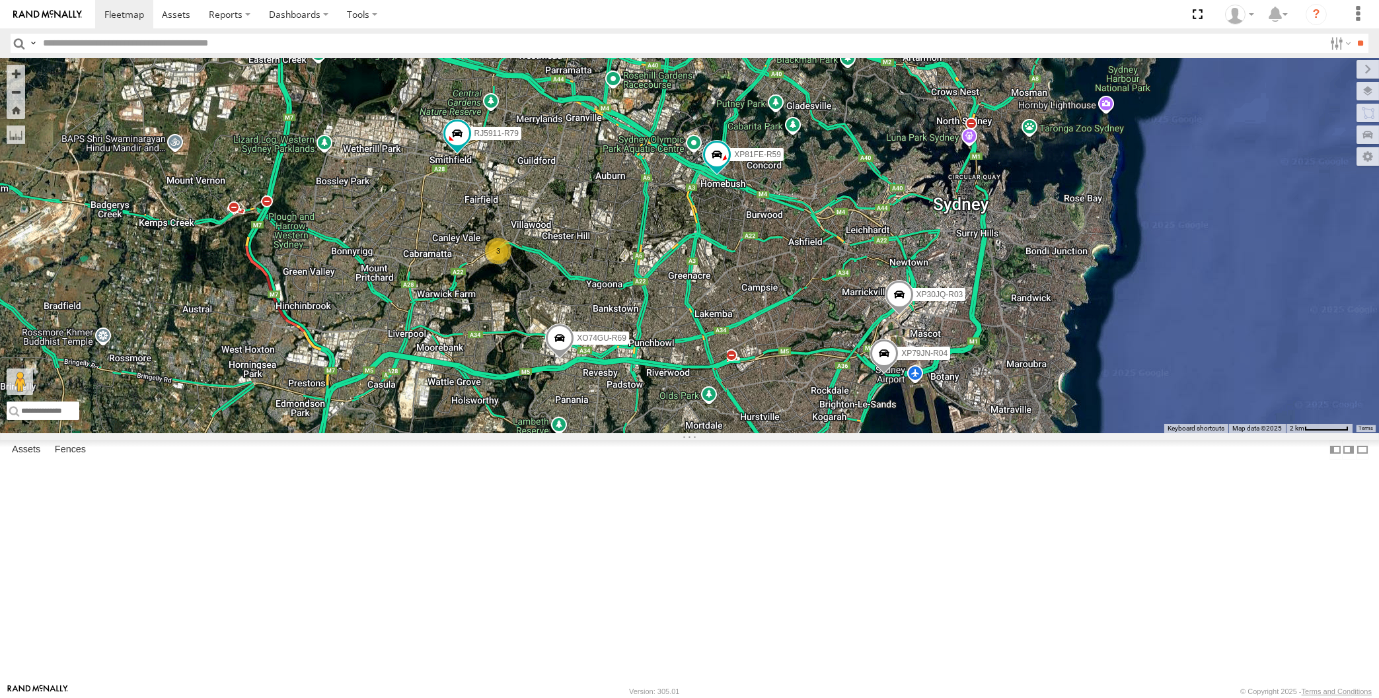
drag, startPoint x: 693, startPoint y: 442, endPoint x: 683, endPoint y: 428, distance: 17.0
click at [683, 428] on div "XP30JQ-R03 XP79JN-R04 RJ5911-R79 XP81FE-R59 XO74GU-R69 3" at bounding box center [689, 245] width 1379 height 375
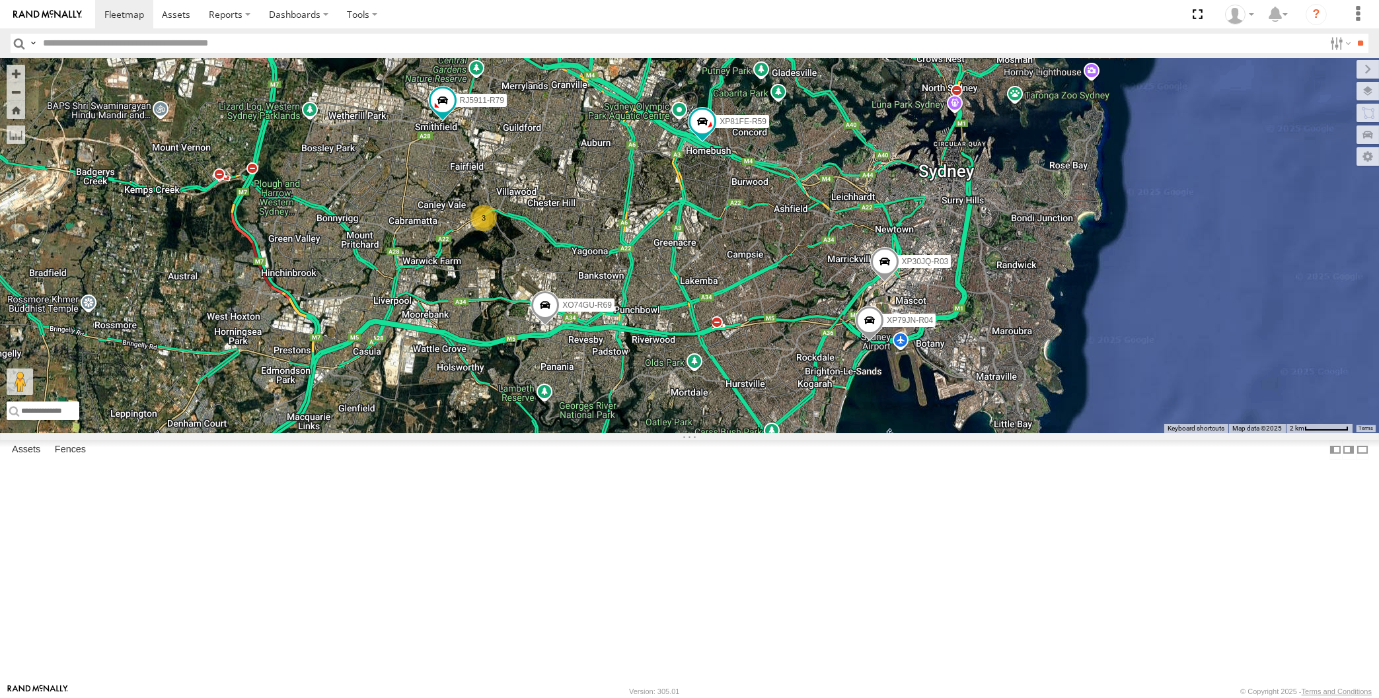
drag, startPoint x: 688, startPoint y: 436, endPoint x: 692, endPoint y: 429, distance: 8.0
click at [692, 429] on div "XP30JQ-R03 XP79JN-R04 RJ5911-R79 XP81FE-R59 XO74GU-R69 3" at bounding box center [689, 245] width 1379 height 375
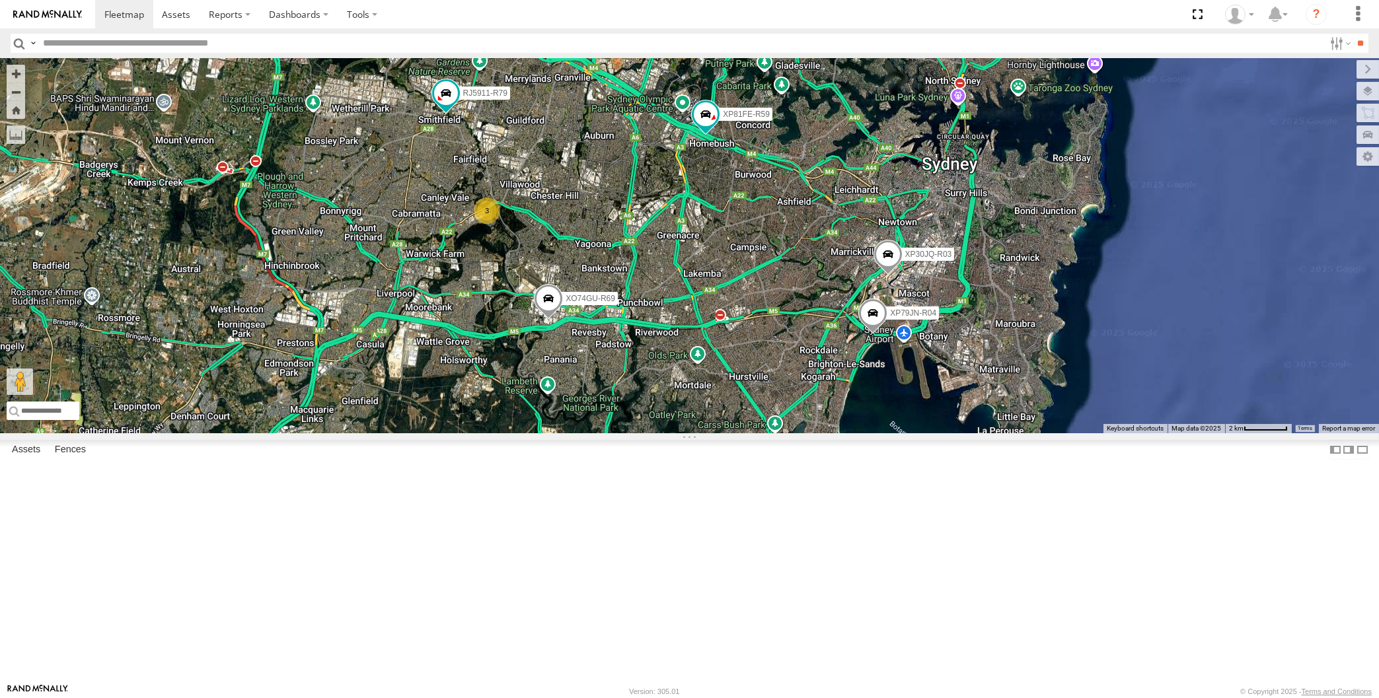
drag, startPoint x: 833, startPoint y: 584, endPoint x: 830, endPoint y: 596, distance: 12.2
click at [830, 433] on div "XP30JQ-R03 XP79JN-R04 RJ5911-R79 XP81FE-R59 XO74GU-R69 3" at bounding box center [689, 245] width 1379 height 375
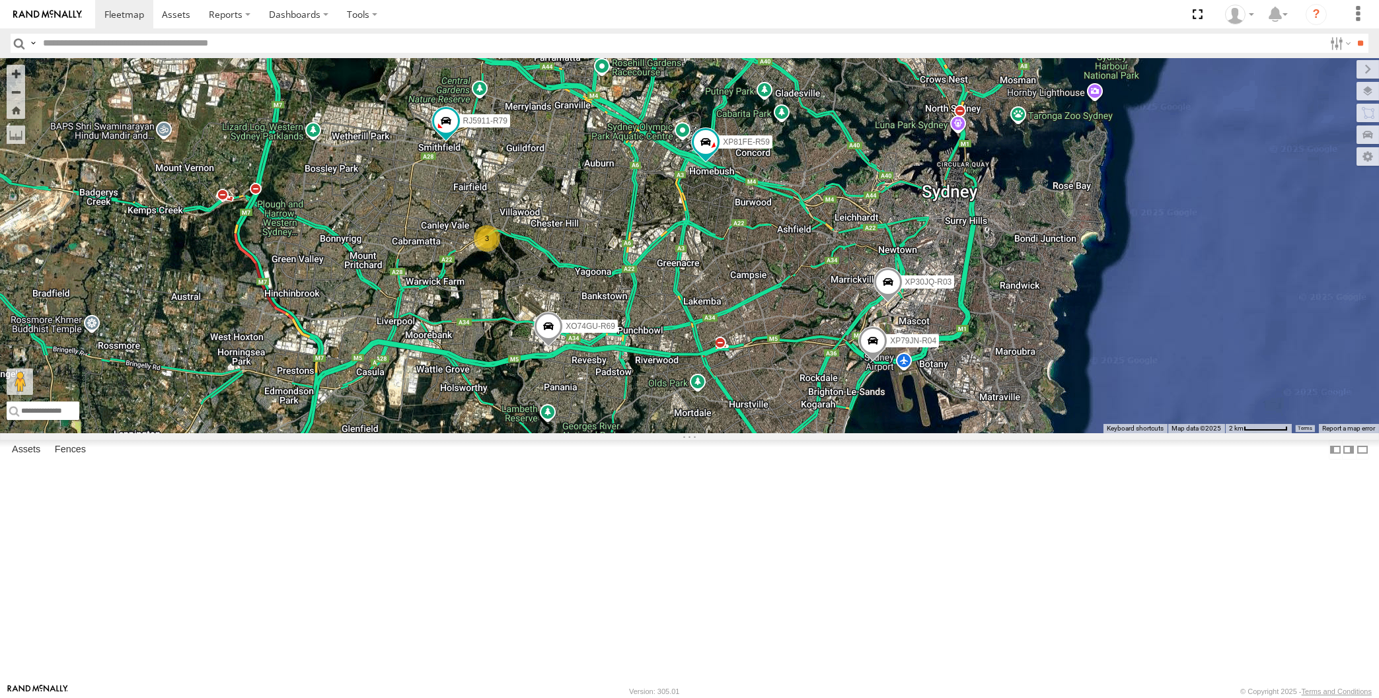
drag, startPoint x: 701, startPoint y: 512, endPoint x: 706, endPoint y: 525, distance: 14.2
click at [706, 433] on div "XP30JQ-R03 XP79JN-R04 RJ5911-R79 XP81FE-R59 XO74GU-R69 3" at bounding box center [689, 245] width 1379 height 375
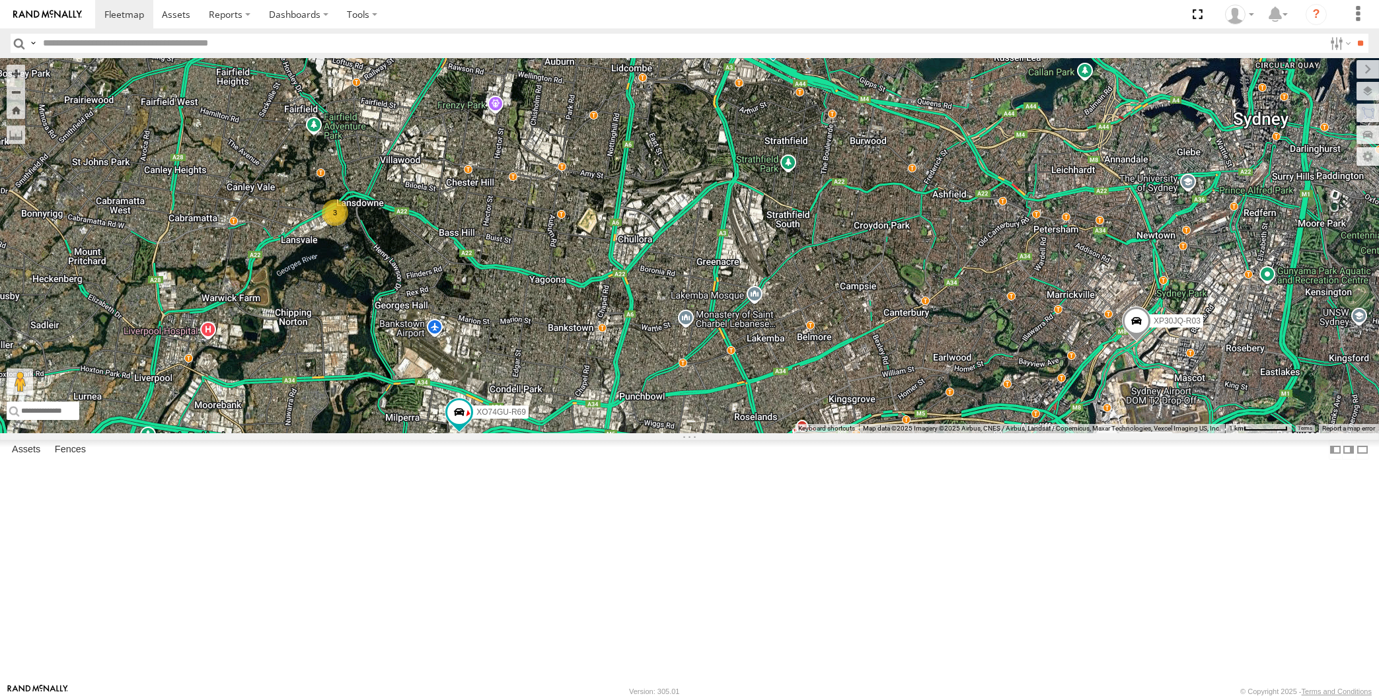
click at [316, 433] on div "XP30JQ-R03 XP79JN-R04 3 RJ5911-R79 XP81FE-R59 XO74GU-R69" at bounding box center [689, 245] width 1379 height 375
drag, startPoint x: 586, startPoint y: 460, endPoint x: 606, endPoint y: 435, distance: 32.4
click at [606, 433] on div "XP30JQ-R03 XP79JN-R04 3 RJ5911-R79 XP81FE-R59 XO74GU-R69" at bounding box center [689, 245] width 1379 height 375
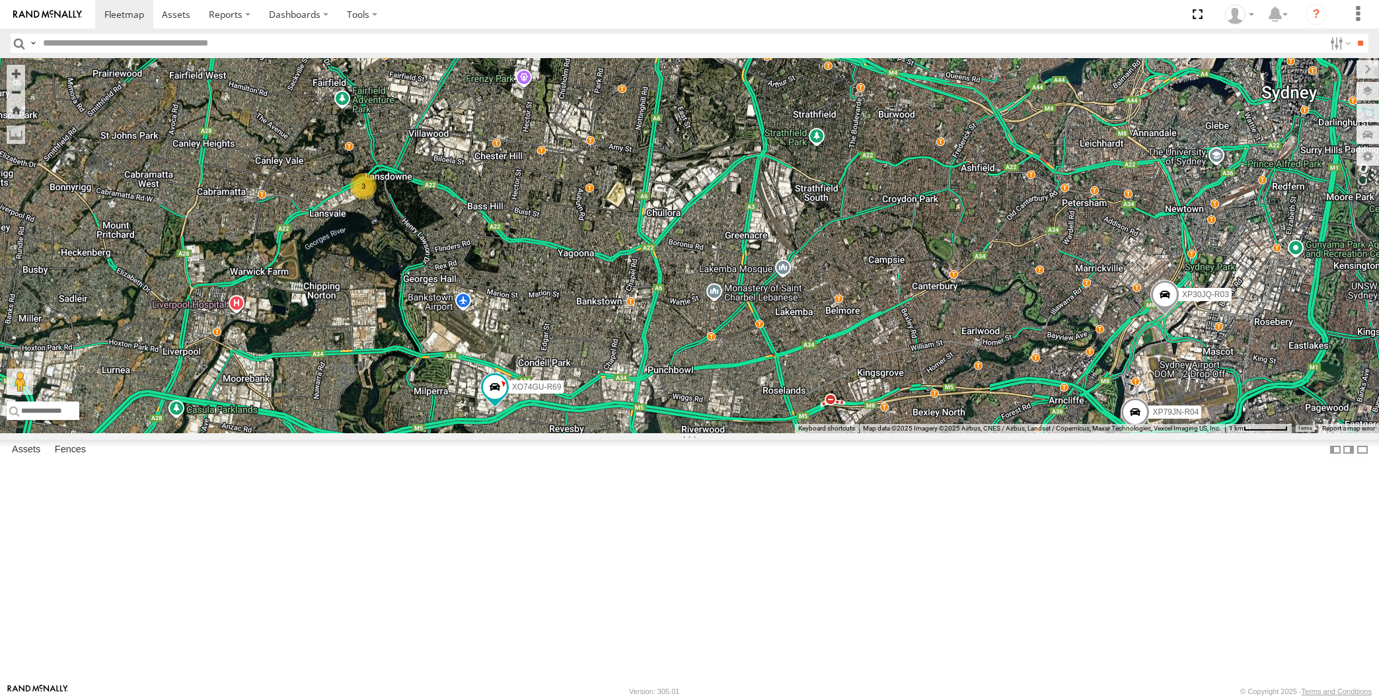
click at [782, 433] on div "XP30JQ-R03 XP79JN-R04 3 RJ5911-R79 XP81FE-R59 XO74GU-R69" at bounding box center [689, 245] width 1379 height 375
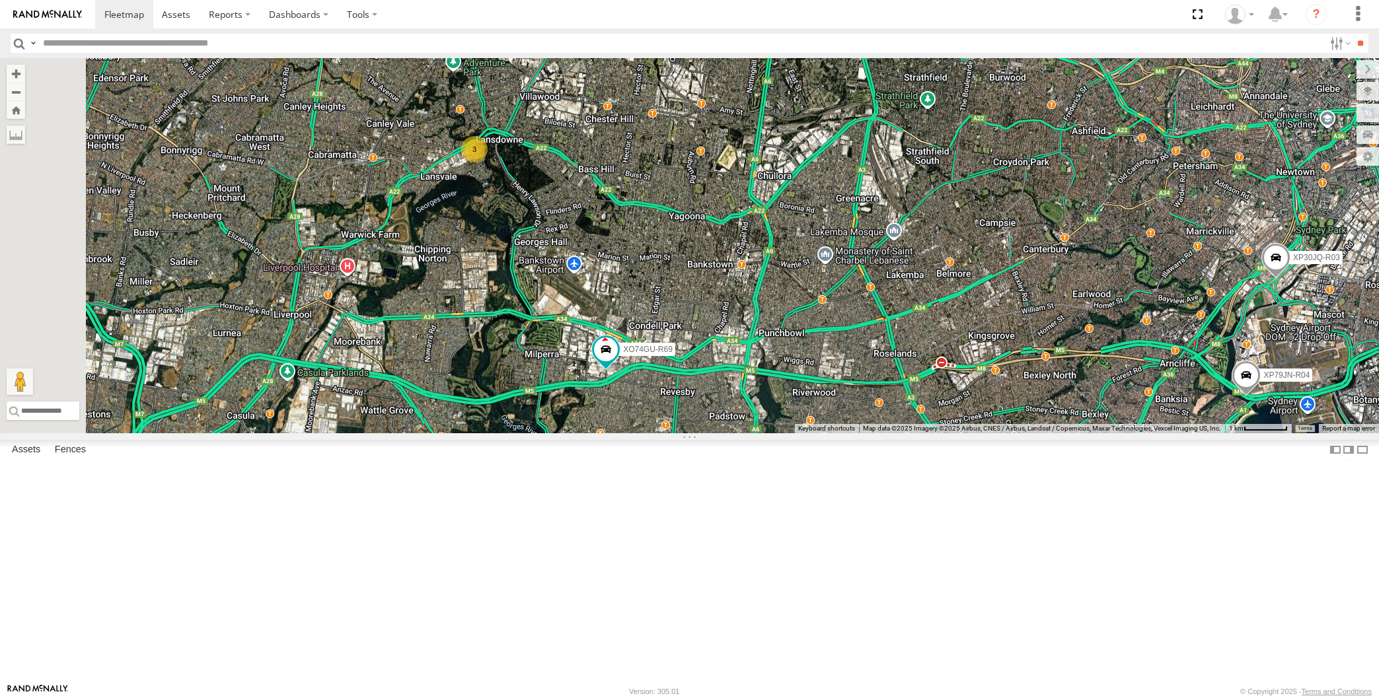
drag, startPoint x: 799, startPoint y: 515, endPoint x: 783, endPoint y: 499, distance: 22.9
click at [792, 433] on div "XP30JQ-R03 XP79JN-R04 RJ5911-R79 XP81FE-R59 XO74GU-R69 3" at bounding box center [689, 245] width 1379 height 375
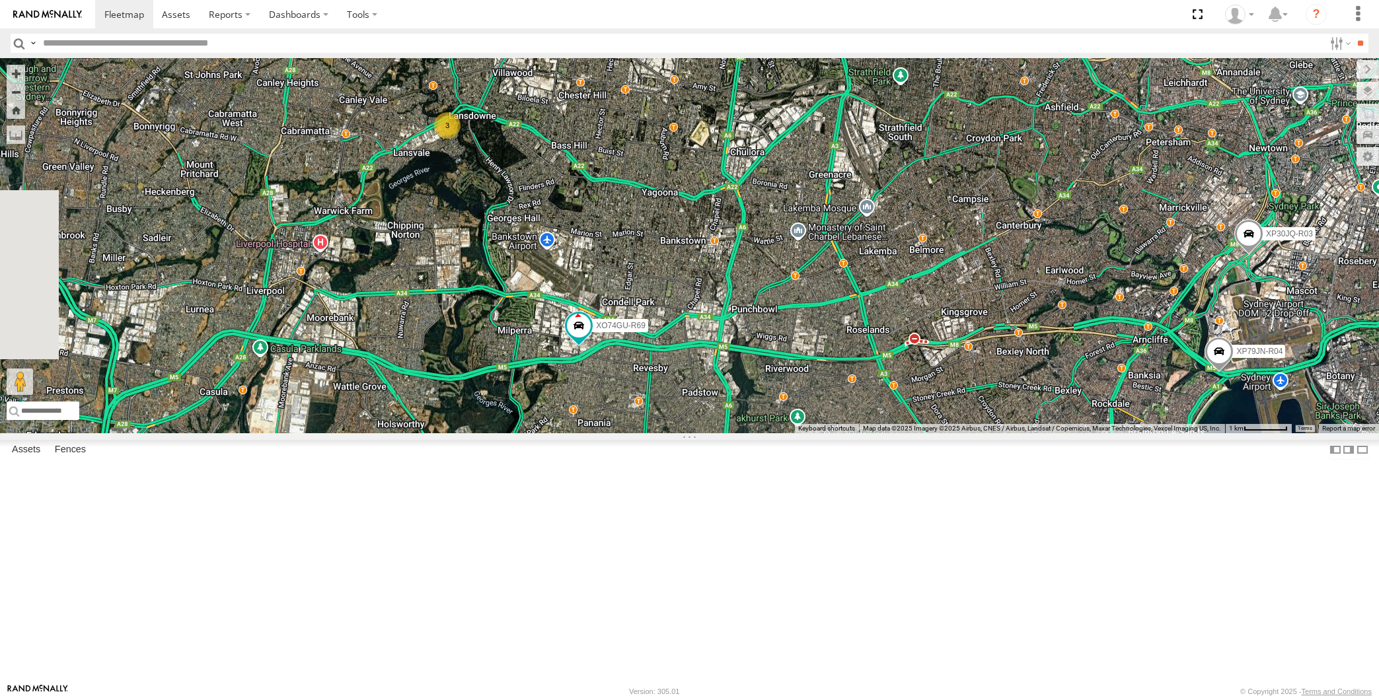
drag, startPoint x: 807, startPoint y: 494, endPoint x: 766, endPoint y: 465, distance: 50.2
click at [766, 433] on div "XP30JQ-R03 XP79JN-R04 RJ5911-R79 XP81FE-R59 XO74GU-R69 3" at bounding box center [689, 245] width 1379 height 375
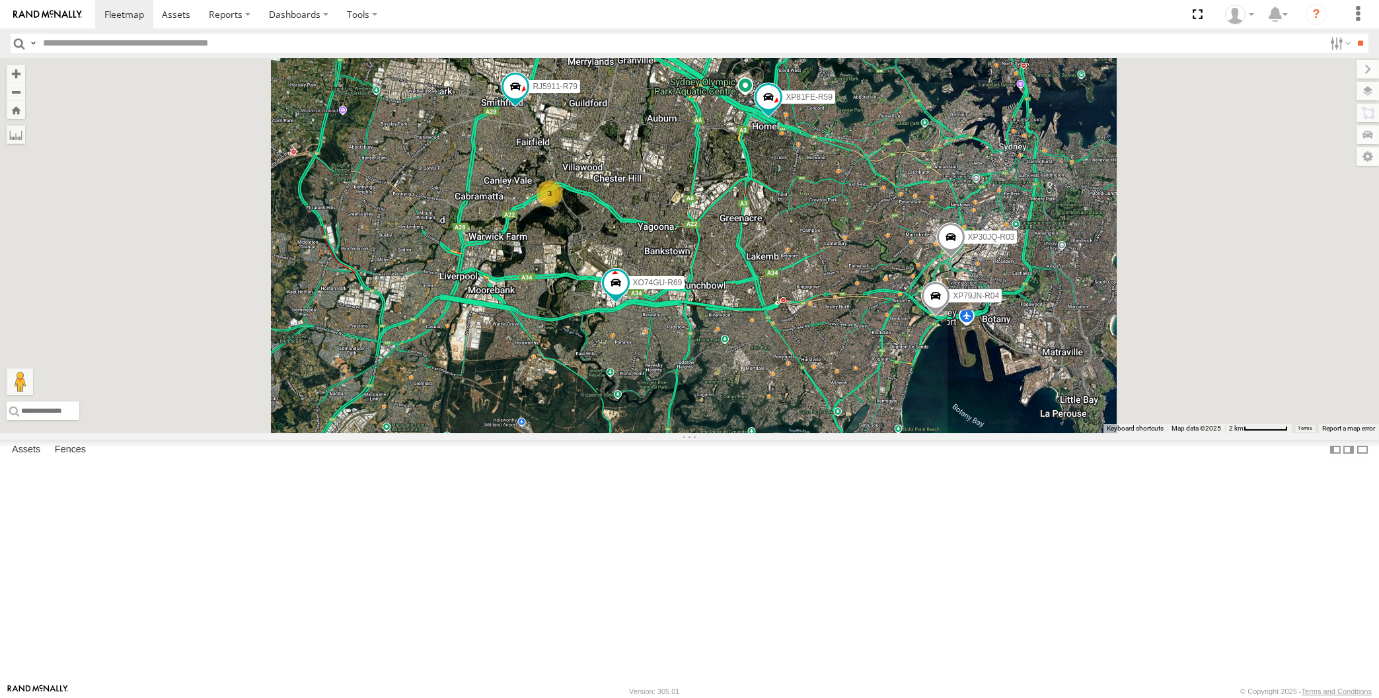
drag, startPoint x: 774, startPoint y: 486, endPoint x: 768, endPoint y: 475, distance: 12.7
click at [768, 433] on div "XP30JQ-R03 XP79JN-R04 RJ5911-R79 XP81FE-R59 XO74GU-R69 3" at bounding box center [689, 245] width 1379 height 375
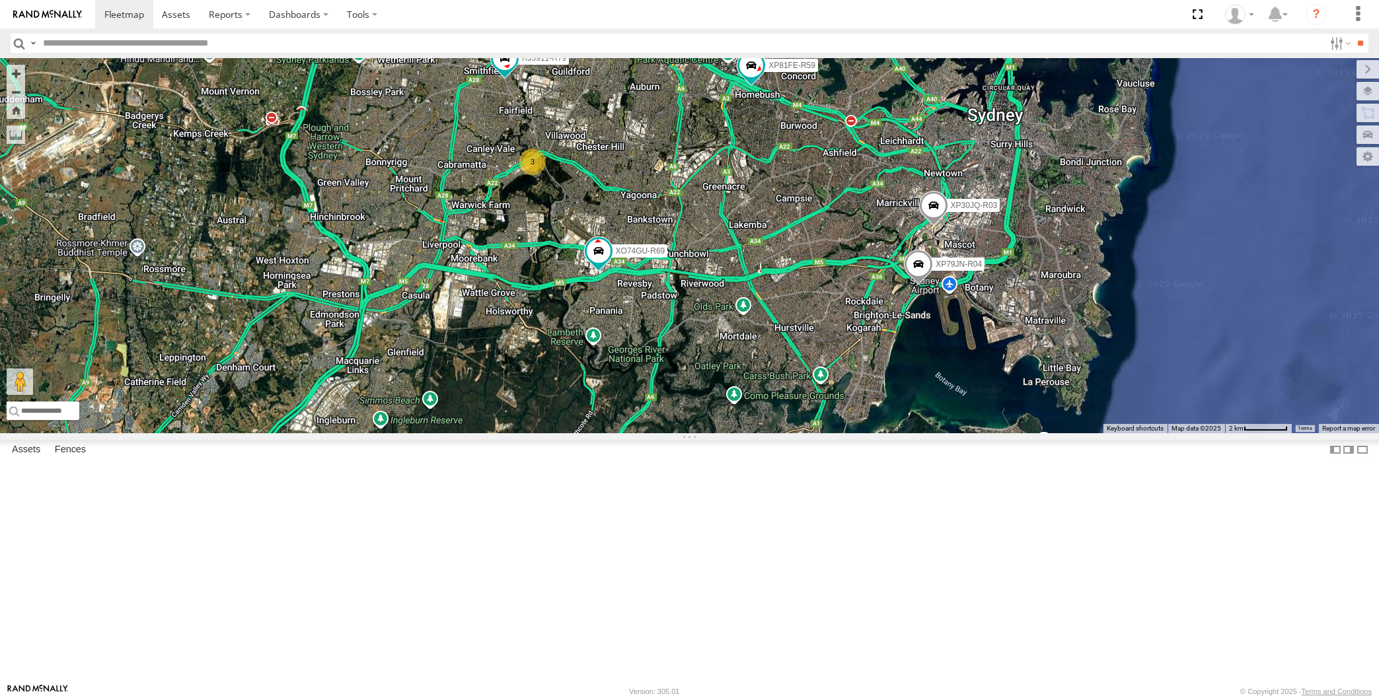
drag, startPoint x: 612, startPoint y: 330, endPoint x: 654, endPoint y: 347, distance: 45.0
click at [645, 343] on div "XP30JQ-R03 XP79JN-R04 RJ5911-R79 XP81FE-R59 XO74GU-R69 3" at bounding box center [689, 245] width 1379 height 375
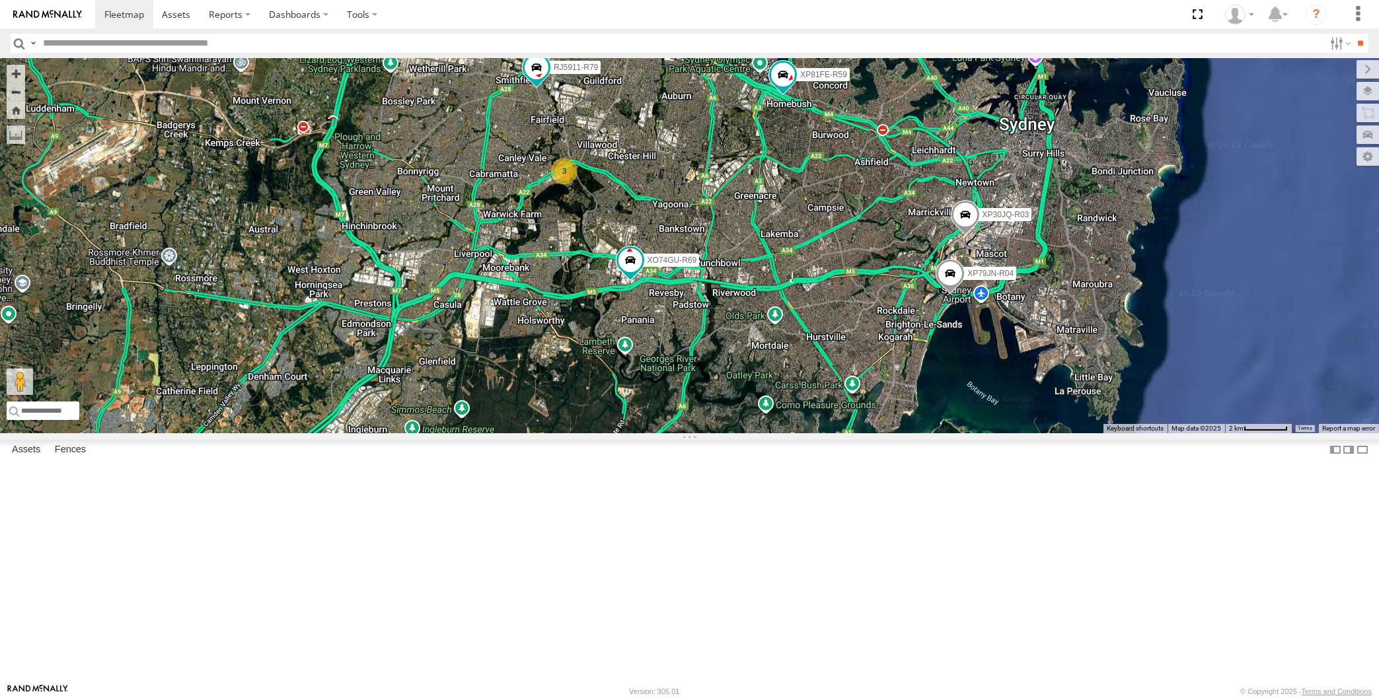
drag, startPoint x: 690, startPoint y: 526, endPoint x: 704, endPoint y: 514, distance: 17.8
click at [702, 433] on div "XP30JQ-R03 XP79JN-R04 RJ5911-R79 XP81FE-R59 XO74GU-R69 3" at bounding box center [689, 245] width 1379 height 375
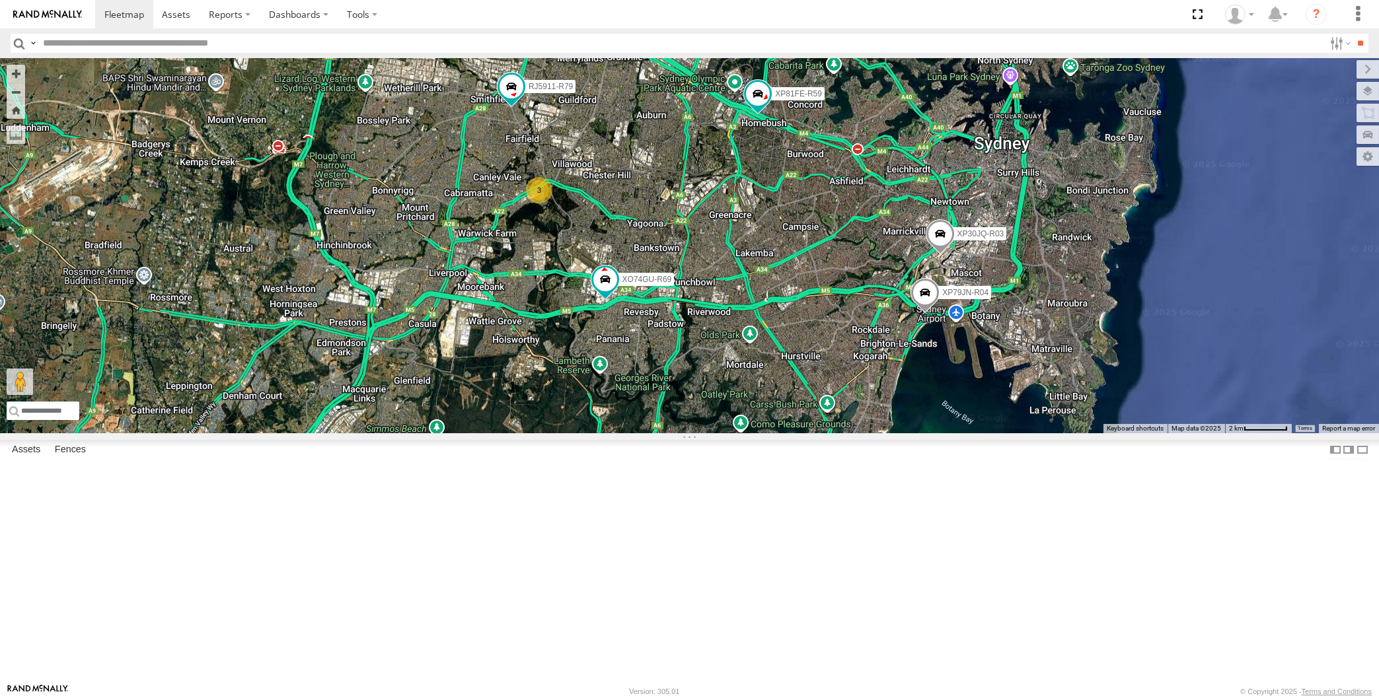
drag, startPoint x: 754, startPoint y: 504, endPoint x: 735, endPoint y: 519, distance: 24.0
click at [745, 433] on div "XP30JQ-R03 XP79JN-R04 RJ5911-R79 XP81FE-R59 XO74GU-R69 3" at bounding box center [689, 245] width 1379 height 375
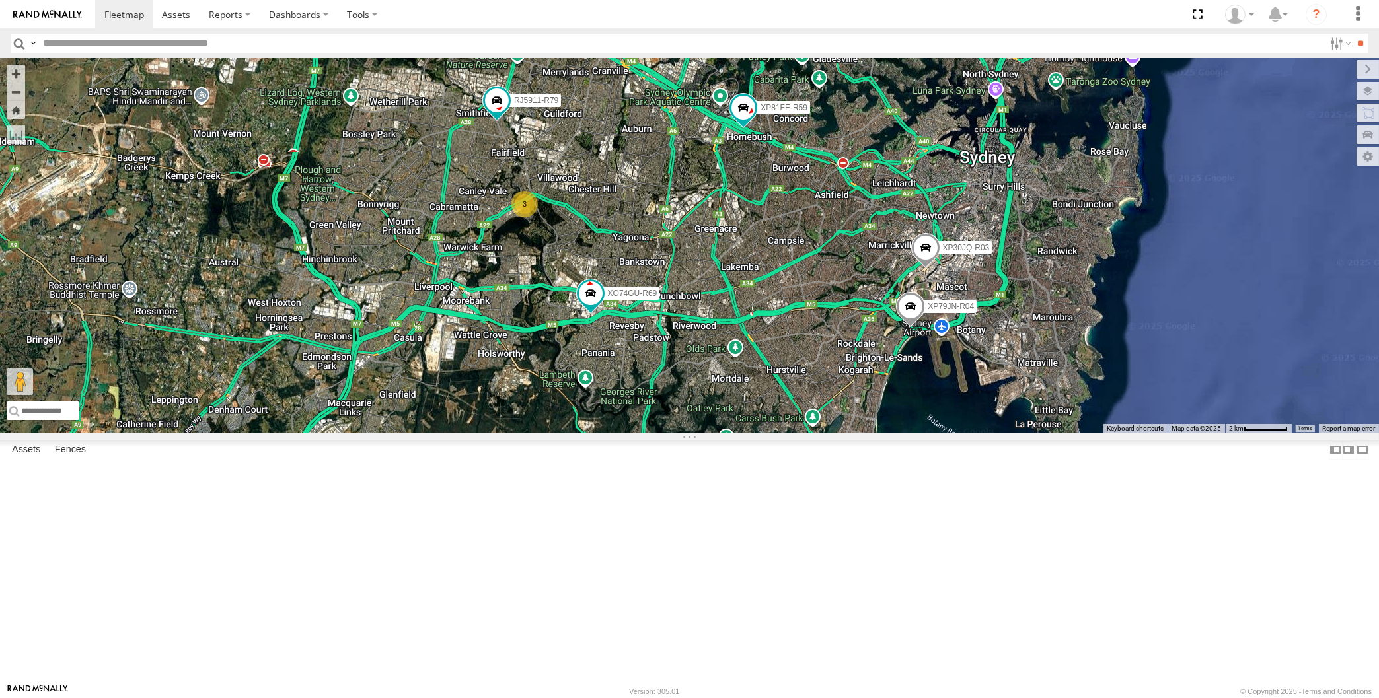
drag, startPoint x: 917, startPoint y: 499, endPoint x: 920, endPoint y: 491, distance: 9.0
click at [916, 433] on div "XP30JQ-R03 XP79JN-R04 RJ5911-R79 XP81FE-R59 XO74GU-R69 3" at bounding box center [689, 245] width 1379 height 375
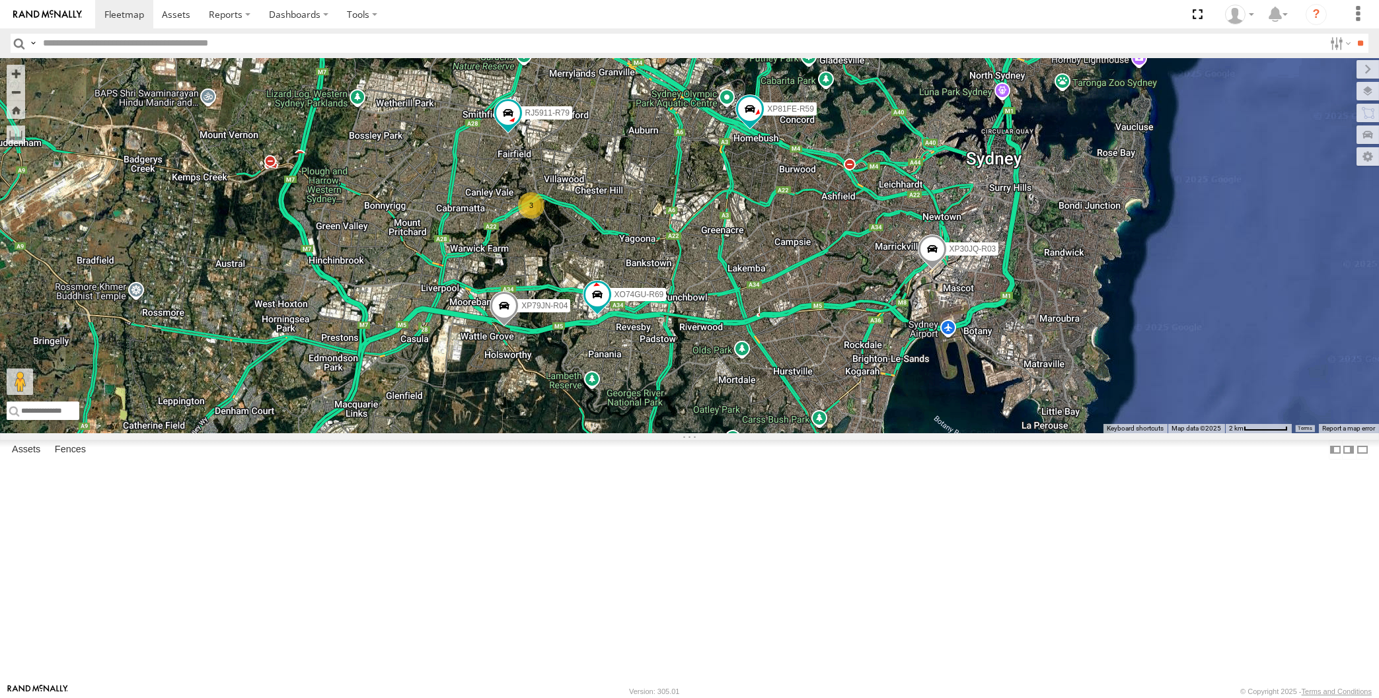
drag, startPoint x: 791, startPoint y: 530, endPoint x: 821, endPoint y: 501, distance: 41.1
click at [822, 433] on div "XP30JQ-R03 XP79JN-R04 RJ5911-R79 XP81FE-R59 XO74GU-R69 3" at bounding box center [689, 245] width 1379 height 375
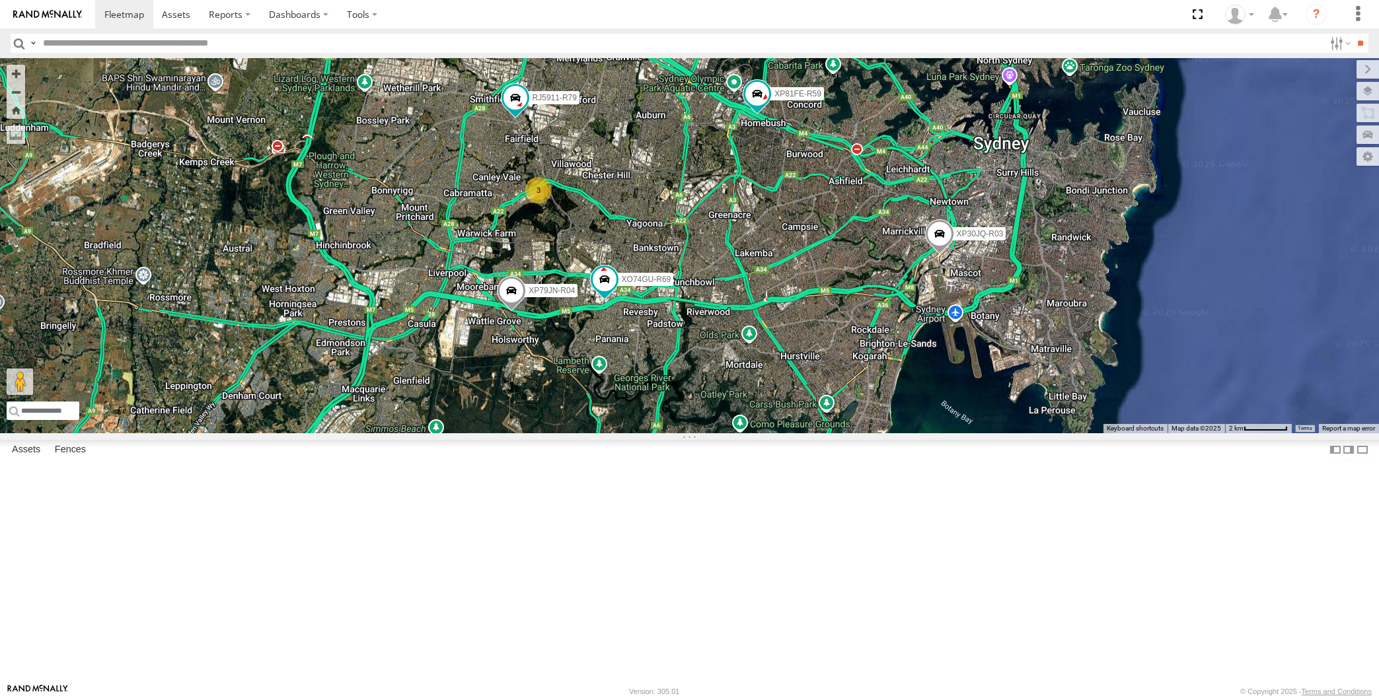
click at [802, 433] on div "XP30JQ-R03 XP79JN-R04 RJ5911-R79 XP81FE-R59 XO74GU-R69 3" at bounding box center [689, 245] width 1379 height 375
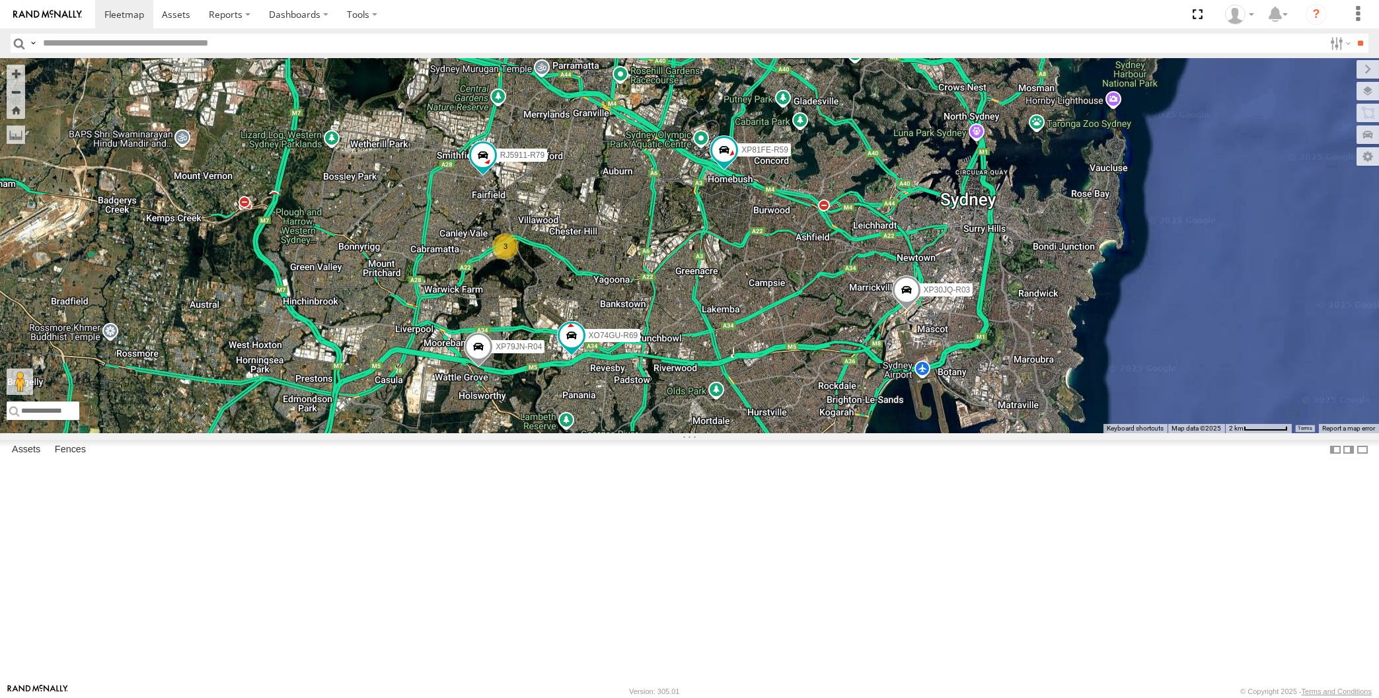
click at [661, 264] on div "XP30JQ-R03 XP79JN-R04 RJ5911-R79 XP81FE-R59 XO74GU-R69 3" at bounding box center [689, 245] width 1379 height 375
drag, startPoint x: 810, startPoint y: 556, endPoint x: 805, endPoint y: 544, distance: 13.4
click at [807, 433] on div "XP30JQ-R03 XP79JN-R04 RJ5911-R79 XP81FE-R59 XO74GU-R69 3" at bounding box center [689, 245] width 1379 height 375
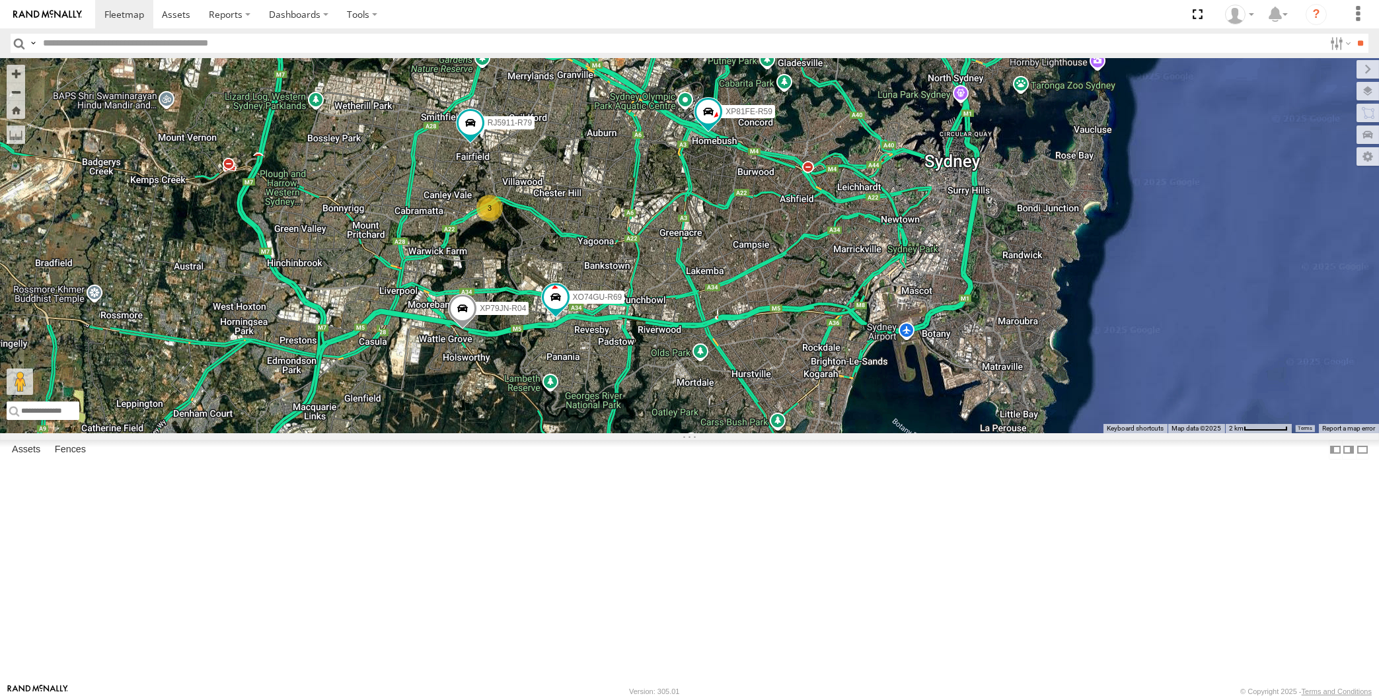
drag, startPoint x: 605, startPoint y: 470, endPoint x: 614, endPoint y: 482, distance: 15.5
click at [606, 433] on div "XP30JQ-R03 XP79JN-R04 RJ5911-R79 XP81FE-R59 XO74GU-R69 3" at bounding box center [689, 245] width 1379 height 375
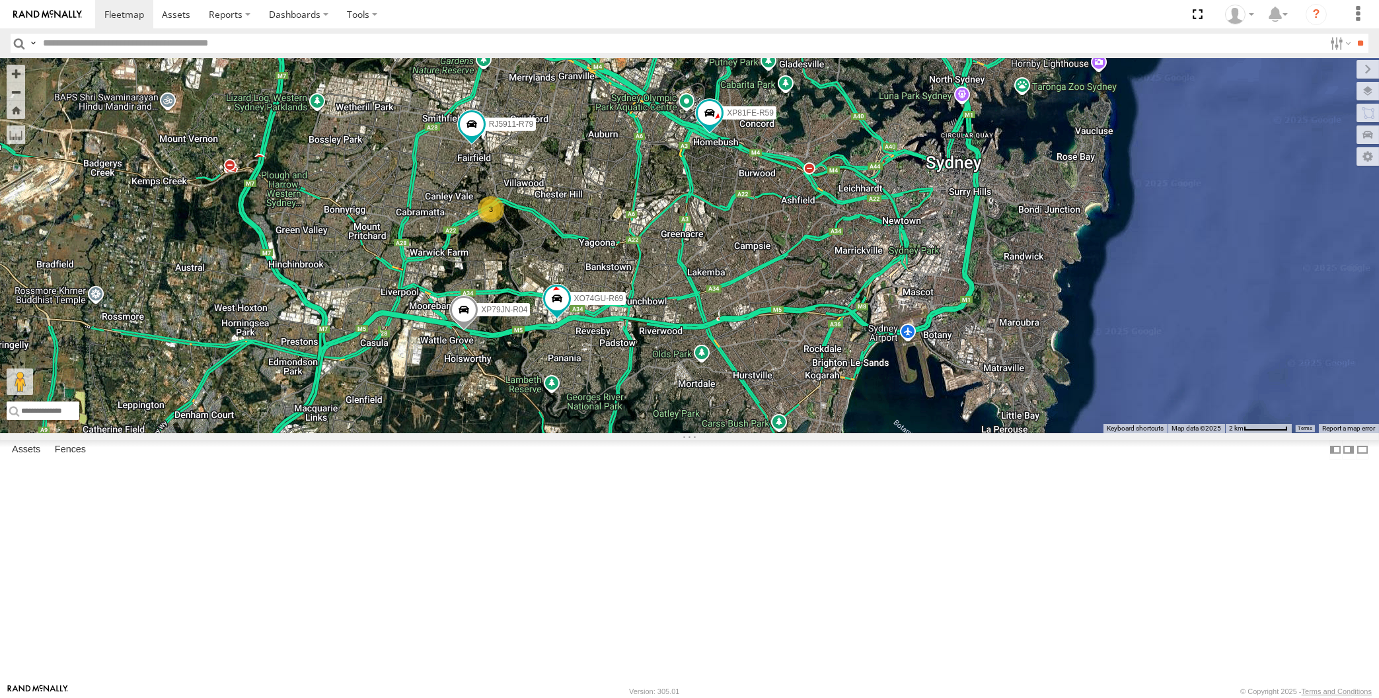
click at [610, 433] on div "XP30JQ-R03 XP79JN-R04 RJ5911-R79 XP81FE-R59 XO74GU-R69 3" at bounding box center [689, 245] width 1379 height 375
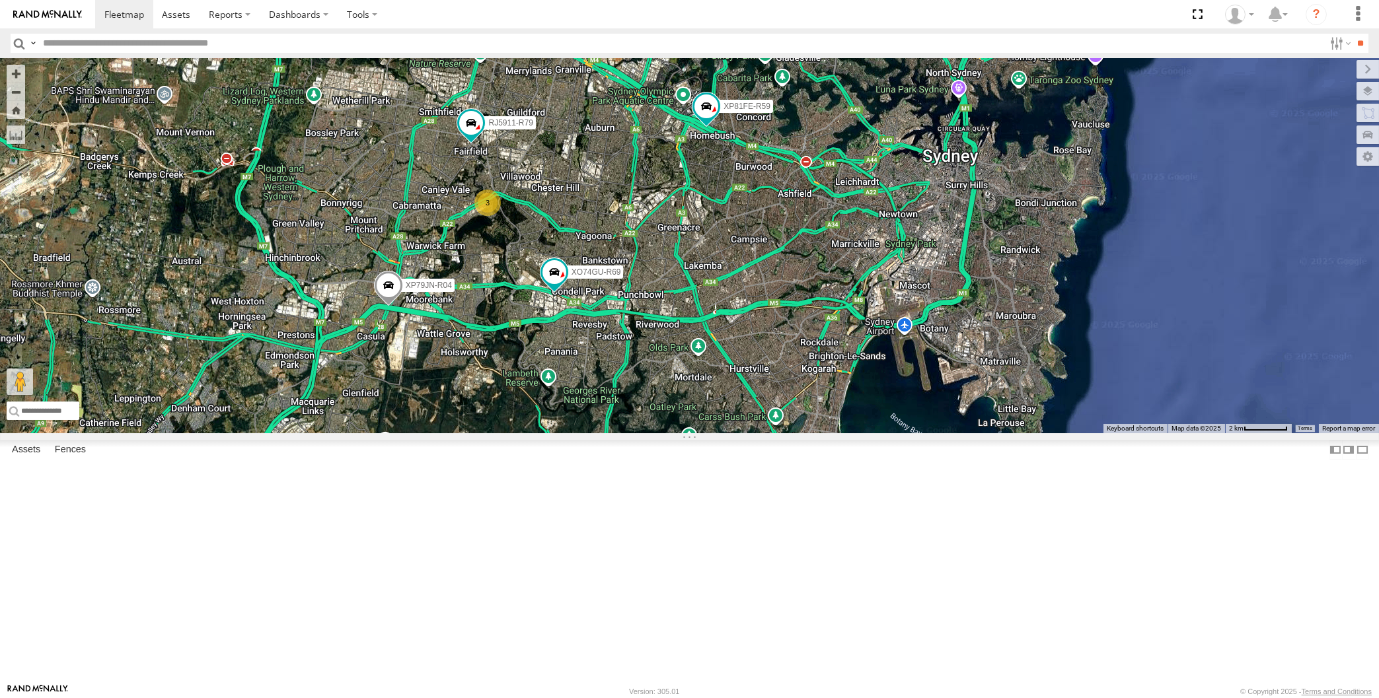
click at [756, 433] on div "XP30JQ-R03 XP79JN-R04 RJ5911-R79 XP81FE-R59 XO74GU-R69 3" at bounding box center [689, 245] width 1379 height 375
click at [638, 433] on div "XP30JQ-R03 XP79JN-R04 RJ5911-R79 XP81FE-R59 XO74GU-R69 3" at bounding box center [689, 245] width 1379 height 375
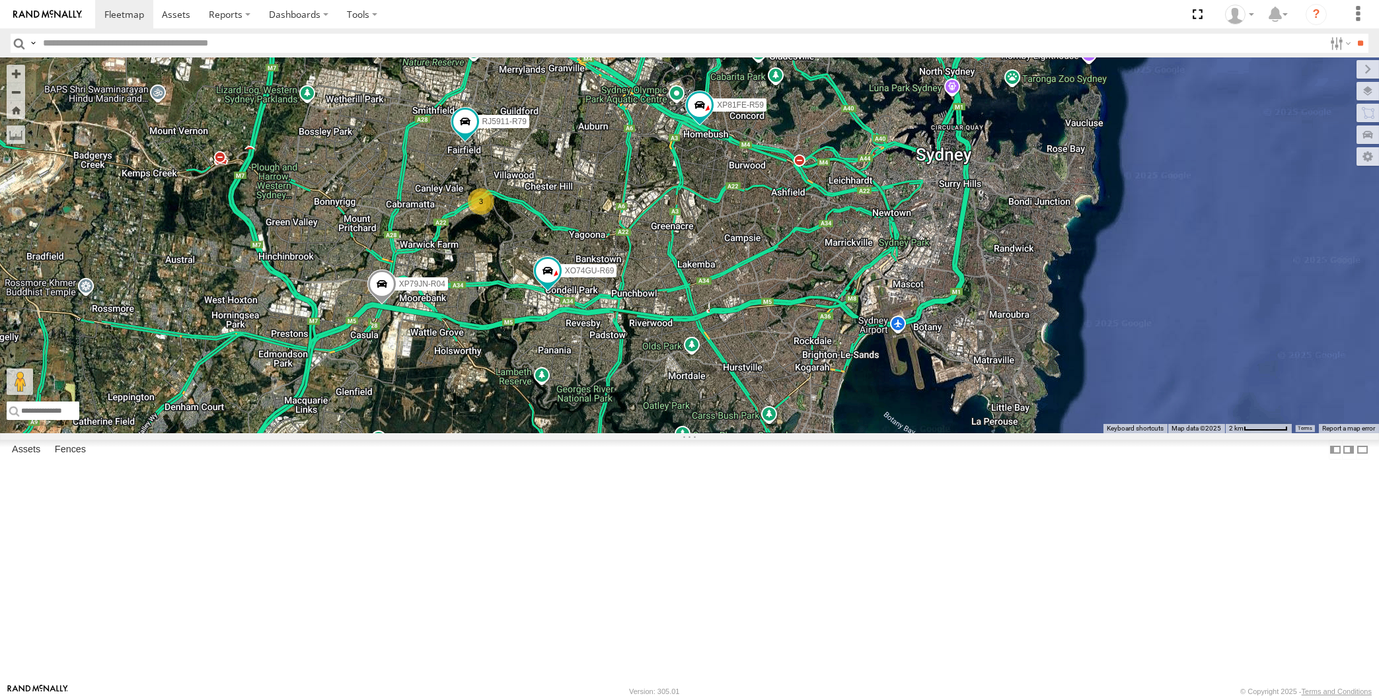
drag, startPoint x: 764, startPoint y: 556, endPoint x: 739, endPoint y: 546, distance: 26.1
click at [745, 433] on div "XP30JQ-R03 XP79JN-R04 RJ5911-R79 XP81FE-R59 XO74GU-R69 3" at bounding box center [689, 245] width 1379 height 375
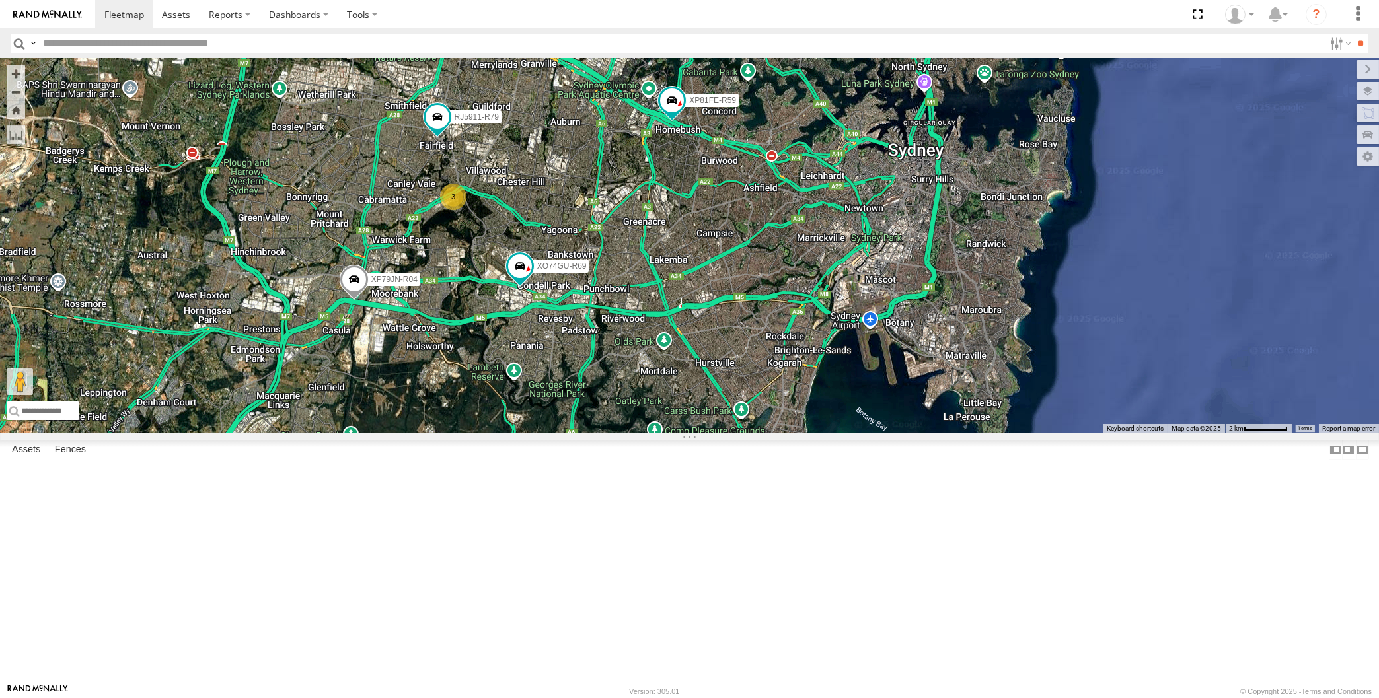
drag, startPoint x: 719, startPoint y: 554, endPoint x: 734, endPoint y: 564, distance: 18.1
click at [734, 433] on div "XP30JQ-R03 XP79JN-R04 RJ5911-R79 XP81FE-R59 XO74GU-R69 3" at bounding box center [689, 245] width 1379 height 375
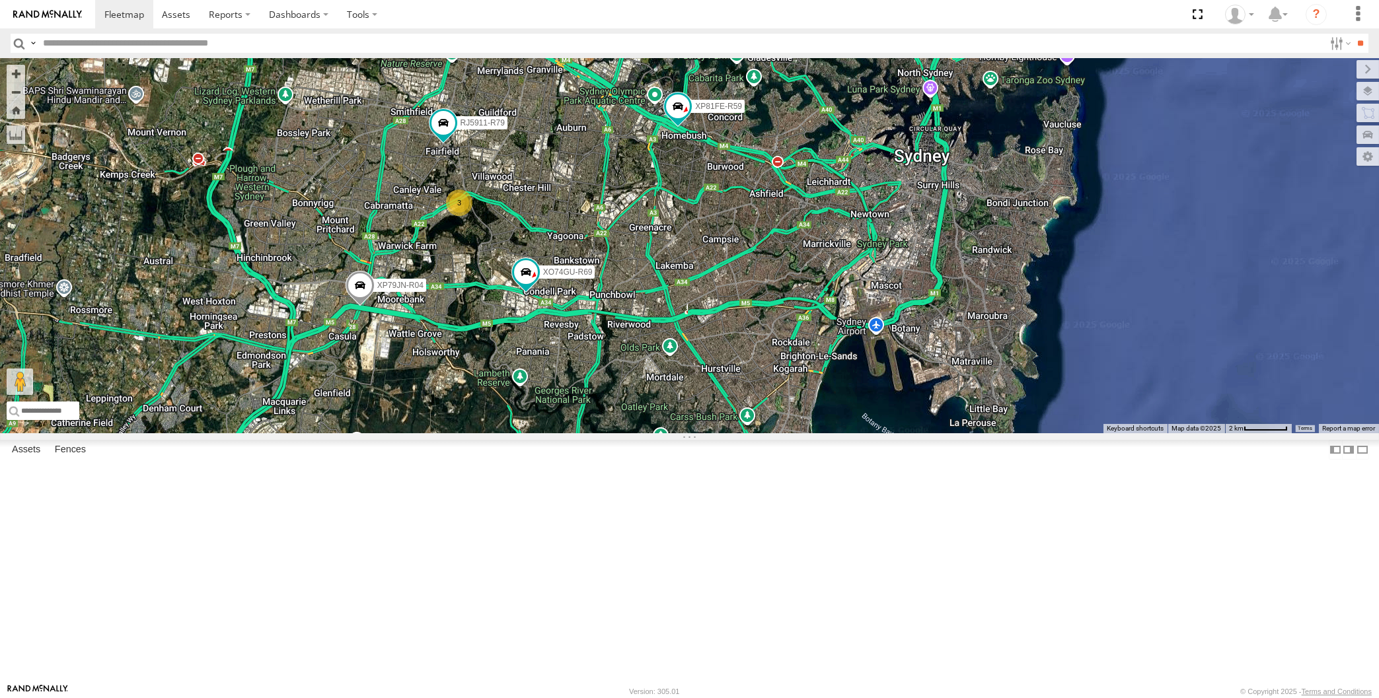
drag, startPoint x: 747, startPoint y: 492, endPoint x: 757, endPoint y: 490, distance: 10.9
click at [757, 433] on div "XP30JQ-R03 XP79JN-R04 RJ5911-R79 XP81FE-R59 XO74GU-R69 3" at bounding box center [689, 245] width 1379 height 375
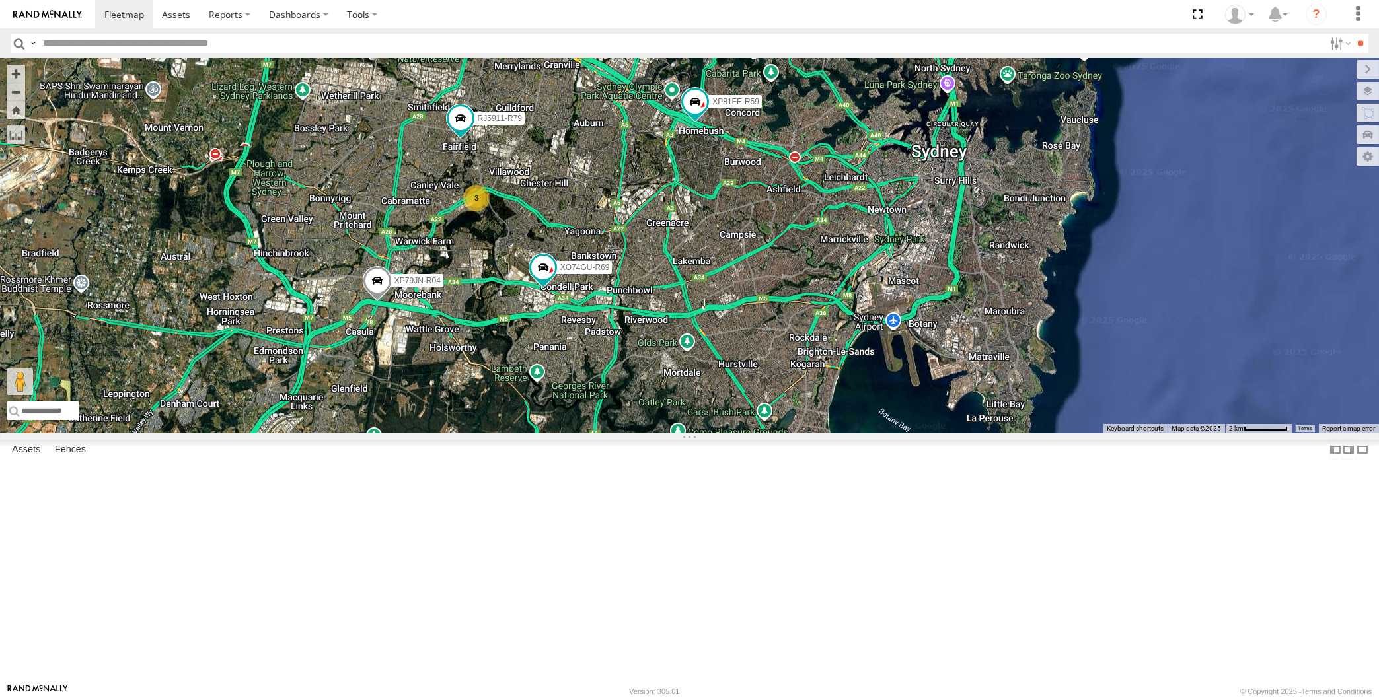
click at [753, 433] on div "XP30JQ-R03 XP79JN-R04 RJ5911-R79 XP81FE-R59 XO74GU-R69 3" at bounding box center [689, 245] width 1379 height 375
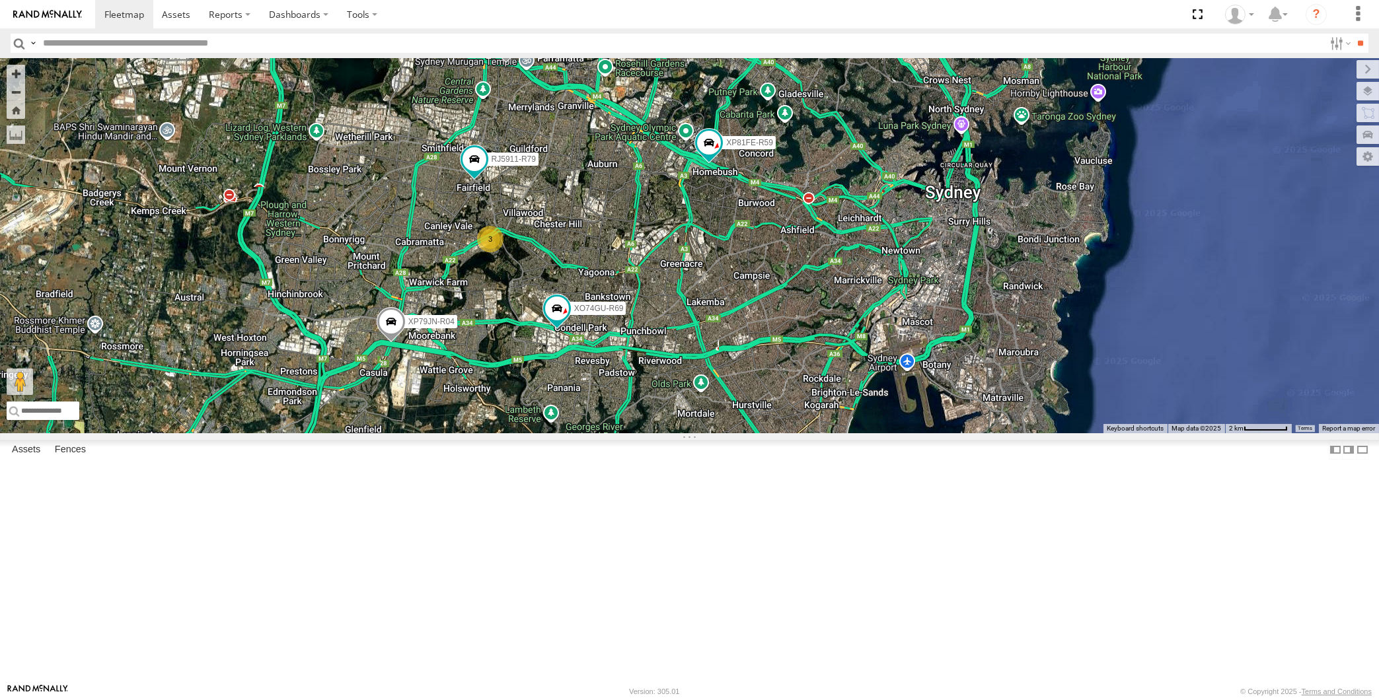
drag, startPoint x: 718, startPoint y: 501, endPoint x: 739, endPoint y: 529, distance: 35.4
click at [737, 433] on div "XP30JQ-R03 XP79JN-R04 RJ5911-R79 XP81FE-R59 XO74GU-R69 3" at bounding box center [689, 245] width 1379 height 375
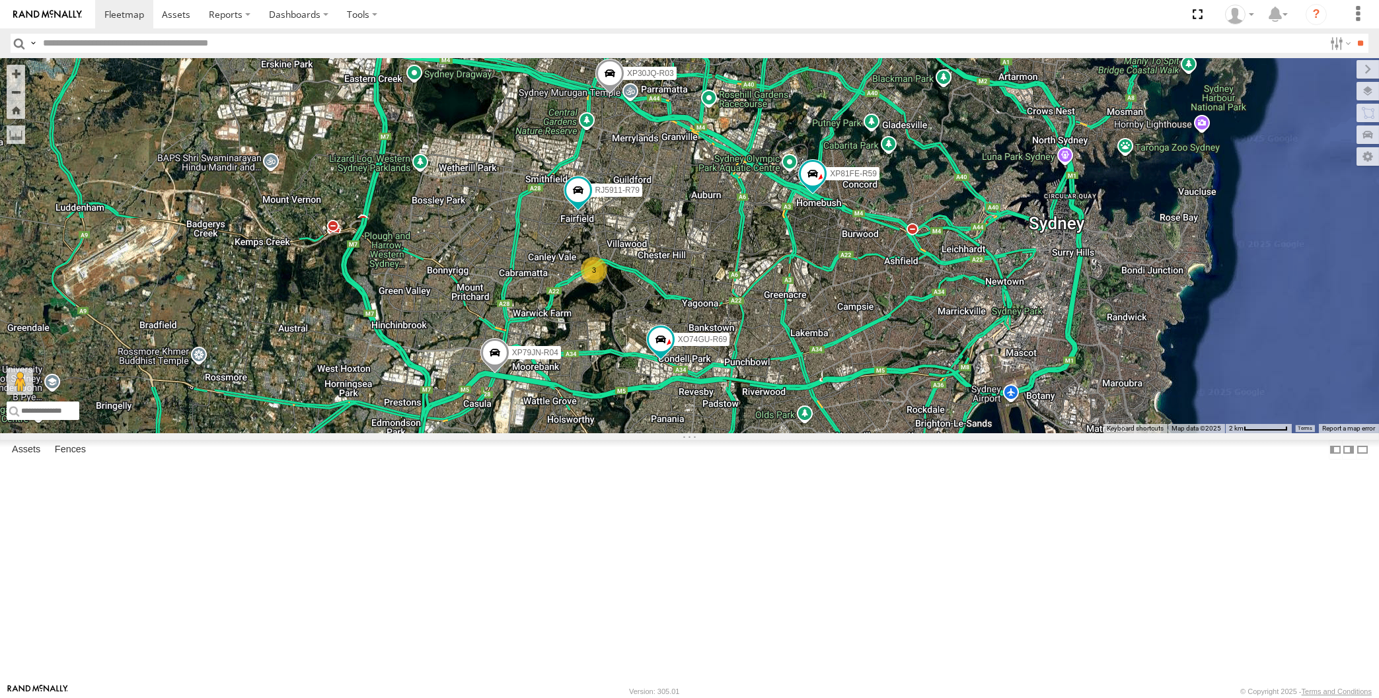
drag, startPoint x: 908, startPoint y: 605, endPoint x: 1008, endPoint y: 619, distance: 100.8
click at [1008, 433] on div "XP30JQ-R03 XP79JN-R04 RJ5911-R79 XP81FE-R59 XO74GU-R69 3" at bounding box center [689, 245] width 1379 height 375
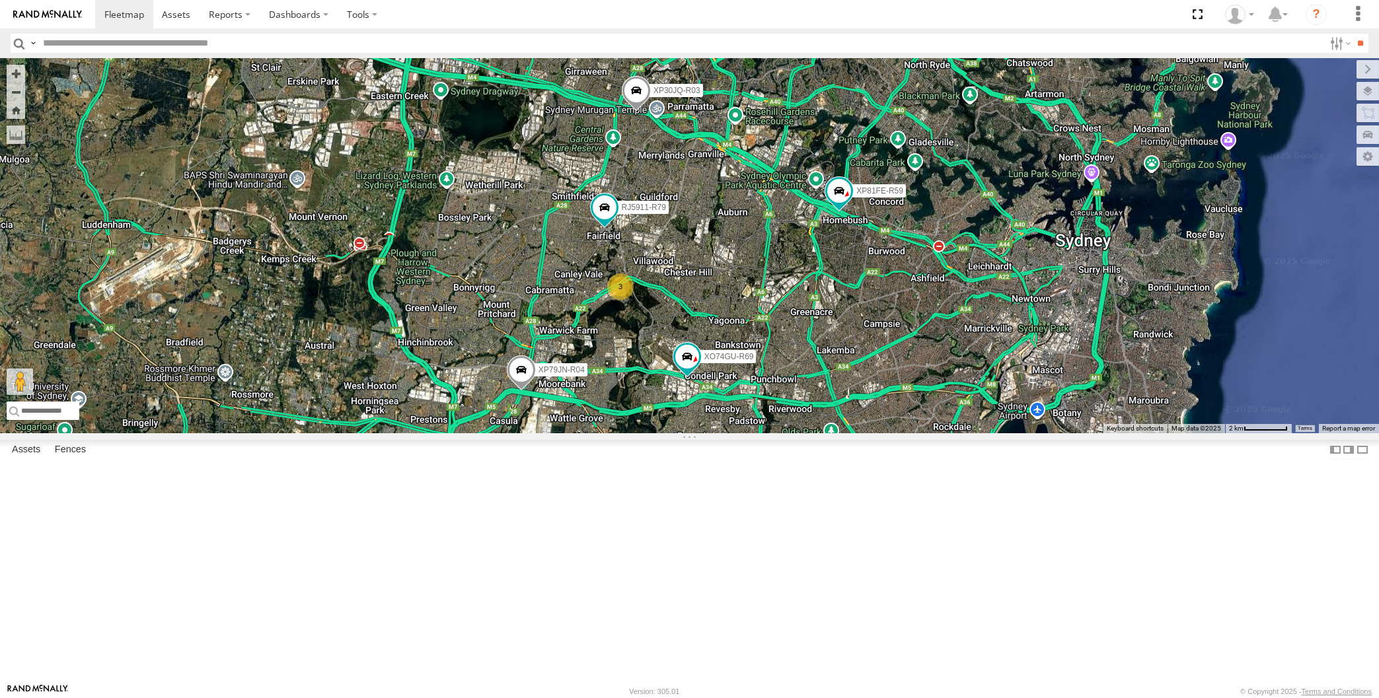
drag, startPoint x: 908, startPoint y: 529, endPoint x: 918, endPoint y: 543, distance: 17.4
click at [920, 433] on div "XP30JQ-R03 XP79JN-R04 RJ5911-R79 XP81FE-R59 XO74GU-R69 3" at bounding box center [689, 245] width 1379 height 375
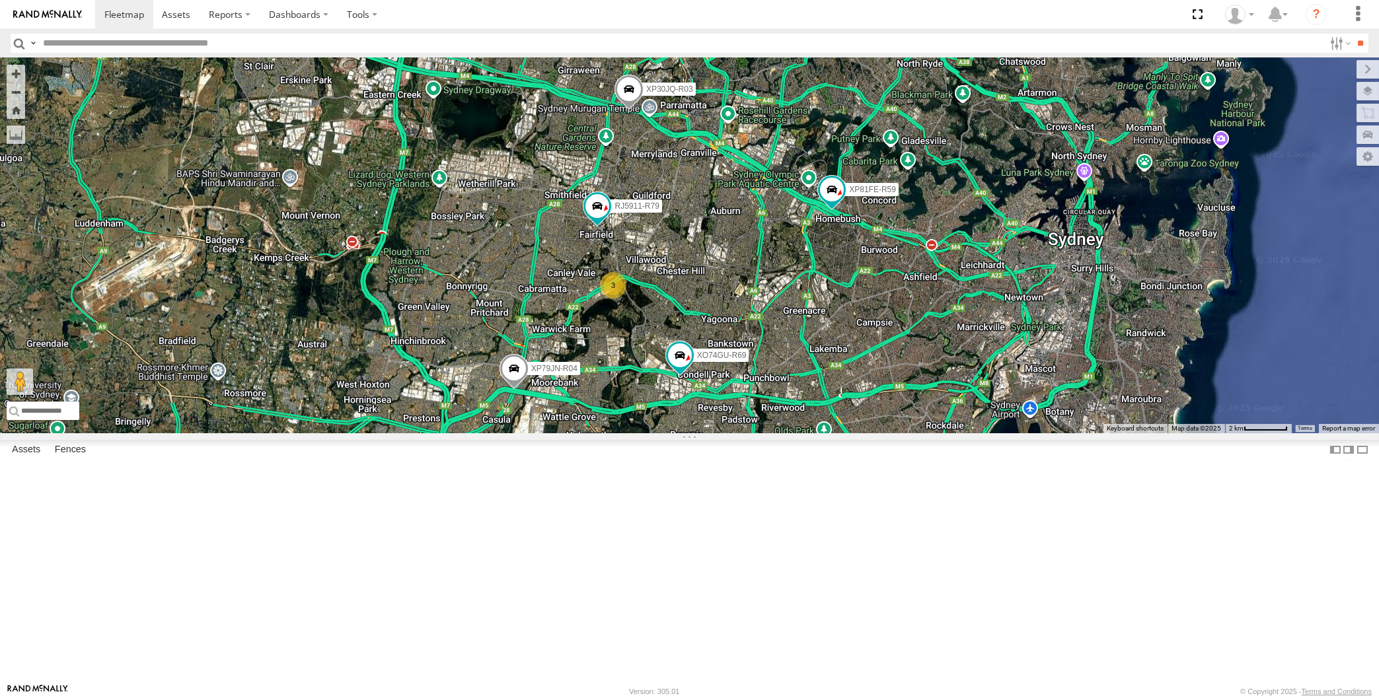
drag, startPoint x: 792, startPoint y: 587, endPoint x: 783, endPoint y: 582, distance: 10.3
click at [788, 433] on div "XP30JQ-R03 XP79JN-R04 RJ5911-R79 XP81FE-R59 XO74GU-R69 3" at bounding box center [689, 245] width 1379 height 375
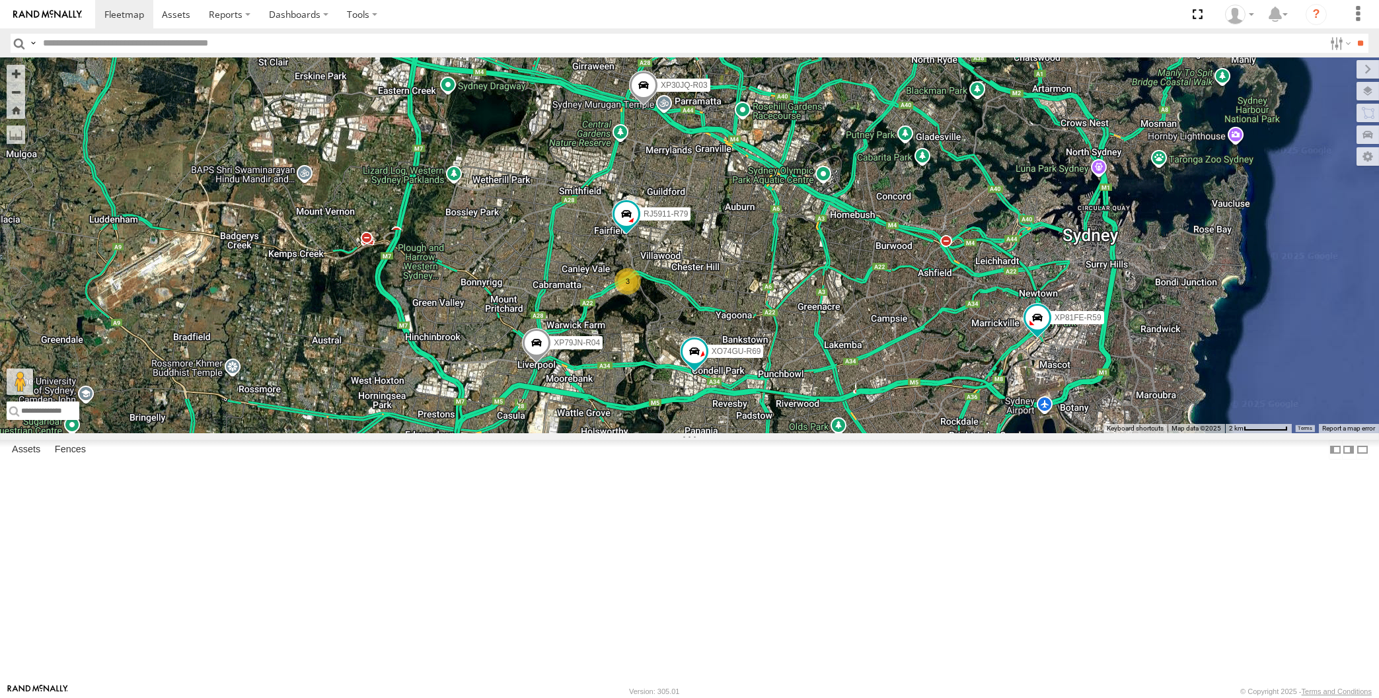
drag, startPoint x: 922, startPoint y: 573, endPoint x: 942, endPoint y: 569, distance: 20.4
click at [942, 433] on div "XP30JQ-R03 XP79JN-R04 RJ5911-R79 XP81FE-R59 XO74GU-R69 3" at bounding box center [689, 245] width 1379 height 375
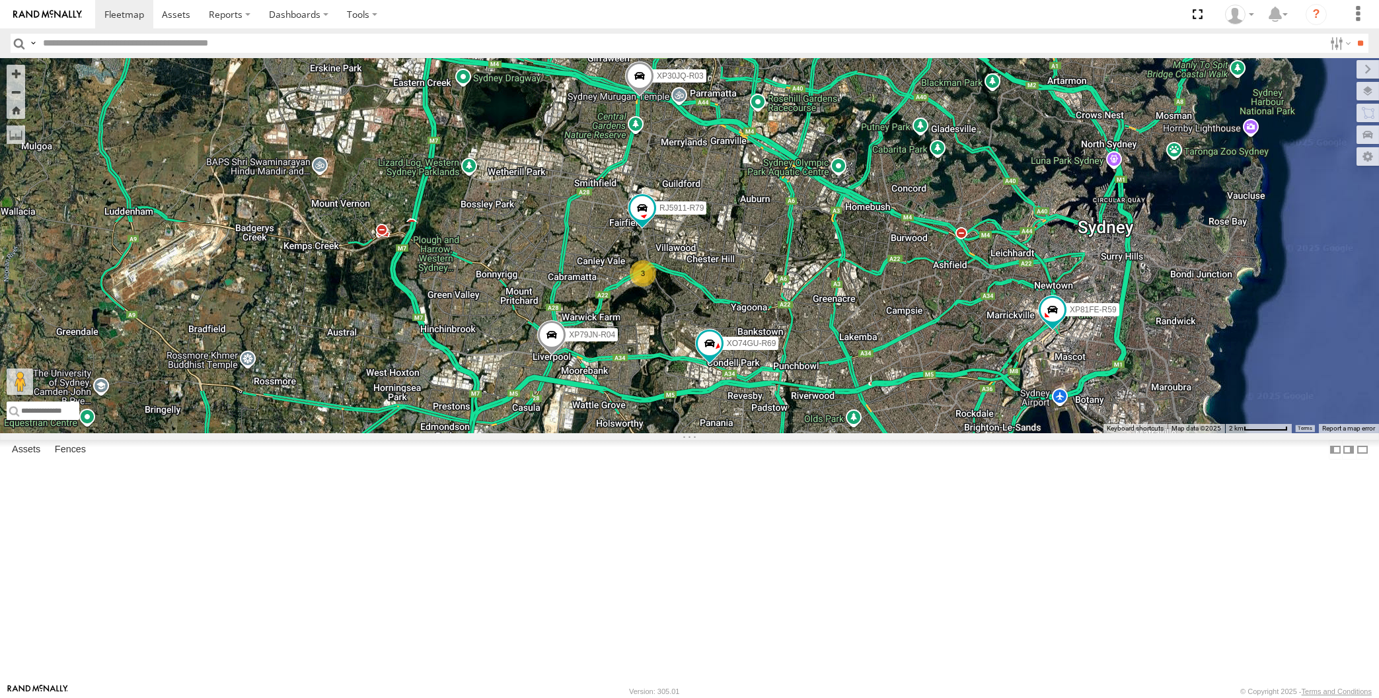
click at [728, 392] on div "XP30JQ-R03 XP79JN-R04 RJ5911-R79 XP81FE-R59 XO74GU-R69 3" at bounding box center [689, 245] width 1379 height 375
click at [746, 400] on div "XP30JQ-R03 XP79JN-R04 RJ5911-R79 XP81FE-R59 XO74GU-R69 3" at bounding box center [689, 245] width 1379 height 375
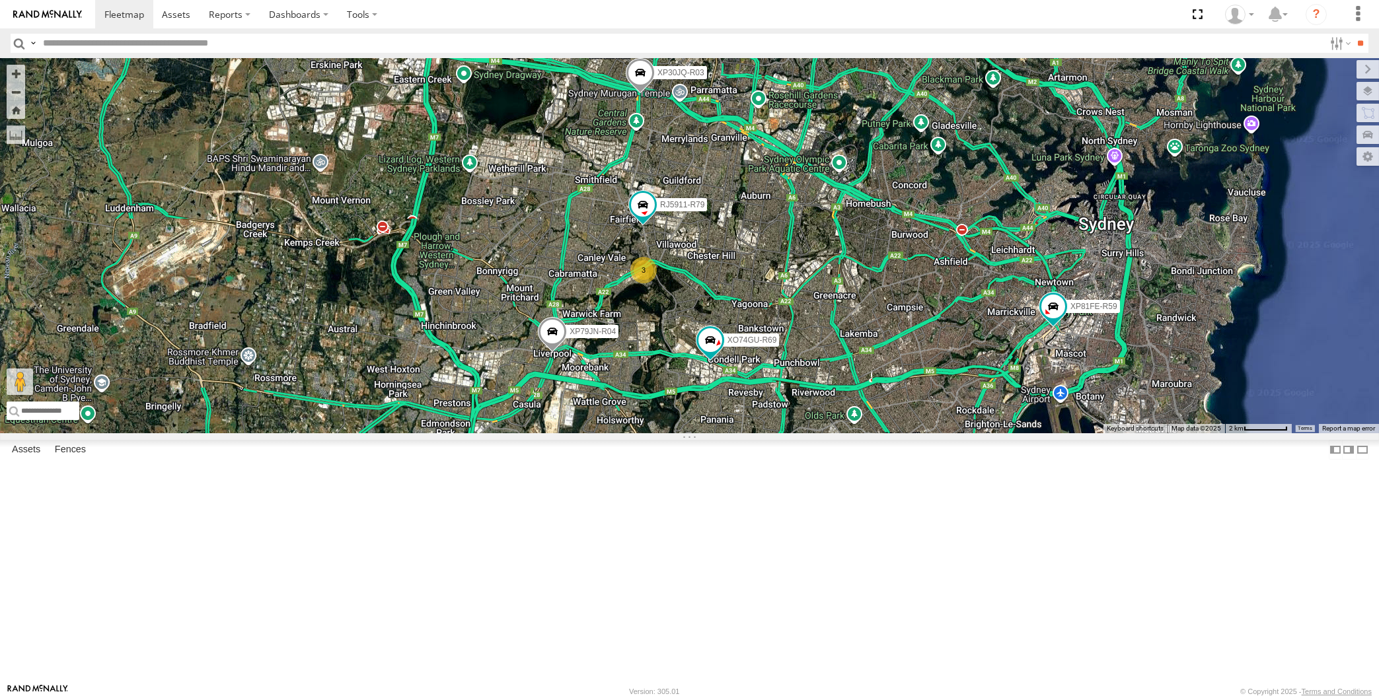
drag, startPoint x: 860, startPoint y: 583, endPoint x: 856, endPoint y: 575, distance: 8.6
click at [859, 433] on div "XP30JQ-R03 XP79JN-R04 RJ5911-R79 XP81FE-R59 XO74GU-R69 3" at bounding box center [689, 245] width 1379 height 375
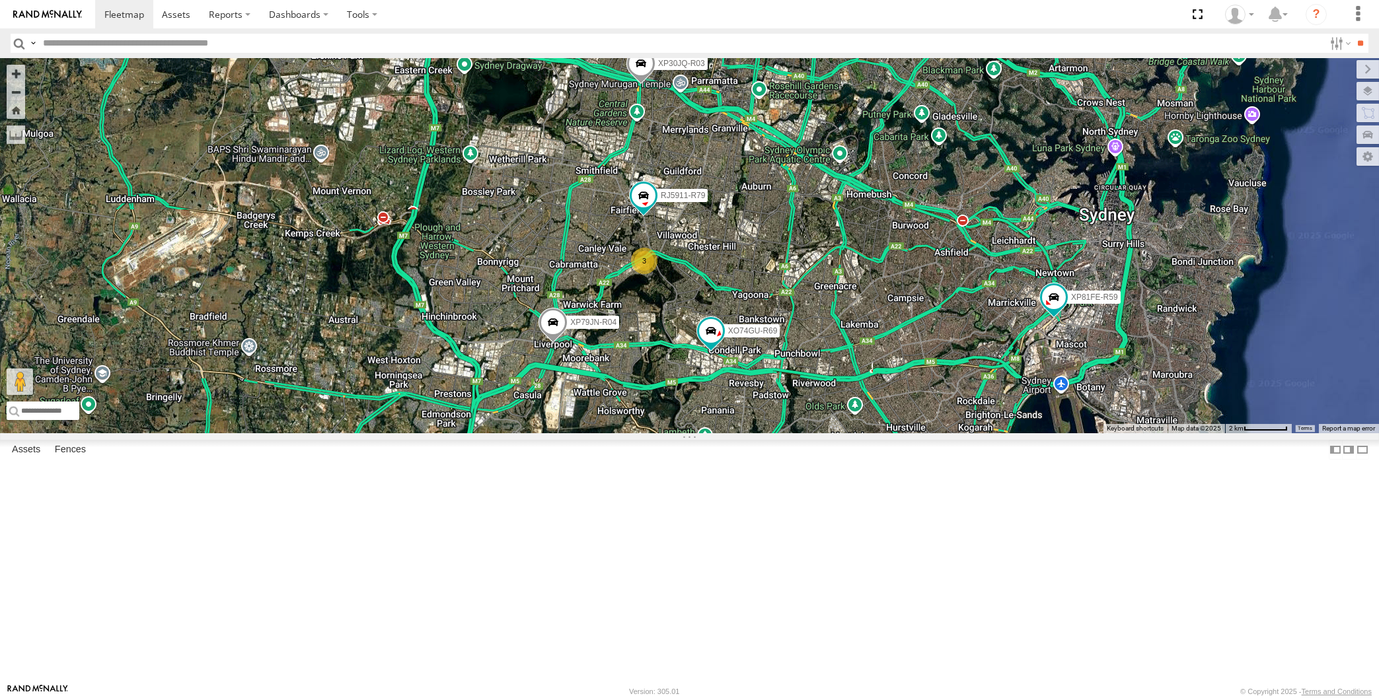
drag, startPoint x: 898, startPoint y: 545, endPoint x: 906, endPoint y: 524, distance: 22.8
click at [906, 433] on div "XP30JQ-R03 XP79JN-R04 RJ5911-R79 XP81FE-R59 XO74GU-R69 3" at bounding box center [689, 245] width 1379 height 375
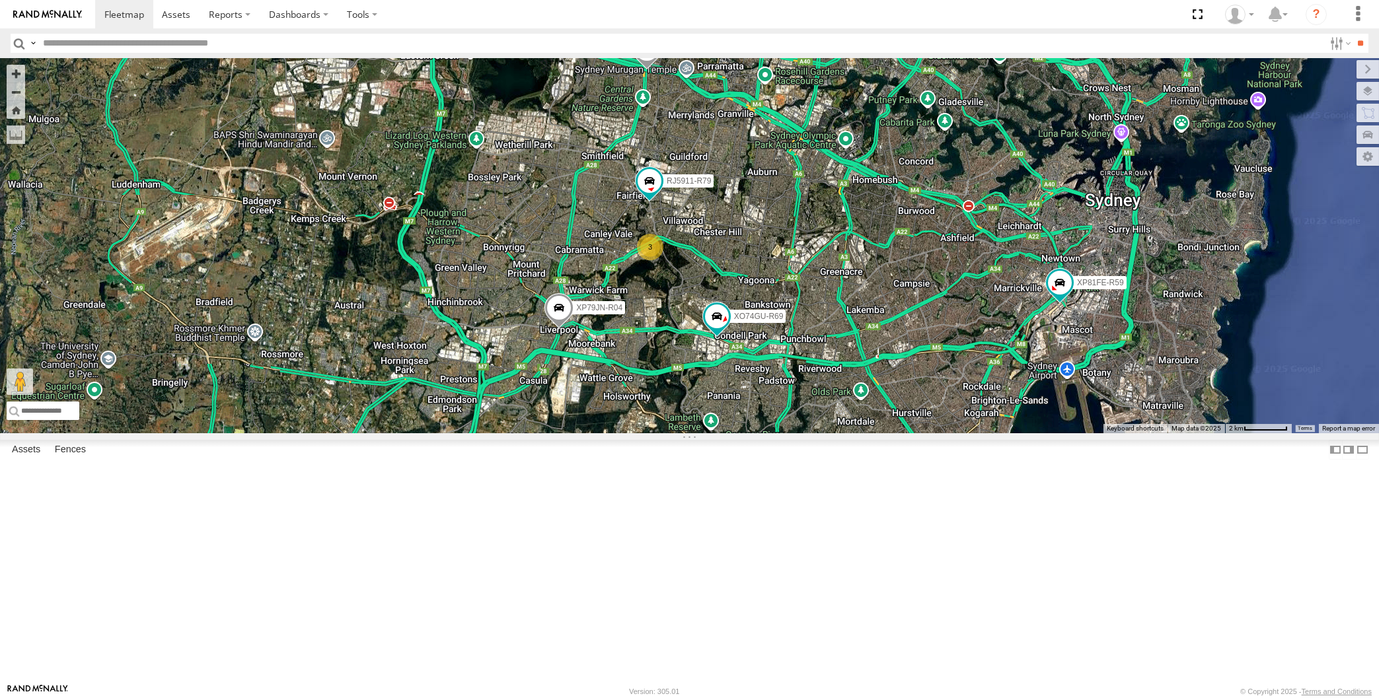
drag, startPoint x: 916, startPoint y: 521, endPoint x: 909, endPoint y: 520, distance: 6.6
click at [909, 433] on div "XP30JQ-R03 XP79JN-R04 RJ5911-R79 XP81FE-R59 XO74GU-R69 3" at bounding box center [689, 245] width 1379 height 375
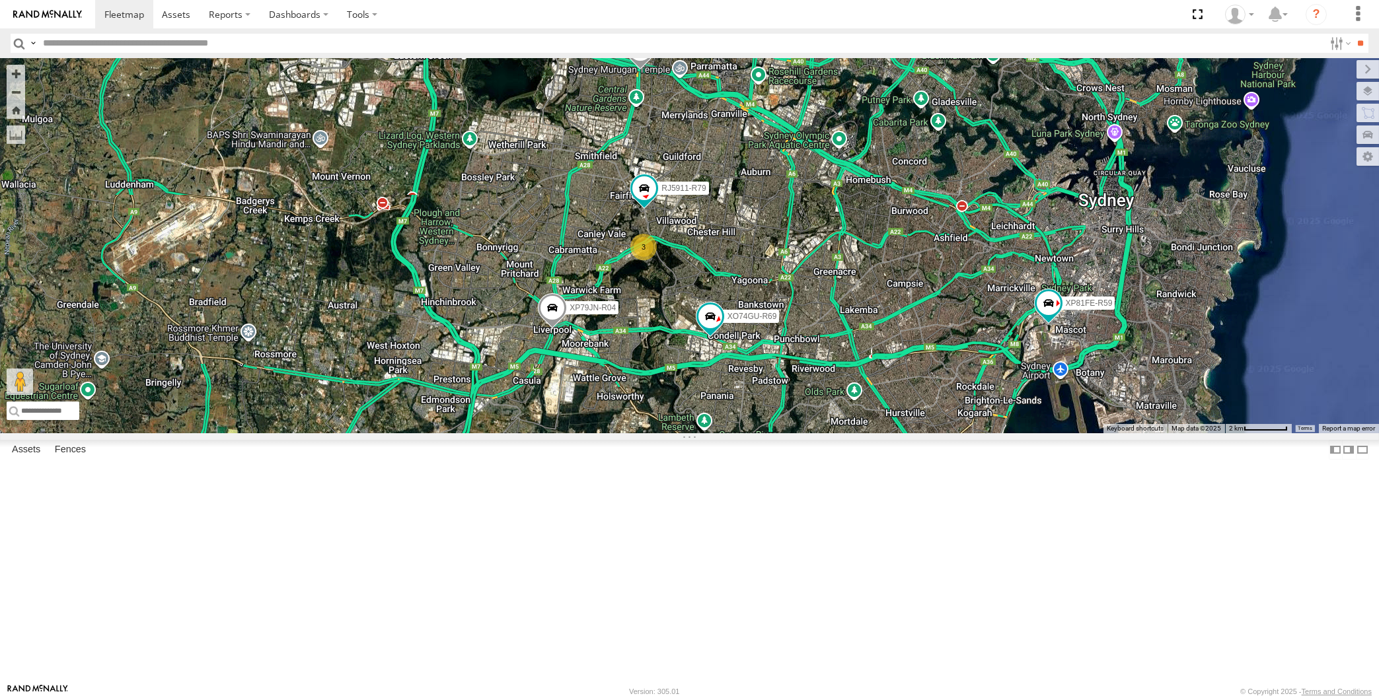
drag, startPoint x: 839, startPoint y: 466, endPoint x: 826, endPoint y: 458, distance: 15.2
click at [826, 433] on div "XP30JQ-R03 XP79JN-R04 RJ5911-R79 XP81FE-R59 XO74GU-R69 3" at bounding box center [689, 245] width 1379 height 375
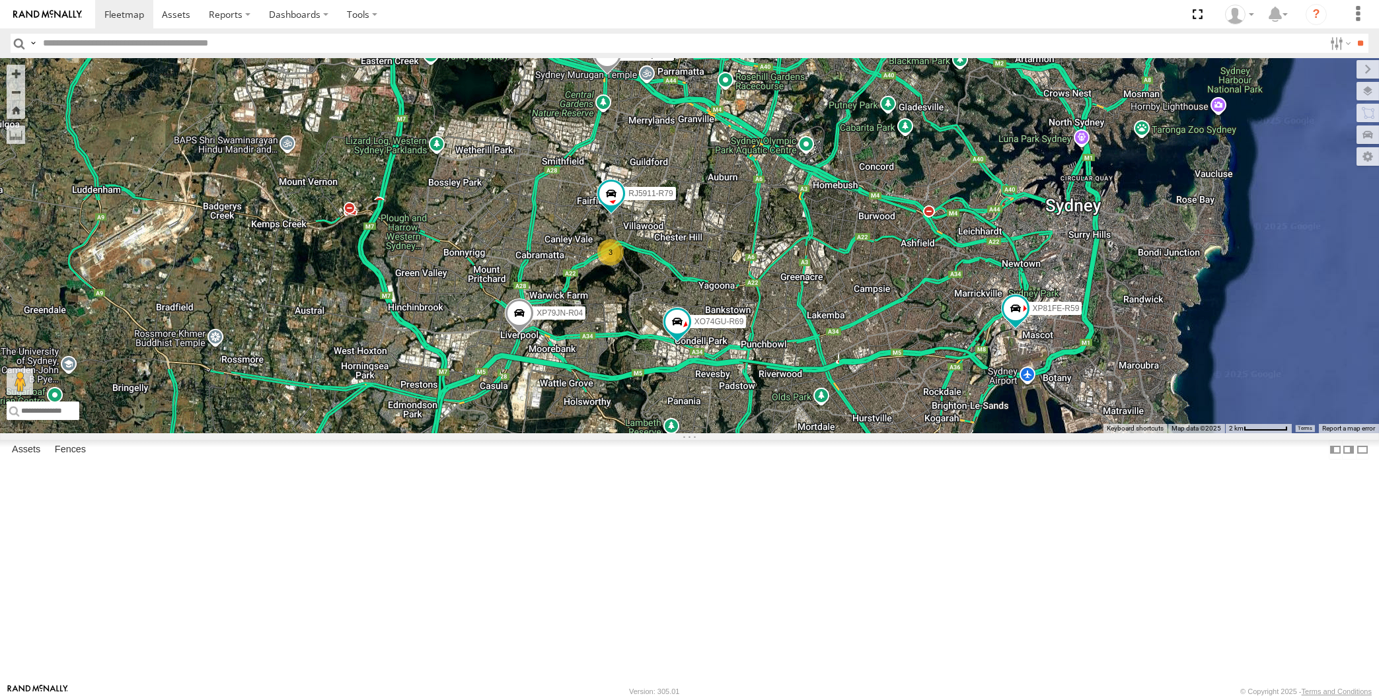
drag, startPoint x: 937, startPoint y: 501, endPoint x: 923, endPoint y: 520, distance: 23.1
click at [923, 433] on div "XP30JQ-R03 XP79JN-R04 RJ5911-R79 XP81FE-R59 XO74GU-R69 3" at bounding box center [689, 245] width 1379 height 375
drag, startPoint x: 823, startPoint y: 531, endPoint x: 823, endPoint y: 521, distance: 10.6
click at [823, 433] on div "XP30JQ-R03 XP79JN-R04 RJ5911-R79 XP81FE-R59 XO74GU-R69 3" at bounding box center [689, 245] width 1379 height 375
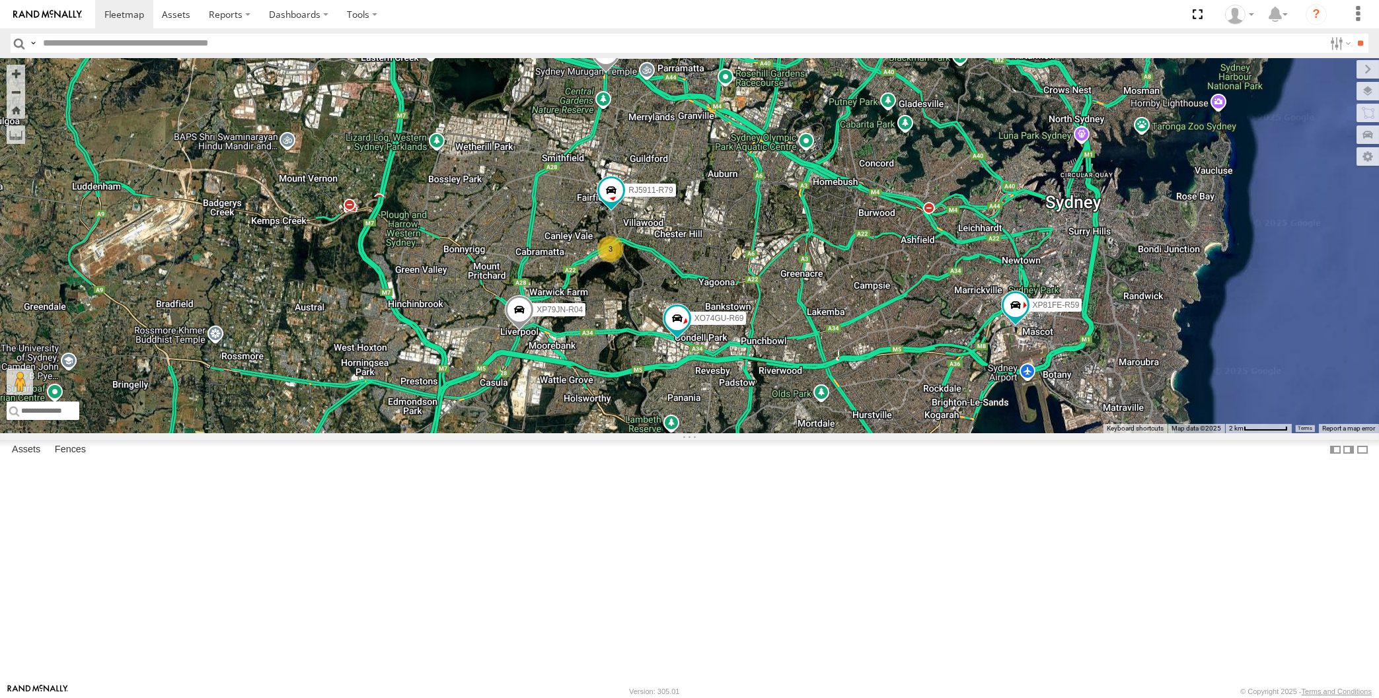
click at [822, 433] on div "XP30JQ-R03 XP79JN-R04 RJ5911-R79 XP81FE-R59 XO74GU-R69 3" at bounding box center [689, 245] width 1379 height 375
drag, startPoint x: 883, startPoint y: 525, endPoint x: 858, endPoint y: 532, distance: 26.8
click at [851, 433] on div "XP30JQ-R03 XP79JN-R04 RJ5911-R79 XP81FE-R59 XO74GU-R69 3" at bounding box center [689, 245] width 1379 height 375
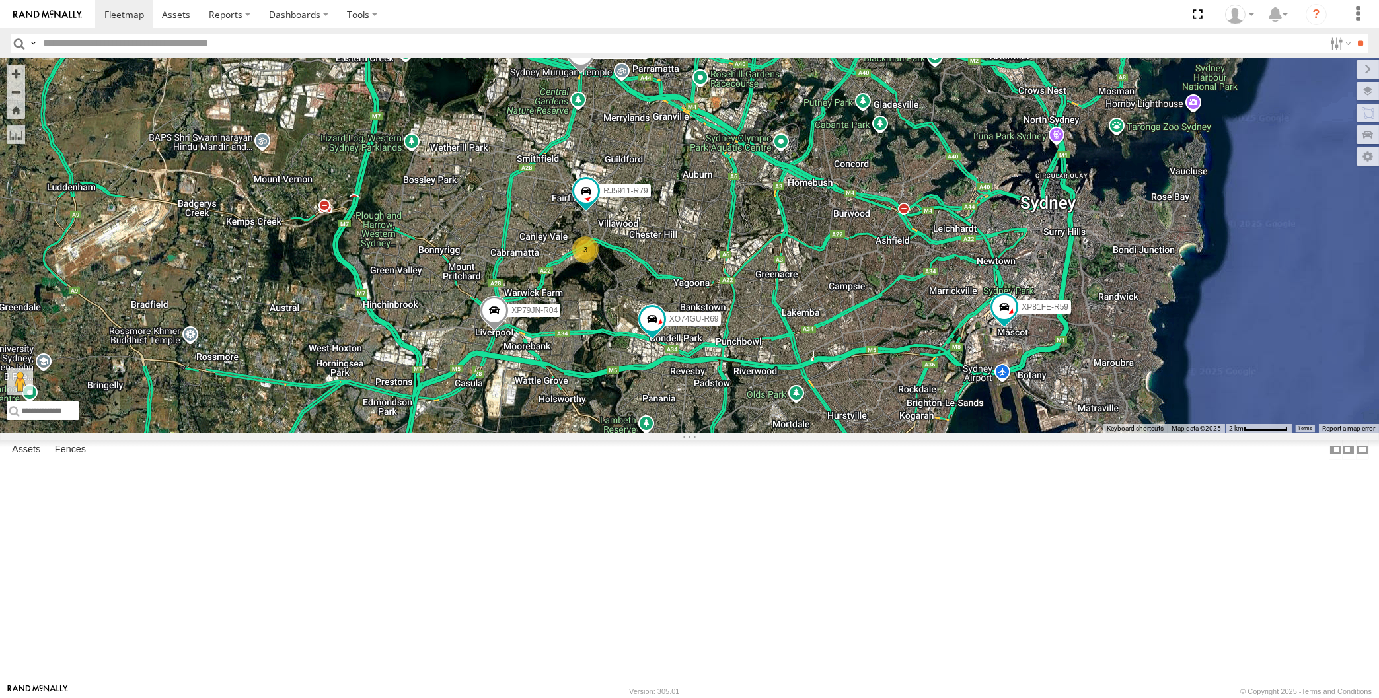
drag, startPoint x: 893, startPoint y: 525, endPoint x: 883, endPoint y: 527, distance: 10.1
click at [883, 433] on div "XP30JQ-R03 XP79JN-R04 RJ5911-R79 XP81FE-R59 XO74GU-R69 3" at bounding box center [689, 245] width 1379 height 375
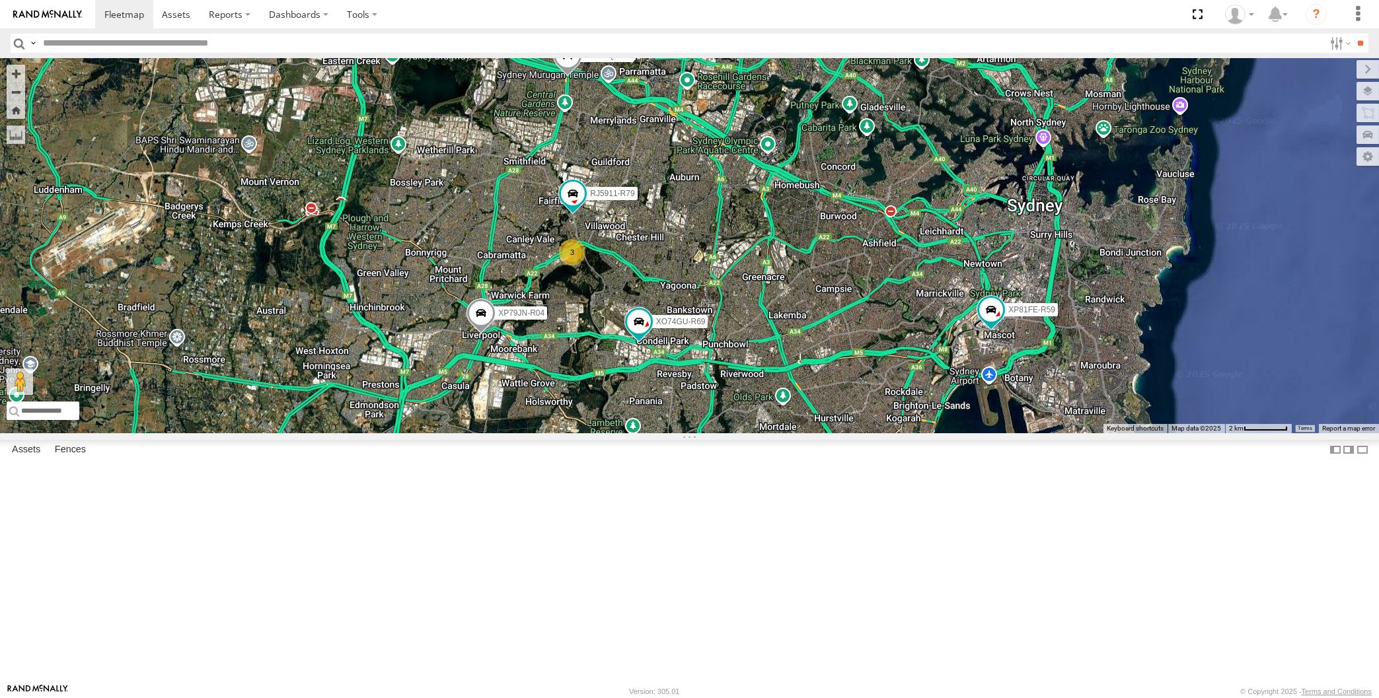
drag, startPoint x: 930, startPoint y: 587, endPoint x: 925, endPoint y: 580, distance: 8.6
click at [926, 433] on div "XP30JQ-R03 XP79JN-R04 RJ5911-R79 XP81FE-R59 XO74GU-R69 3" at bounding box center [689, 245] width 1379 height 375
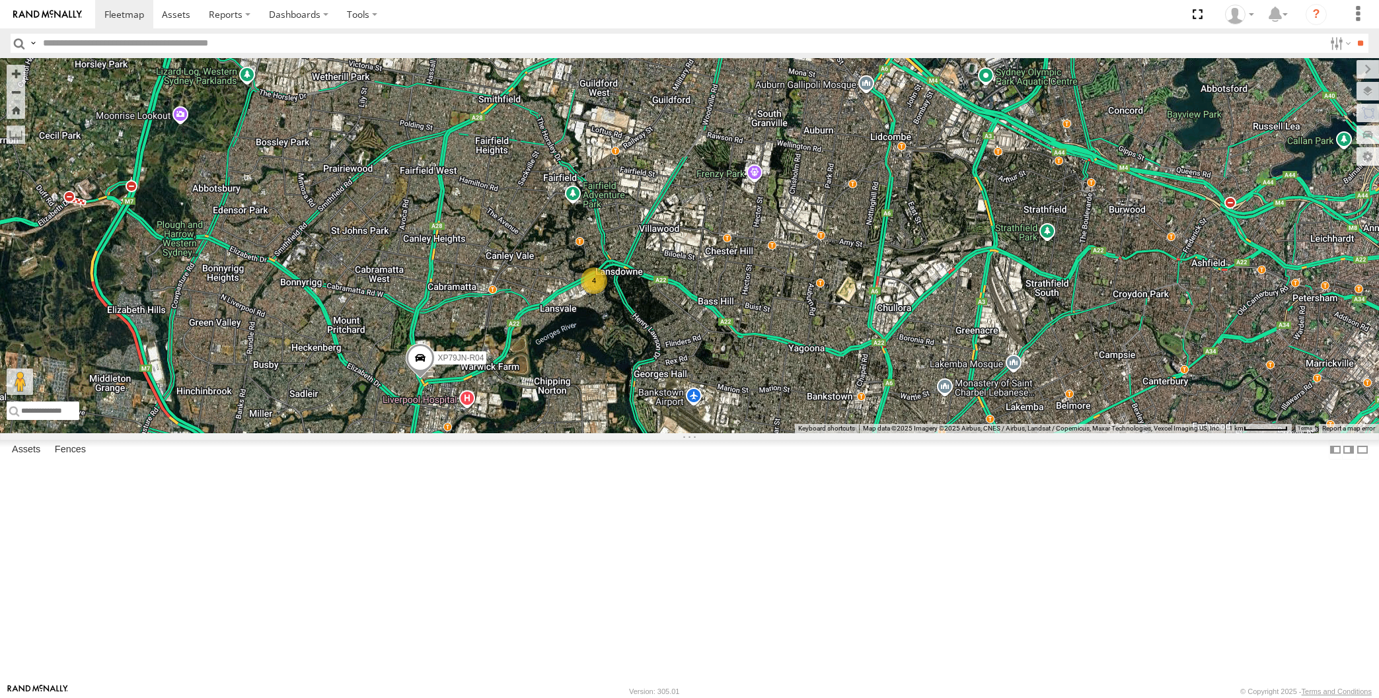
drag, startPoint x: 1019, startPoint y: 418, endPoint x: 1013, endPoint y: 400, distance: 18.6
click at [1014, 401] on div "XP30JQ-R03 XP79JN-R04 XO74GU-R69 4" at bounding box center [689, 245] width 1379 height 375
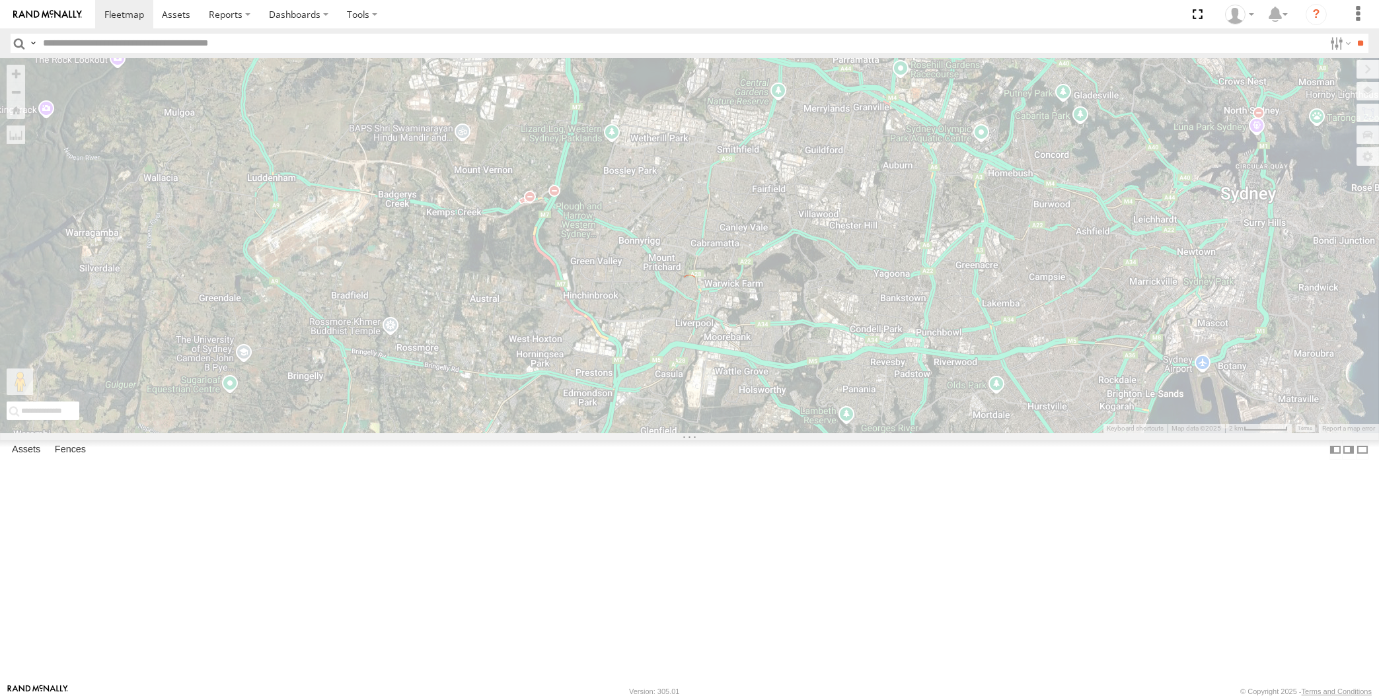
drag, startPoint x: 1065, startPoint y: 532, endPoint x: 1060, endPoint y: 525, distance: 9.2
click at [1062, 433] on div "← Move left → Move right ↑ Move up ↓ Move down + Zoom in - Zoom out Home Jump l…" at bounding box center [689, 245] width 1379 height 375
click at [1077, 433] on div "← Move left → Move right ↑ Move up ↓ Move down + Zoom in - Zoom out Home Jump l…" at bounding box center [689, 245] width 1379 height 375
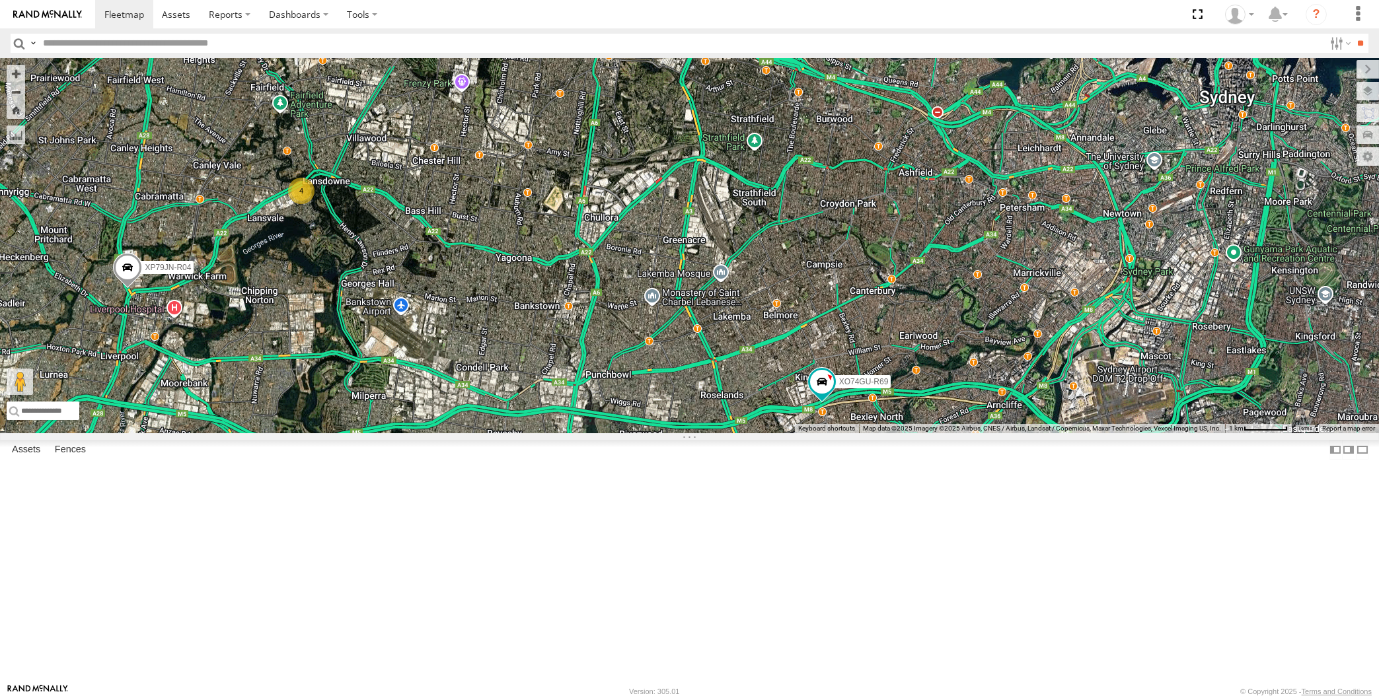
click at [1058, 433] on div "XP30JQ-R03 XP79JN-R04 4 XP81FE-R59 XO74GU-R69" at bounding box center [689, 245] width 1379 height 375
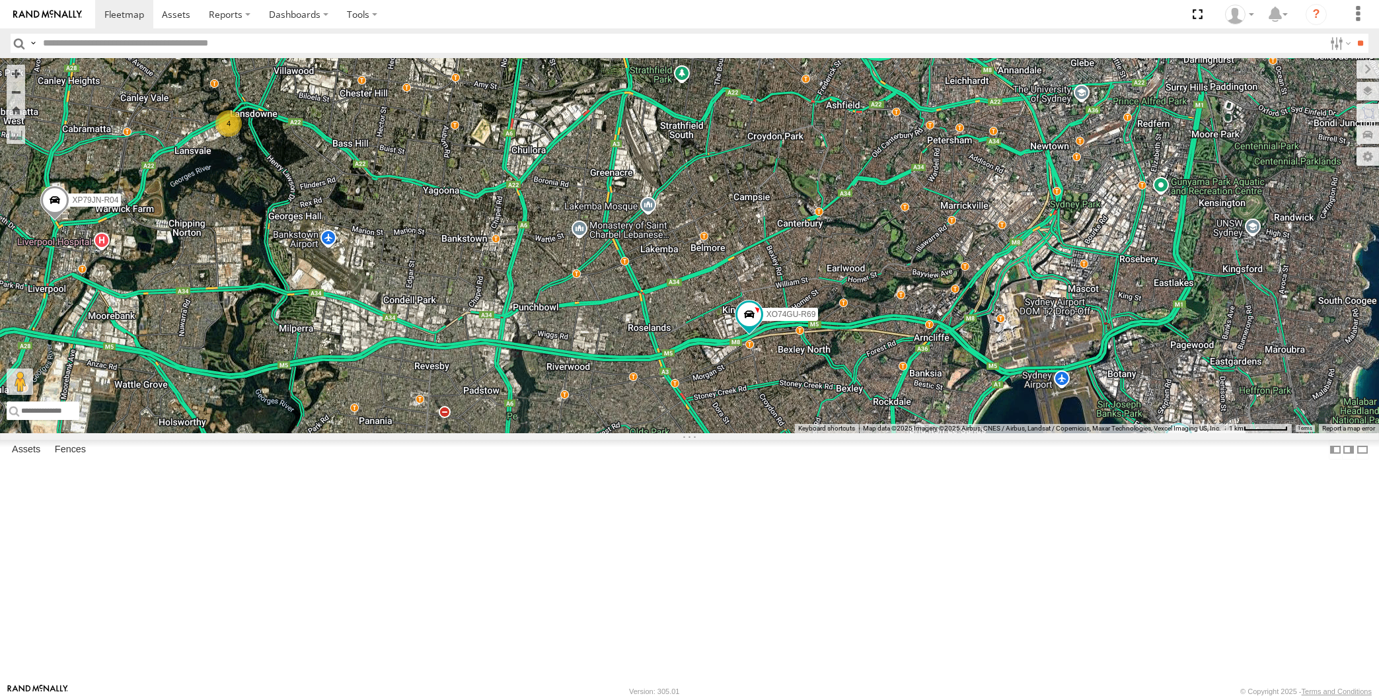
drag, startPoint x: 1010, startPoint y: 549, endPoint x: 987, endPoint y: 516, distance: 40.3
click at [1000, 433] on div "XP30JQ-R03 XP79JN-R04 4 XP81FE-R59 XO74GU-R69" at bounding box center [689, 245] width 1379 height 375
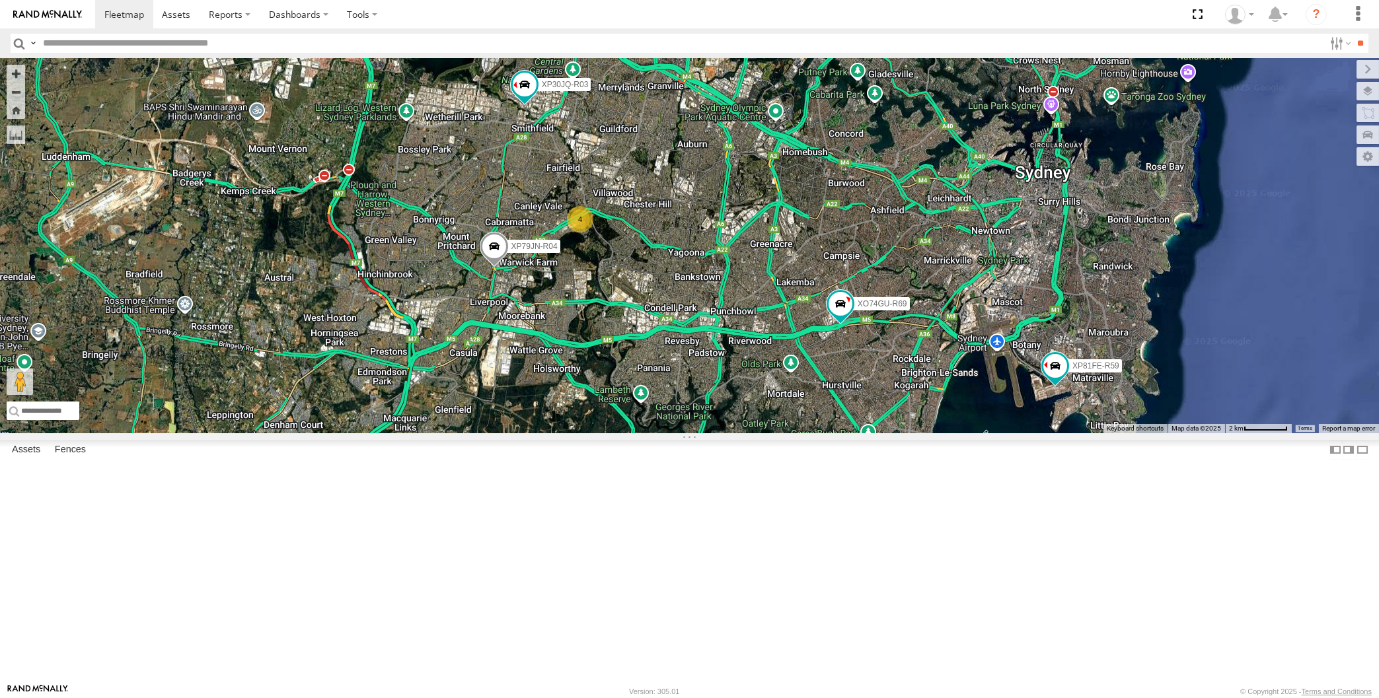
drag, startPoint x: 848, startPoint y: 607, endPoint x: 803, endPoint y: 571, distance: 57.4
click at [812, 433] on div "XP30JQ-R03 XP79JN-R04 XP81FE-R59 XO74GU-R69 4" at bounding box center [689, 245] width 1379 height 375
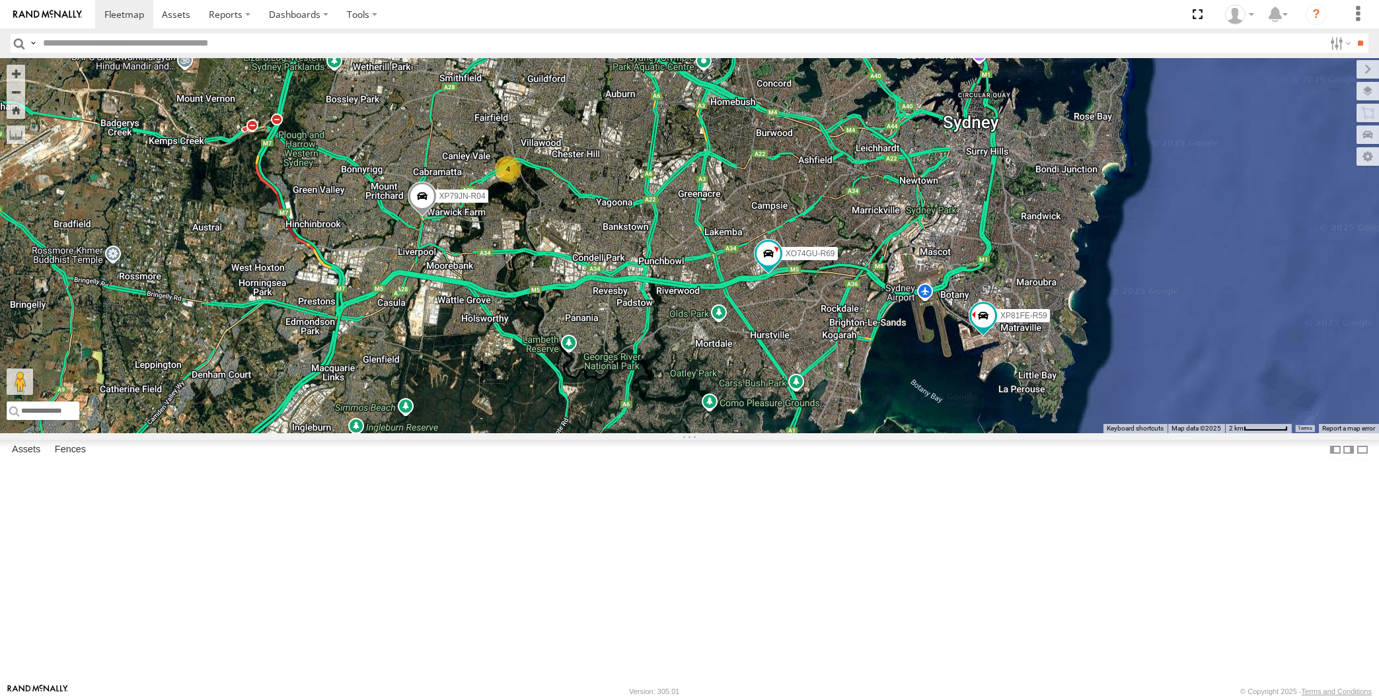
drag, startPoint x: 906, startPoint y: 586, endPoint x: 911, endPoint y: 597, distance: 11.5
click at [916, 433] on div "XP30JQ-R03 XP79JN-R04 XP81FE-R59 XO74GU-R69 4" at bounding box center [689, 245] width 1379 height 375
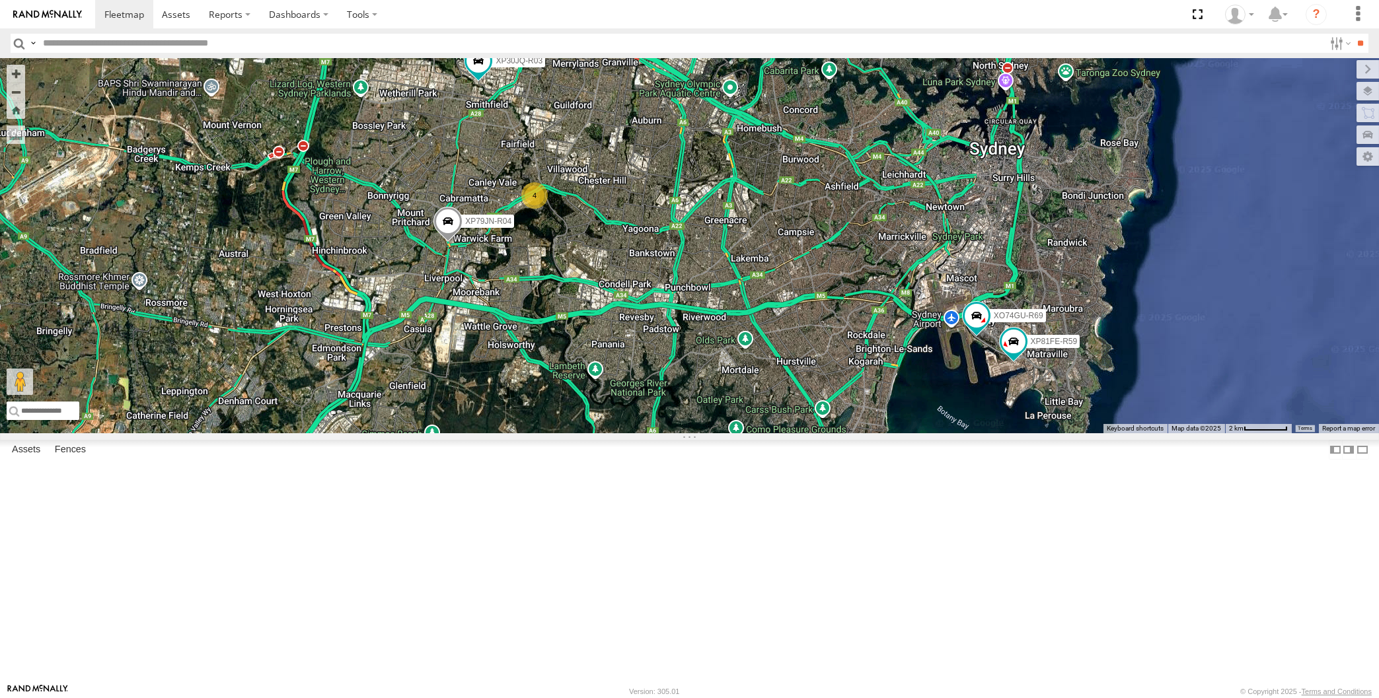
click at [704, 433] on div "XP30JQ-R03 XP79JN-R04 XP81FE-R59 XO74GU-R69 4" at bounding box center [689, 245] width 1379 height 375
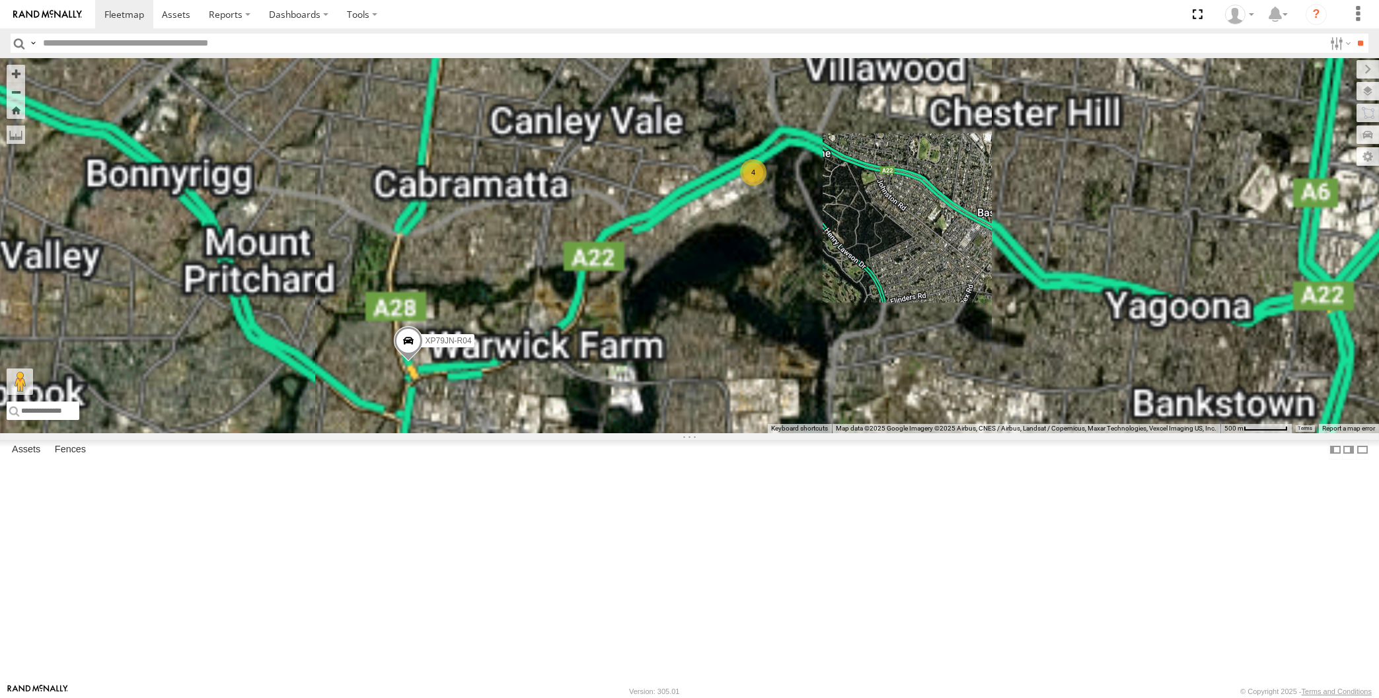
click at [408, 362] on span at bounding box center [407, 344] width 29 height 36
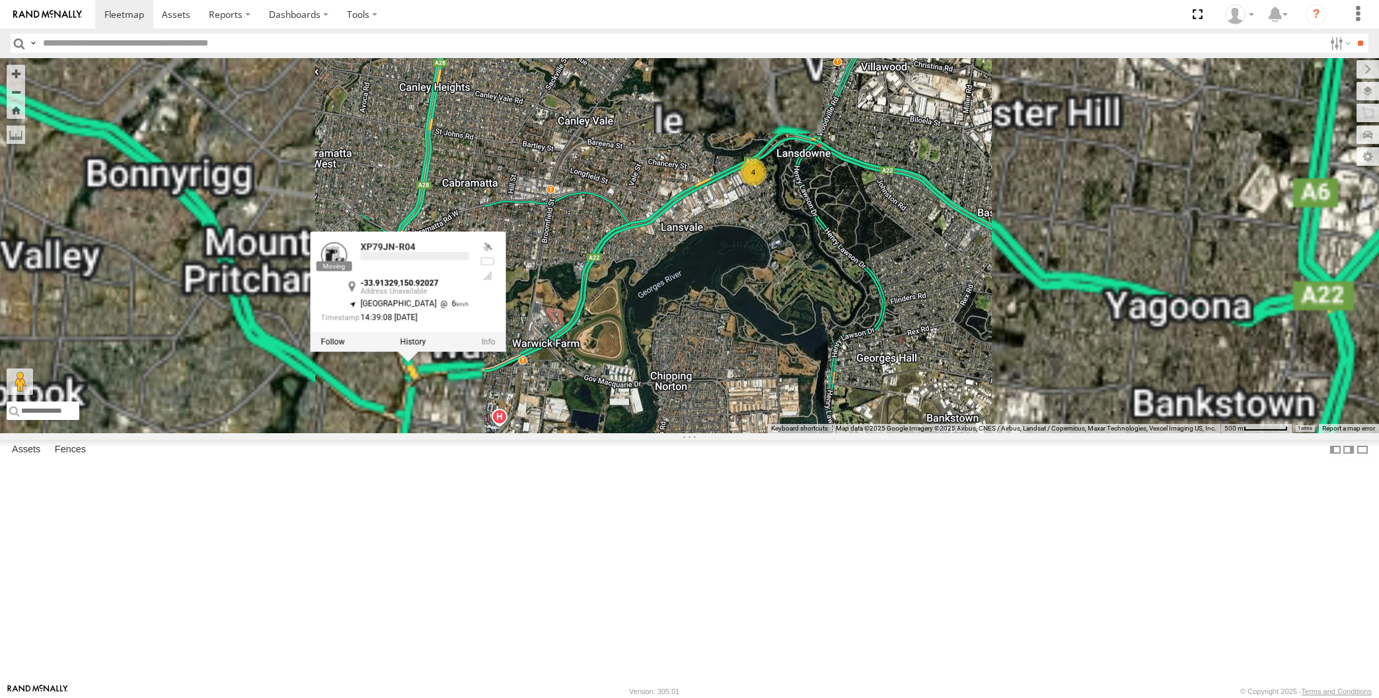
click at [497, 433] on div "XP30JQ-R03 XP79JN-R04 XP81FE-R59 XO74GU-R69 4 XP79JN-R04 -33.91329 , 150.92027 …" at bounding box center [689, 245] width 1379 height 375
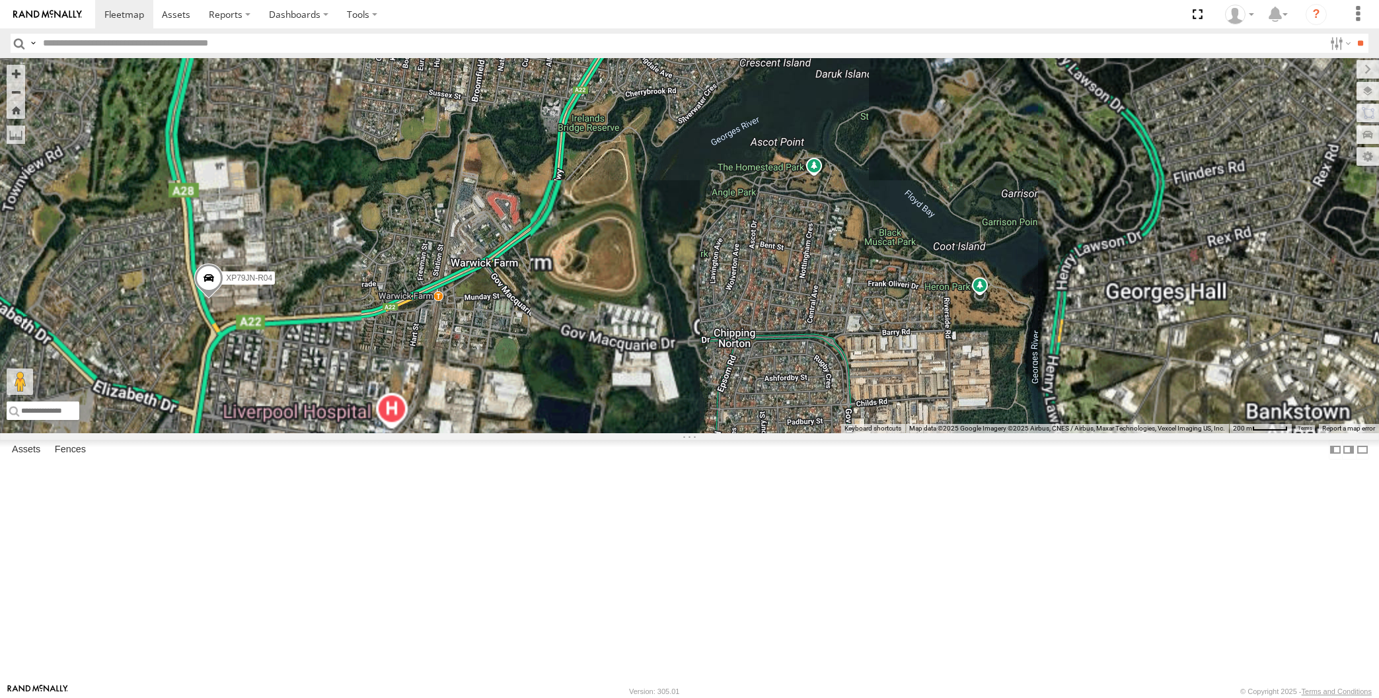
drag, startPoint x: 638, startPoint y: 558, endPoint x: 562, endPoint y: 541, distance: 77.9
click at [594, 433] on div "XP30JQ-R03 XP79JN-R04 XP81FE-R59 XO74GU-R69 4" at bounding box center [689, 245] width 1379 height 375
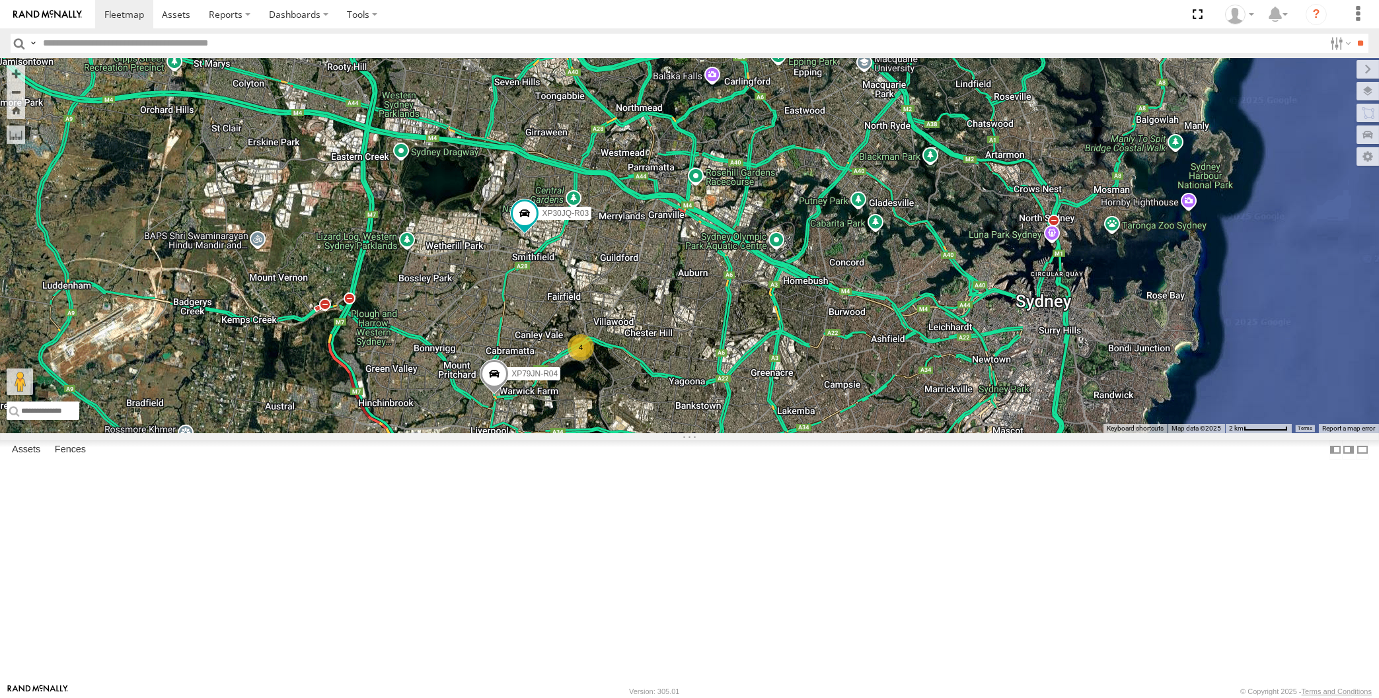
drag, startPoint x: 1149, startPoint y: 630, endPoint x: 1150, endPoint y: 620, distance: 9.9
click at [1150, 433] on div "XP30JQ-R03 XP79JN-R04 XP81FE-R59 XO74GU-R69 4" at bounding box center [689, 245] width 1379 height 375
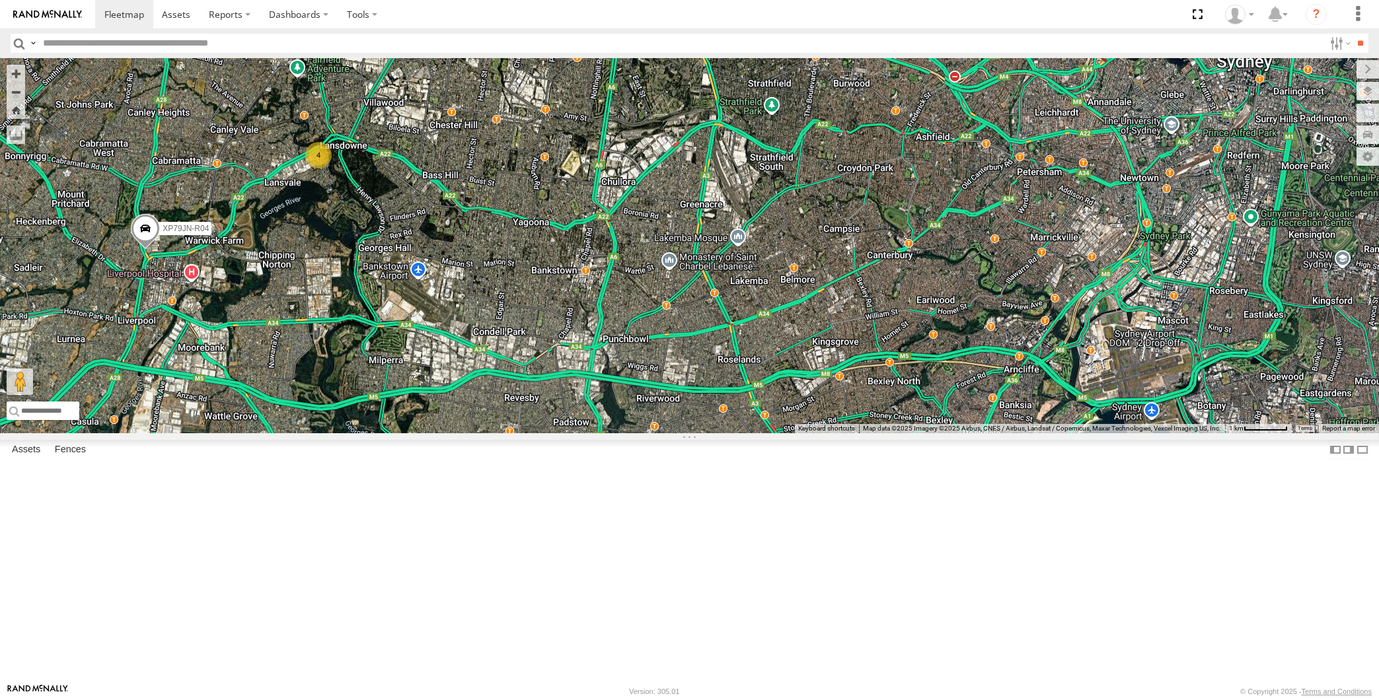
drag, startPoint x: 881, startPoint y: 554, endPoint x: 900, endPoint y: 516, distance: 42.5
click at [900, 433] on div "XP30JQ-R03 XP79JN-R04 4 XP81FE-R59 XO74GU-R69" at bounding box center [689, 245] width 1379 height 375
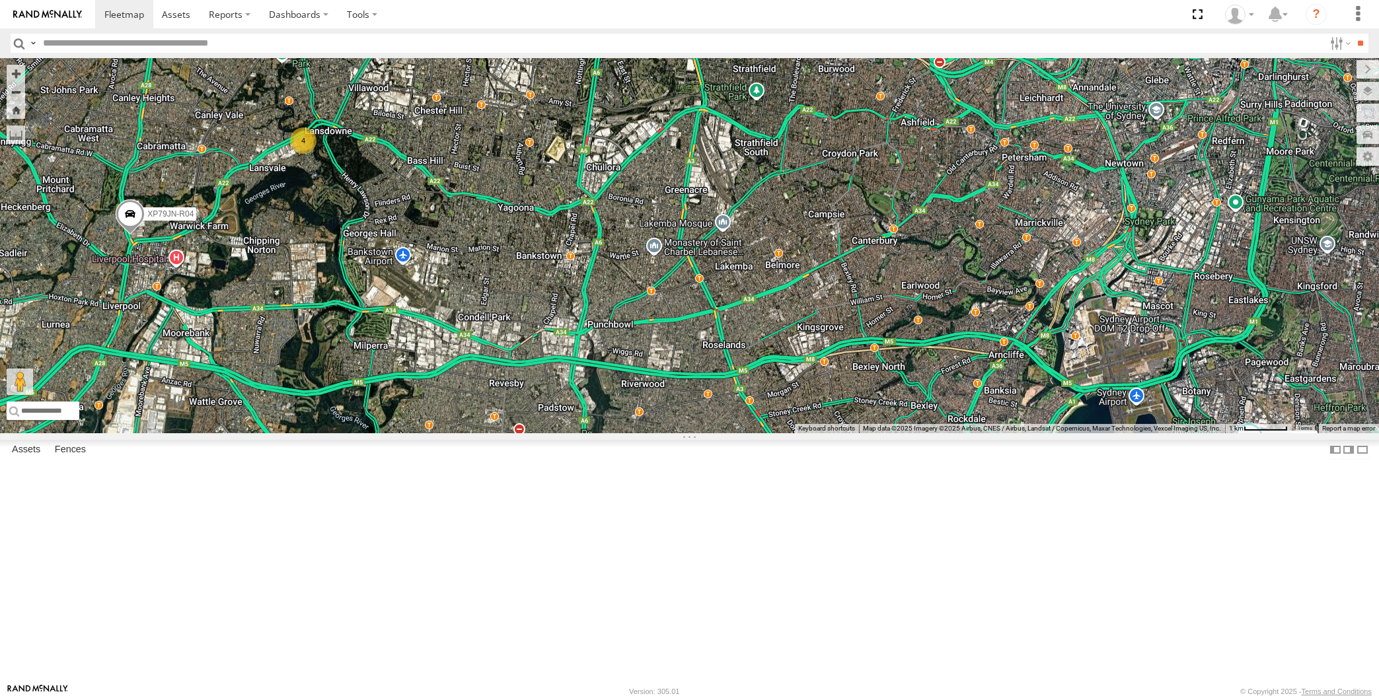
drag, startPoint x: 921, startPoint y: 537, endPoint x: 914, endPoint y: 525, distance: 13.6
click at [915, 433] on div "XP30JQ-R03 XP79JN-R04 4 XP81FE-R59 XO74GU-R69" at bounding box center [689, 245] width 1379 height 375
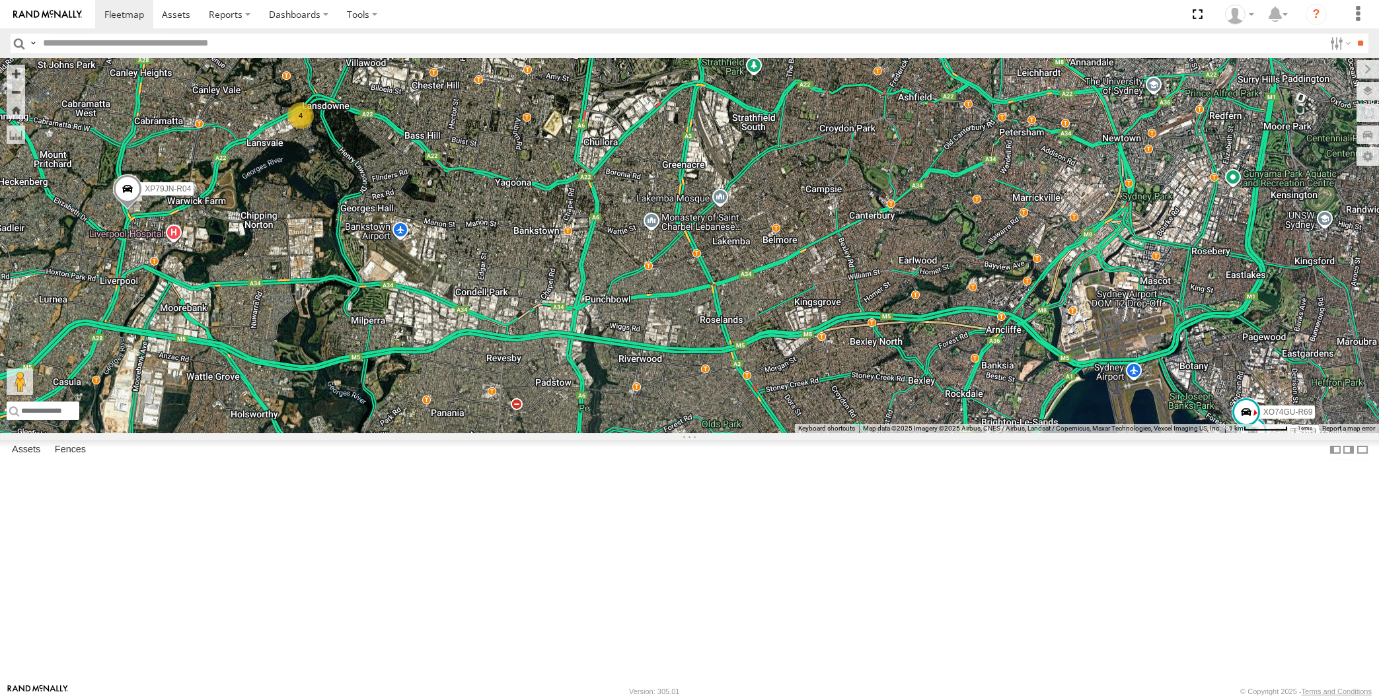
drag, startPoint x: 937, startPoint y: 520, endPoint x: 934, endPoint y: 503, distance: 16.7
click at [936, 433] on div "XP30JQ-R03 XP79JN-R04 4 XP81FE-R59 XO74GU-R69" at bounding box center [689, 245] width 1379 height 375
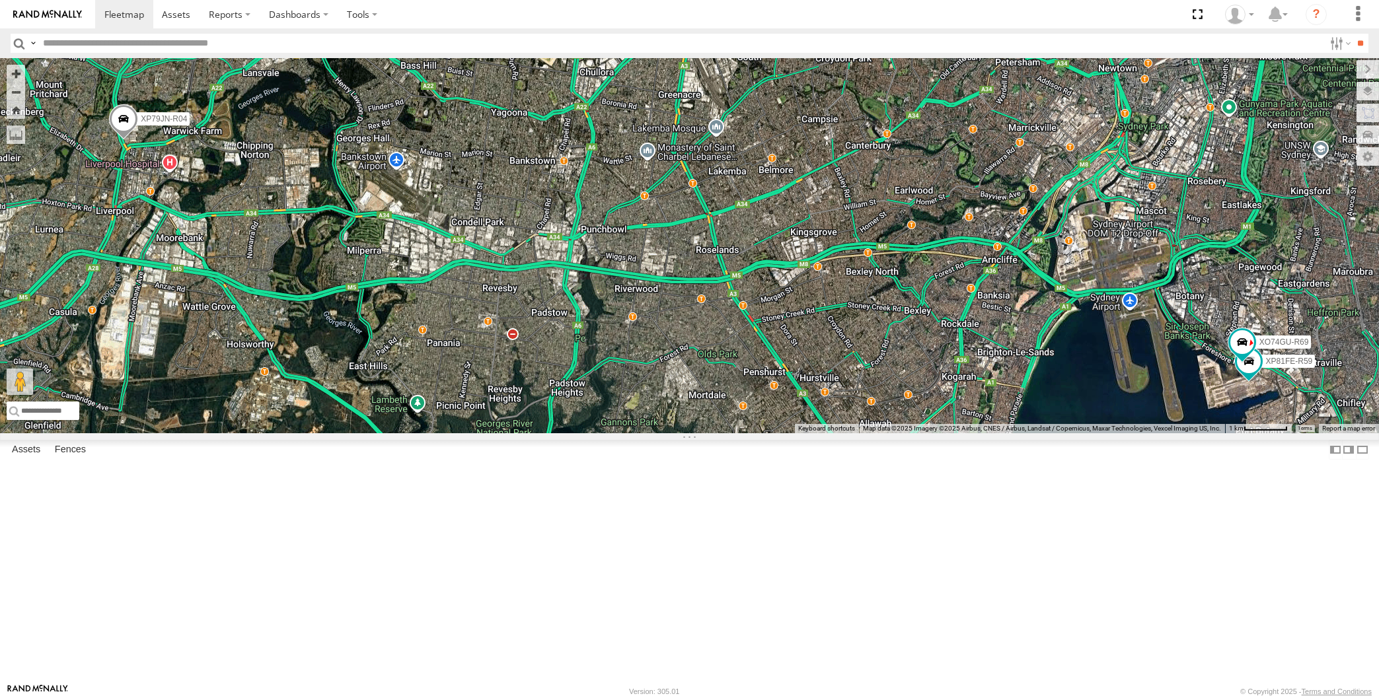
drag, startPoint x: 943, startPoint y: 518, endPoint x: 943, endPoint y: 527, distance: 9.2
click at [943, 433] on div "XP30JQ-R03 XP79JN-R04 4 XP81FE-R59 XO74GU-R69" at bounding box center [689, 245] width 1379 height 375
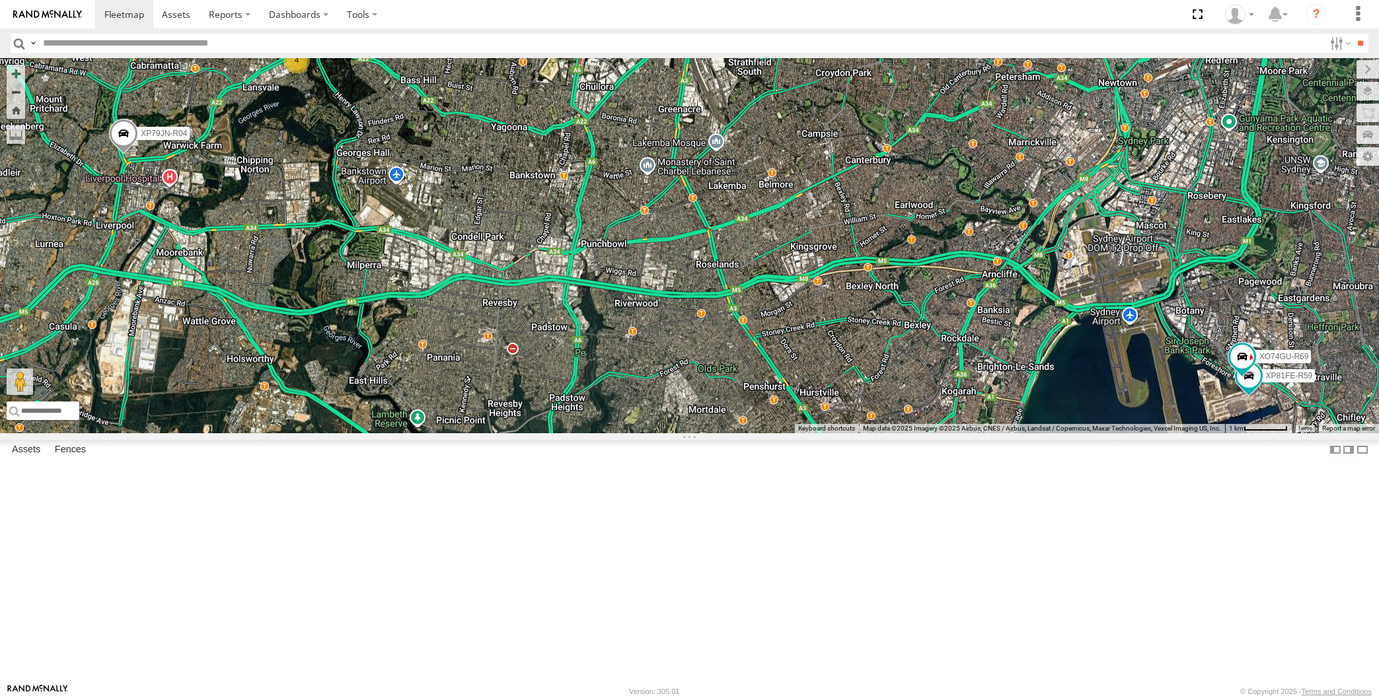
drag, startPoint x: 726, startPoint y: 434, endPoint x: 729, endPoint y: 440, distance: 6.8
click at [729, 433] on div "XP30JQ-R03 XP79JN-R04 4 XP81FE-R59 XO74GU-R69" at bounding box center [689, 245] width 1379 height 375
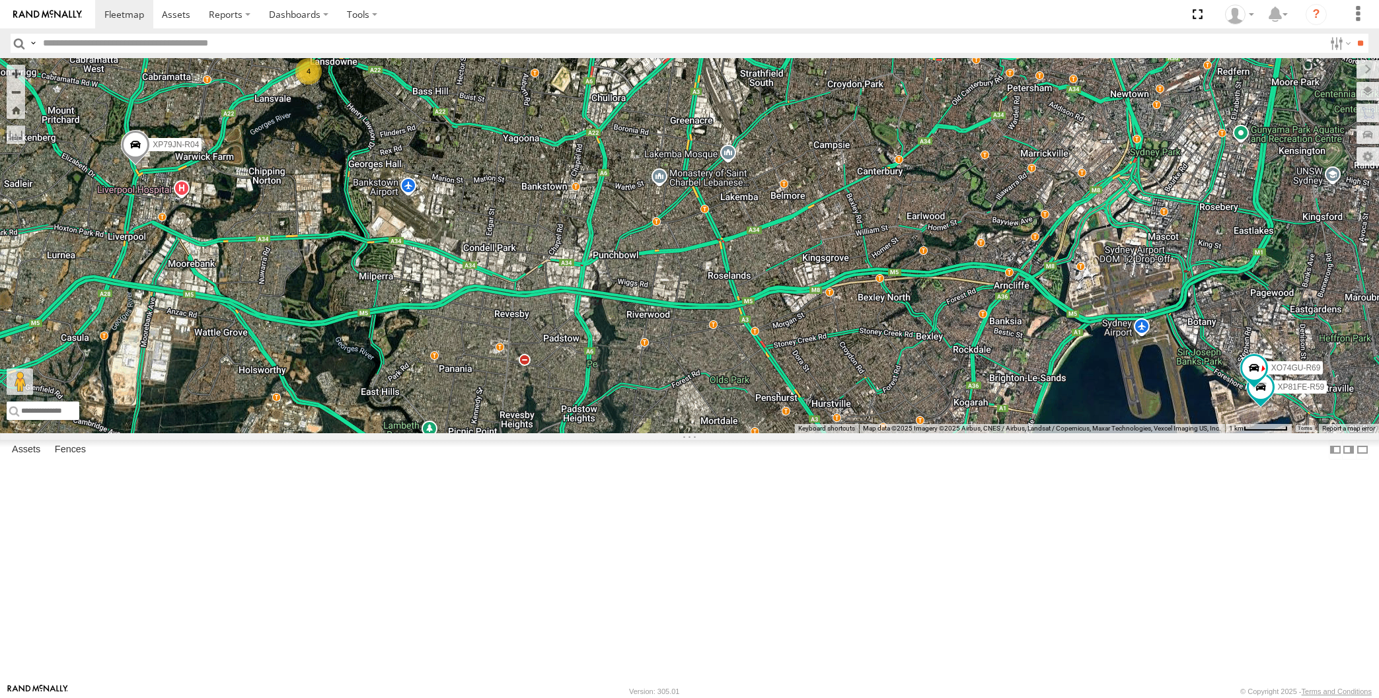
click at [780, 433] on div "XP30JQ-R03 XP79JN-R04 4 XP81FE-R59 XO74GU-R69" at bounding box center [689, 245] width 1379 height 375
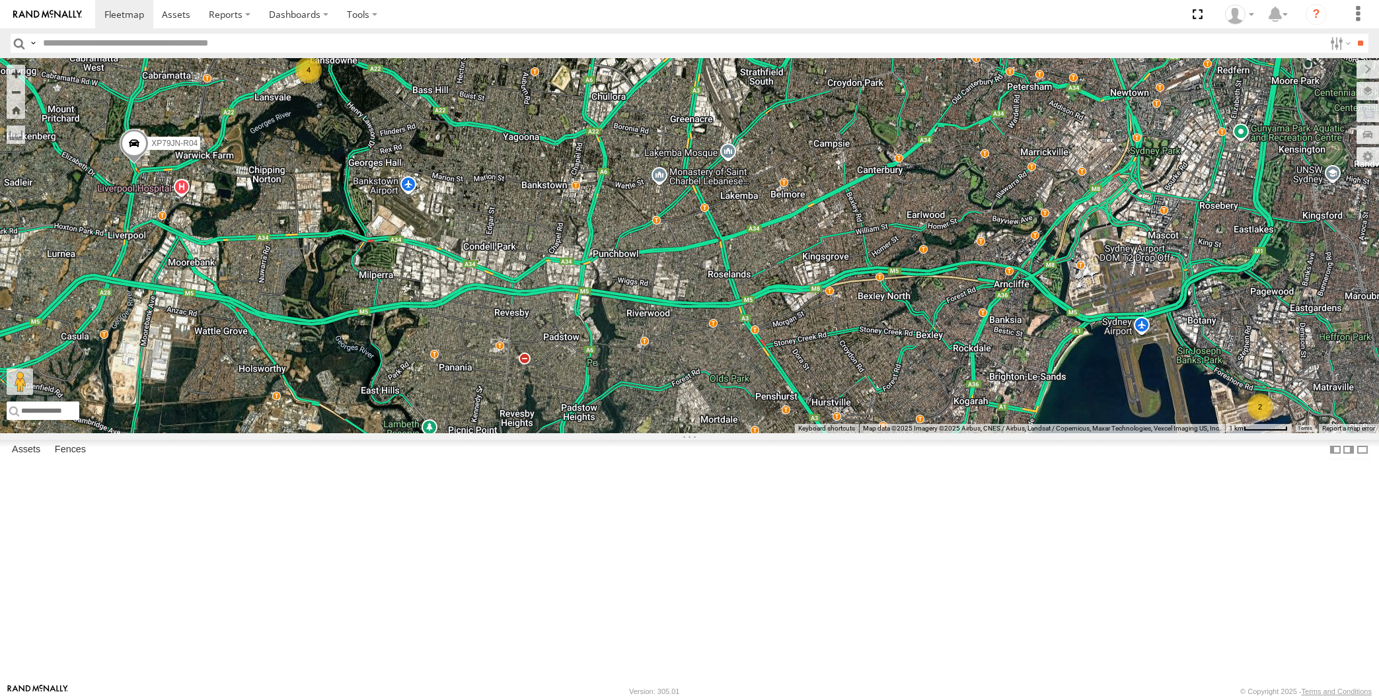
click at [291, 312] on div "XP79JN-R04 4 2" at bounding box center [689, 245] width 1379 height 375
drag, startPoint x: 647, startPoint y: 497, endPoint x: 664, endPoint y: 499, distance: 17.2
click at [664, 433] on div "XP79JN-R04 4 2" at bounding box center [689, 245] width 1379 height 375
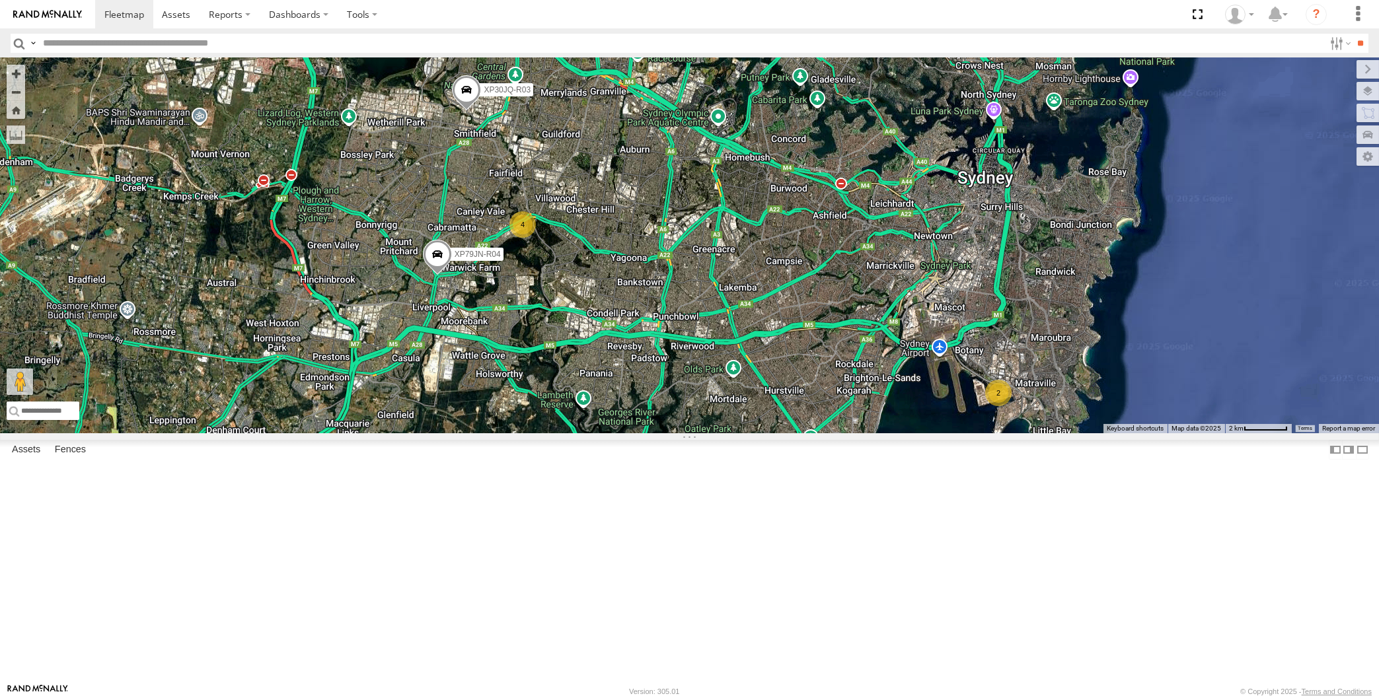
click at [824, 433] on div "XP79JN-R04 XP30JQ-R03 4 2" at bounding box center [689, 245] width 1379 height 375
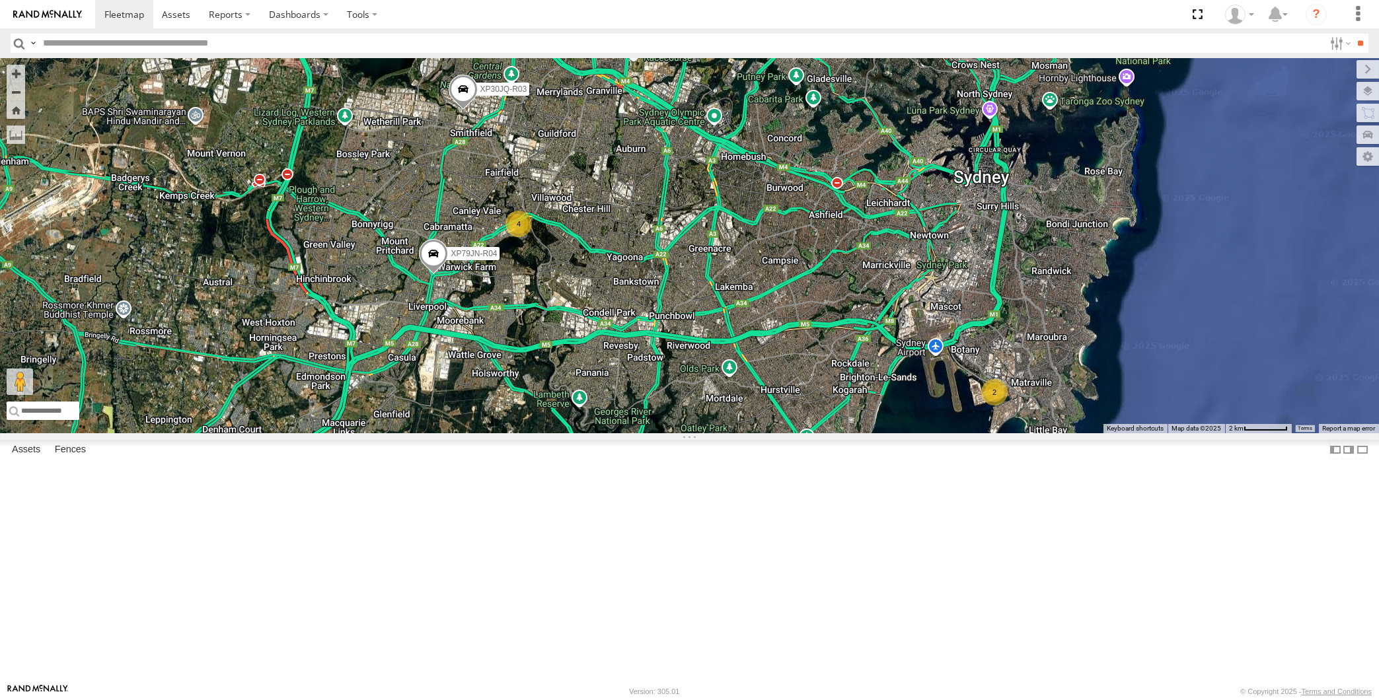
click at [821, 433] on div "XP79JN-R04 XP30JQ-R03 4 2" at bounding box center [689, 245] width 1379 height 375
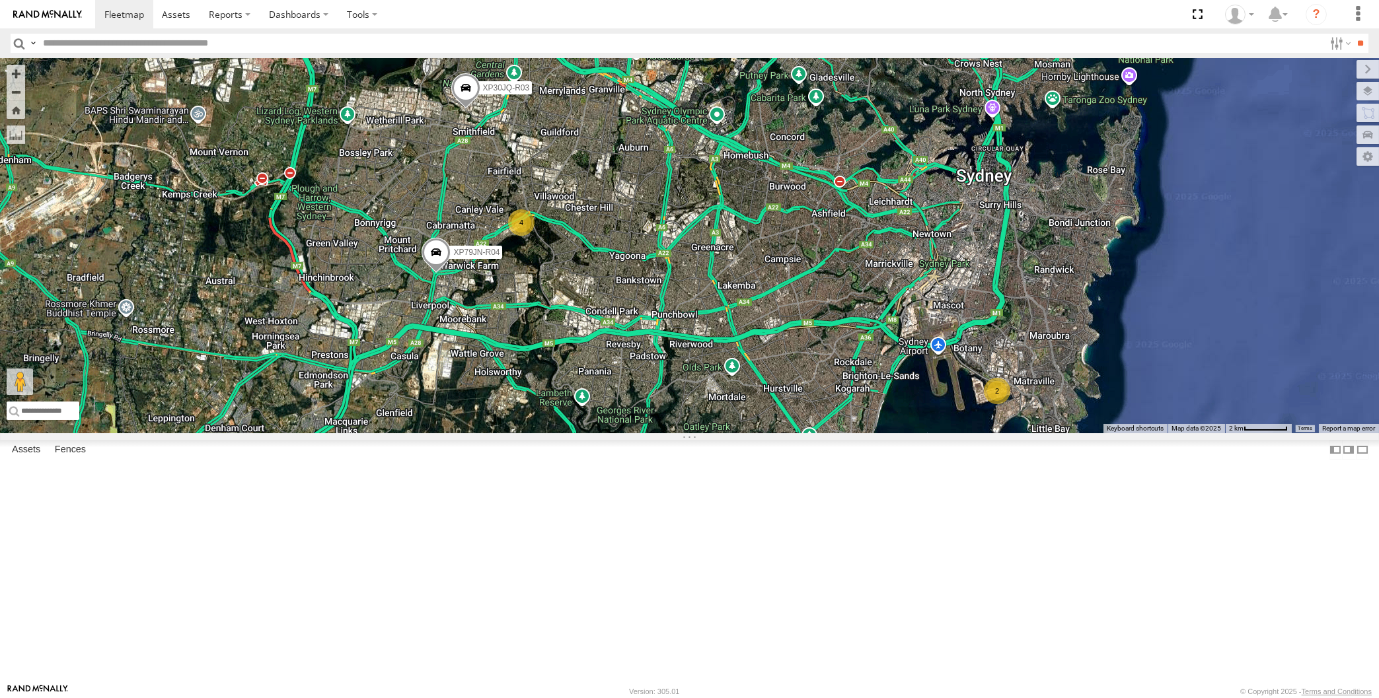
drag, startPoint x: 626, startPoint y: 423, endPoint x: 645, endPoint y: 422, distance: 19.2
click at [645, 422] on div "XP79JN-R04 XP30JQ-R03 4 2" at bounding box center [689, 245] width 1379 height 375
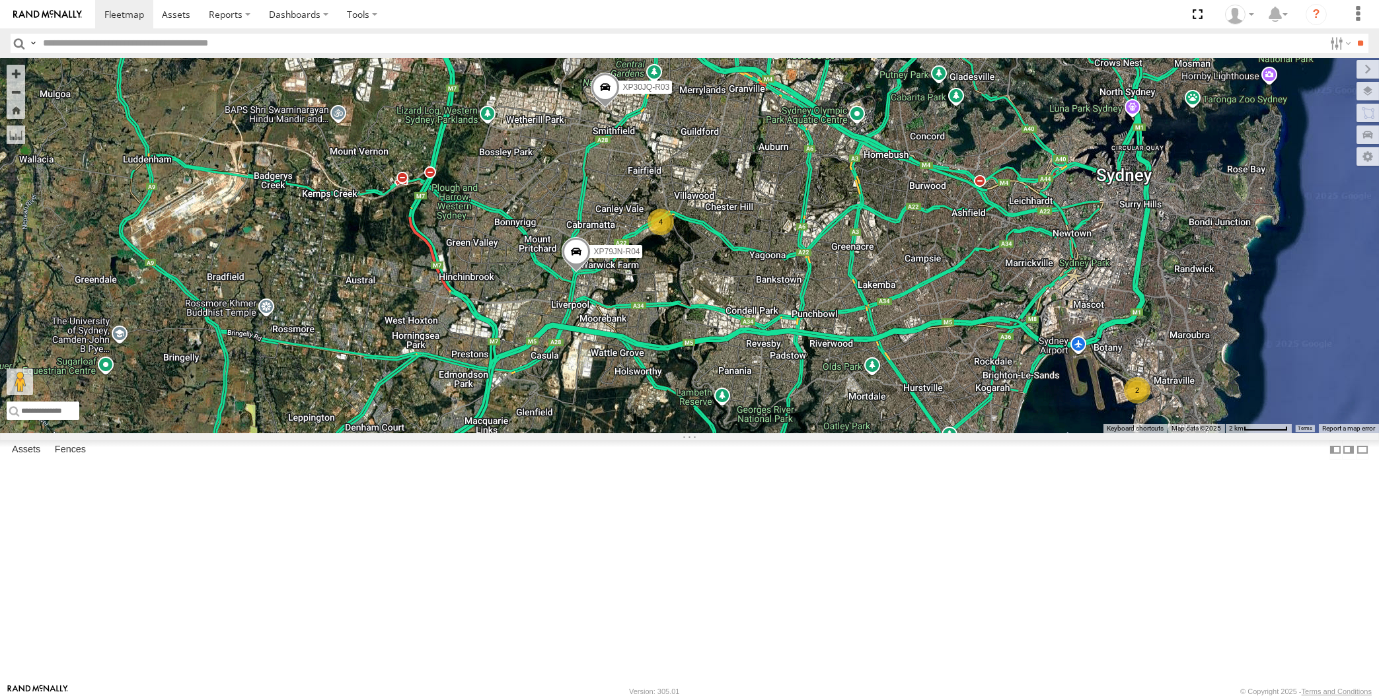
drag, startPoint x: 928, startPoint y: 532, endPoint x: 840, endPoint y: 541, distance: 87.7
click at [842, 433] on div "XP79JN-R04 XP30JQ-R03 4 2" at bounding box center [689, 245] width 1379 height 375
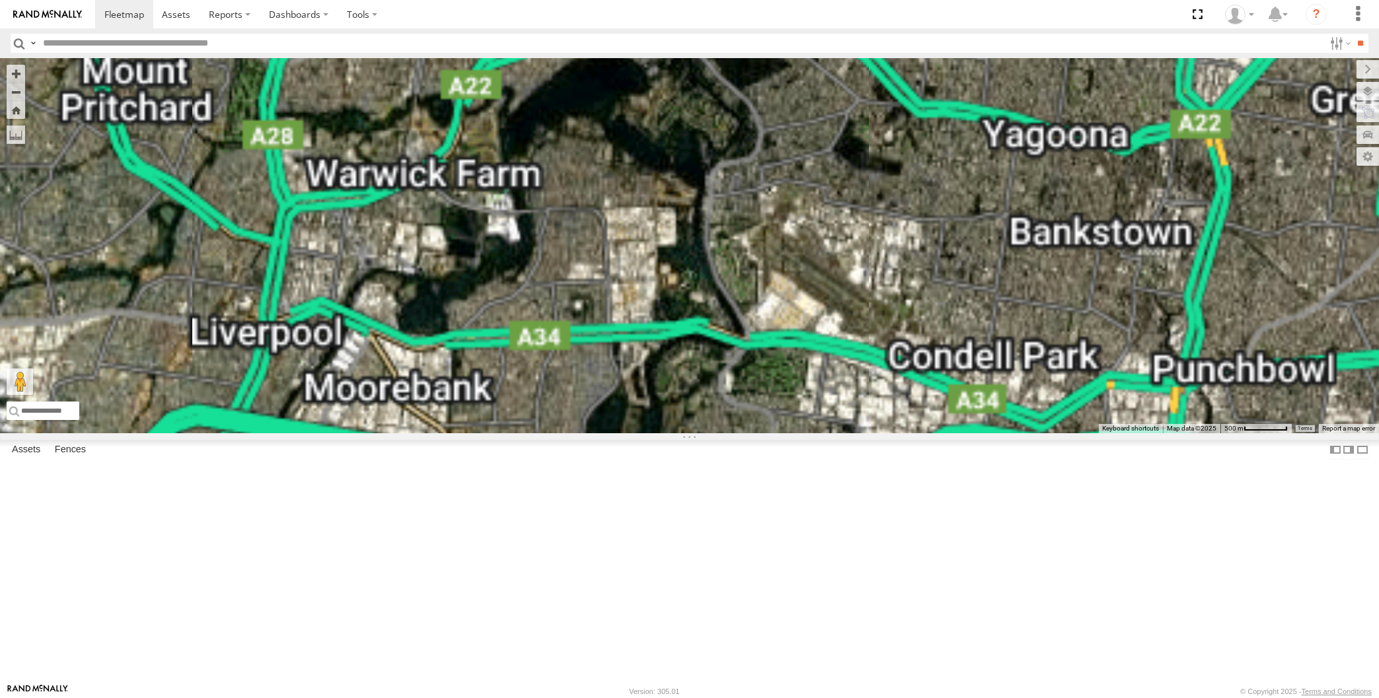
drag, startPoint x: 733, startPoint y: 209, endPoint x: 733, endPoint y: 335, distance: 125.5
click at [734, 334] on div "XP30JQ-R03 RJ5911-R79 XP79JN-R04 3" at bounding box center [689, 245] width 1379 height 375
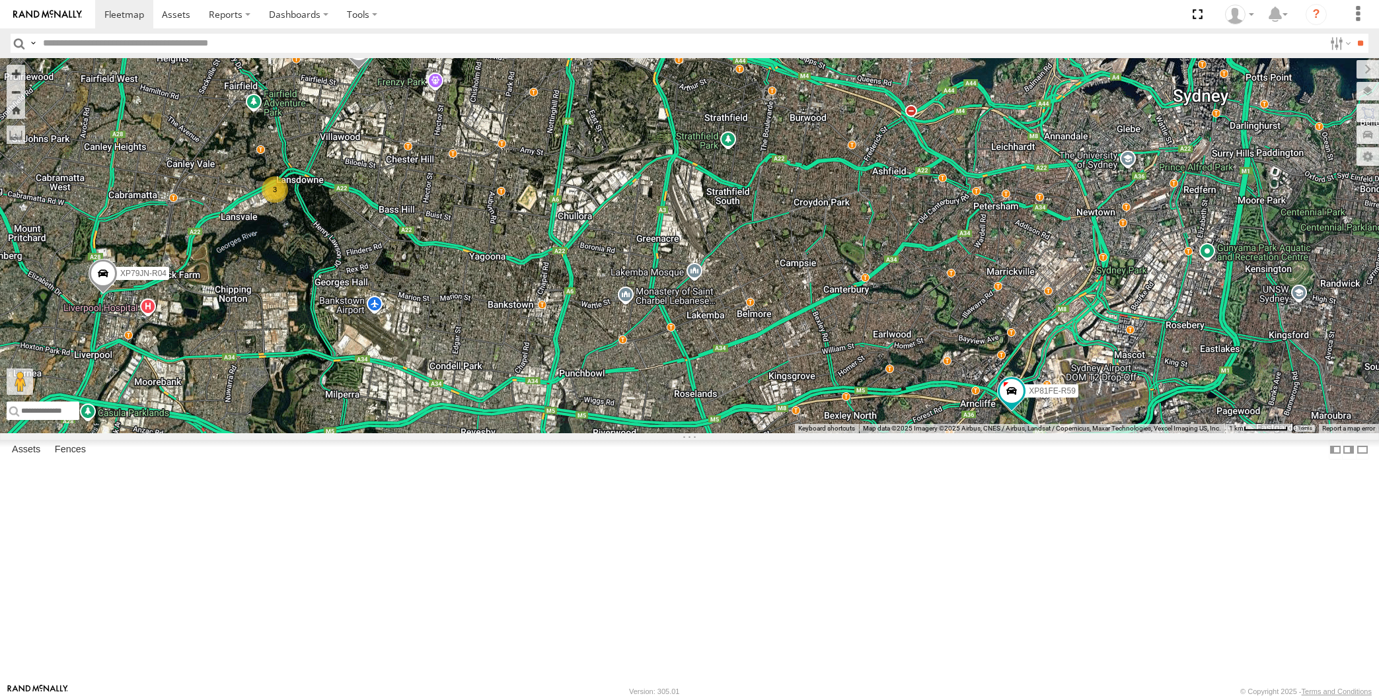
drag, startPoint x: 569, startPoint y: 517, endPoint x: 618, endPoint y: 507, distance: 49.9
click at [618, 433] on div "XP30JQ-R03 XP79JN-R04 RJ5911-R79 XP81FE-R59 XO74GU-R69 3" at bounding box center [689, 245] width 1379 height 375
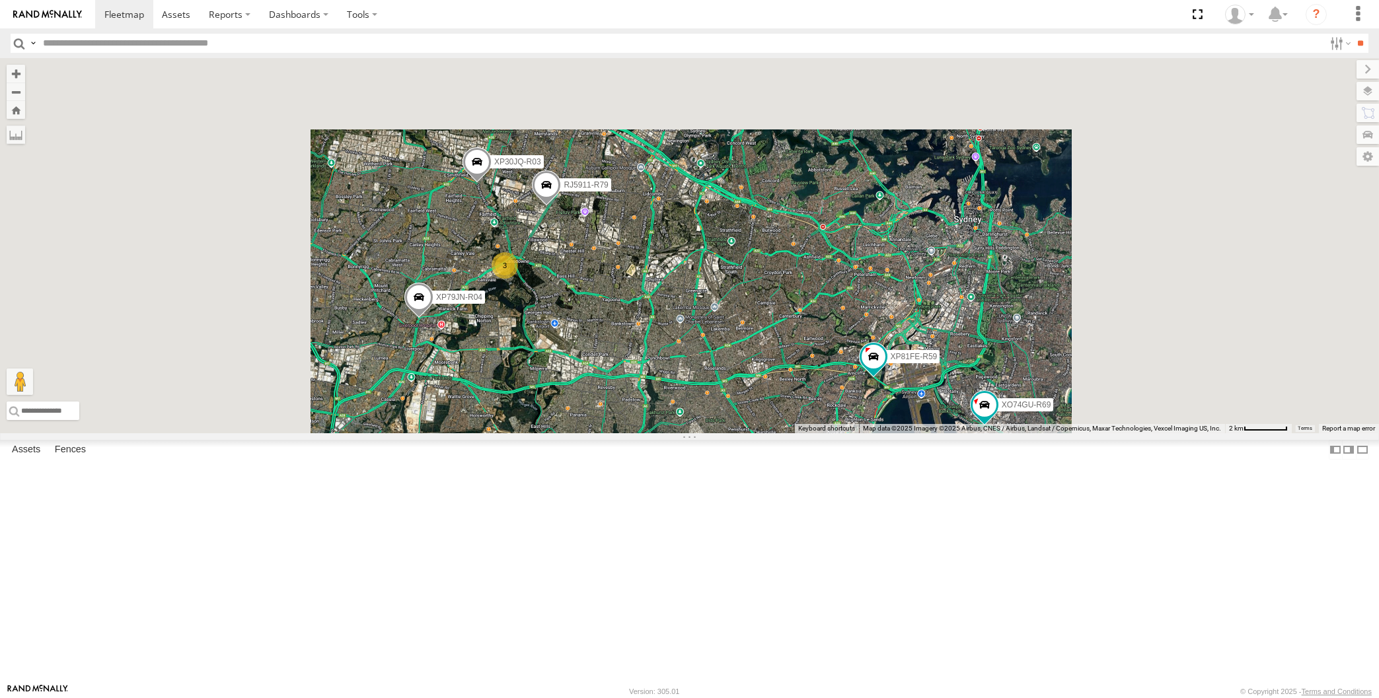
drag, startPoint x: 747, startPoint y: 562, endPoint x: 747, endPoint y: 552, distance: 10.6
click at [747, 433] on div "XP30JQ-R03 XP79JN-R04 RJ5911-R79 XP81FE-R59 XO74GU-R69 3" at bounding box center [689, 245] width 1379 height 375
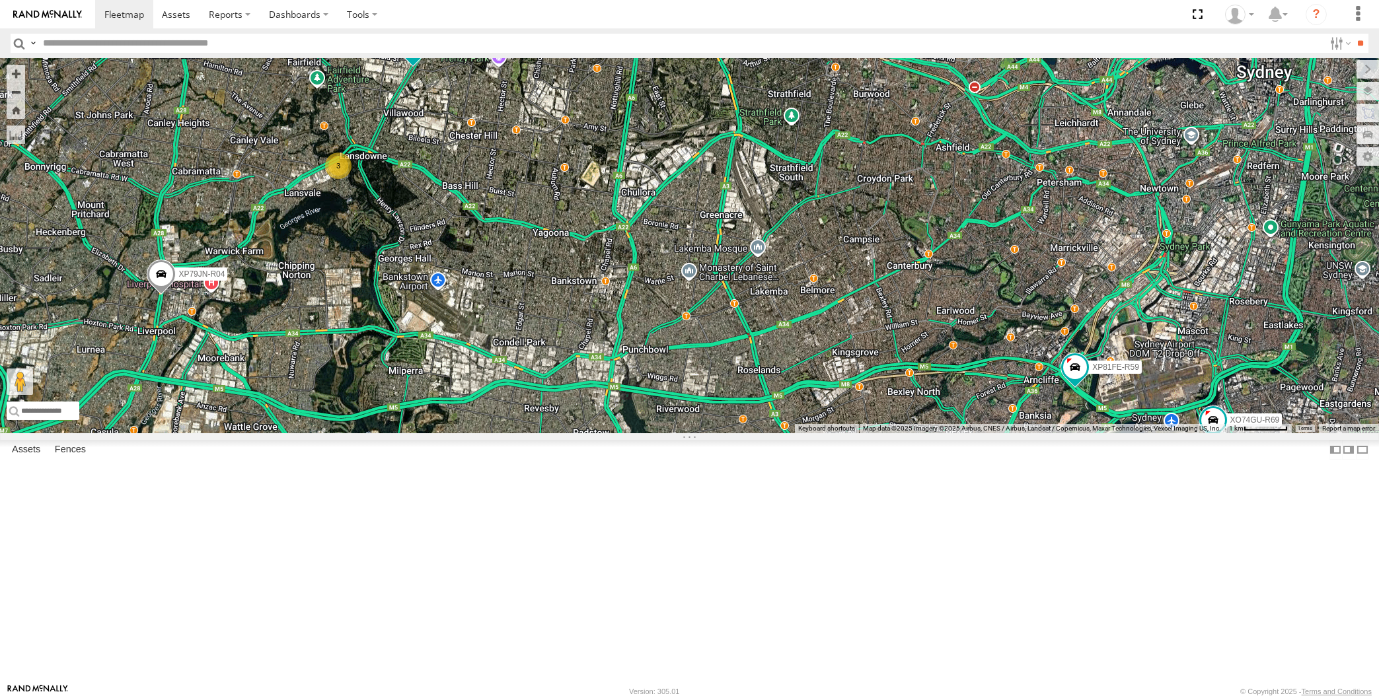
click at [365, 91] on div "XP30JQ-R03 XP79JN-R04 3 RJ5911-R79 XP81FE-R59 XO74GU-R69" at bounding box center [689, 245] width 1379 height 375
click at [415, 58] on span at bounding box center [413, 46] width 24 height 24
click at [491, 263] on div "XP30JQ-R03 XP79JN-R04 3 RJ5911-R79 XP81FE-R59 XO74GU-R69 RJ5911-R79 All [GEOGRA…" at bounding box center [689, 245] width 1379 height 375
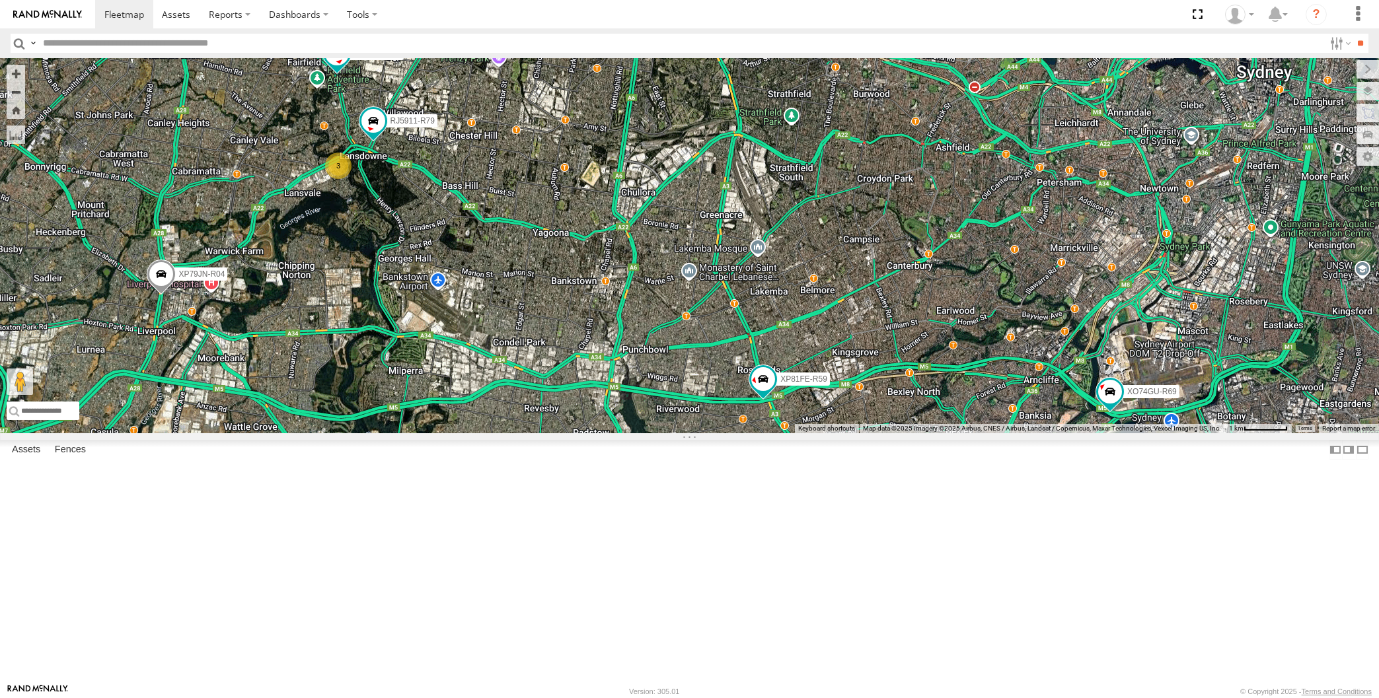
drag, startPoint x: 701, startPoint y: 432, endPoint x: 708, endPoint y: 427, distance: 8.1
click at [708, 427] on div "XP30JQ-R03 XP79JN-R04 3 RJ5911-R79 XP81FE-R59 XO74GU-R69" at bounding box center [689, 245] width 1379 height 375
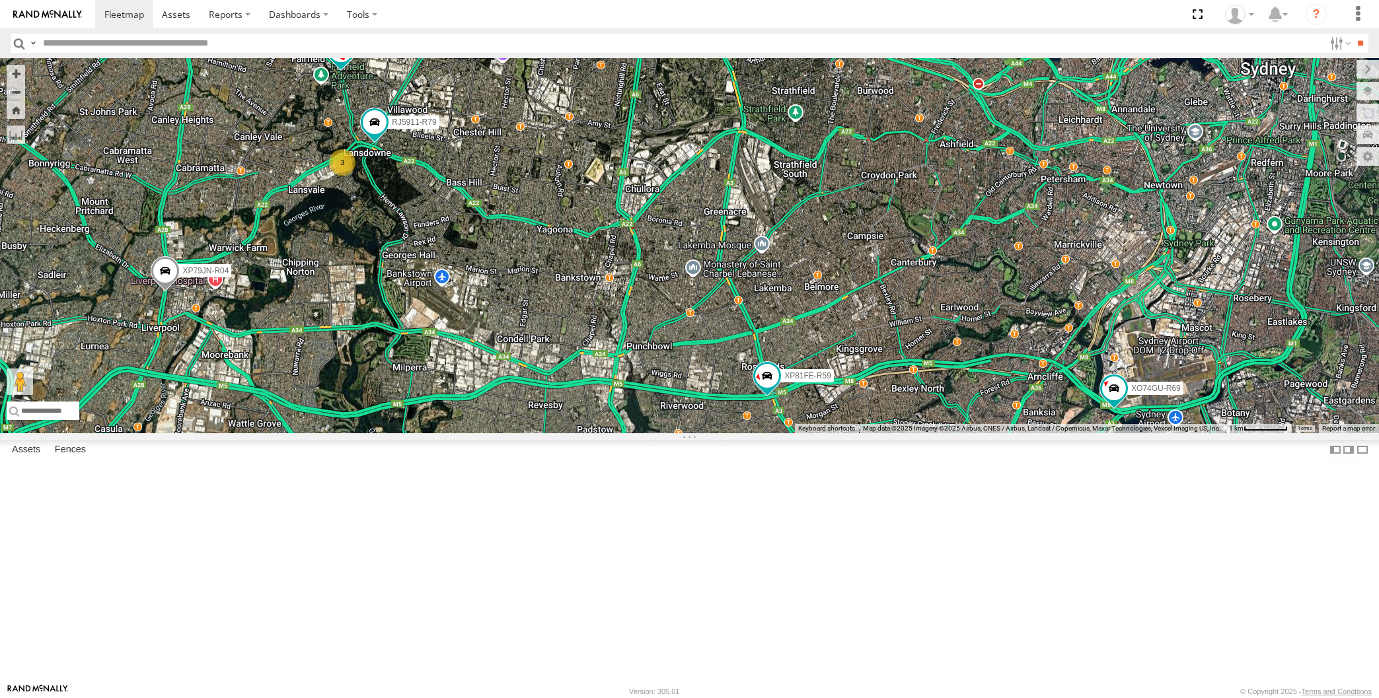
drag, startPoint x: 708, startPoint y: 323, endPoint x: 714, endPoint y: 316, distance: 9.0
click at [725, 301] on div "XP30JQ-R03 XP79JN-R04 3 RJ5911-R79 XP81FE-R59 XO74GU-R69" at bounding box center [689, 245] width 1379 height 375
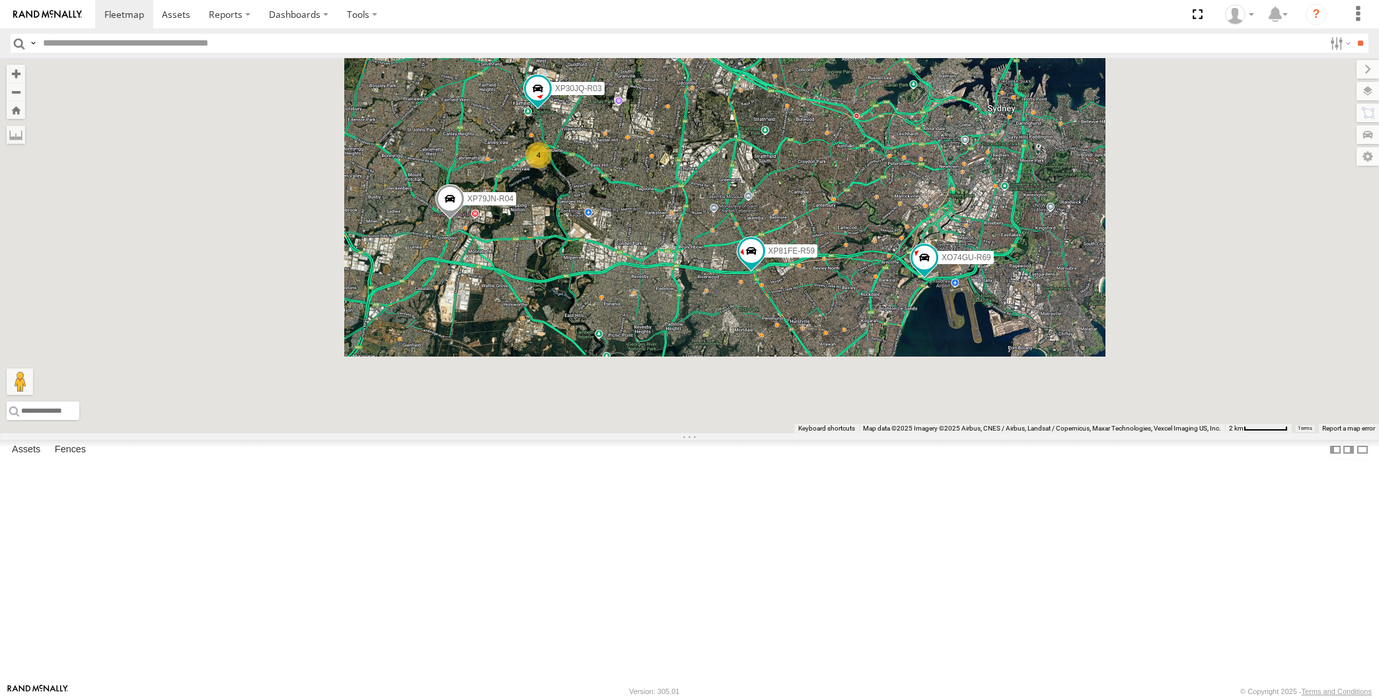
drag, startPoint x: 684, startPoint y: 458, endPoint x: 677, endPoint y: 451, distance: 9.8
click at [681, 433] on div "XP30JQ-R03 XP79JN-R04 XP81FE-R59 XO74GU-R69 4" at bounding box center [689, 245] width 1379 height 375
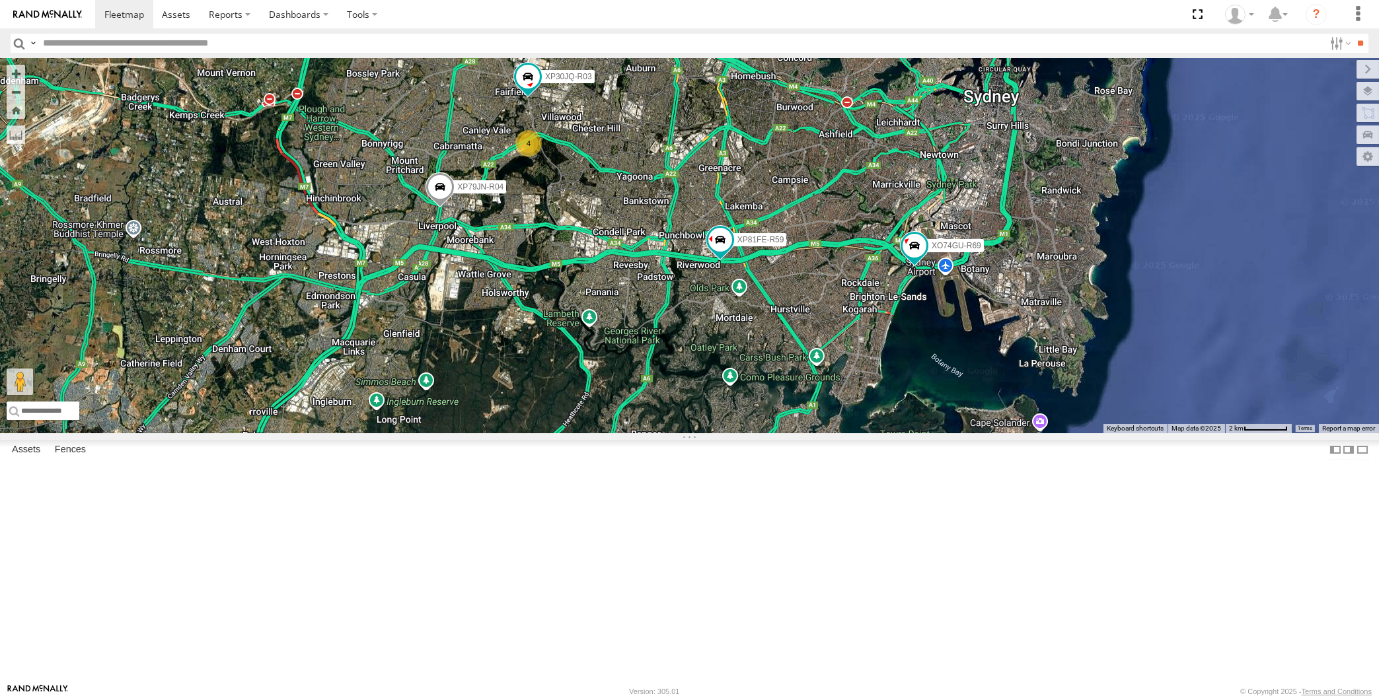
click at [666, 431] on div "XP30JQ-R03 XP79JN-R04 XP81FE-R59 XO74GU-R69 4" at bounding box center [689, 245] width 1379 height 375
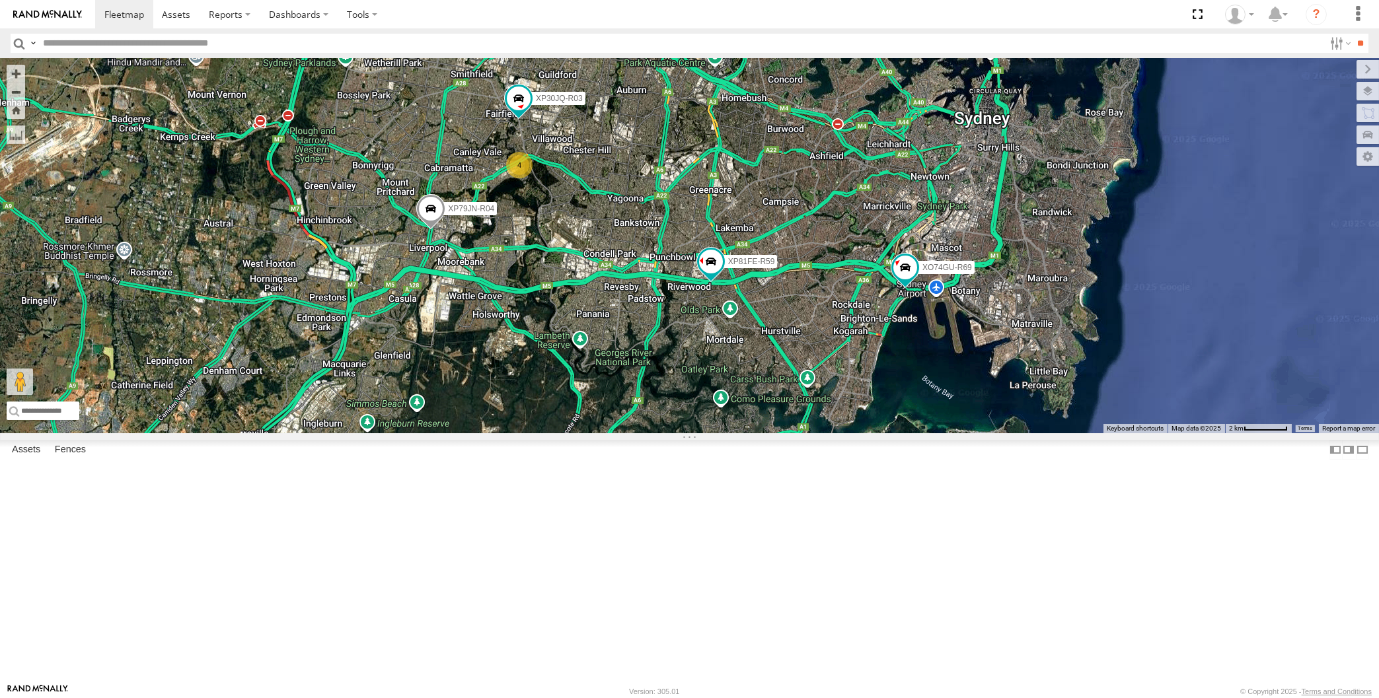
click at [696, 433] on div "XP30JQ-R03 XP79JN-R04 XP81FE-R59 XO74GU-R69 4" at bounding box center [689, 245] width 1379 height 375
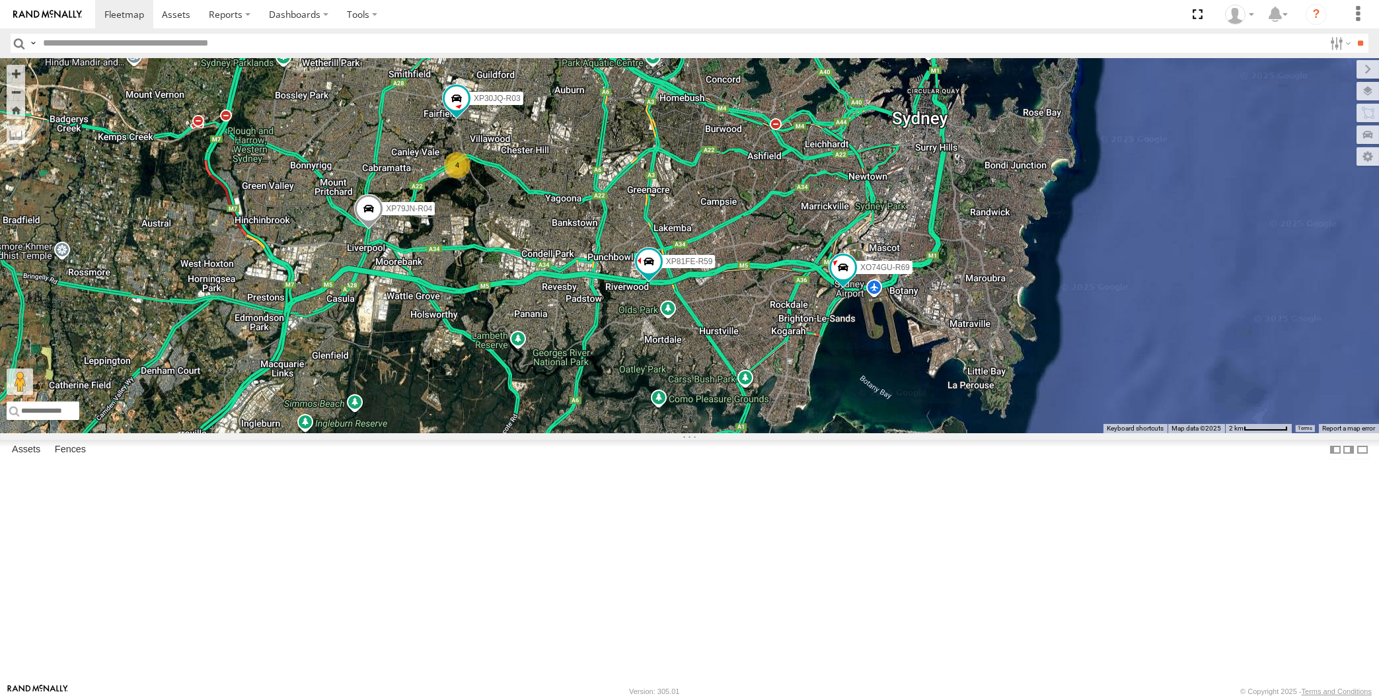
click at [835, 433] on div "XP30JQ-R03 XP79JN-R04 XP81FE-R59 XO74GU-R69 4" at bounding box center [689, 245] width 1379 height 375
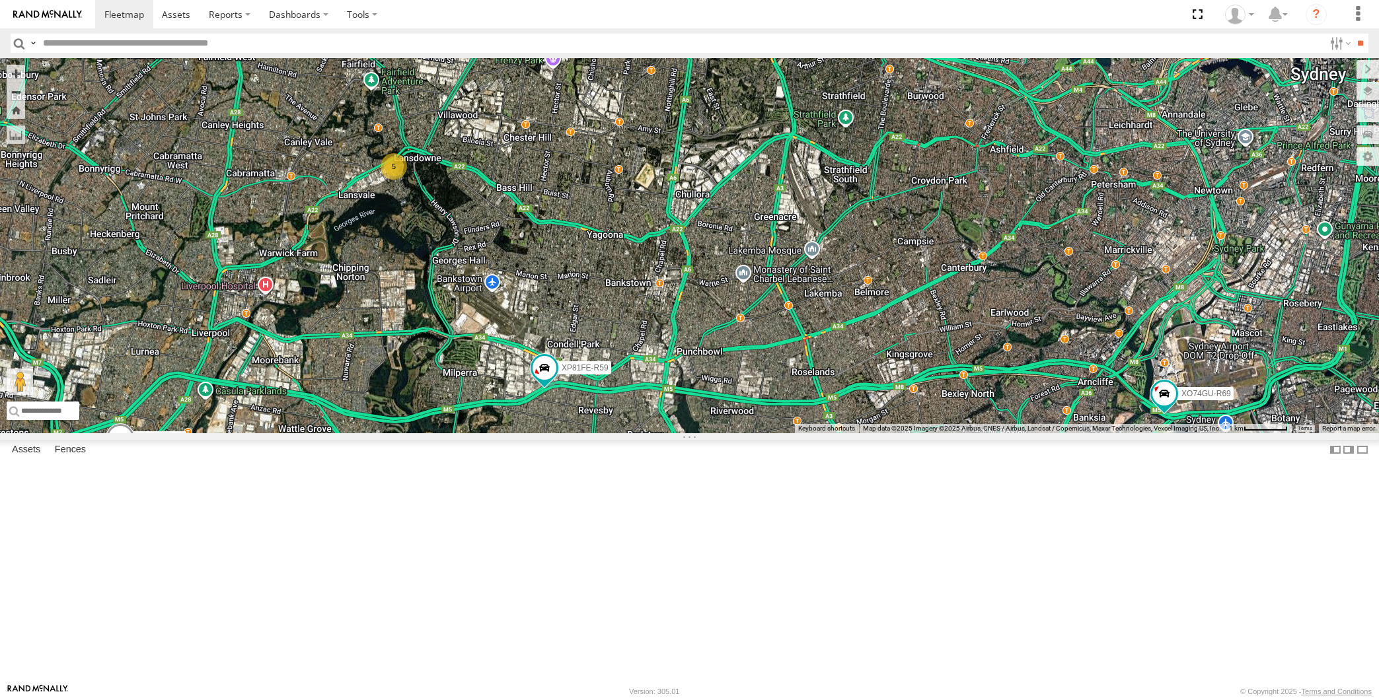
drag, startPoint x: 816, startPoint y: 519, endPoint x: 817, endPoint y: 512, distance: 7.4
click at [817, 433] on div "XP79JN-R04 XP81FE-R59 XO74GU-R69 5" at bounding box center [689, 245] width 1379 height 375
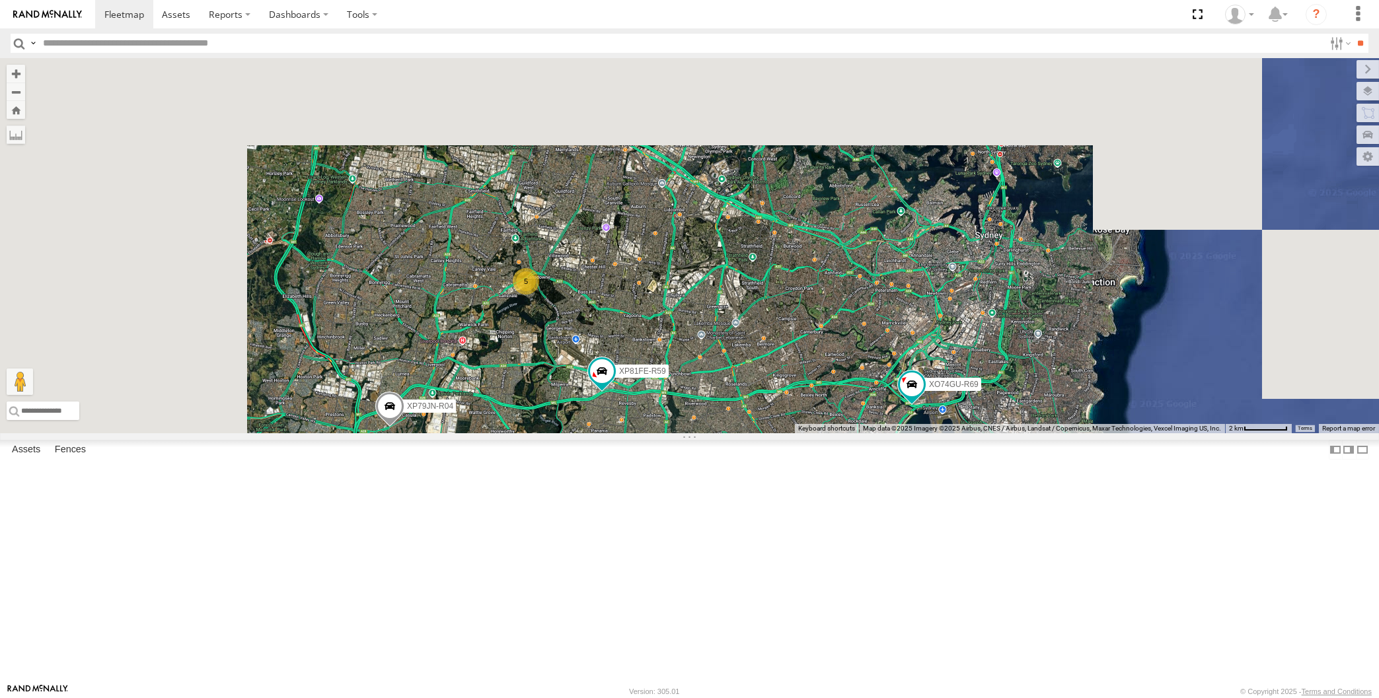
drag, startPoint x: 659, startPoint y: 549, endPoint x: 660, endPoint y: 540, distance: 9.3
click at [660, 433] on div "XP79JN-R04 XP81FE-R59 XO74GU-R69 5" at bounding box center [689, 245] width 1379 height 375
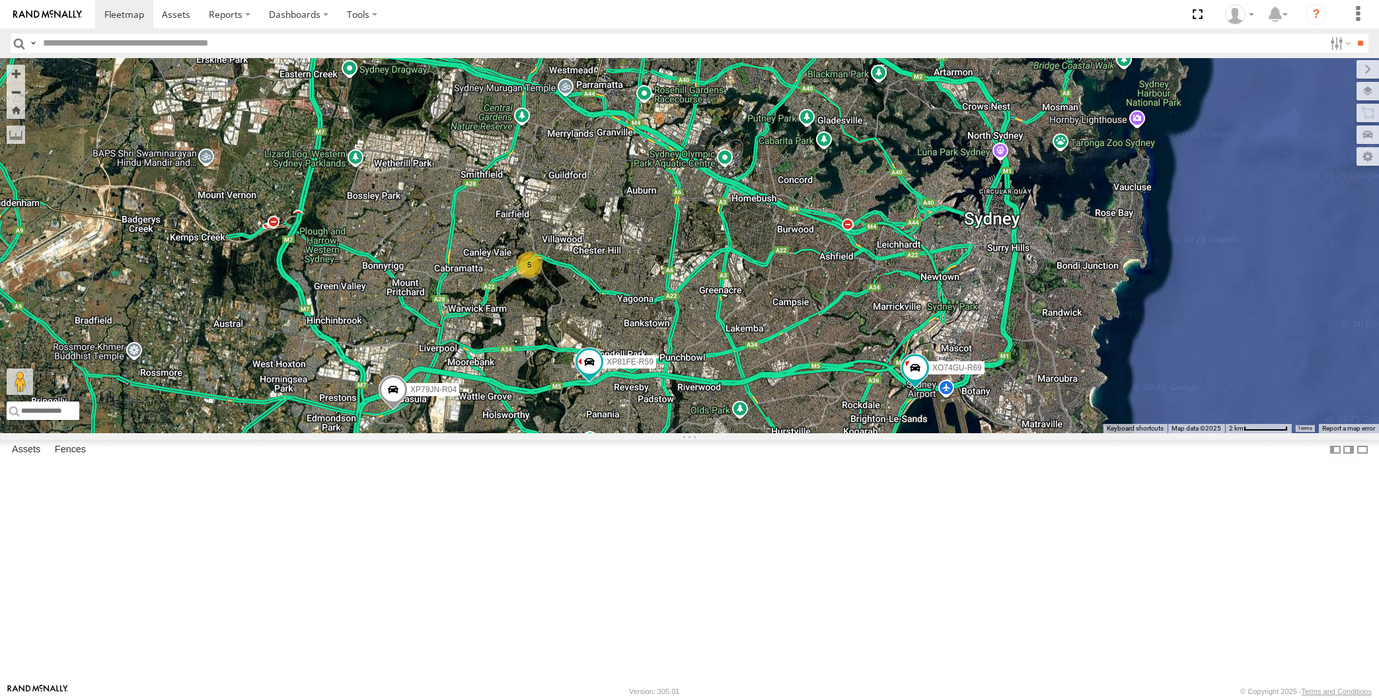
click at [326, 333] on div "XP79JN-R04 XP81FE-R59 XO74GU-R69 5" at bounding box center [689, 245] width 1379 height 375
click at [331, 327] on div "XP79JN-R04 XP81FE-R59 XO74GU-R69 5" at bounding box center [689, 245] width 1379 height 375
click at [651, 433] on div "XP79JN-R04 XP81FE-R59 XO74GU-R69 5" at bounding box center [689, 245] width 1379 height 375
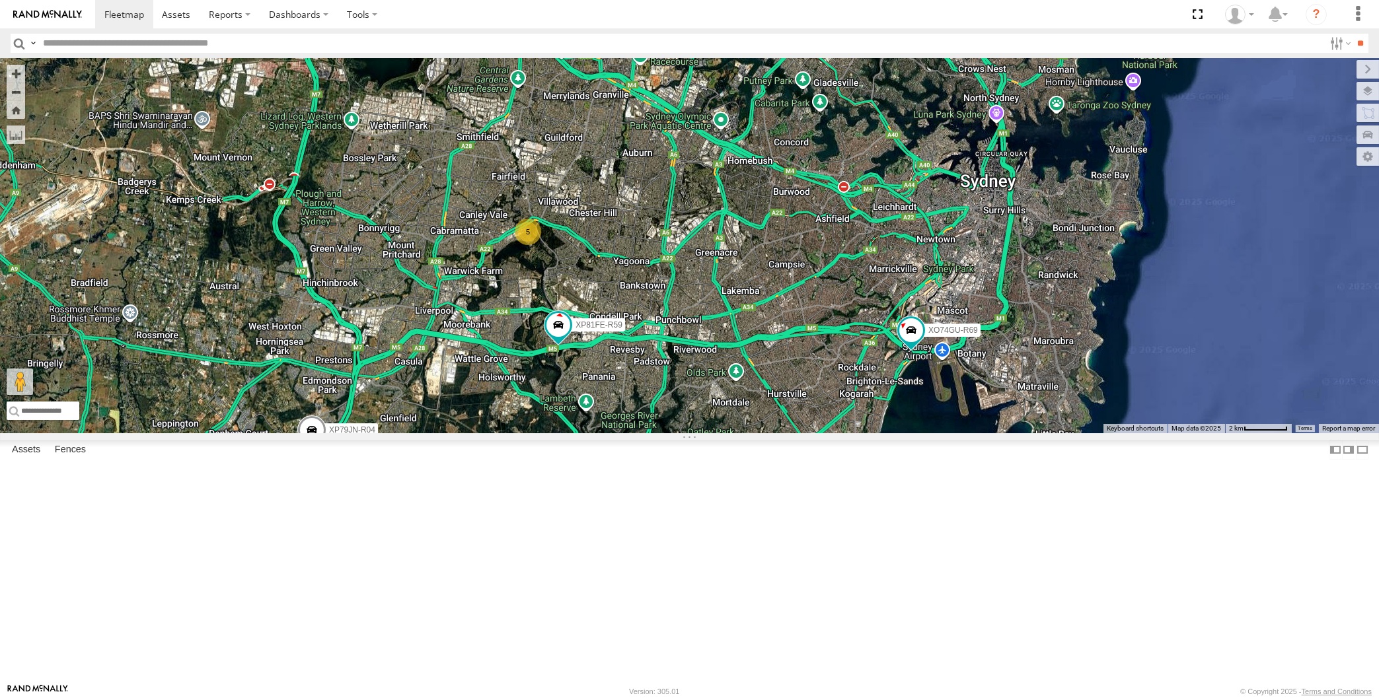
drag, startPoint x: 649, startPoint y: 499, endPoint x: 638, endPoint y: 487, distance: 16.8
click at [644, 433] on div "XP79JN-R04 XP81FE-R59 XO74GU-R69 5" at bounding box center [689, 245] width 1379 height 375
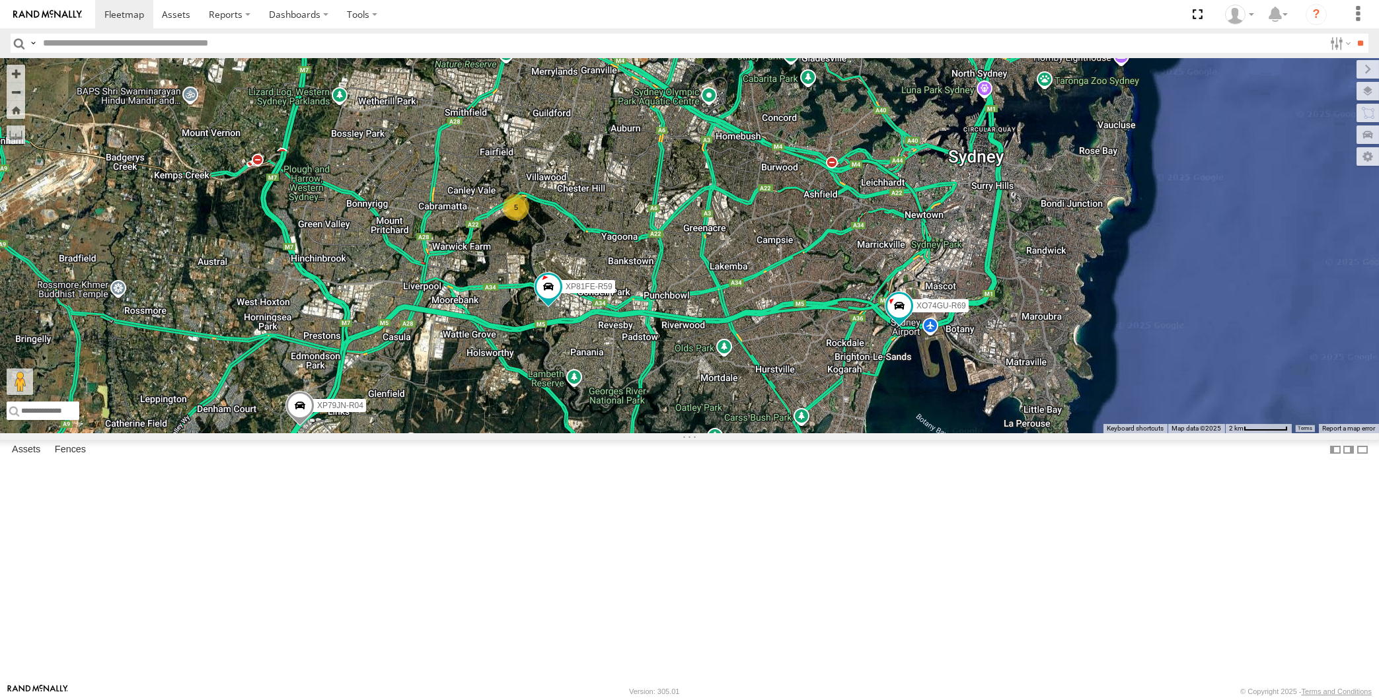
click at [314, 330] on div "XP79JN-R04 XP81FE-R59 XO74GU-R69 5" at bounding box center [689, 245] width 1379 height 375
click at [351, 297] on div "XP79JN-R04 XP81FE-R59 XO74GU-R69 5" at bounding box center [689, 245] width 1379 height 375
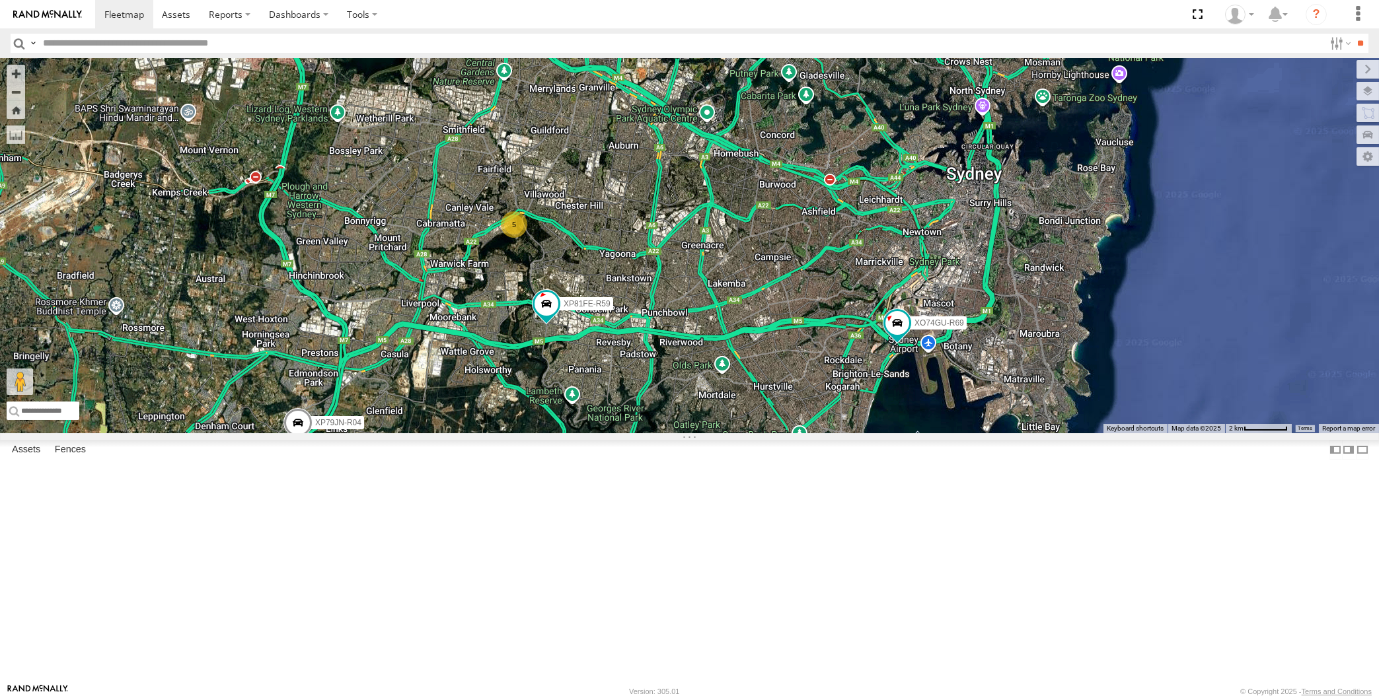
drag, startPoint x: 809, startPoint y: 504, endPoint x: 807, endPoint y: 523, distance: 19.3
click at [807, 433] on div "XP79JN-R04 XP81FE-R59 XO74GU-R69 5" at bounding box center [689, 245] width 1379 height 375
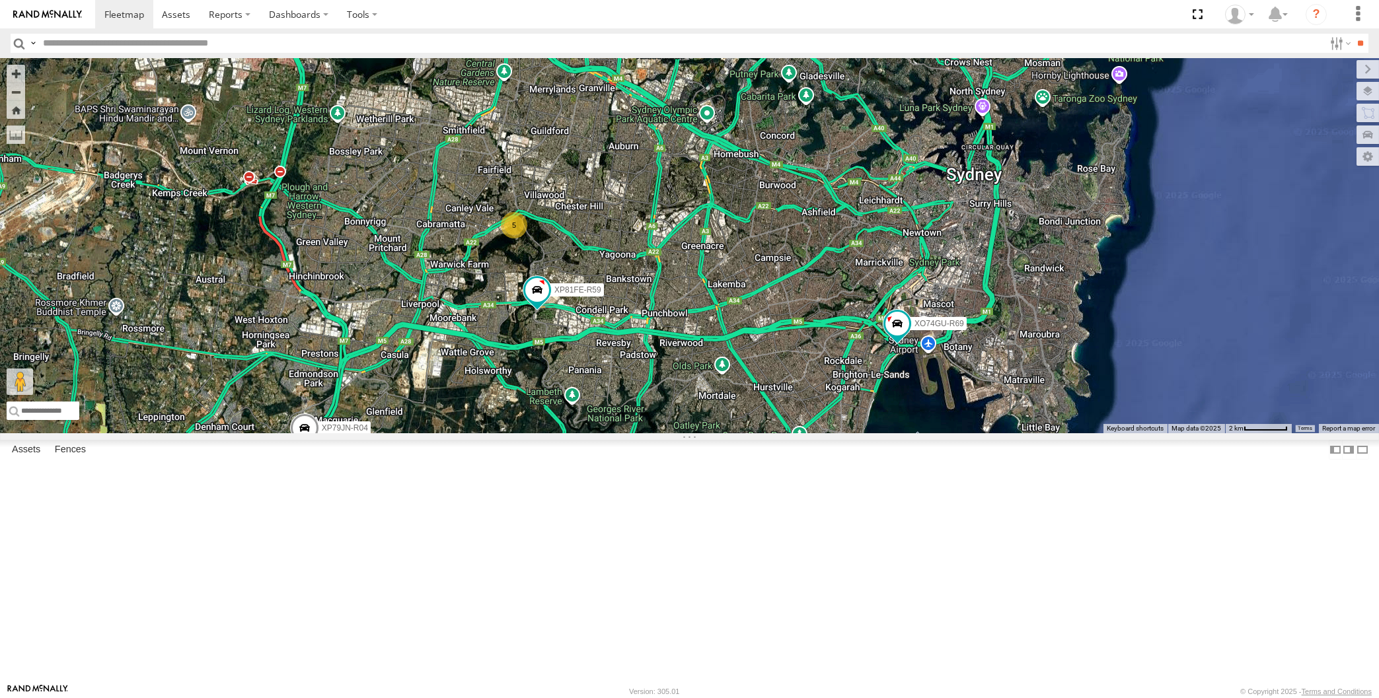
click at [740, 433] on div "XP79JN-R04 XP81FE-R59 XO74GU-R69 5" at bounding box center [689, 245] width 1379 height 375
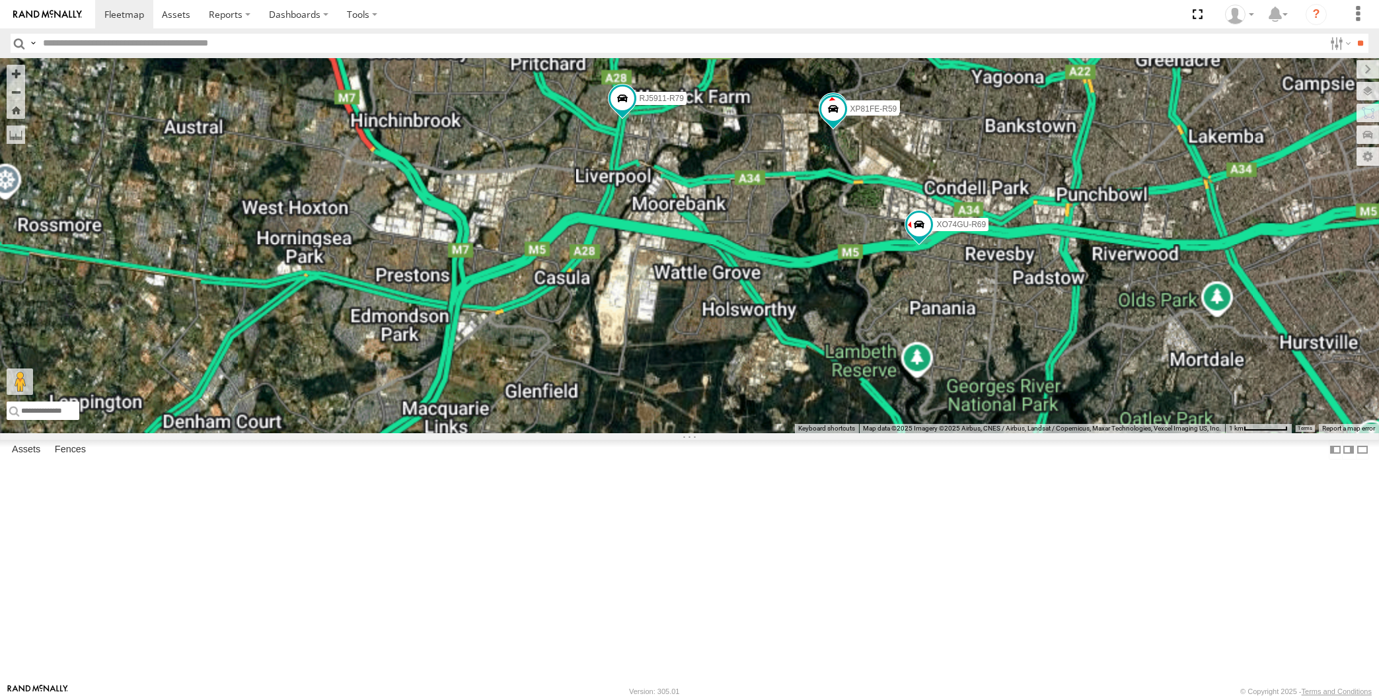
drag, startPoint x: 844, startPoint y: 340, endPoint x: 833, endPoint y: 341, distance: 10.7
click at [833, 341] on div "XP30JQ-R03 XP79JN-R04 3 RJ5911-R79 XP81FE-R59 XO74GU-R69" at bounding box center [689, 245] width 1379 height 375
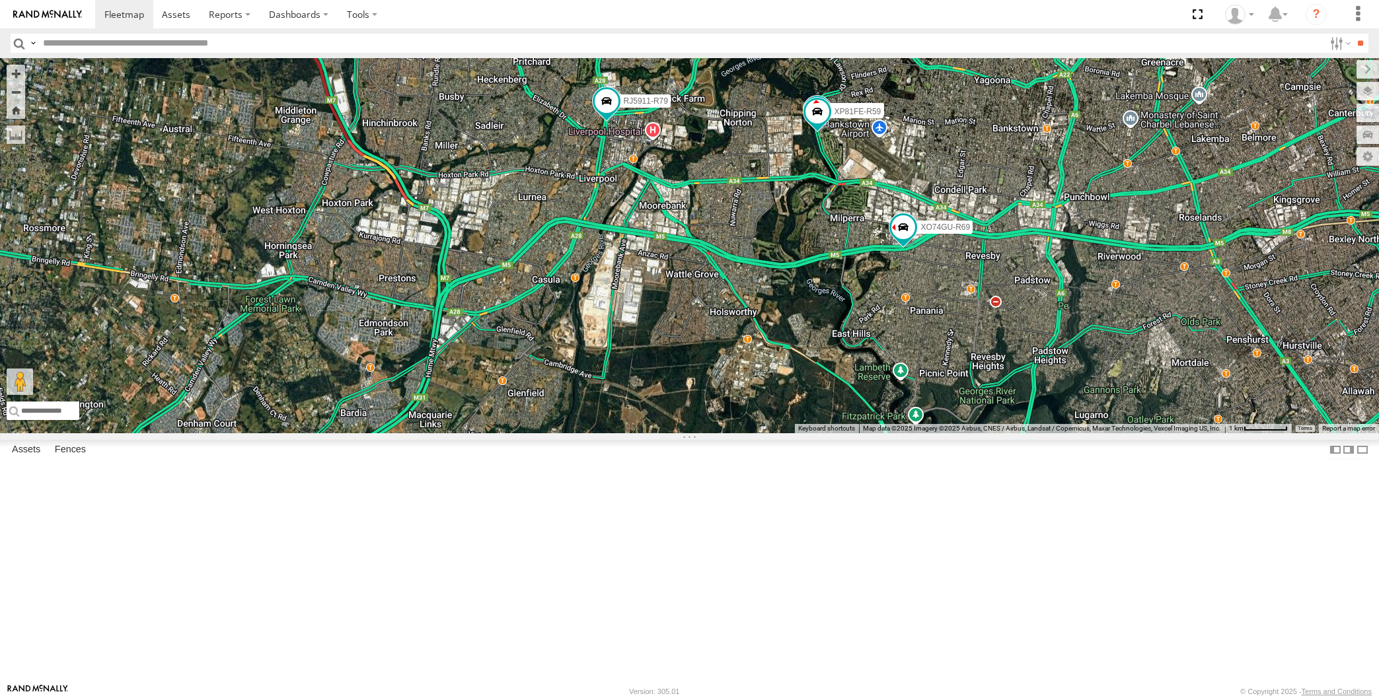
drag, startPoint x: 799, startPoint y: 356, endPoint x: 776, endPoint y: 356, distance: 23.1
click at [778, 358] on div "XP30JQ-R03 XP79JN-R04 3 RJ5911-R79 XP81FE-R59 XO74GU-R69" at bounding box center [689, 245] width 1379 height 375
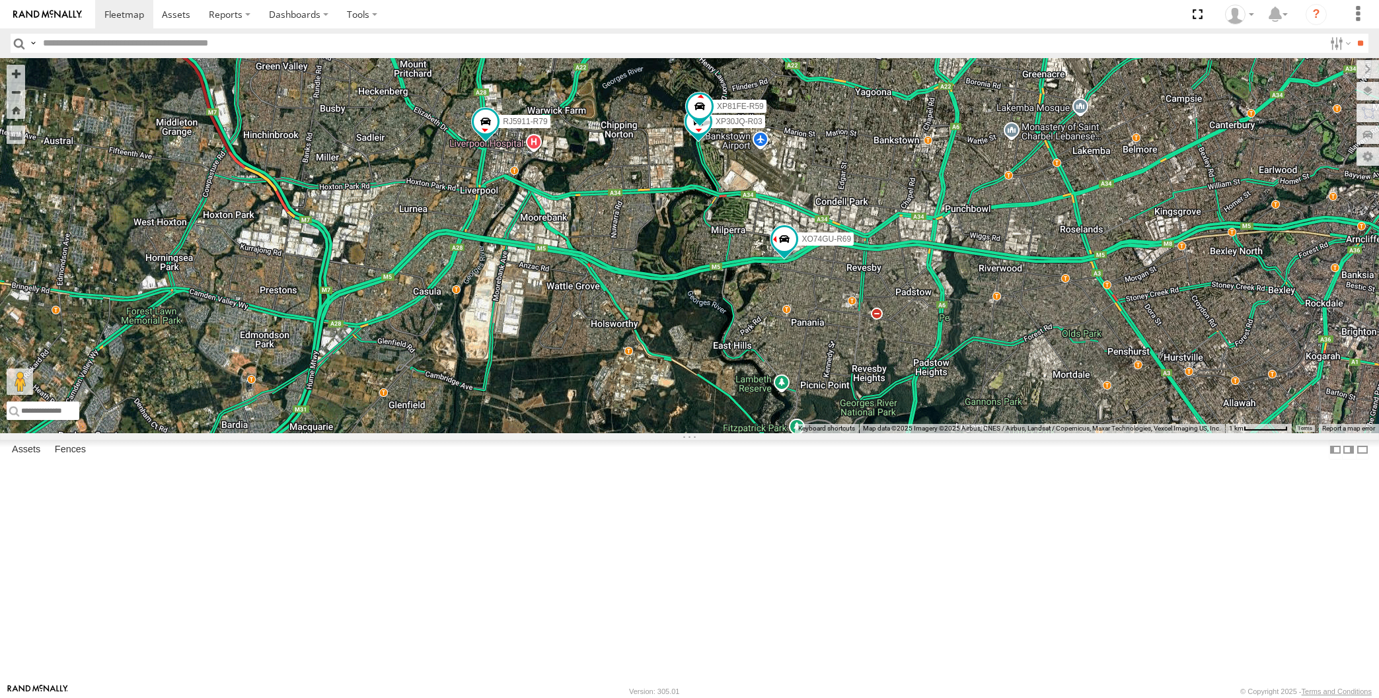
drag, startPoint x: 1066, startPoint y: 618, endPoint x: 1062, endPoint y: 608, distance: 10.9
click at [1064, 433] on div "XP30JQ-R03 XP79JN-R04 3 RJ5911-R79 XP81FE-R59 XO74GU-R69" at bounding box center [689, 245] width 1379 height 375
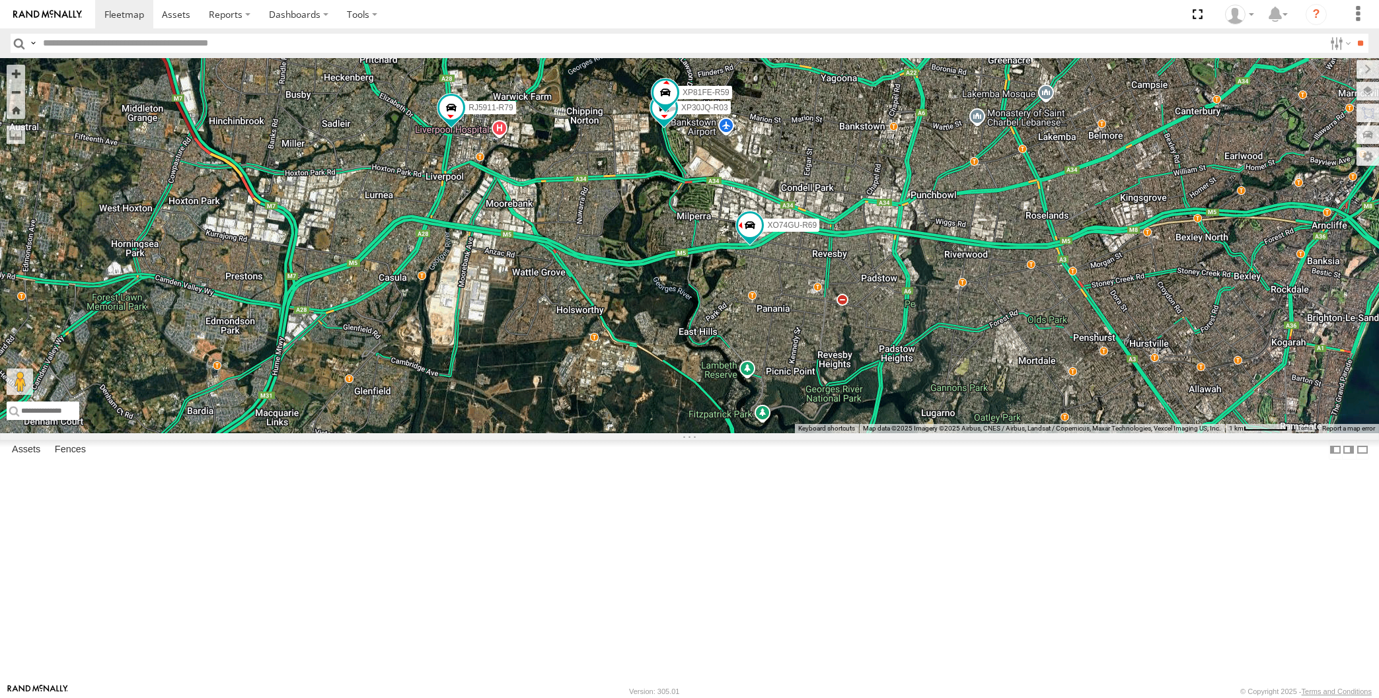
click at [371, 274] on div "XP30JQ-R03 XP79JN-R04 3 RJ5911-R79 XP81FE-R59 XO74GU-R69" at bounding box center [689, 245] width 1379 height 375
drag, startPoint x: 930, startPoint y: 431, endPoint x: 925, endPoint y: 420, distance: 12.8
click at [930, 429] on div "XP30JQ-R03 XP79JN-R04 3 RJ5911-R79 XP81FE-R59 XO74GU-R69" at bounding box center [689, 245] width 1379 height 375
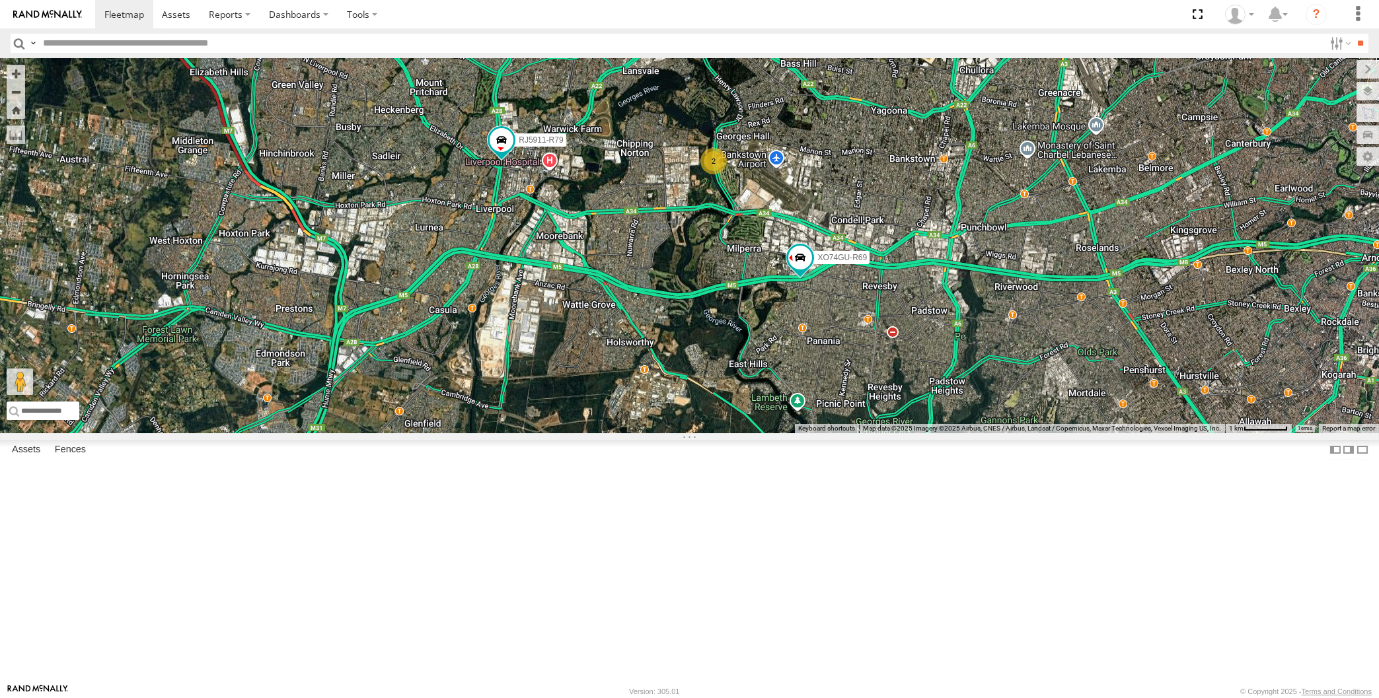
drag, startPoint x: 885, startPoint y: 394, endPoint x: 840, endPoint y: 479, distance: 96.7
click at [840, 433] on div "XP79JN-R04 RJ5911-R79 XO74GU-R69 2 3" at bounding box center [689, 245] width 1379 height 375
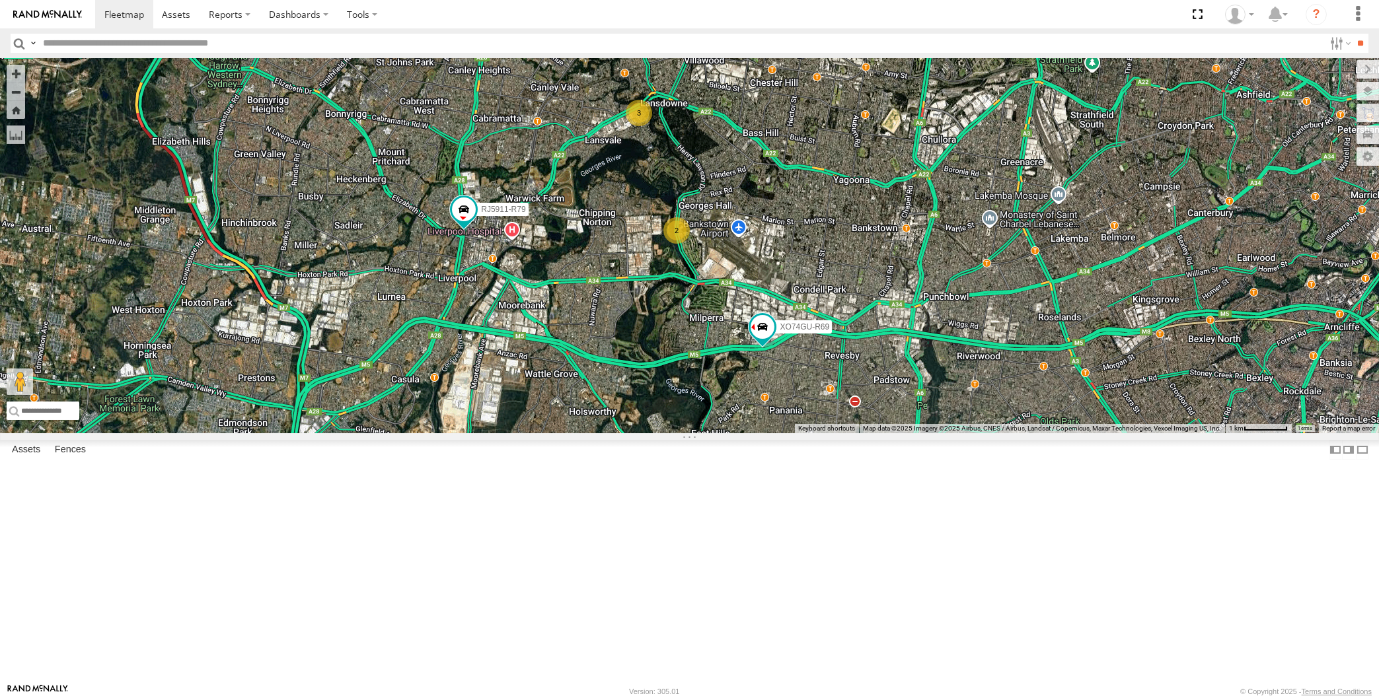
drag, startPoint x: 925, startPoint y: 517, endPoint x: 953, endPoint y: 396, distance: 124.0
click at [953, 396] on div "XP79JN-R04 RJ5911-R79 XO74GU-R69 2 3" at bounding box center [689, 245] width 1379 height 375
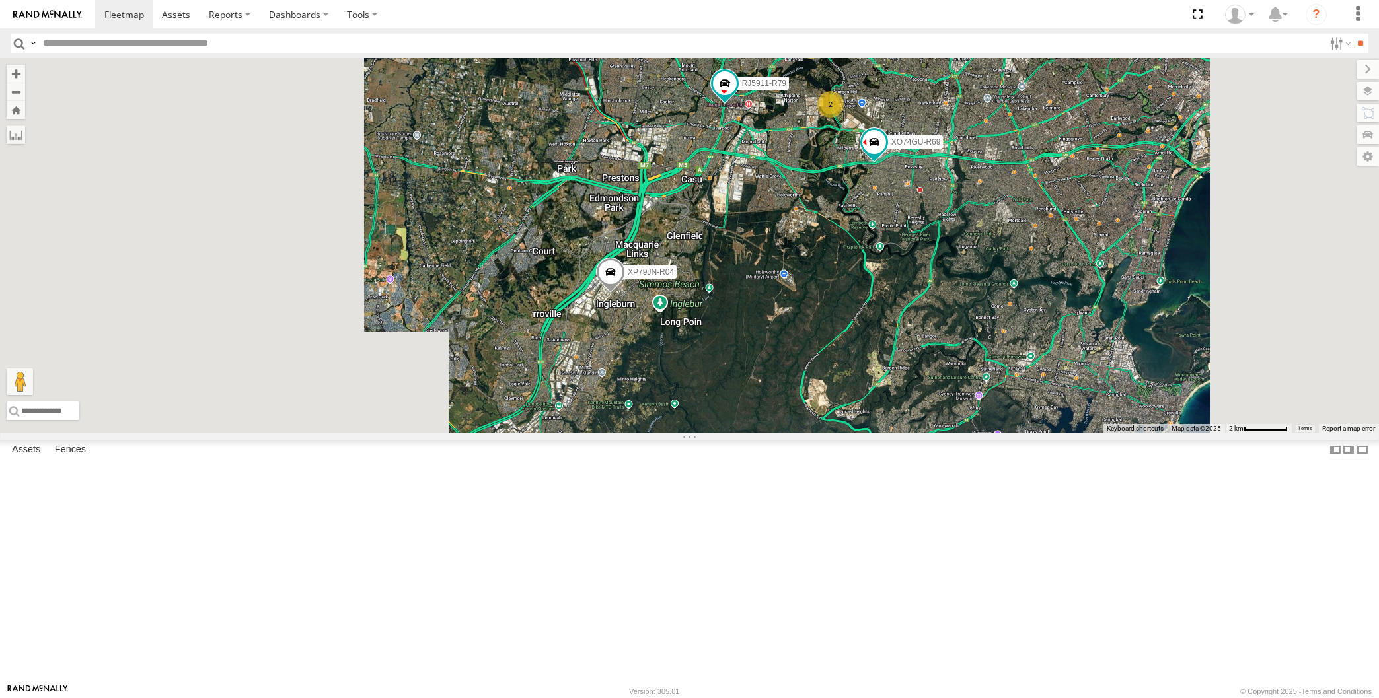
drag, startPoint x: 984, startPoint y: 412, endPoint x: 949, endPoint y: 441, distance: 45.9
click at [949, 433] on div "XP79JN-R04 RJ5911-R79 XO74GU-R69 2 3" at bounding box center [689, 245] width 1379 height 375
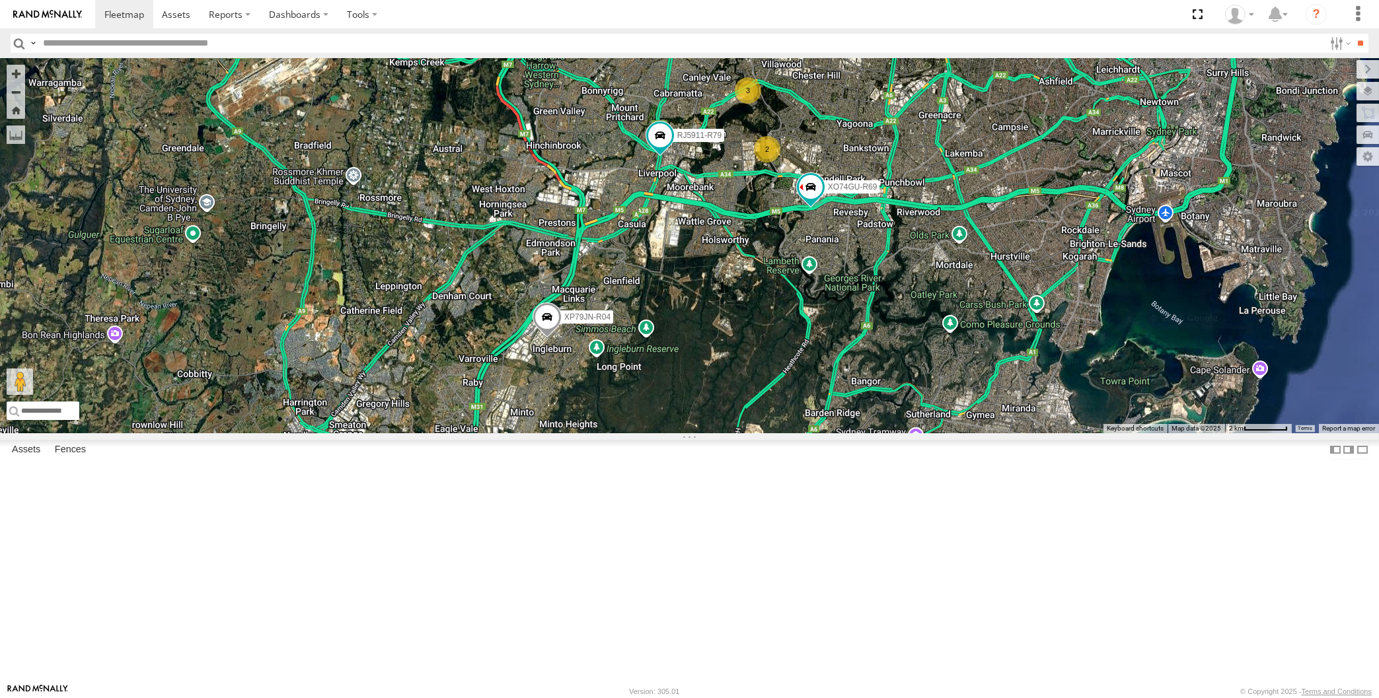
drag, startPoint x: 831, startPoint y: 583, endPoint x: 794, endPoint y: 581, distance: 37.0
click at [794, 433] on div "XP79JN-R04 RJ5911-R79 XO74GU-R69 2 3" at bounding box center [689, 245] width 1379 height 375
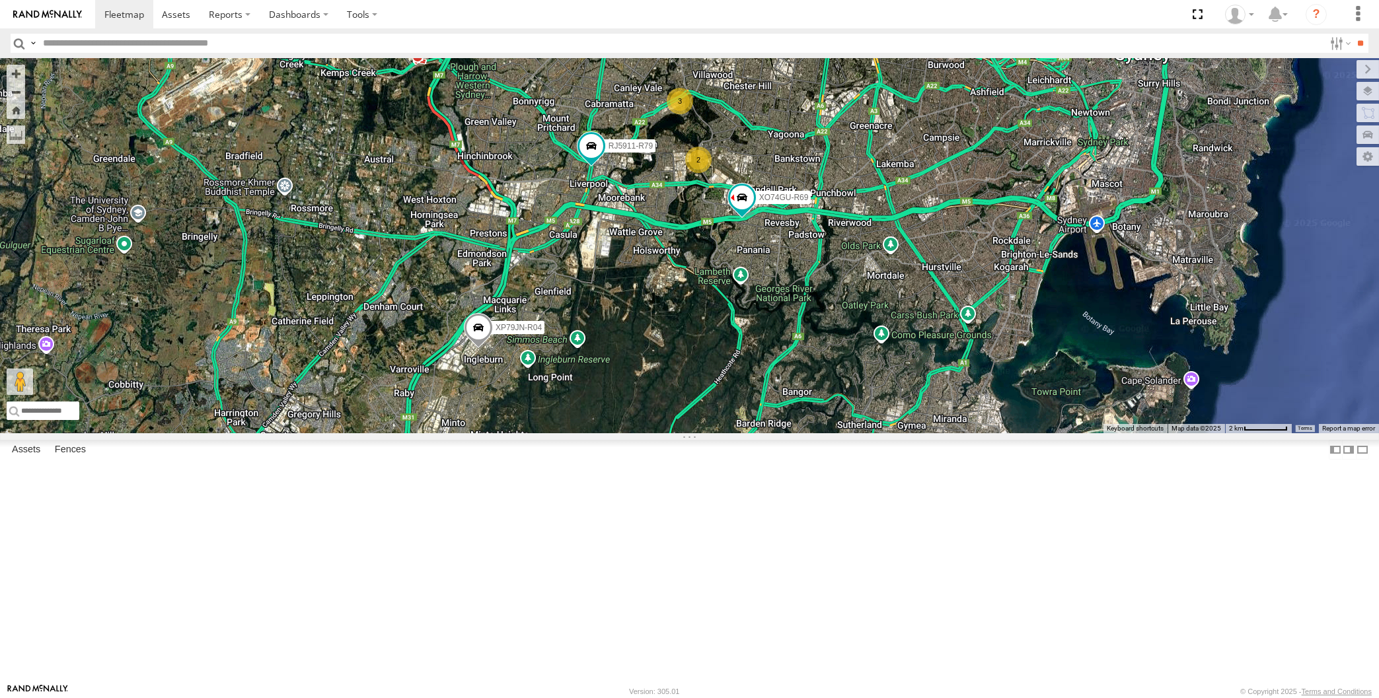
drag, startPoint x: 947, startPoint y: 344, endPoint x: 898, endPoint y: 379, distance: 59.2
click at [899, 379] on div "XP79JN-R04 RJ5911-R79 XO74GU-R69 2 3" at bounding box center [689, 245] width 1379 height 375
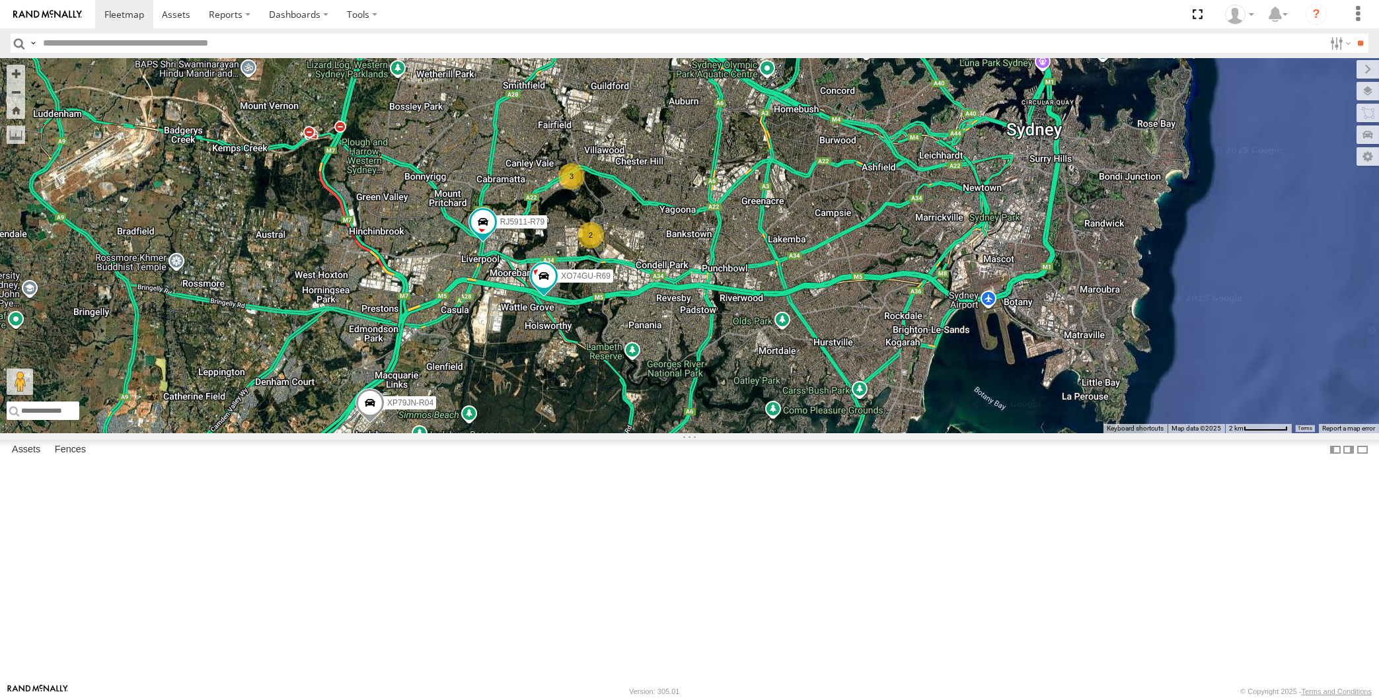
click at [754, 433] on div "XP79JN-R04 RJ5911-R79 XO74GU-R69 2 3" at bounding box center [689, 245] width 1379 height 375
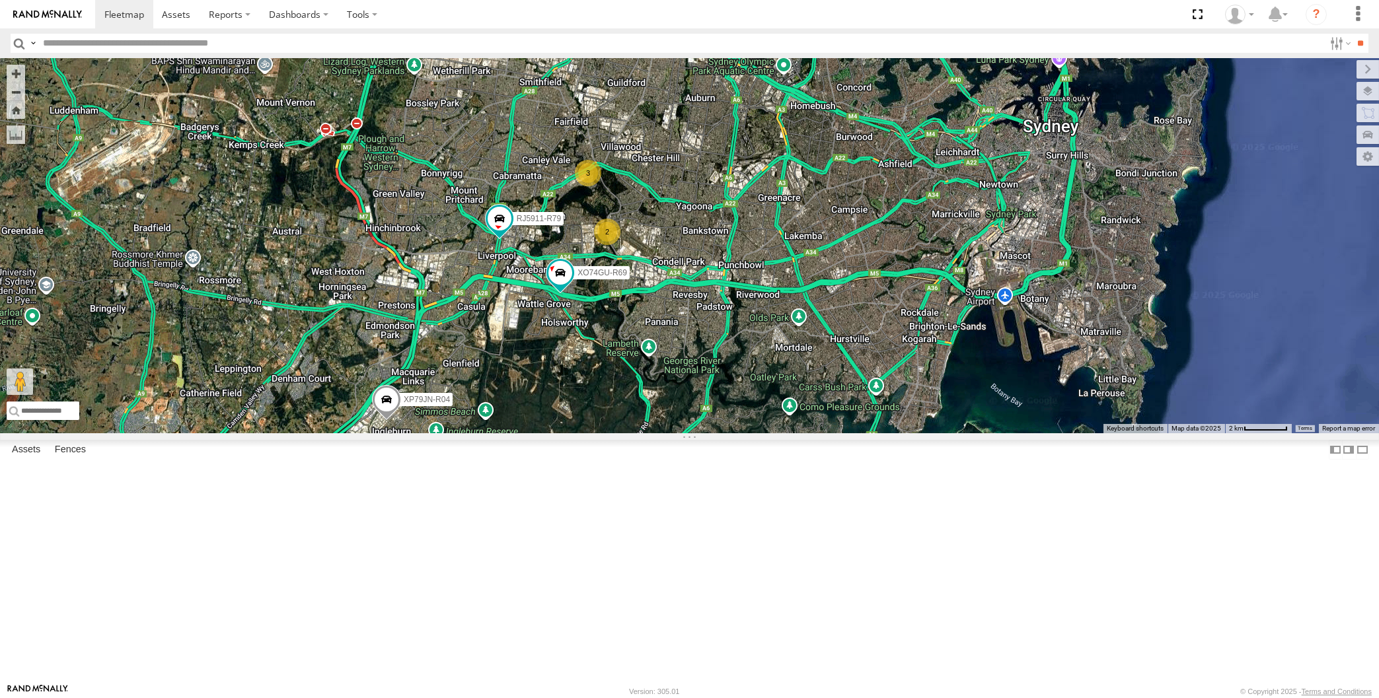
click at [762, 433] on div "XP79JN-R04 RJ5911-R79 XO74GU-R69 2 3" at bounding box center [689, 245] width 1379 height 375
click at [295, 204] on div "XP30JQ-R03 XP79JN-R04 RJ5911-R79 XO74GU-R69 4" at bounding box center [689, 245] width 1379 height 375
drag, startPoint x: 609, startPoint y: 480, endPoint x: 584, endPoint y: 469, distance: 27.2
click at [599, 433] on div "XP30JQ-R03 XP79JN-R04 RJ5911-R79 XO74GU-R69 4" at bounding box center [689, 245] width 1379 height 375
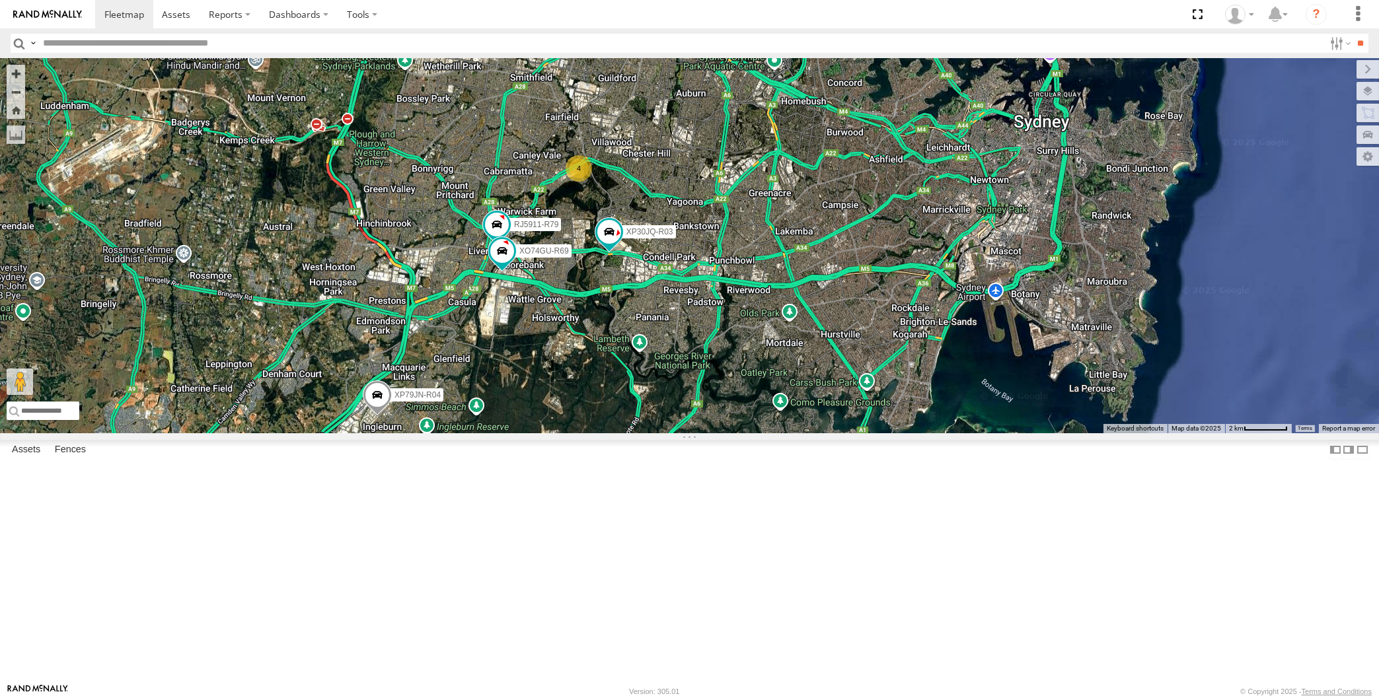
drag, startPoint x: 669, startPoint y: 472, endPoint x: 653, endPoint y: 467, distance: 17.2
click at [668, 433] on div "XP30JQ-R03 XP79JN-R04 RJ5911-R79 XO74GU-R69 4" at bounding box center [689, 245] width 1379 height 375
drag, startPoint x: 632, startPoint y: 486, endPoint x: 621, endPoint y: 476, distance: 14.5
click at [622, 433] on div "XP30JQ-R03 XP79JN-R04 RJ5911-R79 XO74GU-R69 4" at bounding box center [689, 245] width 1379 height 375
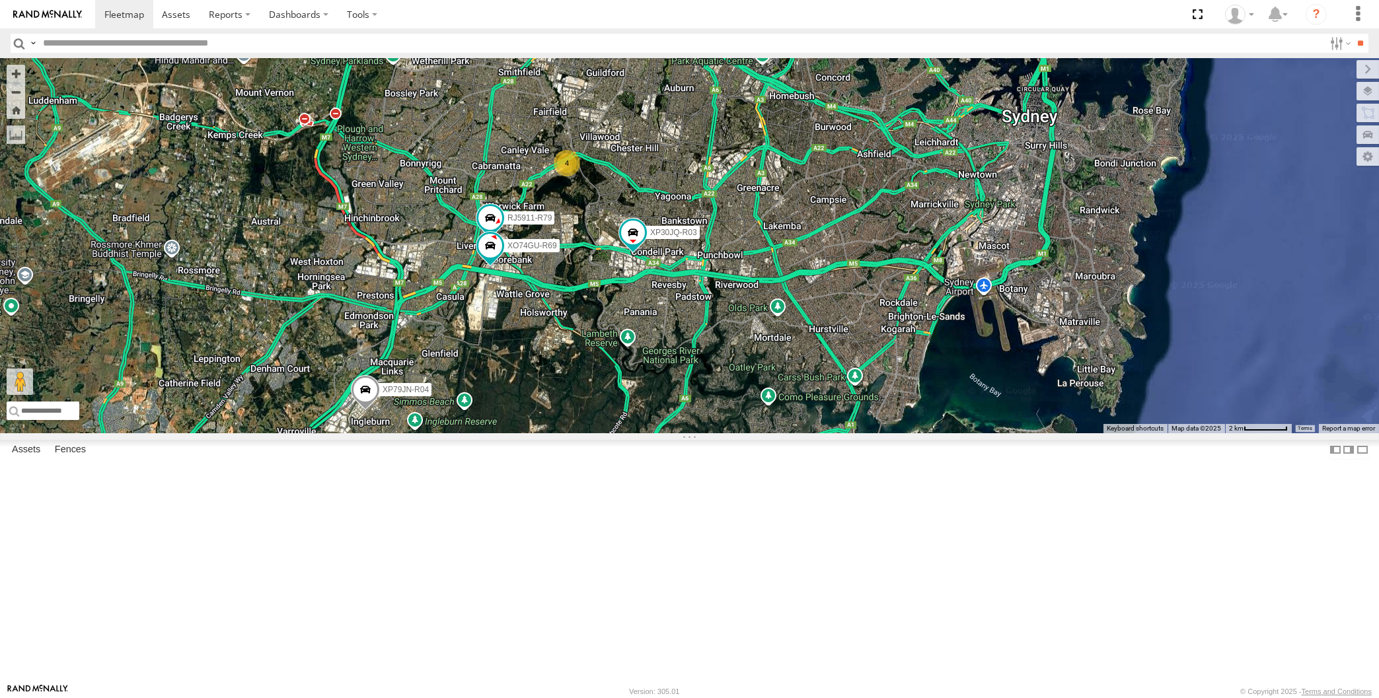
click at [720, 433] on div "XP30JQ-R03 XP79JN-R04 RJ5911-R79 XO74GU-R69 4" at bounding box center [689, 245] width 1379 height 375
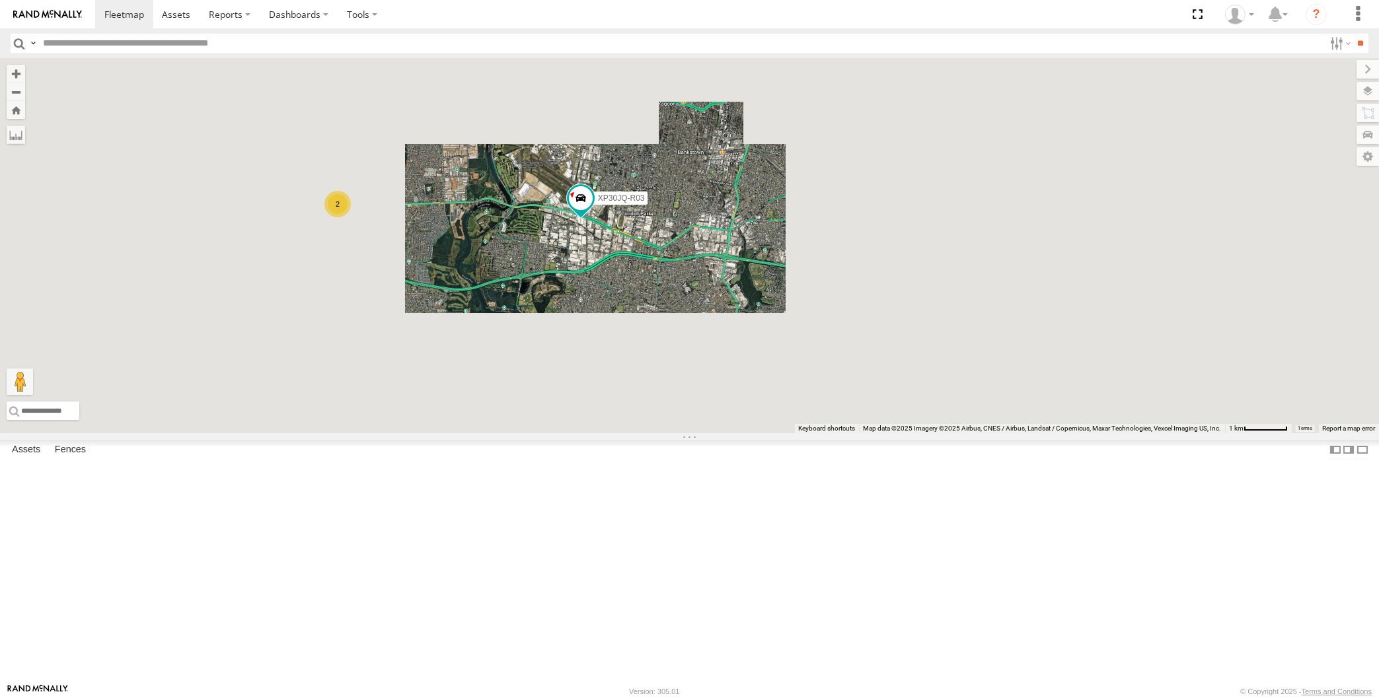
drag, startPoint x: 435, startPoint y: 372, endPoint x: 467, endPoint y: 379, distance: 33.0
click at [455, 375] on div "XP30JQ-R03 XP79JN-R04 4 2" at bounding box center [689, 245] width 1379 height 375
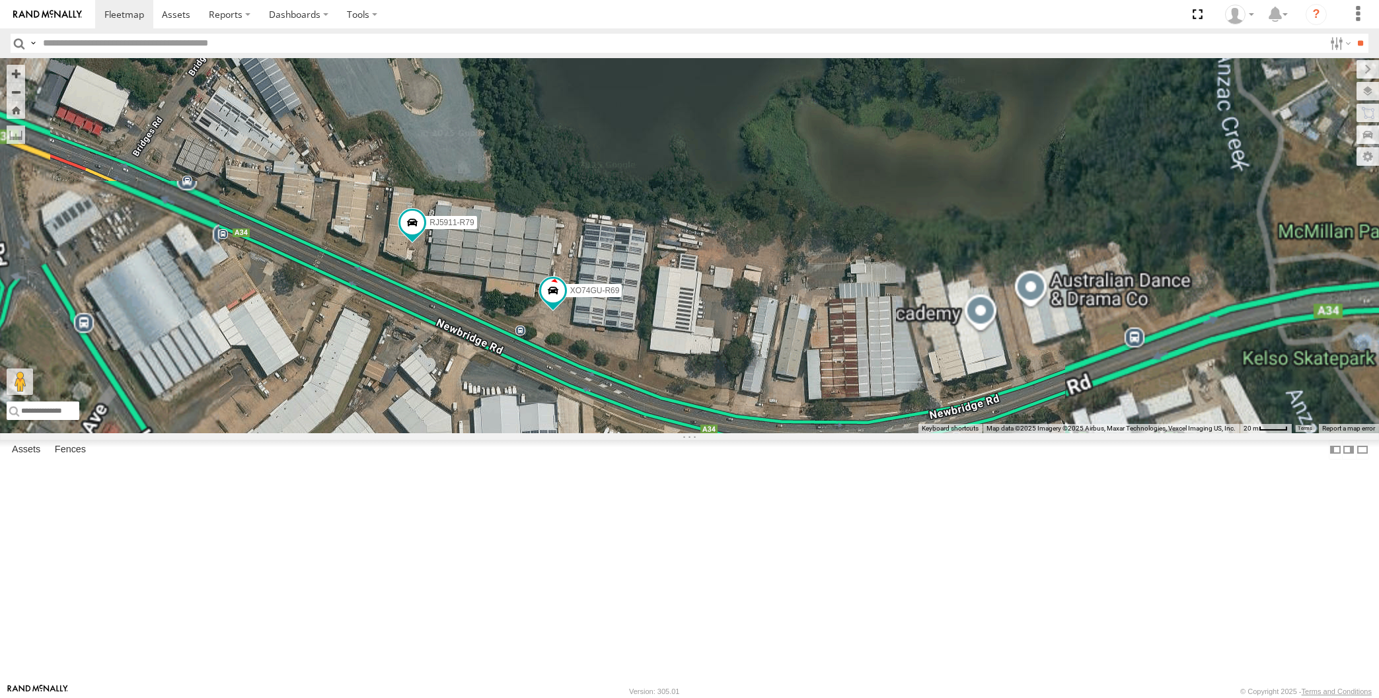
drag, startPoint x: 659, startPoint y: 365, endPoint x: 668, endPoint y: 354, distance: 14.1
click at [667, 355] on div "XP30JQ-R03 XP79JN-R04 RJ5911-R79 XO74GU-R69" at bounding box center [689, 245] width 1379 height 375
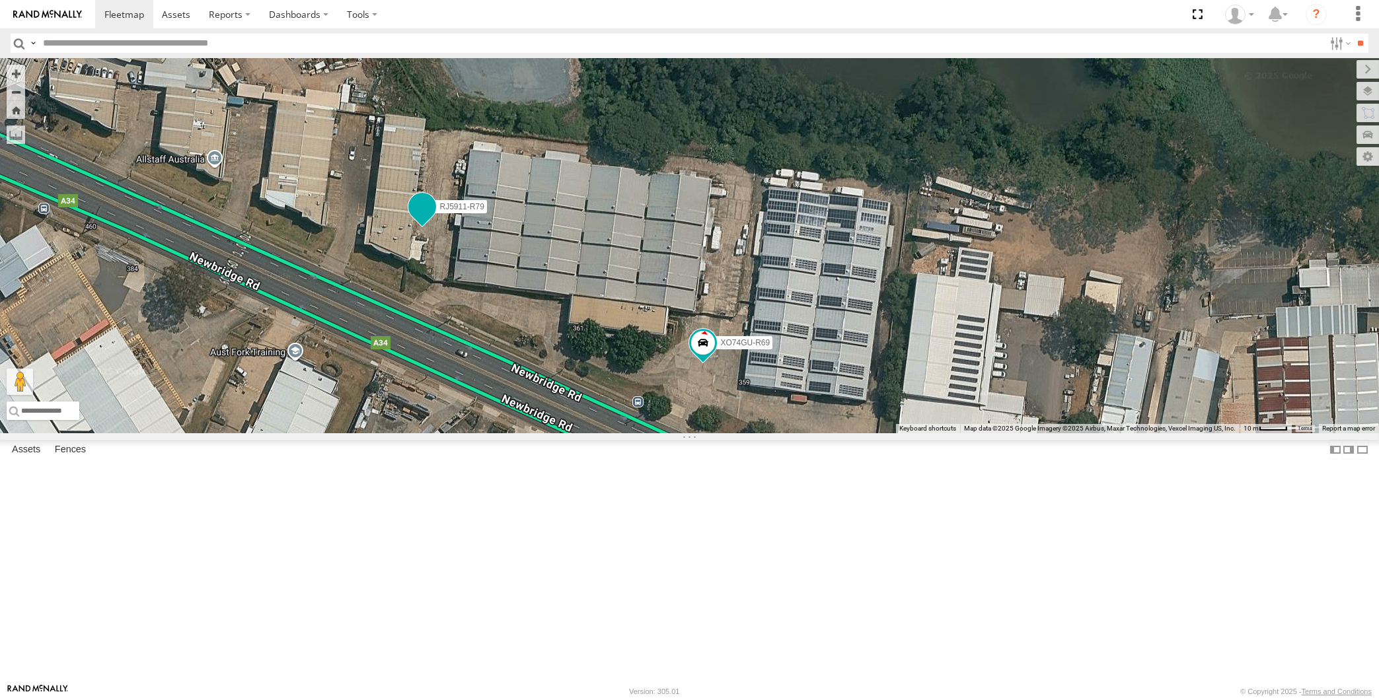
click at [424, 219] on span at bounding box center [422, 207] width 24 height 24
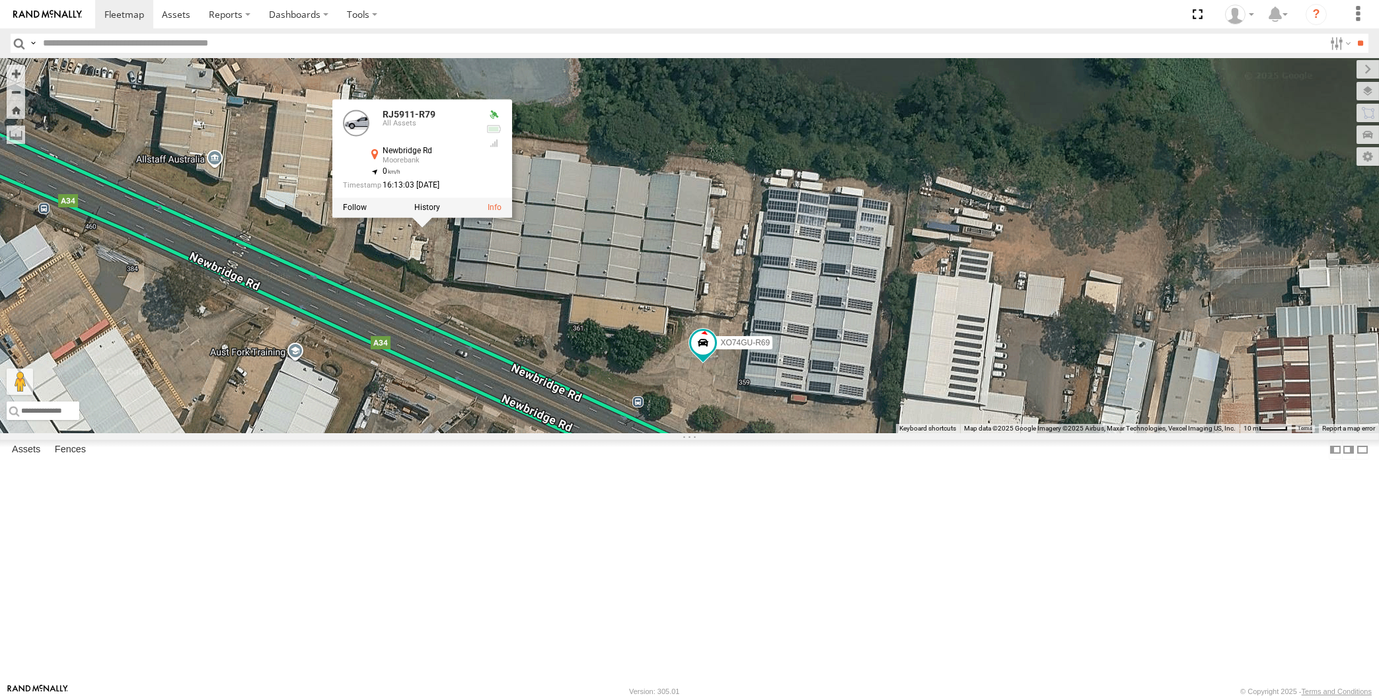
click at [720, 433] on div "XP30JQ-R03 XP79JN-R04 RJ5911-R79 XO74GU-R69 RJ5911-R79 All Assets [GEOGRAPHIC_D…" at bounding box center [689, 245] width 1379 height 375
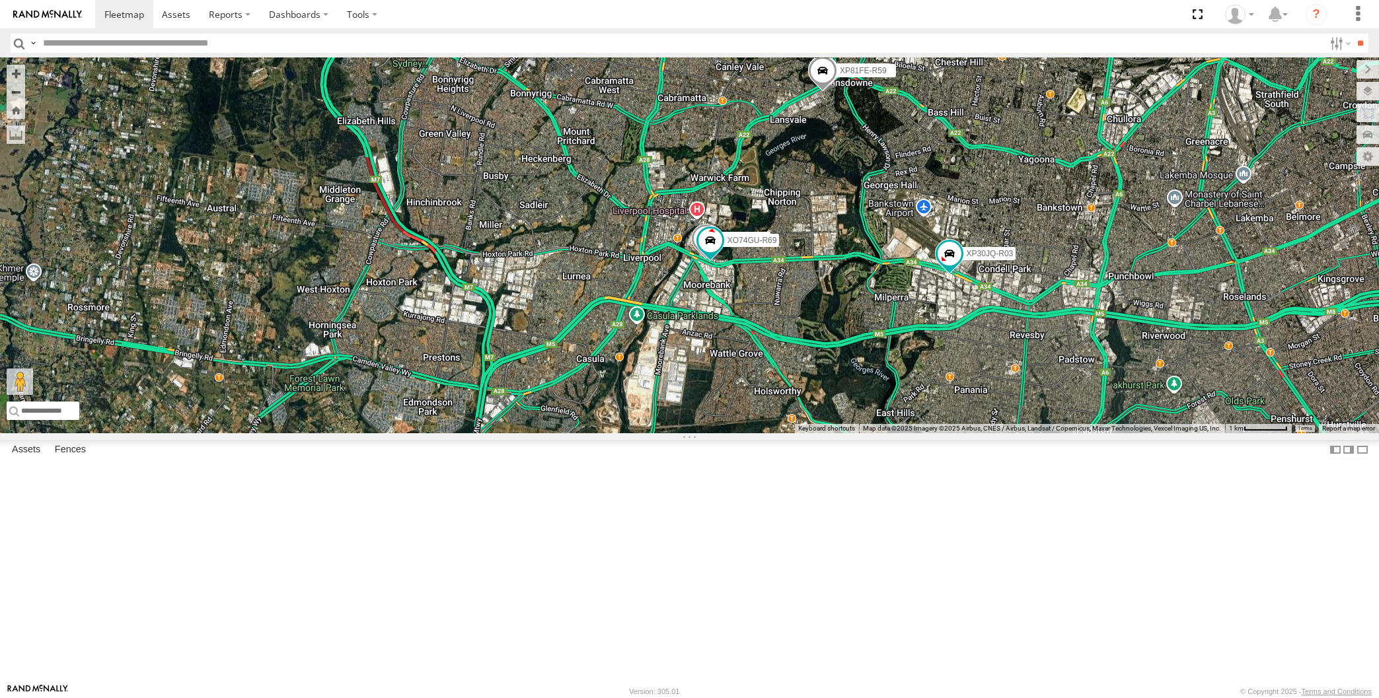
drag, startPoint x: 1037, startPoint y: 478, endPoint x: 1009, endPoint y: 523, distance: 52.2
click at [1021, 433] on div "XP30JQ-R03 XP79JN-R04 Spare RJ5911-R79 XO97HS-R08 XP81FE-R59 (not working from …" at bounding box center [689, 245] width 1379 height 375
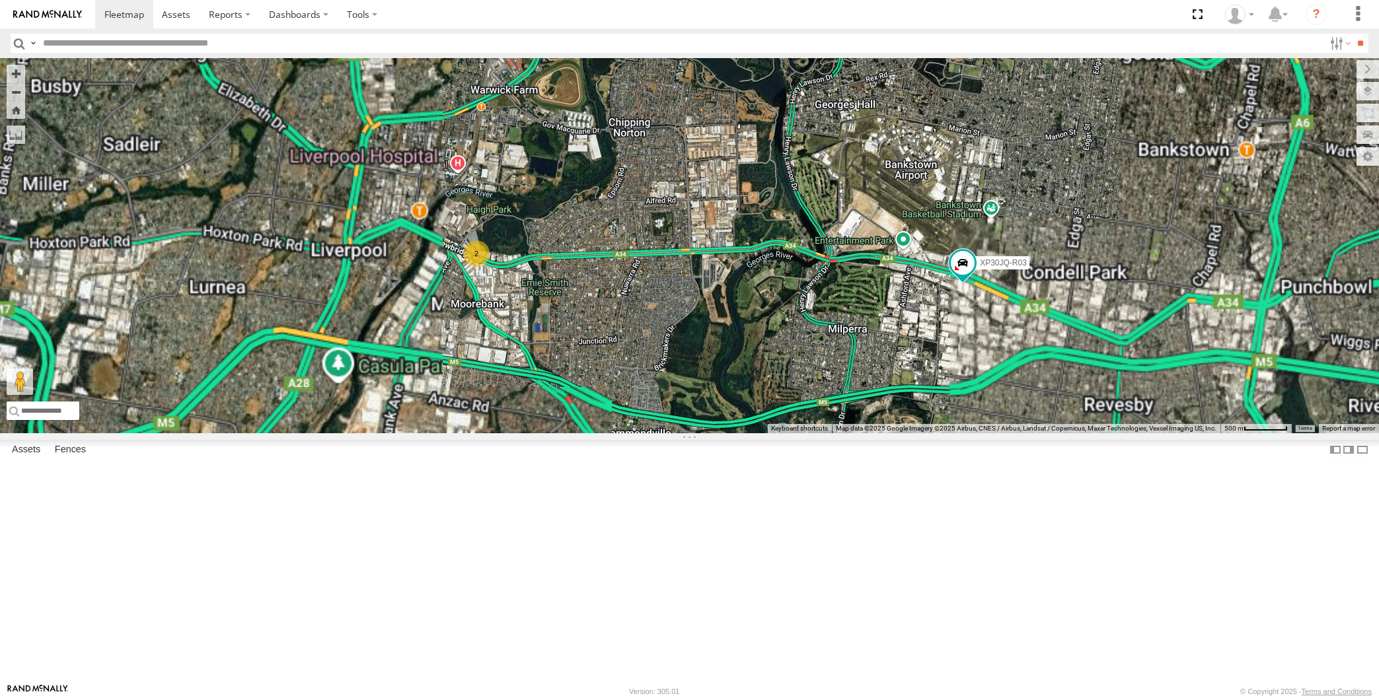
drag, startPoint x: 877, startPoint y: 515, endPoint x: 849, endPoint y: 548, distance: 43.6
click at [860, 433] on div "XP30JQ-R03 XP79JN-R04 Spare XO97HS-R08 XP81FE-R59 (not working from 4/8) XP81FE…" at bounding box center [689, 245] width 1379 height 375
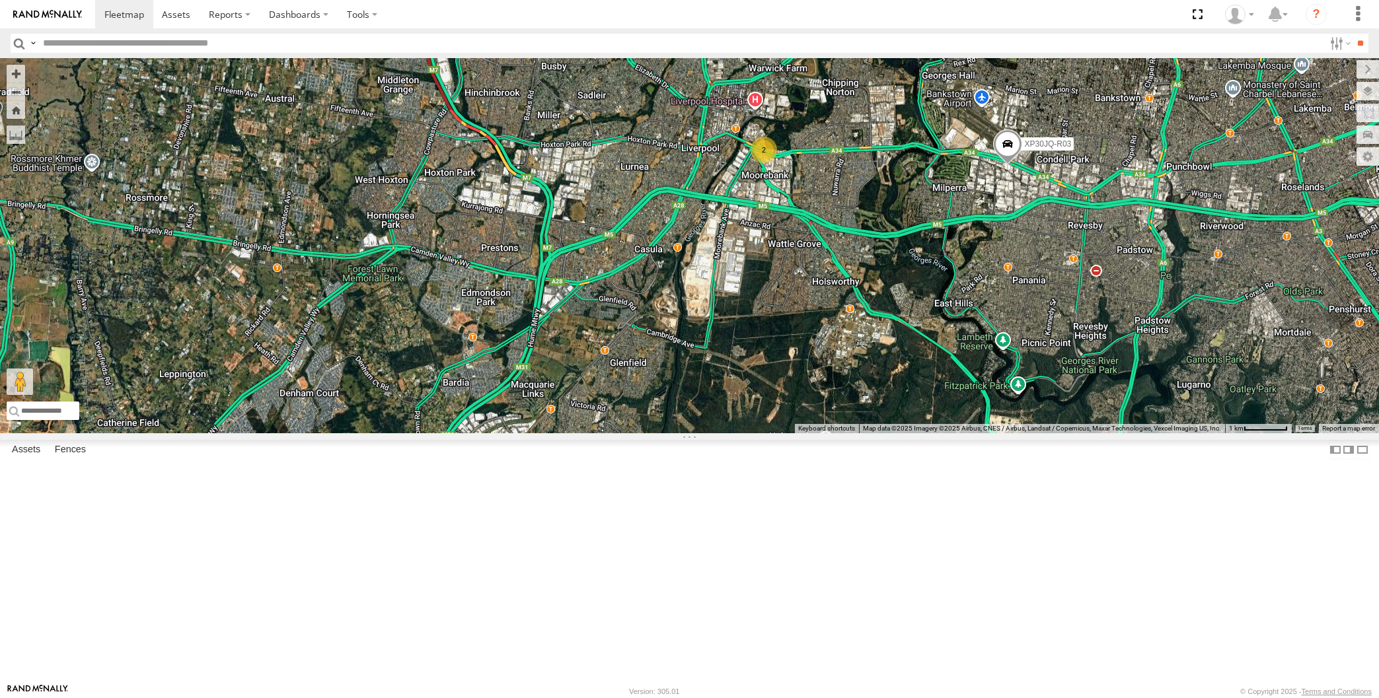
drag, startPoint x: 1087, startPoint y: 451, endPoint x: 1072, endPoint y: 457, distance: 16.0
click at [1079, 433] on div "XP30JQ-R03 XP79JN-R04 4 2" at bounding box center [689, 245] width 1379 height 375
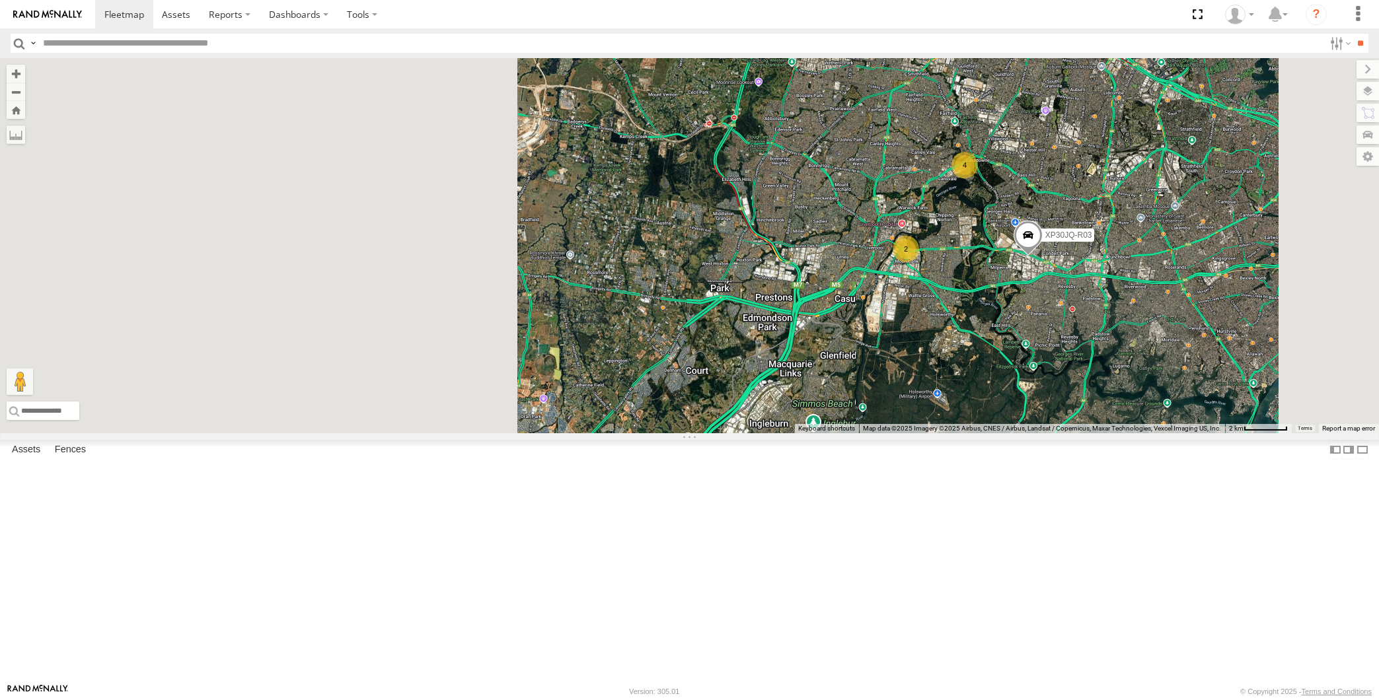
drag, startPoint x: 1081, startPoint y: 435, endPoint x: 1061, endPoint y: 454, distance: 27.1
click at [1062, 433] on div "XP30JQ-R03 XP79JN-R04 4 2" at bounding box center [689, 245] width 1379 height 375
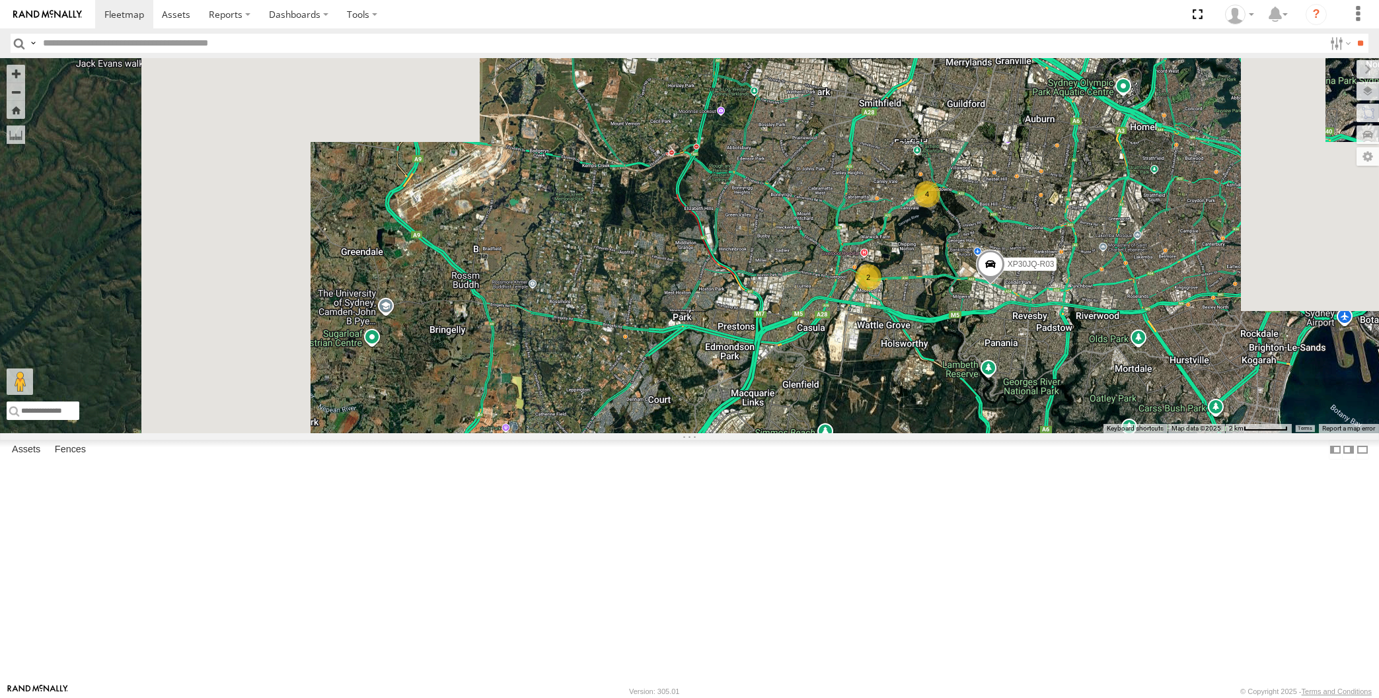
drag, startPoint x: 1054, startPoint y: 472, endPoint x: 1004, endPoint y: 482, distance: 50.7
click at [1004, 433] on div "XP30JQ-R03 XP79JN-R04 4 2" at bounding box center [689, 245] width 1379 height 375
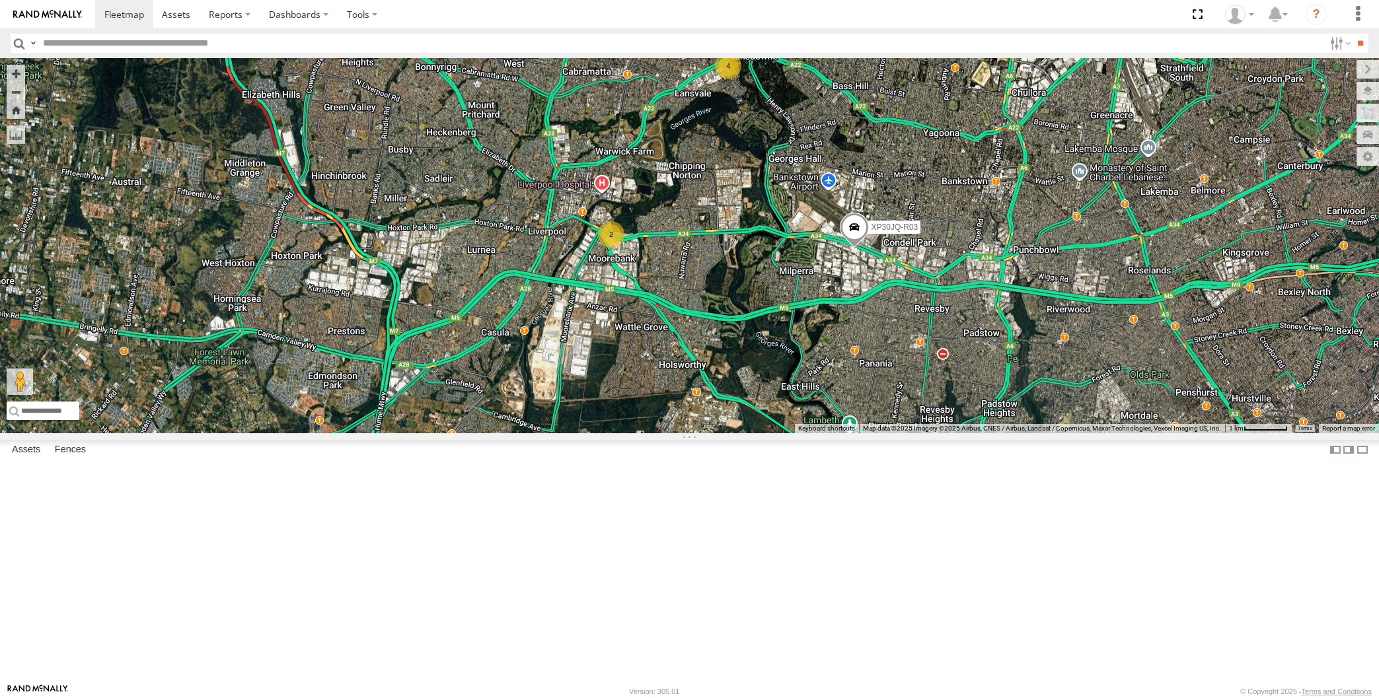
drag, startPoint x: 898, startPoint y: 483, endPoint x: 856, endPoint y: 486, distance: 43.1
click at [893, 433] on div "XP30JQ-R03 XP79JN-R04 4 2" at bounding box center [689, 245] width 1379 height 375
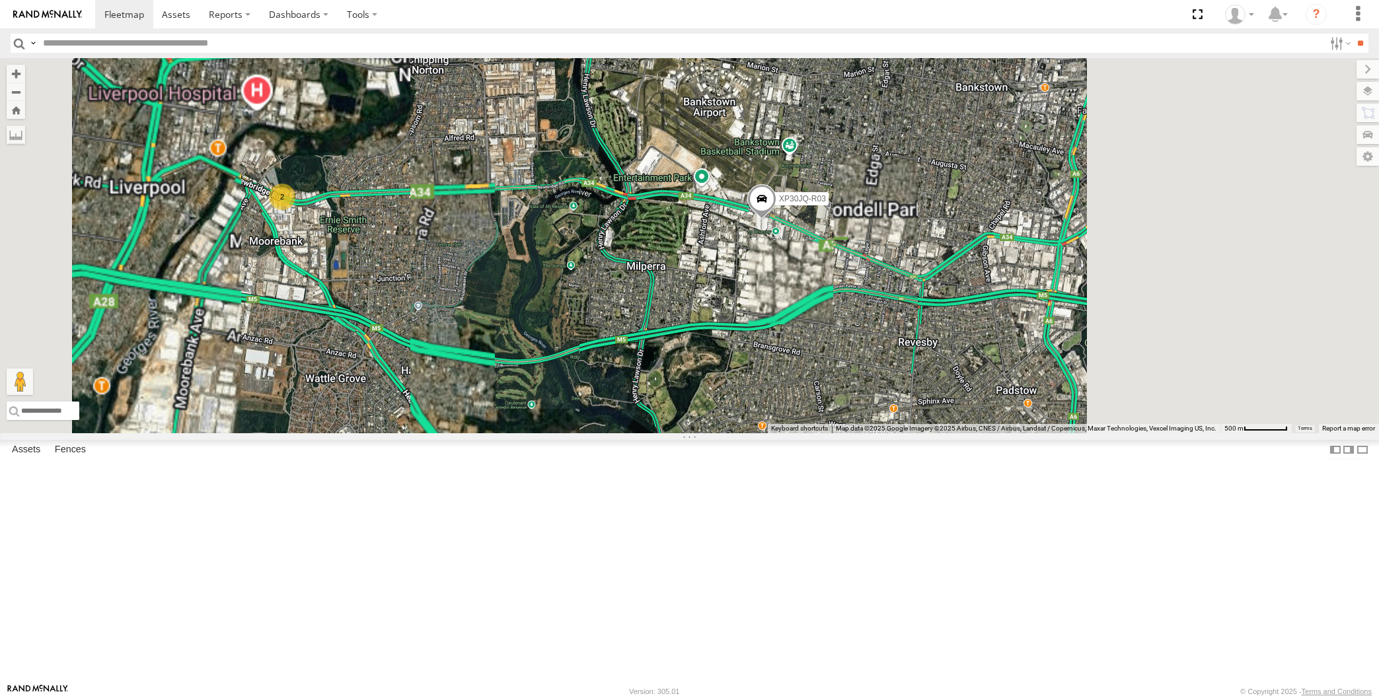
drag, startPoint x: 481, startPoint y: 432, endPoint x: 492, endPoint y: 437, distance: 11.8
click at [492, 433] on div "XP30JQ-R03 2" at bounding box center [689, 245] width 1379 height 375
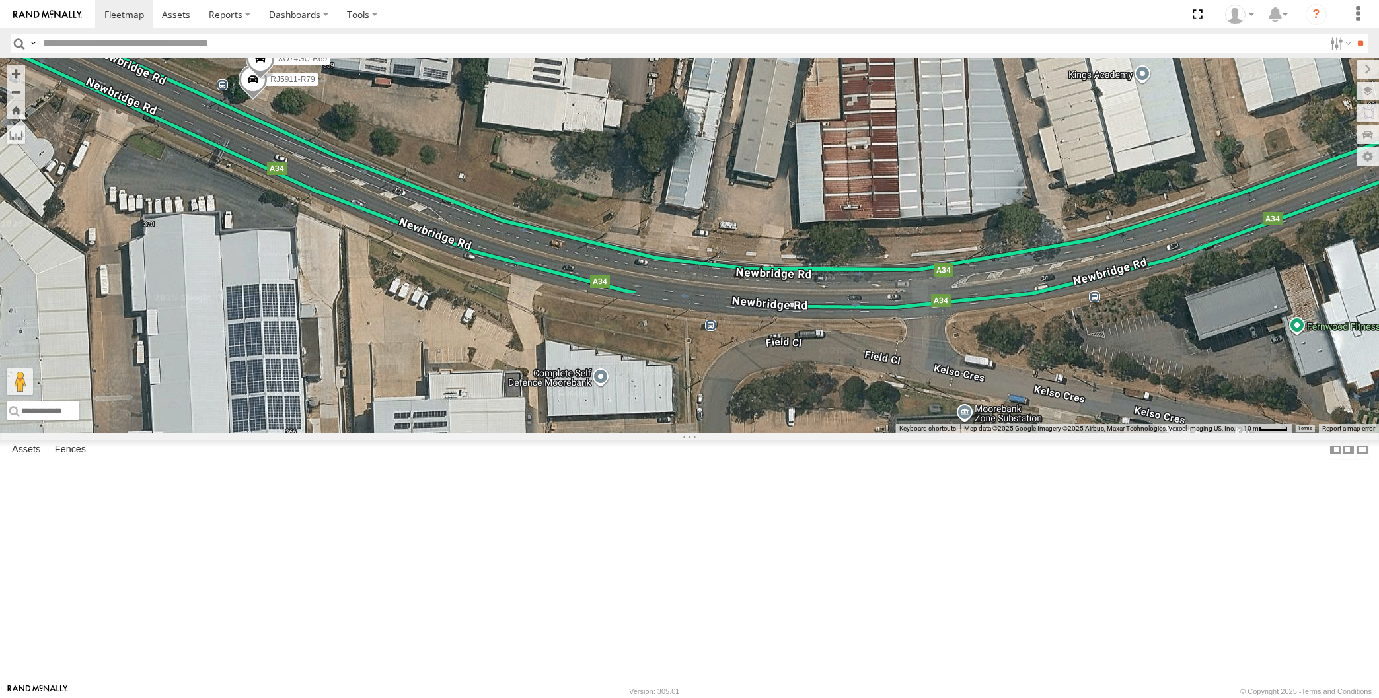
drag, startPoint x: 295, startPoint y: 274, endPoint x: 303, endPoint y: 287, distance: 14.5
click at [303, 287] on div "XP30JQ-R03 RJ5911-R79 XO74GU-R69" at bounding box center [689, 245] width 1379 height 375
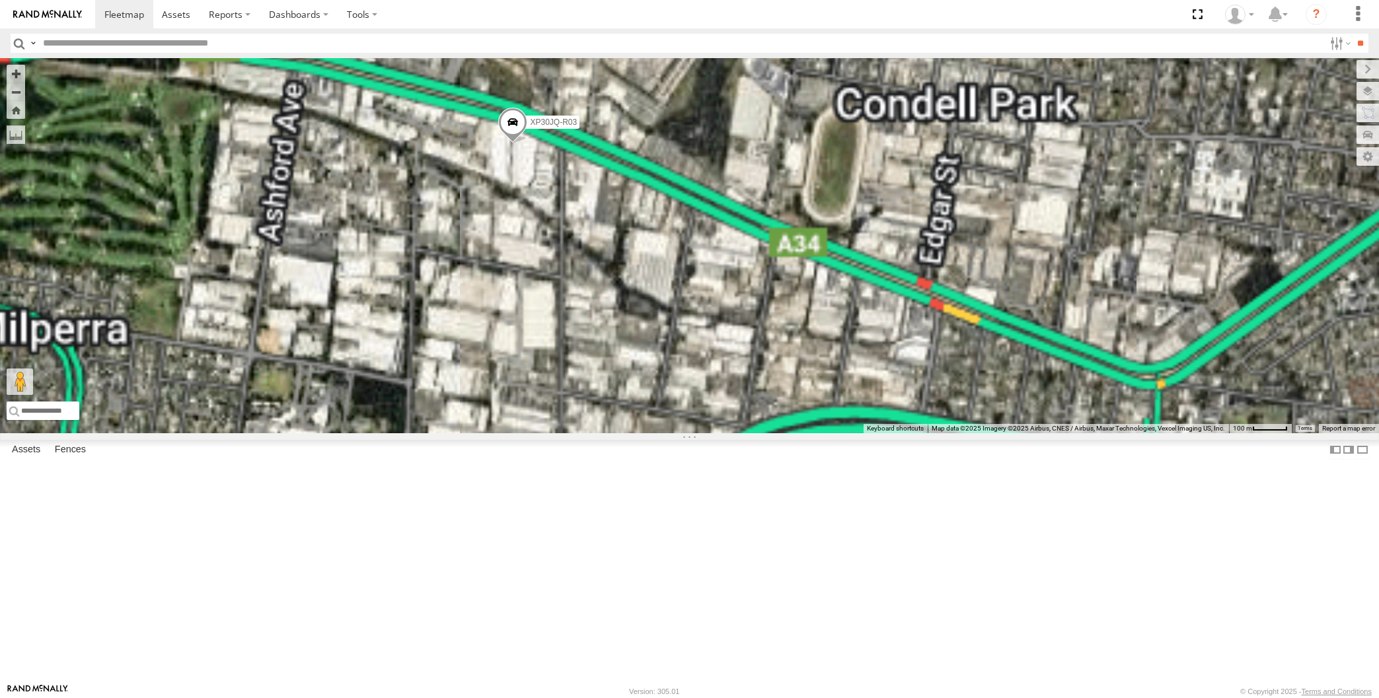
click at [517, 143] on span at bounding box center [512, 126] width 29 height 36
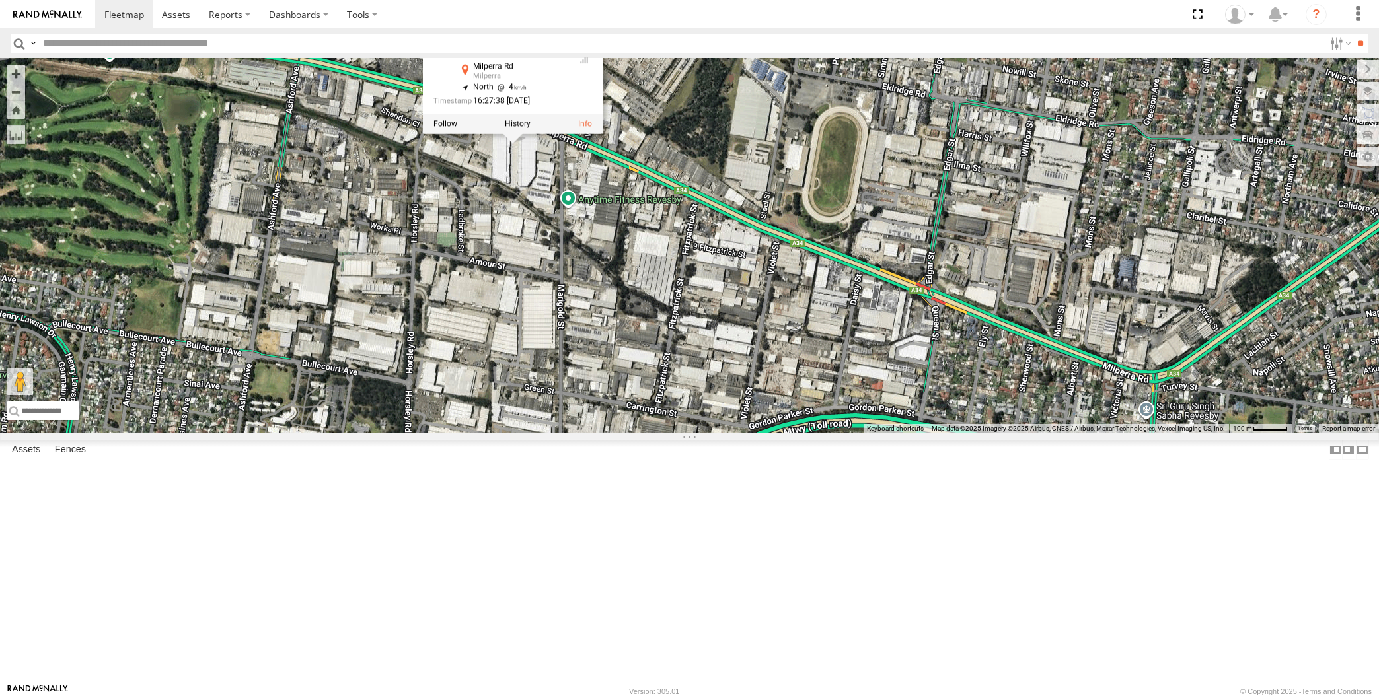
click at [536, 285] on div "XP30JQ-R03 XP30JQ-R03 All Assets Milperra Rd Milperra -33.93211 , 150.99782 Nor…" at bounding box center [689, 245] width 1379 height 375
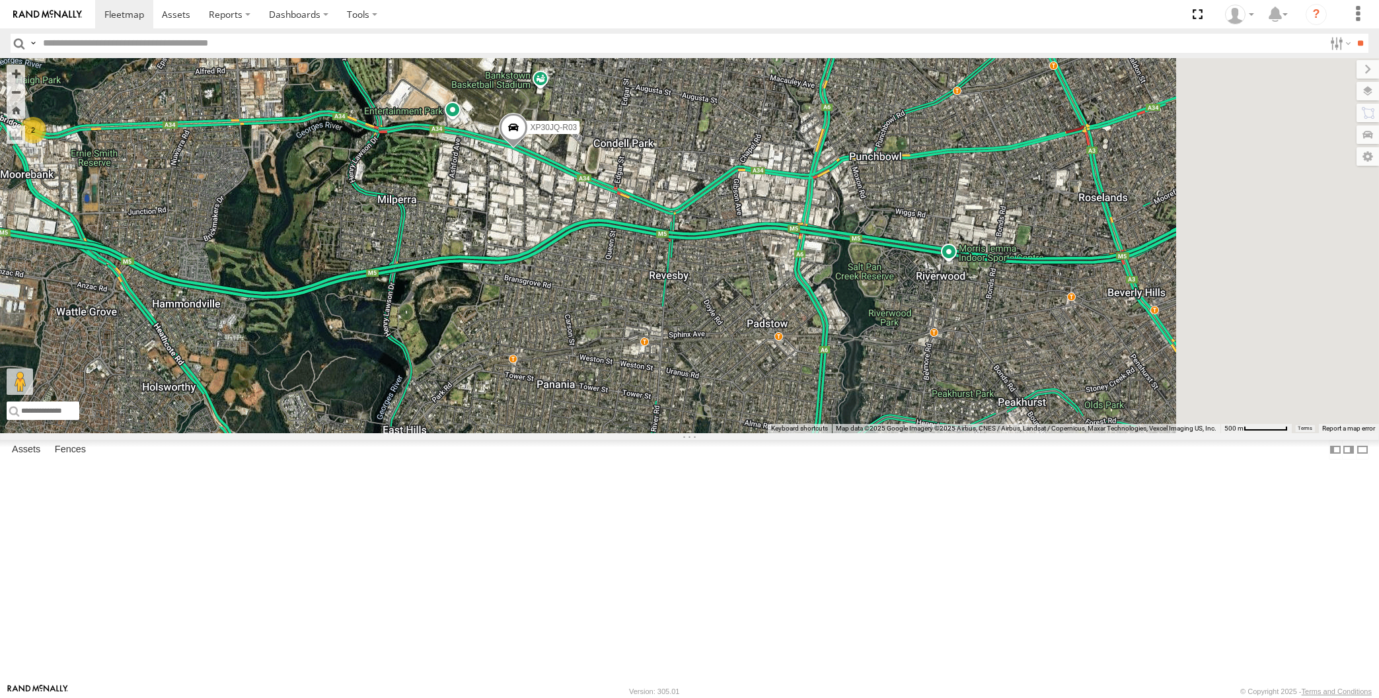
click at [512, 365] on div "XP30JQ-R03 2" at bounding box center [689, 245] width 1379 height 375
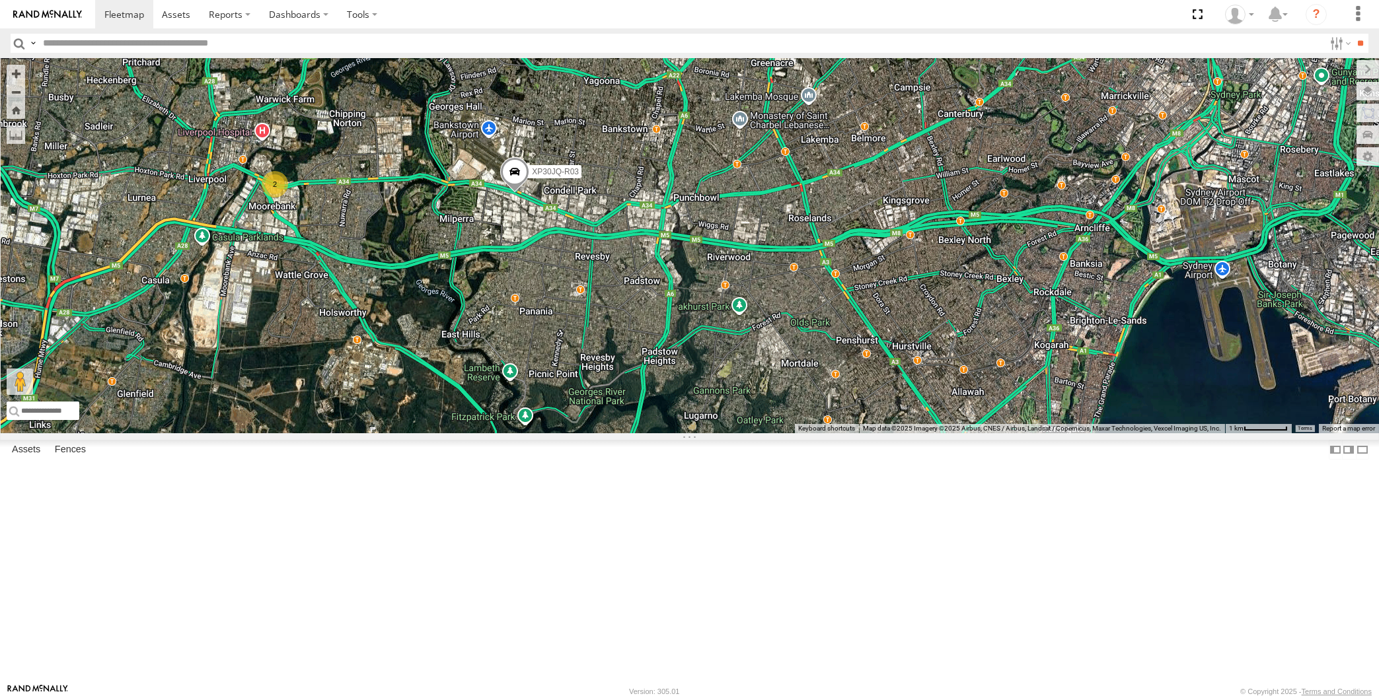
drag, startPoint x: 583, startPoint y: 419, endPoint x: 593, endPoint y: 423, distance: 11.3
click at [586, 423] on div "XP30JQ-R03 4 2" at bounding box center [689, 245] width 1379 height 375
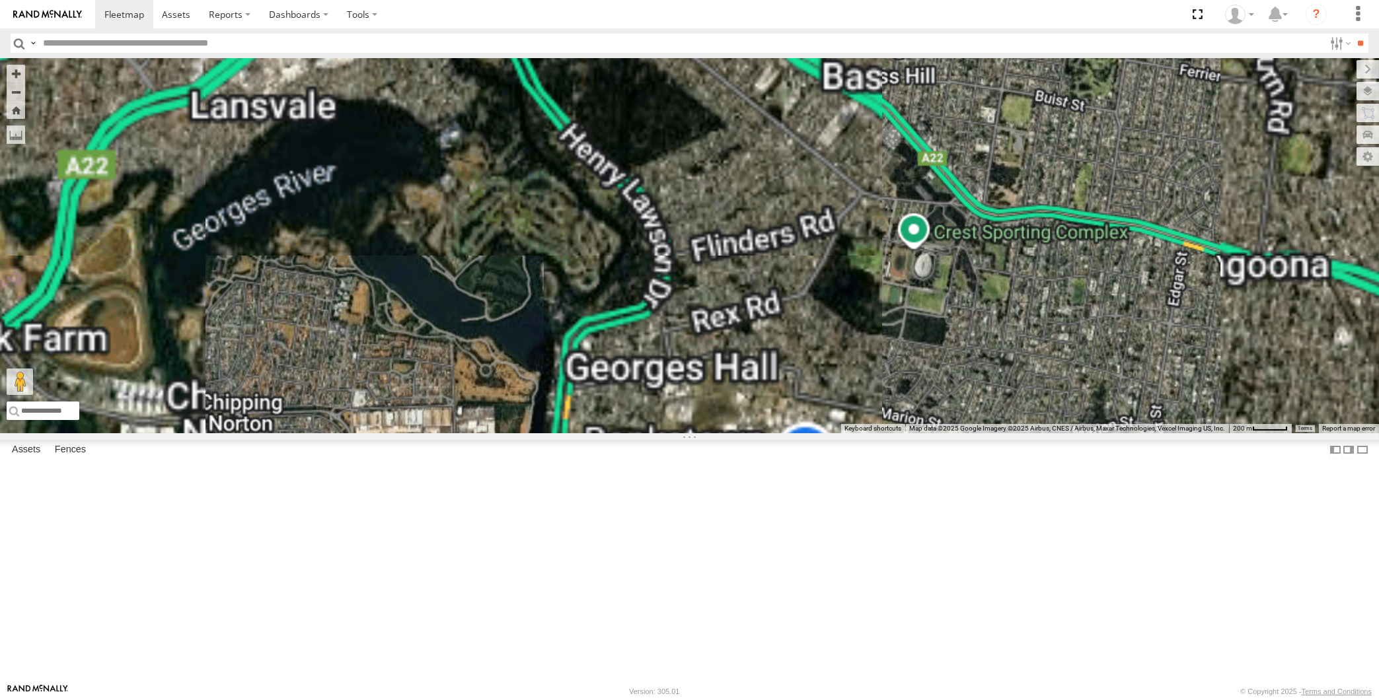
drag, startPoint x: 573, startPoint y: 254, endPoint x: 581, endPoint y: 299, distance: 45.0
click at [581, 299] on div "RJ5911-R79 XO74GU-R69 5" at bounding box center [689, 245] width 1379 height 375
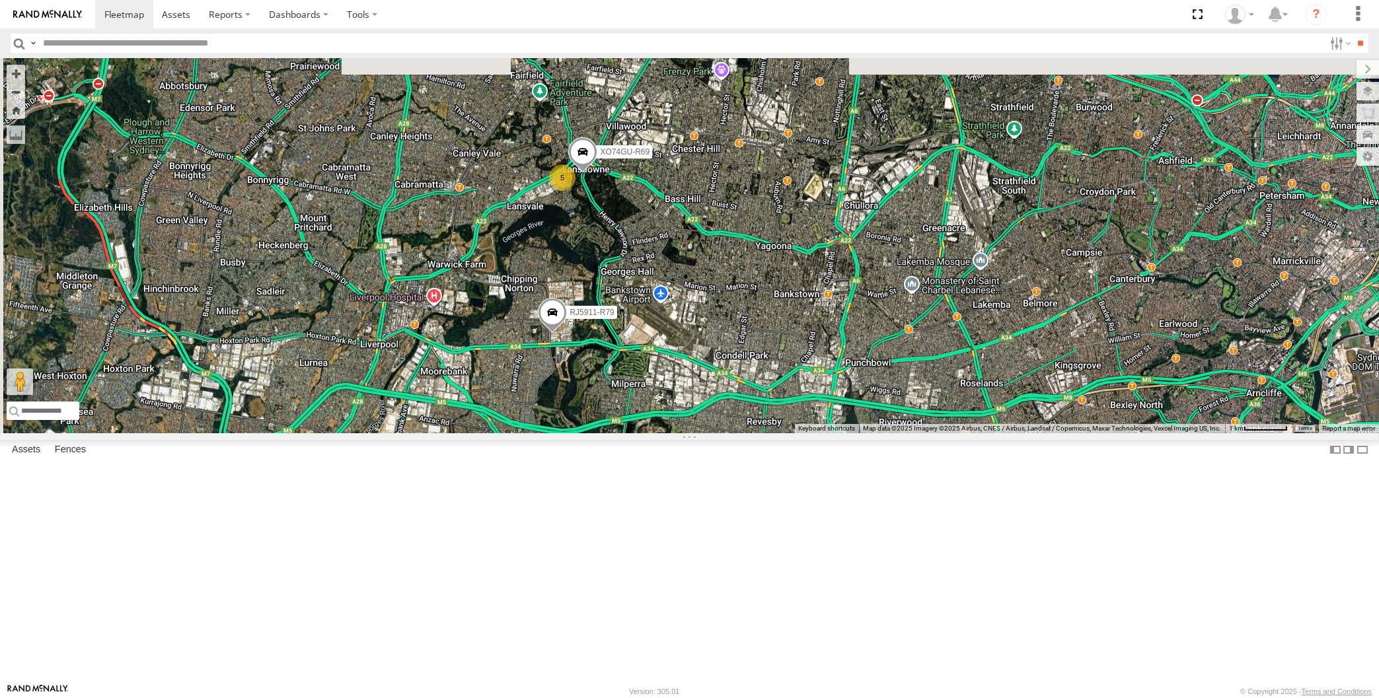
drag, startPoint x: 650, startPoint y: 525, endPoint x: 646, endPoint y: 510, distance: 15.1
click at [647, 433] on div "RJ5911-R79 XO74GU-R69 5" at bounding box center [689, 245] width 1379 height 375
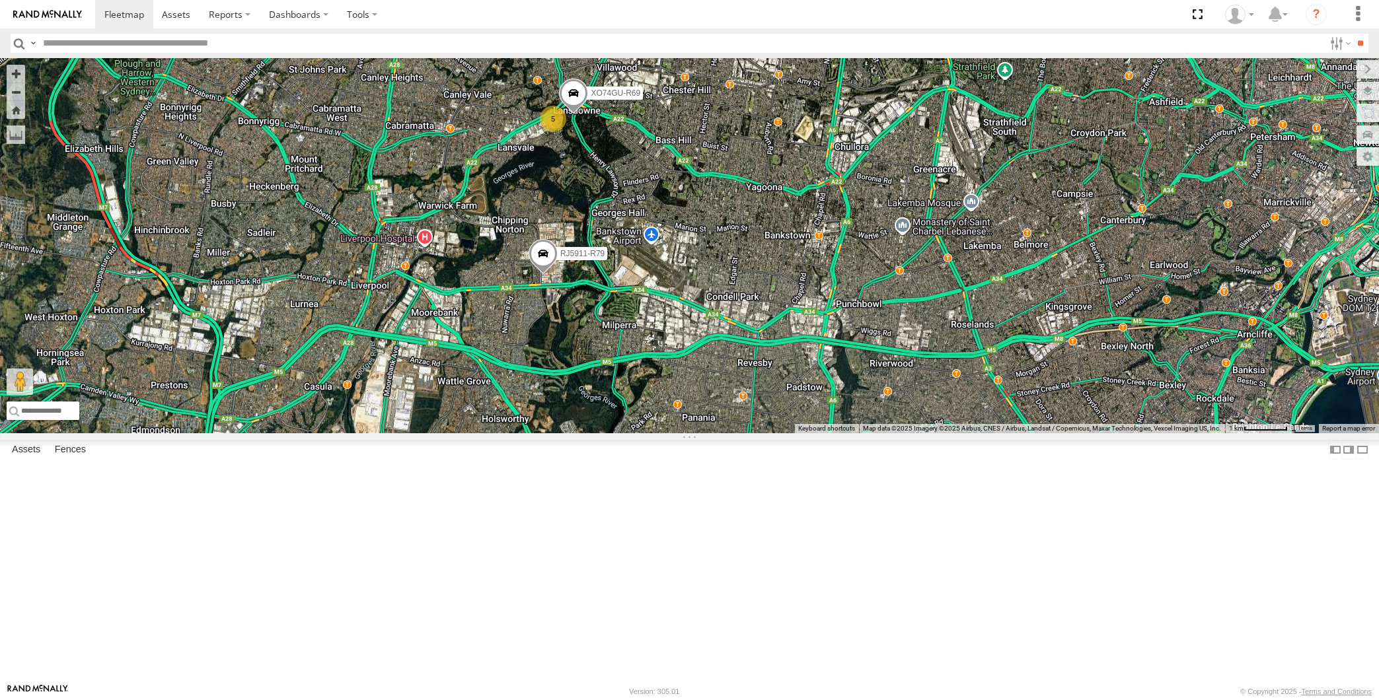
drag, startPoint x: 410, startPoint y: 492, endPoint x: 480, endPoint y: 344, distance: 164.3
click at [480, 344] on div "RJ5911-R79 XO74GU-R69 5" at bounding box center [689, 245] width 1379 height 375
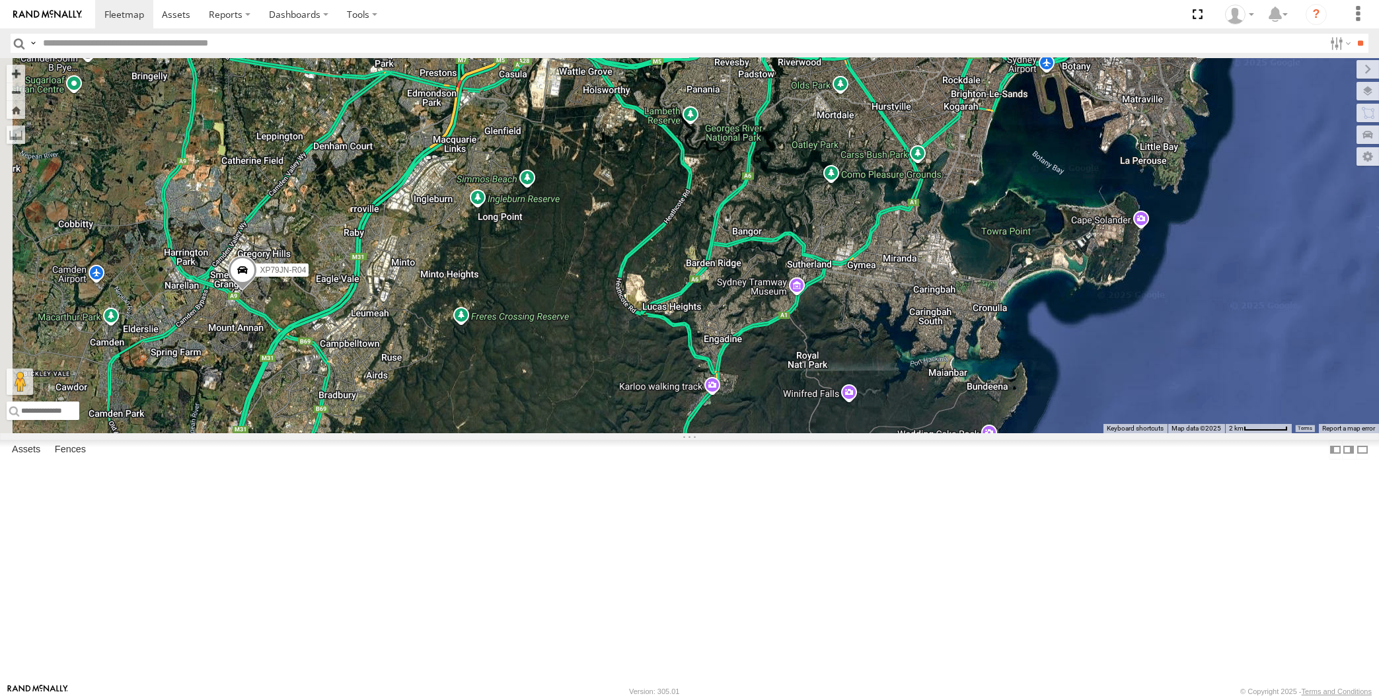
drag, startPoint x: 457, startPoint y: 428, endPoint x: 472, endPoint y: 423, distance: 15.3
click at [467, 425] on div "RJ5911-R79 6 XP79JN-R04" at bounding box center [689, 245] width 1379 height 375
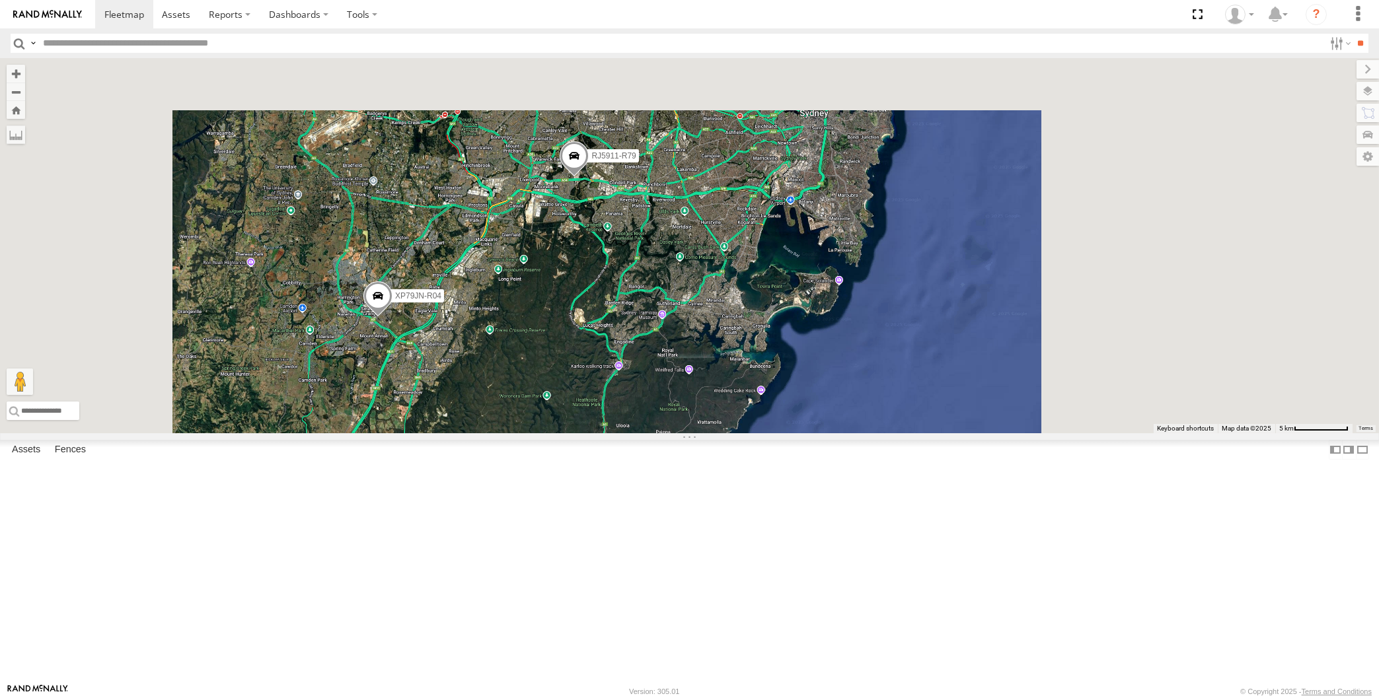
drag, startPoint x: 658, startPoint y: 443, endPoint x: 640, endPoint y: 469, distance: 31.7
click at [640, 433] on div "RJ5911-R79 XP79JN-R04" at bounding box center [689, 245] width 1379 height 375
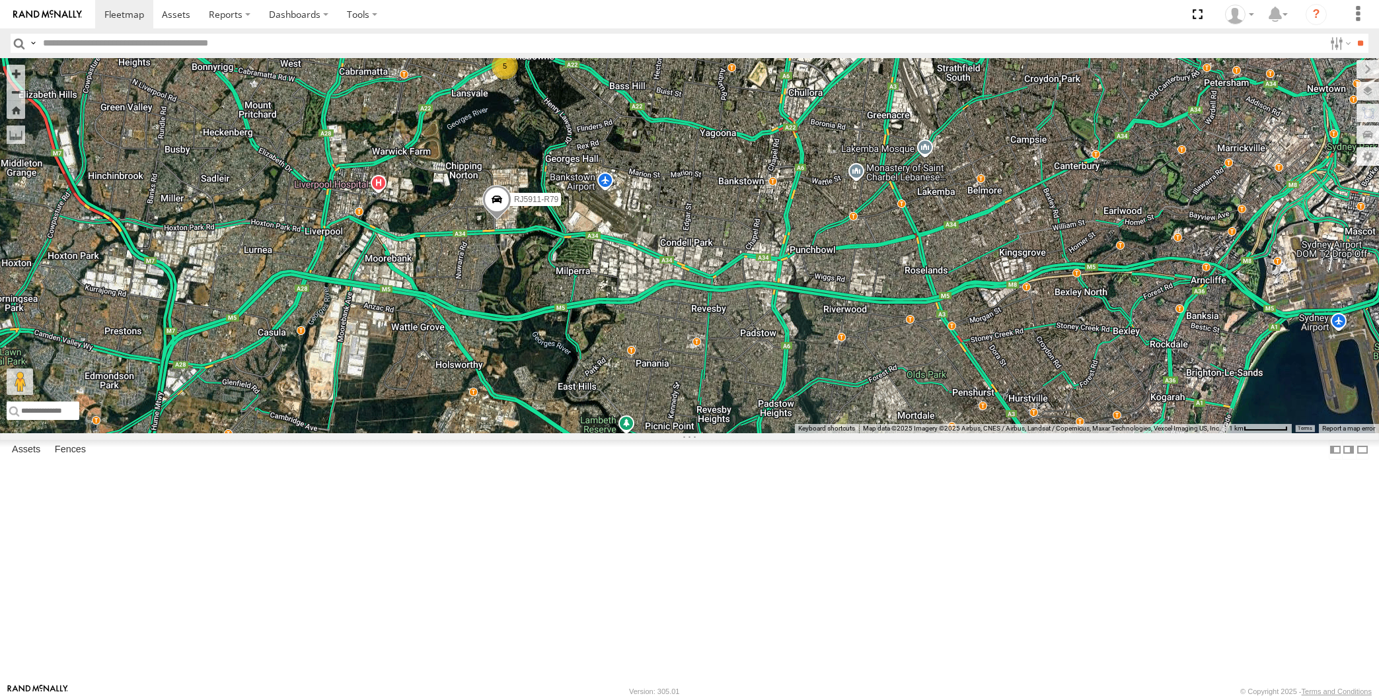
drag, startPoint x: 575, startPoint y: 233, endPoint x: 575, endPoint y: 252, distance: 18.5
click at [575, 251] on div "RJ5911-R79 XP79JN-R04 5 XO74GU-R69" at bounding box center [689, 245] width 1379 height 375
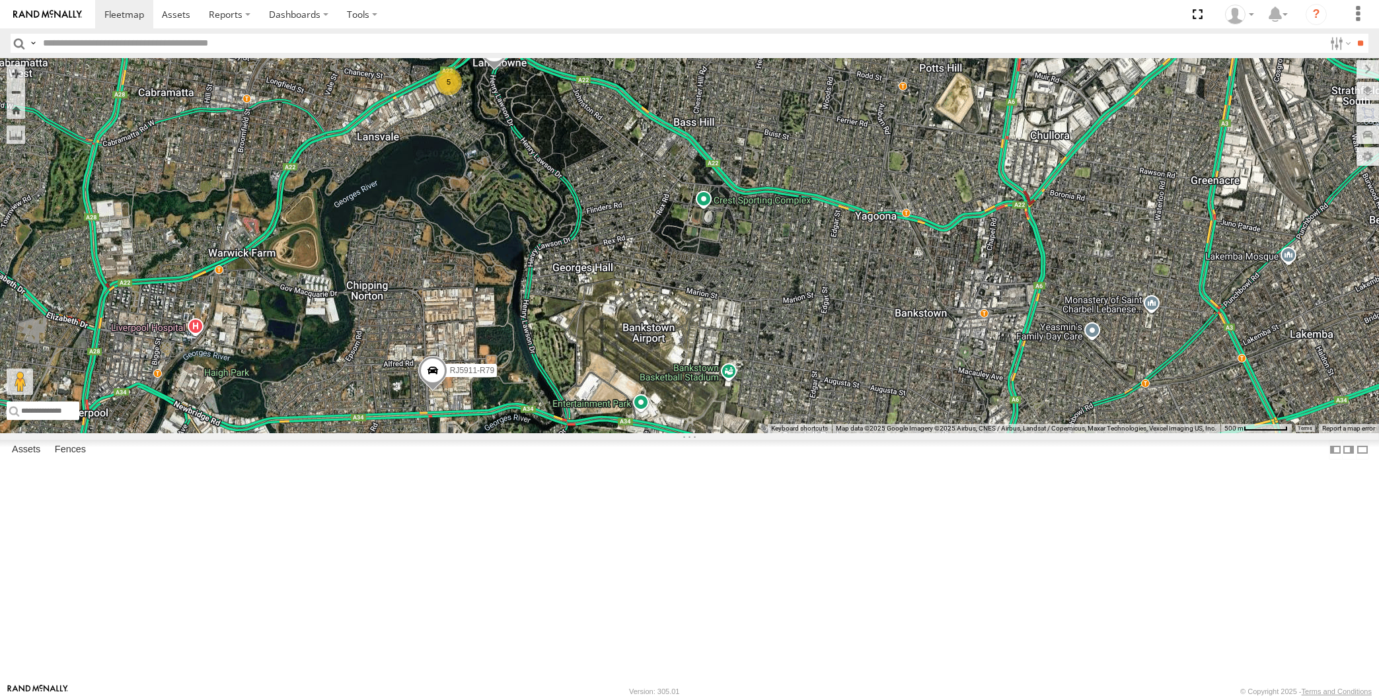
click at [486, 71] on span at bounding box center [493, 53] width 29 height 36
click at [693, 339] on div "RJ5911-R79 XP79JN-R04 XO74GU-R69 5 XO74GU-R69 All Assets [PERSON_NAME] [PERSON_…" at bounding box center [689, 245] width 1379 height 375
click at [593, 433] on div "RJ5911-R79 6" at bounding box center [689, 245] width 1379 height 375
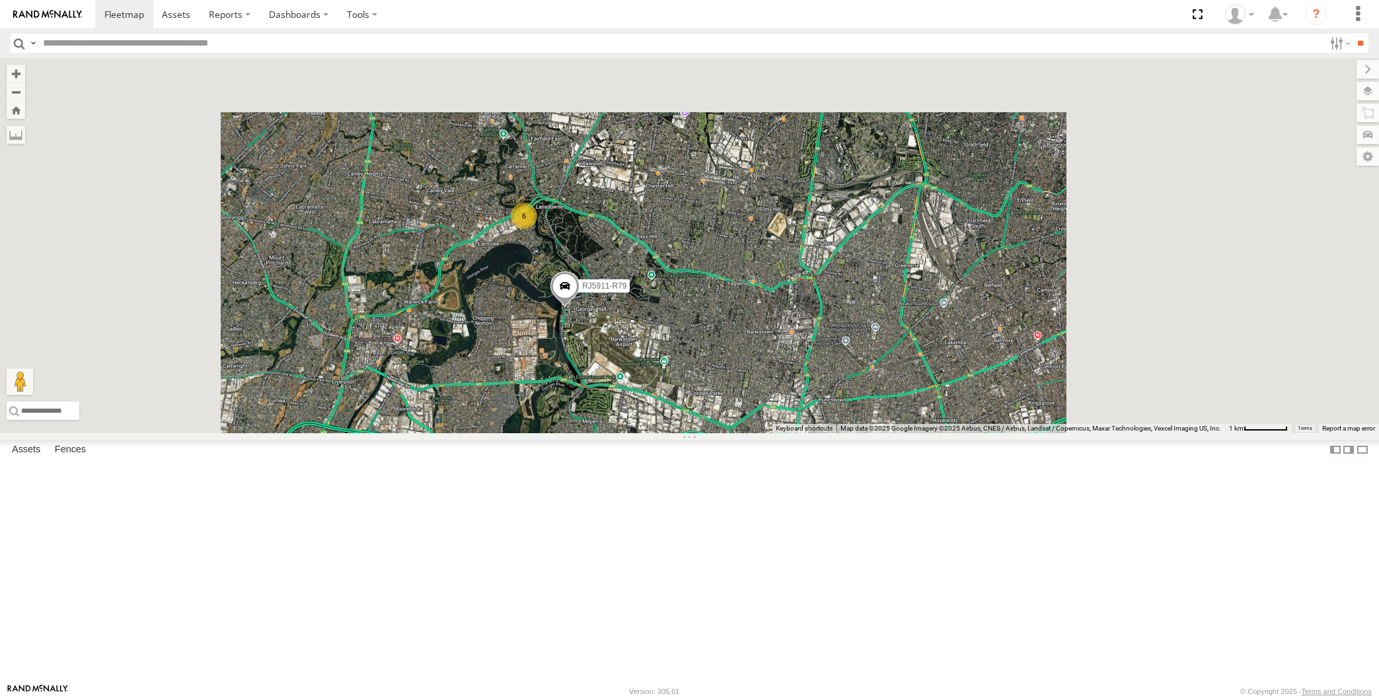
click at [647, 433] on div "RJ5911-R79 6" at bounding box center [689, 245] width 1379 height 375
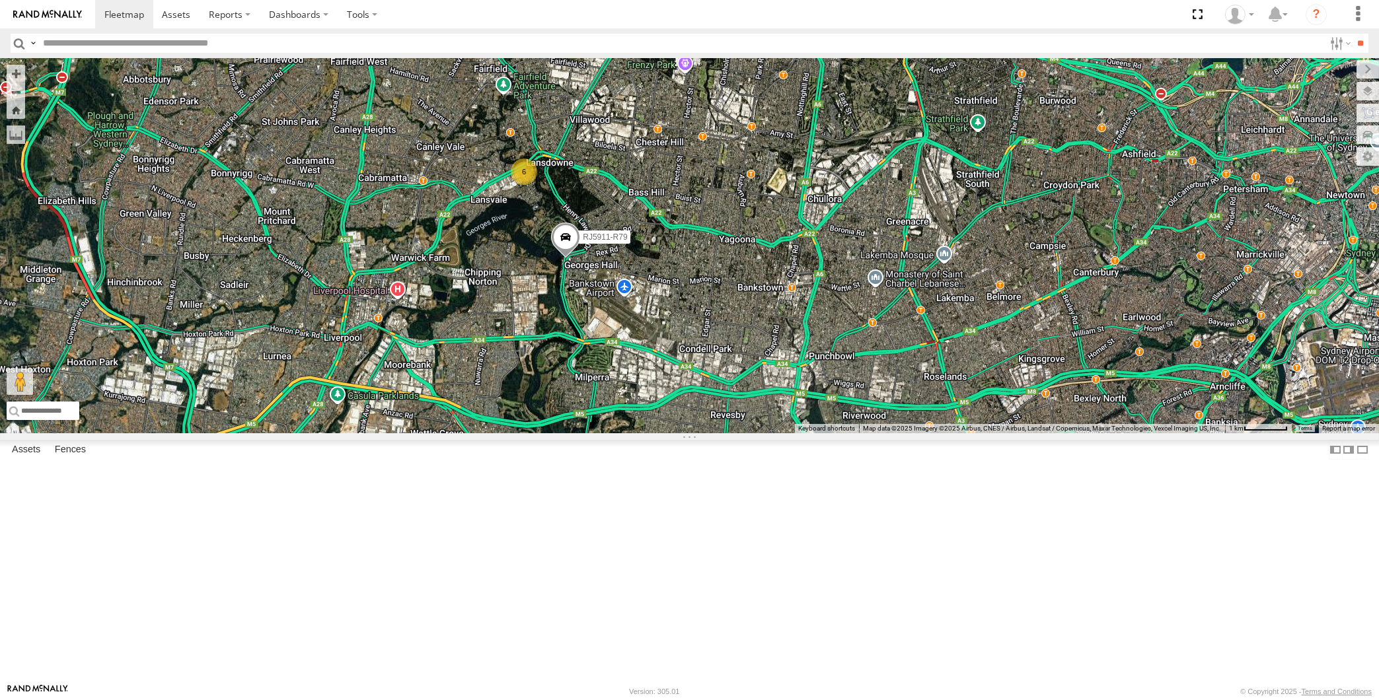
click at [817, 384] on div "RJ5911-R79 6" at bounding box center [689, 245] width 1379 height 375
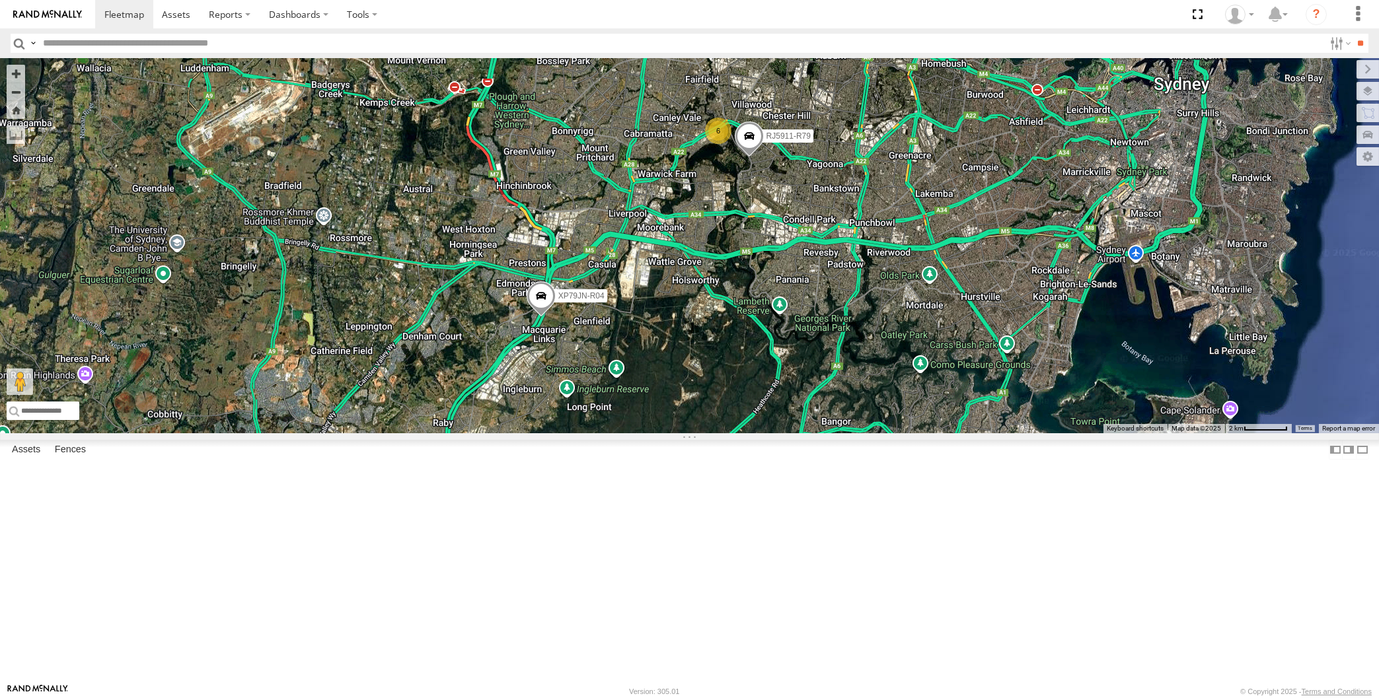
drag, startPoint x: 942, startPoint y: 455, endPoint x: 912, endPoint y: 462, distance: 30.6
click at [912, 433] on div "RJ5911-R79 6 XP79JN-R04" at bounding box center [689, 245] width 1379 height 375
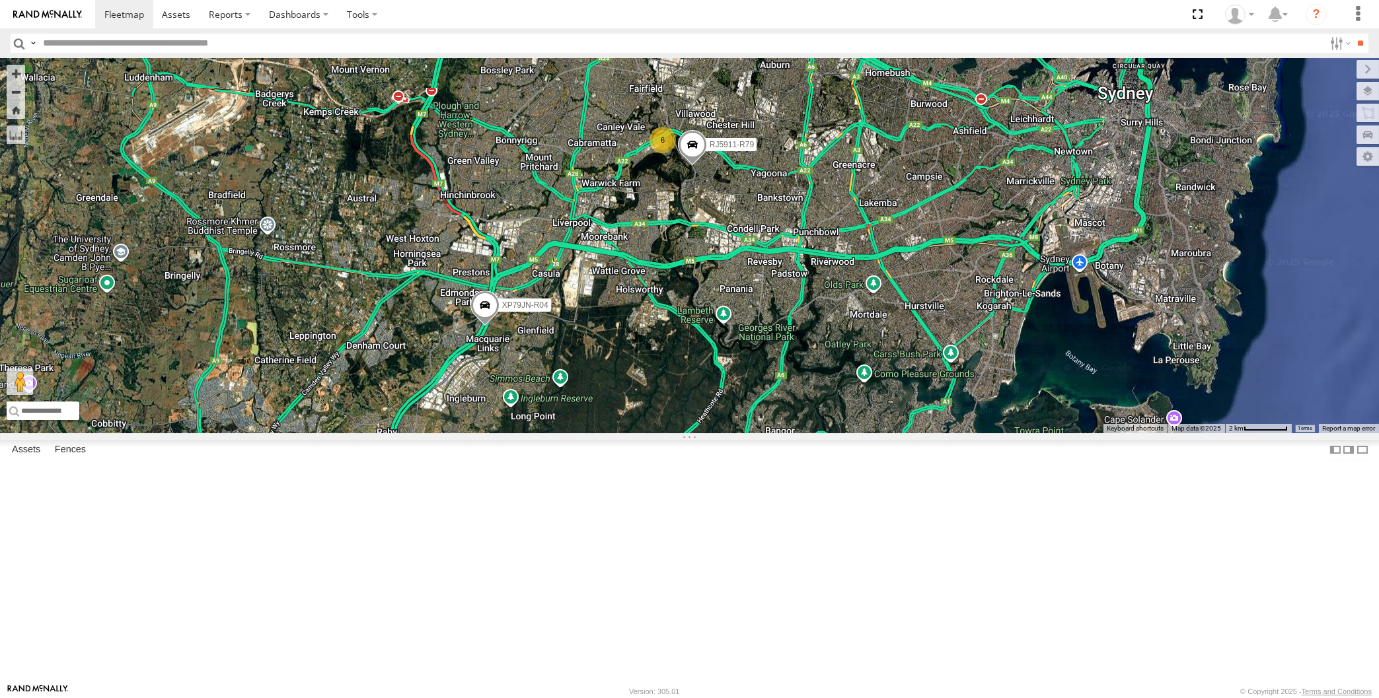
drag, startPoint x: 751, startPoint y: 336, endPoint x: 774, endPoint y: 323, distance: 26.1
click at [772, 324] on div "RJ5911-R79 6 XP79JN-R04" at bounding box center [689, 245] width 1379 height 375
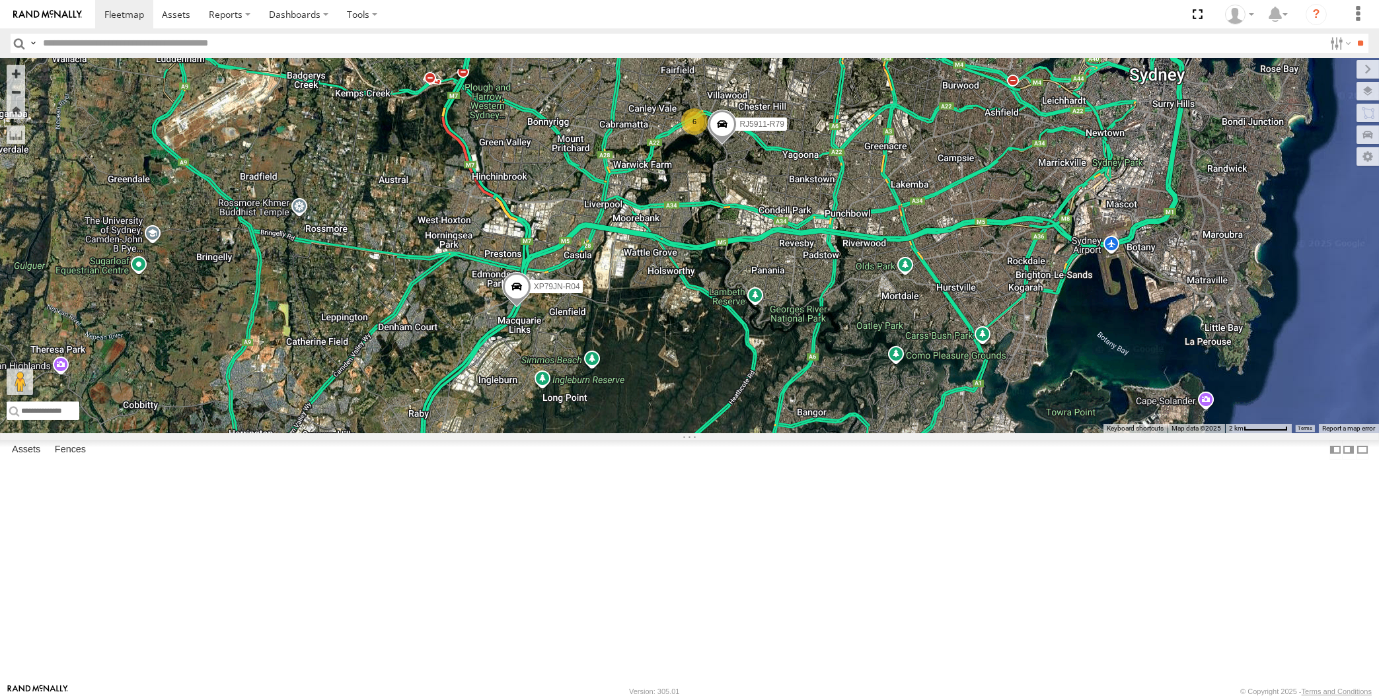
click at [229, 231] on div "RJ5911-R79 XP79JN-R04 6" at bounding box center [689, 245] width 1379 height 375
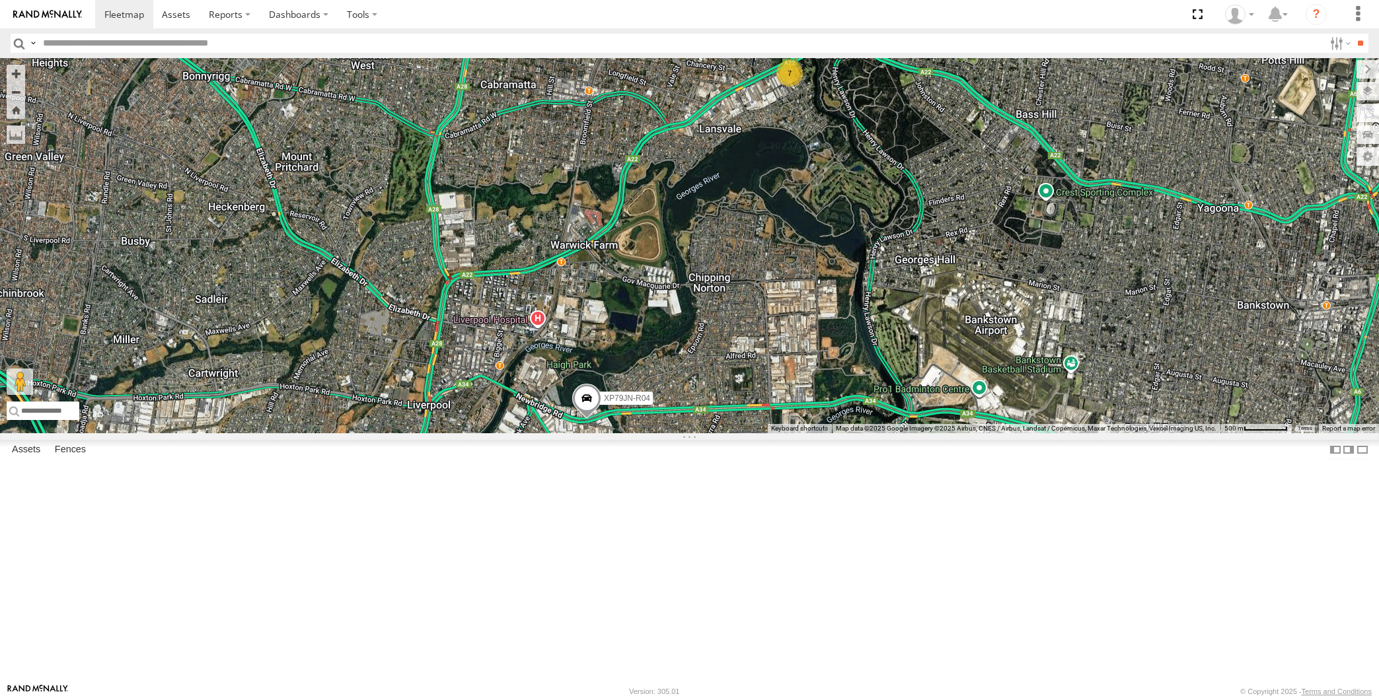
drag, startPoint x: 824, startPoint y: 606, endPoint x: 817, endPoint y: 594, distance: 14.2
click at [820, 433] on div "7 XP79JN-R04" at bounding box center [689, 245] width 1379 height 375
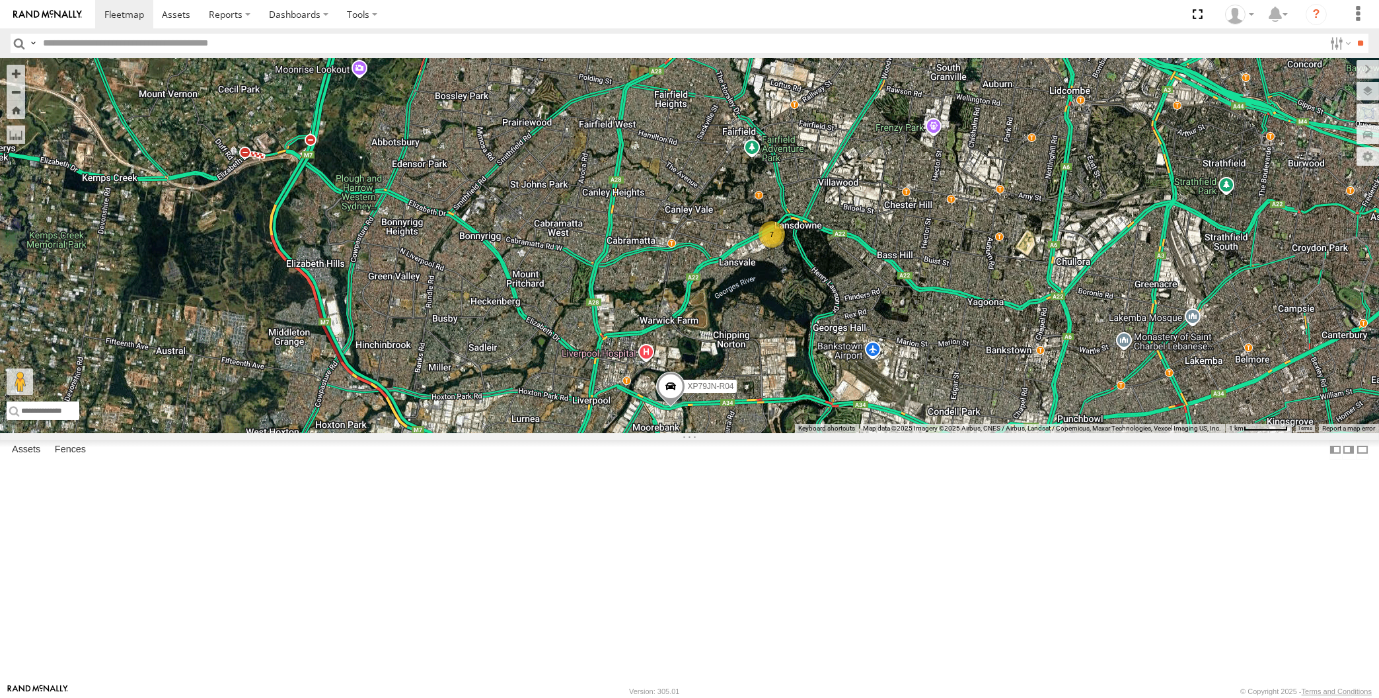
drag, startPoint x: 811, startPoint y: 515, endPoint x: 766, endPoint y: 487, distance: 53.4
click at [766, 433] on div "XP79JN-R04 7" at bounding box center [689, 245] width 1379 height 375
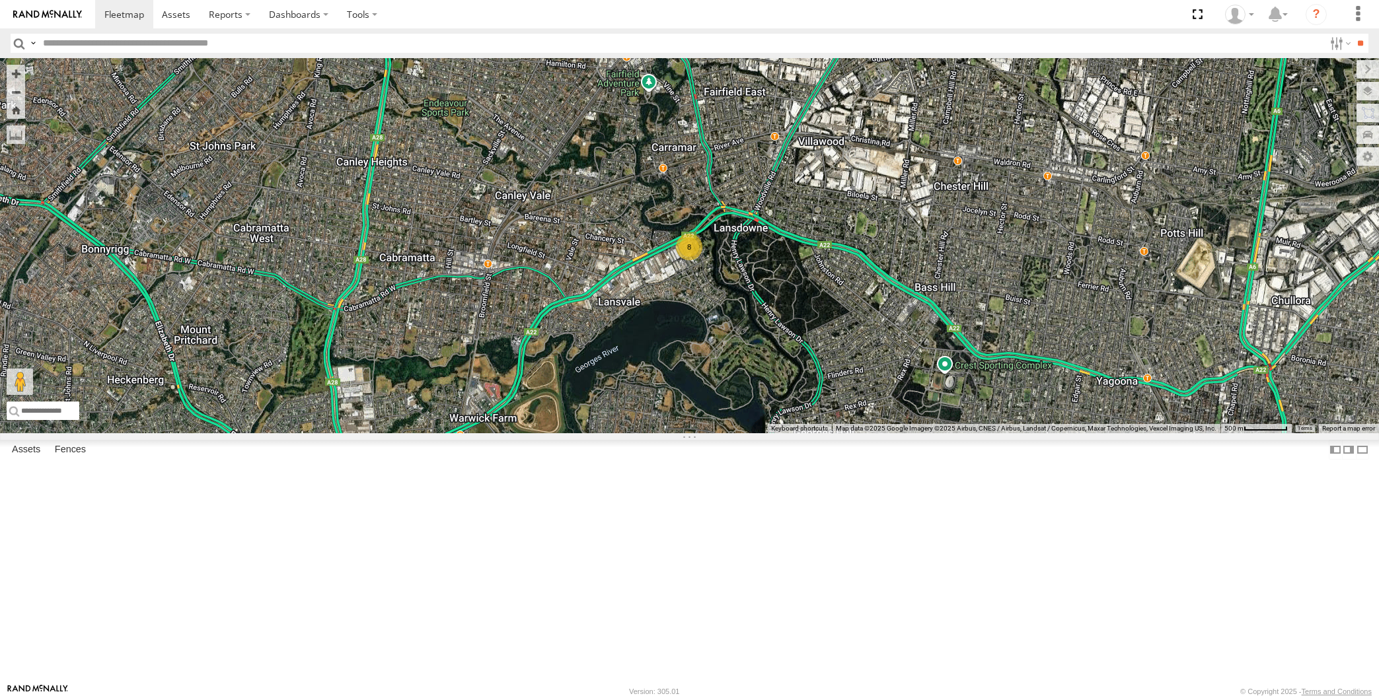
click at [289, 433] on div "8" at bounding box center [689, 245] width 1379 height 375
click at [329, 252] on div "8" at bounding box center [689, 245] width 1379 height 375
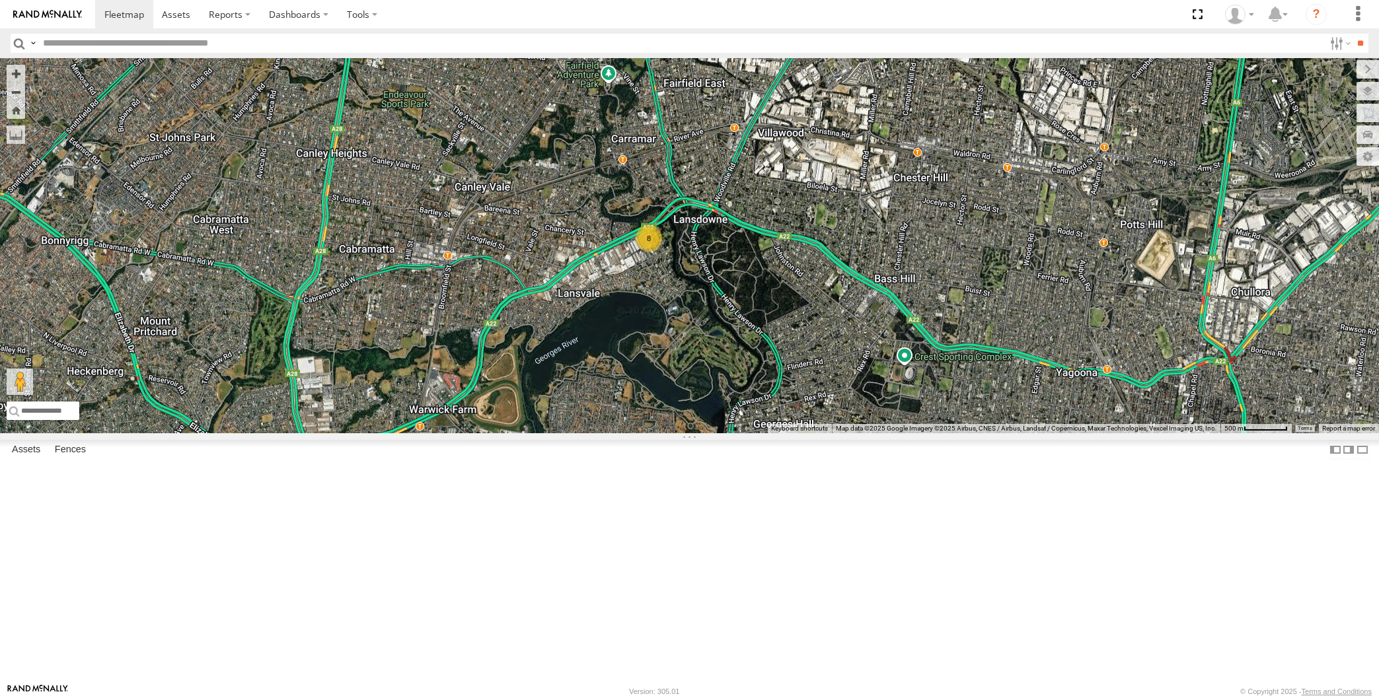
drag, startPoint x: 854, startPoint y: 507, endPoint x: 802, endPoint y: 507, distance: 52.2
click at [807, 433] on div "8" at bounding box center [689, 245] width 1379 height 375
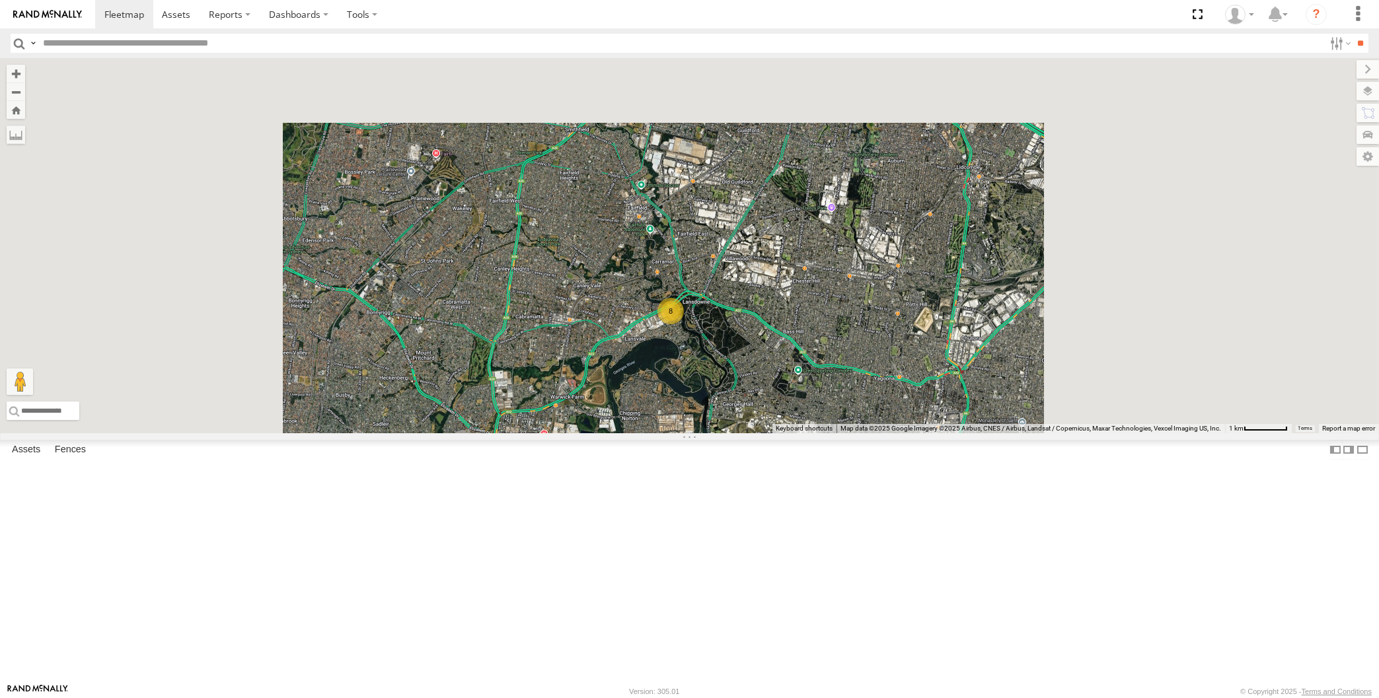
drag, startPoint x: 889, startPoint y: 530, endPoint x: 846, endPoint y: 502, distance: 51.1
click at [849, 433] on div "8" at bounding box center [689, 245] width 1379 height 375
